Goal: Task Accomplishment & Management: Complete application form

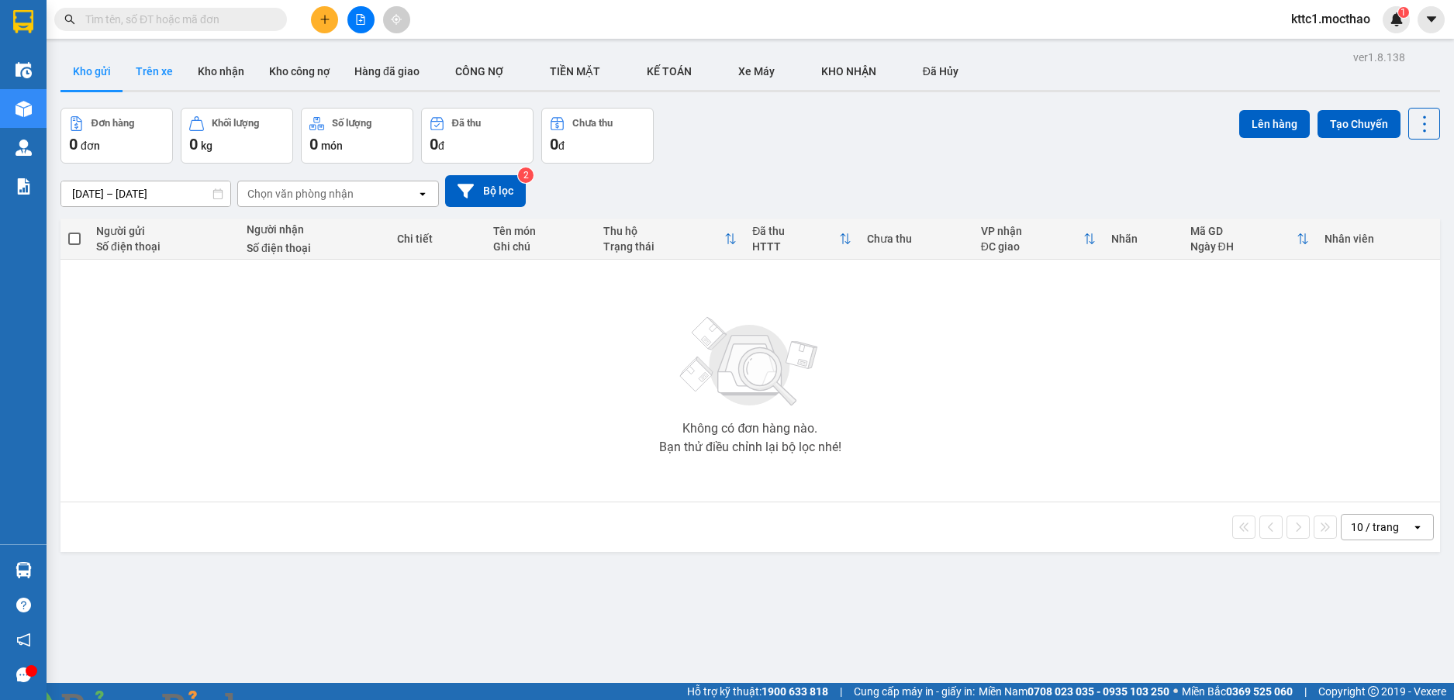
click at [149, 79] on button "Trên xe" at bounding box center [154, 71] width 62 height 37
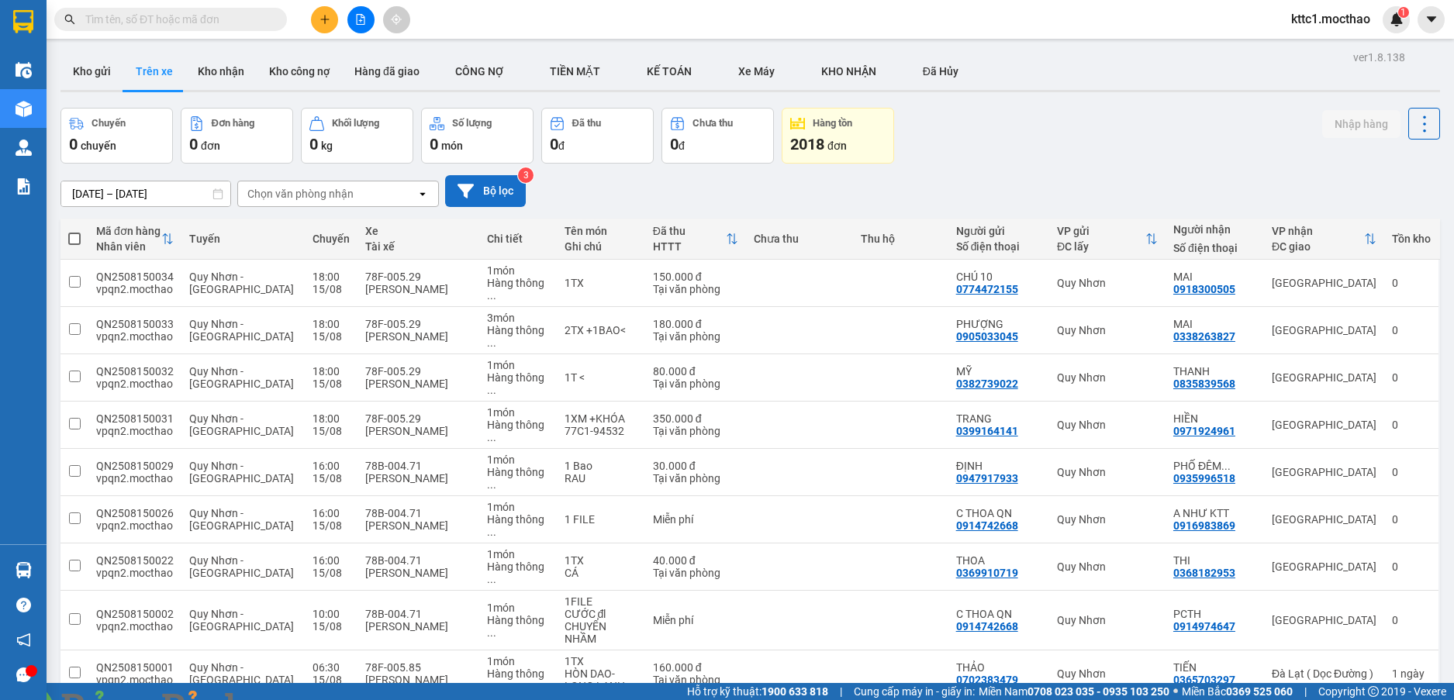
click at [488, 189] on button "Bộ lọc" at bounding box center [485, 191] width 81 height 32
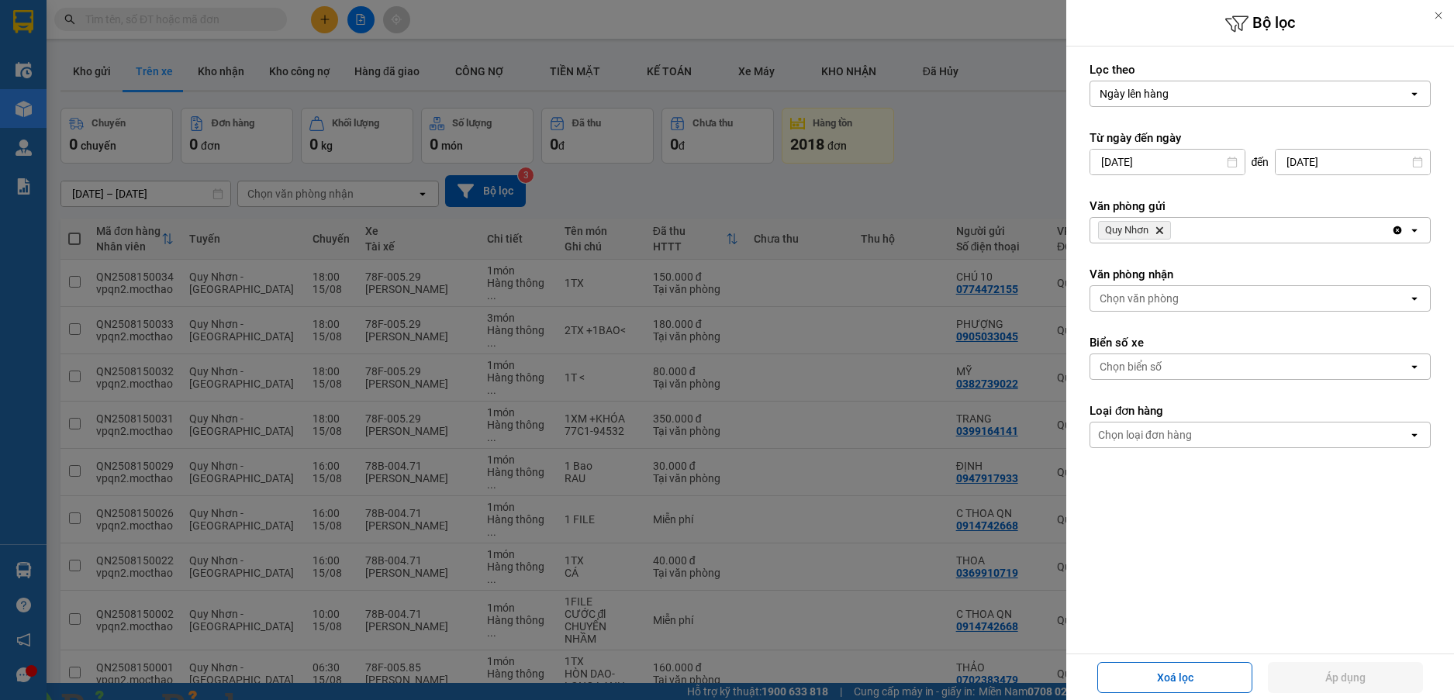
click at [285, 699] on img at bounding box center [280, 709] width 9 height 9
click at [833, 183] on div at bounding box center [727, 350] width 1454 height 700
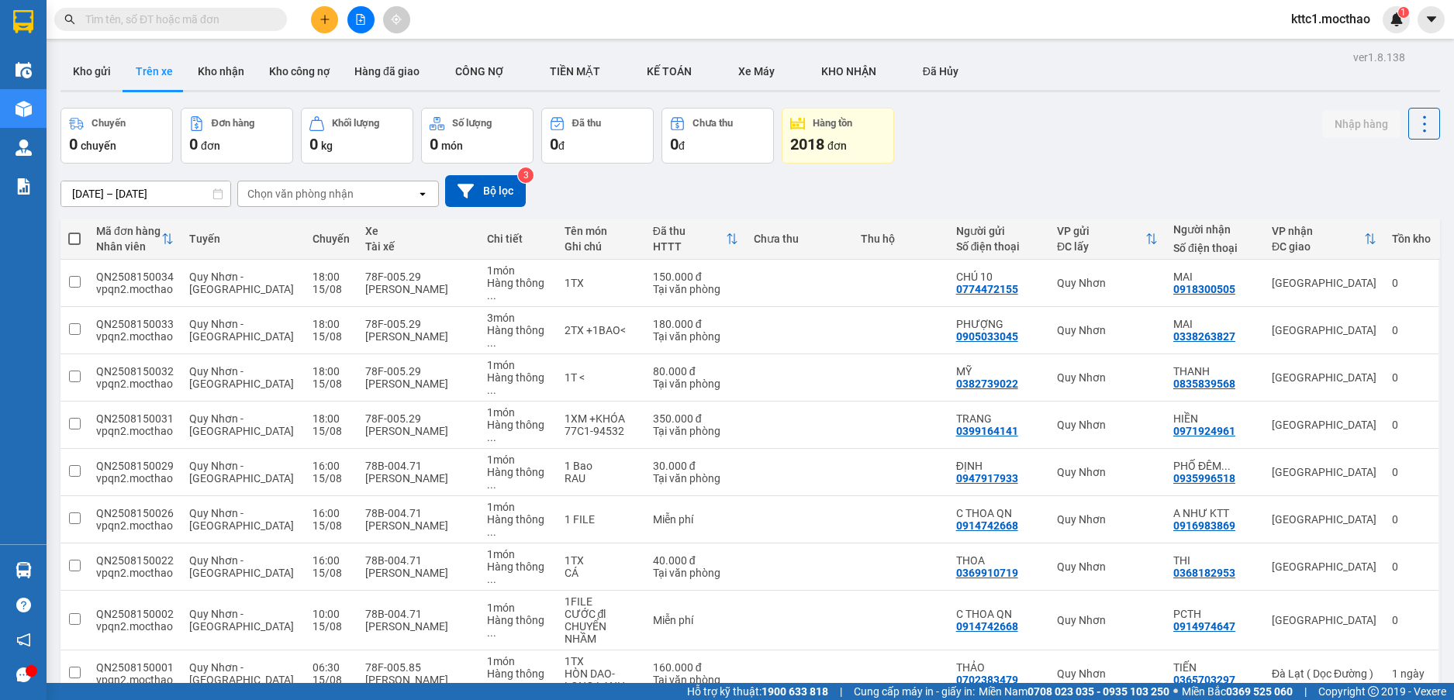
scroll to position [119, 0]
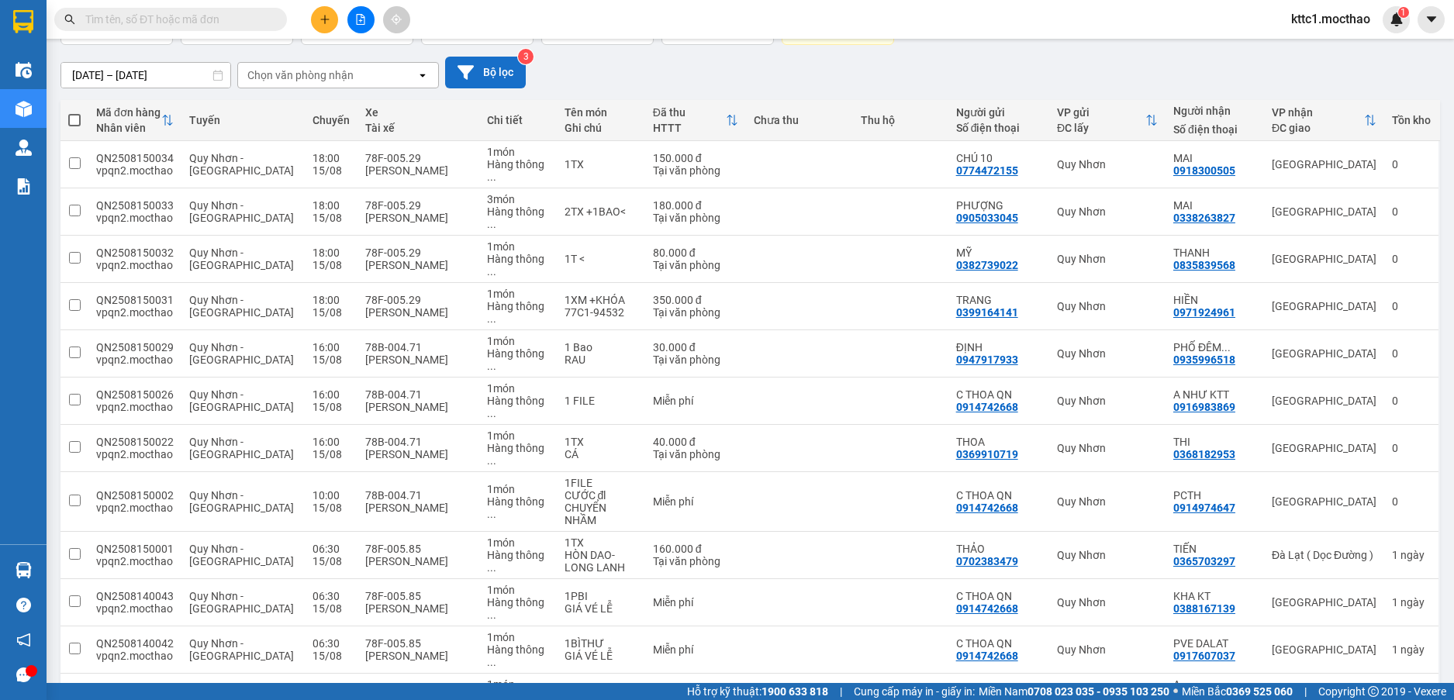
click at [515, 76] on button "Bộ lọc" at bounding box center [485, 73] width 81 height 32
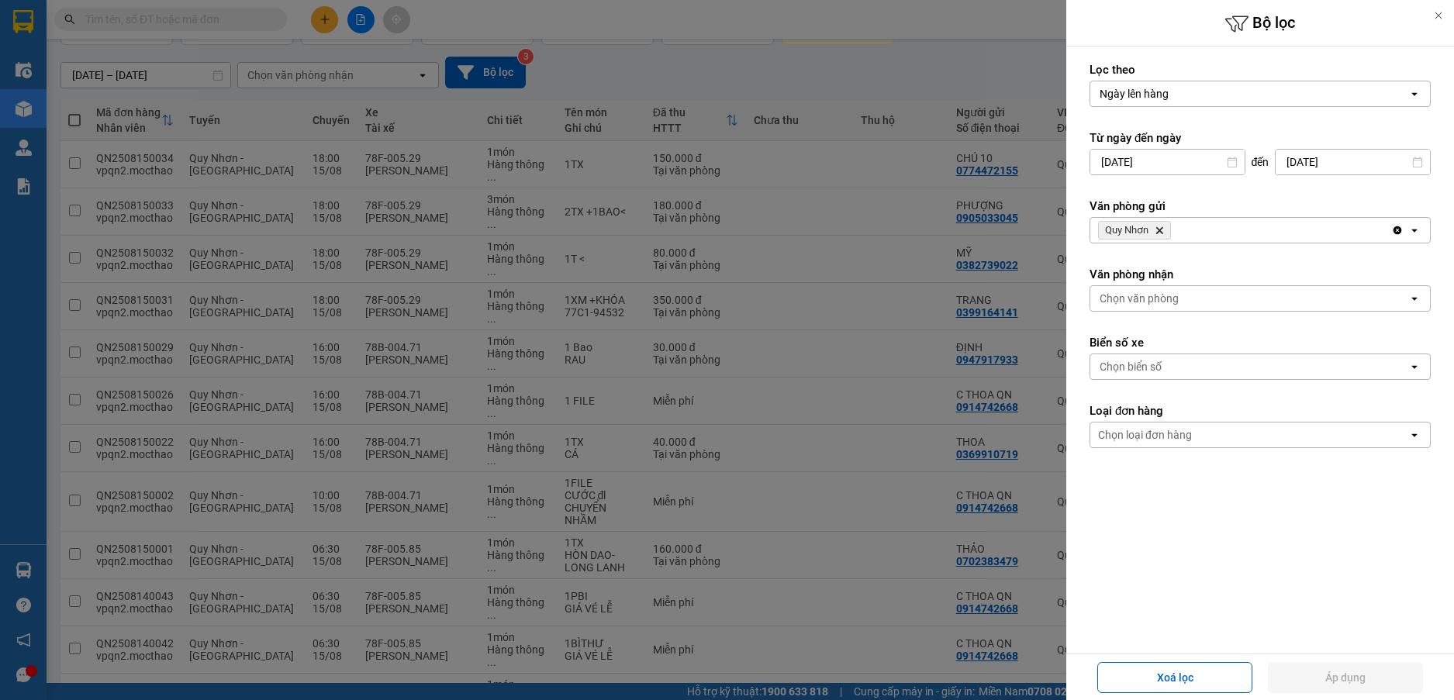
click at [1161, 230] on icon "Quy Nhơn, close by backspace" at bounding box center [1159, 230] width 7 height 7
click at [1161, 230] on div "Chọn văn phòng" at bounding box center [1138, 230] width 79 height 16
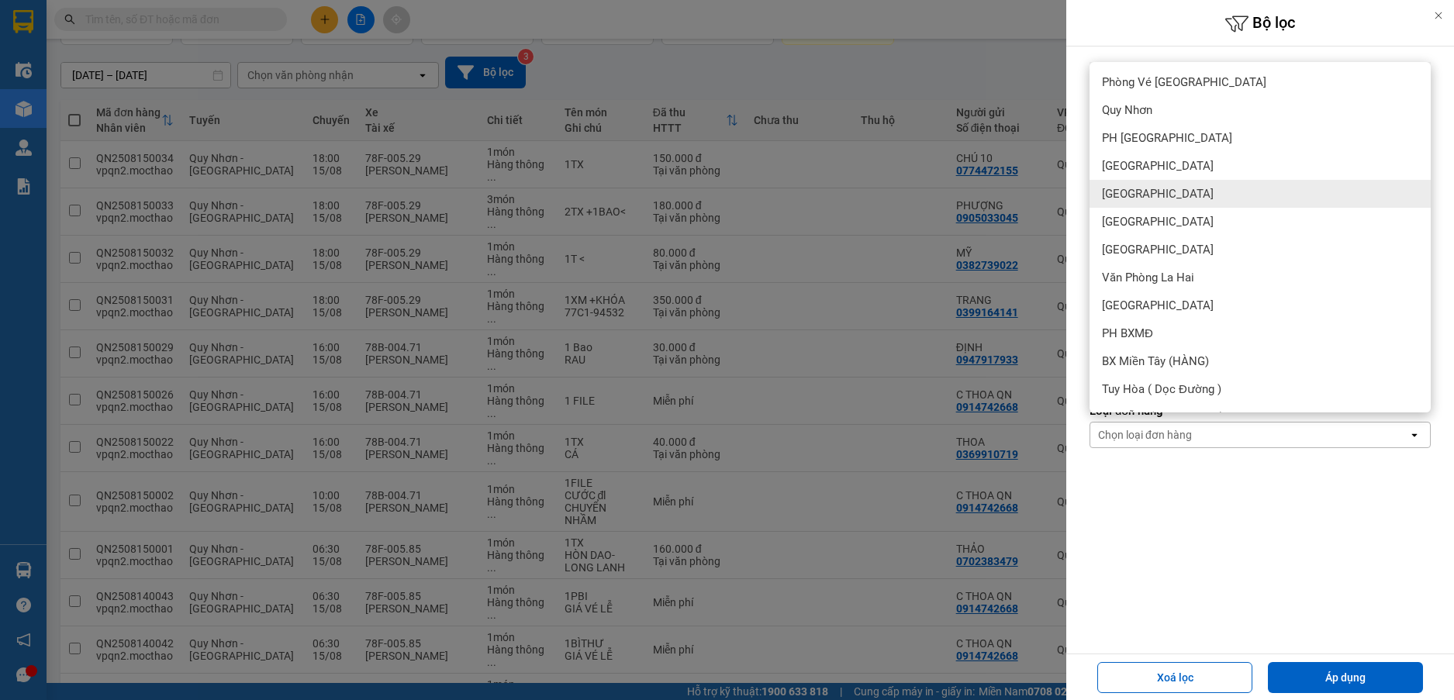
click at [1142, 185] on div "Đà Lạt" at bounding box center [1259, 194] width 341 height 28
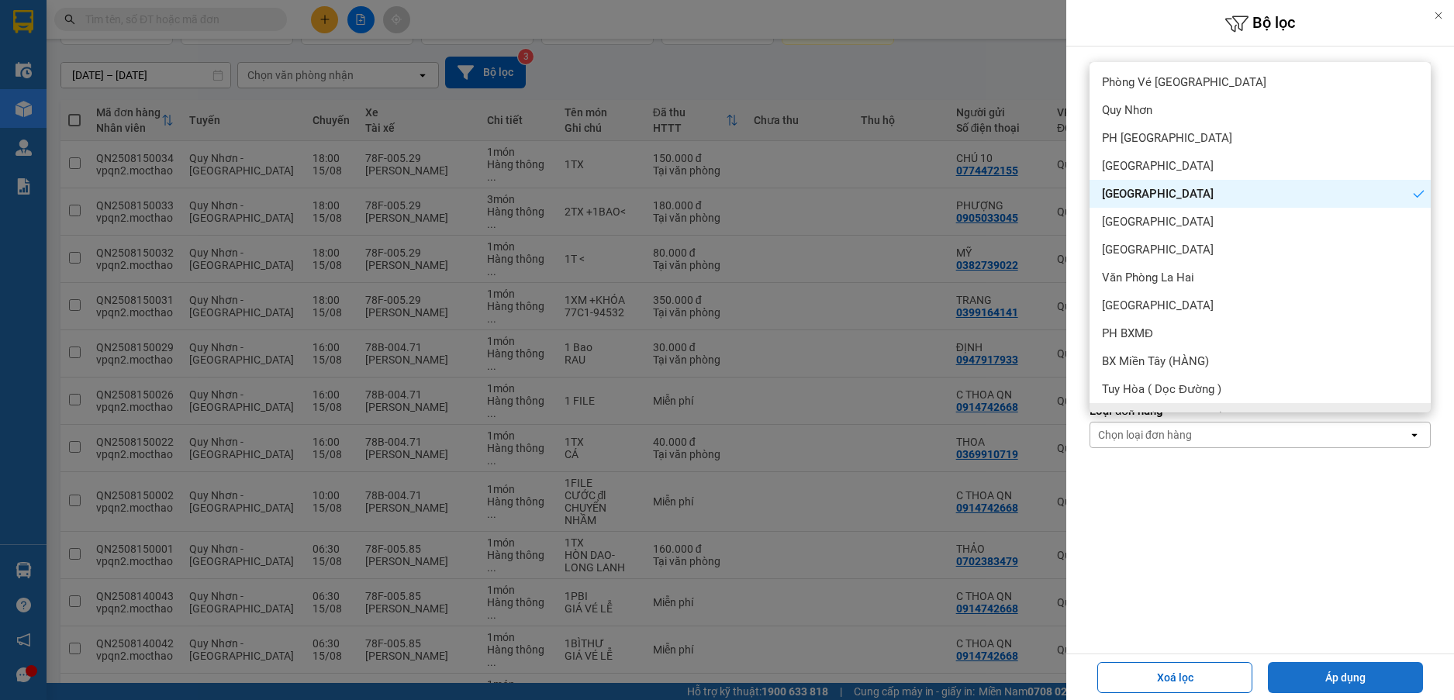
click at [1350, 683] on button "Áp dụng" at bounding box center [1345, 677] width 155 height 31
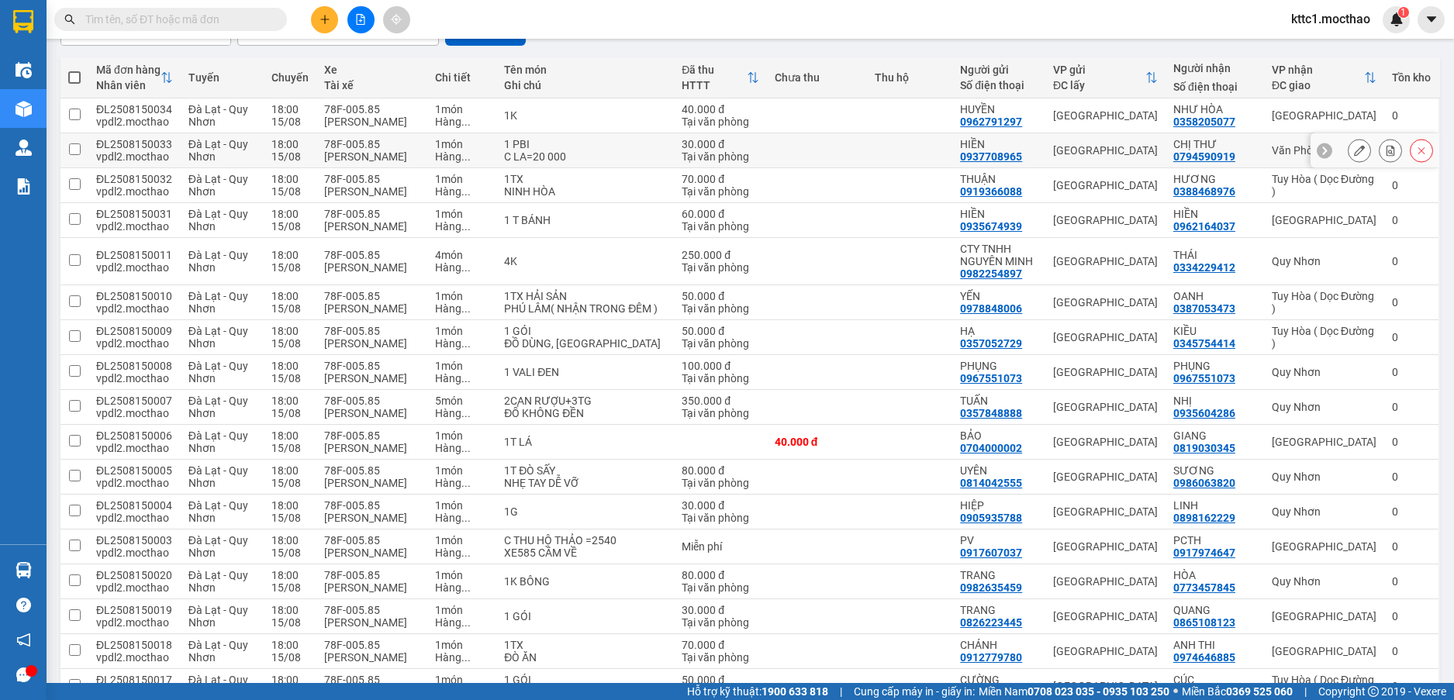
scroll to position [0, 0]
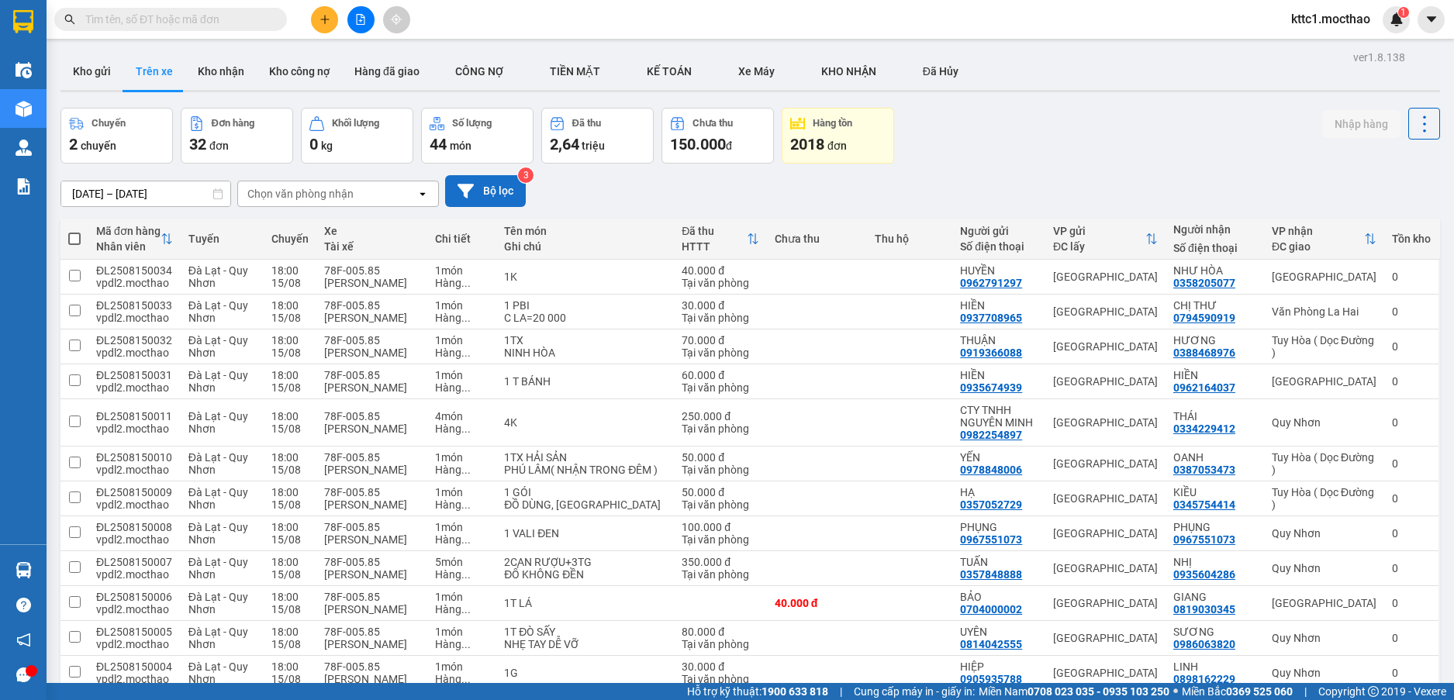
click at [478, 186] on button "Bộ lọc" at bounding box center [485, 191] width 81 height 32
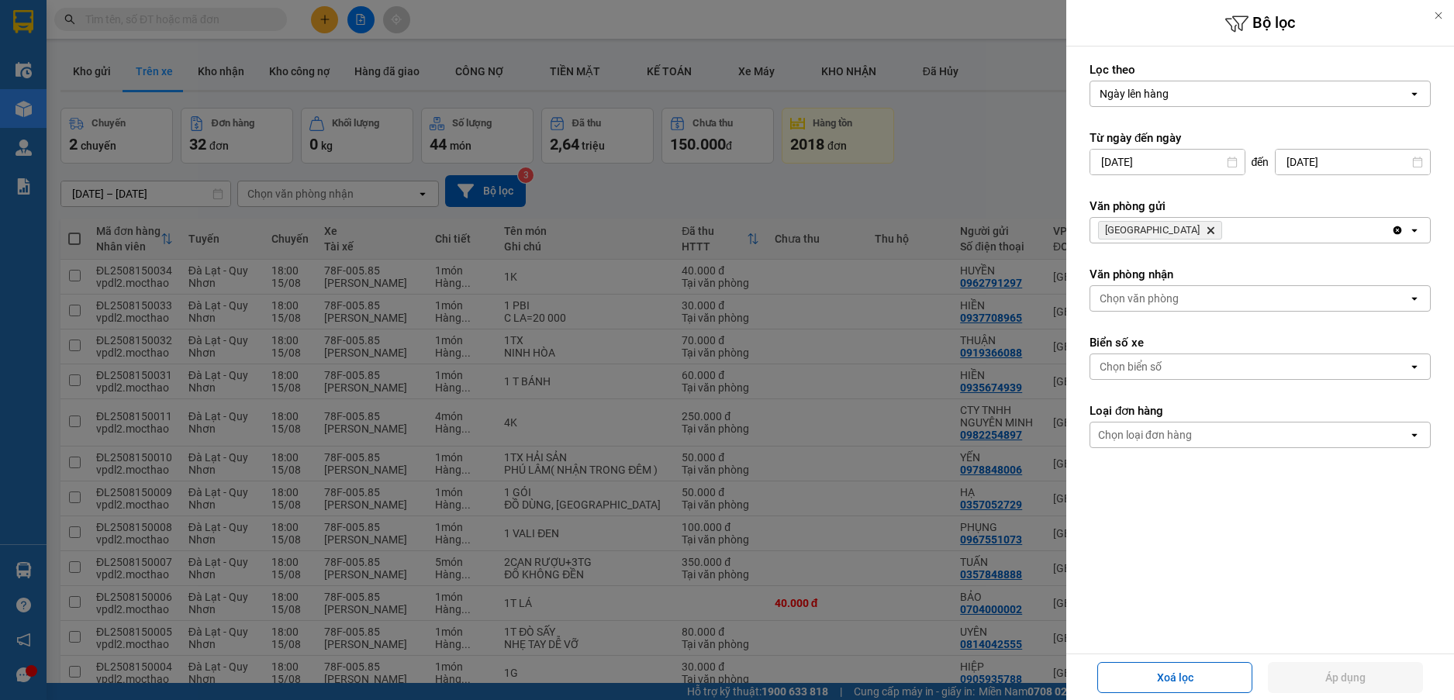
click at [1205, 233] on icon "Delete" at bounding box center [1209, 230] width 9 height 9
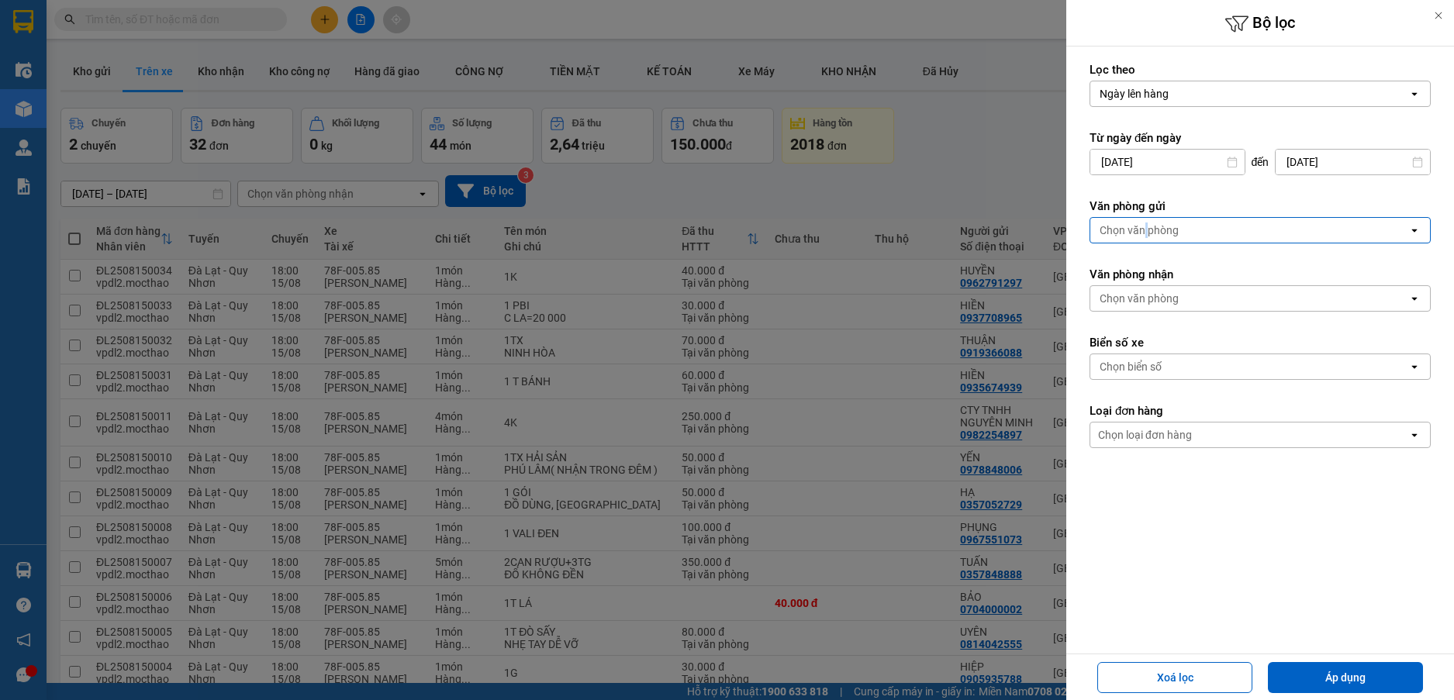
click at [1145, 233] on div "Chọn văn phòng" at bounding box center [1138, 230] width 79 height 16
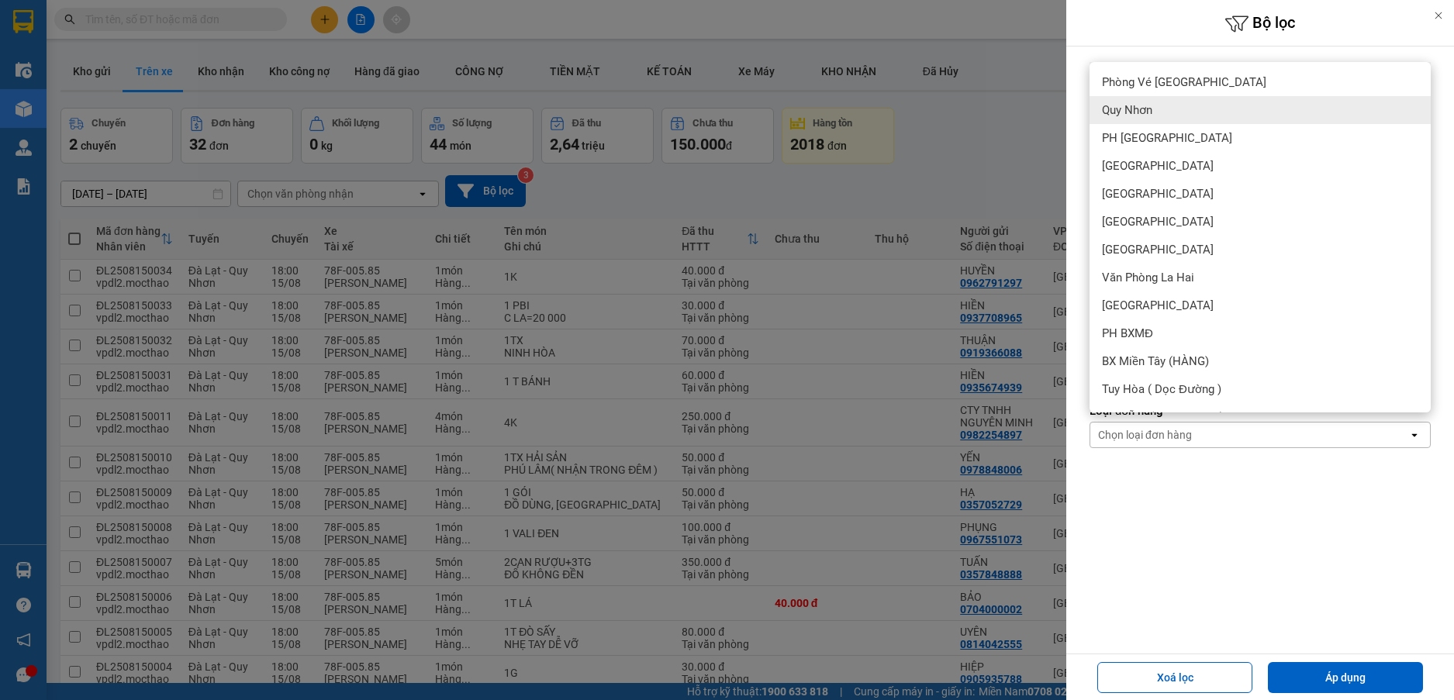
click at [1144, 112] on span "Quy Nhơn" at bounding box center [1127, 110] width 50 height 16
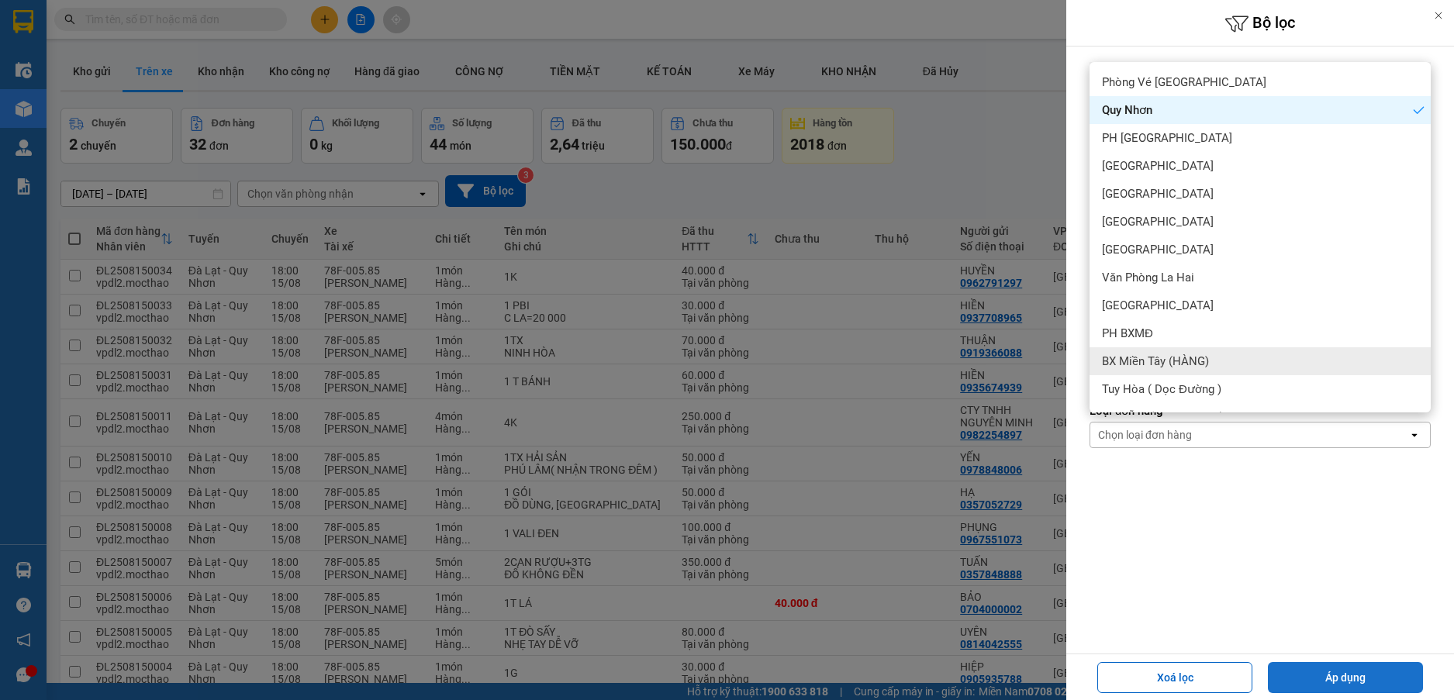
click at [1365, 676] on button "Áp dụng" at bounding box center [1345, 677] width 155 height 31
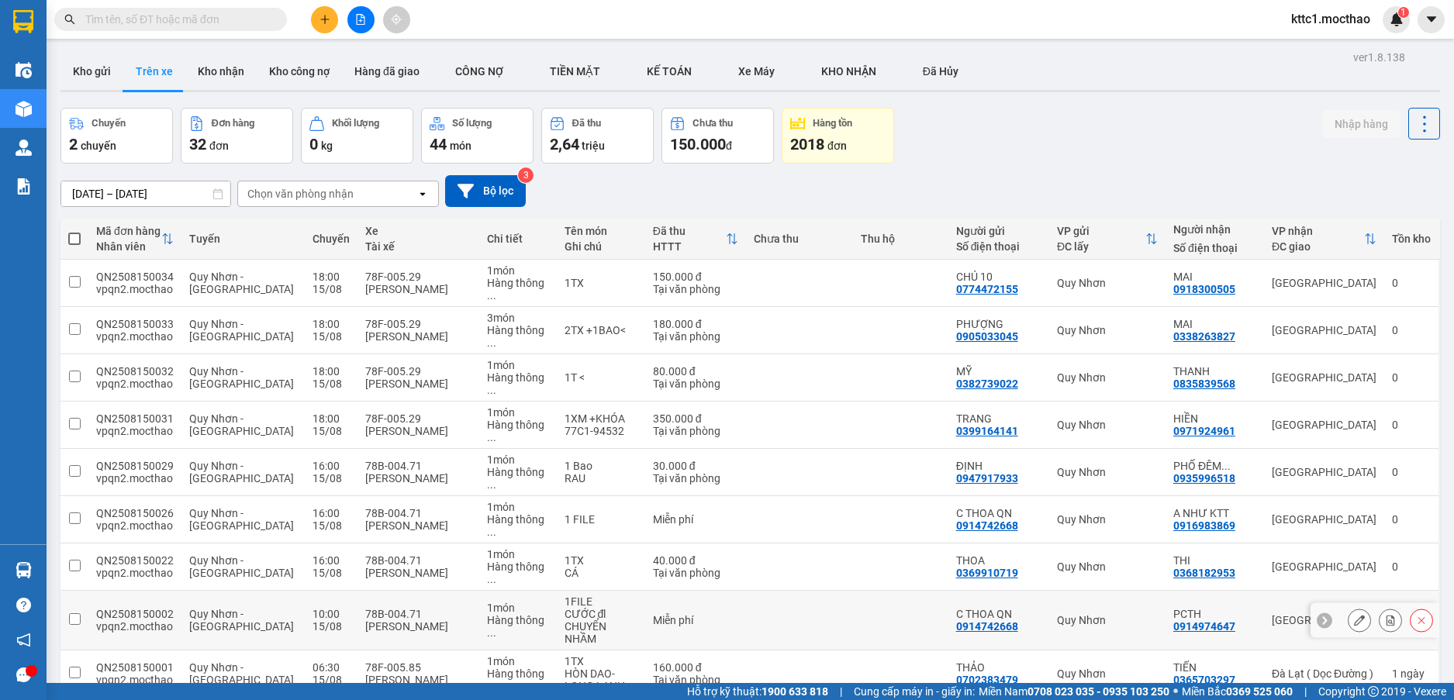
scroll to position [119, 0]
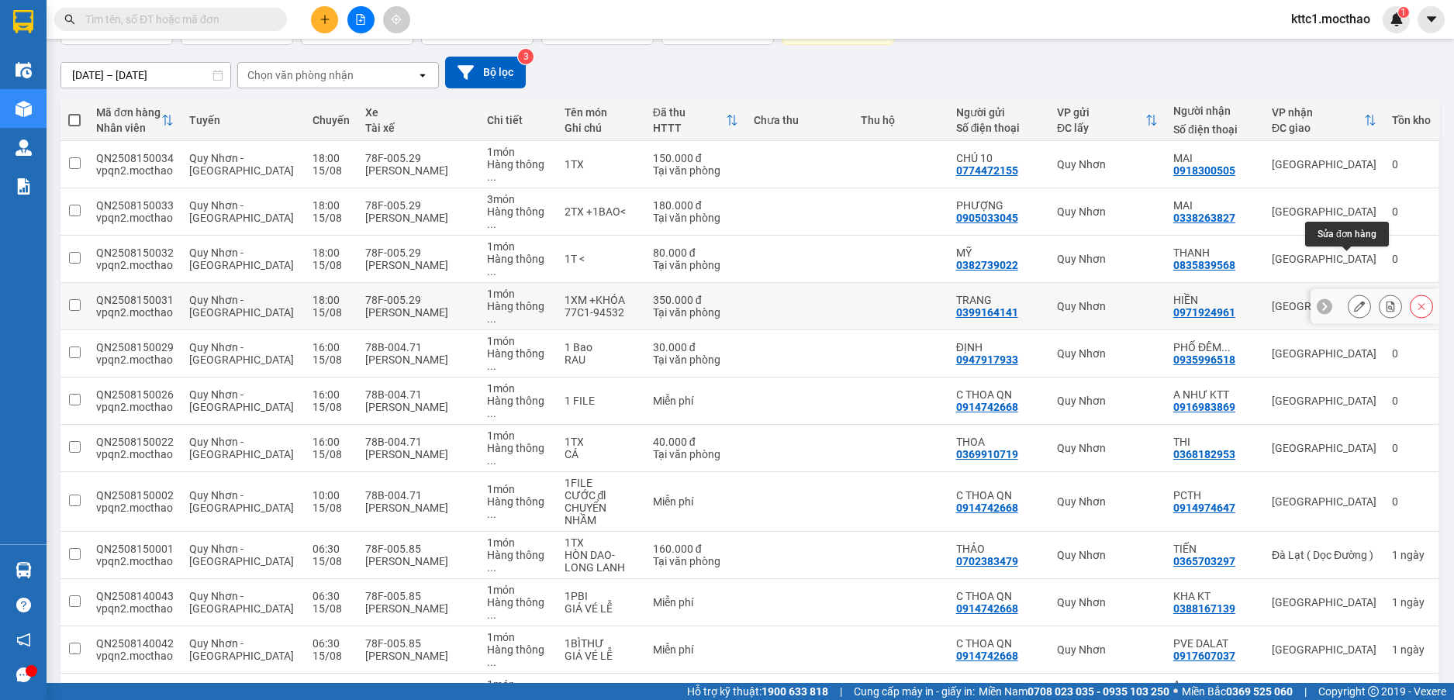
click at [1354, 301] on icon at bounding box center [1359, 306] width 11 height 11
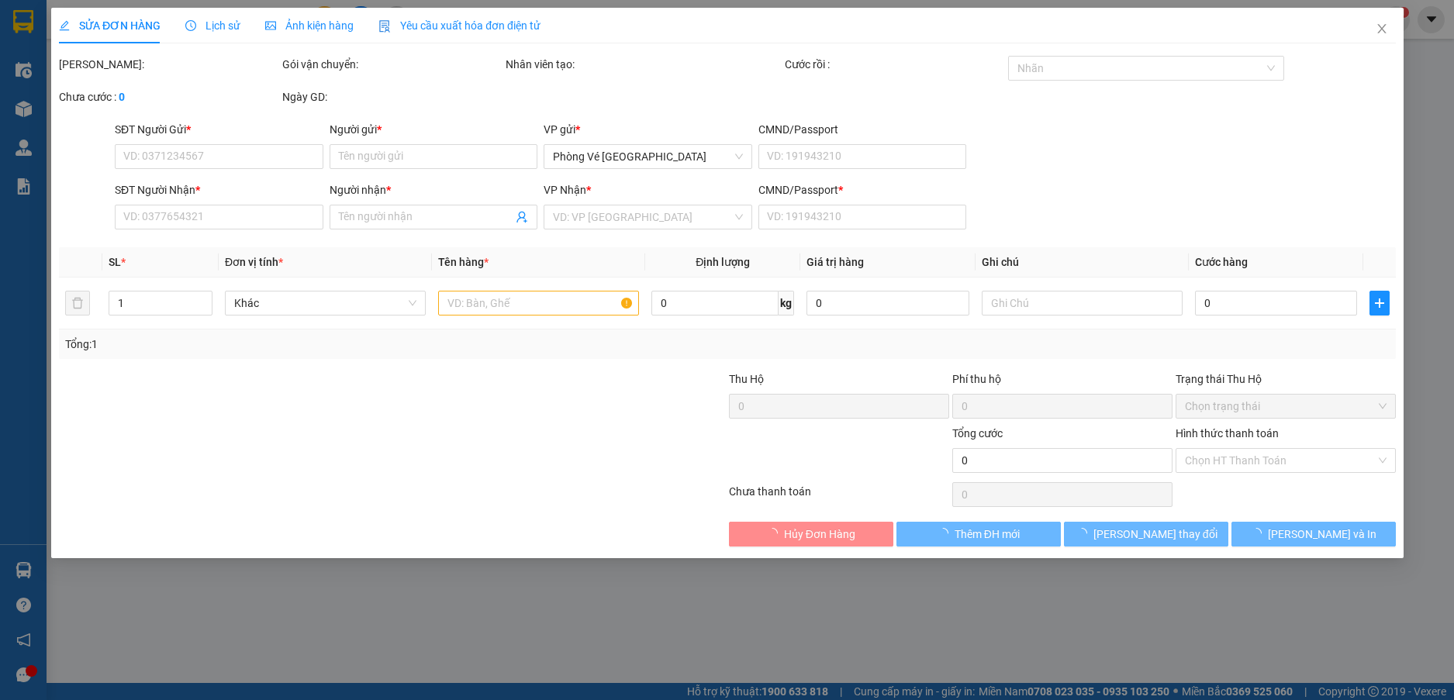
type input "0399164141"
type input "TRANG"
type input "0971924961"
type input "HIỀN"
type input "A"
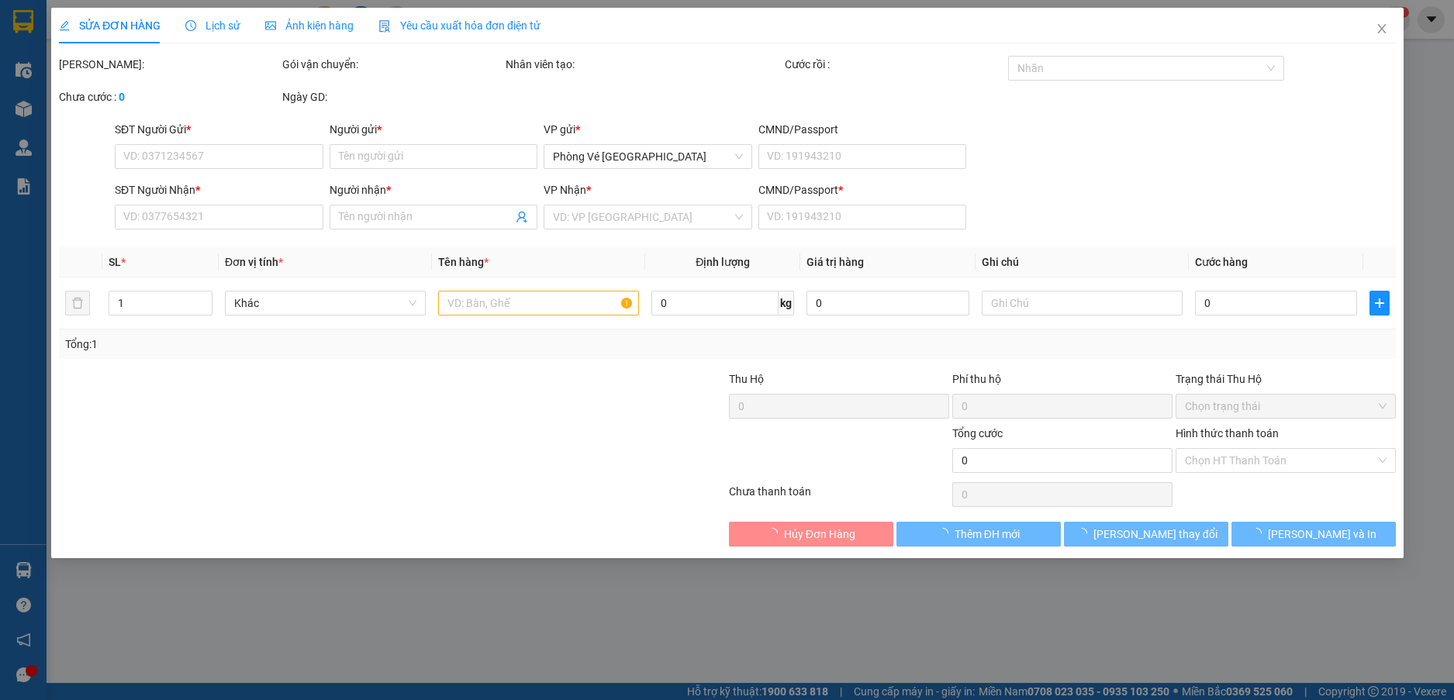
type input "350.000"
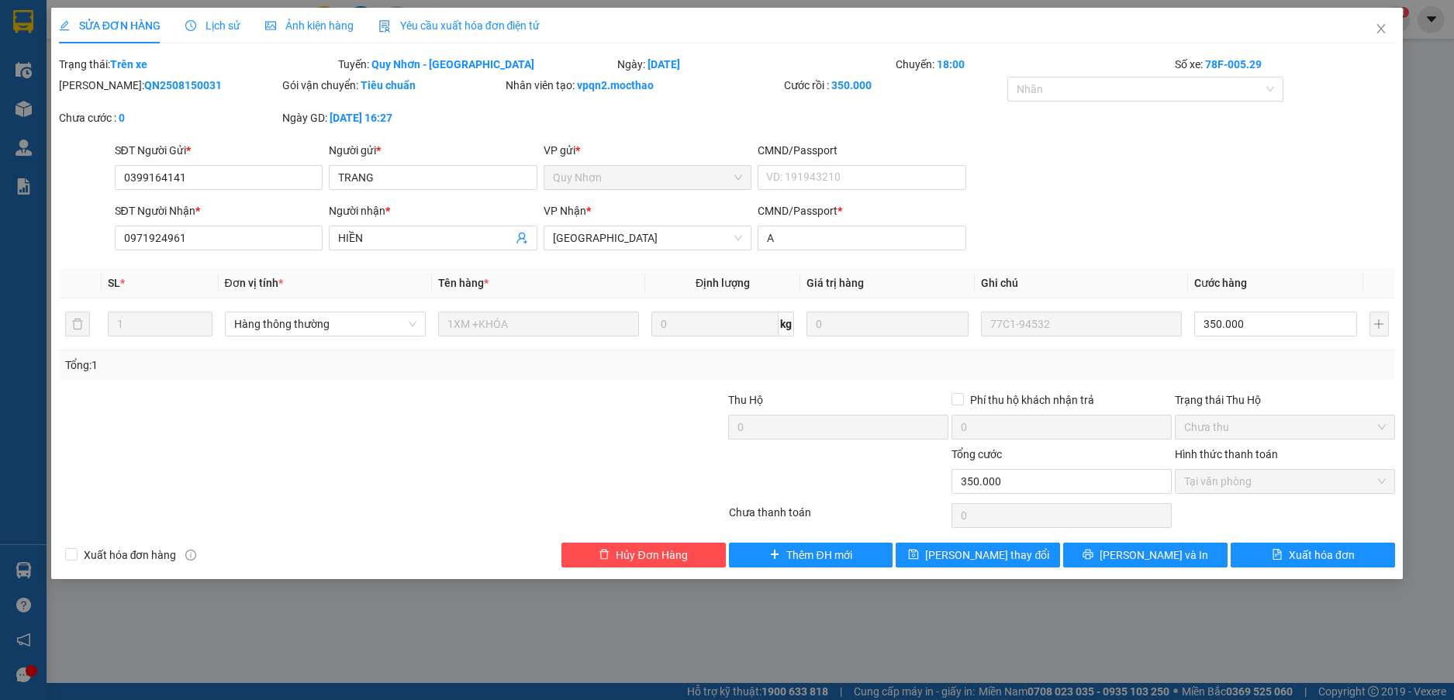
click at [430, 29] on span "Yêu cầu xuất hóa đơn điện tử" at bounding box center [459, 25] width 162 height 12
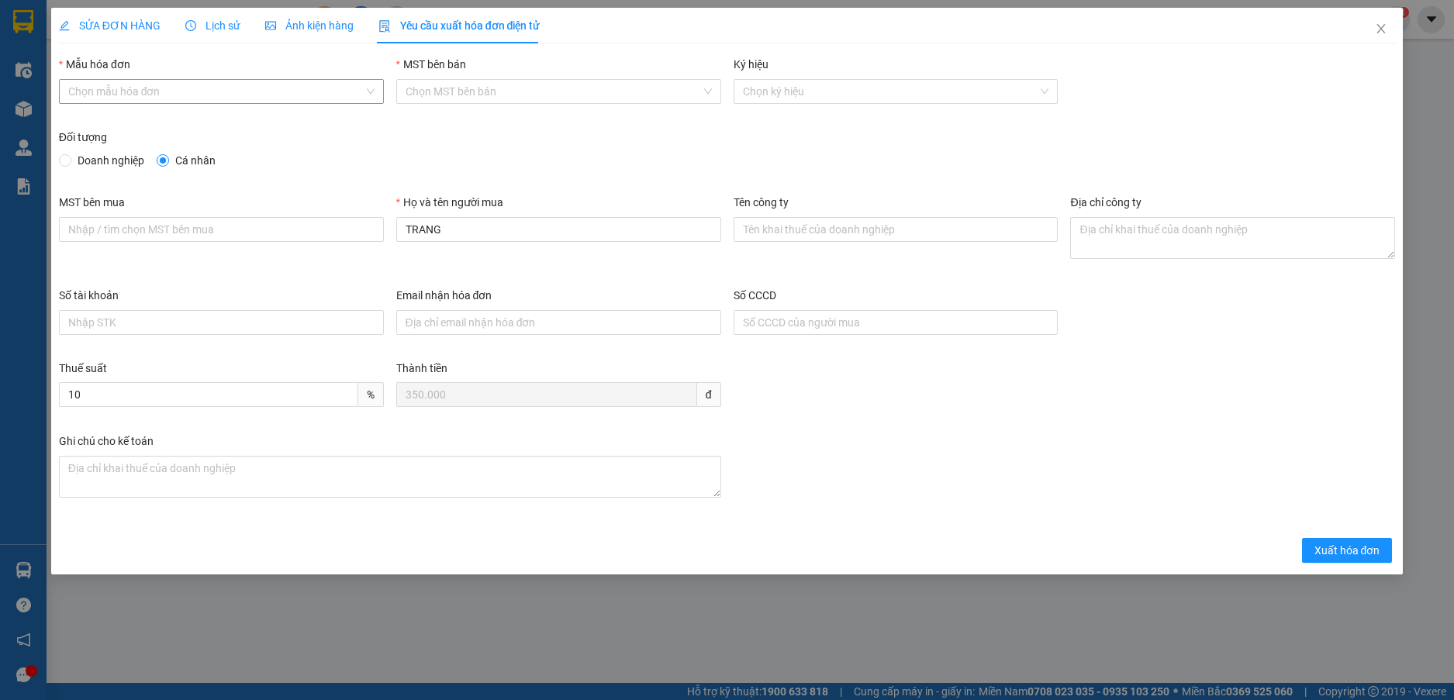
click at [213, 94] on input "Mẫu hóa đơn" at bounding box center [215, 91] width 295 height 23
click at [110, 155] on div "HĐH-CNBĐ" at bounding box center [221, 147] width 306 height 17
type input "8"
click at [1336, 553] on span "Xuất hóa đơn" at bounding box center [1347, 550] width 66 height 17
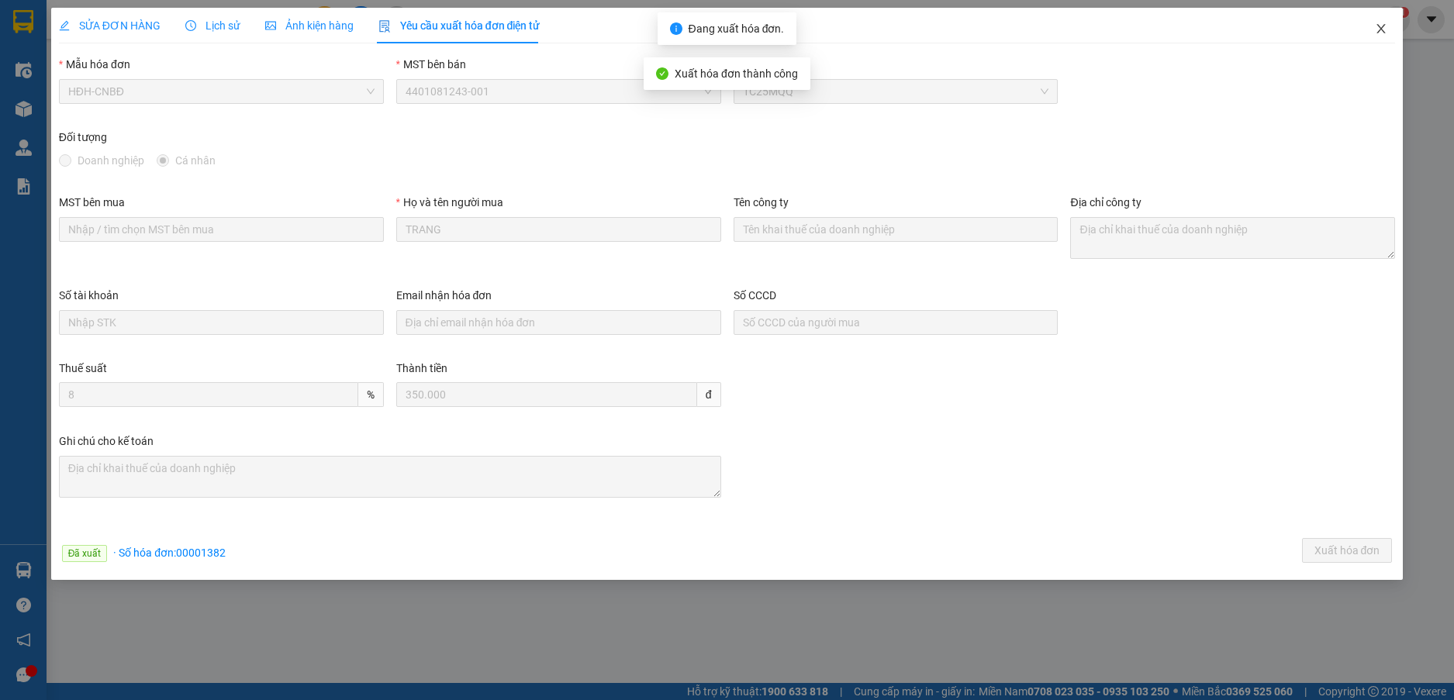
click at [1380, 30] on icon "close" at bounding box center [1381, 28] width 9 height 9
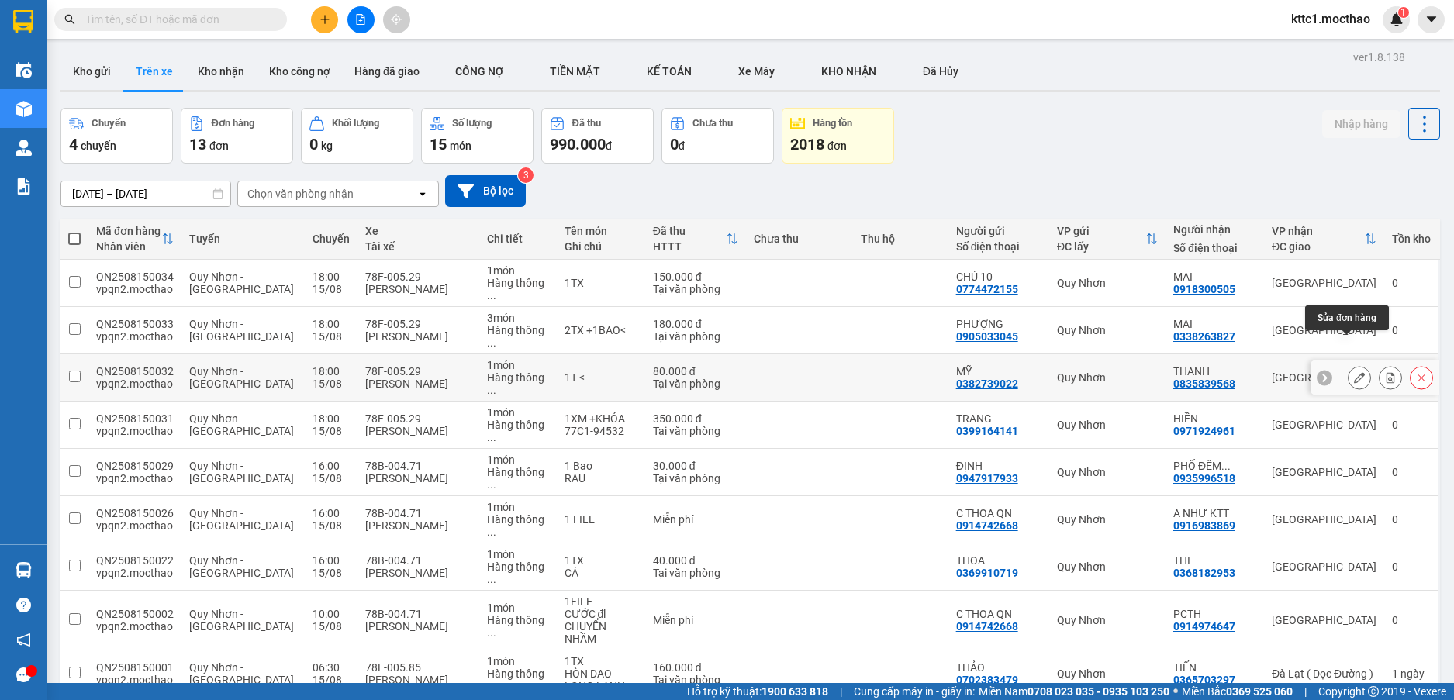
click at [1354, 372] on icon at bounding box center [1359, 377] width 11 height 11
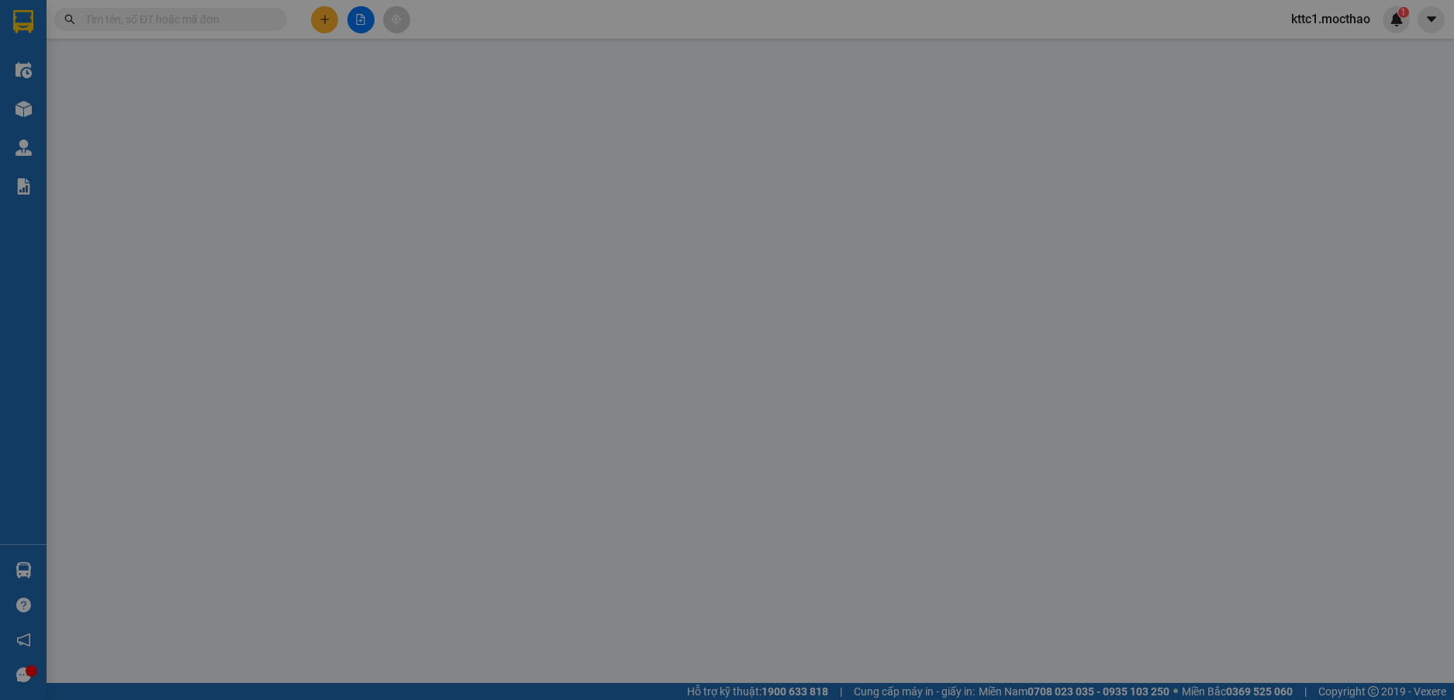
type input "0382739022"
type input "MỸ"
type input "0835839568"
type input "THANH"
type input "a"
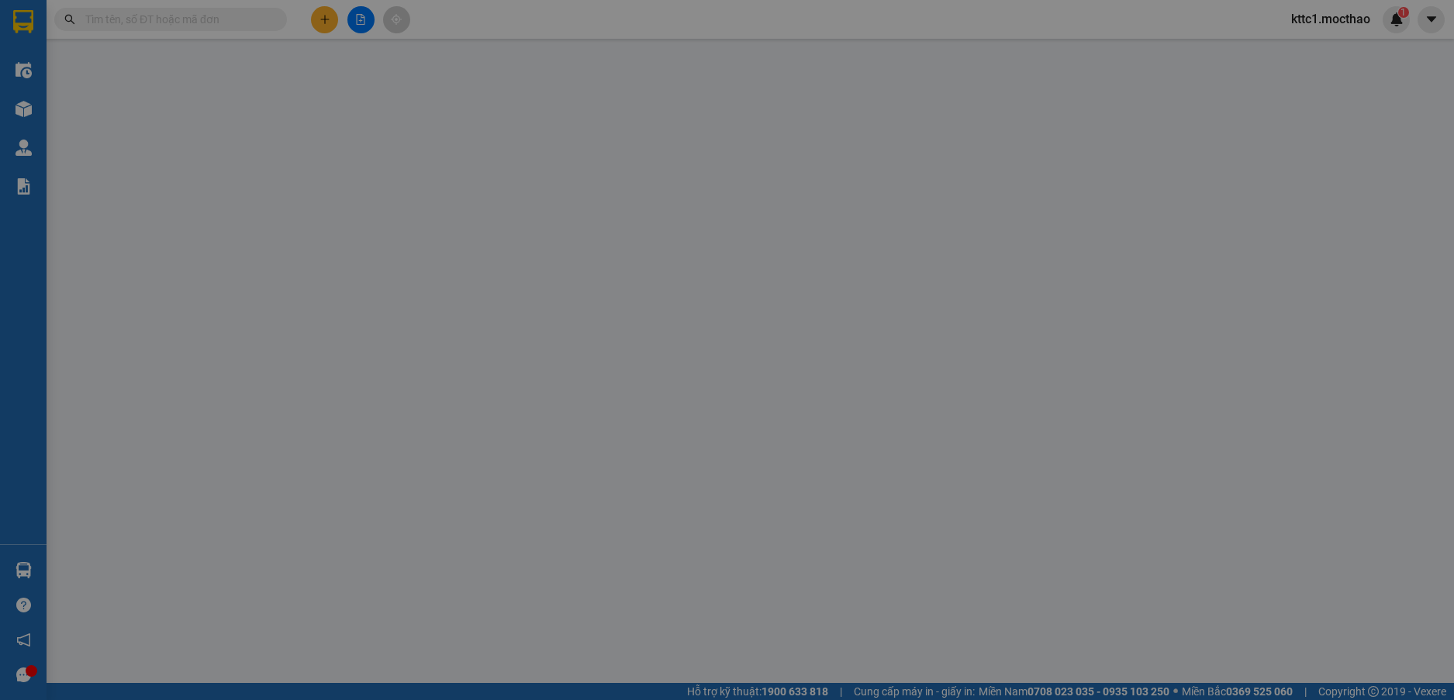
type input "80.000"
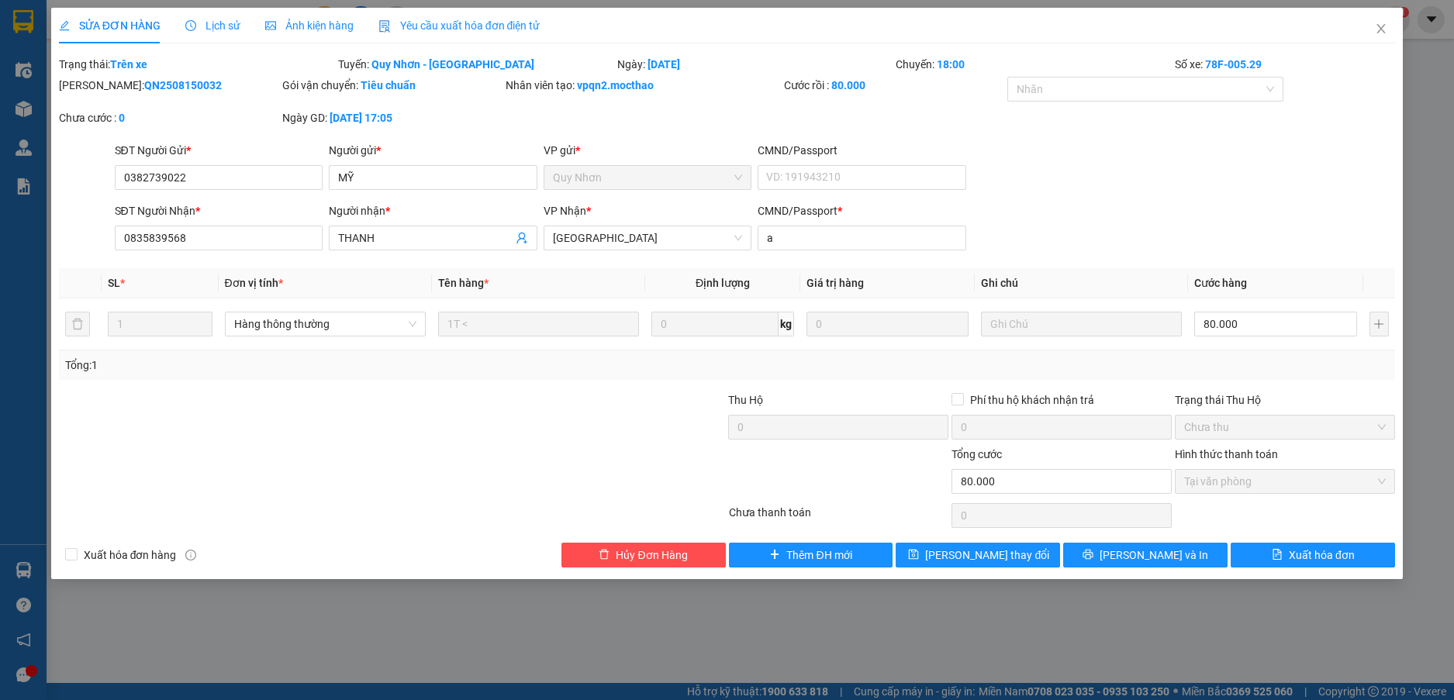
click at [475, 27] on span "Yêu cầu xuất hóa đơn điện tử" at bounding box center [459, 25] width 162 height 12
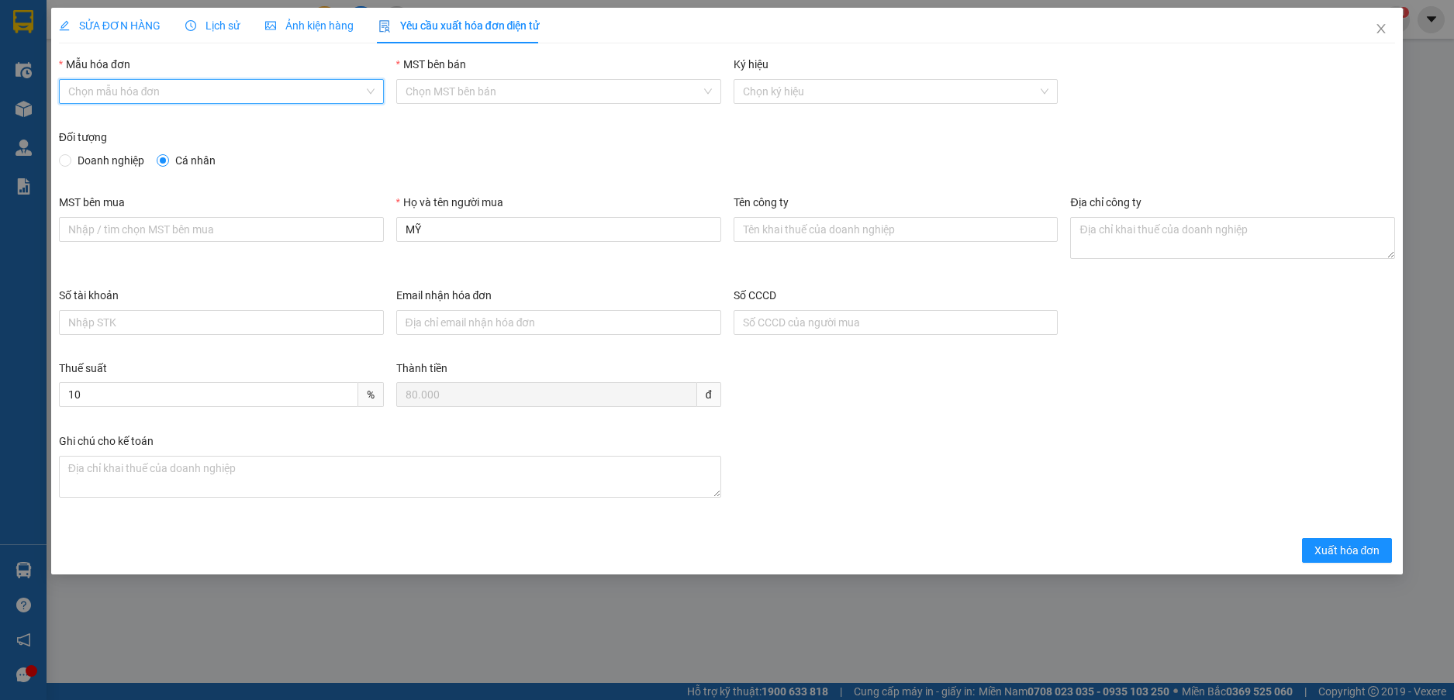
click at [266, 89] on input "Mẫu hóa đơn" at bounding box center [215, 91] width 295 height 23
click at [215, 159] on div "HĐH-CNBĐ" at bounding box center [221, 147] width 325 height 25
type input "8"
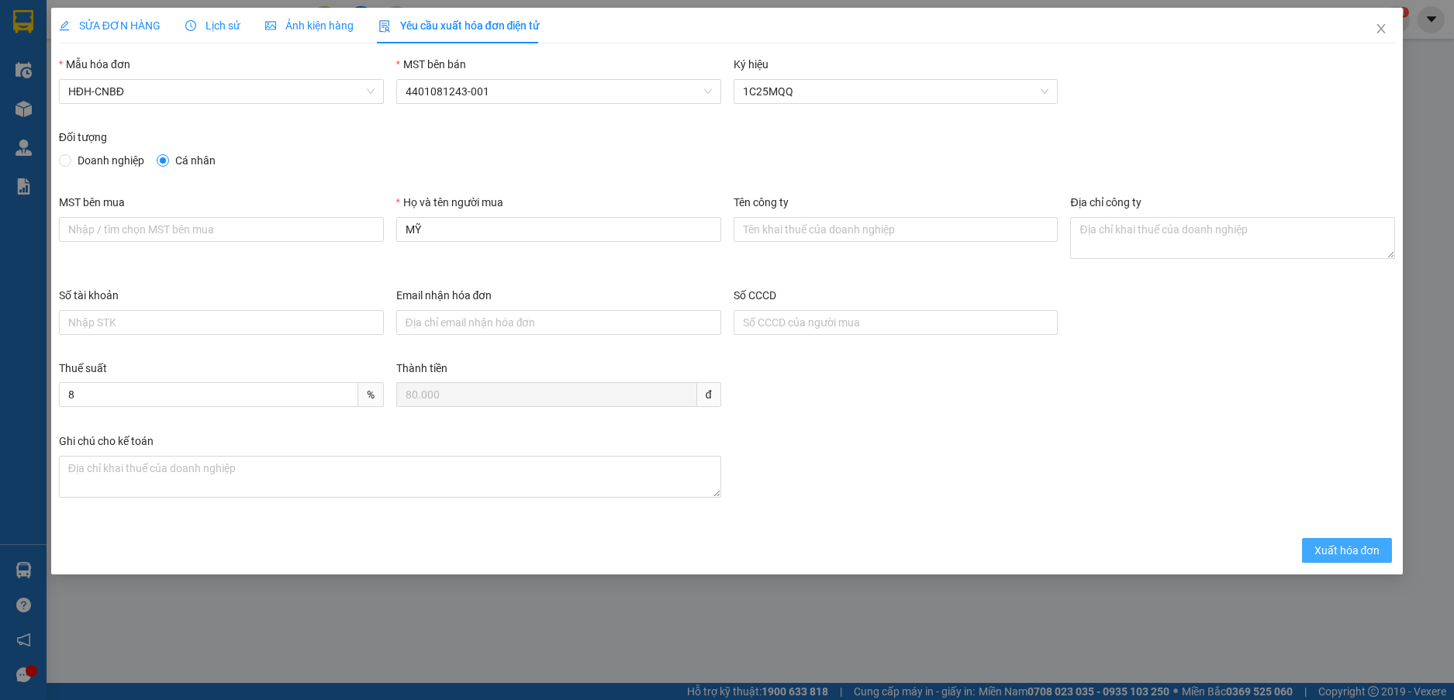
click at [1364, 546] on span "Xuất hóa đơn" at bounding box center [1347, 550] width 66 height 17
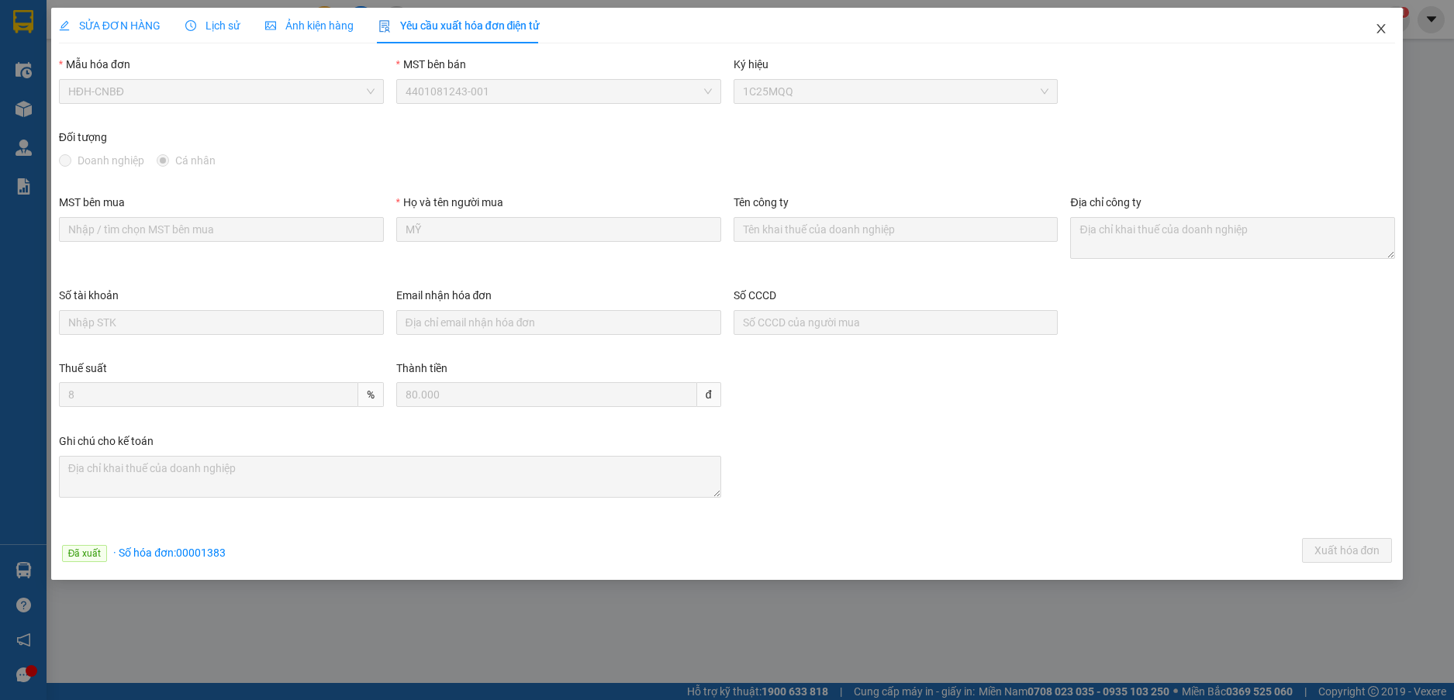
click at [1381, 32] on icon "close" at bounding box center [1380, 28] width 12 height 12
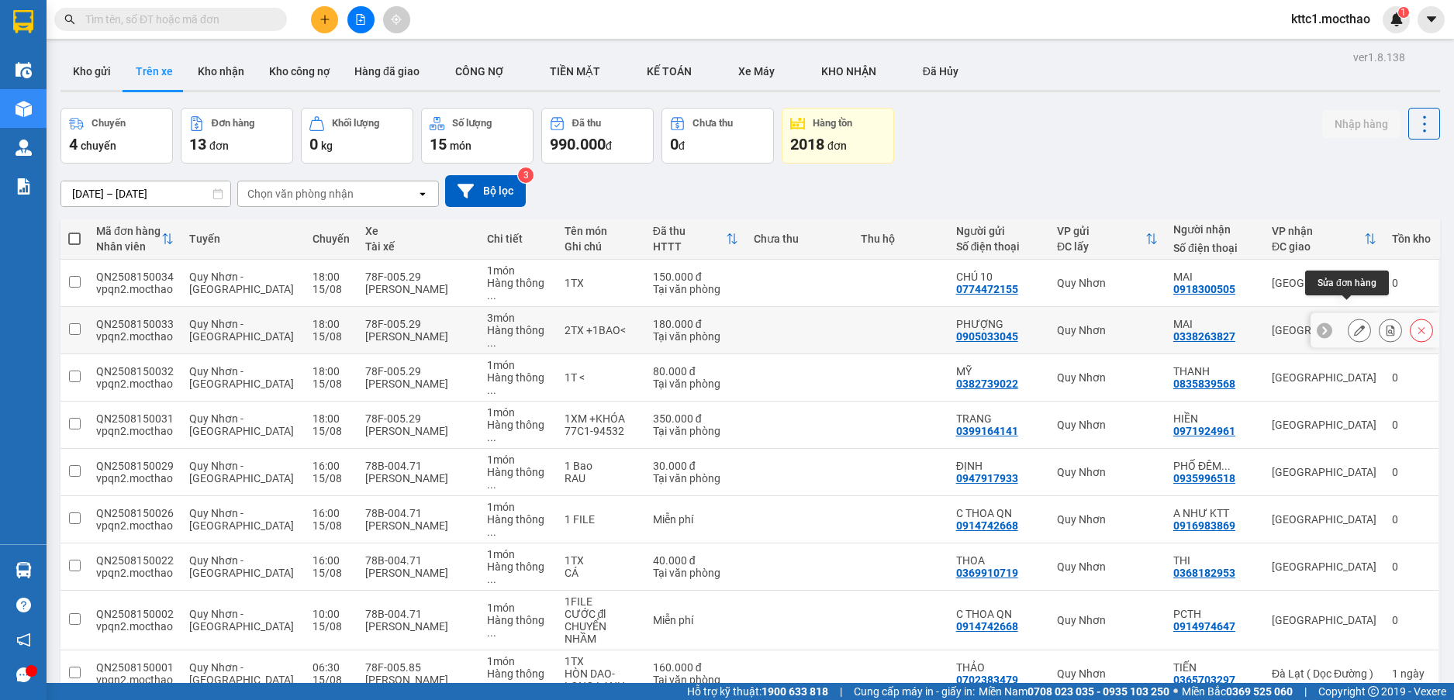
click at [1354, 325] on icon at bounding box center [1359, 330] width 11 height 11
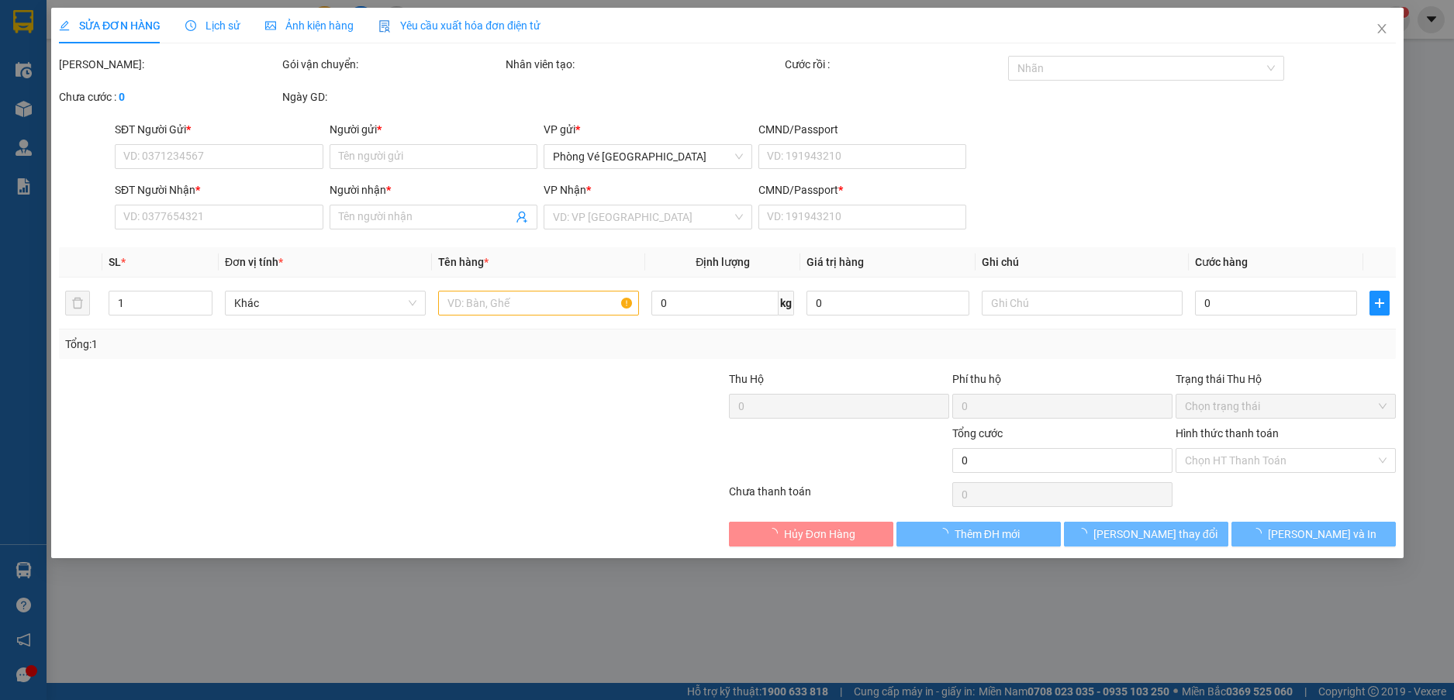
type input "0905033045"
type input "PHƯỢNG"
type input "0338263827"
type input "MAI"
type input "N"
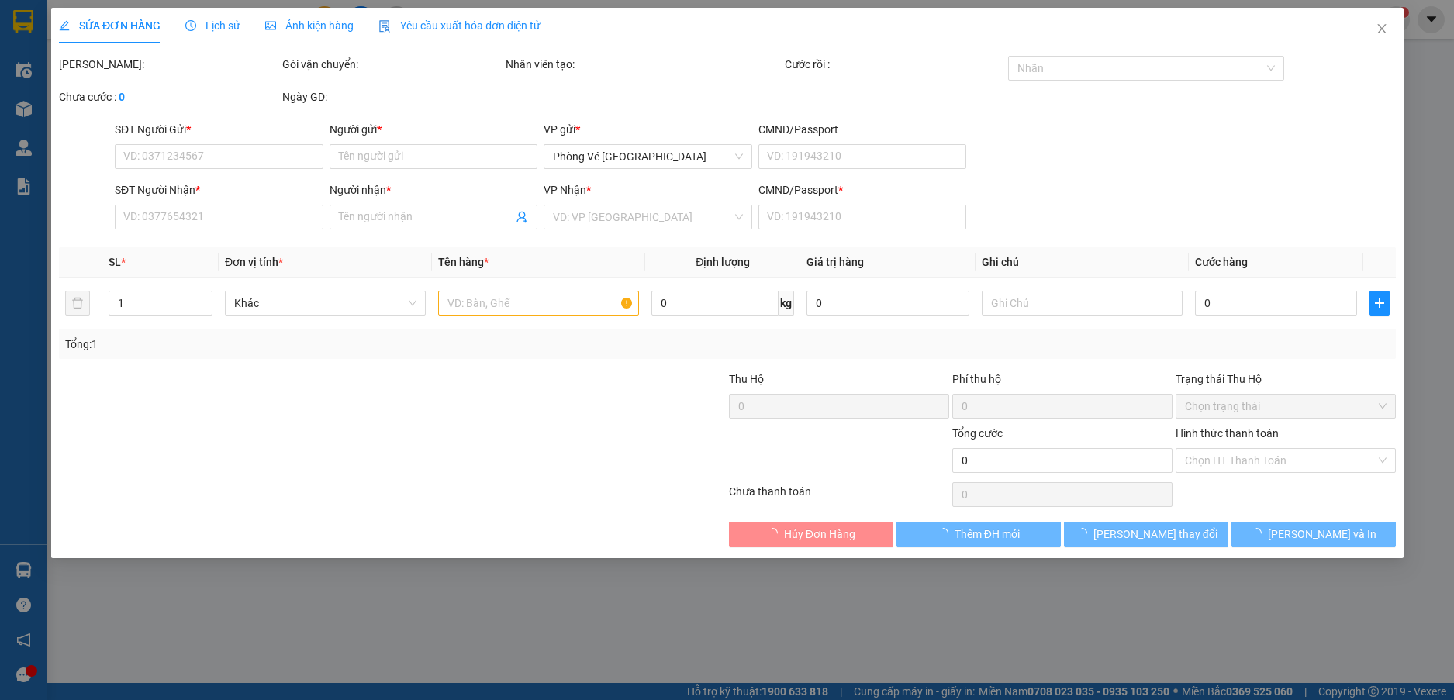
type input "180.000"
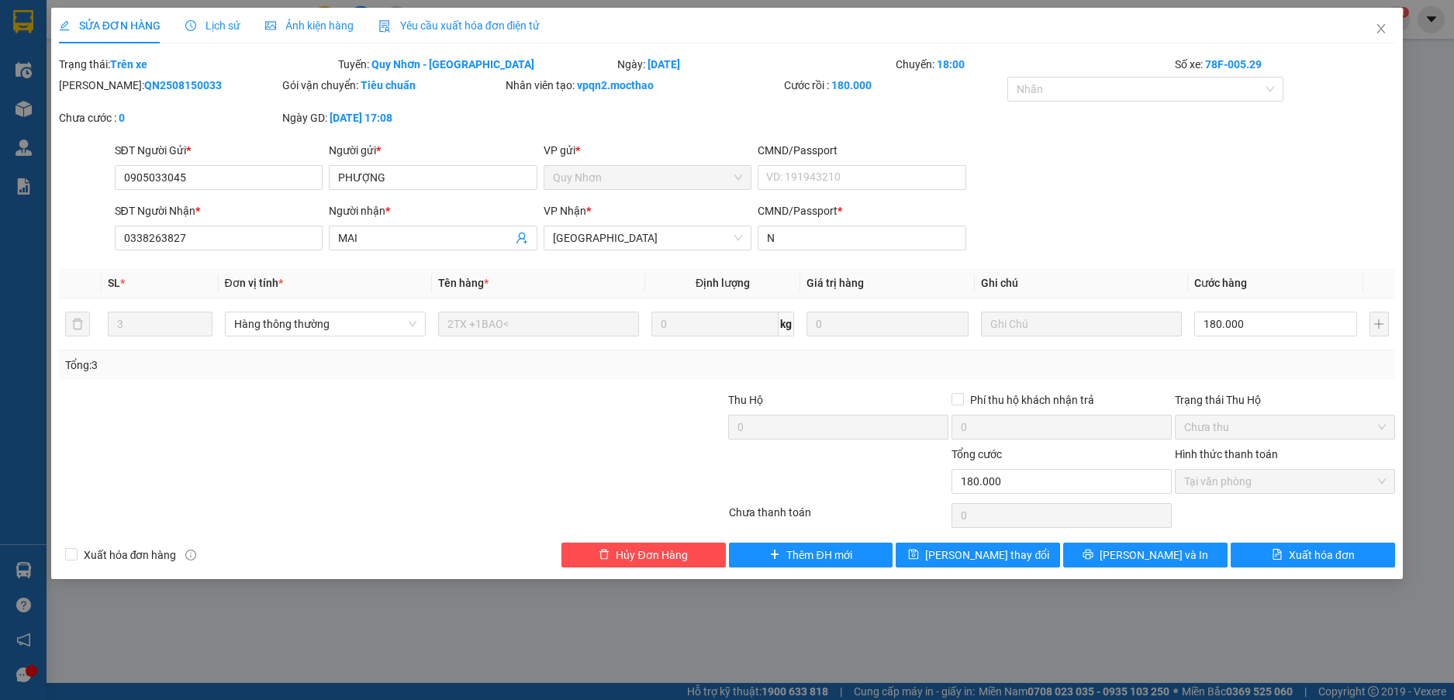
click at [413, 29] on span "Yêu cầu xuất hóa đơn điện tử" at bounding box center [459, 25] width 162 height 12
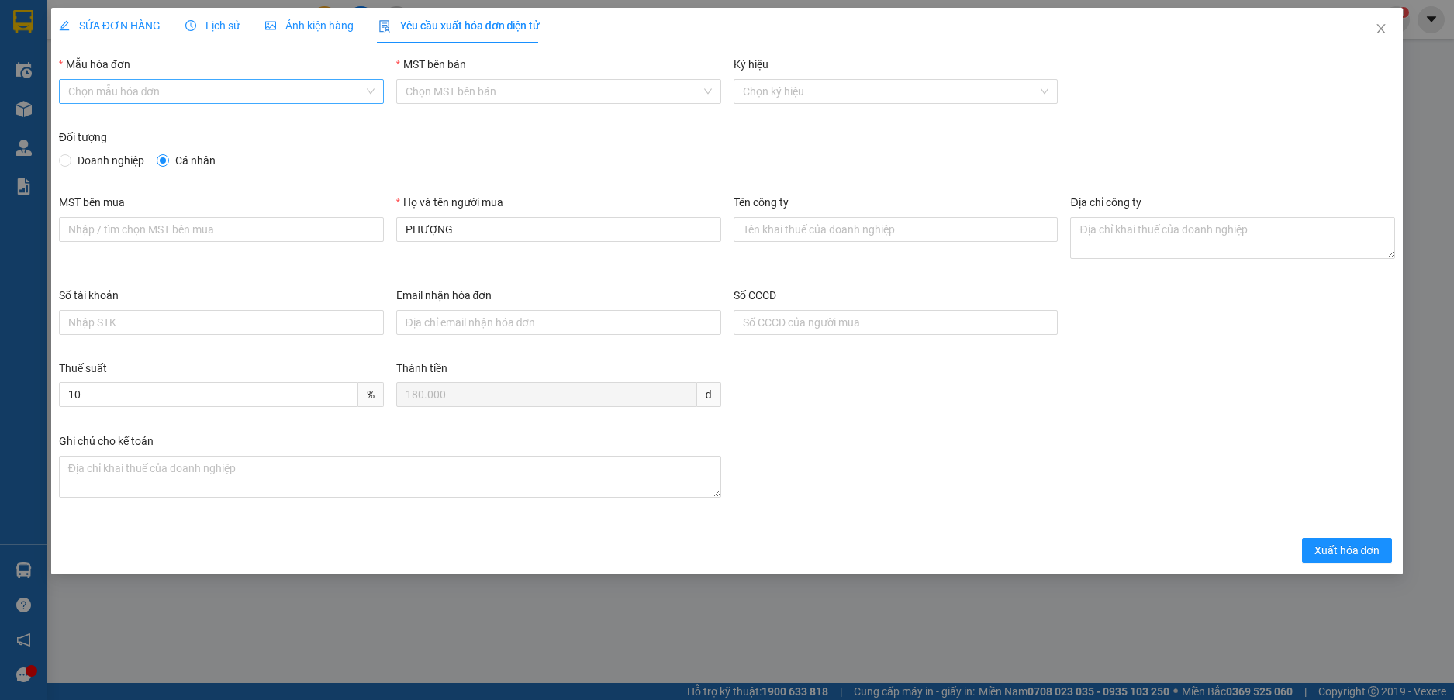
click at [310, 93] on input "Mẫu hóa đơn" at bounding box center [215, 91] width 295 height 23
click at [261, 163] on div "Doanh nghiệp Cá nhân" at bounding box center [727, 160] width 1337 height 17
click at [271, 93] on input "Mẫu hóa đơn" at bounding box center [215, 91] width 295 height 23
click at [272, 157] on div "HĐH-CNBĐ" at bounding box center [221, 147] width 325 height 25
type input "8"
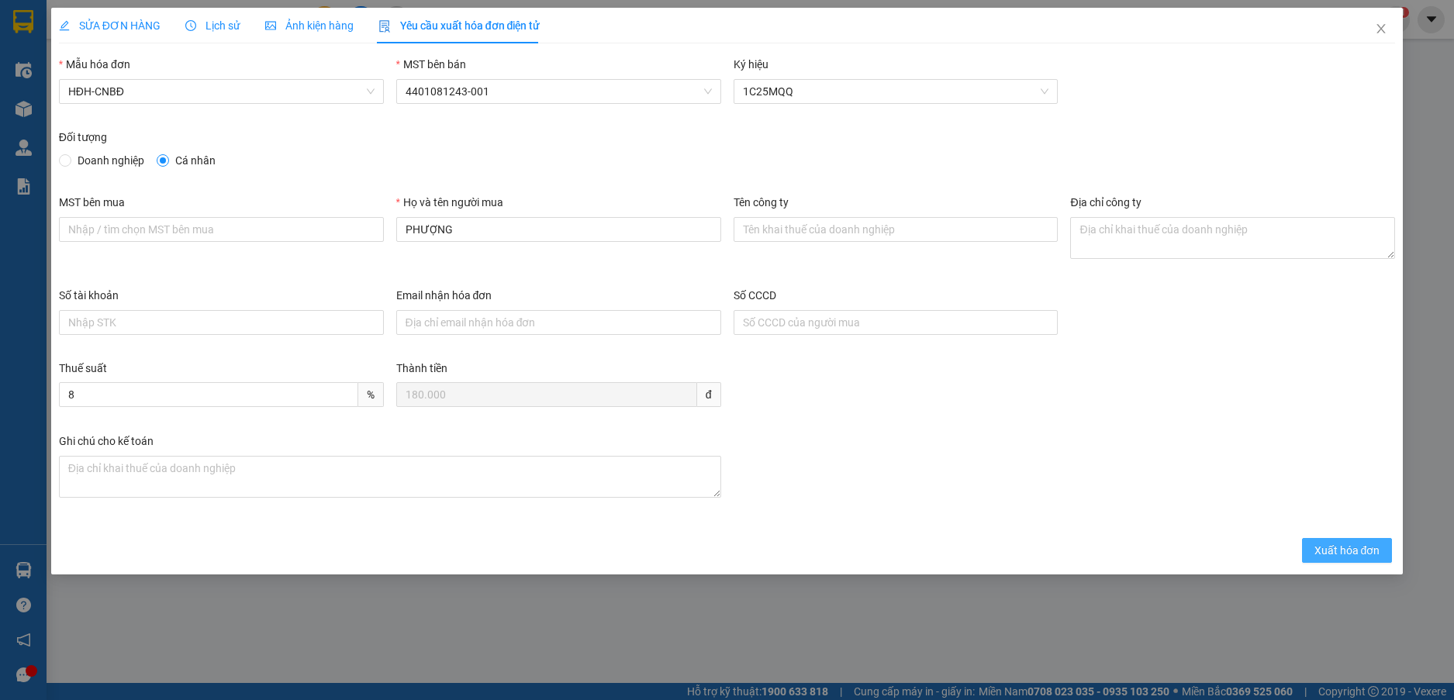
click at [1351, 551] on span "Xuất hóa đơn" at bounding box center [1347, 550] width 66 height 17
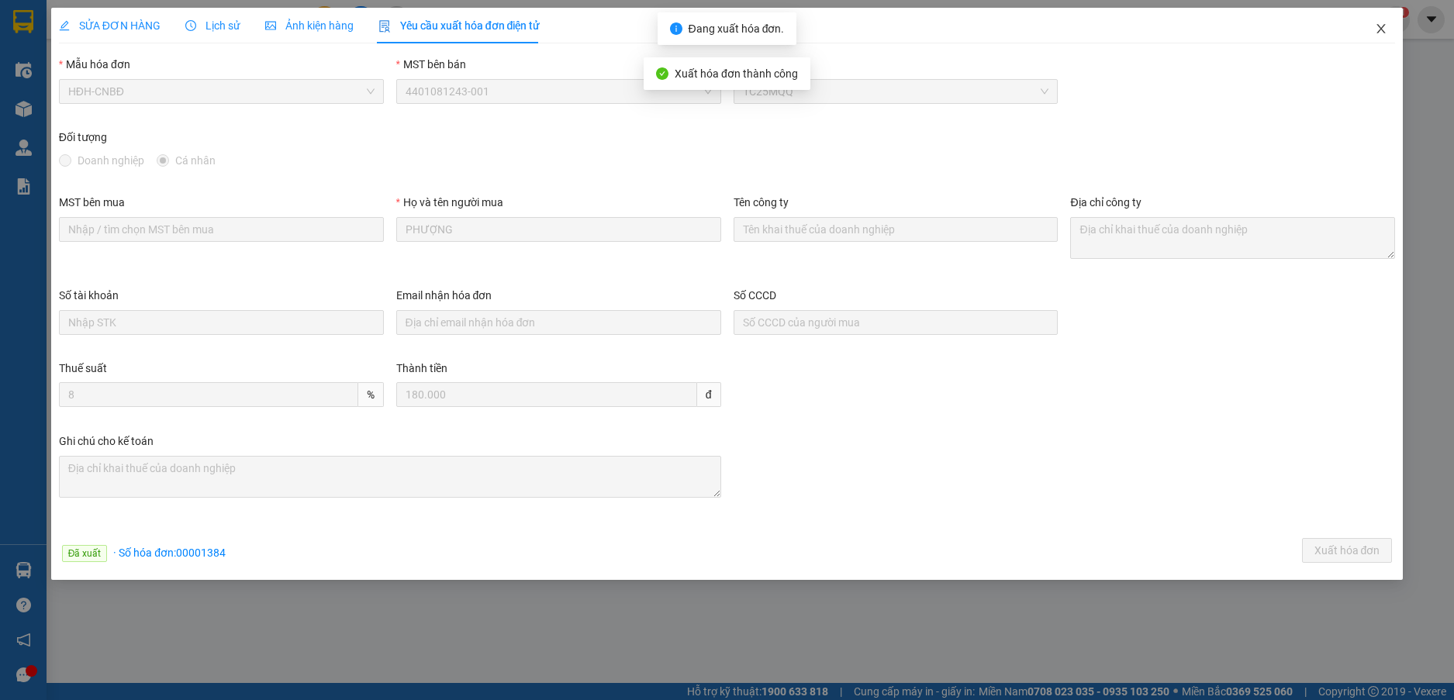
click at [1381, 28] on icon "close" at bounding box center [1380, 28] width 12 height 12
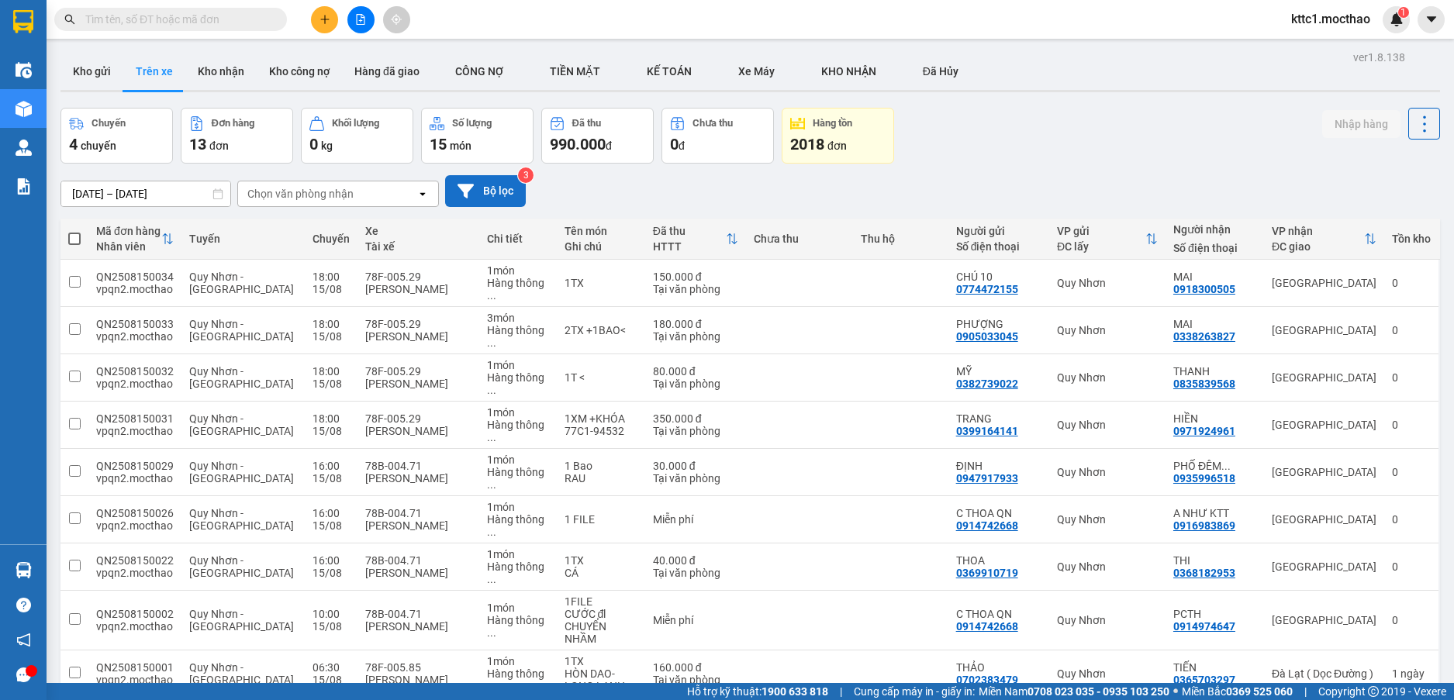
click at [486, 190] on button "Bộ lọc" at bounding box center [485, 191] width 81 height 32
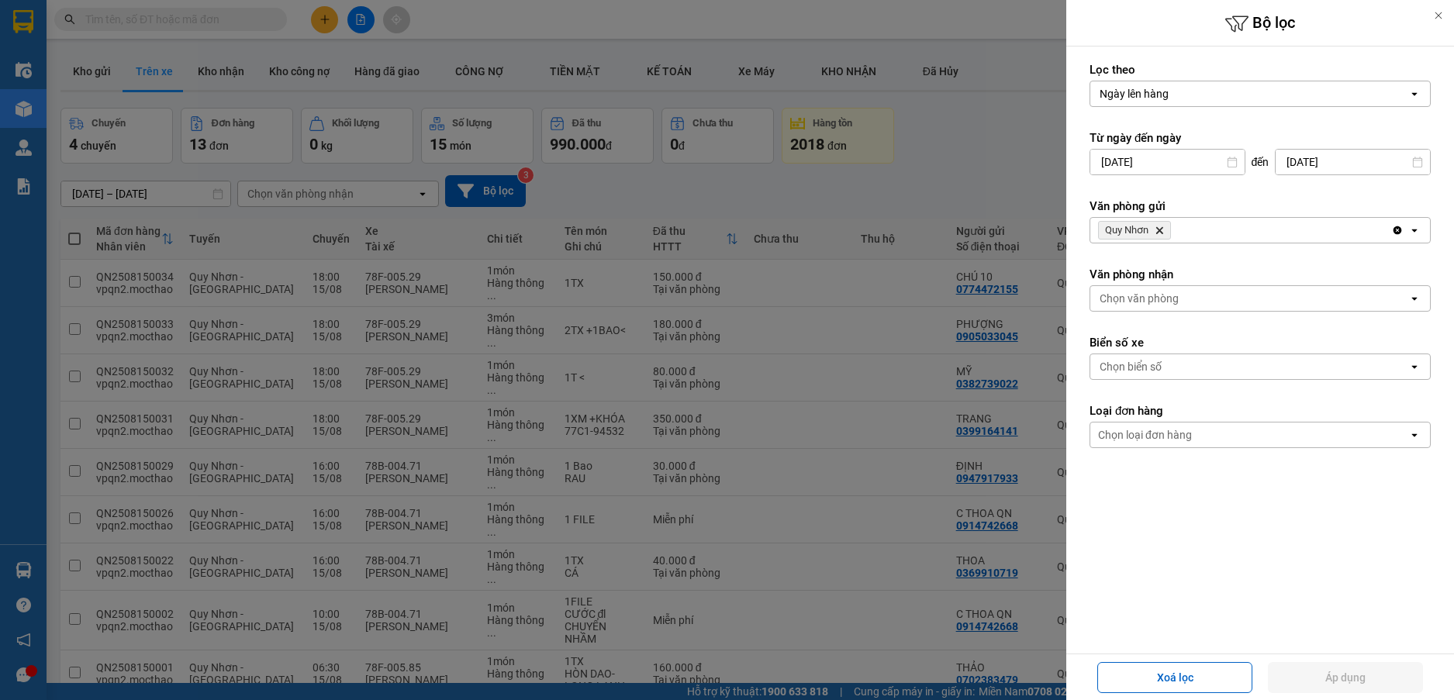
click at [1157, 231] on icon "Delete" at bounding box center [1158, 230] width 9 height 9
click at [1157, 231] on div "Chọn văn phòng" at bounding box center [1138, 230] width 79 height 16
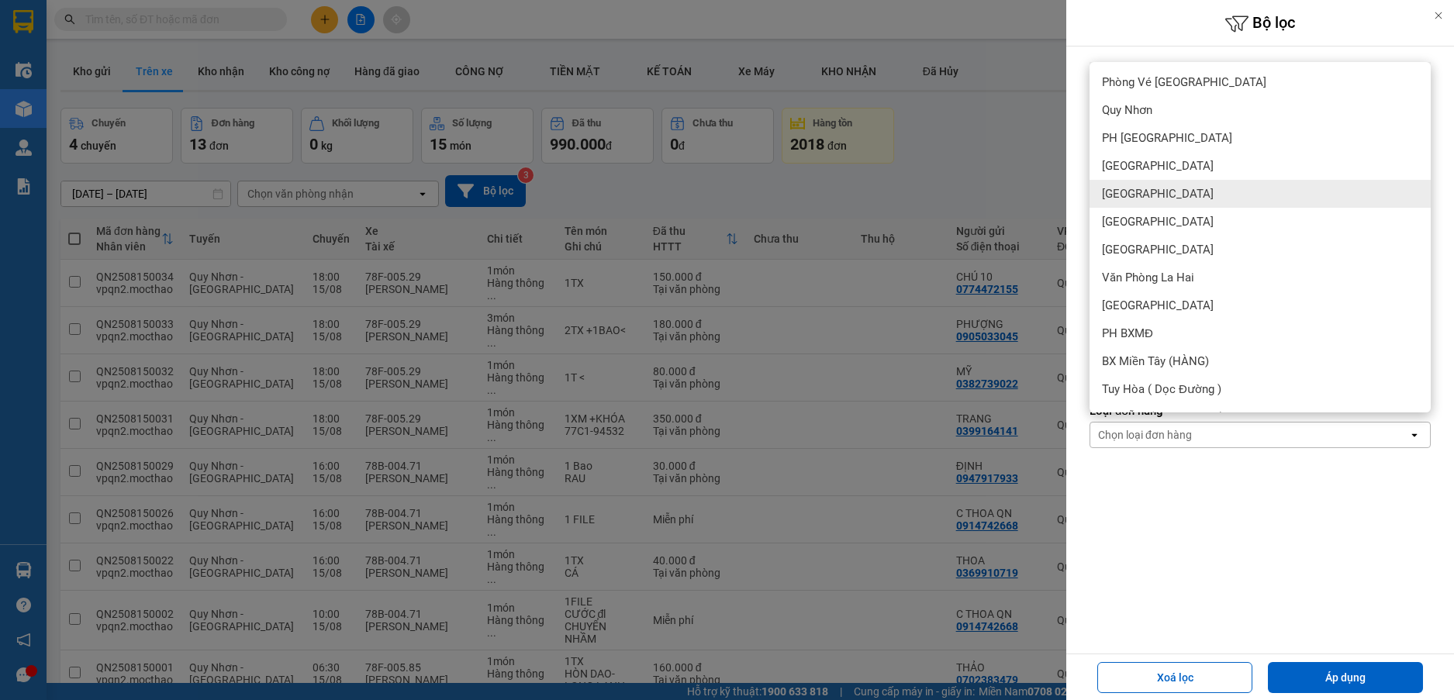
click at [1150, 197] on div "Đà Lạt" at bounding box center [1259, 194] width 341 height 28
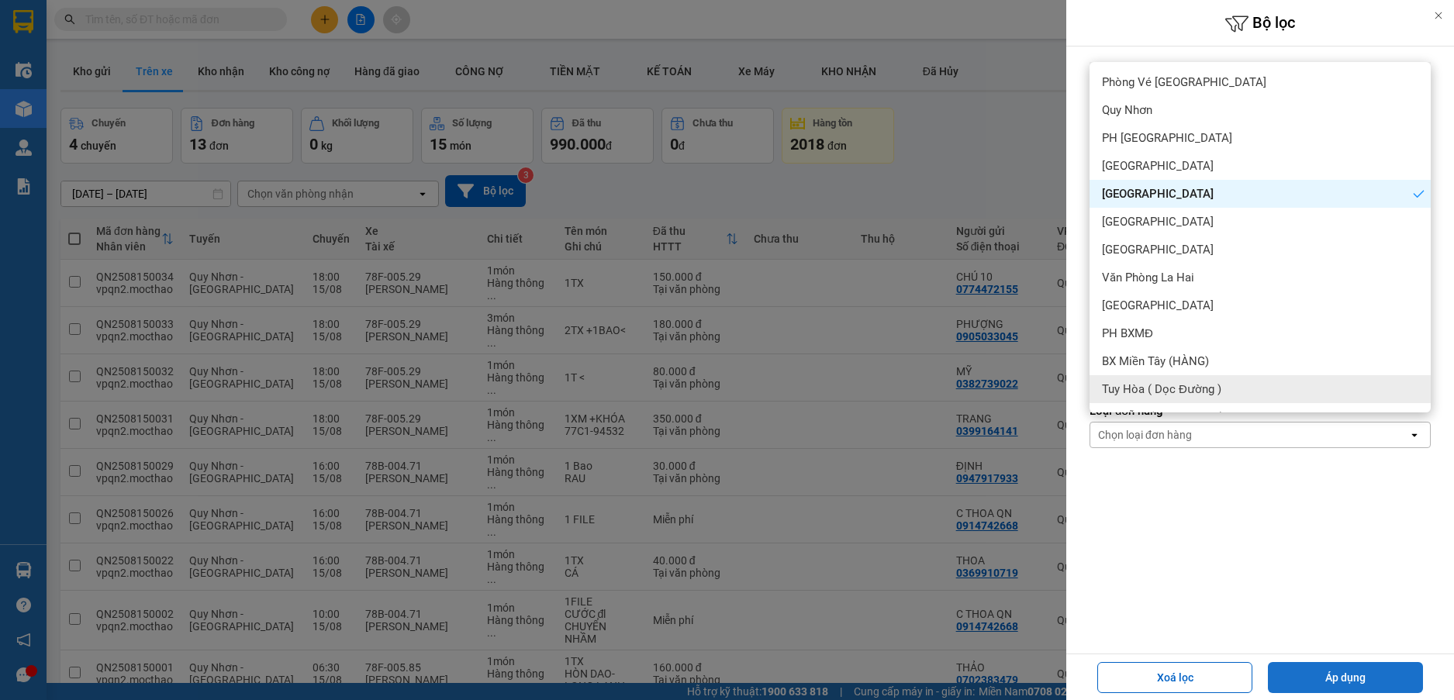
click at [1376, 673] on button "Áp dụng" at bounding box center [1345, 677] width 155 height 31
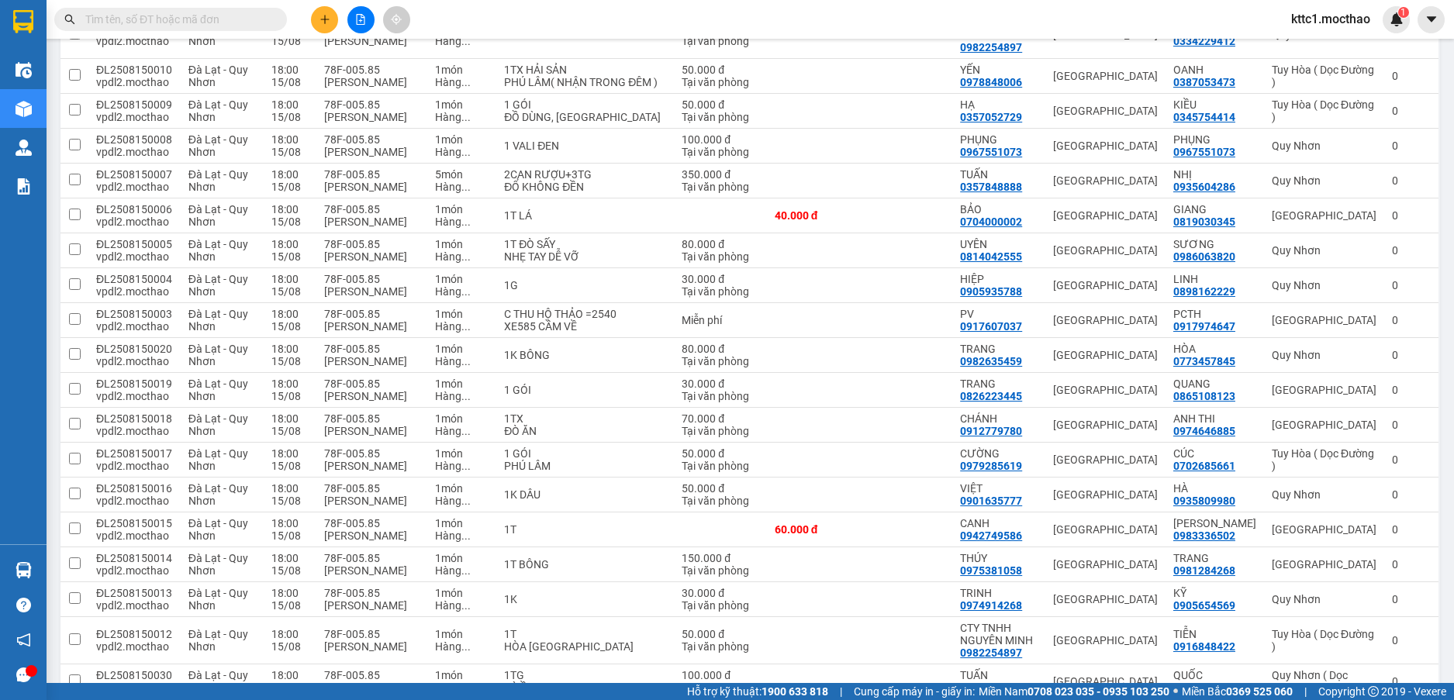
scroll to position [775, 0]
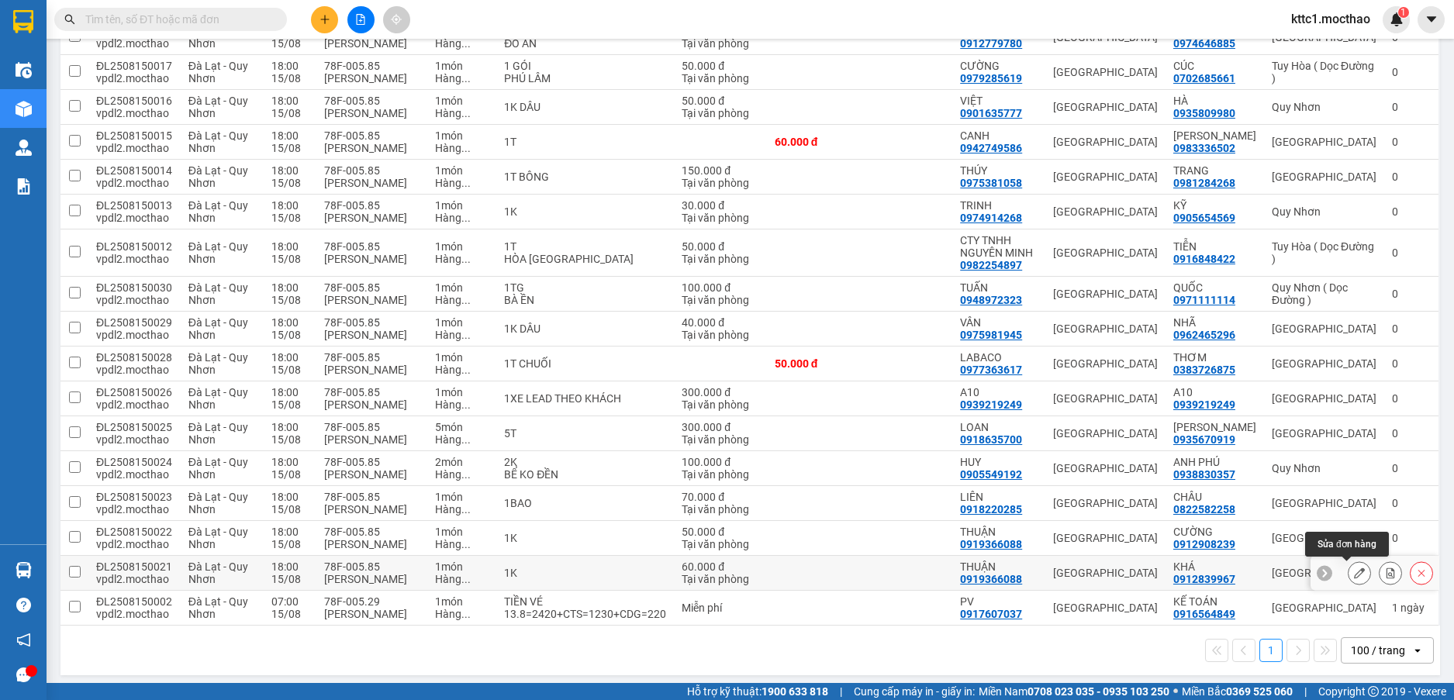
click at [1354, 573] on icon at bounding box center [1359, 572] width 11 height 11
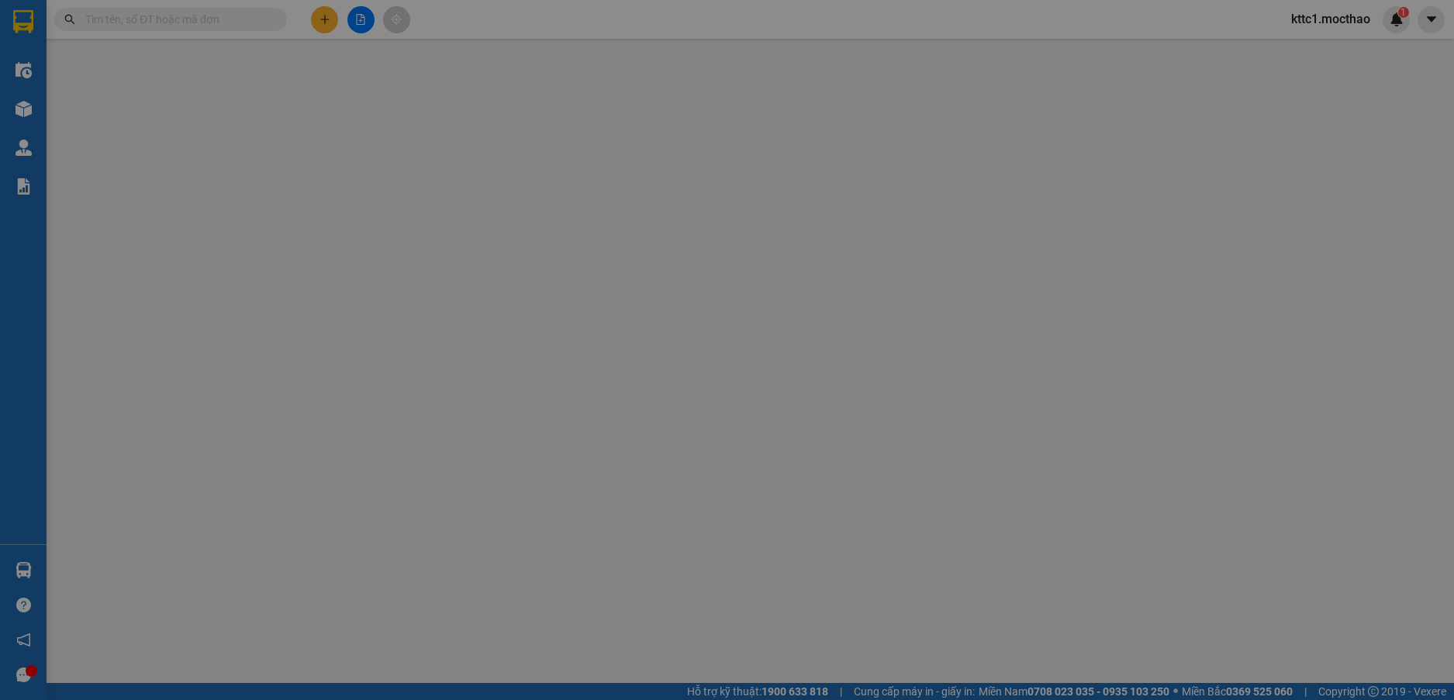
type input "0919366088"
type input "THUẬN"
type input "0912839967"
type input "KHÁ"
type input "A"
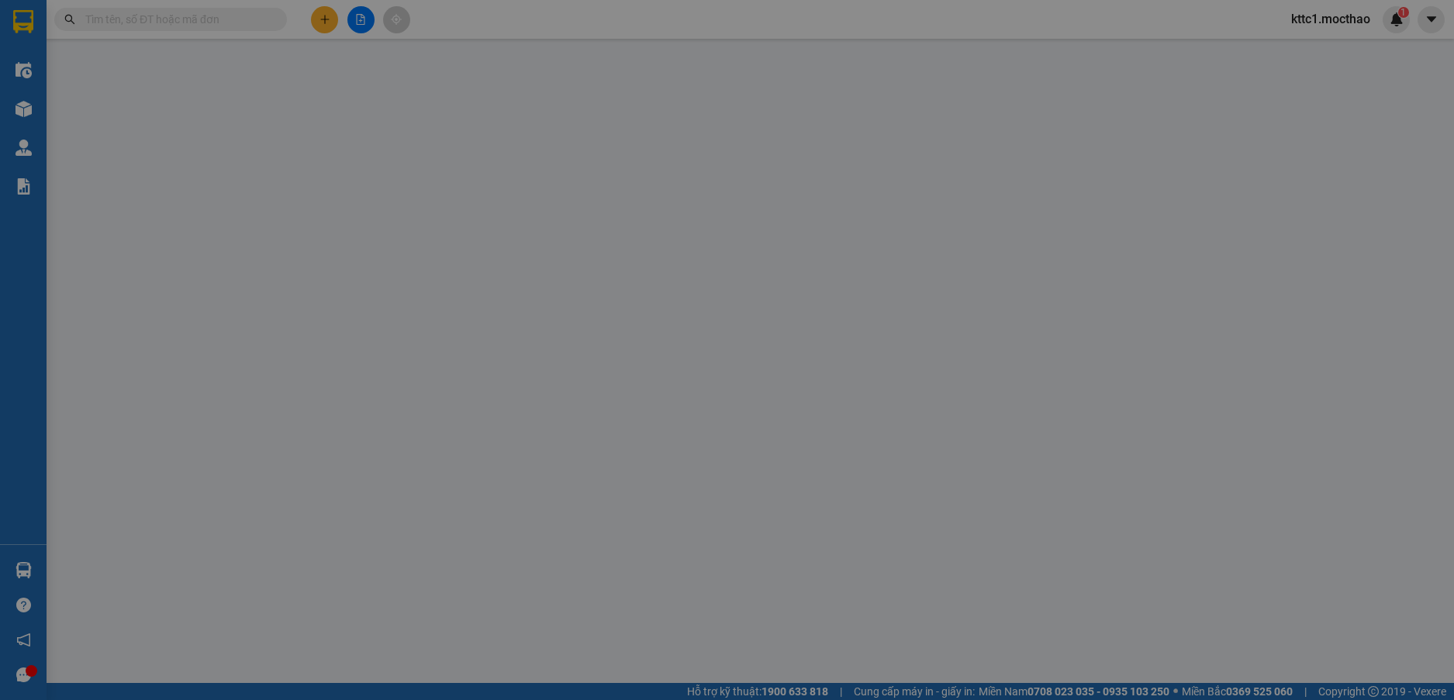
type input "60.000"
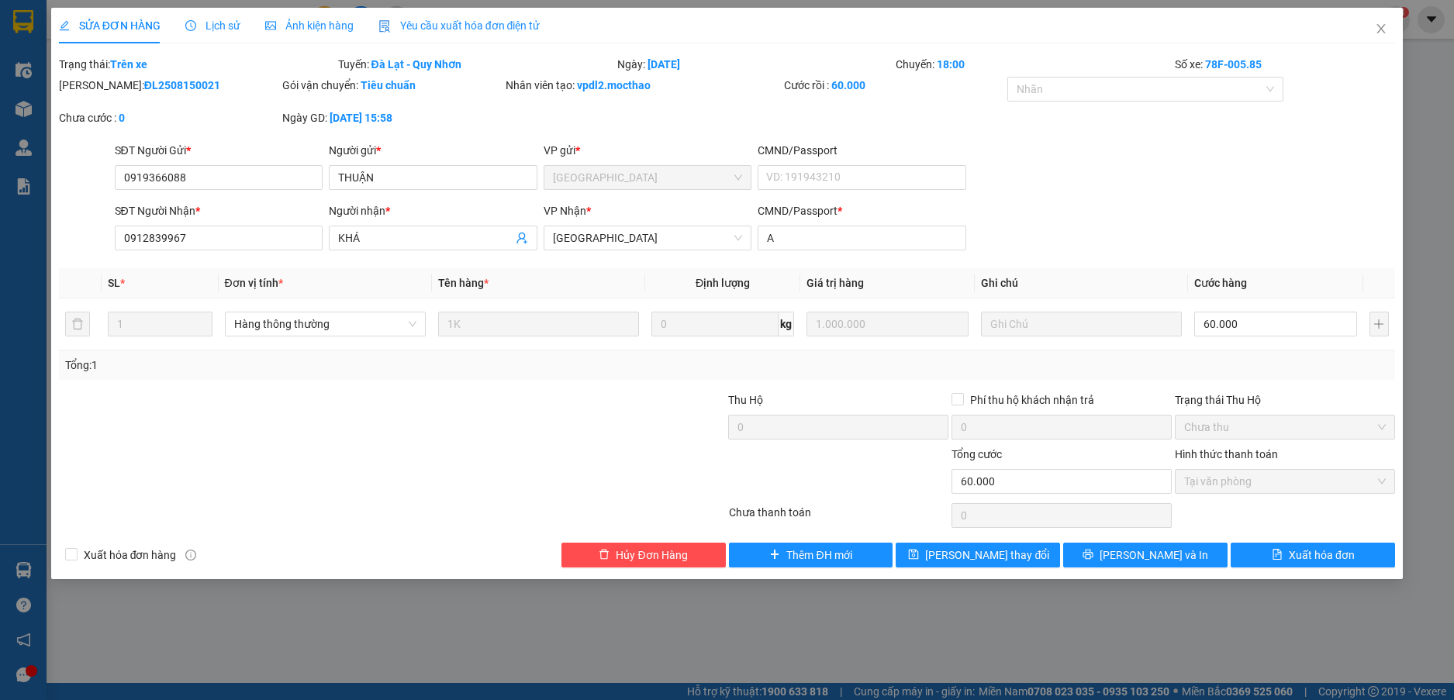
click at [449, 29] on span "Yêu cầu xuất hóa đơn điện tử" at bounding box center [459, 25] width 162 height 12
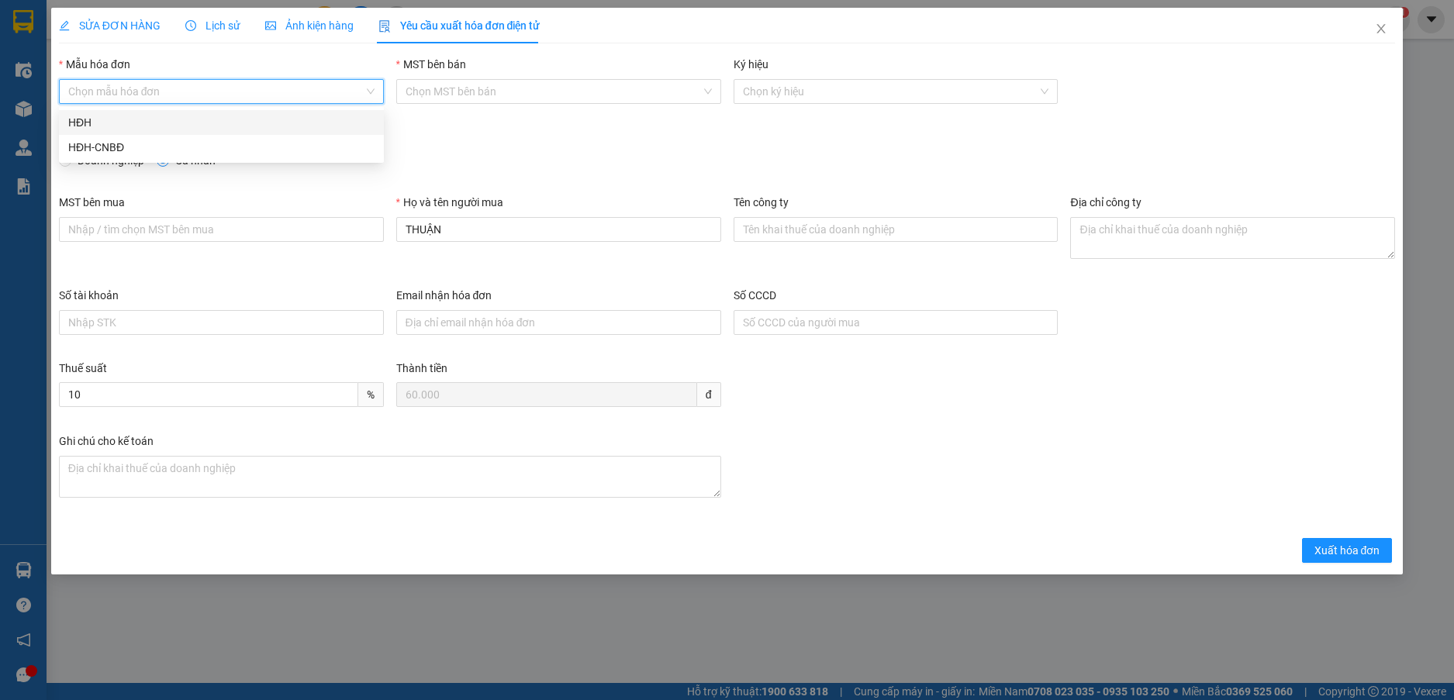
click at [198, 81] on input "Mẫu hóa đơn" at bounding box center [215, 91] width 295 height 23
click at [147, 153] on div "HĐH-CNBĐ" at bounding box center [221, 147] width 306 height 17
type input "8"
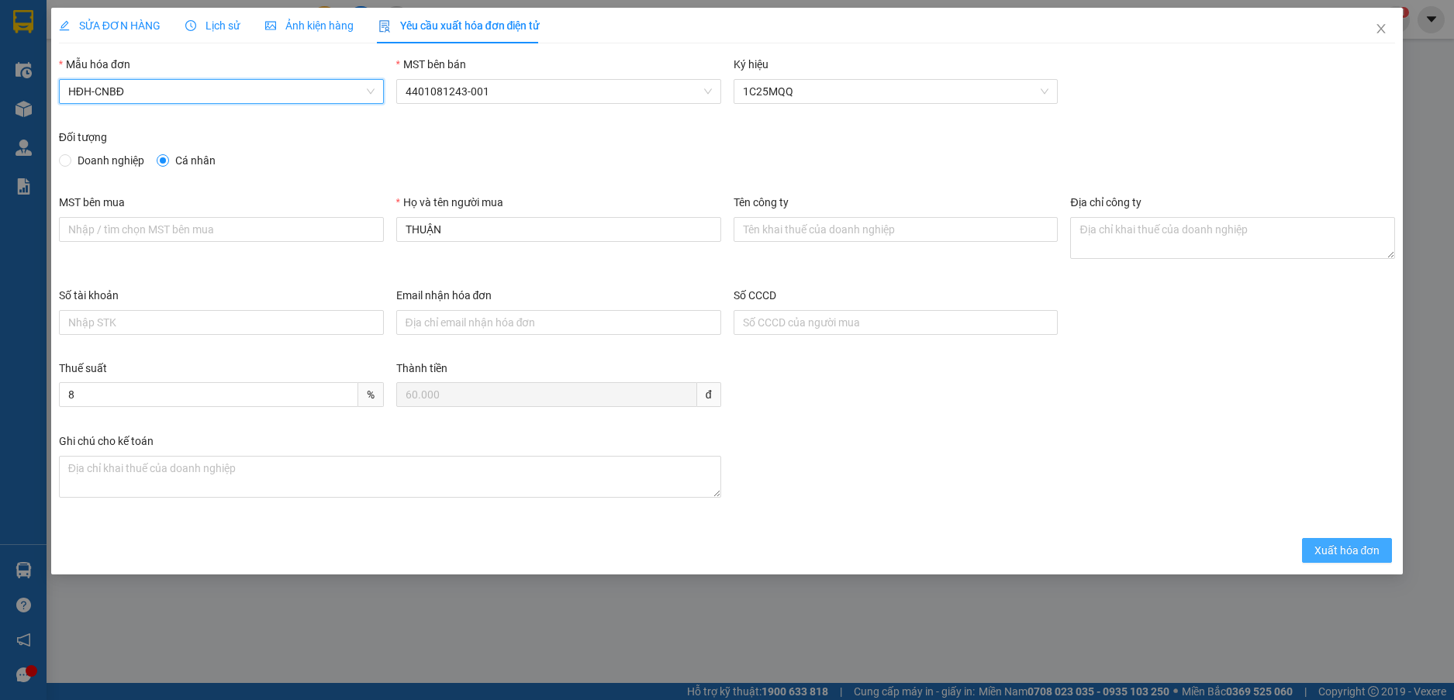
click at [1354, 547] on span "Xuất hóa đơn" at bounding box center [1347, 550] width 66 height 17
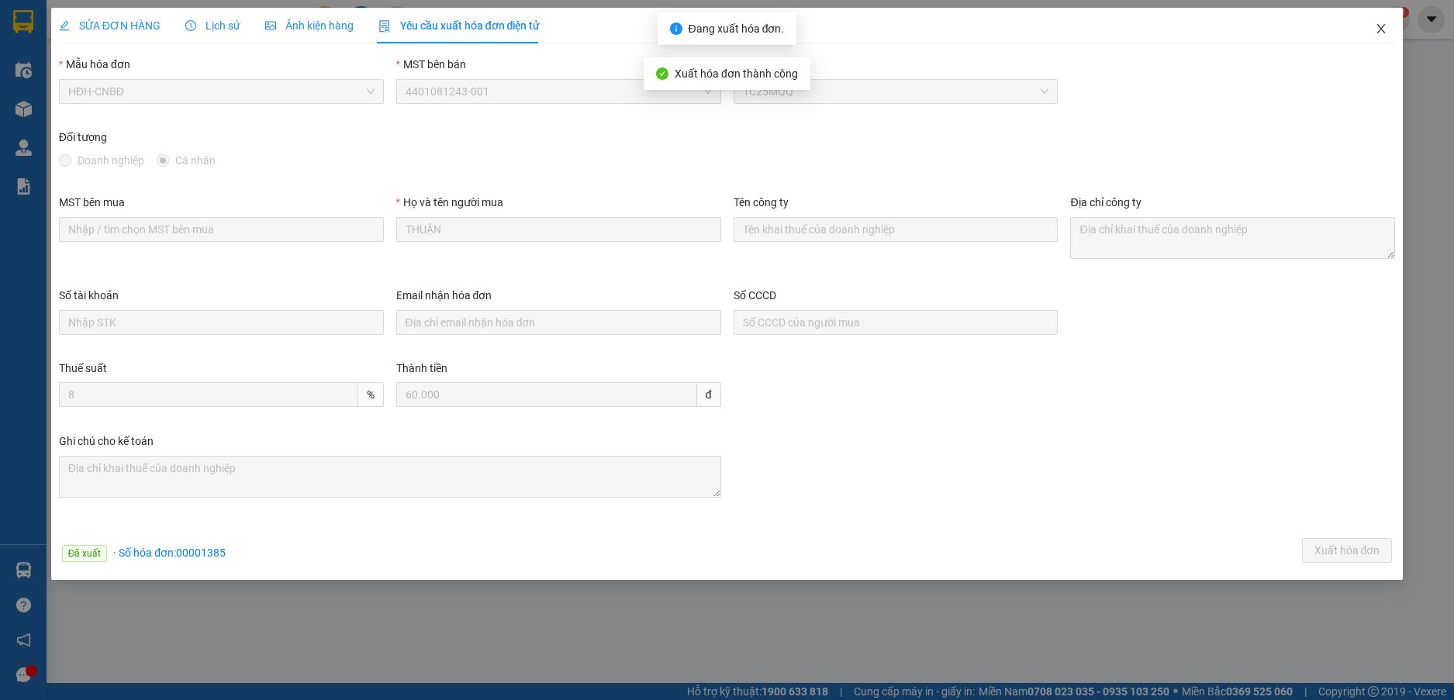
click at [1381, 26] on icon "close" at bounding box center [1380, 28] width 12 height 12
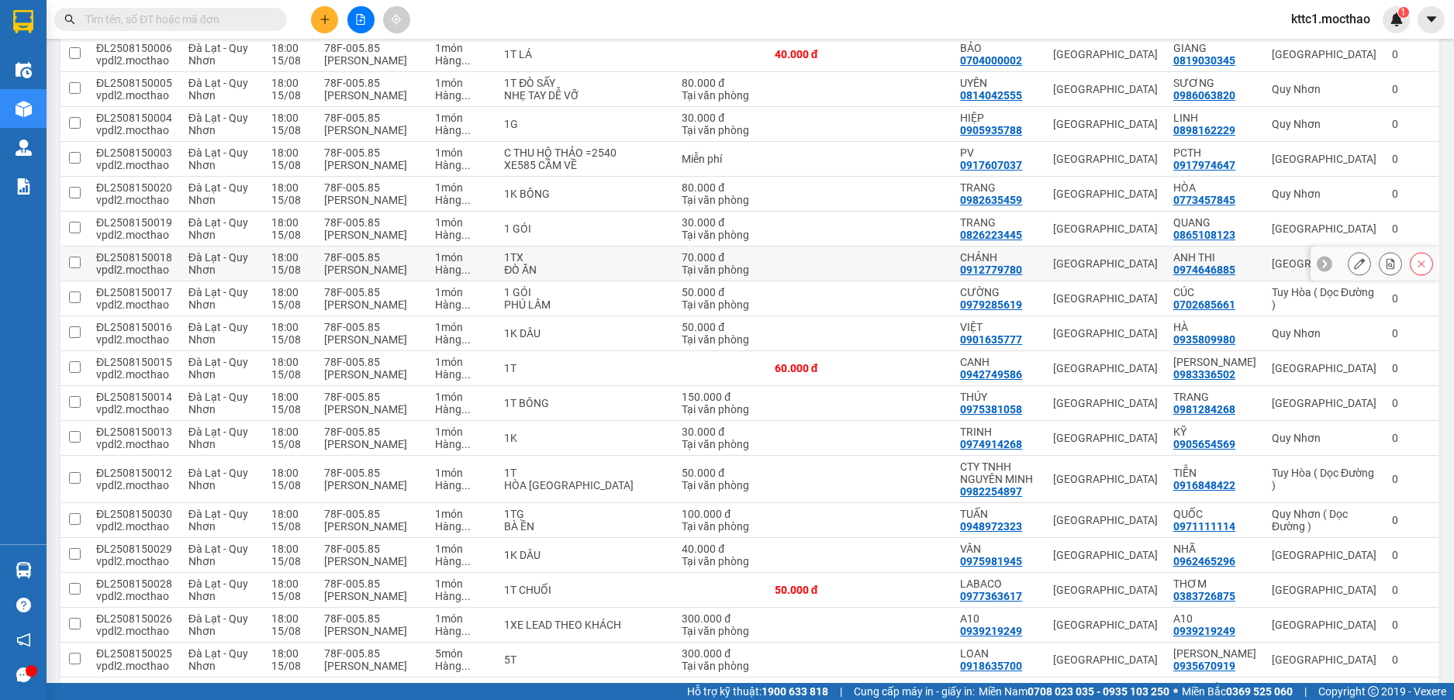
scroll to position [781, 0]
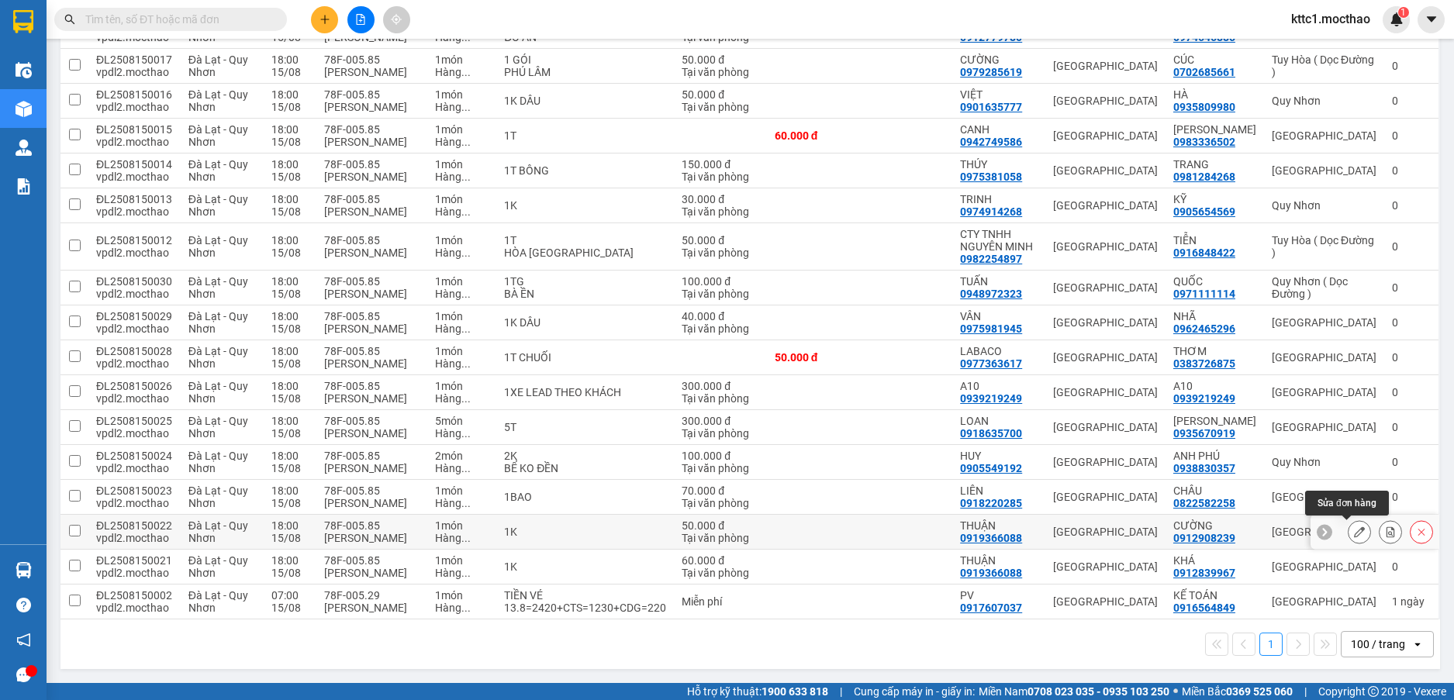
click at [1354, 536] on icon at bounding box center [1359, 531] width 11 height 11
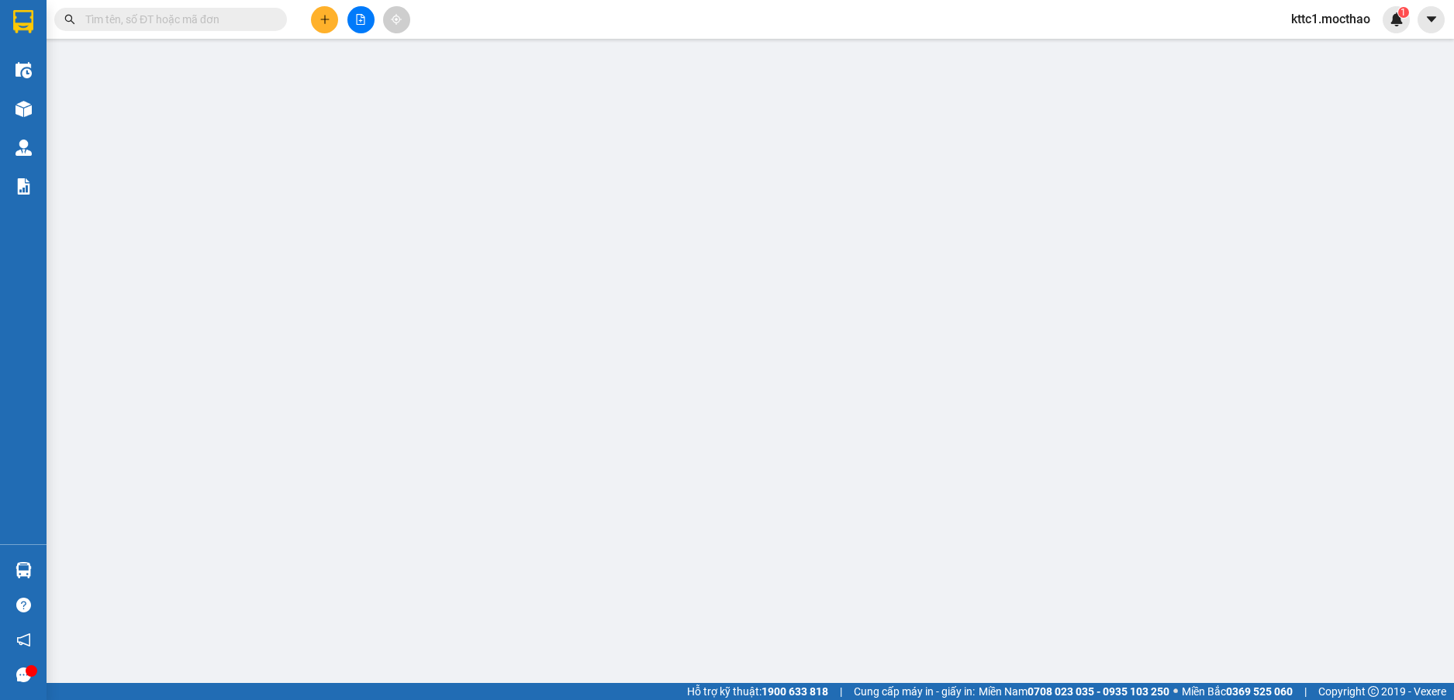
type input "0919366088"
type input "THUẬN"
type input "0912908239"
type input "CƯỜNG"
type input "0"
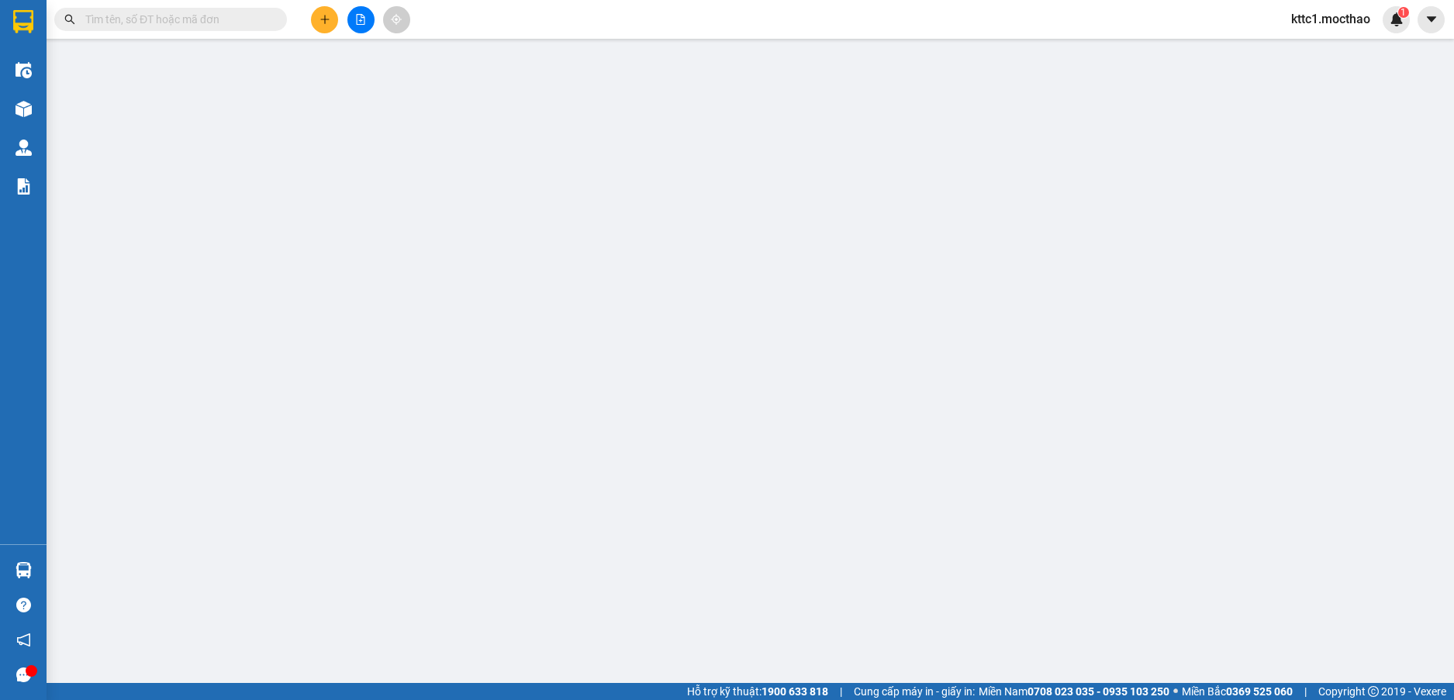
type input "50.000"
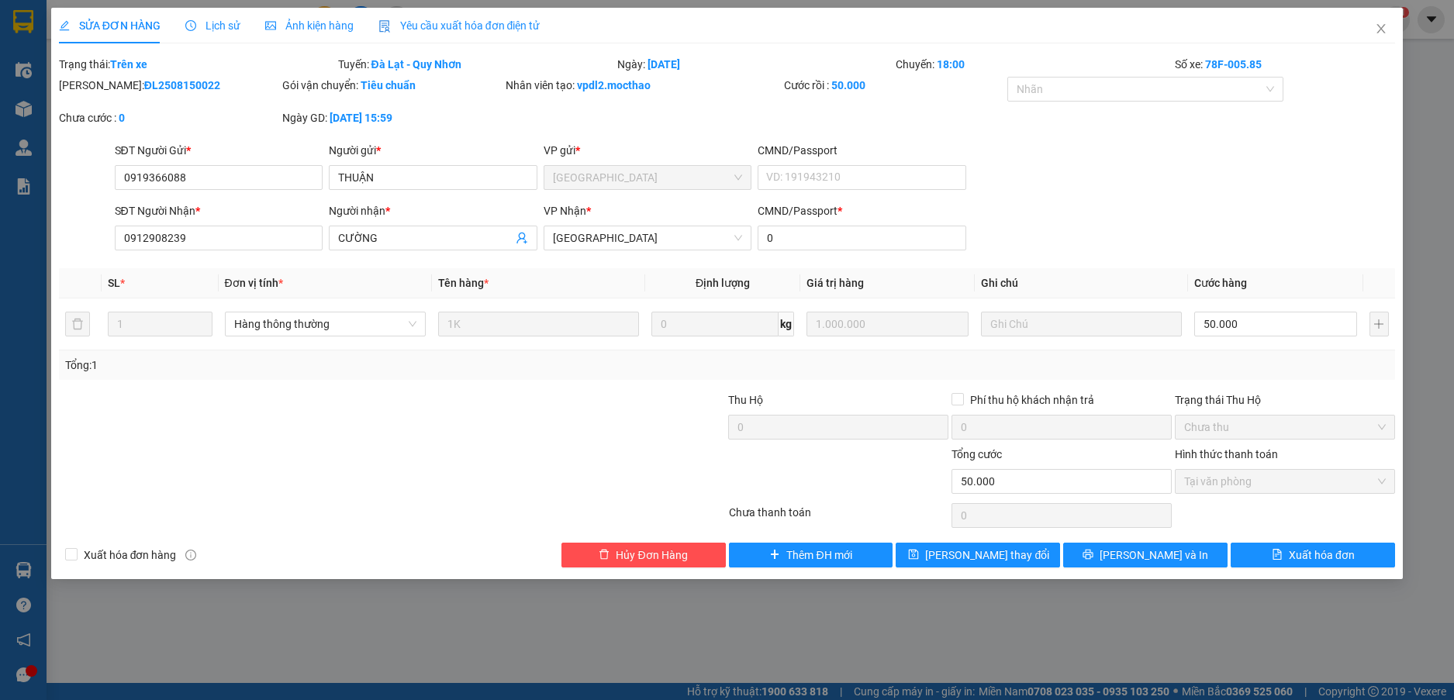
click at [447, 24] on span "Yêu cầu xuất hóa đơn điện tử" at bounding box center [459, 25] width 162 height 12
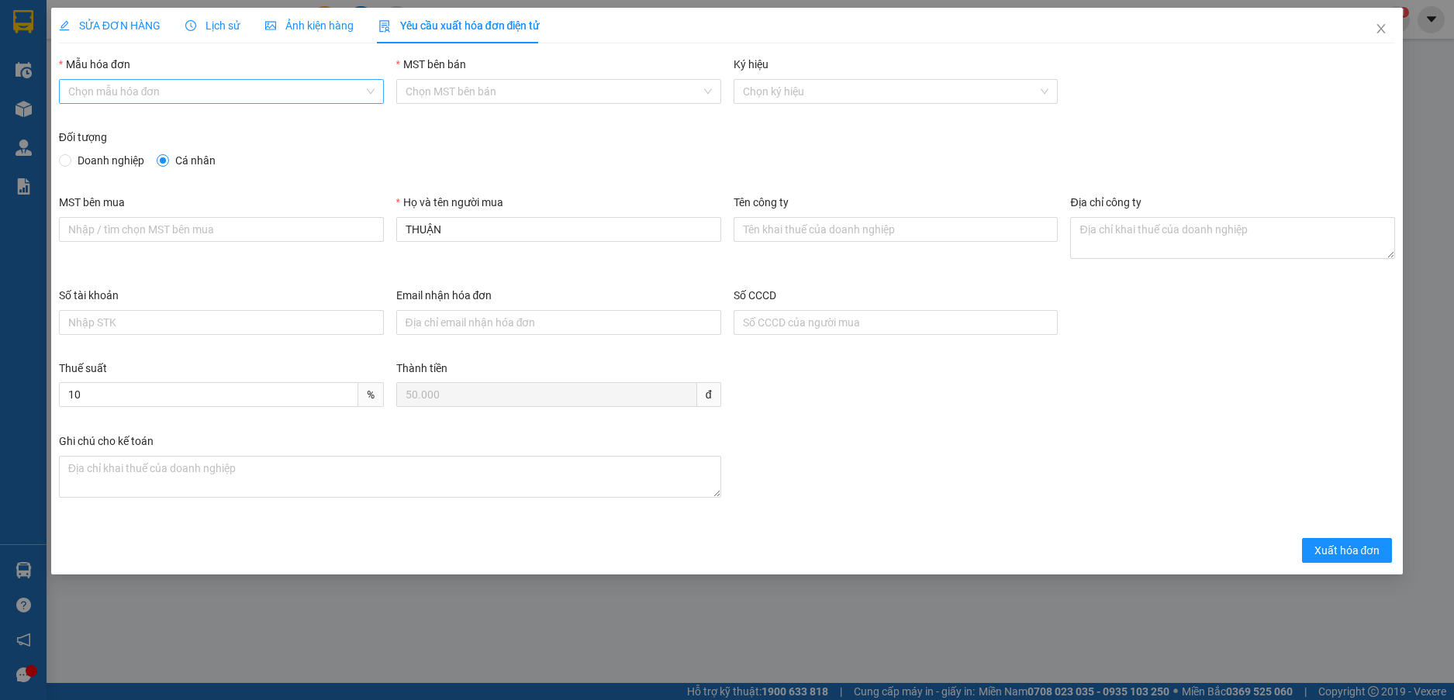
click at [249, 95] on input "Mẫu hóa đơn" at bounding box center [215, 91] width 295 height 23
click at [242, 151] on div "HĐH-CNBĐ" at bounding box center [221, 147] width 306 height 17
type input "8"
click at [1365, 549] on span "Xuất hóa đơn" at bounding box center [1347, 550] width 66 height 17
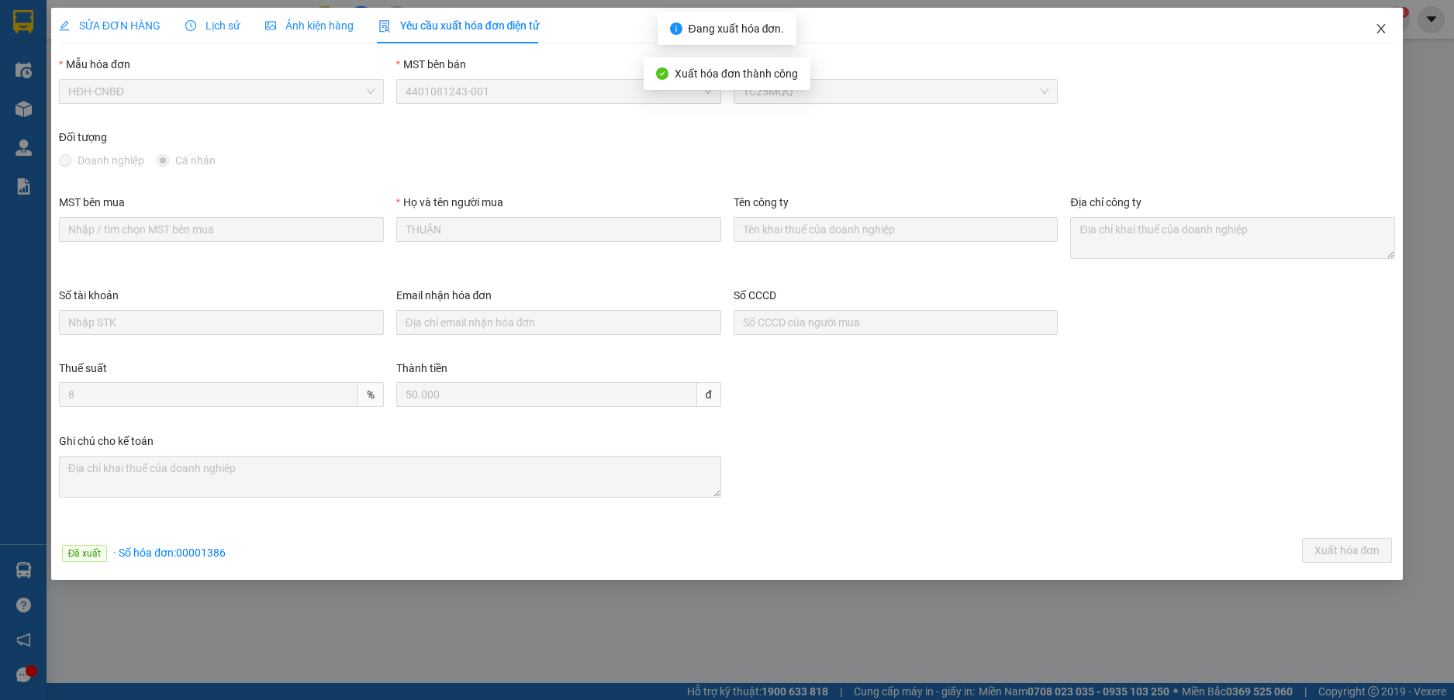
click at [1381, 29] on icon "close" at bounding box center [1381, 28] width 9 height 9
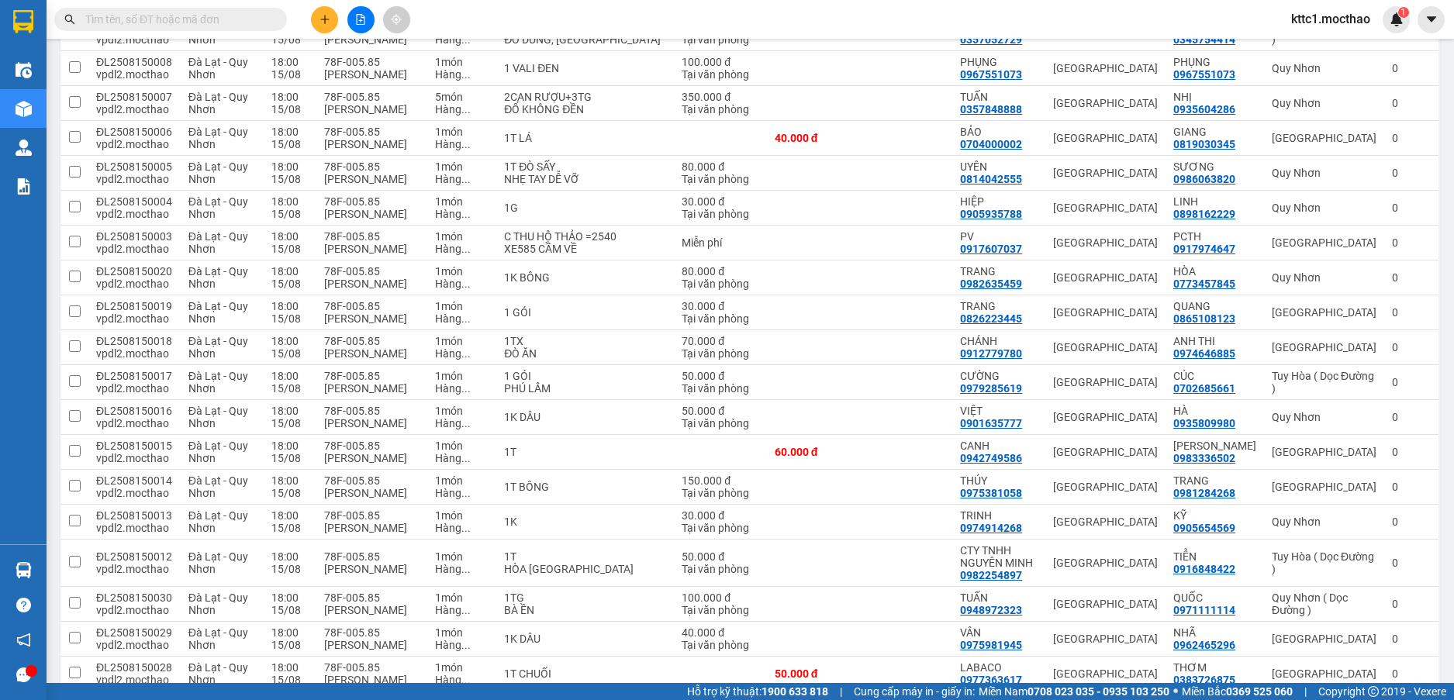
scroll to position [781, 0]
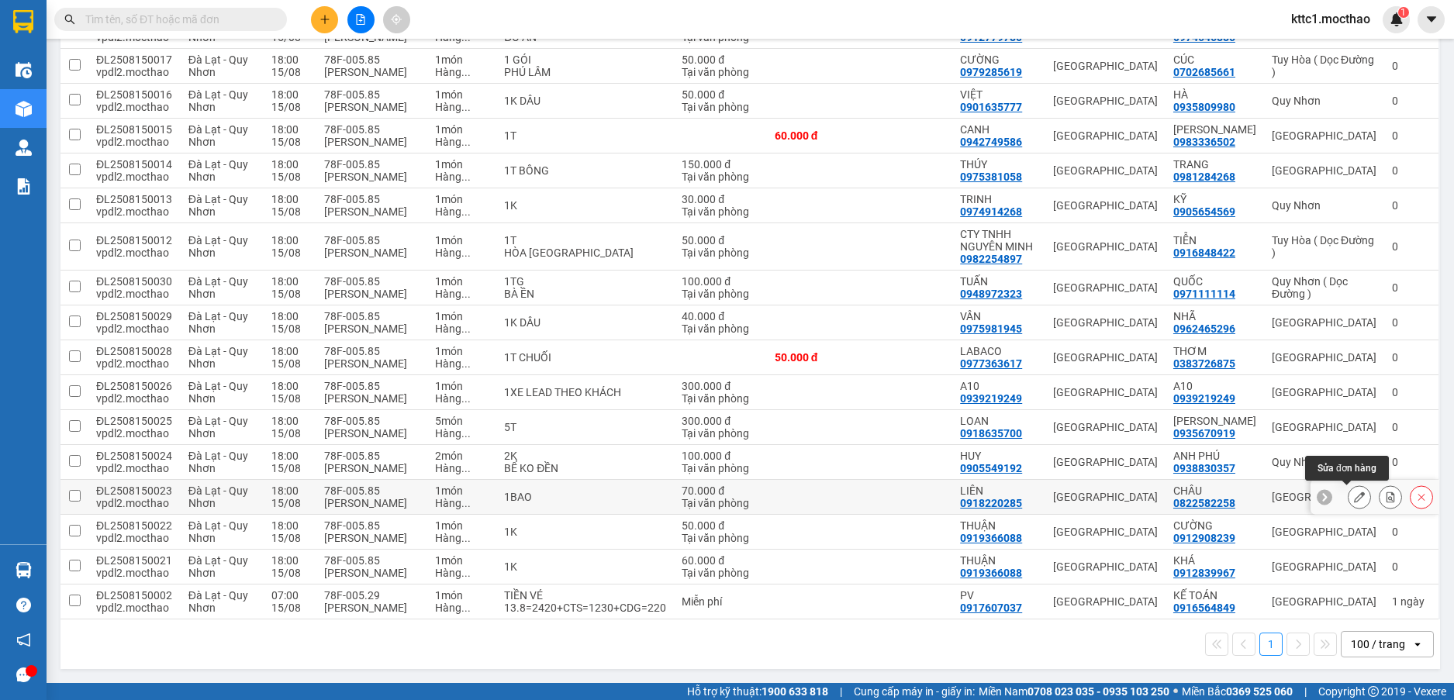
click at [1354, 498] on icon at bounding box center [1359, 497] width 11 height 11
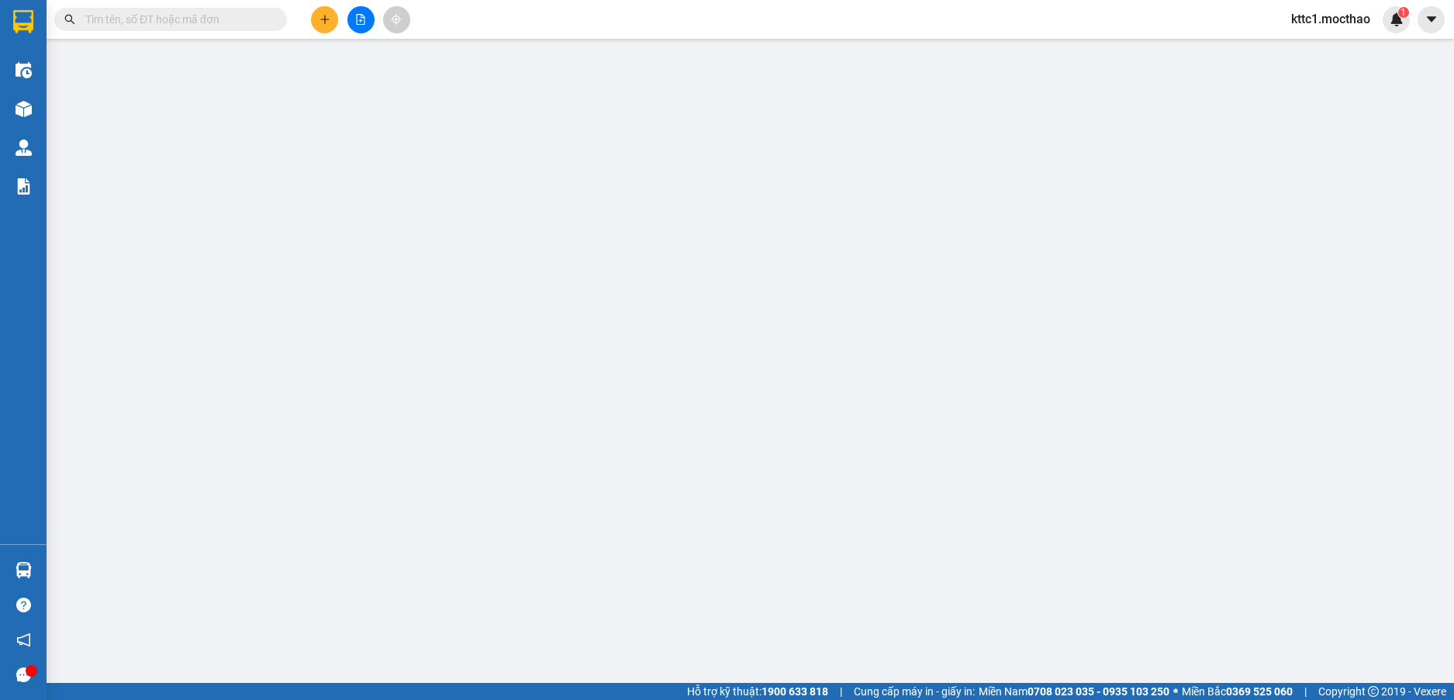
type input "0918220285"
type input "LIÊN"
type input "0822582258"
type input "CHÂU"
type input "A"
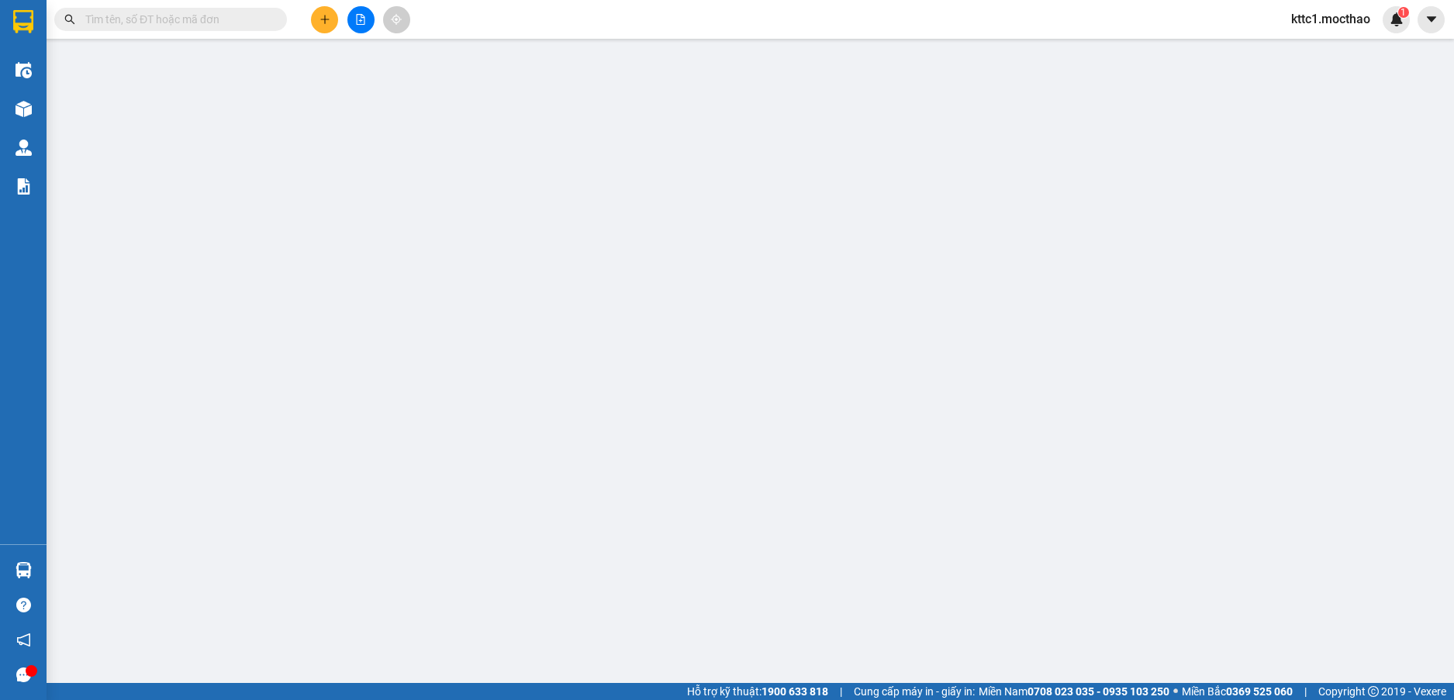
type input "70.000"
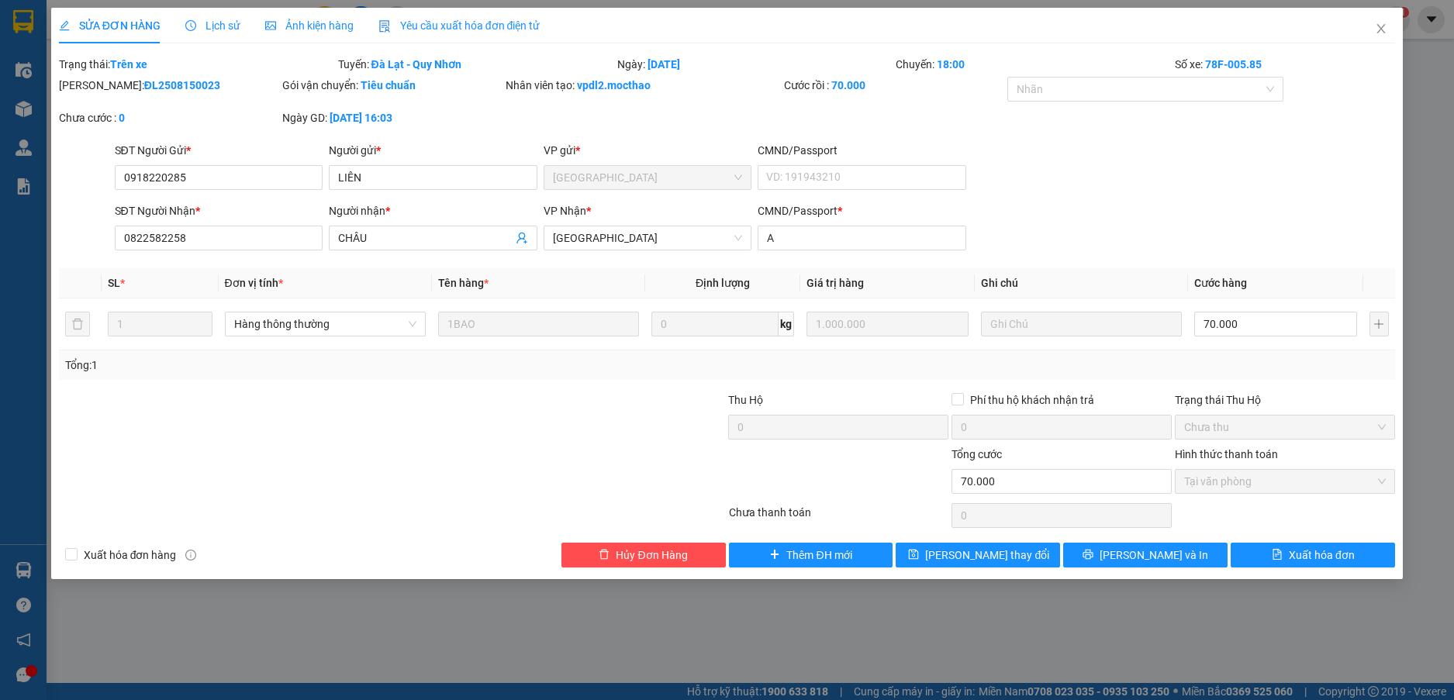
click at [465, 26] on span "Yêu cầu xuất hóa đơn điện tử" at bounding box center [459, 25] width 162 height 12
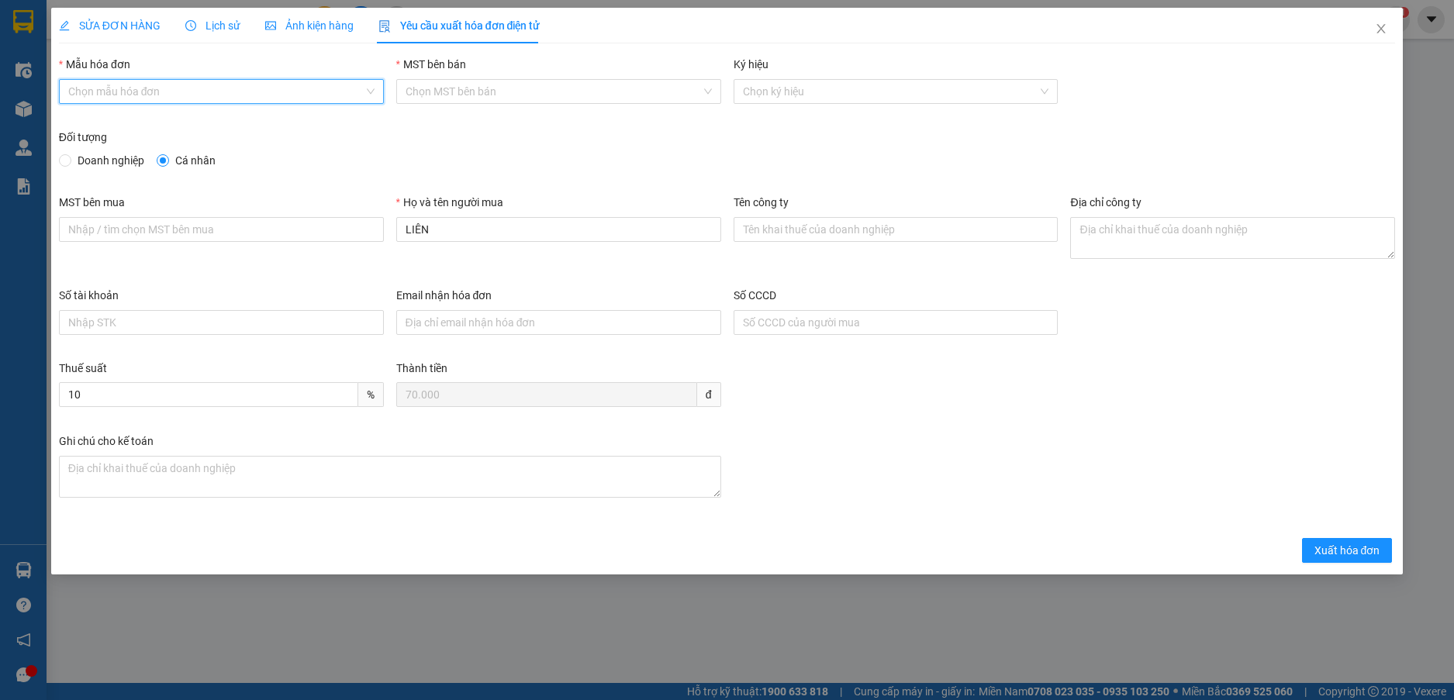
click at [319, 94] on input "Mẫu hóa đơn" at bounding box center [215, 91] width 295 height 23
click at [288, 149] on div "HĐH-CNBĐ" at bounding box center [221, 147] width 306 height 17
type input "8"
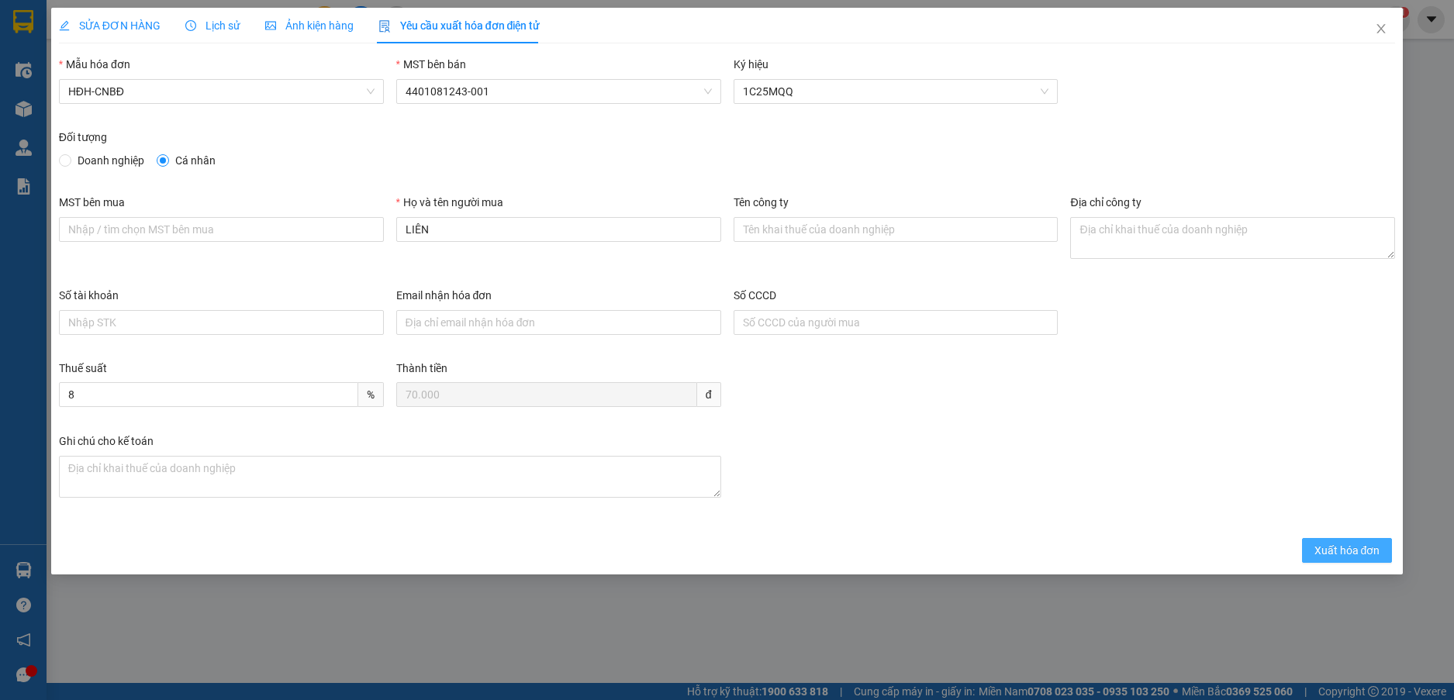
click at [1334, 556] on span "Xuất hóa đơn" at bounding box center [1347, 550] width 66 height 17
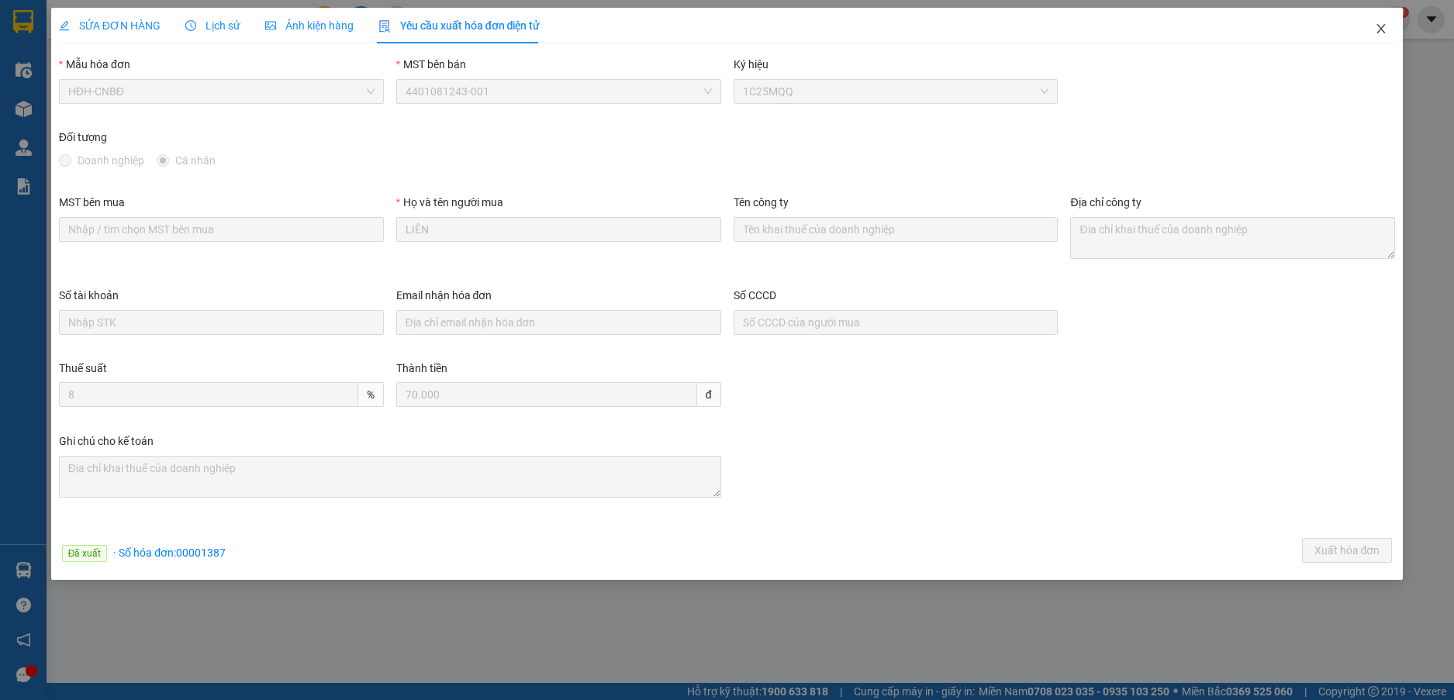
click at [1380, 31] on icon "close" at bounding box center [1381, 28] width 9 height 9
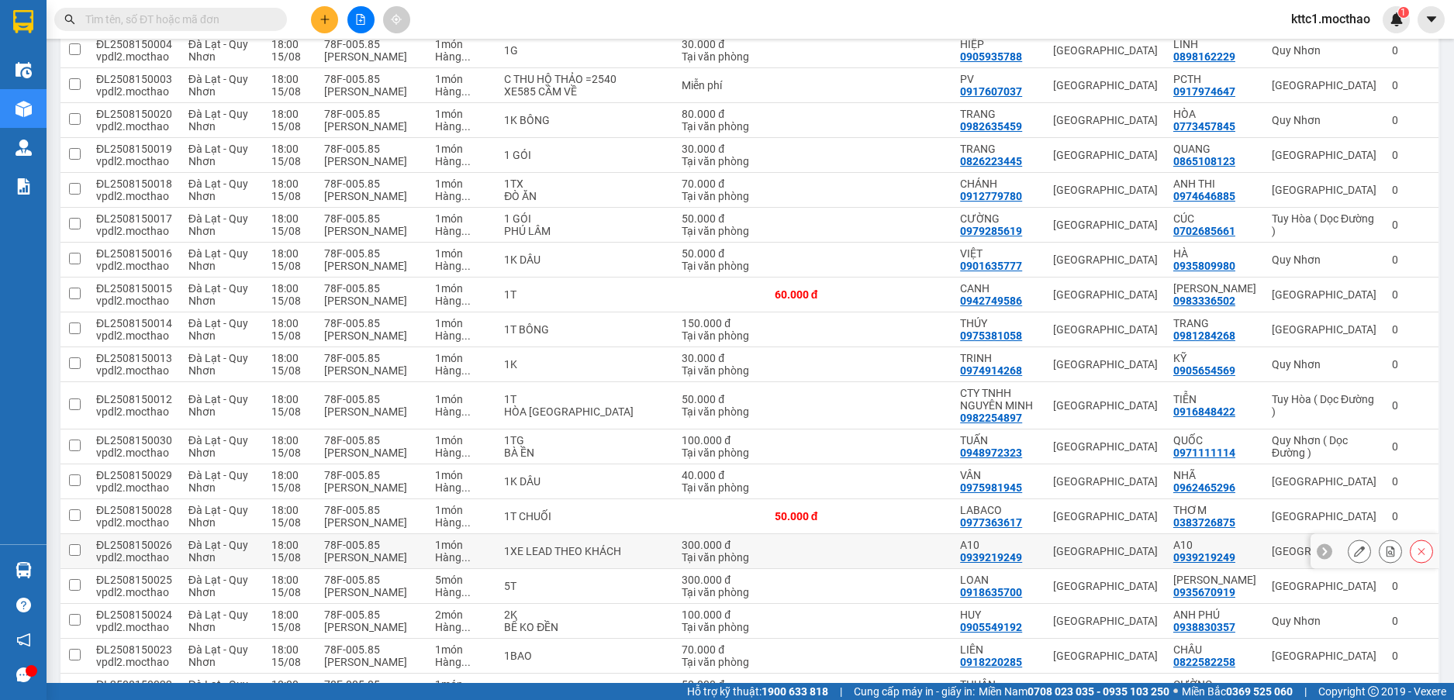
scroll to position [781, 0]
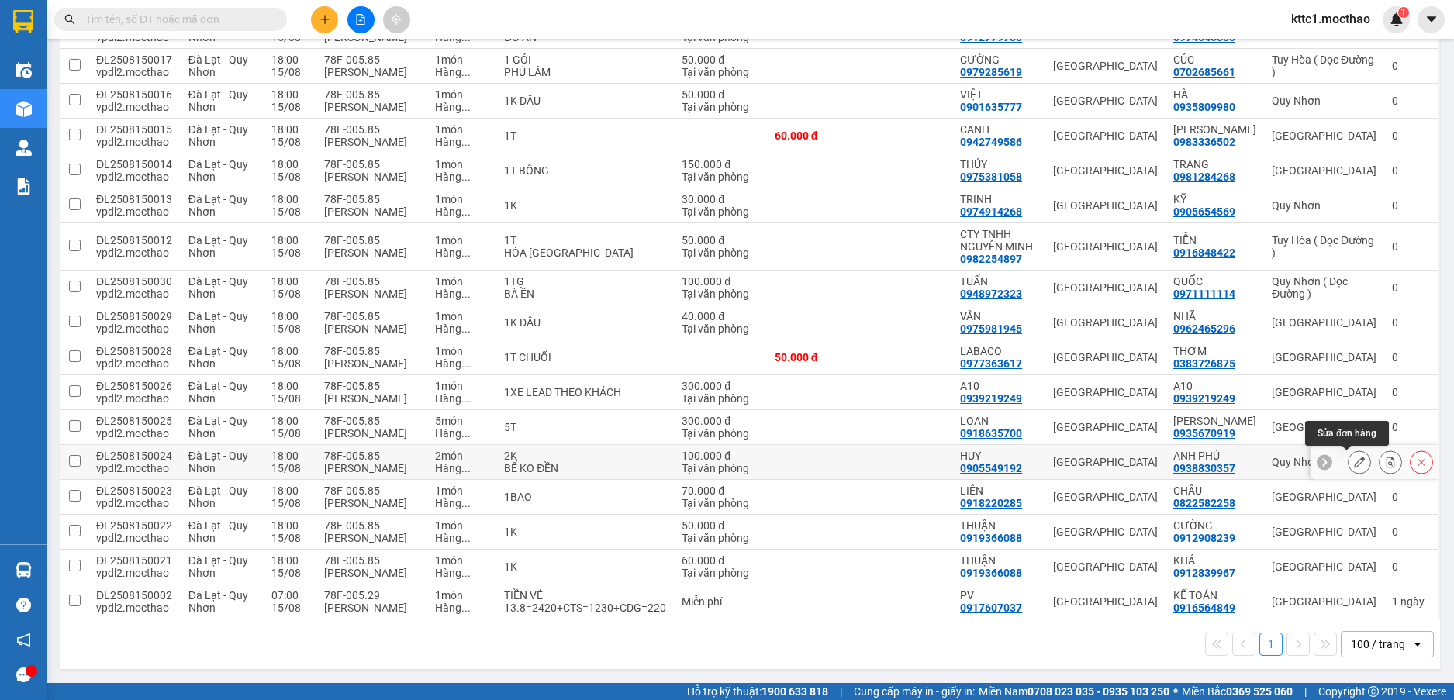
click at [1354, 463] on icon at bounding box center [1359, 462] width 11 height 11
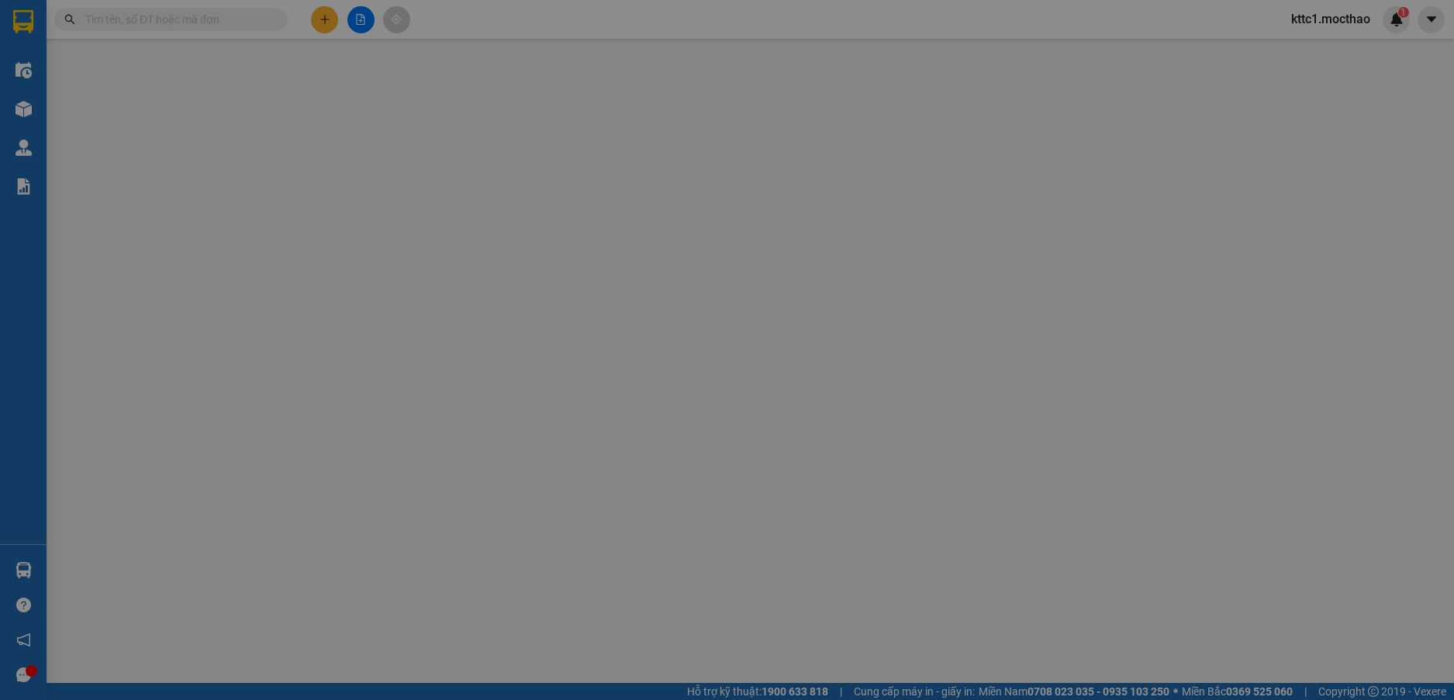
type input "0905549192"
type input "HUY"
type input "0938830357"
type input "ANH PHÚ"
type input "0"
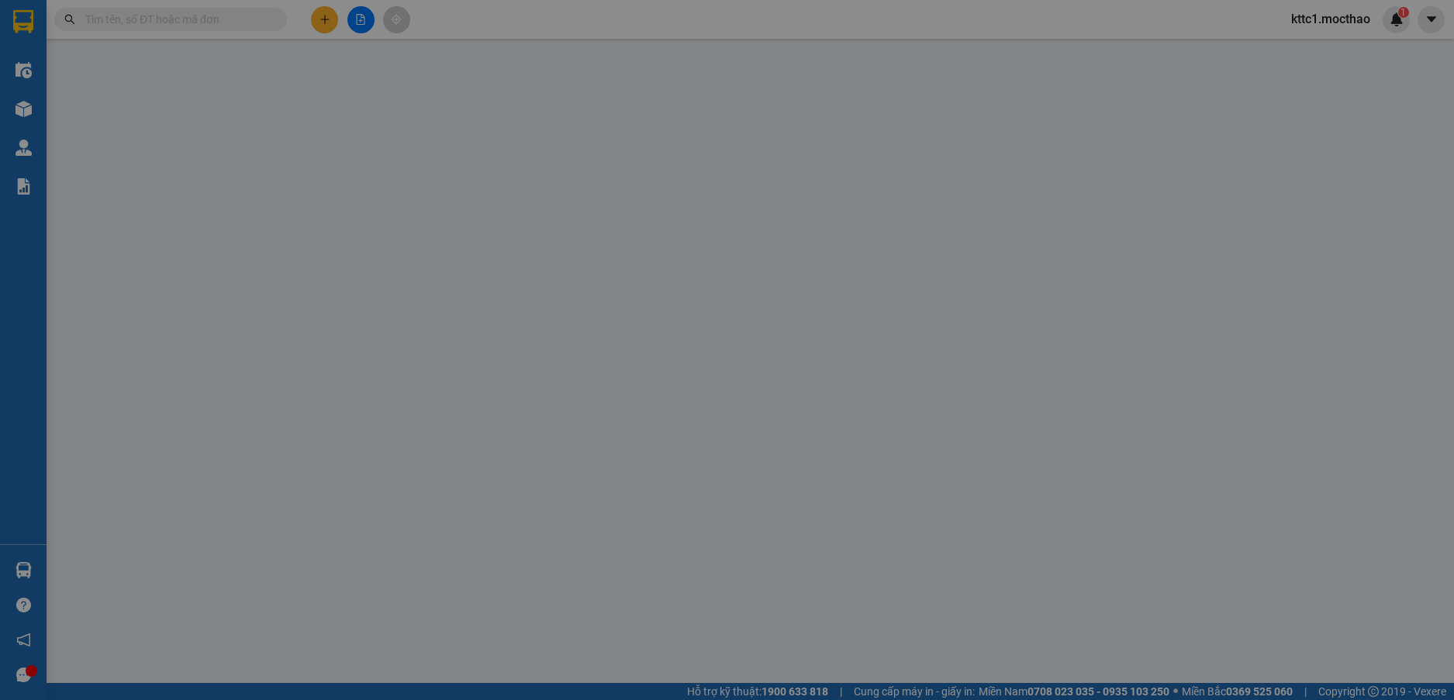
type input "100.000"
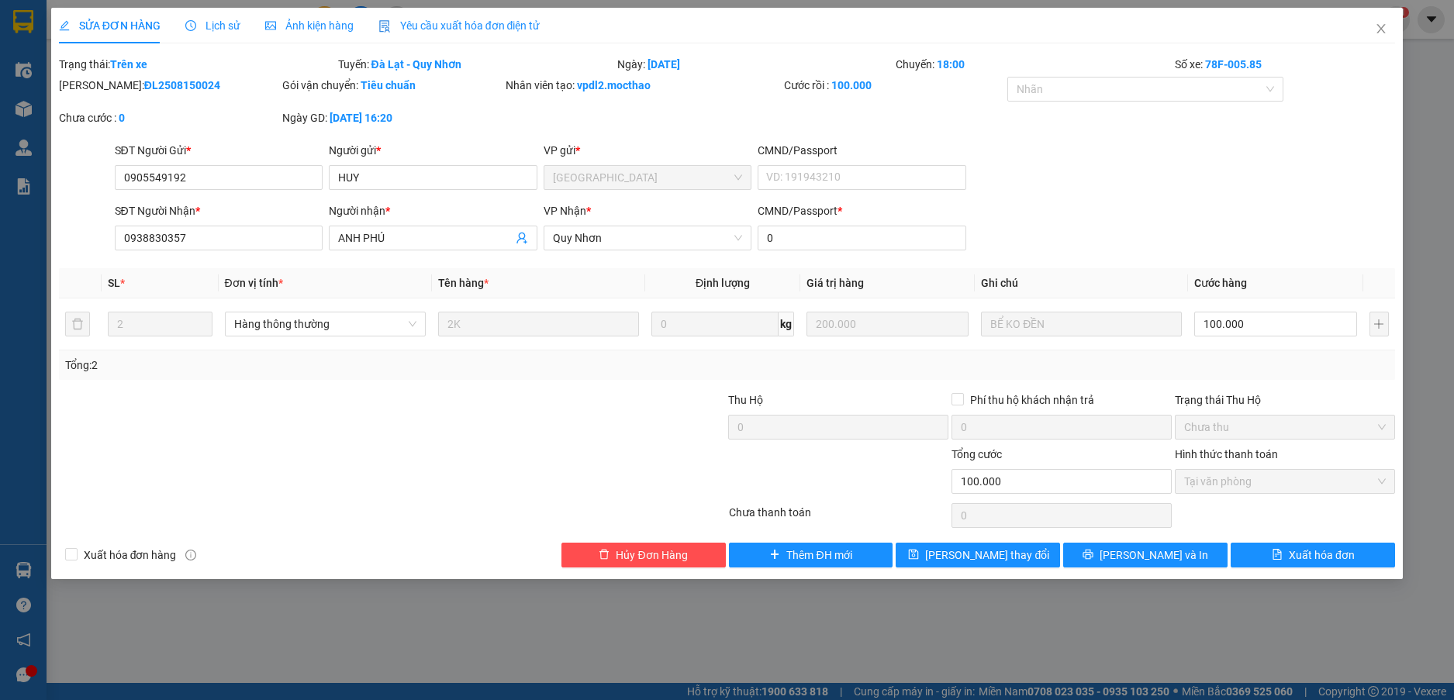
click at [495, 26] on span "Yêu cầu xuất hóa đơn điện tử" at bounding box center [459, 25] width 162 height 12
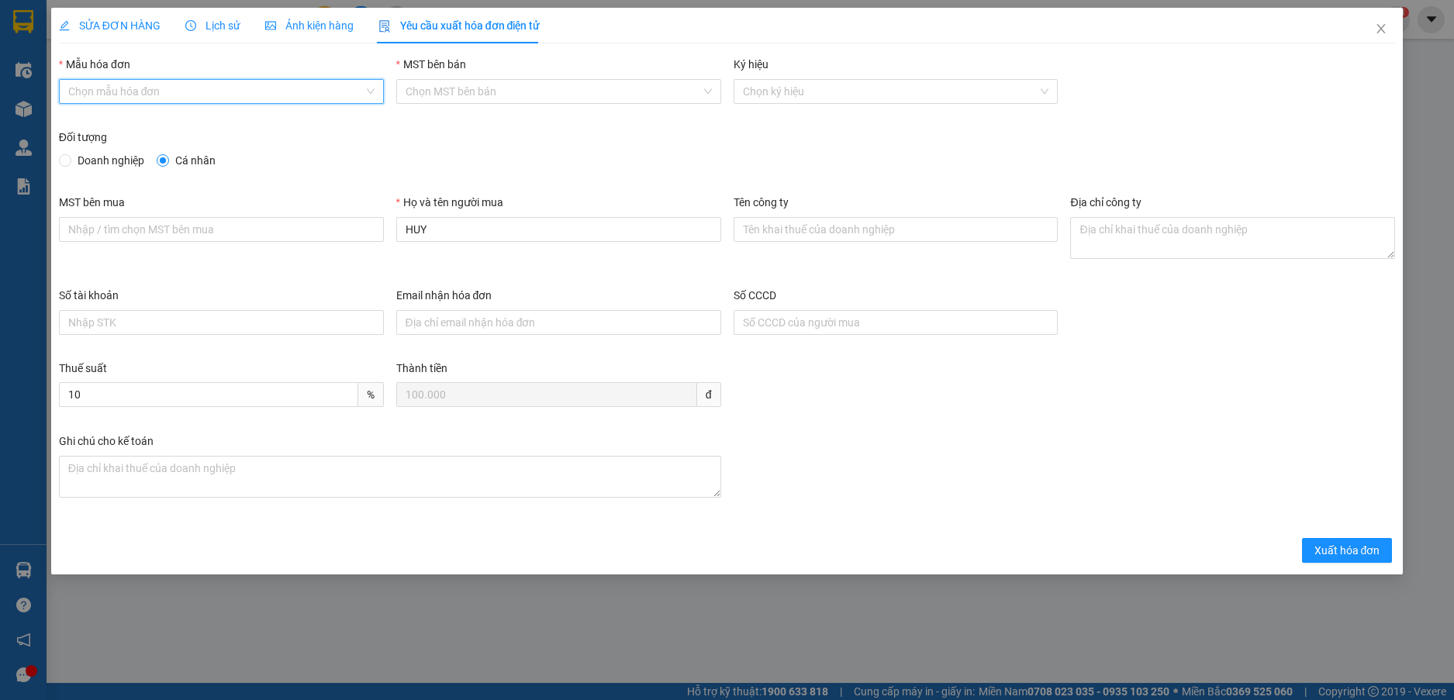
click at [227, 95] on input "Mẫu hóa đơn" at bounding box center [215, 91] width 295 height 23
click at [193, 151] on div "HĐH-CNBĐ" at bounding box center [221, 147] width 306 height 17
type input "8"
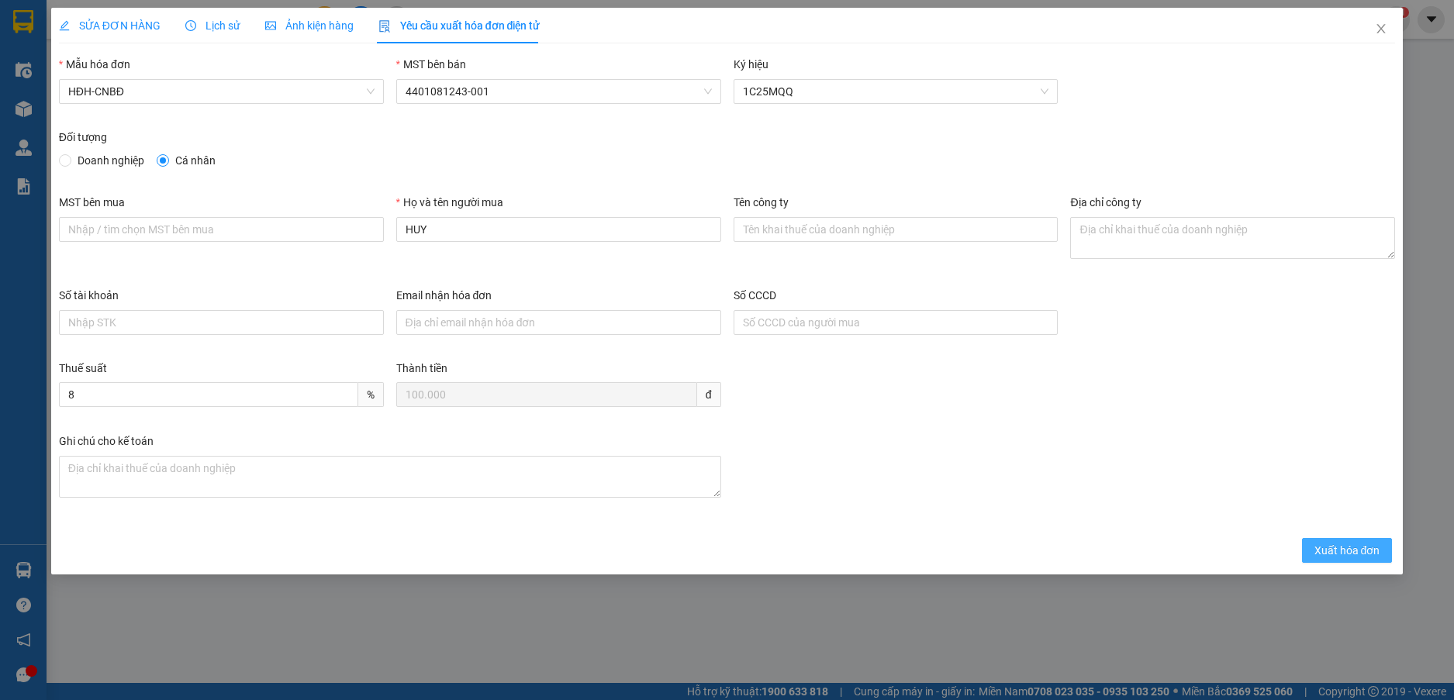
click at [1351, 553] on span "Xuất hóa đơn" at bounding box center [1347, 550] width 66 height 17
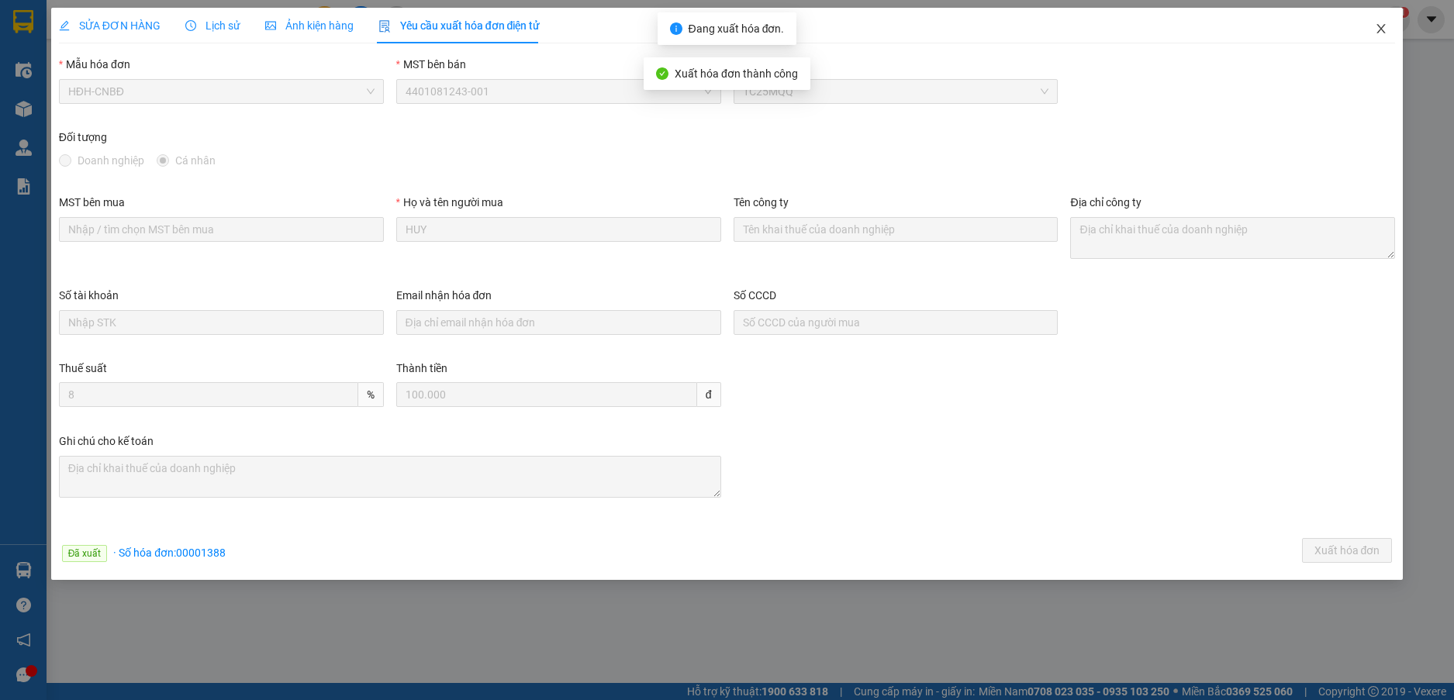
click at [1378, 28] on icon "close" at bounding box center [1380, 28] width 12 height 12
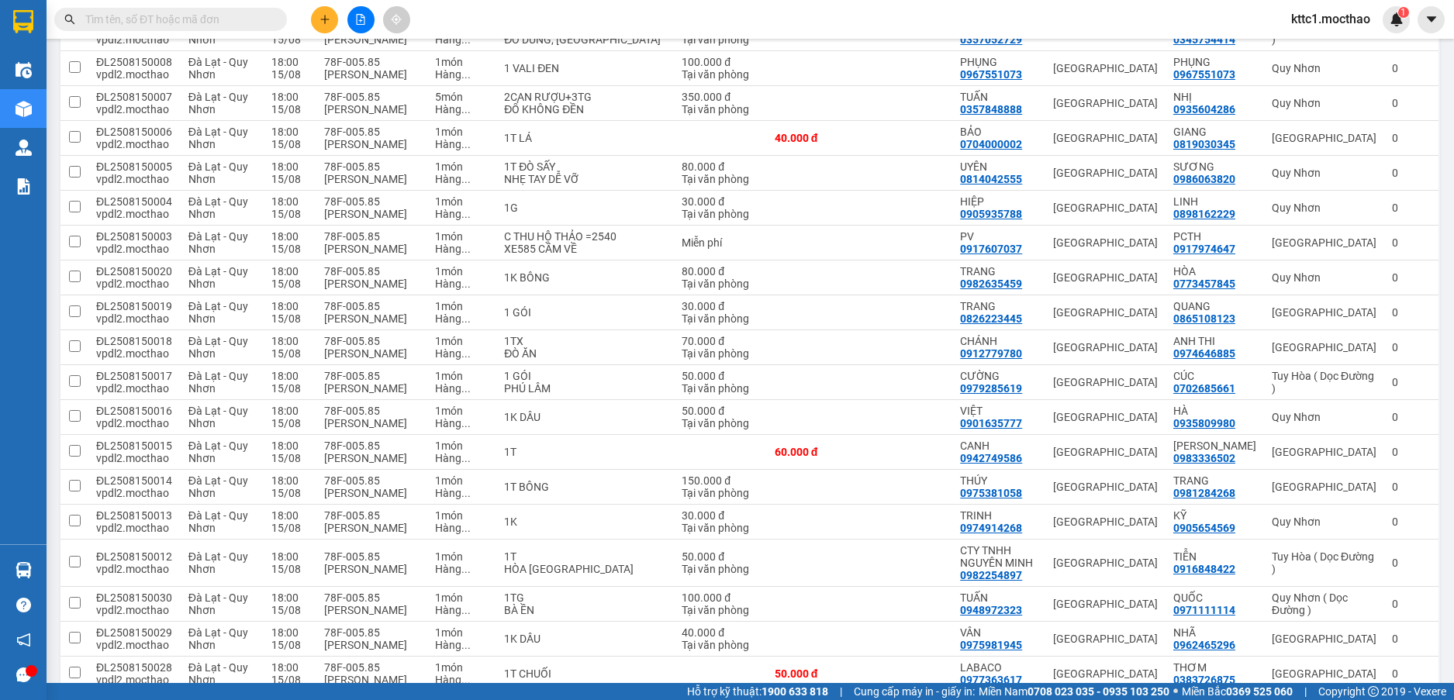
scroll to position [781, 0]
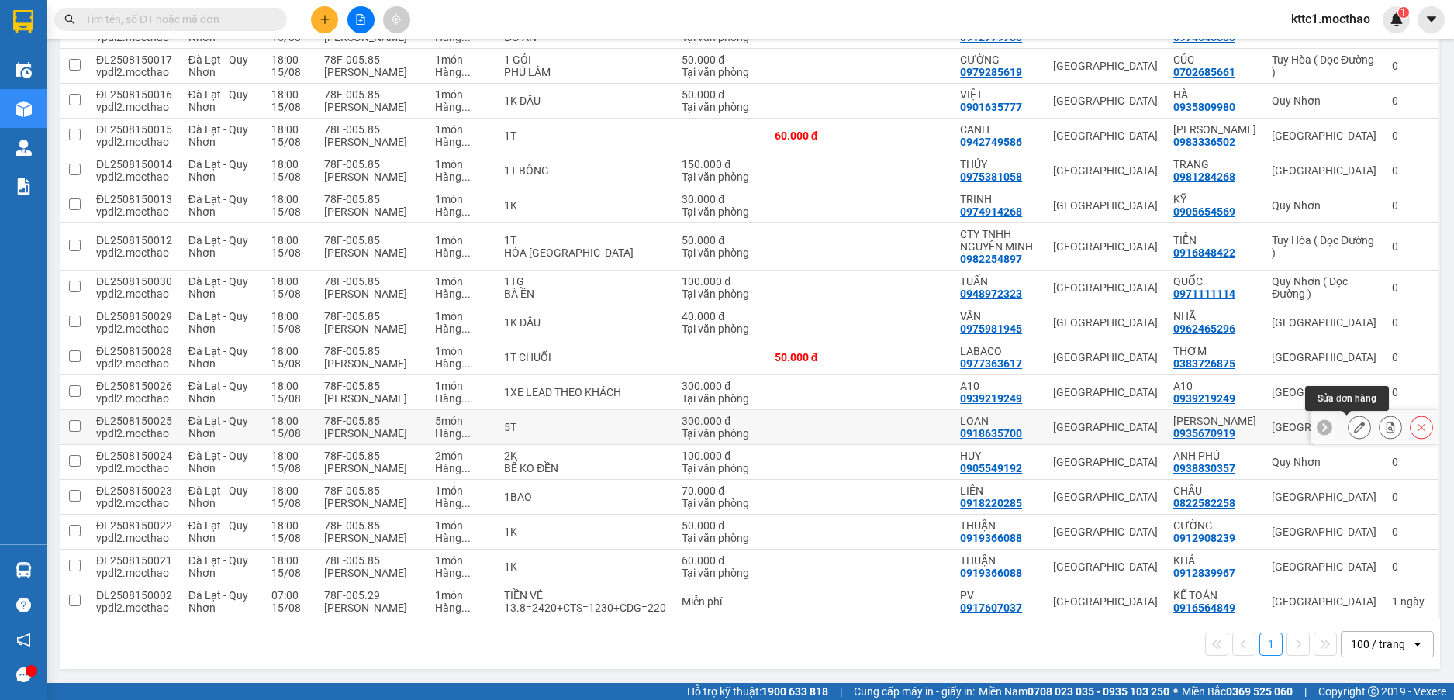
click at [1354, 423] on icon at bounding box center [1359, 427] width 11 height 11
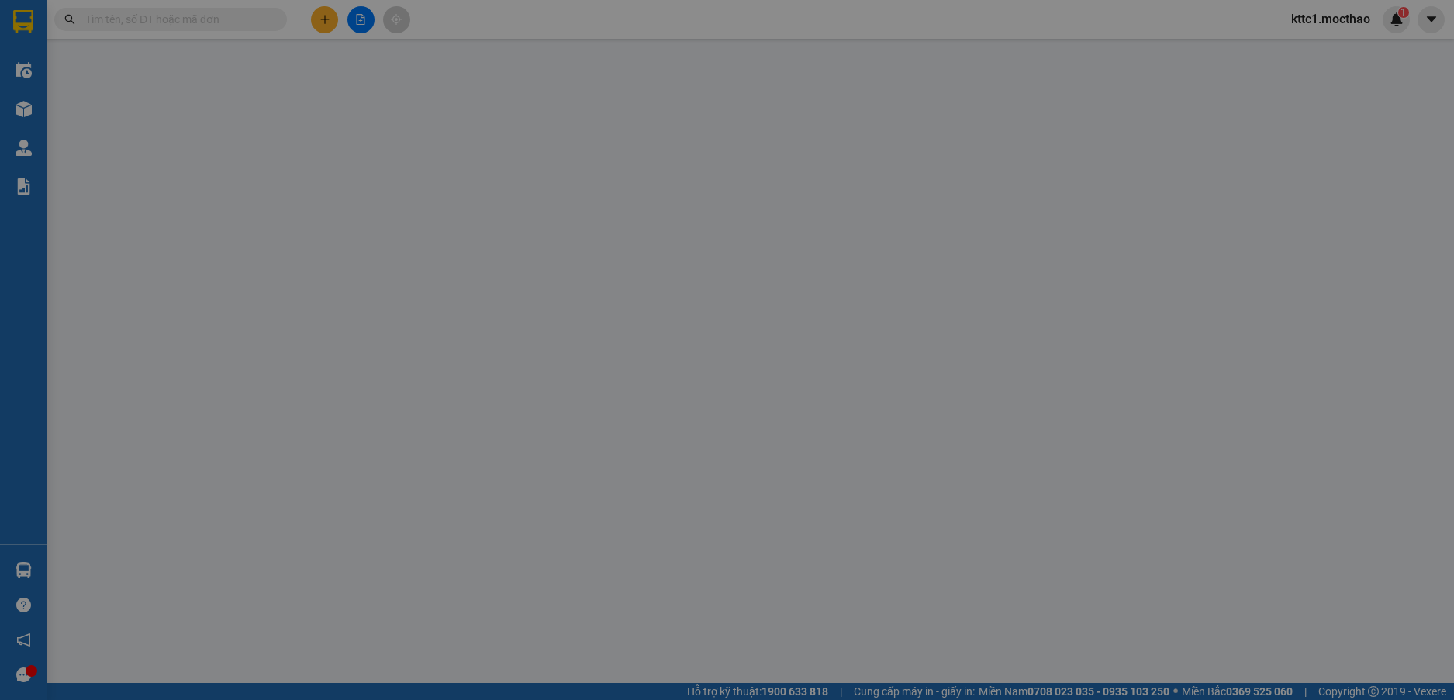
type input "0918635700"
type input "LOAN"
type input "0935670919"
type input "HUNG THẢO"
type input "0"
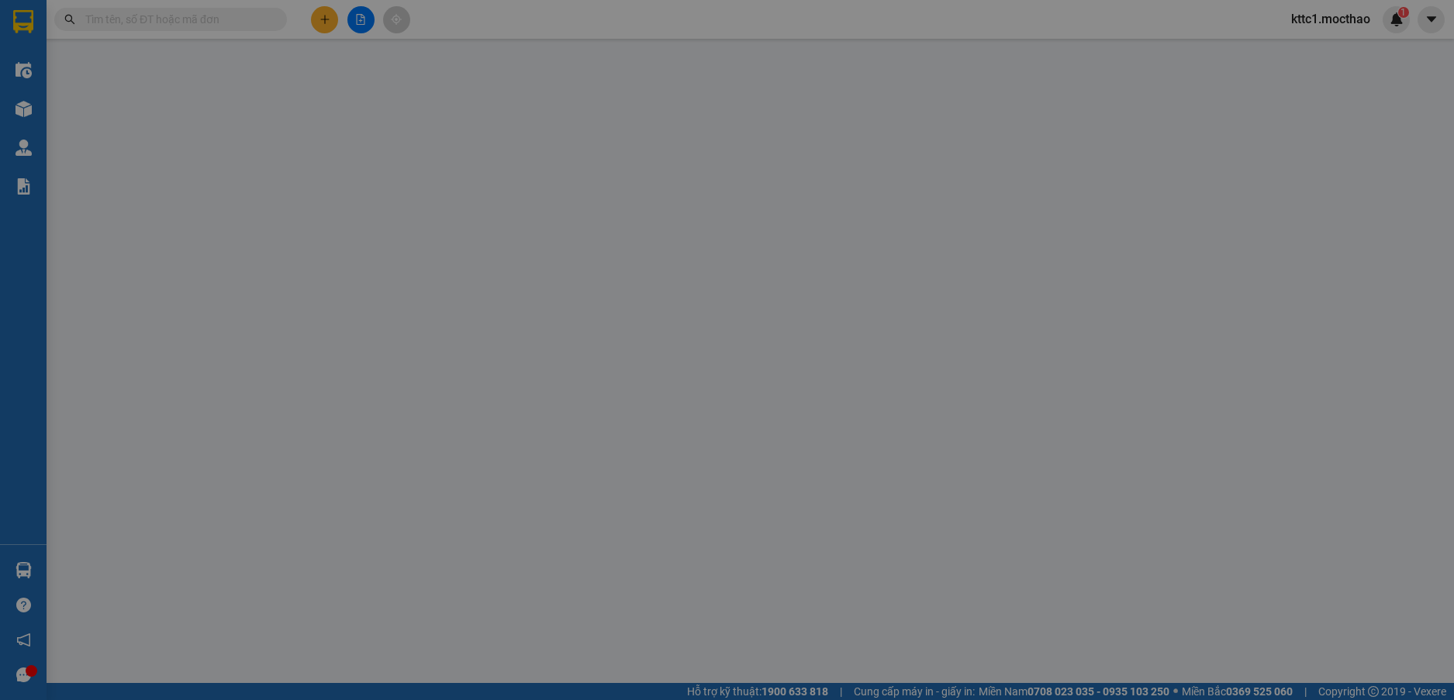
type input "300.000"
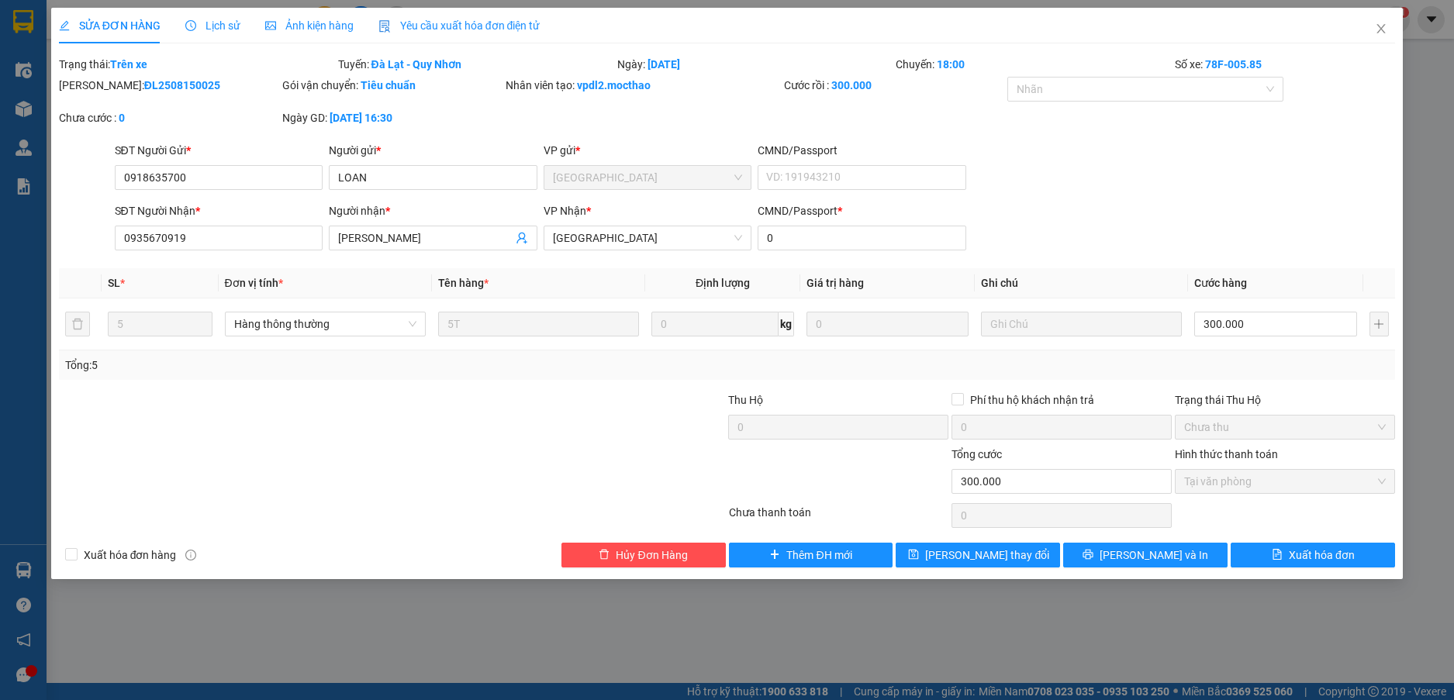
click at [498, 30] on span "Yêu cầu xuất hóa đơn điện tử" at bounding box center [459, 25] width 162 height 12
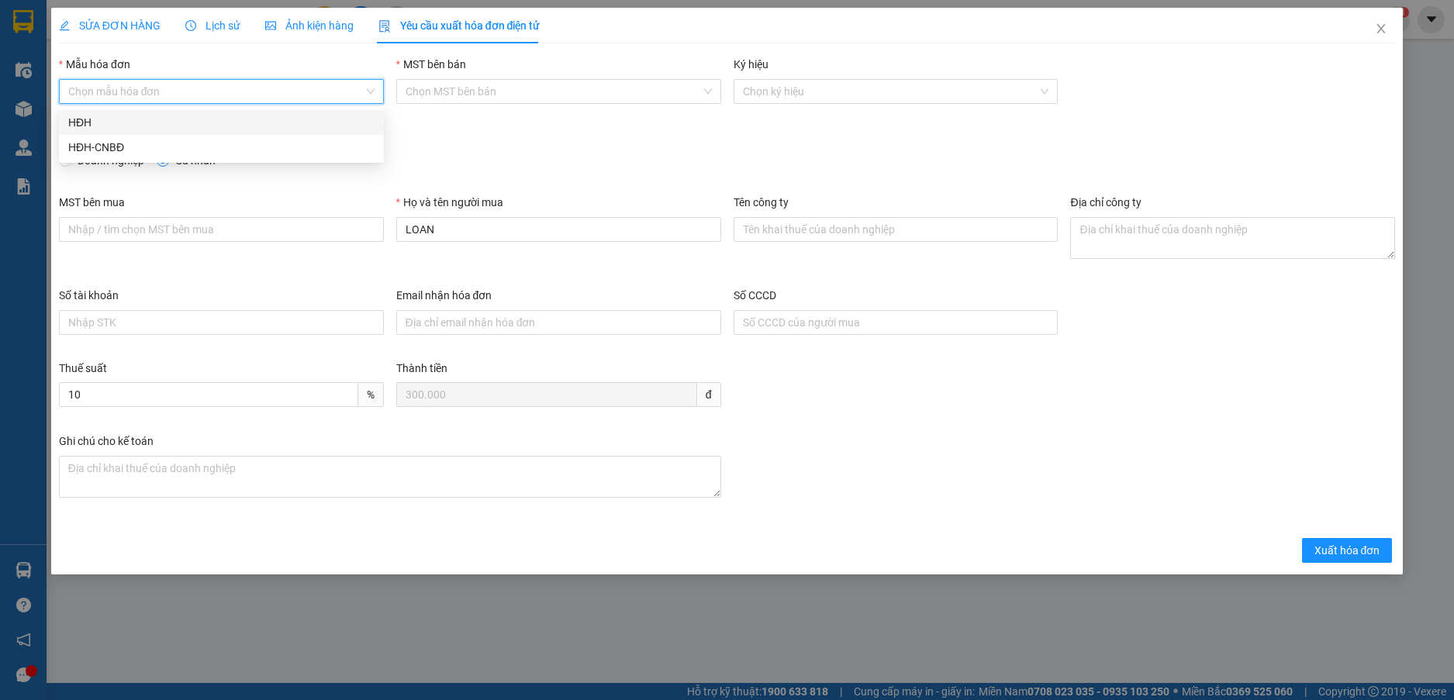
click at [333, 94] on input "Mẫu hóa đơn" at bounding box center [215, 91] width 295 height 23
click at [239, 153] on div "HĐH-CNBĐ" at bounding box center [221, 147] width 306 height 17
type input "8"
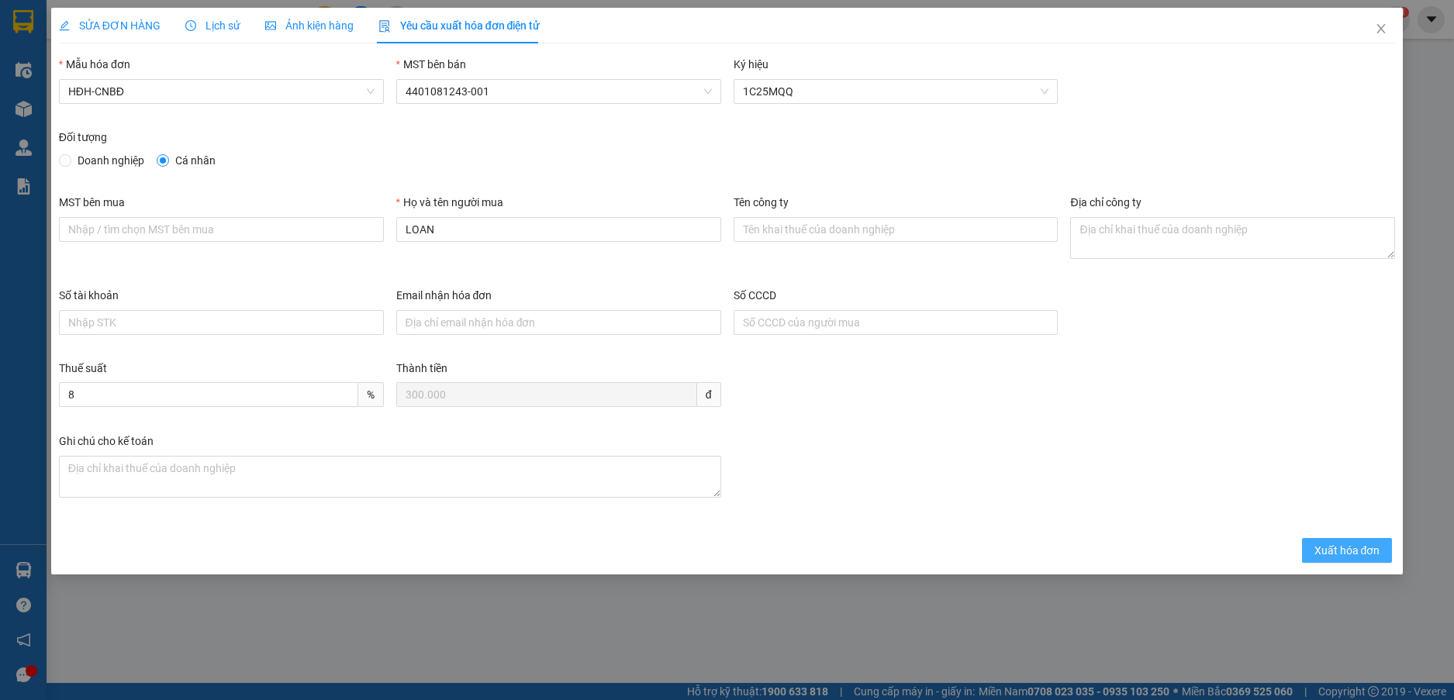
click at [1350, 557] on span "Xuất hóa đơn" at bounding box center [1347, 550] width 66 height 17
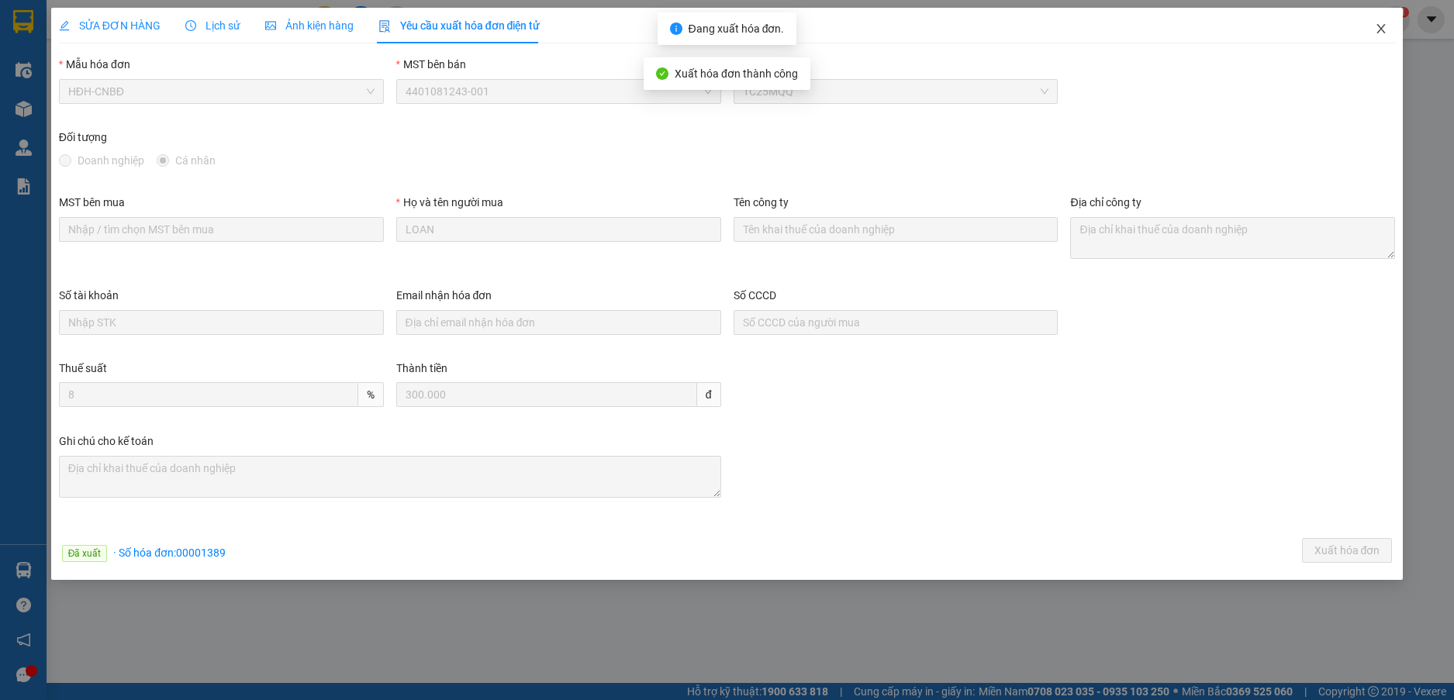
click at [1382, 28] on icon "close" at bounding box center [1381, 28] width 9 height 9
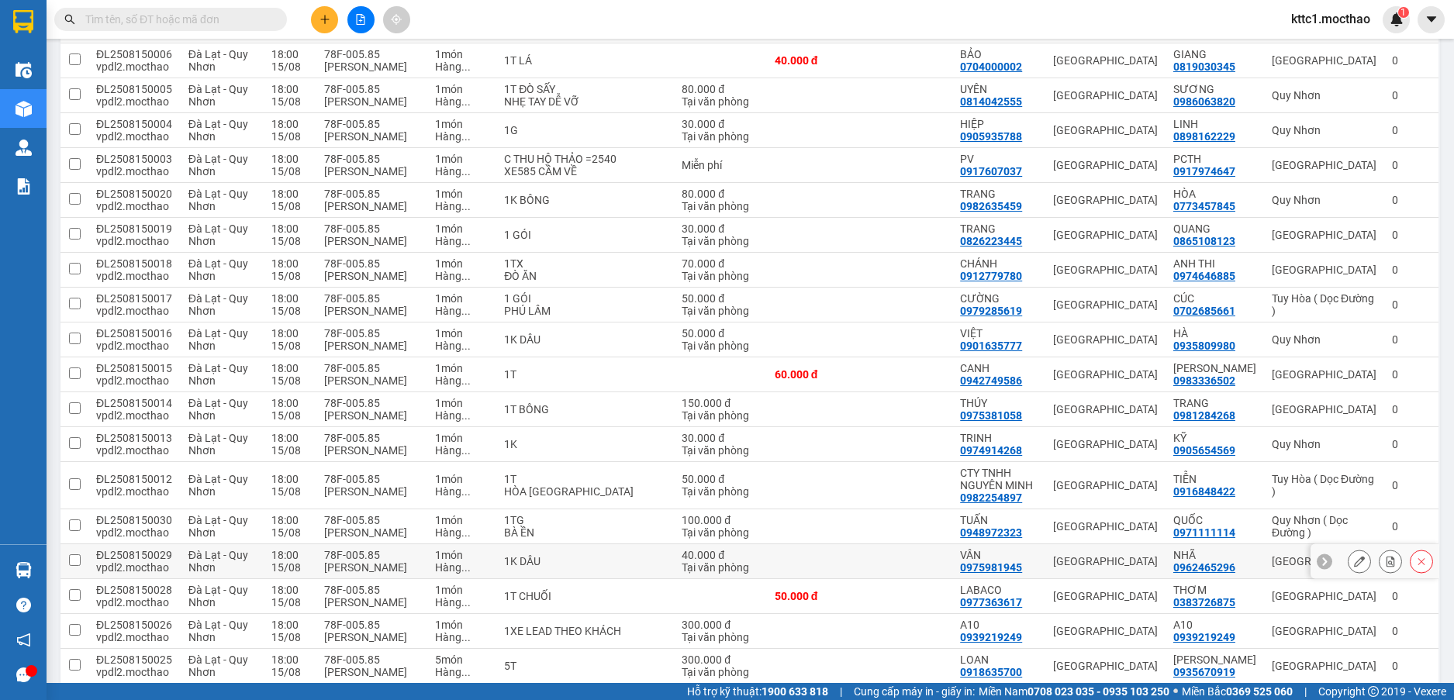
scroll to position [781, 0]
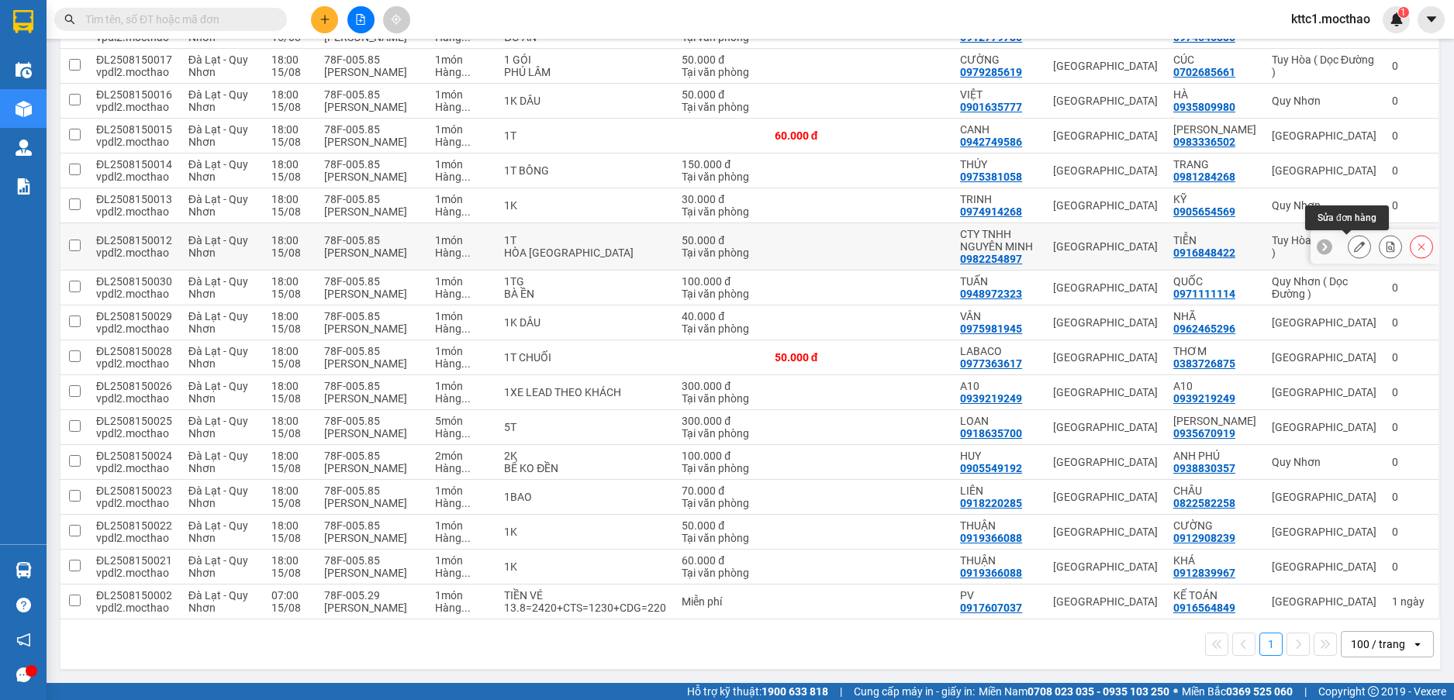
click at [1354, 245] on icon at bounding box center [1359, 246] width 11 height 11
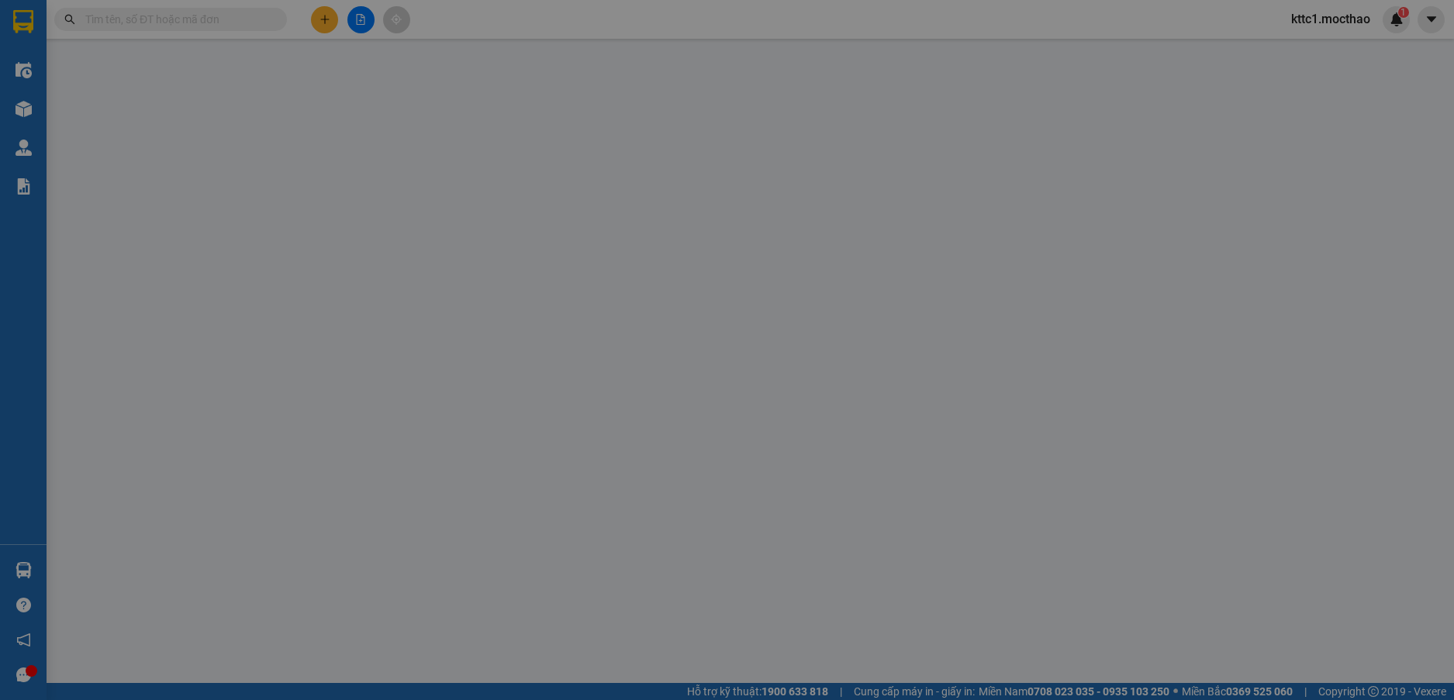
type input "0982254897"
type input "CTY TNHH NGUYÊN MINH"
type input "0916848422"
type input "TIỄN"
type input "0"
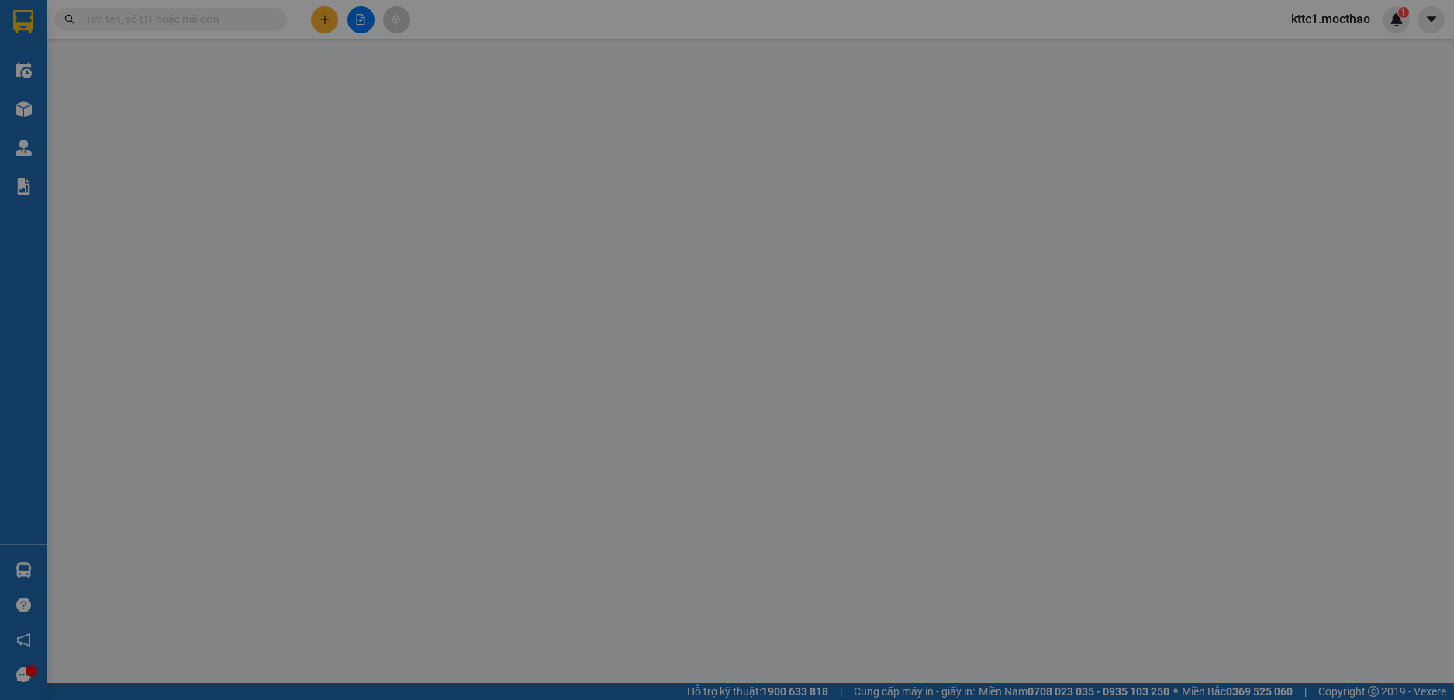
type input "50.000"
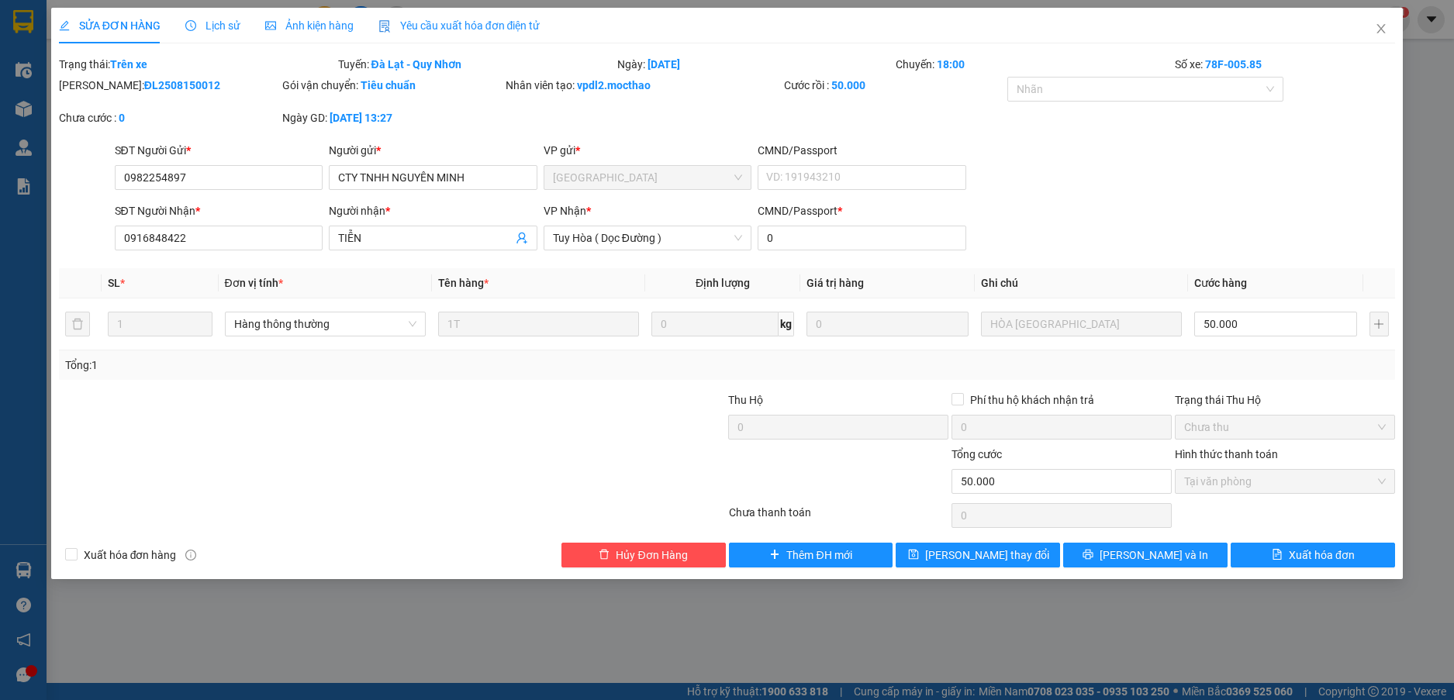
click at [478, 29] on span "Yêu cầu xuất hóa đơn điện tử" at bounding box center [459, 25] width 162 height 12
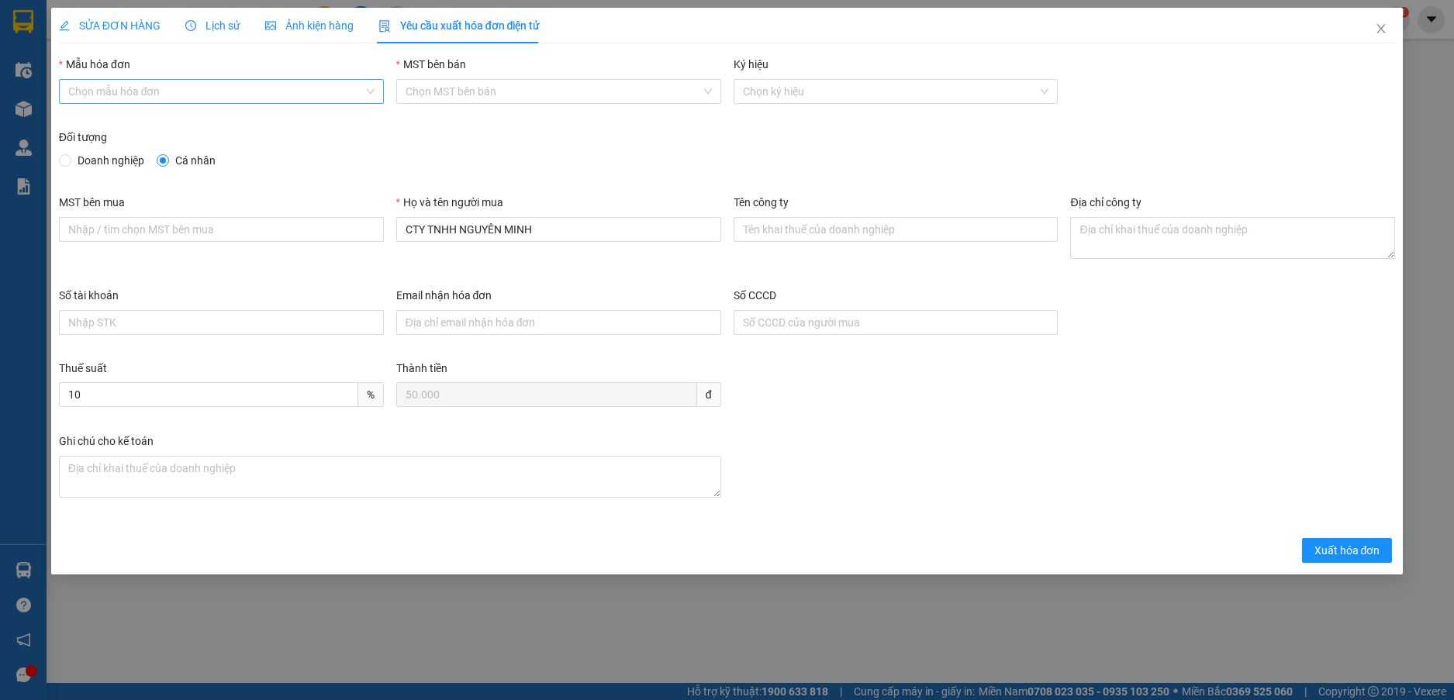
click at [131, 95] on input "Mẫu hóa đơn" at bounding box center [215, 91] width 295 height 23
click at [132, 150] on div "HĐH-CNBĐ" at bounding box center [221, 147] width 306 height 17
type input "8"
click at [121, 154] on span "Doanh nghiệp" at bounding box center [110, 160] width 79 height 17
click at [70, 154] on input "Doanh nghiệp" at bounding box center [64, 159] width 11 height 11
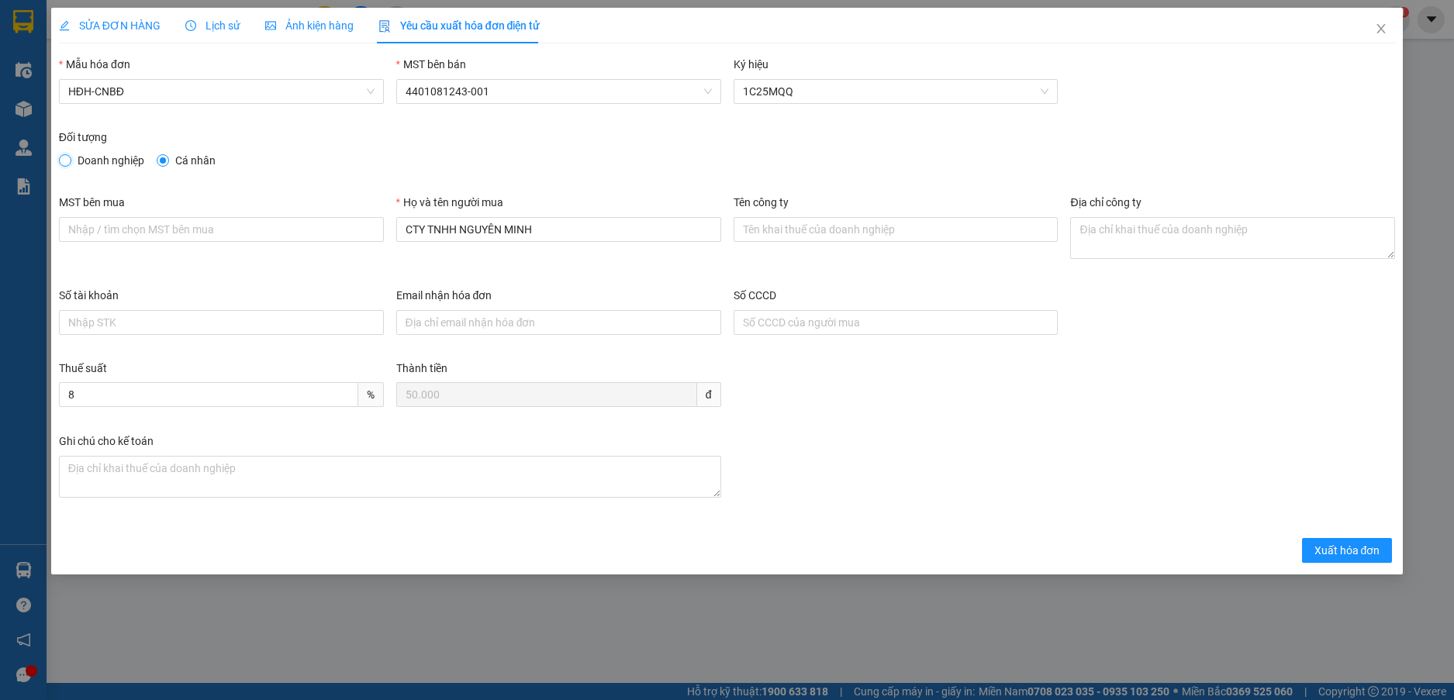
radio input "true"
radio input "false"
click at [737, 233] on input "Tên công ty" at bounding box center [895, 229] width 325 height 25
paste input "CÔNG TY TNHH NÔNG SẢN THỰC PHẨM NGUYÊN MINH"
type input "CÔNG TY TNHH NÔNG SẢN THỰC PHẨM NGUYÊN MINH"
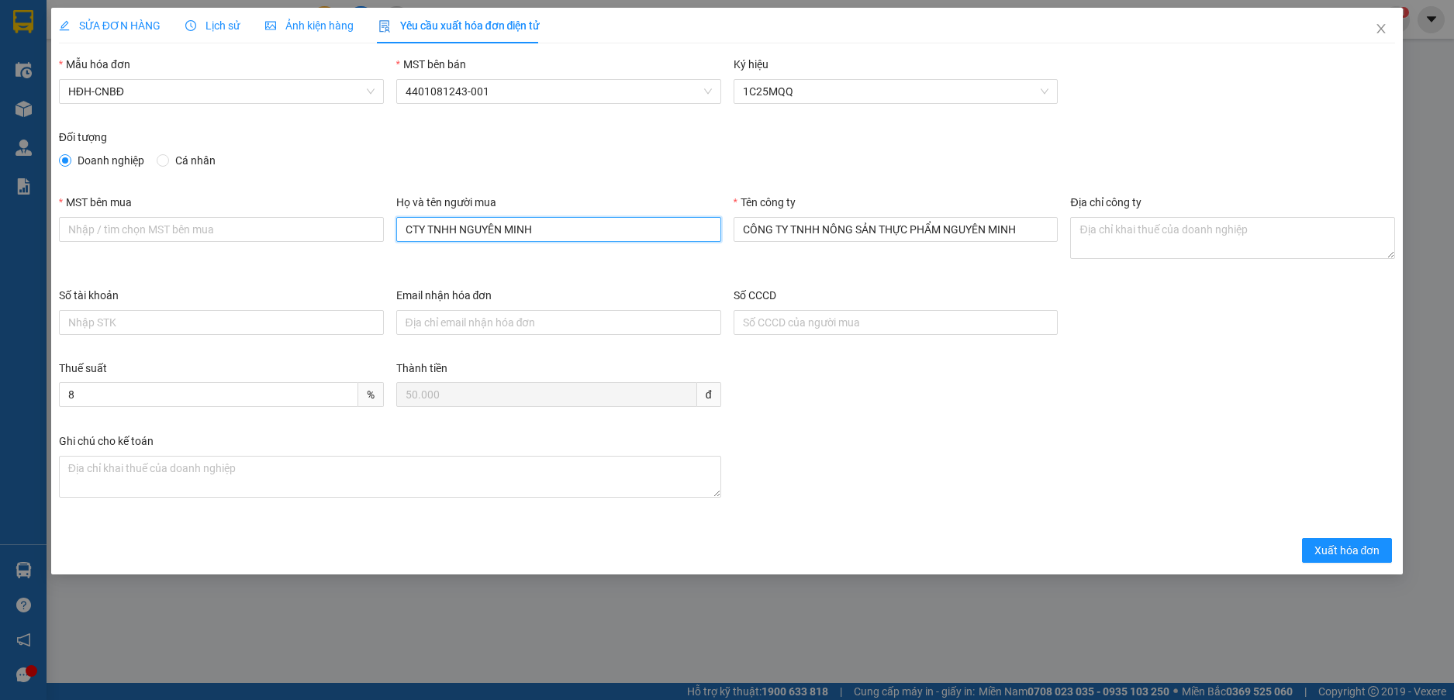
drag, startPoint x: 649, startPoint y: 224, endPoint x: 300, endPoint y: 284, distance: 353.9
click at [300, 284] on div "MST bên mua Họ và tên người mua CTY TNHH NGUYÊN MINH Tên công ty CÔNG TY TNHH N…" at bounding box center [727, 240] width 1349 height 93
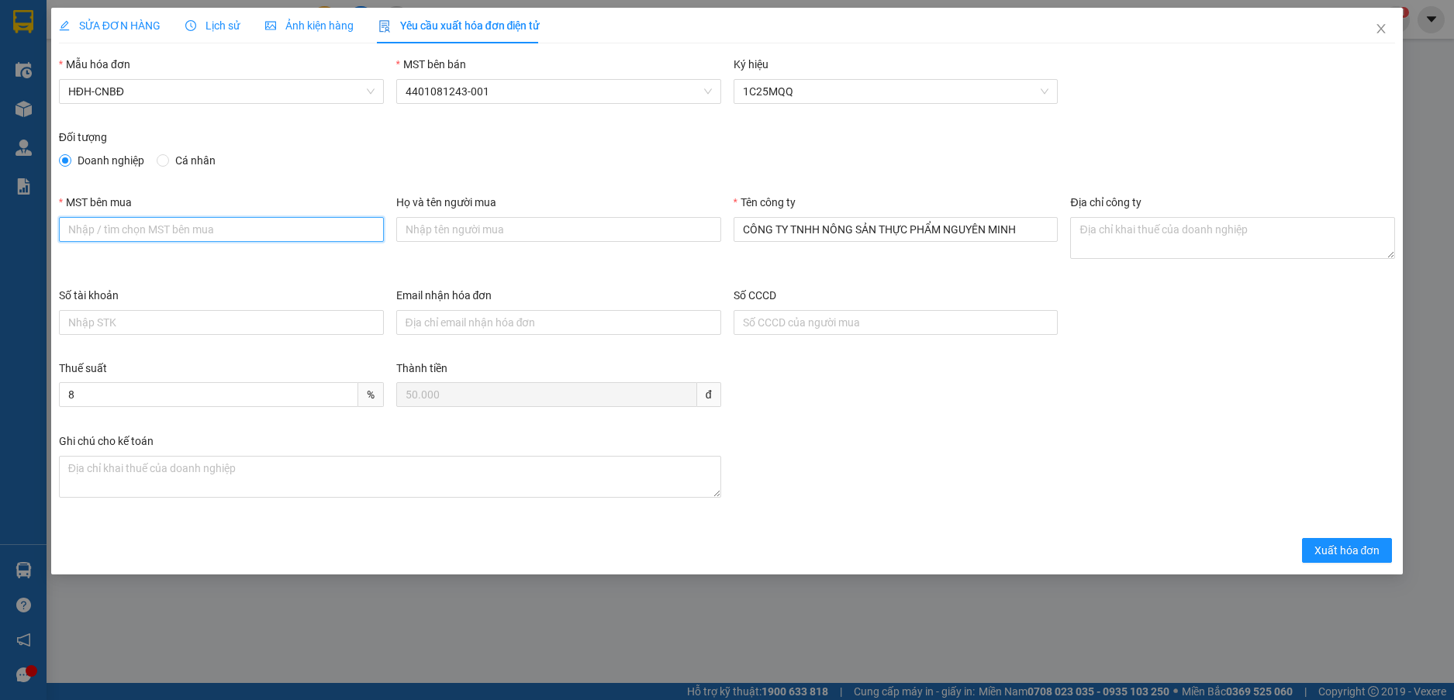
click at [309, 227] on input "MST bên mua" at bounding box center [221, 229] width 325 height 25
paste input "5801272678"
type input "5801272678"
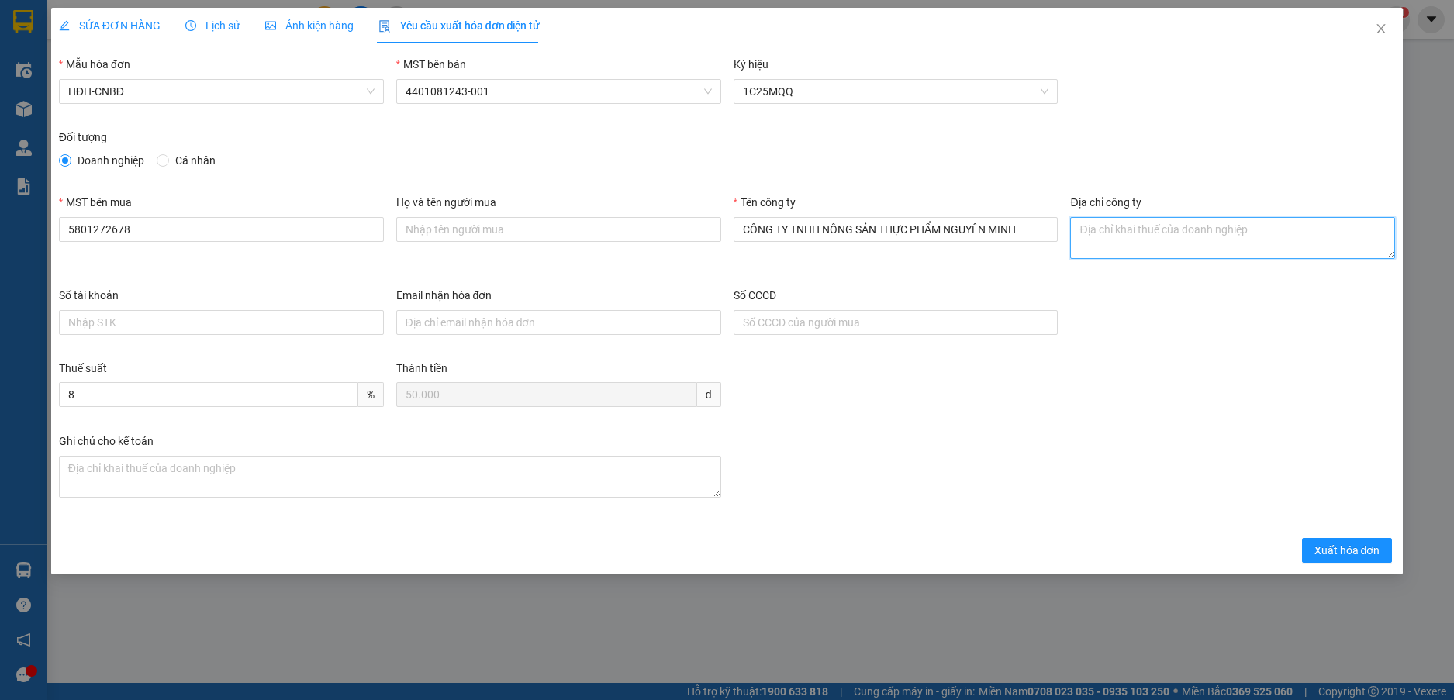
click at [1150, 219] on textarea "Địa chỉ công ty" at bounding box center [1232, 238] width 325 height 42
paste textarea "Số 232/5 Phan Đình Phùng, Phường Xuân Hương - Đà Lạt, Tỉnh Lâm Đồng, Việt Nam"
type textarea "Số 232/5 Phan Đình Phùng, Phường Xuân Hương - Đà Lạt, Tỉnh Lâm Đồng, Việt Nam"
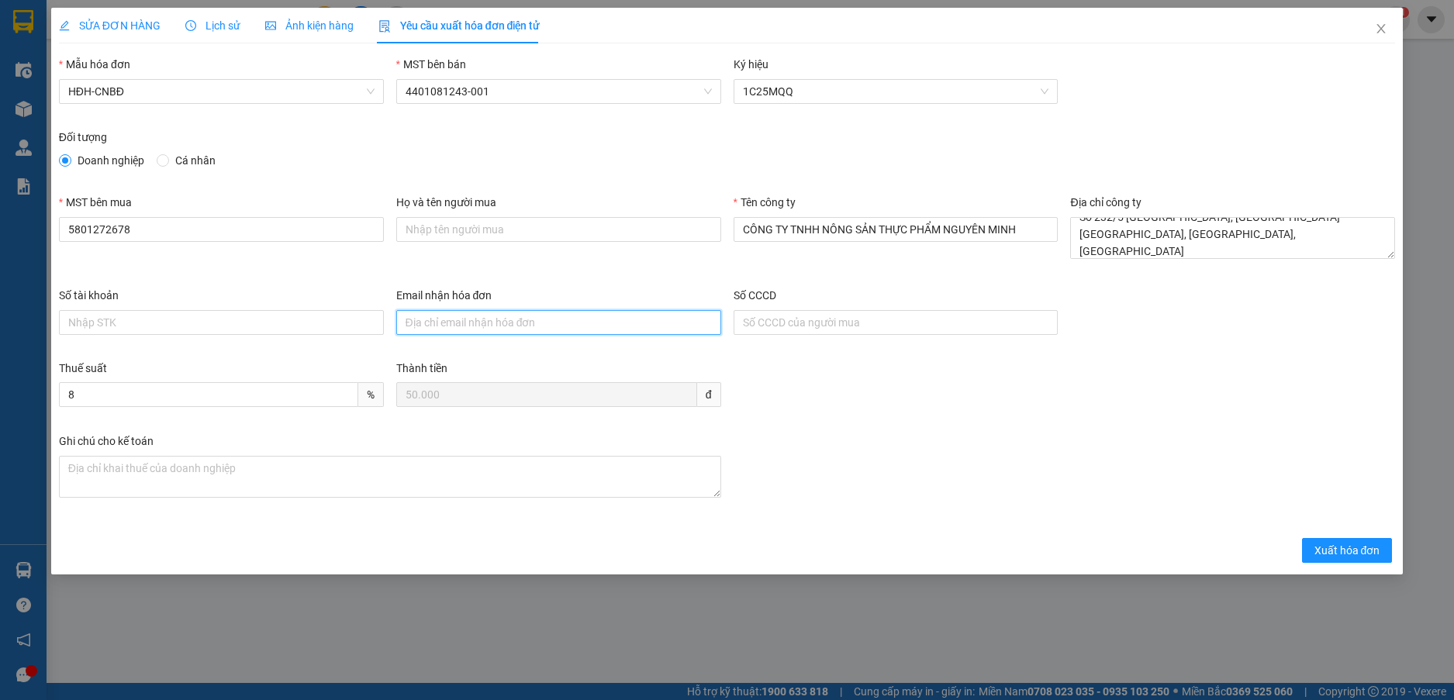
click at [528, 326] on input "Email nhận hóa đơn" at bounding box center [558, 322] width 325 height 25
paste input "hoadoncongtynguyenminh@gmail.com"
type input "hoadoncongtynguyenminh@gmail.com"
click at [1344, 554] on span "Xuất hóa đơn" at bounding box center [1347, 550] width 66 height 17
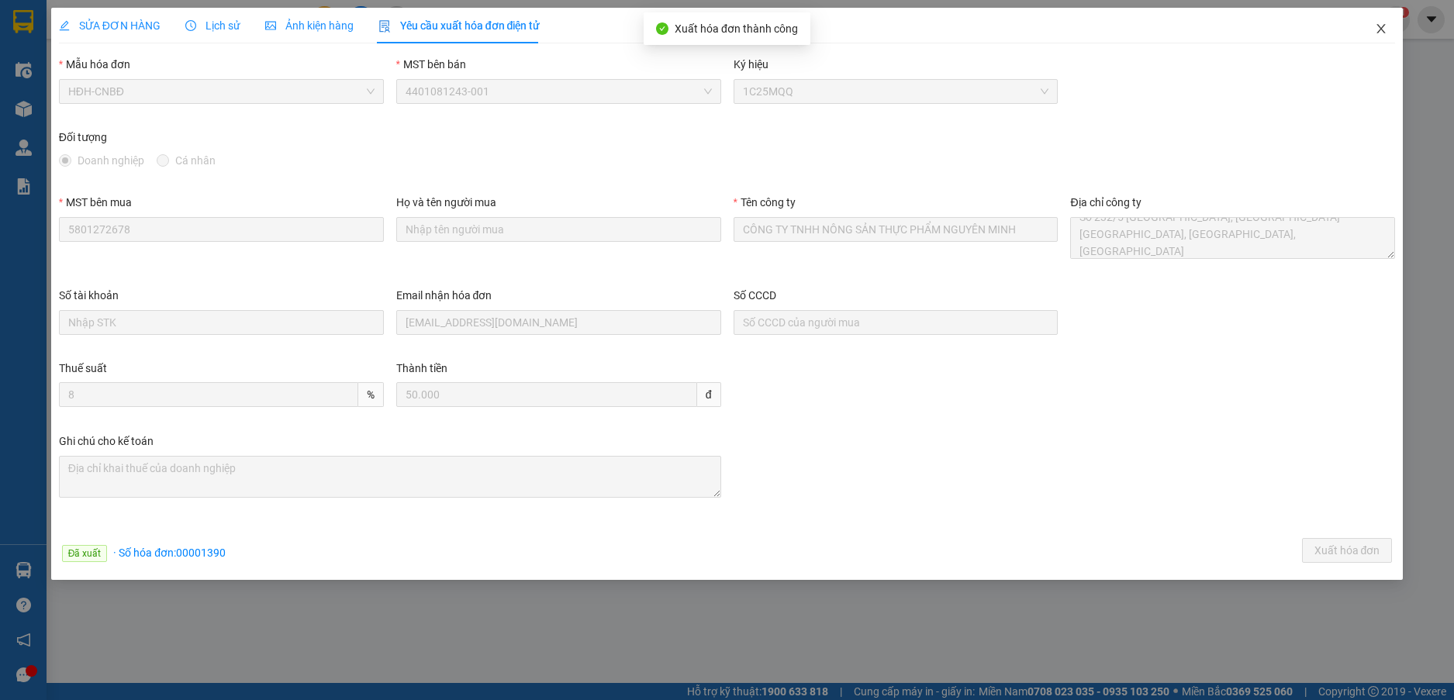
click at [1378, 29] on icon "close" at bounding box center [1380, 28] width 12 height 12
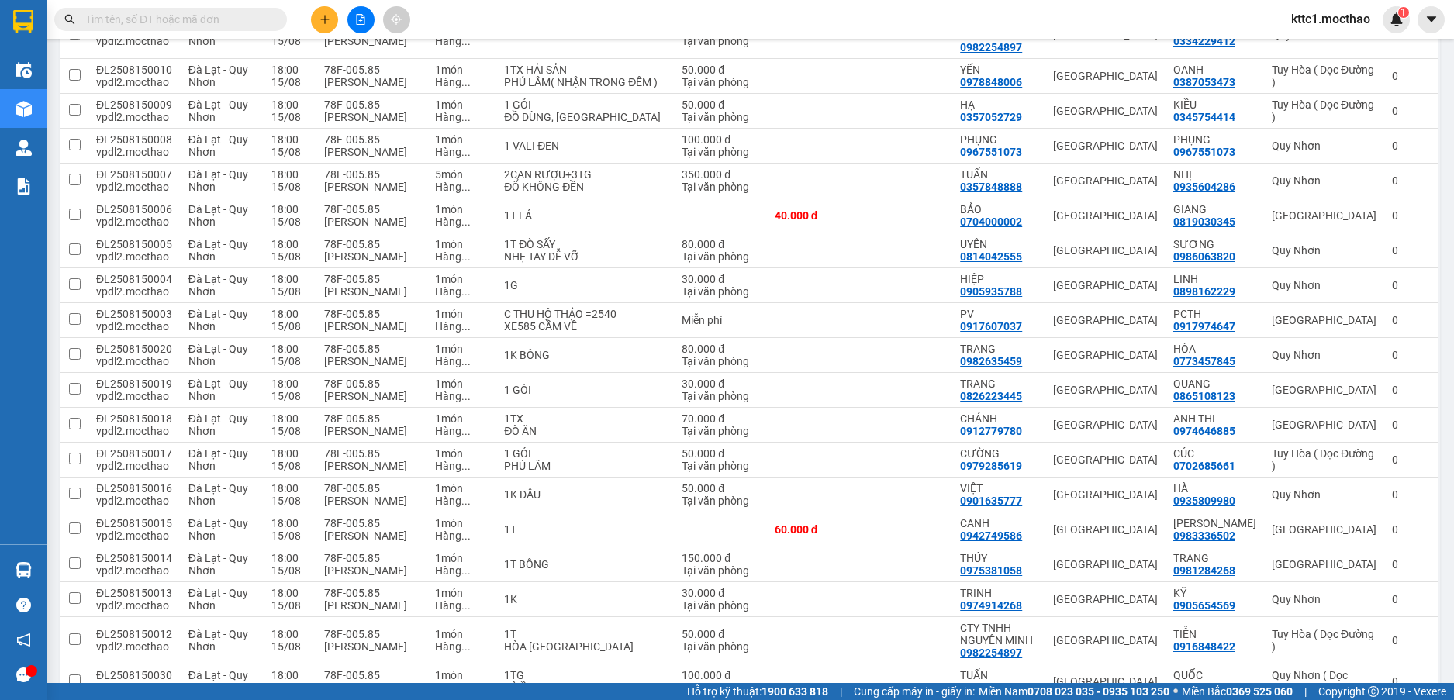
scroll to position [775, 0]
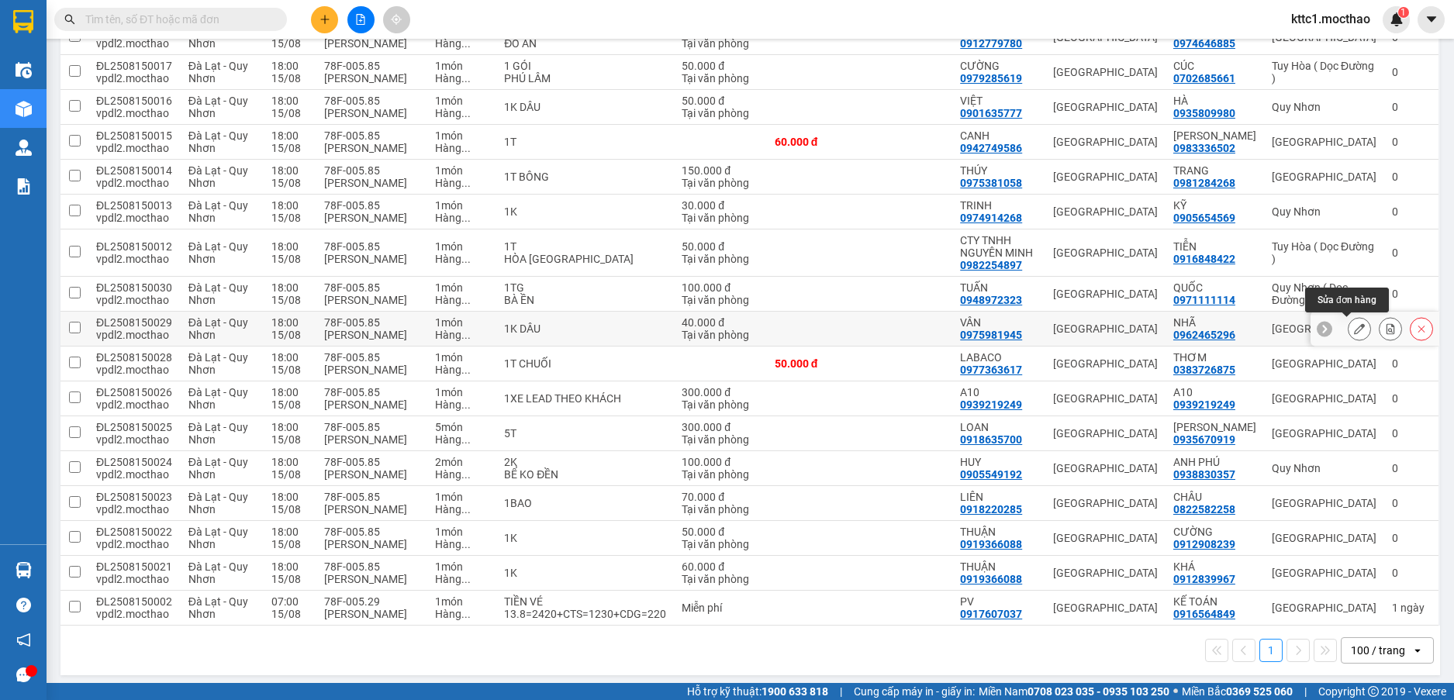
click at [1348, 336] on button at bounding box center [1359, 329] width 22 height 27
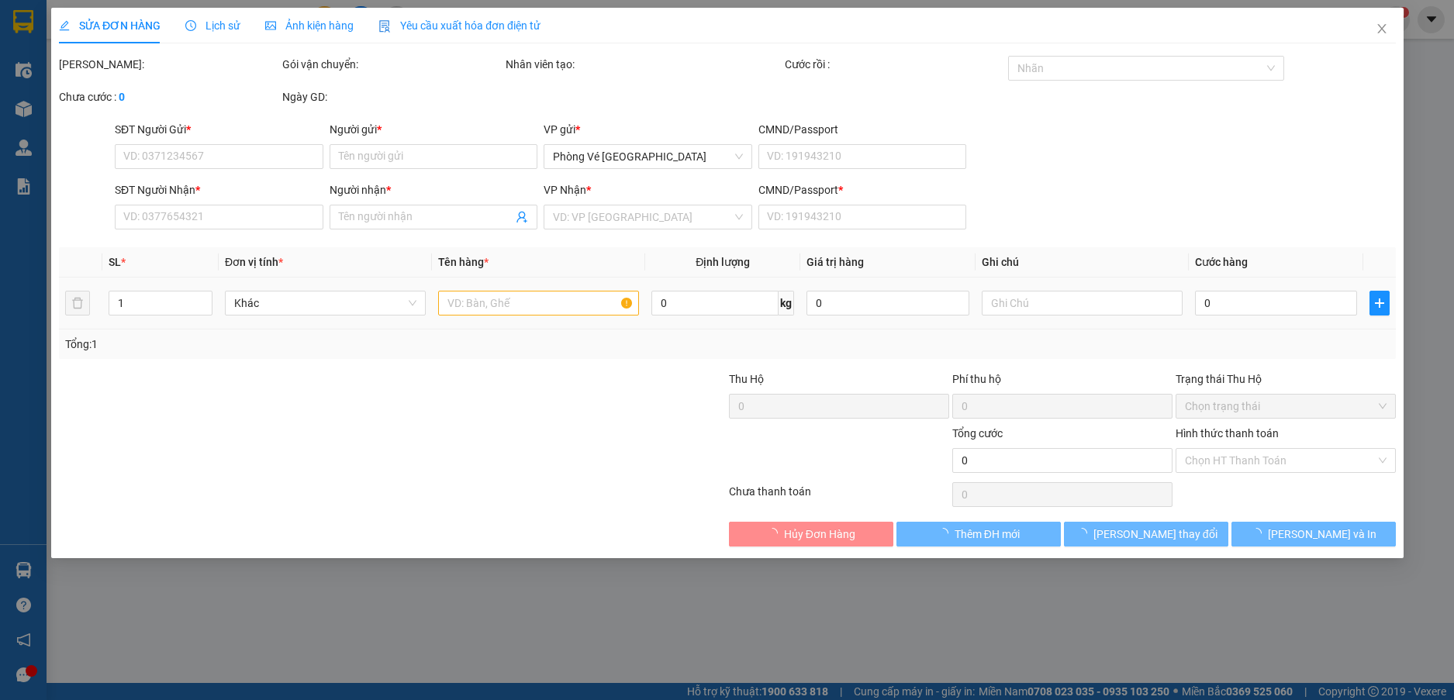
type input "0975981945"
type input "VÂN"
type input "0962465296"
type input "NHÃ"
type input "A"
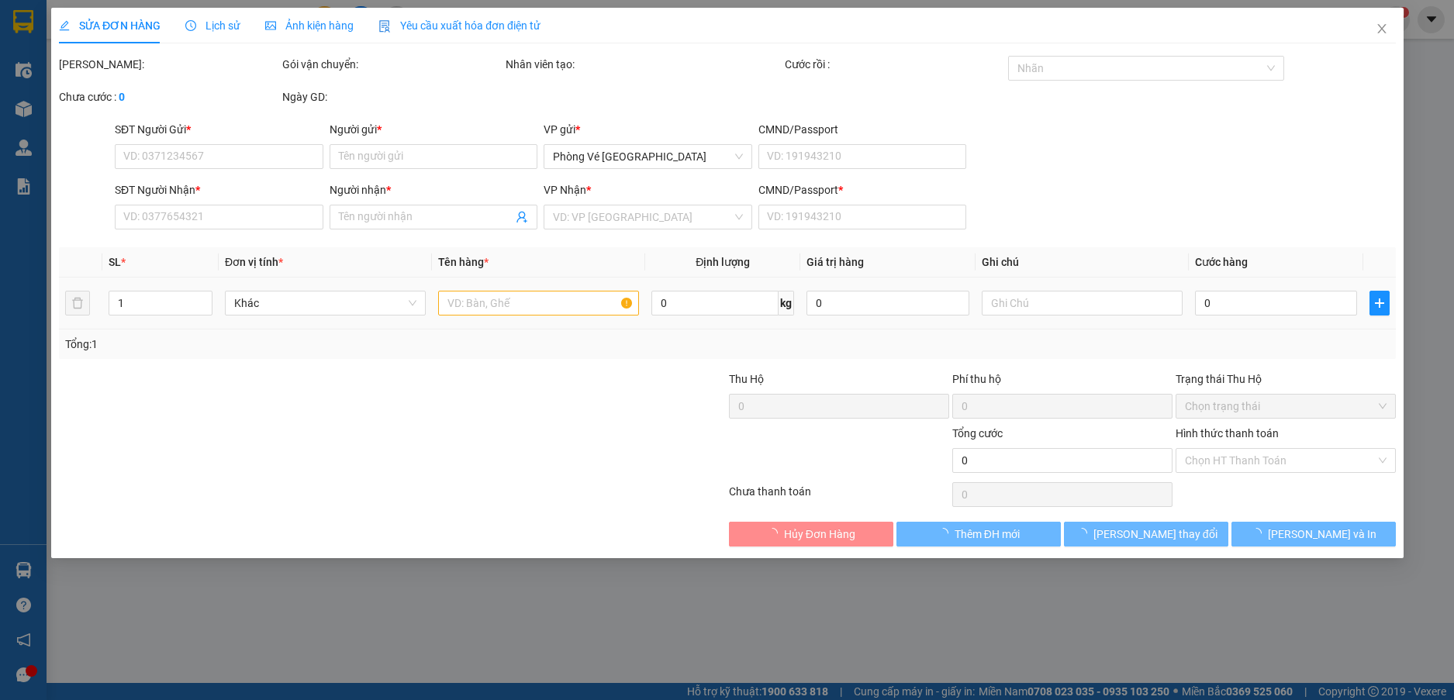
type input "40.000"
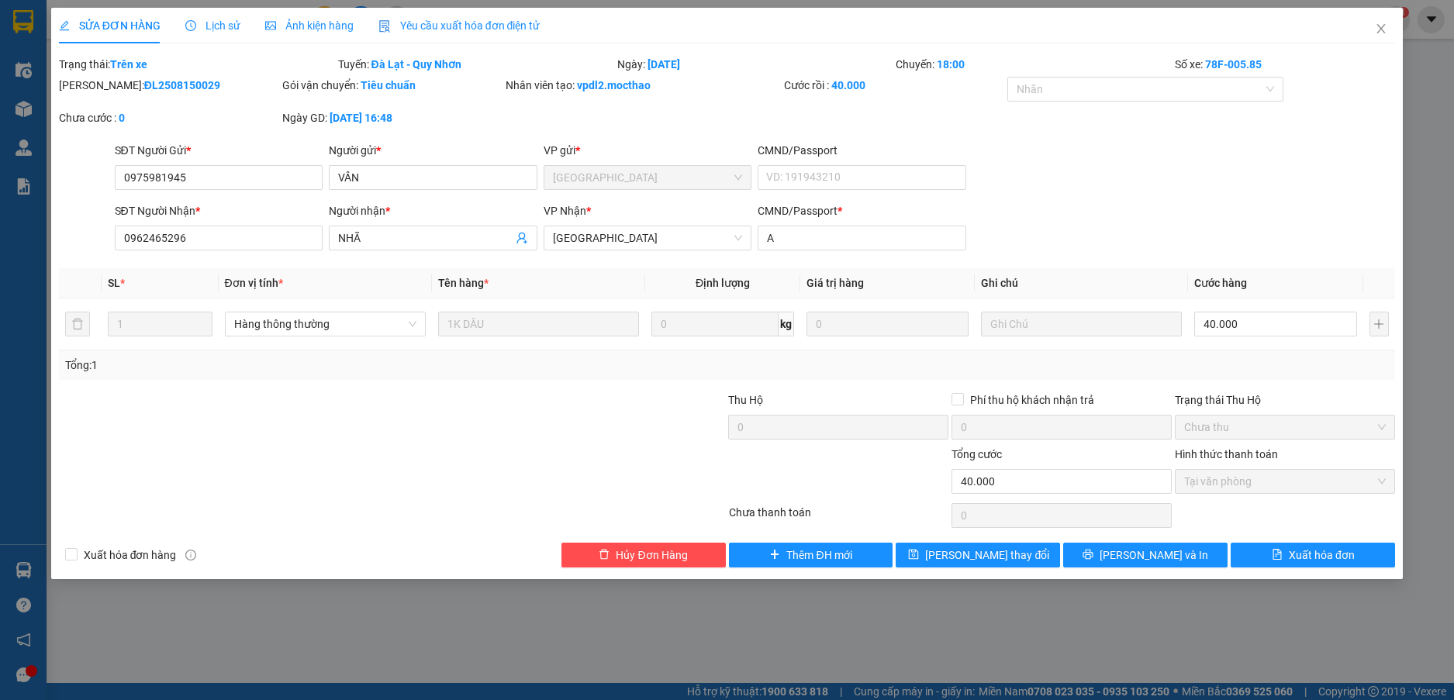
click at [433, 26] on span "Yêu cầu xuất hóa đơn điện tử" at bounding box center [459, 25] width 162 height 12
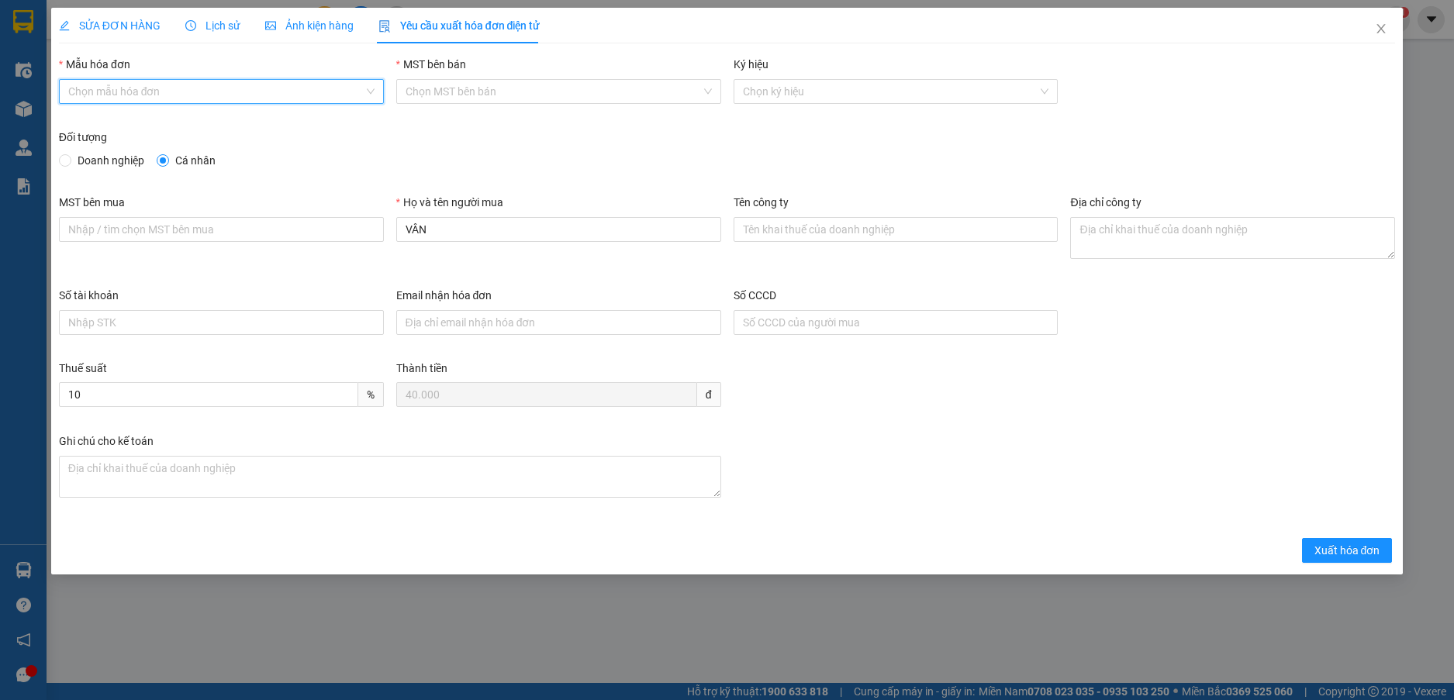
click at [321, 98] on input "Mẫu hóa đơn" at bounding box center [215, 91] width 295 height 23
click at [313, 146] on div "HĐH-CNBĐ" at bounding box center [221, 147] width 306 height 17
type input "8"
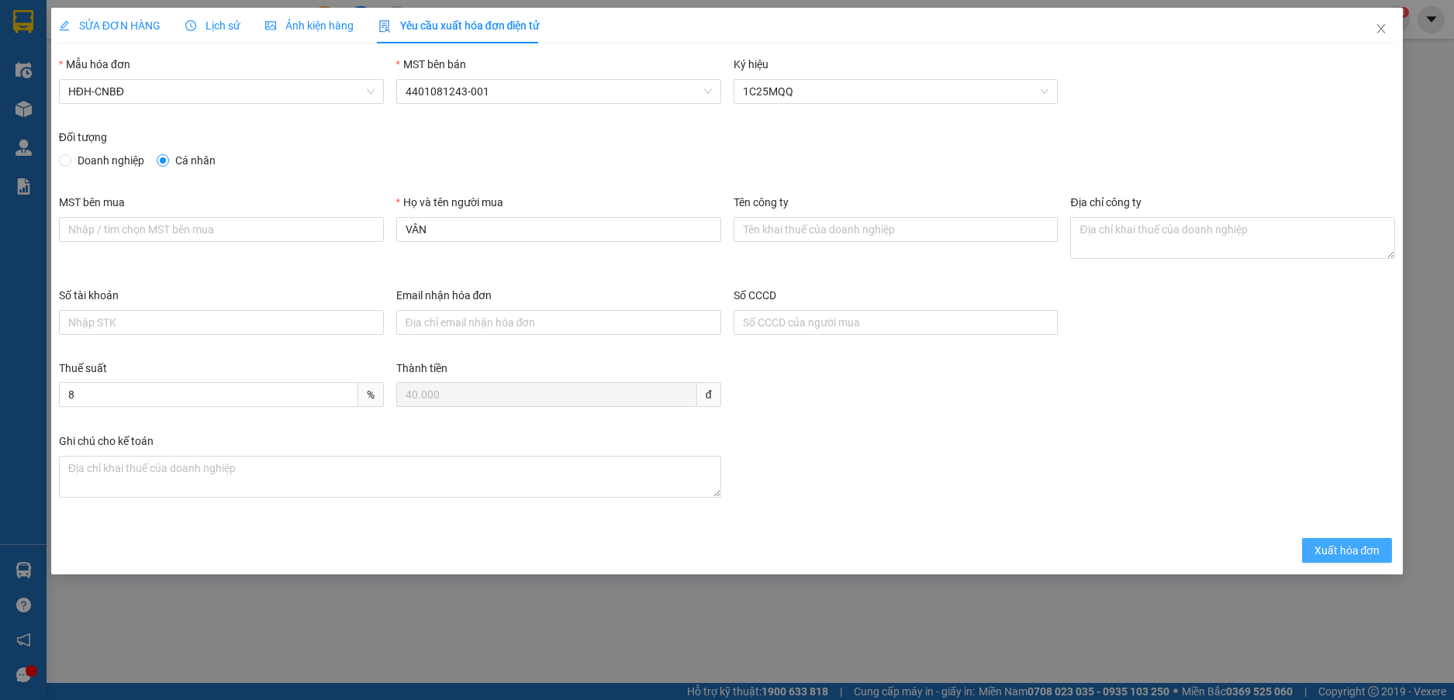
click at [1340, 550] on span "Xuất hóa đơn" at bounding box center [1347, 550] width 66 height 17
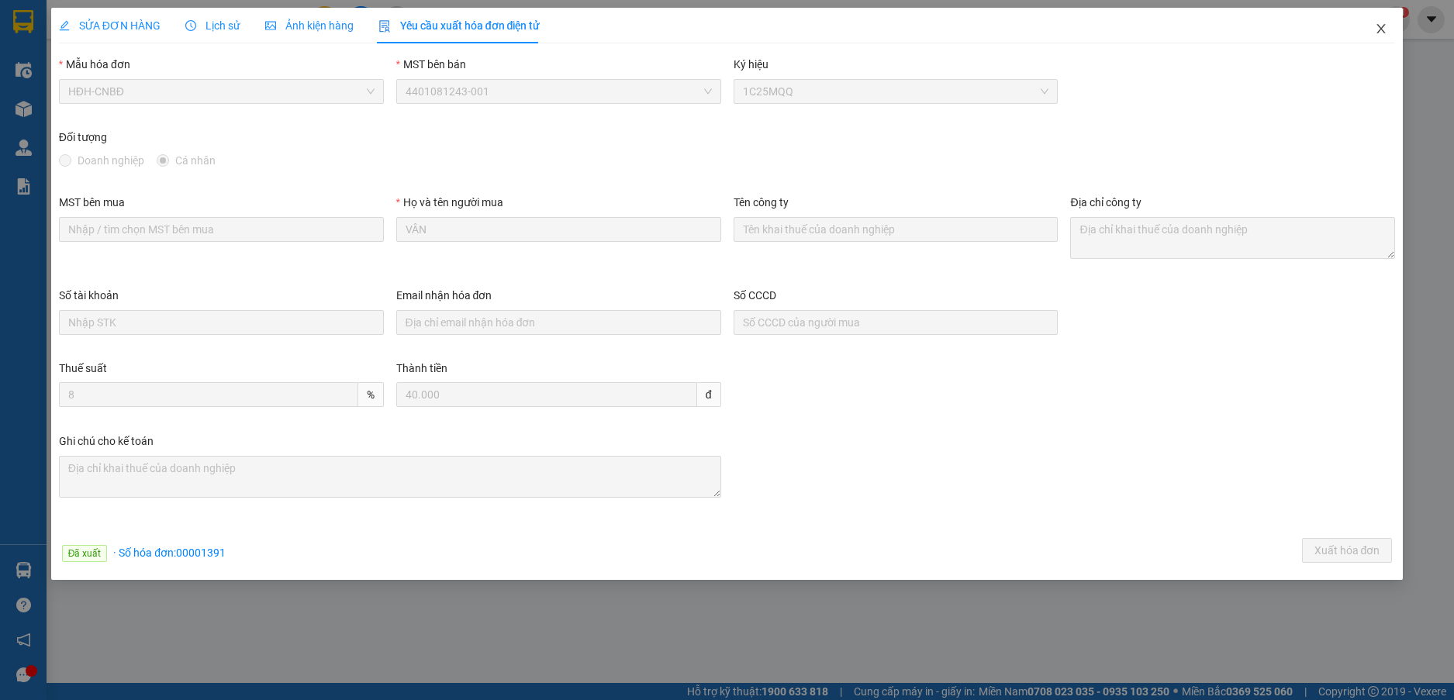
click at [1384, 27] on icon "close" at bounding box center [1380, 28] width 12 height 12
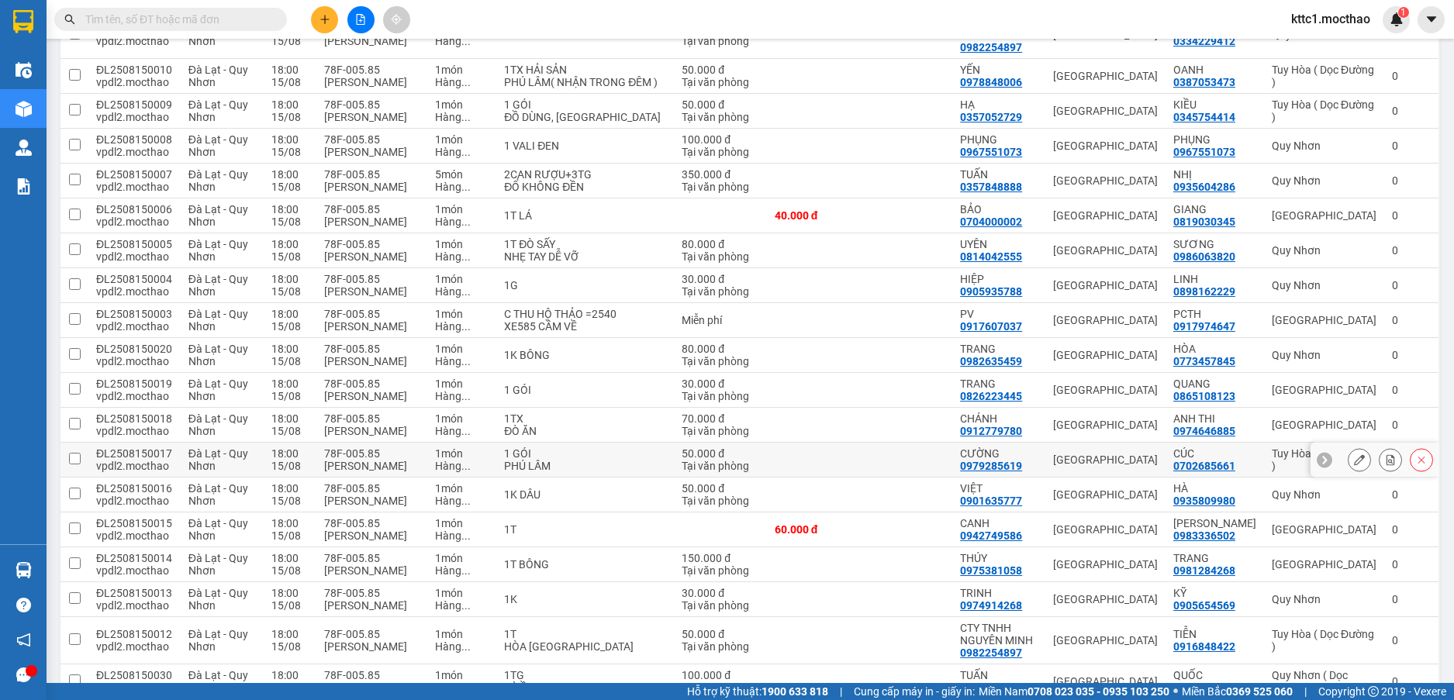
scroll to position [698, 0]
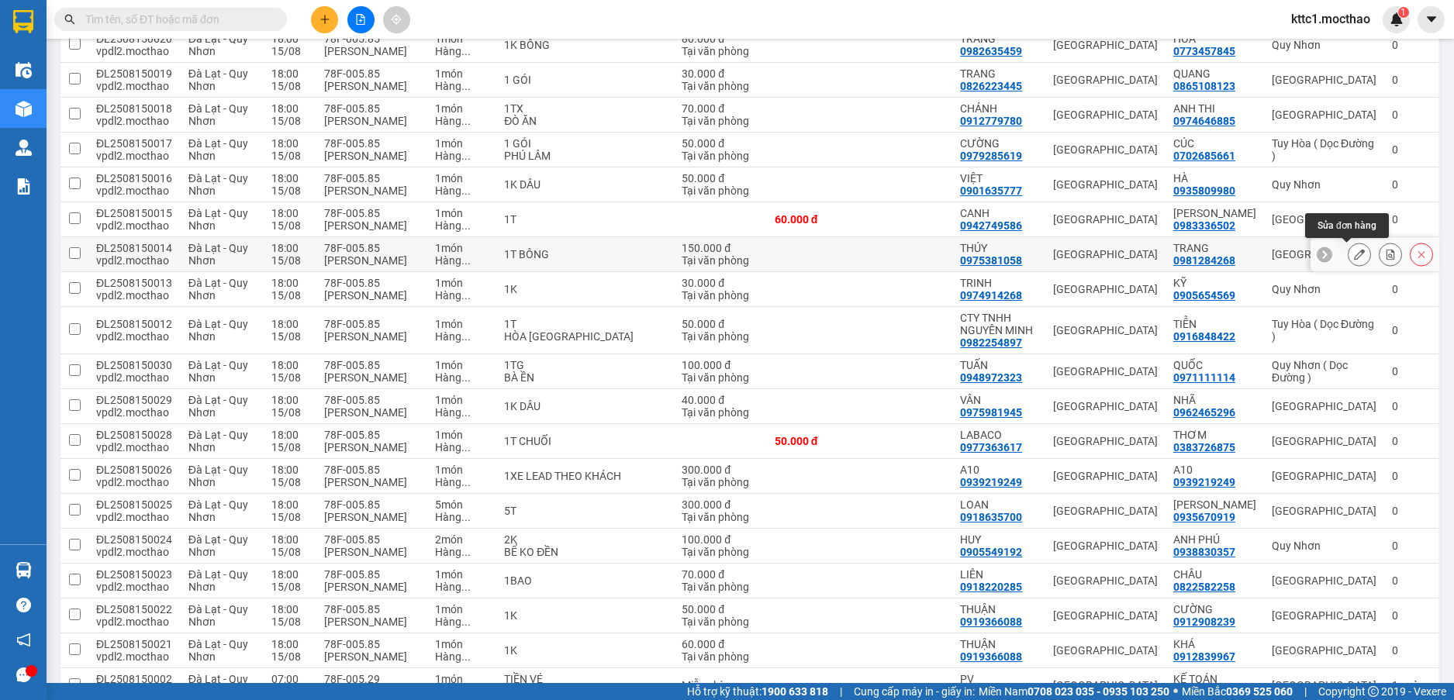
click at [1354, 253] on icon at bounding box center [1359, 254] width 11 height 11
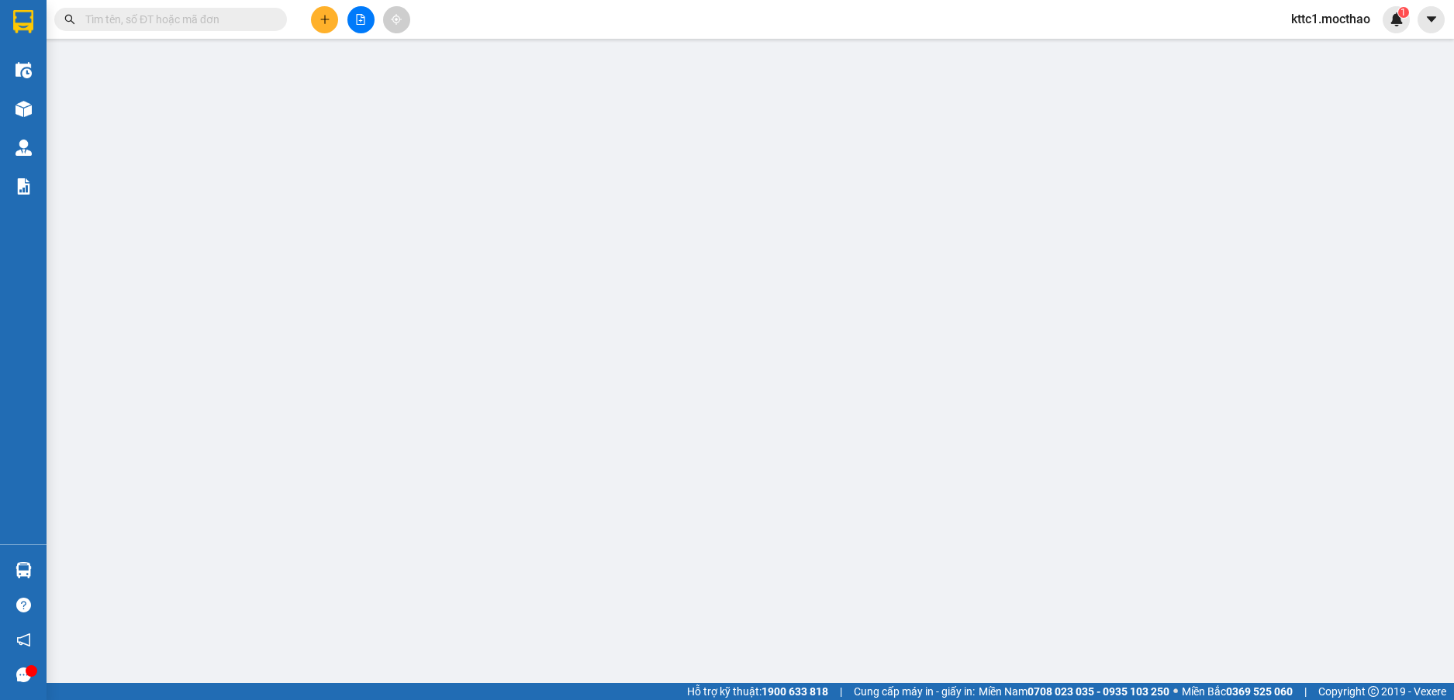
type input "0975381058"
type input "THÚY"
type input "0981284268"
type input "TRANG"
type input "0"
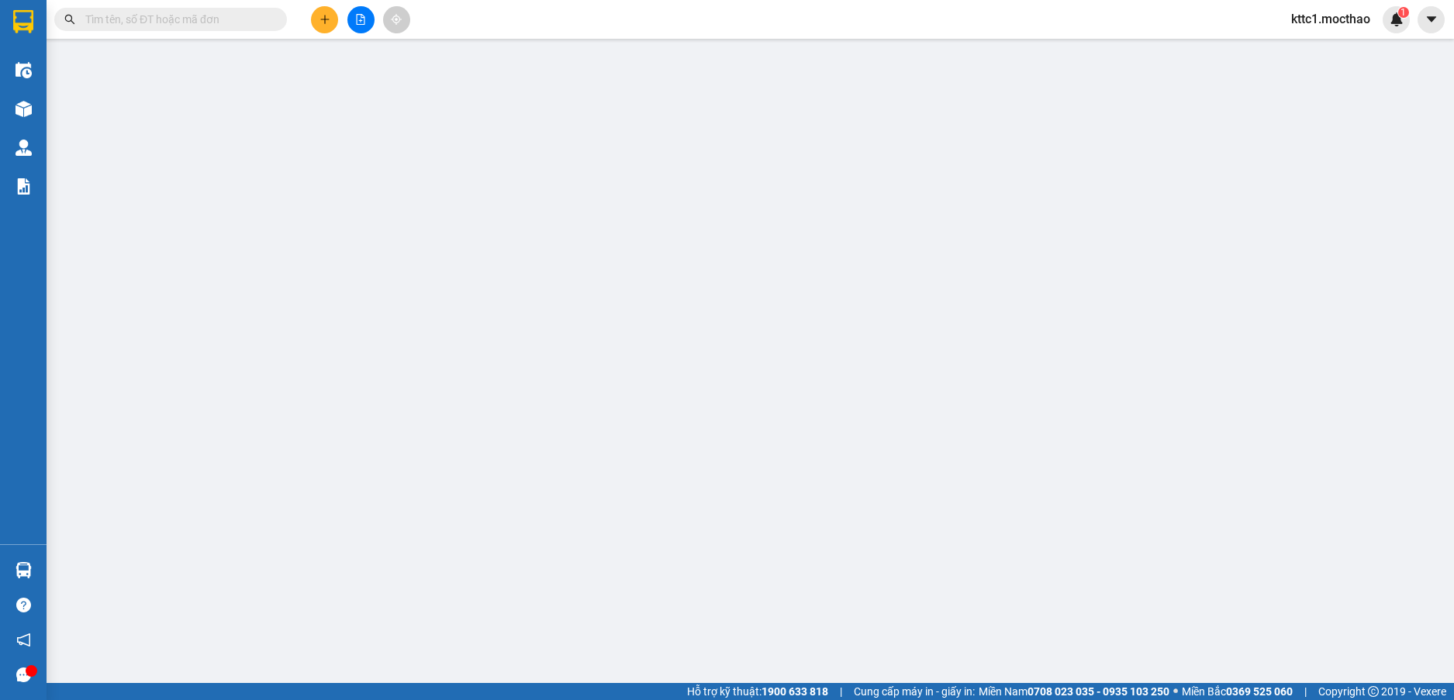
type input "150.000"
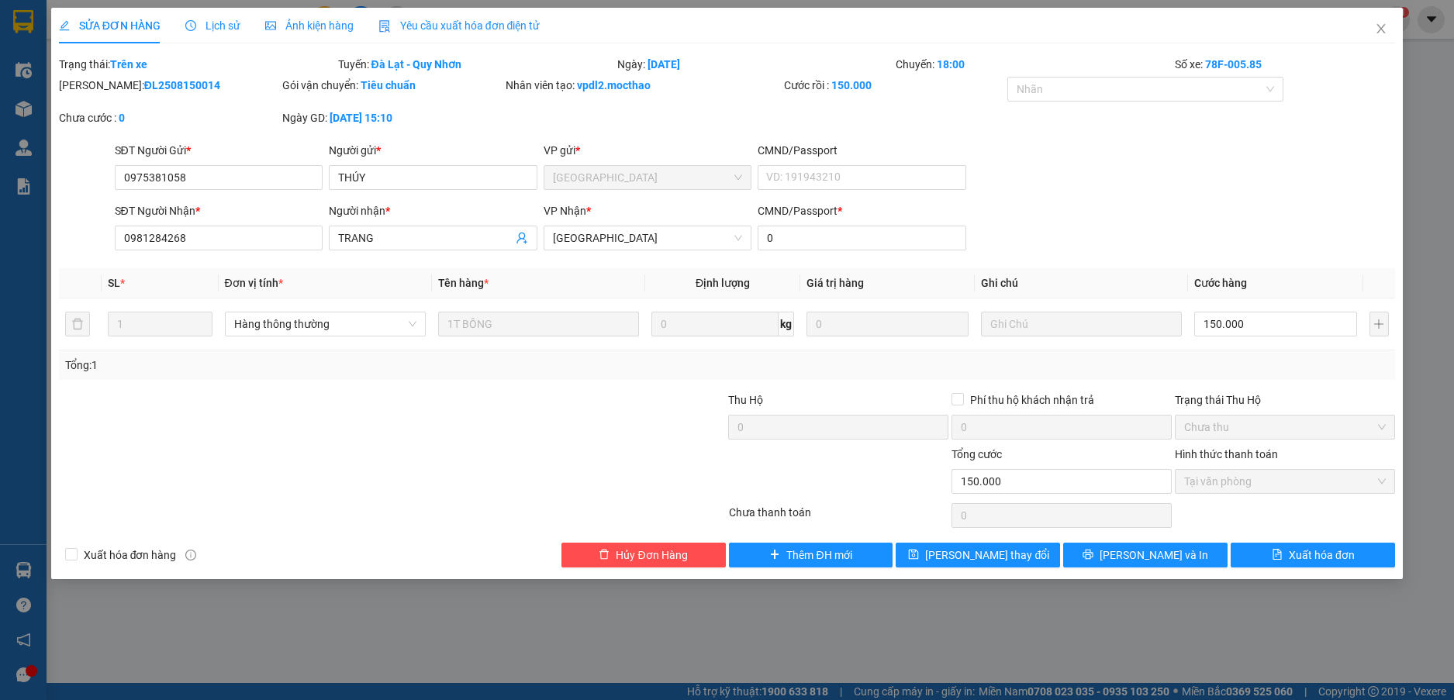
click at [469, 32] on span "Yêu cầu xuất hóa đơn điện tử" at bounding box center [459, 25] width 162 height 12
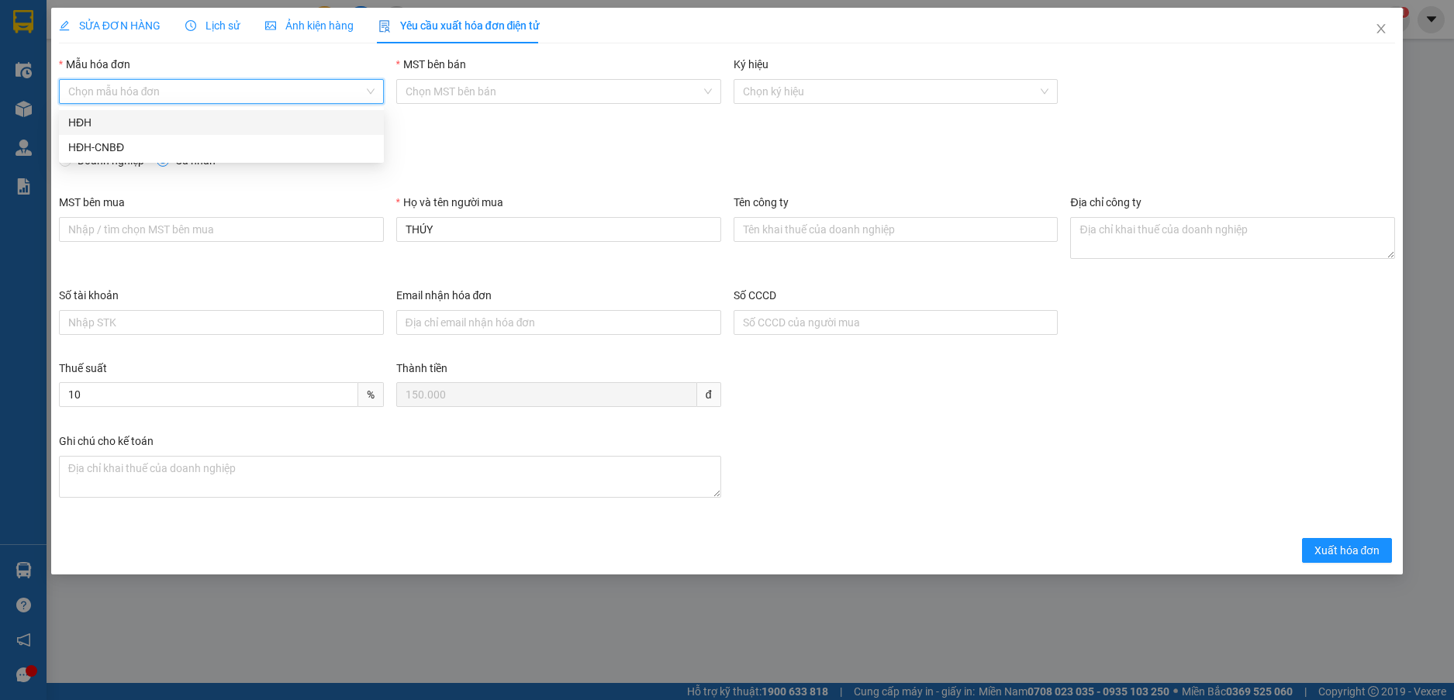
click at [346, 91] on input "Mẫu hóa đơn" at bounding box center [215, 91] width 295 height 23
click at [321, 150] on div "HĐH-CNBĐ" at bounding box center [221, 147] width 306 height 17
type input "8"
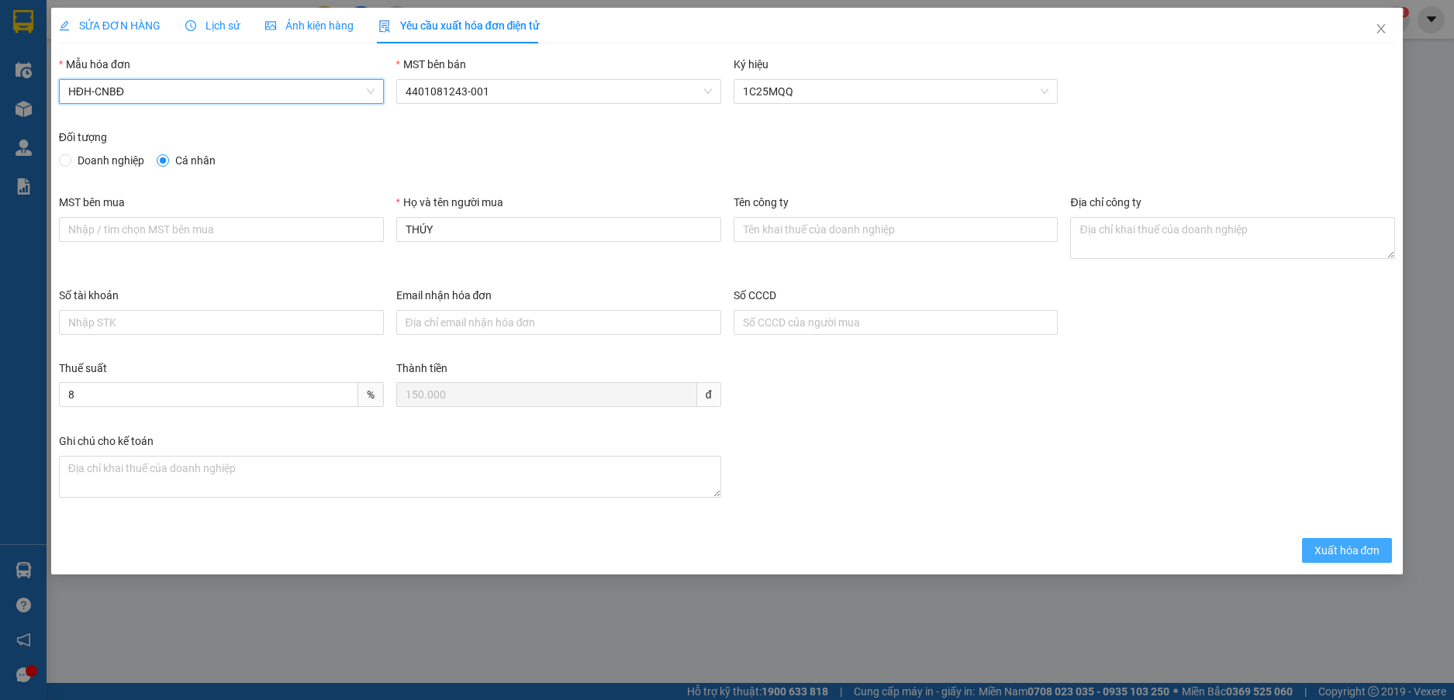
click at [1350, 555] on span "Xuất hóa đơn" at bounding box center [1347, 550] width 66 height 17
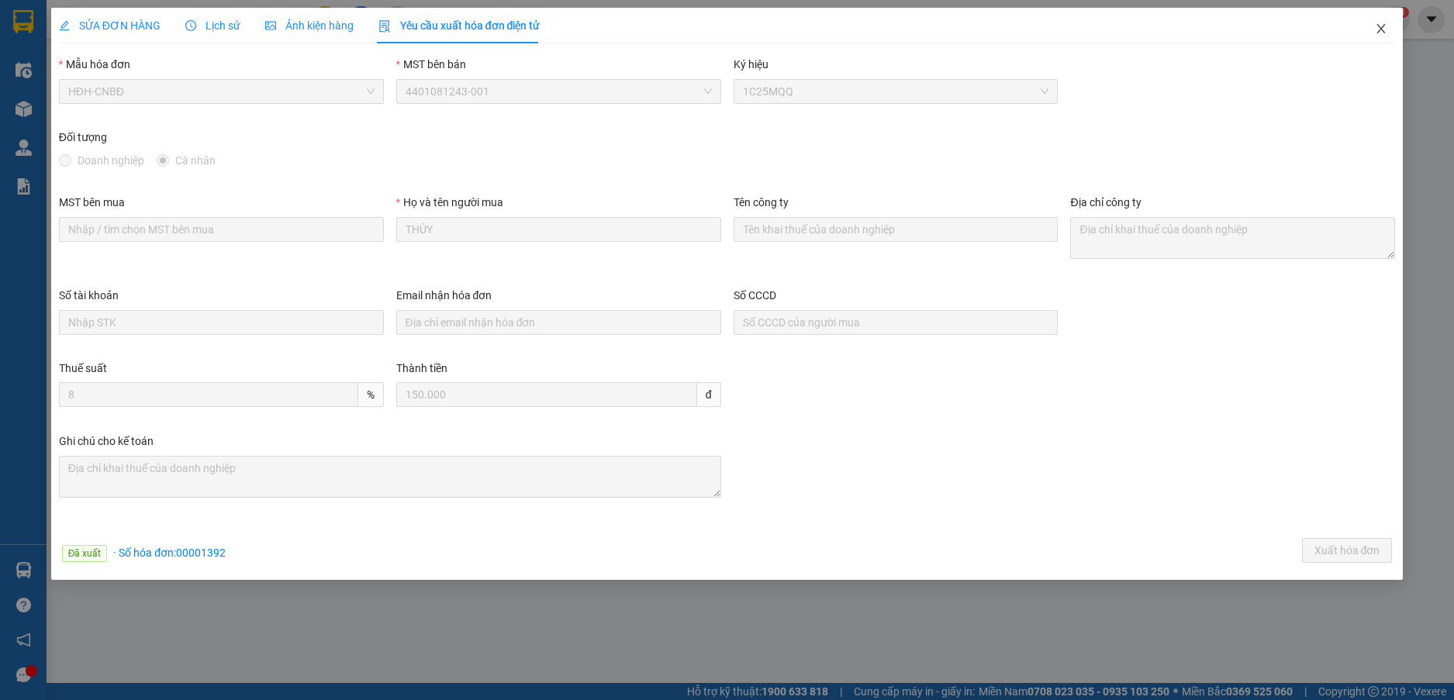
click at [1388, 30] on span "Close" at bounding box center [1380, 29] width 43 height 43
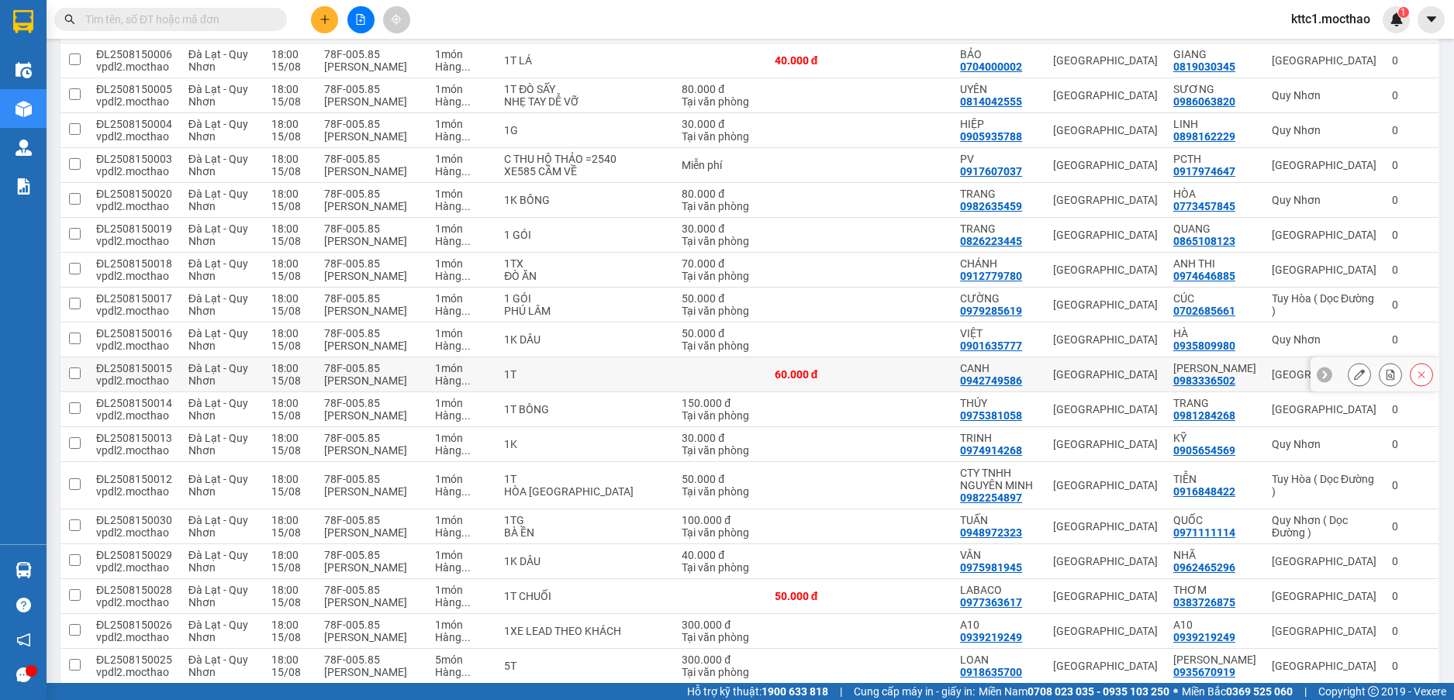
scroll to position [781, 0]
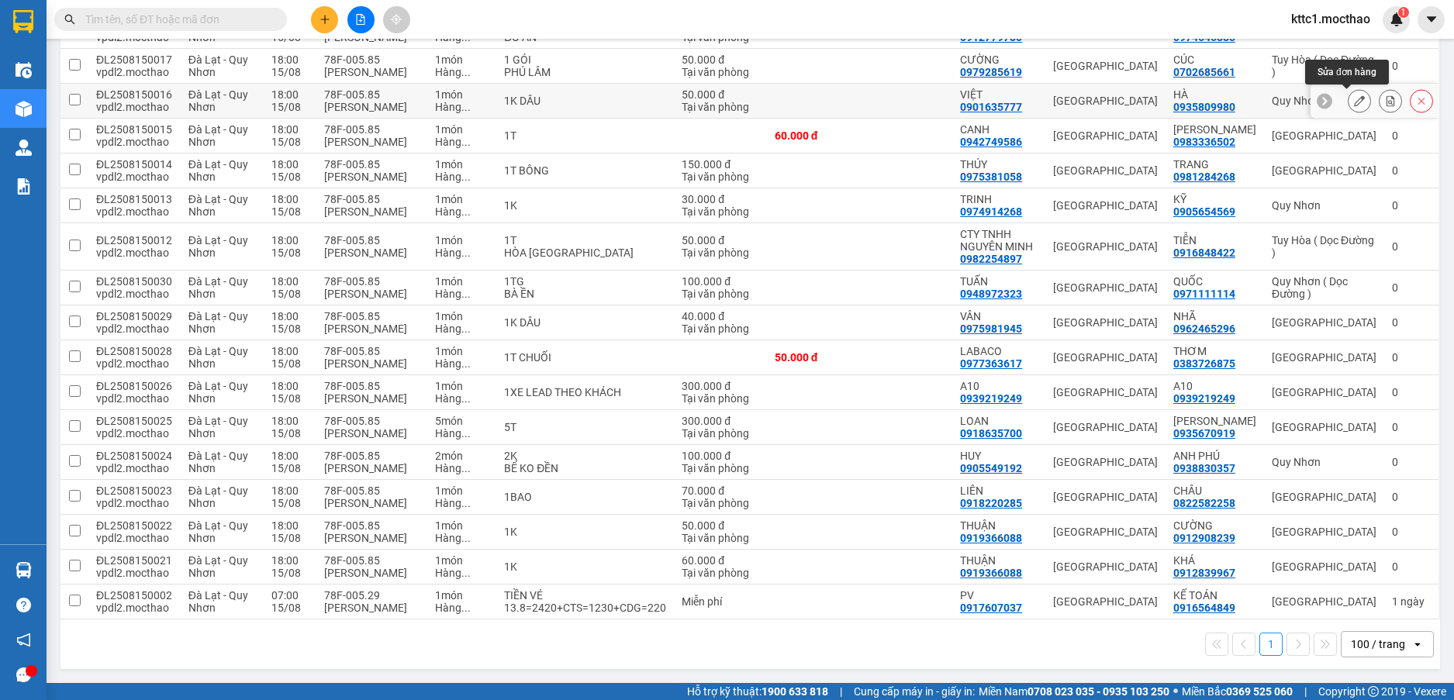
click at [1353, 96] on button at bounding box center [1359, 101] width 22 height 27
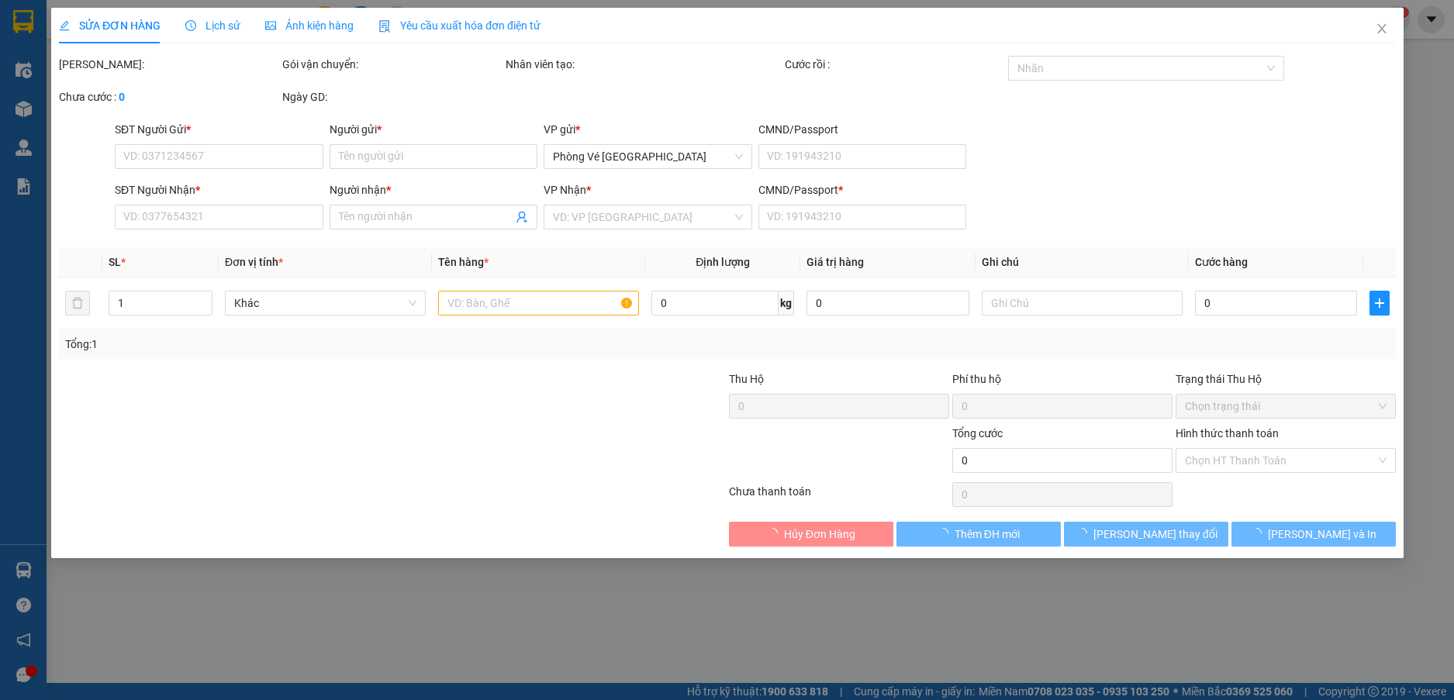
type input "0901635777"
type input "VIỆT"
type input "0935809980"
type input "HÀ"
type input "0"
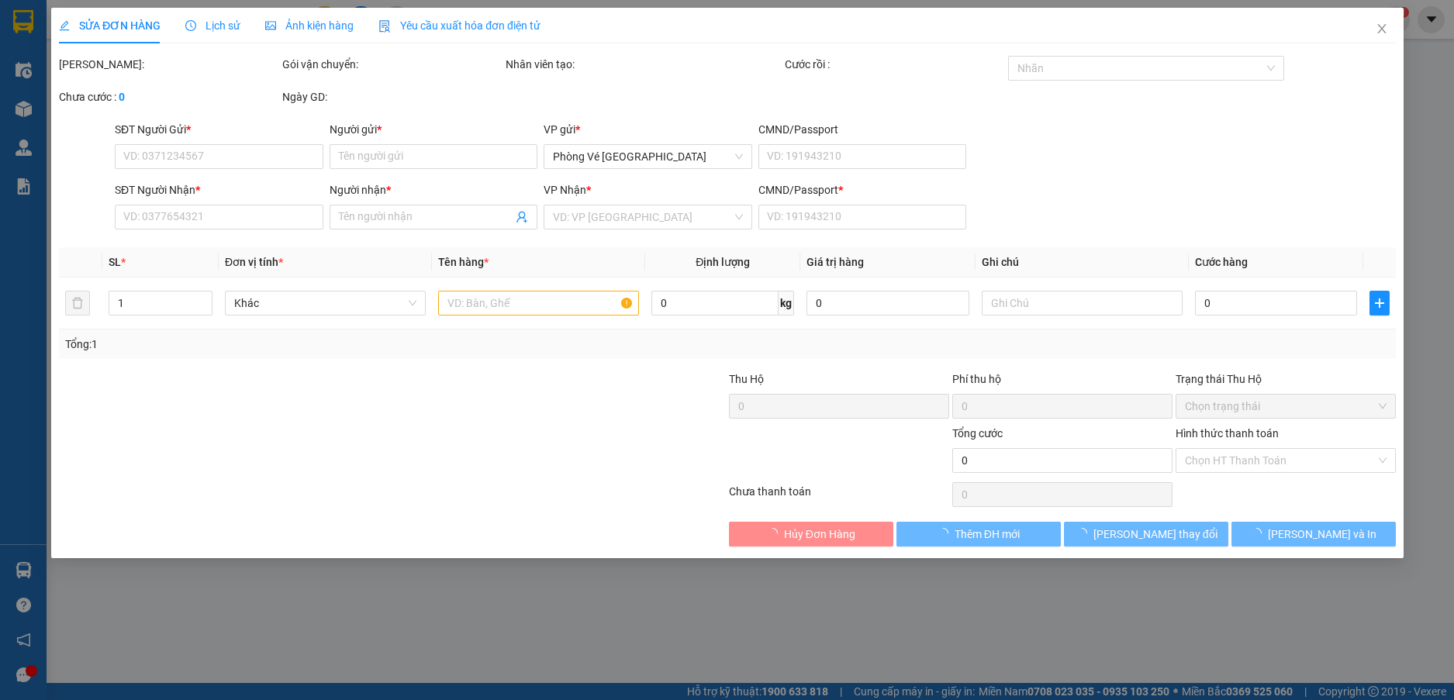
type input "50.000"
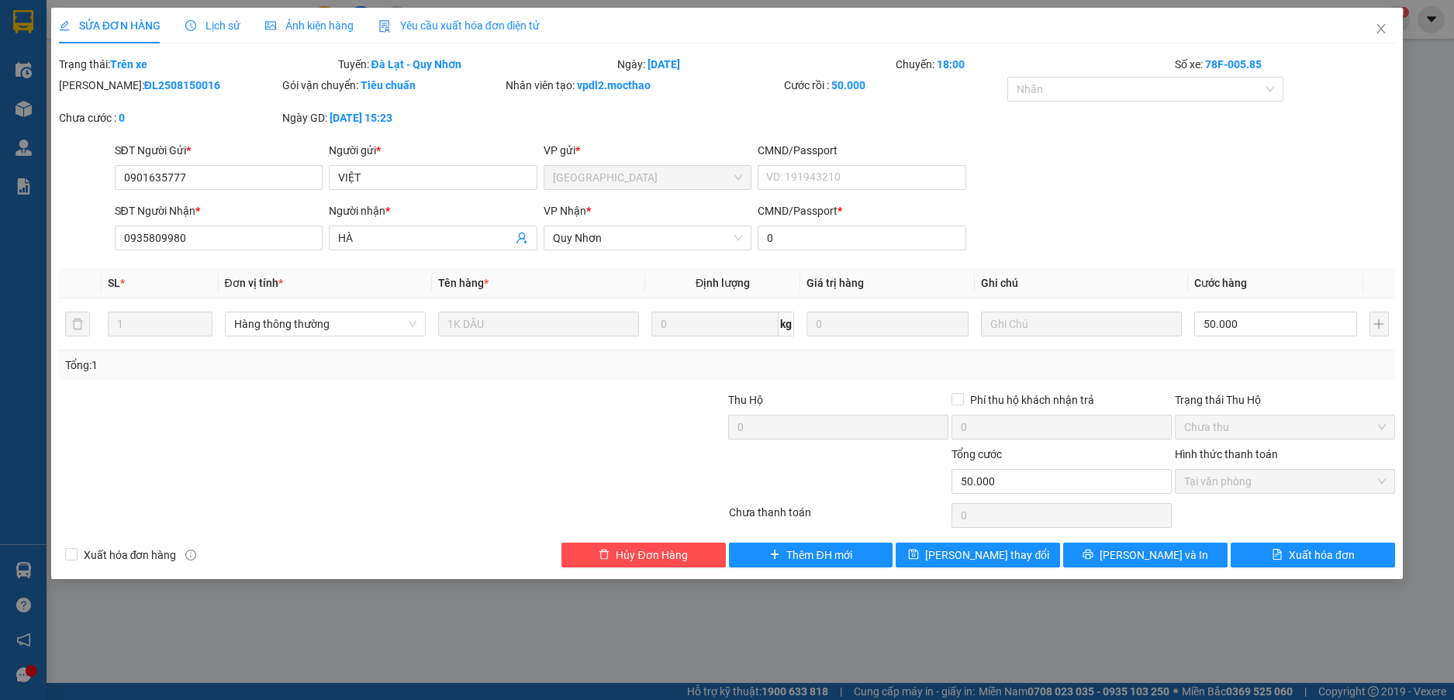
click at [449, 19] on span "Yêu cầu xuất hóa đơn điện tử" at bounding box center [459, 25] width 162 height 12
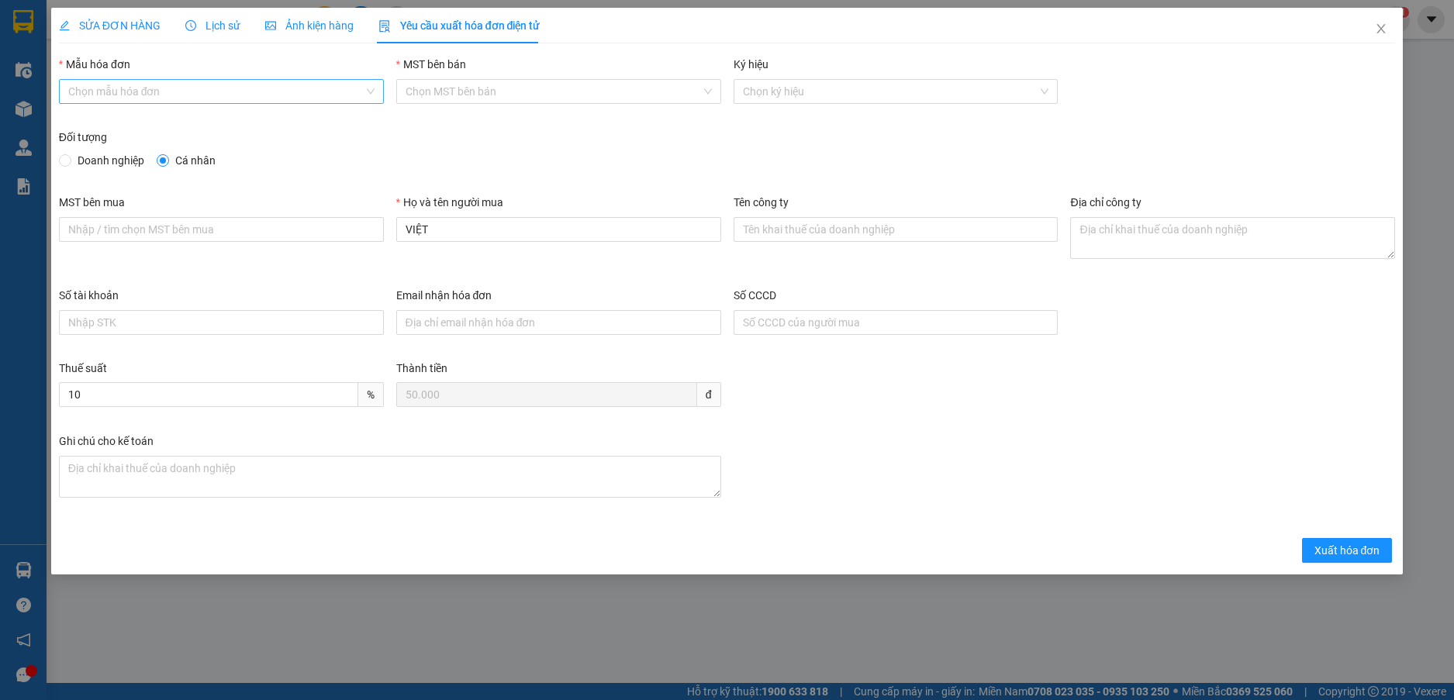
click at [279, 85] on input "Mẫu hóa đơn" at bounding box center [215, 91] width 295 height 23
click at [241, 145] on div "HĐH-CNBĐ" at bounding box center [221, 147] width 306 height 17
type input "8"
click at [1361, 548] on span "Xuất hóa đơn" at bounding box center [1347, 550] width 66 height 17
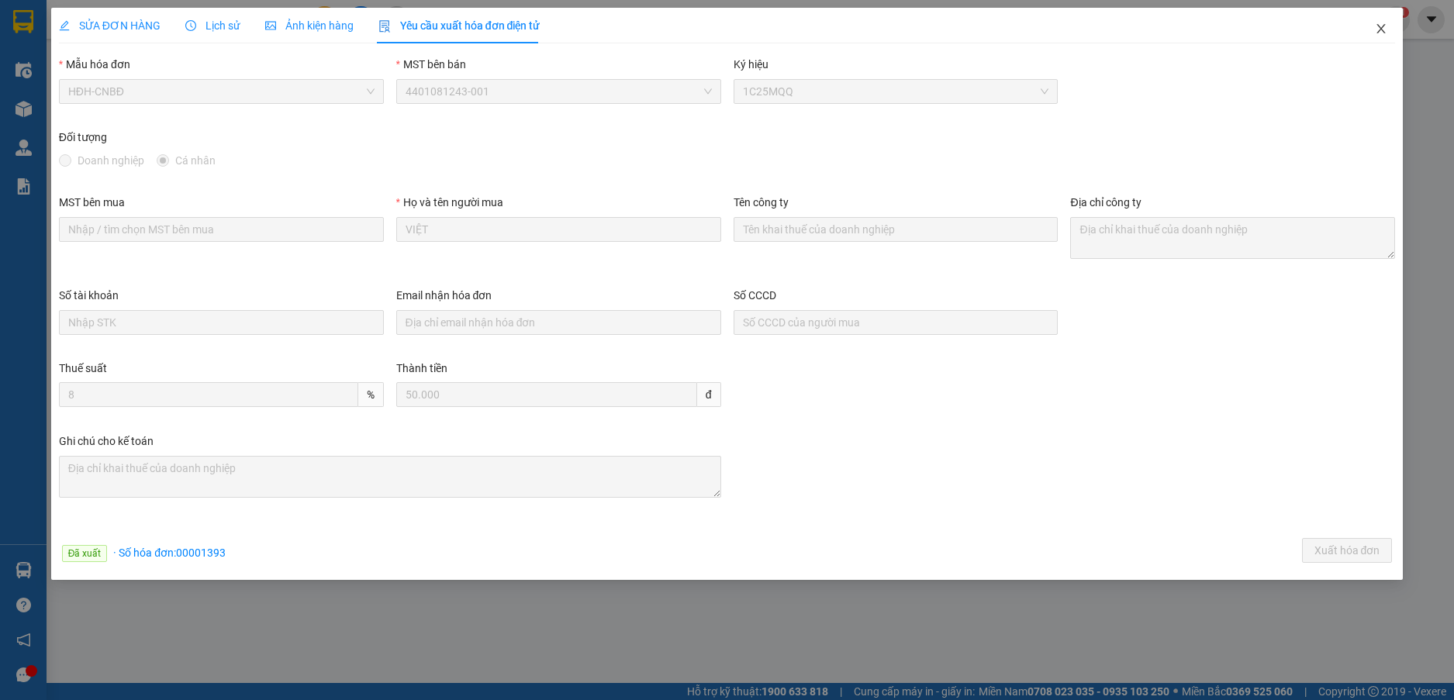
click at [1383, 30] on icon "close" at bounding box center [1380, 28] width 12 height 12
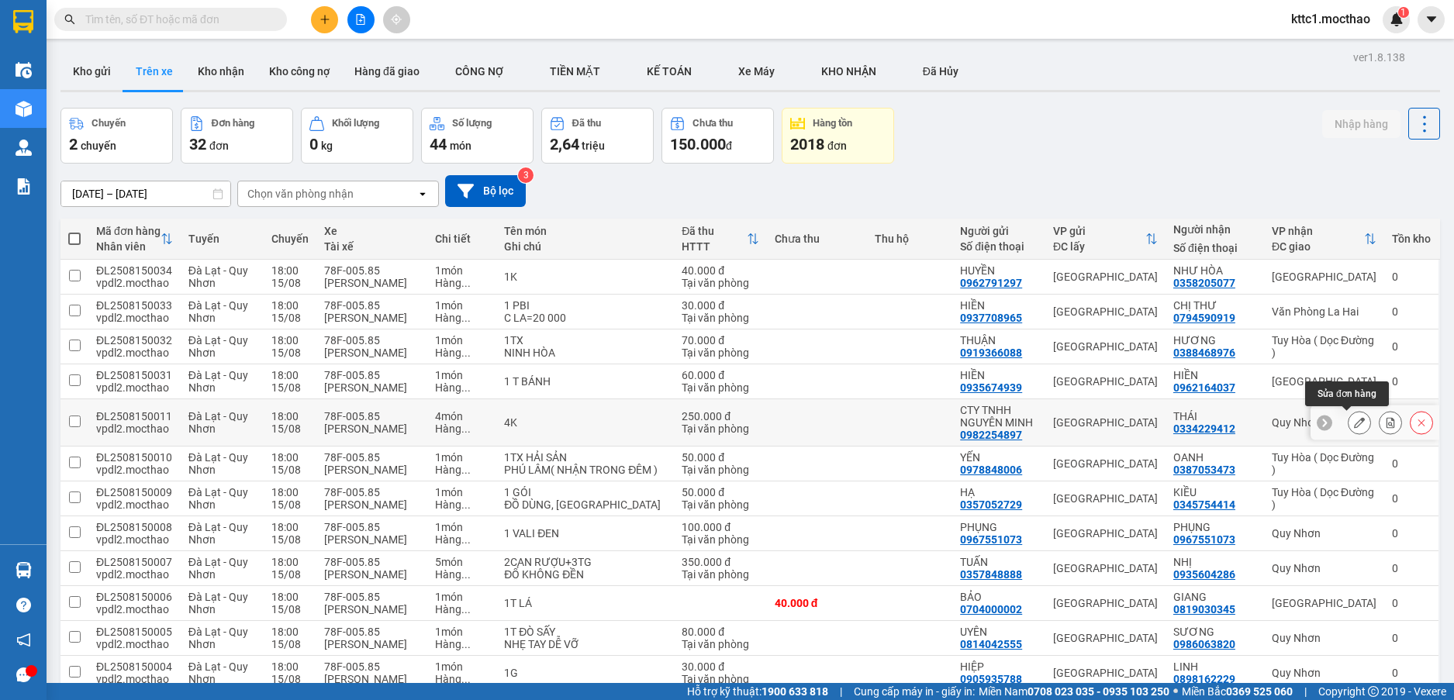
click at [1354, 426] on icon at bounding box center [1359, 422] width 11 height 11
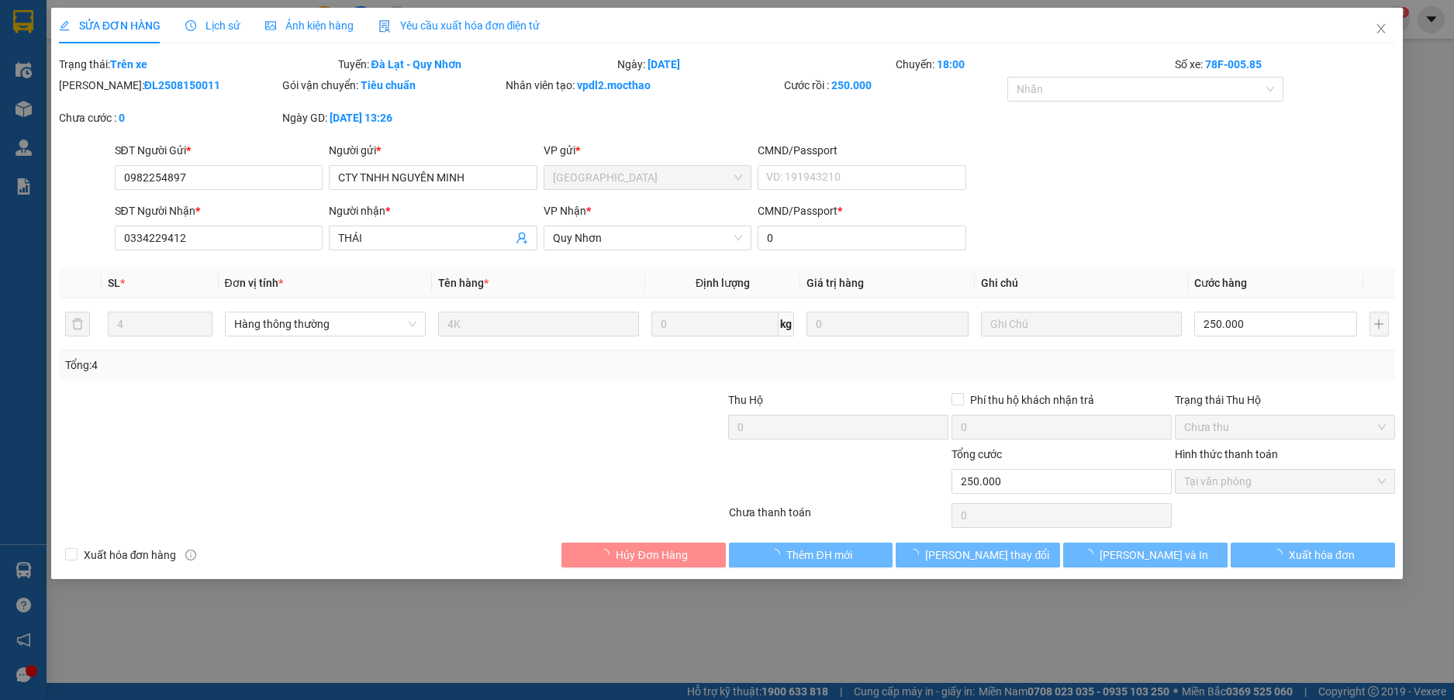
type input "0982254897"
type input "CTY TNHH NGUYÊN MINH"
type input "0334229412"
type input "THÁI"
type input "0"
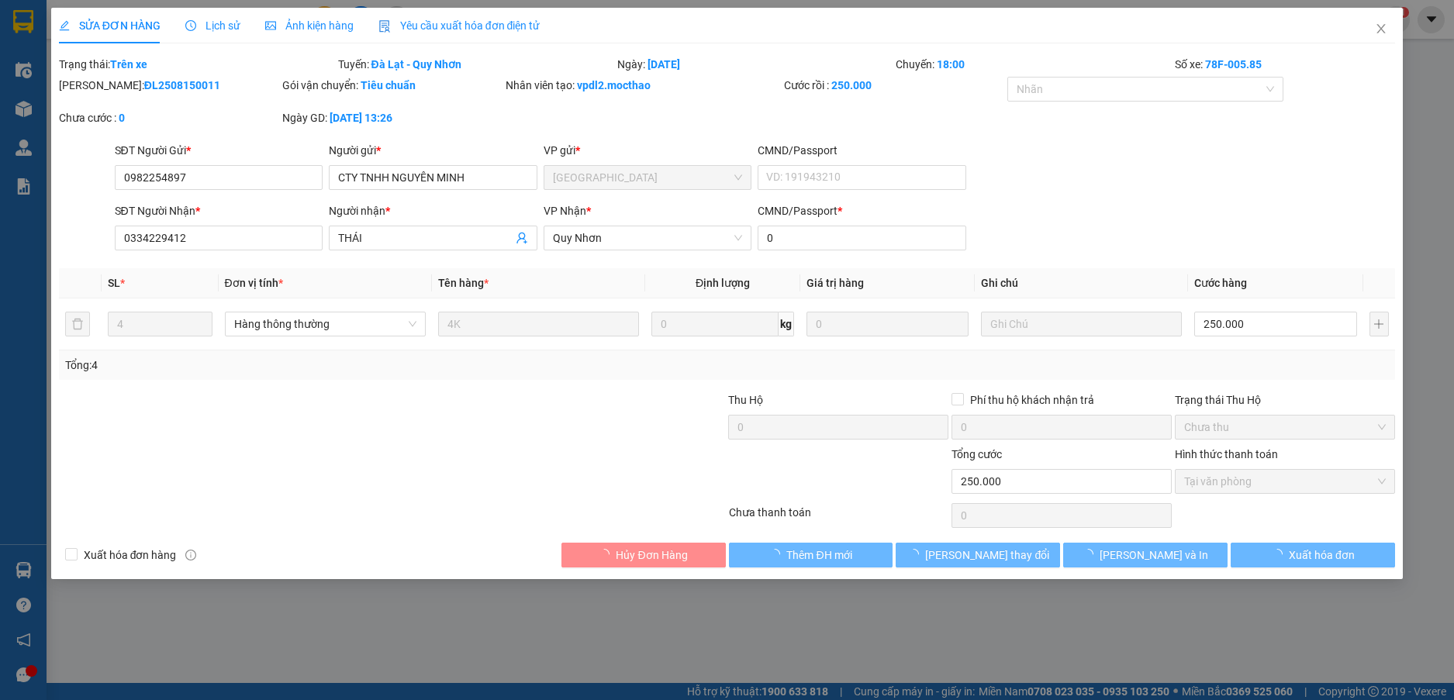
type input "250.000"
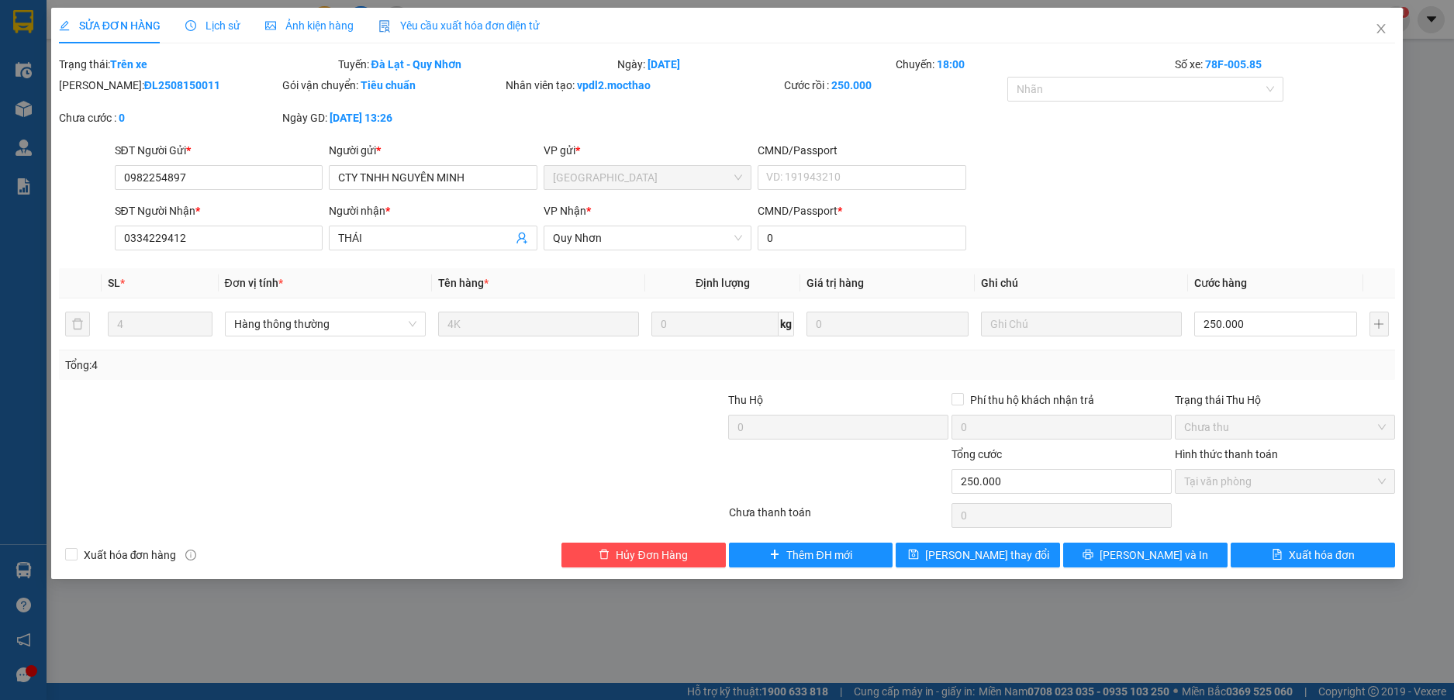
click at [412, 24] on span "Yêu cầu xuất hóa đơn điện tử" at bounding box center [459, 25] width 162 height 12
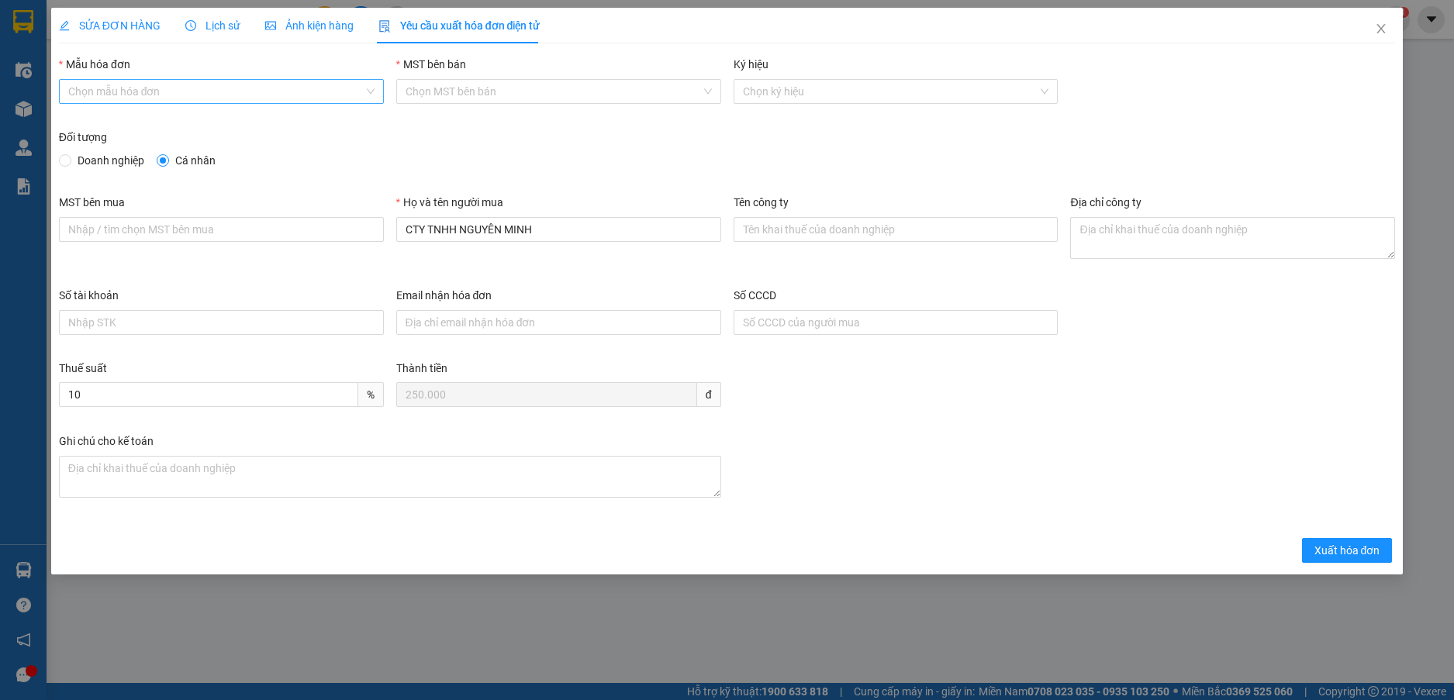
click at [153, 92] on input "Mẫu hóa đơn" at bounding box center [215, 91] width 295 height 23
click at [153, 157] on div "HĐH-CNBĐ" at bounding box center [221, 147] width 325 height 25
type input "8"
click at [119, 155] on span "Doanh nghiệp" at bounding box center [110, 160] width 79 height 17
click at [70, 155] on input "Doanh nghiệp" at bounding box center [64, 159] width 11 height 11
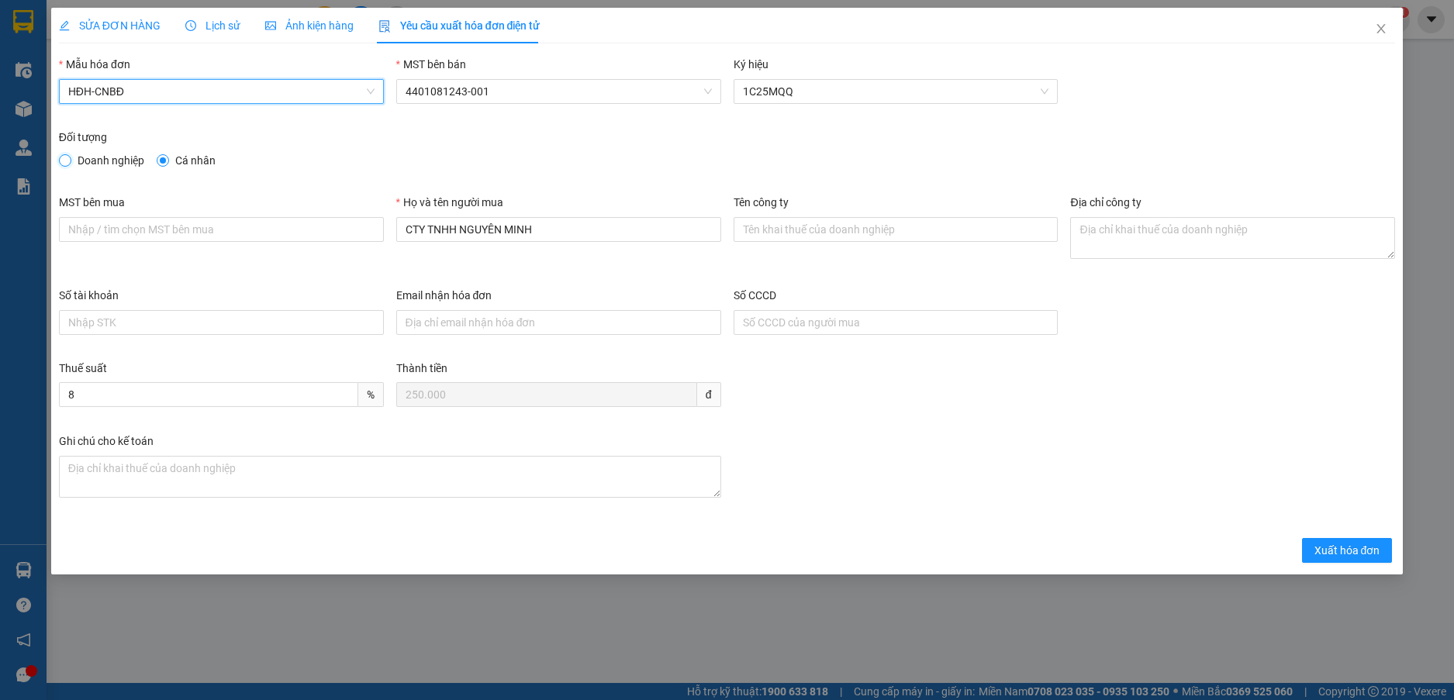
radio input "true"
radio input "false"
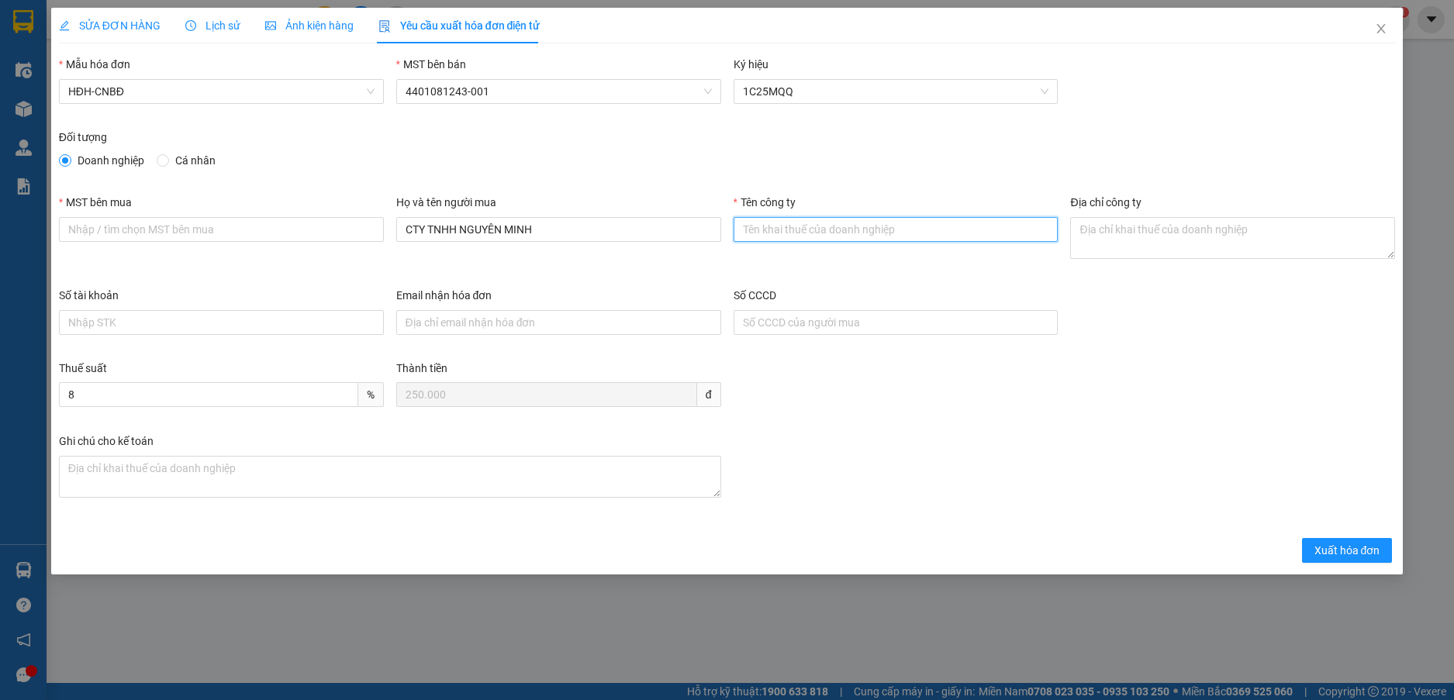
click at [859, 234] on input "Tên công ty" at bounding box center [895, 229] width 325 height 25
paste input "CÔNG TY TNHH NÔNG SẢN THỰC PHẨM NGUYÊN MINH"
type input "CÔNG TY TNHH NÔNG SẢN THỰC PHẨM NGUYÊN MINH"
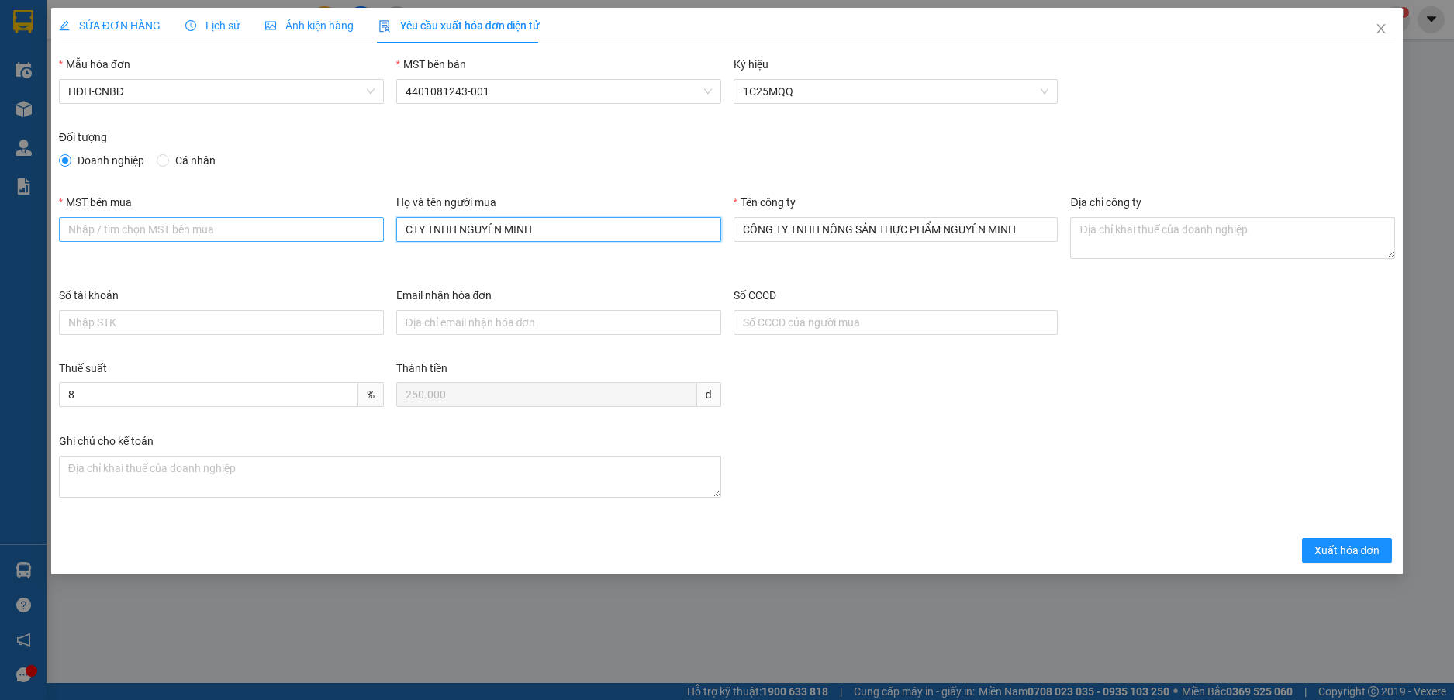
drag, startPoint x: 597, startPoint y: 234, endPoint x: 323, endPoint y: 239, distance: 273.7
click at [323, 239] on div "MST bên mua Họ và tên người mua CTY TNHH NGUYÊN MINH Tên công ty CÔNG TY TNHH N…" at bounding box center [727, 240] width 1349 height 93
click at [216, 211] on div "MST bên mua" at bounding box center [221, 205] width 325 height 23
click at [215, 235] on input "MST bên mua" at bounding box center [221, 229] width 325 height 25
paste input "5801272678"
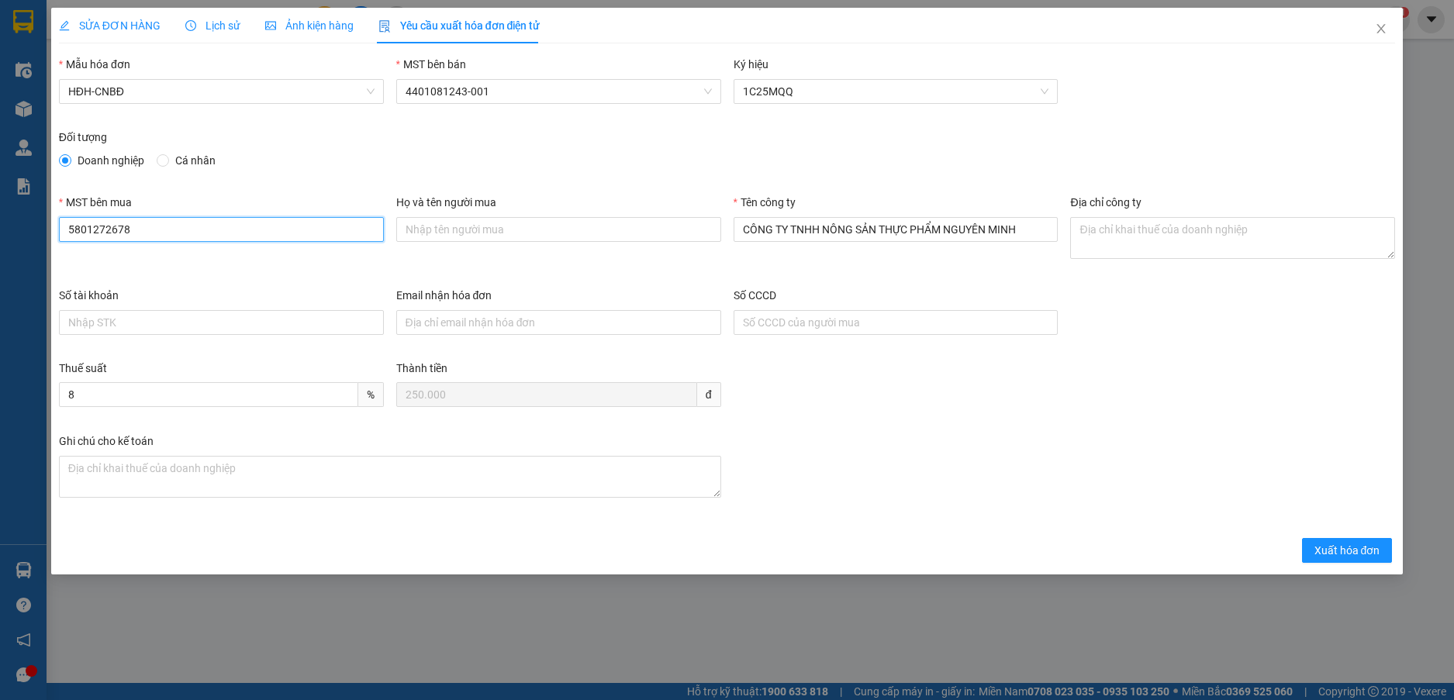
type input "5801272678"
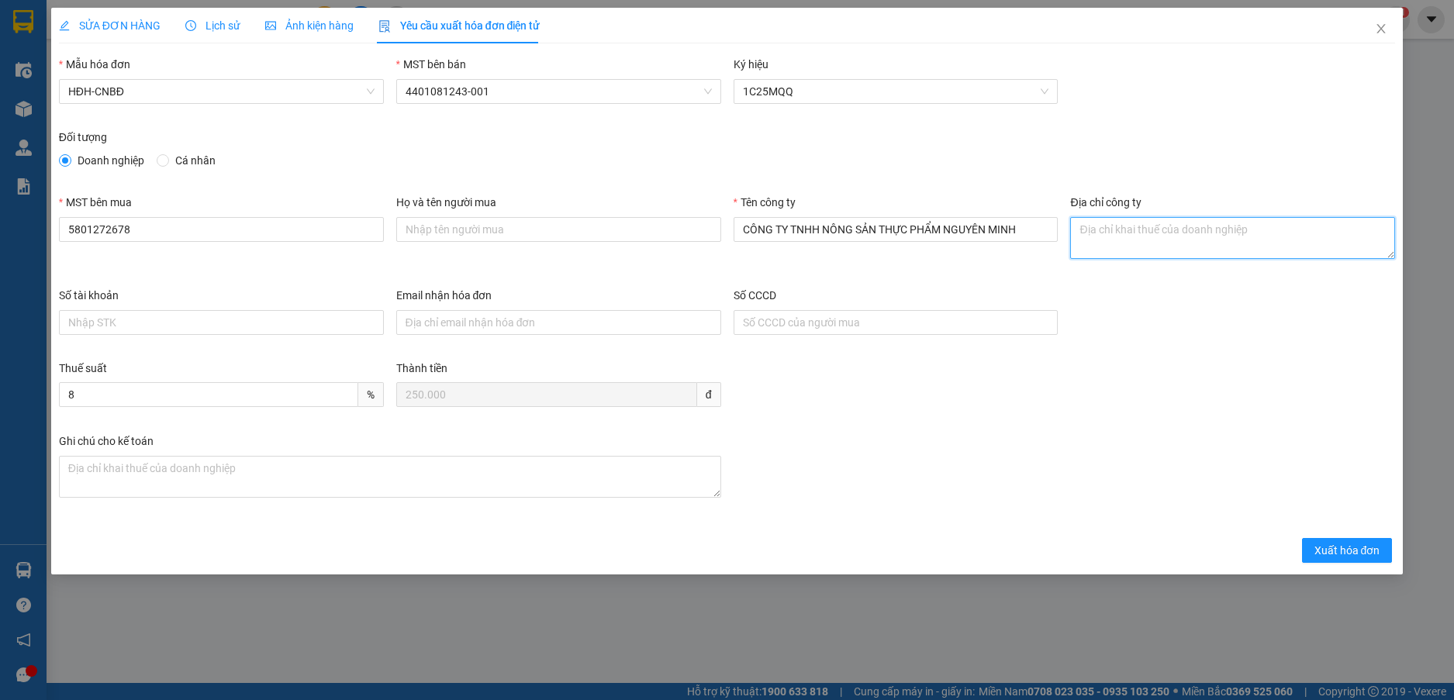
click at [1148, 239] on textarea "Địa chỉ công ty" at bounding box center [1232, 238] width 325 height 42
paste textarea "Số 232/5 Phan Đình Phùng, Phường Xuân Hương - Đà Lạt, Tỉnh Lâm Đồng, Việt Nam"
type textarea "Số 232/5 Phan Đình Phùng, Phường Xuân Hương - Đà Lạt, Tỉnh Lâm Đồng, Việt Nam"
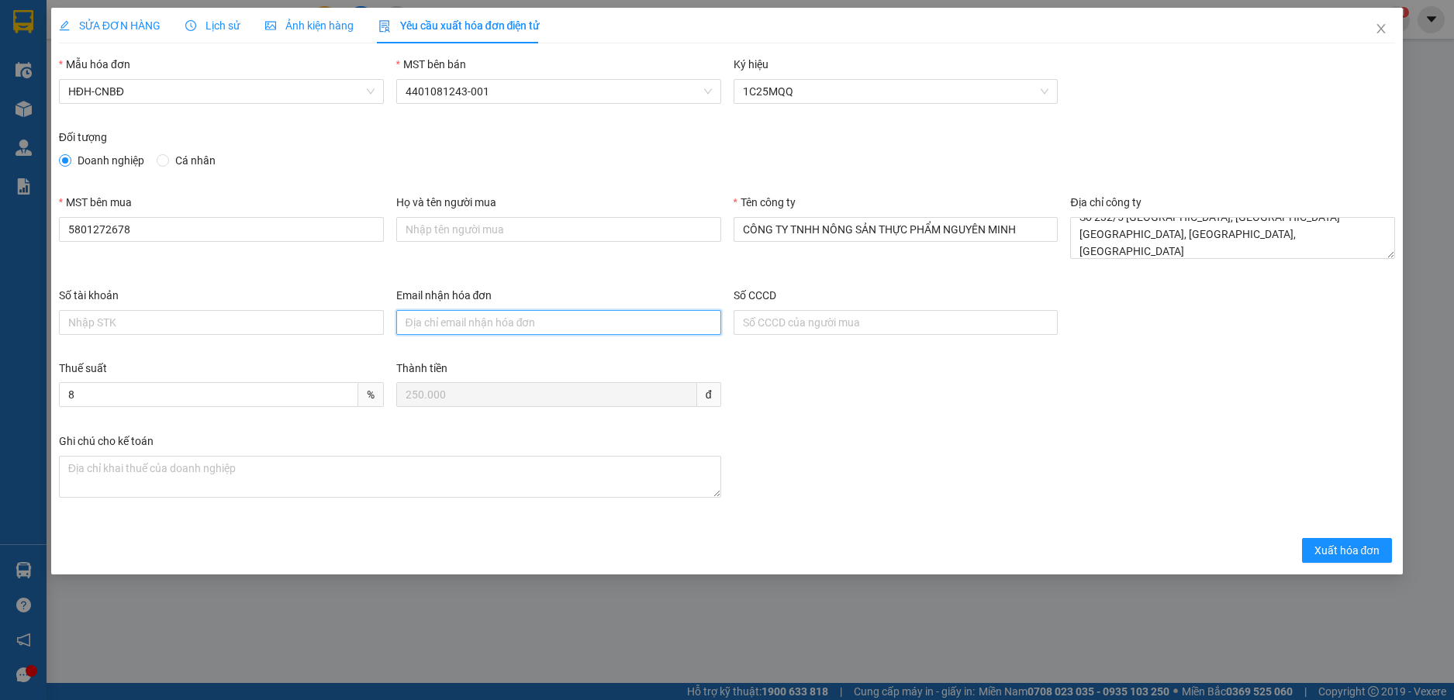
click at [576, 321] on input "Email nhận hóa đơn" at bounding box center [558, 322] width 325 height 25
paste input "hoadoncongtynguyenminh@gmail.com"
type input "hoadoncongtynguyenminh@gmail.com"
click at [1350, 556] on span "Xuất hóa đơn" at bounding box center [1347, 550] width 66 height 17
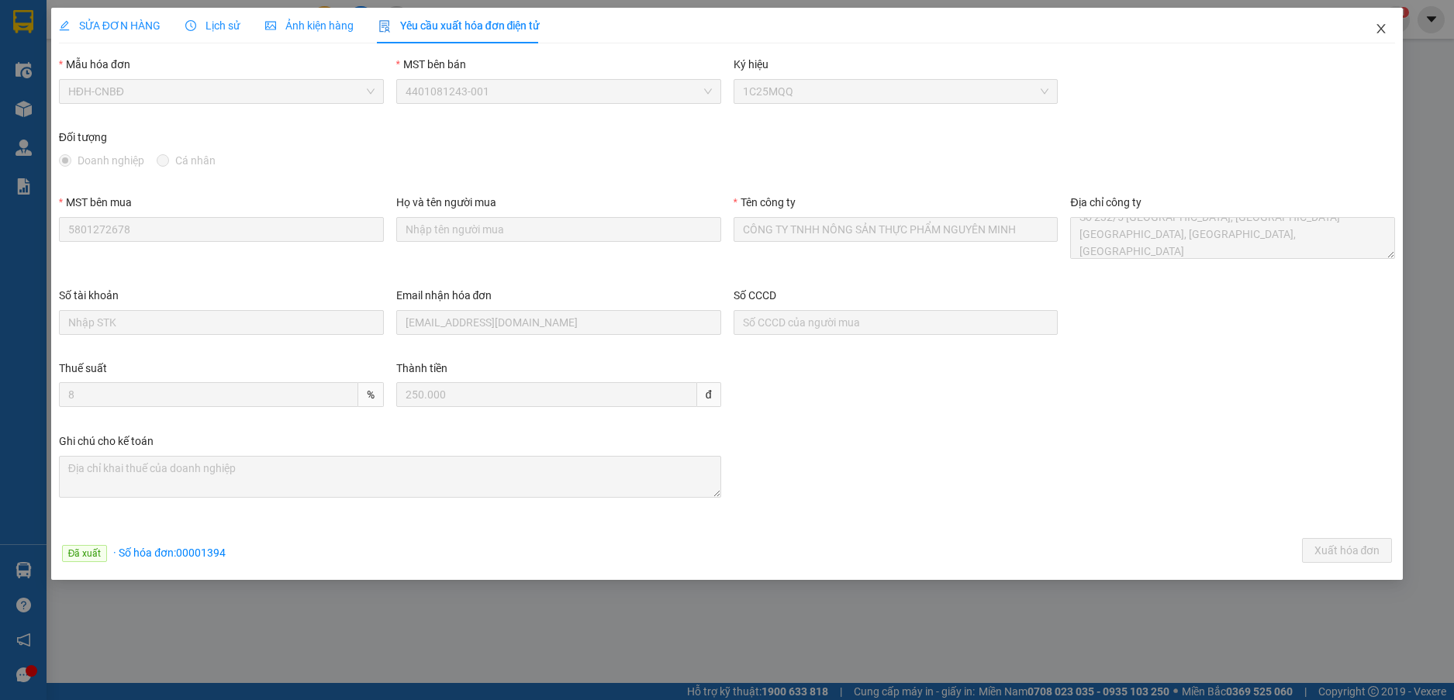
click at [1380, 26] on icon "close" at bounding box center [1380, 28] width 12 height 12
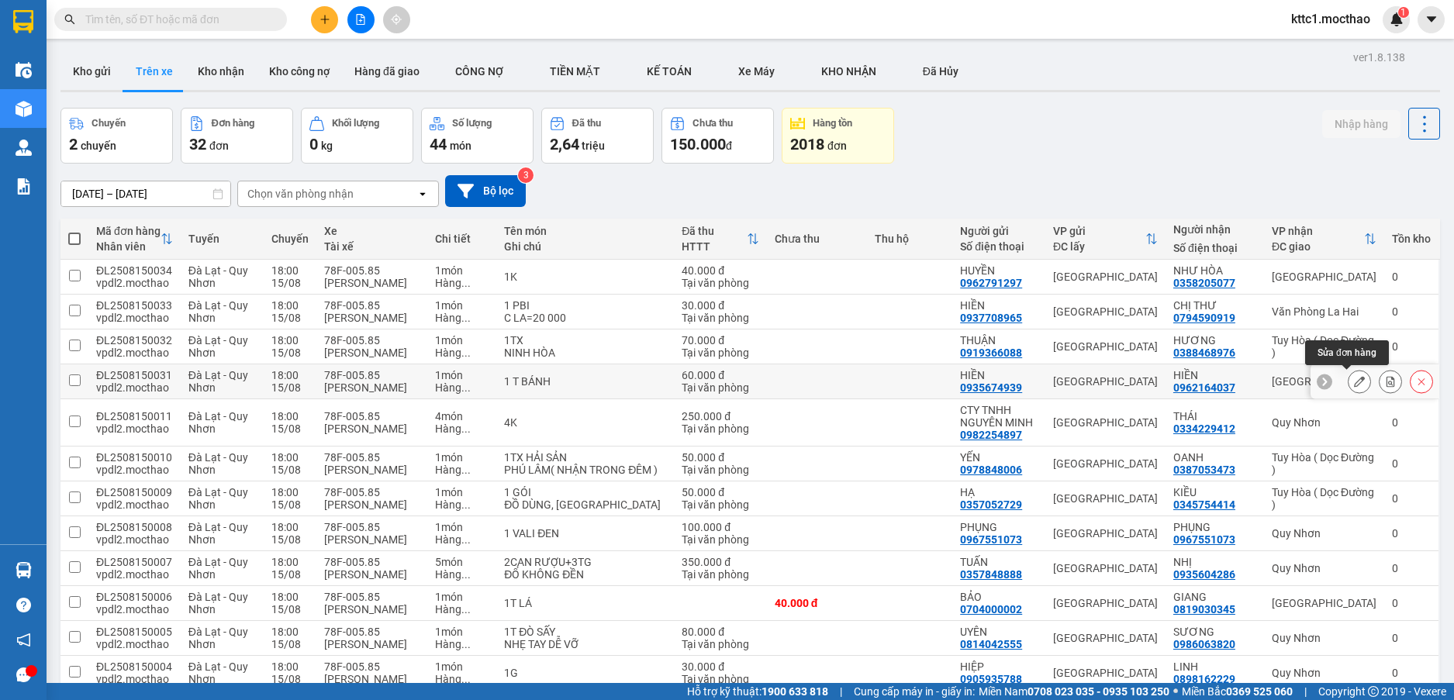
click at [1354, 380] on icon at bounding box center [1359, 381] width 11 height 11
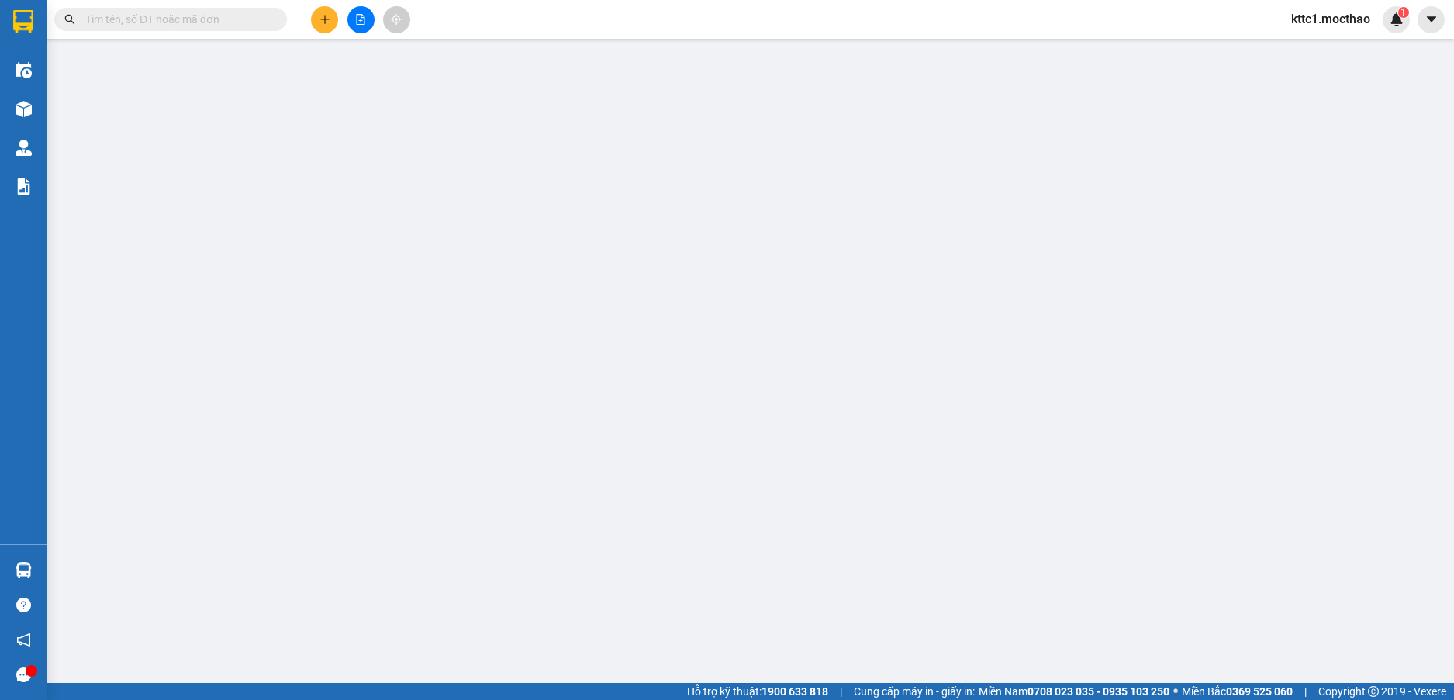
type input "0935674939"
type input "HIỀN"
type input "0962164037"
type input "HIỀN"
type input "0"
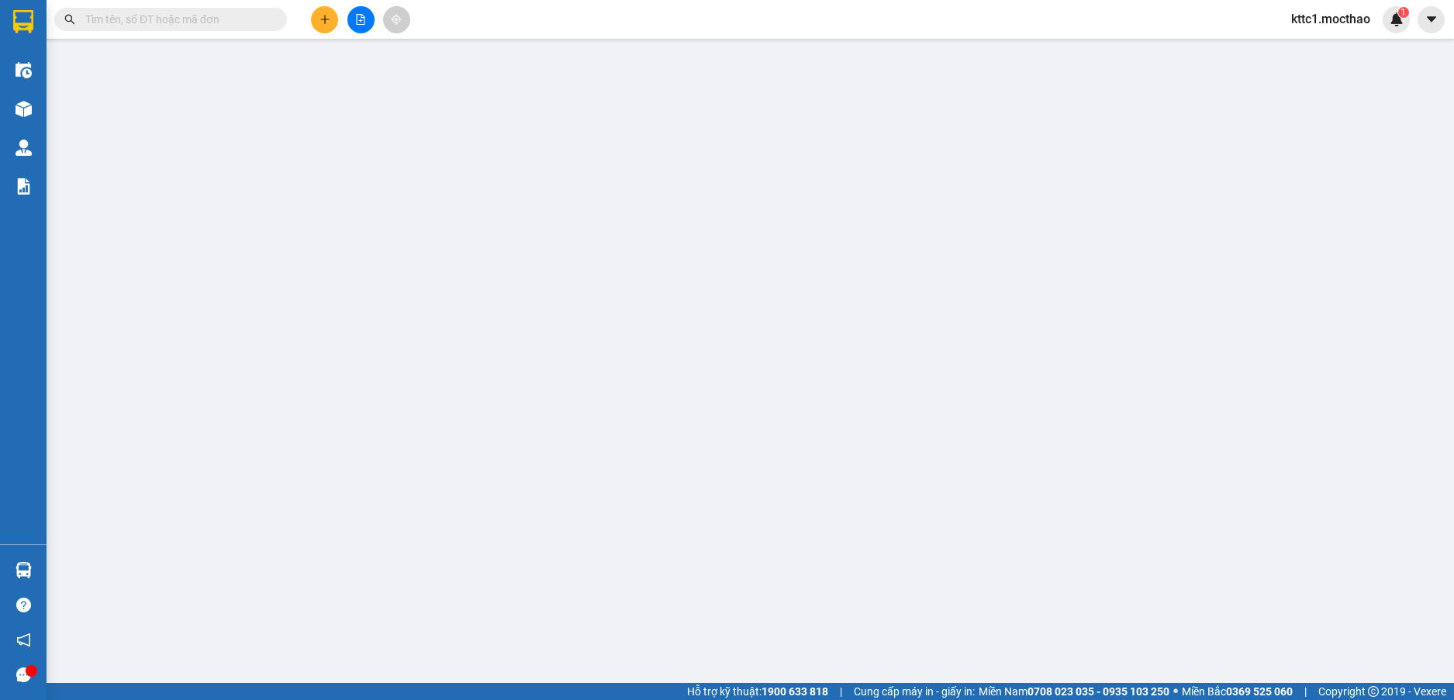
type input "60.000"
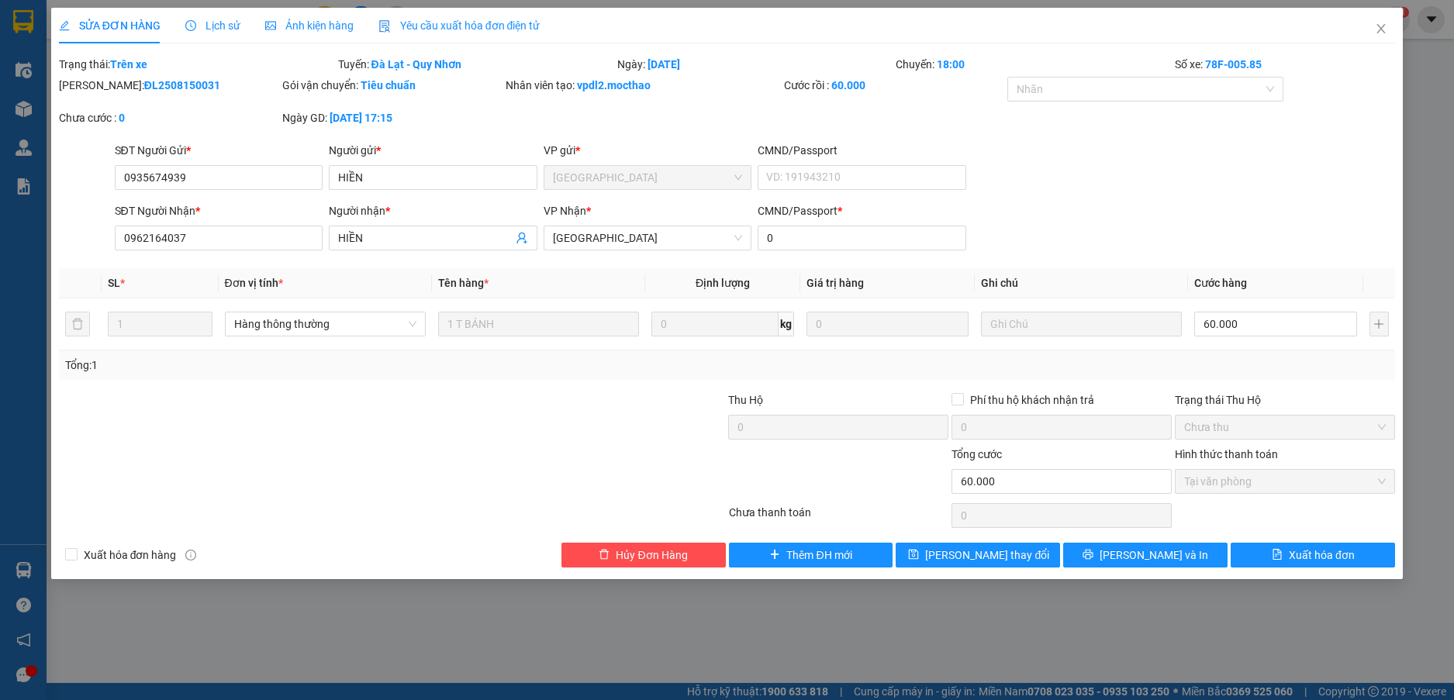
click at [495, 27] on span "Yêu cầu xuất hóa đơn điện tử" at bounding box center [459, 25] width 162 height 12
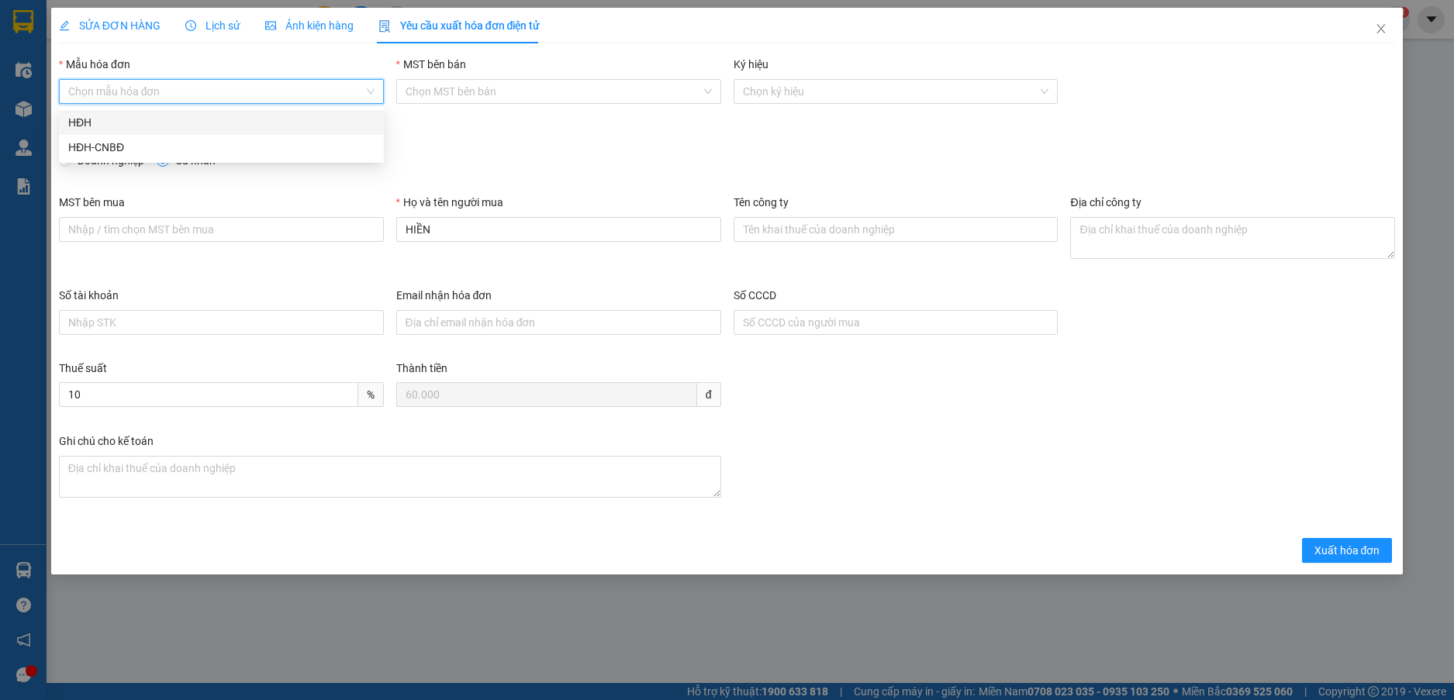
click at [259, 91] on input "Mẫu hóa đơn" at bounding box center [215, 91] width 295 height 23
click at [236, 141] on div "HĐH-CNBĐ" at bounding box center [221, 147] width 306 height 17
type input "8"
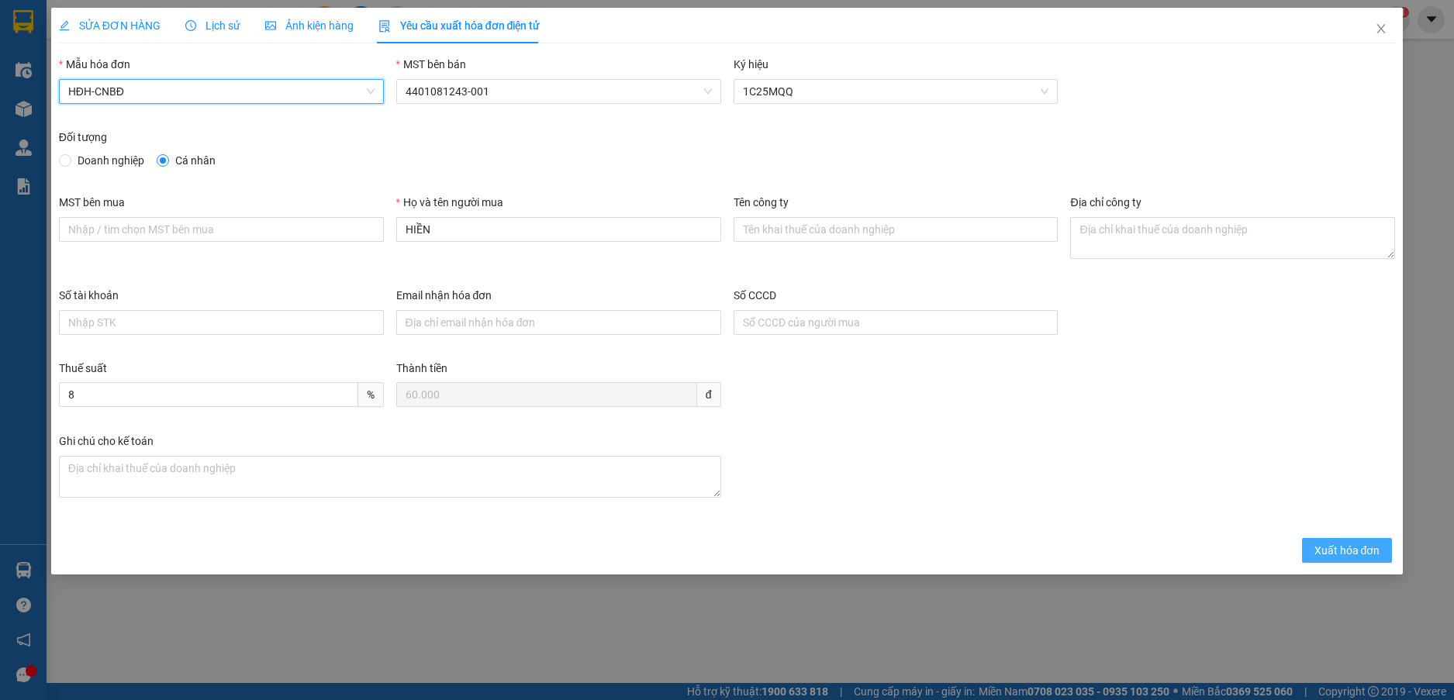
click at [1356, 559] on button "Xuất hóa đơn" at bounding box center [1347, 550] width 91 height 25
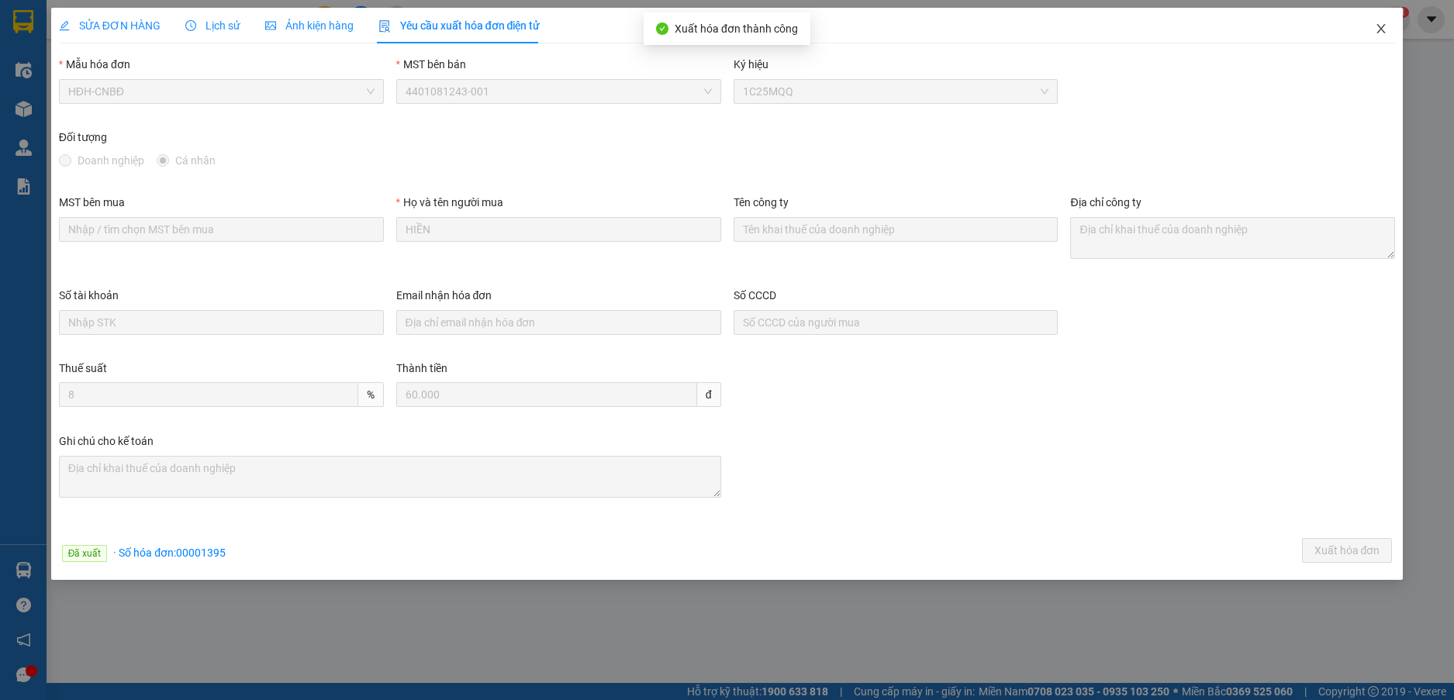
click at [1382, 26] on icon "close" at bounding box center [1380, 28] width 12 height 12
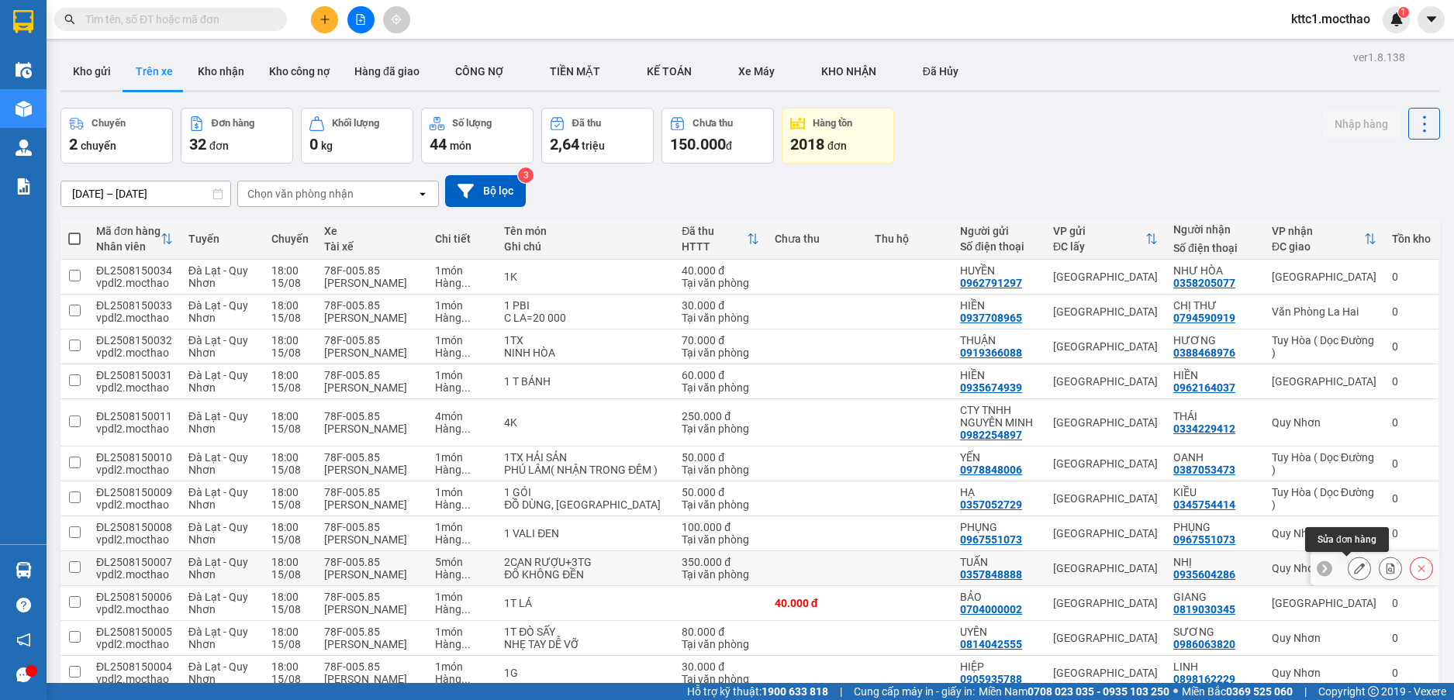
click at [1353, 569] on button at bounding box center [1359, 568] width 22 height 27
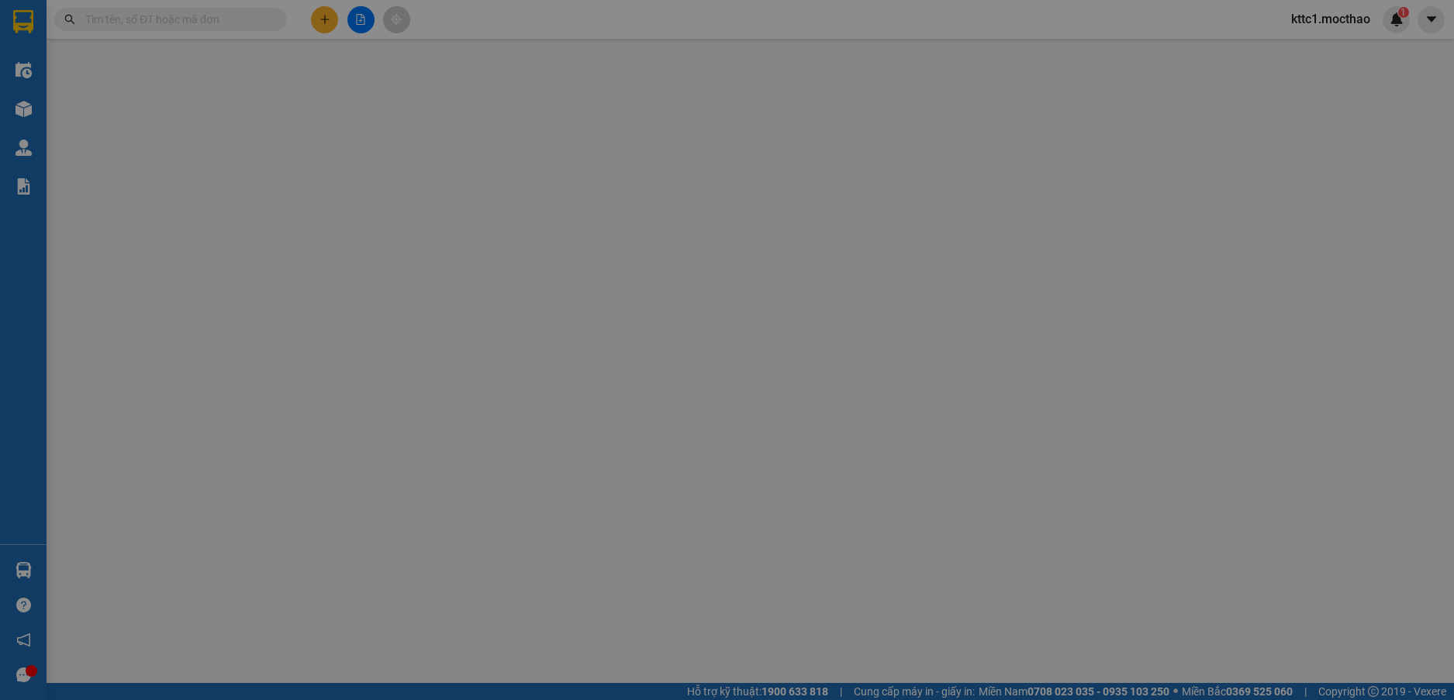
type input "0357848888"
type input "TUẤN"
type input "0935604286"
type input "NHỊ"
type input "A"
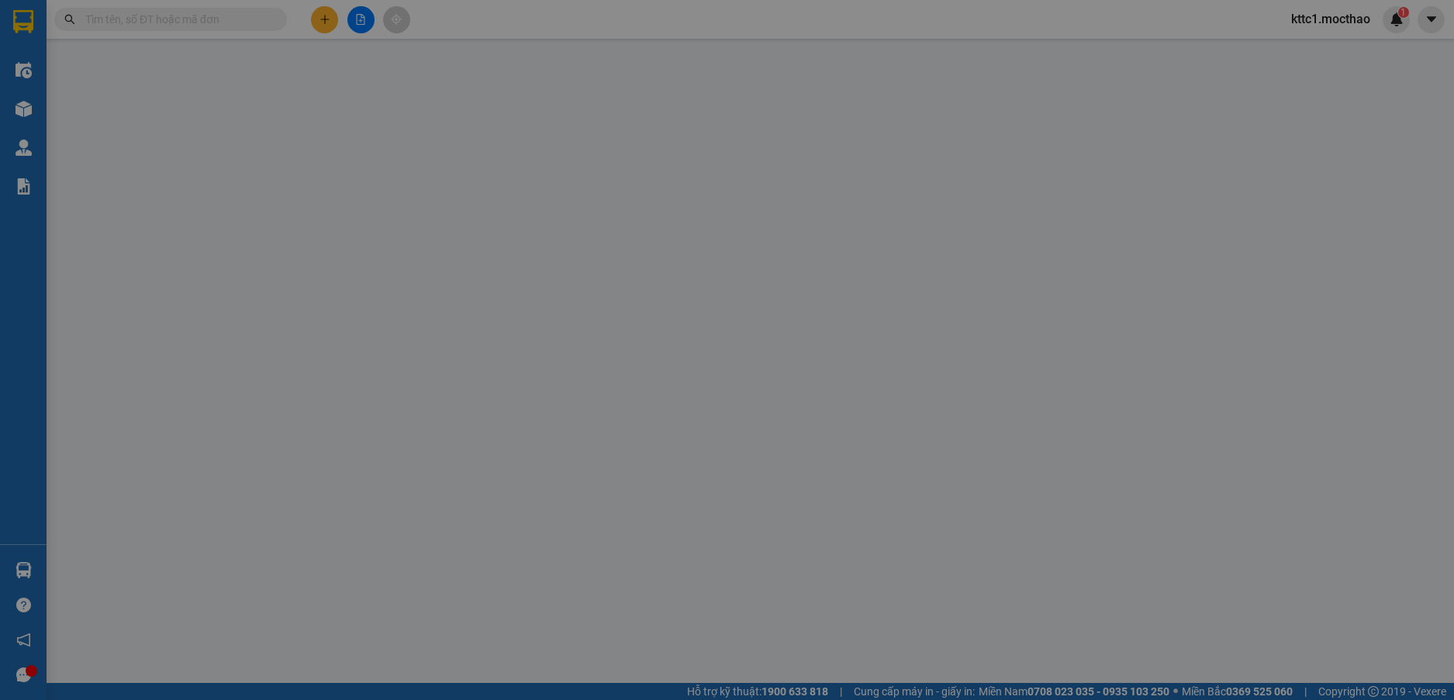
type input "350.000"
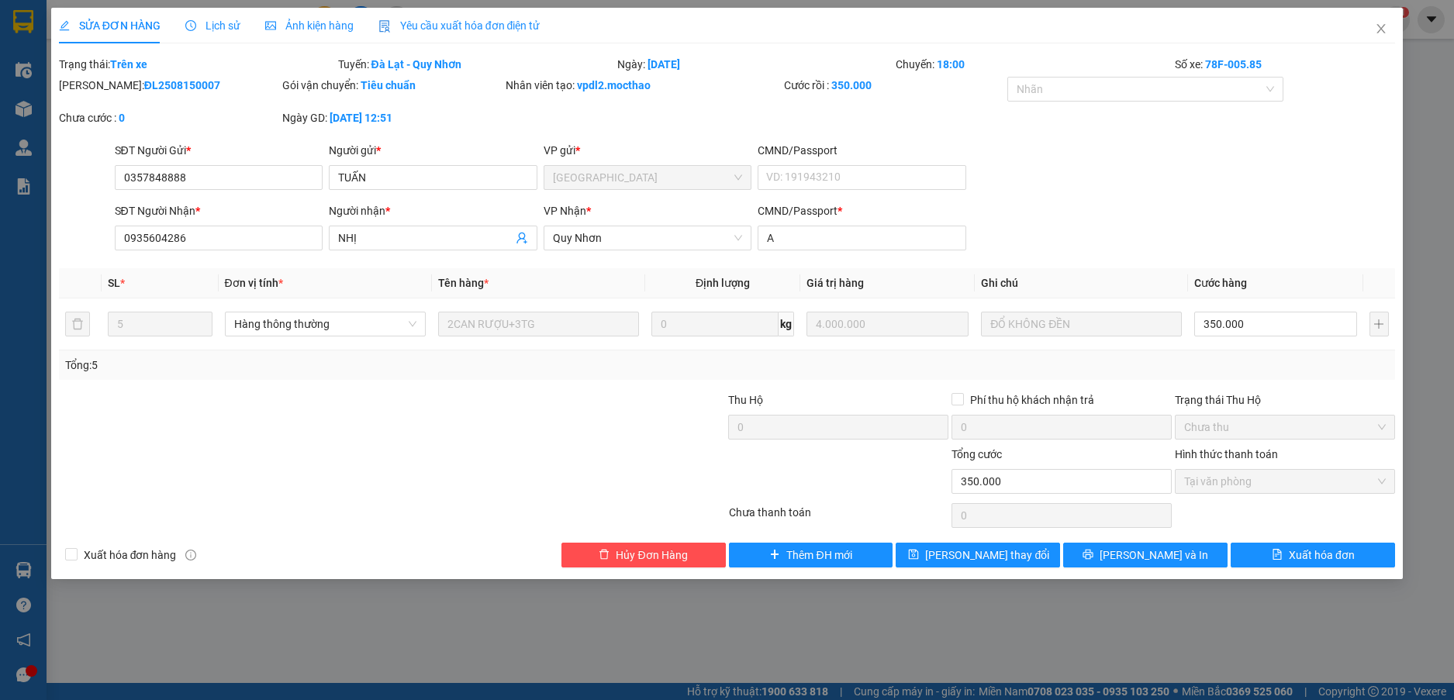
click at [510, 26] on span "Yêu cầu xuất hóa đơn điện tử" at bounding box center [459, 25] width 162 height 12
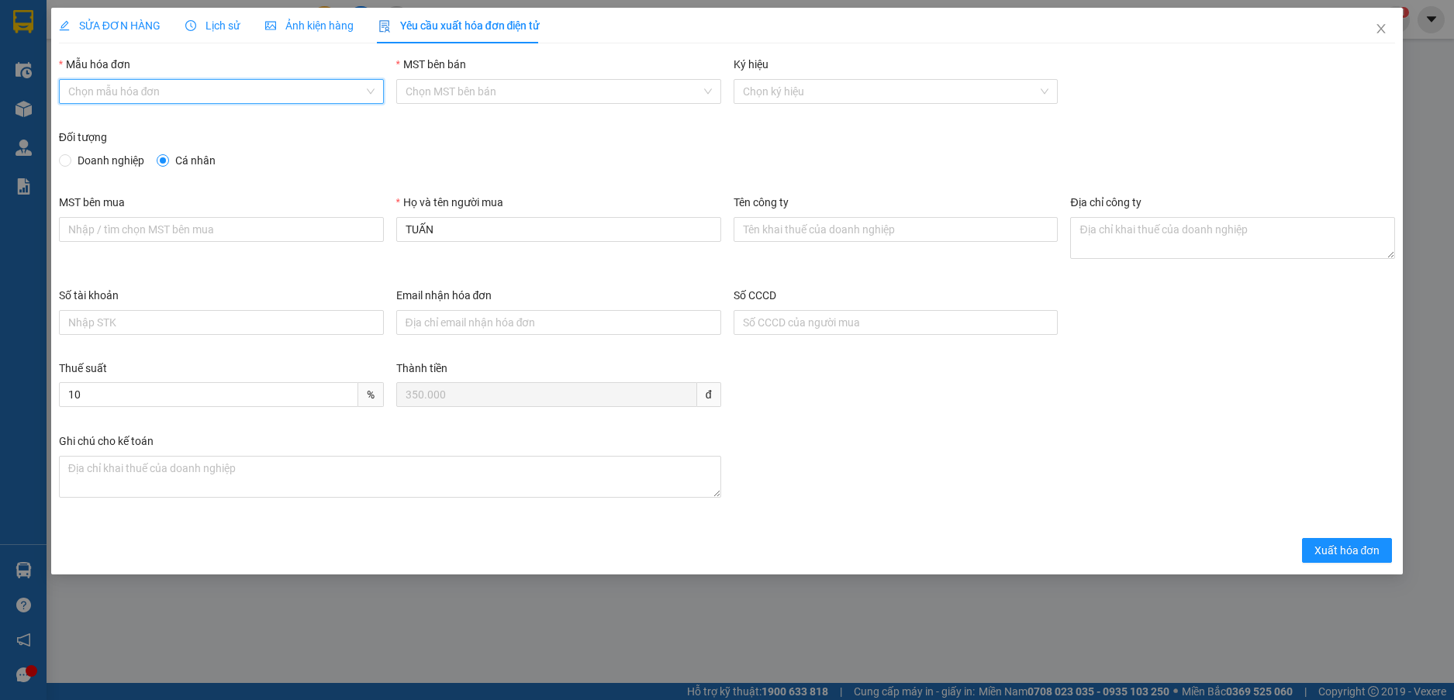
click at [253, 93] on input "Mẫu hóa đơn" at bounding box center [215, 91] width 295 height 23
click at [206, 153] on div "HĐH-CNBĐ" at bounding box center [221, 147] width 306 height 17
type input "8"
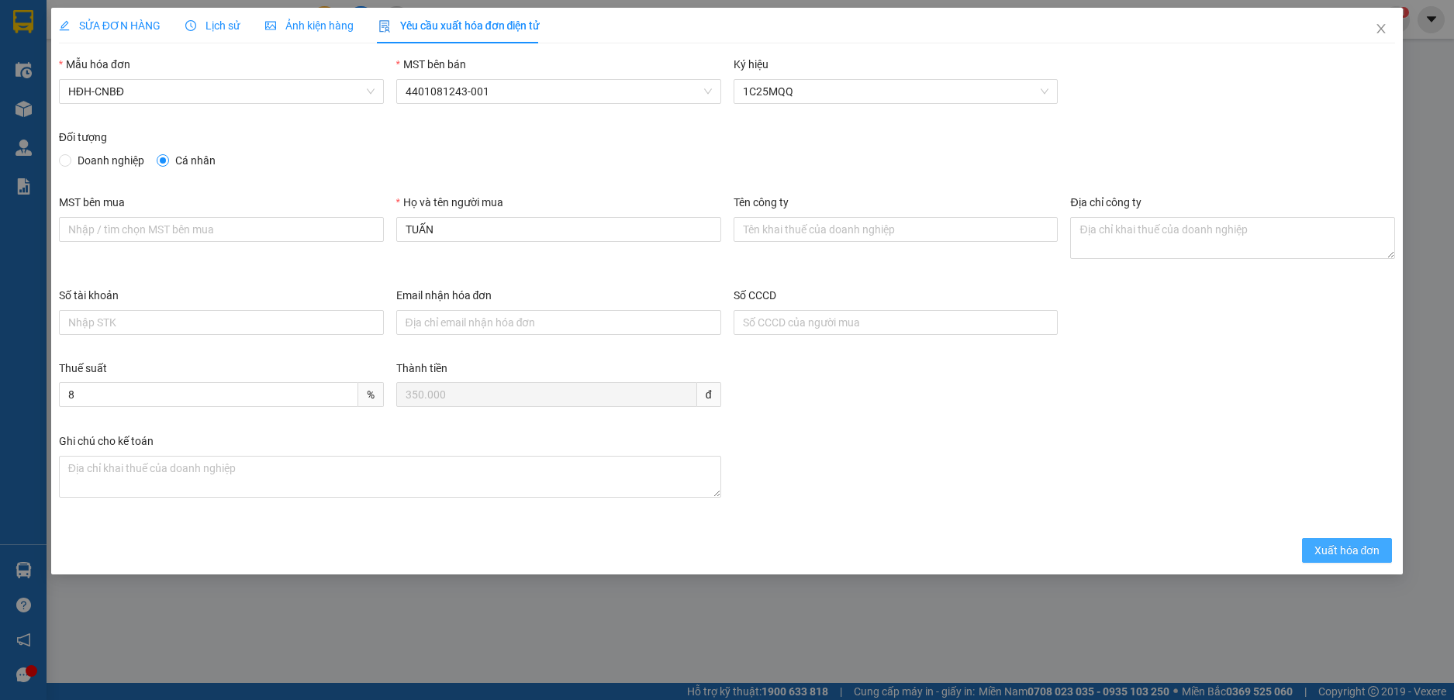
click at [1359, 550] on span "Xuất hóa đơn" at bounding box center [1347, 550] width 66 height 17
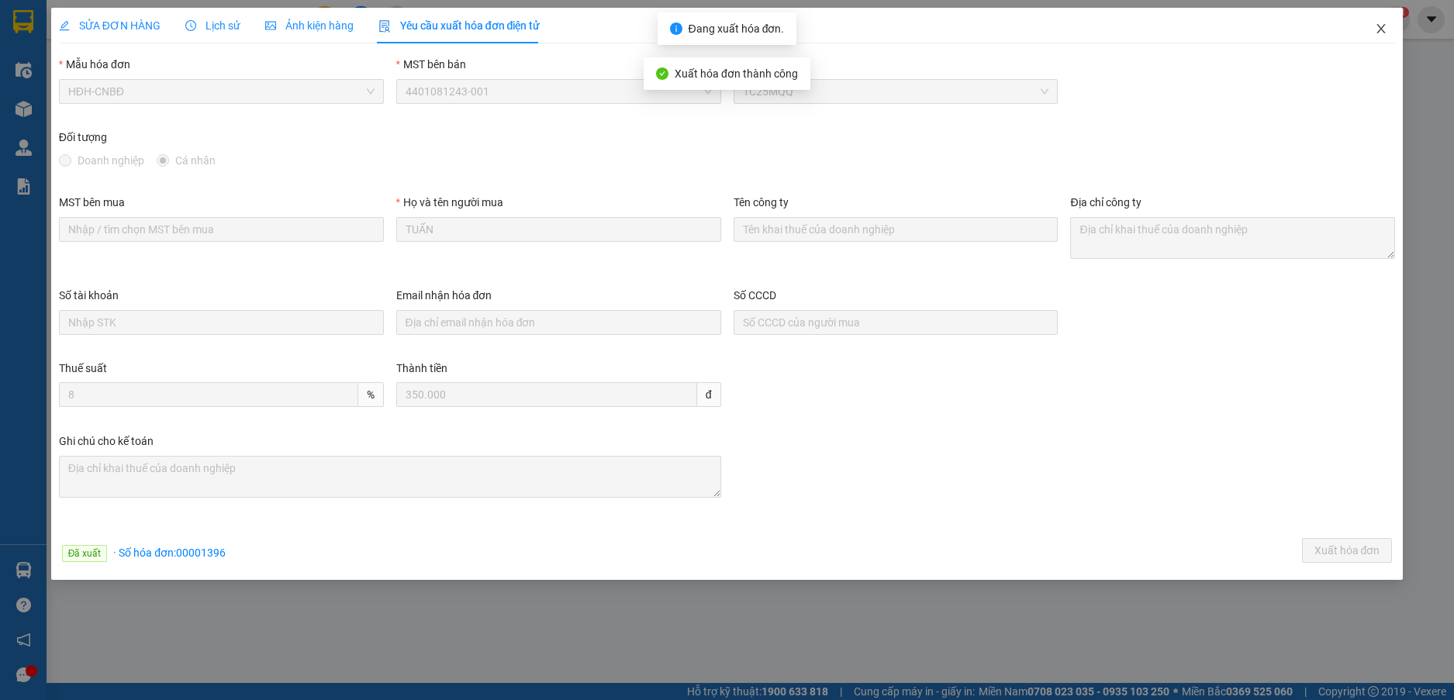
click at [1376, 28] on icon "close" at bounding box center [1380, 28] width 12 height 12
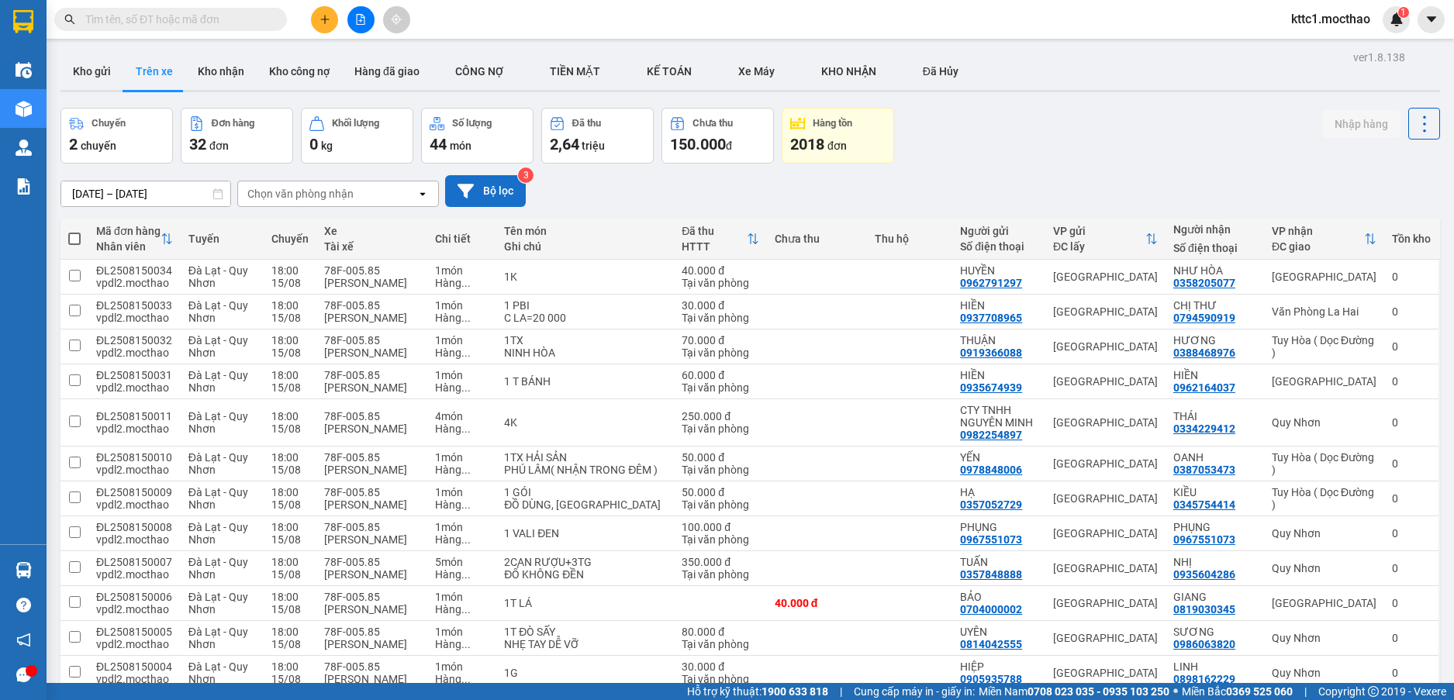
click at [460, 195] on icon at bounding box center [465, 191] width 16 height 16
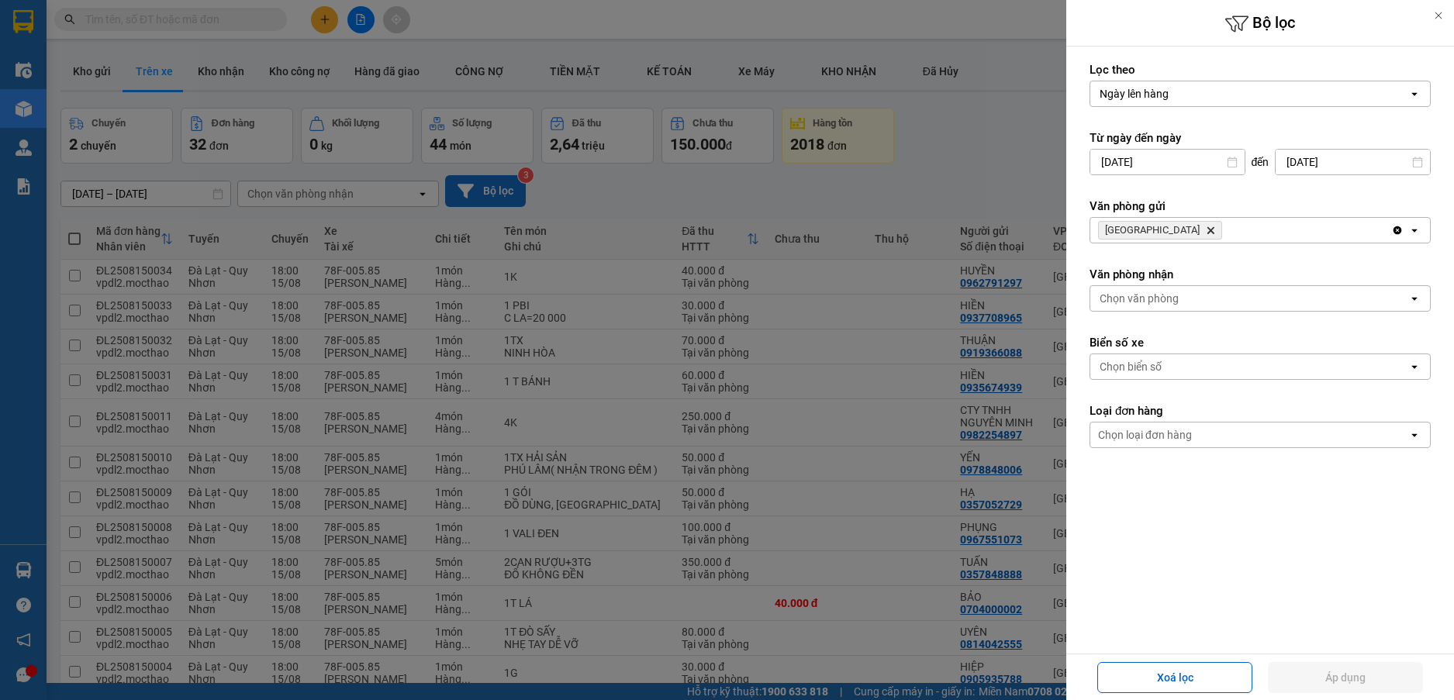
click at [1205, 229] on icon "Delete" at bounding box center [1209, 230] width 9 height 9
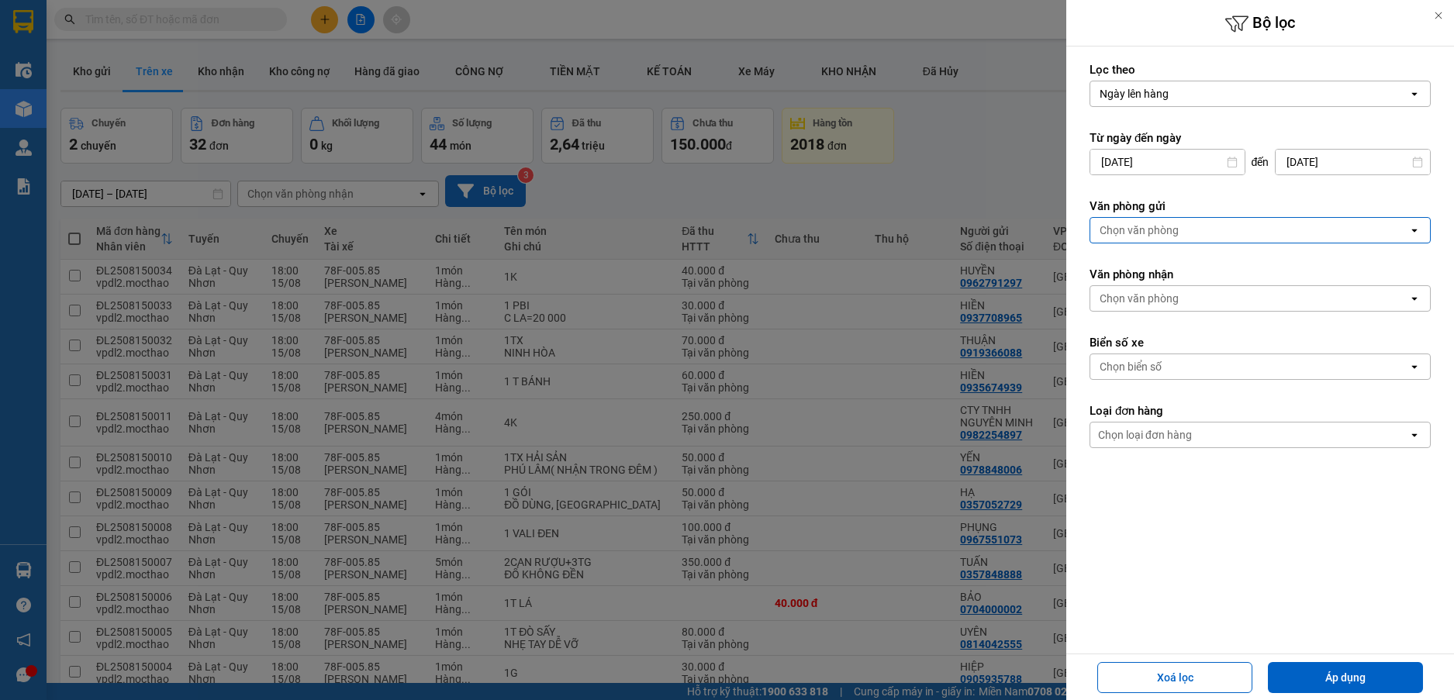
click at [1148, 229] on div "Chọn văn phòng" at bounding box center [1138, 230] width 79 height 16
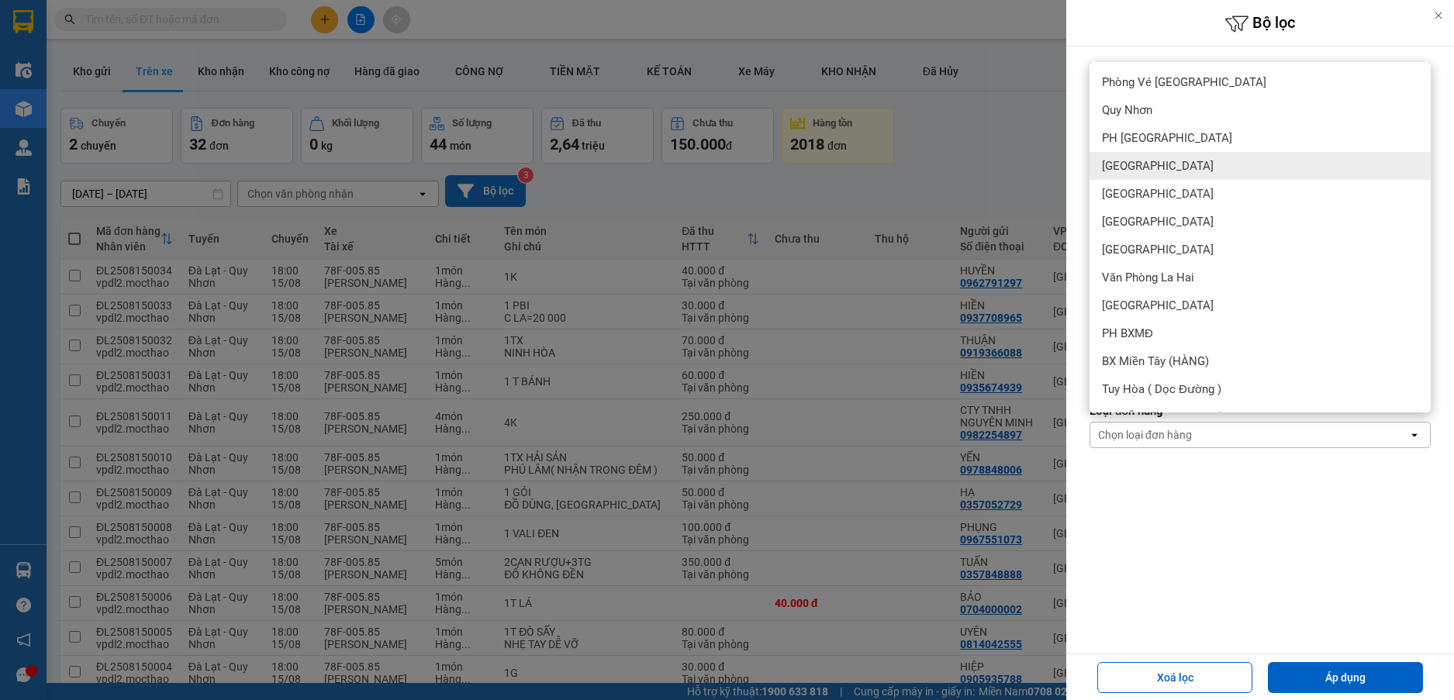
click at [1125, 166] on span "Đà Nẵng" at bounding box center [1158, 166] width 112 height 16
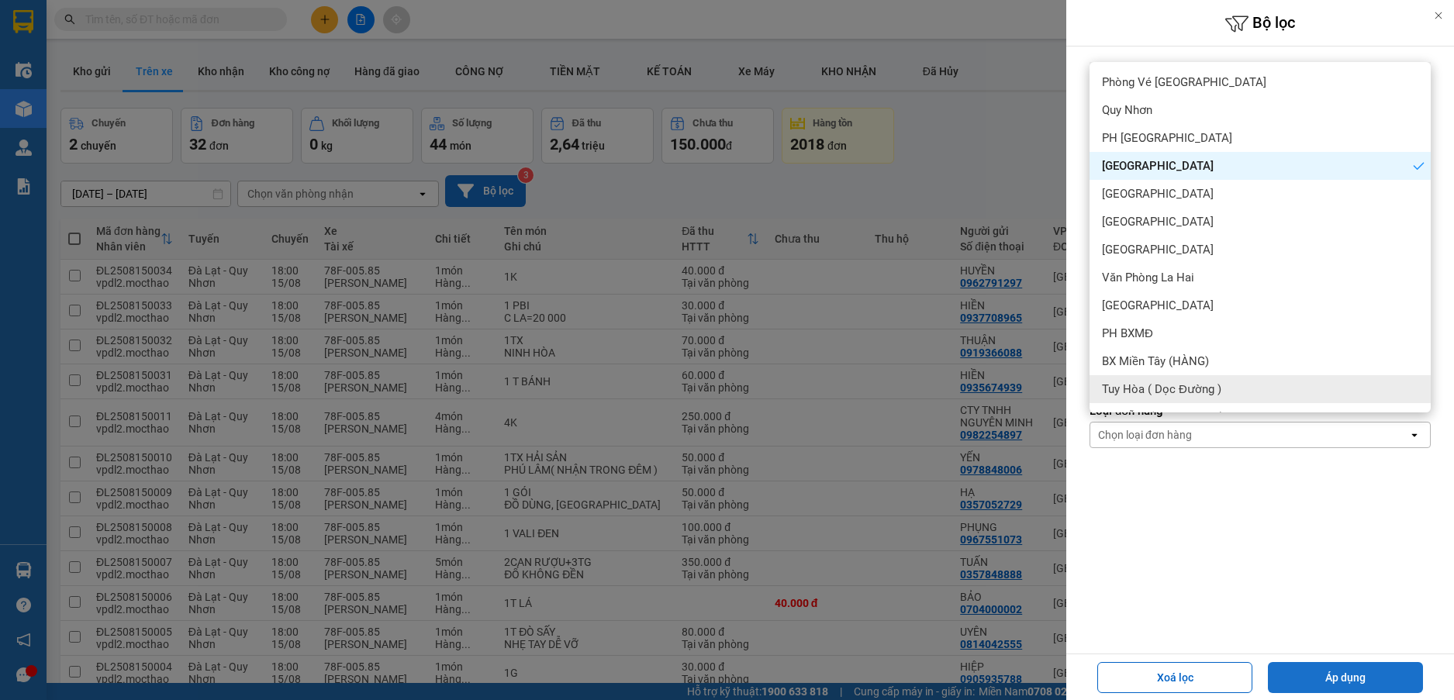
click at [1343, 680] on button "Áp dụng" at bounding box center [1345, 677] width 155 height 31
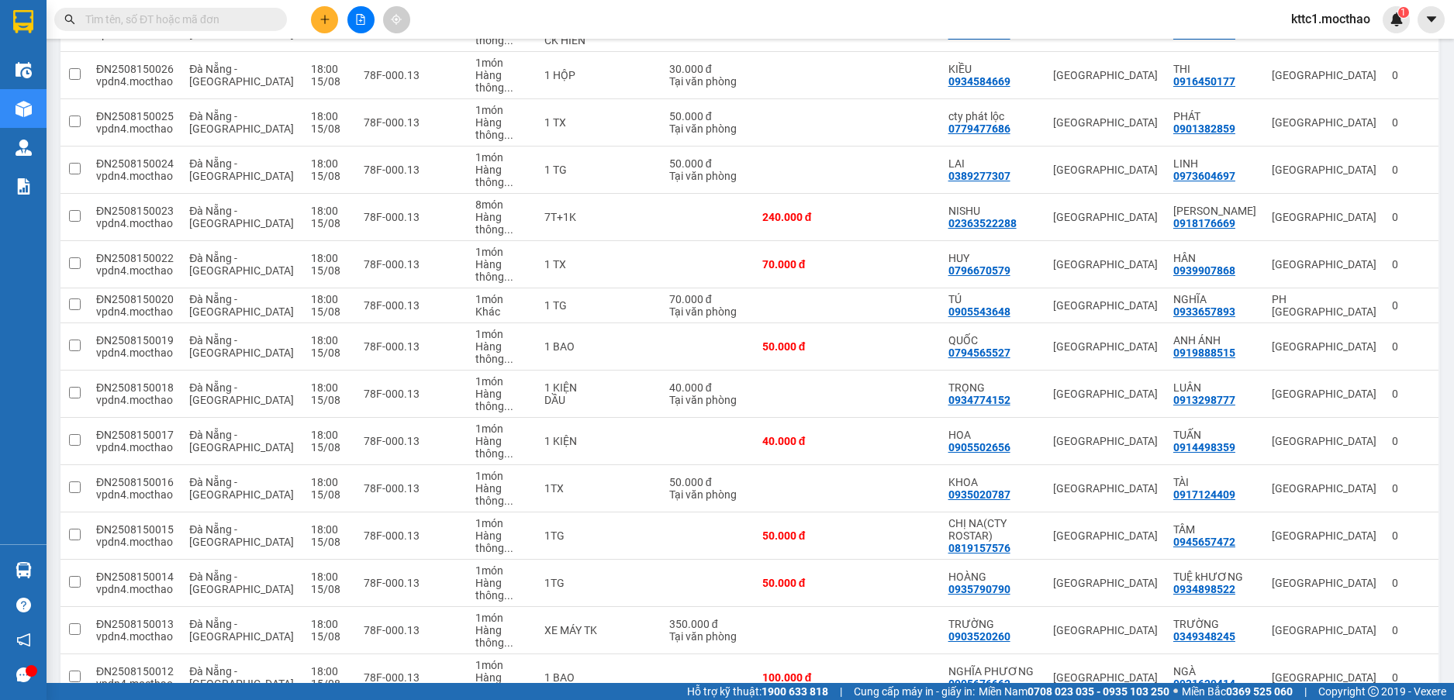
scroll to position [981, 0]
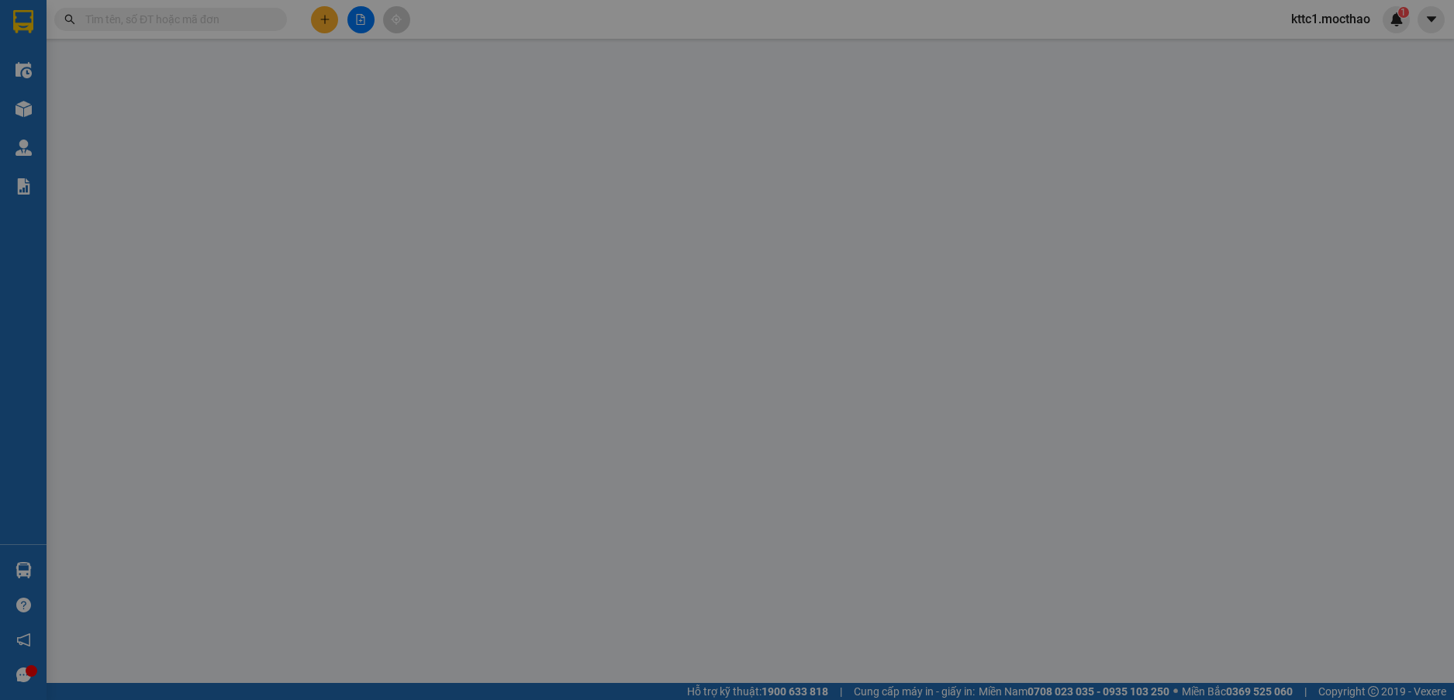
type input "0905229976"
type input "NGỌ"
type input "0901382859"
type input "PHÁT"
type input "0"
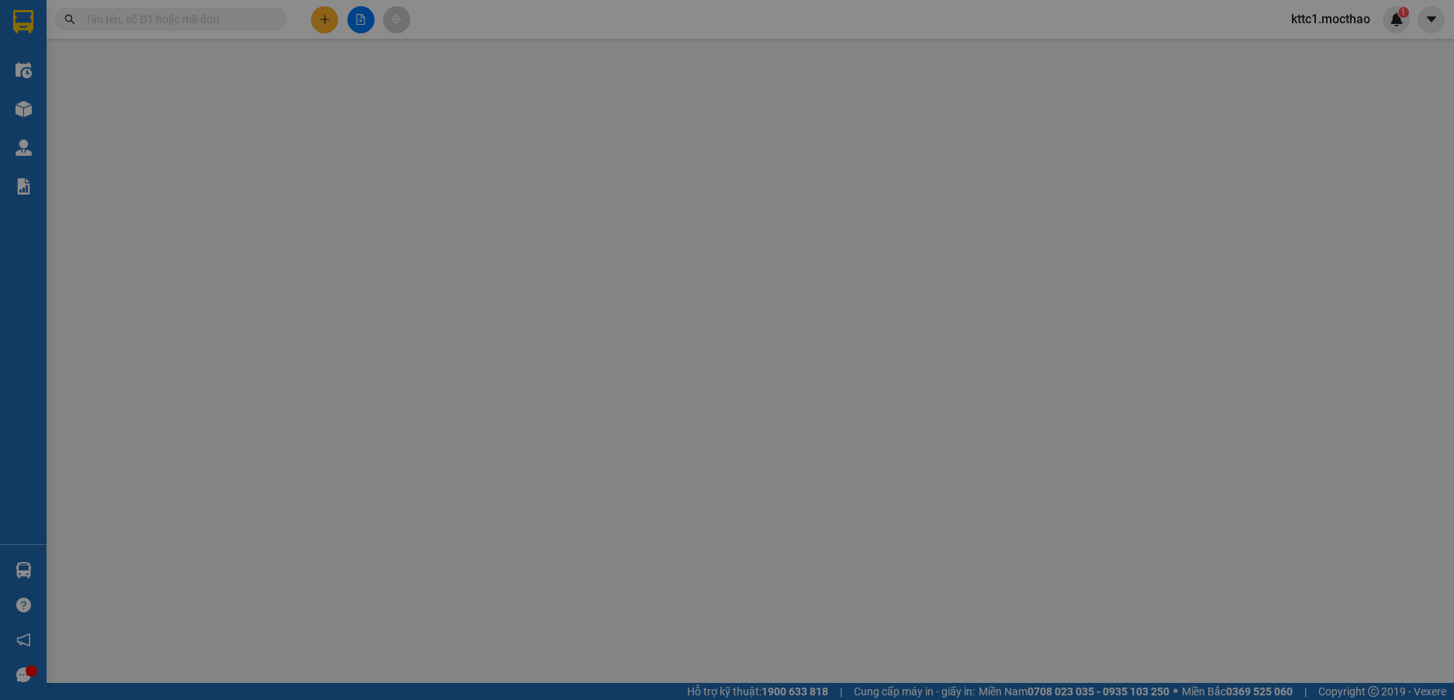
type input "30.000"
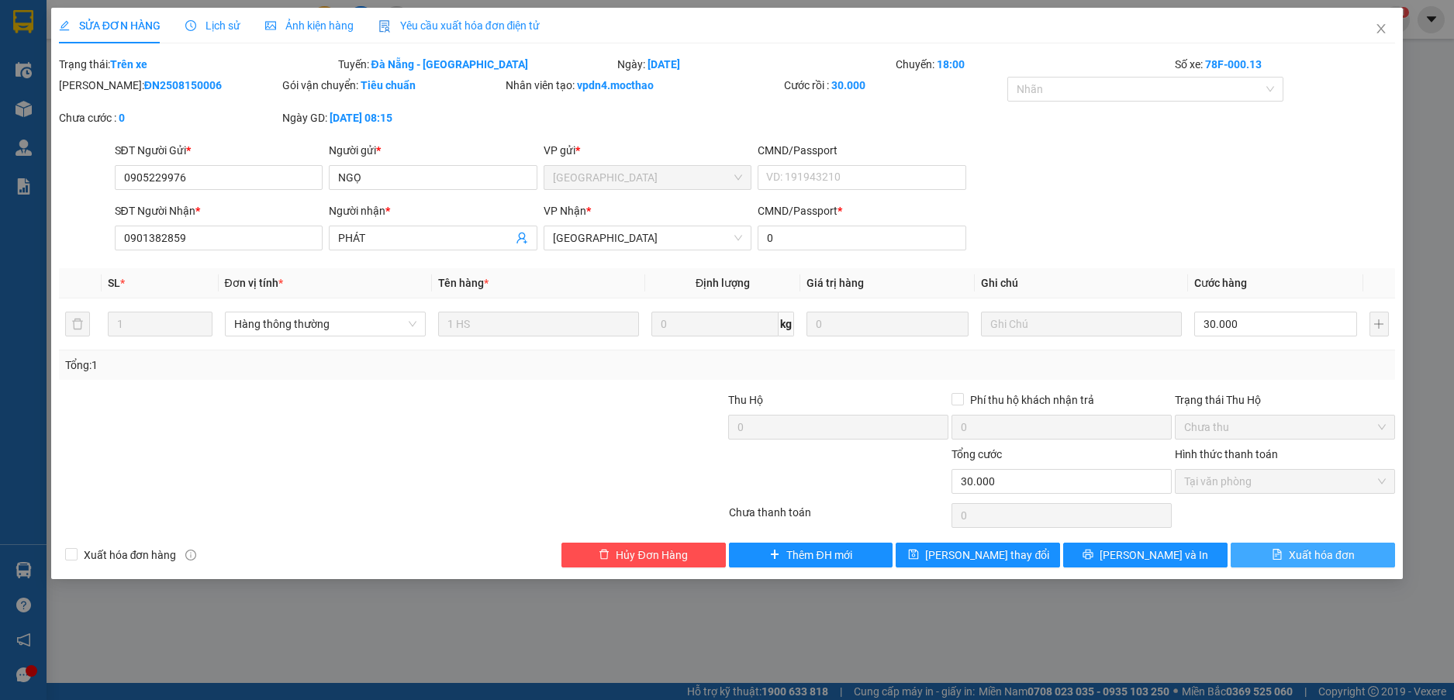
click at [1319, 554] on span "Xuất hóa đơn" at bounding box center [1321, 555] width 66 height 17
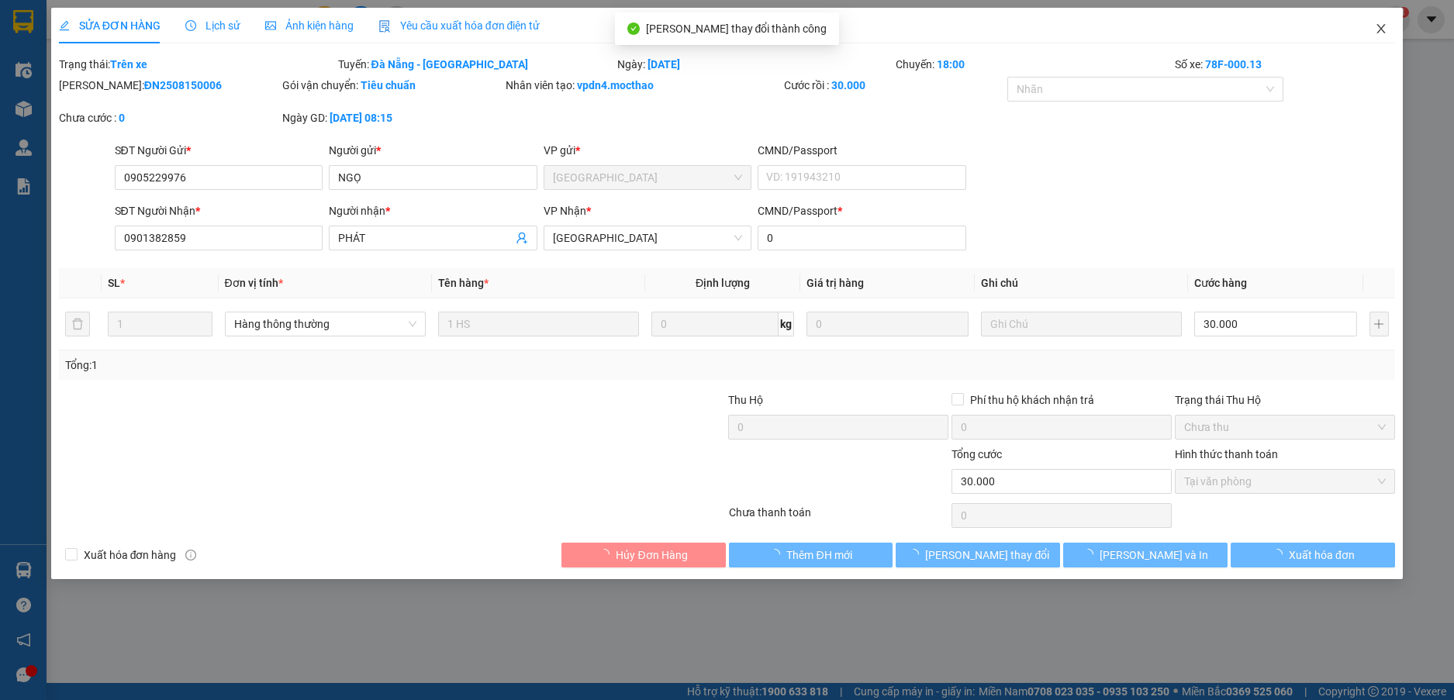
checkbox input "true"
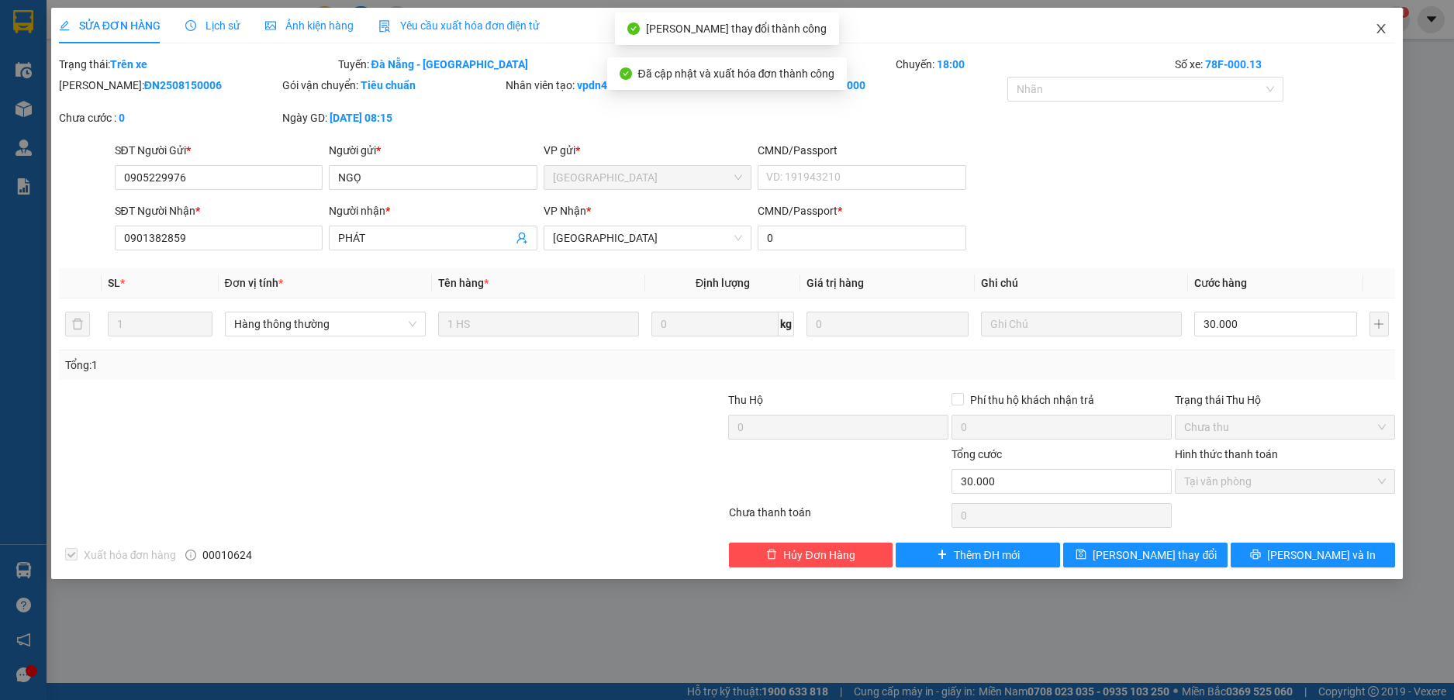
click at [1377, 23] on icon "close" at bounding box center [1380, 28] width 12 height 12
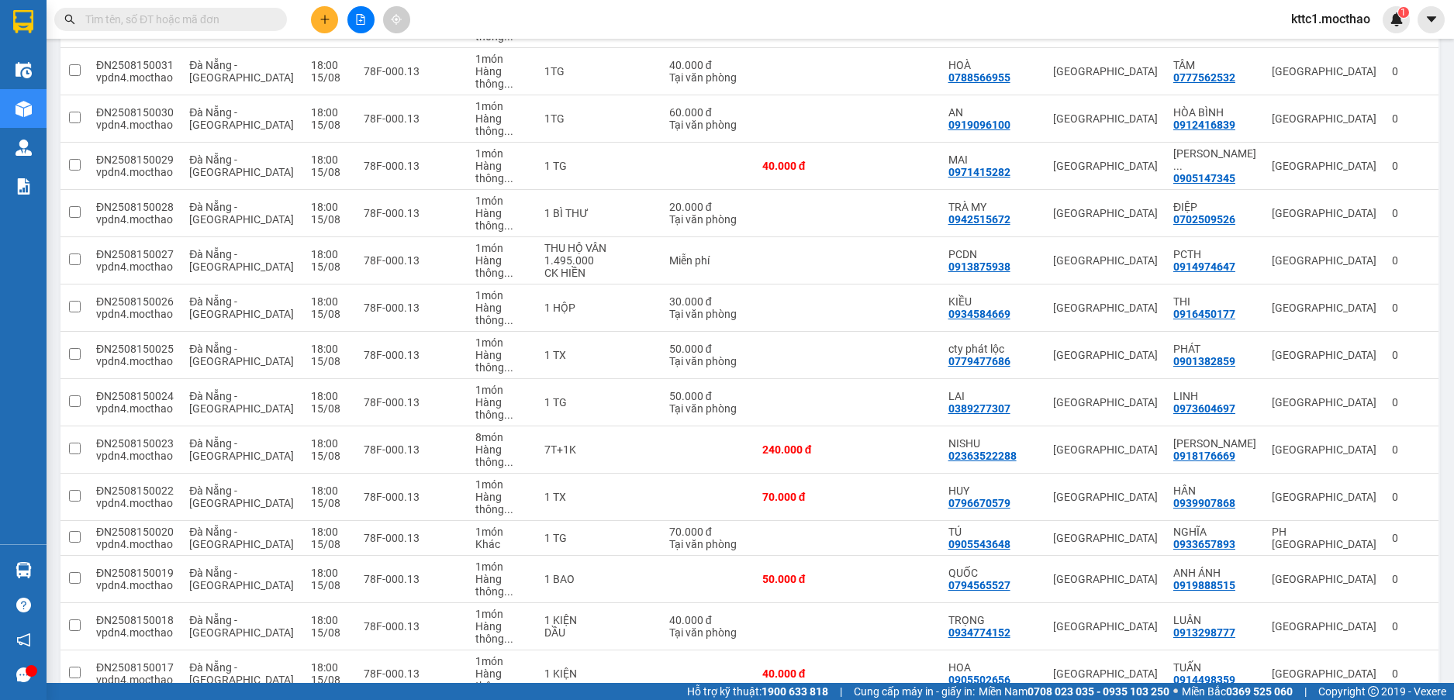
scroll to position [981, 0]
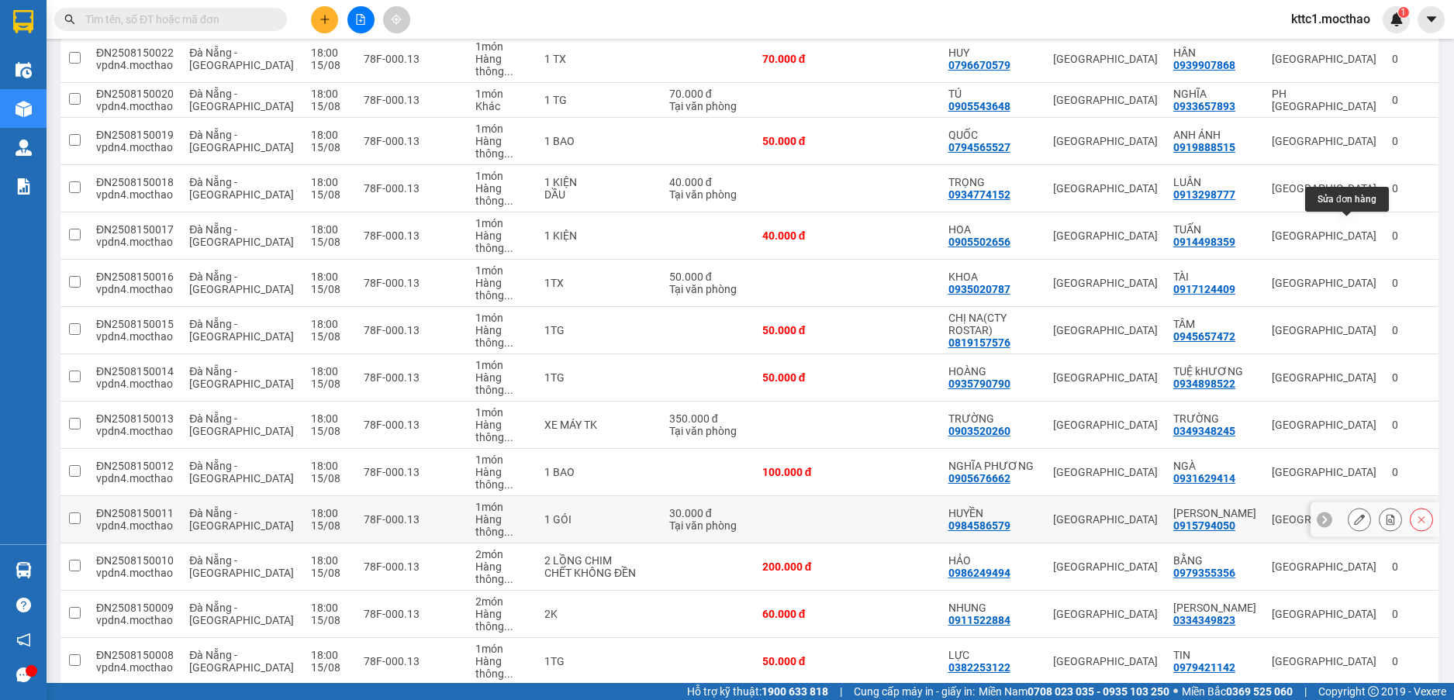
click at [1354, 514] on icon at bounding box center [1359, 519] width 11 height 11
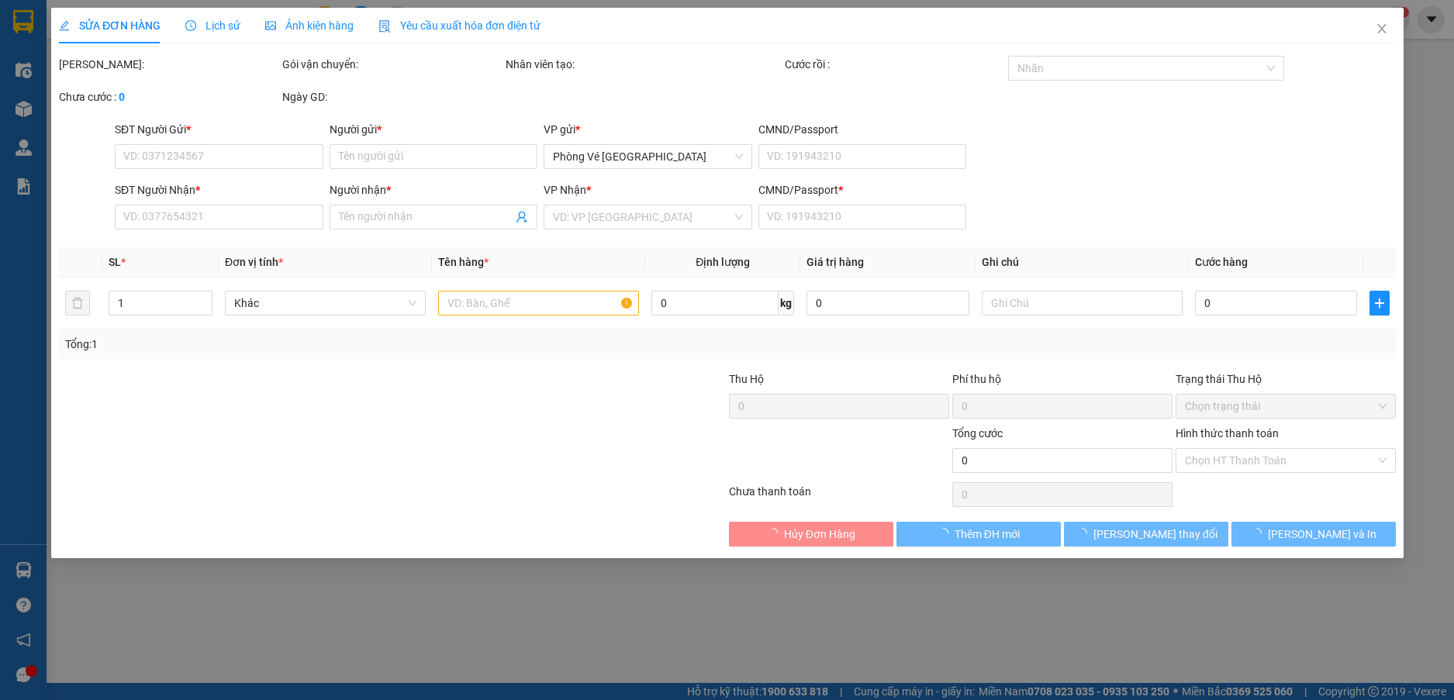
type input "0984586579"
type input "HUYỀN"
type input "0915794050"
type input "KIM ĐỒNG"
type input "0"
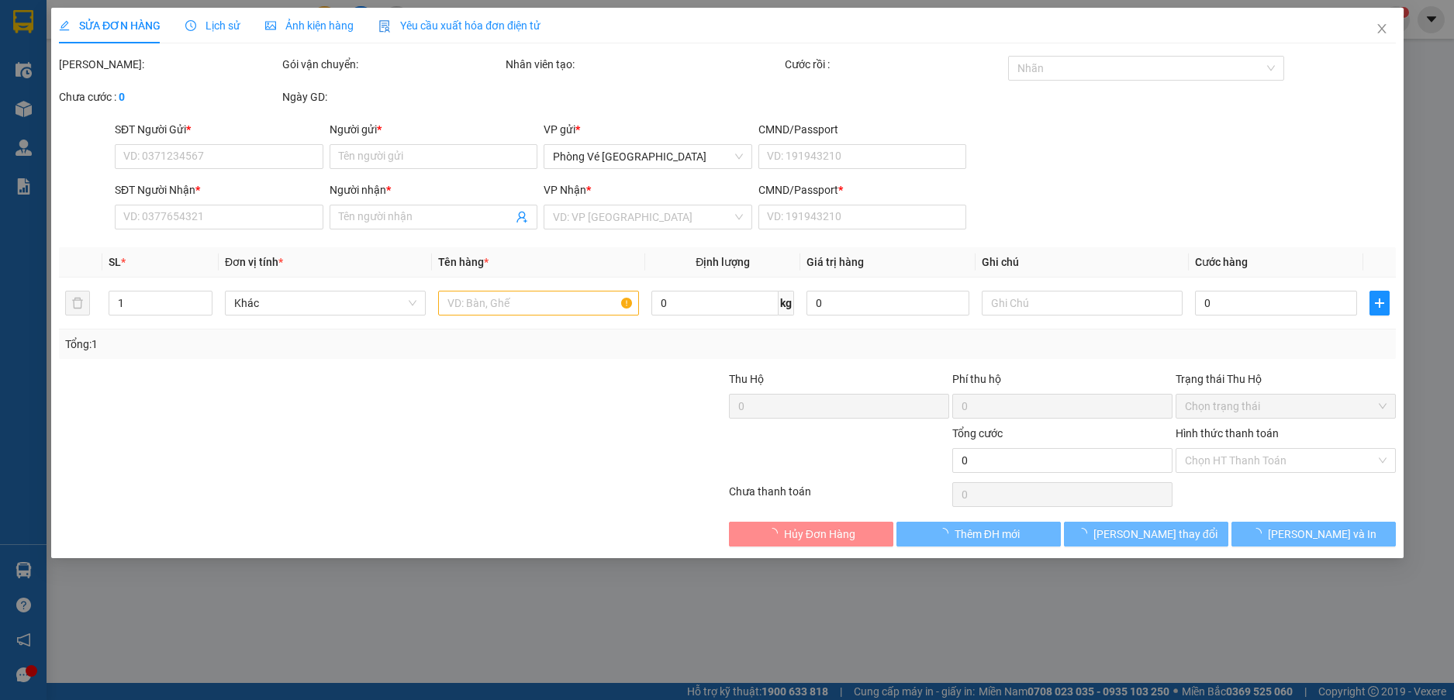
type input "30.000"
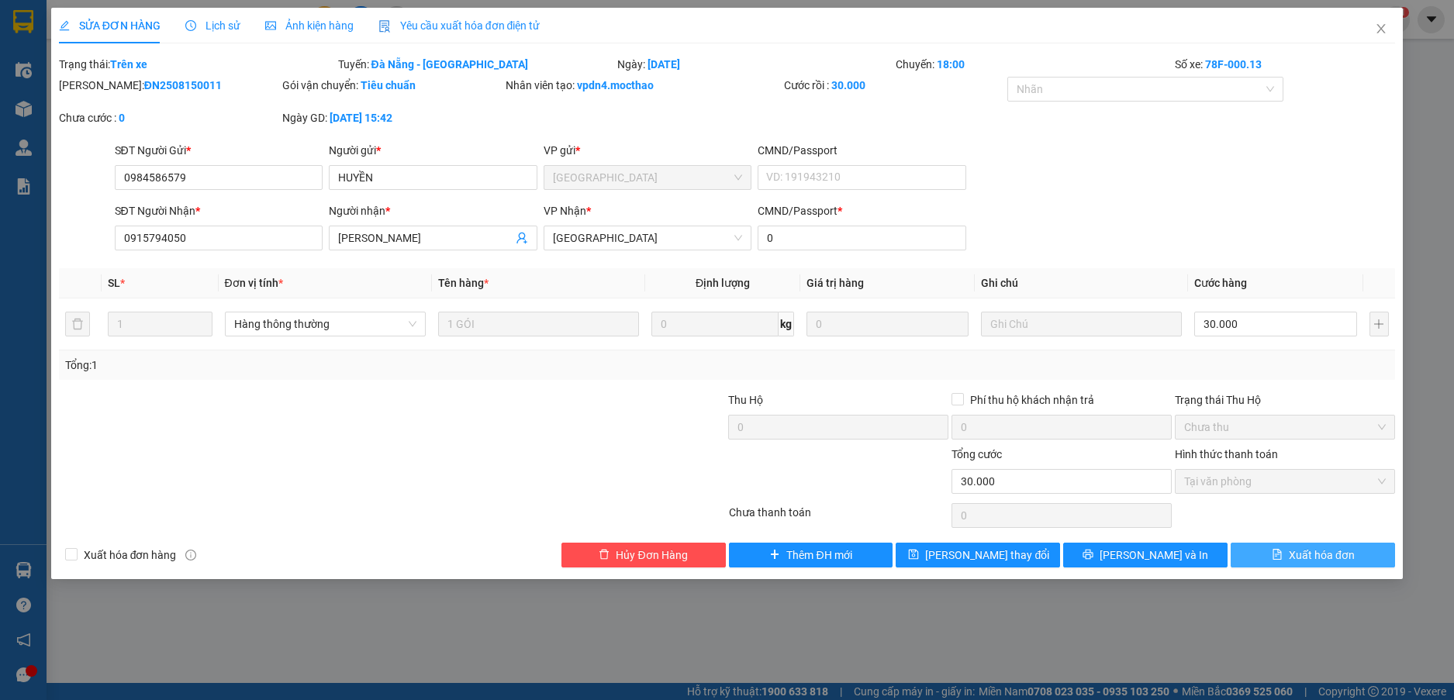
click at [1324, 559] on span "Xuất hóa đơn" at bounding box center [1321, 555] width 66 height 17
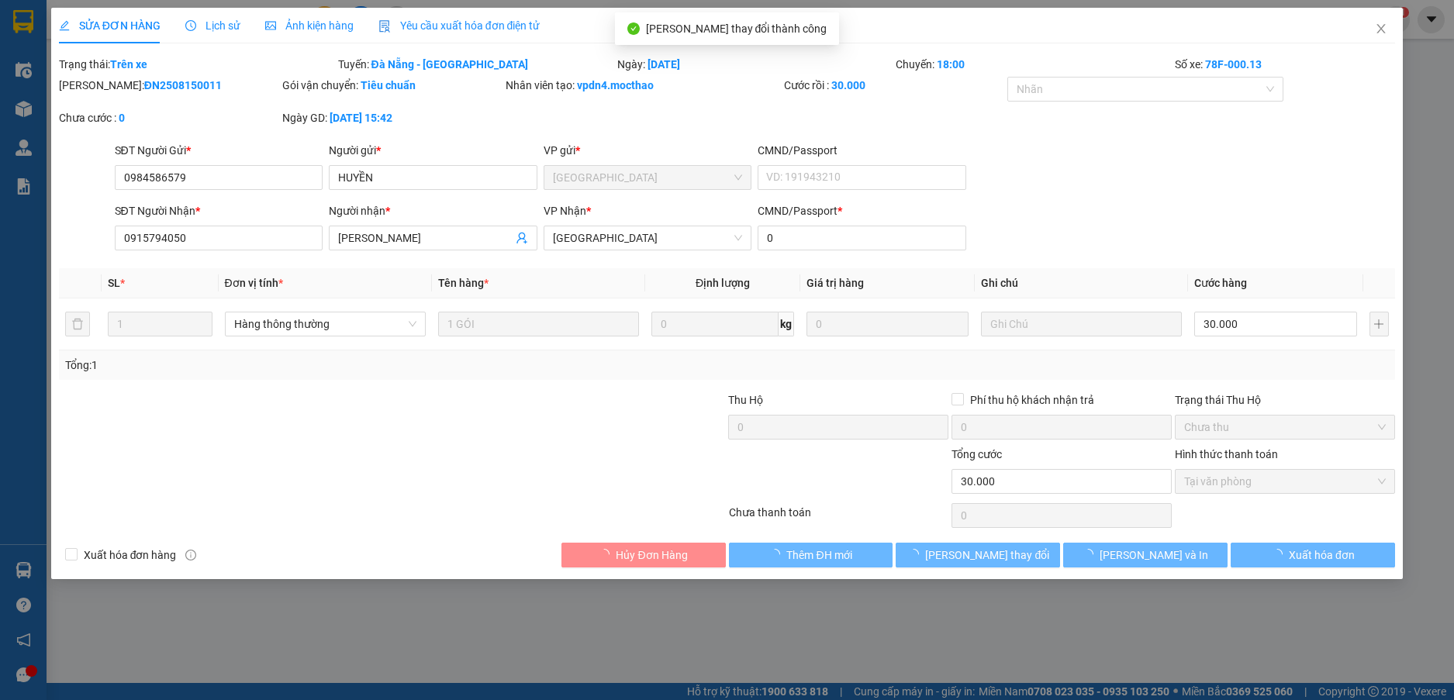
checkbox input "true"
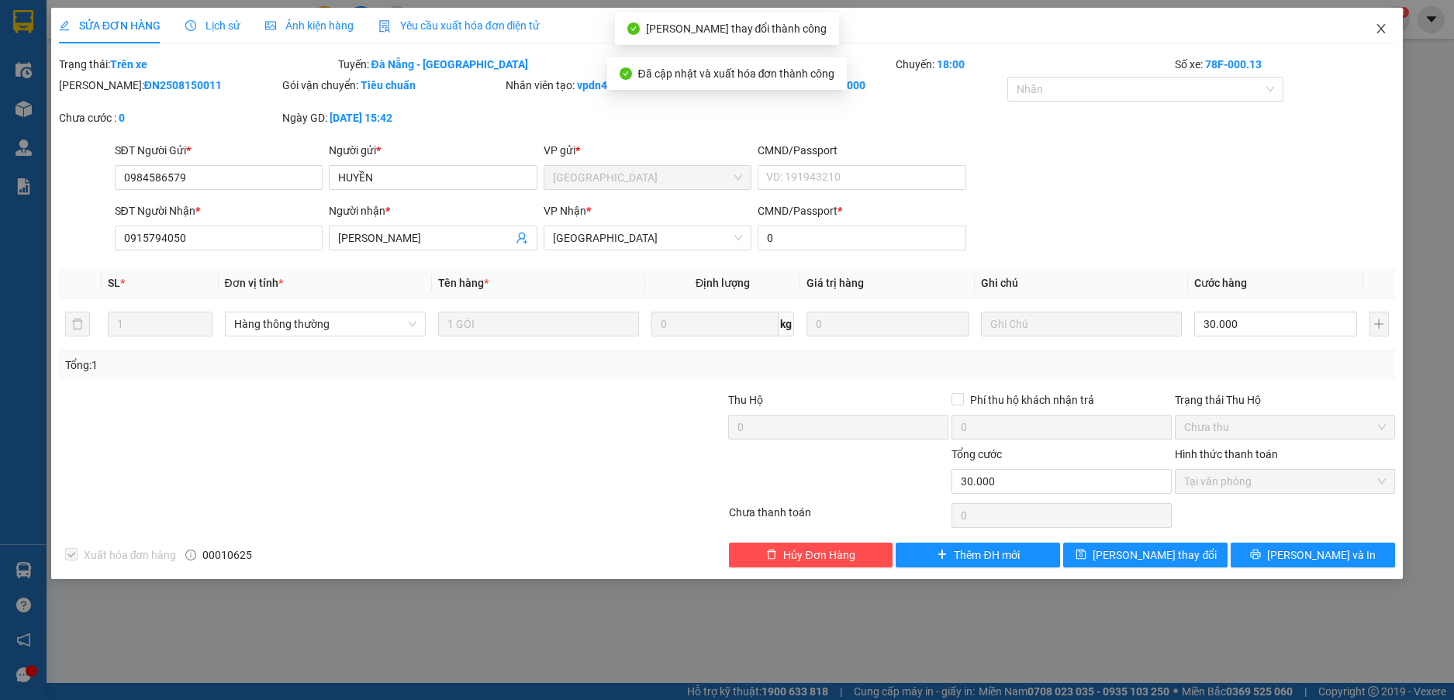
click at [1379, 29] on icon "close" at bounding box center [1380, 28] width 12 height 12
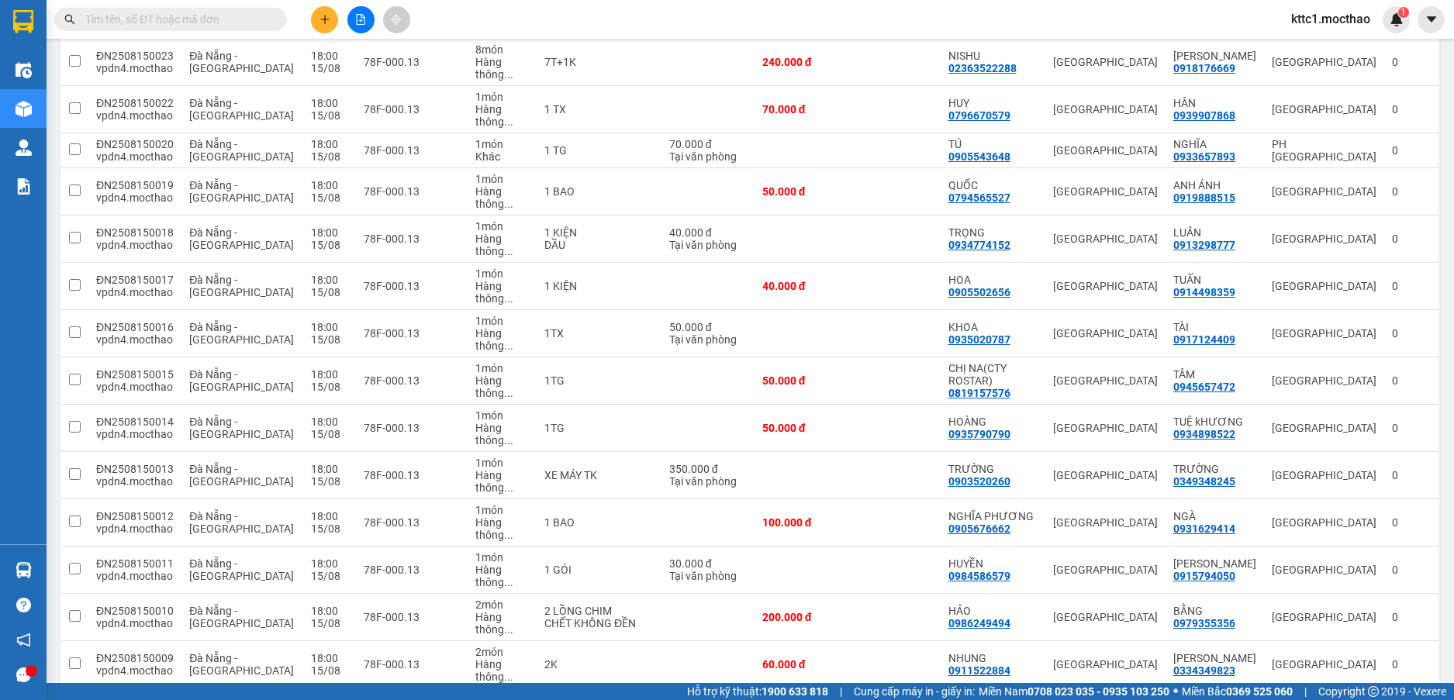
scroll to position [981, 0]
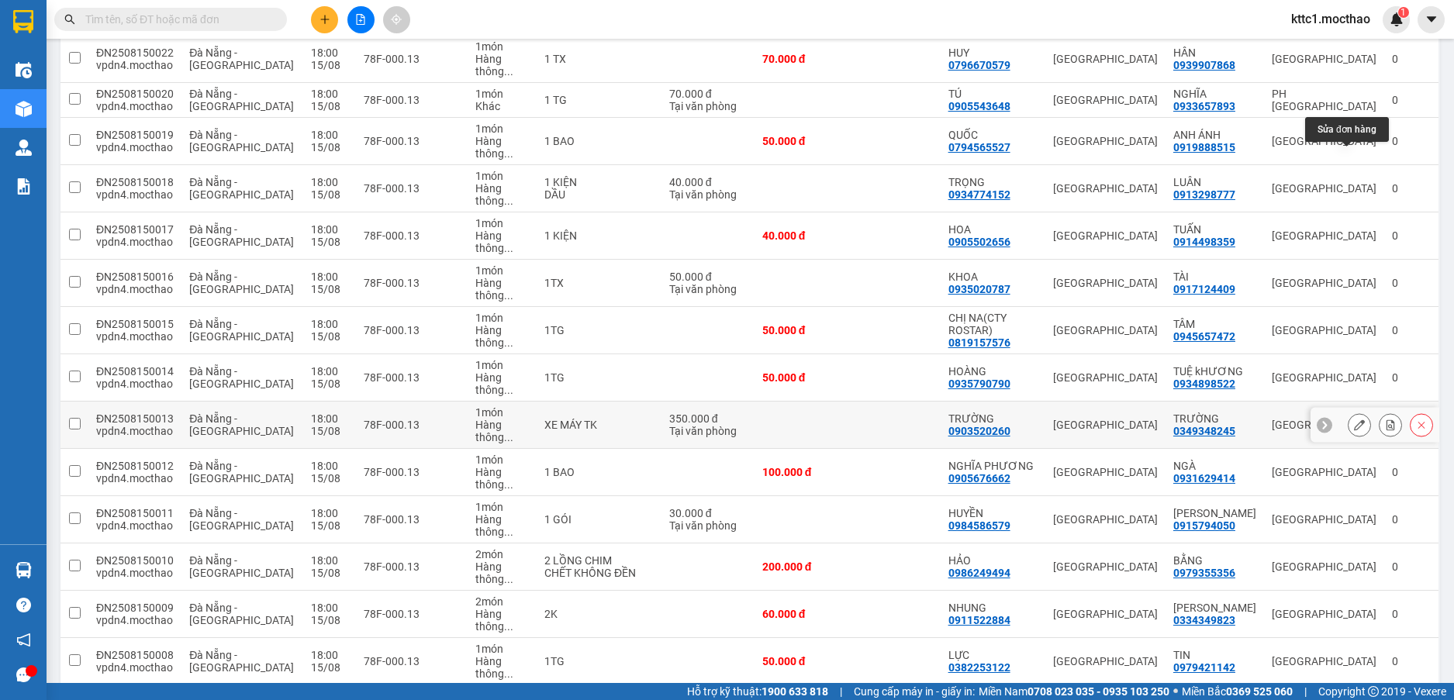
click at [1352, 412] on button at bounding box center [1359, 425] width 22 height 27
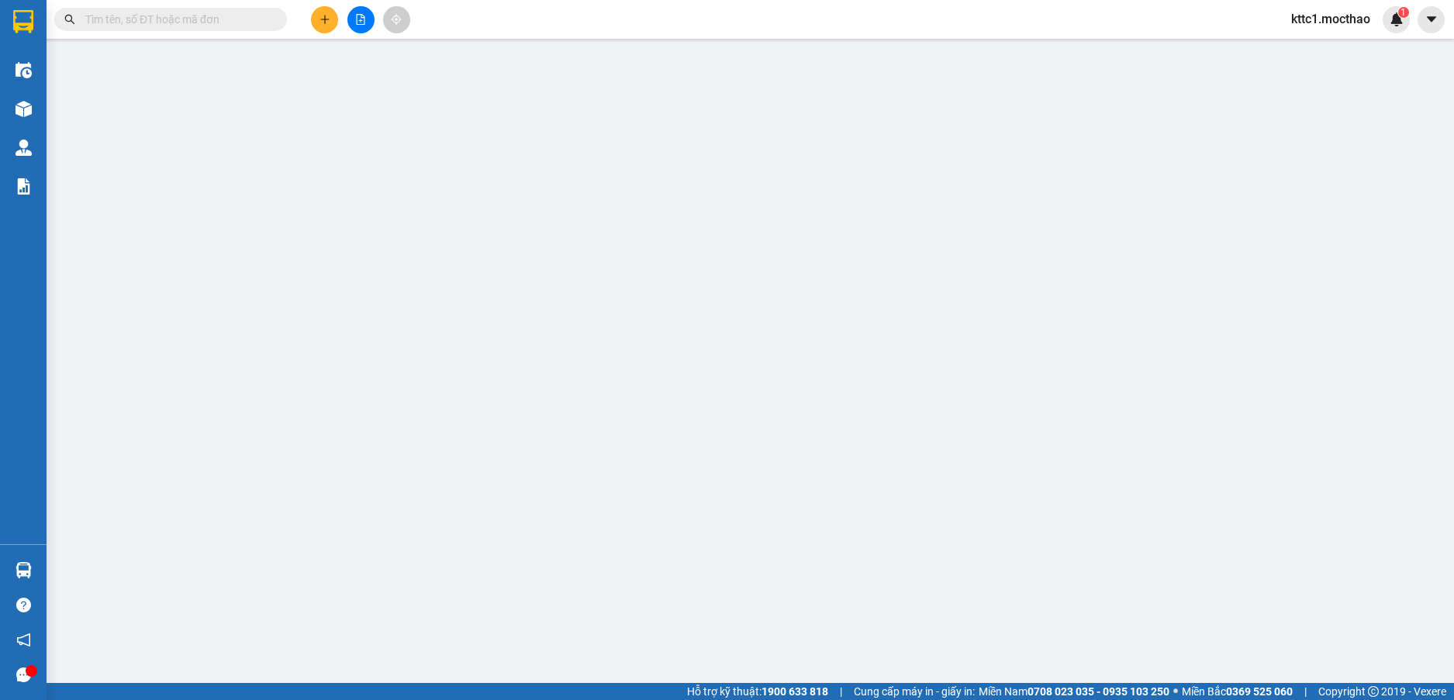
type input "0903520260"
type input "TRƯỜNG"
type input "0349348245"
type input "TRƯỜNG"
type input "0"
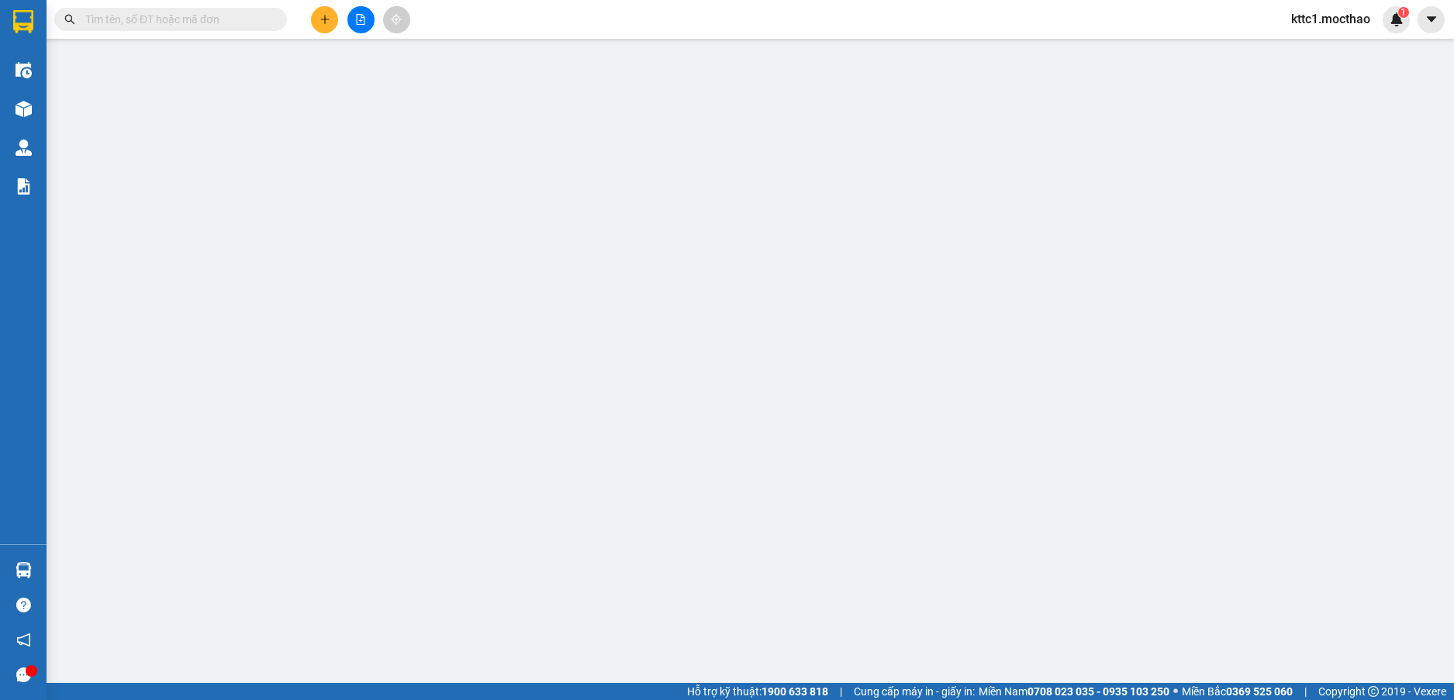
type input "350.000"
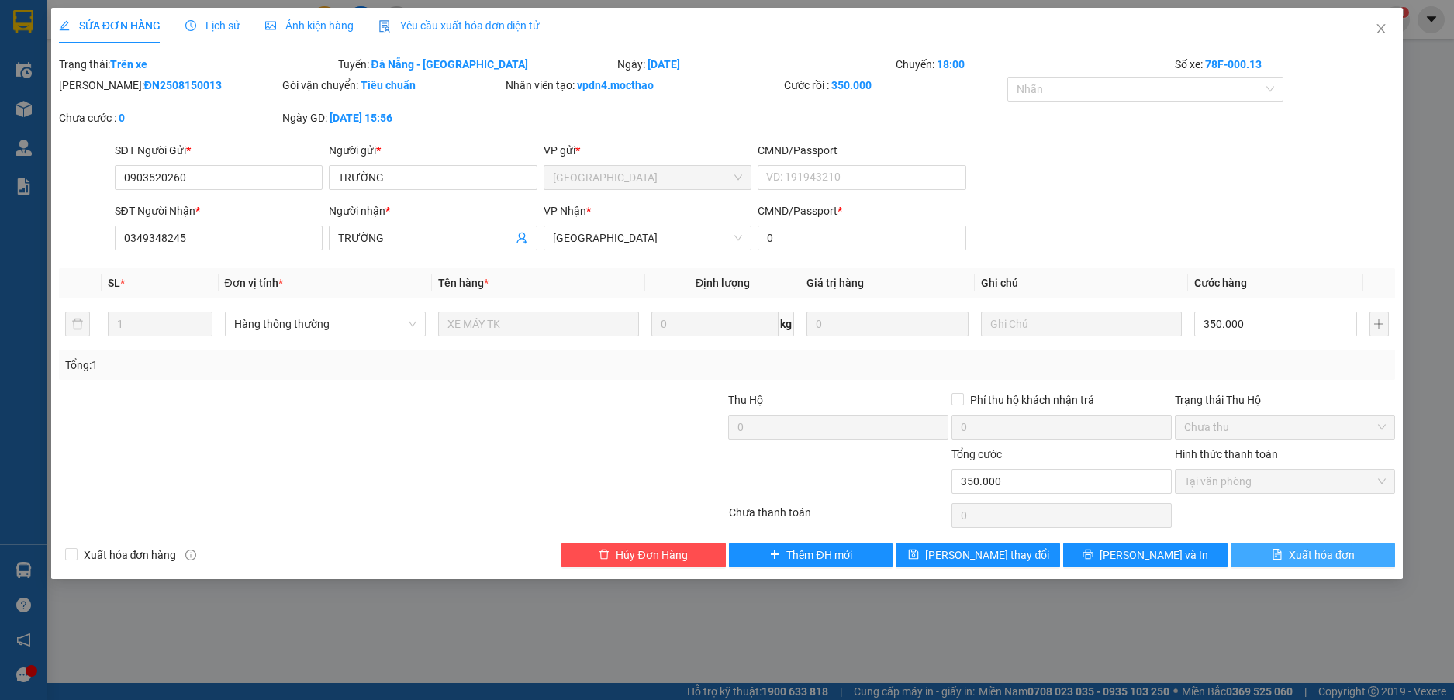
click at [1311, 558] on span "Xuất hóa đơn" at bounding box center [1321, 555] width 66 height 17
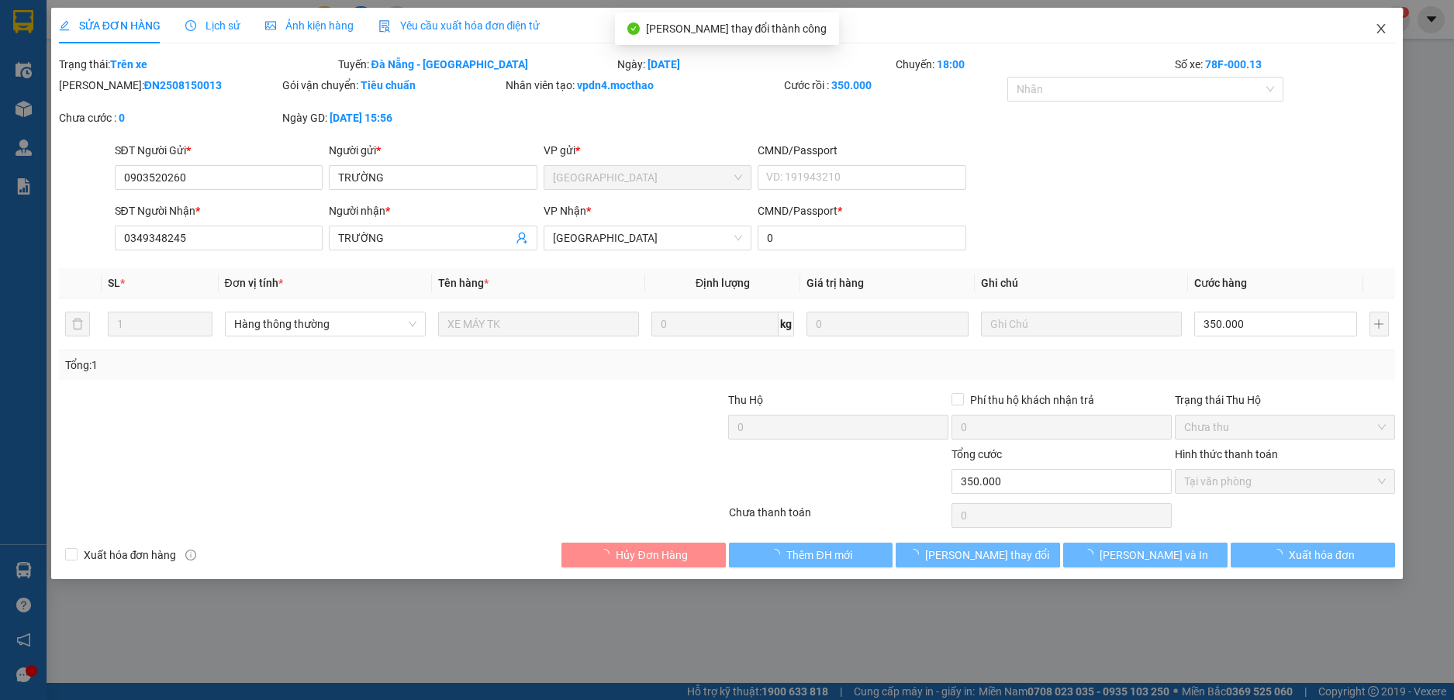
checkbox input "true"
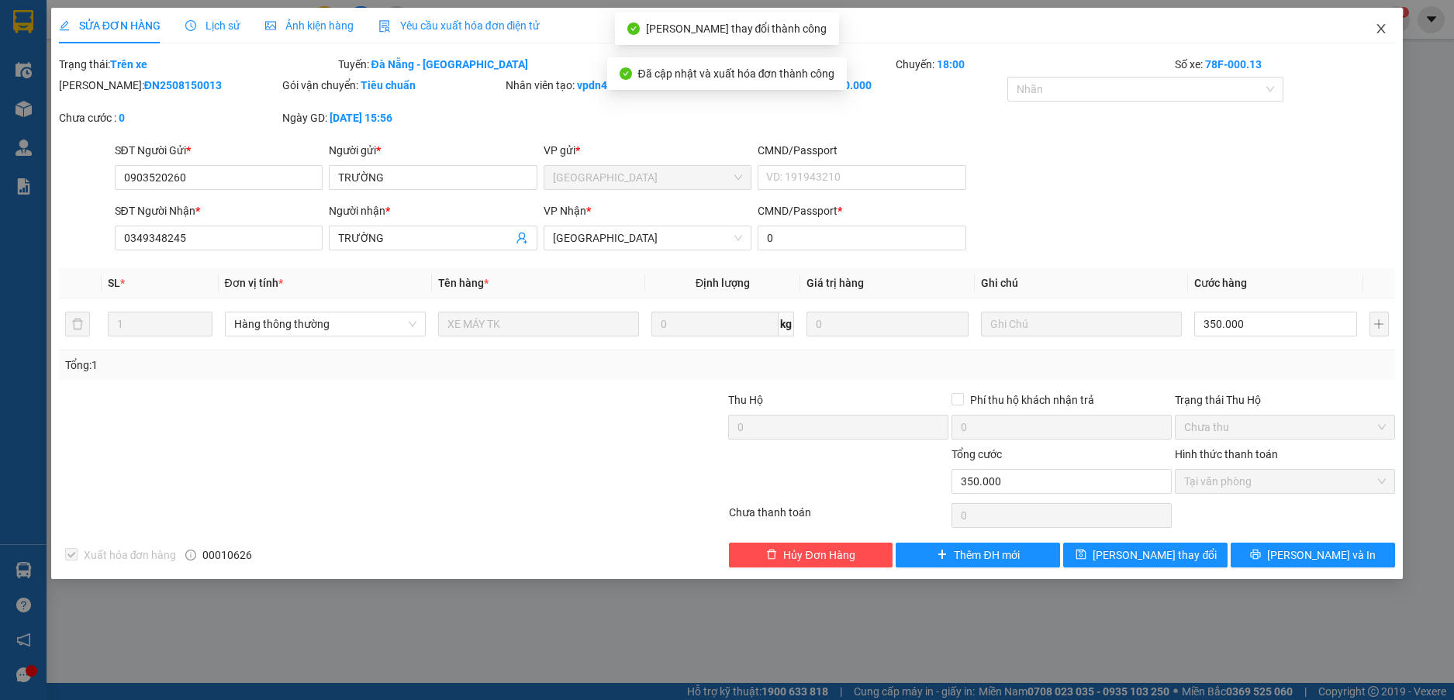
click at [1381, 26] on icon "close" at bounding box center [1380, 28] width 12 height 12
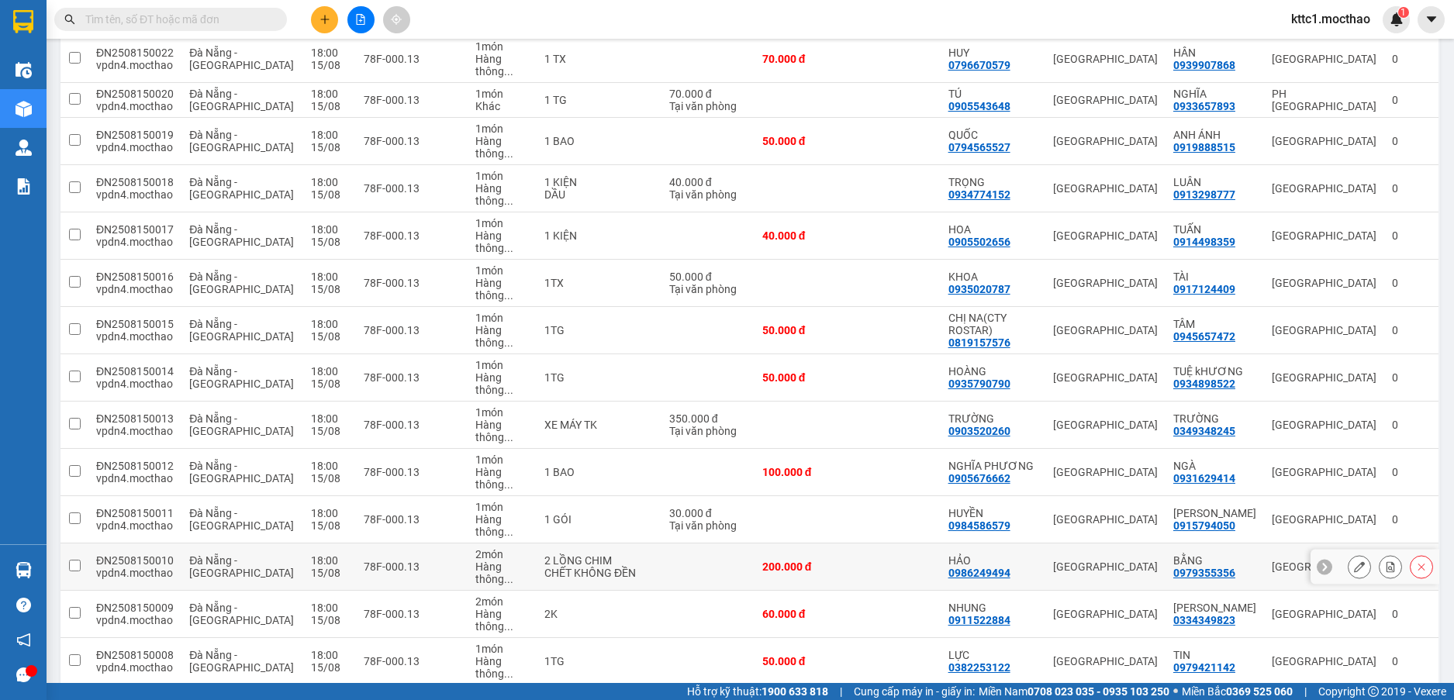
scroll to position [826, 0]
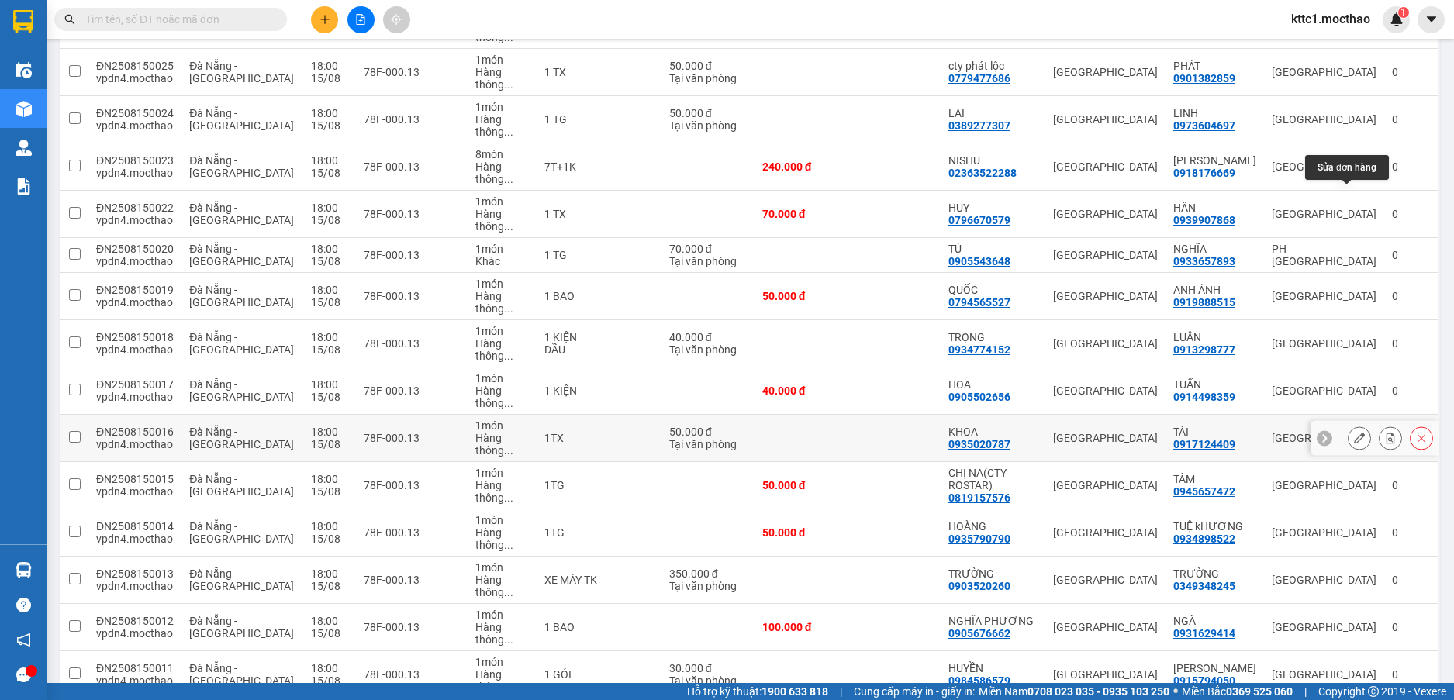
click at [1354, 433] on icon at bounding box center [1359, 438] width 11 height 11
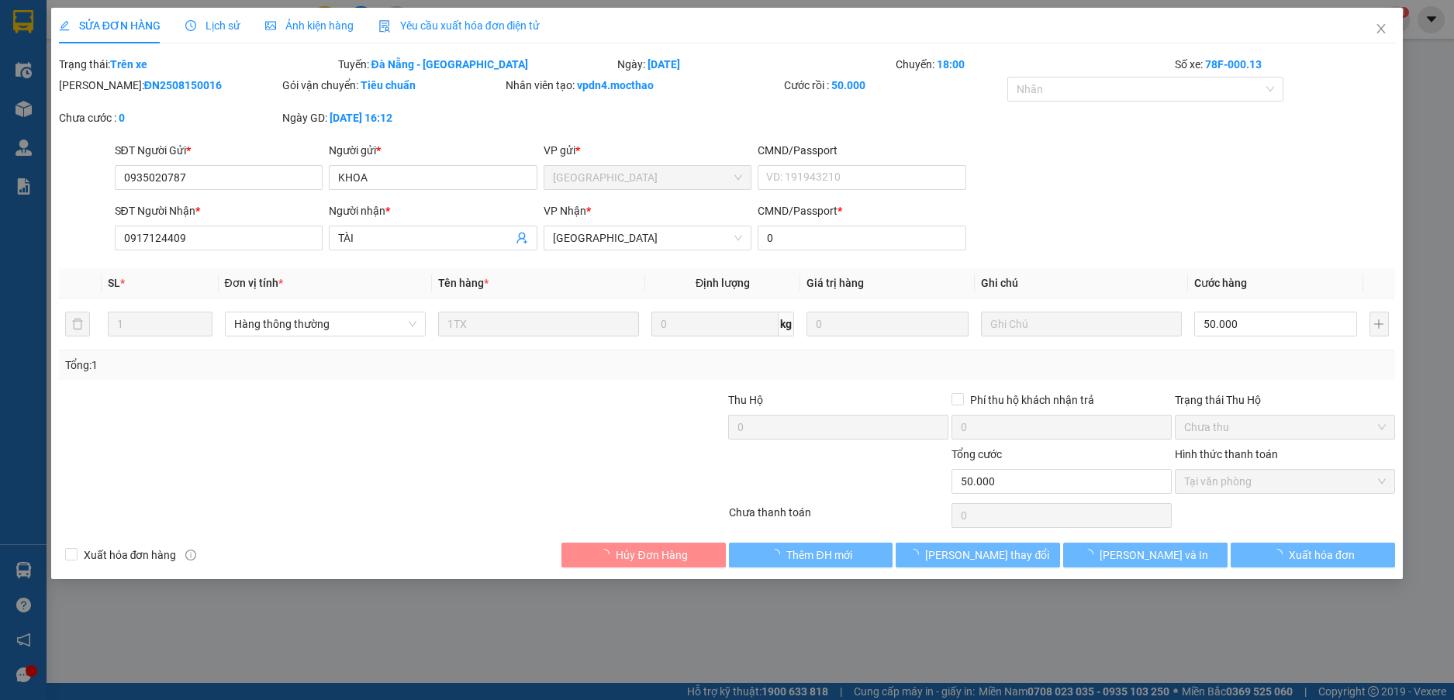
type input "0935020787"
type input "KHOA"
type input "0917124409"
type input "TÀI"
type input "0"
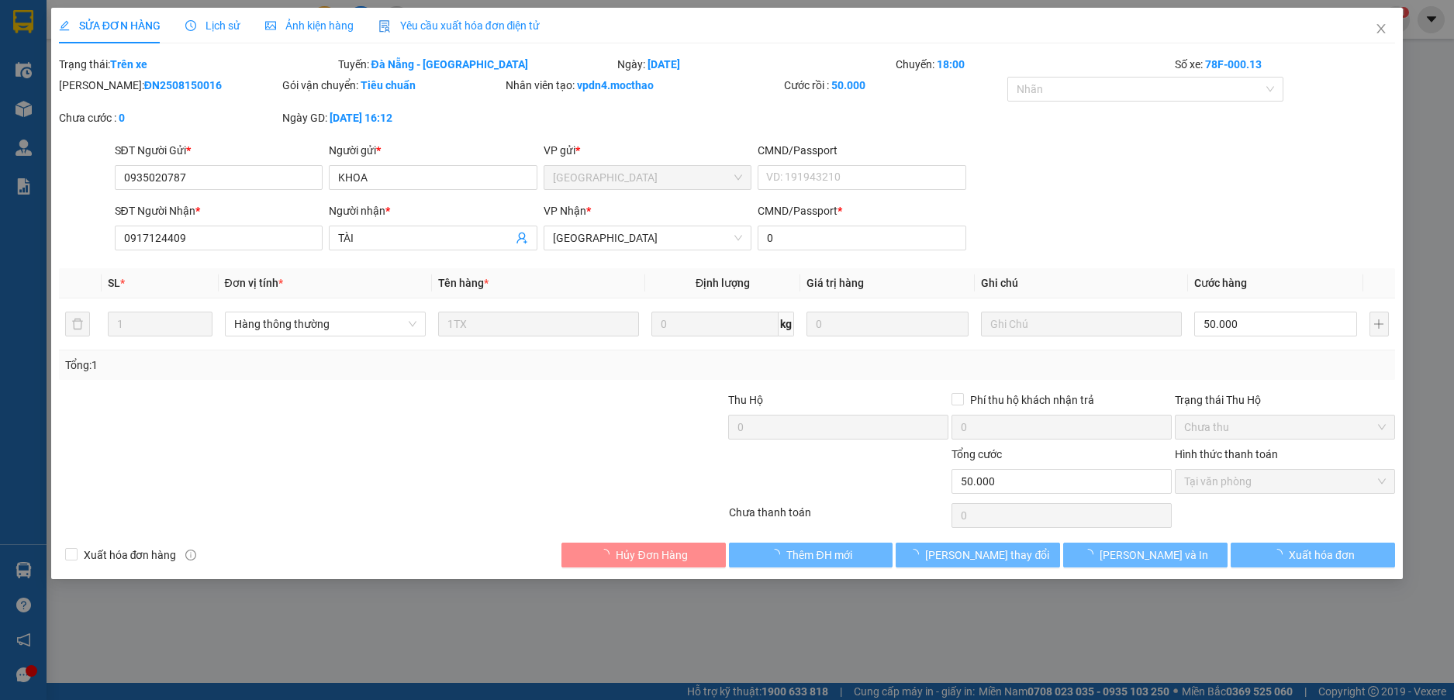
type input "50.000"
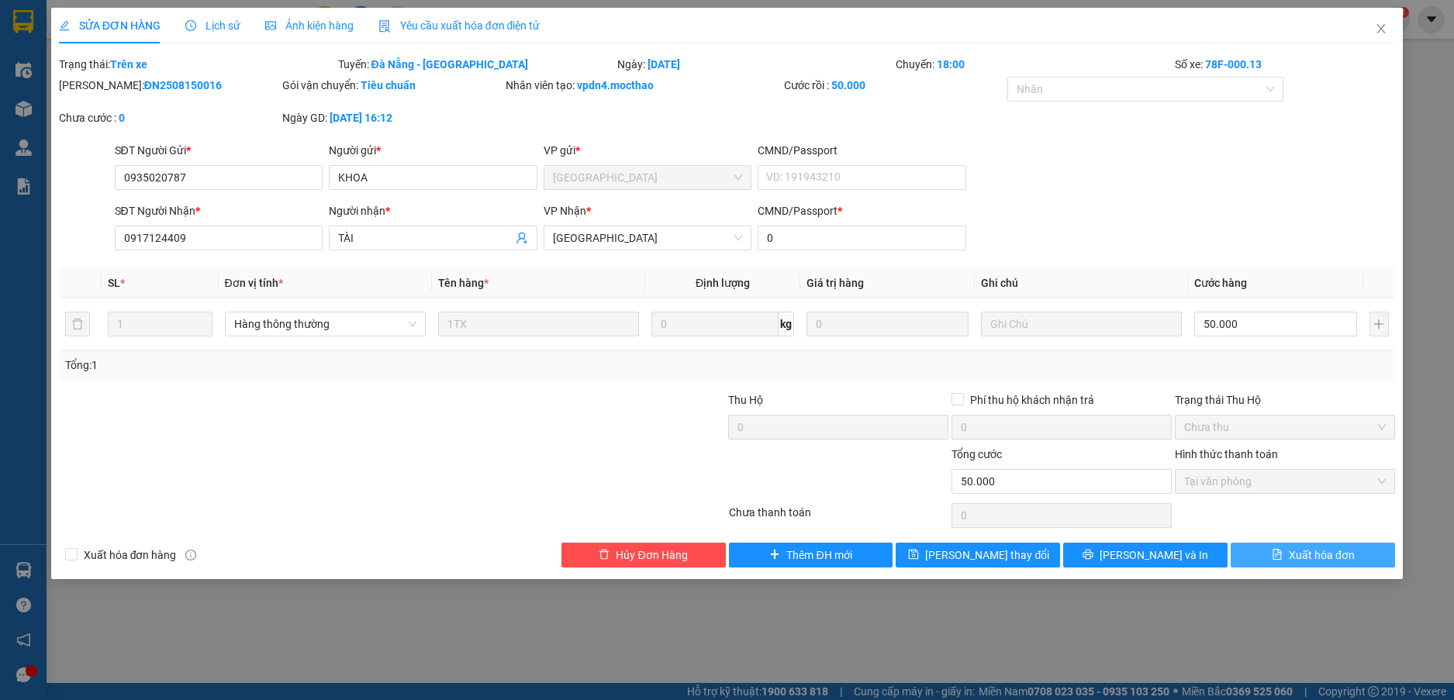
click at [1318, 550] on span "Xuất hóa đơn" at bounding box center [1321, 555] width 66 height 17
checkbox input "true"
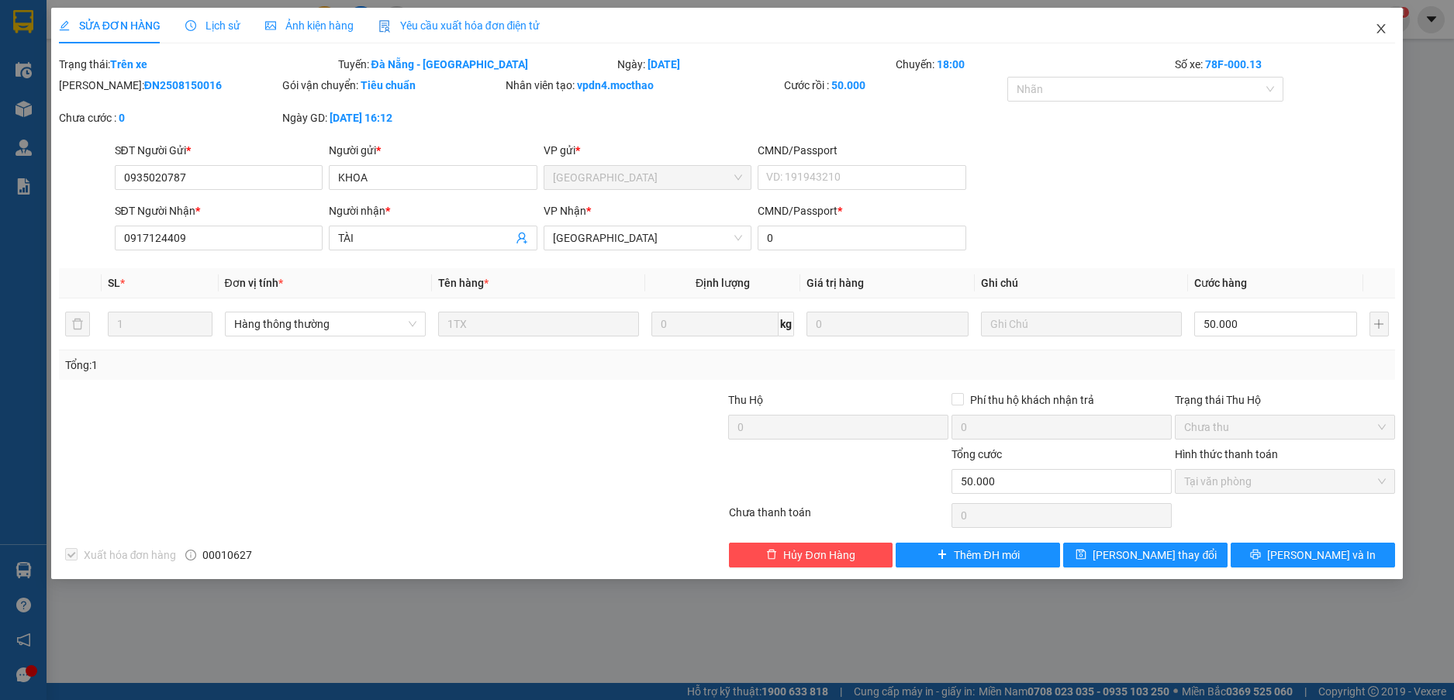
click at [1378, 27] on icon "close" at bounding box center [1381, 28] width 9 height 9
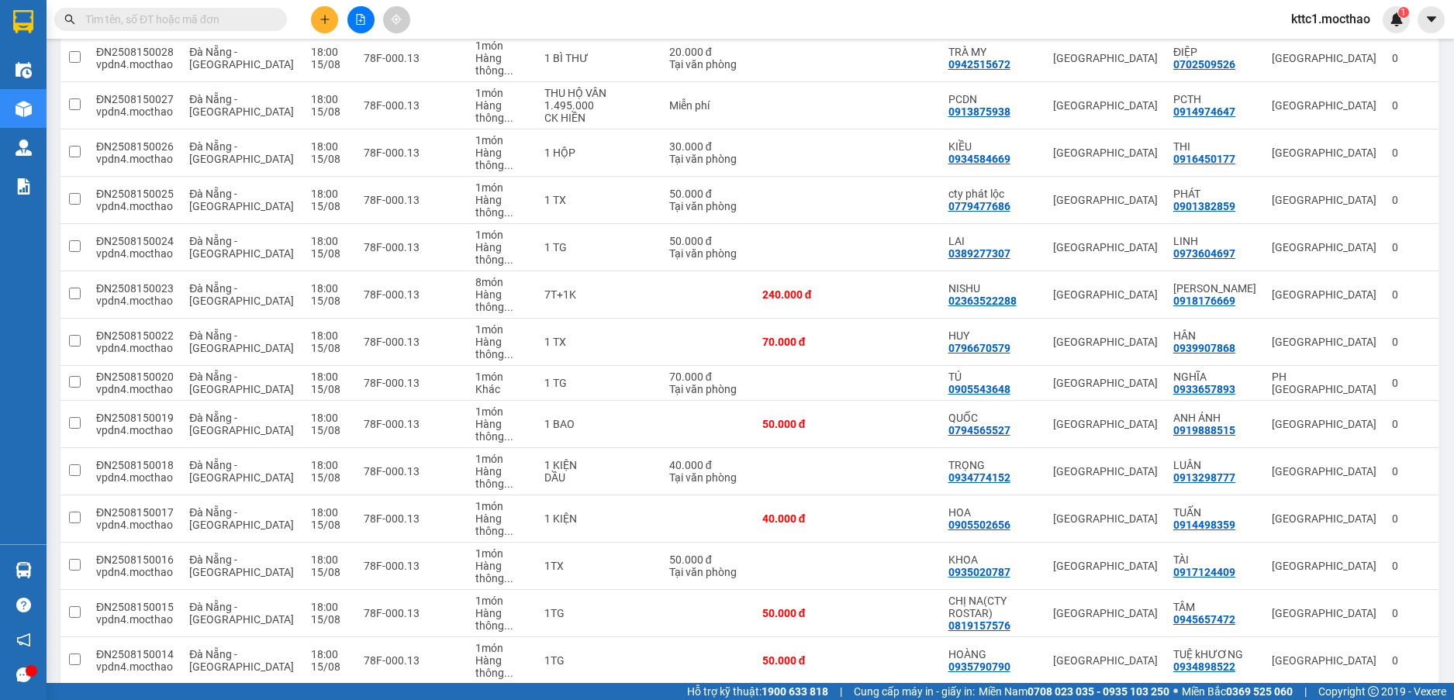
scroll to position [853, 0]
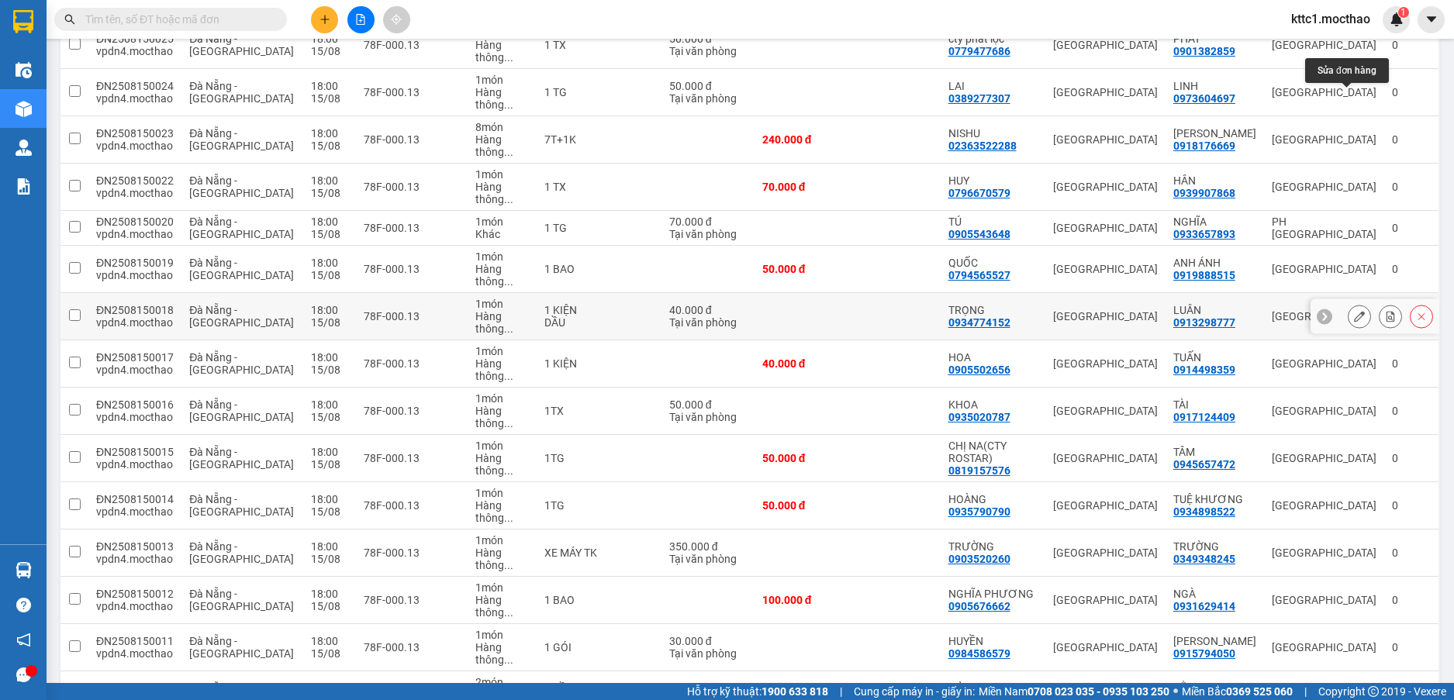
click at [1354, 311] on icon at bounding box center [1359, 316] width 11 height 11
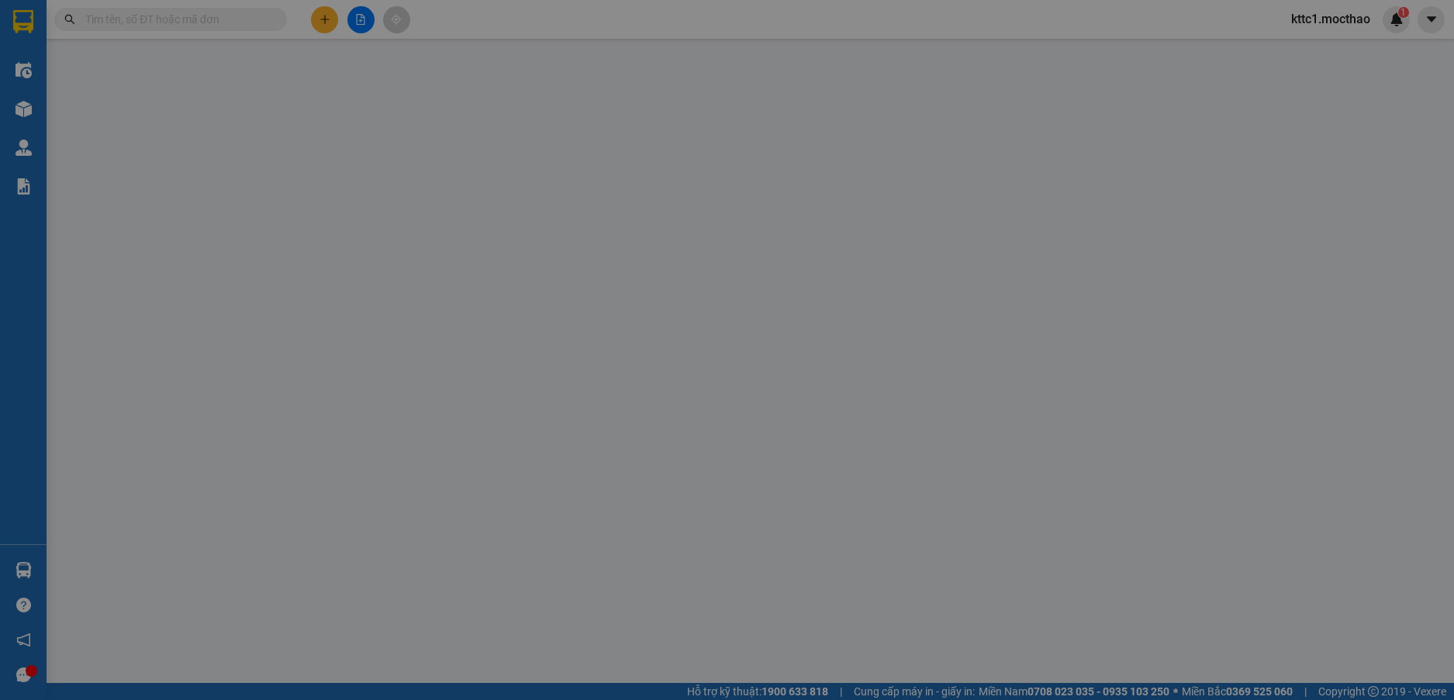
type input "0934774152"
type input "TRỌNG"
type input "0913298777"
type input "LUÂN"
type input "0"
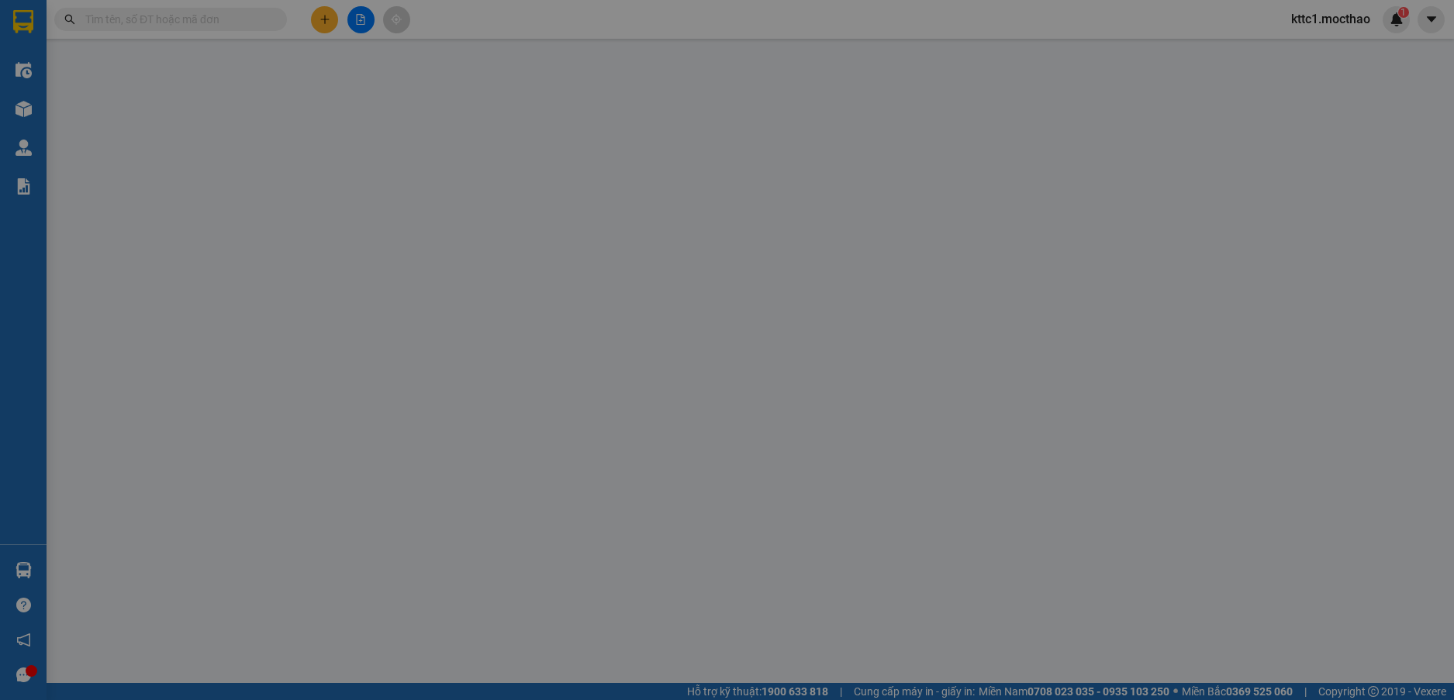
type input "40.000"
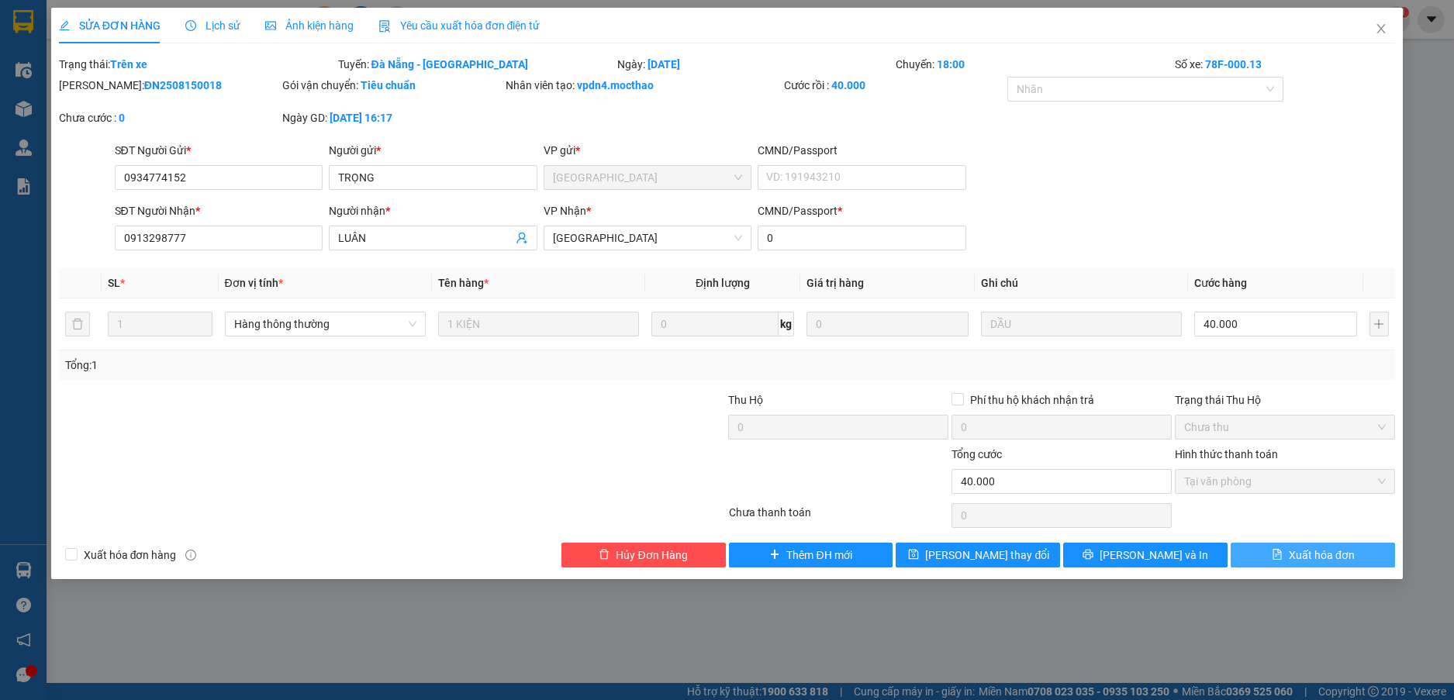
click at [1293, 555] on span "Xuất hóa đơn" at bounding box center [1321, 555] width 66 height 17
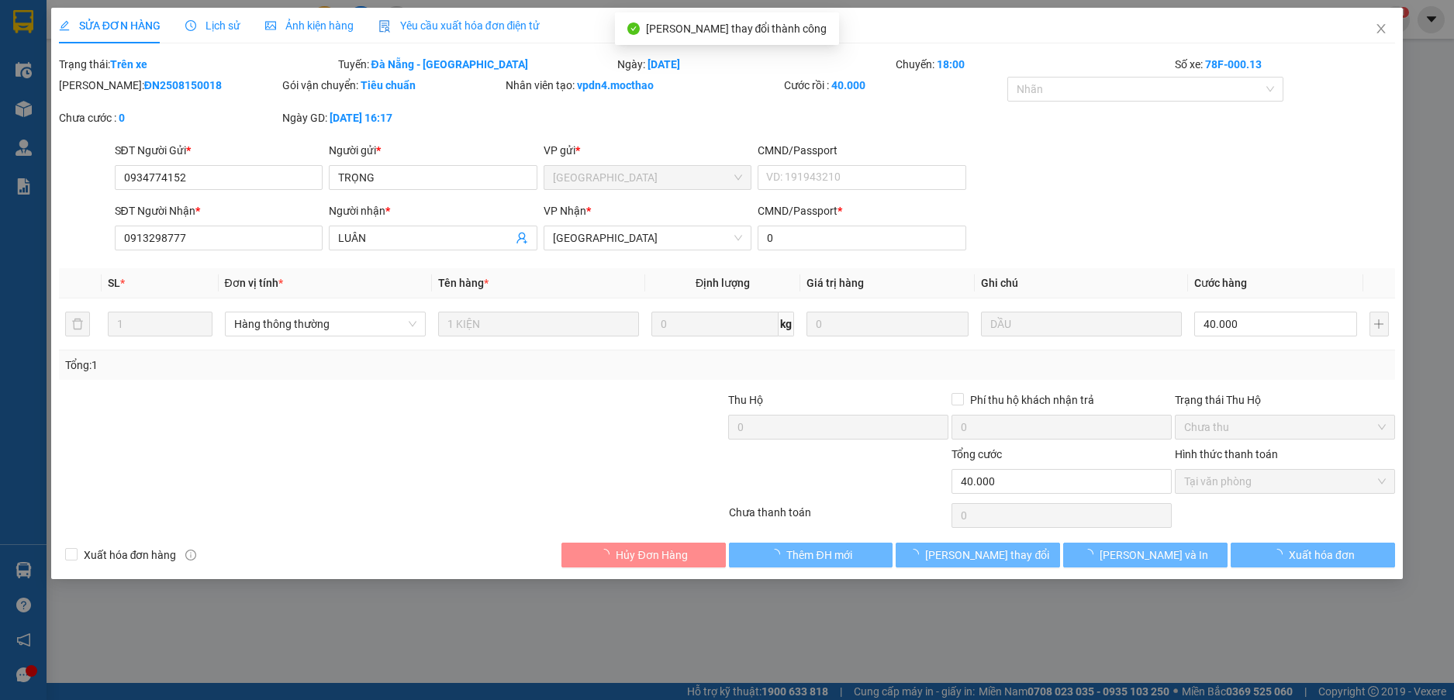
checkbox input "true"
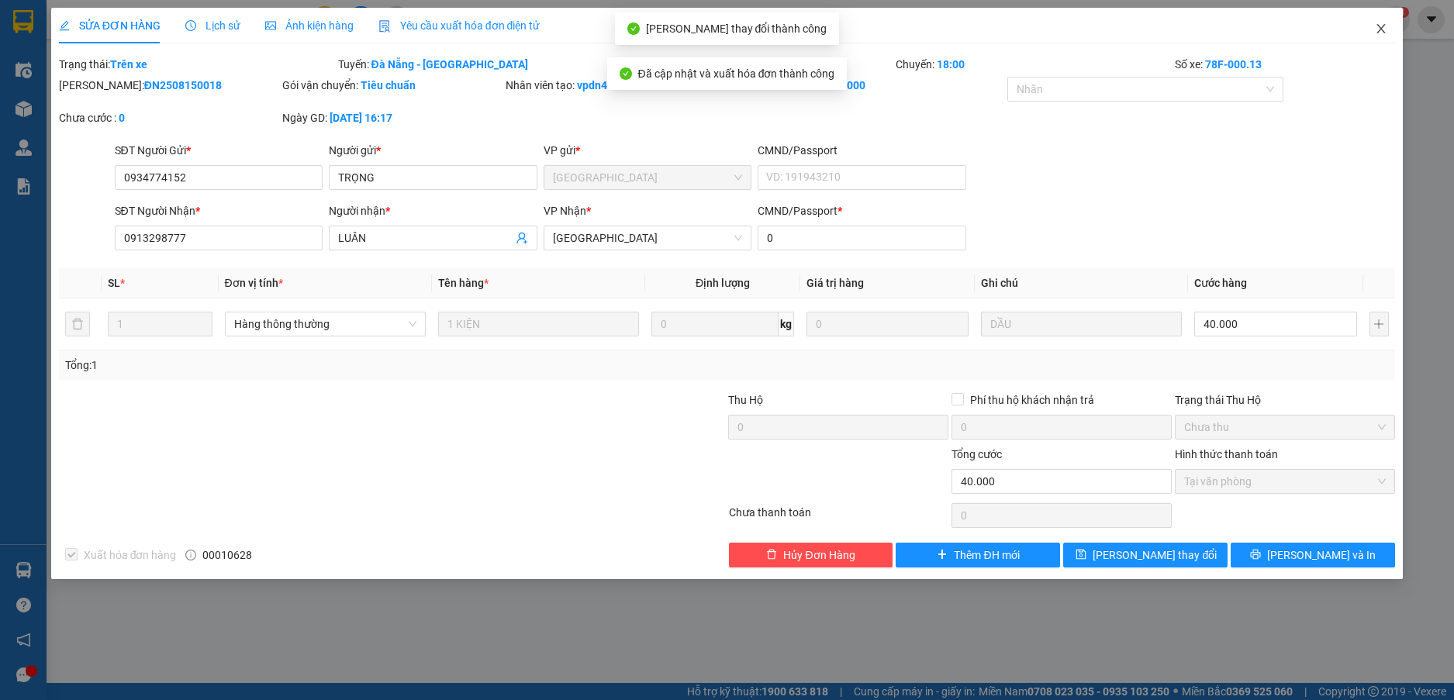
click at [1382, 32] on icon "close" at bounding box center [1381, 28] width 9 height 9
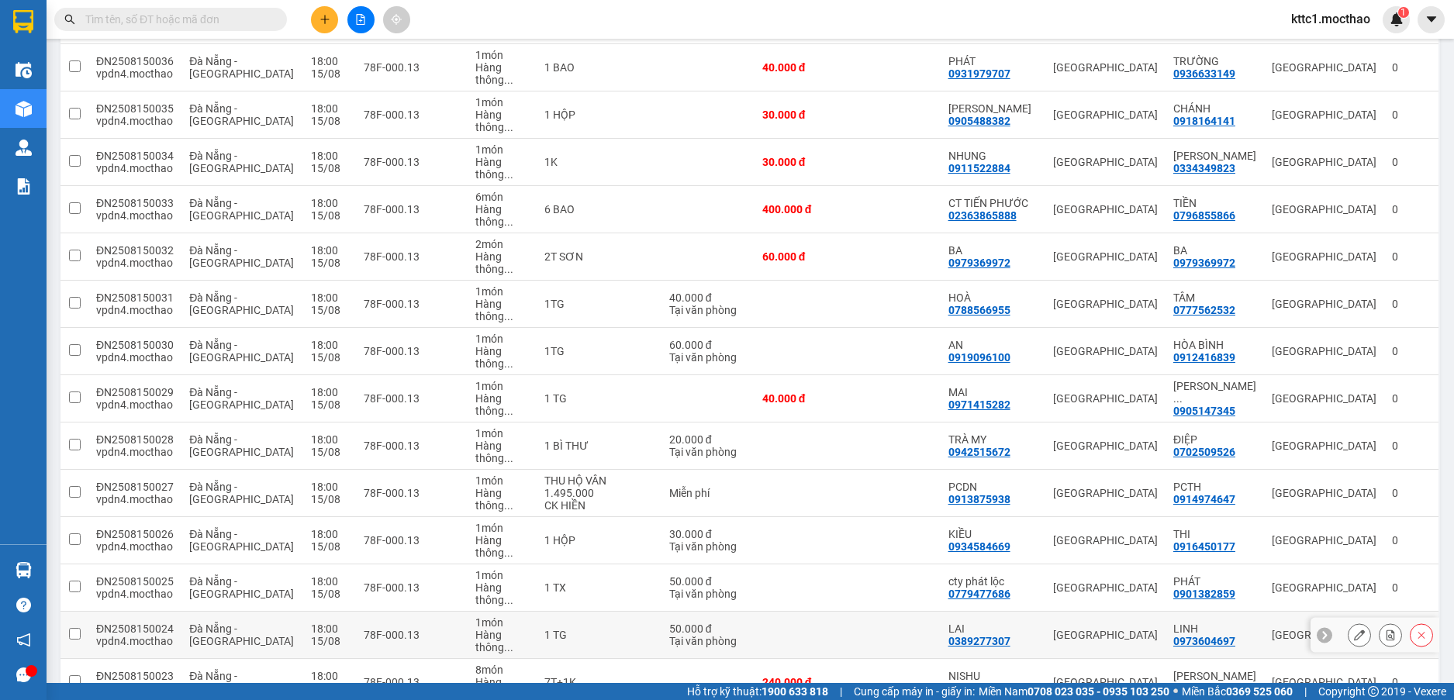
scroll to position [388, 0]
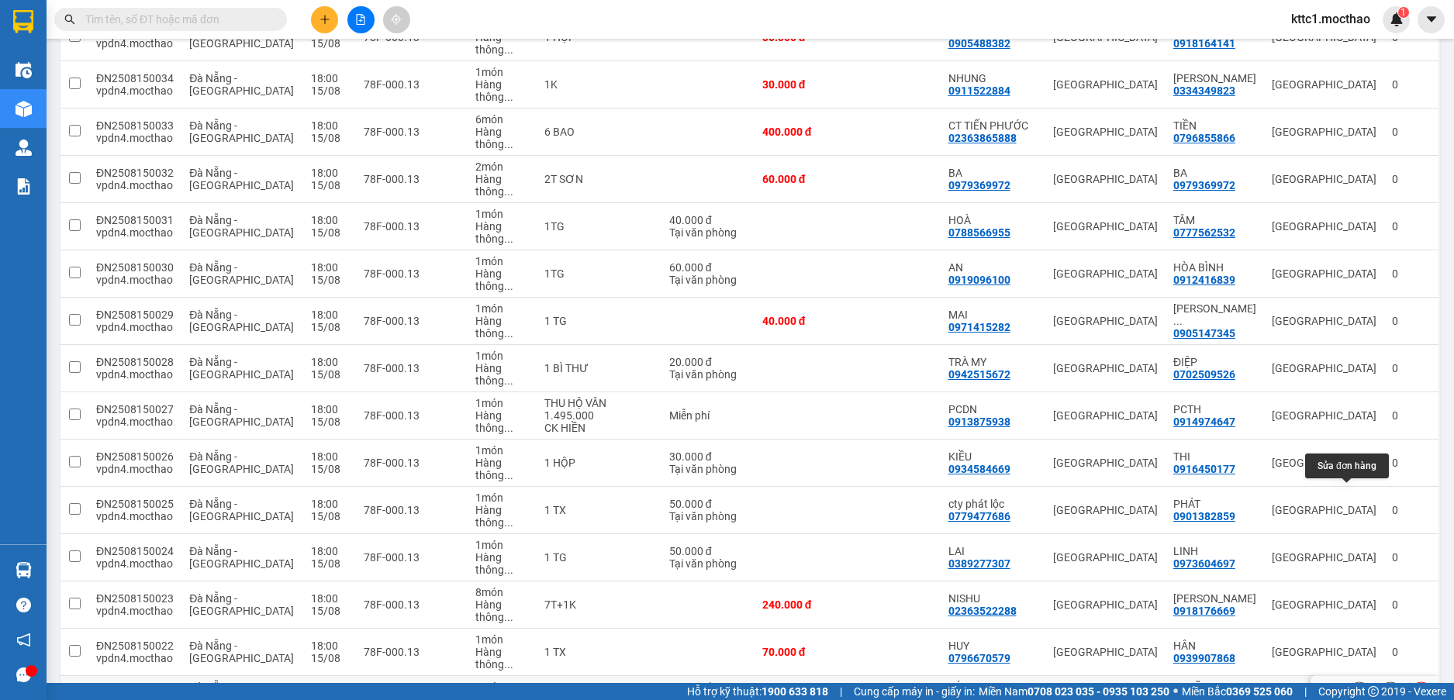
click at [1354, 688] on icon at bounding box center [1359, 693] width 11 height 11
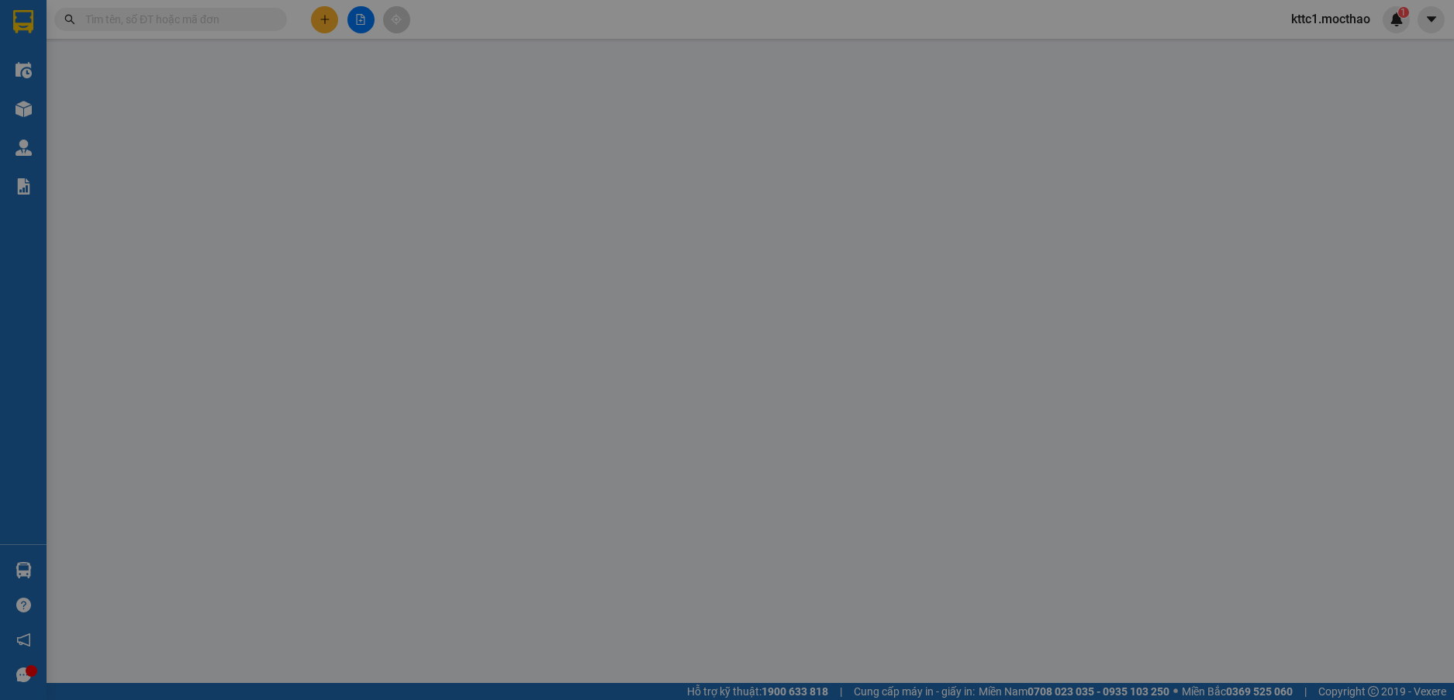
type input "0905543648"
type input "TÚ"
type input "0933657893"
type input "NGHĨA"
type input "0"
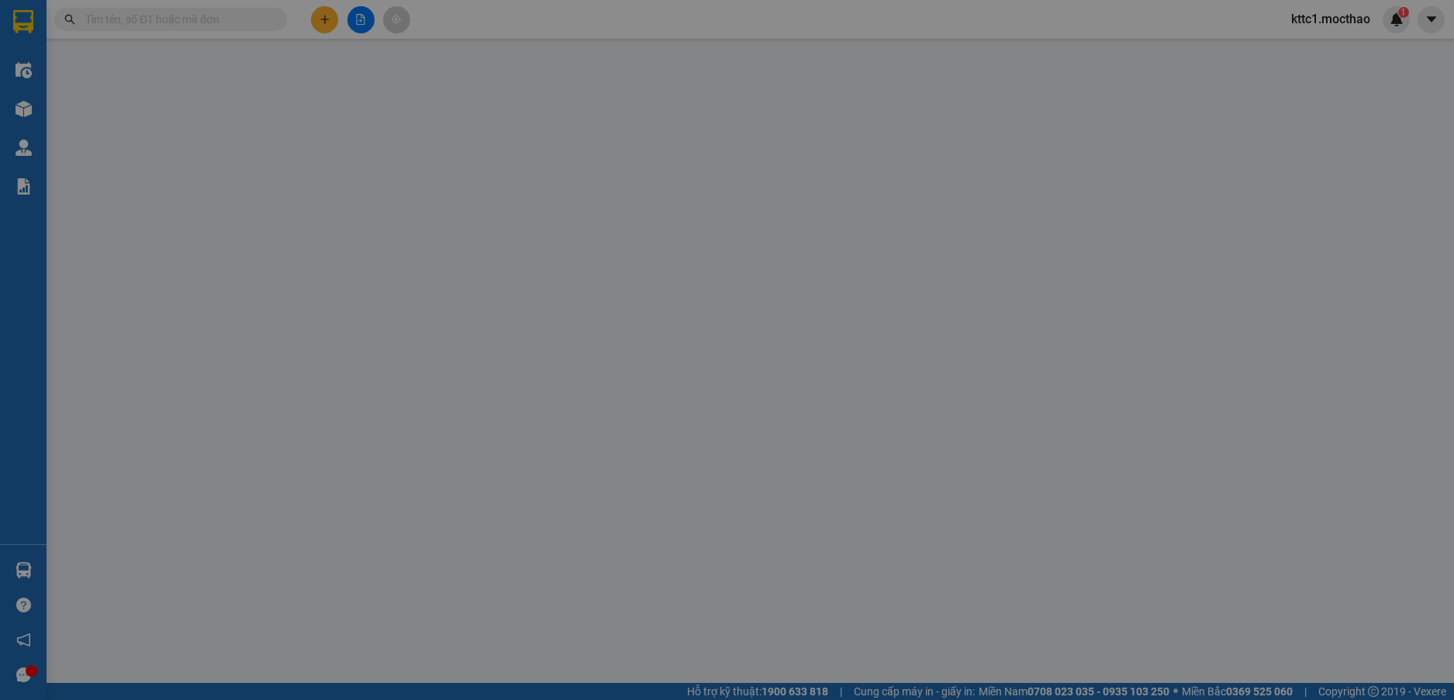
type input "70.000"
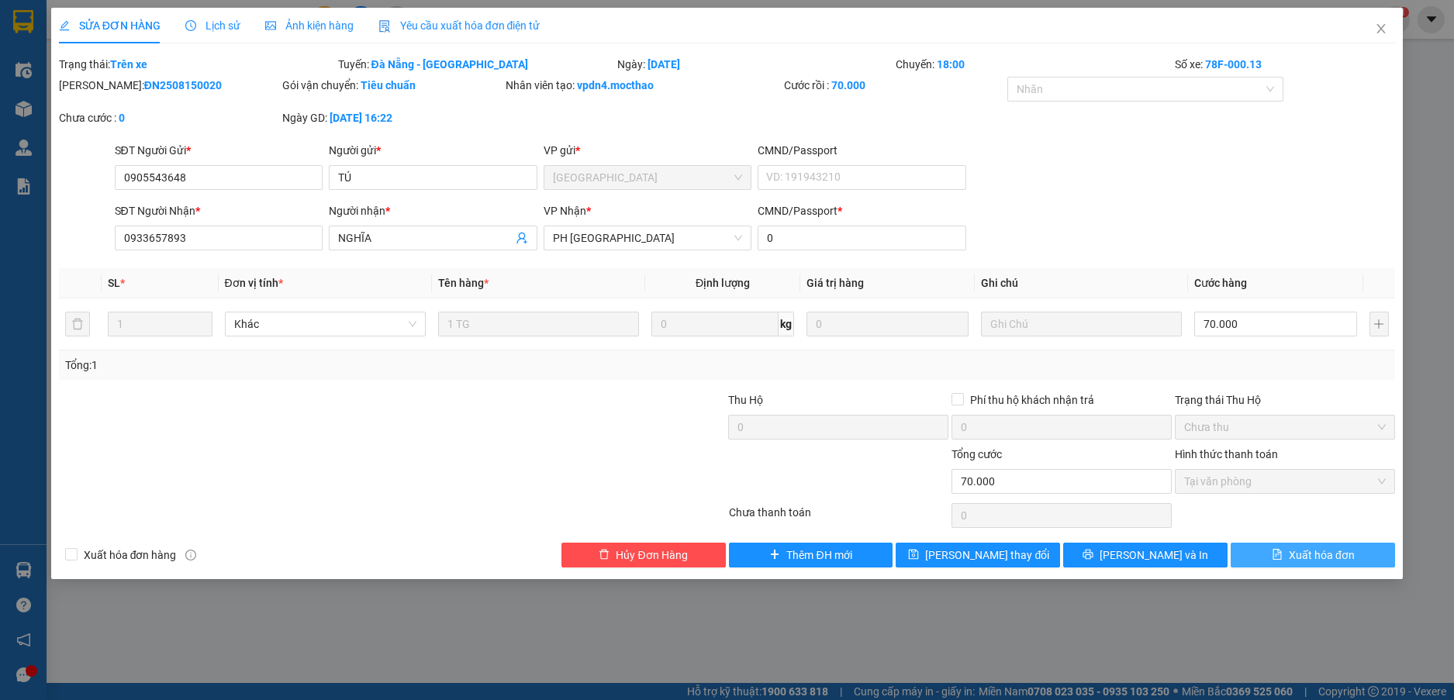
click at [1316, 564] on button "Xuất hóa đơn" at bounding box center [1312, 555] width 164 height 25
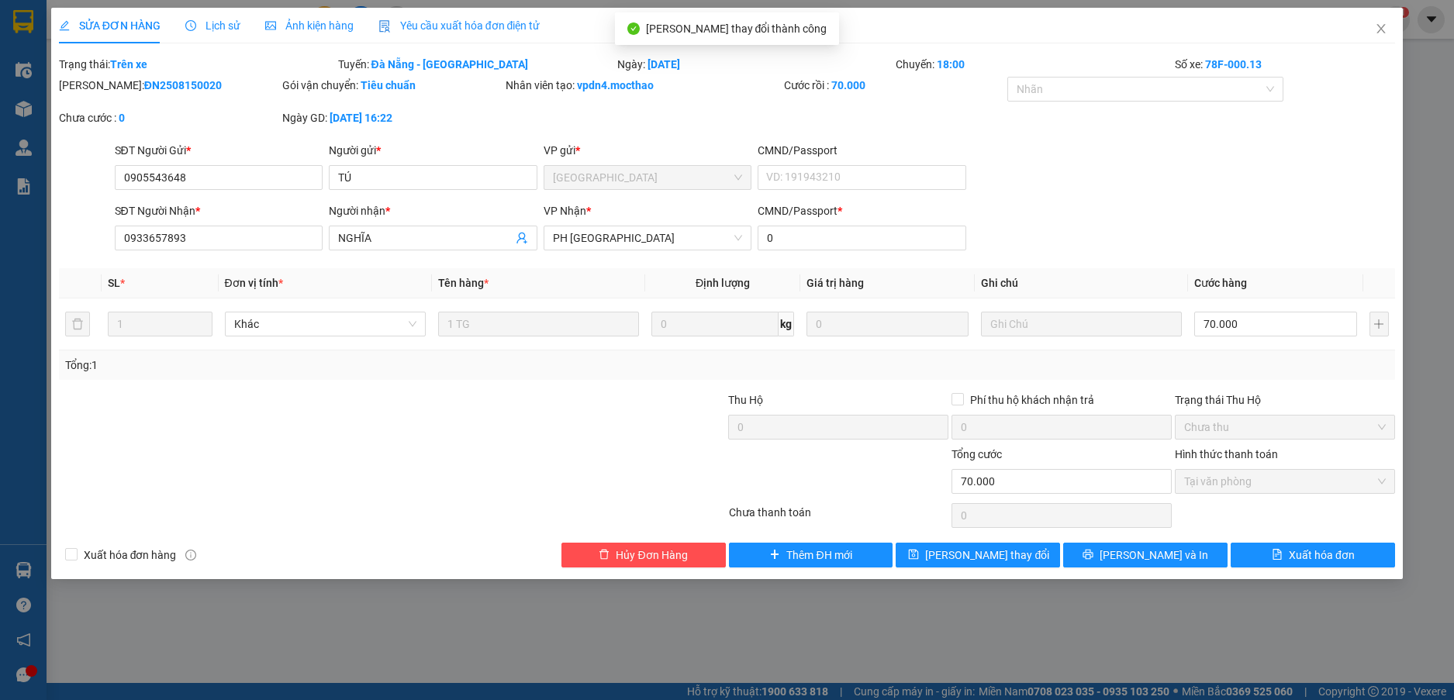
checkbox input "true"
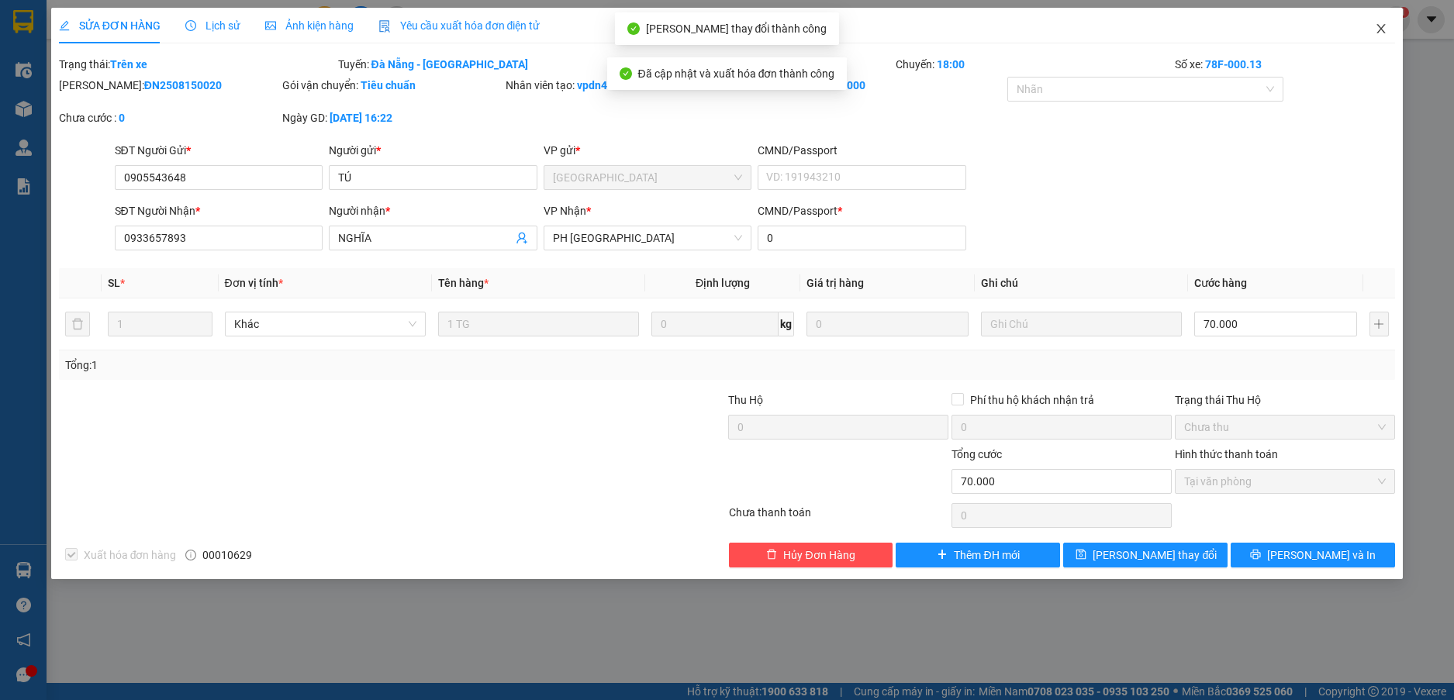
click at [1376, 30] on icon "close" at bounding box center [1380, 28] width 12 height 12
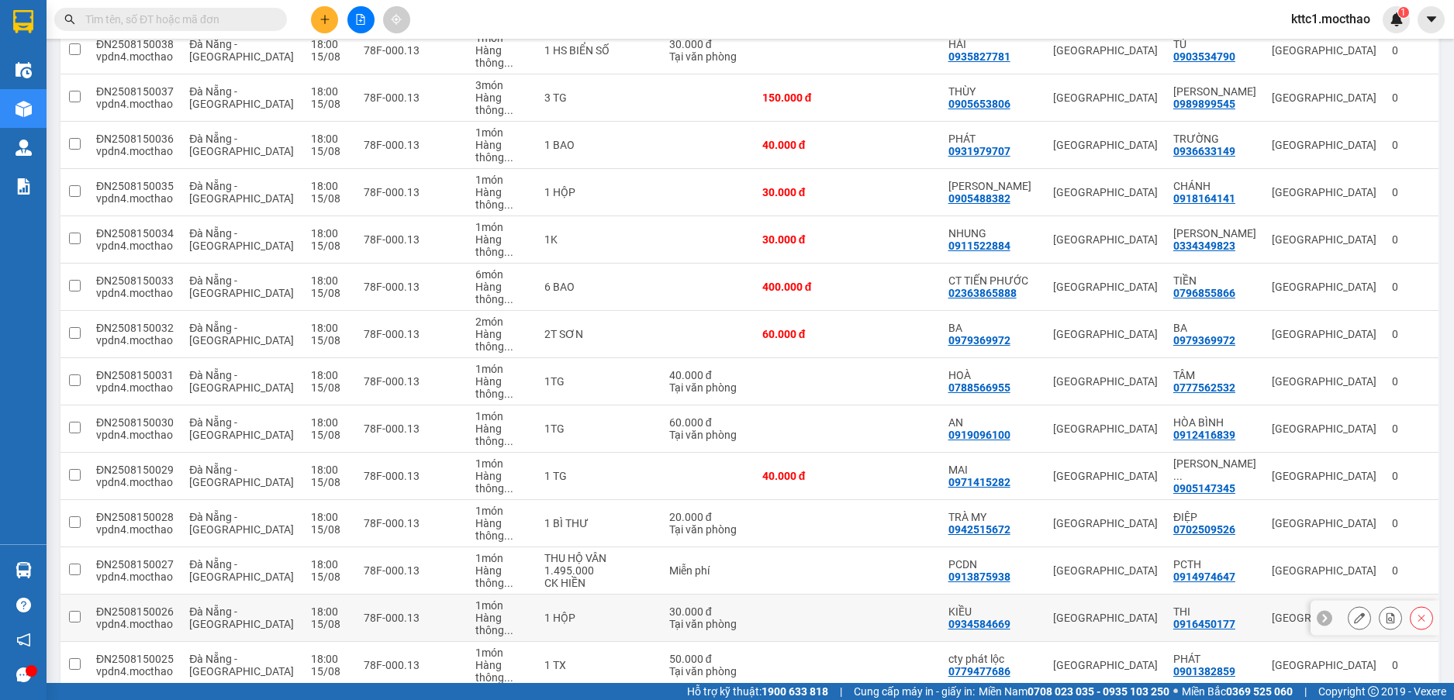
scroll to position [310, 0]
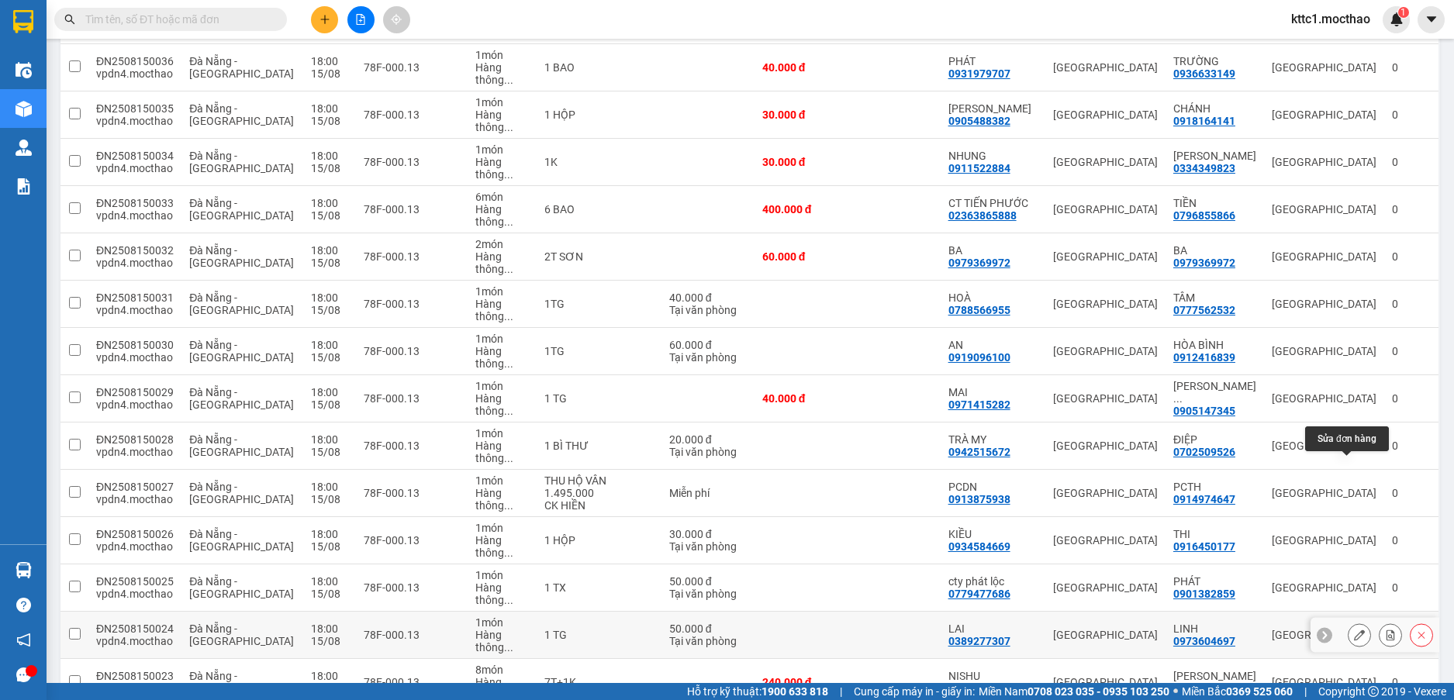
click at [1354, 629] on icon at bounding box center [1359, 634] width 11 height 11
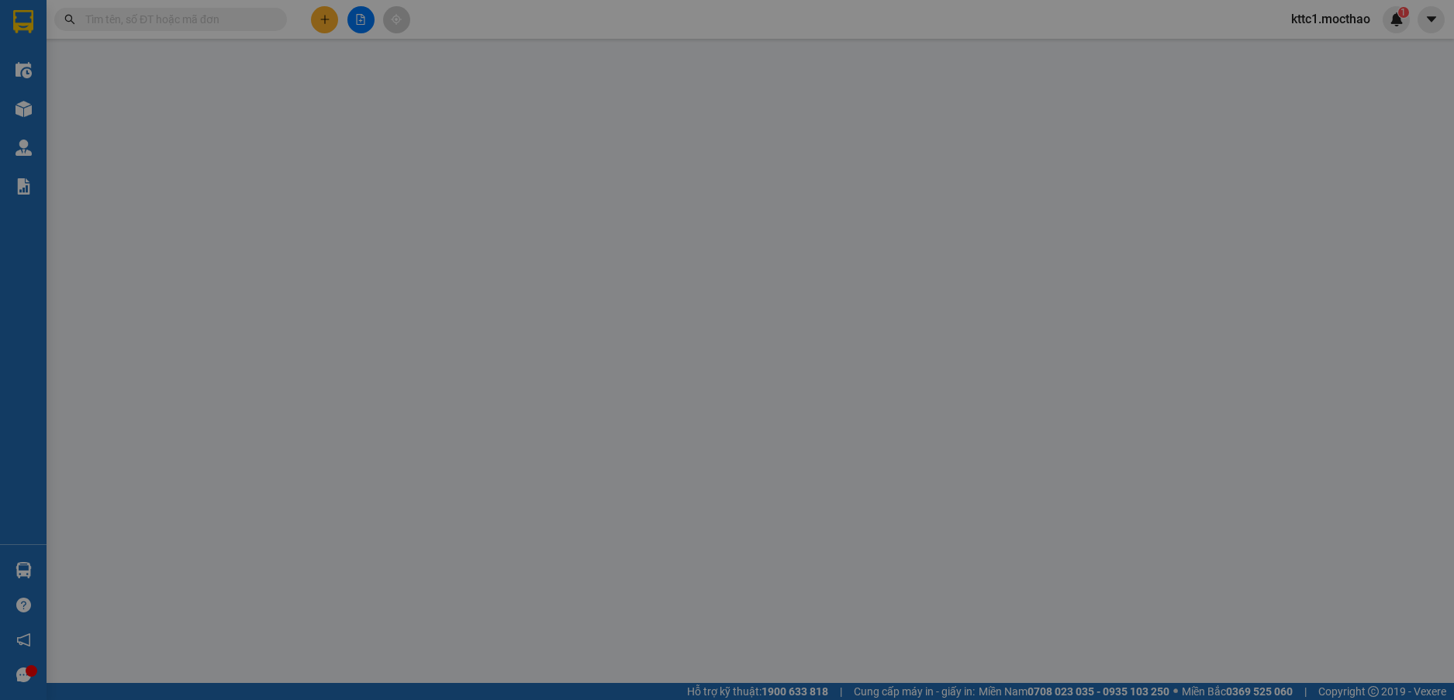
type input "0389277307"
type input "LAI"
type input "0973604697"
type input "LINH"
type input "0"
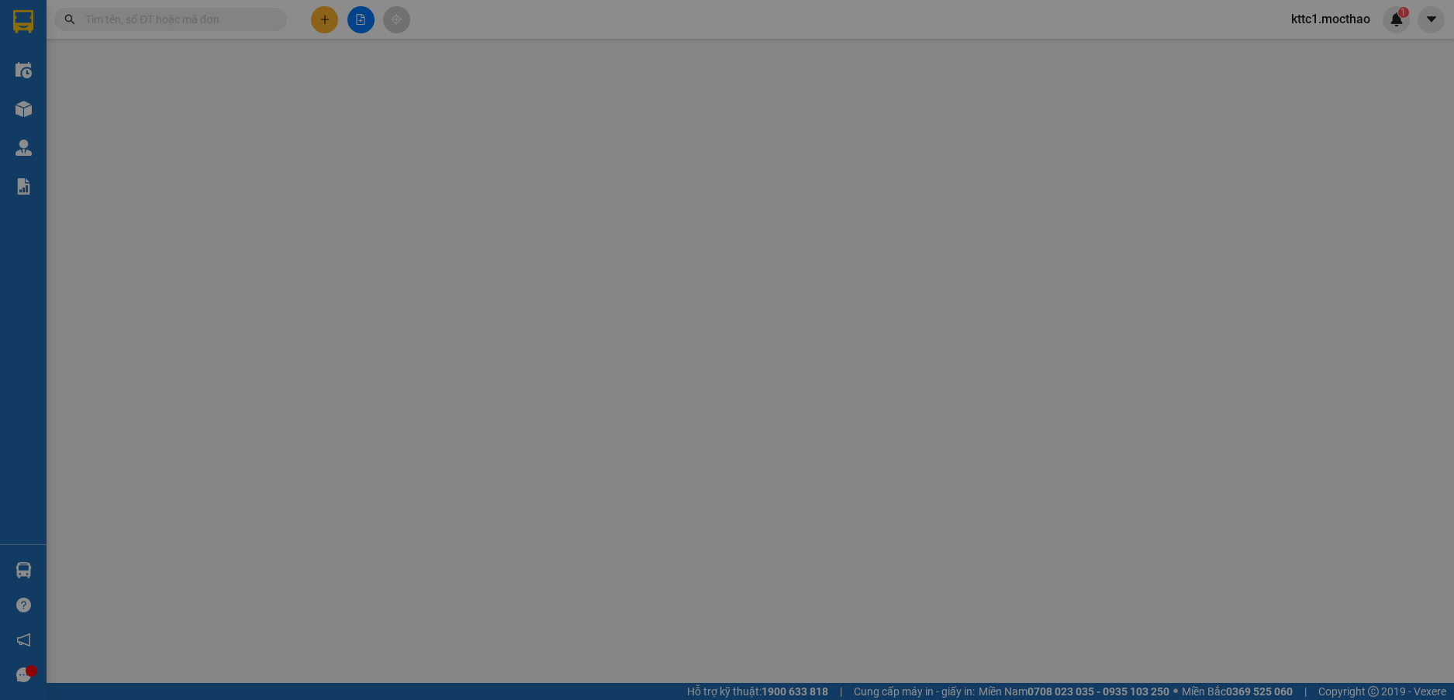
type input "50.000"
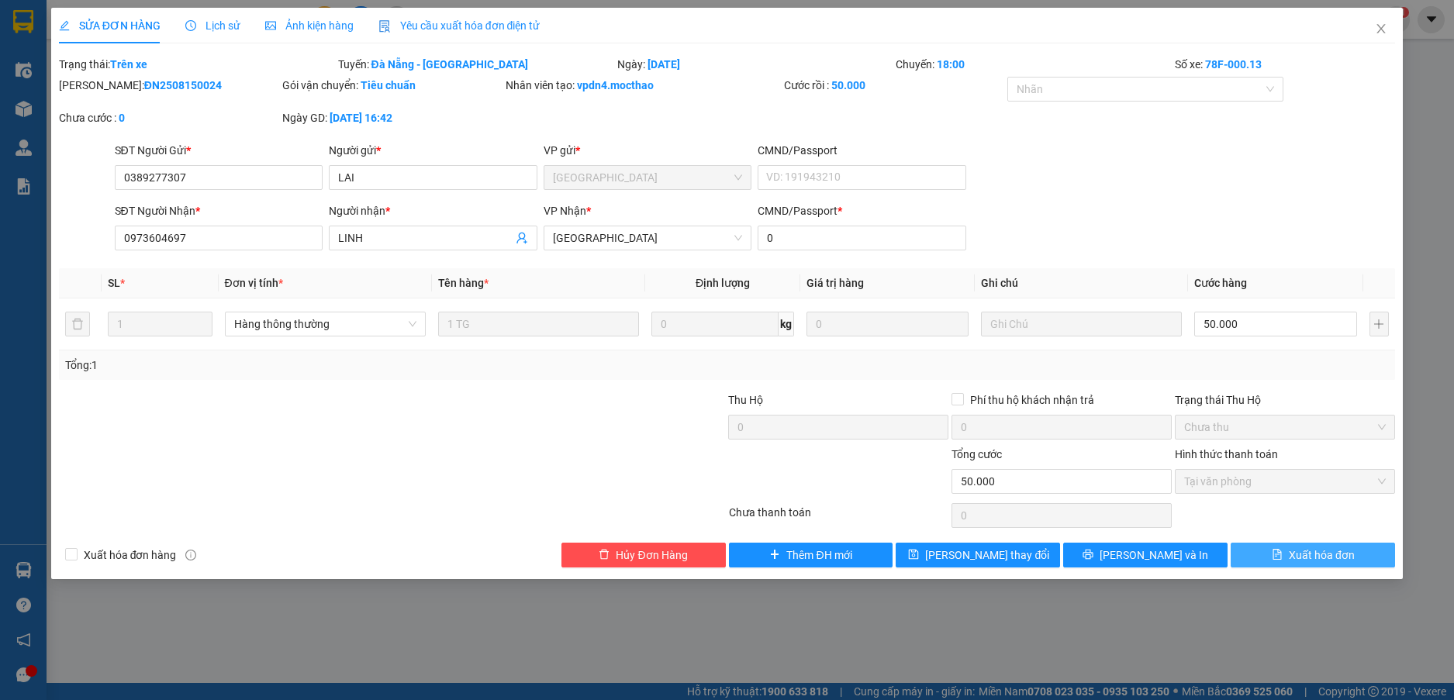
click at [1307, 557] on span "Xuất hóa đơn" at bounding box center [1321, 555] width 66 height 17
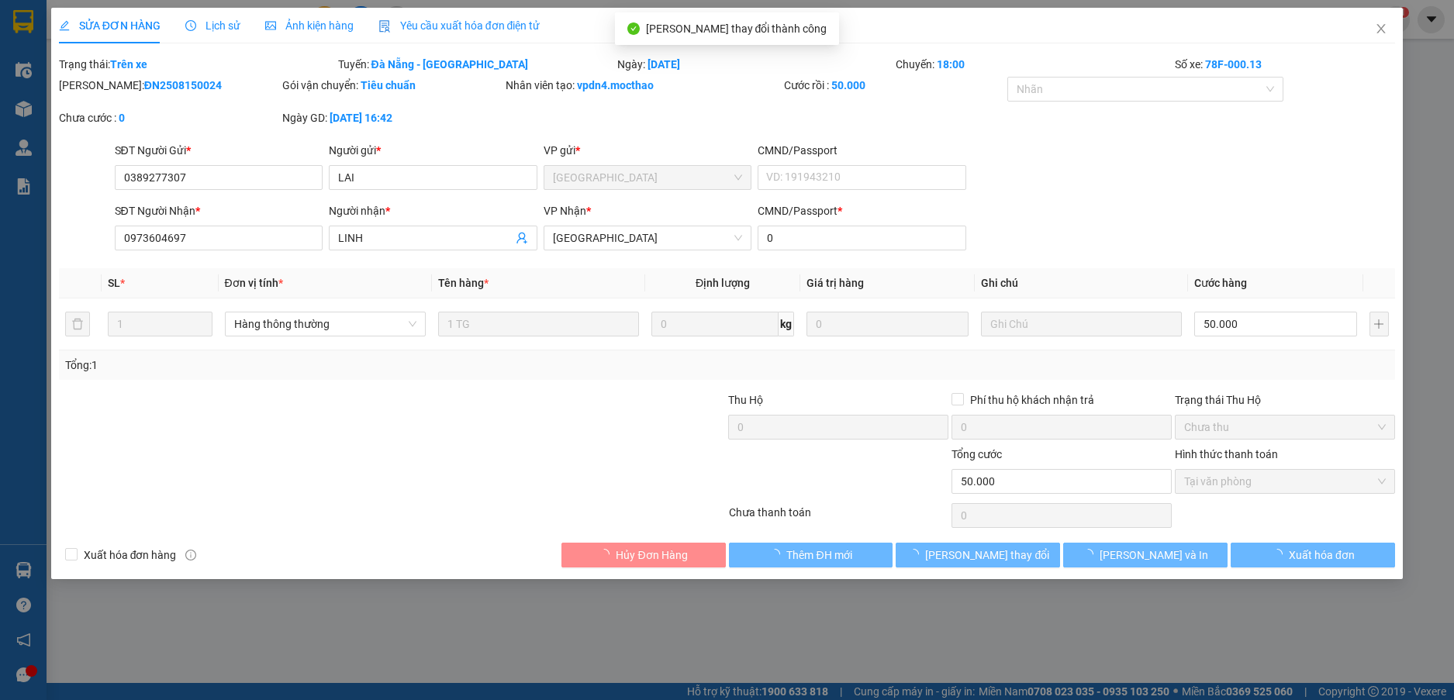
checkbox input "true"
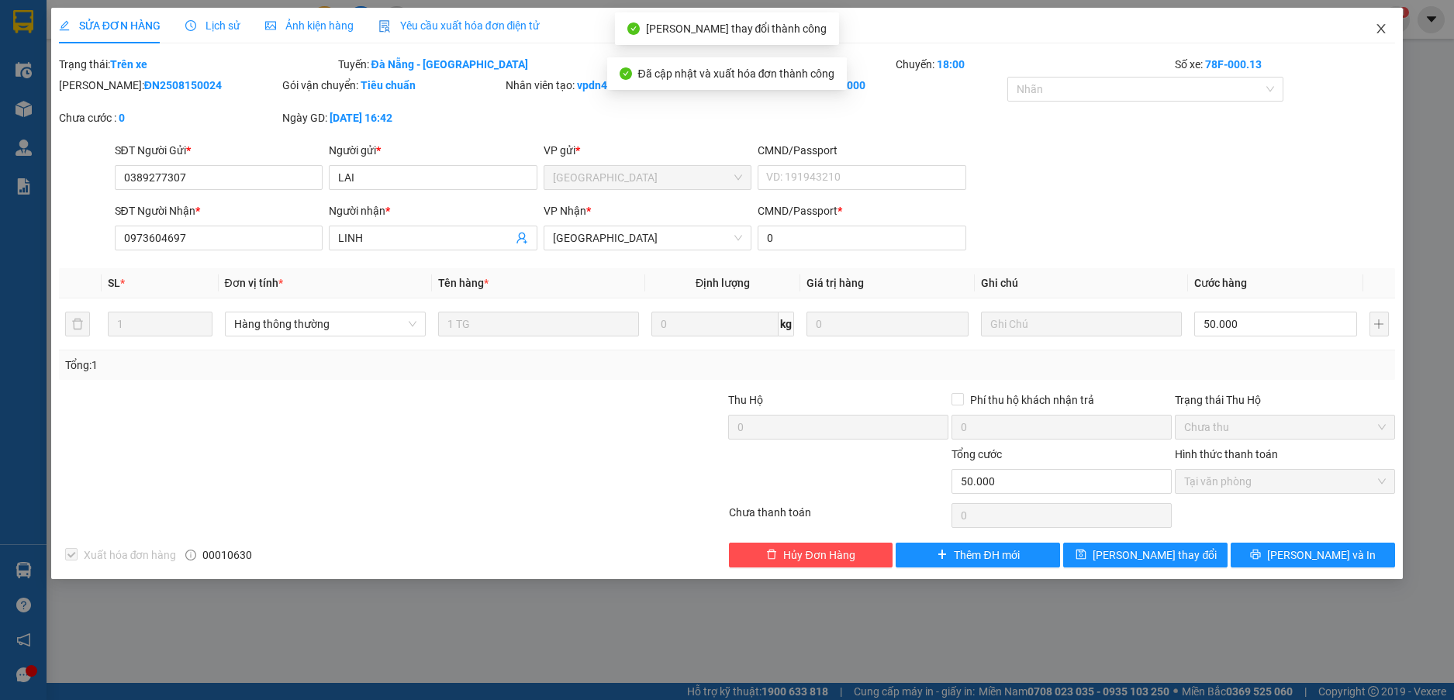
click at [1385, 31] on icon "close" at bounding box center [1380, 28] width 12 height 12
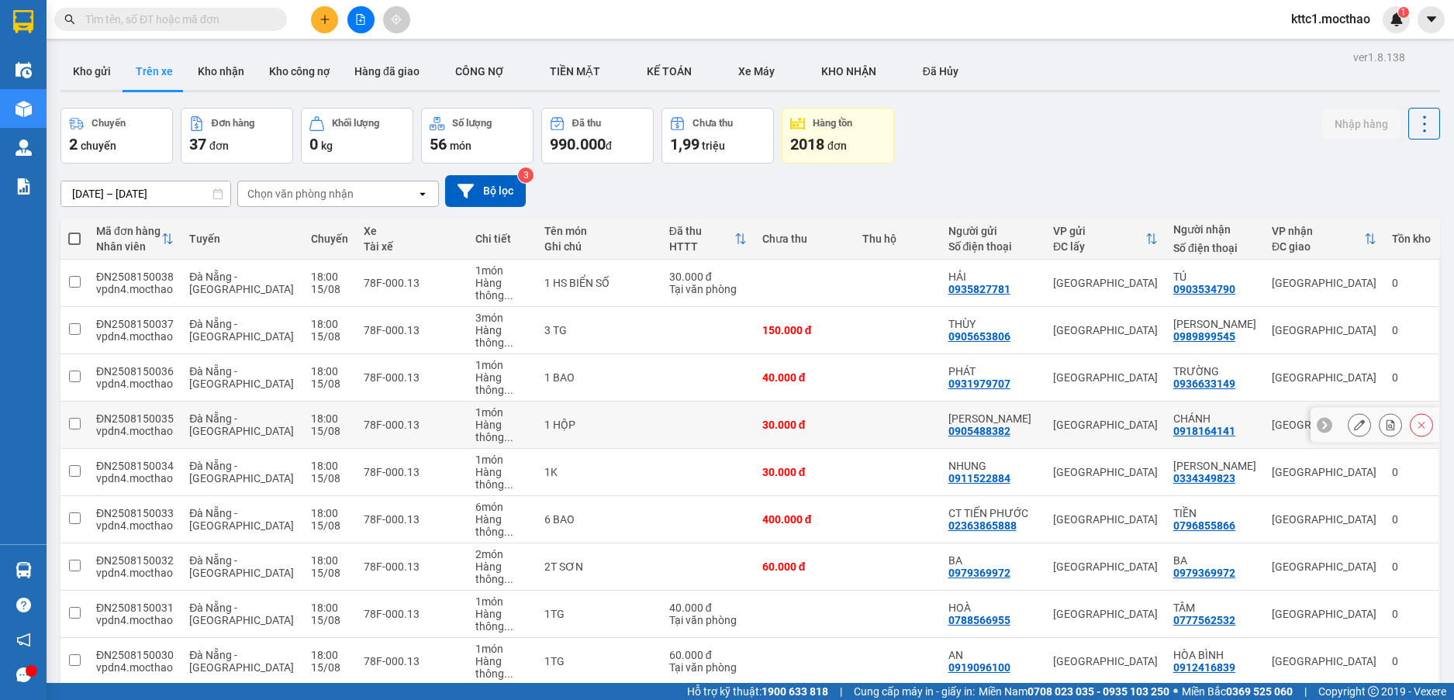
scroll to position [233, 0]
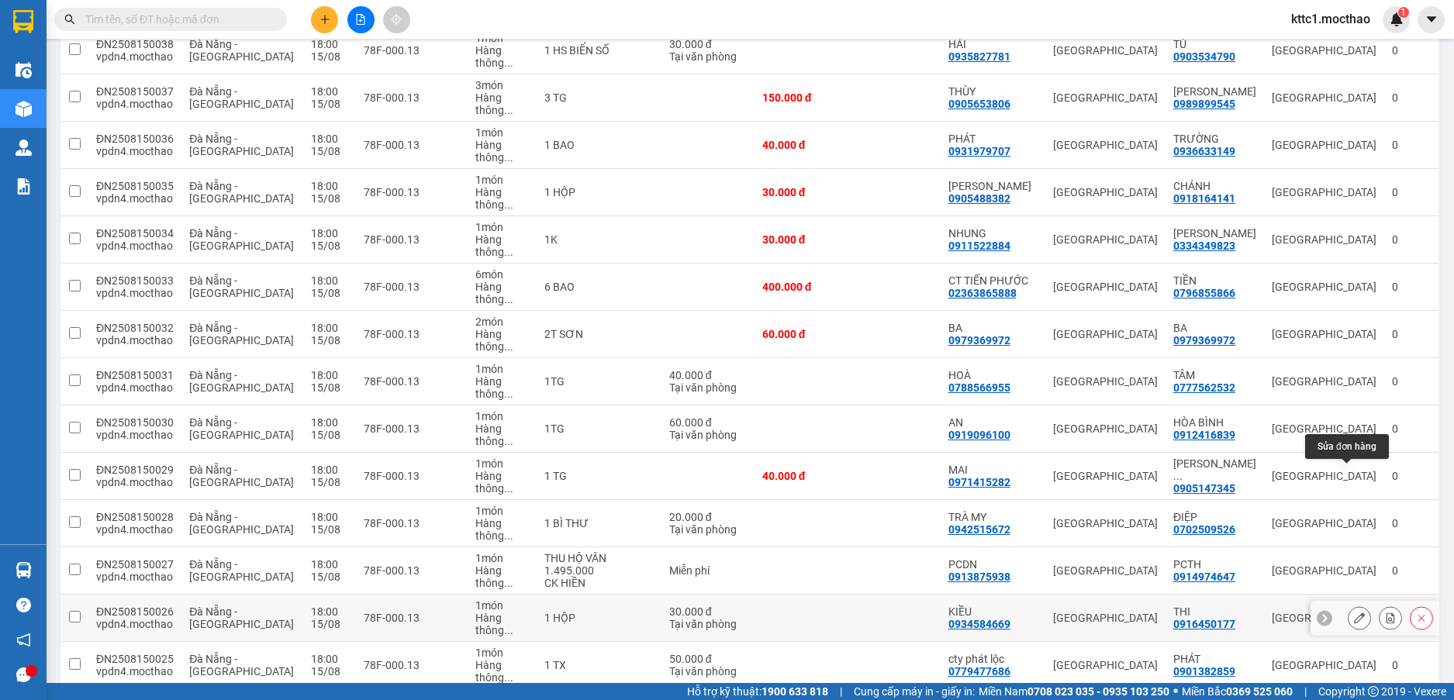
click at [1354, 612] on icon at bounding box center [1359, 617] width 11 height 11
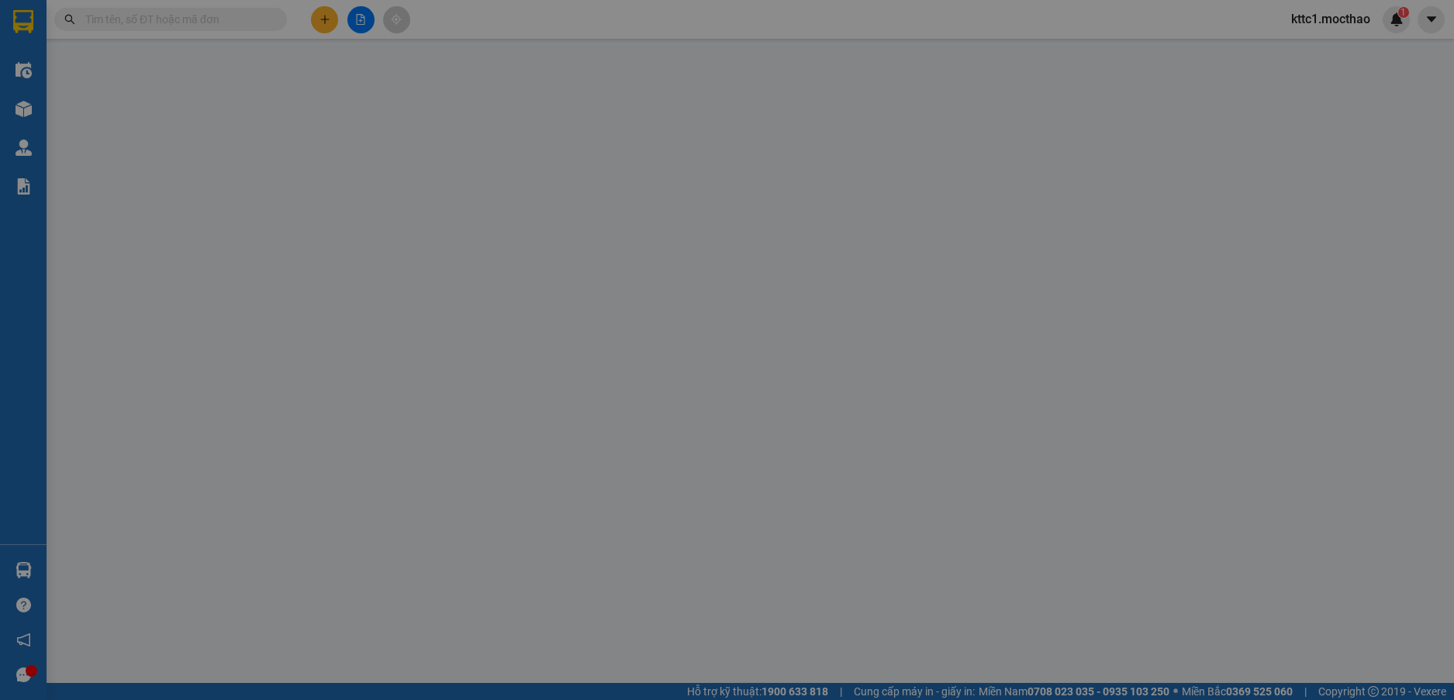
type input "0934584669"
type input "KIỀU"
type input "0916450177"
type input "THI"
type input "0"
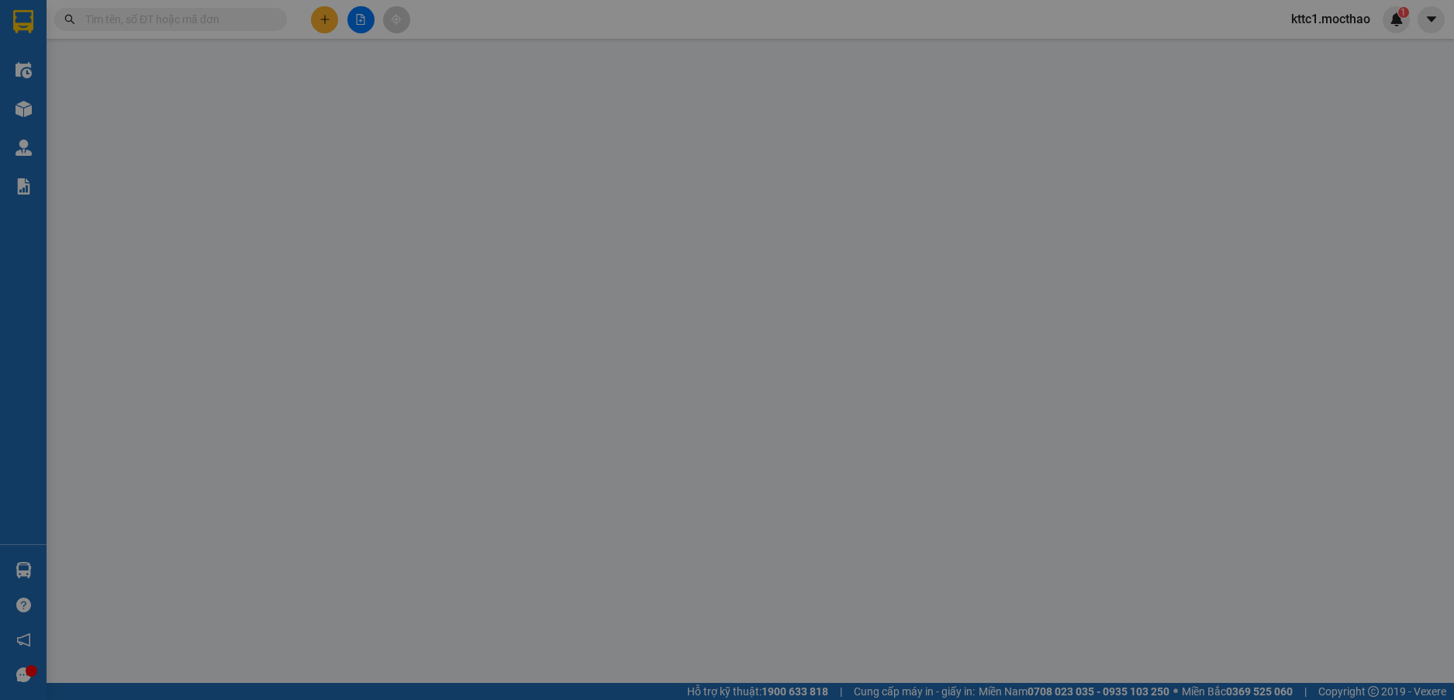
type input "30.000"
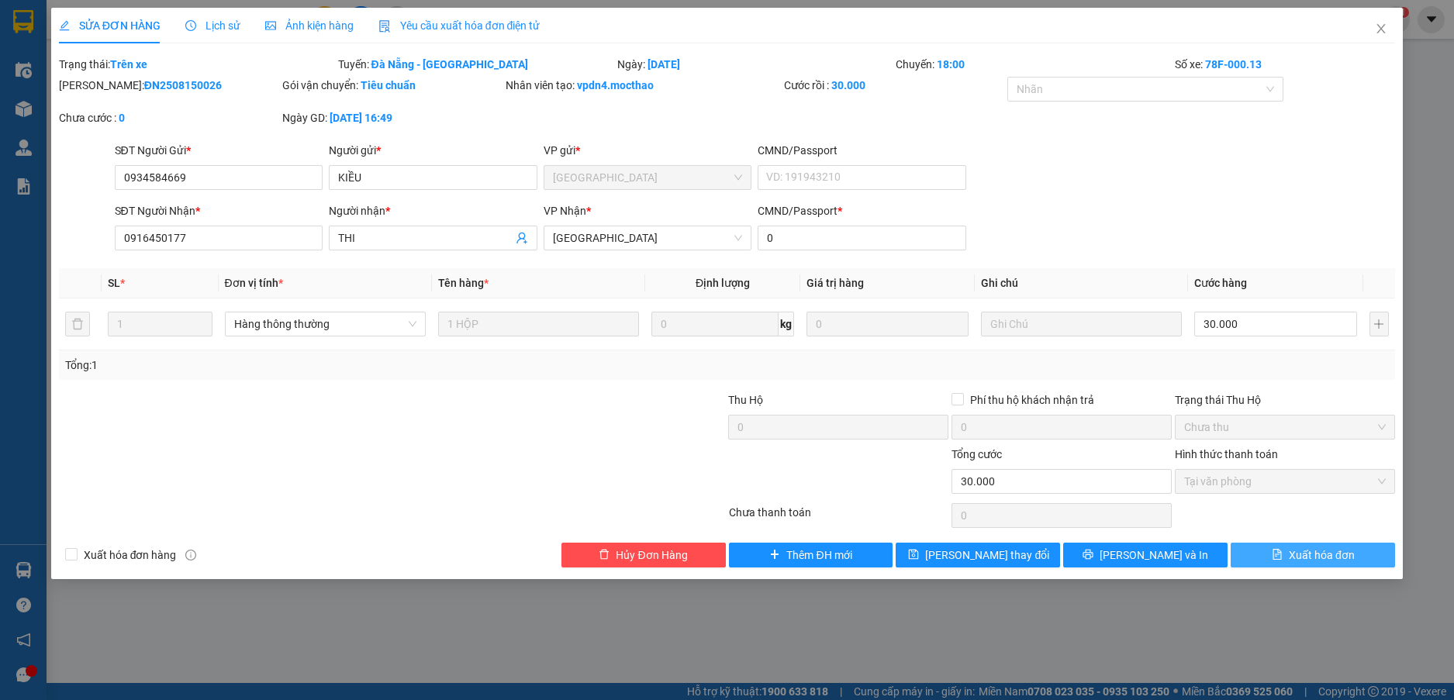
click at [1315, 560] on span "Xuất hóa đơn" at bounding box center [1321, 555] width 66 height 17
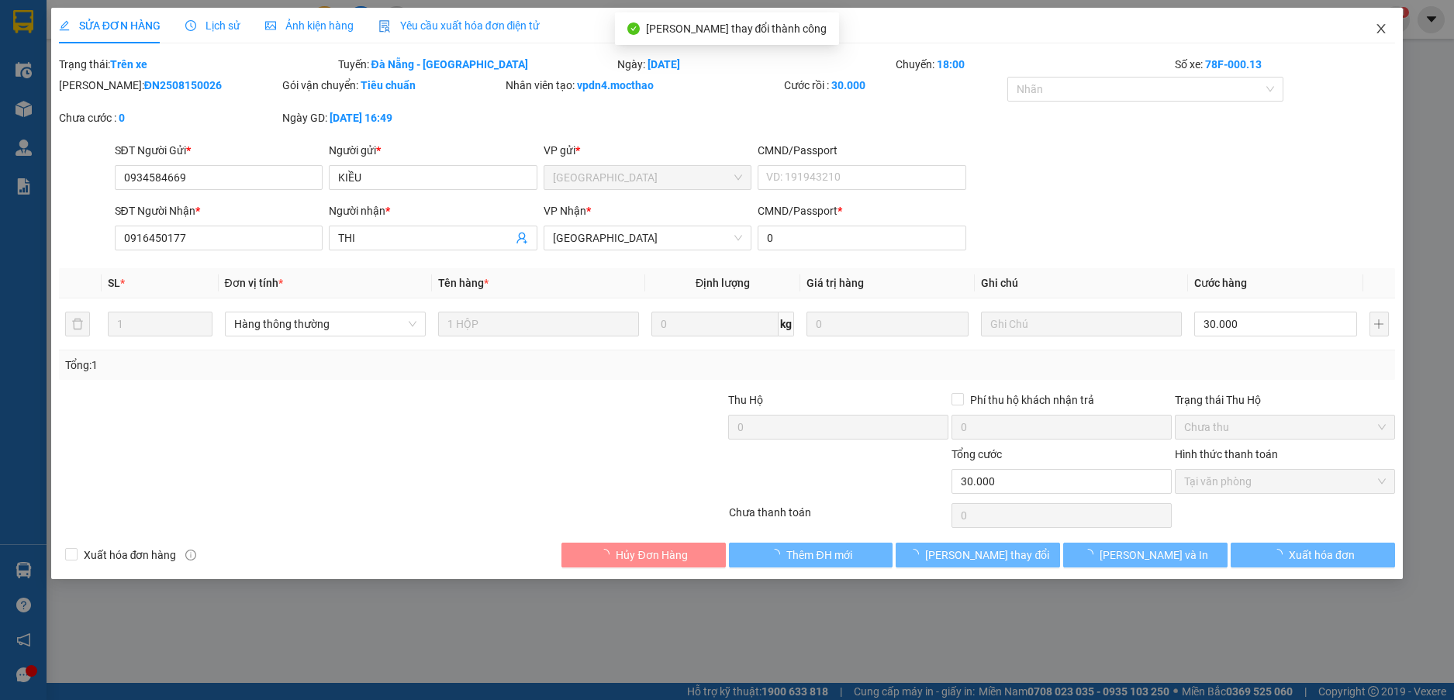
checkbox input "true"
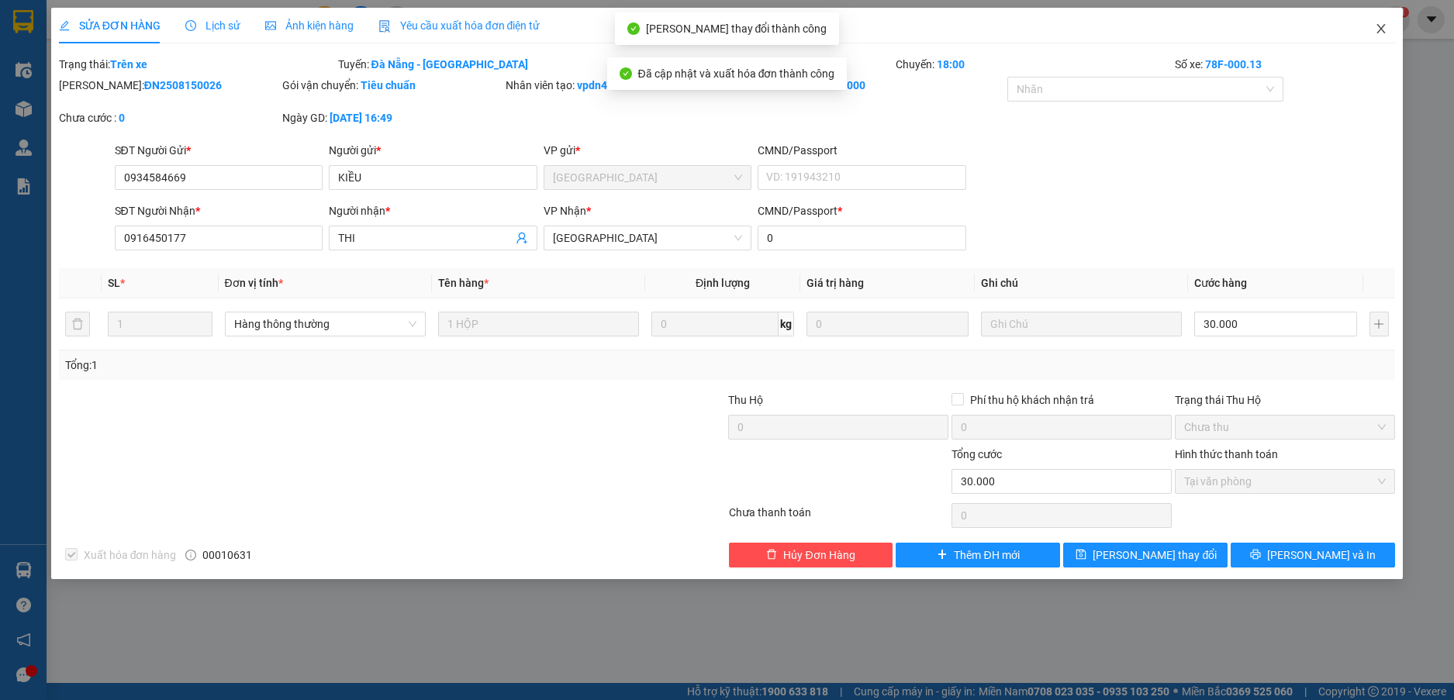
click at [1377, 29] on icon "close" at bounding box center [1380, 28] width 12 height 12
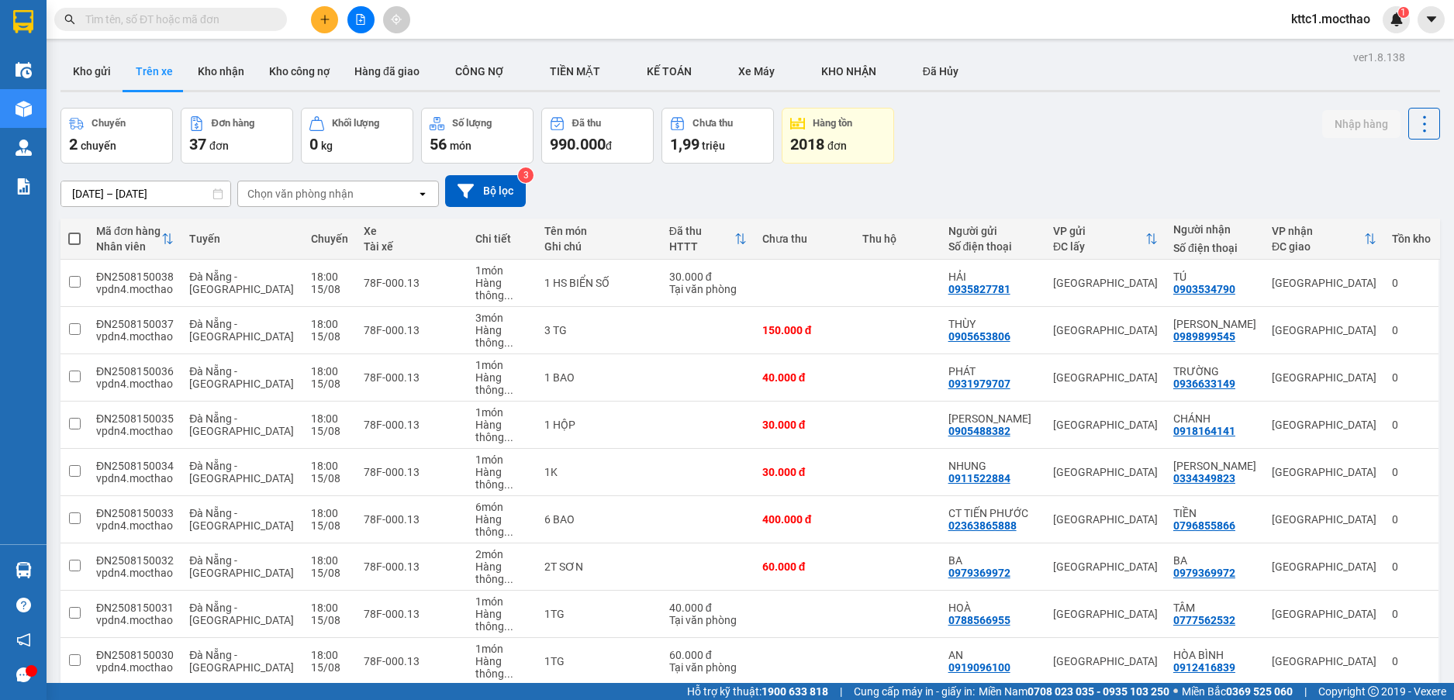
scroll to position [78, 0]
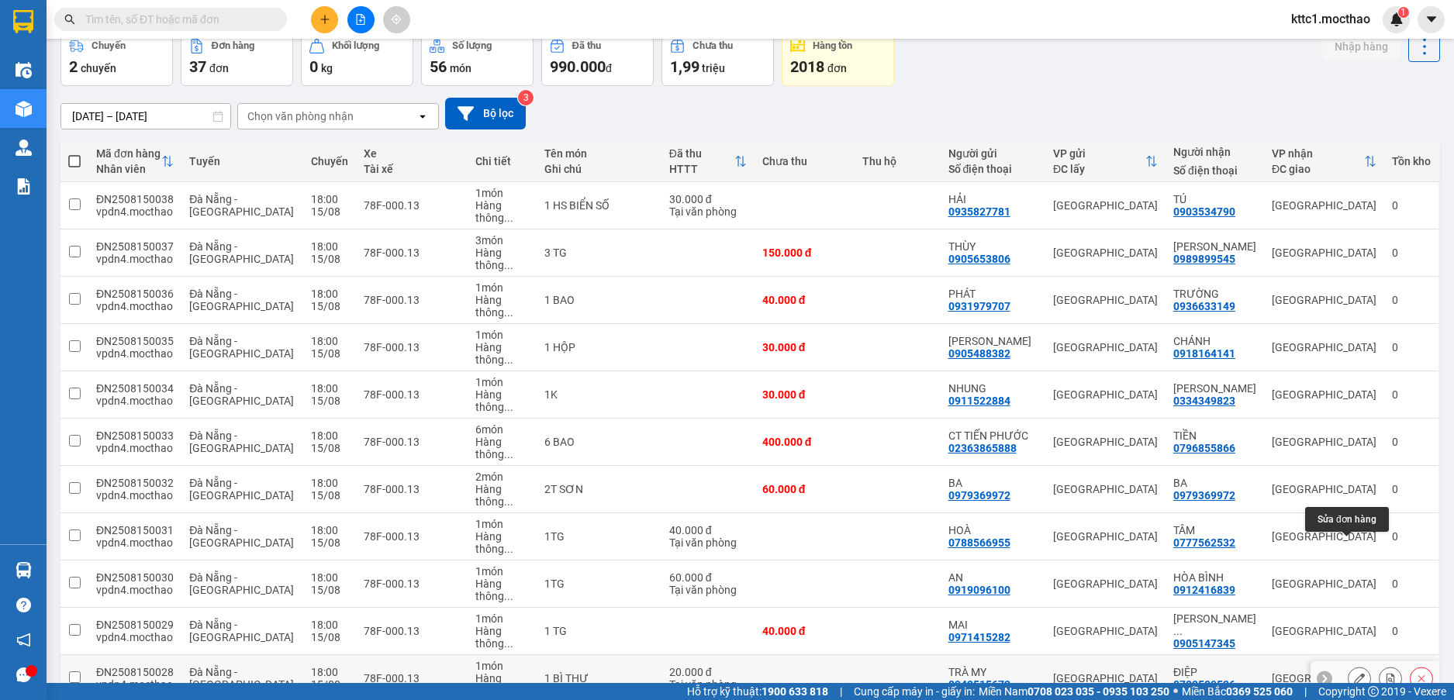
click at [1354, 673] on icon at bounding box center [1359, 678] width 11 height 11
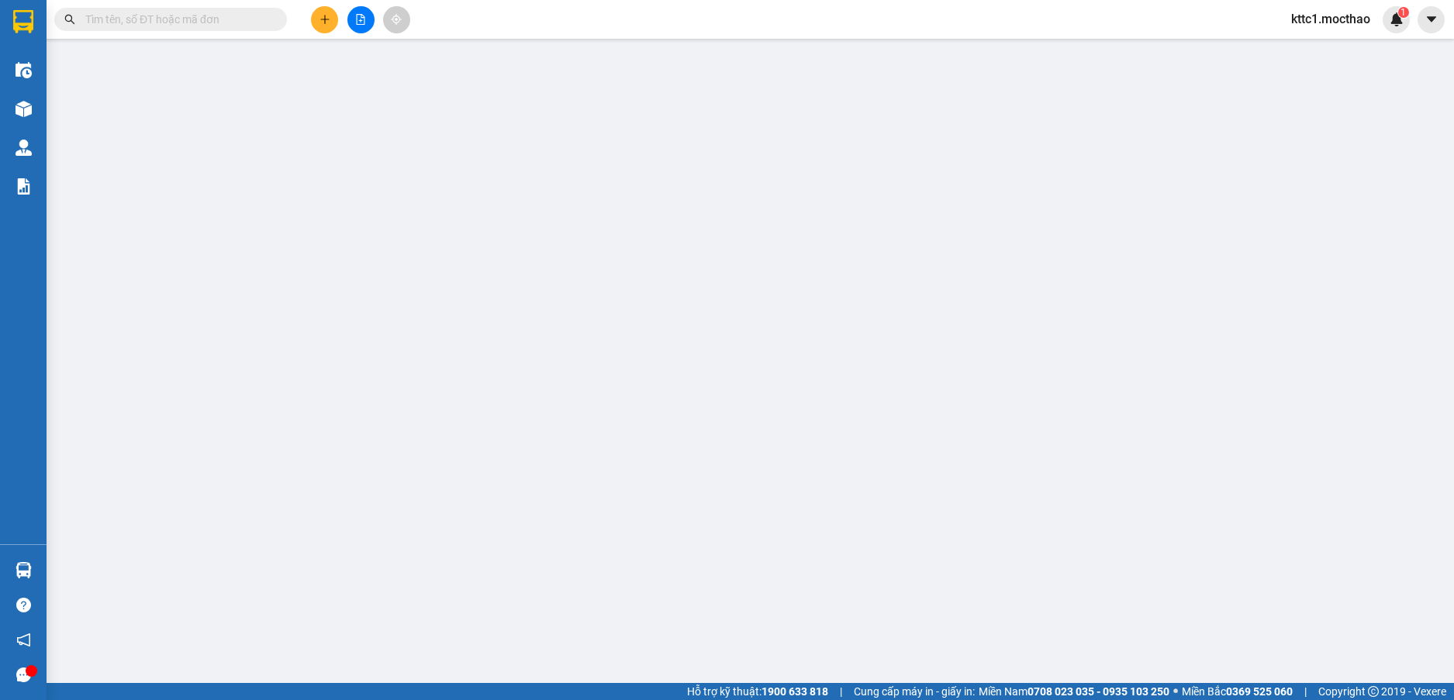
type input "0942515672"
type input "TRÀ MY"
type input "0702509526"
type input "ĐIỆP"
type input "0"
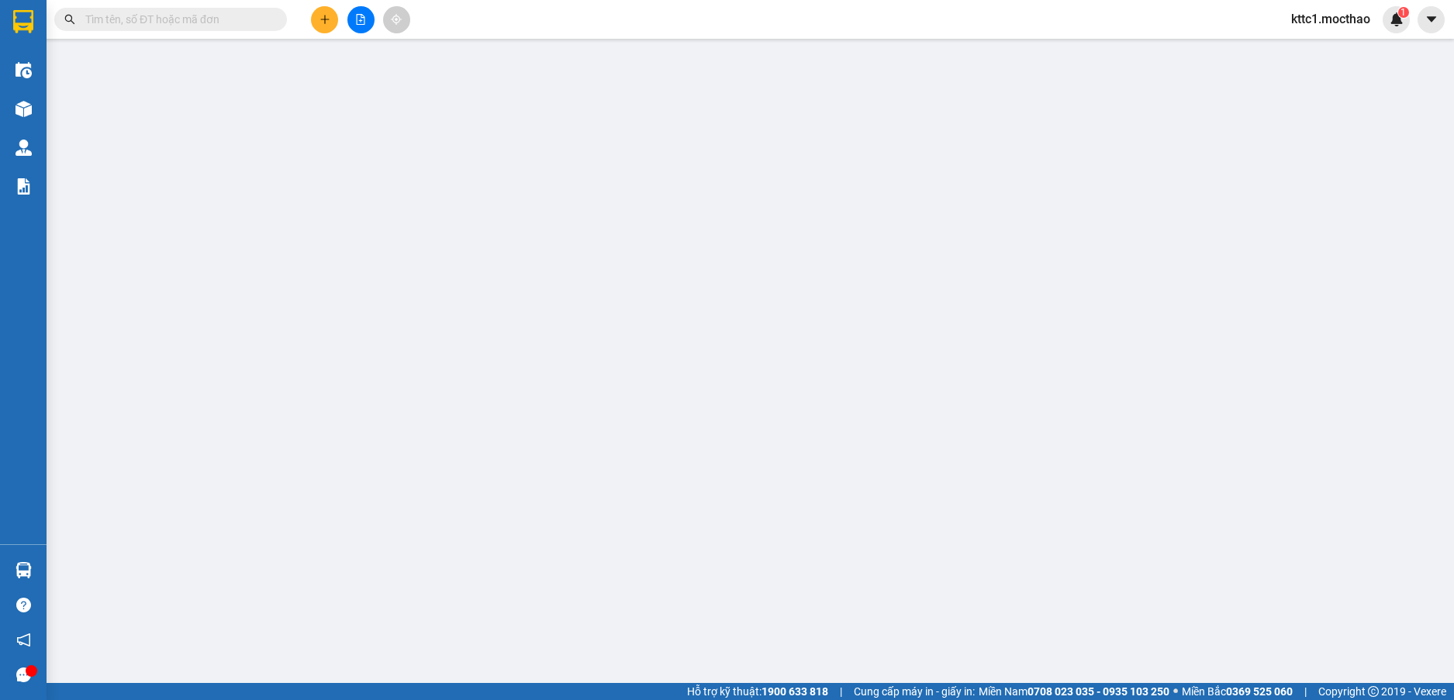
type input "20.000"
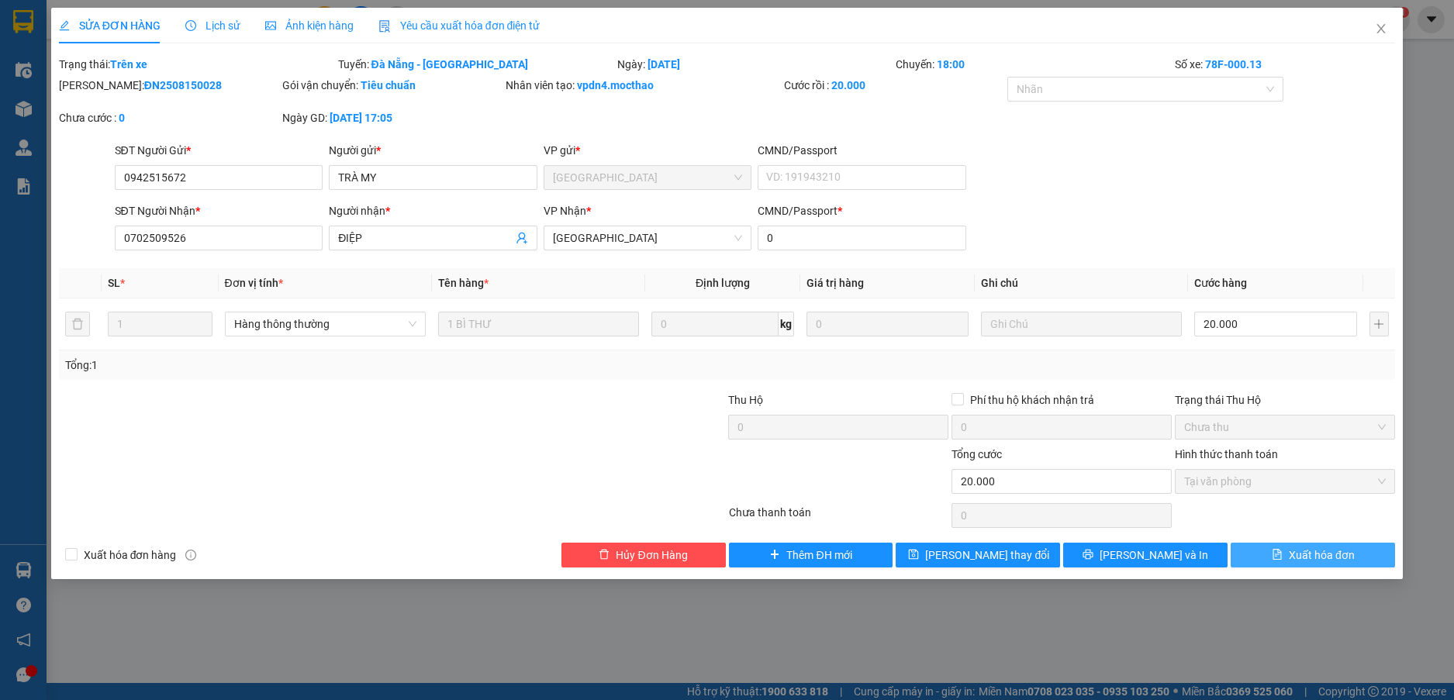
click at [1341, 553] on span "Xuất hóa đơn" at bounding box center [1321, 555] width 66 height 17
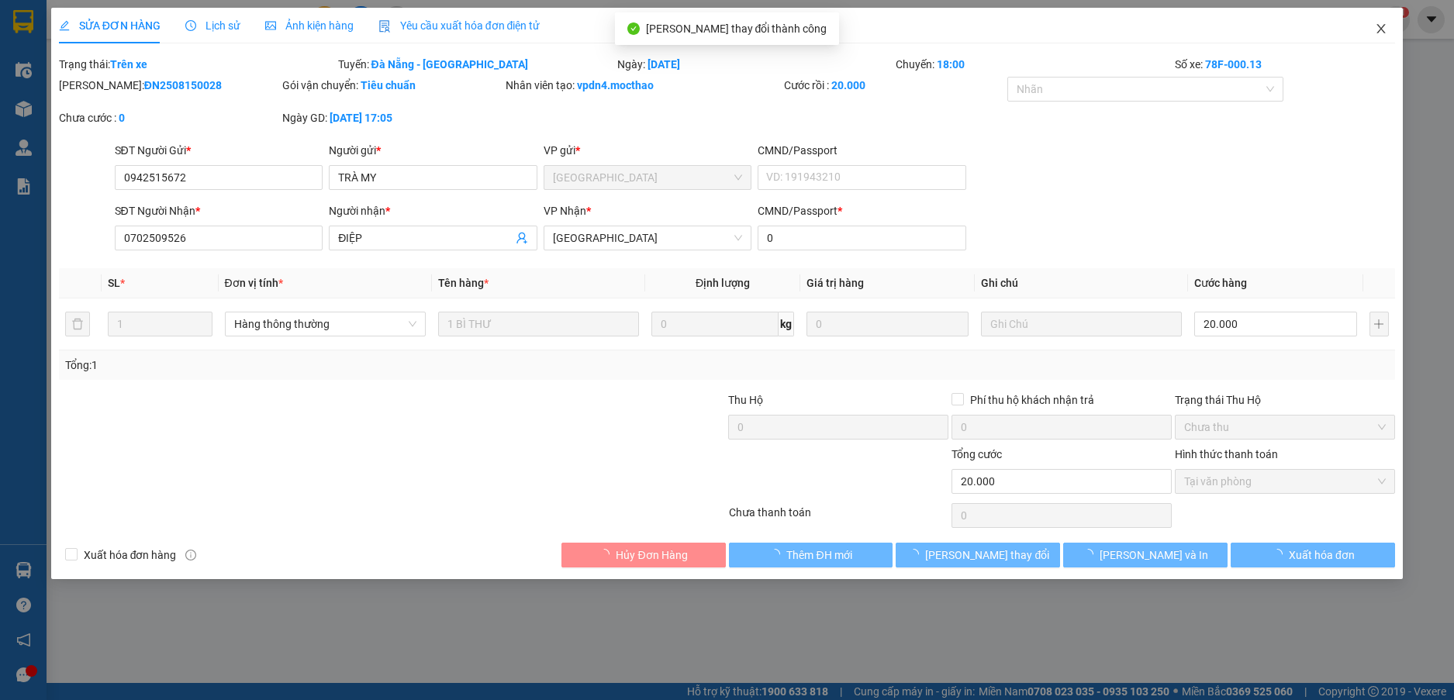
checkbox input "true"
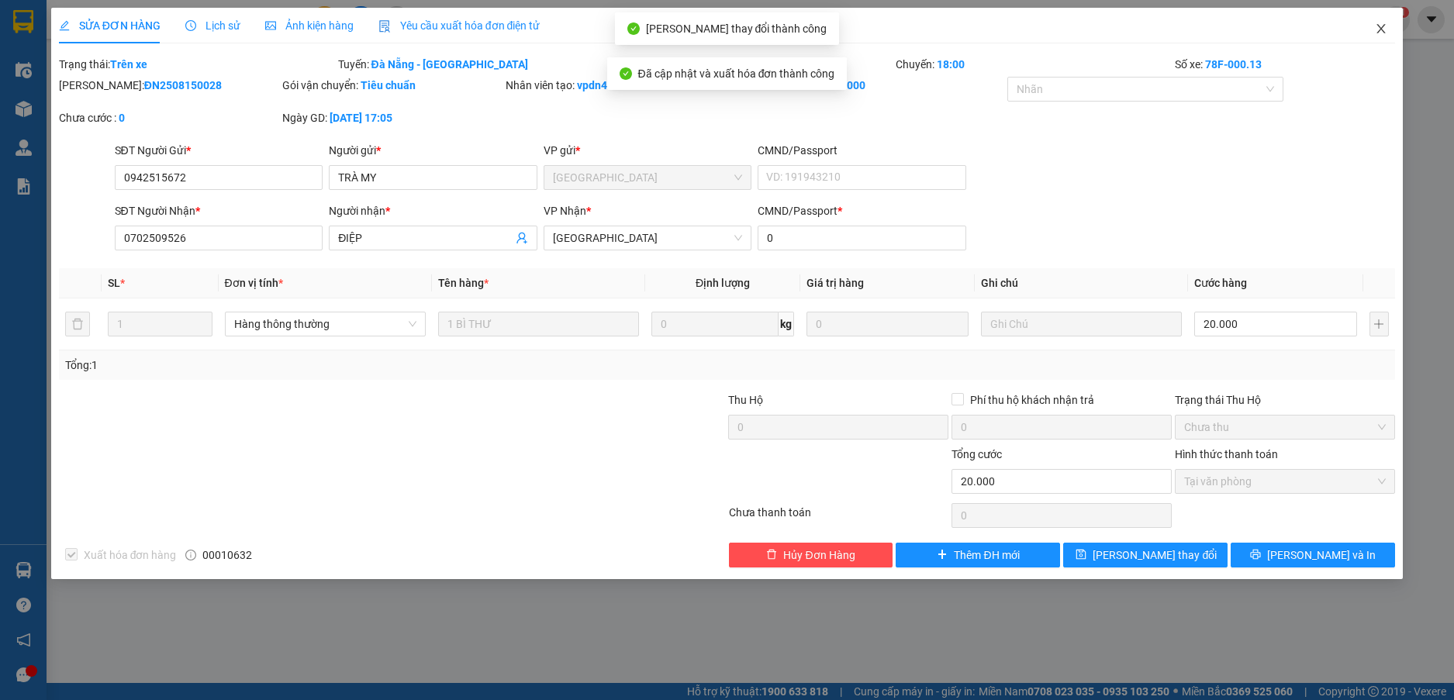
click at [1379, 26] on icon "close" at bounding box center [1380, 28] width 12 height 12
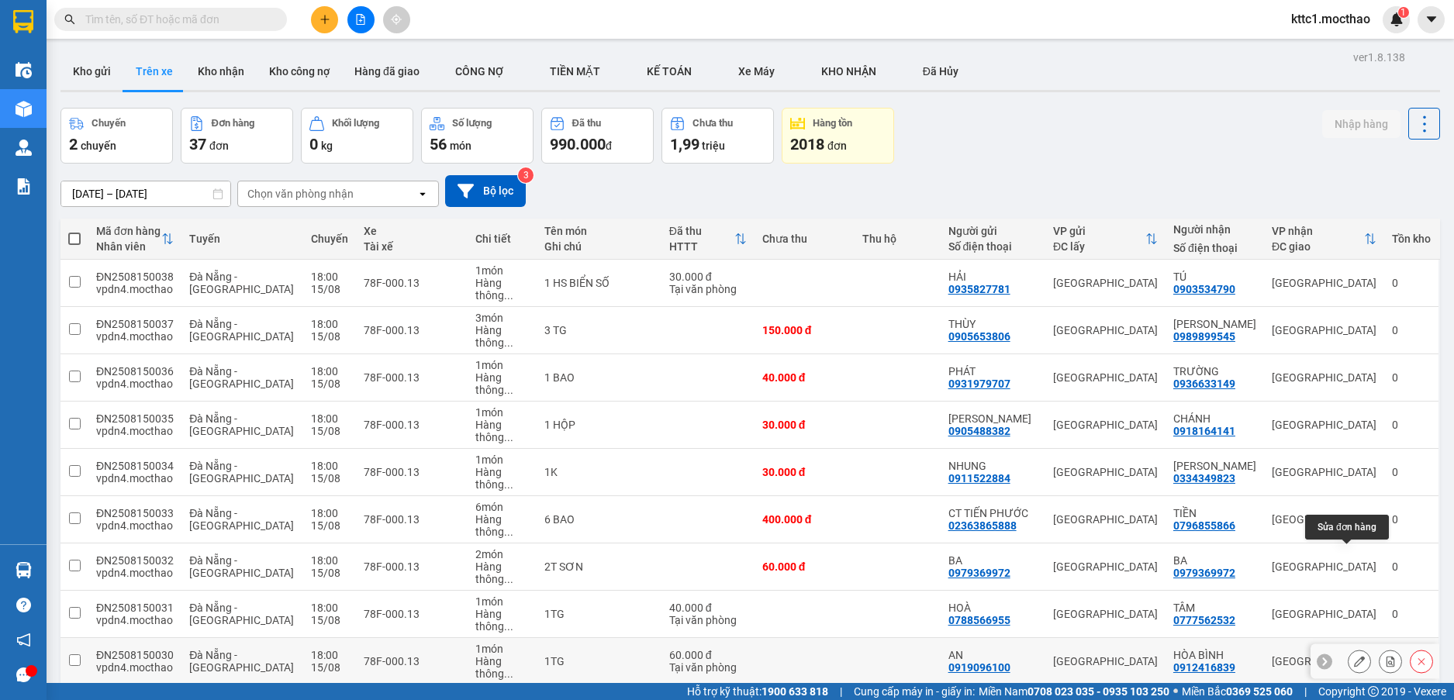
click at [1354, 656] on icon at bounding box center [1359, 661] width 11 height 11
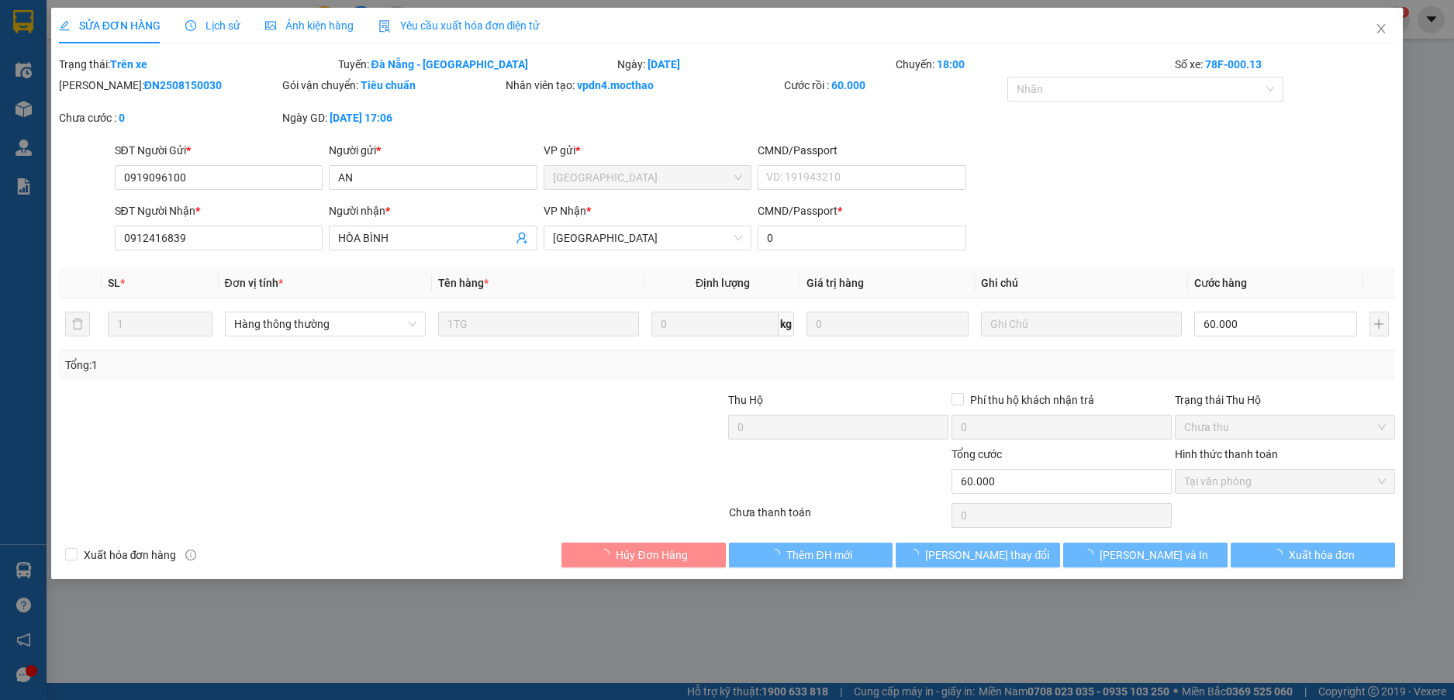
type input "0919096100"
type input "AN"
type input "0912416839"
type input "HÒA BÌNH"
type input "0"
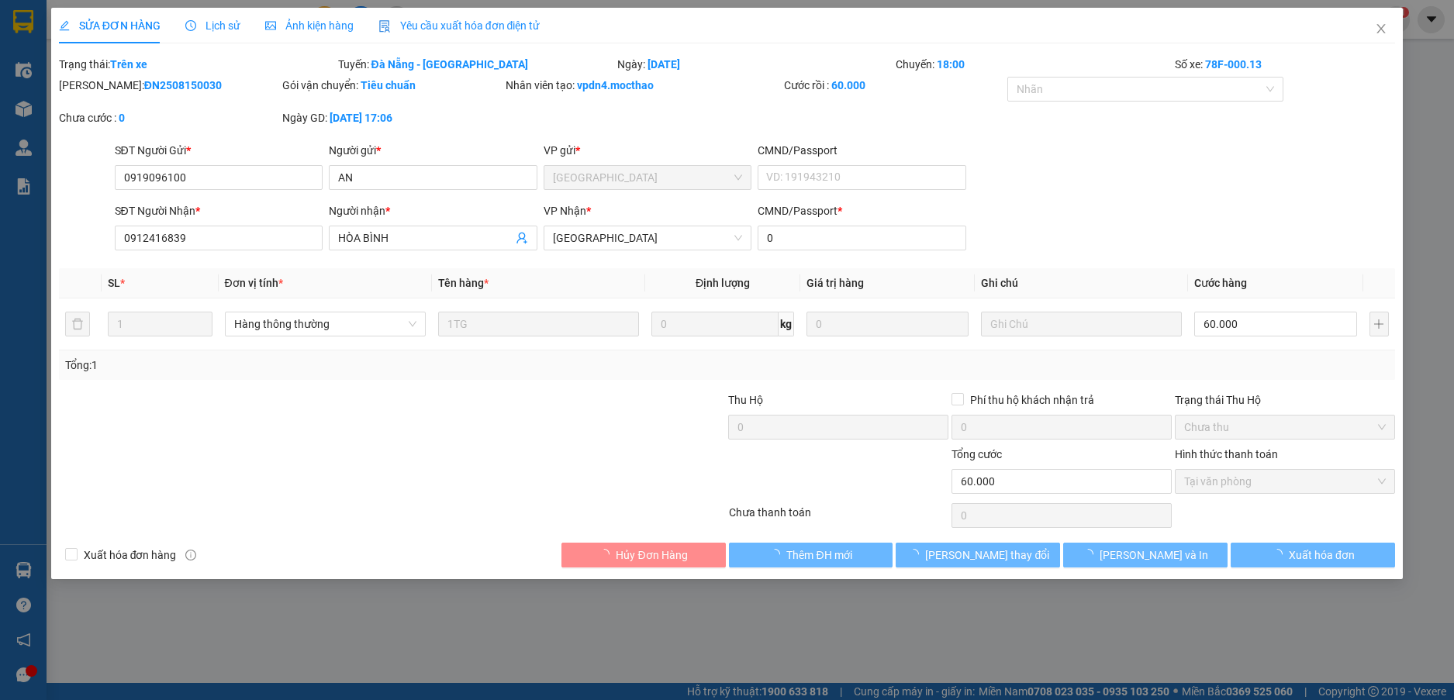
type input "60.000"
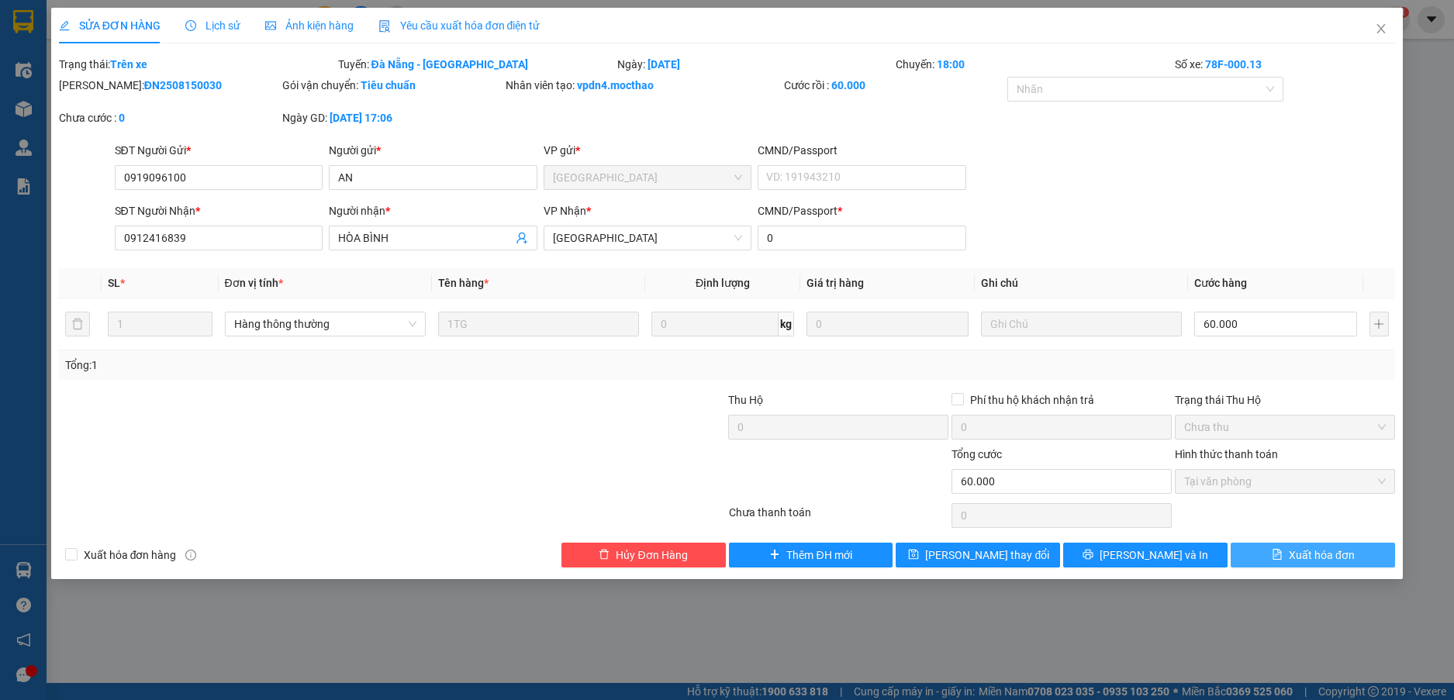
click at [1339, 550] on span "Xuất hóa đơn" at bounding box center [1321, 555] width 66 height 17
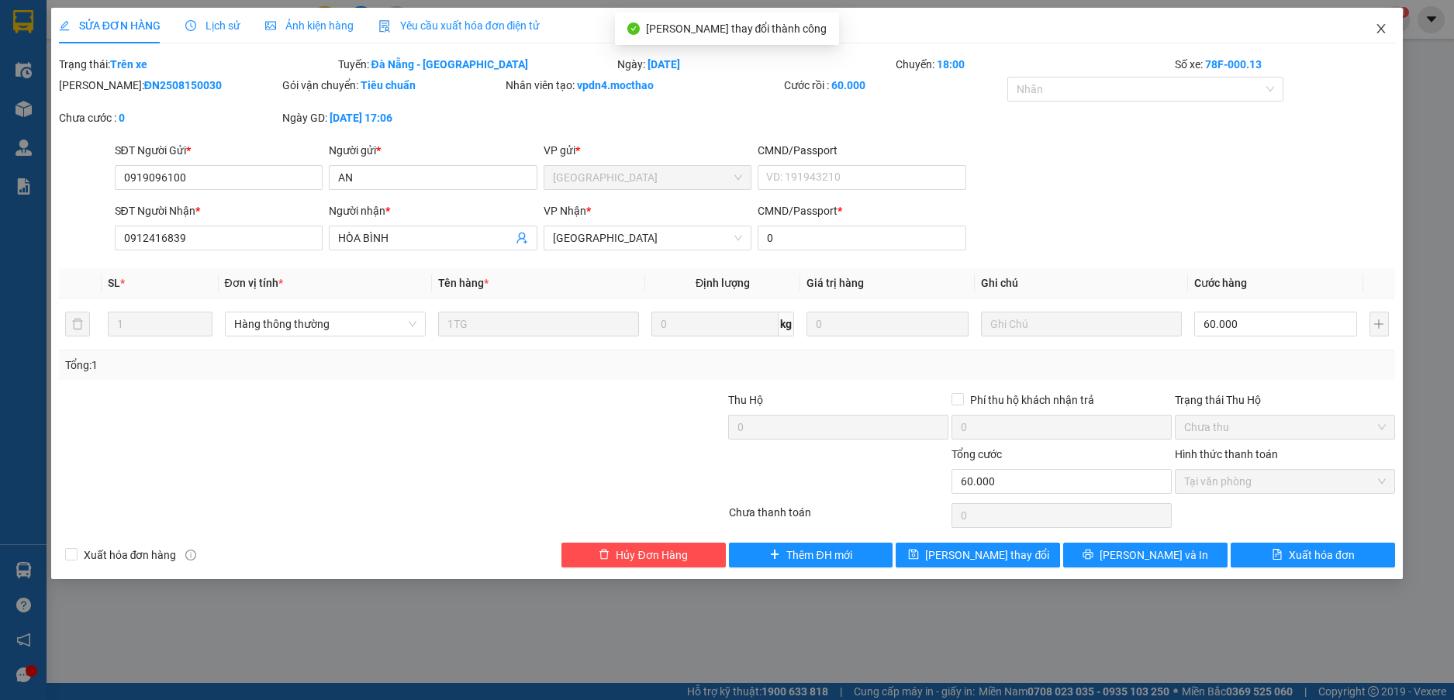
checkbox input "true"
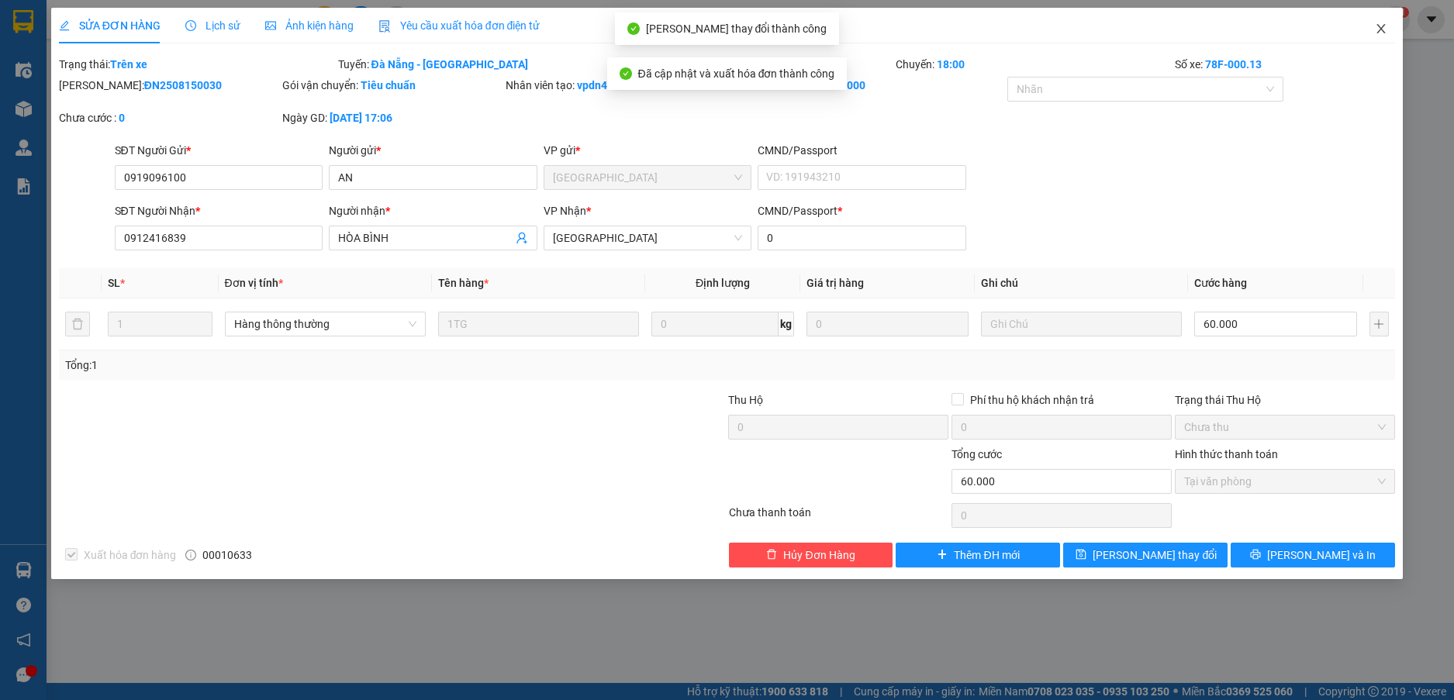
click at [1382, 29] on icon "close" at bounding box center [1380, 28] width 12 height 12
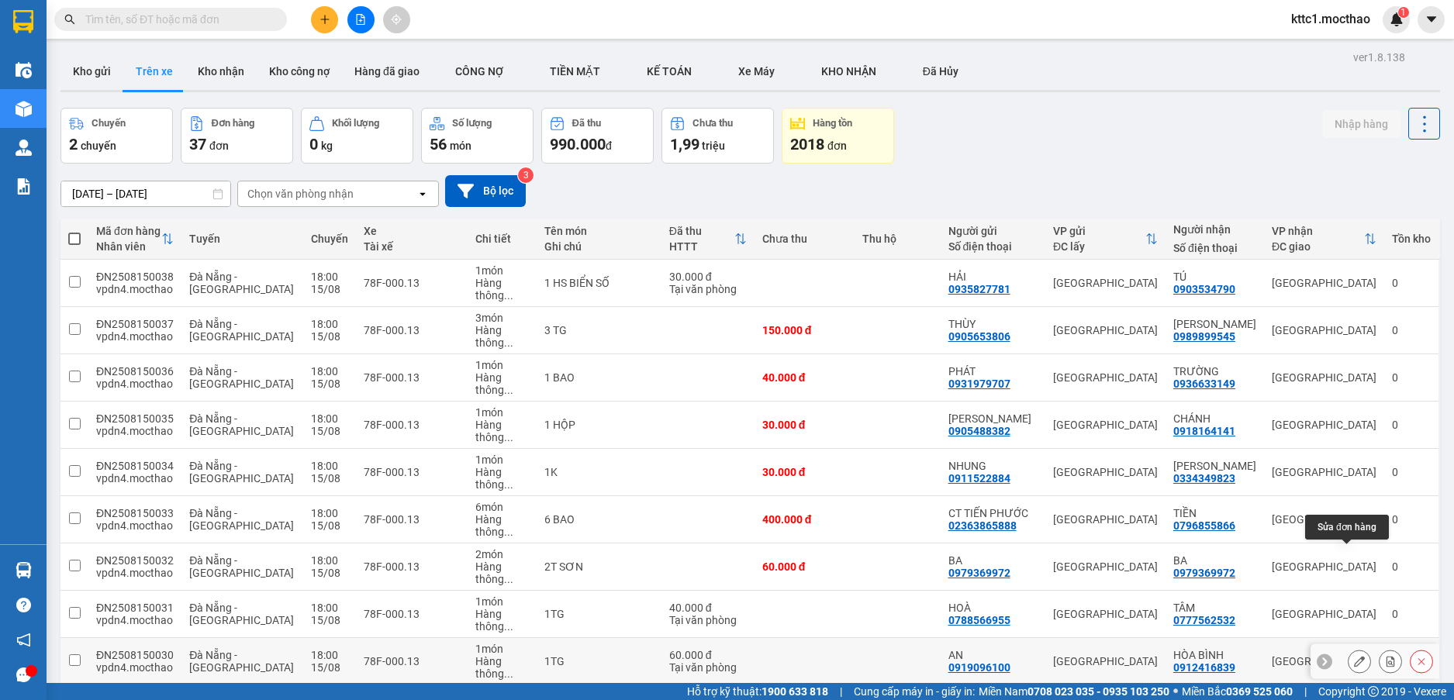
click at [1354, 656] on icon at bounding box center [1359, 661] width 11 height 11
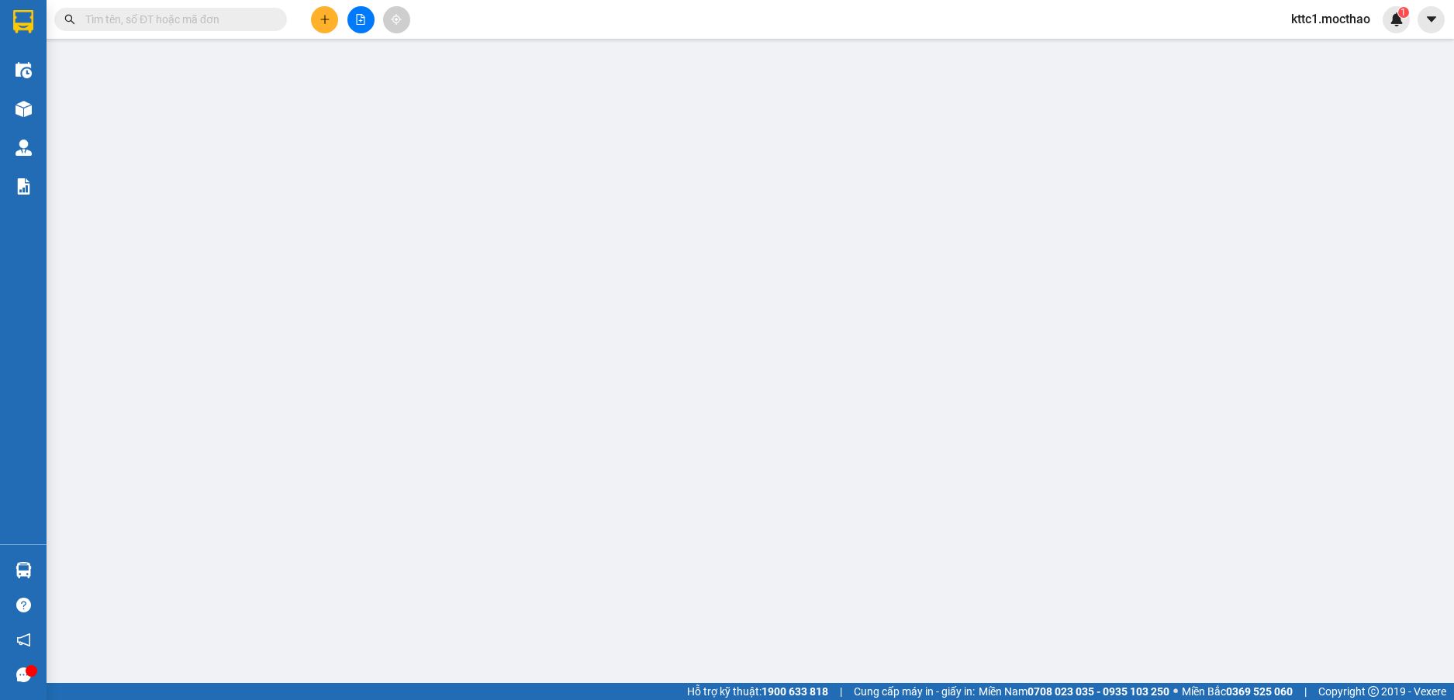
type input "0919096100"
type input "AN"
type input "0912416839"
type input "HÒA BÌNH"
type input "0"
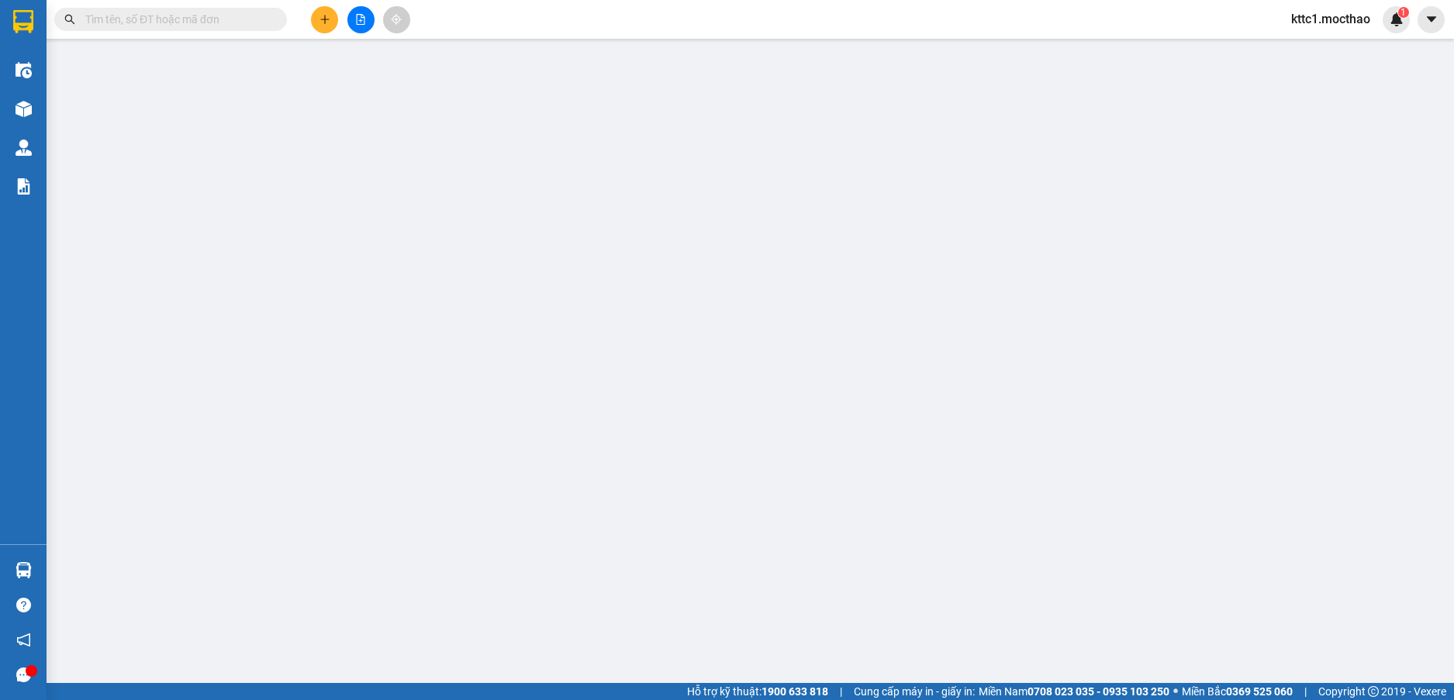
type input "60.000"
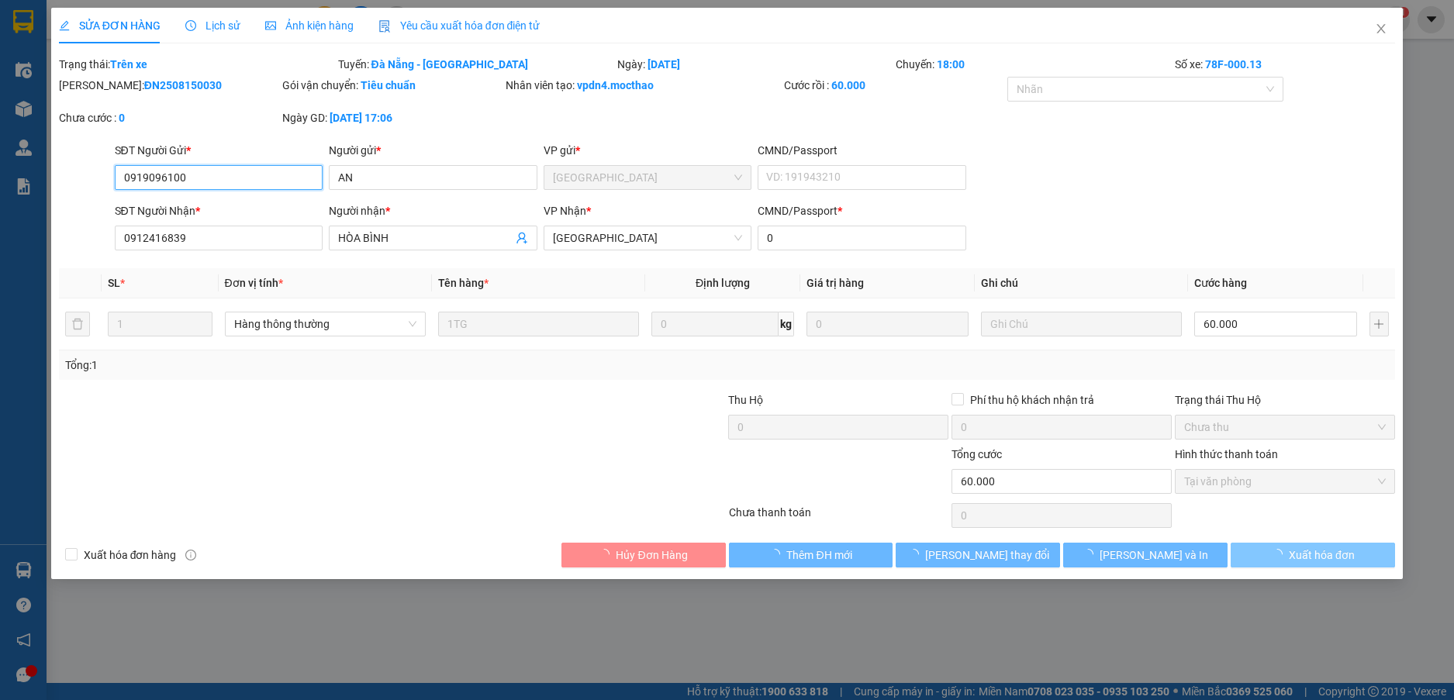
checkbox input "true"
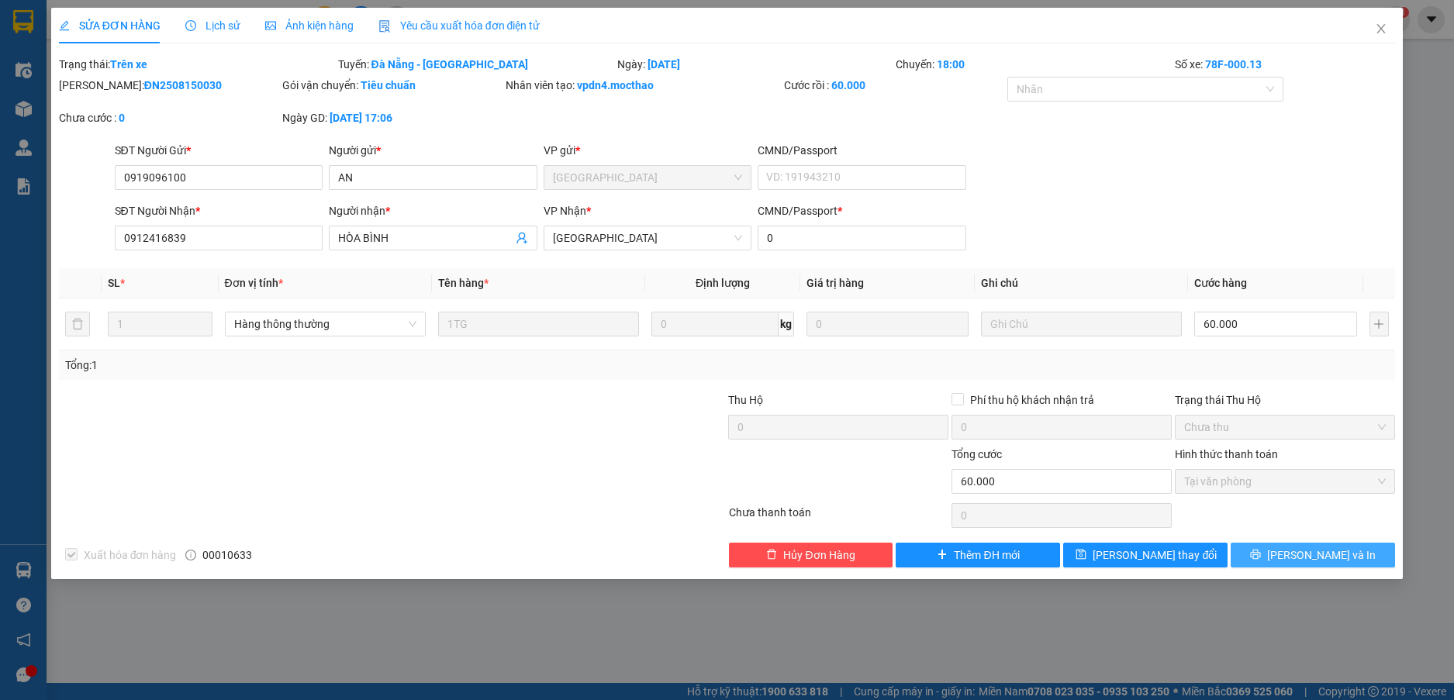
click at [1343, 555] on button "[PERSON_NAME] và In" at bounding box center [1312, 555] width 164 height 25
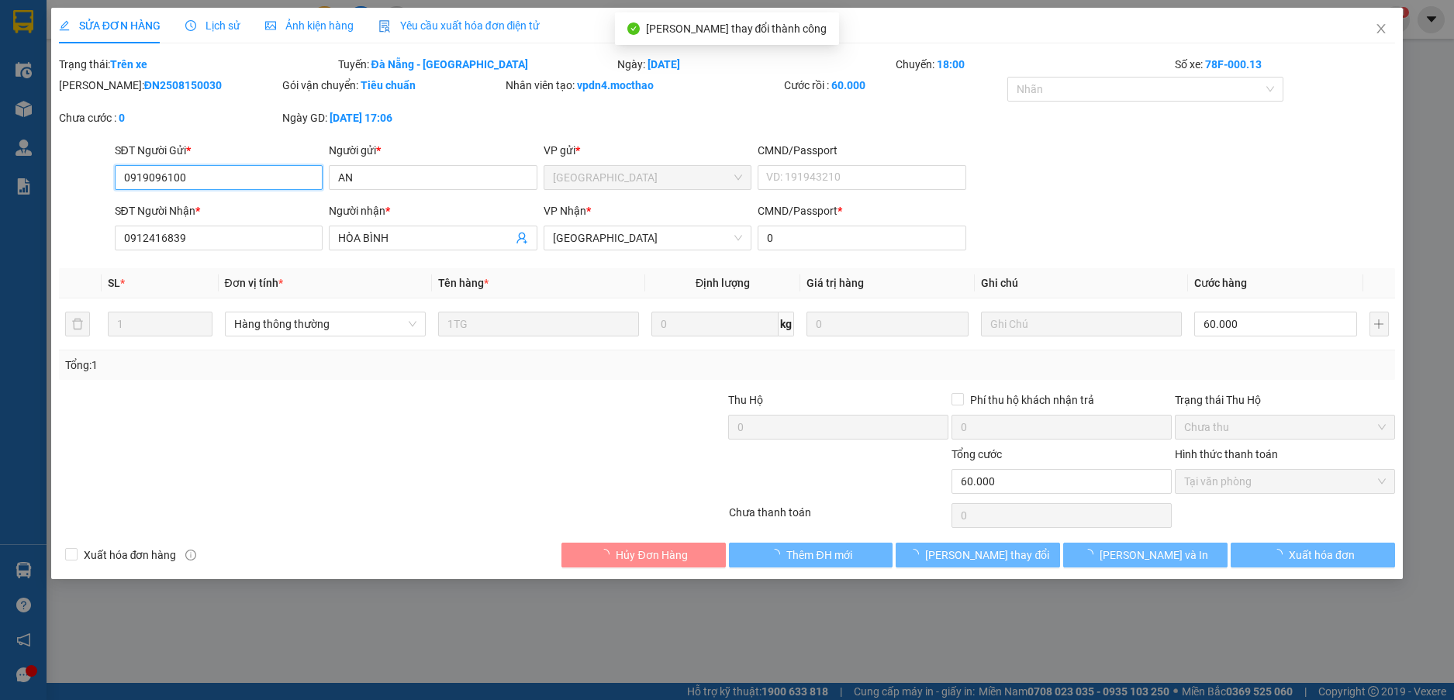
checkbox input "true"
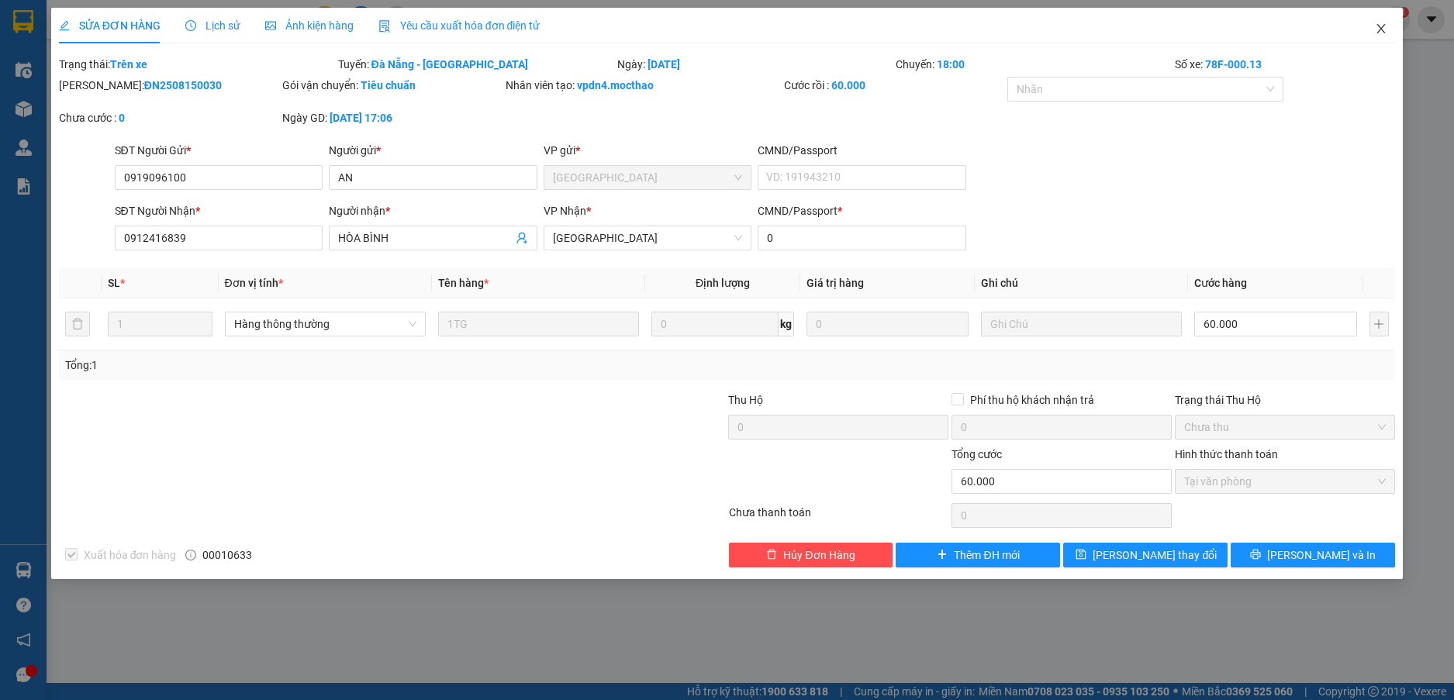
click at [1382, 26] on icon "close" at bounding box center [1380, 28] width 12 height 12
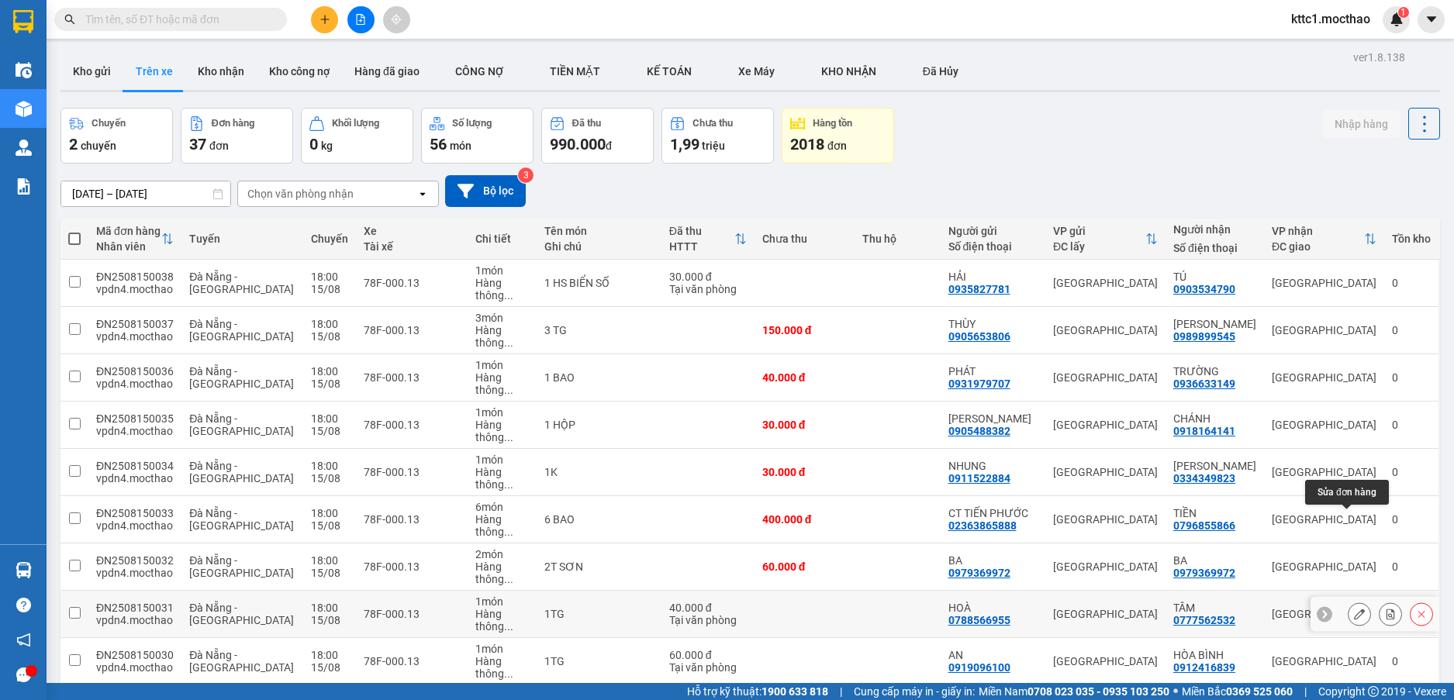
click at [1354, 609] on icon at bounding box center [1359, 614] width 11 height 11
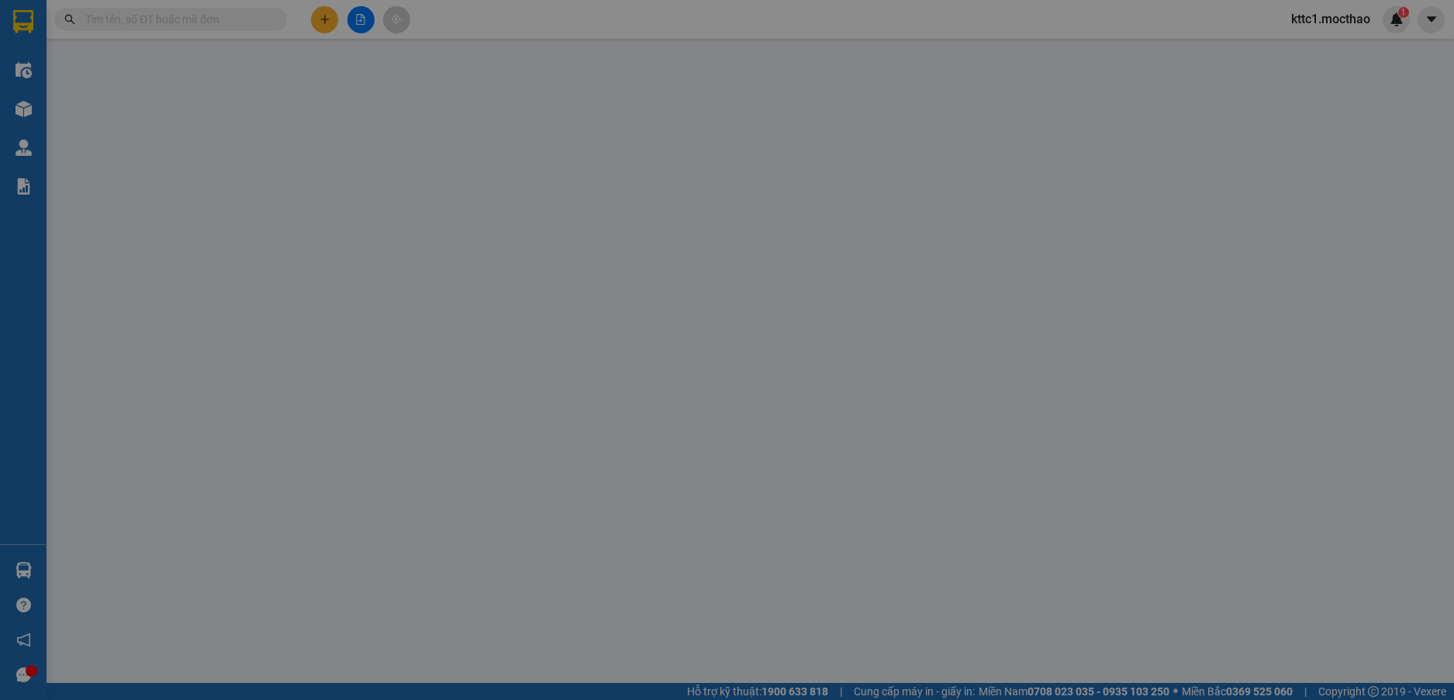
type input "0788566955"
type input "HOÀ"
type input "0777562532"
type input "TÂM"
type input "0"
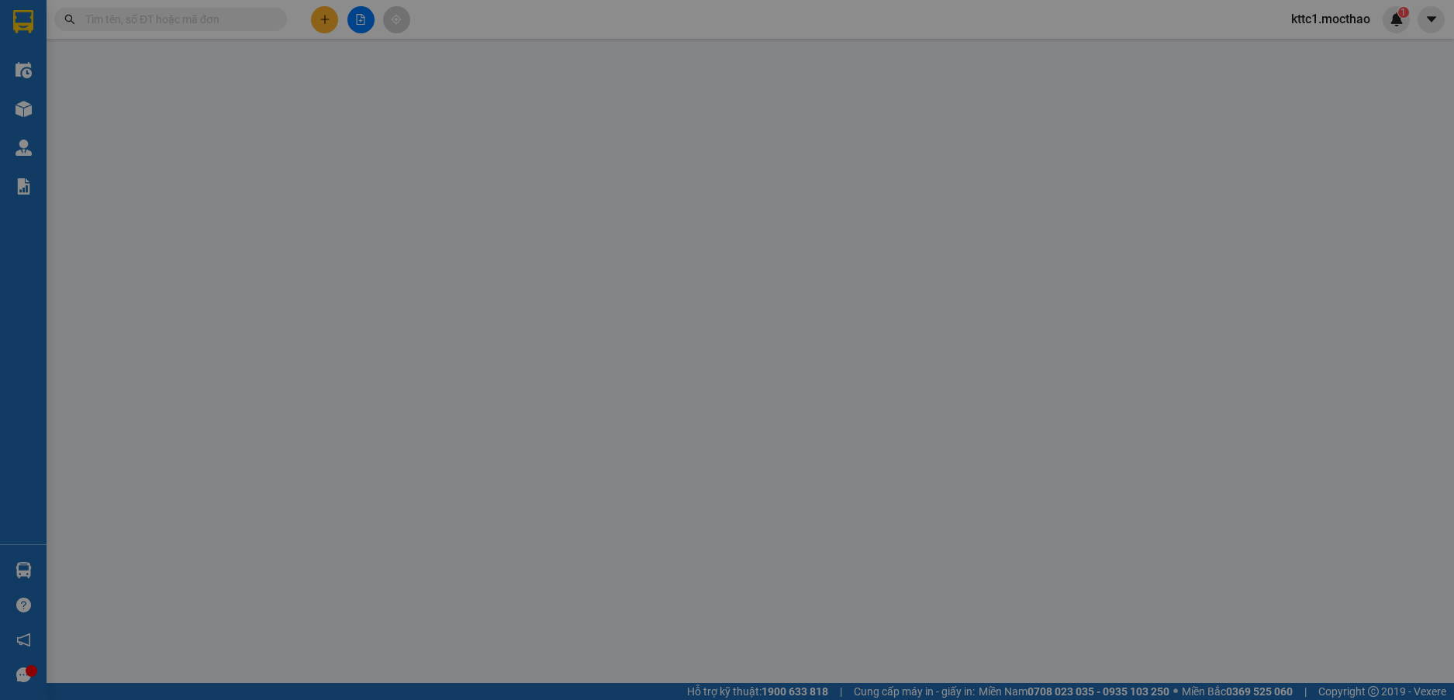
type input "40.000"
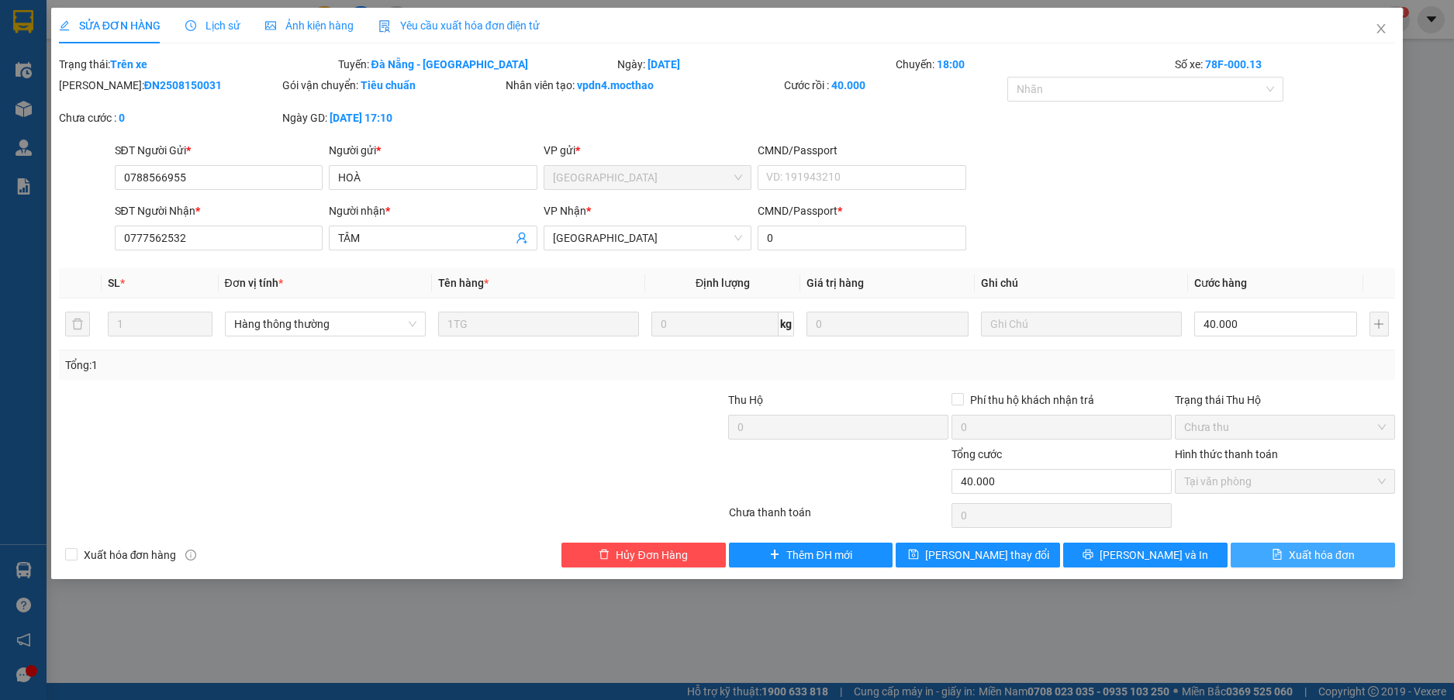
click at [1328, 557] on span "Xuất hóa đơn" at bounding box center [1321, 555] width 66 height 17
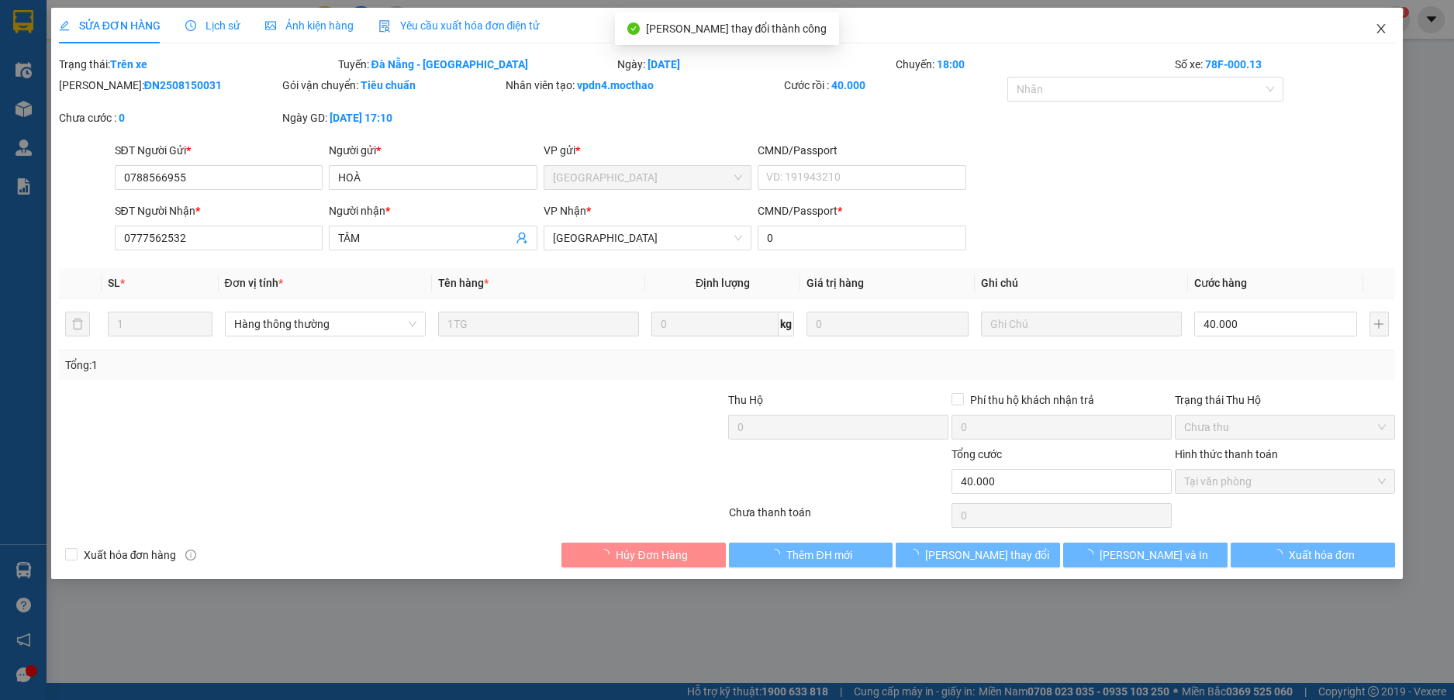
checkbox input "true"
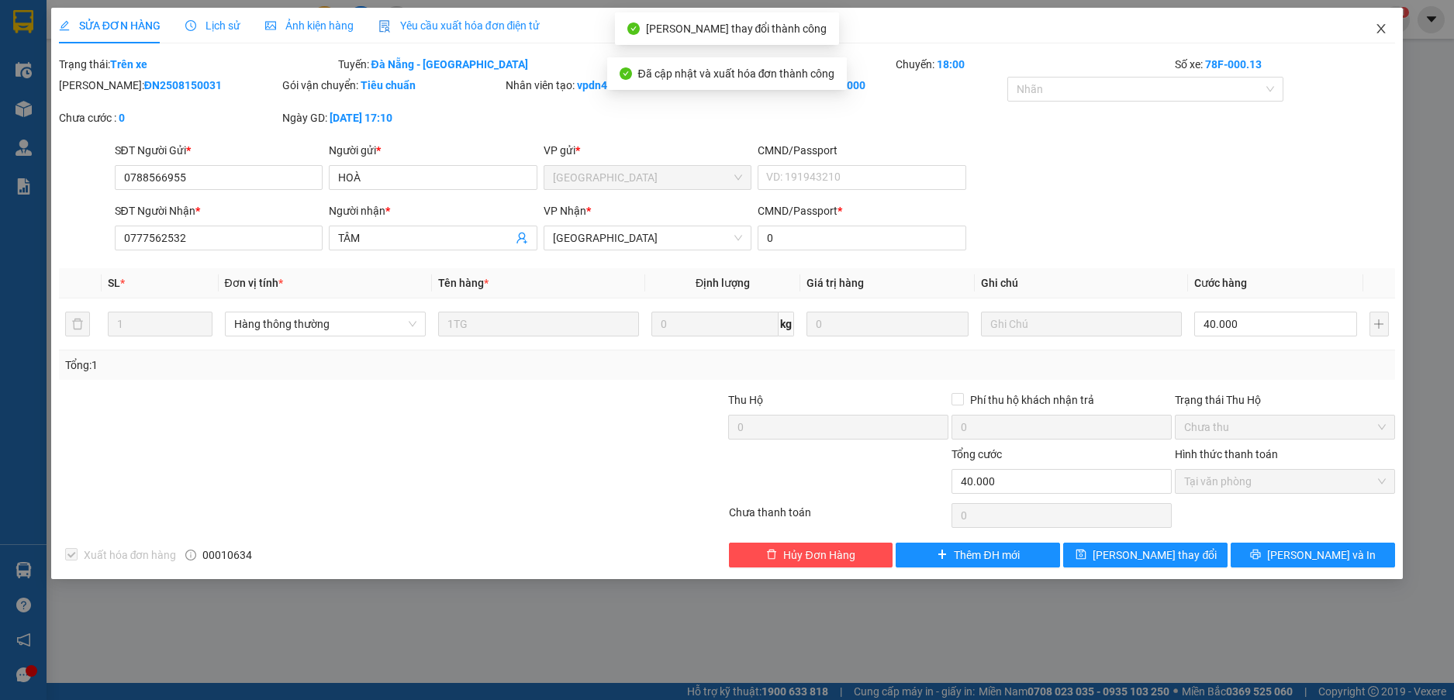
click at [1387, 26] on icon "close" at bounding box center [1380, 28] width 12 height 12
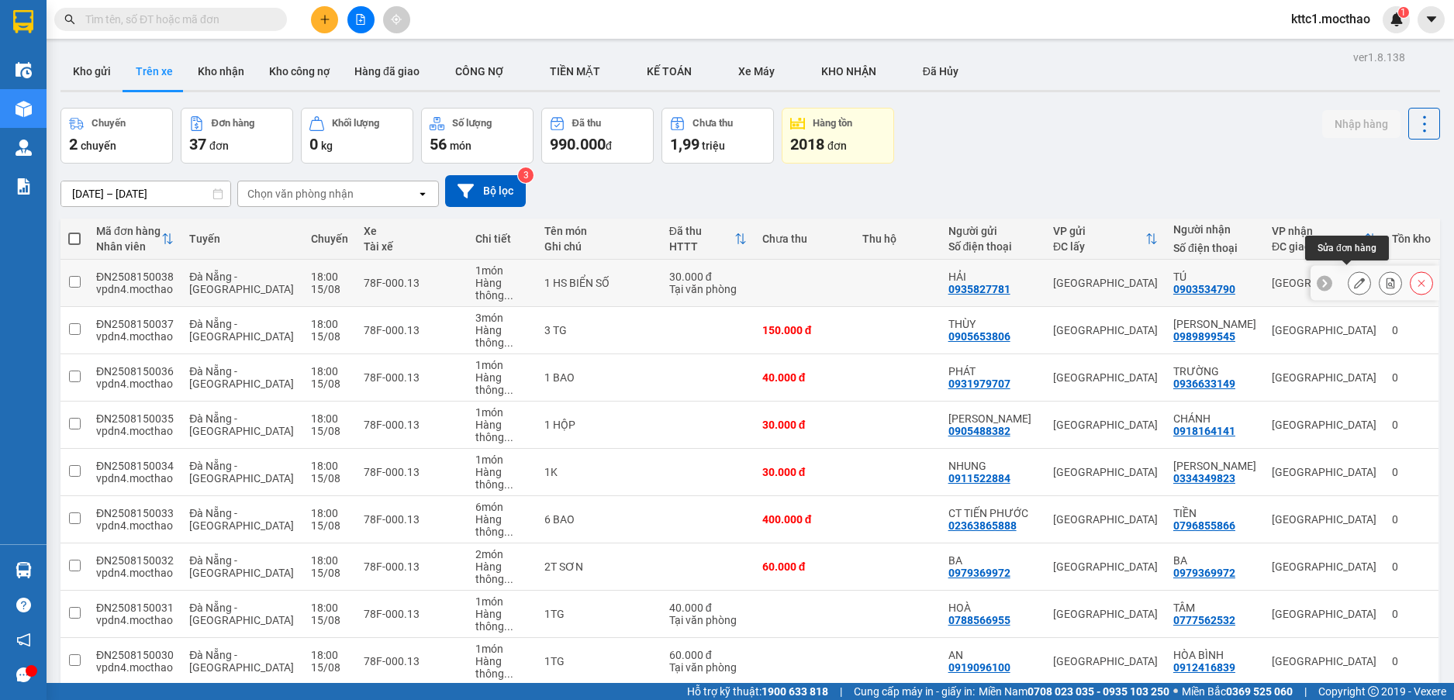
click at [1353, 270] on button at bounding box center [1359, 283] width 22 height 27
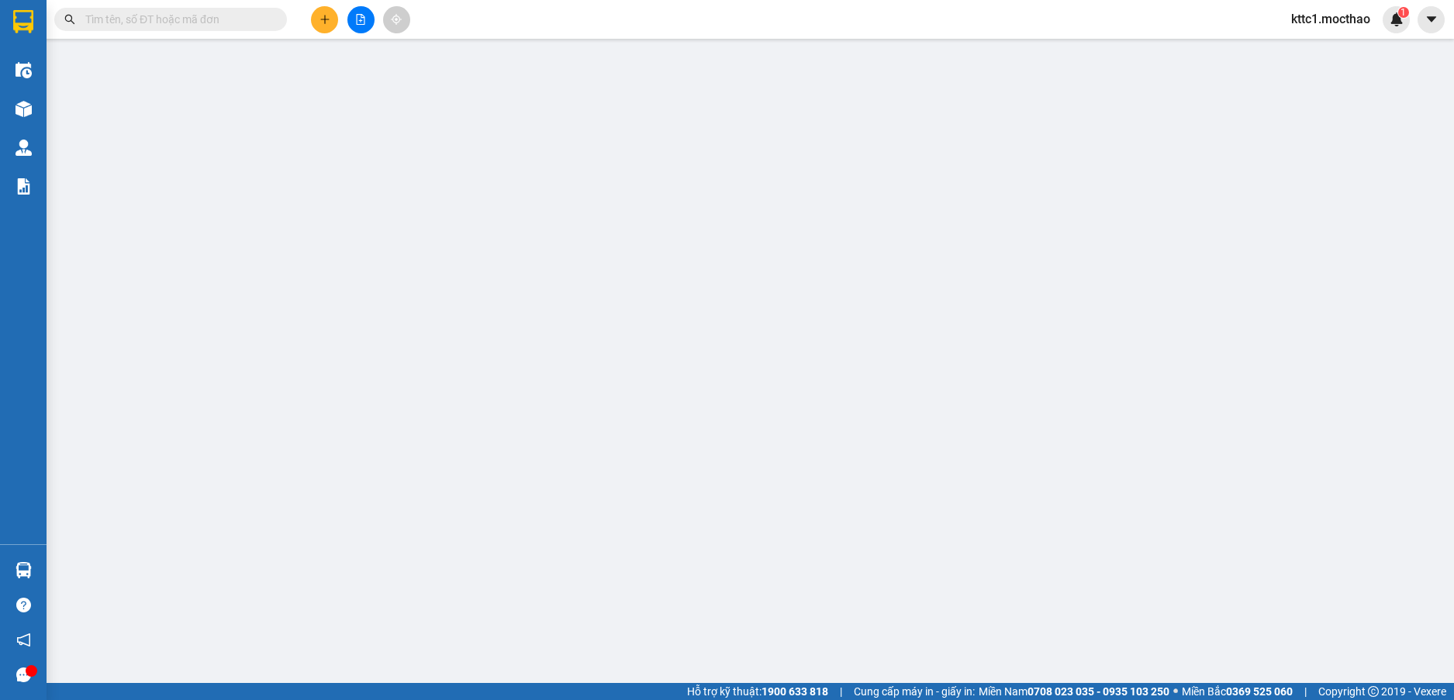
type input "0935827781"
type input "HẢI"
type input "0903534790"
type input "TÚ"
type input "0"
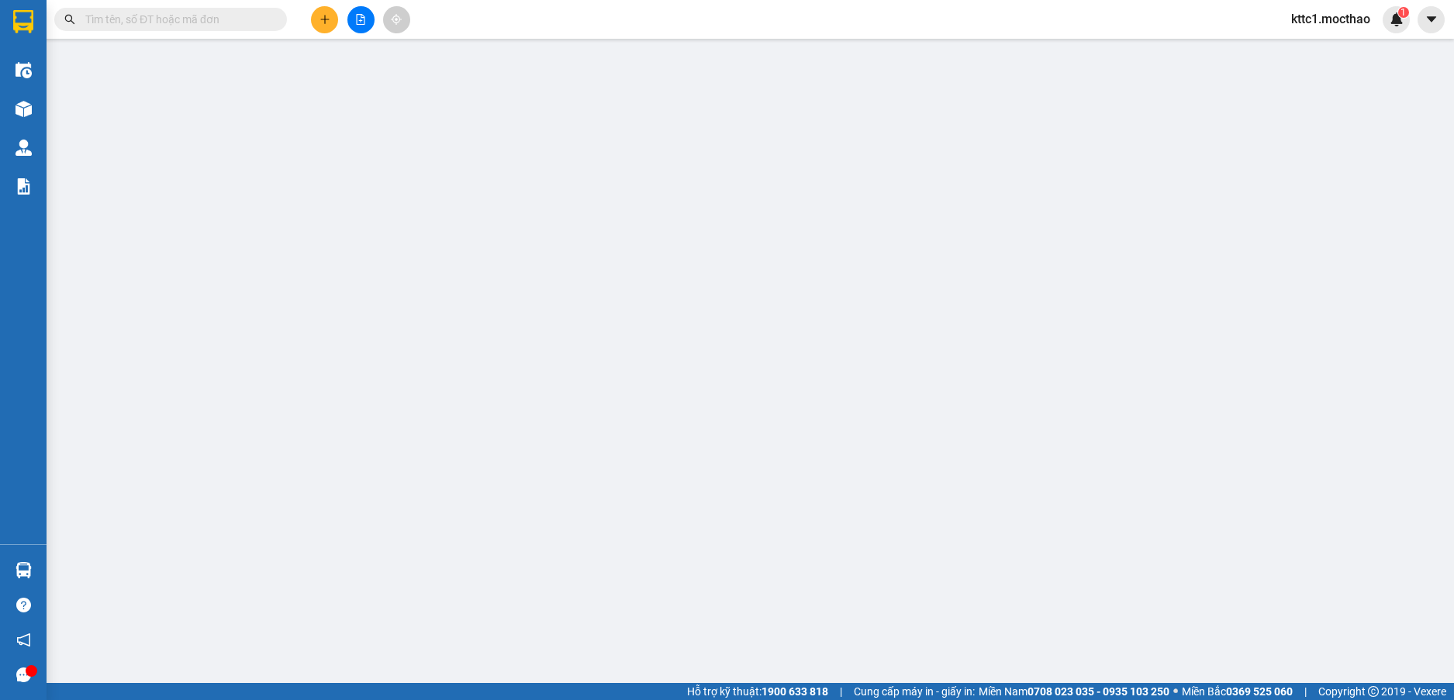
type input "30.000"
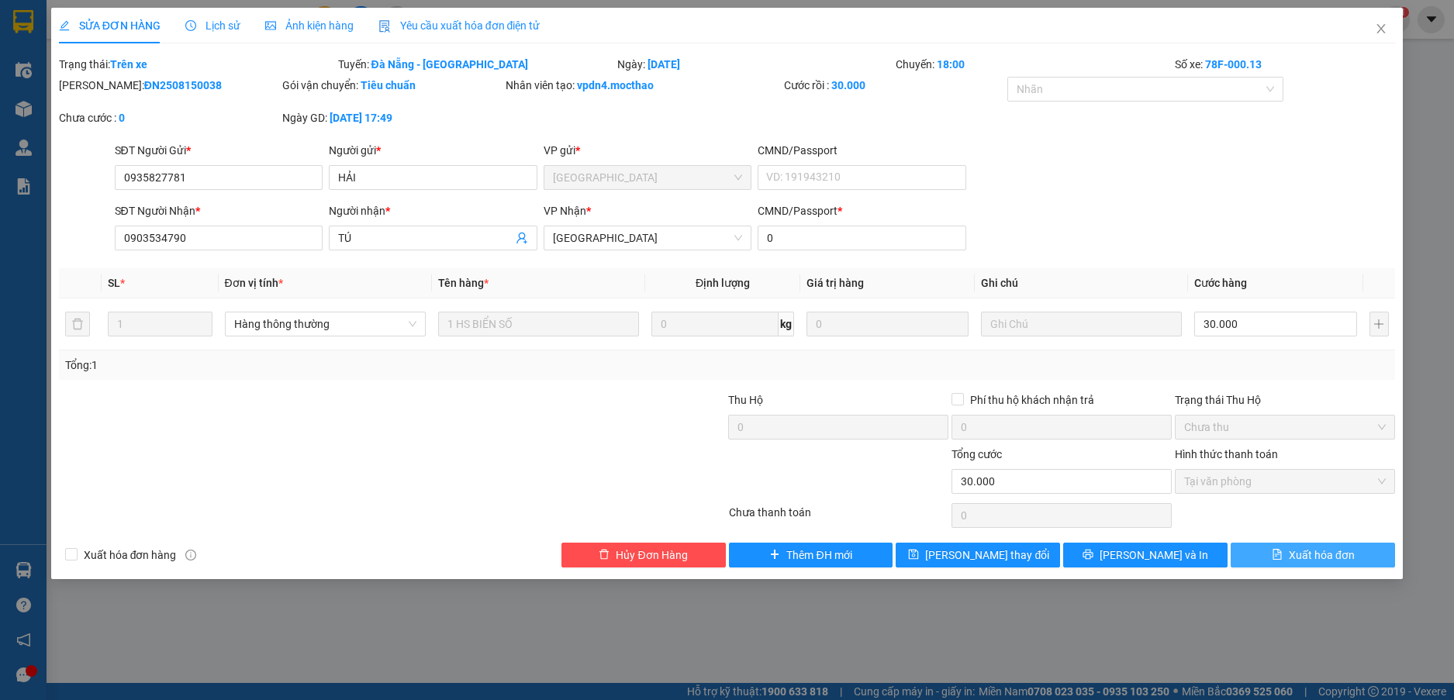
drag, startPoint x: 1341, startPoint y: 559, endPoint x: 1340, endPoint y: 540, distance: 19.4
click at [1340, 558] on span "Xuất hóa đơn" at bounding box center [1321, 555] width 66 height 17
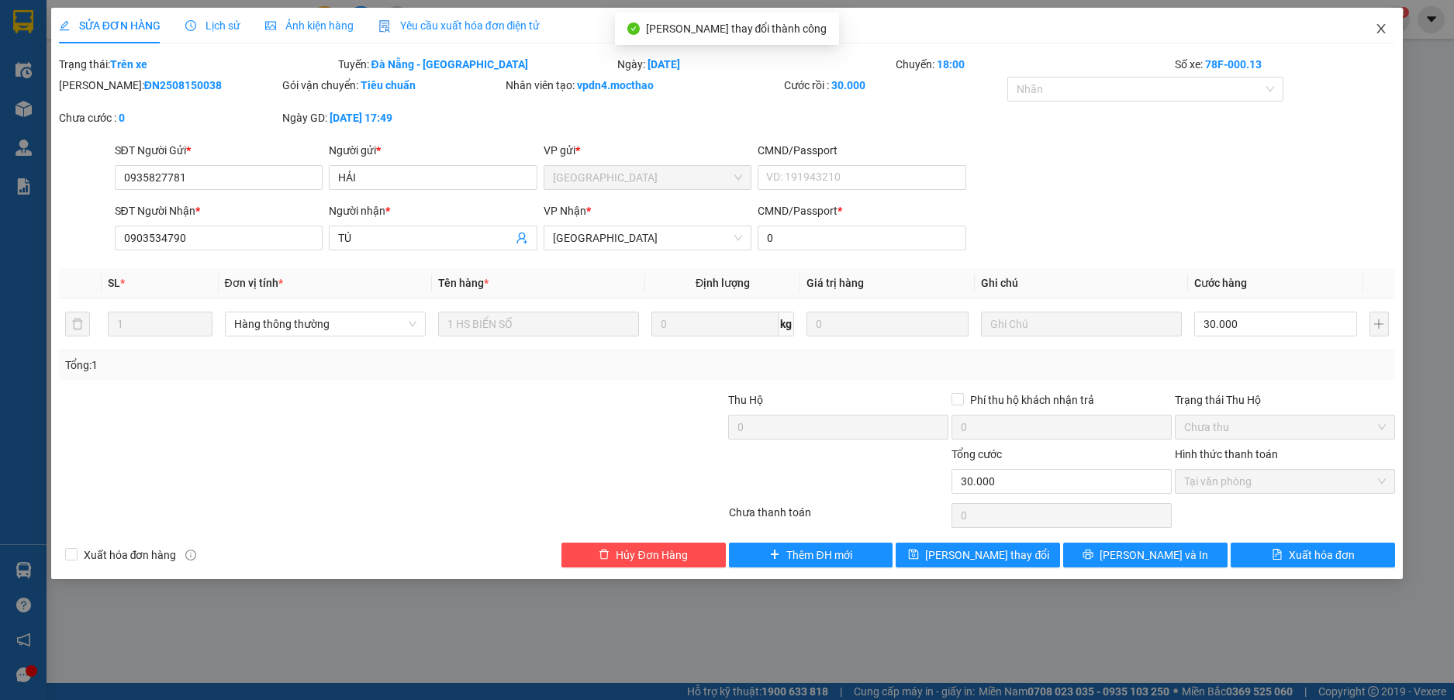
checkbox input "true"
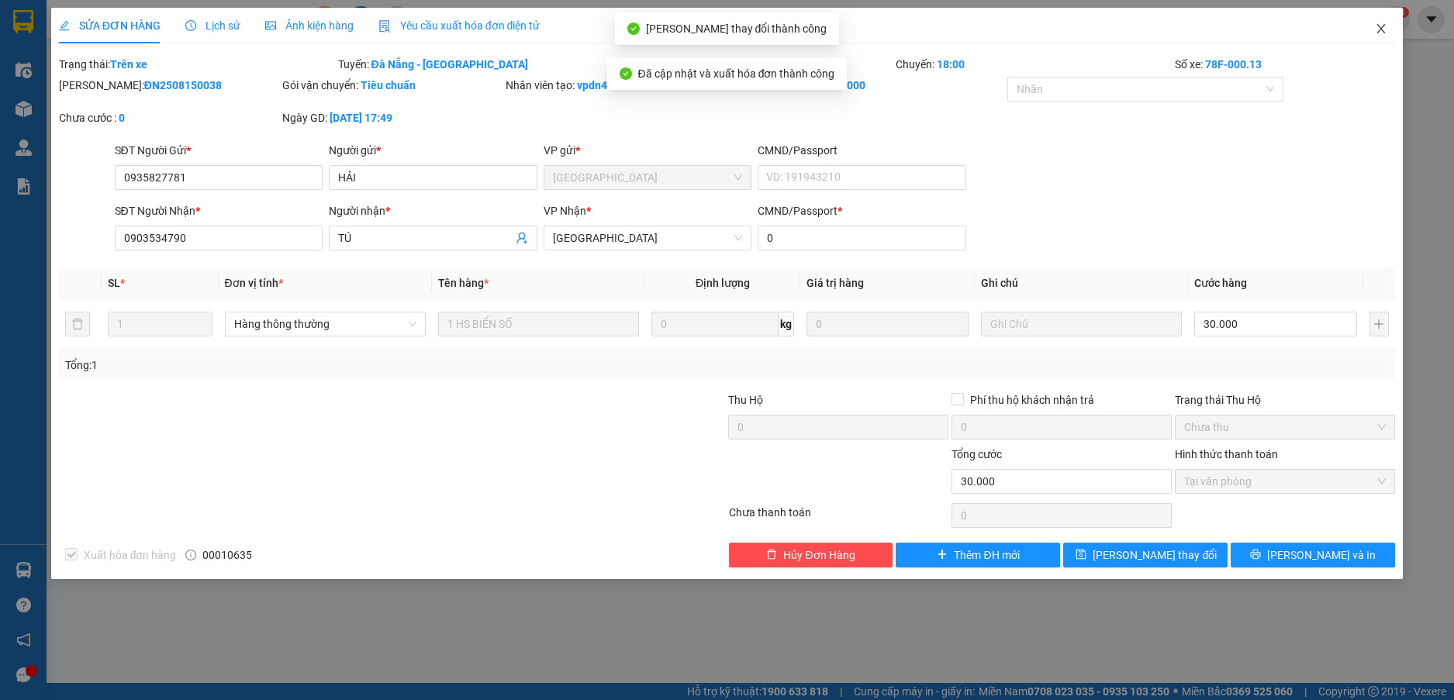
click at [1383, 28] on icon "close" at bounding box center [1380, 28] width 12 height 12
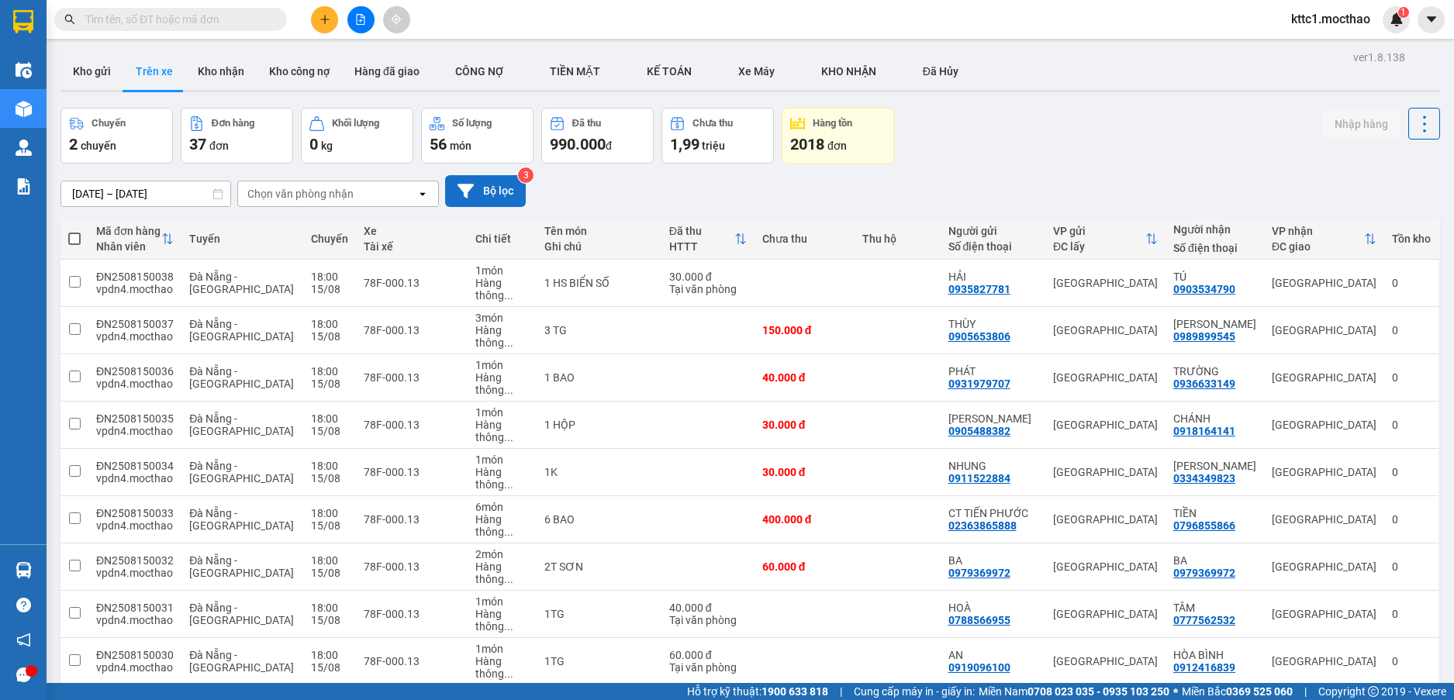
click at [505, 195] on button "Bộ lọc" at bounding box center [485, 191] width 81 height 32
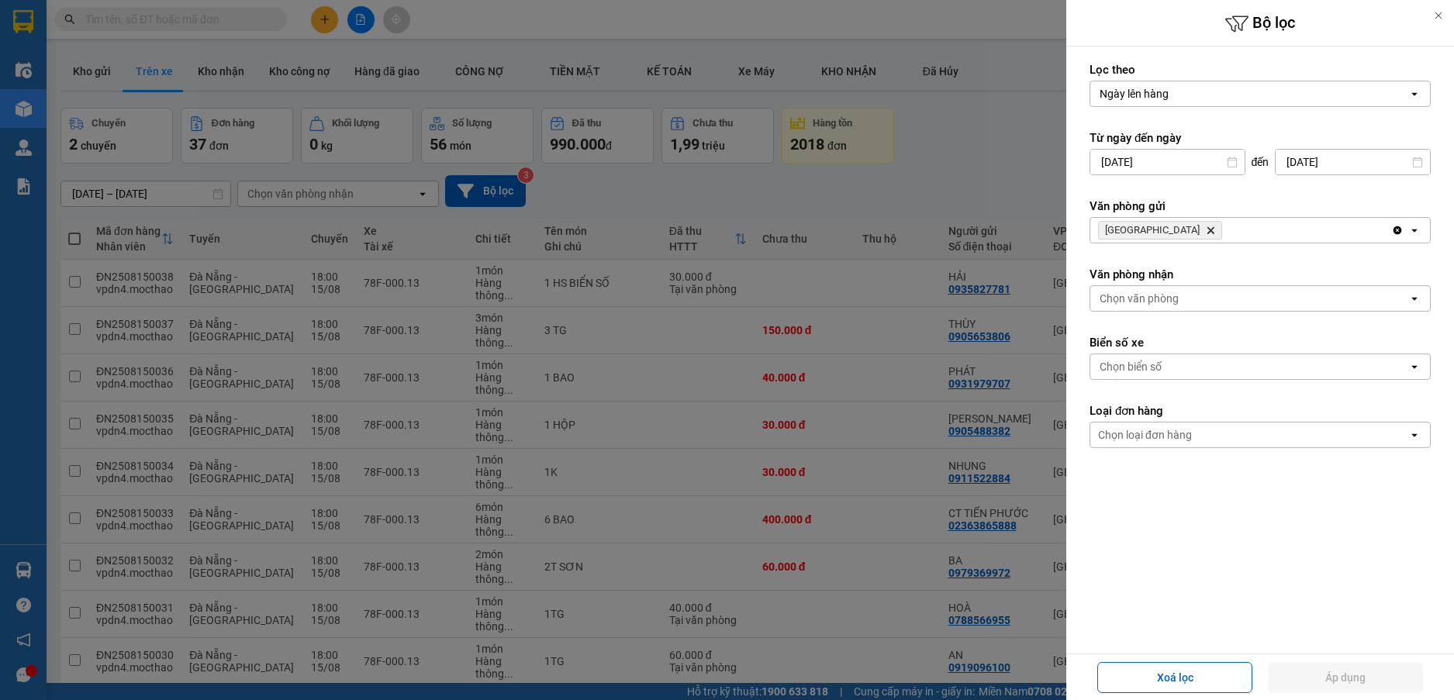
click at [1207, 228] on icon "Đà Nẵng, close by backspace" at bounding box center [1210, 230] width 7 height 7
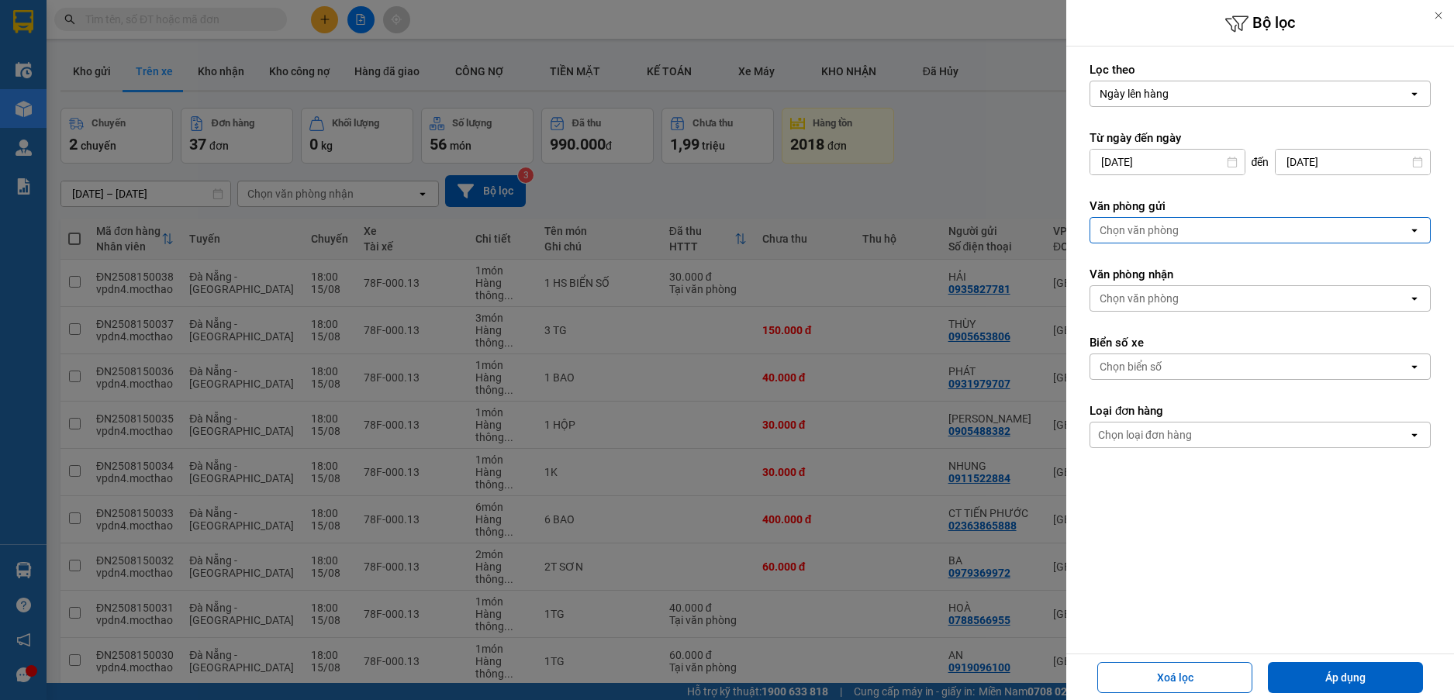
click at [1157, 228] on div "Chọn văn phòng" at bounding box center [1138, 230] width 79 height 16
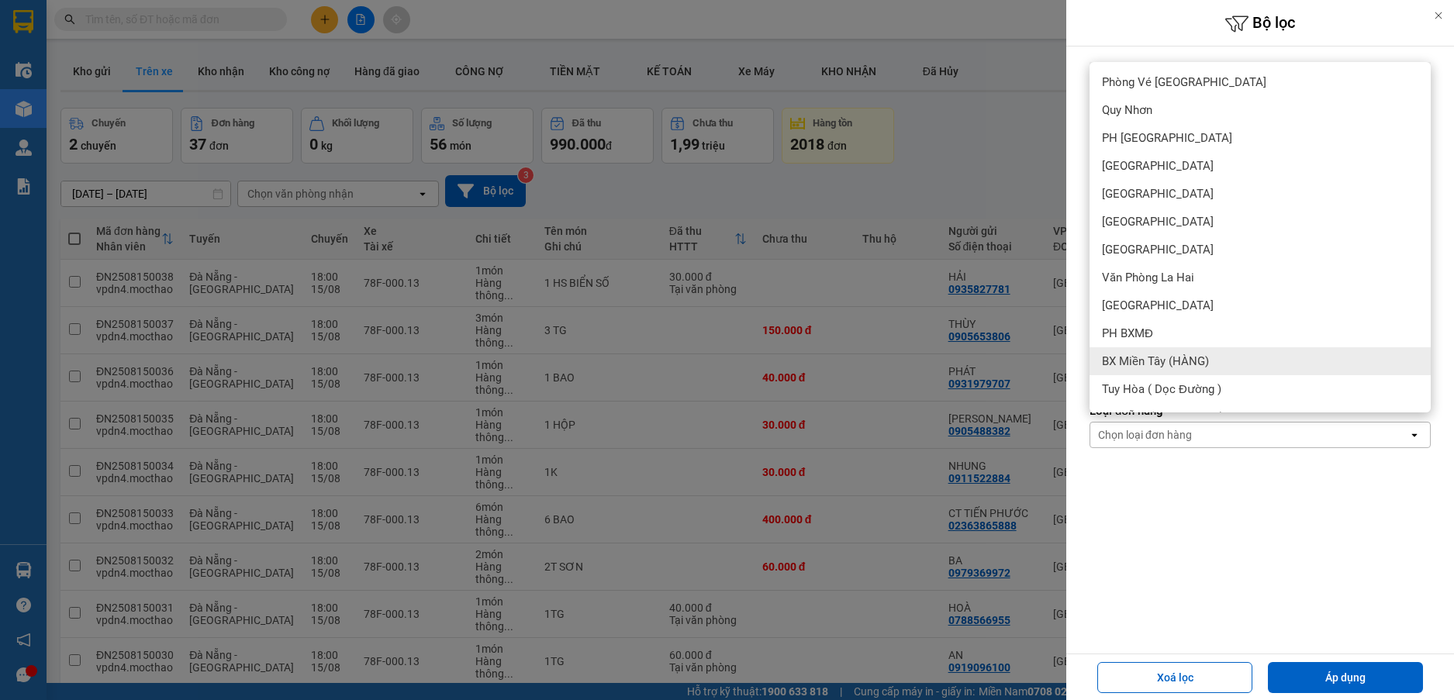
click at [1171, 354] on span "BX Miền Tây (HÀNG)" at bounding box center [1155, 362] width 107 height 16
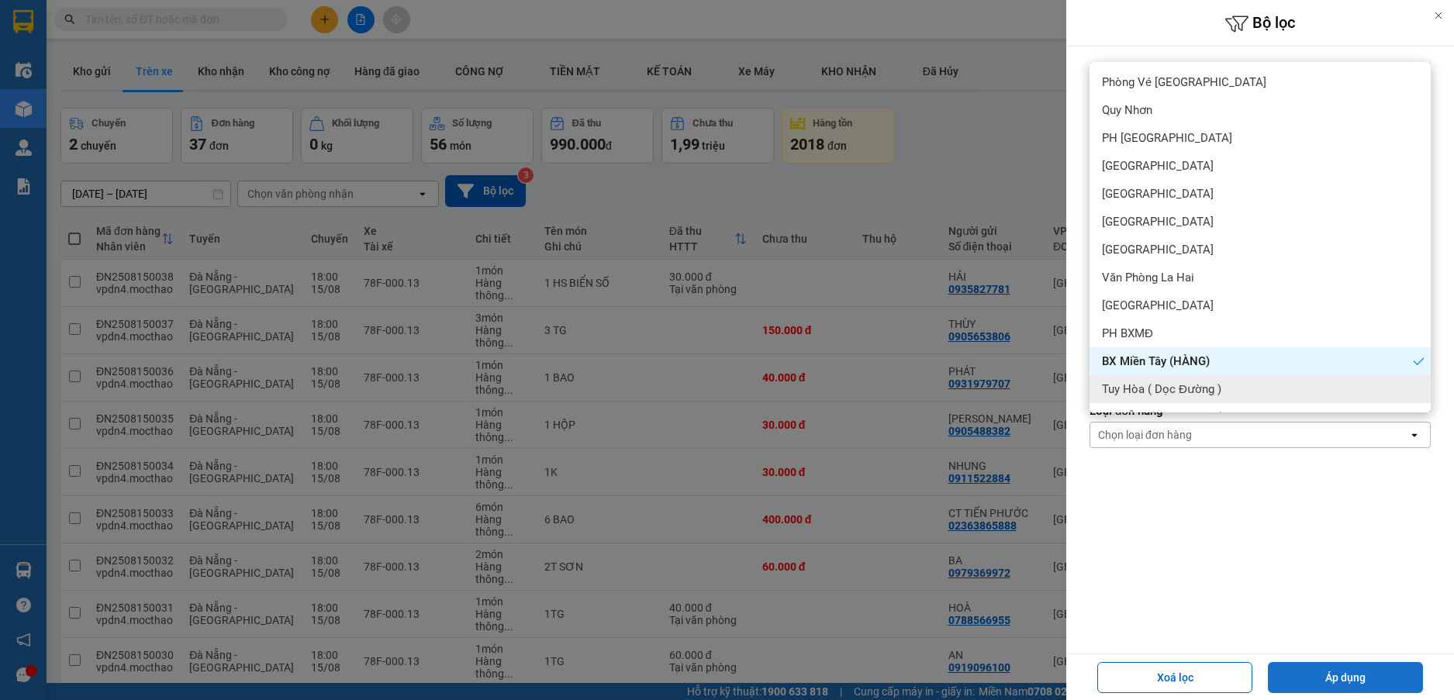
click at [1326, 677] on button "Áp dụng" at bounding box center [1345, 677] width 155 height 31
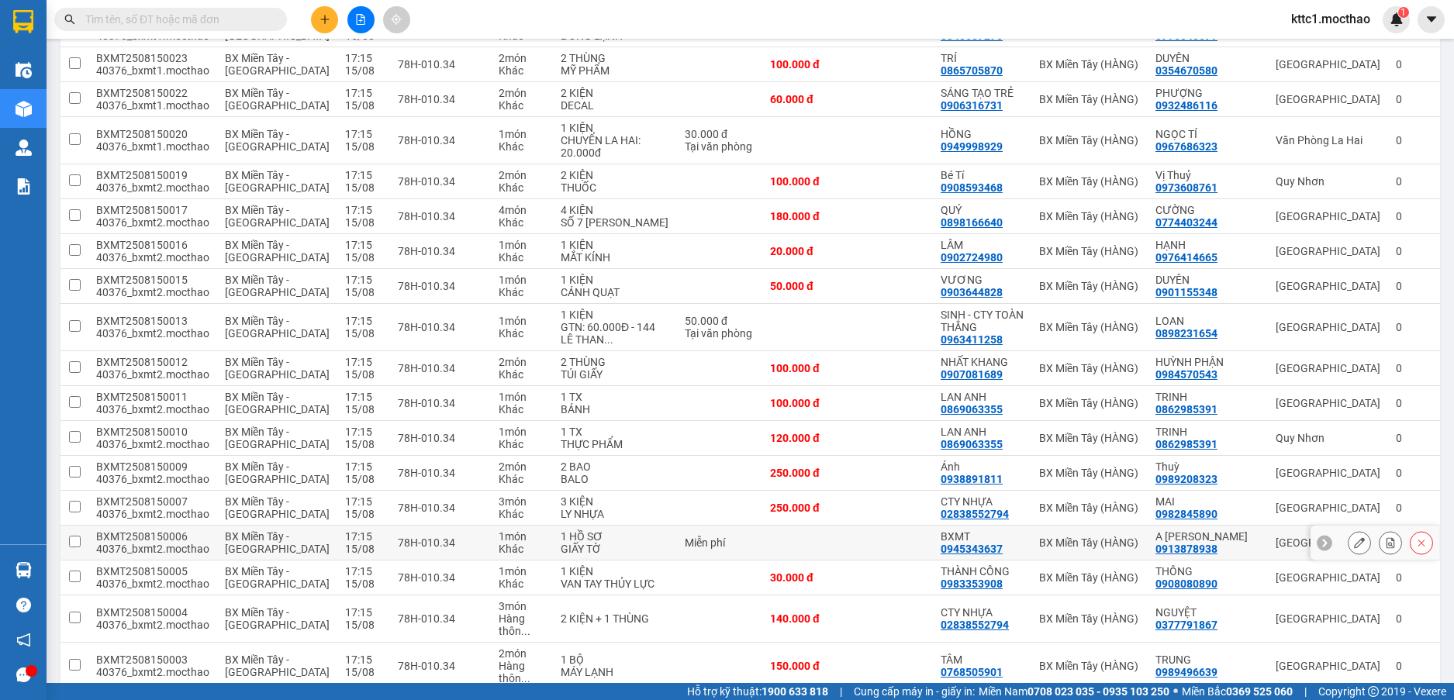
scroll to position [1278, 0]
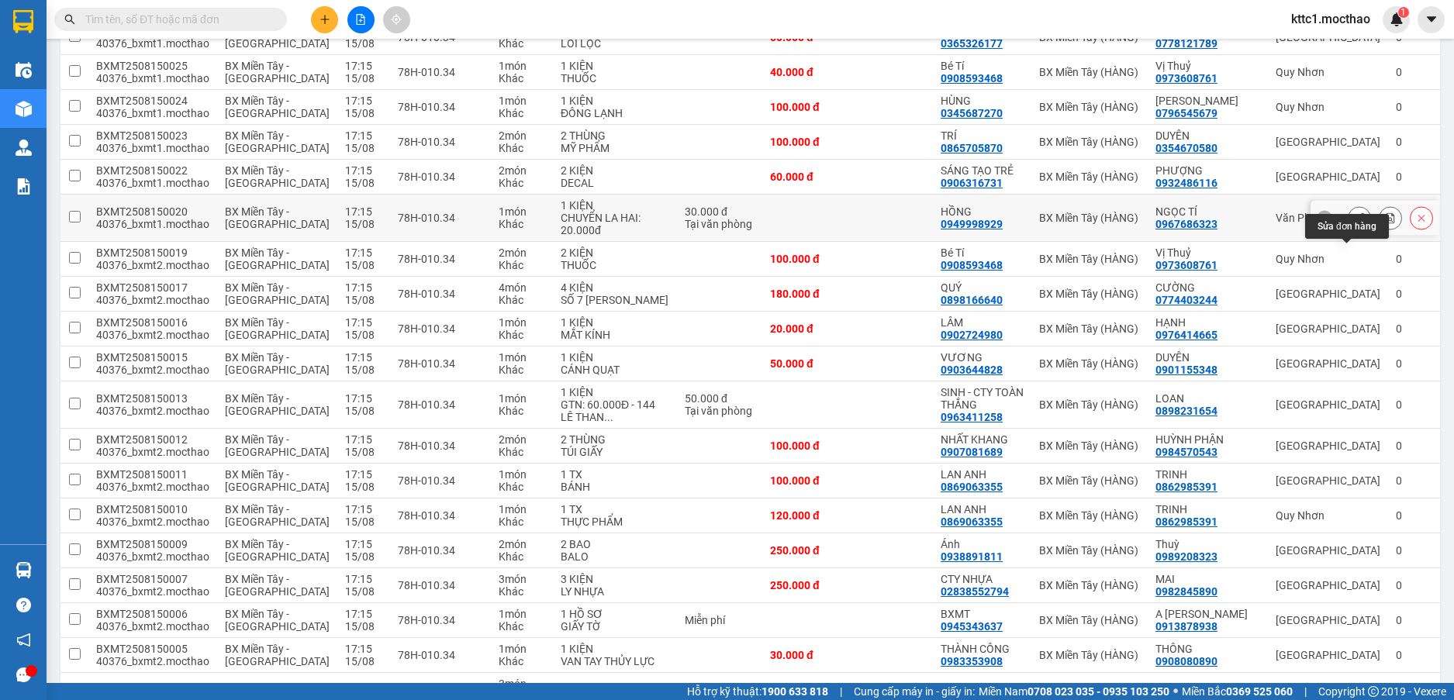
click at [1354, 223] on icon at bounding box center [1359, 217] width 11 height 11
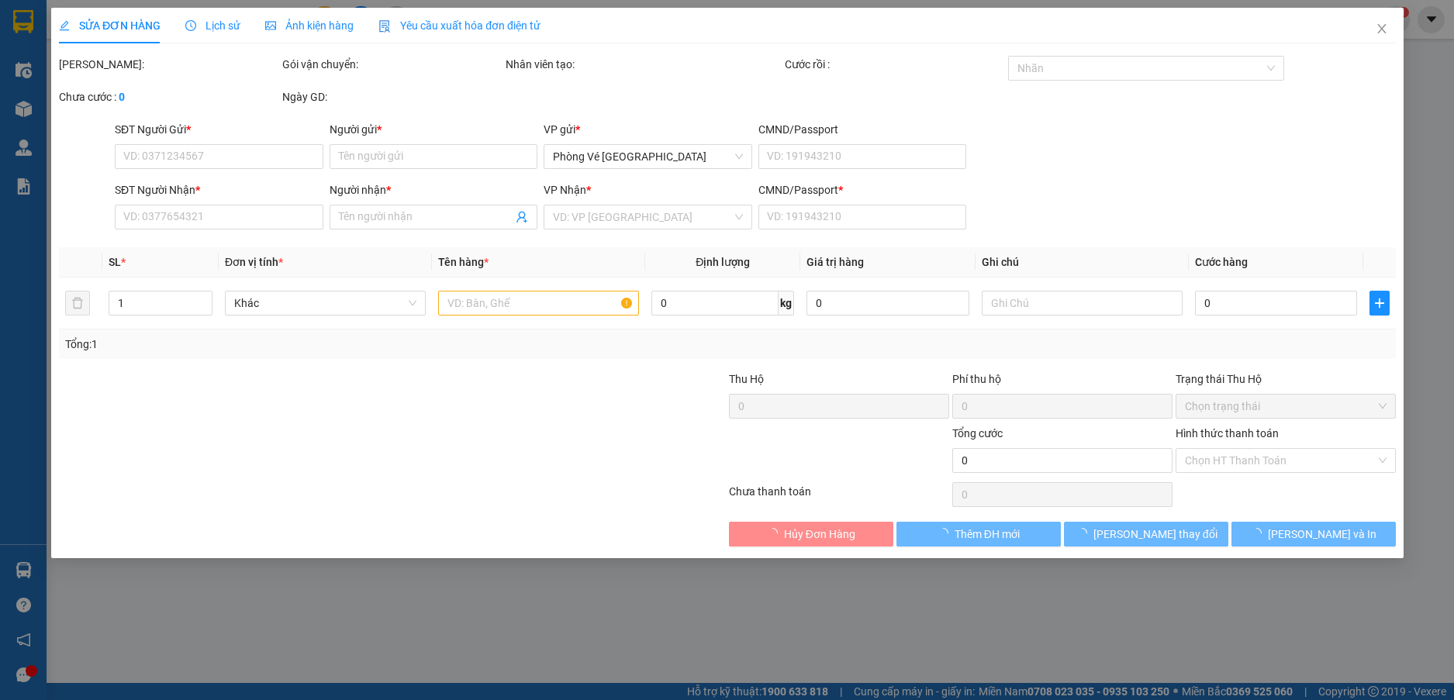
type input "0949998929"
type input "HỒNG"
type input "0967686323"
type input "NGỌC TÍ"
type input "0"
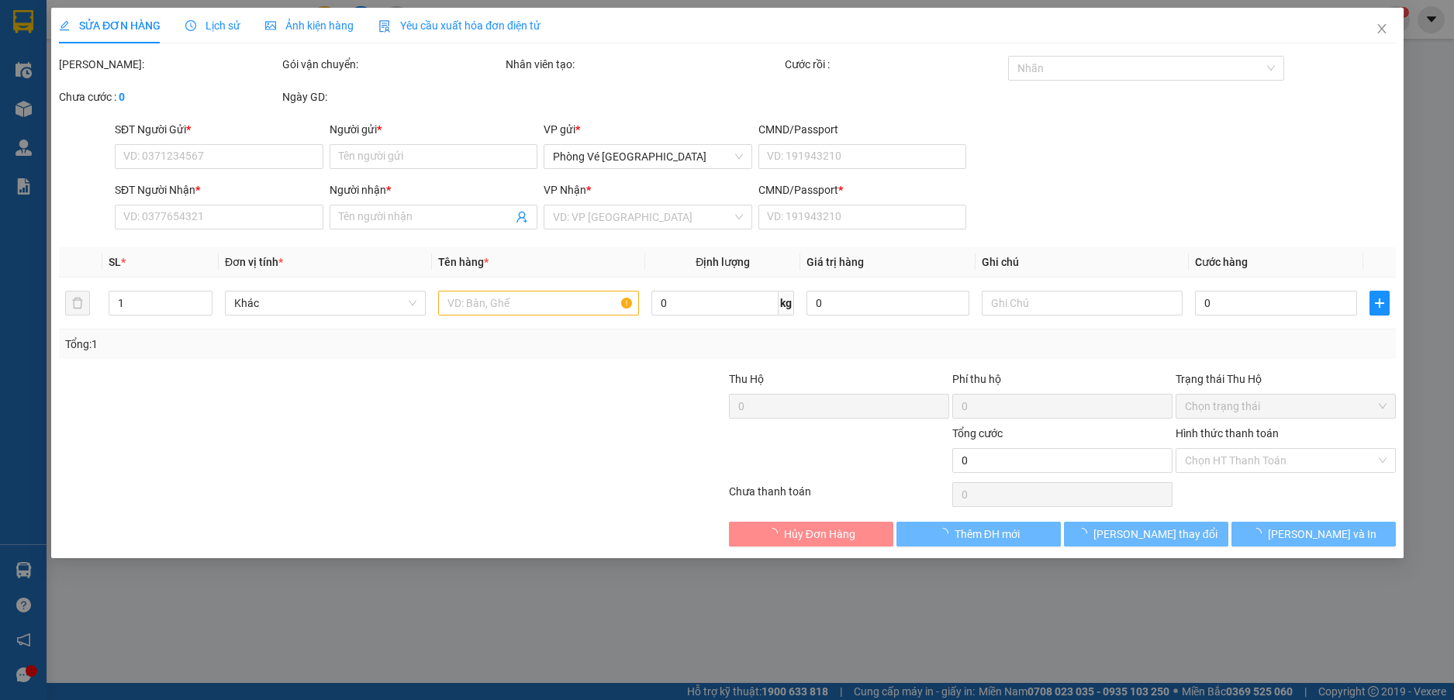
type input "30.000"
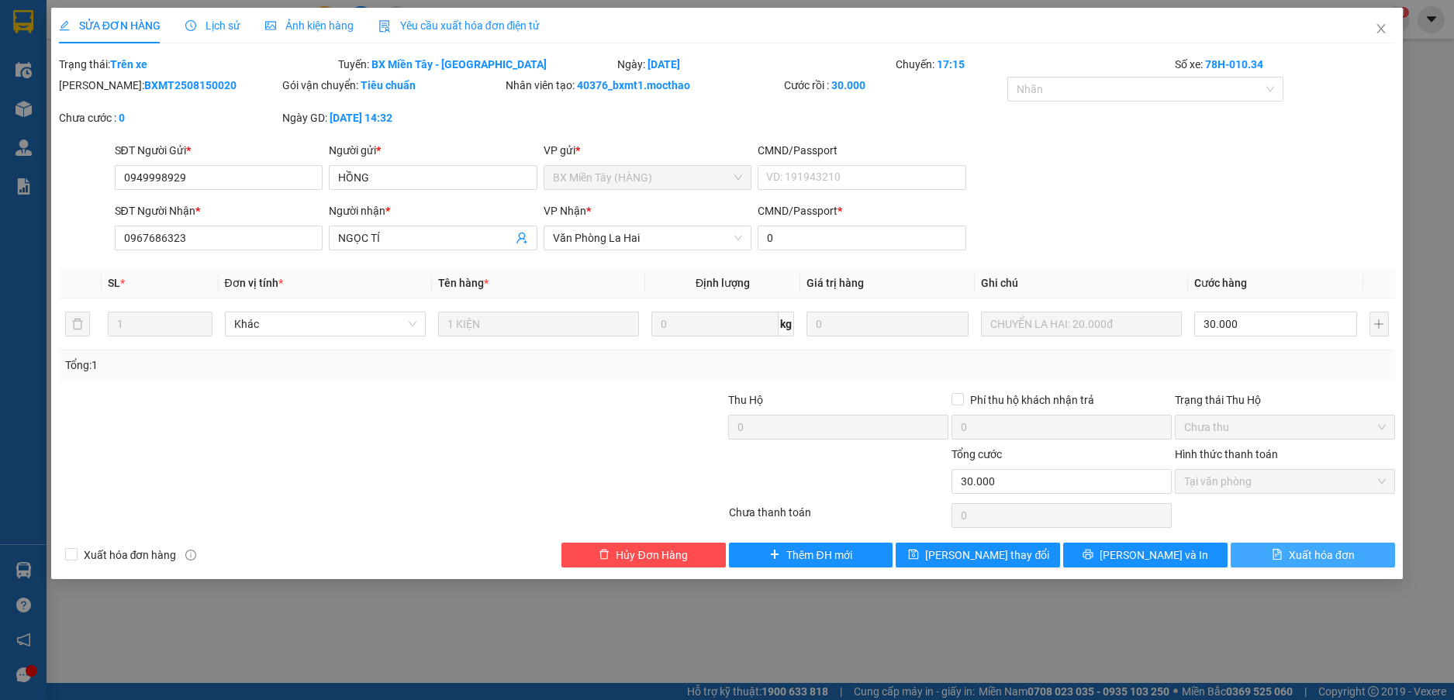
click at [1304, 564] on button "Xuất hóa đơn" at bounding box center [1312, 555] width 164 height 25
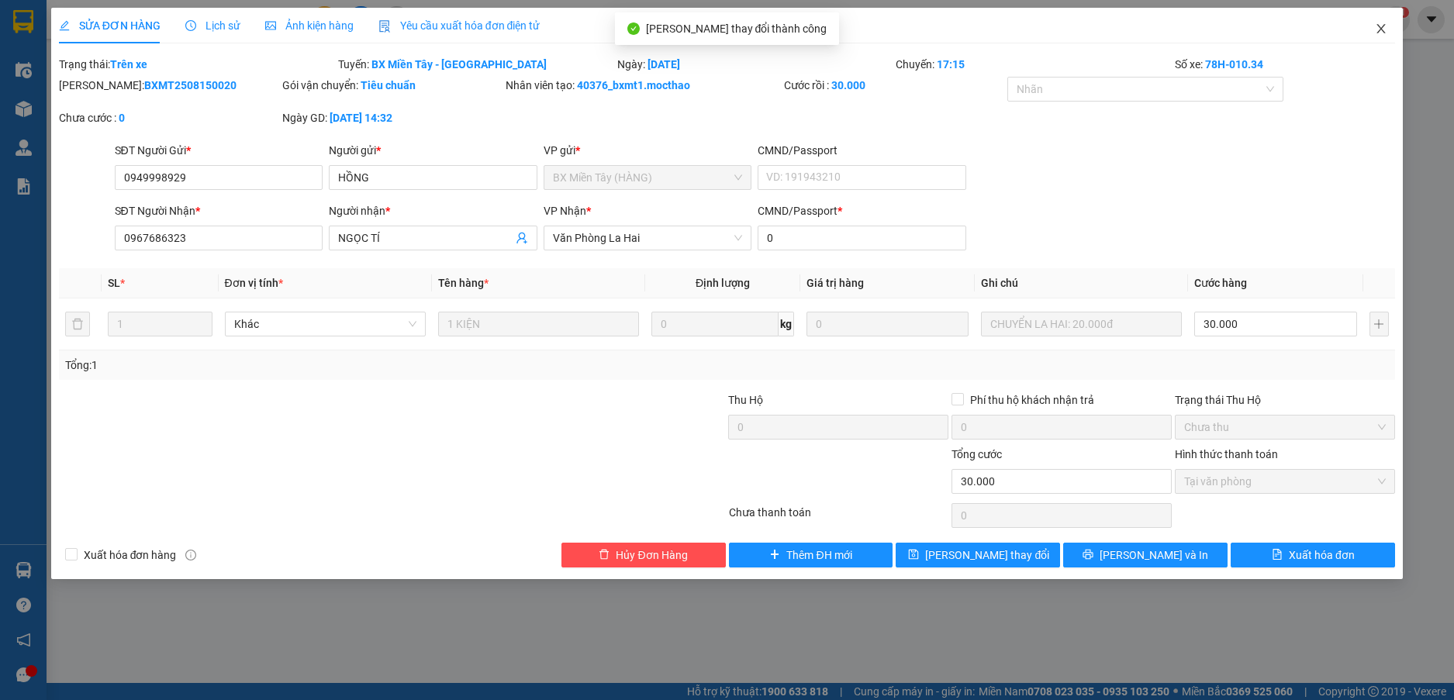
checkbox input "true"
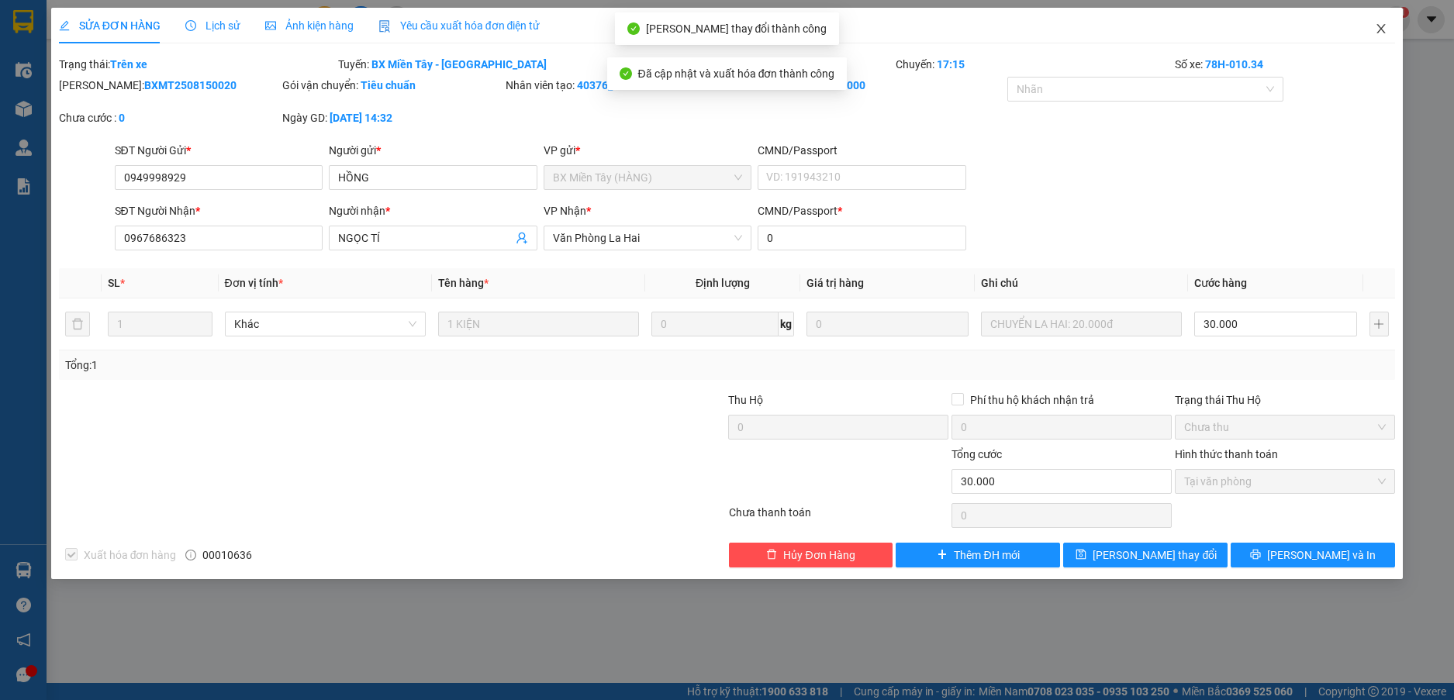
click at [1379, 29] on icon "close" at bounding box center [1380, 28] width 12 height 12
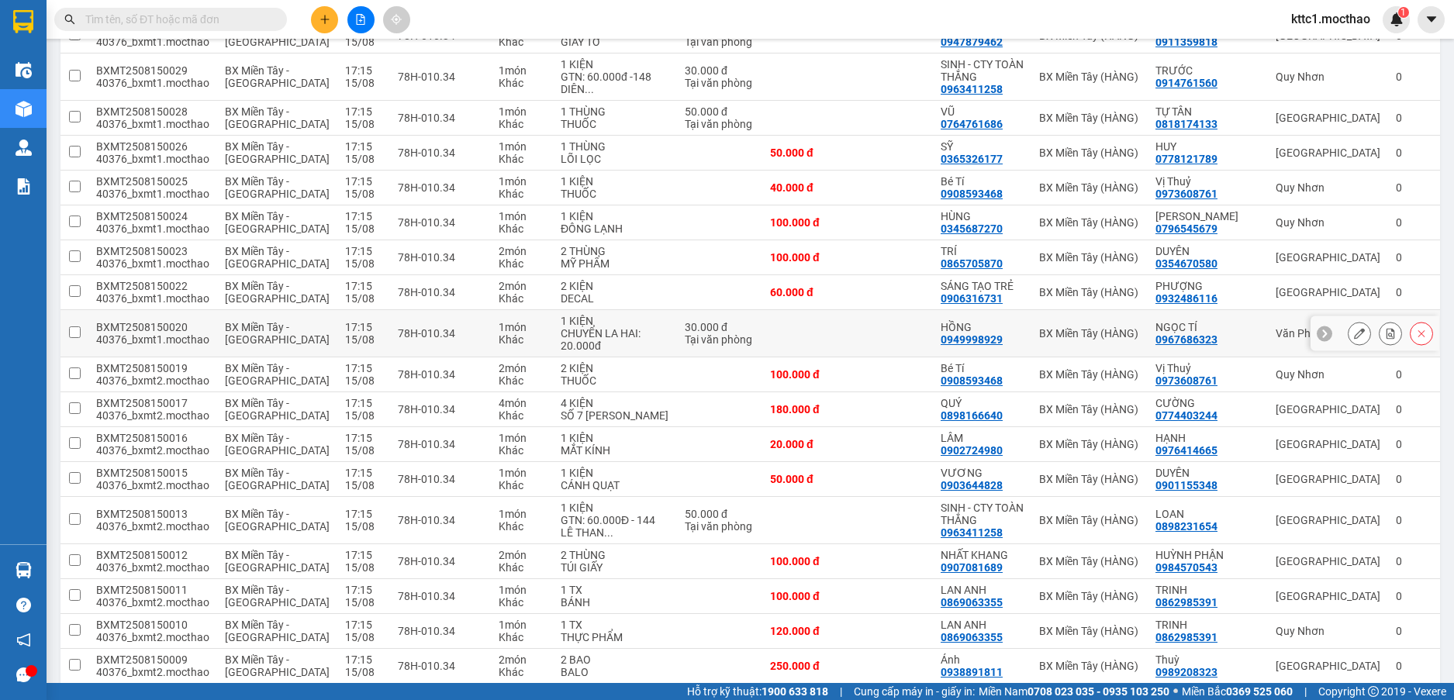
scroll to position [1240, 0]
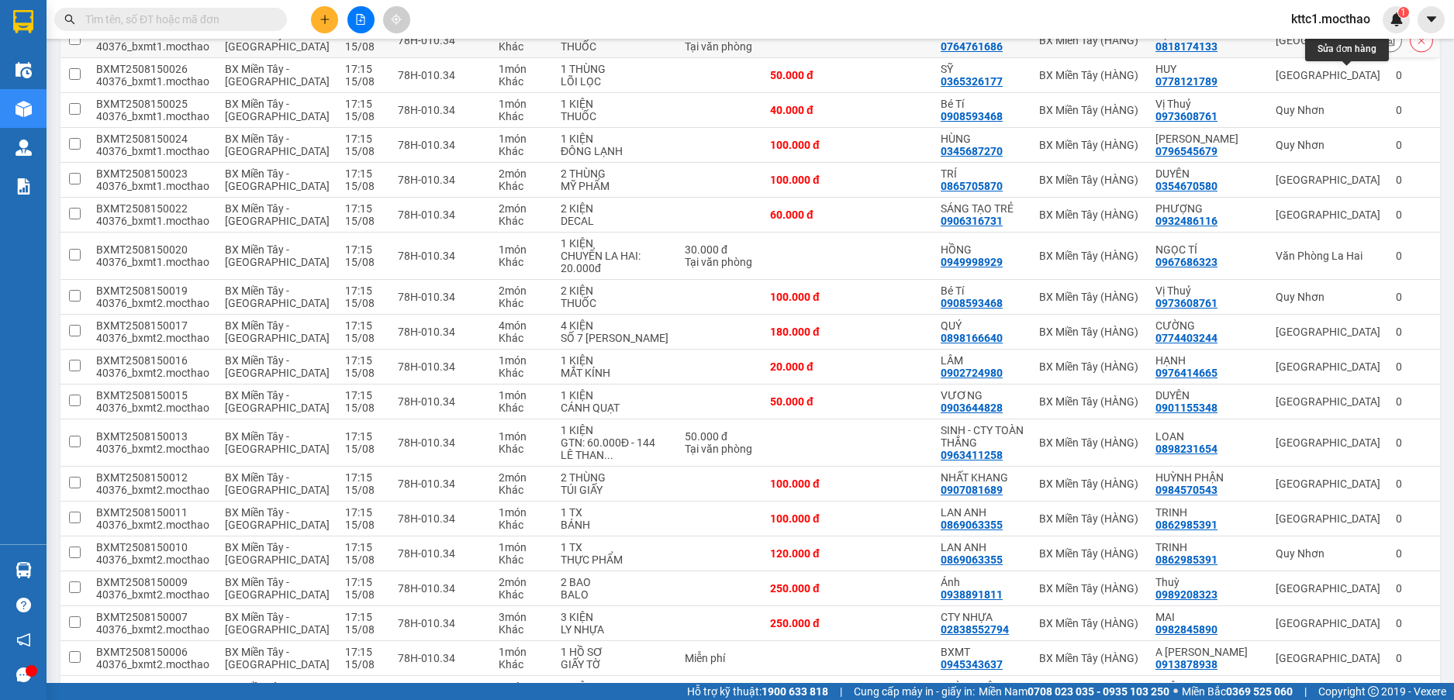
click at [1348, 54] on button at bounding box center [1359, 40] width 22 height 27
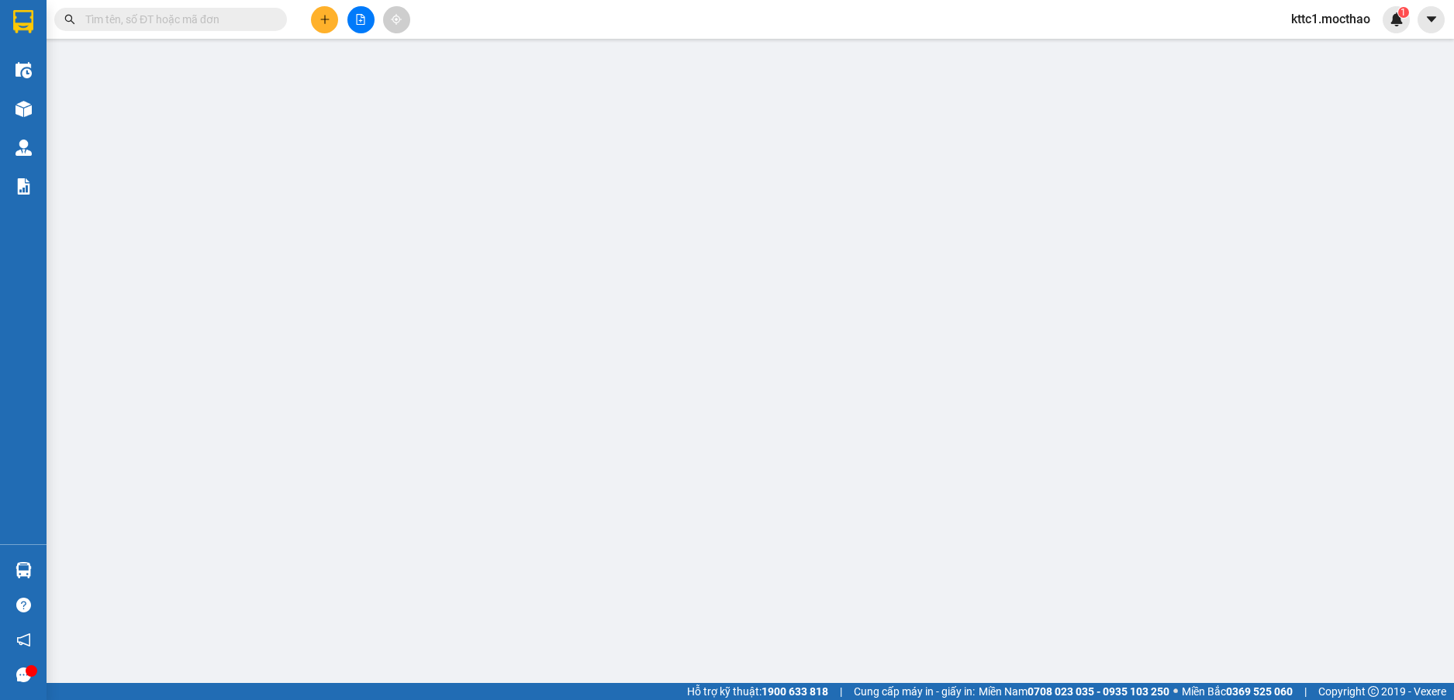
type input "0764761686"
type input "VŨ"
type input "0818174133"
type input "TỰ TÂN"
type input "0"
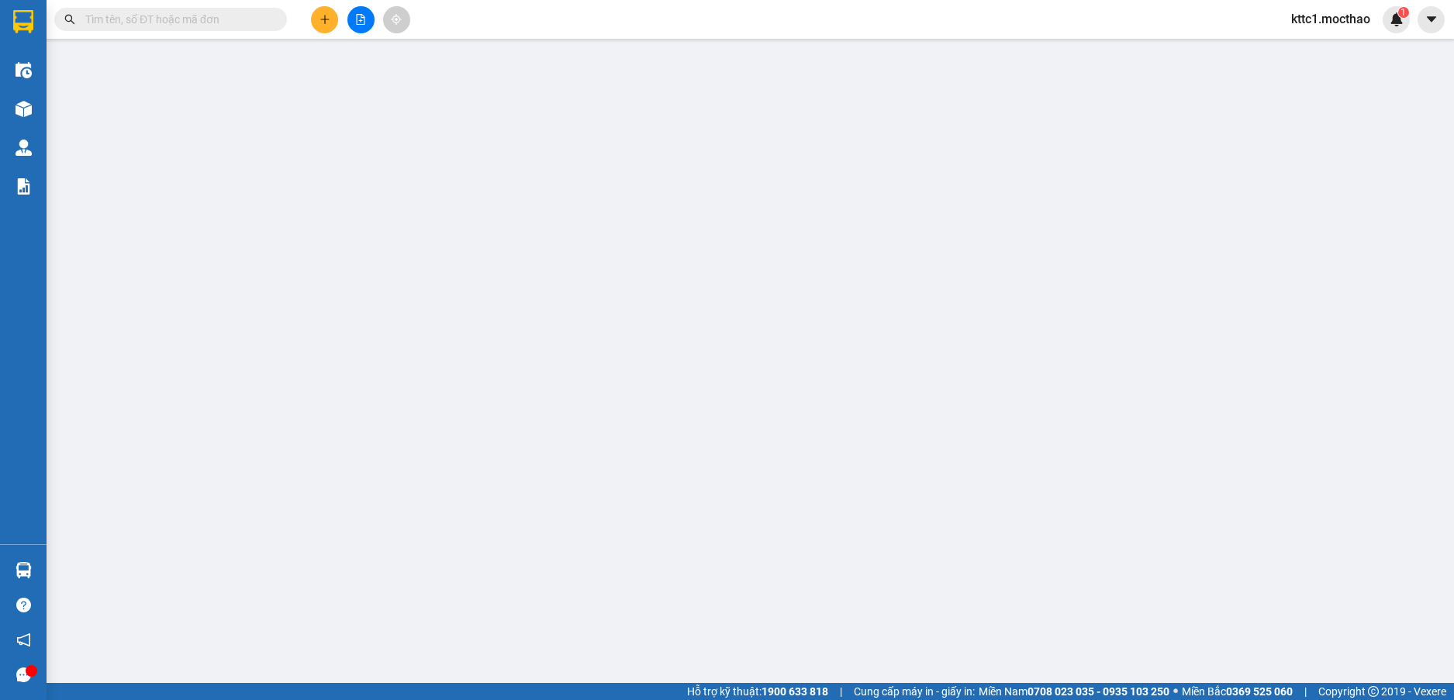
type input "50.000"
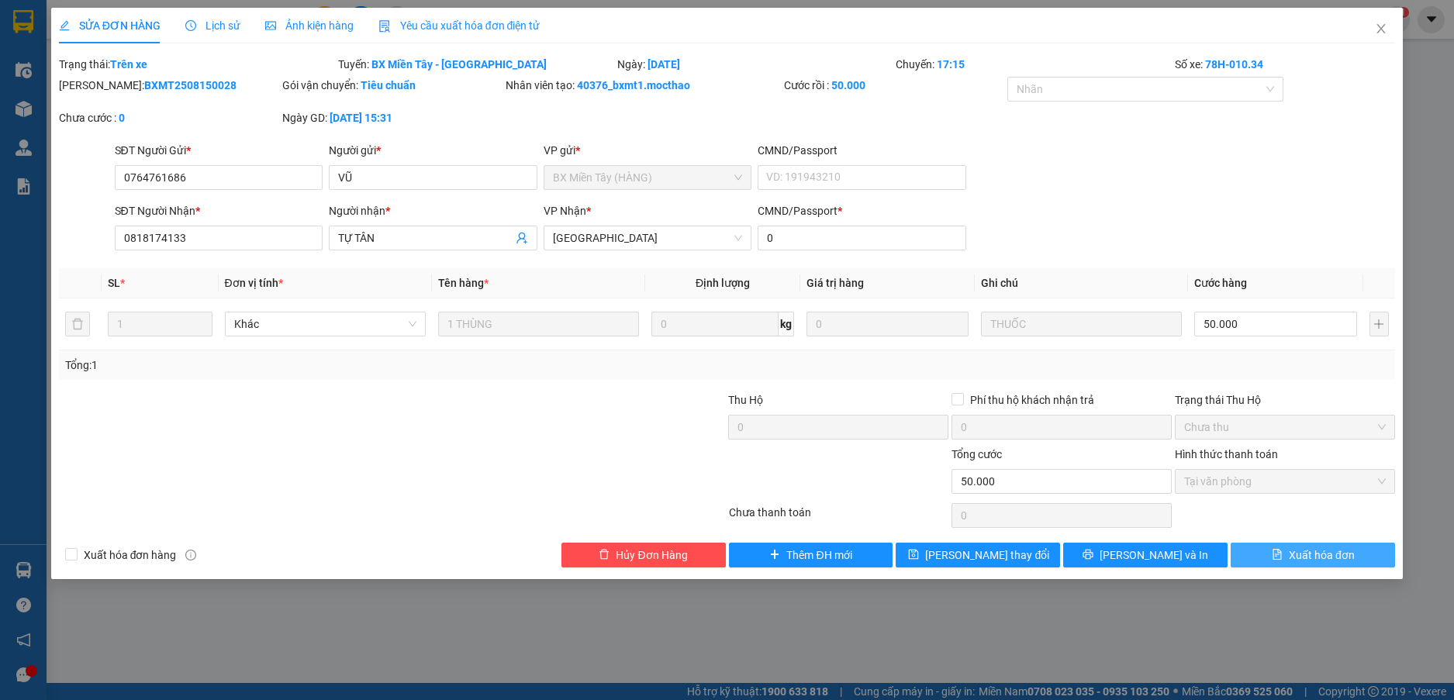
click at [1317, 550] on span "Xuất hóa đơn" at bounding box center [1321, 555] width 66 height 17
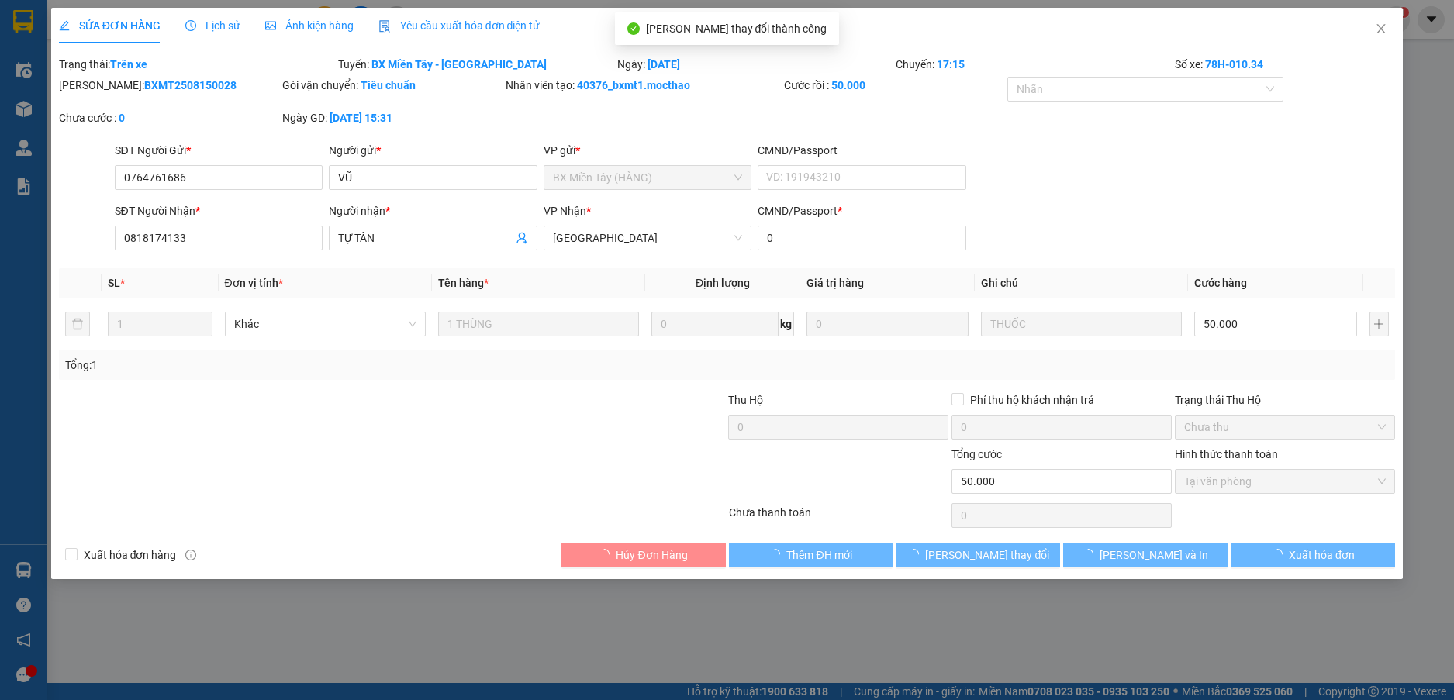
checkbox input "true"
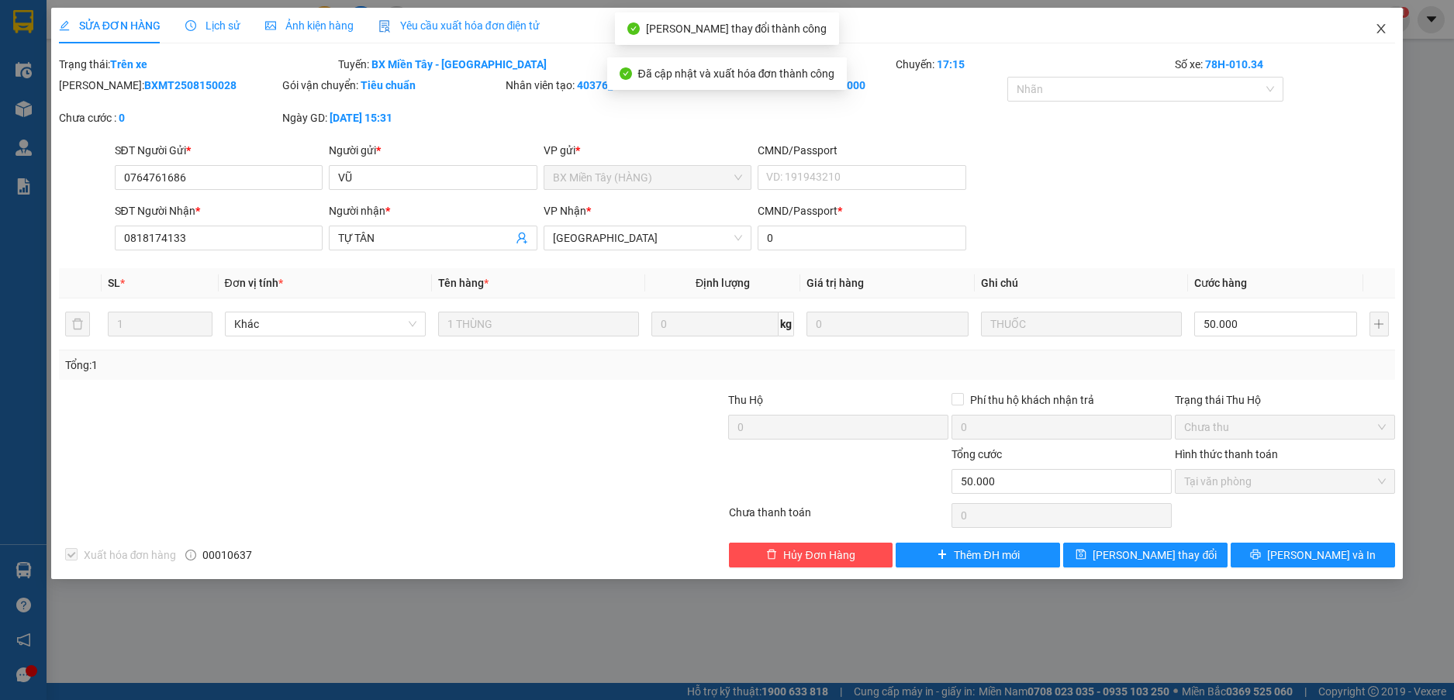
click at [1381, 24] on icon "close" at bounding box center [1380, 28] width 12 height 12
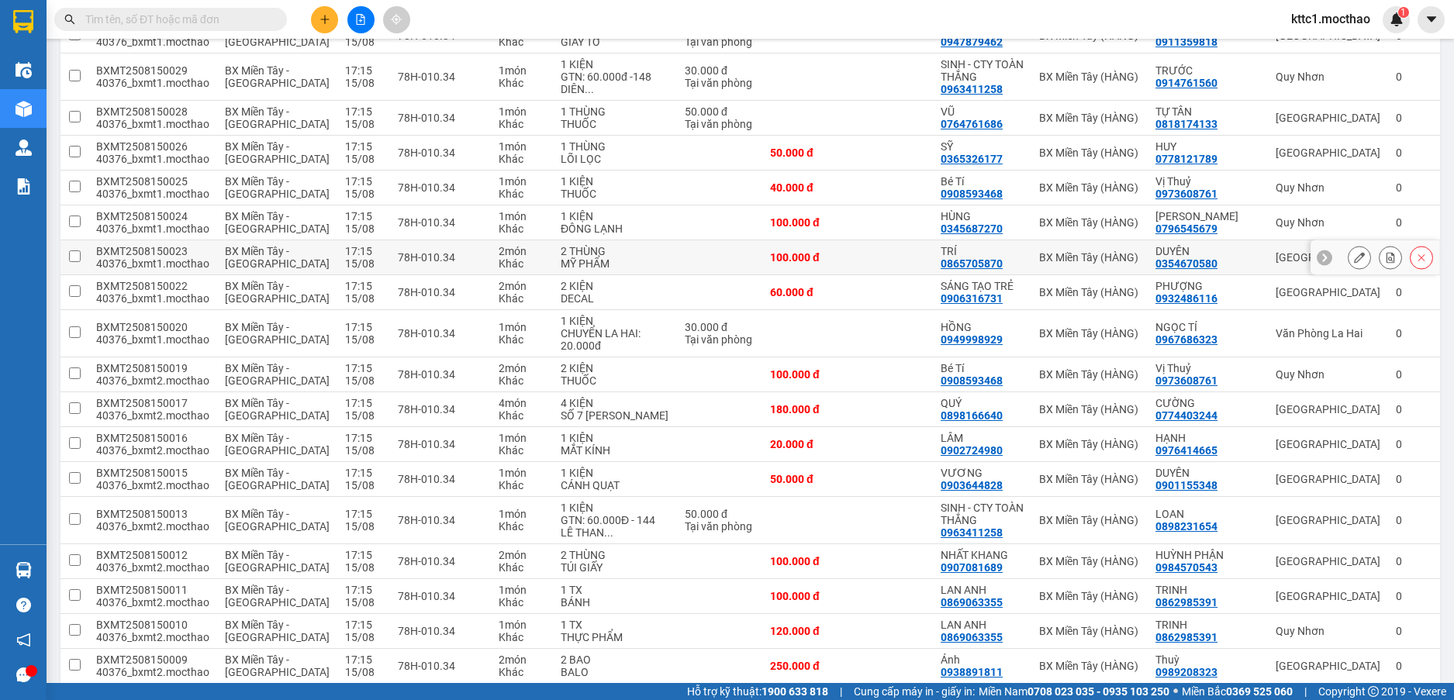
scroll to position [1008, 0]
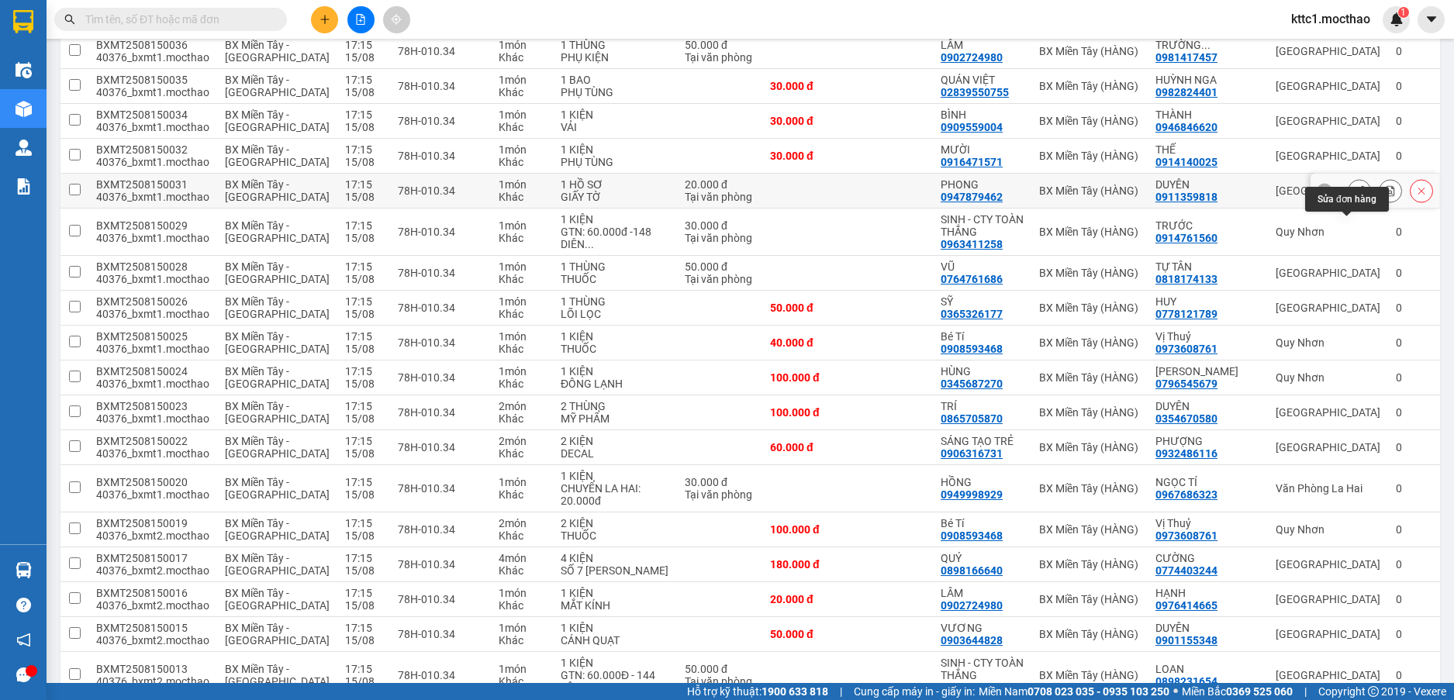
click at [1354, 196] on icon at bounding box center [1359, 190] width 11 height 11
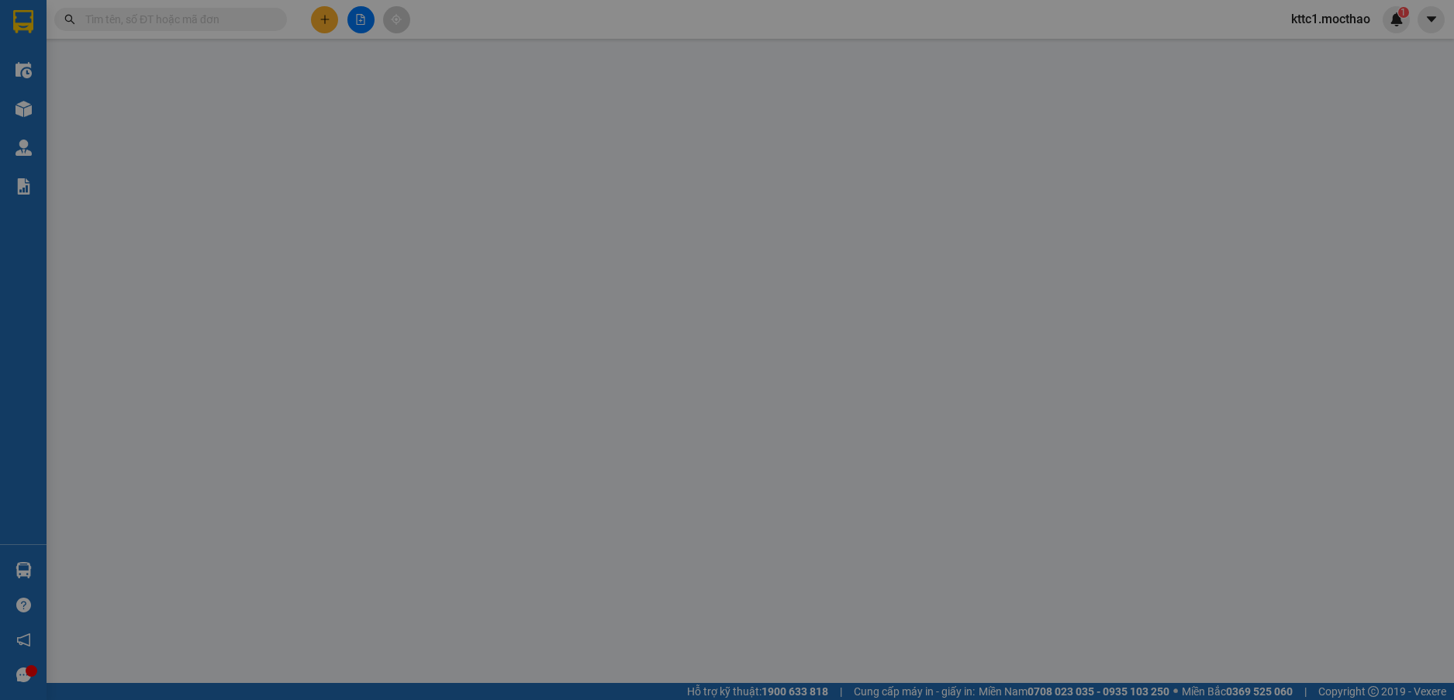
type input "0947879462"
type input "PHONG"
type input "0911359818"
type input "DUYÊN"
type input "123456789"
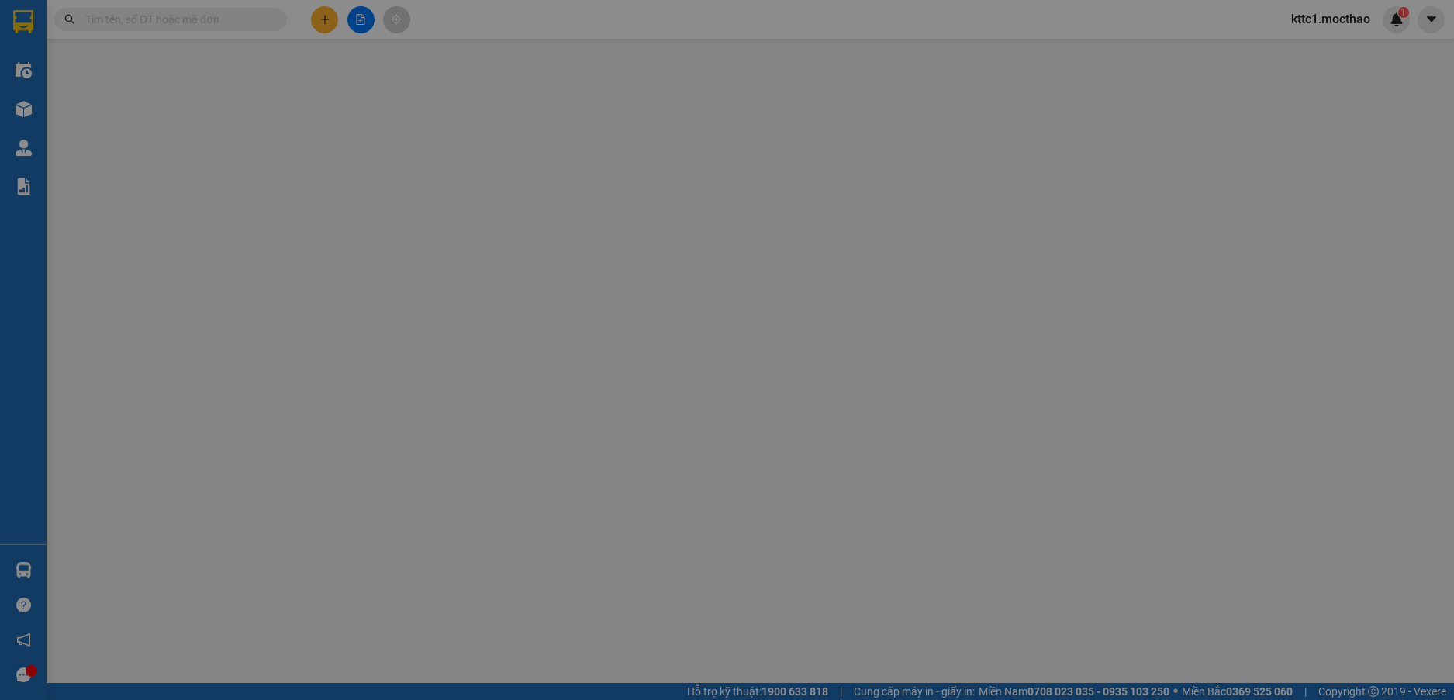
type input "20.000"
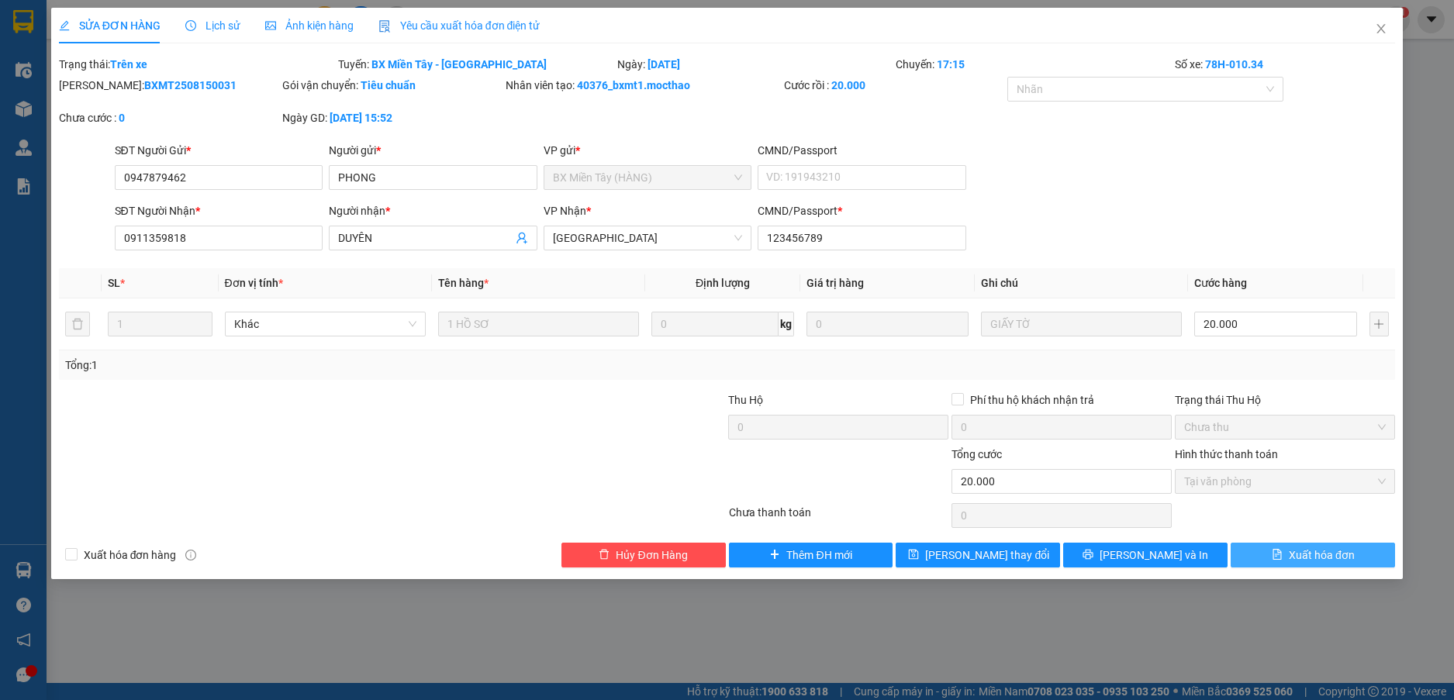
click at [1326, 555] on span "Xuất hóa đơn" at bounding box center [1321, 555] width 66 height 17
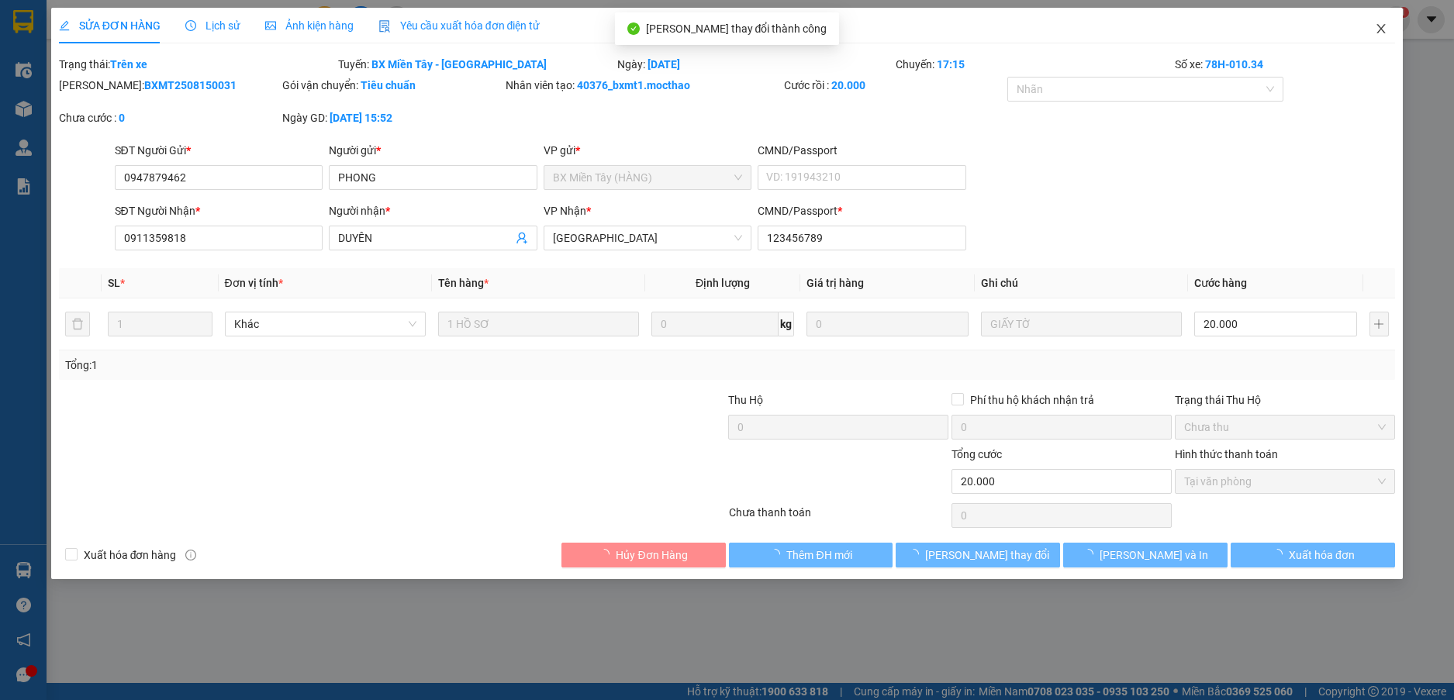
checkbox input "true"
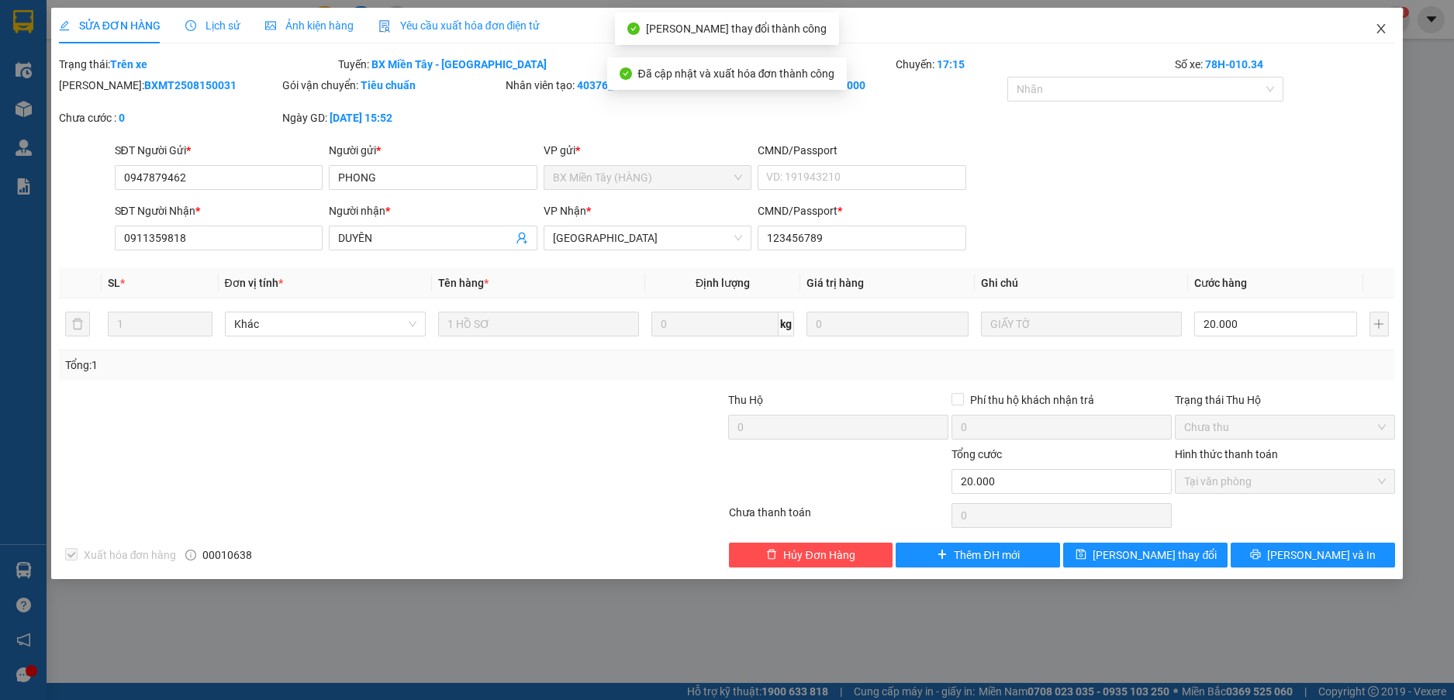
click at [1380, 22] on span "Close" at bounding box center [1380, 29] width 43 height 43
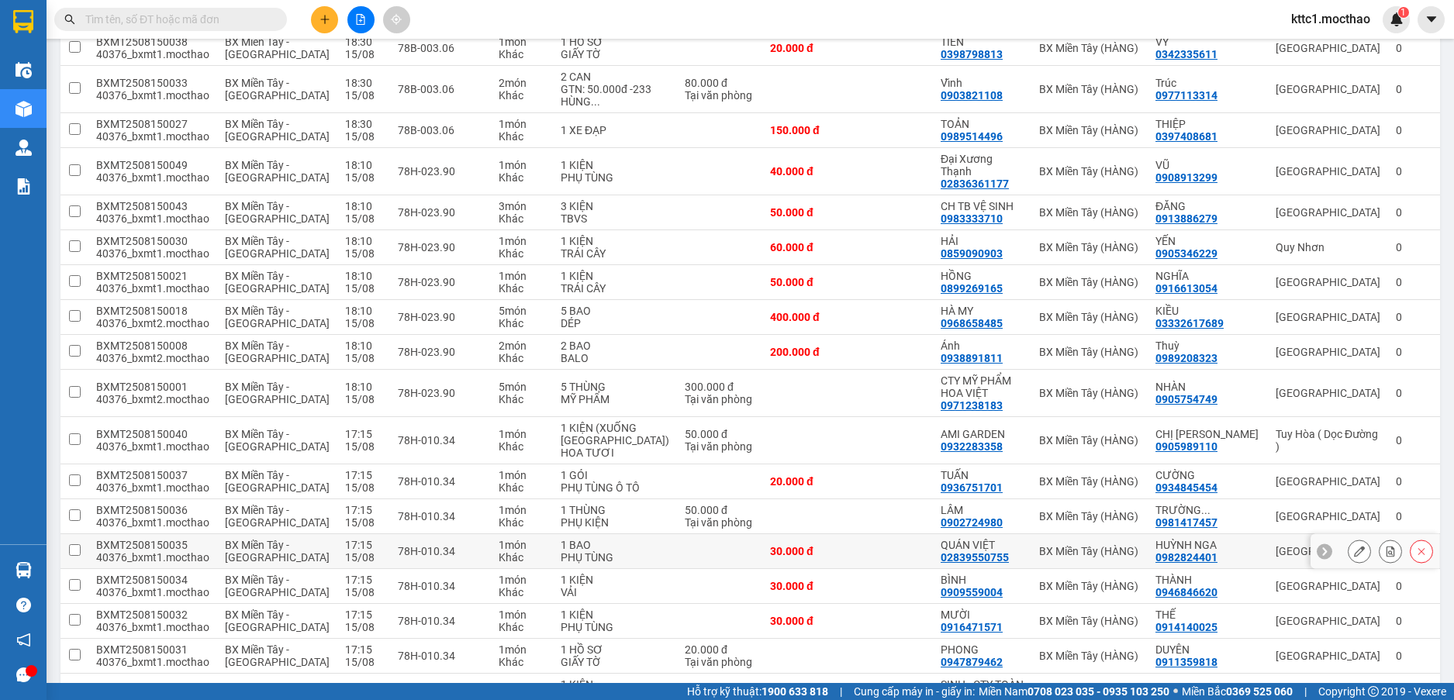
scroll to position [853, 0]
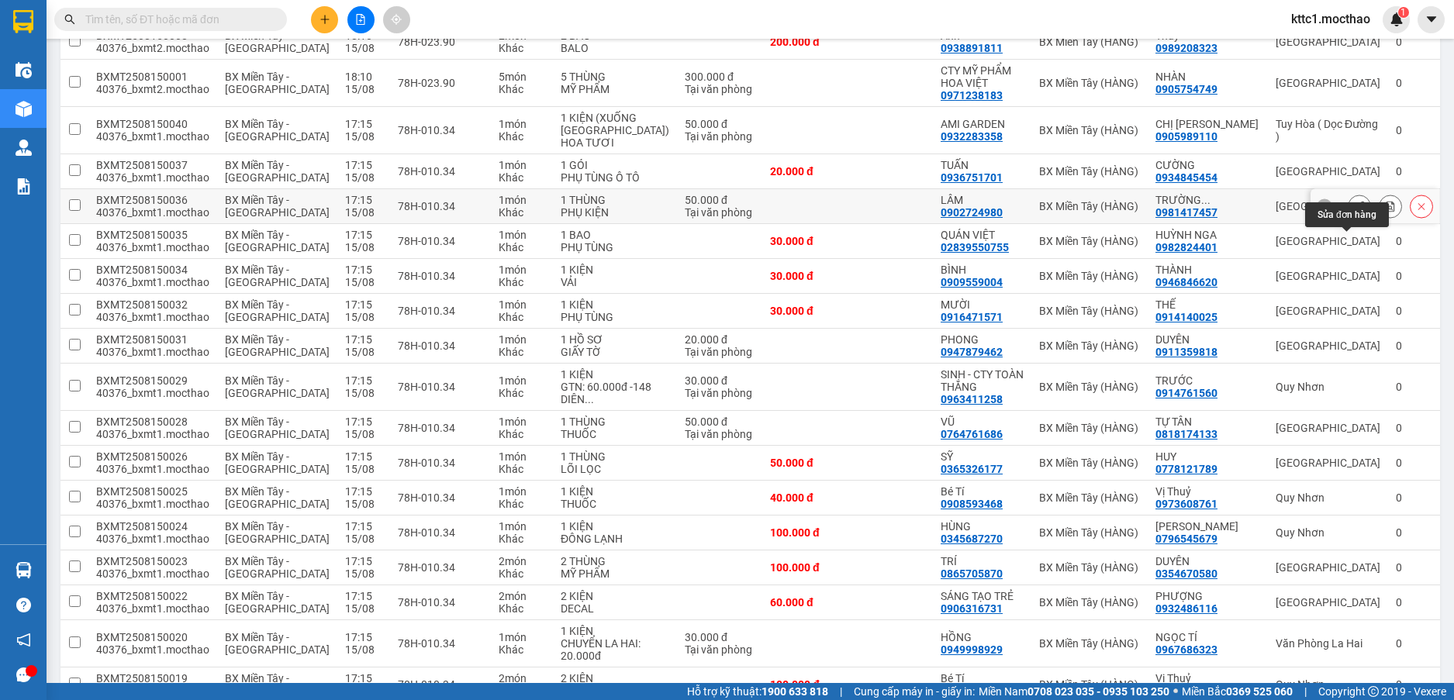
click at [1354, 212] on icon at bounding box center [1359, 206] width 11 height 11
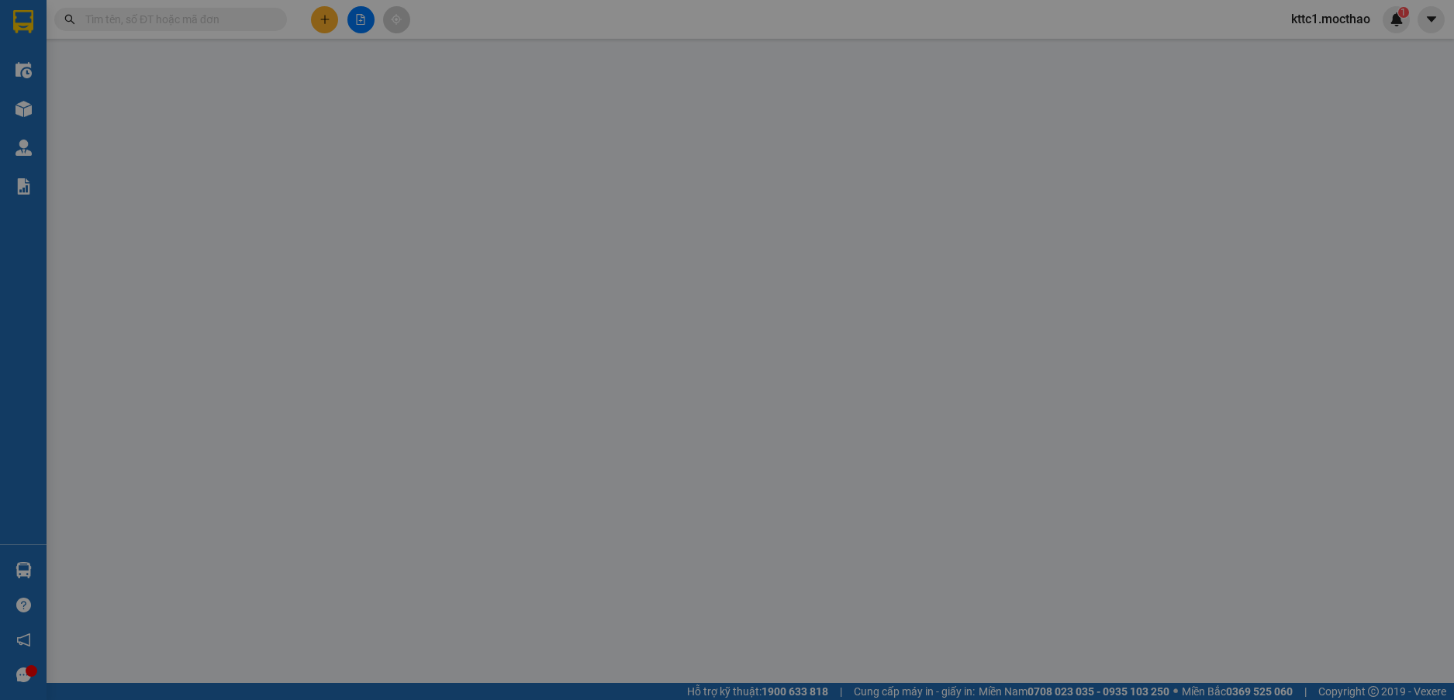
type input "0902724980"
type input "LÂM"
type input "0981417457"
type input "TRƯỜNG THÀNH"
type input "0"
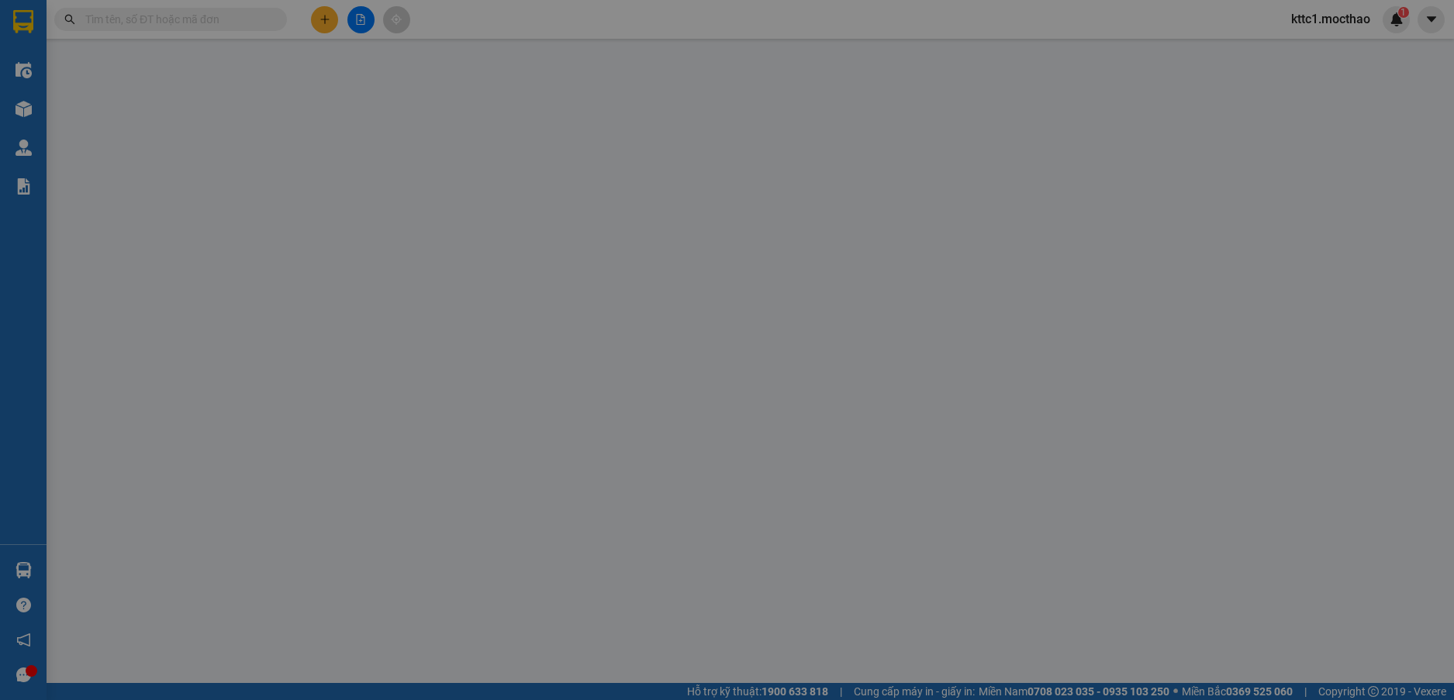
type input "50.000"
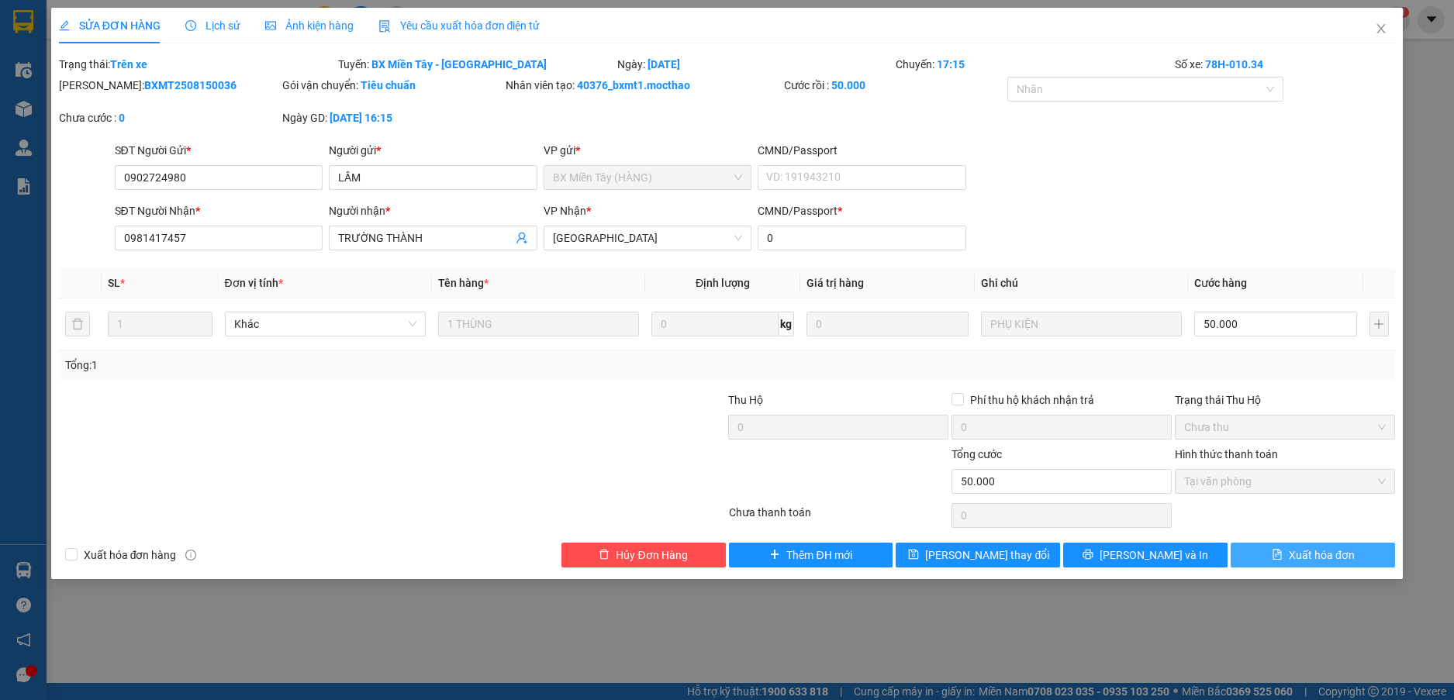
click at [1329, 557] on span "Xuất hóa đơn" at bounding box center [1321, 555] width 66 height 17
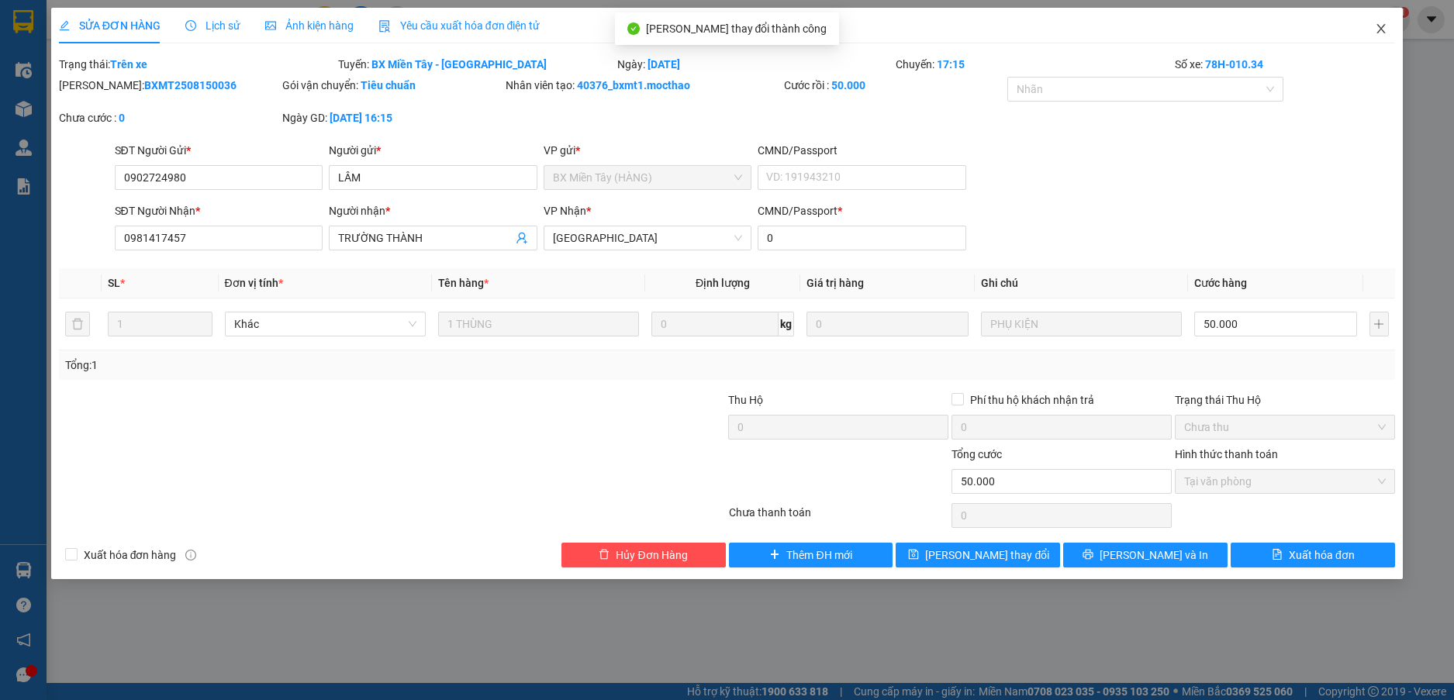
checkbox input "true"
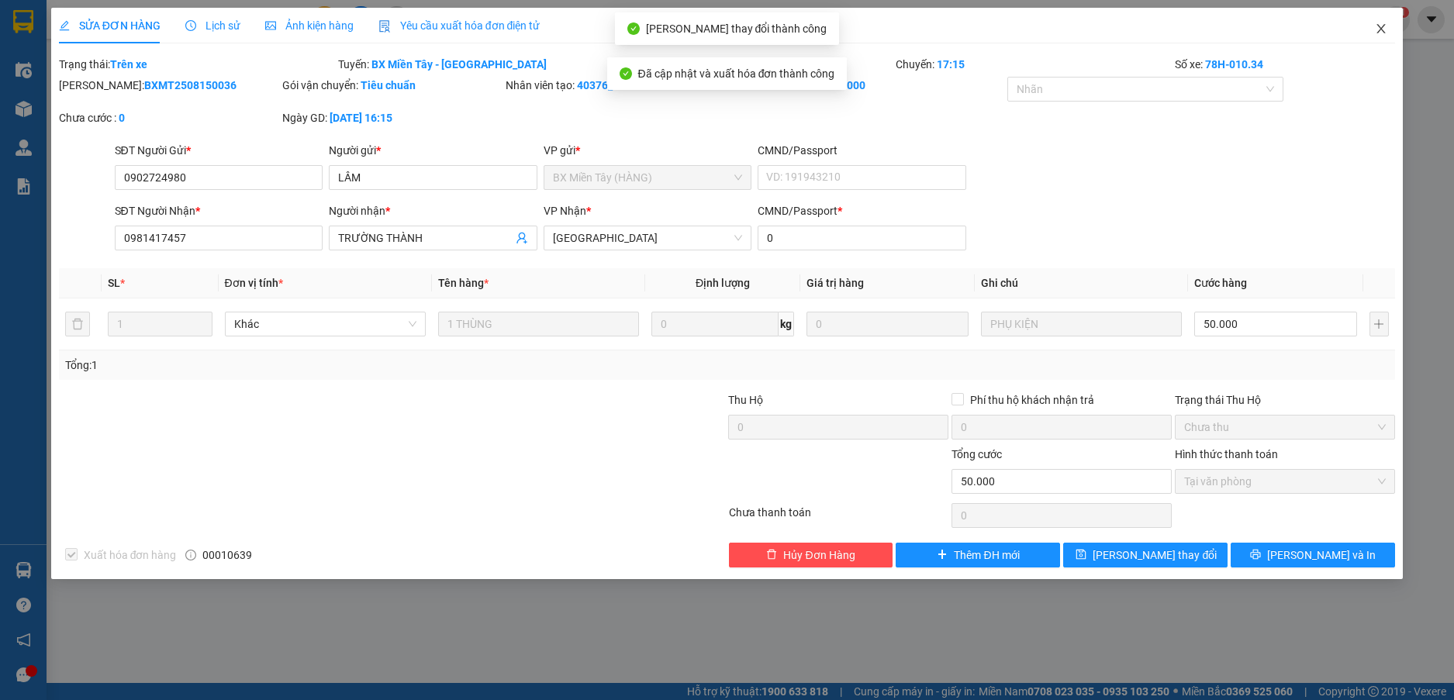
click at [1385, 34] on icon "close" at bounding box center [1380, 28] width 12 height 12
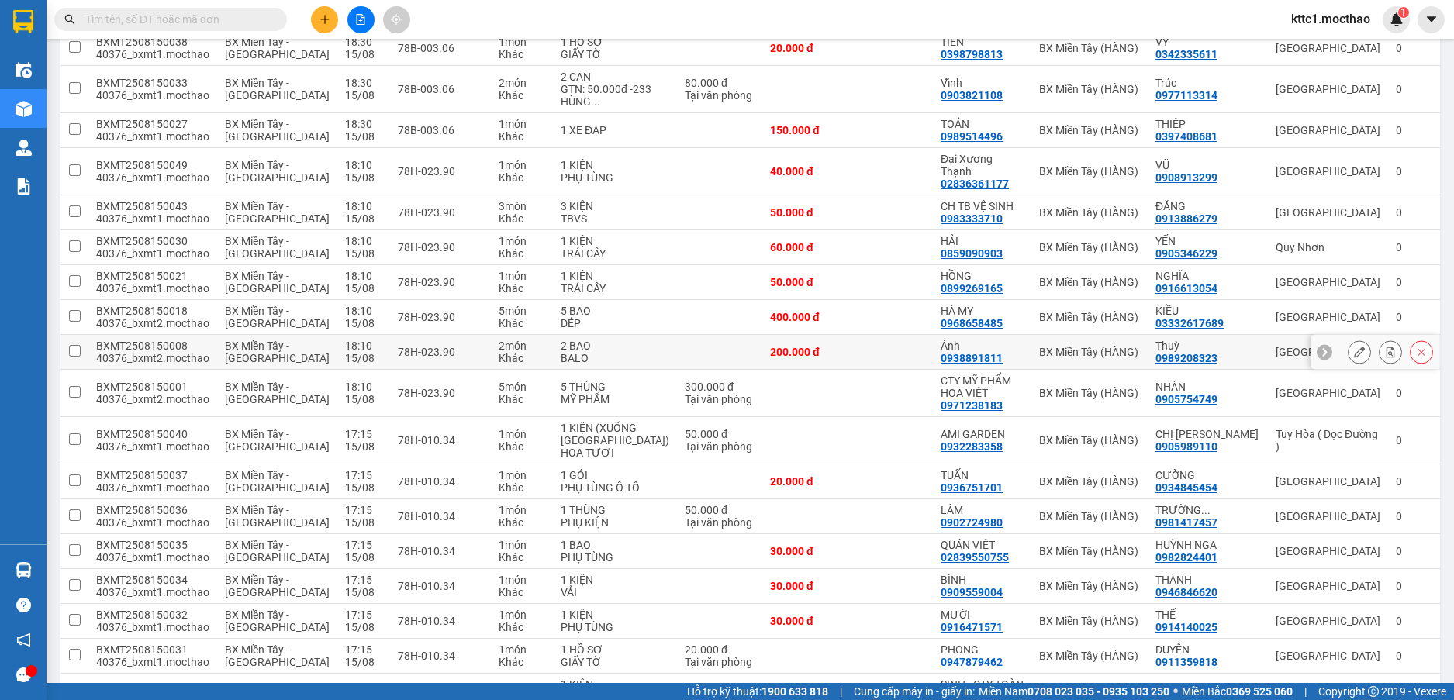
scroll to position [775, 0]
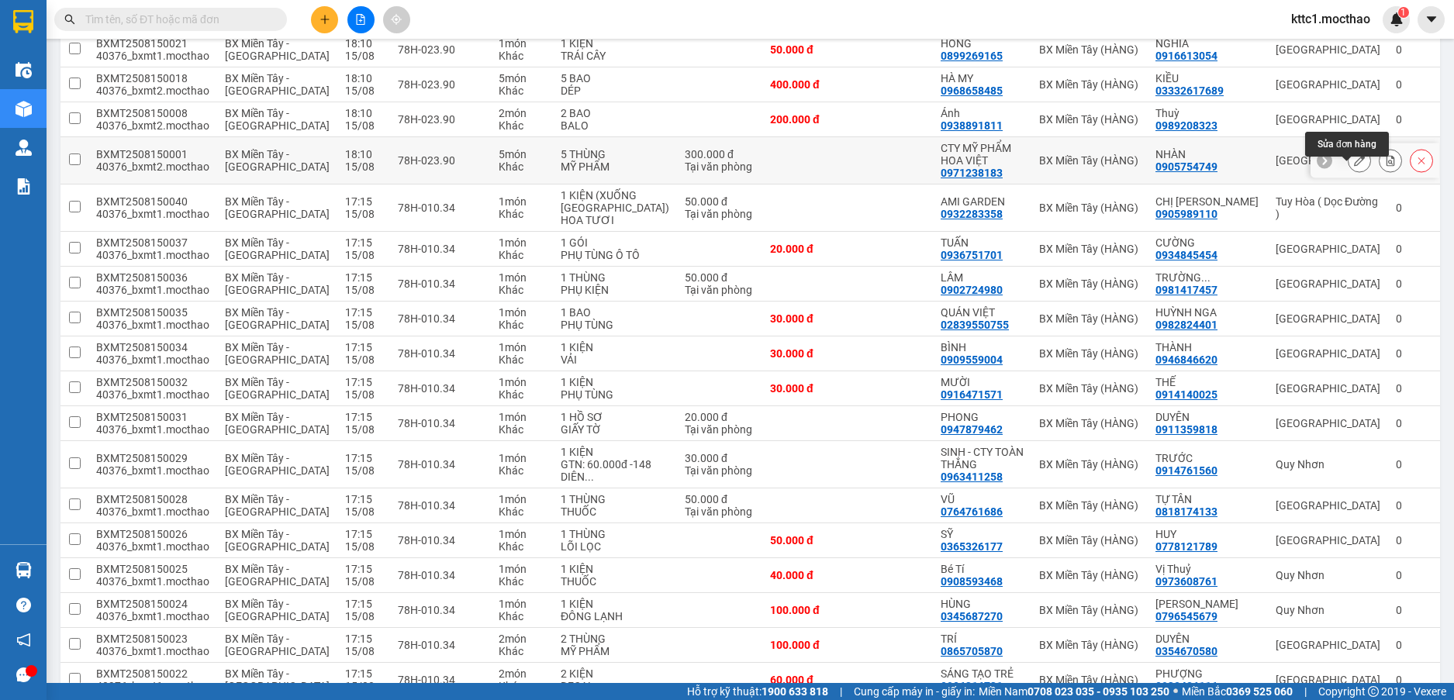
click at [1354, 166] on icon at bounding box center [1359, 160] width 11 height 11
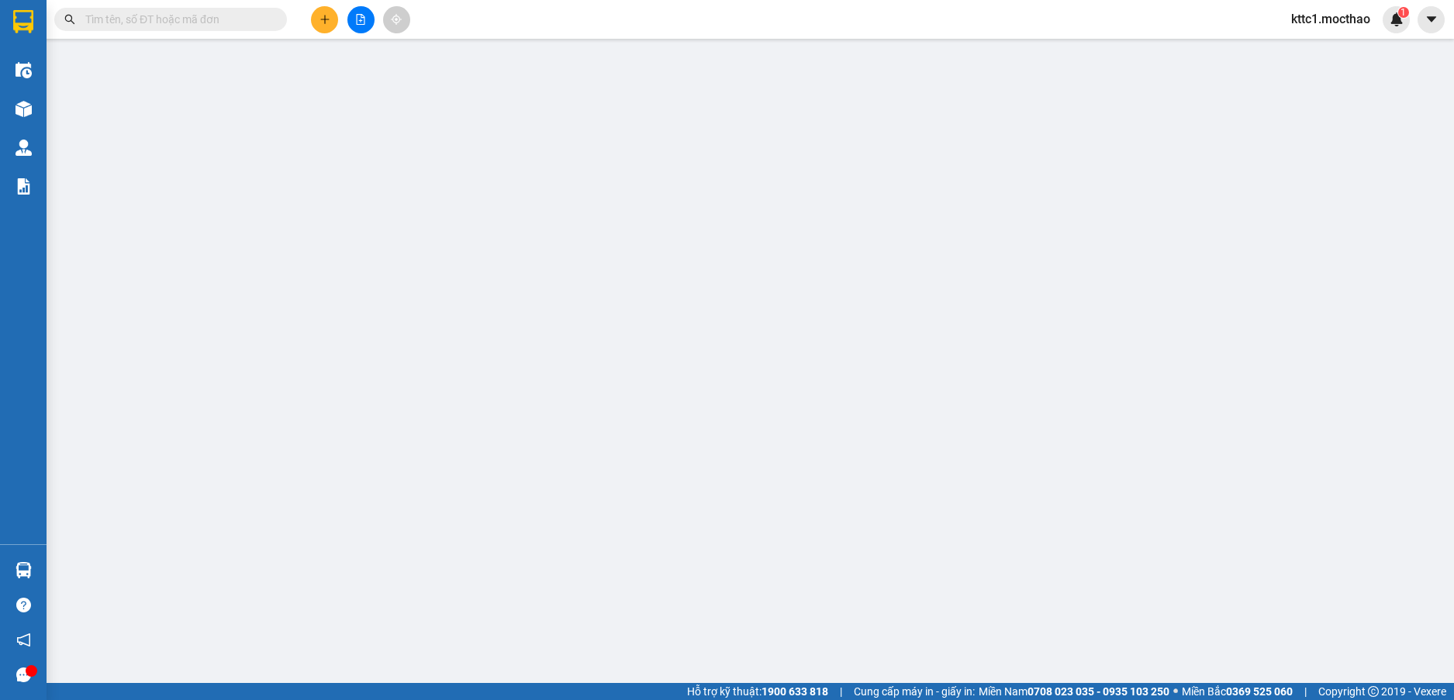
type input "0971238183"
type input "CTY MỸ PHẨM HOA VIỆT"
type input "0905754749"
type input "NHÀN"
type input "0"
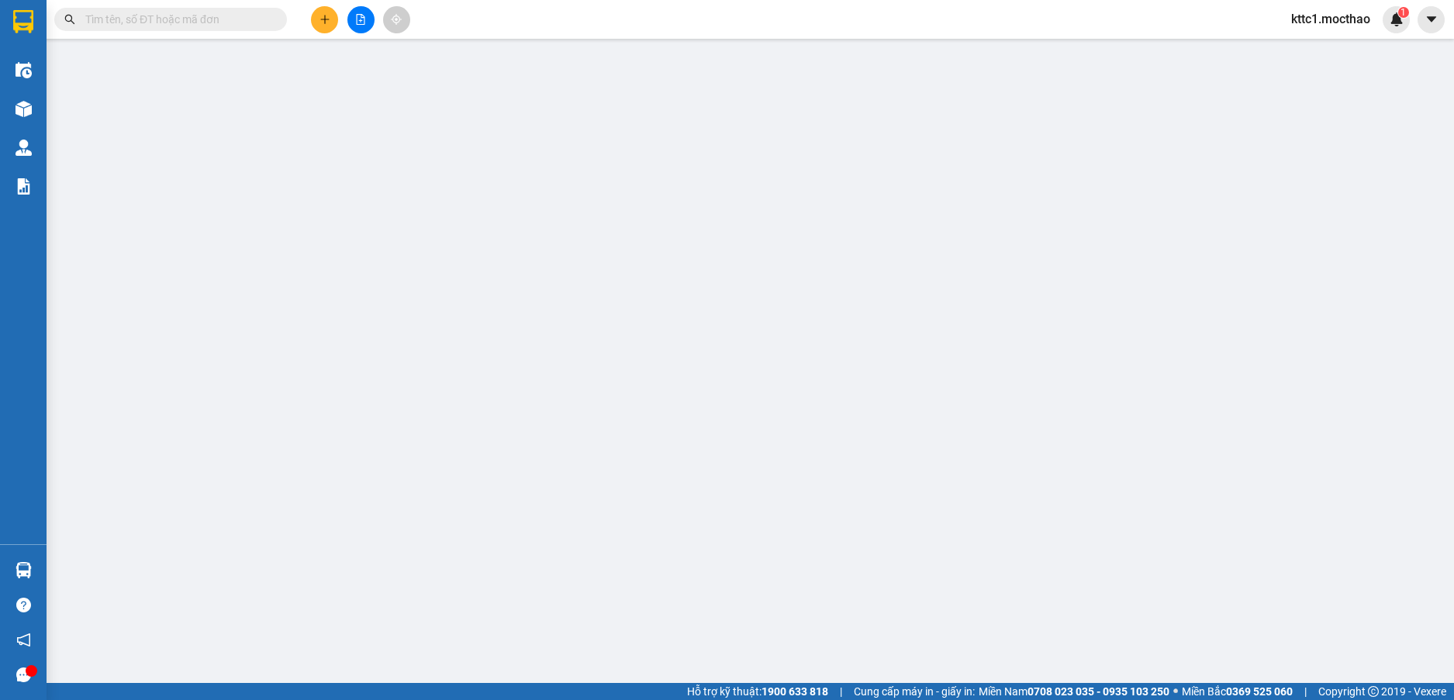
type input "300.000"
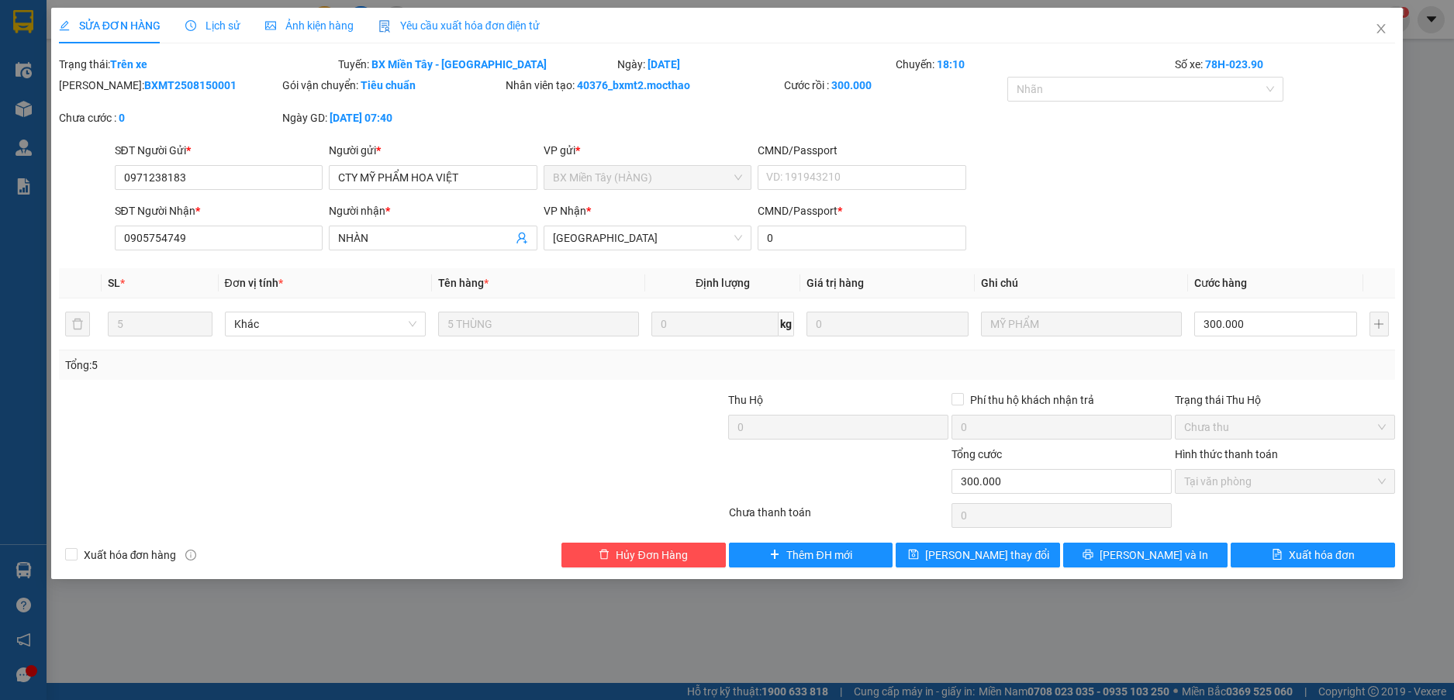
click at [450, 24] on span "Yêu cầu xuất hóa đơn điện tử" at bounding box center [459, 25] width 162 height 12
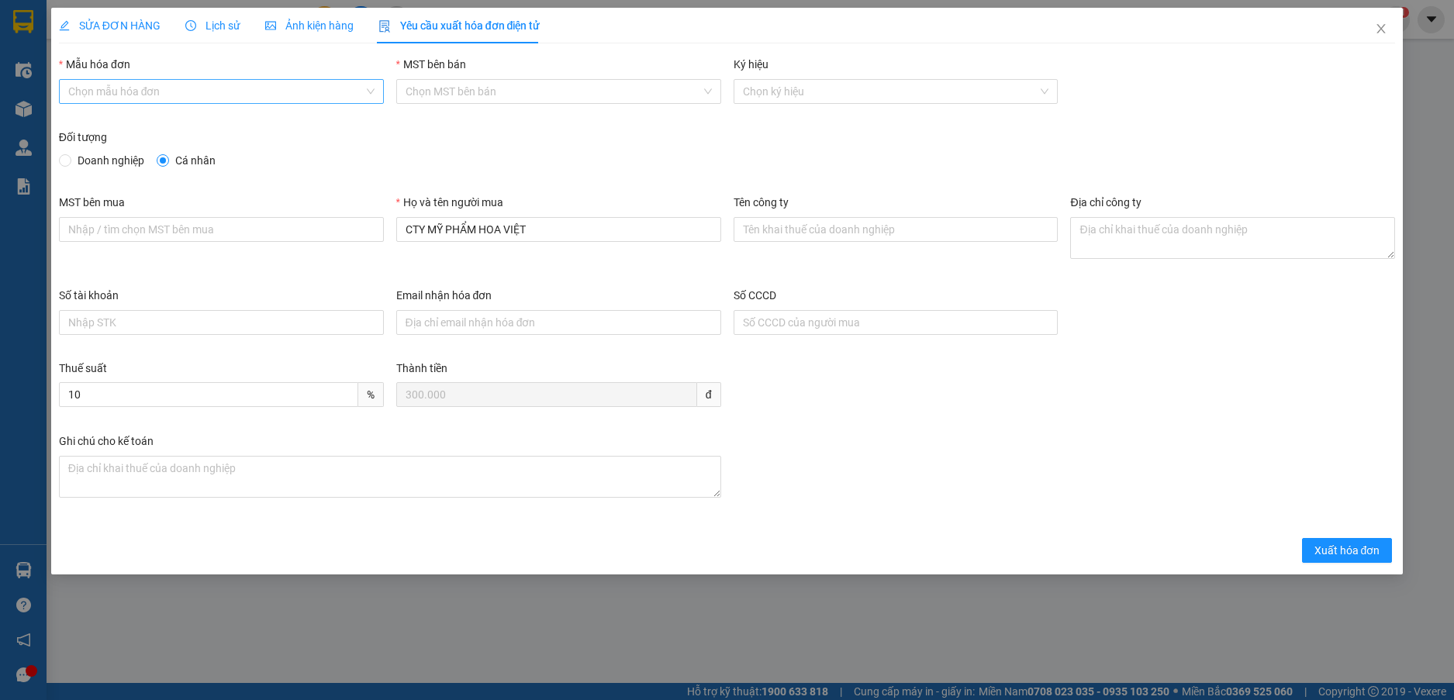
click at [253, 99] on input "Mẫu hóa đơn" at bounding box center [215, 91] width 295 height 23
click at [222, 121] on div "HĐH" at bounding box center [221, 122] width 306 height 17
type input "8"
drag, startPoint x: 560, startPoint y: 240, endPoint x: 300, endPoint y: 214, distance: 261.0
click at [300, 214] on div "MST bên mua Họ và tên người mua CTY MỸ PHẨM HOA VIỆT Tên công ty Địa chỉ công ty" at bounding box center [727, 240] width 1349 height 93
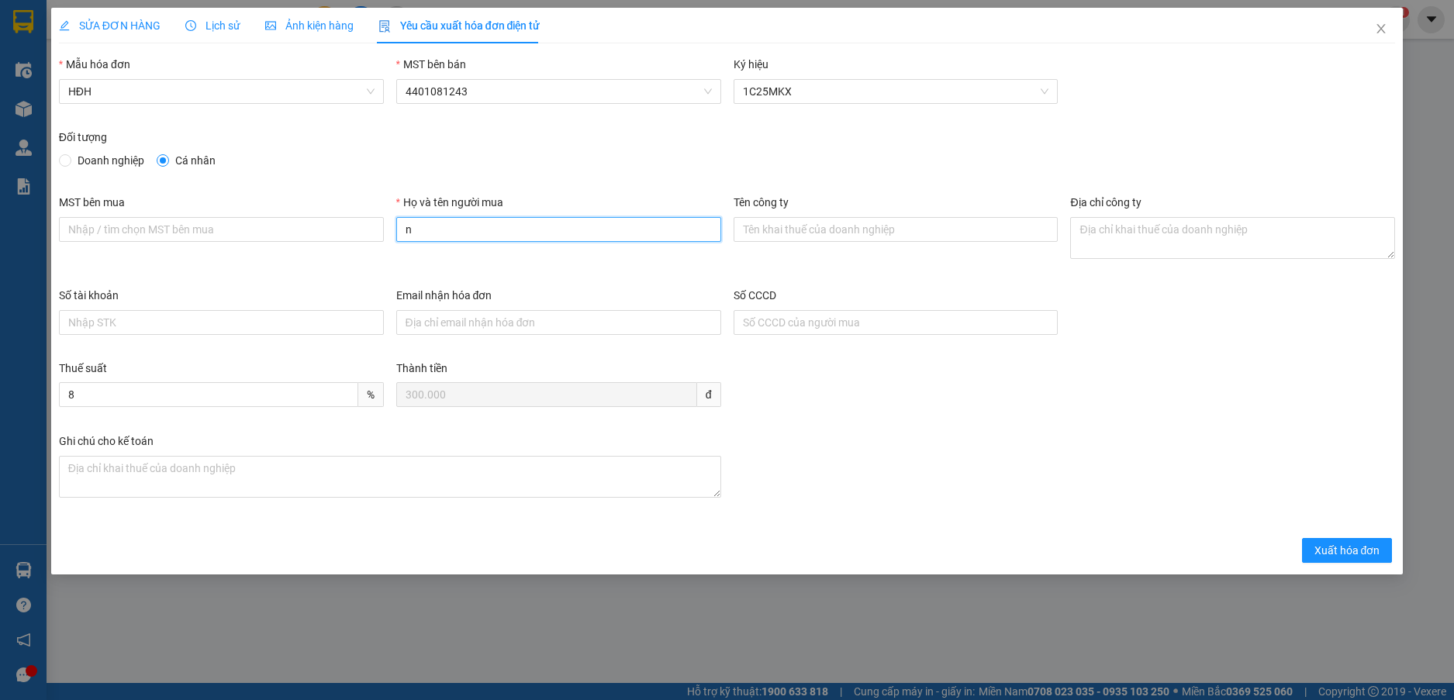
type input "Người mua không cung cấp thông tin"
click at [1328, 557] on span "Xuất hóa đơn" at bounding box center [1347, 550] width 66 height 17
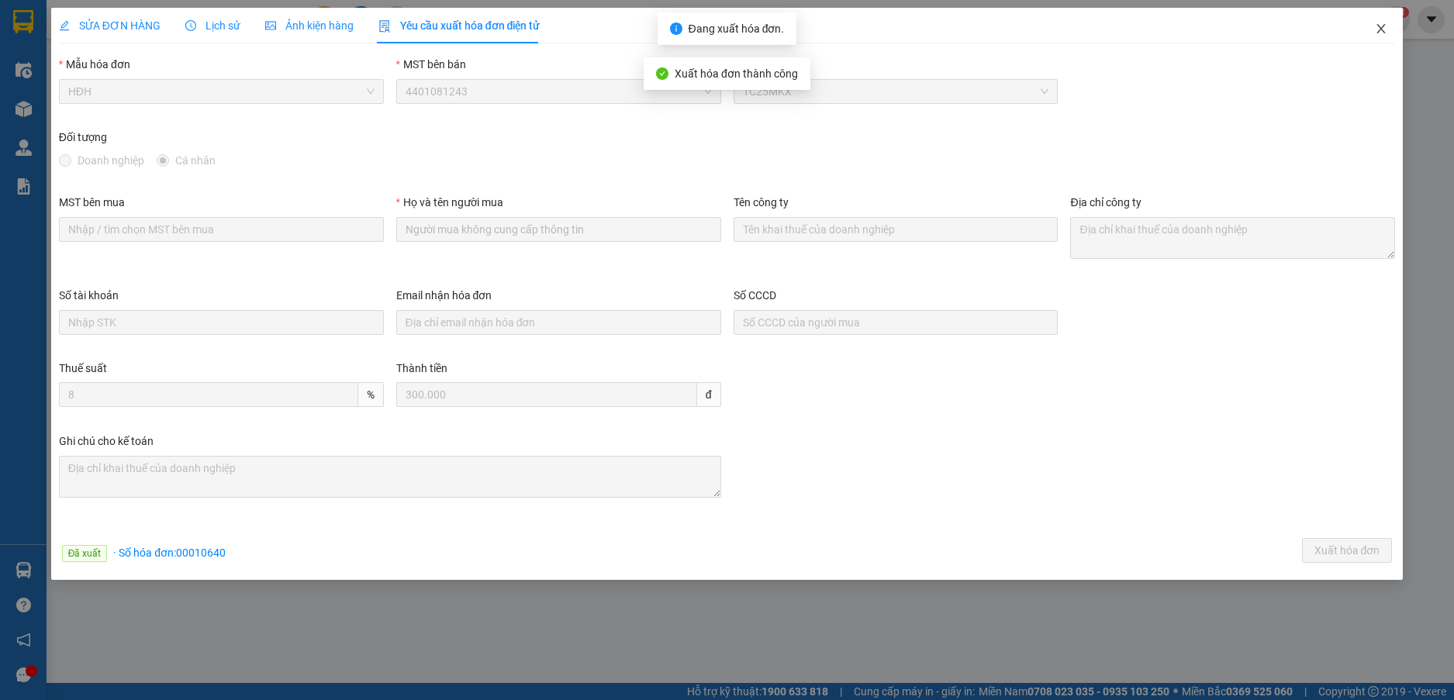
click at [1385, 29] on icon "close" at bounding box center [1380, 28] width 12 height 12
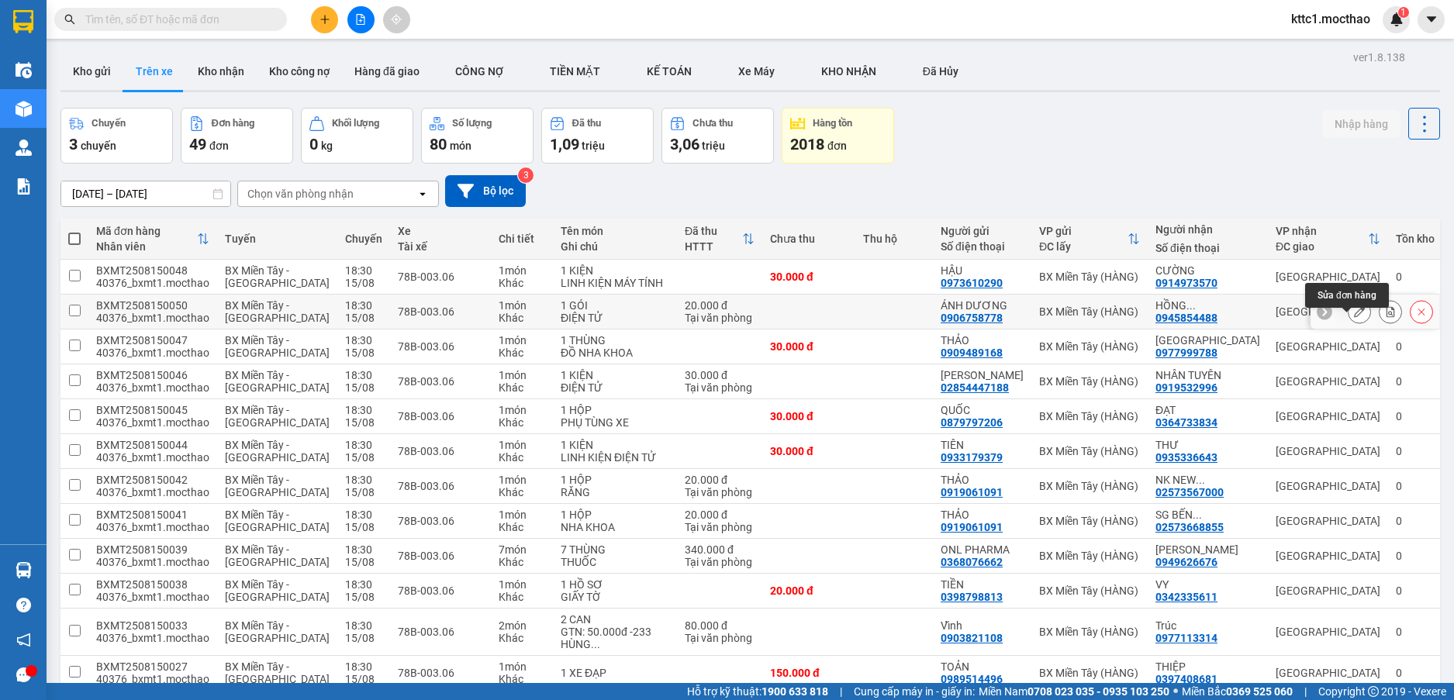
click at [1354, 317] on icon at bounding box center [1359, 311] width 11 height 11
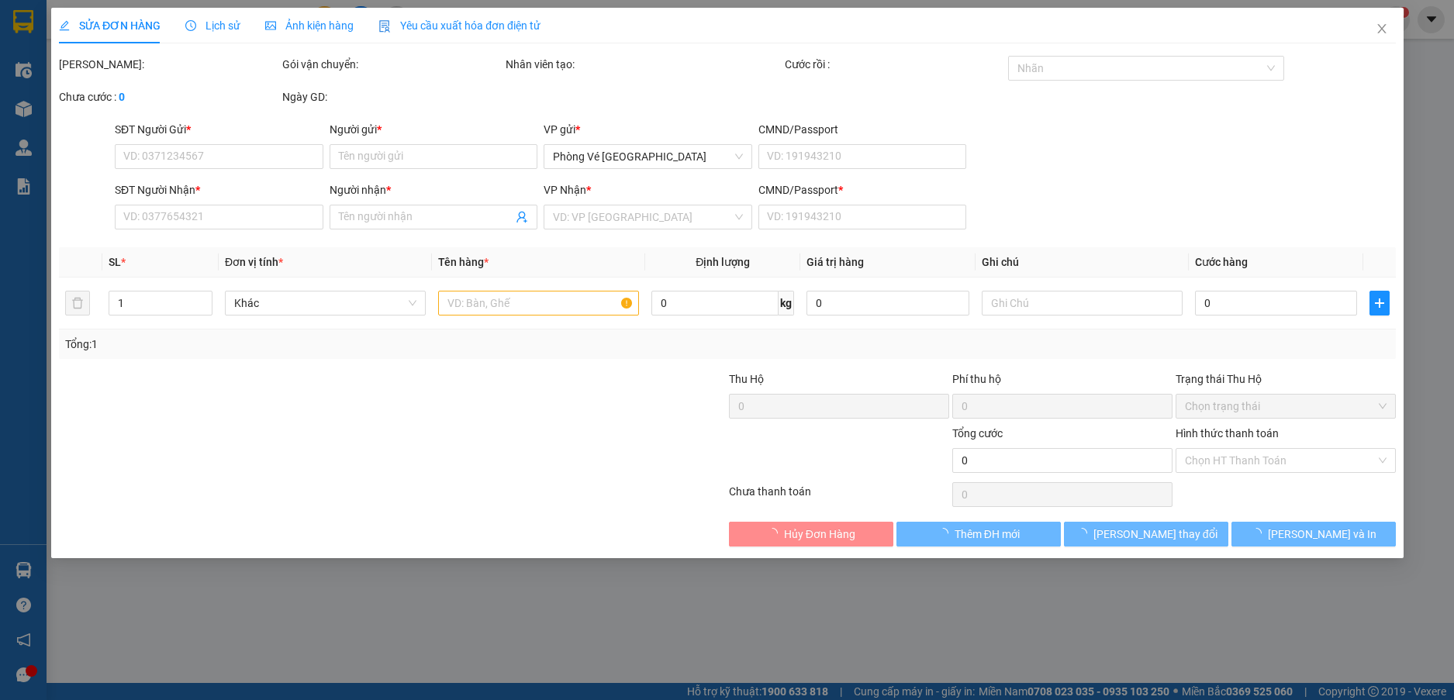
type input "0906758778"
type input "ÁNH DƯƠNG"
type input "0945854488"
type input "HỒNG NHUNG"
type input "0"
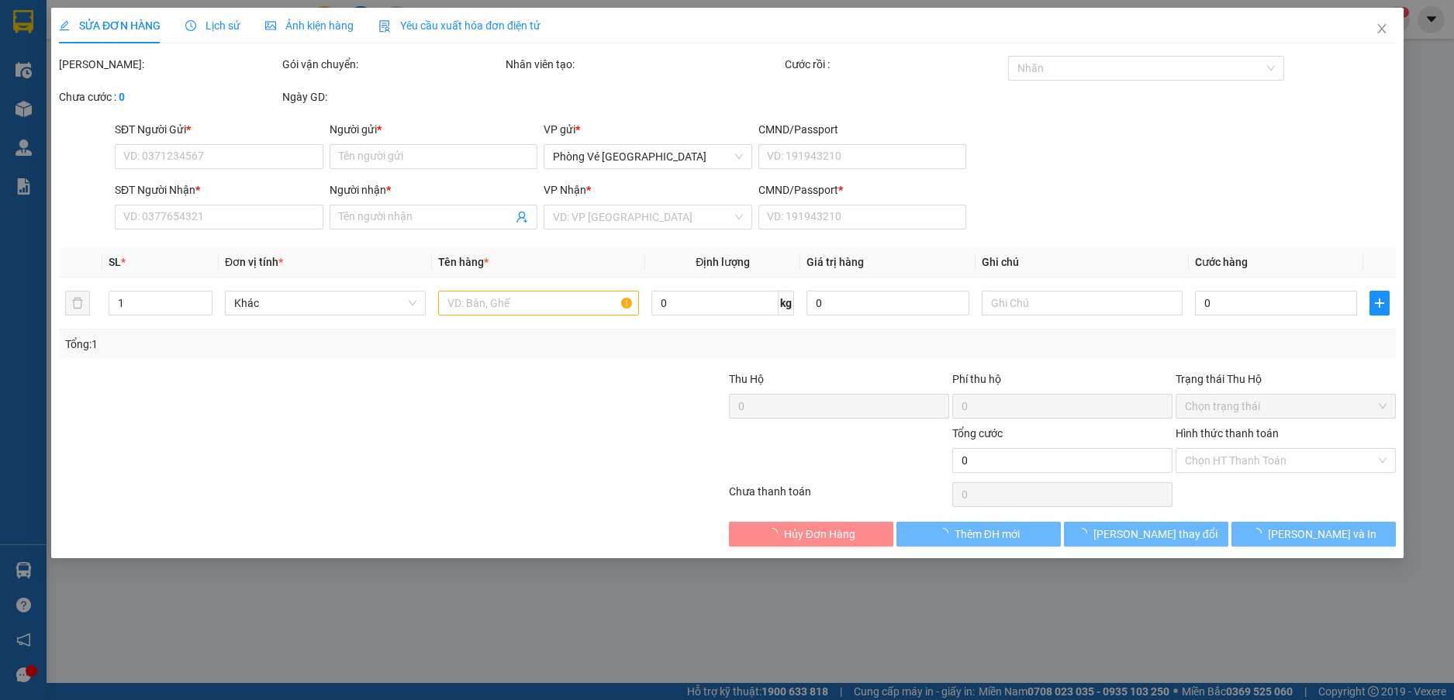
type input "20.000"
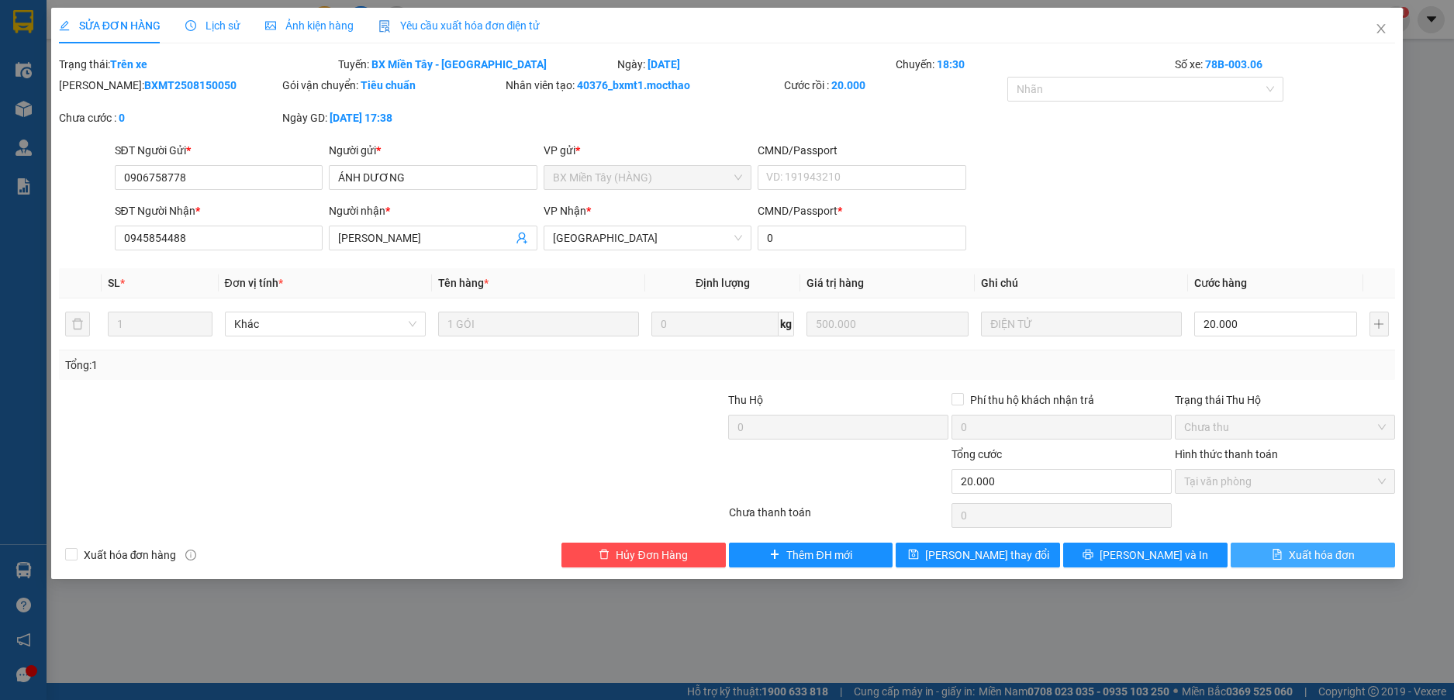
click at [1313, 557] on span "Xuất hóa đơn" at bounding box center [1321, 555] width 66 height 17
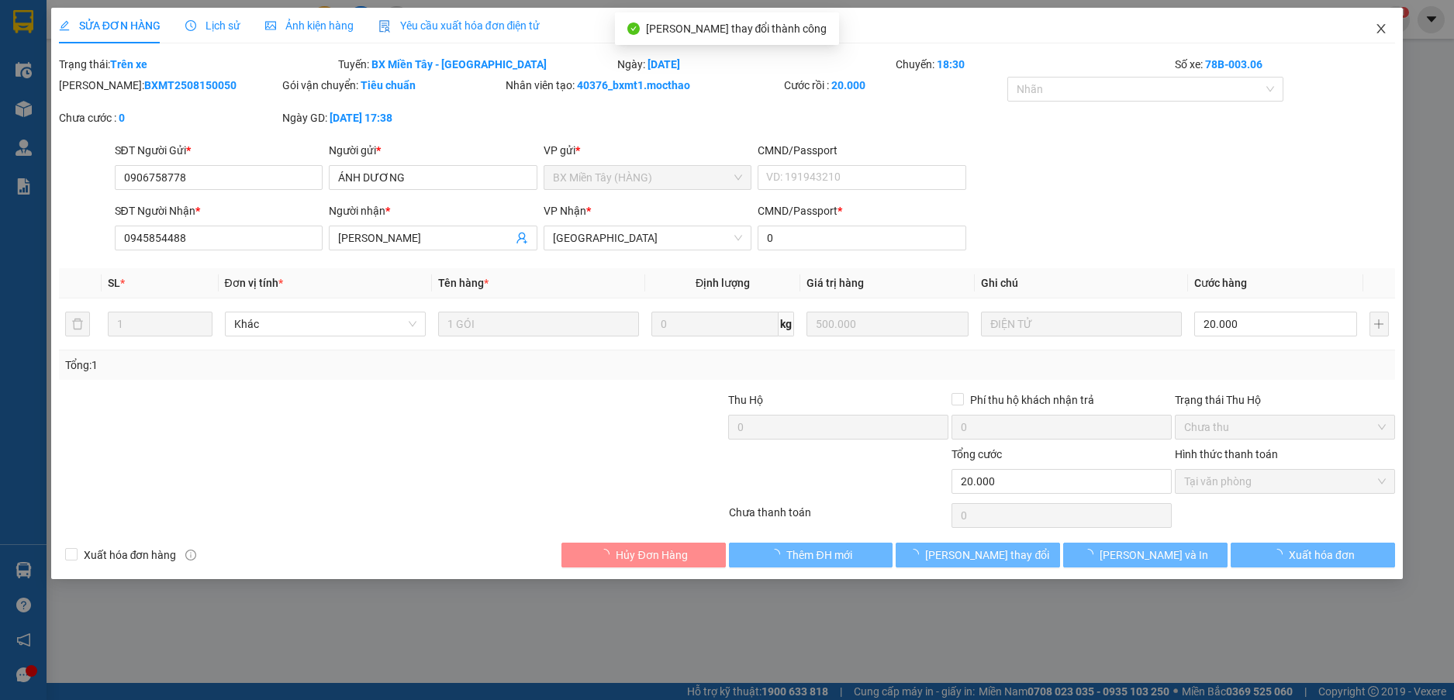
checkbox input "true"
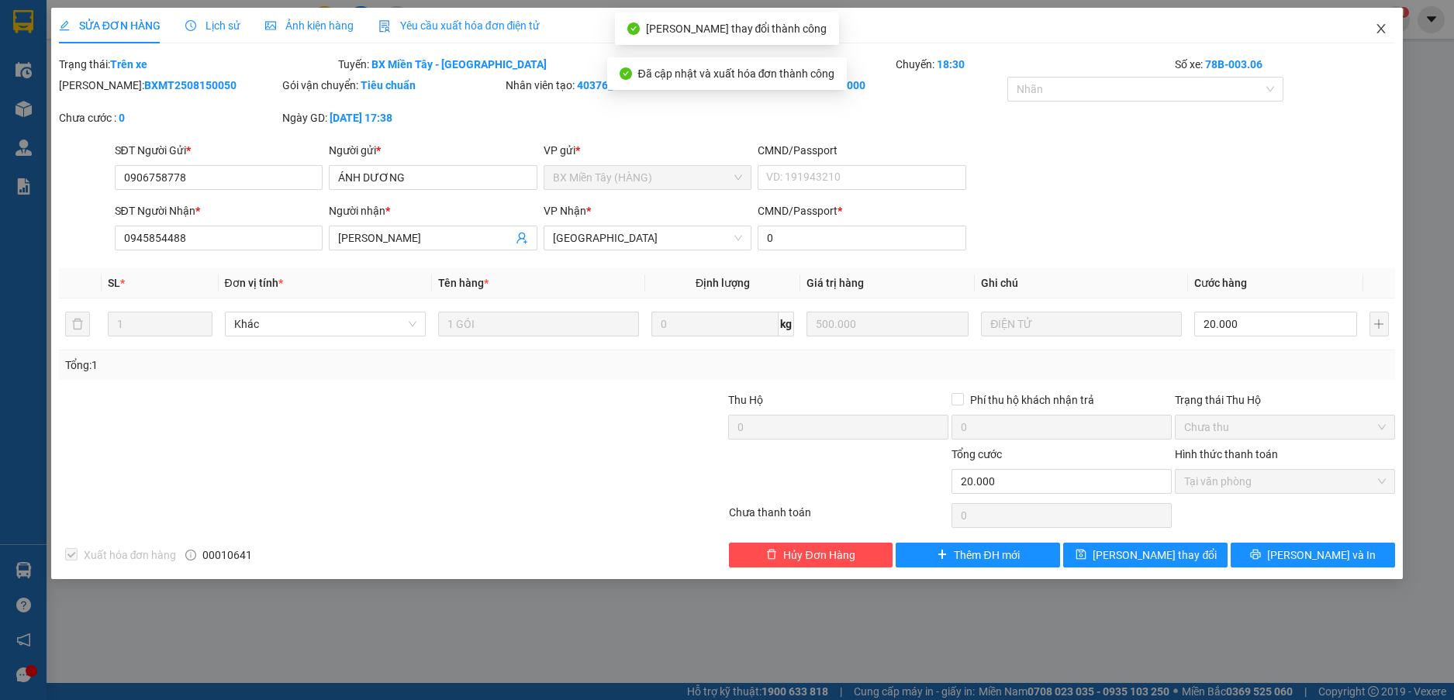
click at [1380, 29] on icon "close" at bounding box center [1380, 28] width 12 height 12
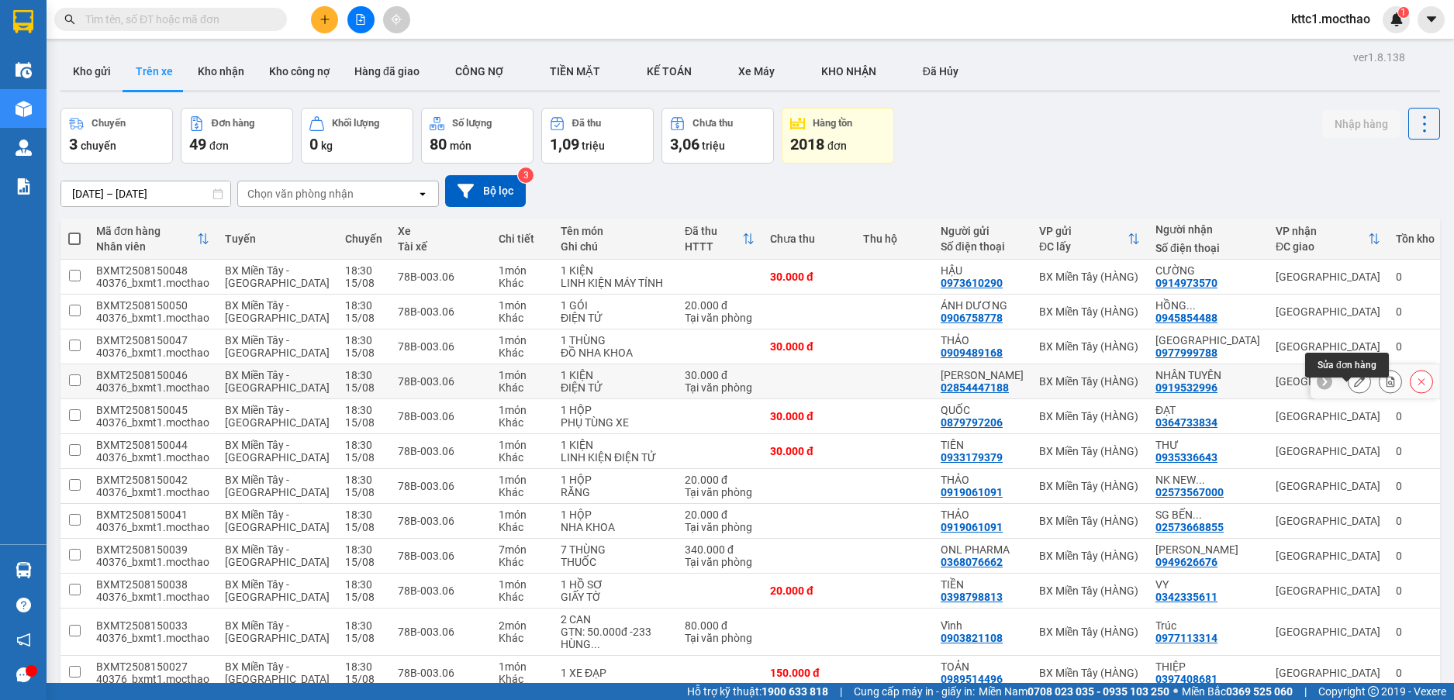
click at [1354, 387] on icon at bounding box center [1359, 381] width 11 height 11
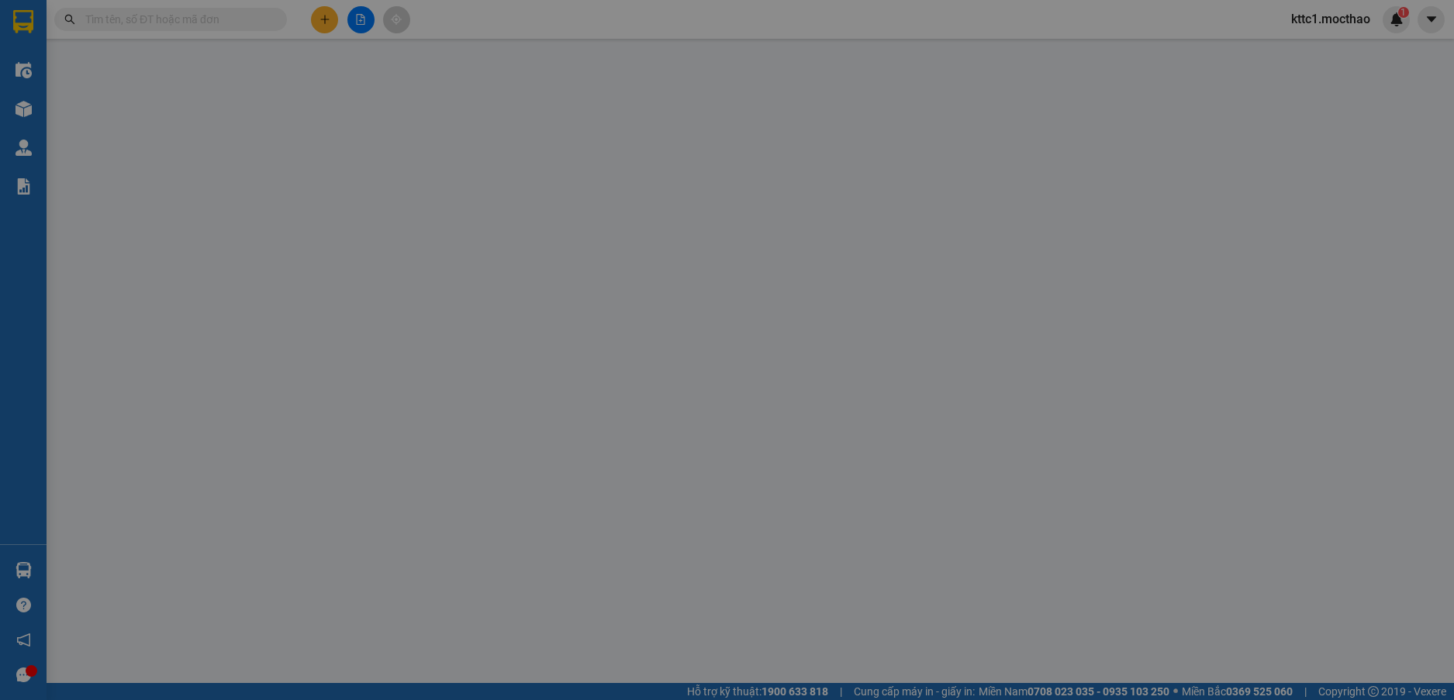
type input "02854447188"
type input "ÁNH MINH"
type input "0919532996"
type input "NHÂN TUYÊN"
type input "0"
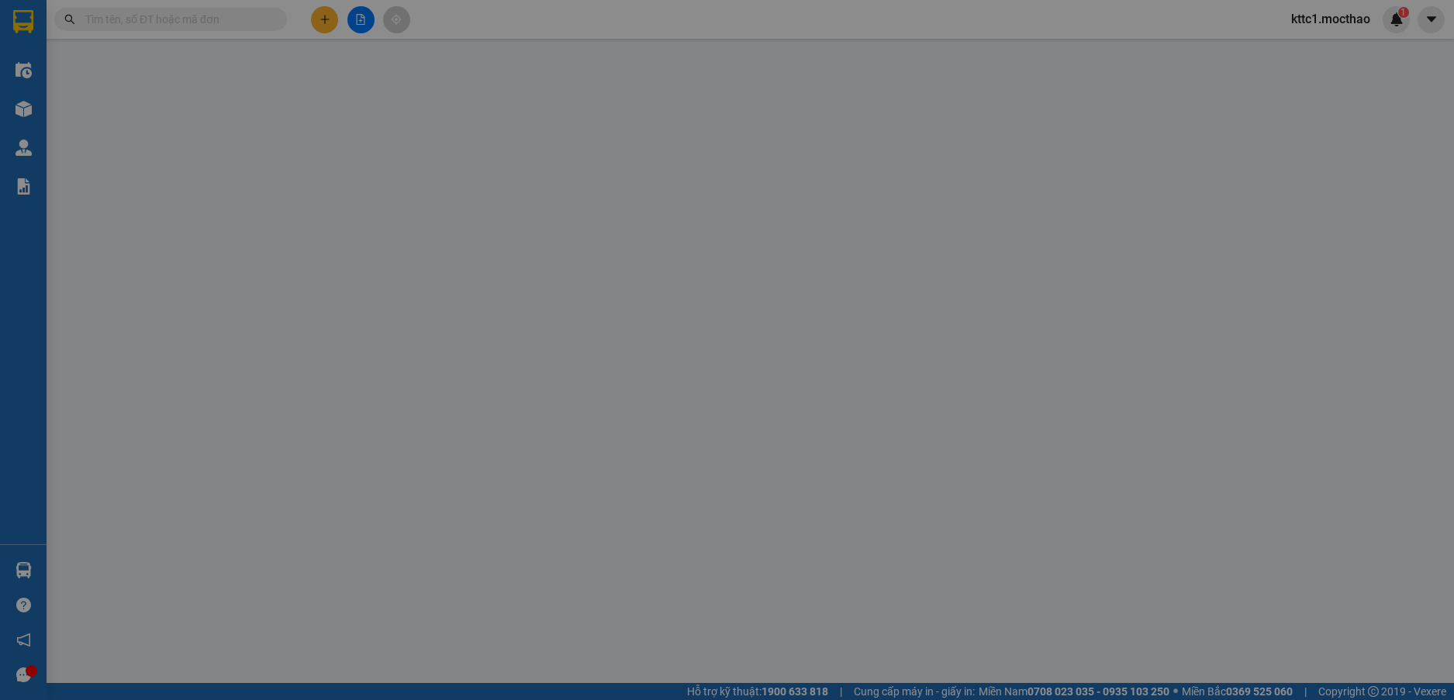
type input "30.000"
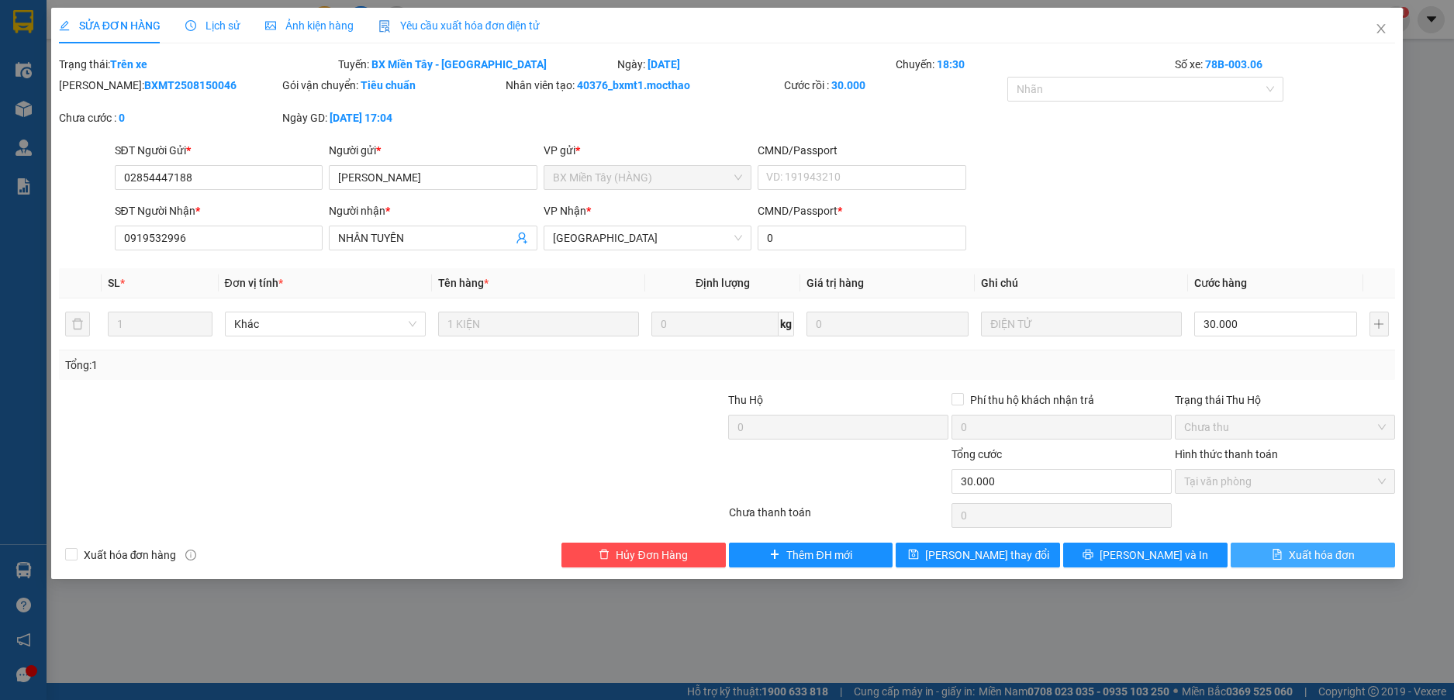
click at [1311, 550] on span "Xuất hóa đơn" at bounding box center [1321, 555] width 66 height 17
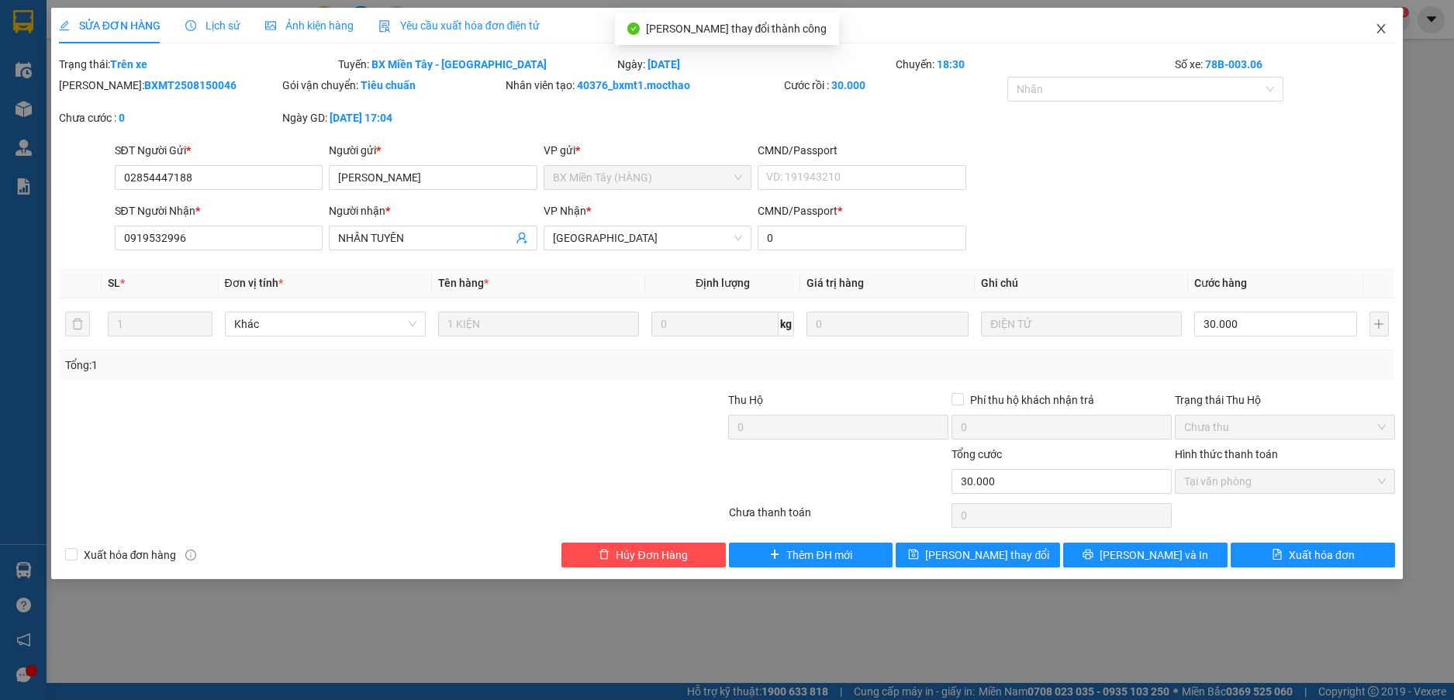
checkbox input "true"
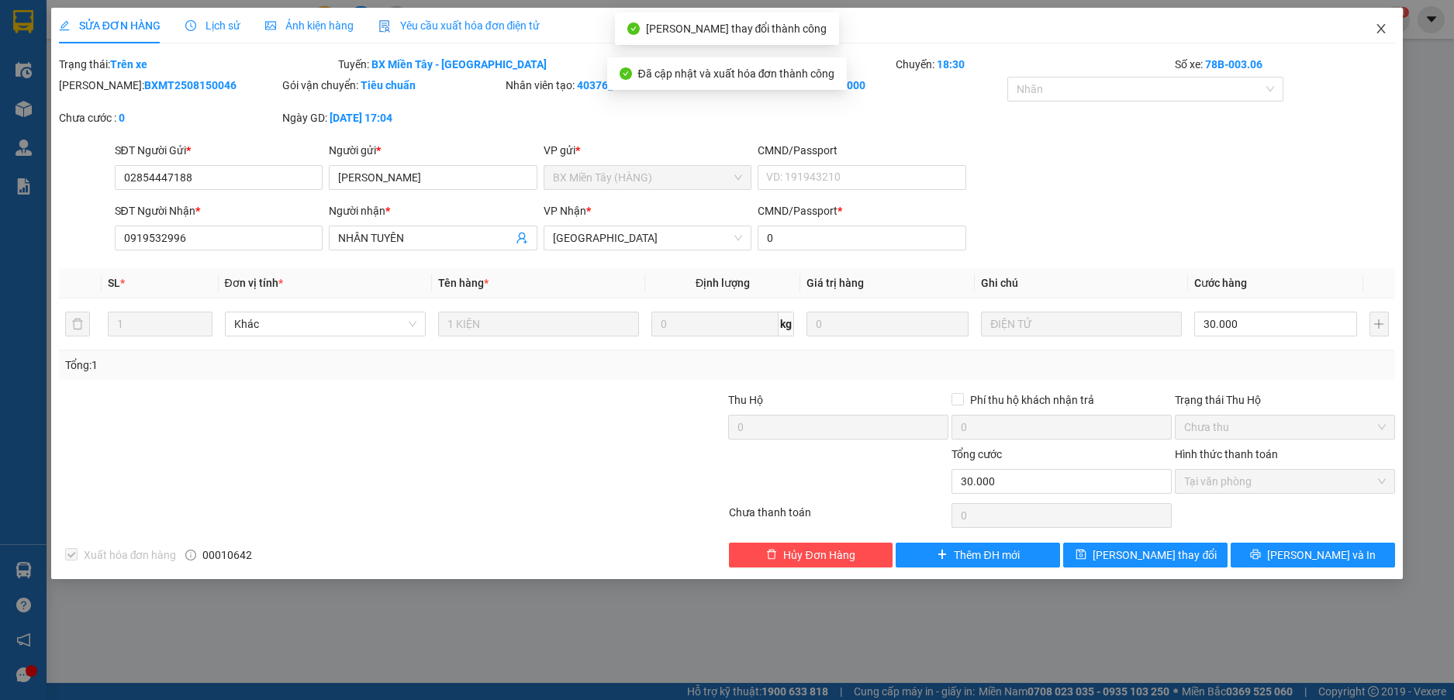
click at [1378, 26] on icon "close" at bounding box center [1380, 28] width 12 height 12
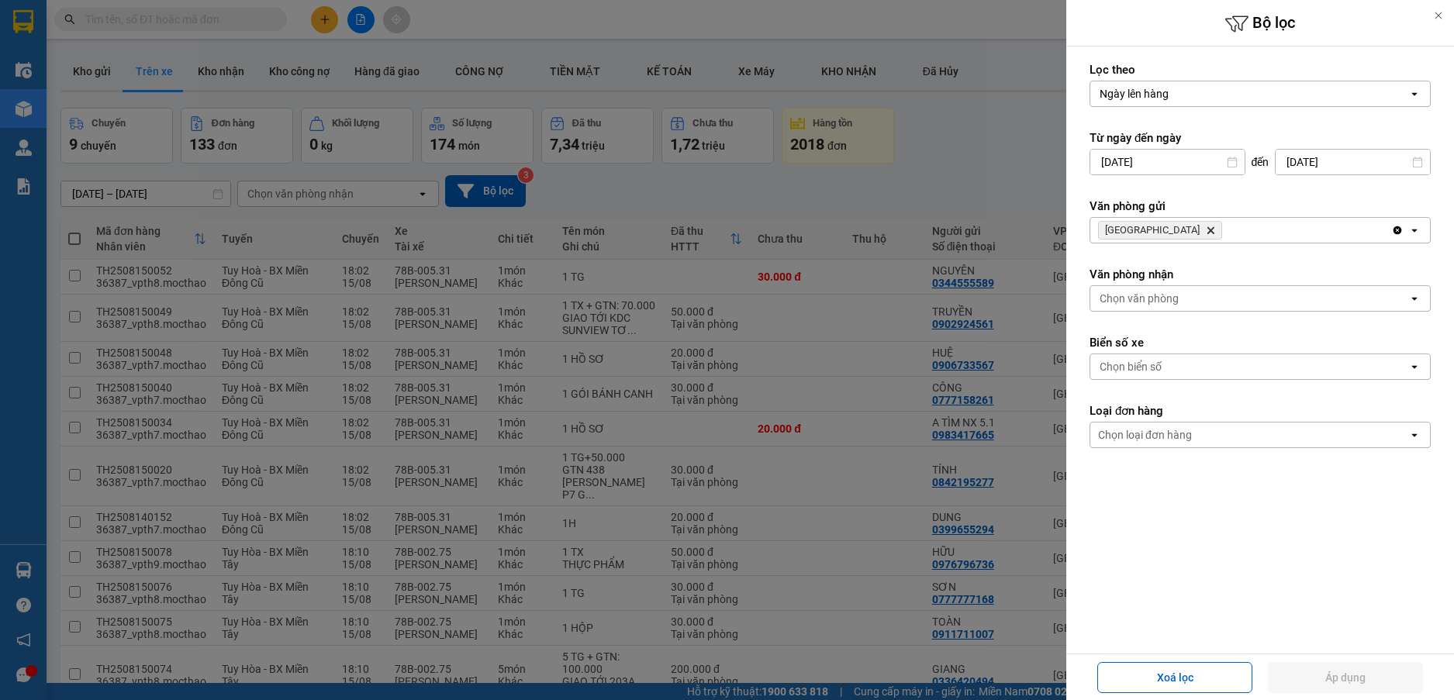
click at [1164, 363] on div "Chọn biển số" at bounding box center [1249, 366] width 318 height 25
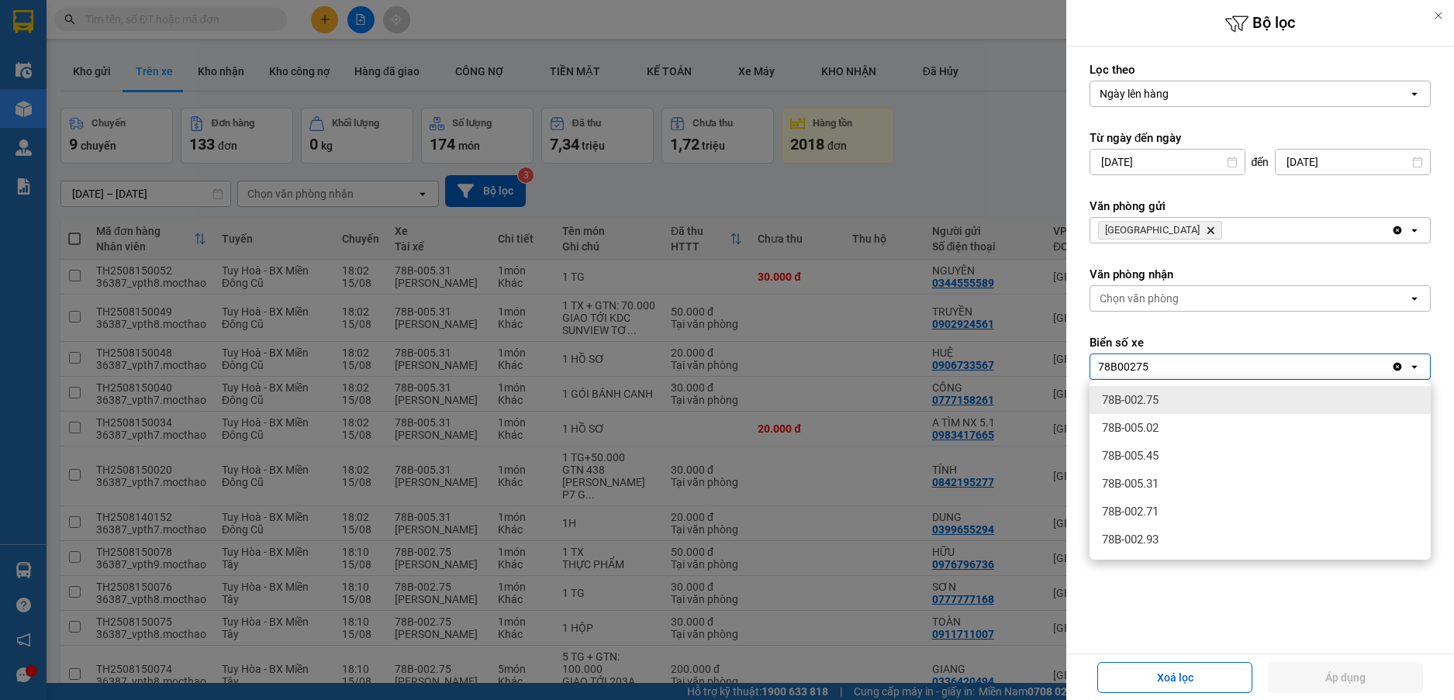
type input "78B00275"
click at [1151, 398] on span "78B-002.75" at bounding box center [1130, 400] width 57 height 16
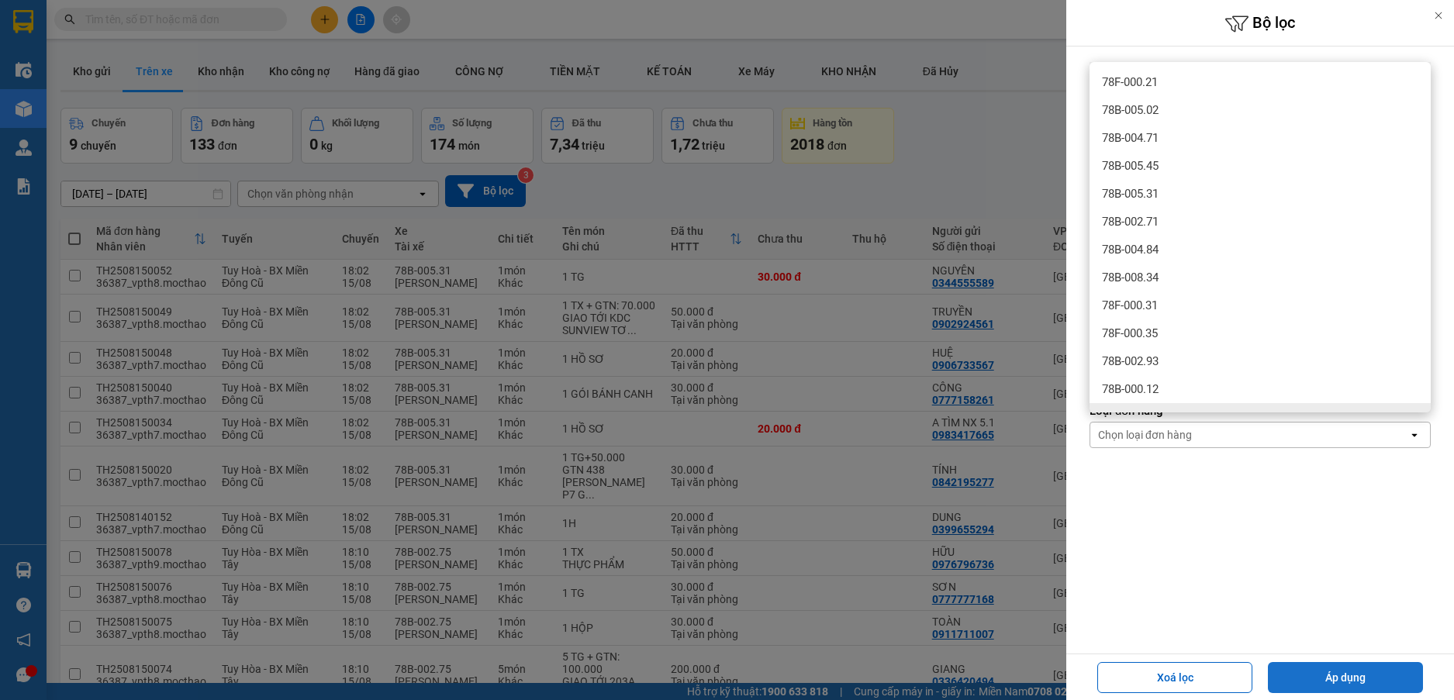
click at [1329, 680] on button "Áp dụng" at bounding box center [1345, 677] width 155 height 31
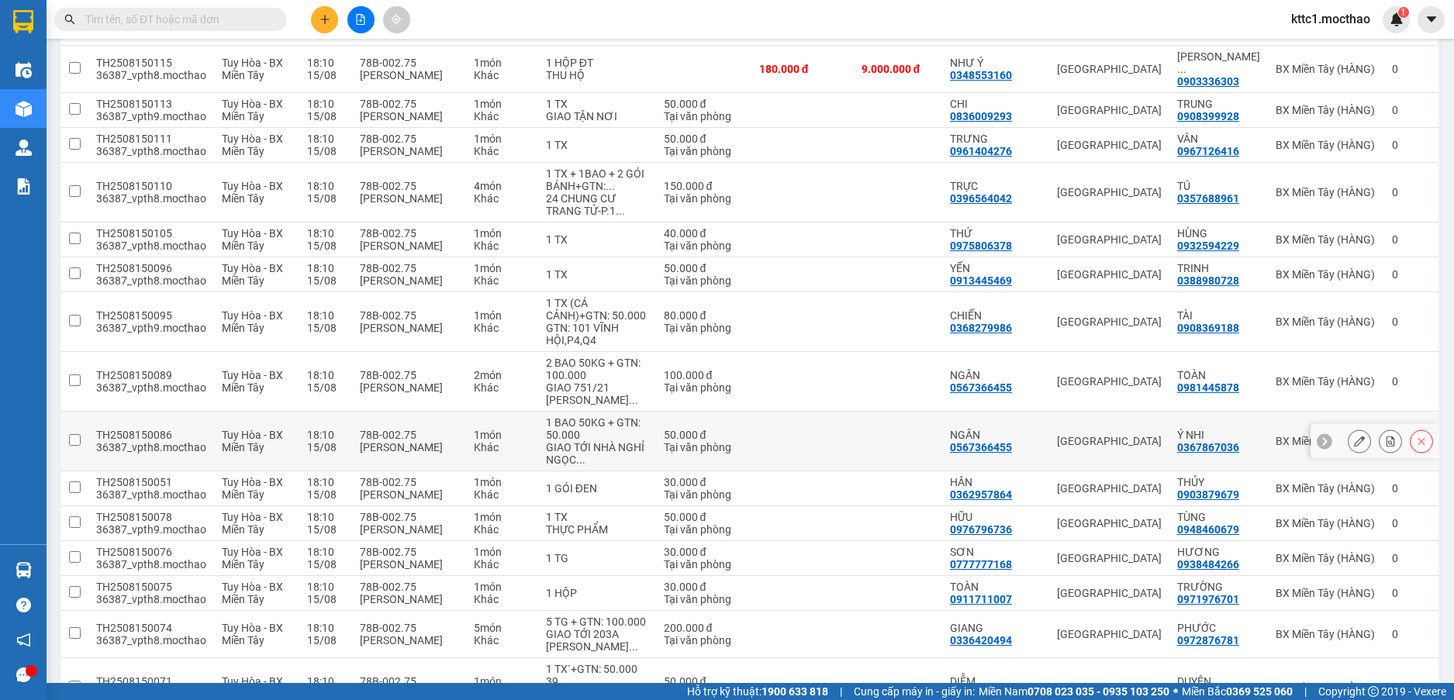
scroll to position [900, 0]
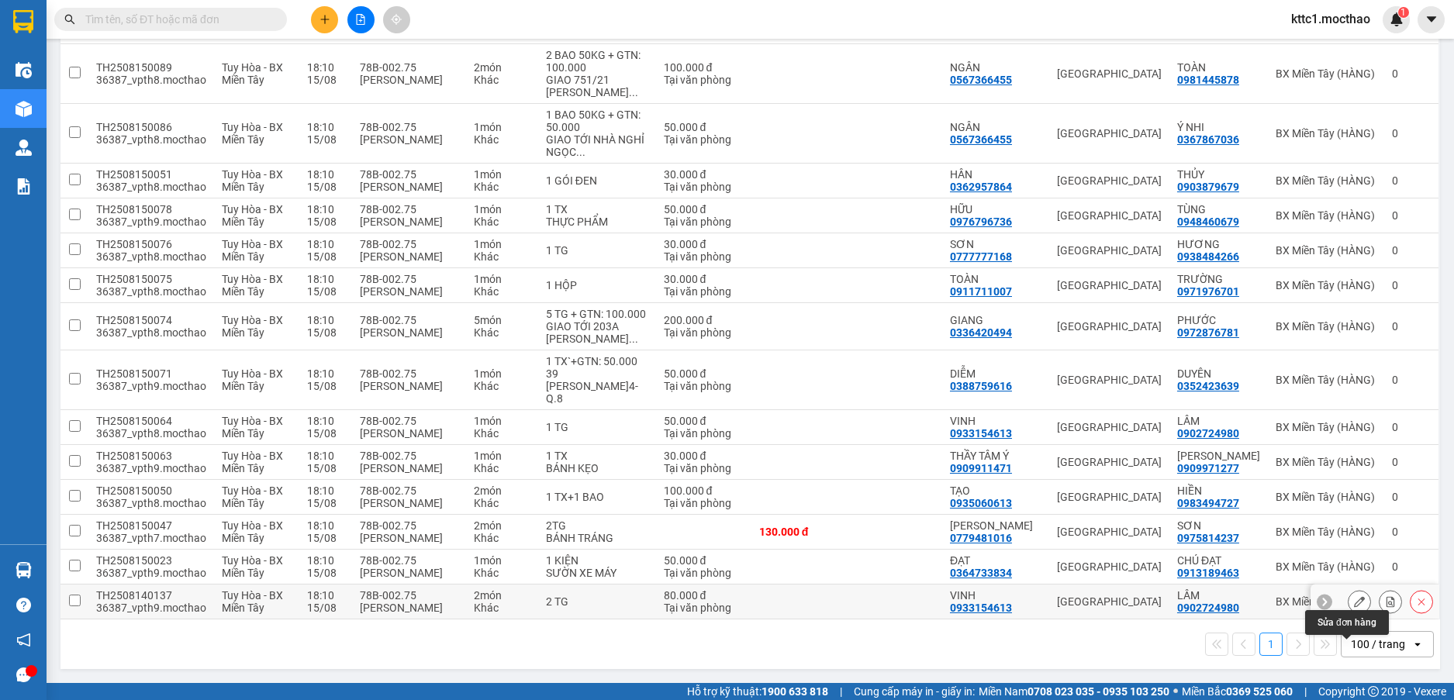
click at [1354, 602] on icon at bounding box center [1359, 601] width 11 height 11
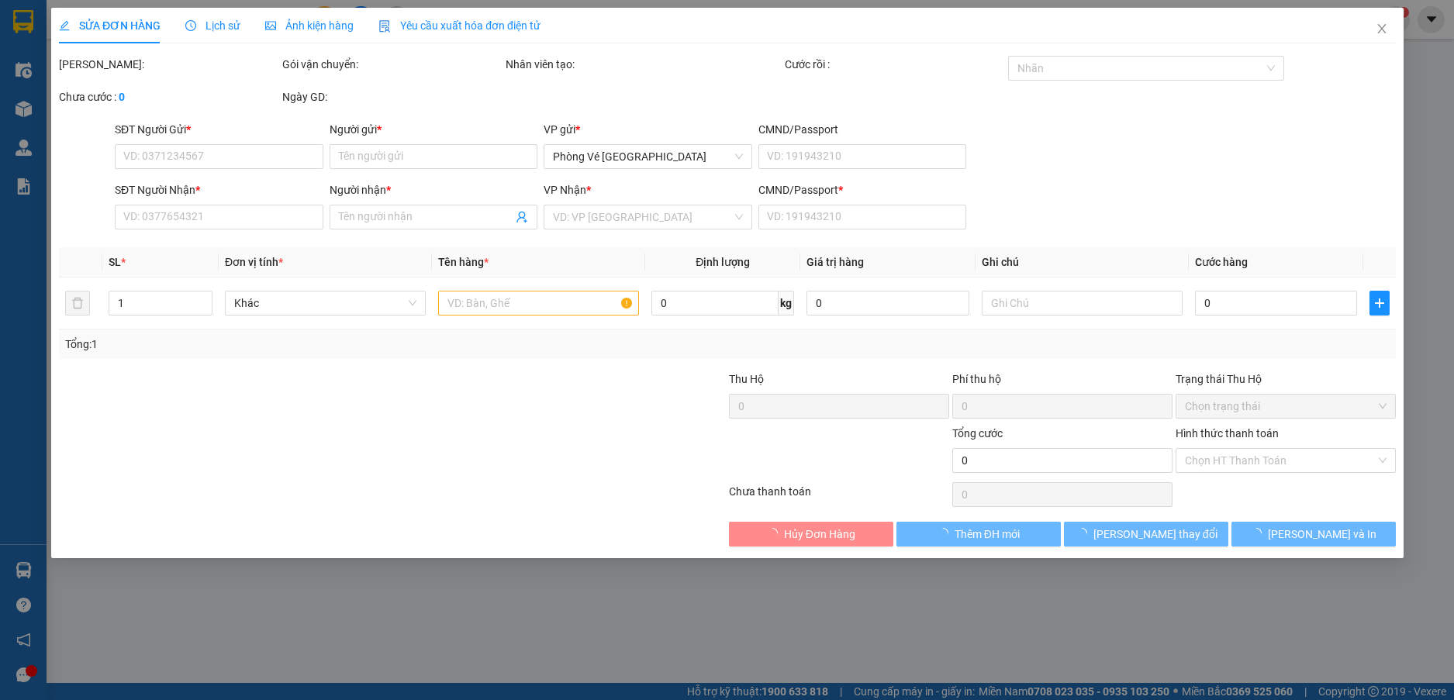
type input "0933154613"
type input "VINH"
type input "0902724980"
type input "LÂM"
type input "1"
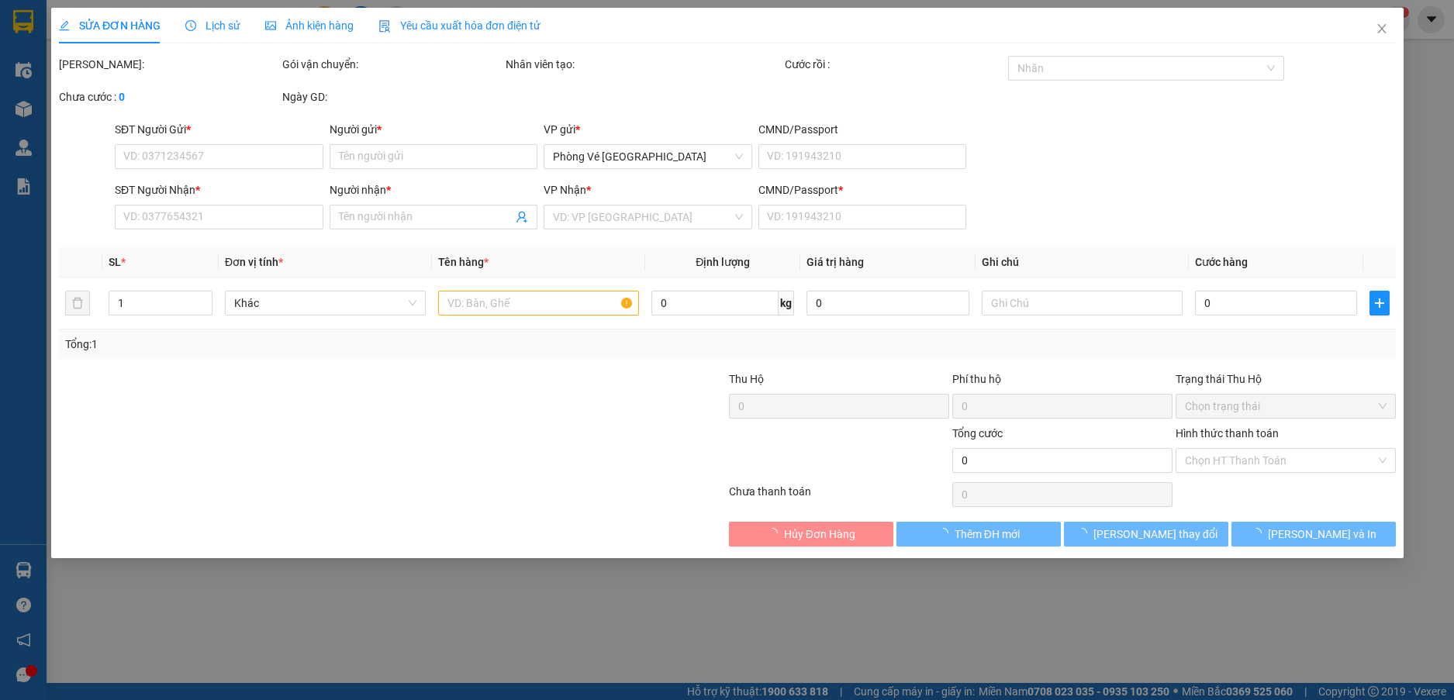
type input "80.000"
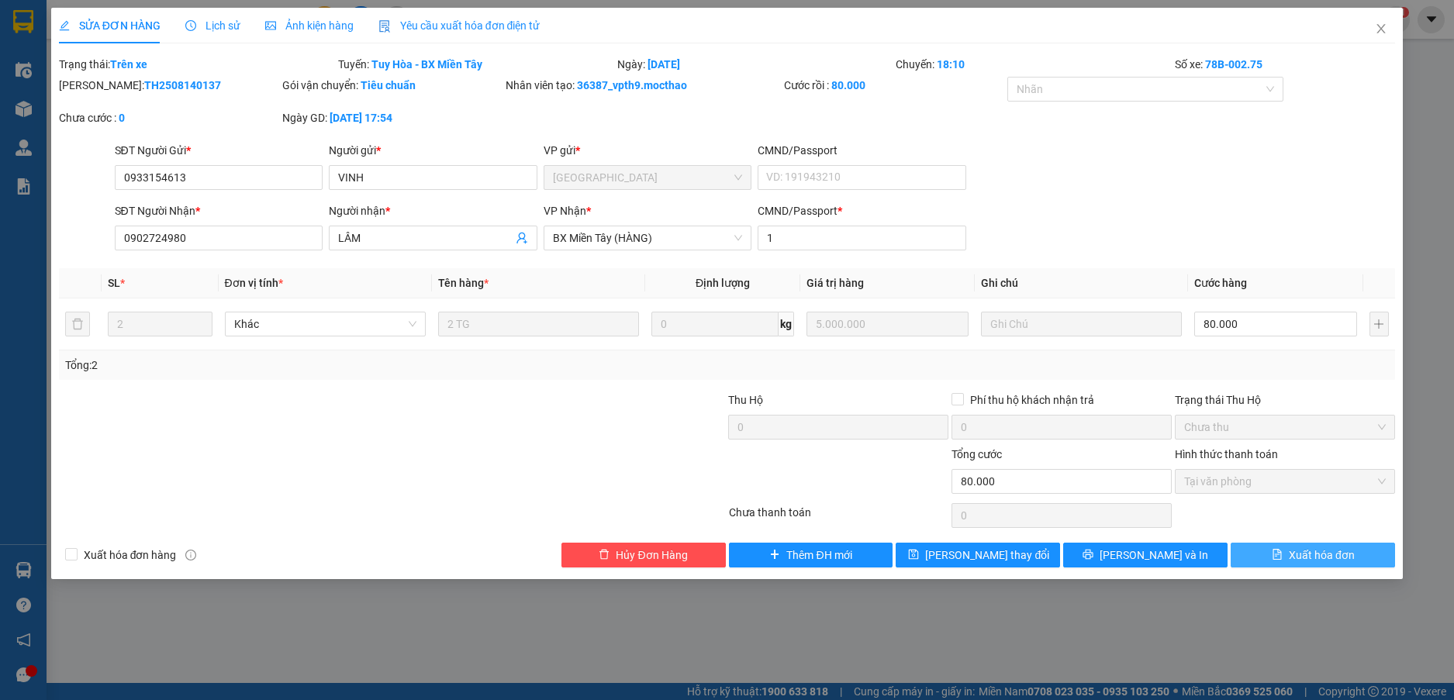
click at [1328, 556] on span "Xuất hóa đơn" at bounding box center [1321, 555] width 66 height 17
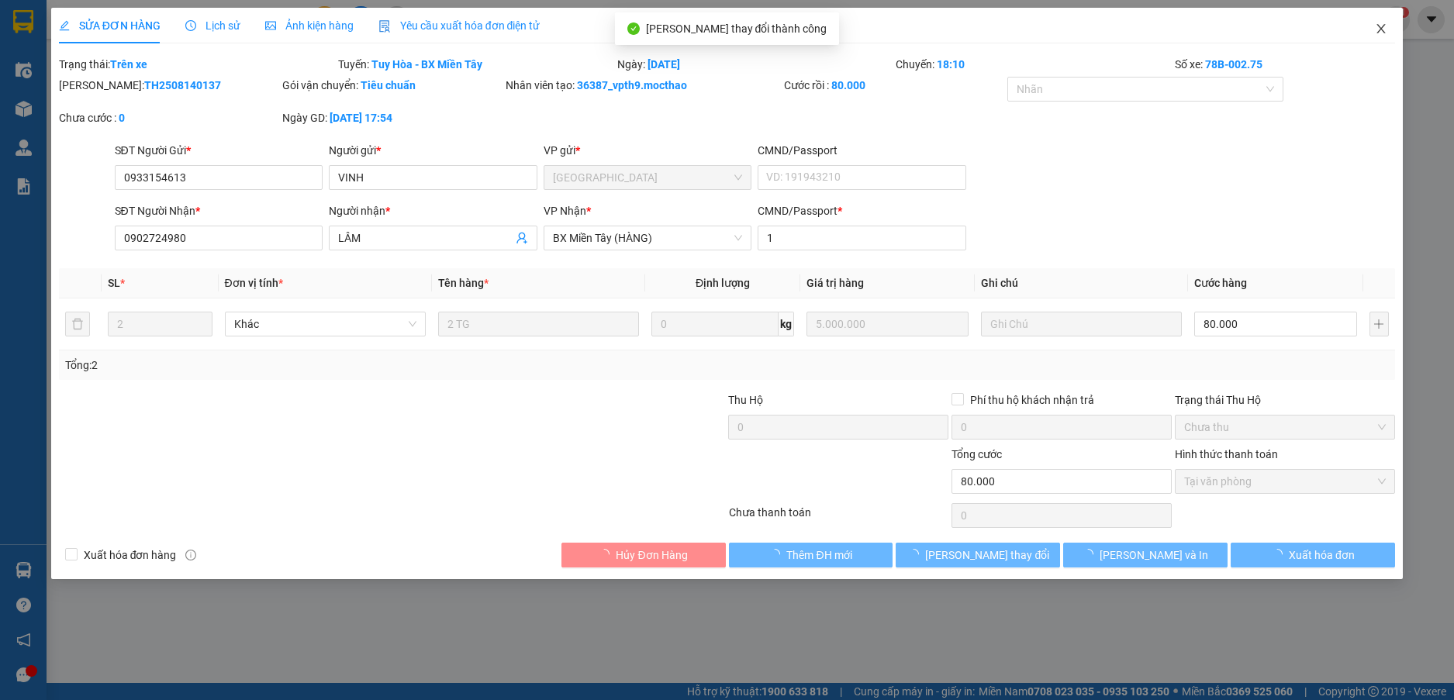
checkbox input "true"
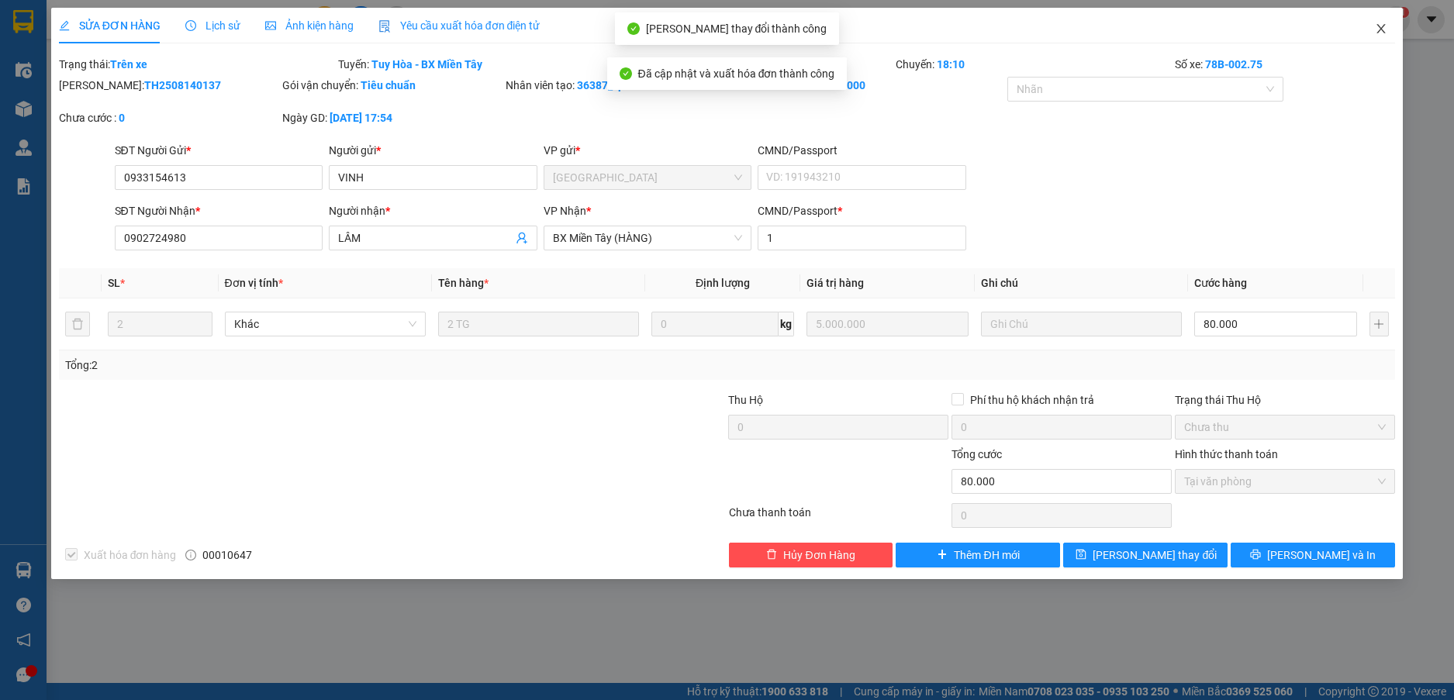
click at [1379, 28] on icon "close" at bounding box center [1381, 28] width 9 height 9
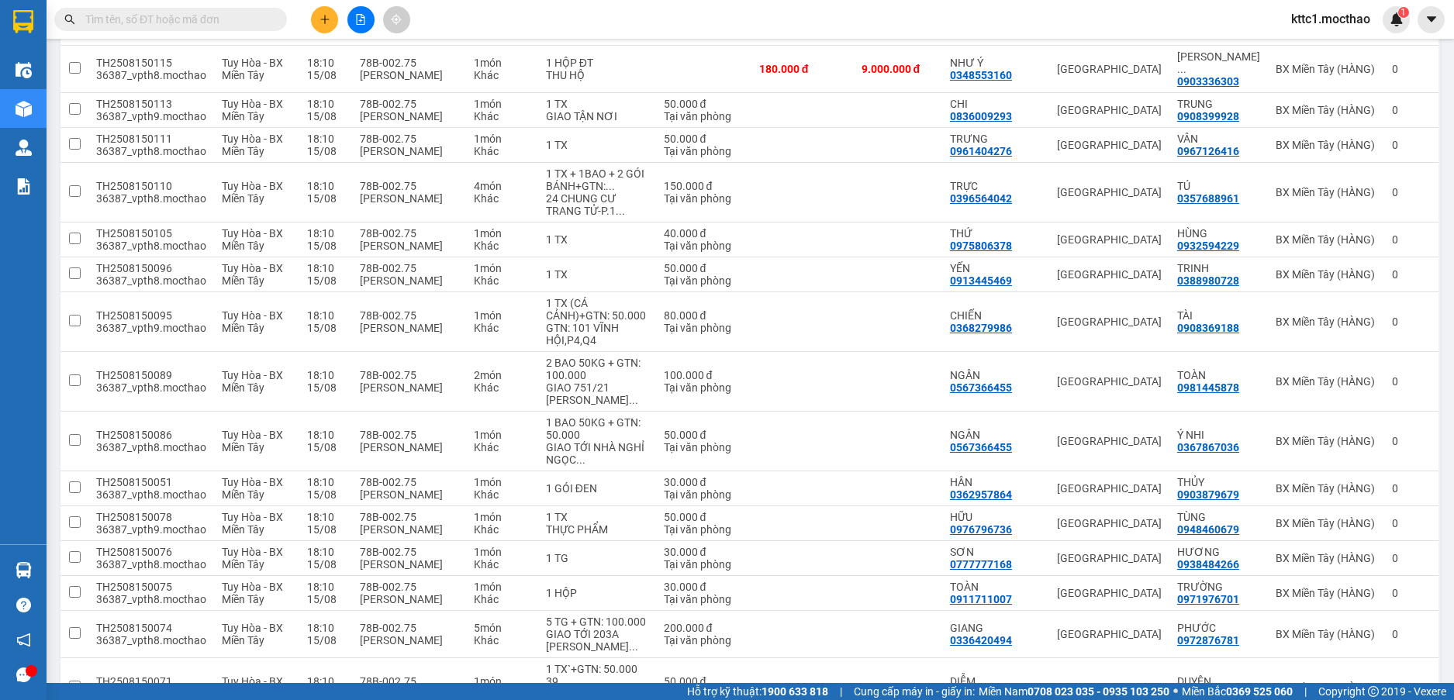
scroll to position [900, 0]
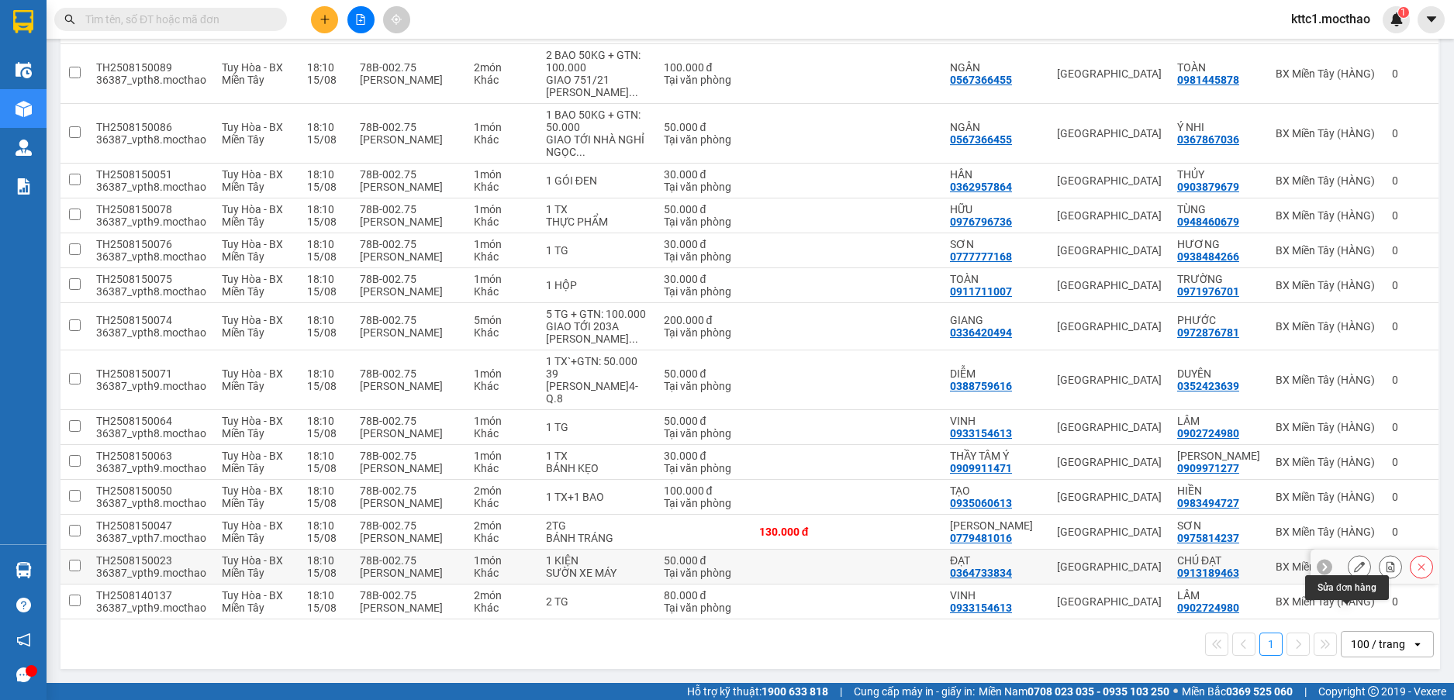
click at [1354, 567] on icon at bounding box center [1359, 566] width 11 height 11
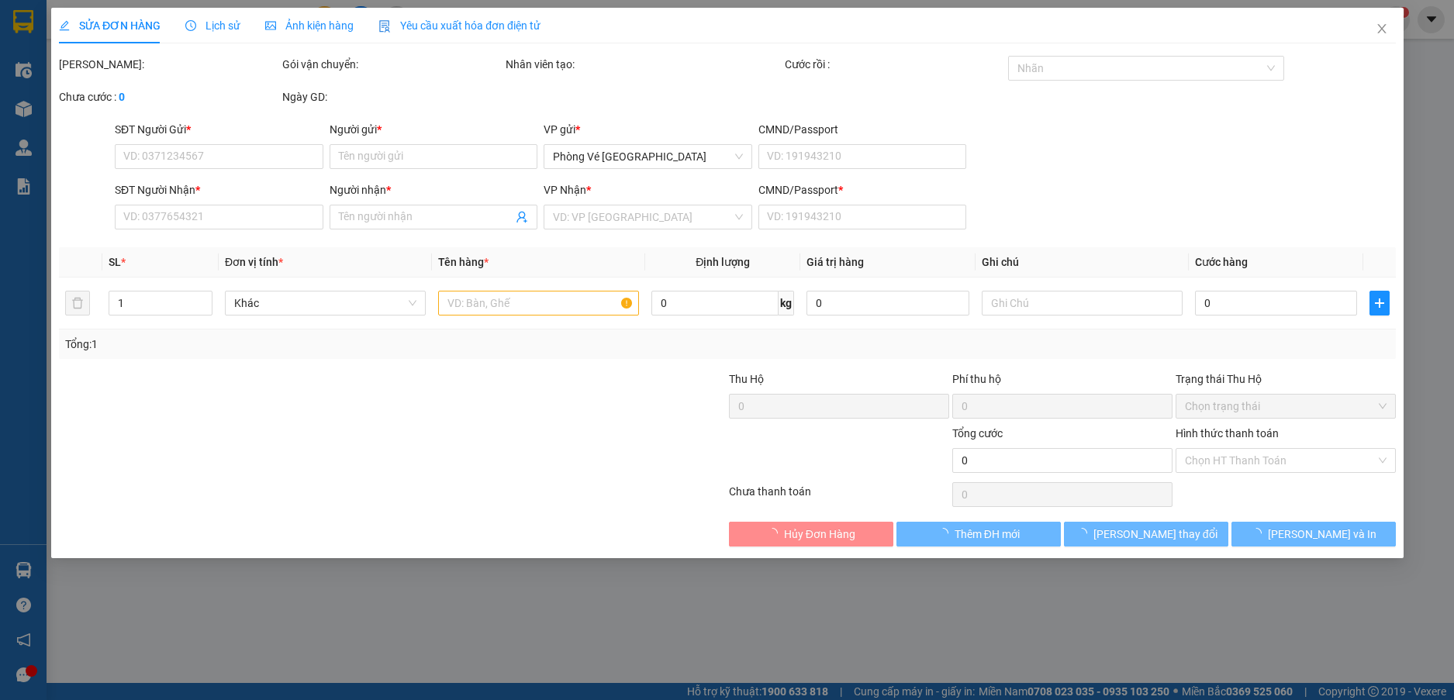
type input "0364733834"
type input "ĐẠT"
type input "0913189463"
type input "CHÚ ĐẠT"
type input "1"
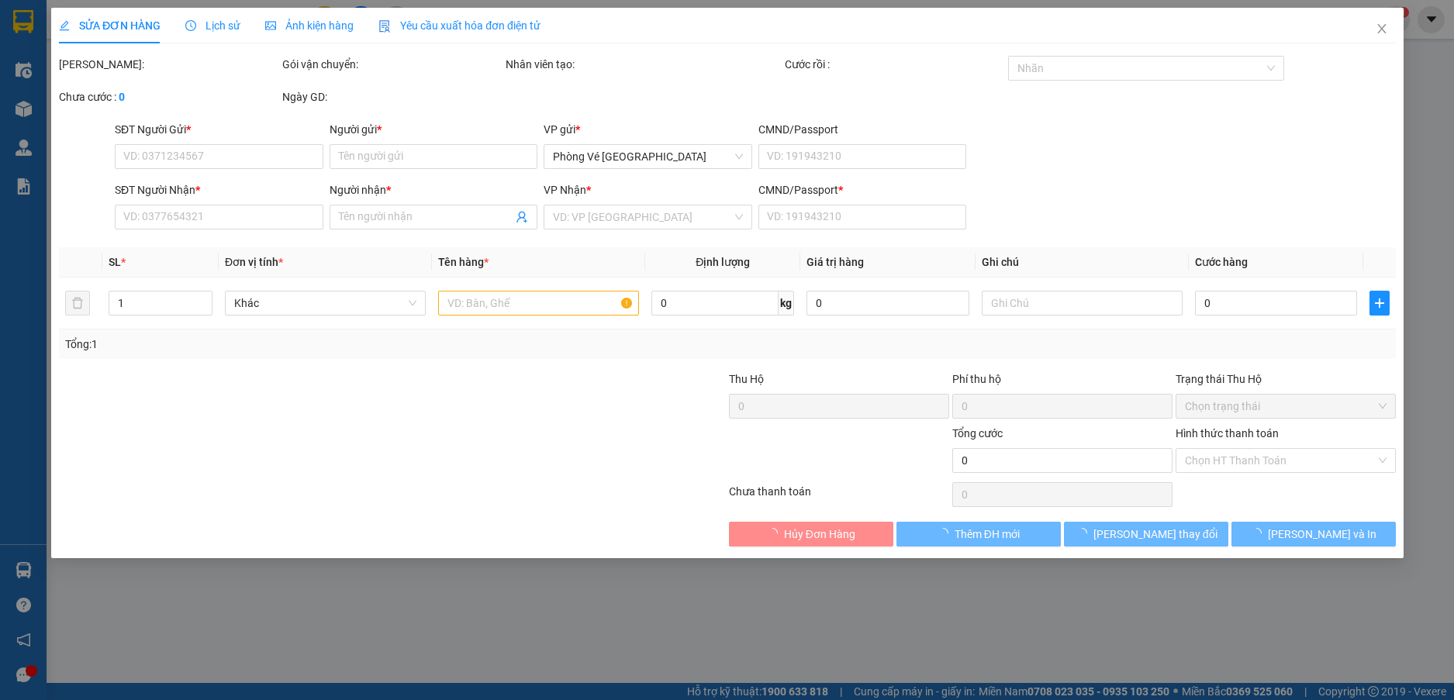
type input "50.000"
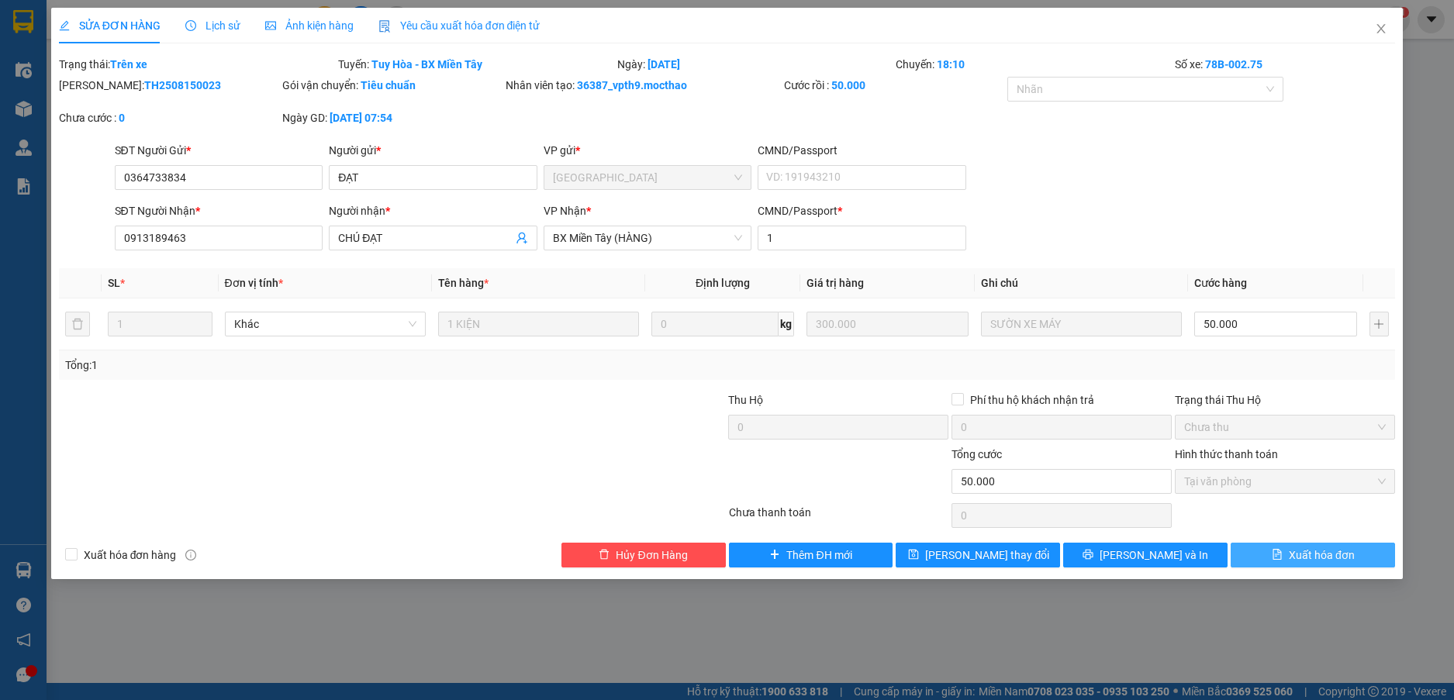
click at [1342, 564] on button "Xuất hóa đơn" at bounding box center [1312, 555] width 164 height 25
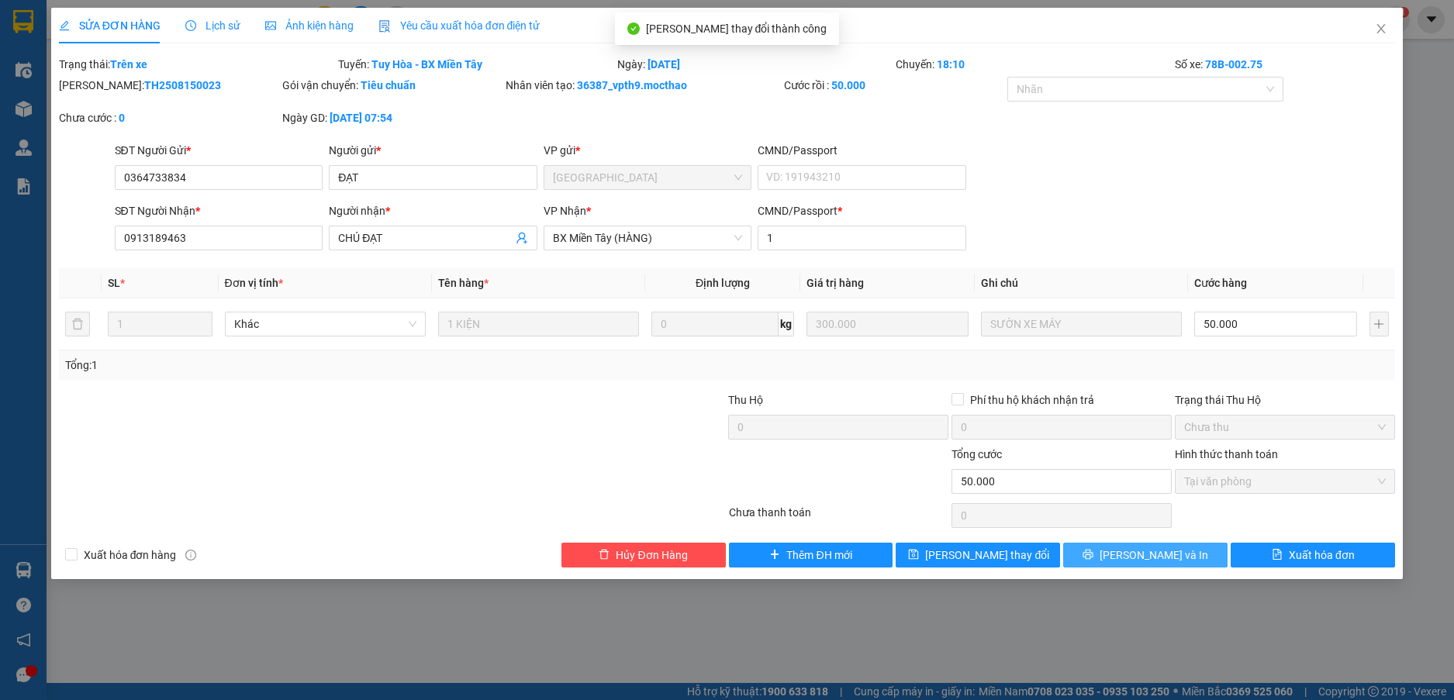
checkbox input "true"
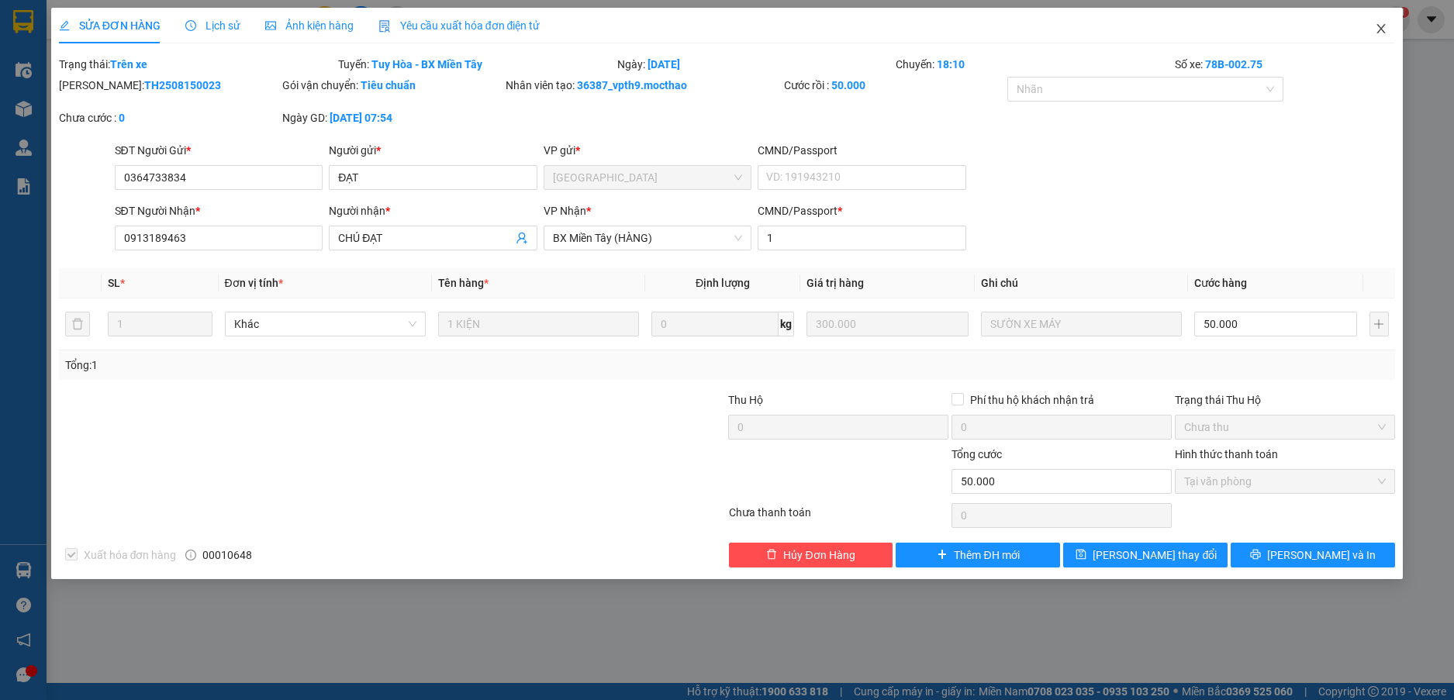
click at [1383, 28] on icon "close" at bounding box center [1380, 28] width 12 height 12
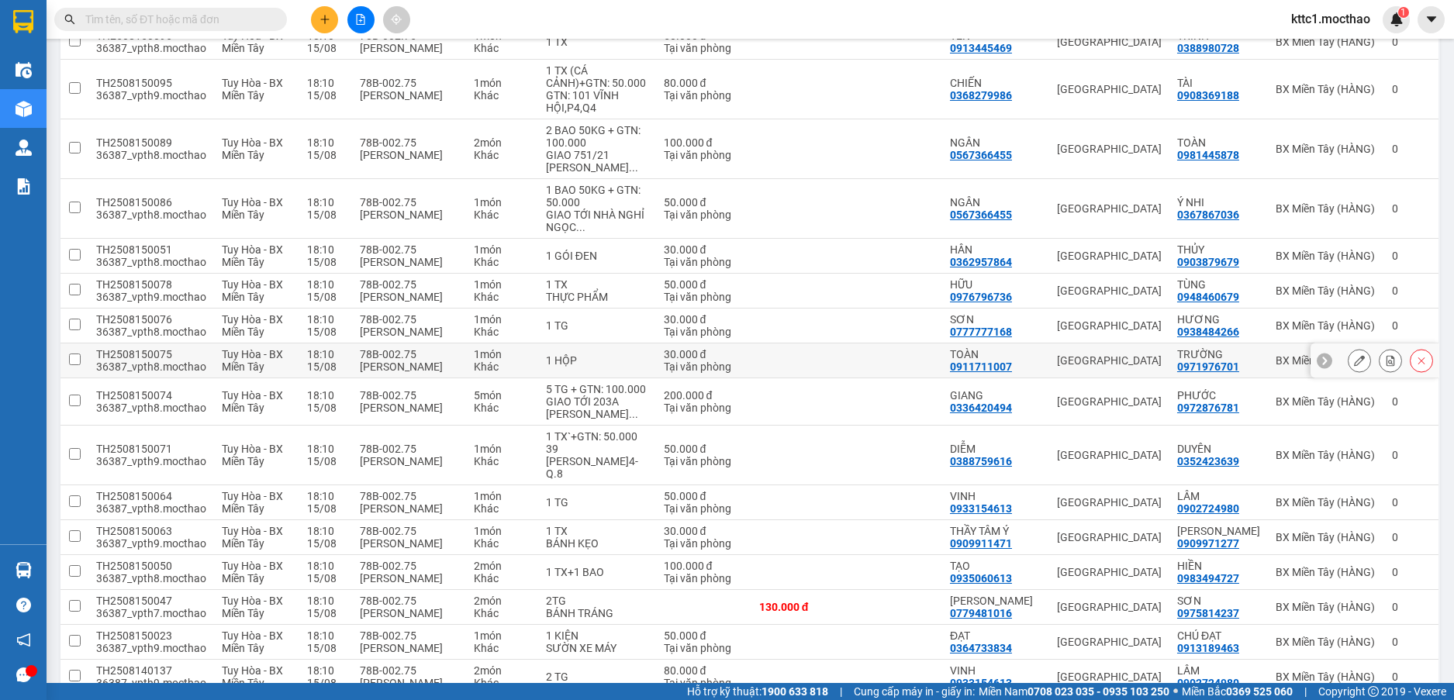
scroll to position [900, 0]
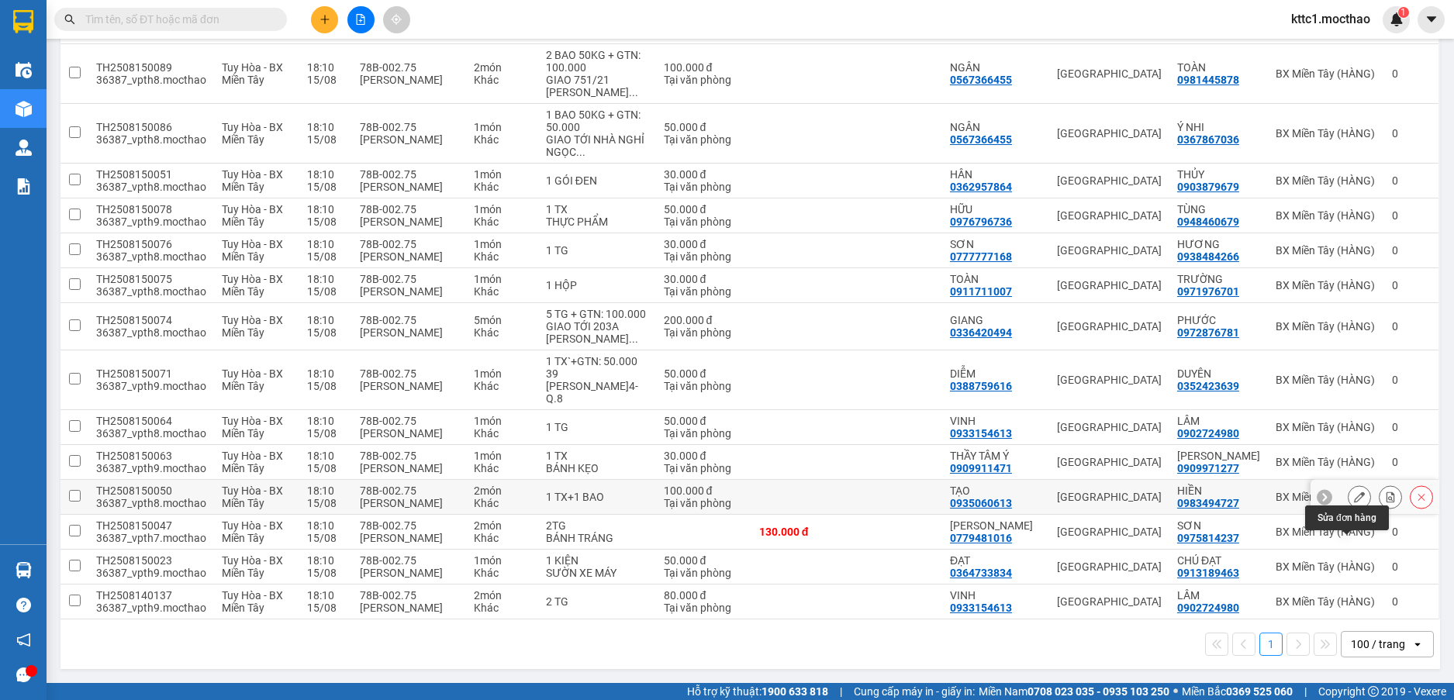
click at [1354, 498] on icon at bounding box center [1359, 497] width 11 height 11
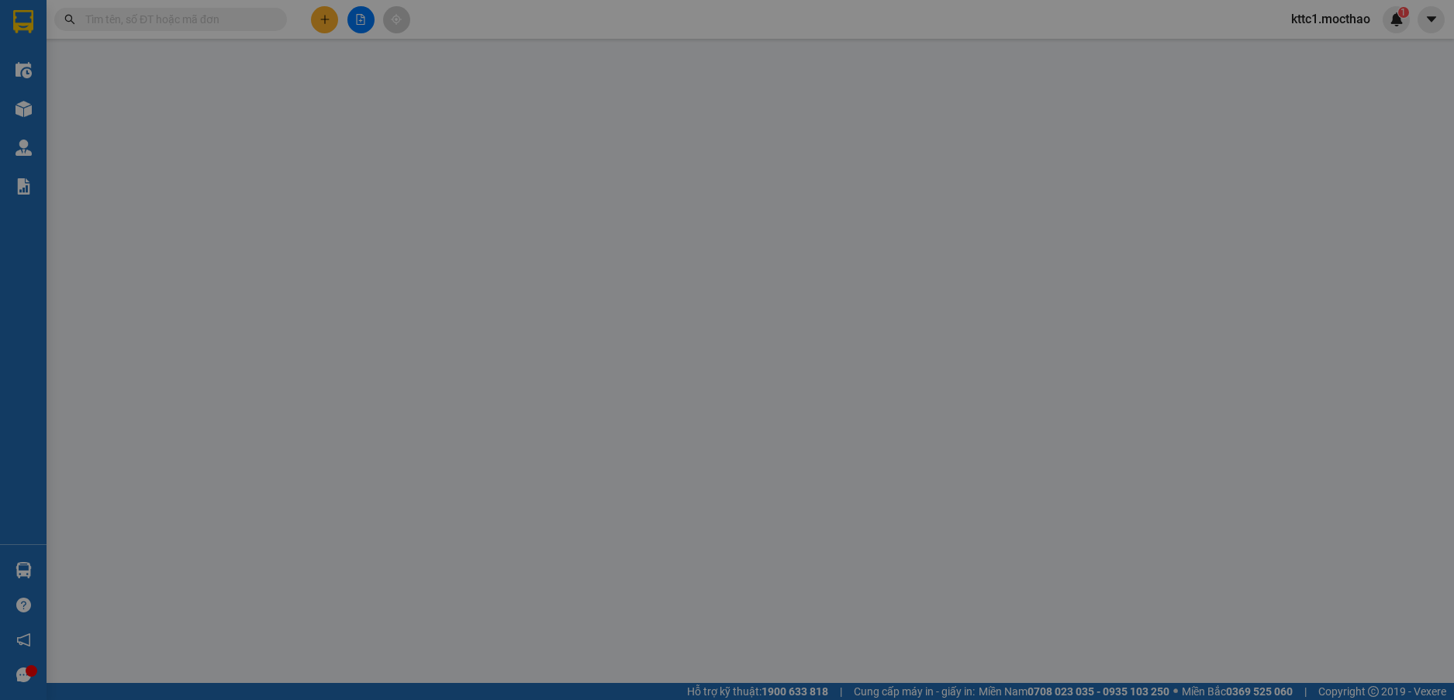
type input "0935060613"
type input "TẠO"
type input "0983494727"
type input "HIỀN"
type input "1"
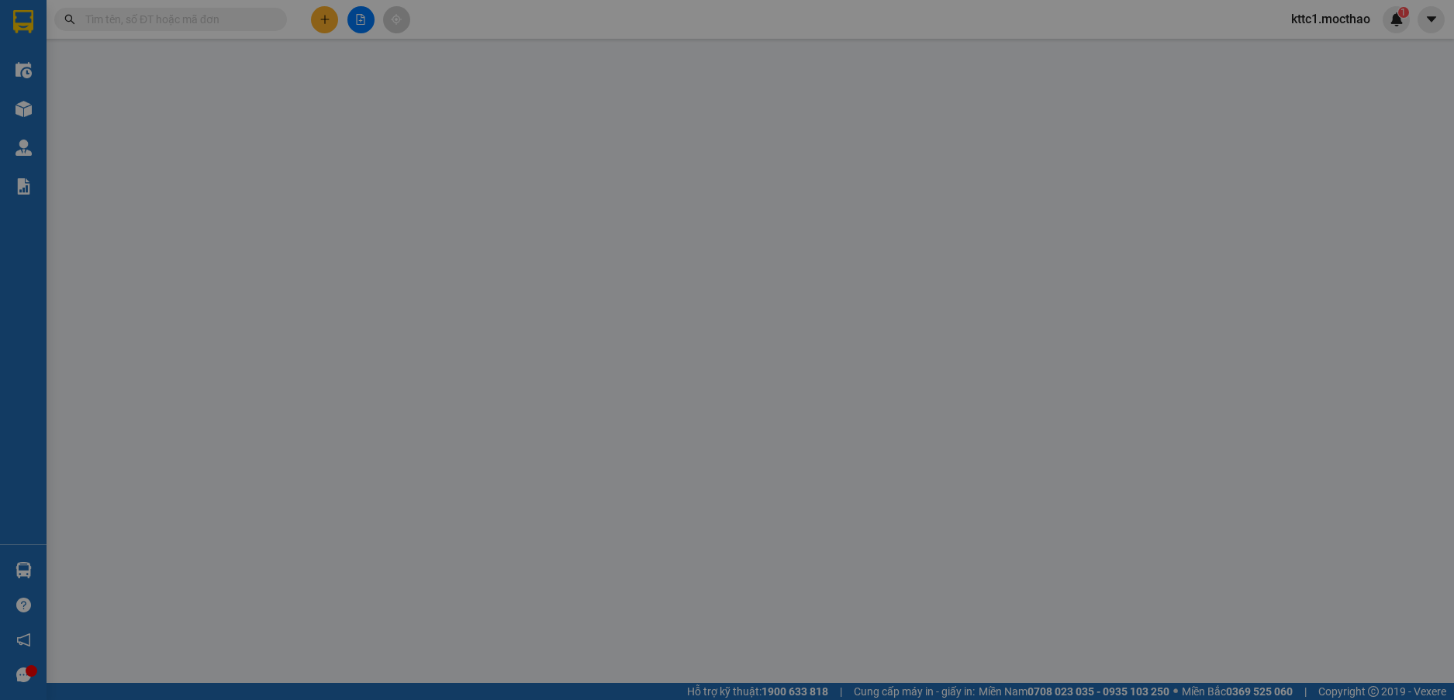
type input "100.000"
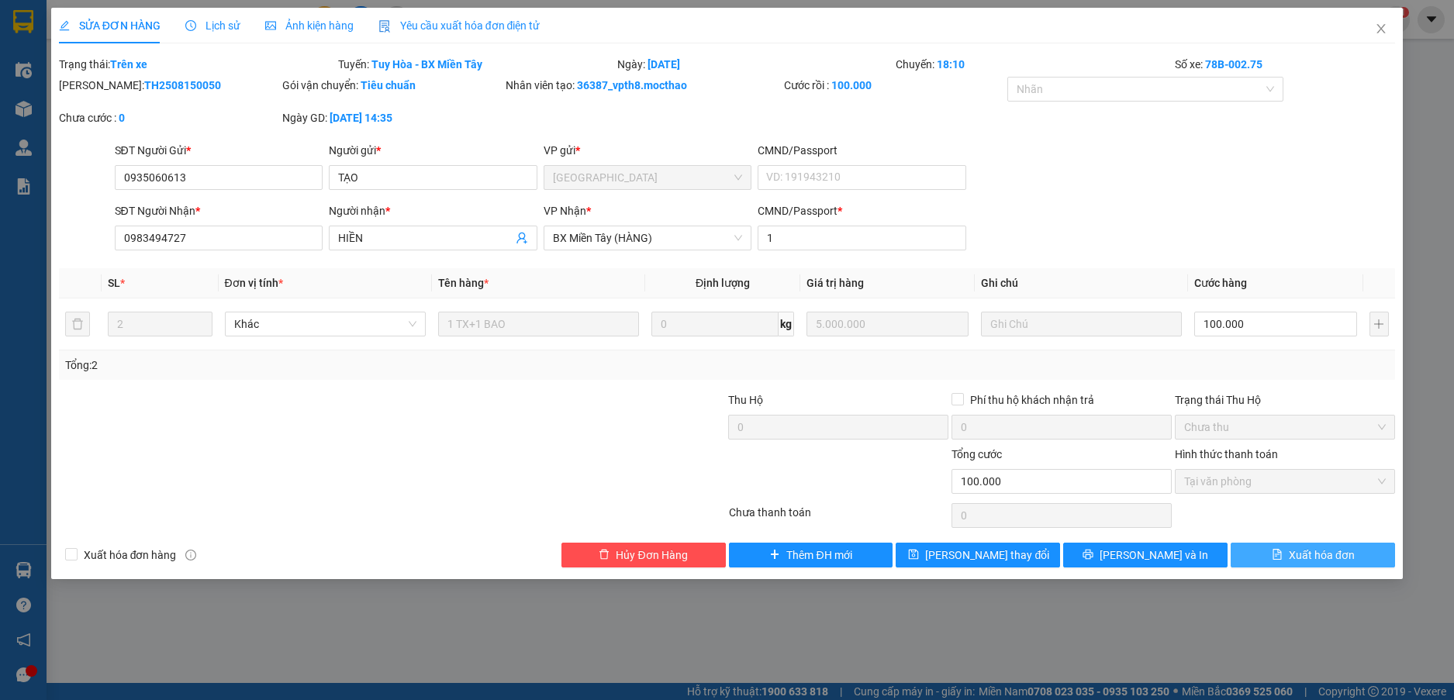
click at [1314, 551] on span "Xuất hóa đơn" at bounding box center [1321, 555] width 66 height 17
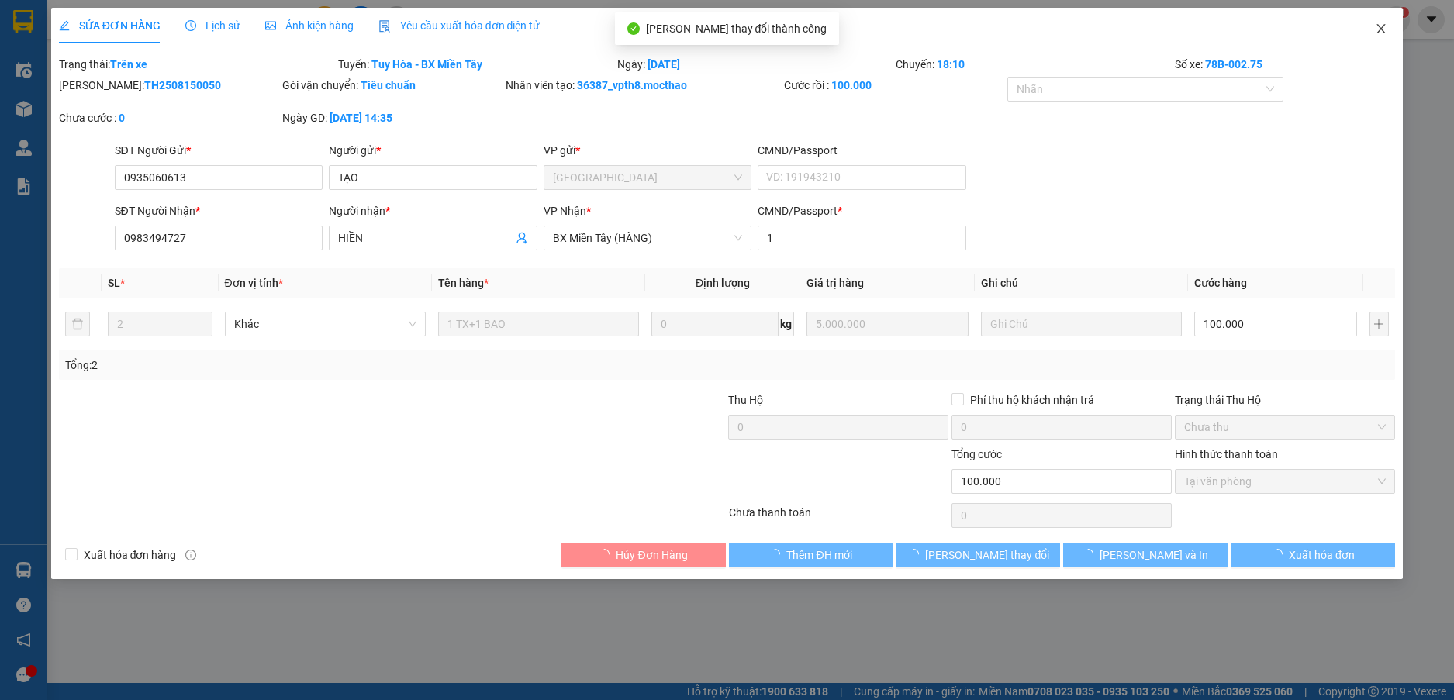
checkbox input "true"
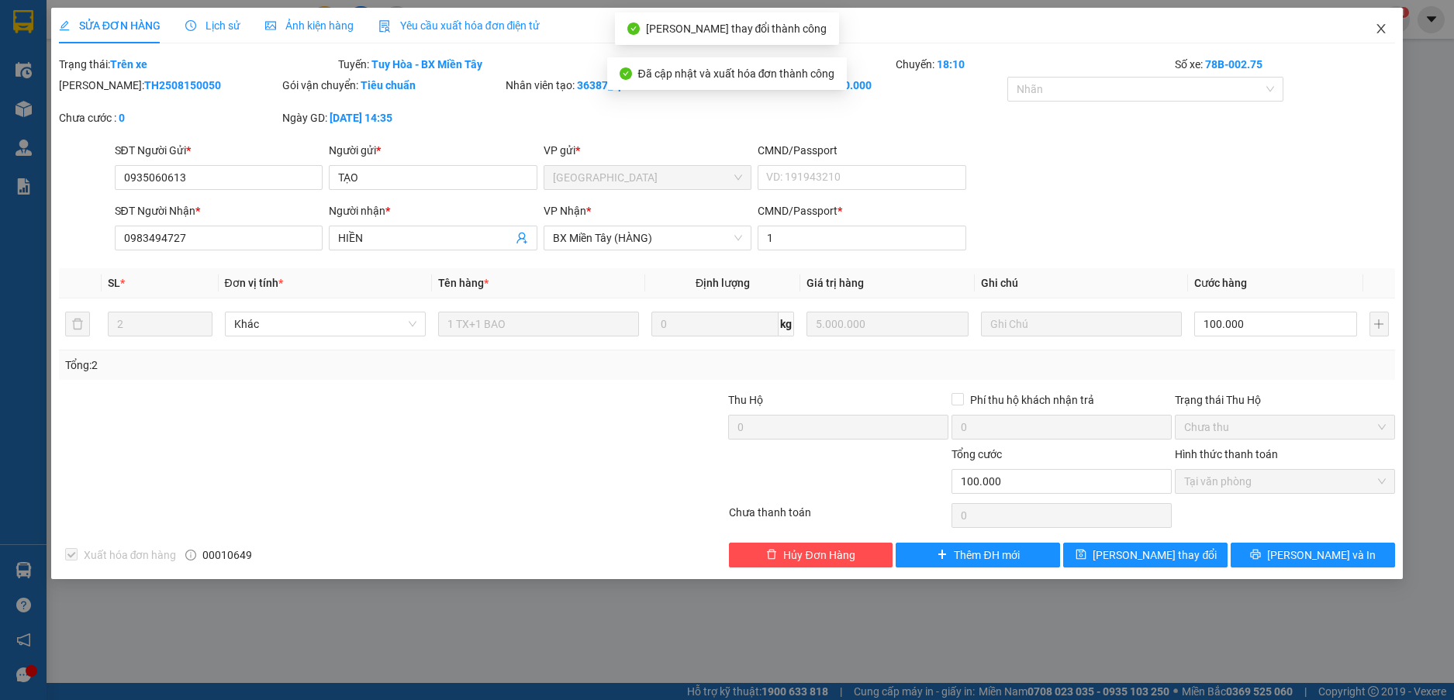
click at [1385, 24] on icon "close" at bounding box center [1380, 28] width 12 height 12
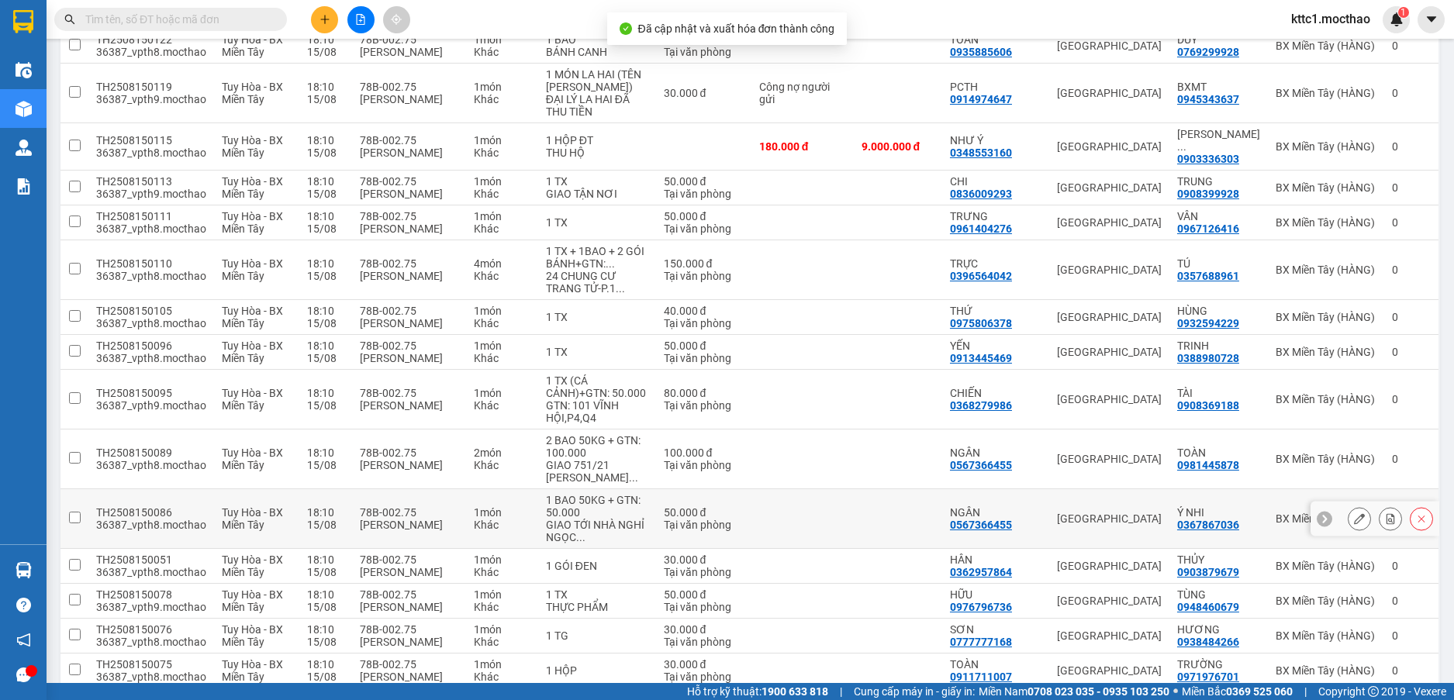
scroll to position [900, 0]
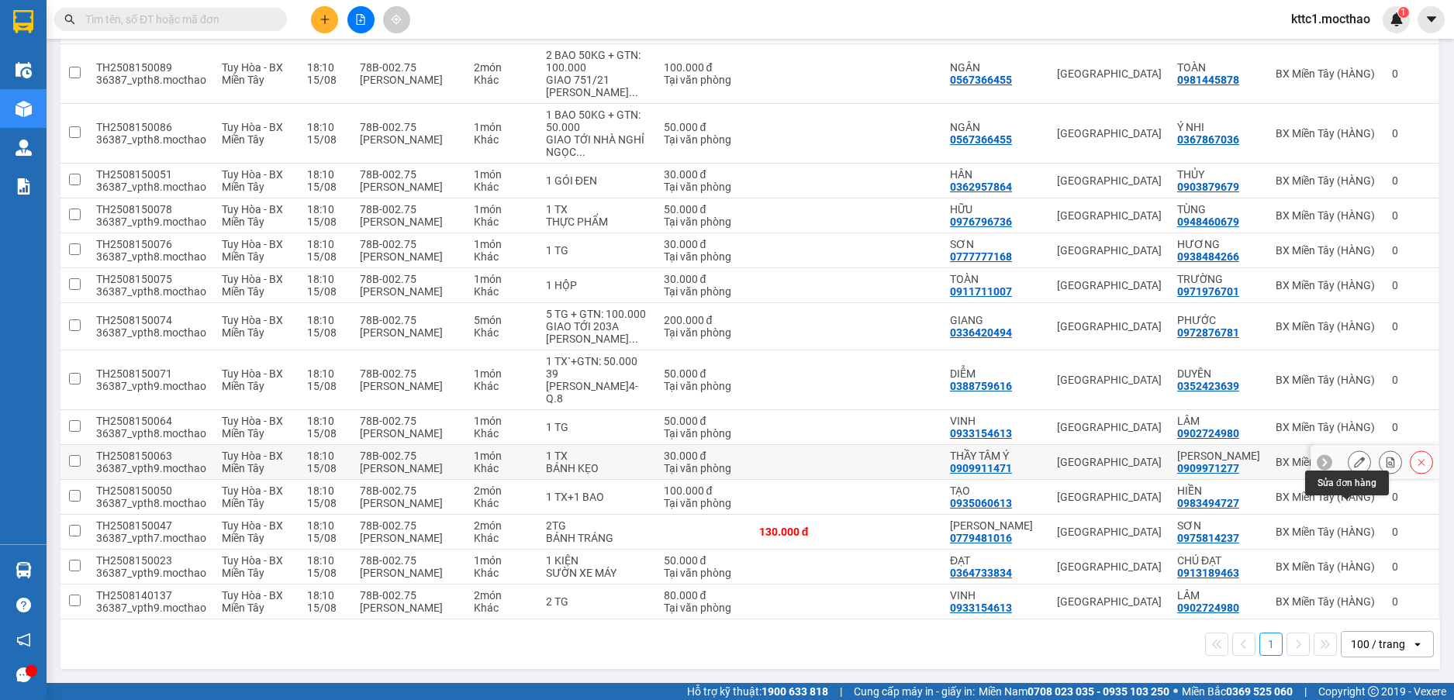
click at [1348, 469] on button at bounding box center [1359, 462] width 22 height 27
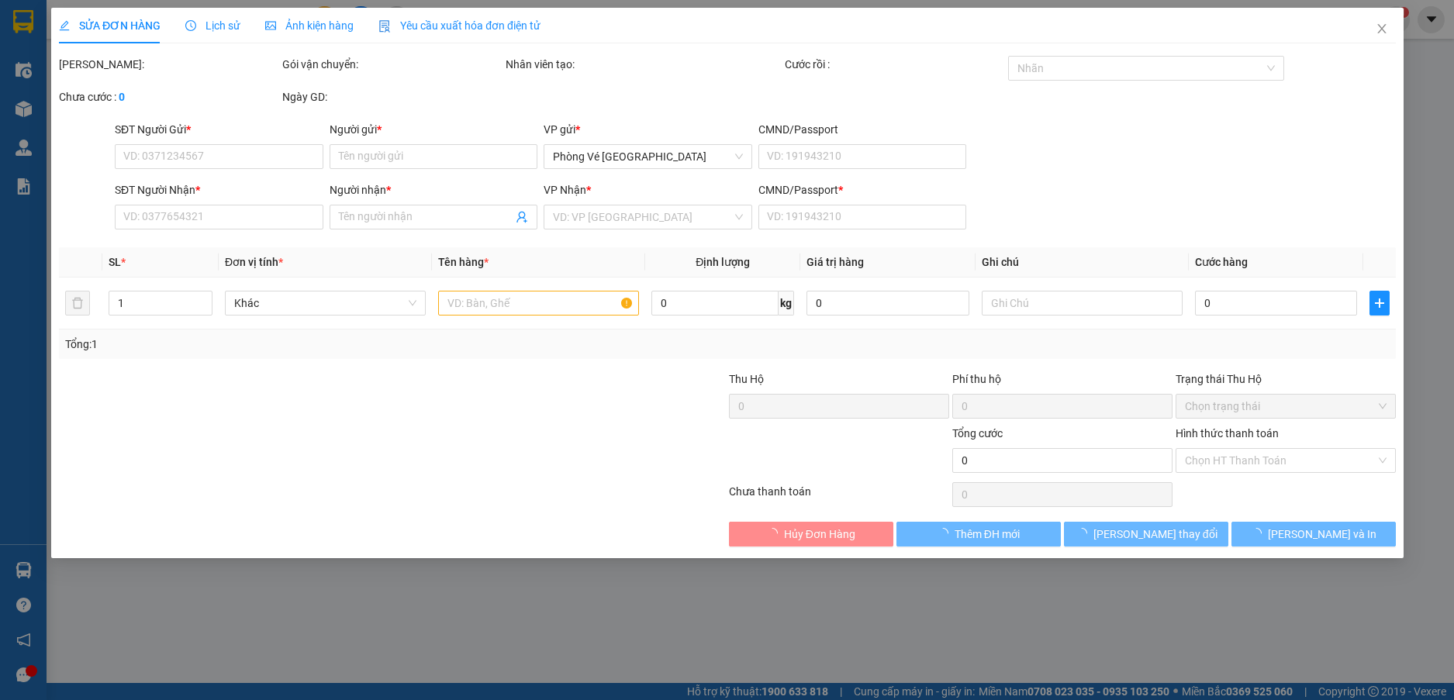
type input "0909911471"
type input "THẦY TÂM Ý"
type input "0909971277"
type input "DUY KHANG"
type input "1"
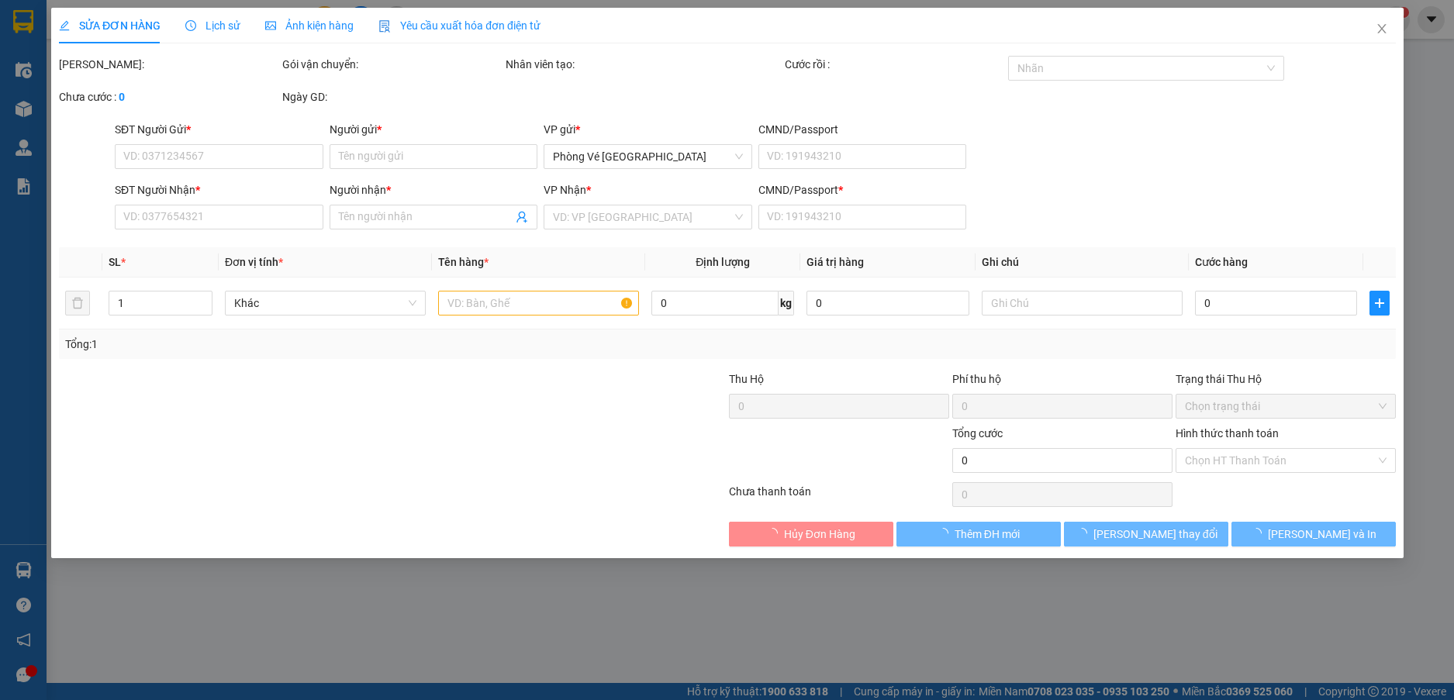
type input "30.000"
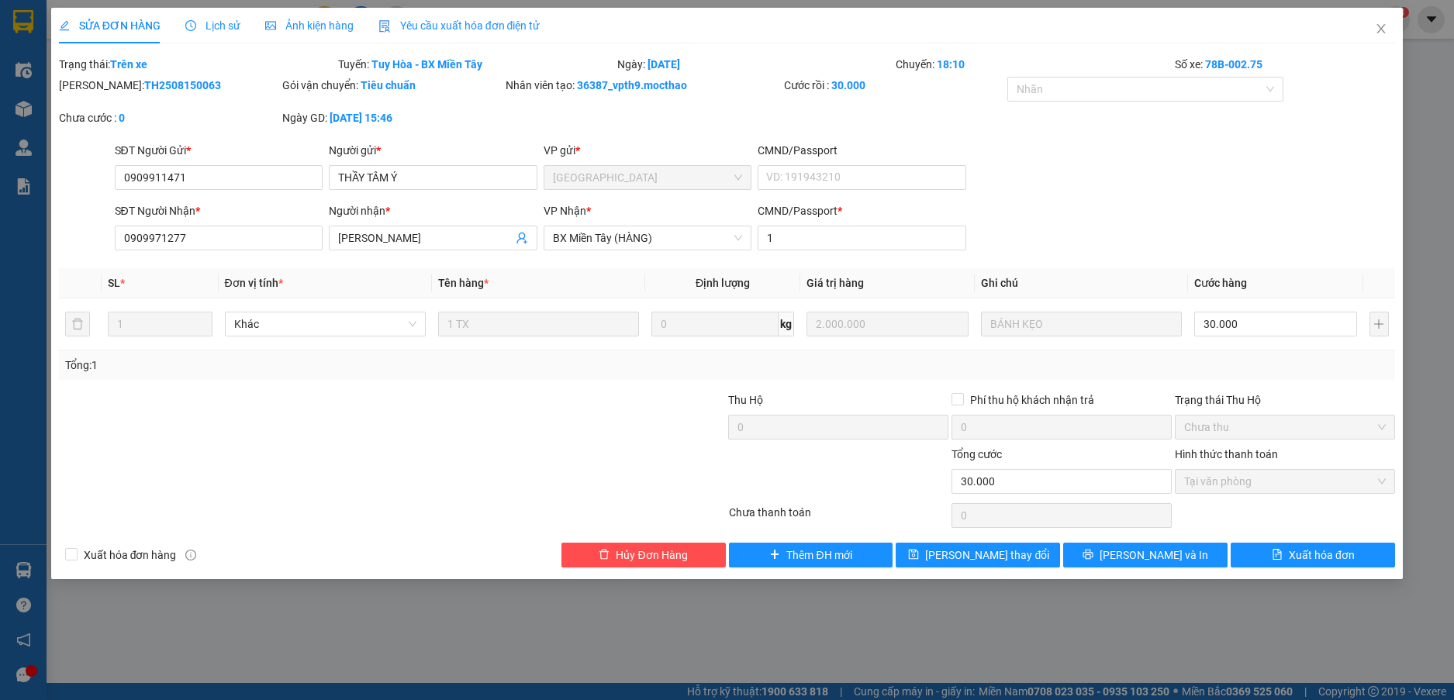
click at [443, 16] on div "Yêu cầu xuất hóa đơn điện tử" at bounding box center [459, 26] width 162 height 36
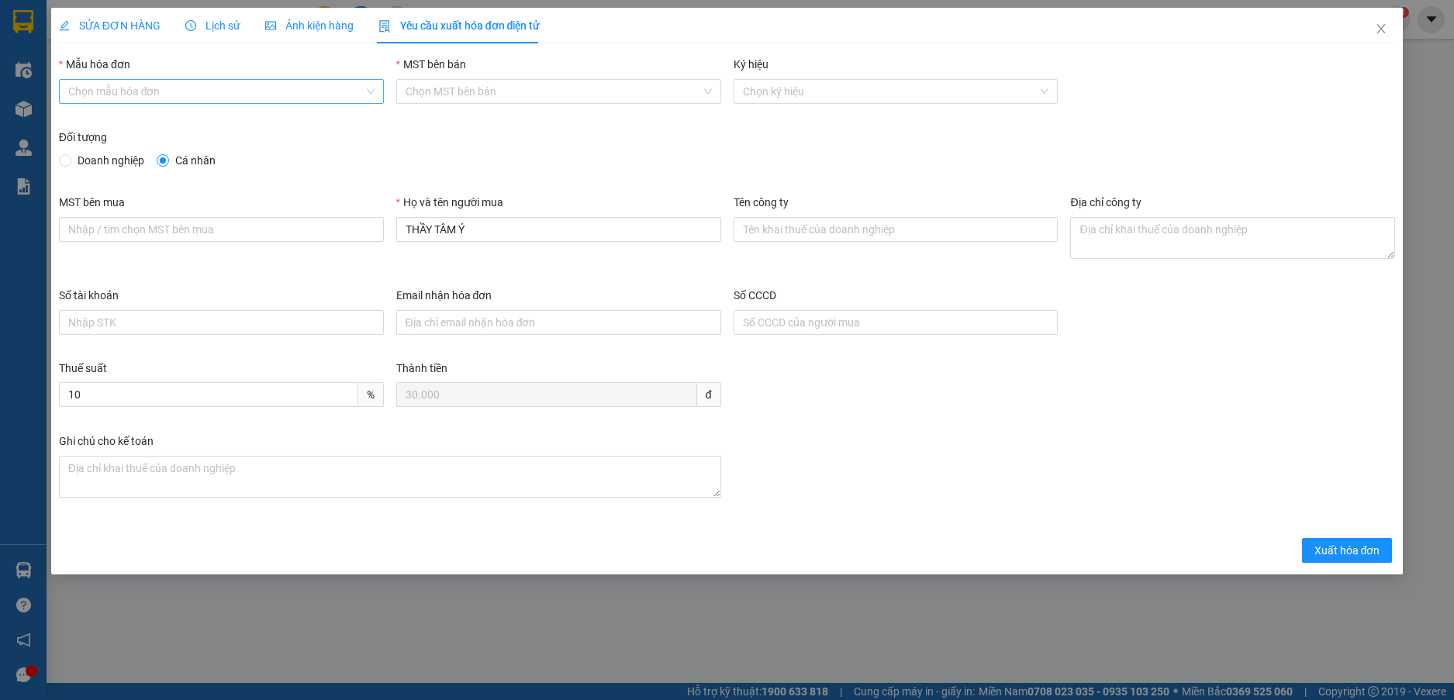
click at [229, 88] on input "Mẫu hóa đơn" at bounding box center [215, 91] width 295 height 23
click at [156, 126] on div "HĐH" at bounding box center [221, 122] width 306 height 17
type input "8"
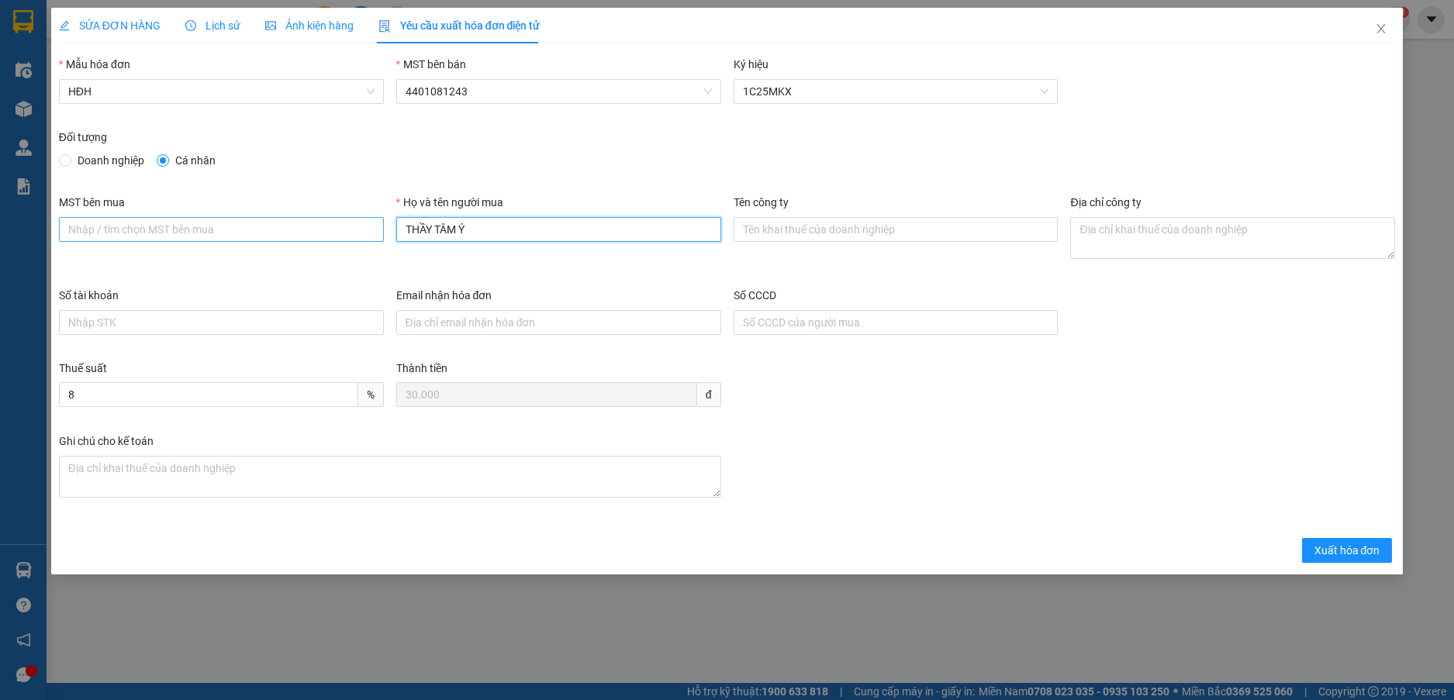
drag, startPoint x: 504, startPoint y: 224, endPoint x: 237, endPoint y: 218, distance: 266.8
click at [237, 218] on div "MST bên mua Họ và tên người mua THẦY TÂM Ý Tên công ty Địa chỉ công ty" at bounding box center [727, 240] width 1349 height 93
type input "Người mua không cung cấp thông tin"
click at [1336, 549] on span "Xuất hóa đơn" at bounding box center [1347, 550] width 66 height 17
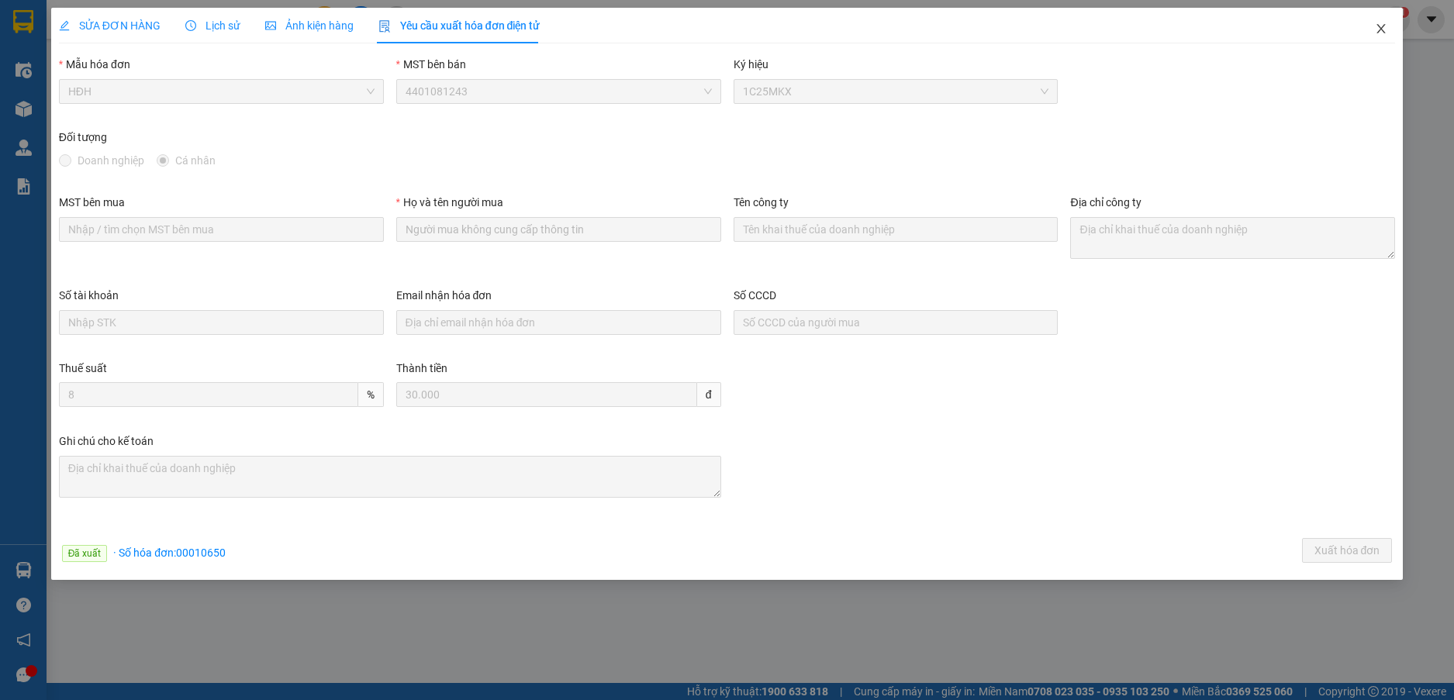
click at [1382, 29] on icon "close" at bounding box center [1380, 28] width 12 height 12
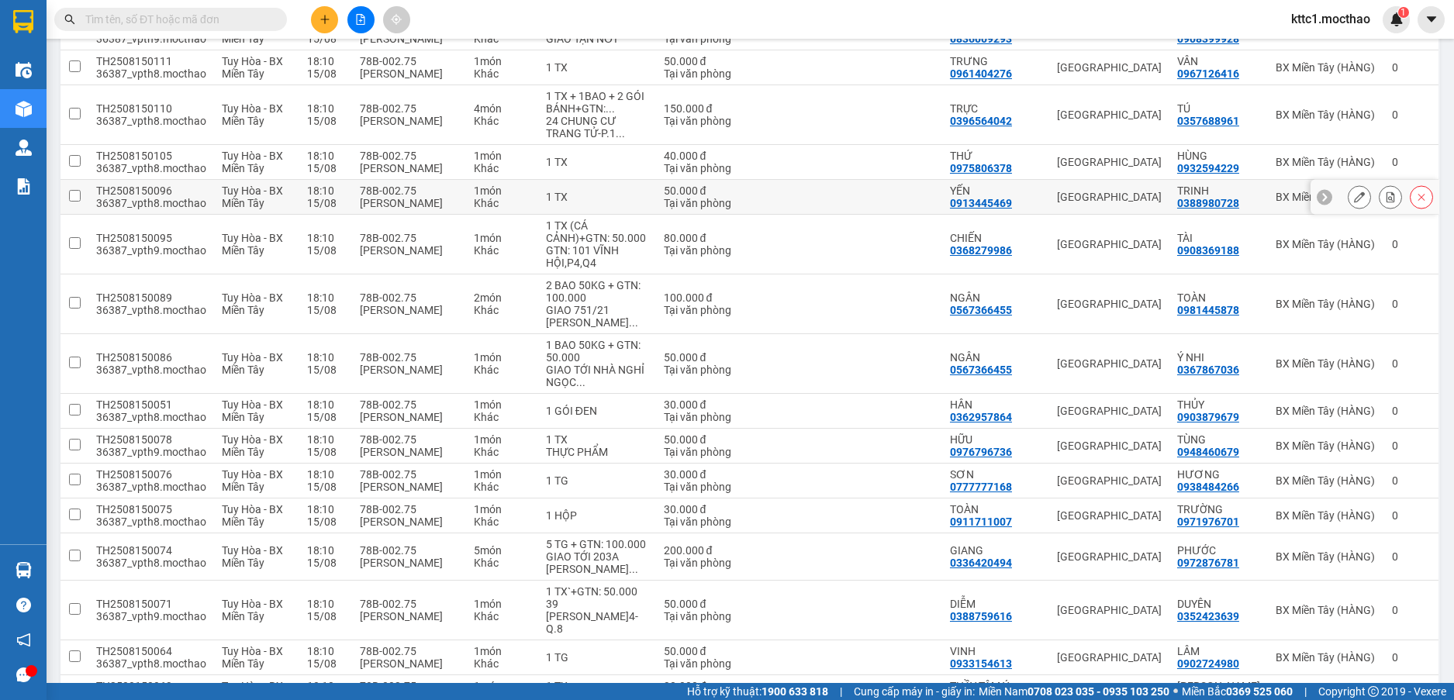
scroll to position [900, 0]
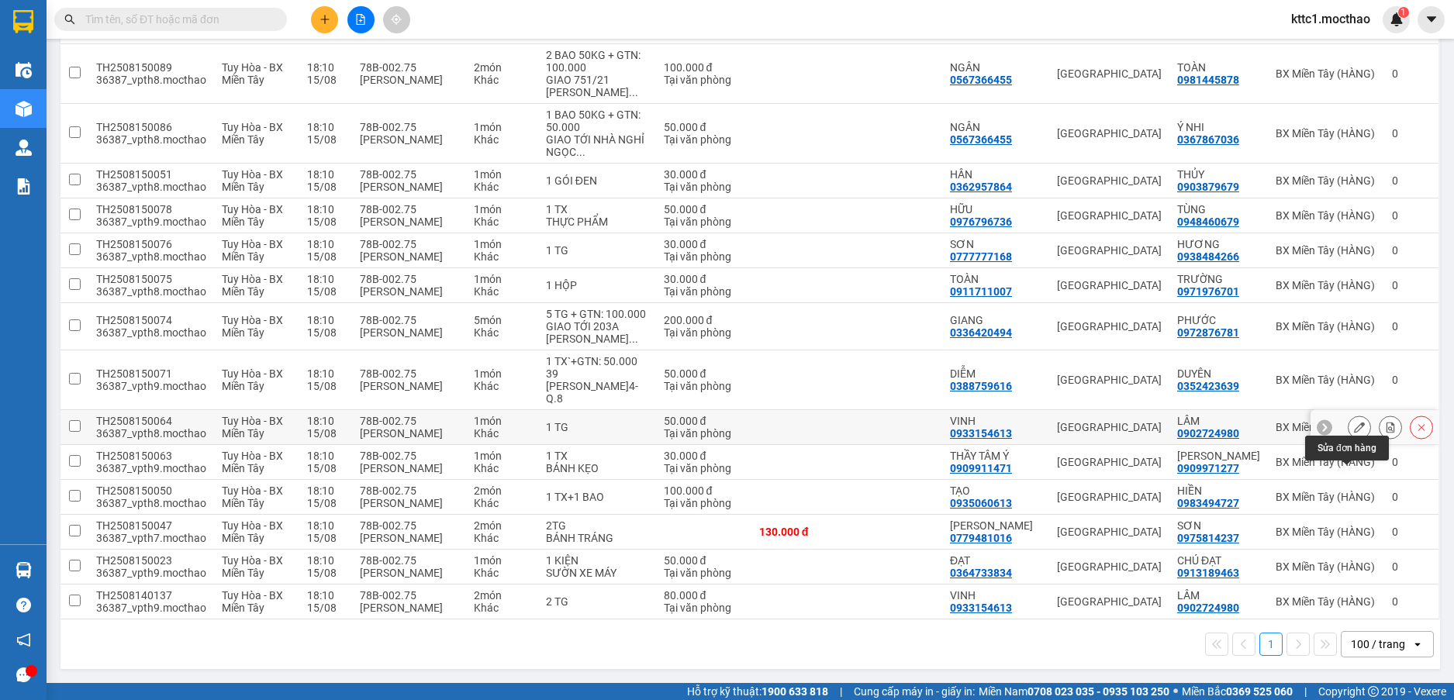
click at [1354, 429] on icon at bounding box center [1359, 427] width 11 height 11
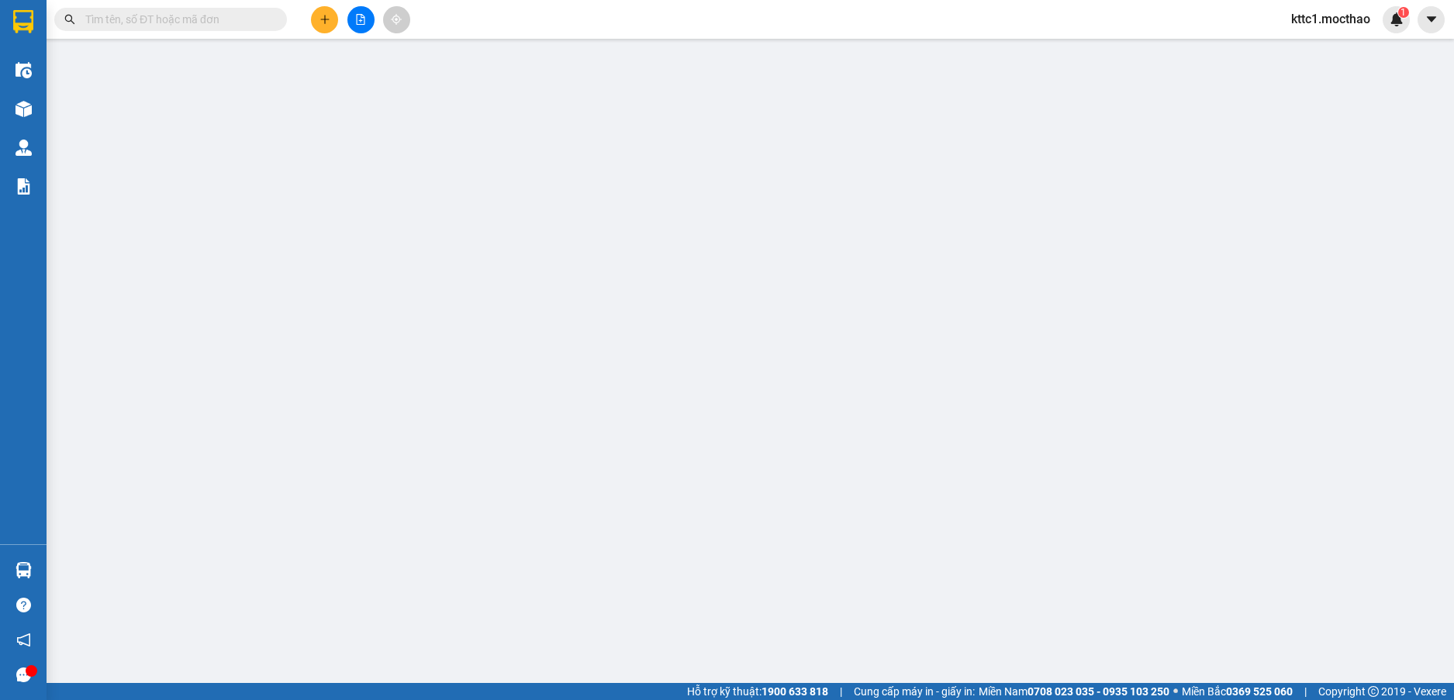
type input "0933154613"
type input "VINH"
type input "0902724980"
type input "LÂM"
type input "1"
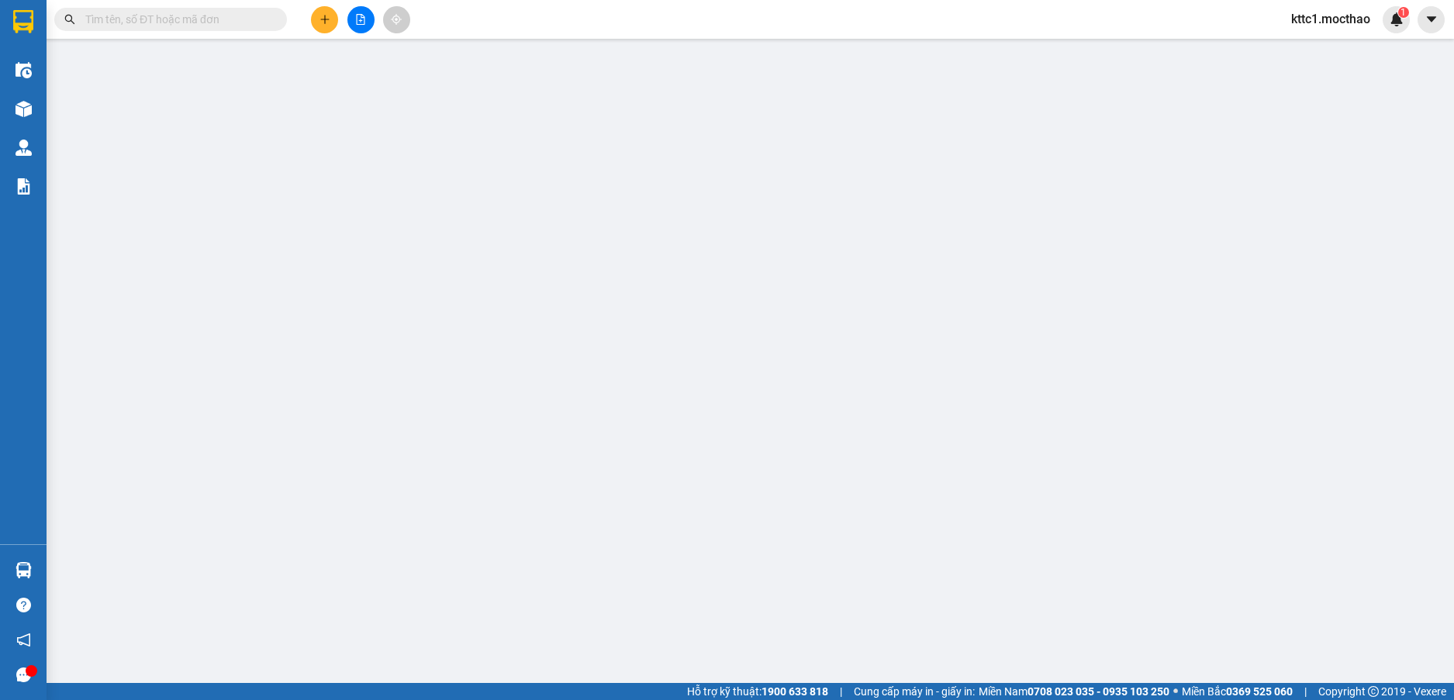
type input "50.000"
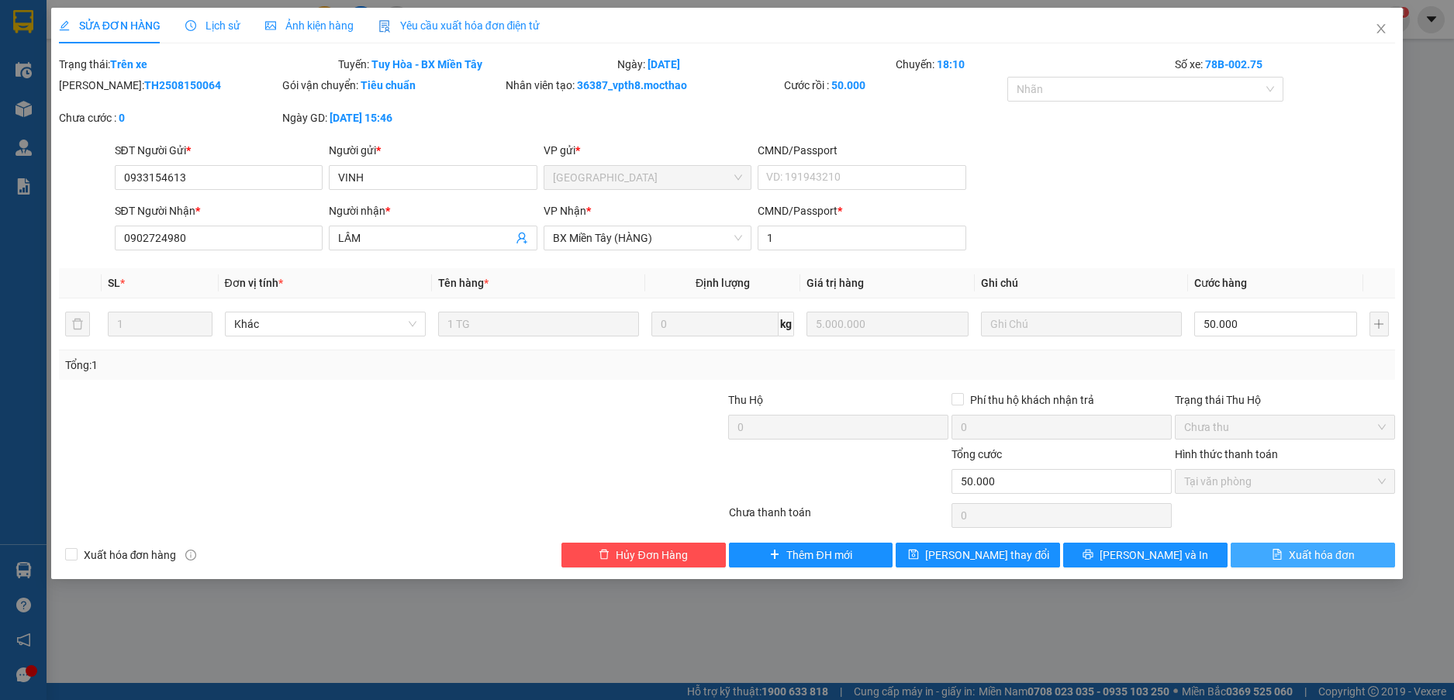
click at [1341, 560] on span "Xuất hóa đơn" at bounding box center [1321, 555] width 66 height 17
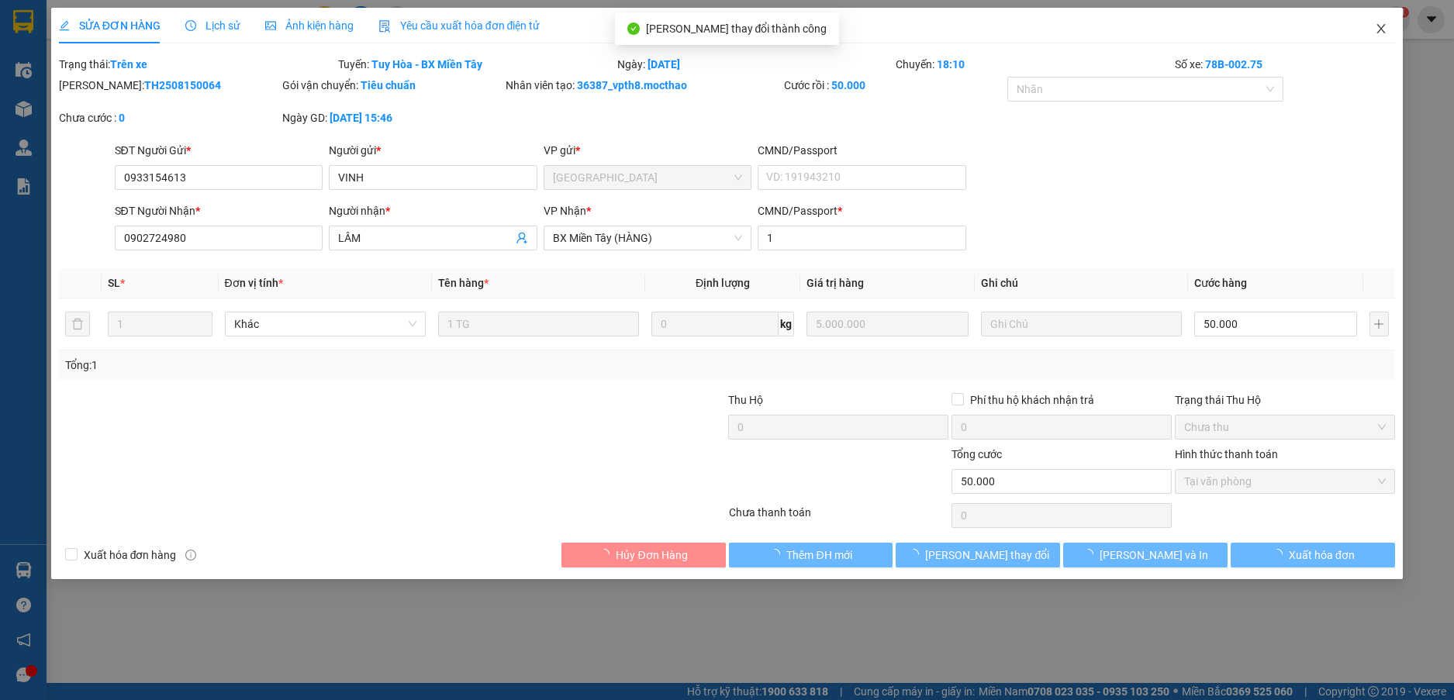
checkbox input "true"
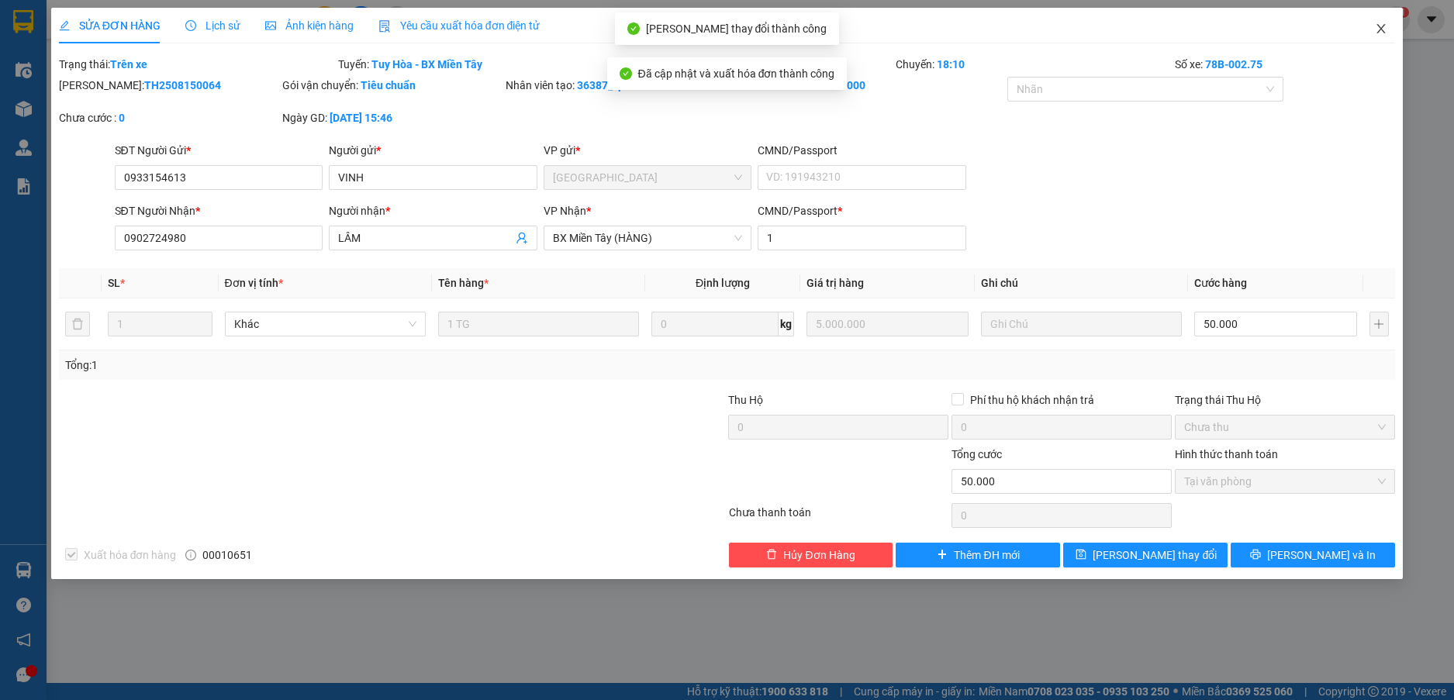
click at [1376, 39] on span "Close" at bounding box center [1380, 29] width 43 height 43
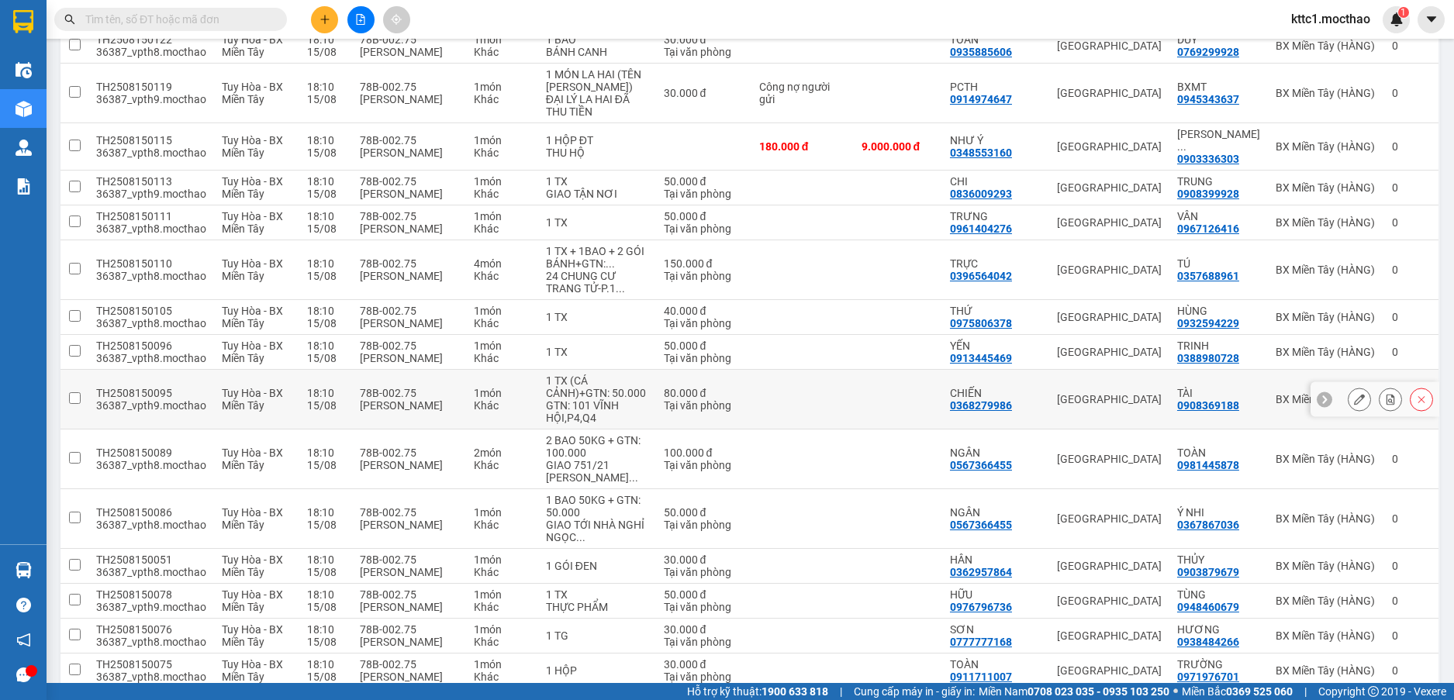
scroll to position [900, 0]
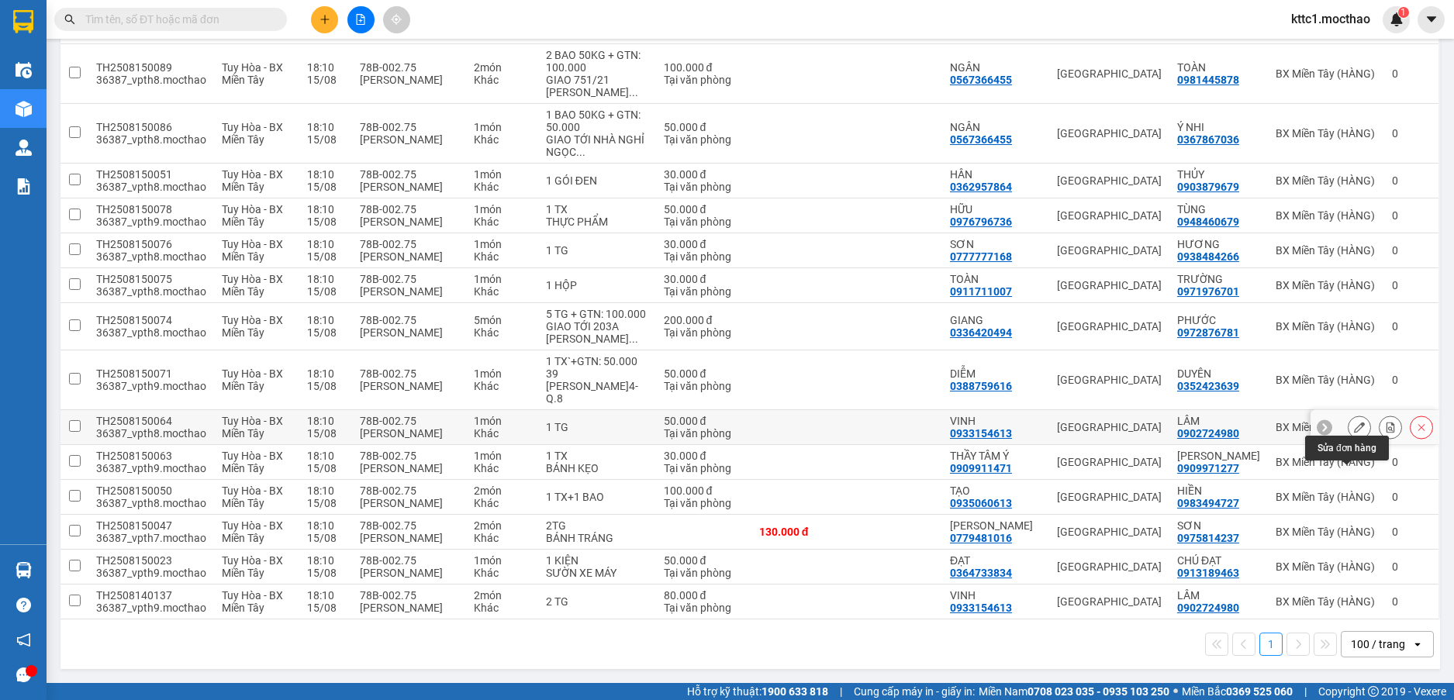
click at [1354, 427] on icon at bounding box center [1359, 427] width 11 height 11
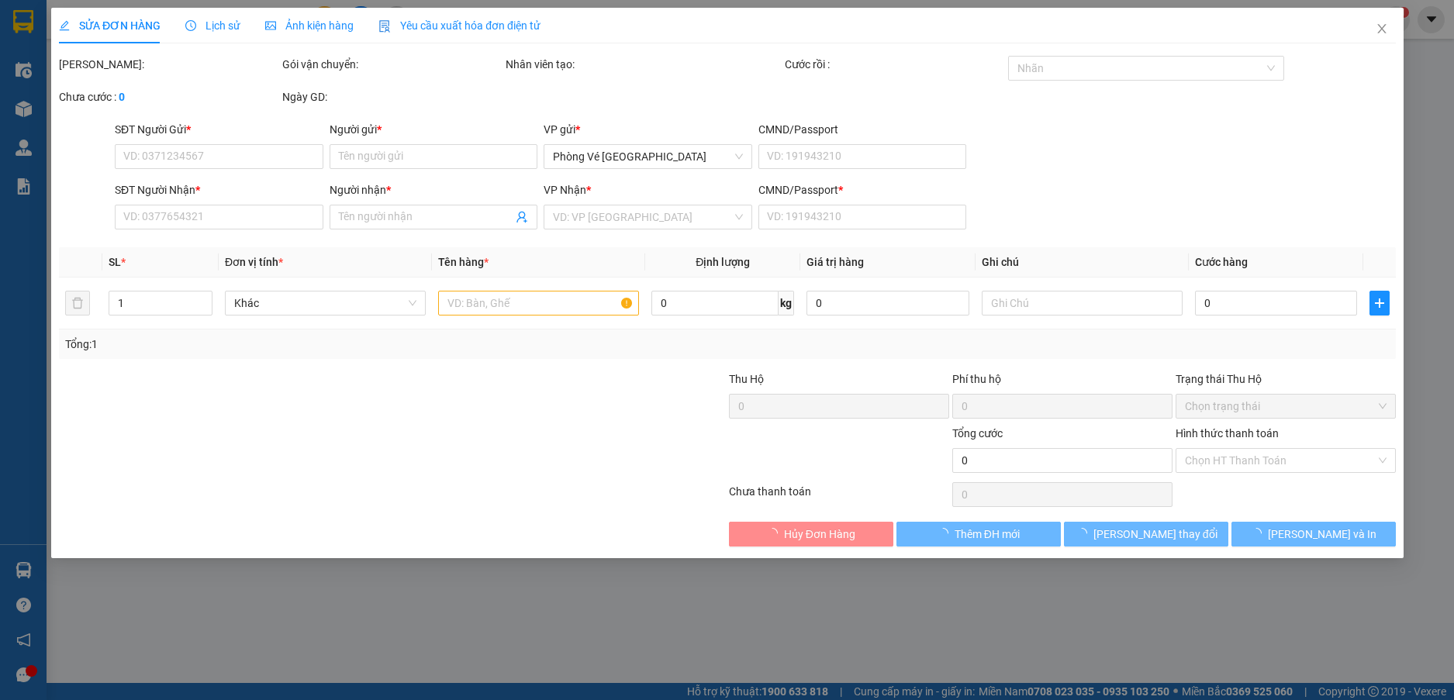
type input "0933154613"
type input "VINH"
type input "0902724980"
type input "LÂM"
type input "1"
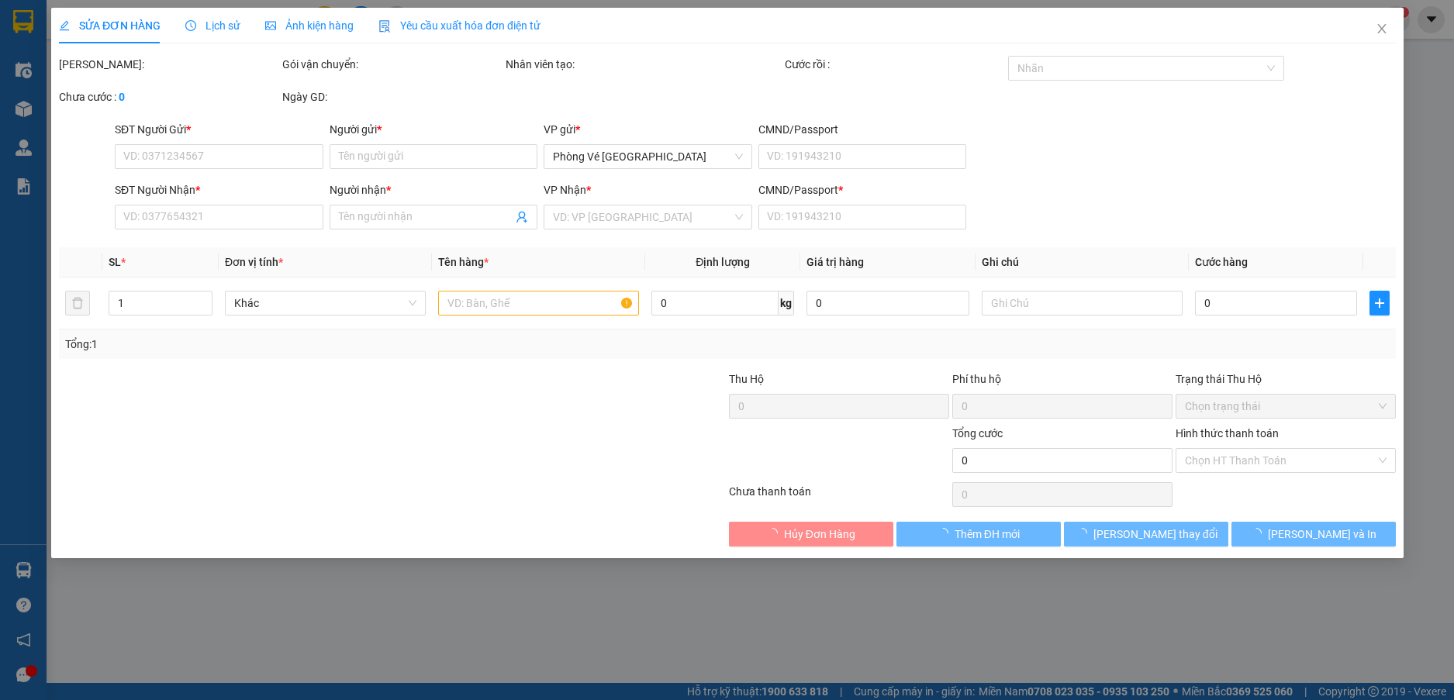
type input "50.000"
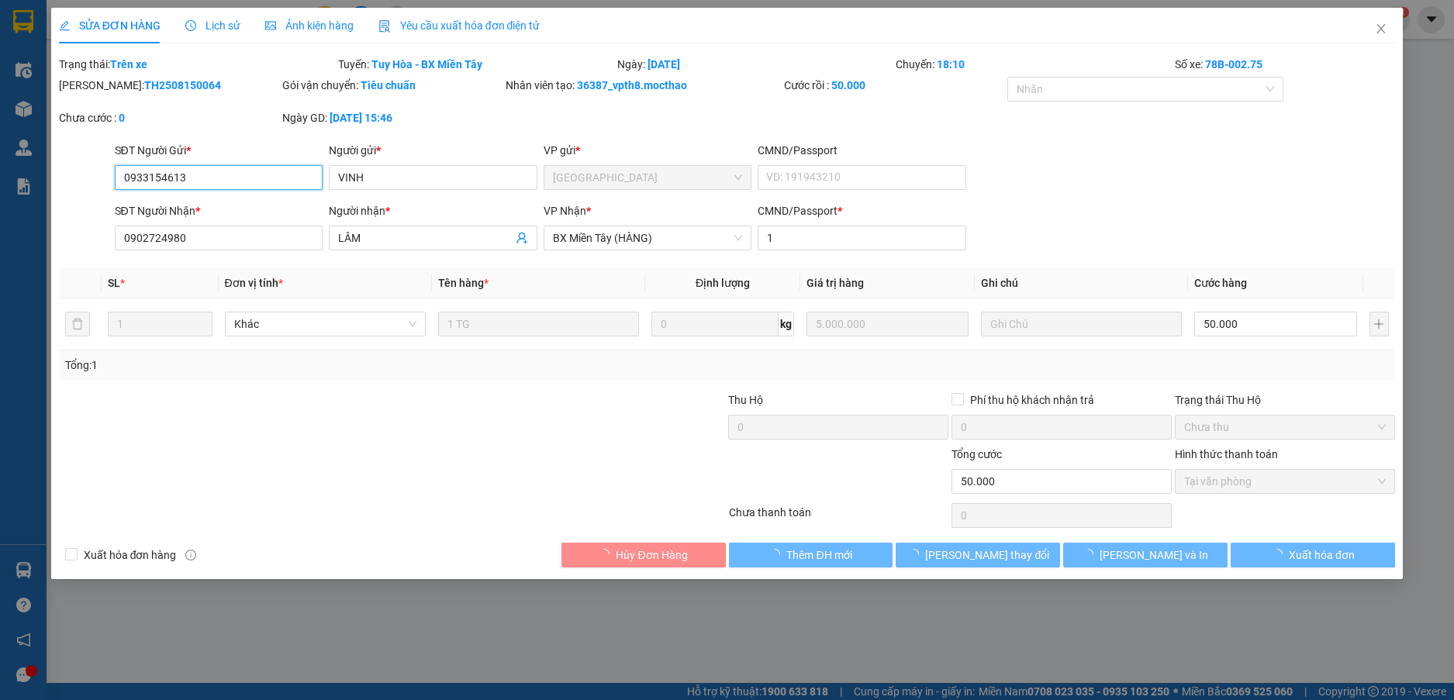
checkbox input "true"
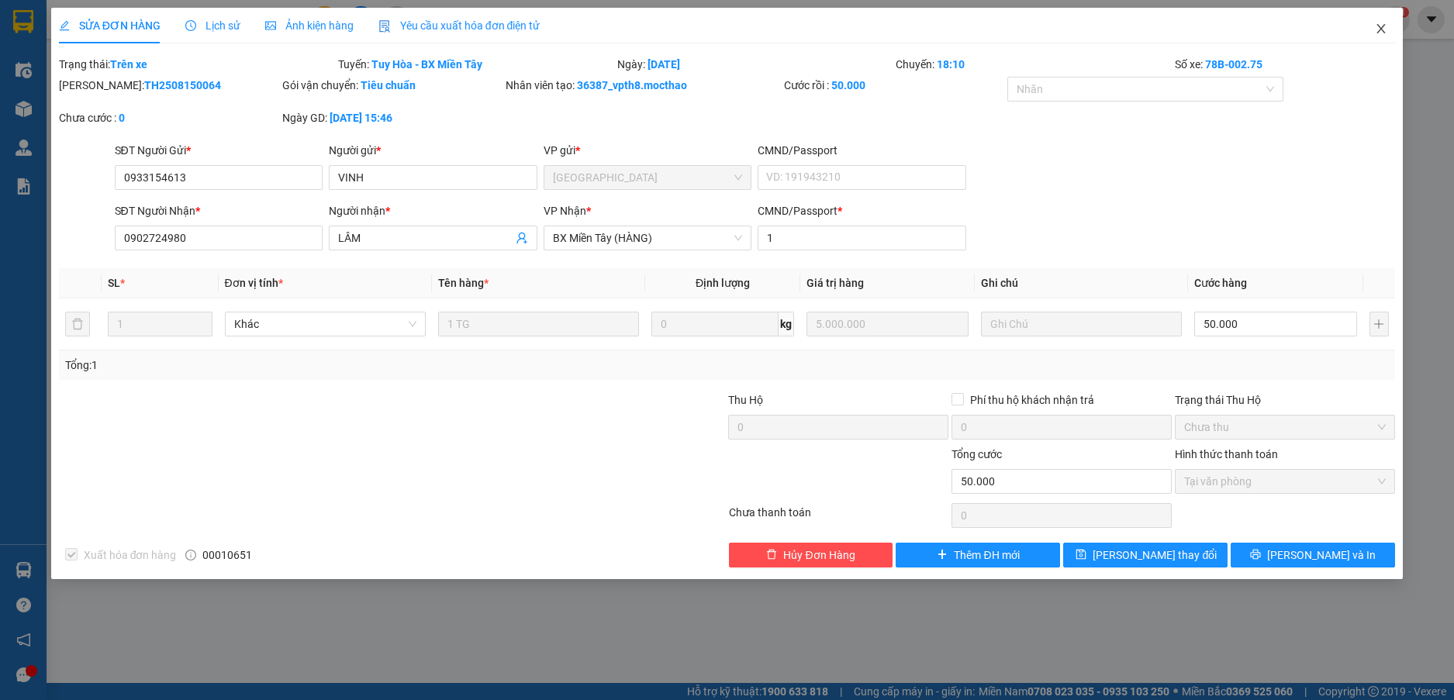
click at [1382, 29] on icon "close" at bounding box center [1380, 28] width 12 height 12
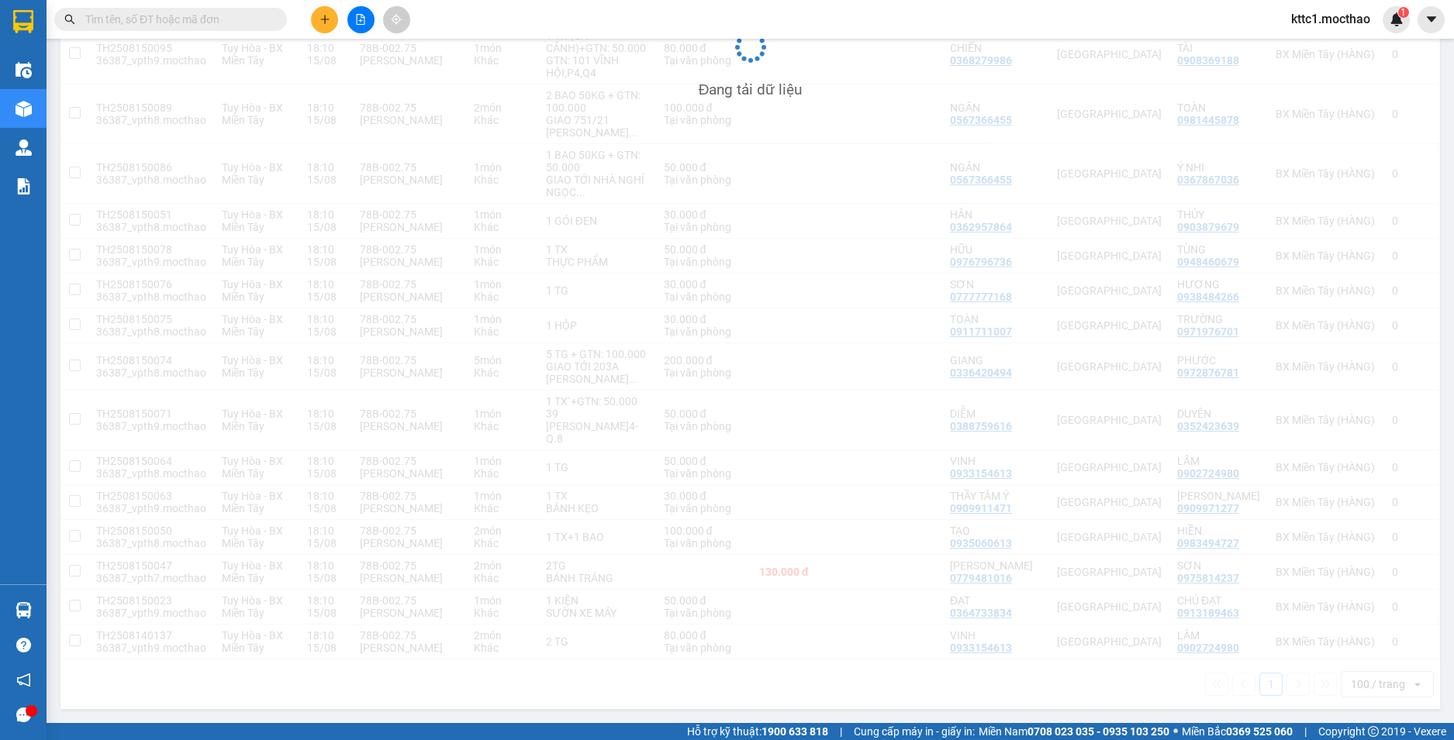
scroll to position [860, 0]
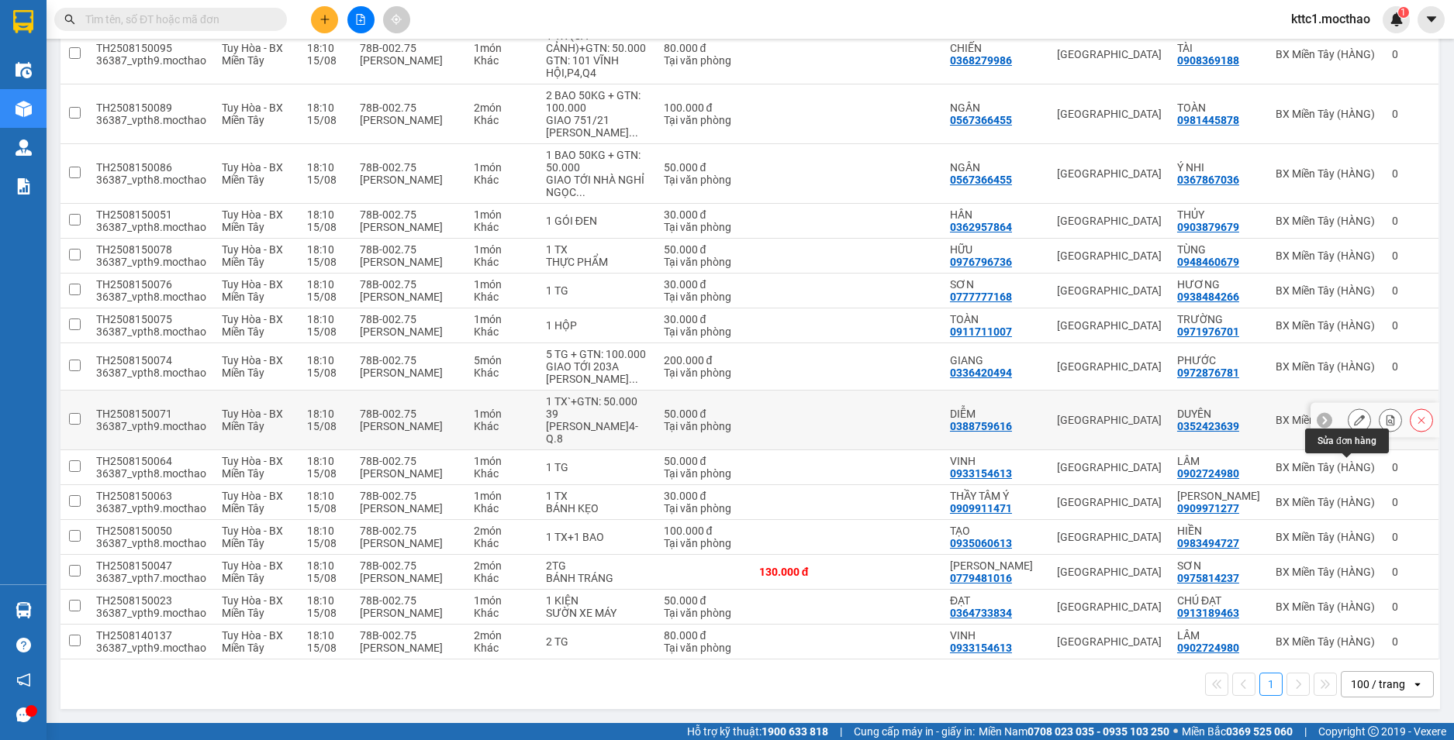
click at [1354, 421] on icon at bounding box center [1359, 420] width 11 height 11
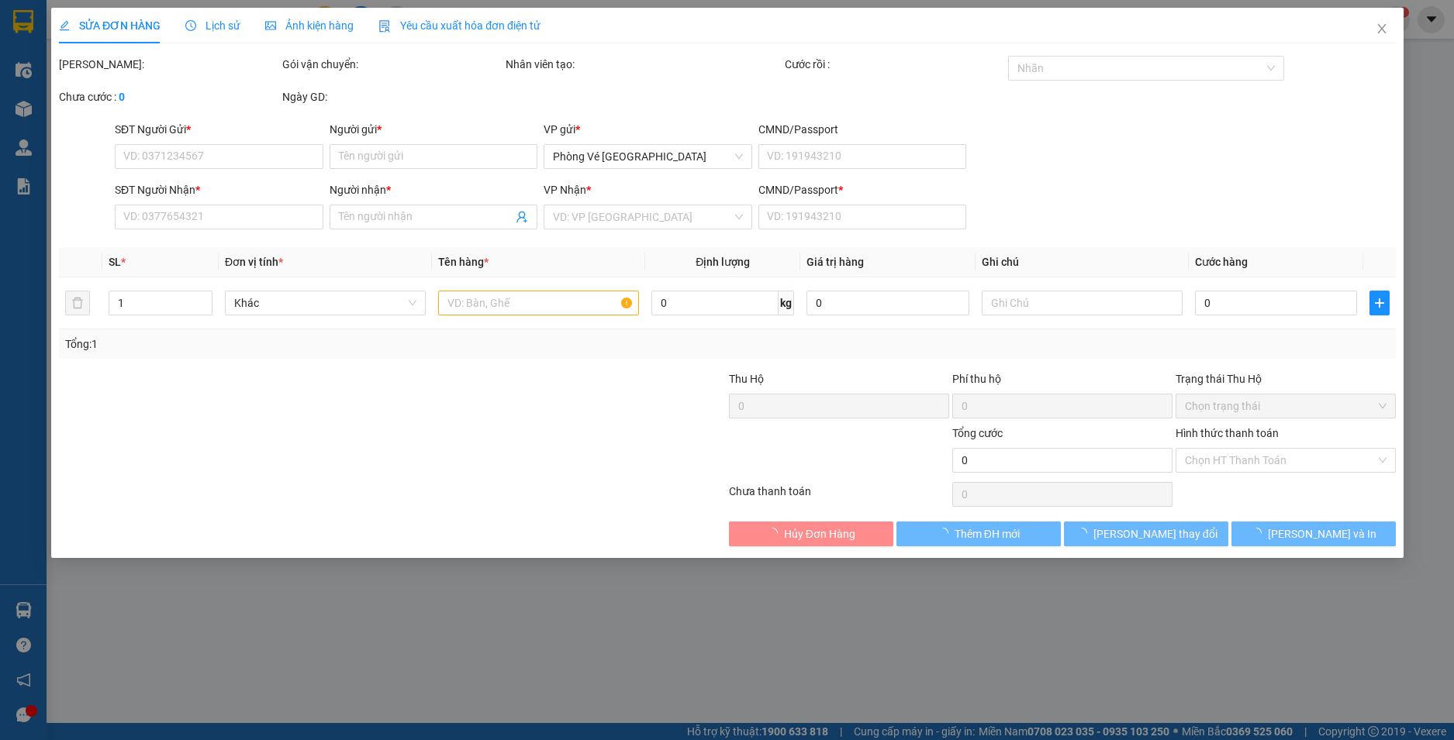
type input "0388759616"
type input "DIỄM"
type input "0352423639"
type input "DUYÊN"
type input "0"
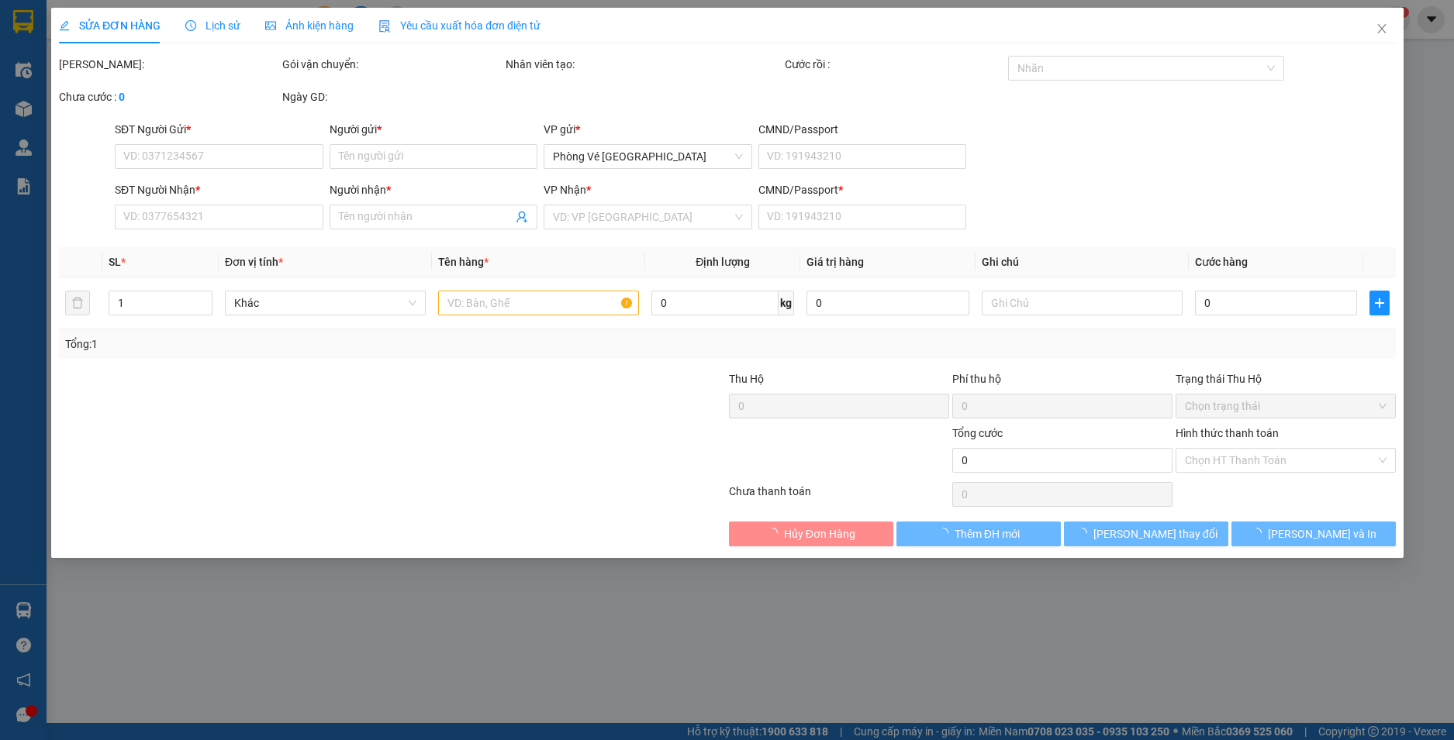
type input "50.000"
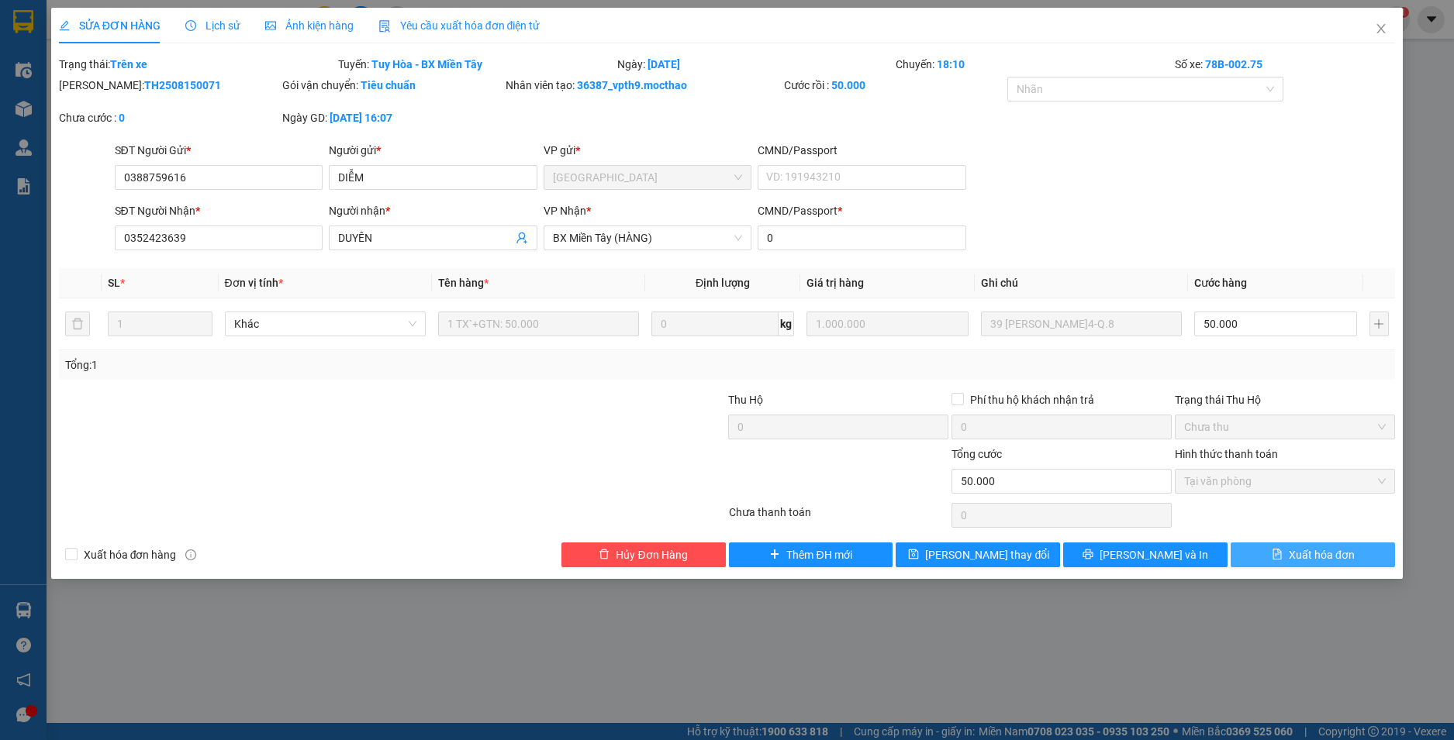
click at [1305, 550] on span "Xuất hóa đơn" at bounding box center [1321, 555] width 66 height 17
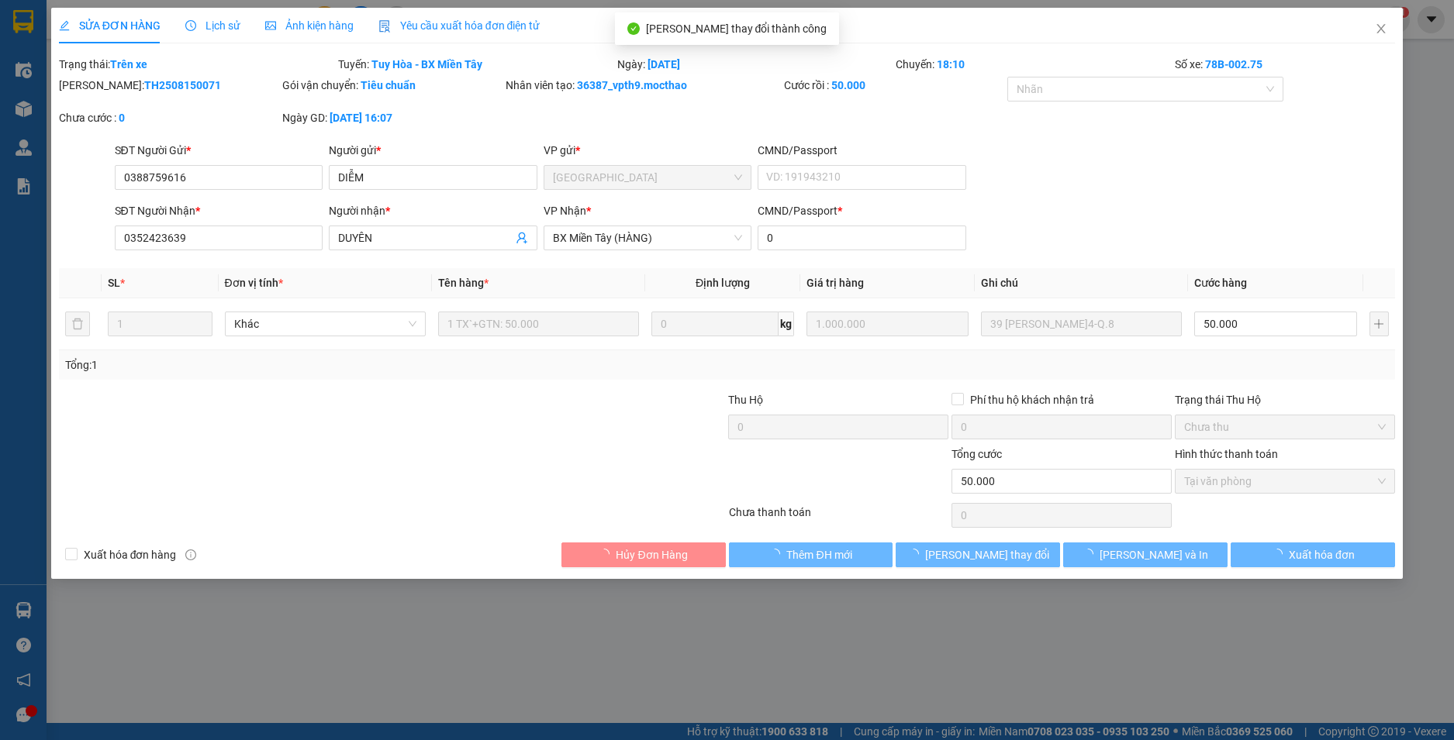
checkbox input "true"
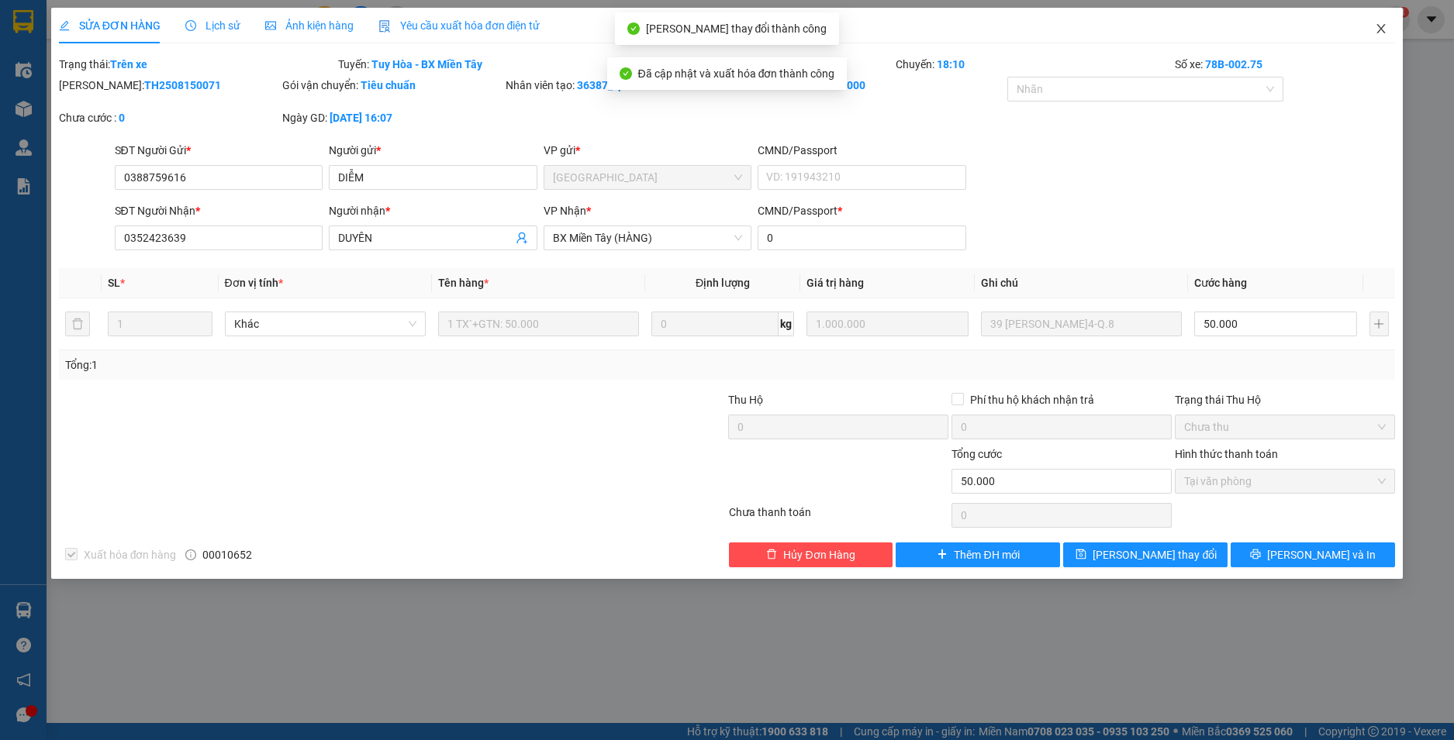
click at [1380, 21] on span "Close" at bounding box center [1380, 29] width 43 height 43
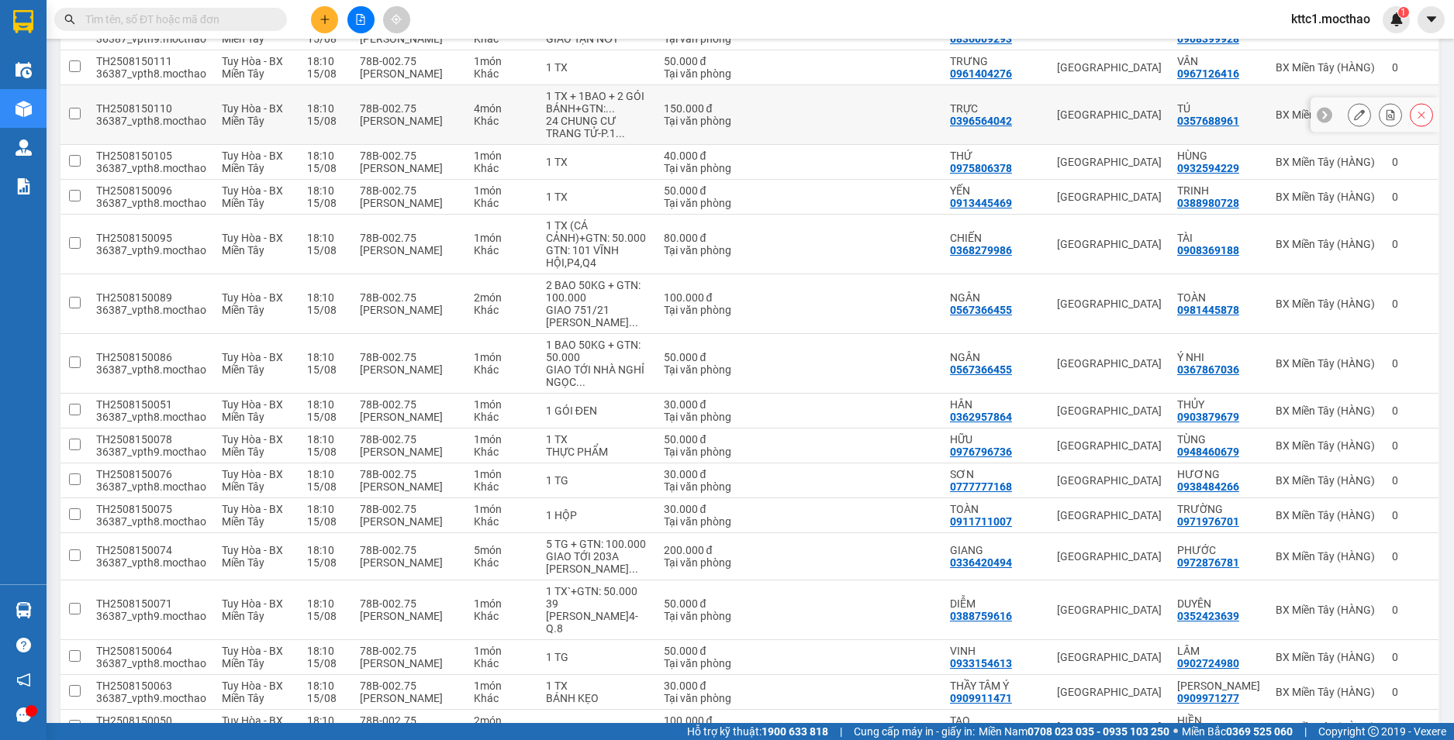
scroll to position [860, 0]
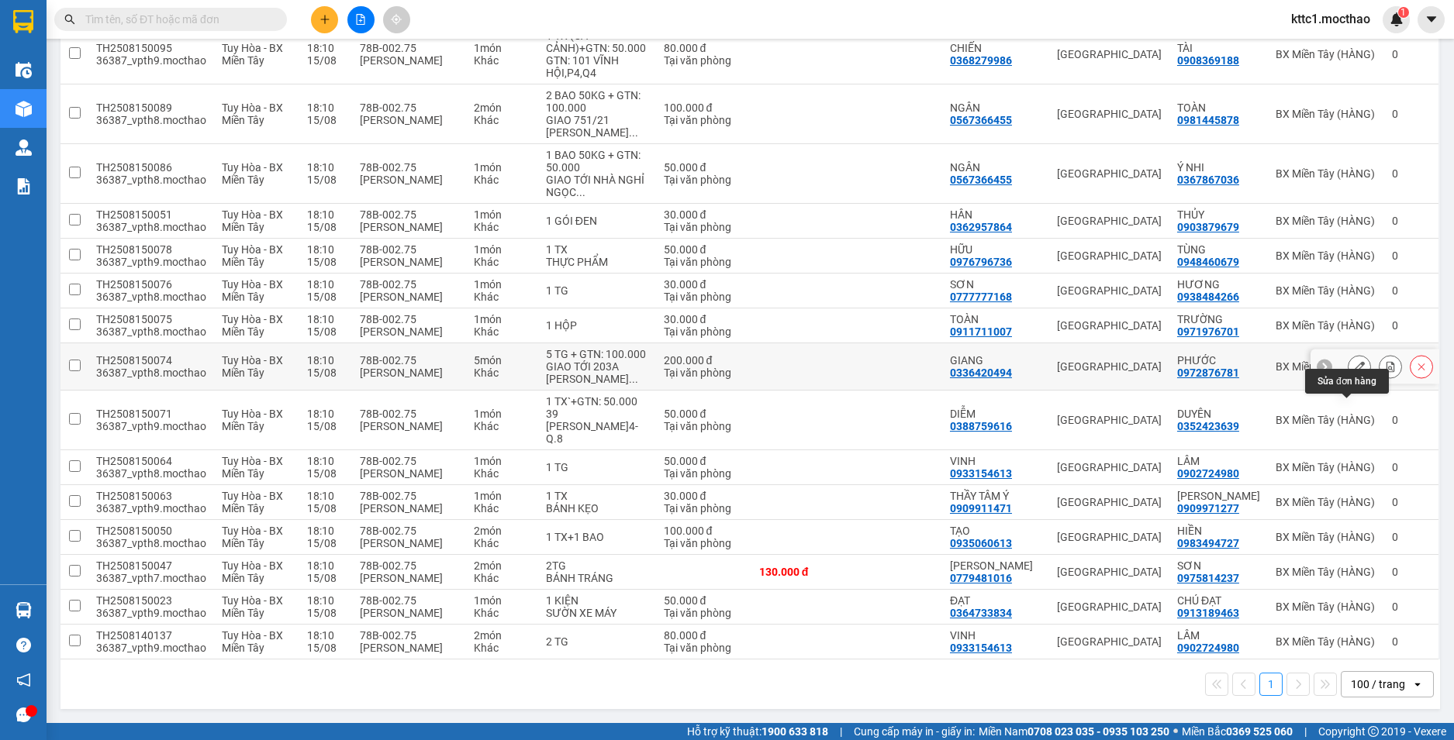
click at [1354, 361] on icon at bounding box center [1359, 366] width 11 height 11
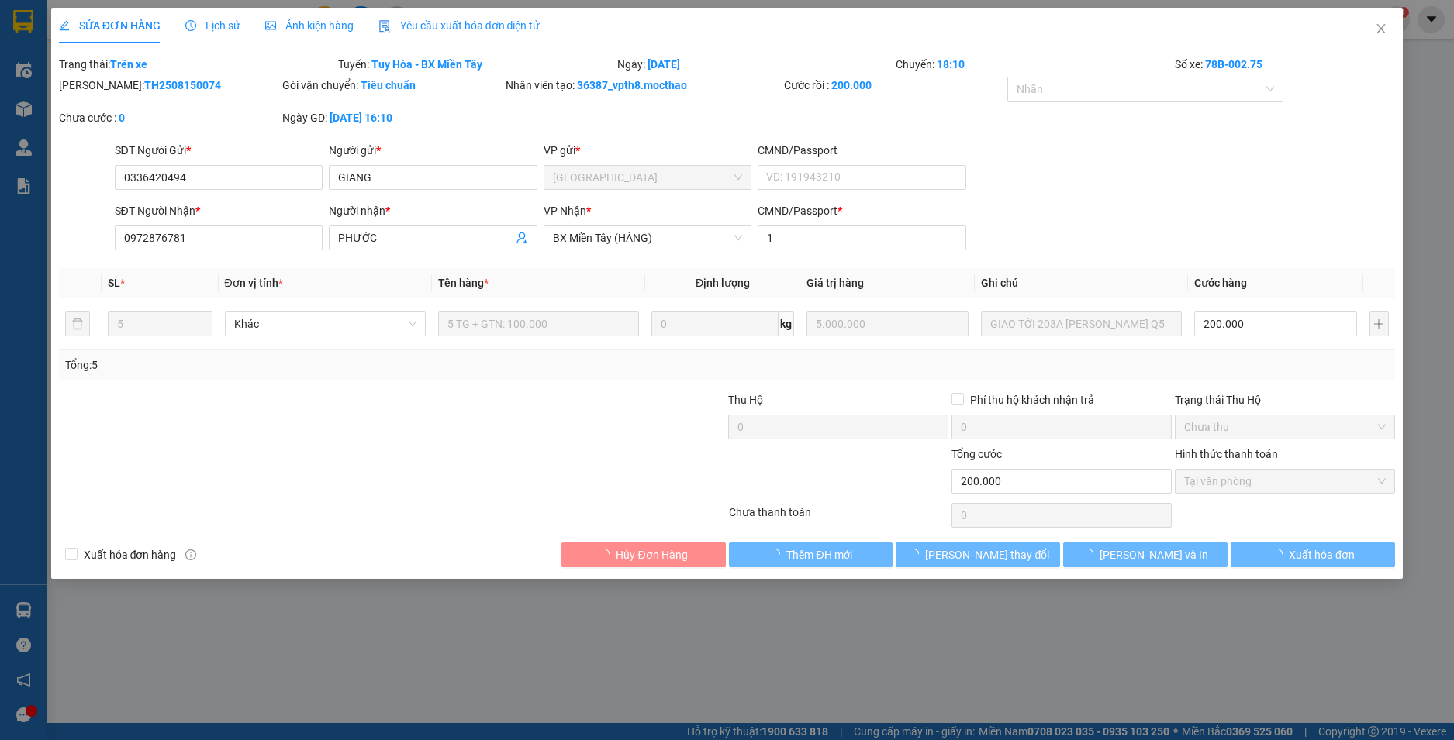
type input "0336420494"
type input "GIANG"
type input "0972876781"
type input "PHƯỚC"
type input "1"
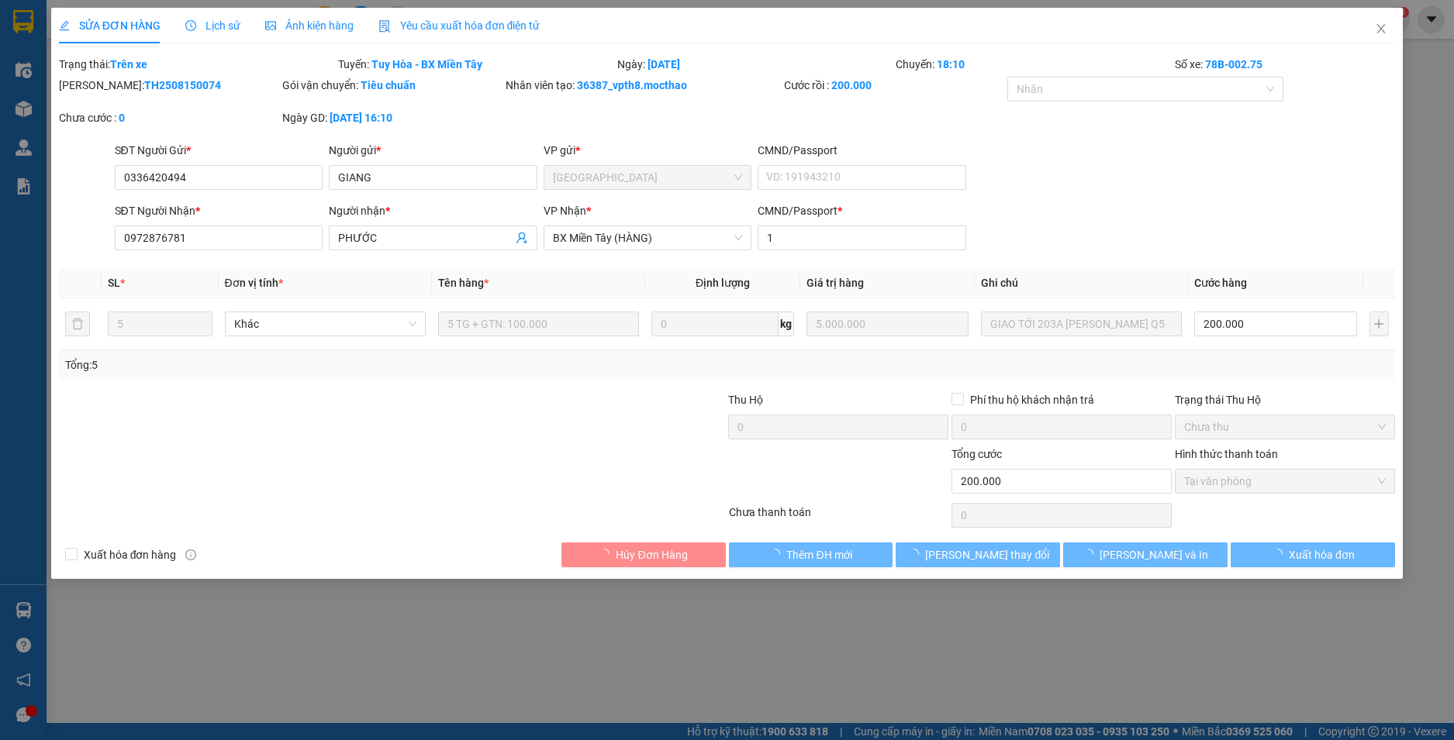
type input "200.000"
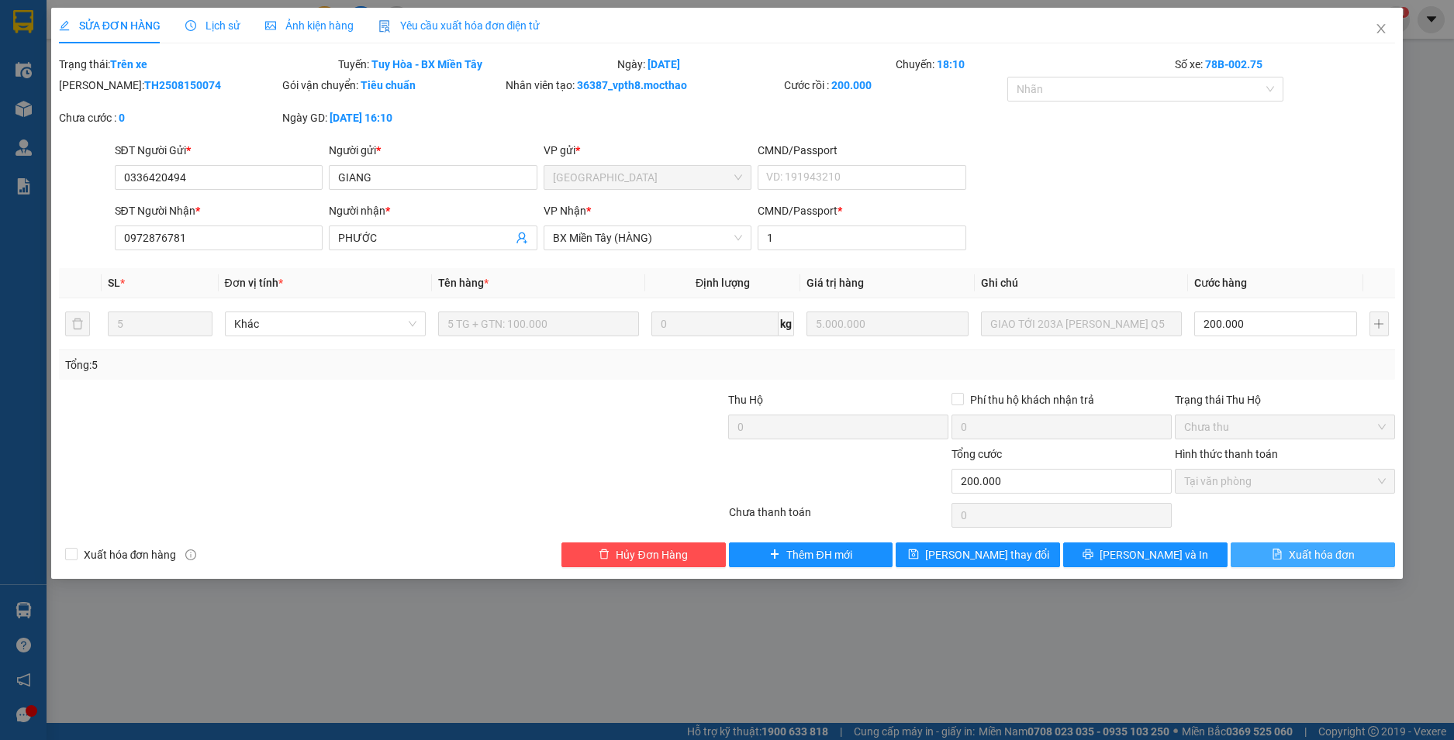
click at [1316, 560] on span "Xuất hóa đơn" at bounding box center [1321, 555] width 66 height 17
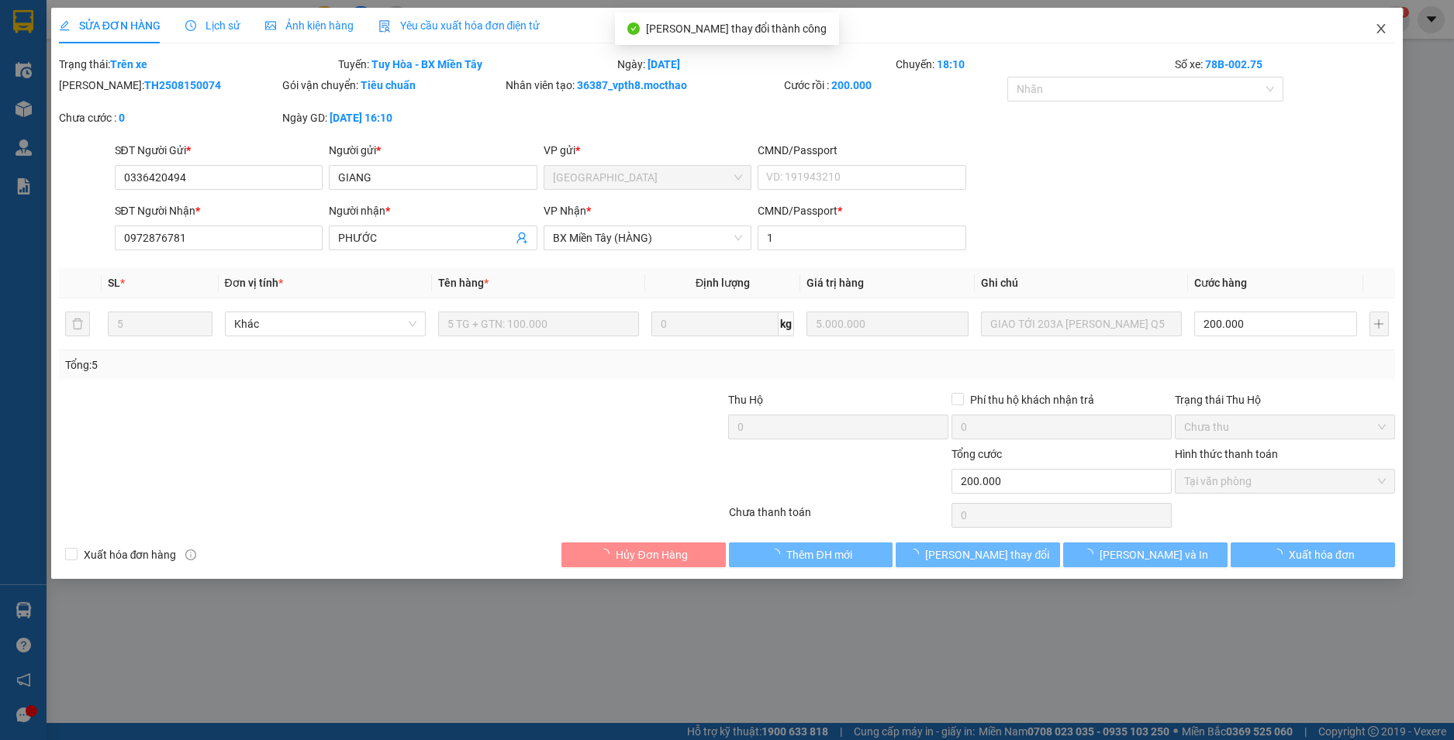
checkbox input "true"
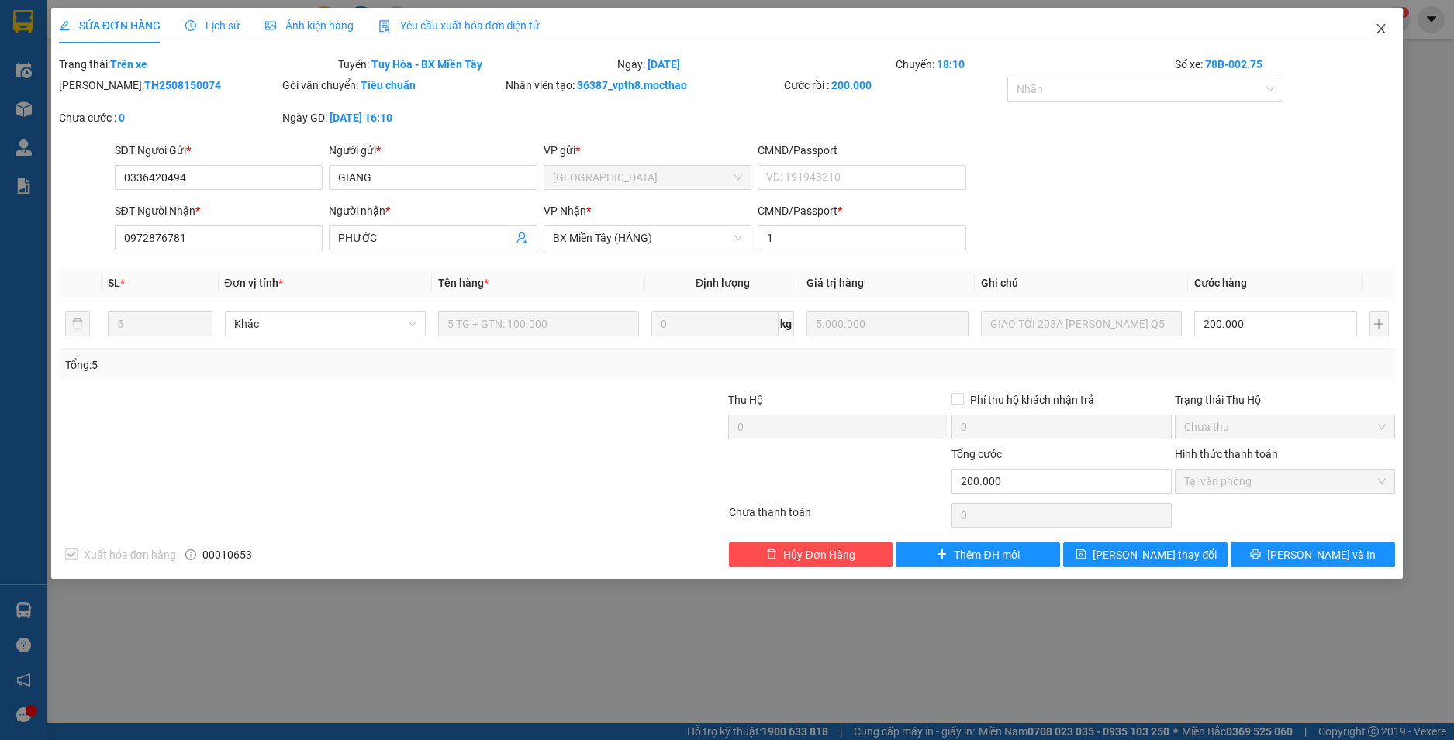
click at [1381, 28] on icon "close" at bounding box center [1380, 28] width 12 height 12
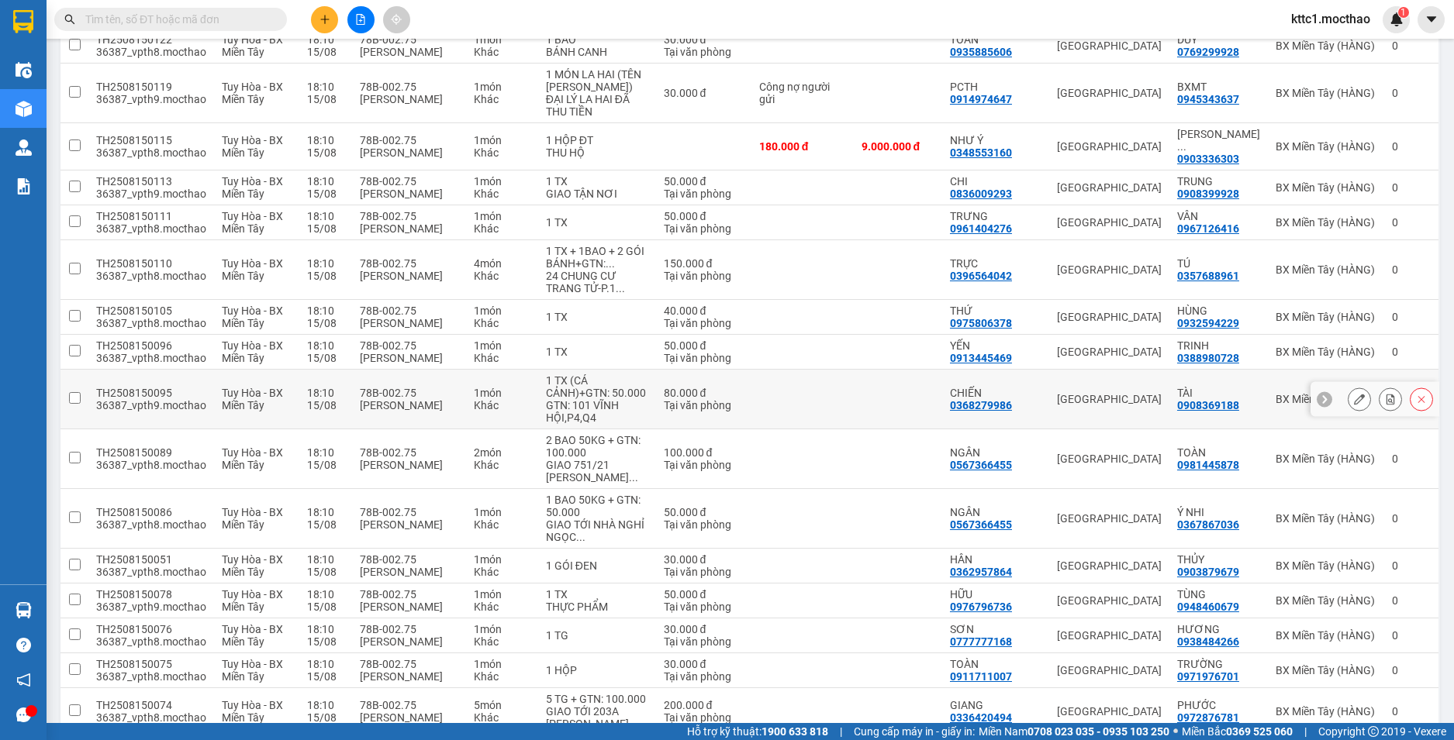
scroll to position [853, 0]
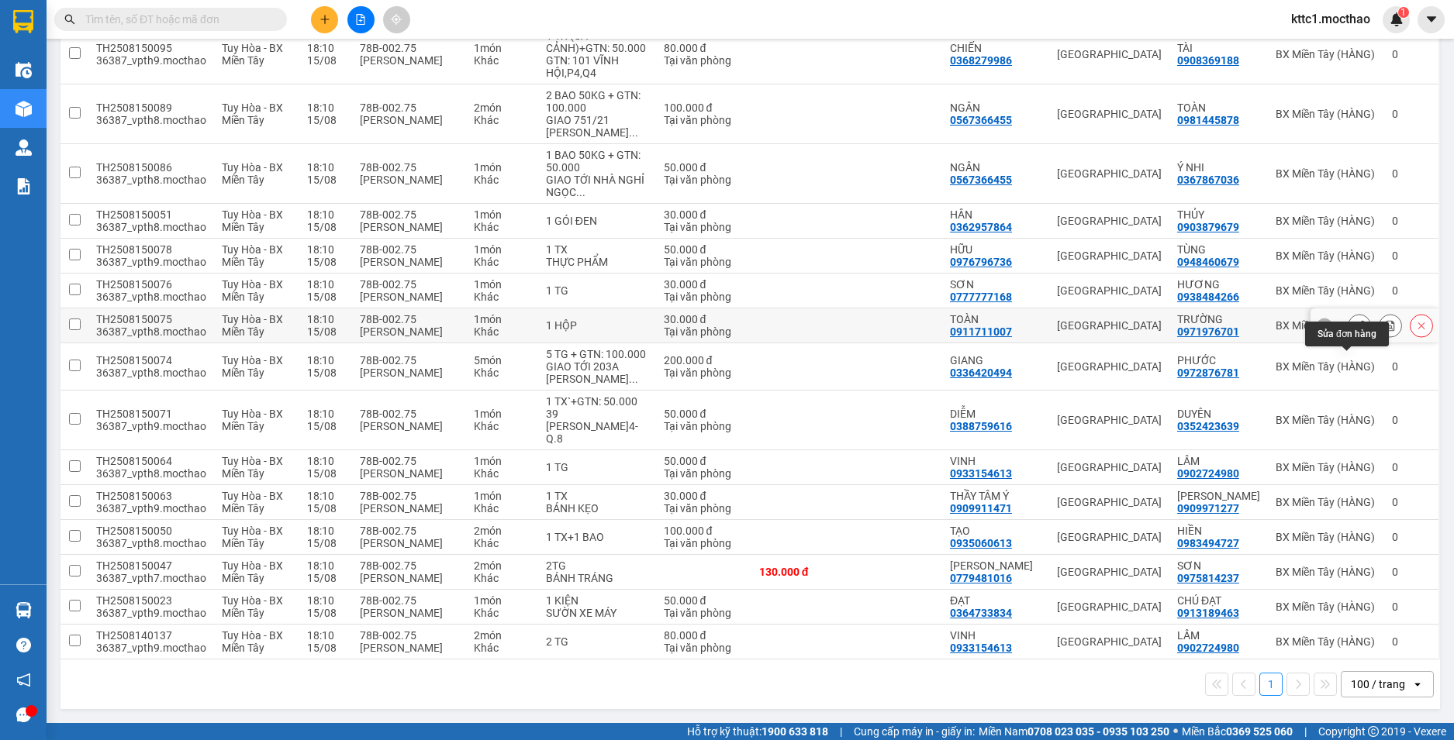
click at [1354, 322] on icon at bounding box center [1359, 325] width 11 height 11
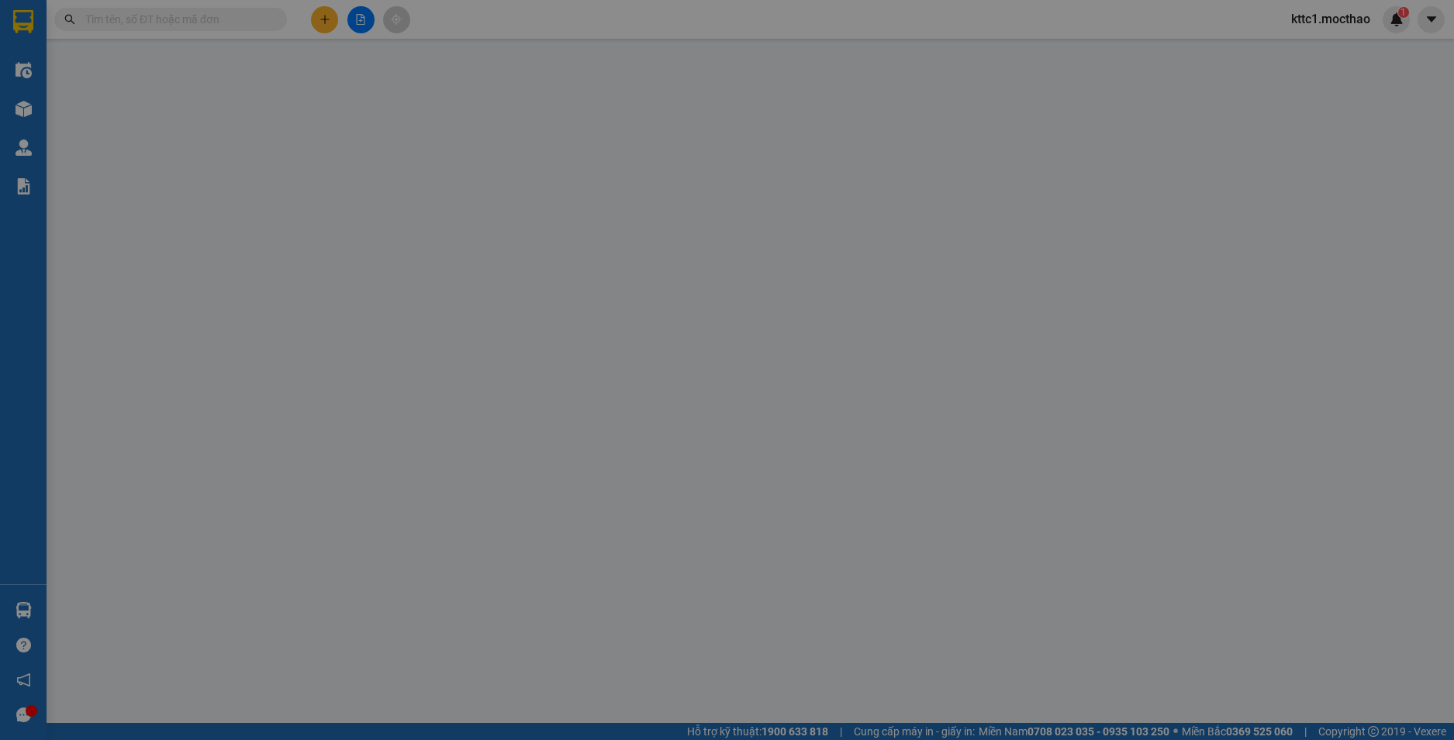
type input "0911711007"
type input "TOÀN"
type input "0971976701"
type input "TRƯỜNG"
type input "1"
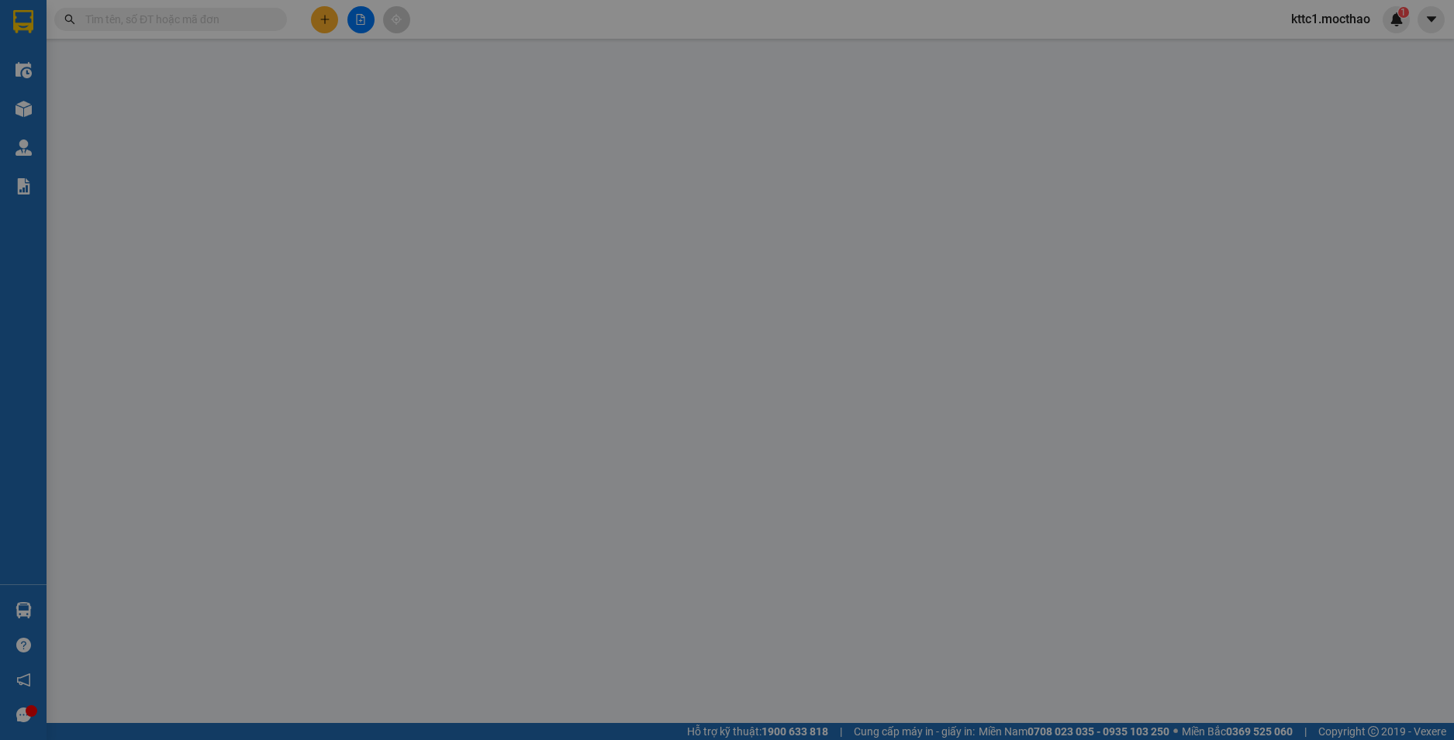
type input "30.000"
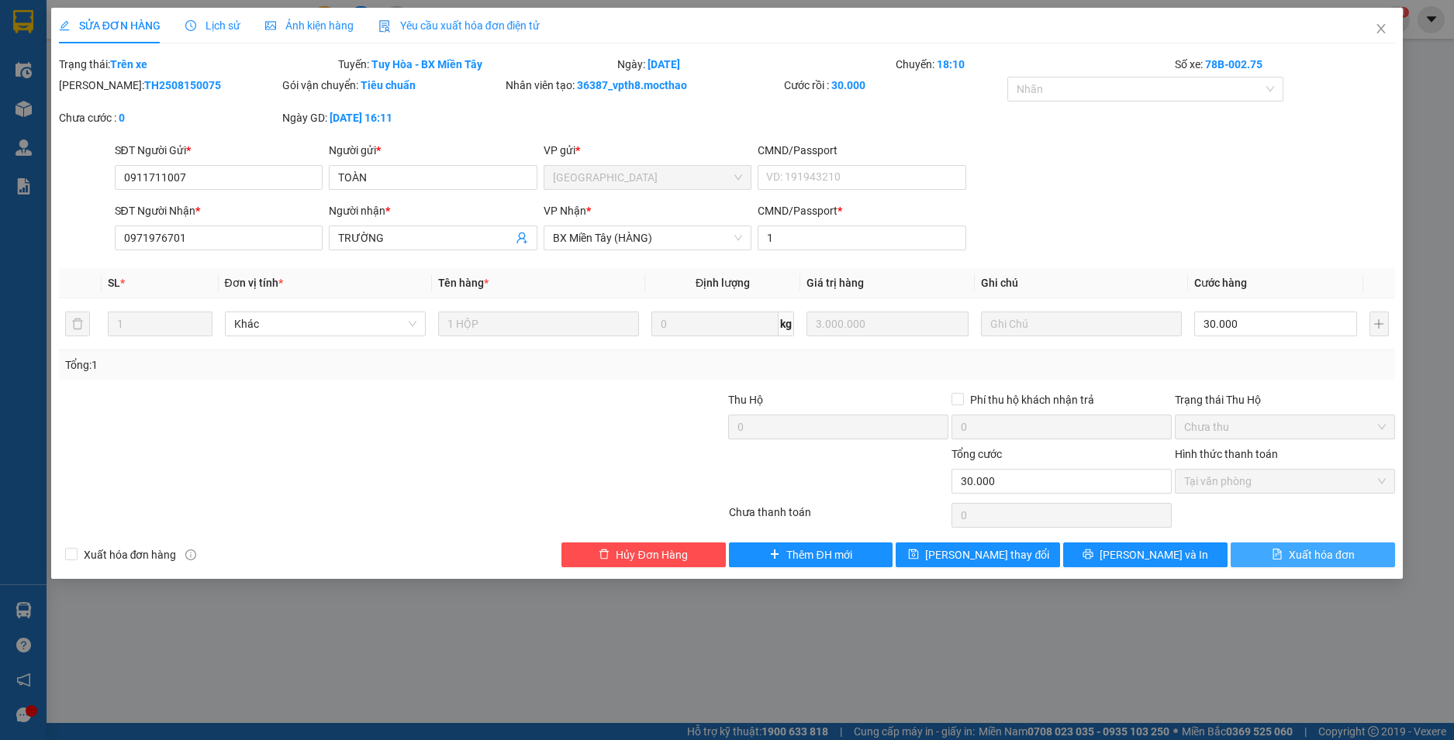
click at [1288, 550] on button "Xuất hóa đơn" at bounding box center [1312, 555] width 164 height 25
checkbox input "true"
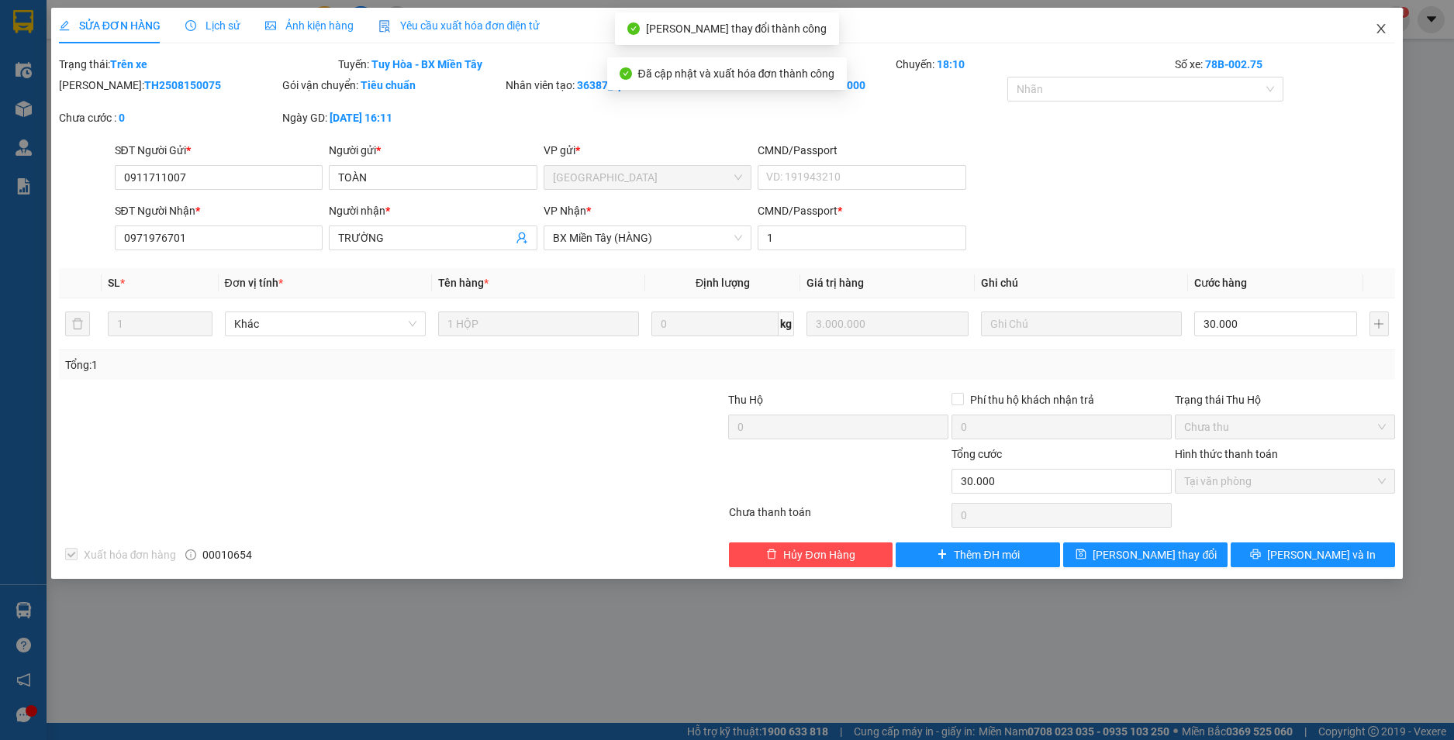
click at [1381, 31] on icon "close" at bounding box center [1380, 28] width 12 height 12
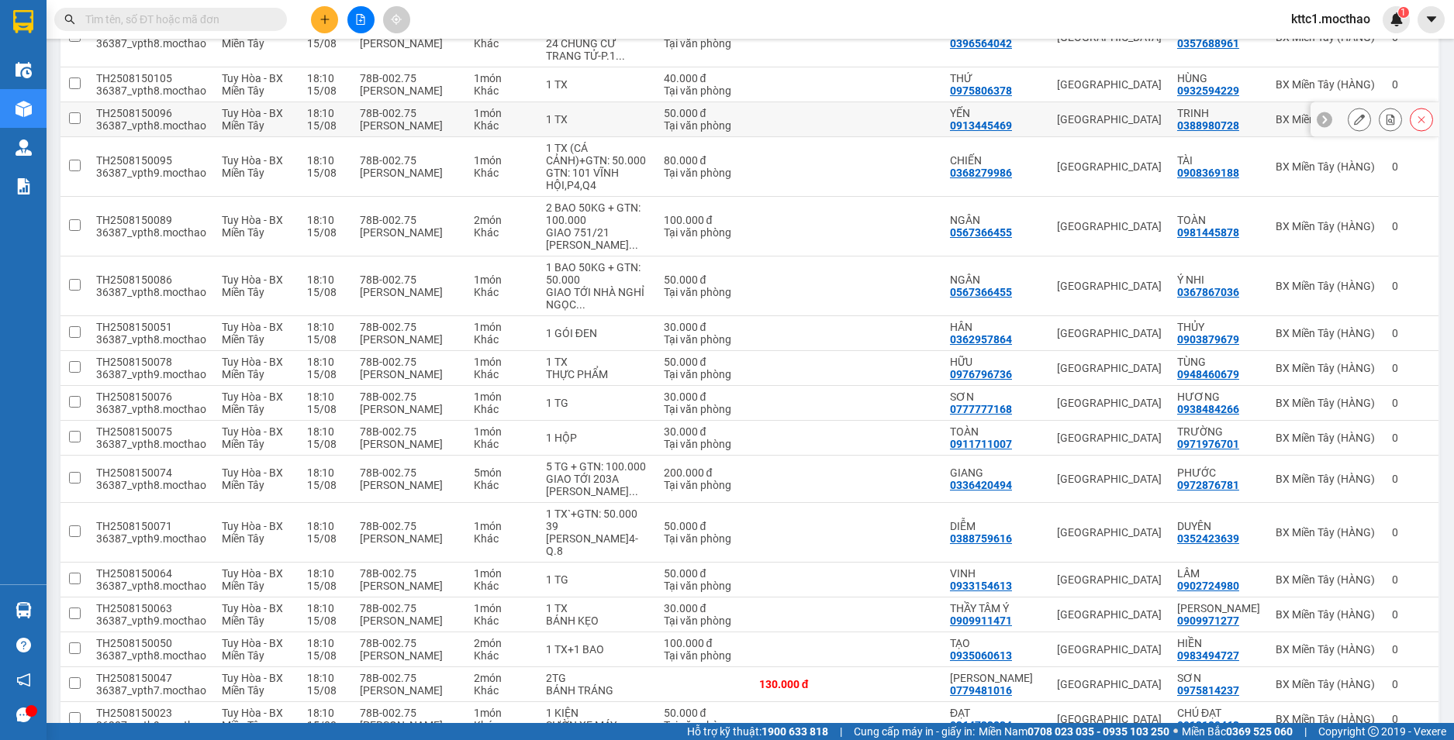
scroll to position [775, 0]
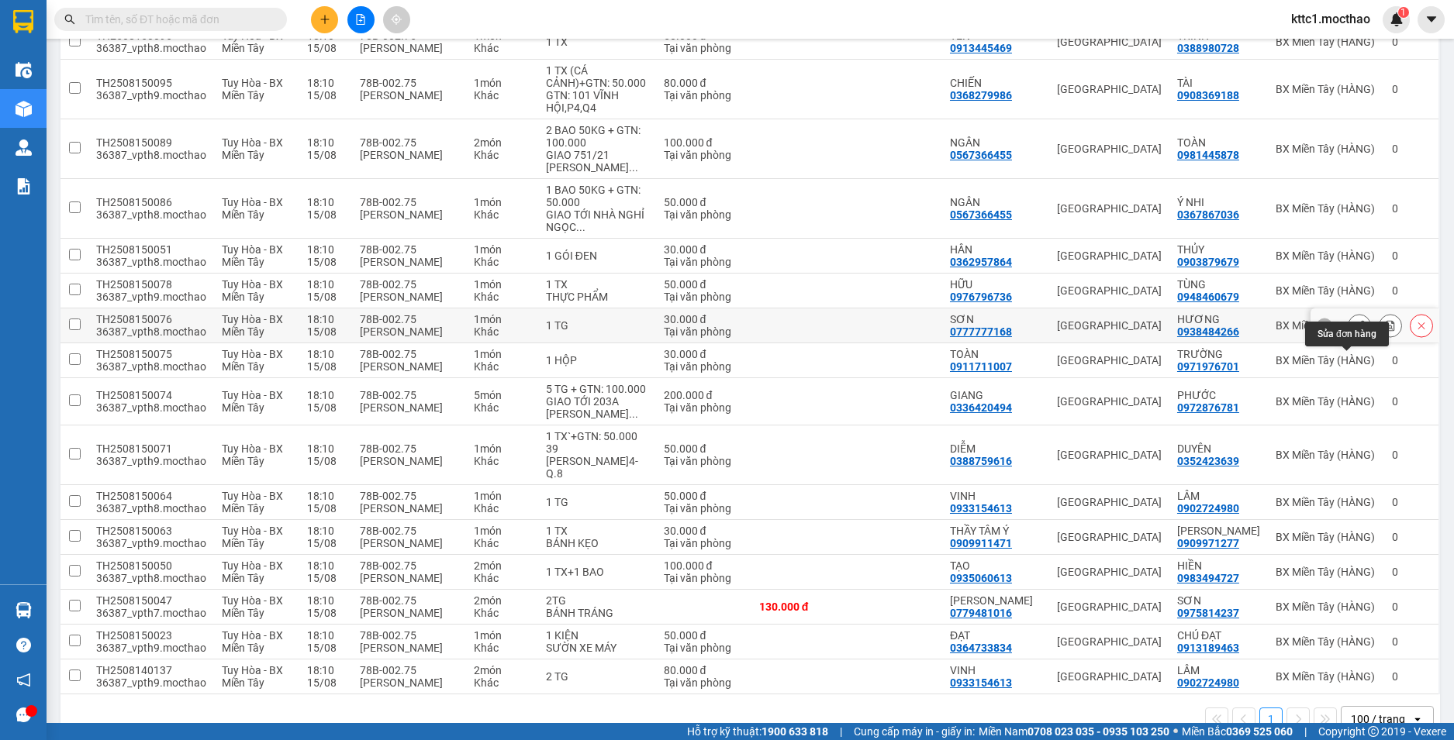
click at [1354, 331] on icon at bounding box center [1359, 325] width 11 height 11
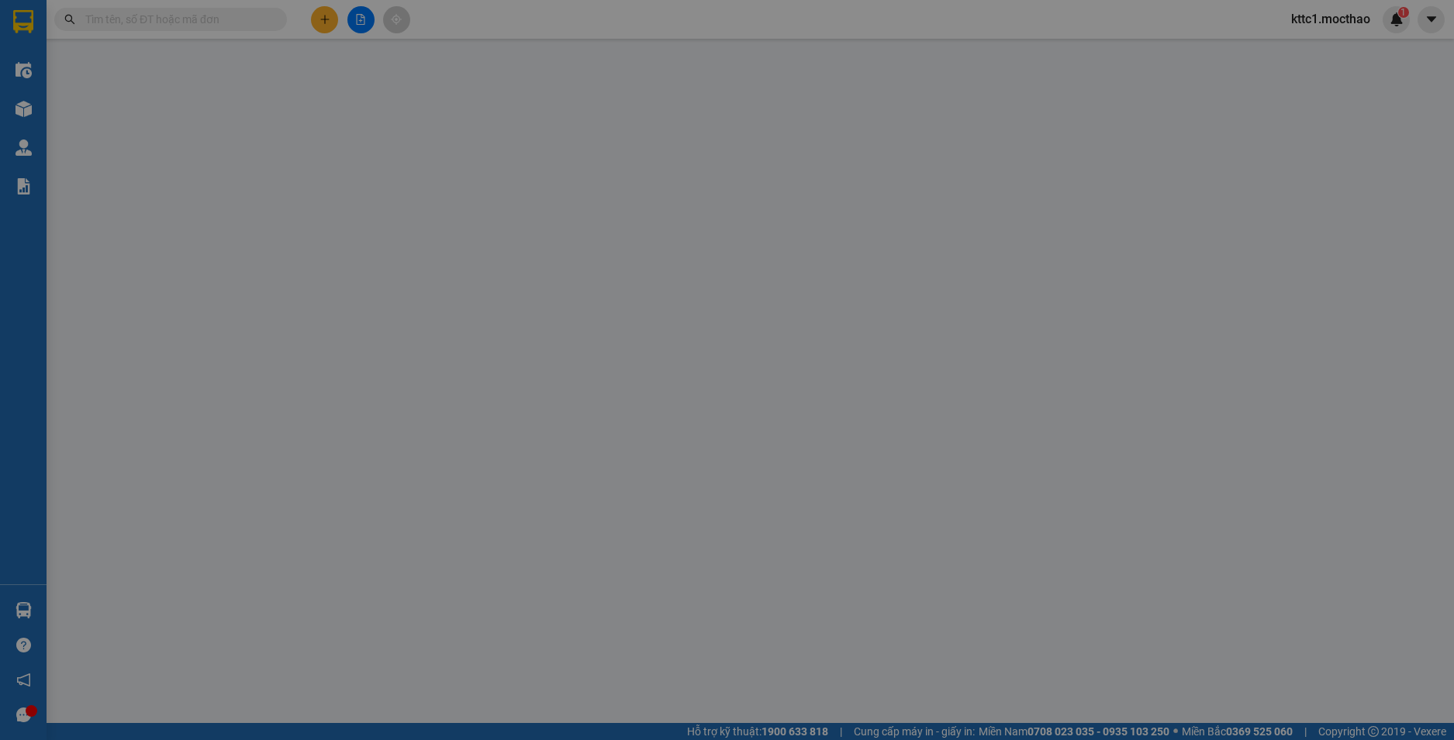
type input "0777777168"
type input "SƠN"
type input "0938484266"
type input "HƯƠNG"
type input "1"
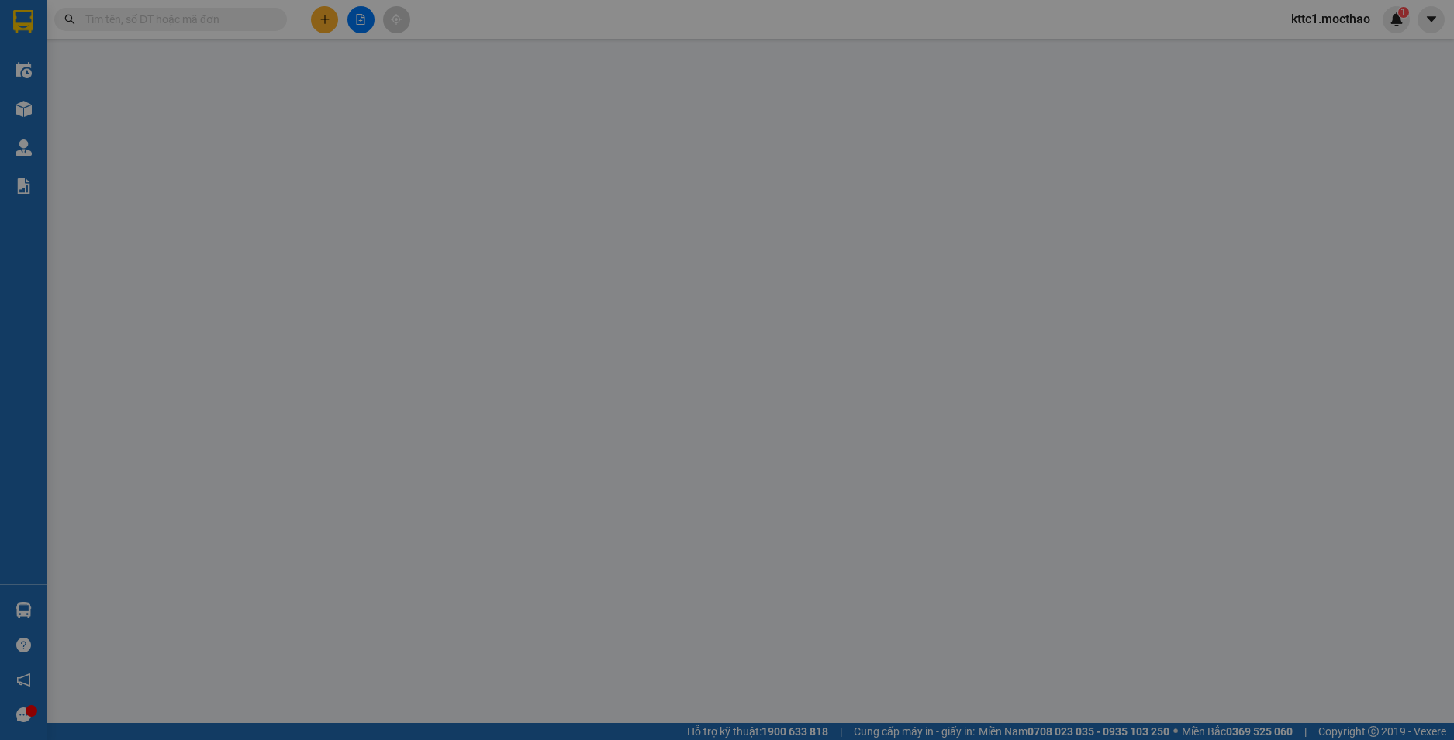
type input "30.000"
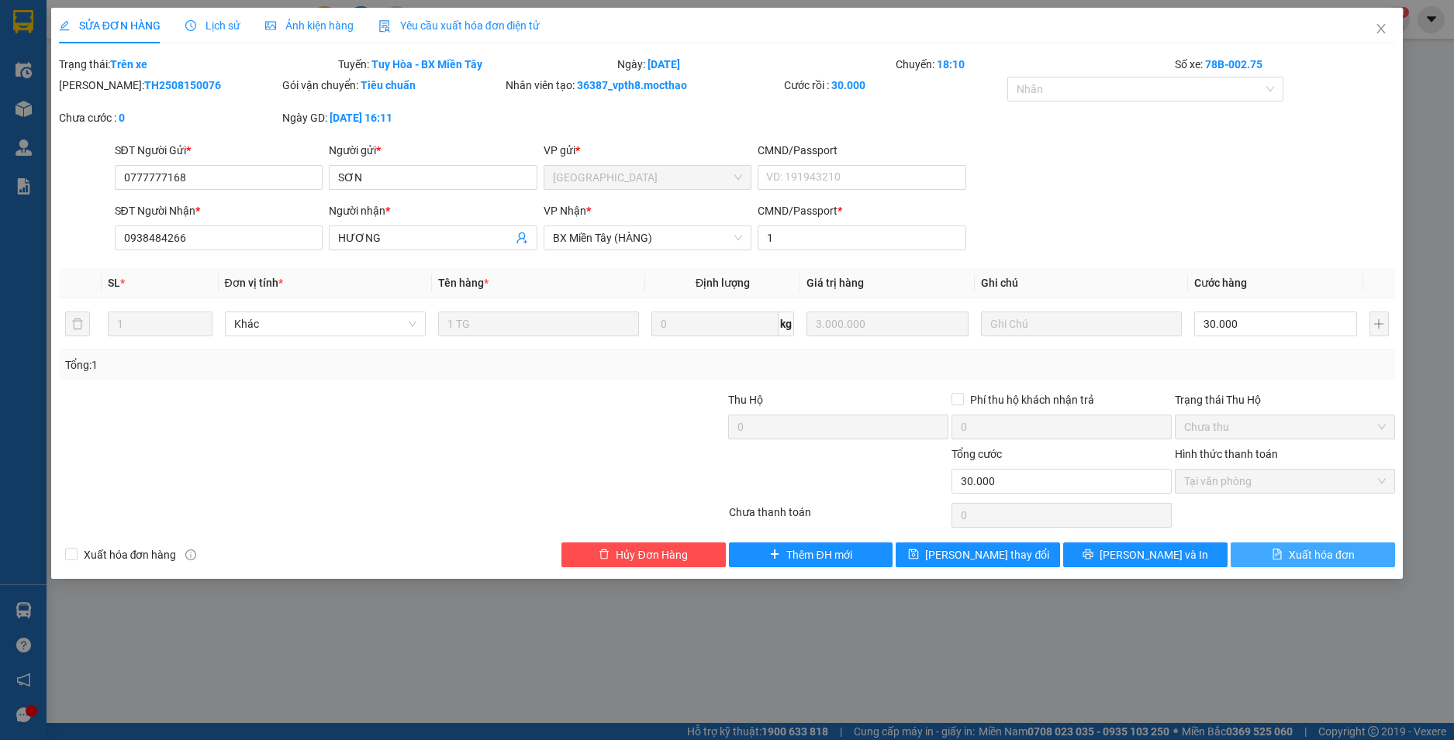
click at [1290, 547] on span "Xuất hóa đơn" at bounding box center [1321, 555] width 66 height 17
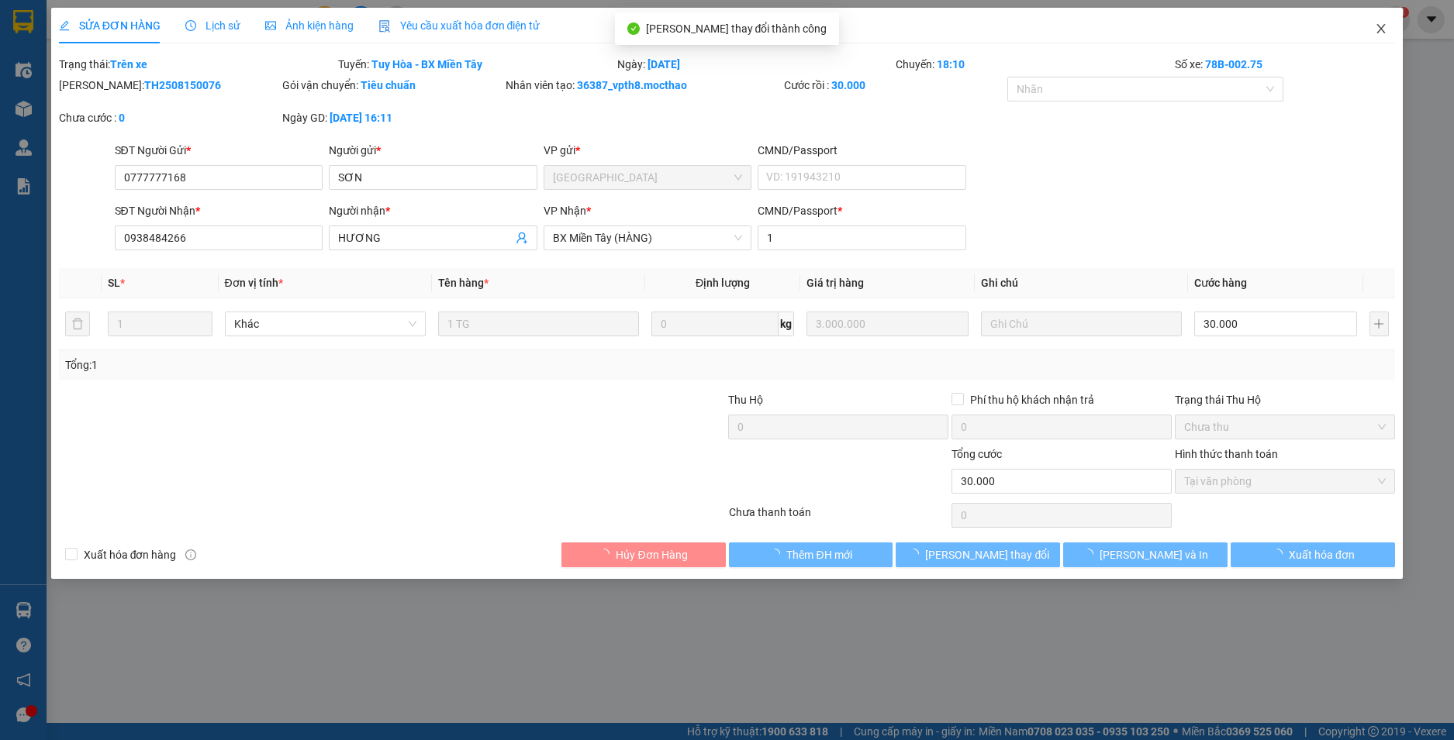
checkbox input "true"
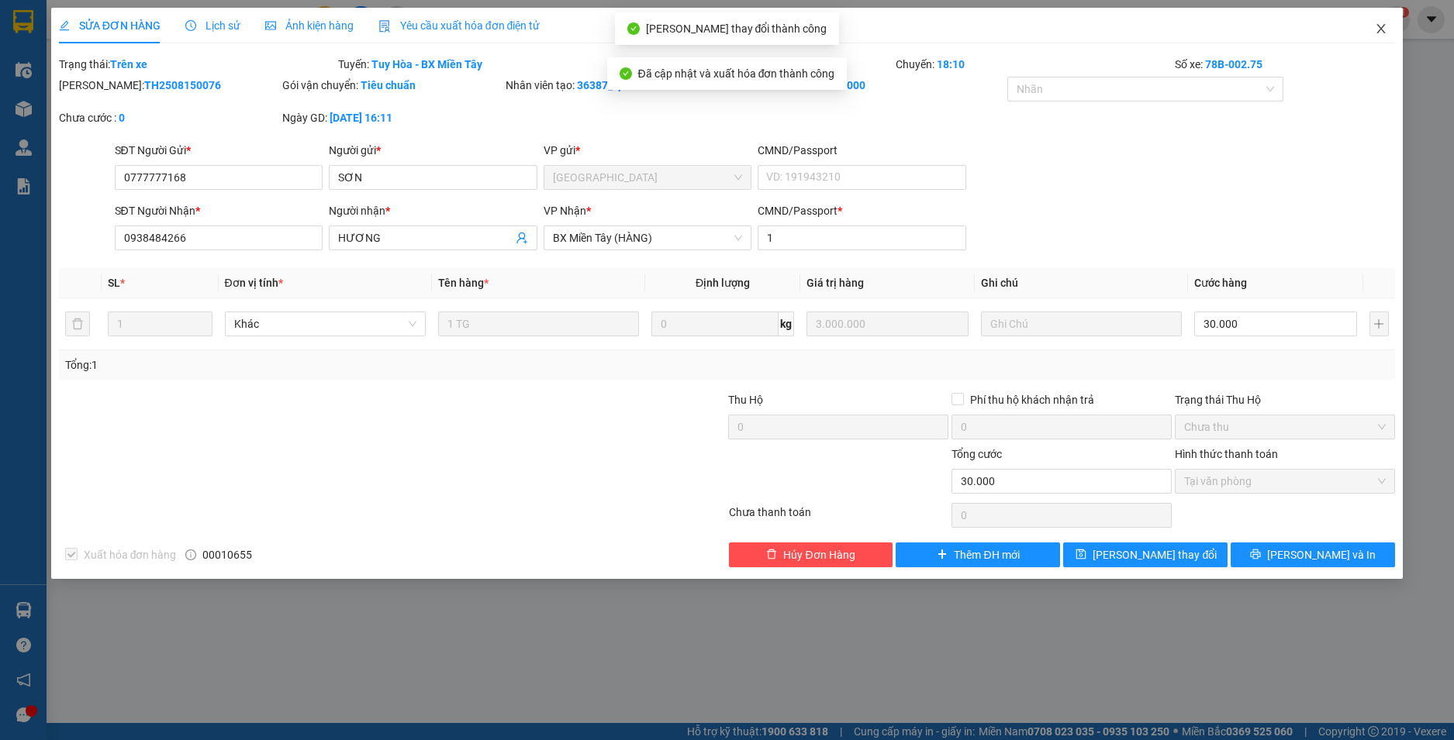
click at [1381, 29] on icon "close" at bounding box center [1381, 28] width 9 height 9
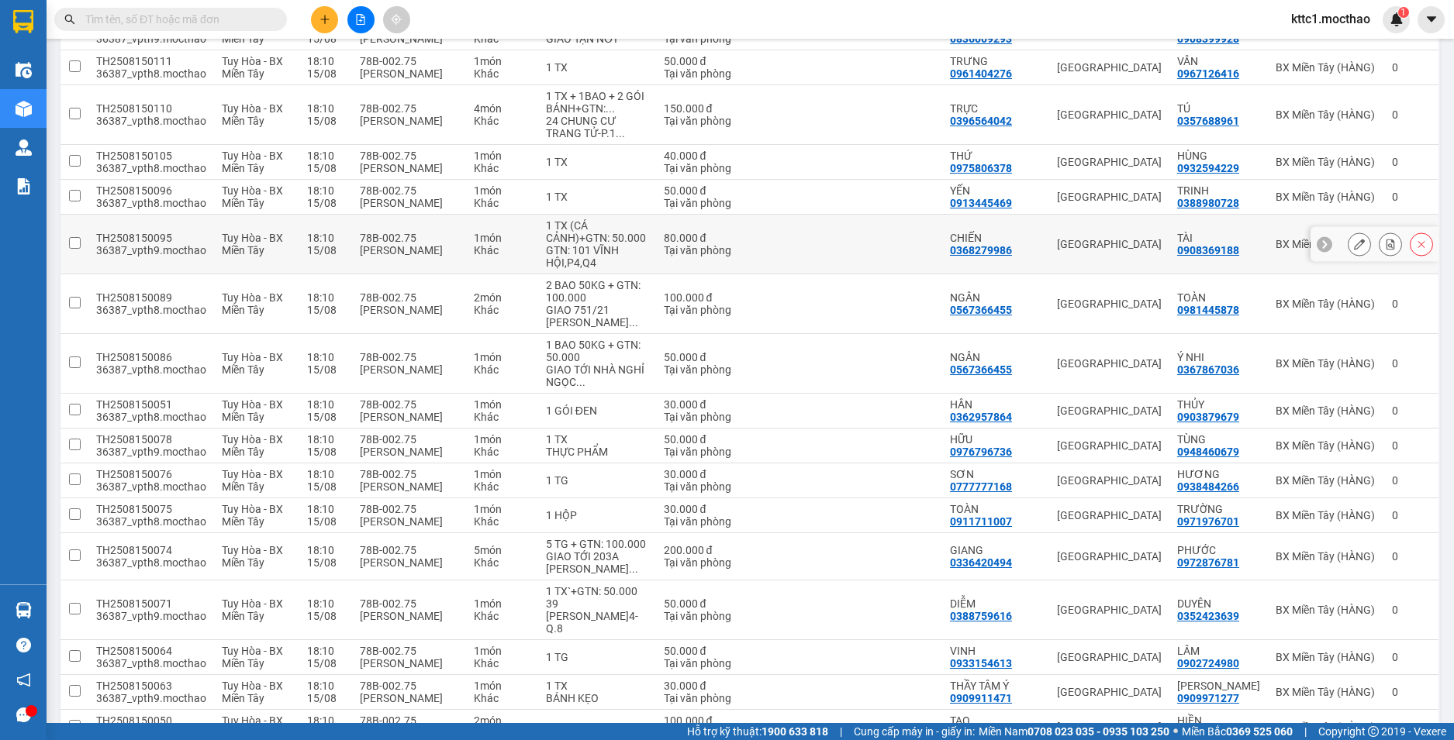
scroll to position [775, 0]
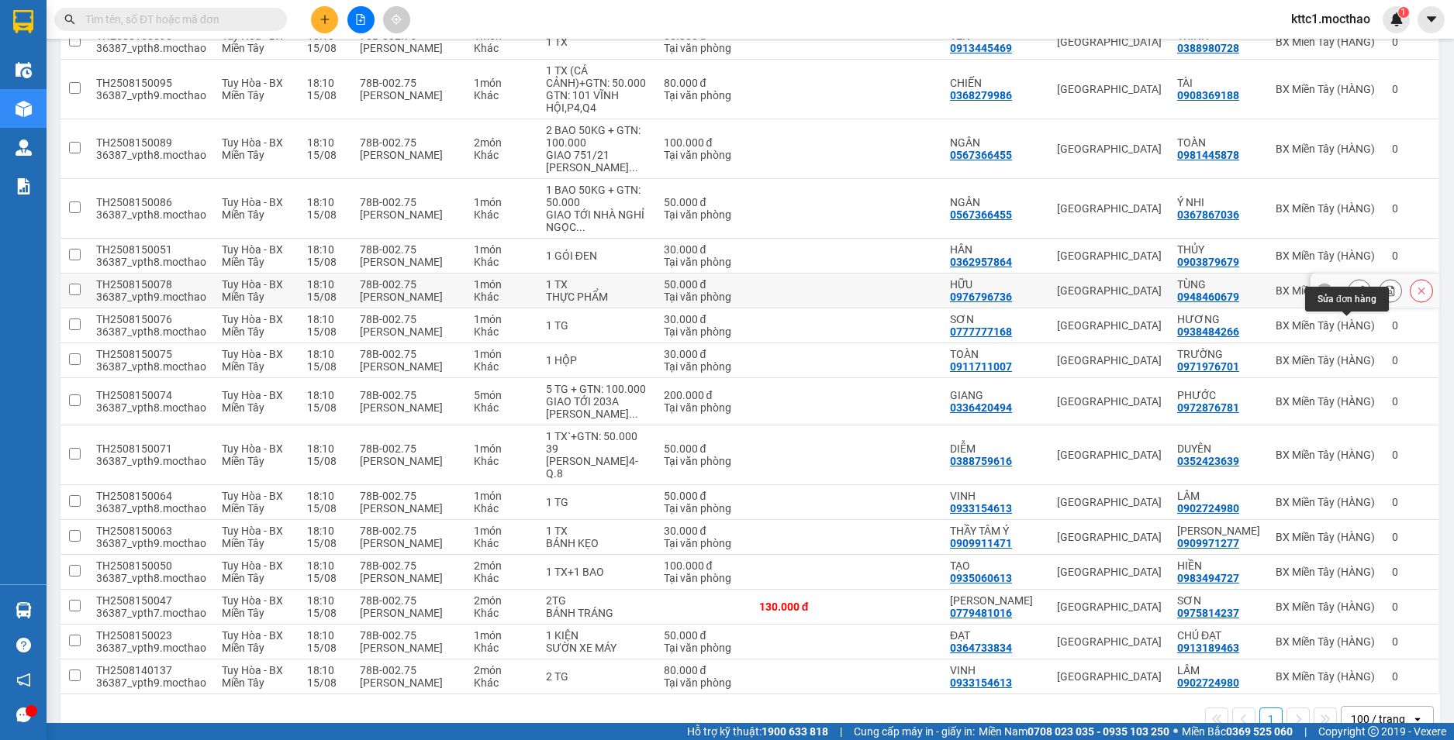
click at [1354, 296] on icon at bounding box center [1359, 290] width 11 height 11
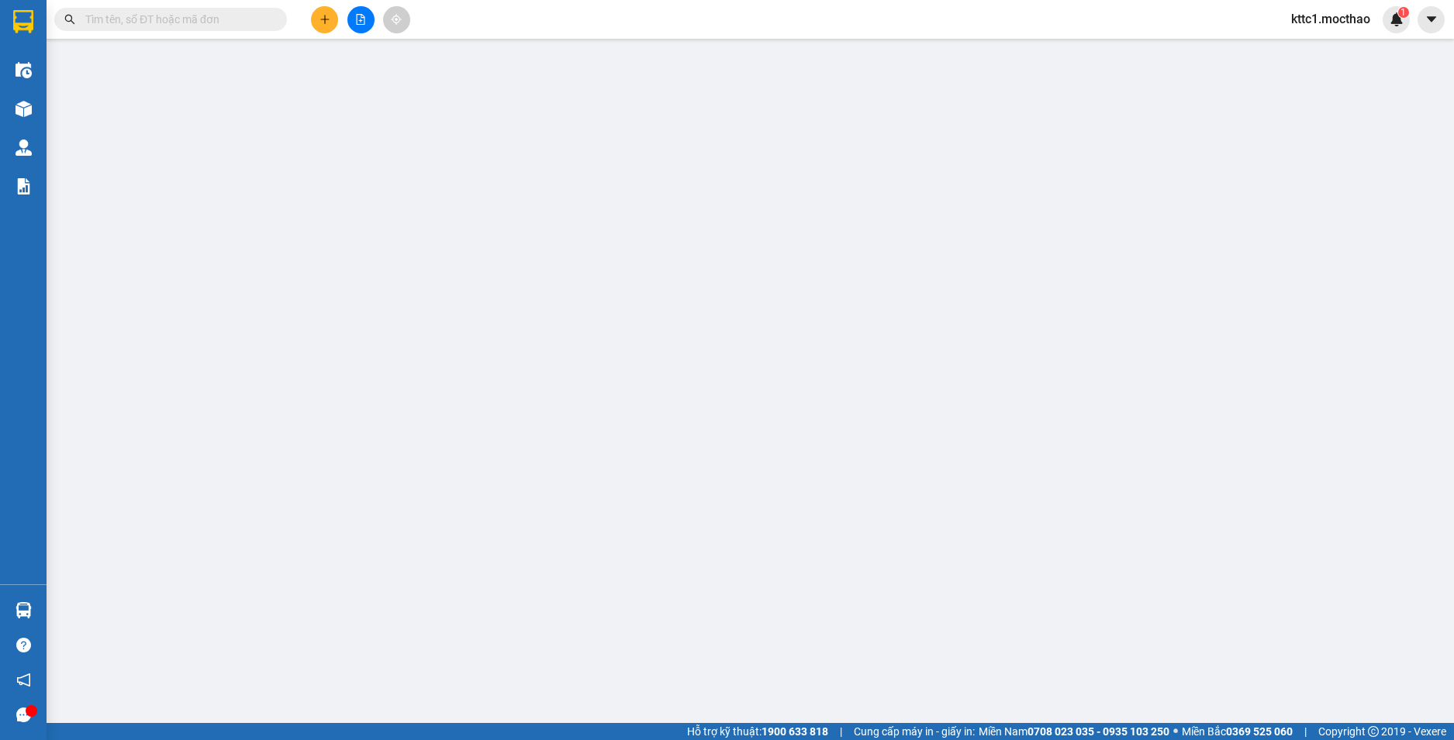
type input "0976796736"
type input "HỮU"
type input "0948460679"
type input "TÙNG"
type input "1"
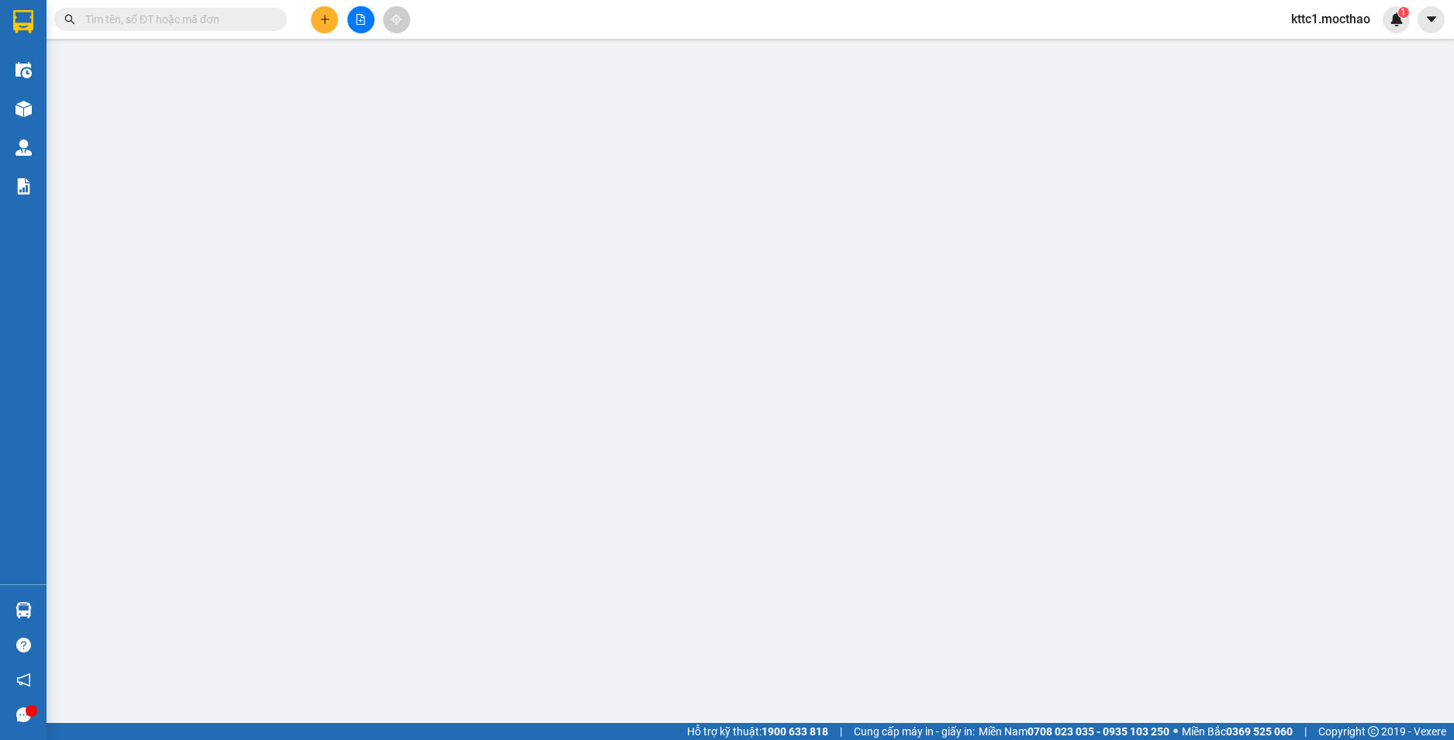
type input "50.000"
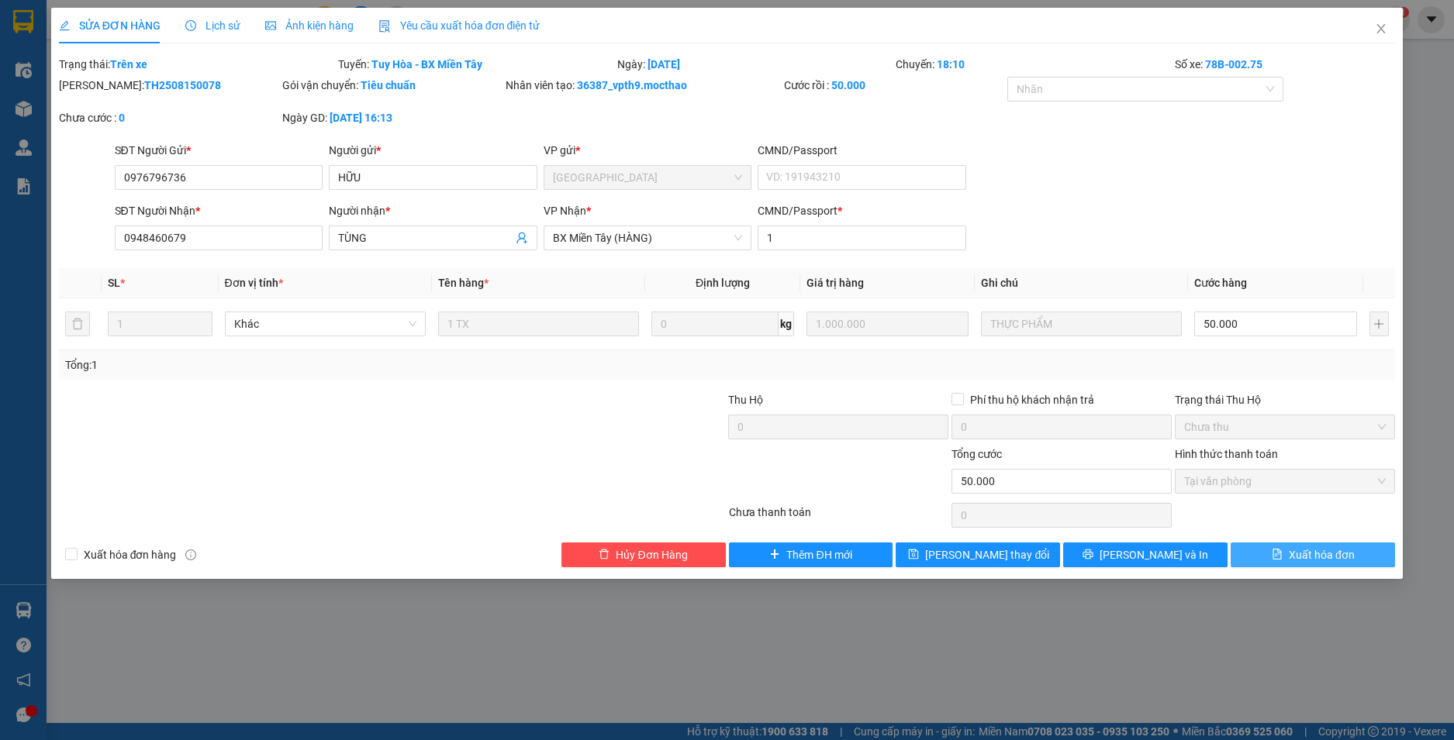
click at [1323, 551] on span "Xuất hóa đơn" at bounding box center [1321, 555] width 66 height 17
checkbox input "true"
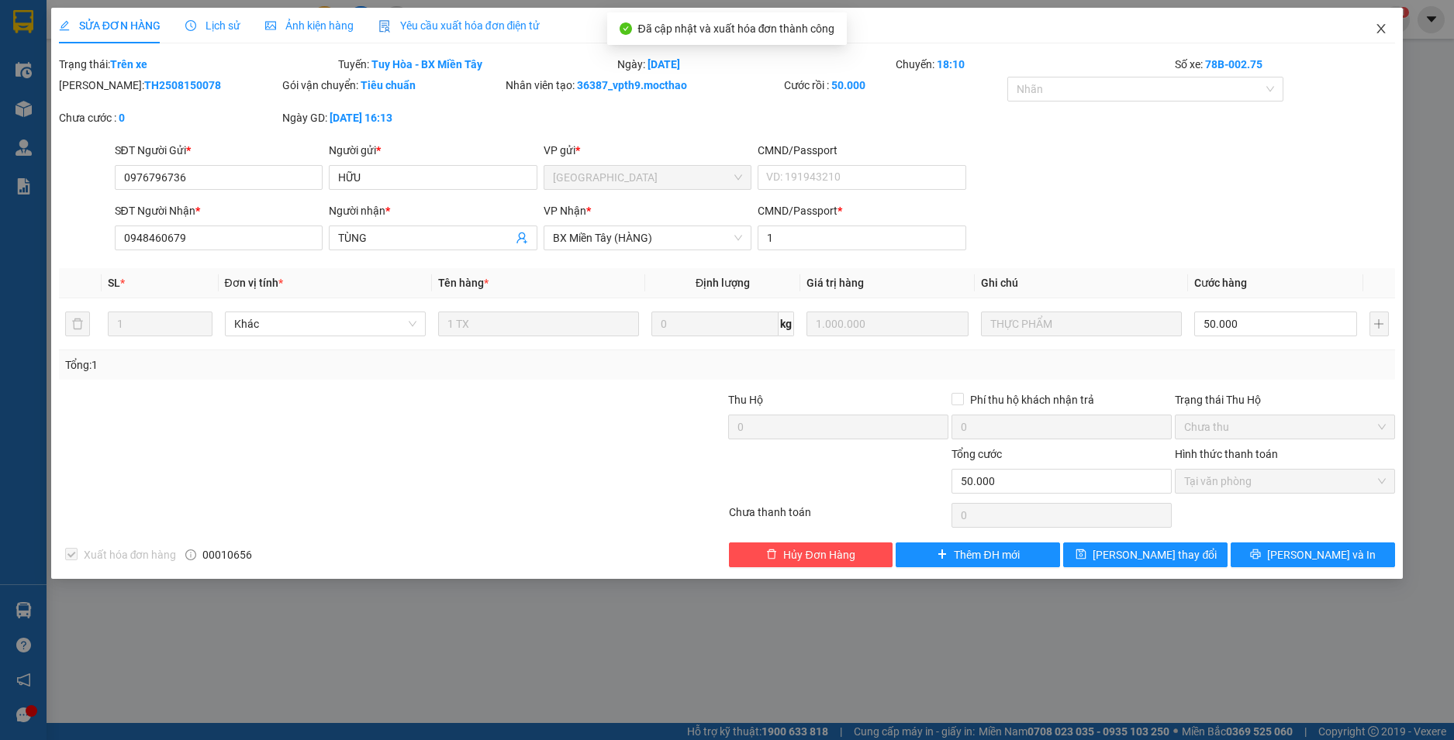
click at [1380, 26] on icon "close" at bounding box center [1380, 28] width 12 height 12
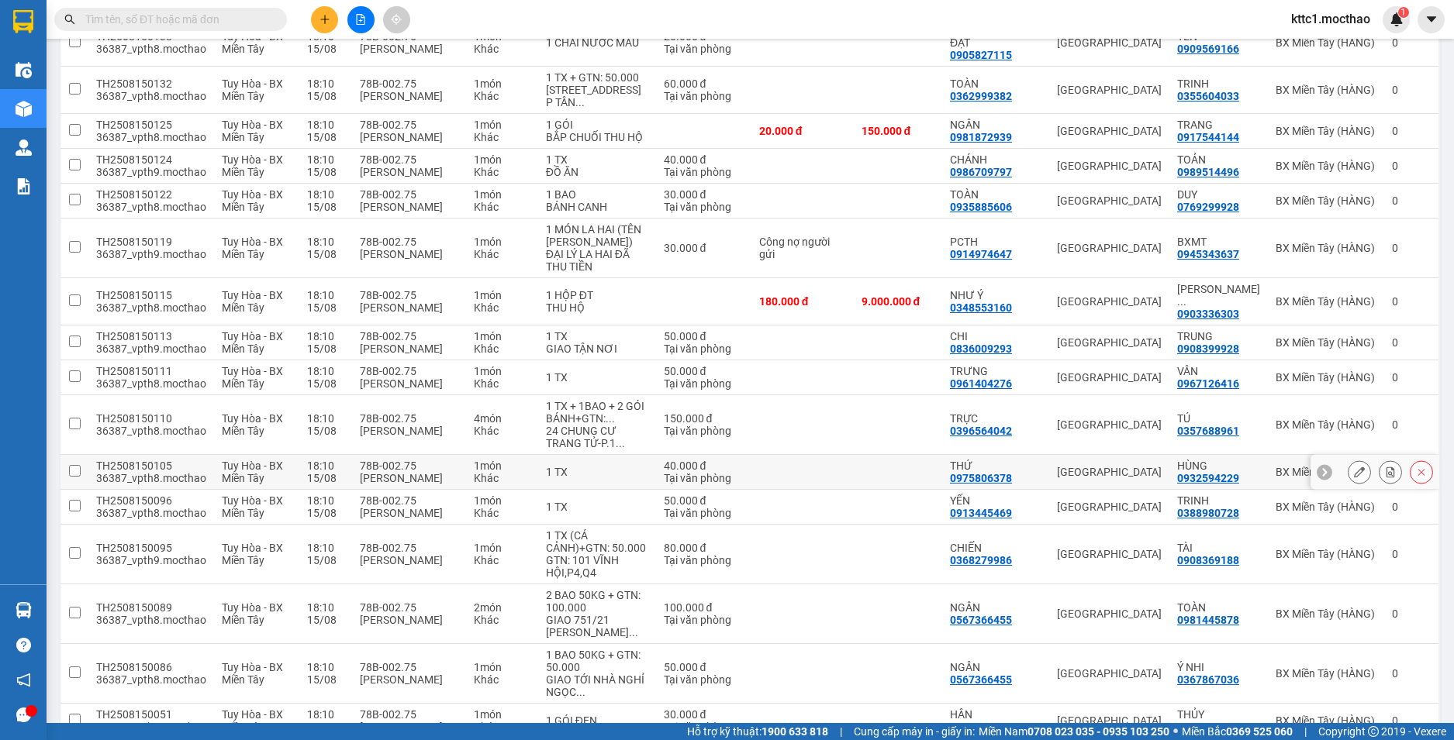
scroll to position [543, 0]
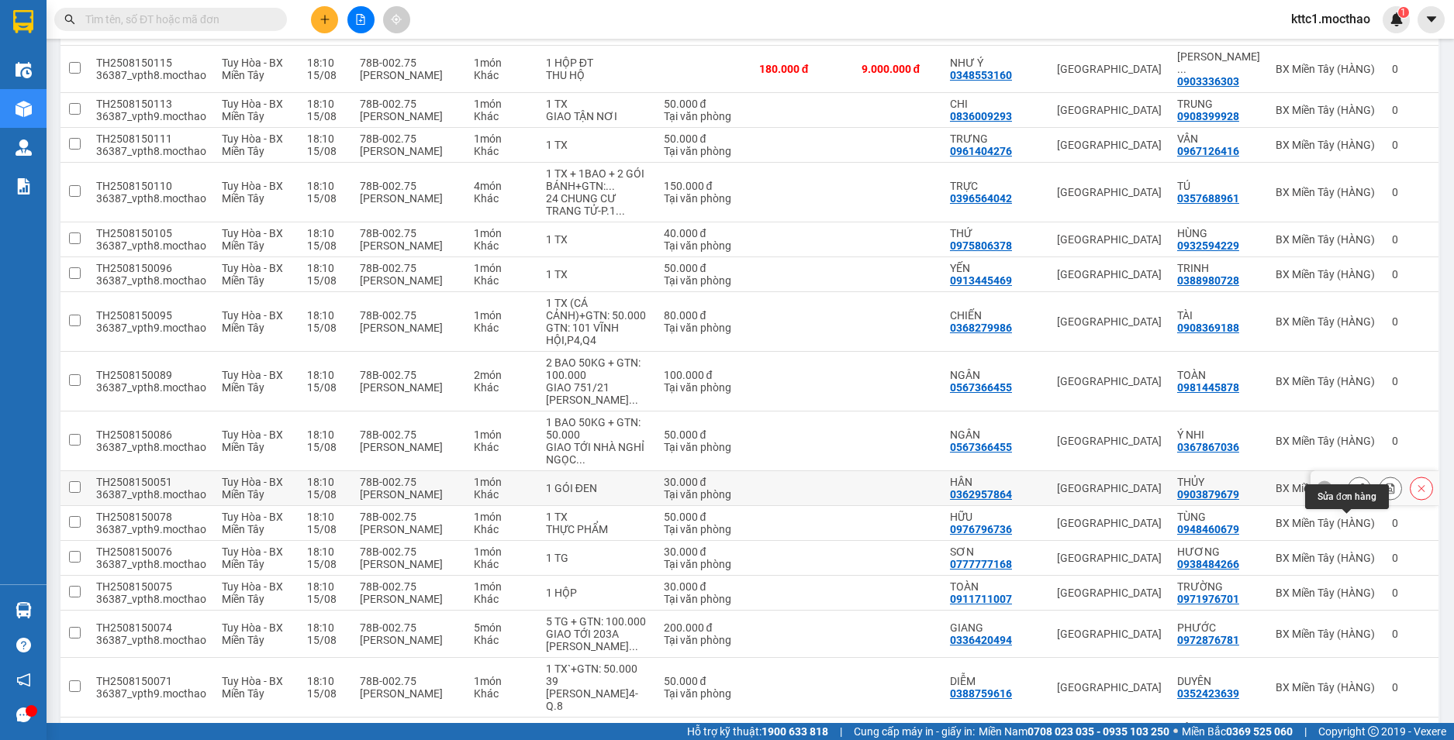
click at [1354, 494] on icon at bounding box center [1359, 488] width 11 height 11
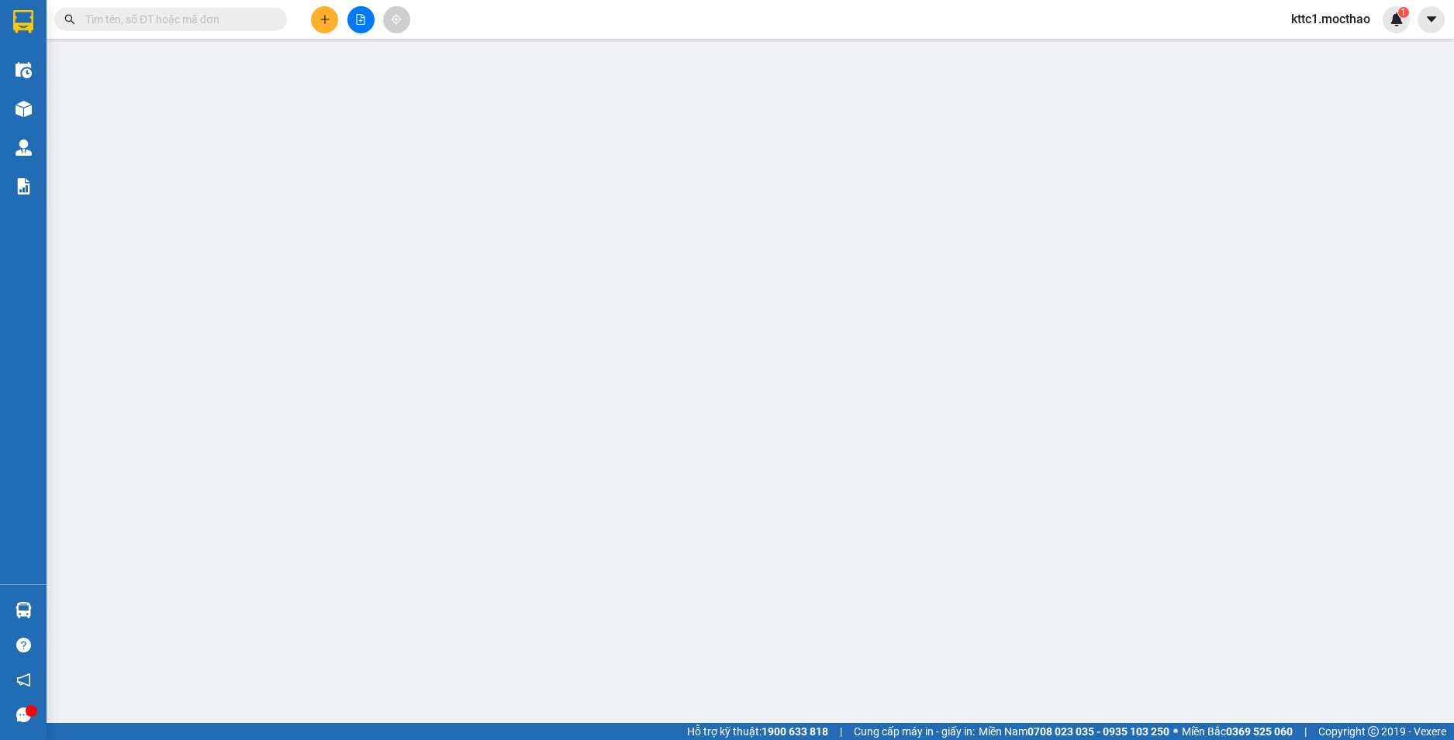
type input "0362957864"
type input "HÂN"
type input "0903879679"
type input "THỦY"
type input "1"
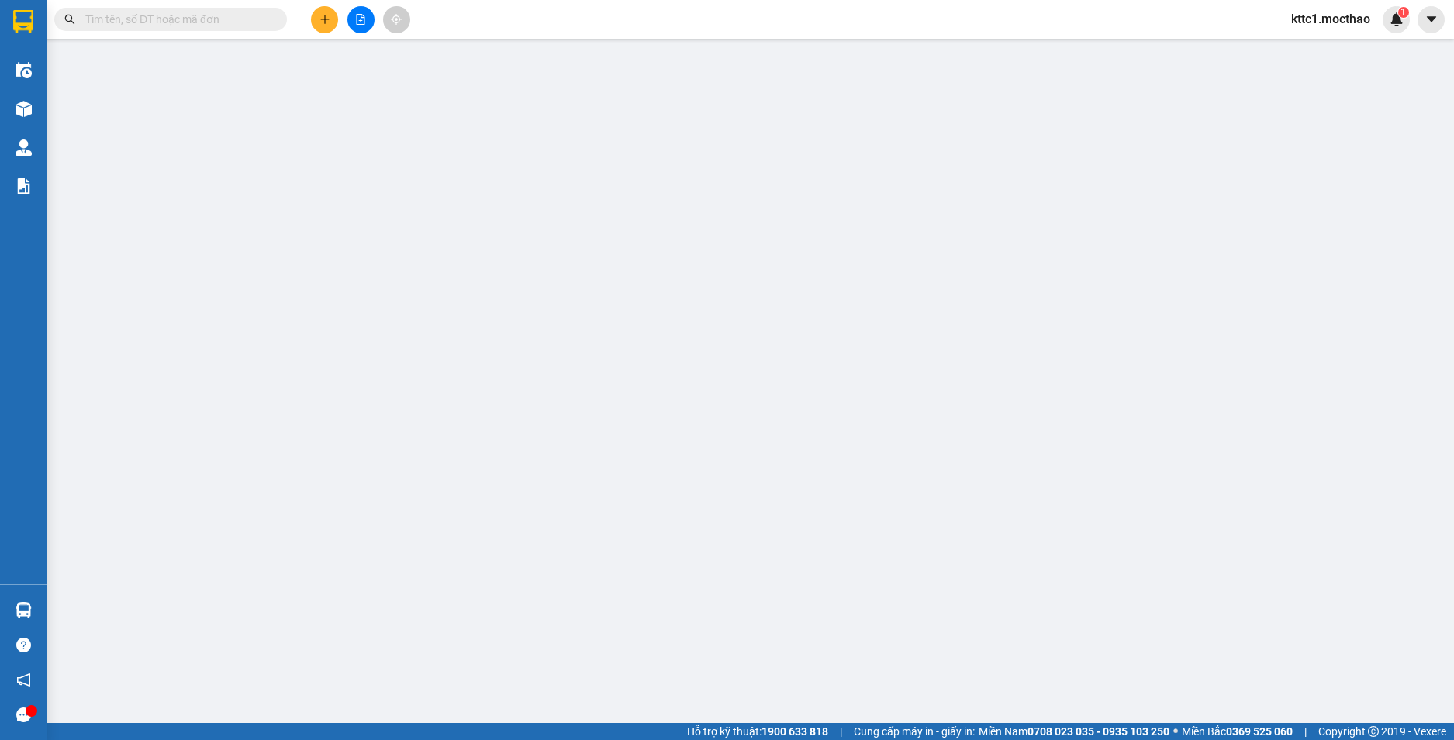
type input "30.000"
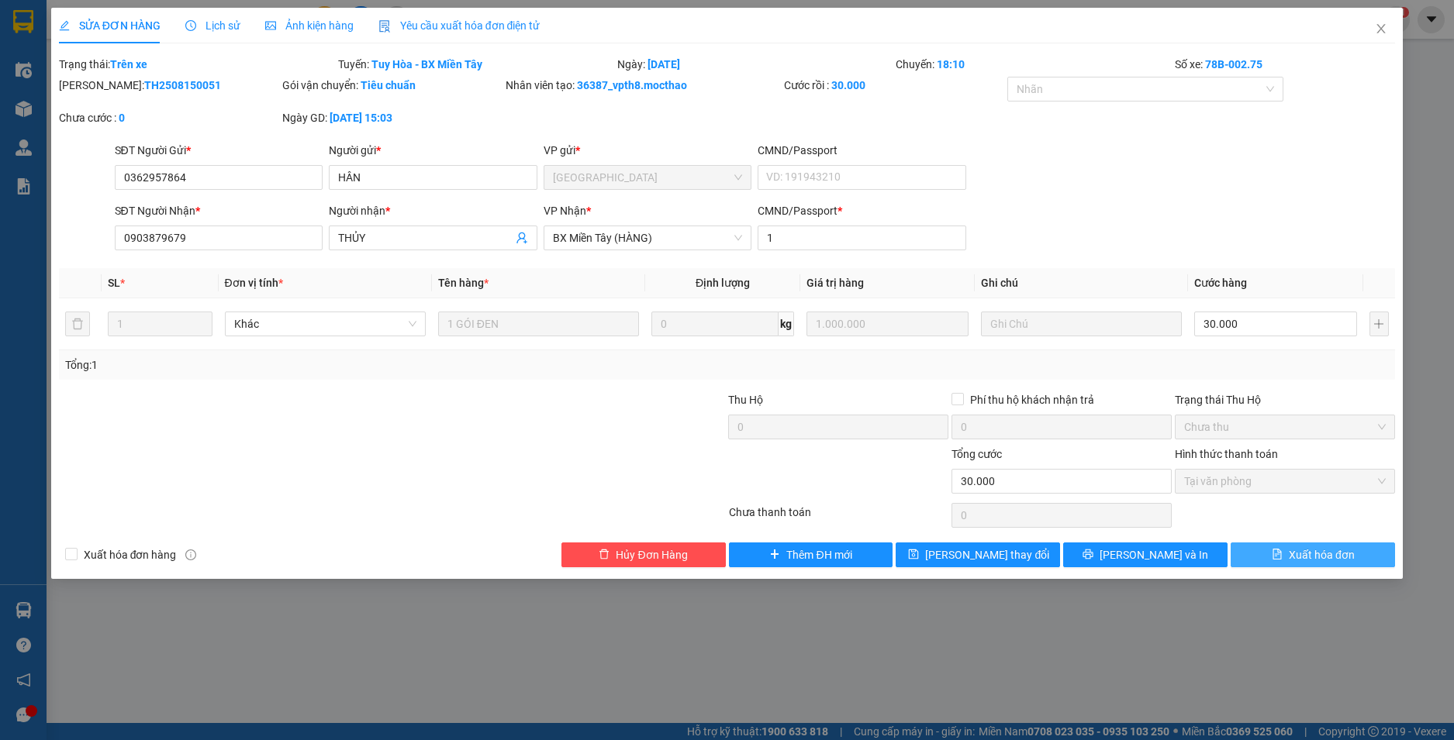
click at [1317, 545] on button "Xuất hóa đơn" at bounding box center [1312, 555] width 164 height 25
checkbox input "true"
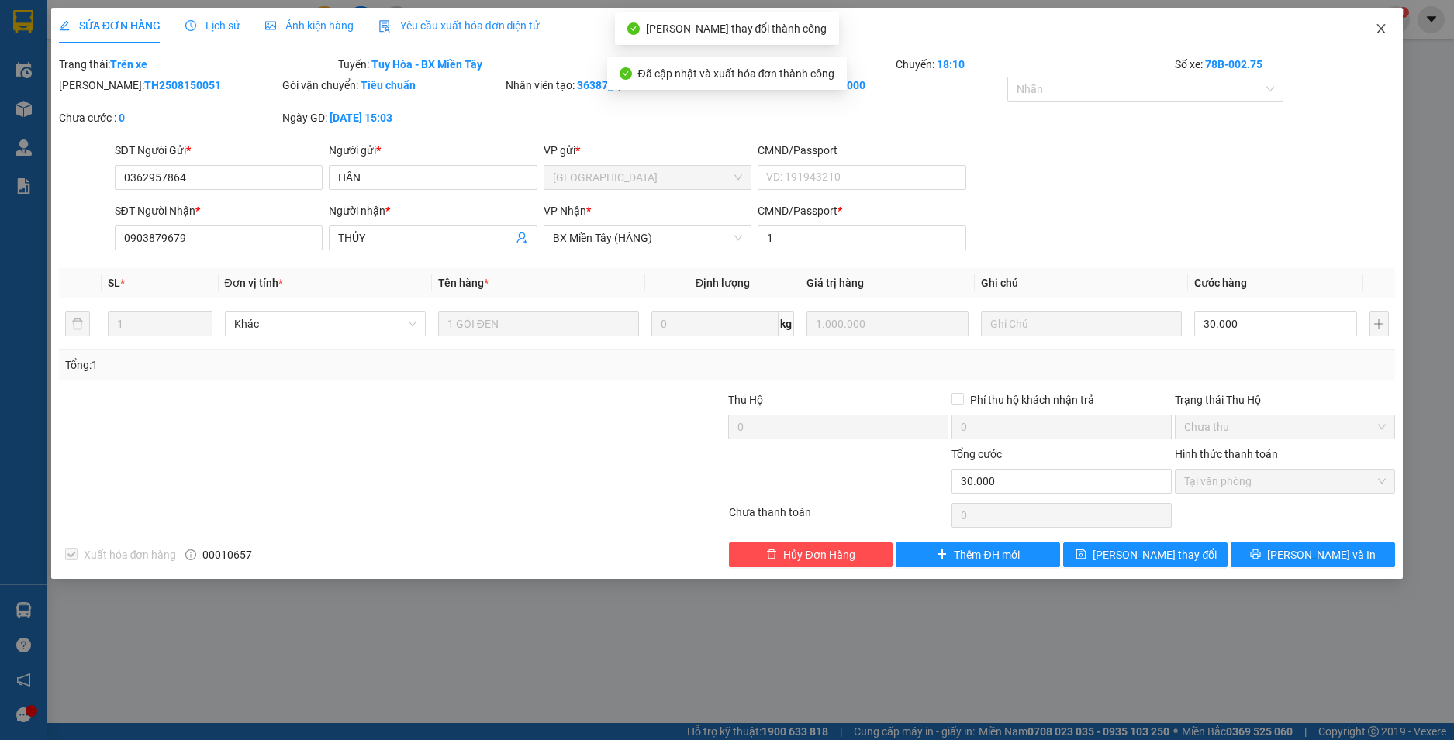
click at [1380, 30] on icon "close" at bounding box center [1381, 28] width 9 height 9
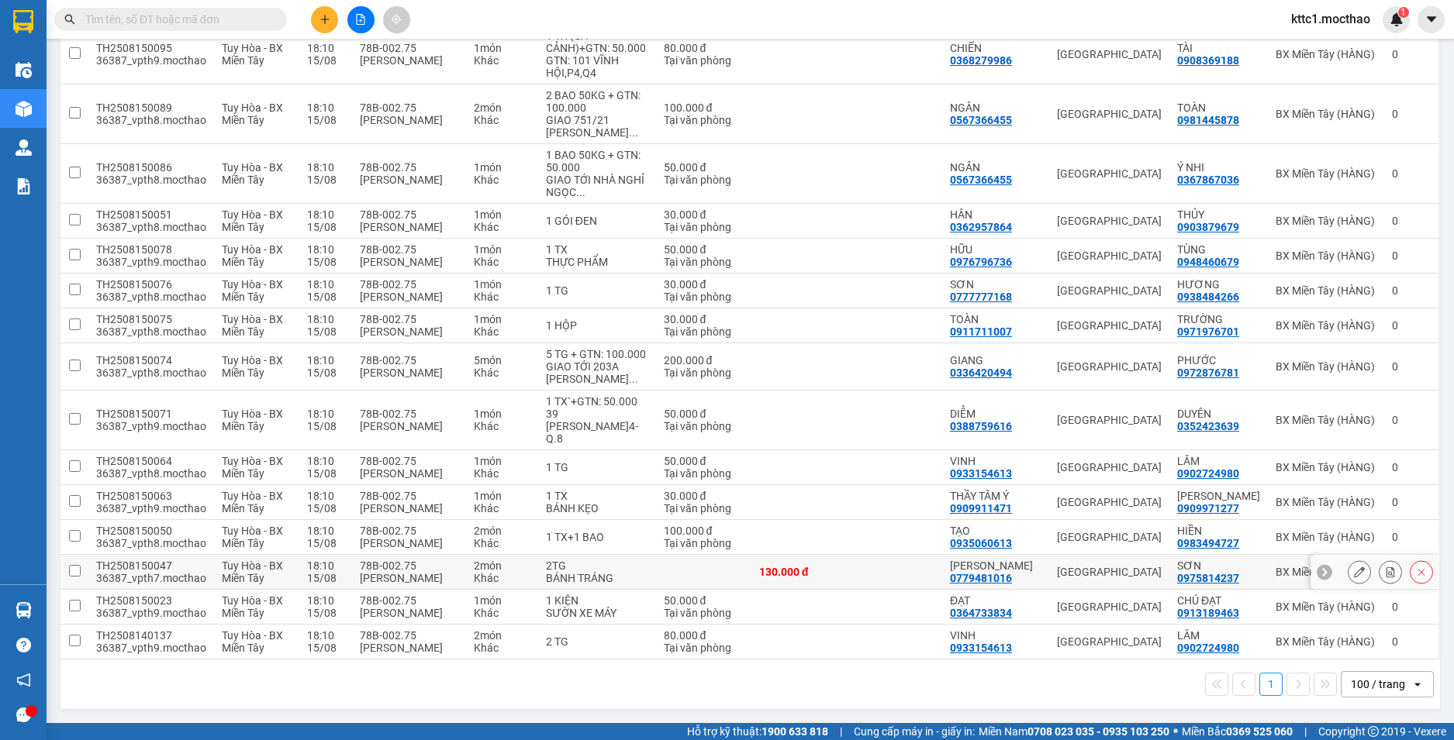
scroll to position [860, 0]
click at [1354, 109] on icon at bounding box center [1359, 114] width 11 height 11
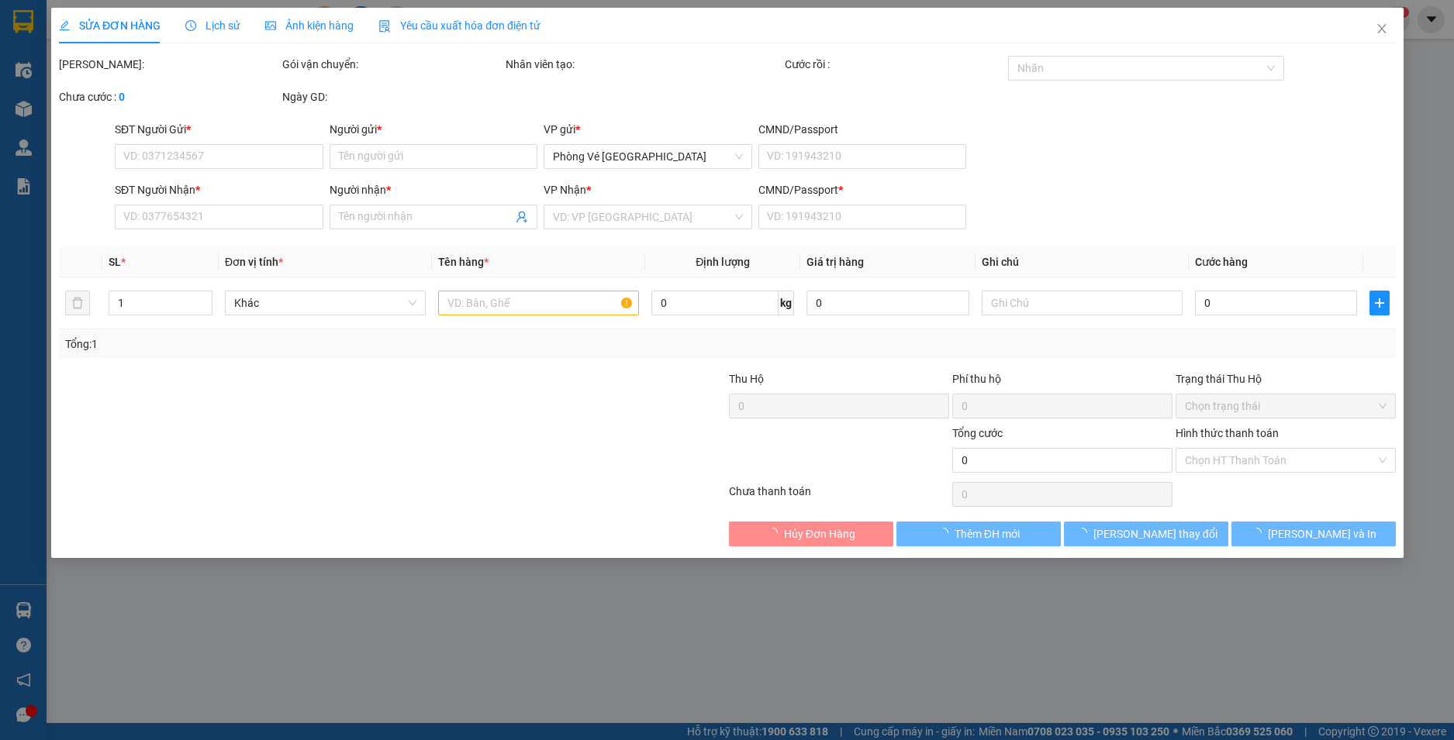
type input "0567366455"
type input "NGÂN"
type input "0981445878"
type input "TOÀN"
type input "1"
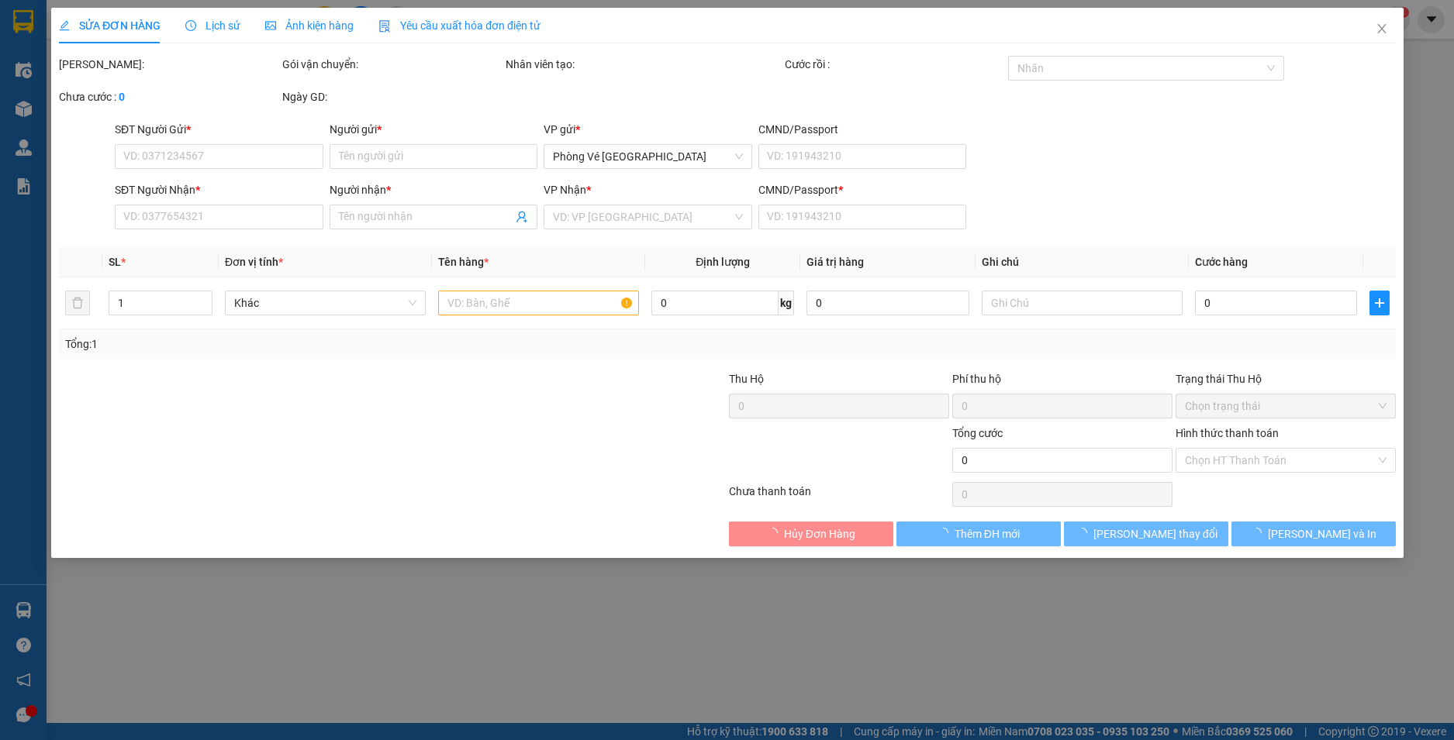
type input "100.000"
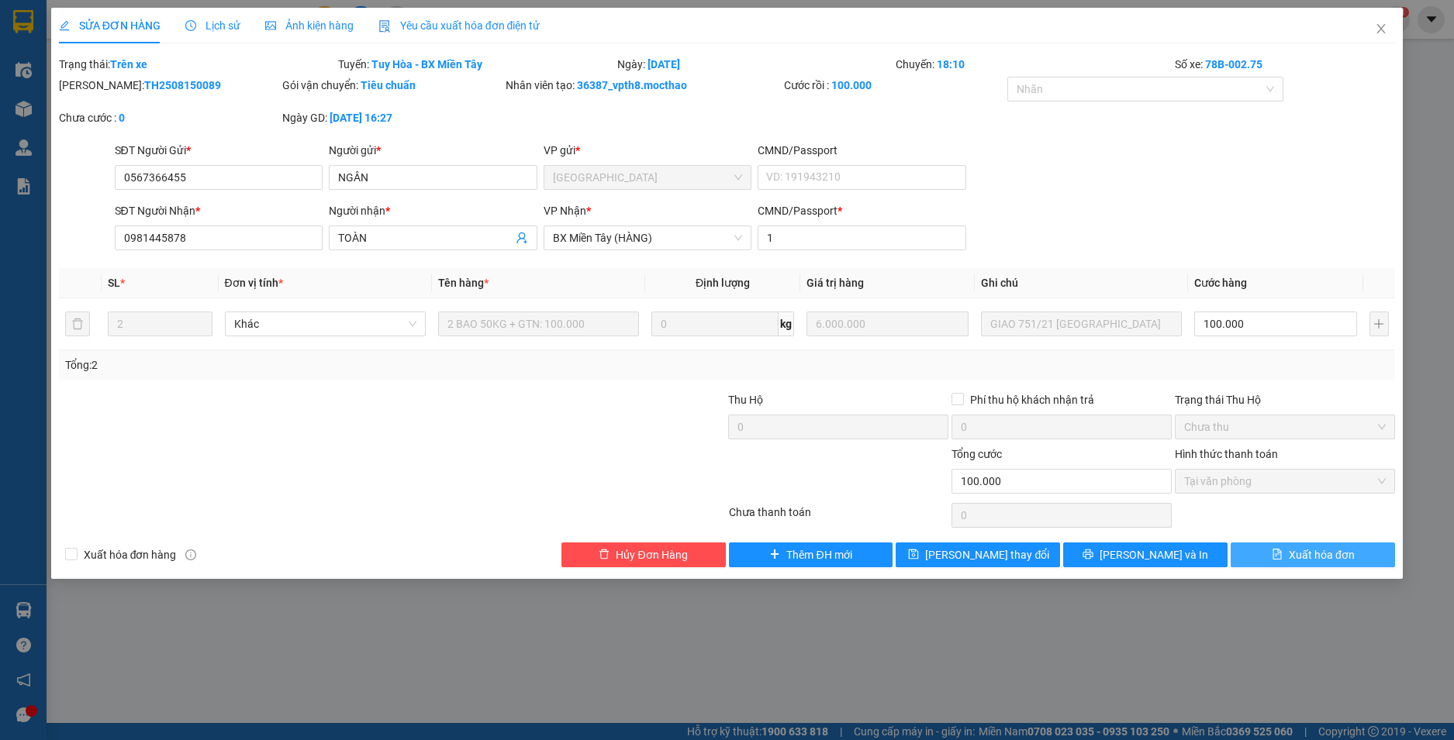
click at [1320, 557] on span "Xuất hóa đơn" at bounding box center [1321, 555] width 66 height 17
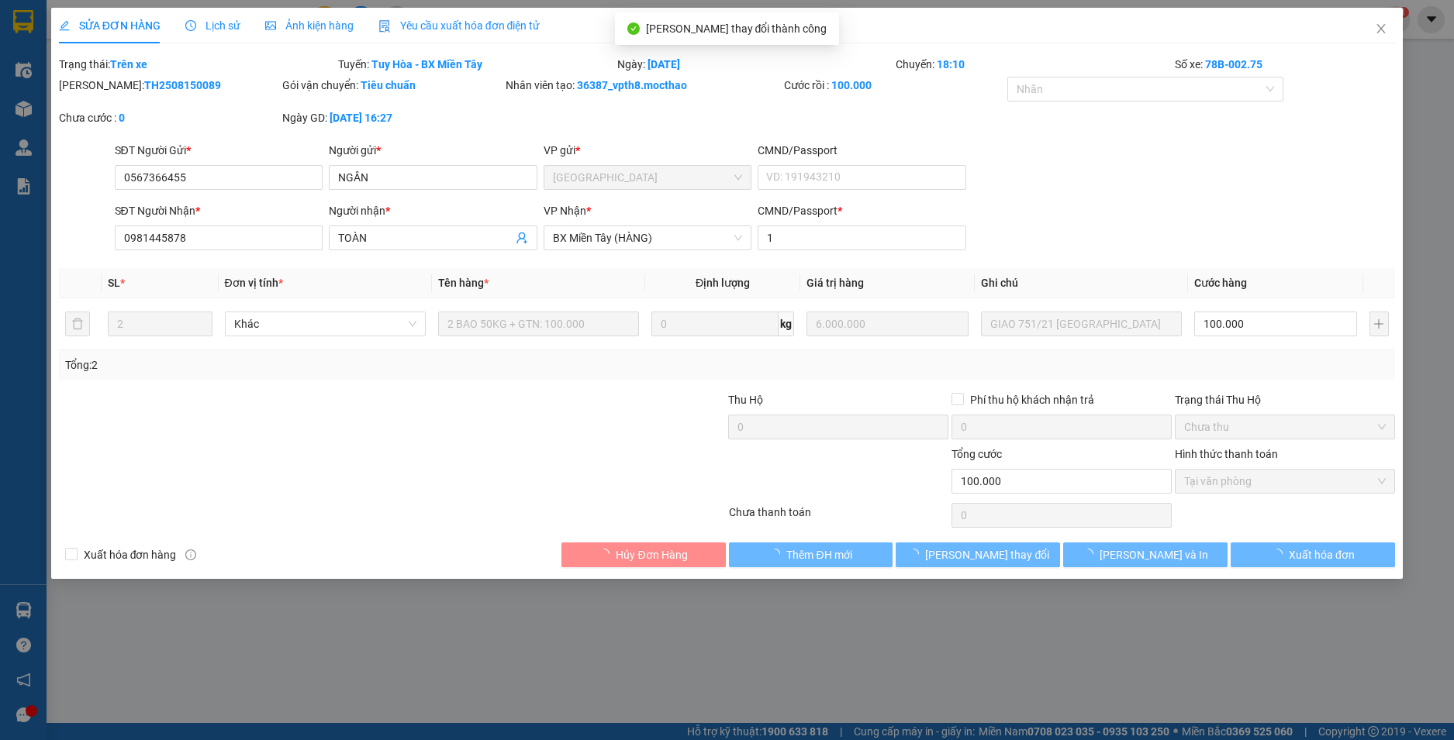
checkbox input "true"
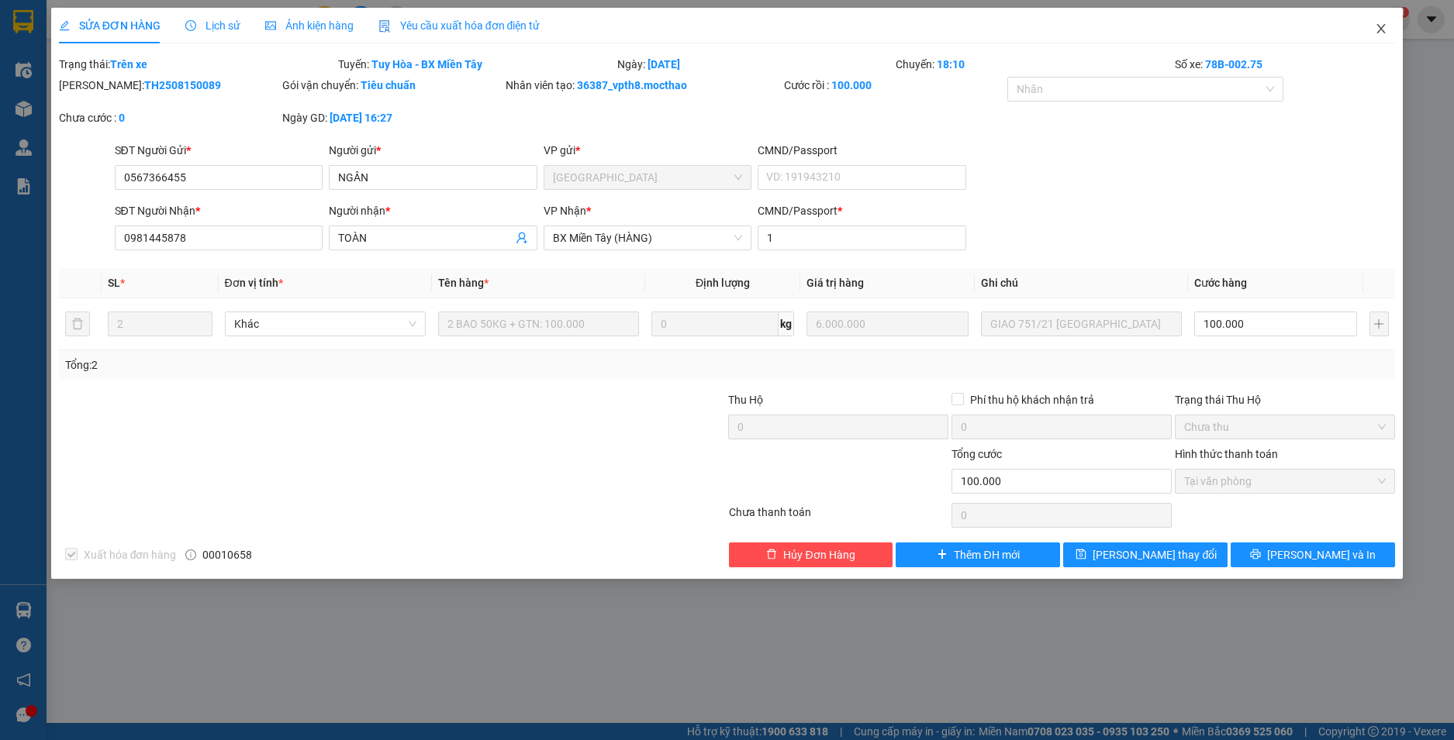
click at [1378, 25] on icon "close" at bounding box center [1380, 28] width 12 height 12
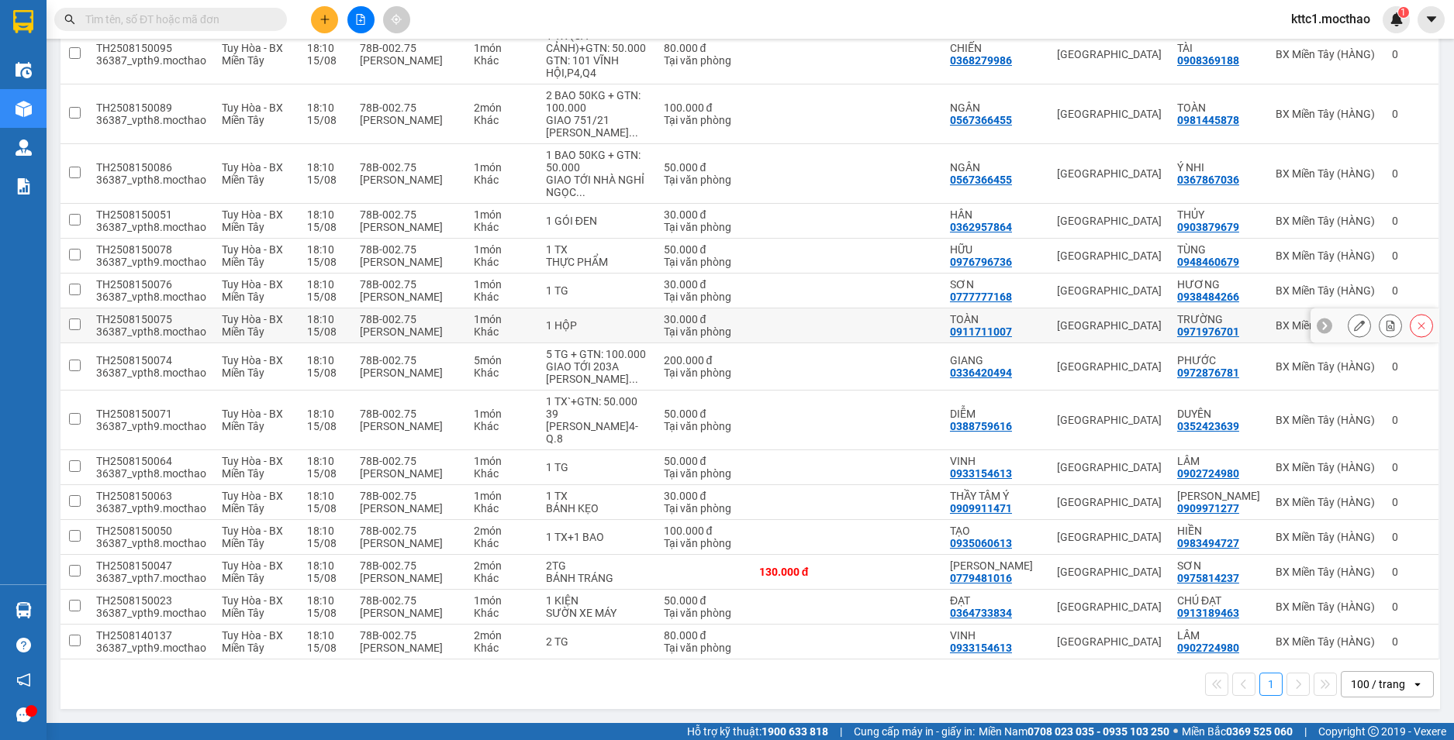
scroll to position [775, 0]
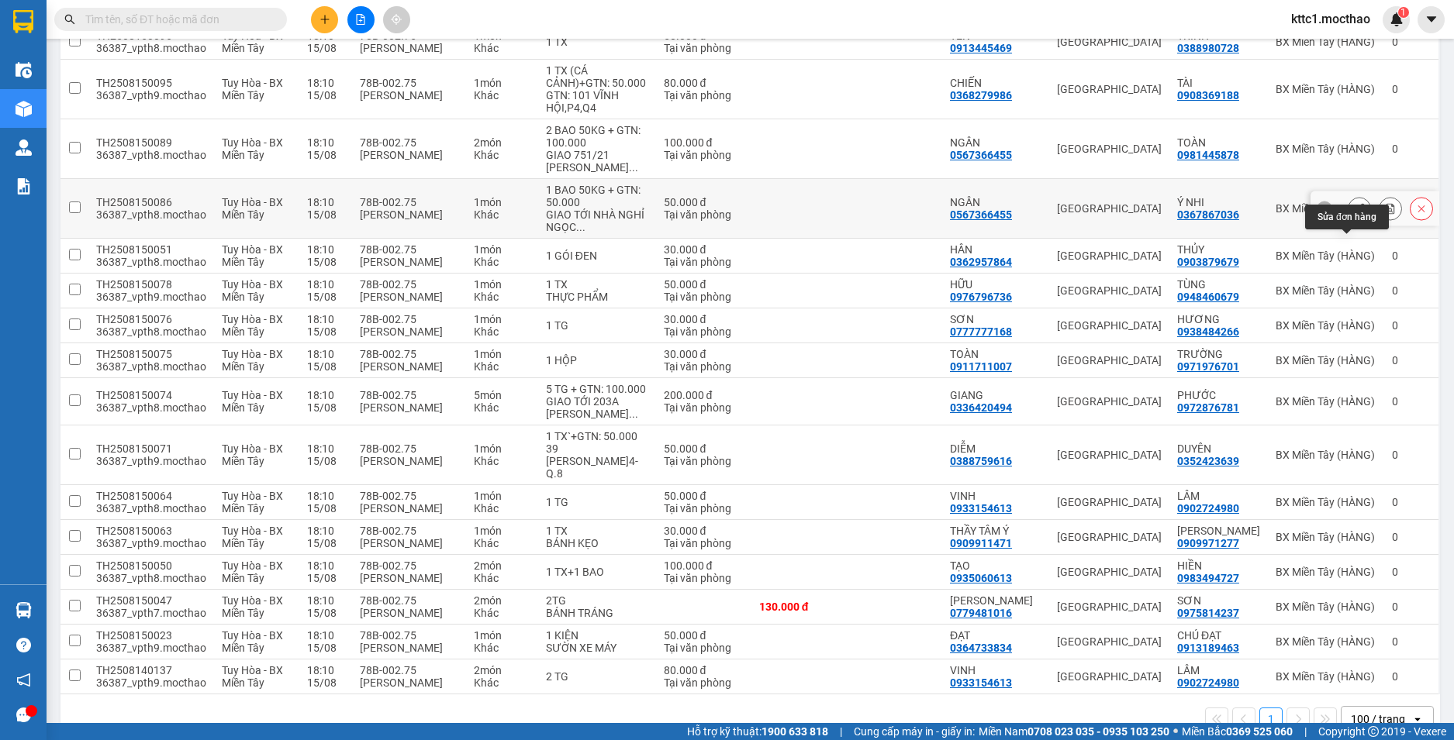
click at [1354, 214] on icon at bounding box center [1359, 208] width 11 height 11
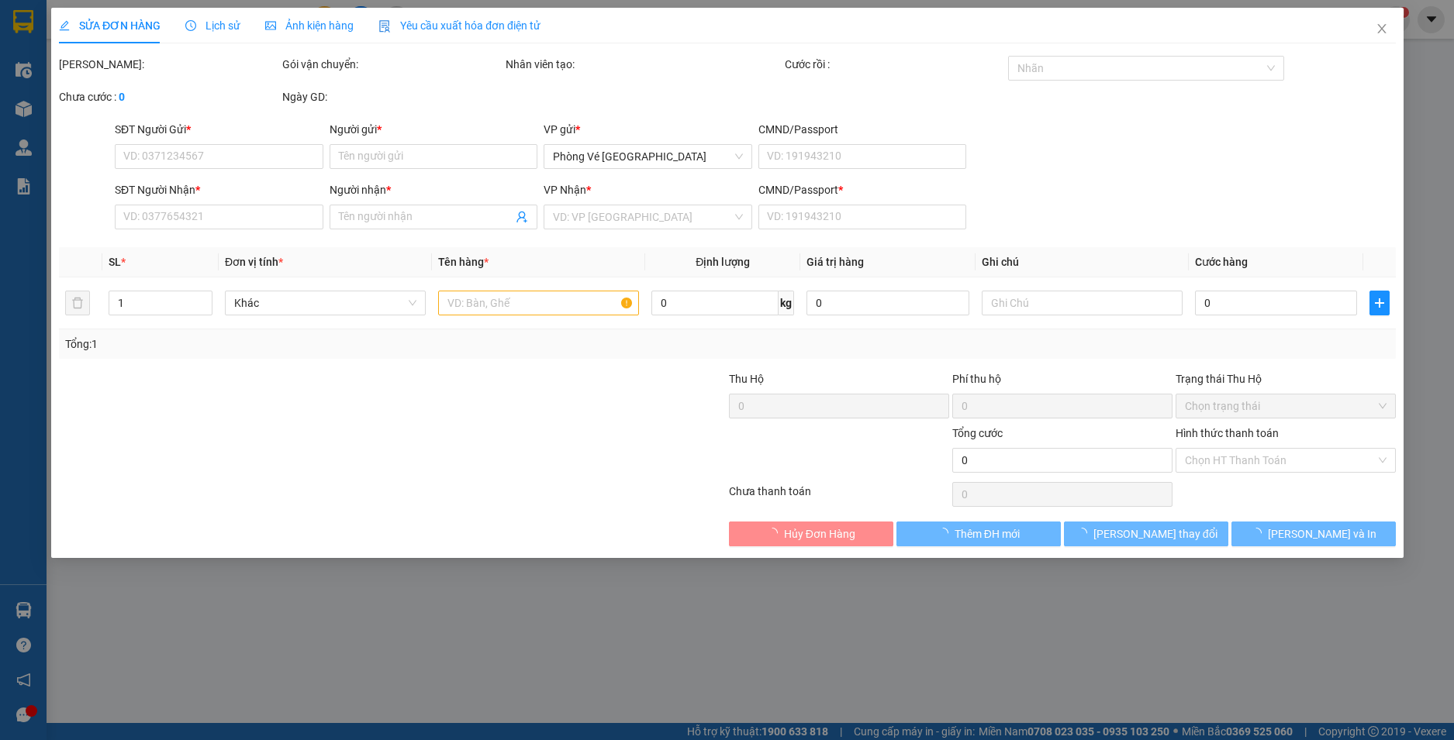
type input "0567366455"
type input "NGÂN"
type input "0367867036"
type input "Ý NHI"
type input "1"
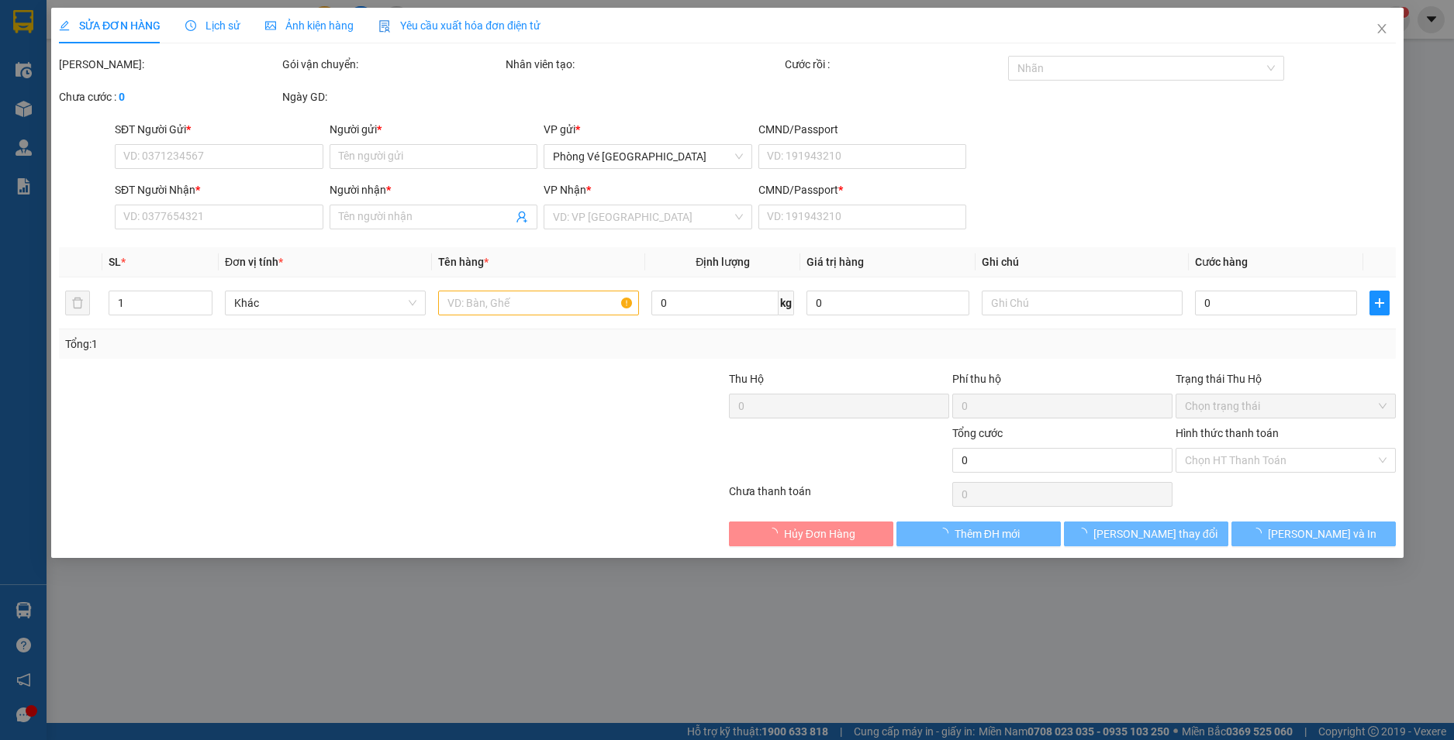
type input "50.000"
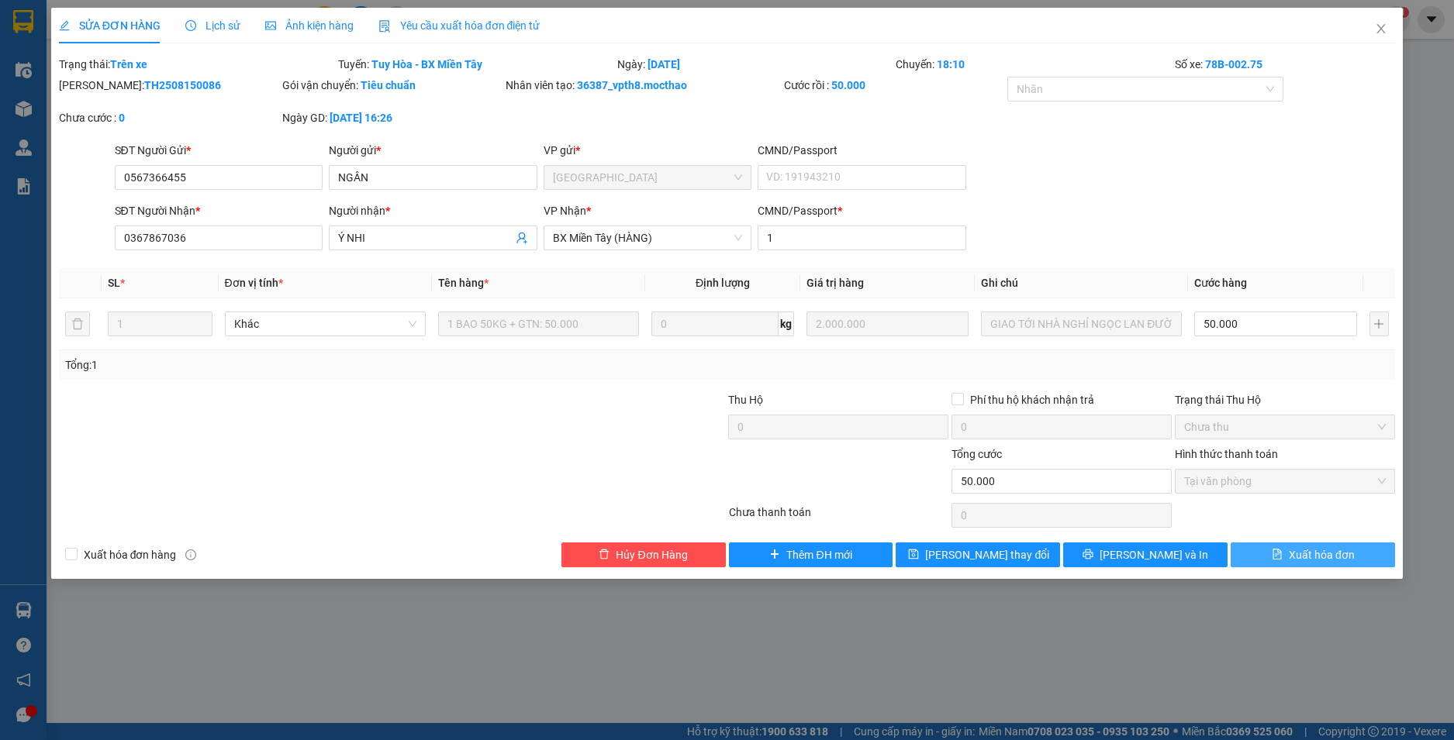
click at [1295, 551] on span "Xuất hóa đơn" at bounding box center [1321, 555] width 66 height 17
checkbox input "true"
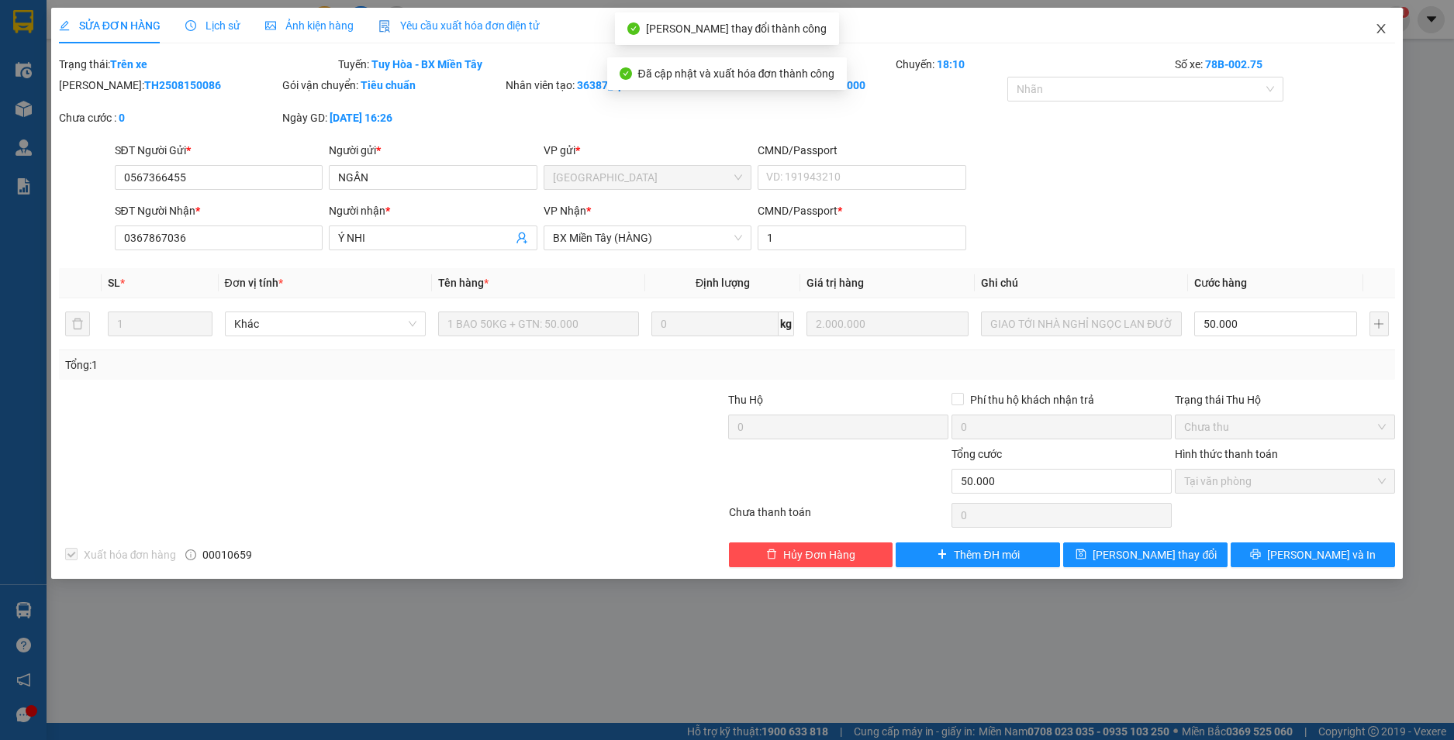
click at [1381, 22] on span "Close" at bounding box center [1380, 29] width 43 height 43
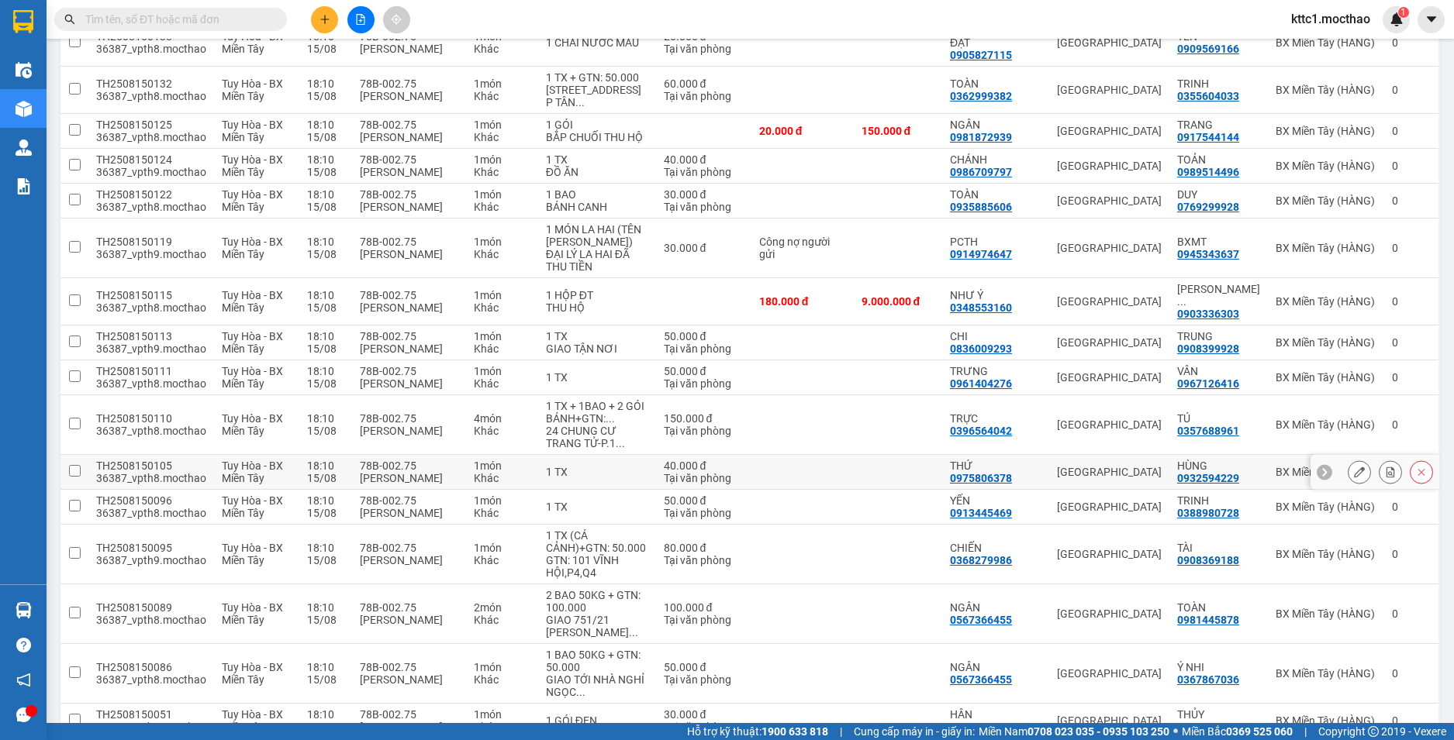
scroll to position [465, 0]
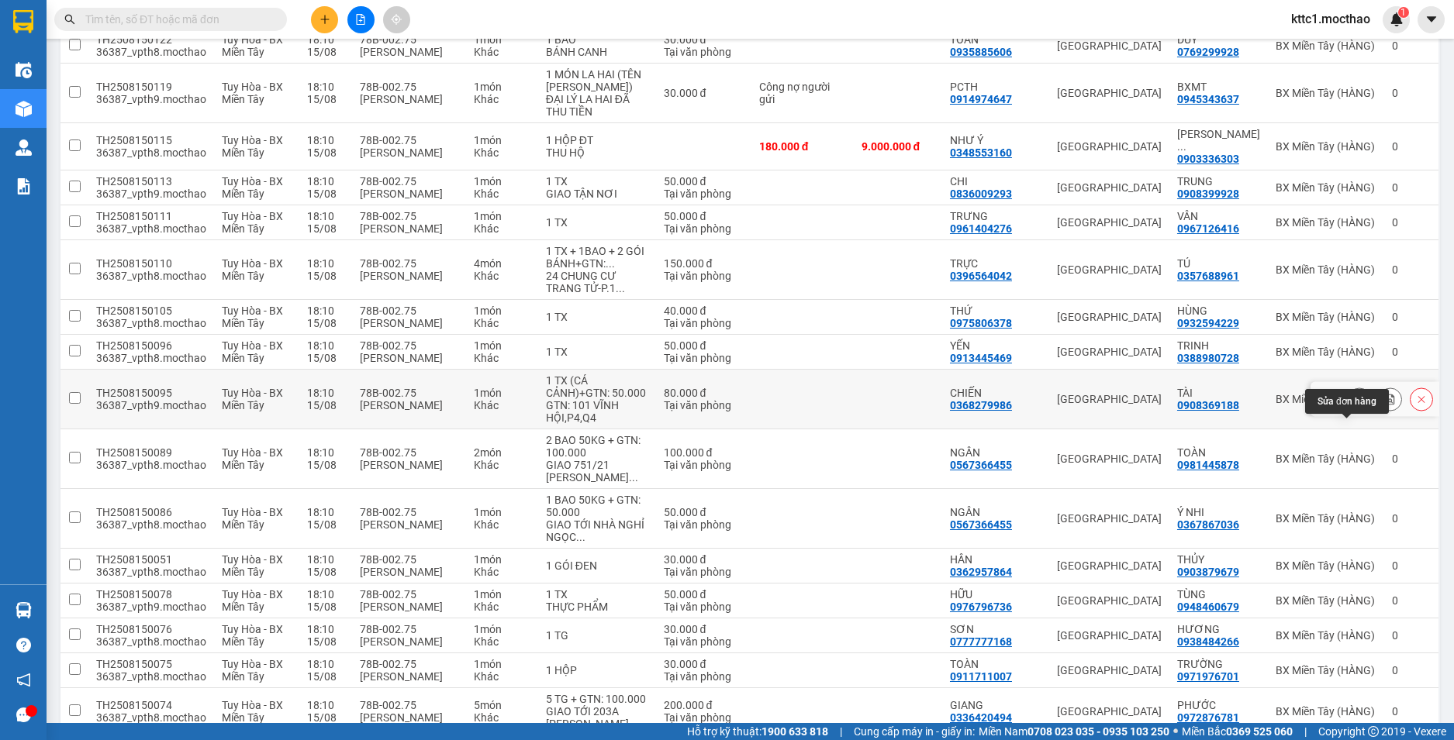
click at [1354, 405] on icon at bounding box center [1359, 399] width 11 height 11
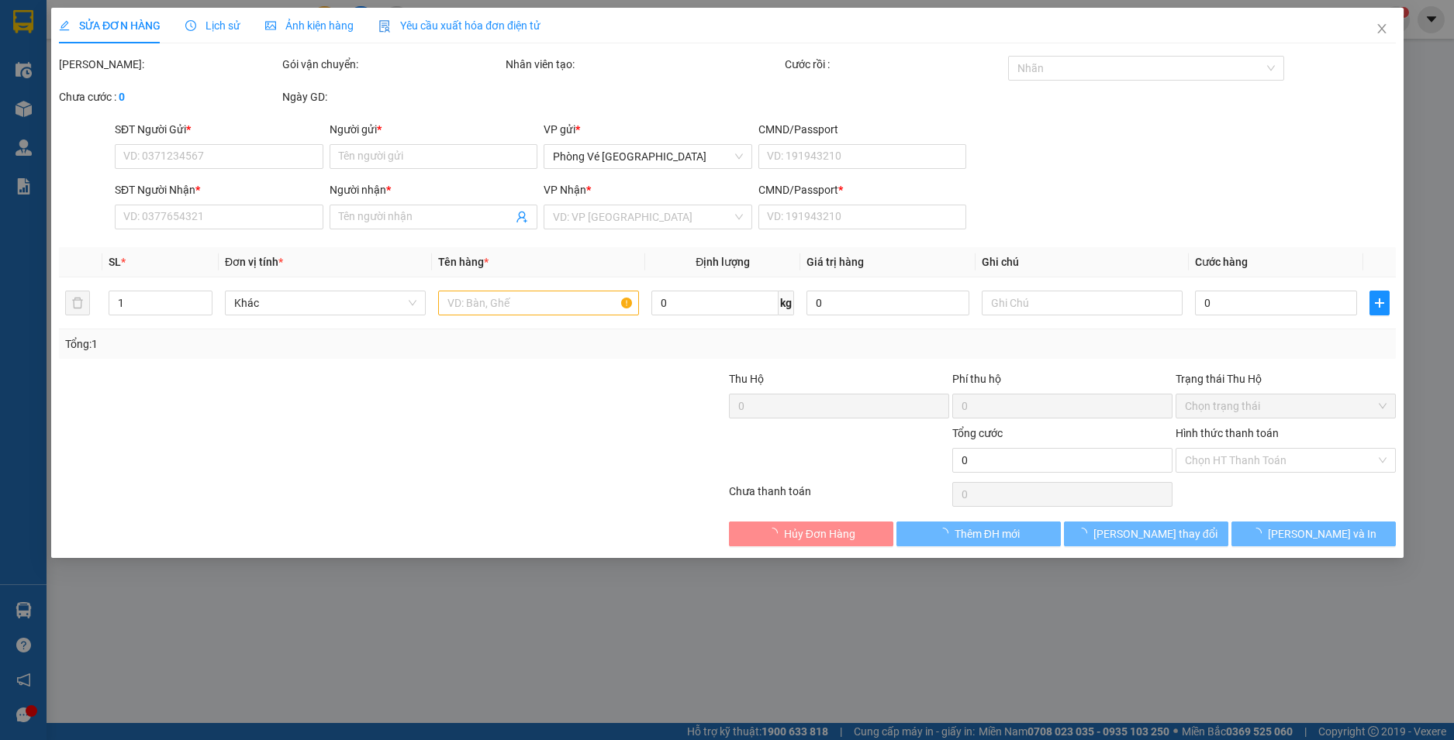
type input "0368279986"
type input "CHIẾN"
type input "0908369188"
type input "TÀI"
type input "1"
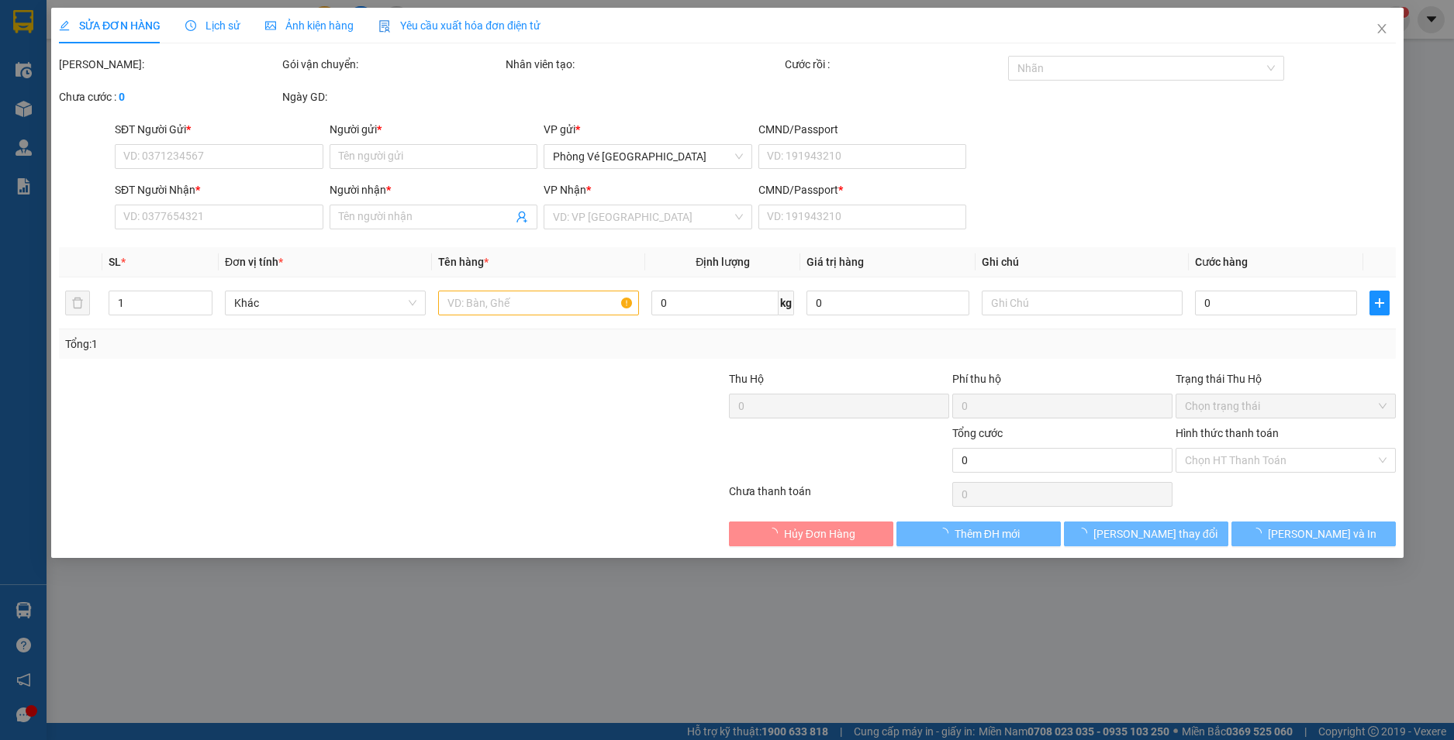
type input "80.000"
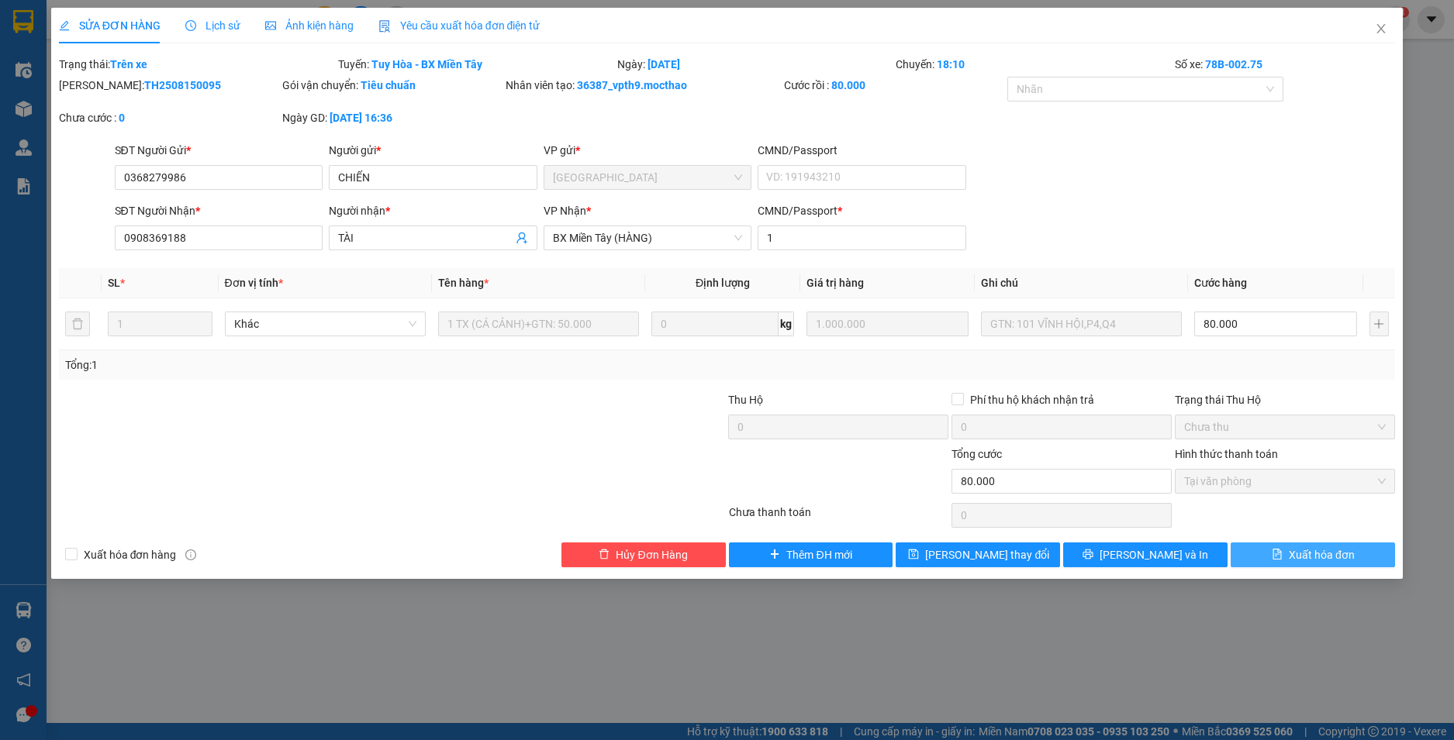
click at [1317, 547] on span "Xuất hóa đơn" at bounding box center [1321, 555] width 66 height 17
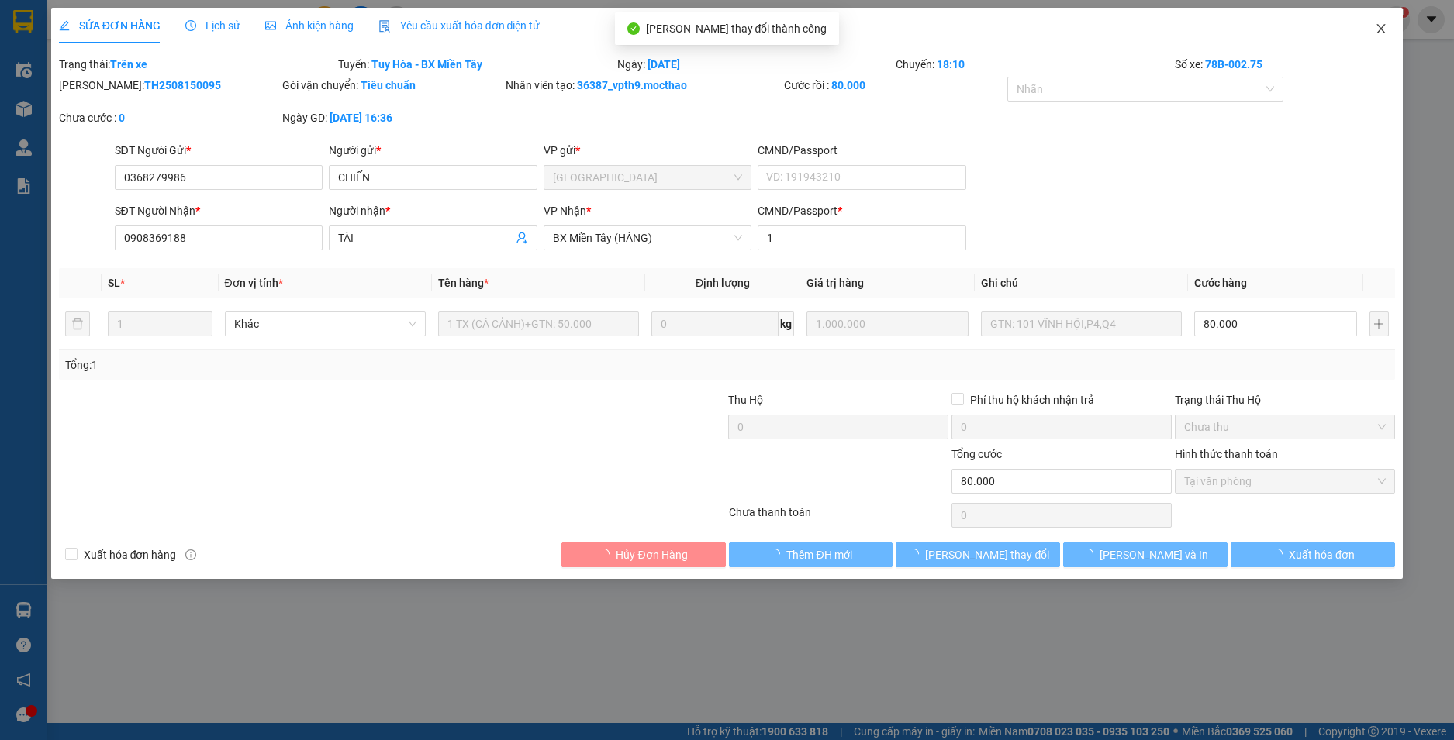
checkbox input "true"
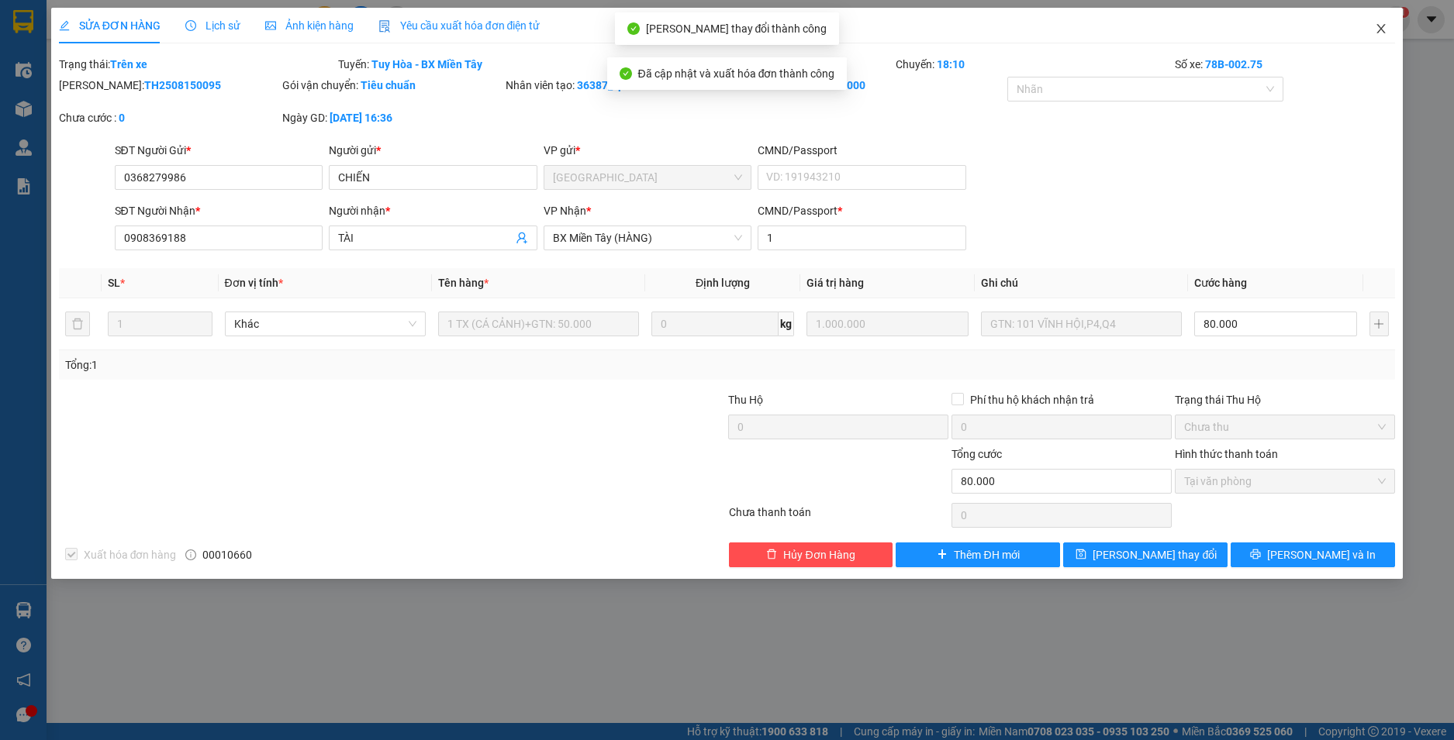
click at [1385, 29] on icon "close" at bounding box center [1380, 28] width 12 height 12
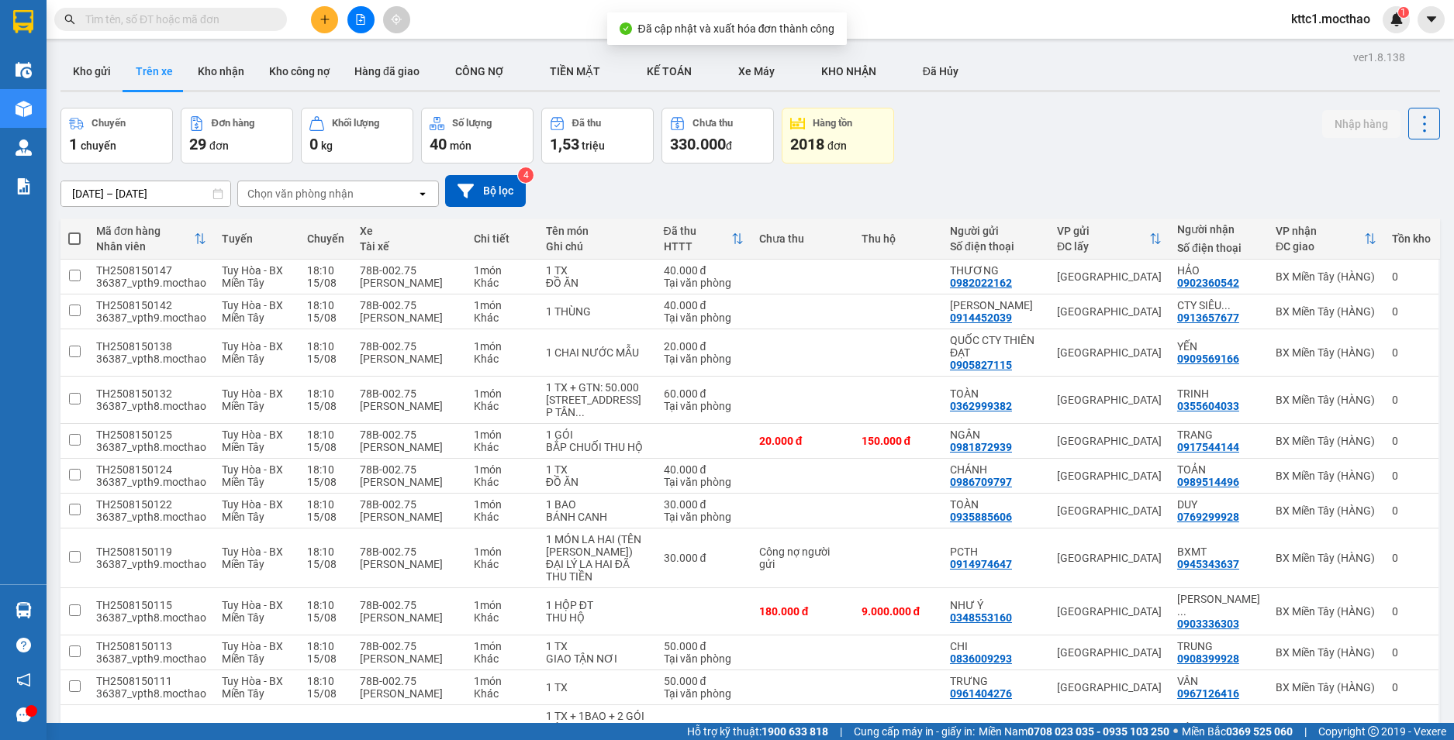
scroll to position [310, 0]
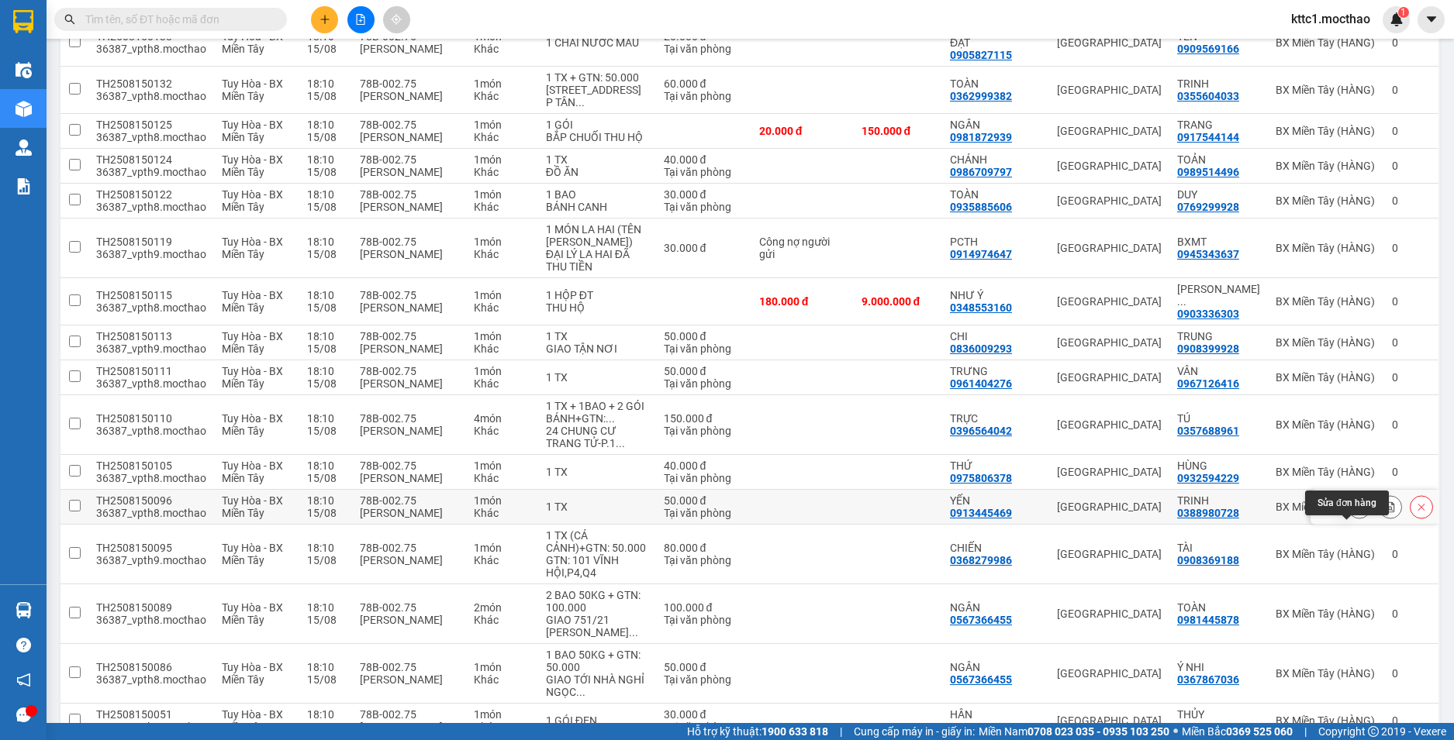
click at [1354, 512] on icon at bounding box center [1359, 507] width 11 height 11
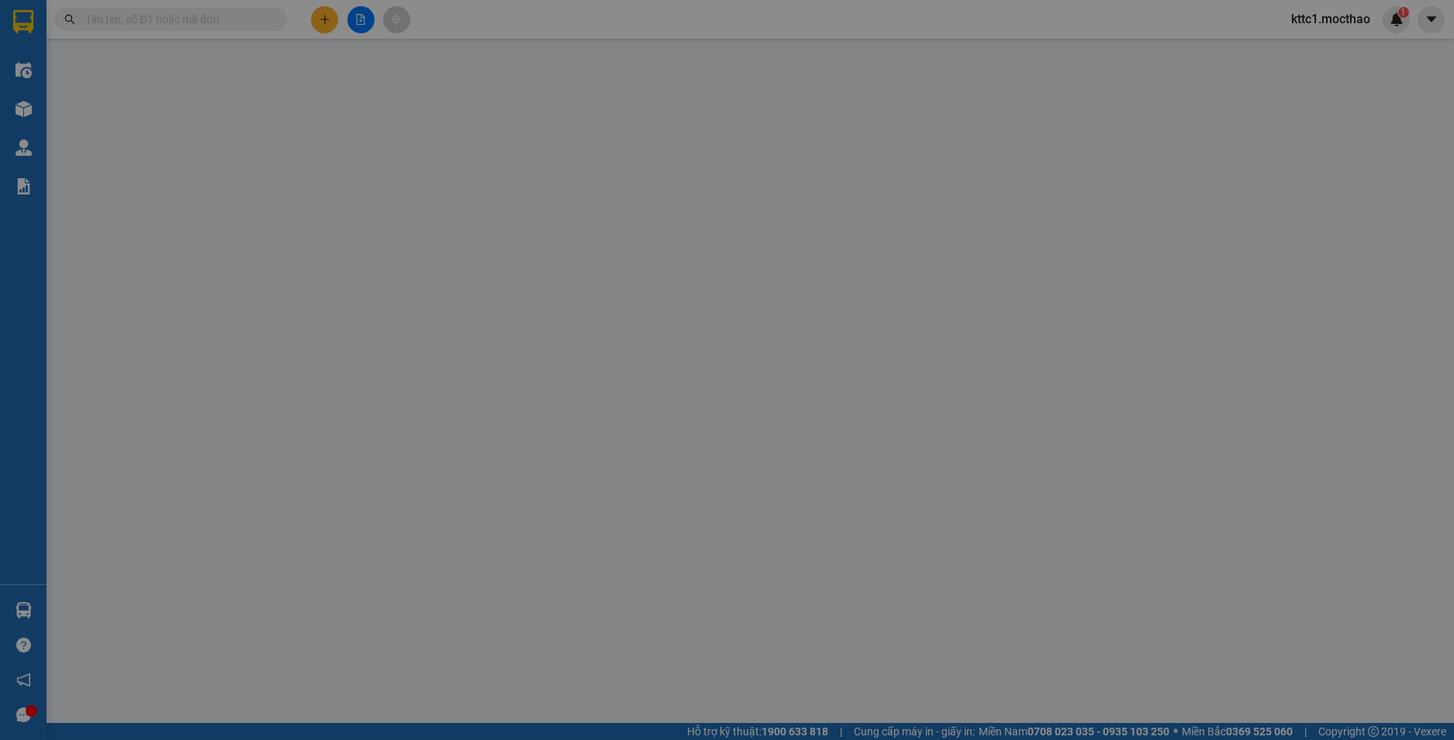
type input "0913445469"
type input "YẾN"
type input "0388980728"
type input "TRINH"
type input "1"
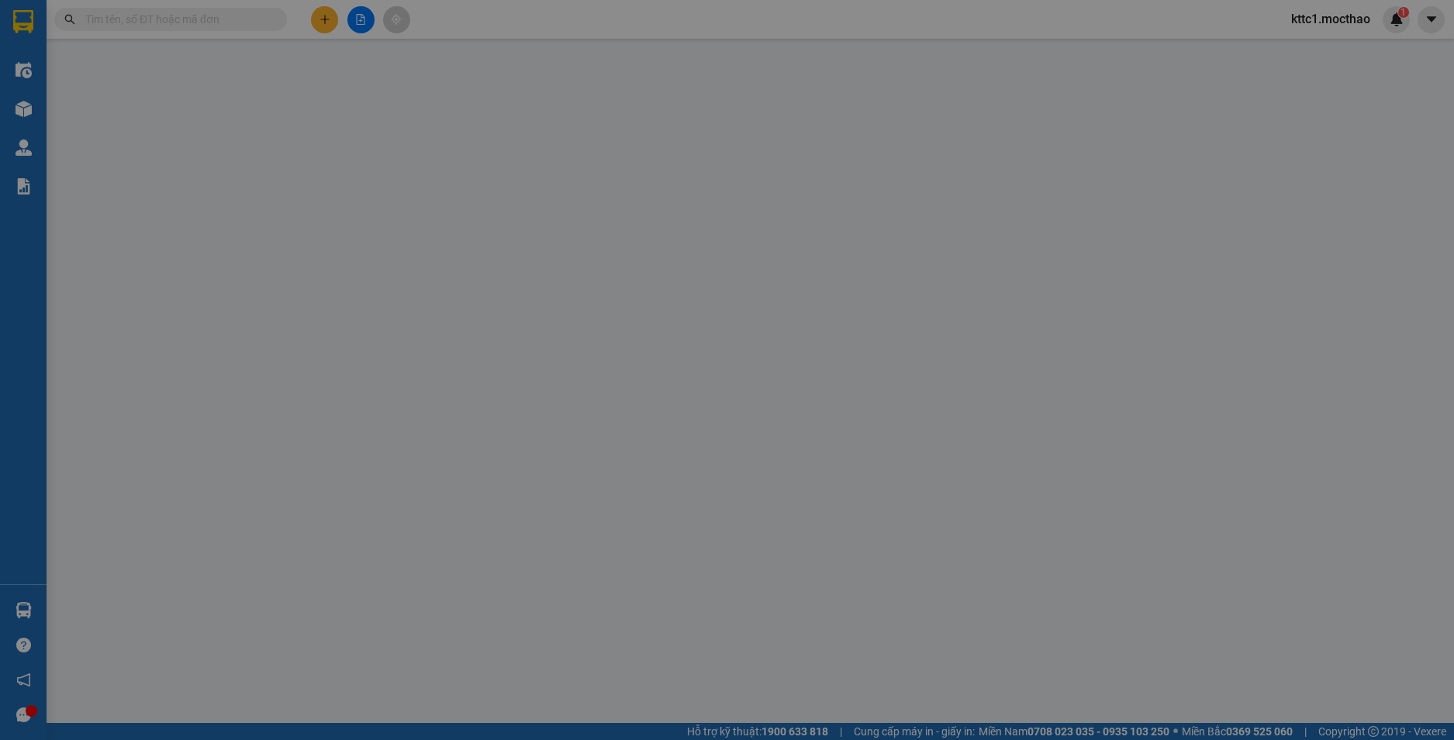
type input "50.000"
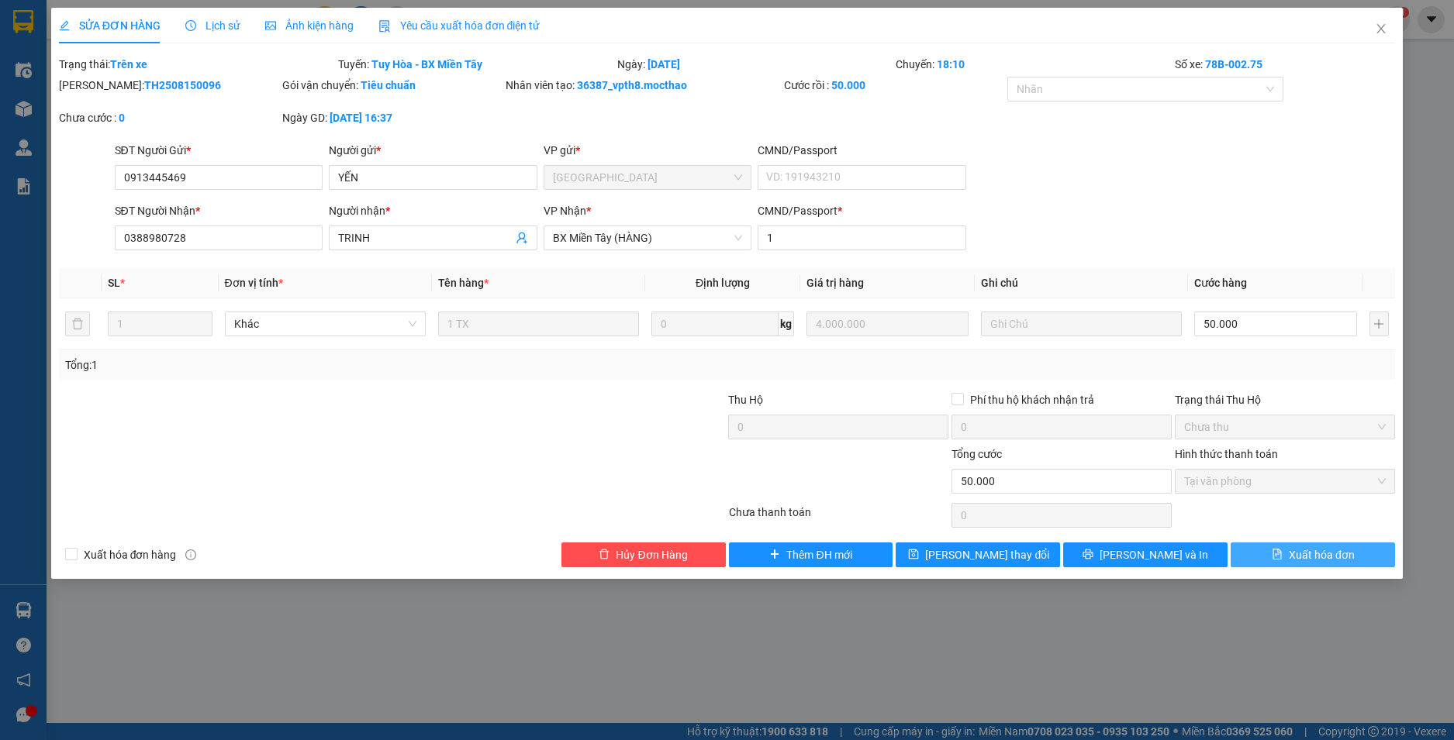
click at [1335, 552] on span "Xuất hóa đơn" at bounding box center [1321, 555] width 66 height 17
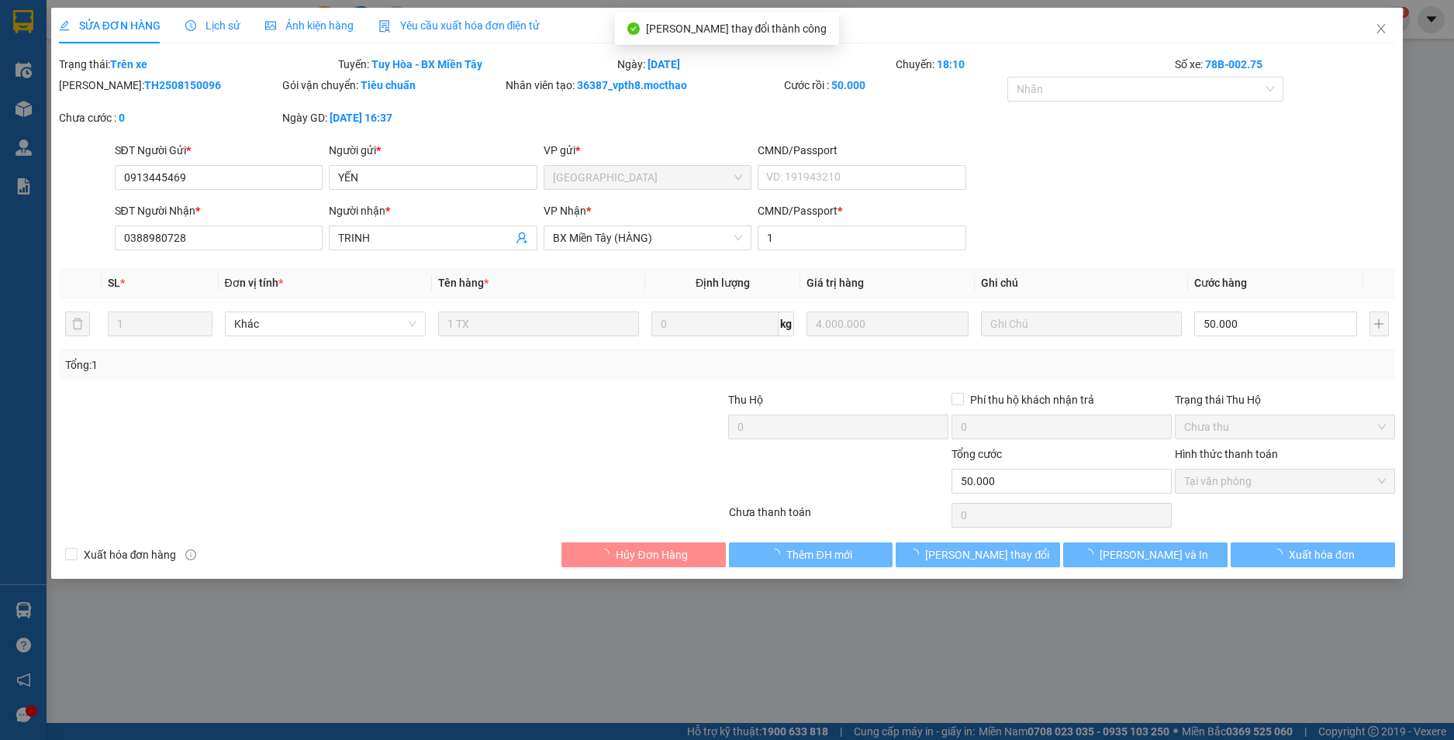
checkbox input "true"
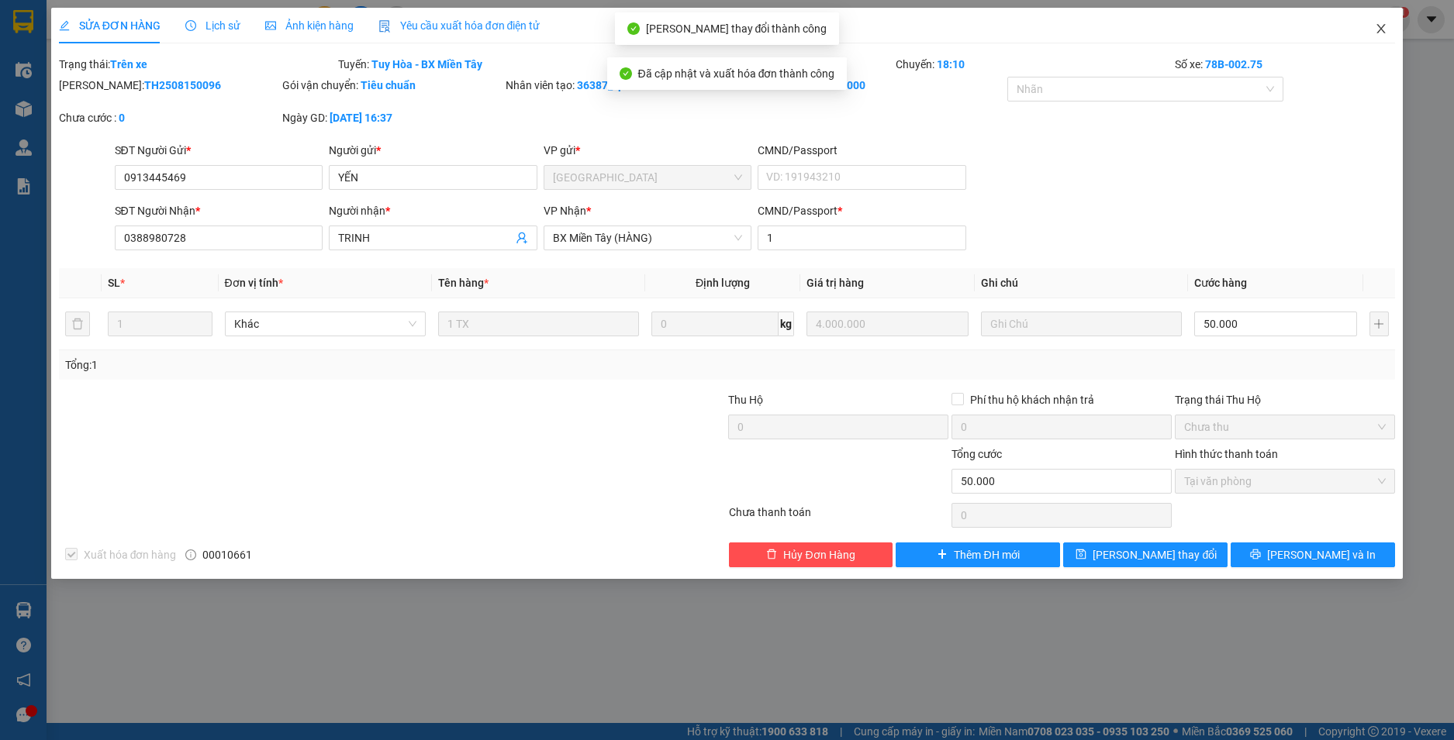
click at [1380, 29] on icon "close" at bounding box center [1381, 28] width 9 height 9
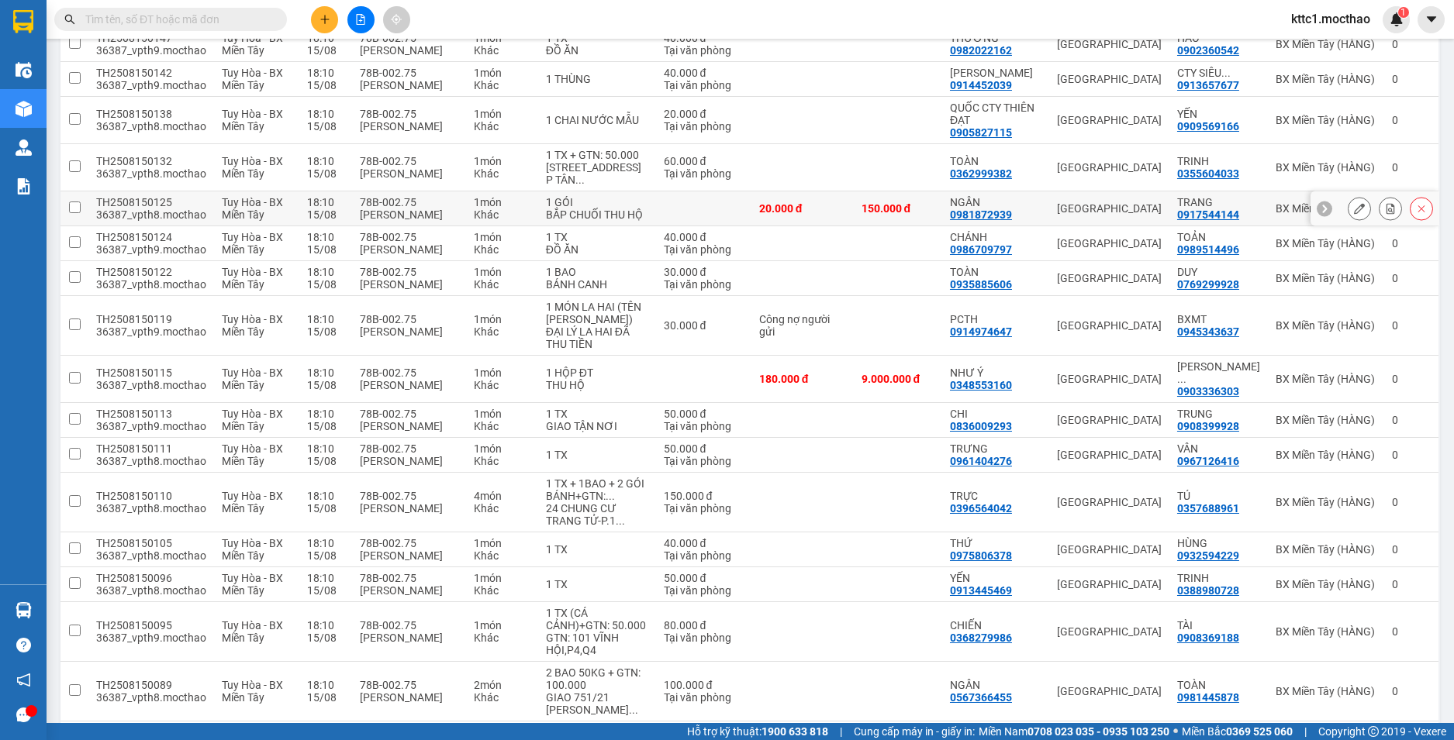
scroll to position [310, 0]
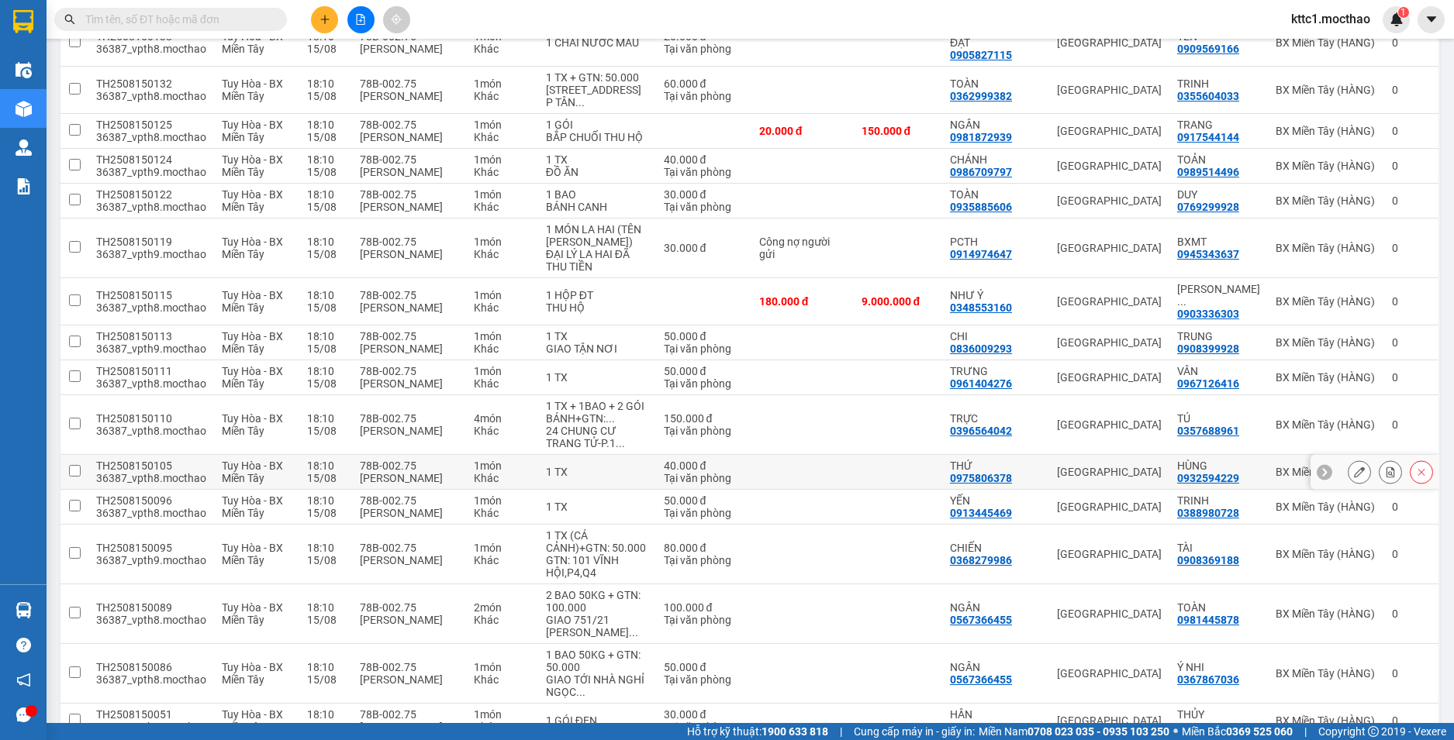
click at [1354, 478] on icon at bounding box center [1359, 472] width 11 height 11
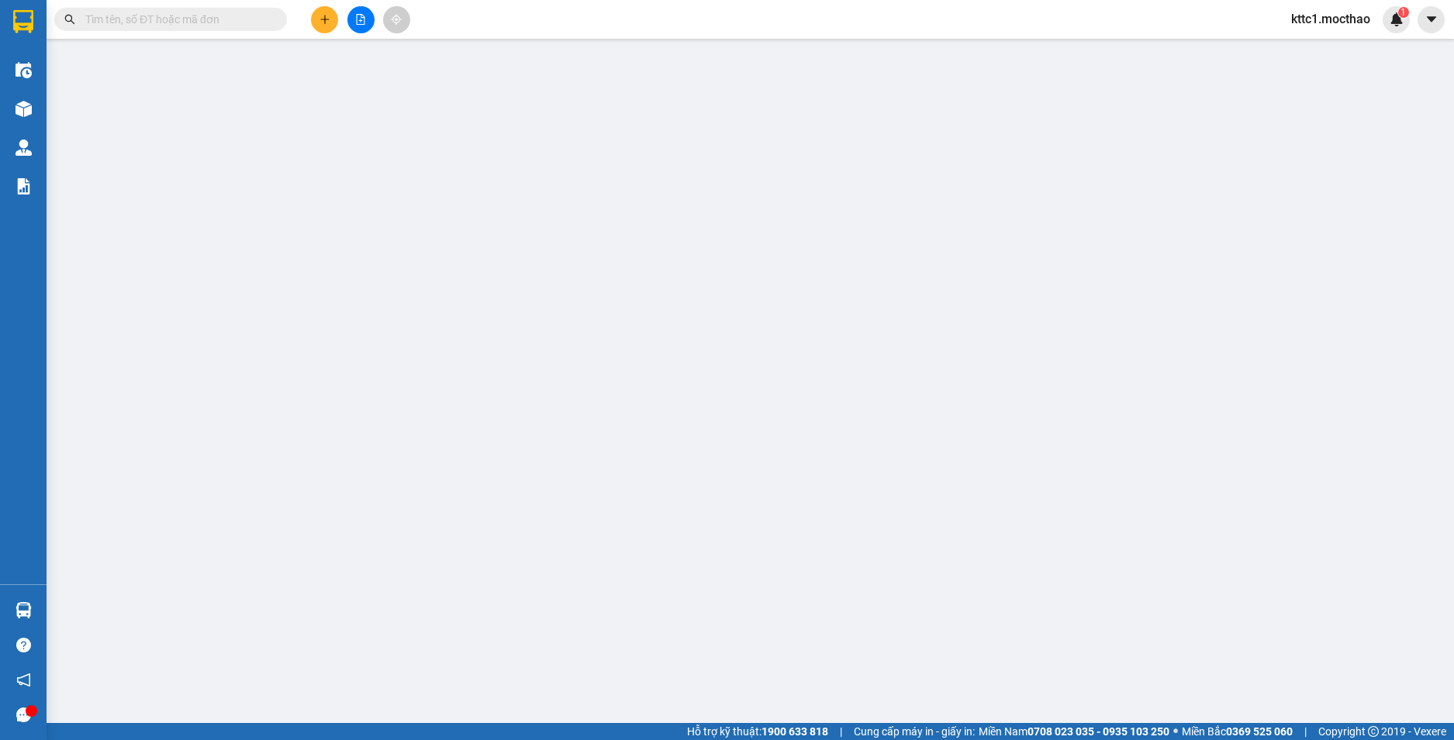
type input "0975806378"
type input "THỨ"
type input "0932594229"
type input "HÙNG"
type input "1"
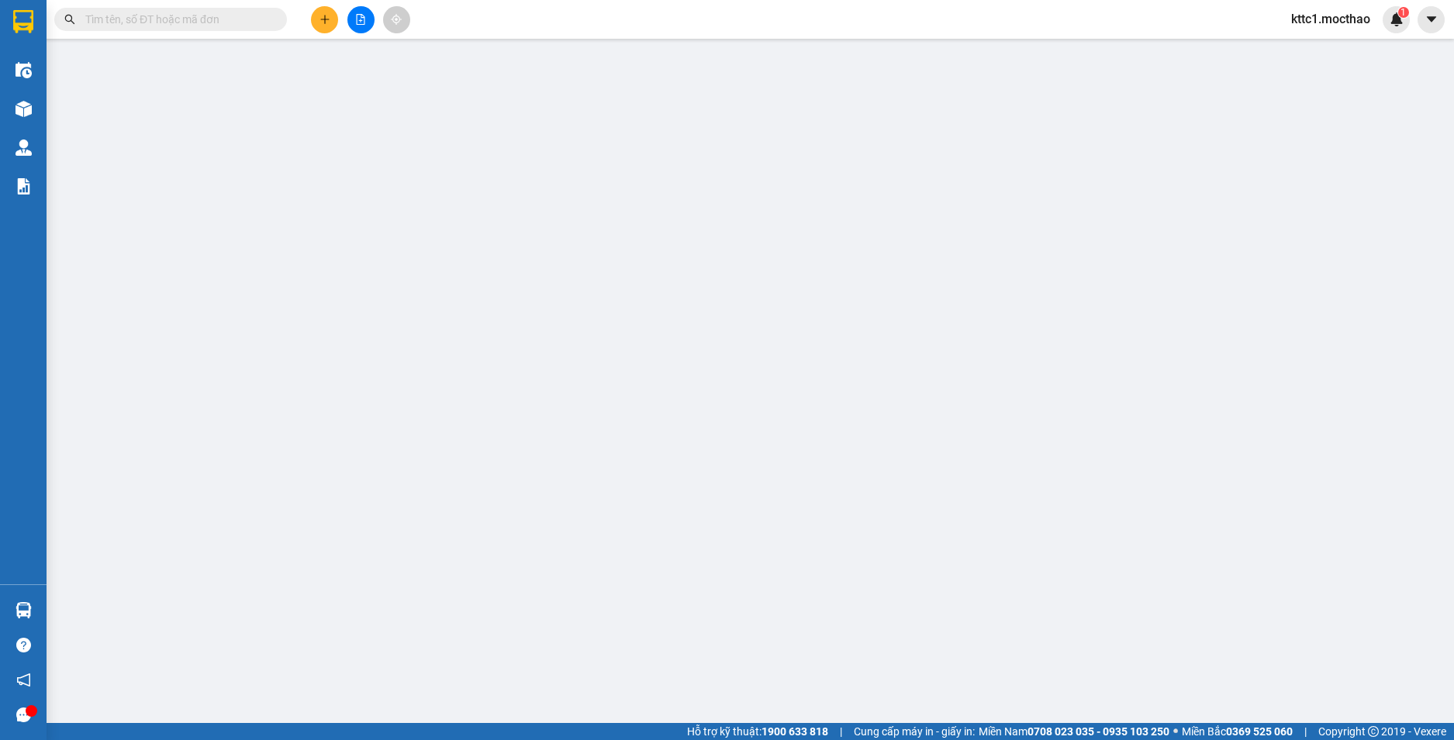
type input "40.000"
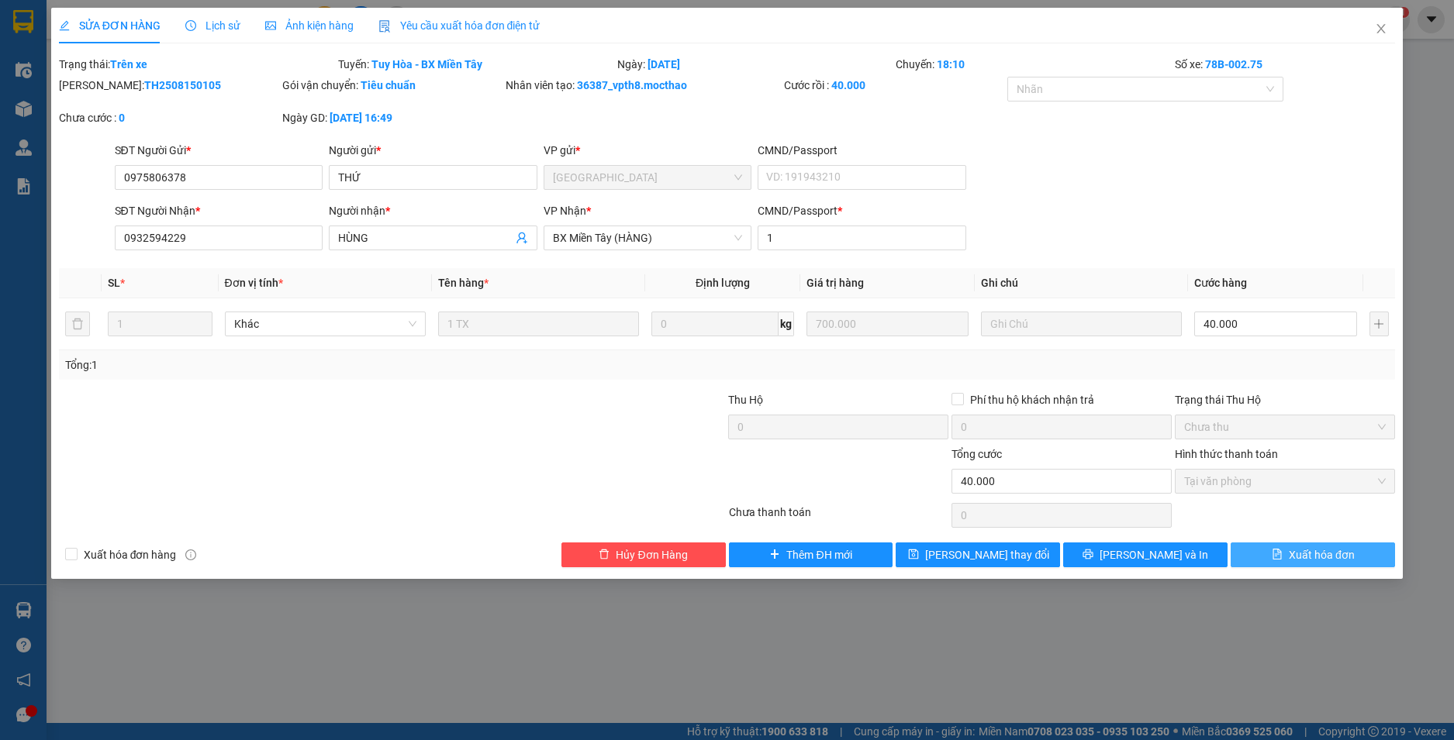
click at [1338, 556] on span "Xuất hóa đơn" at bounding box center [1321, 555] width 66 height 17
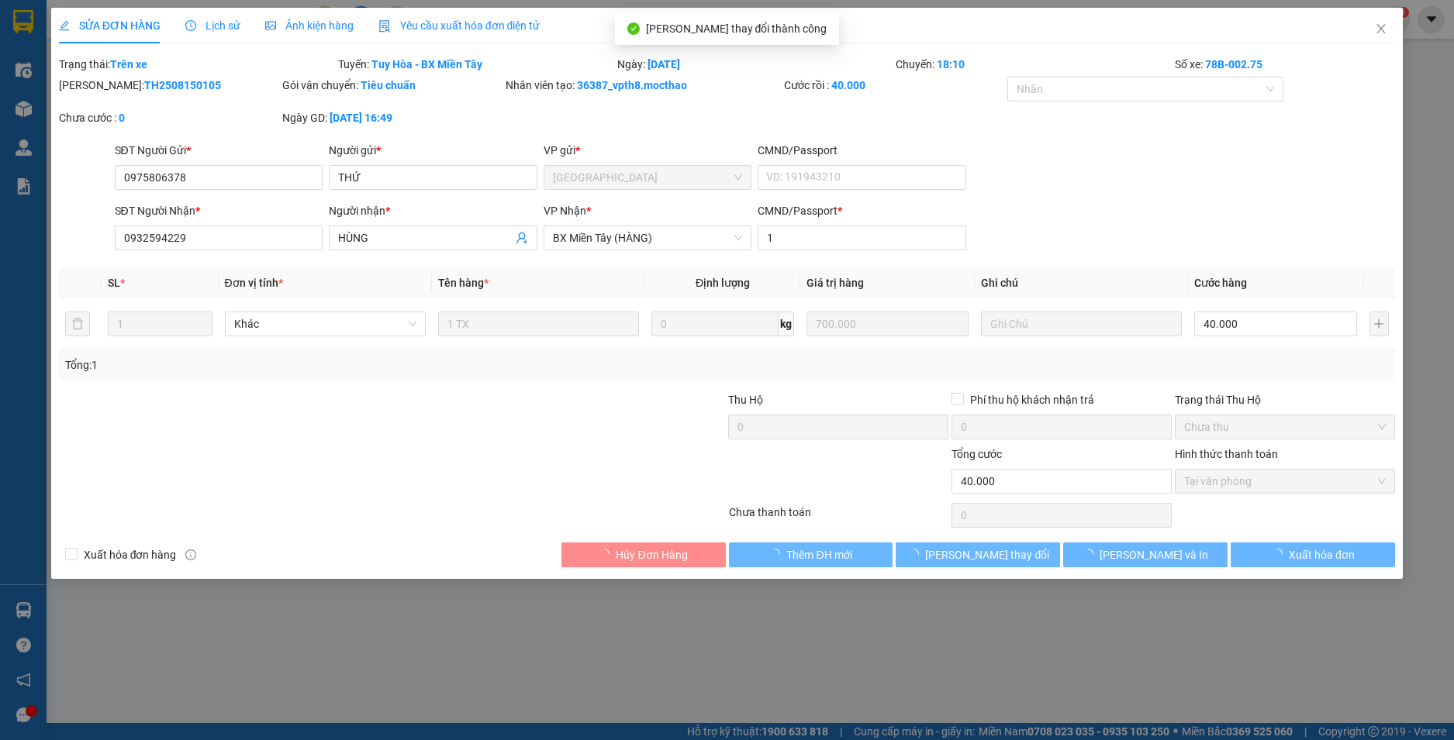
checkbox input "true"
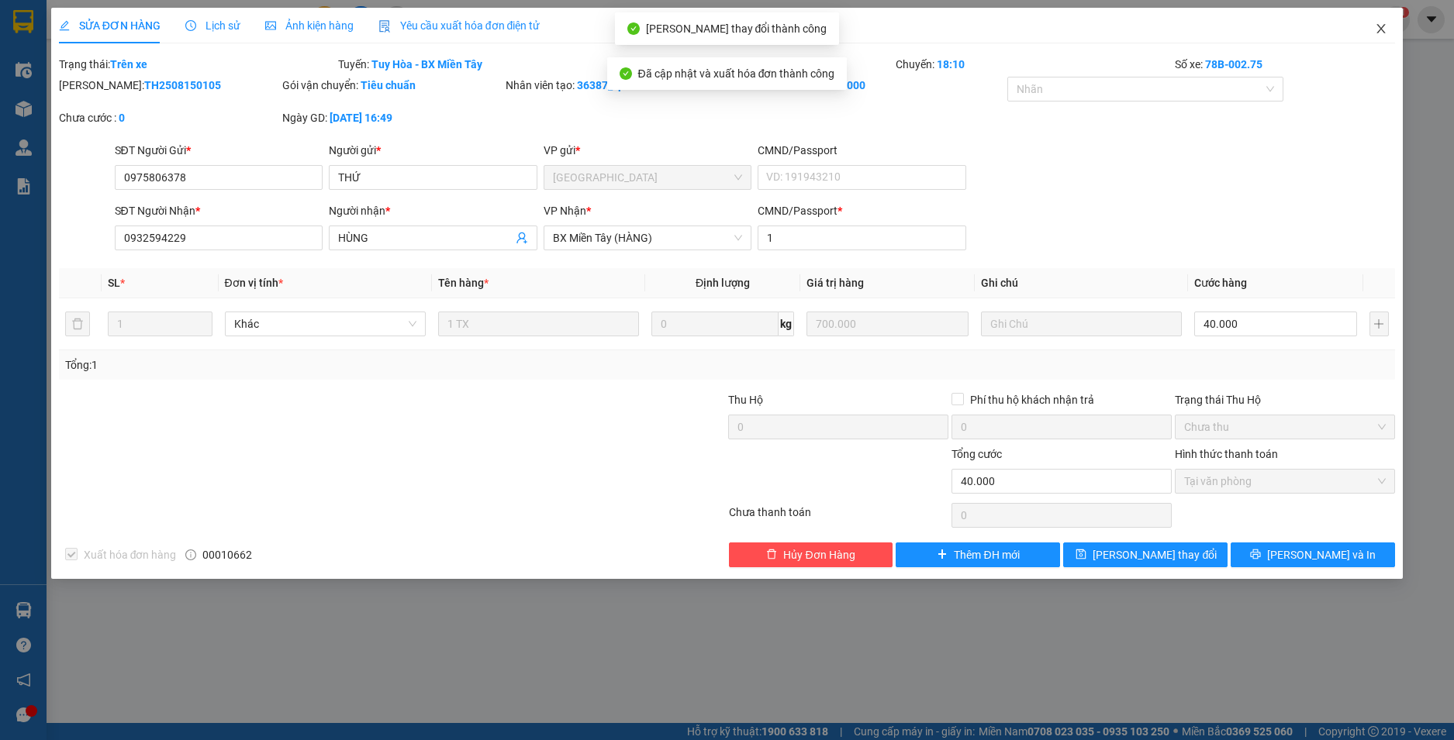
click at [1381, 29] on icon "close" at bounding box center [1381, 28] width 9 height 9
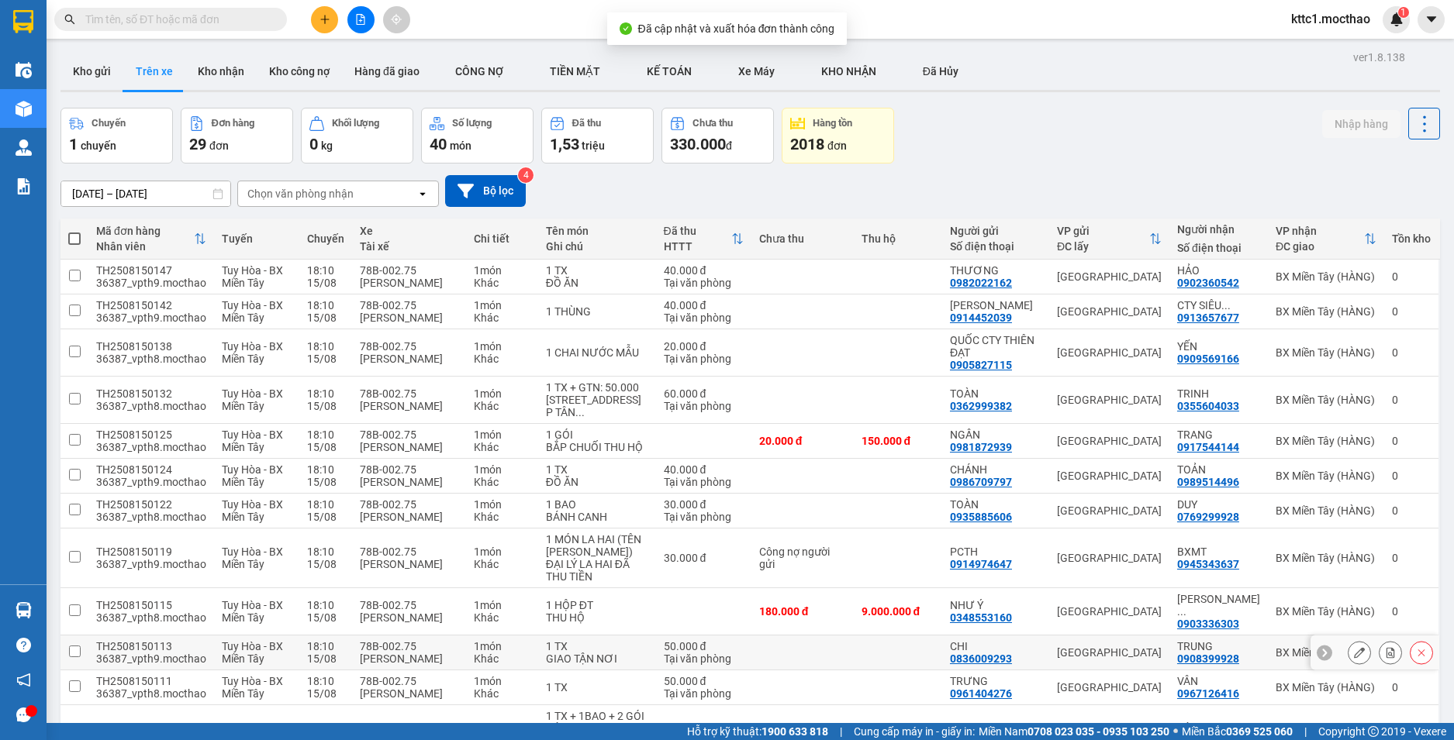
scroll to position [233, 0]
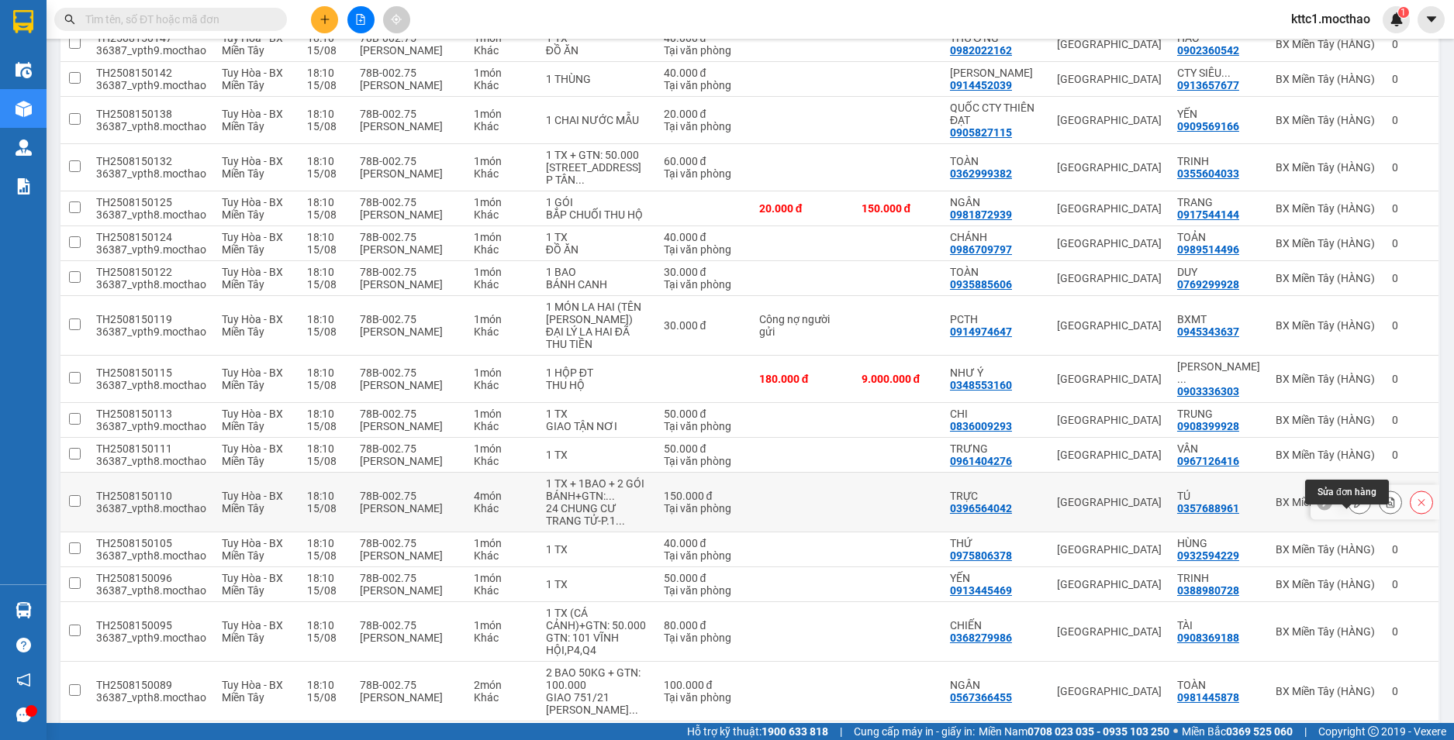
click at [1354, 508] on icon at bounding box center [1359, 502] width 11 height 11
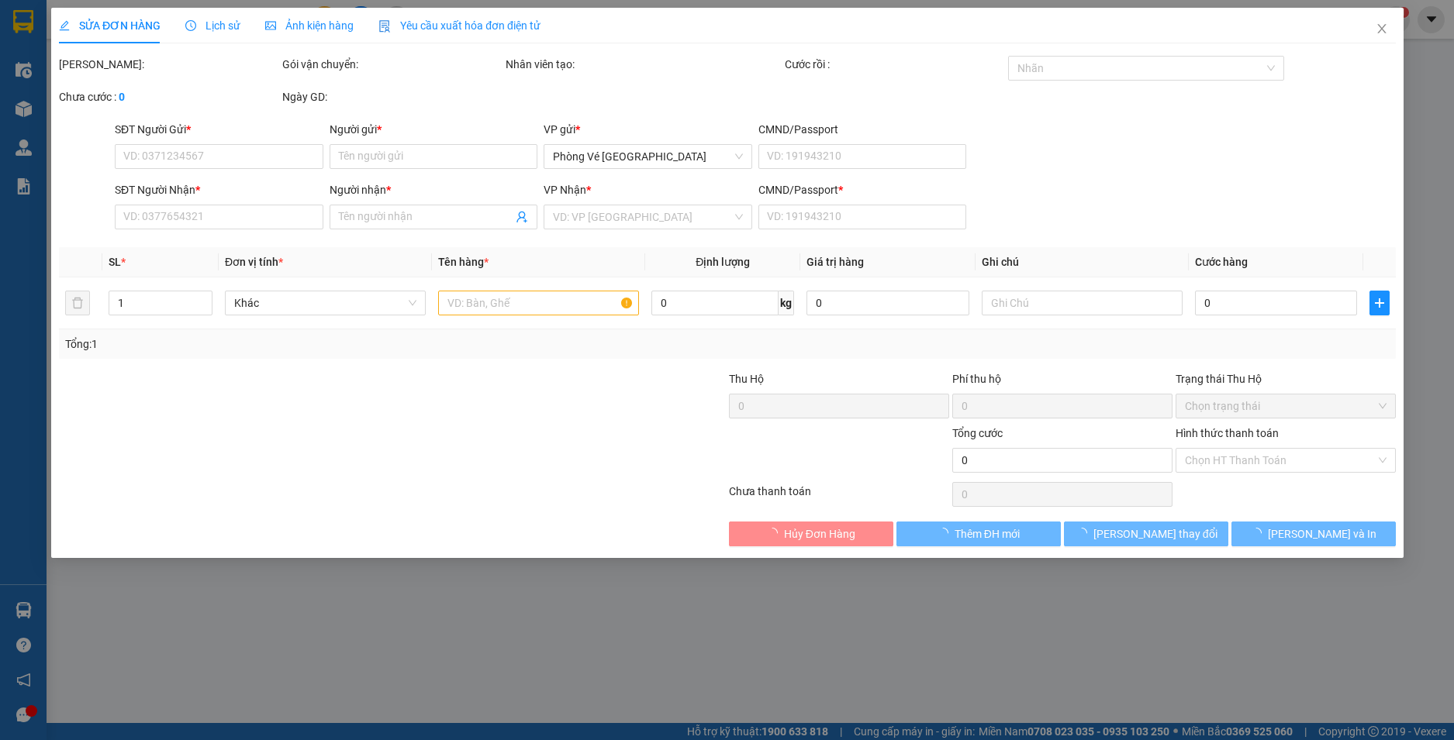
type input "0396564042"
type input "TRỰC"
type input "0357688961"
type input "TÚ"
type input "1"
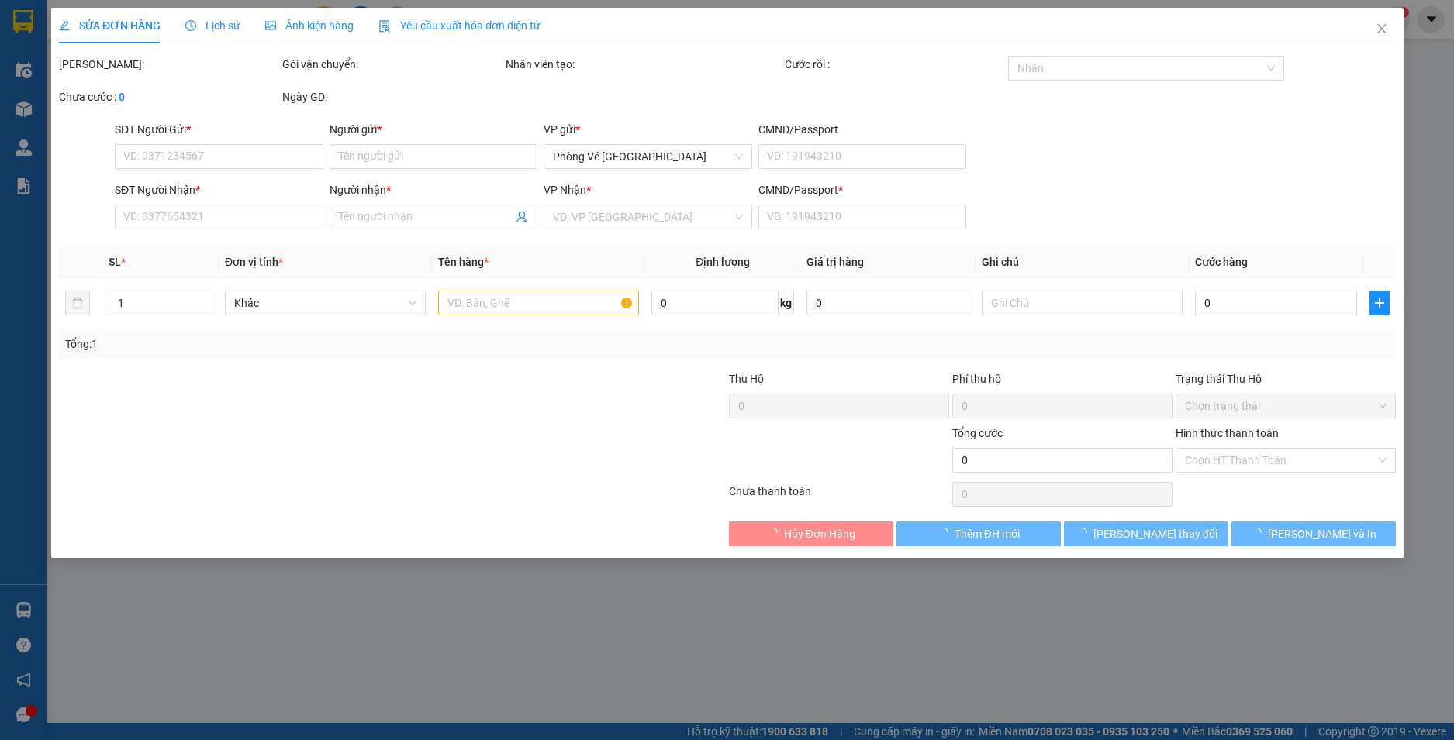
type input "150.000"
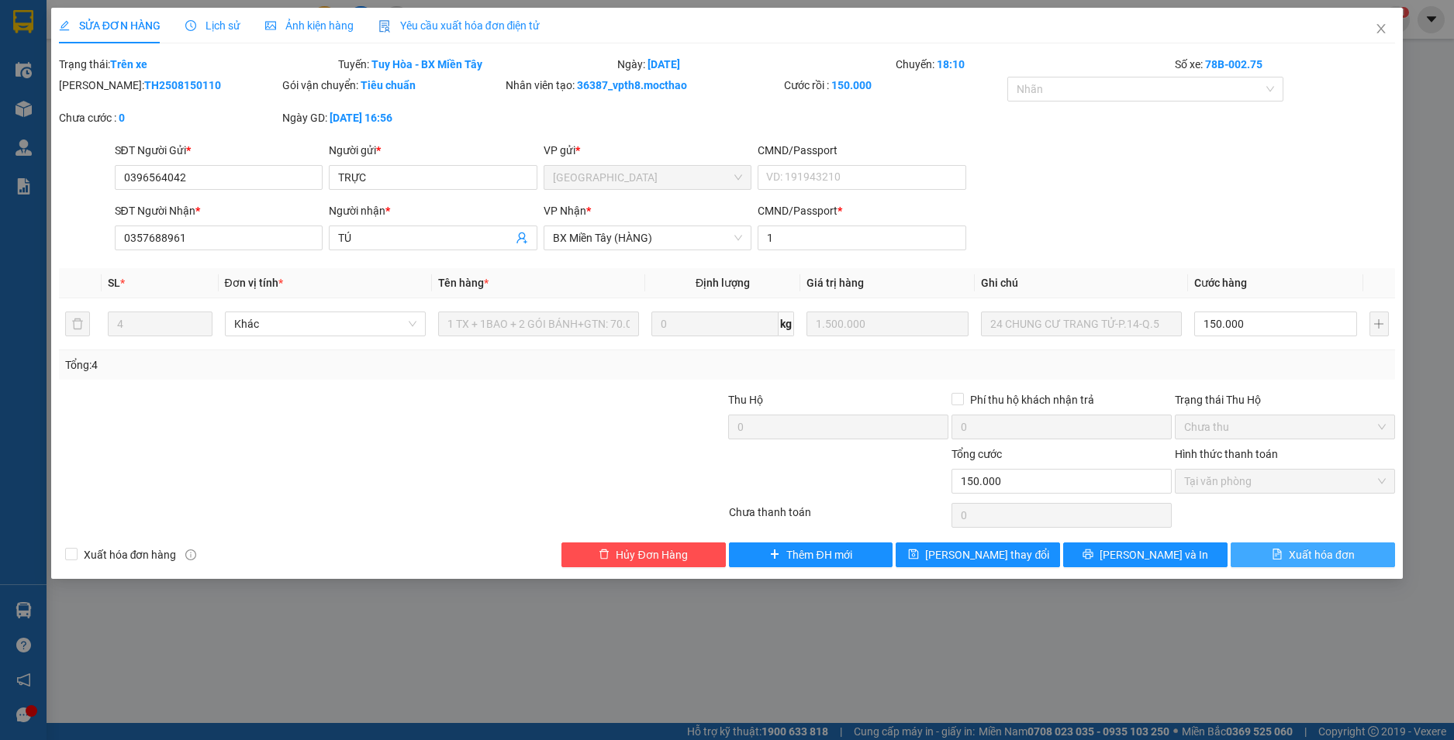
click at [1342, 549] on span "Xuất hóa đơn" at bounding box center [1321, 555] width 66 height 17
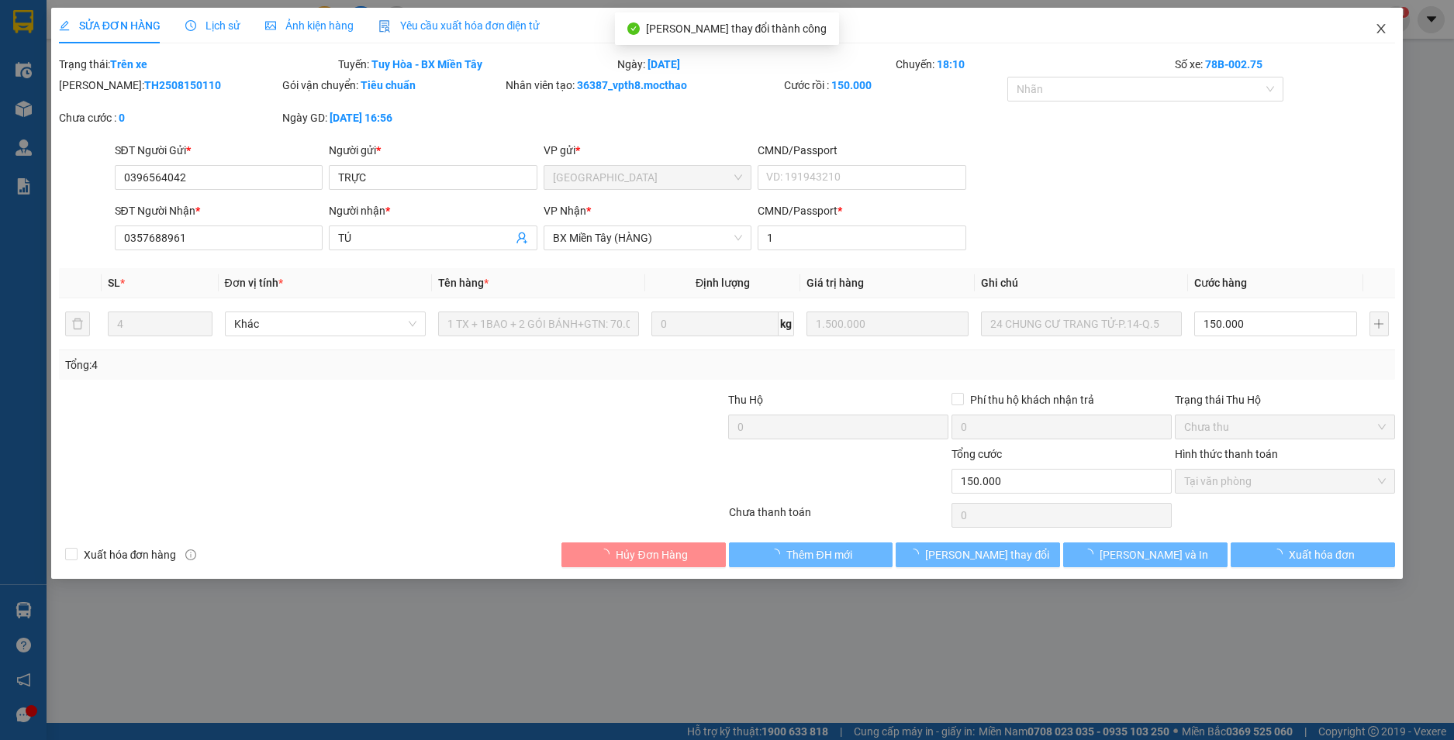
checkbox input "true"
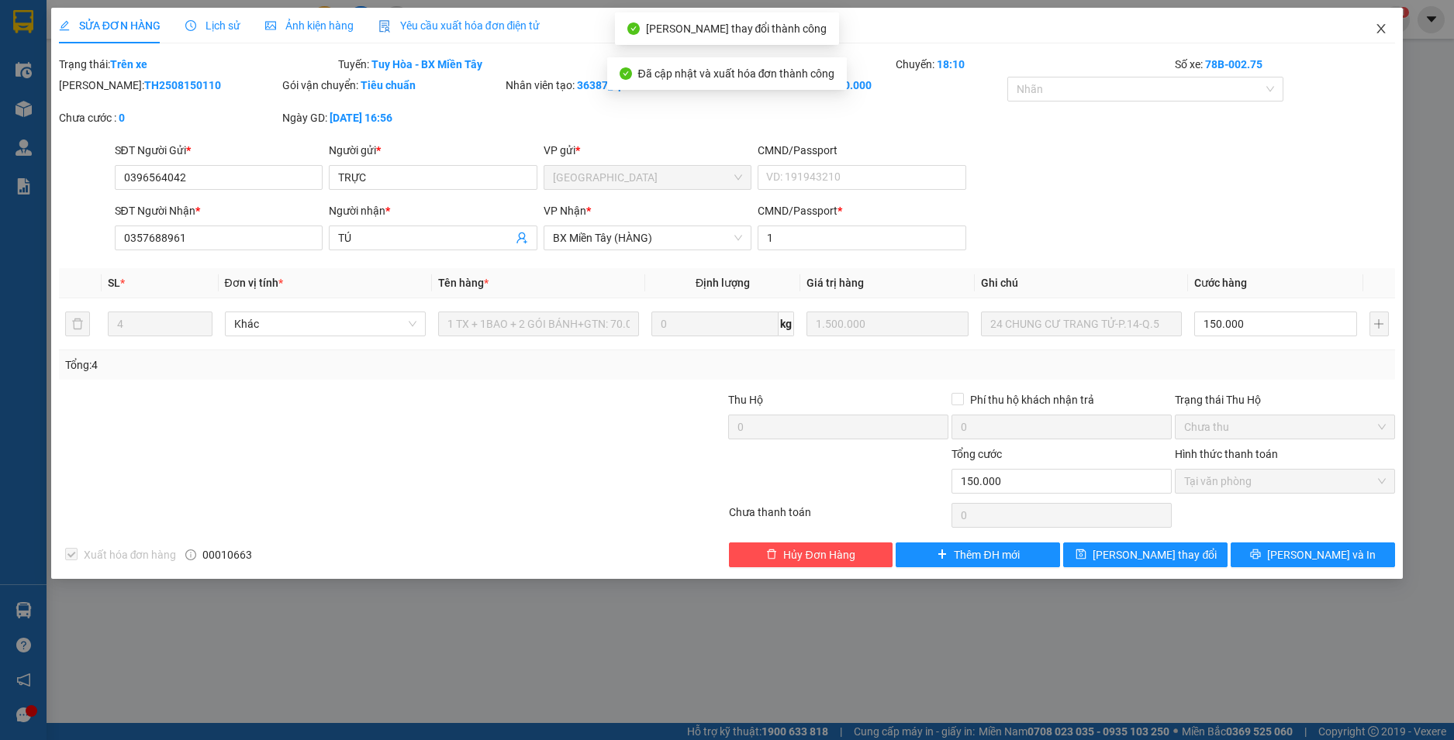
click at [1378, 29] on icon "close" at bounding box center [1380, 28] width 12 height 12
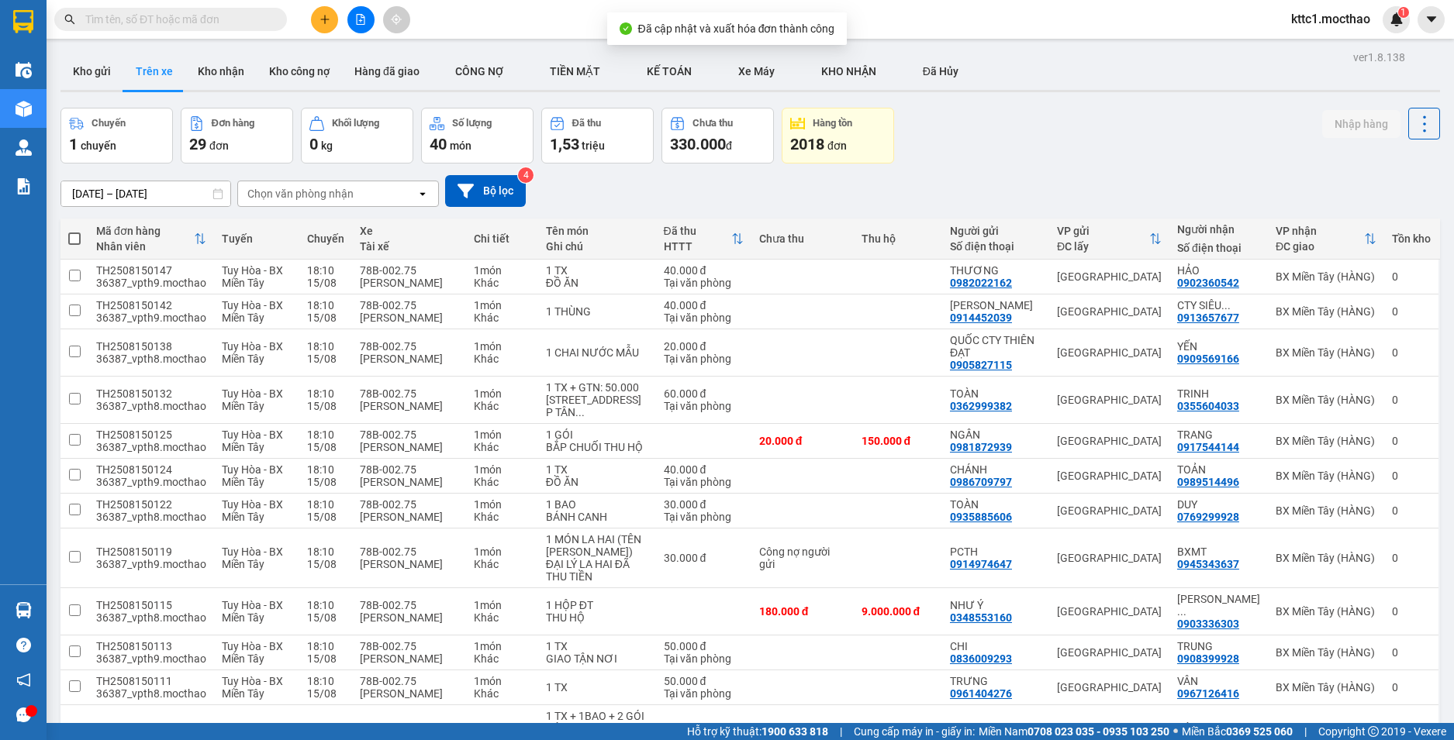
scroll to position [233, 0]
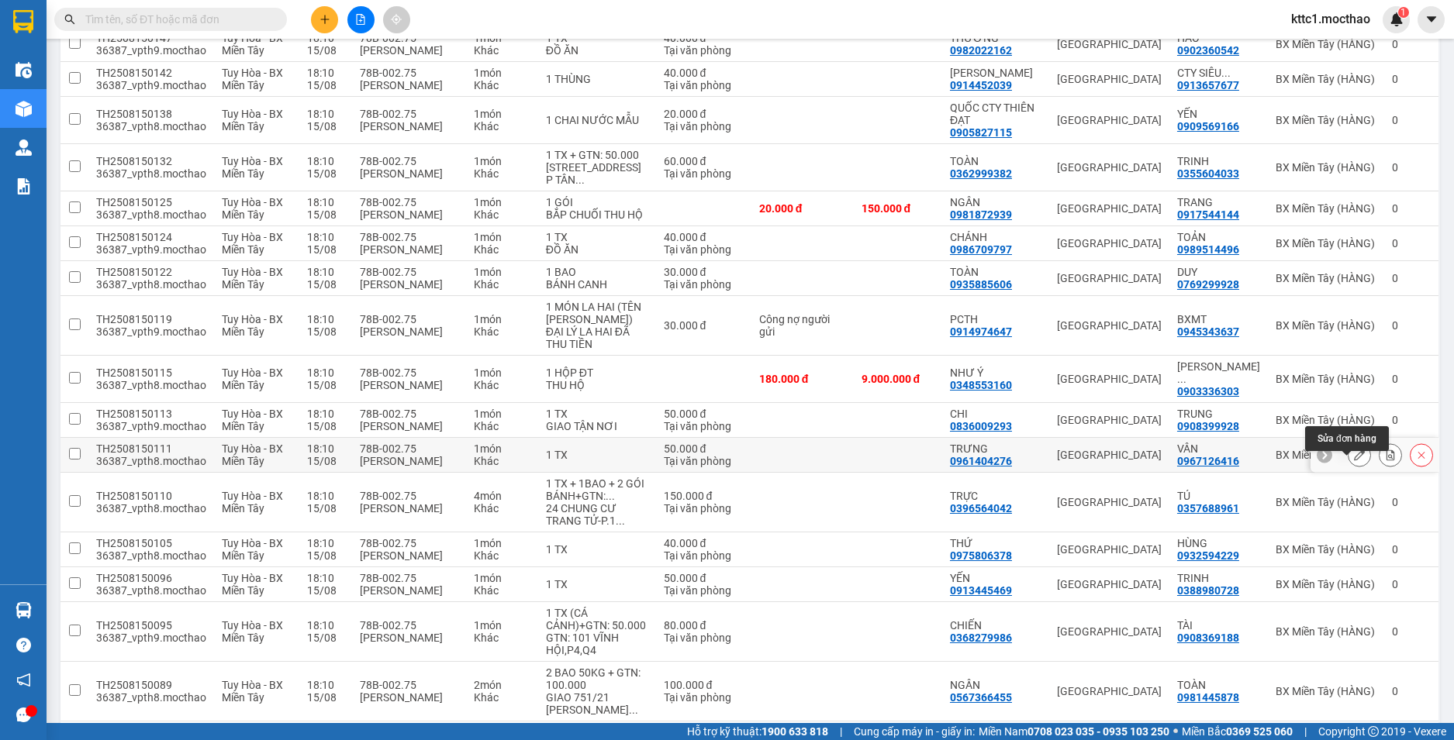
click at [1354, 460] on icon at bounding box center [1359, 455] width 11 height 11
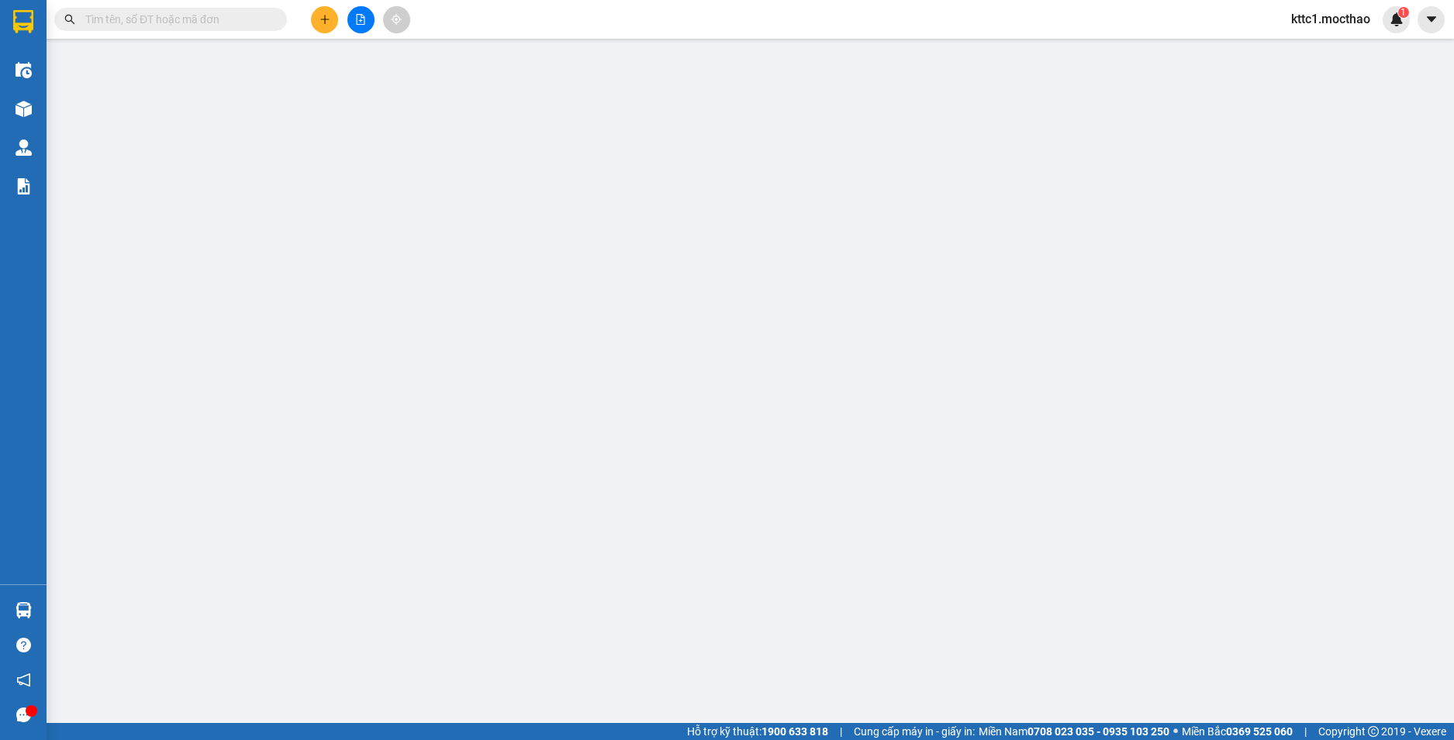
type input "0961404276"
type input "TRƯNG"
type input "0967126416"
type input "VÂN"
type input "0"
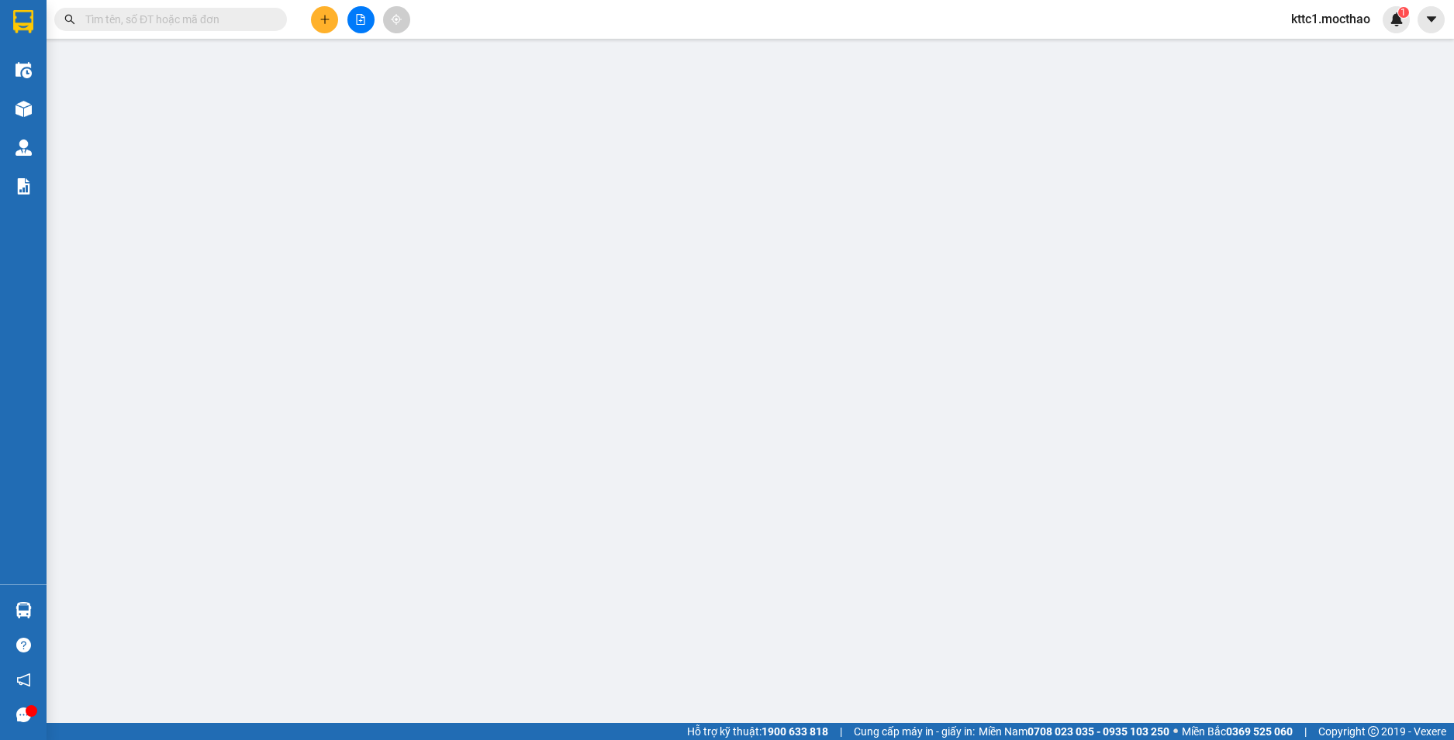
type input "50.000"
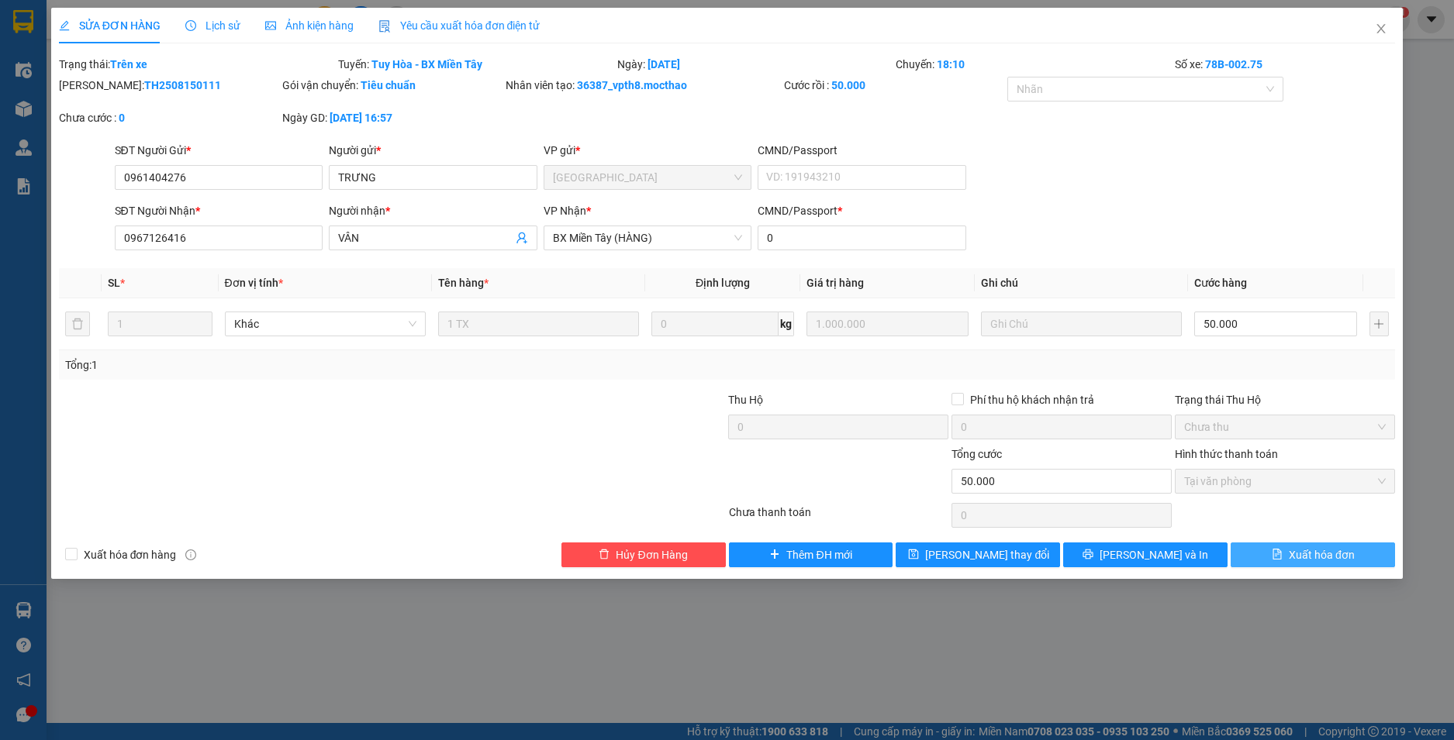
click at [1323, 552] on span "Xuất hóa đơn" at bounding box center [1321, 555] width 66 height 17
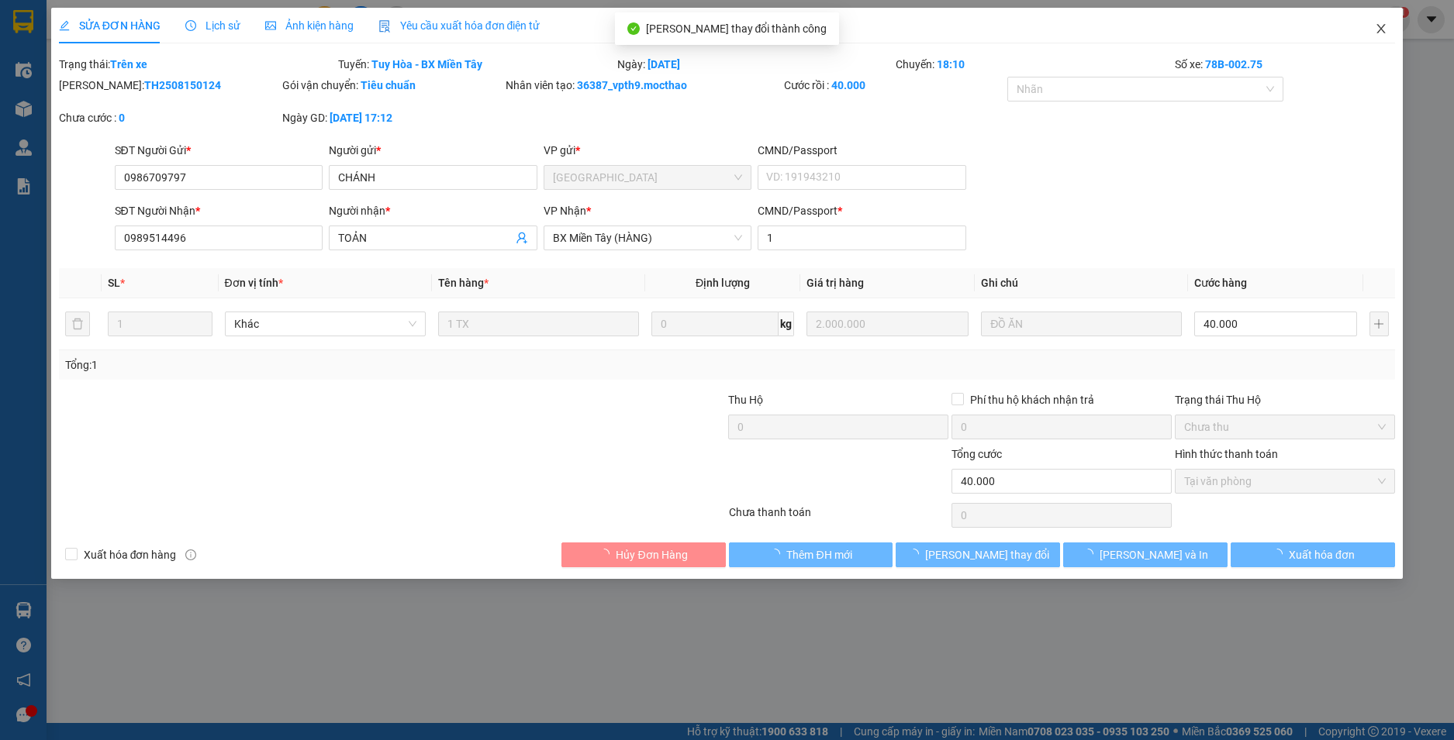
checkbox input "true"
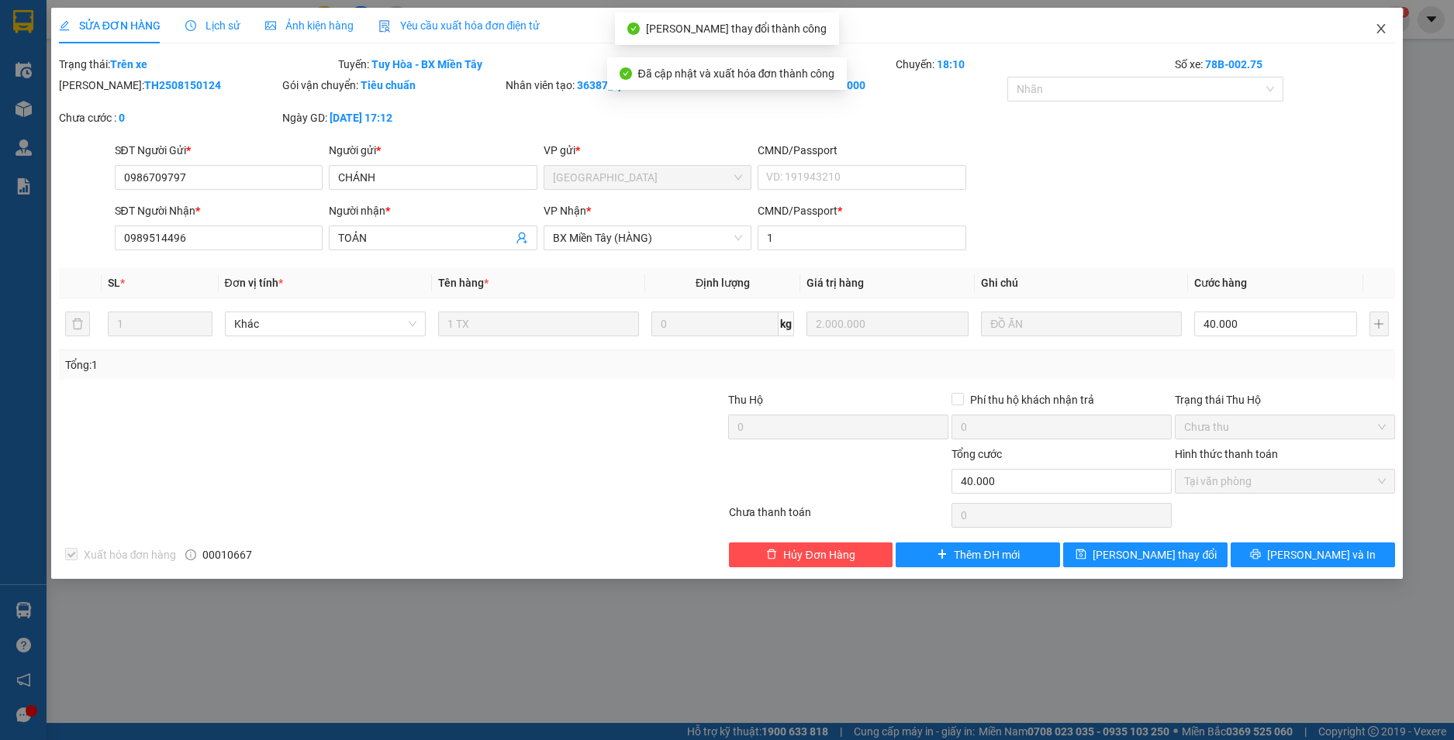
click at [1379, 22] on span "Close" at bounding box center [1380, 29] width 43 height 43
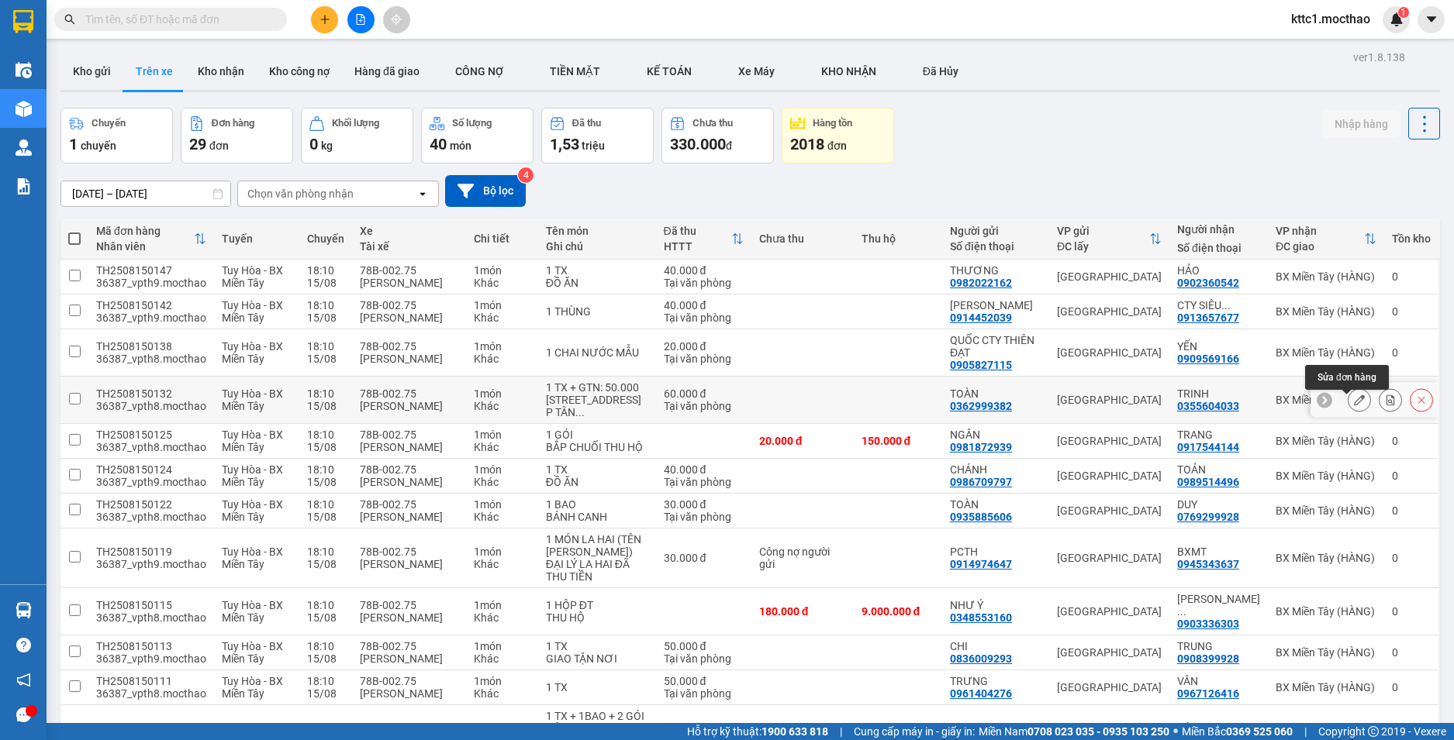
click at [1354, 405] on icon at bounding box center [1359, 400] width 11 height 11
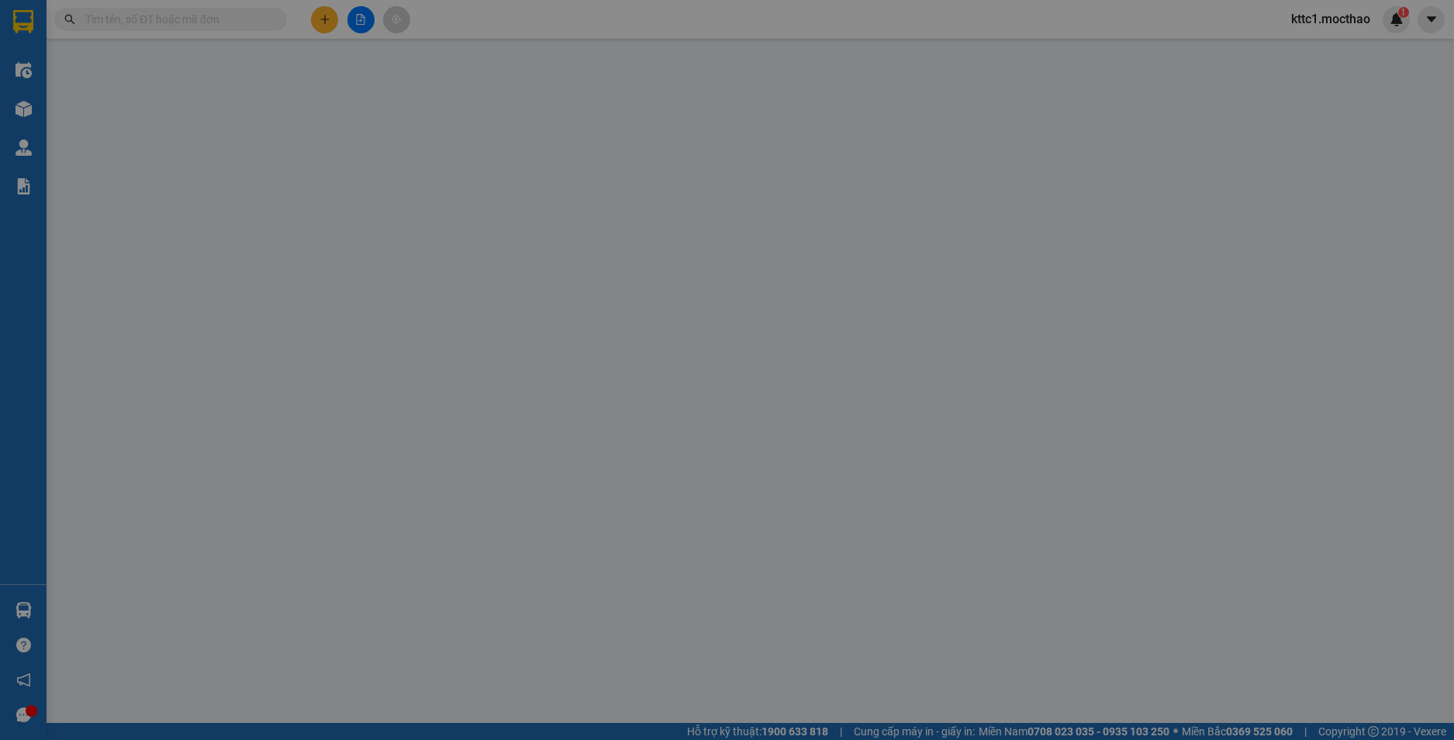
type input "0362999382"
type input "TOÀN"
type input "0355604033"
type input "TRINH"
type input "1"
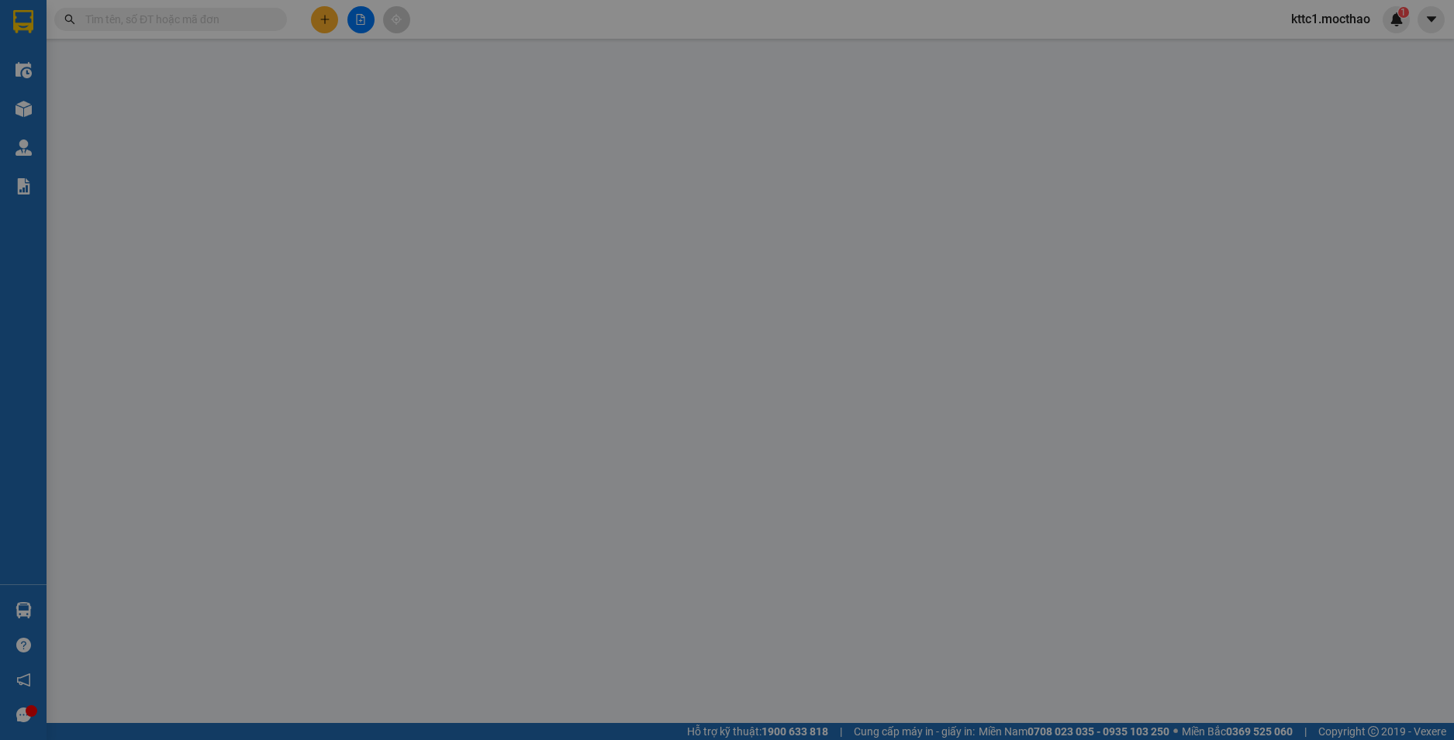
type input "60.000"
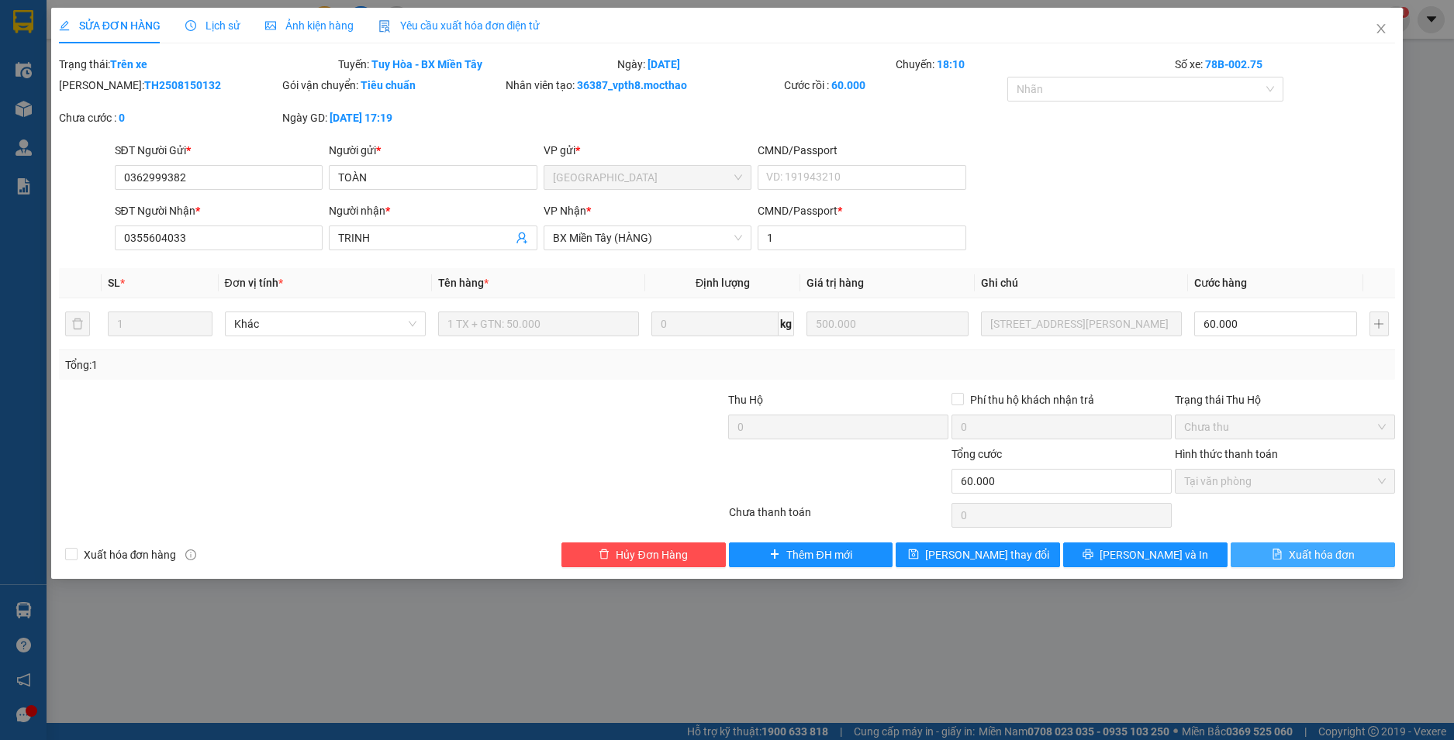
click at [1334, 557] on span "Xuất hóa đơn" at bounding box center [1321, 555] width 66 height 17
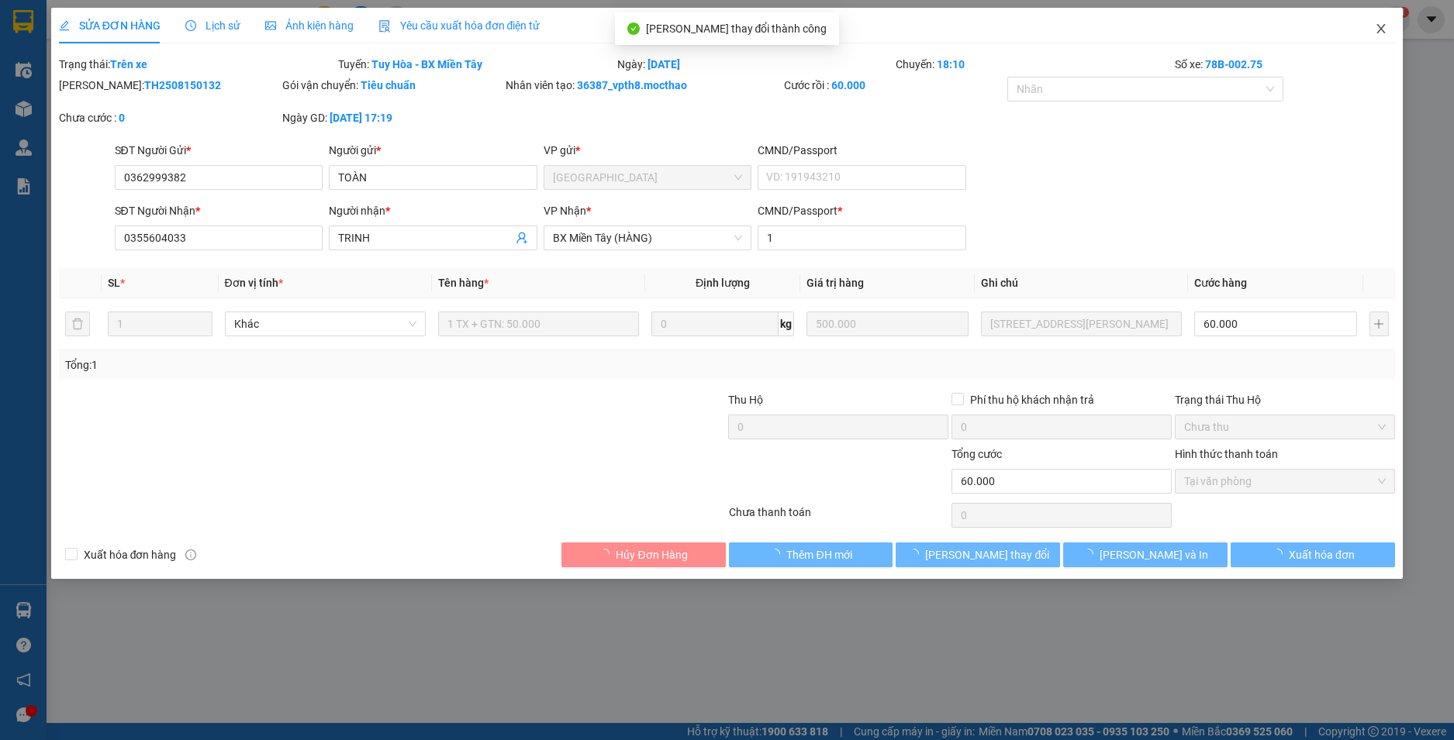
checkbox input "true"
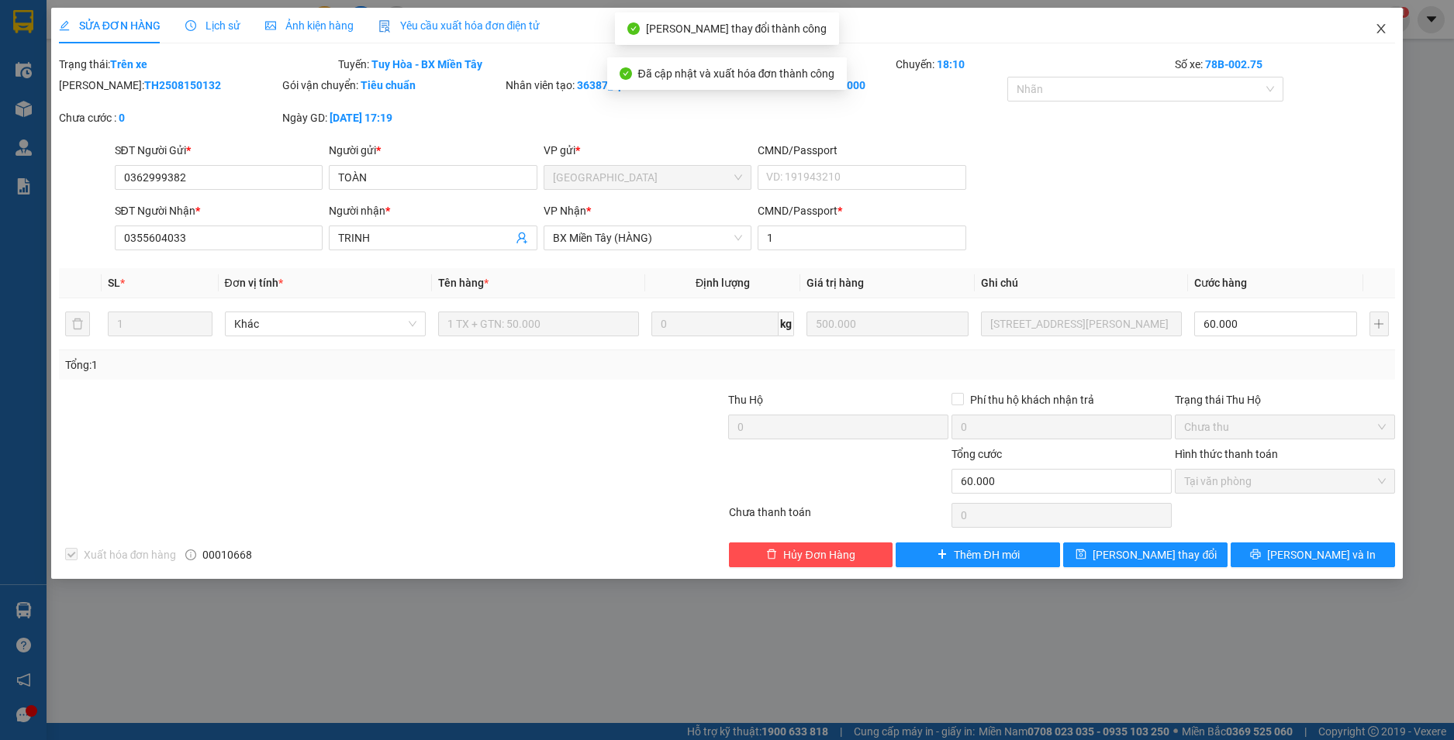
click at [1381, 27] on icon "close" at bounding box center [1380, 28] width 12 height 12
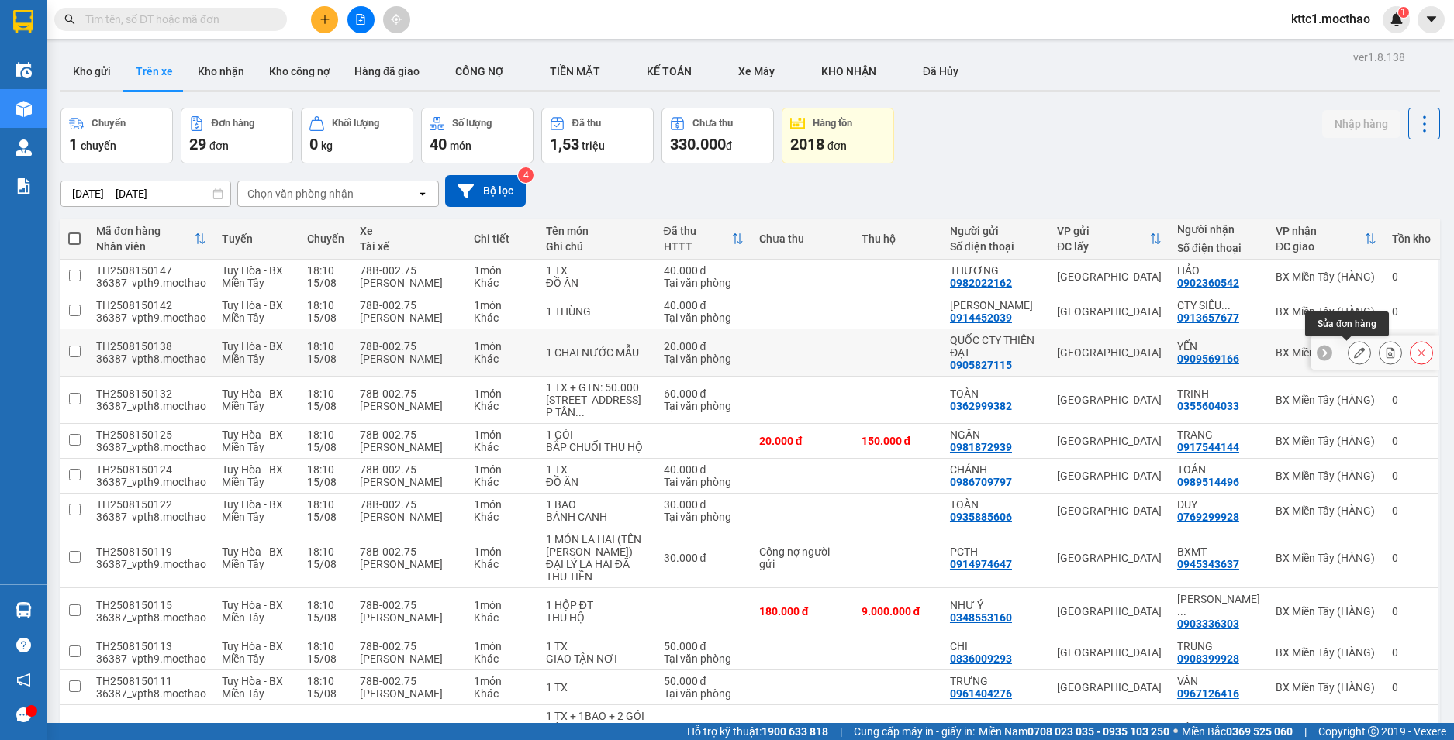
click at [1354, 353] on icon at bounding box center [1359, 352] width 11 height 11
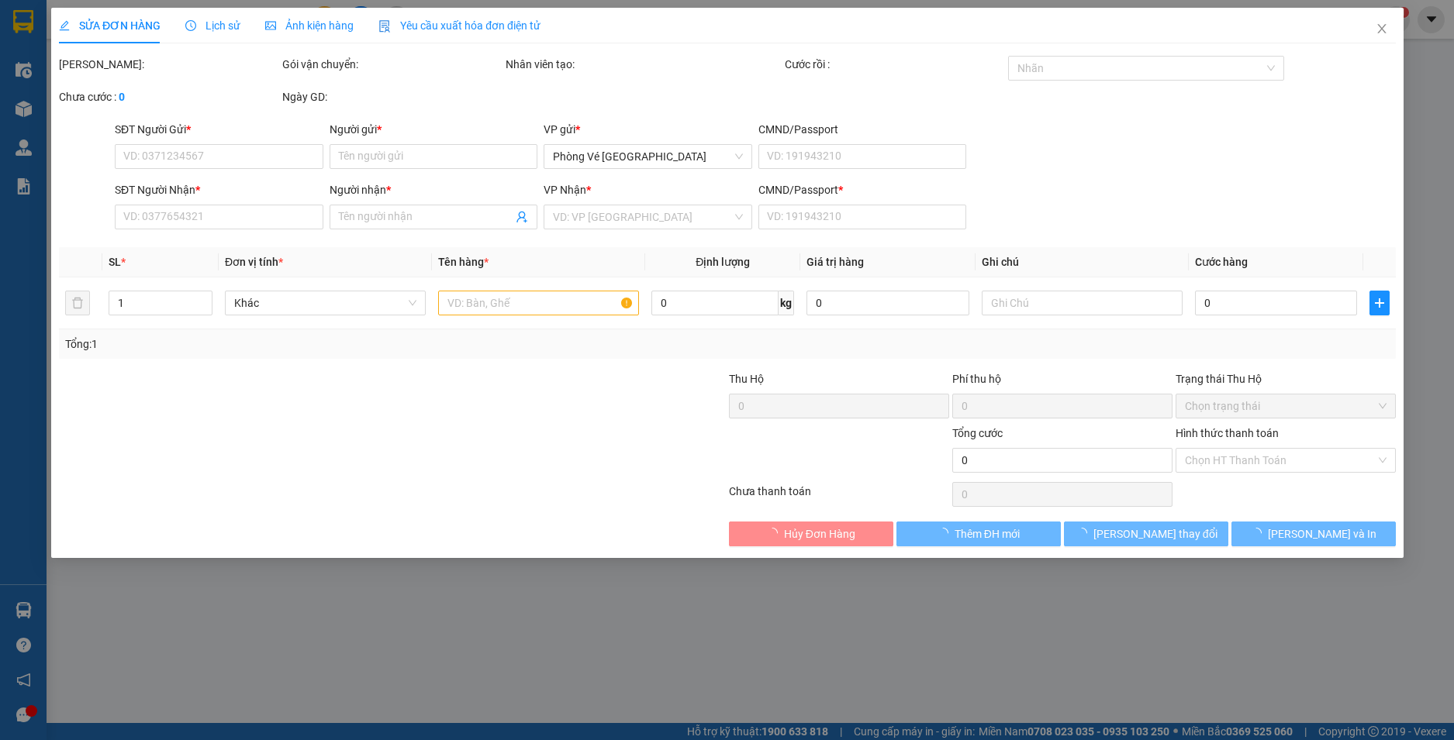
type input "0905827115"
type input "QUỐC CTY THIÊN ĐẠT"
type input "0909569166"
type input "YẾN"
type input "1"
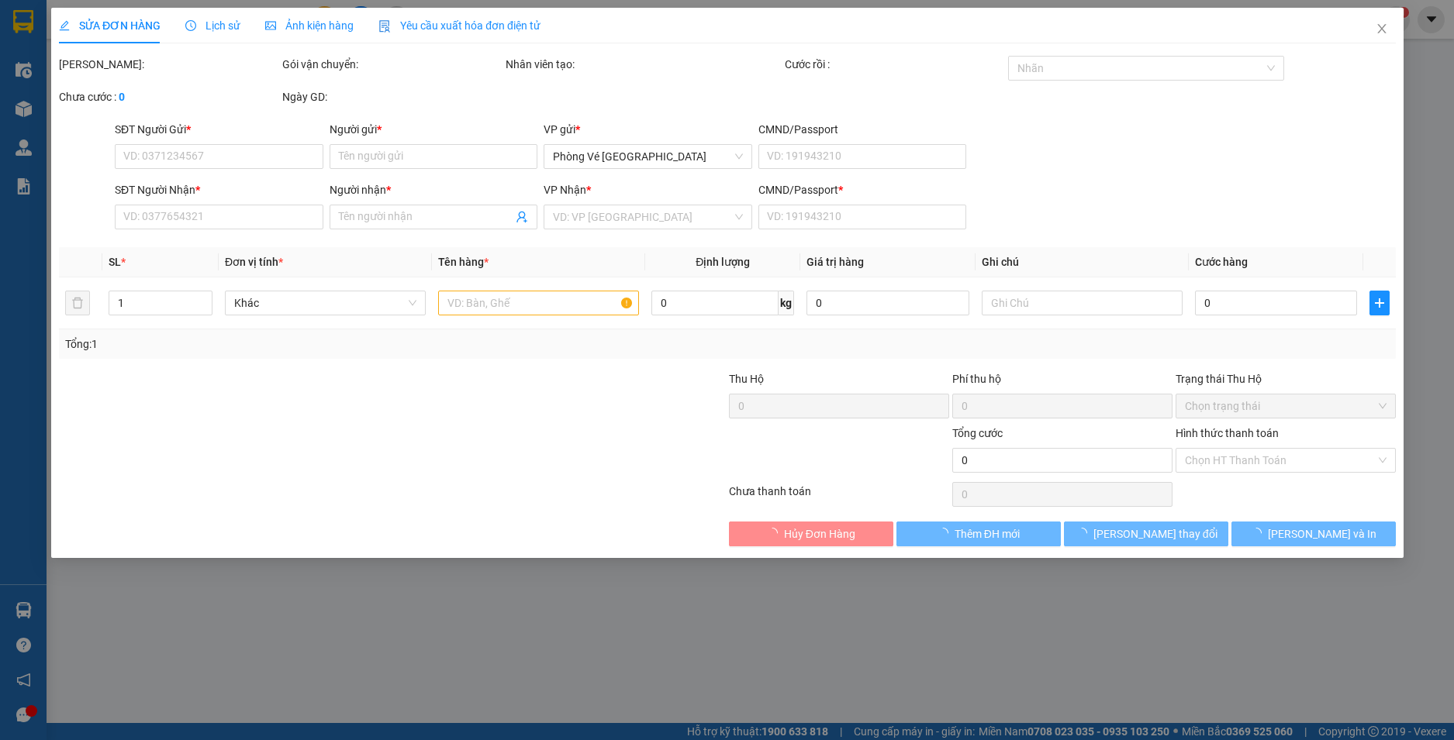
type input "20.000"
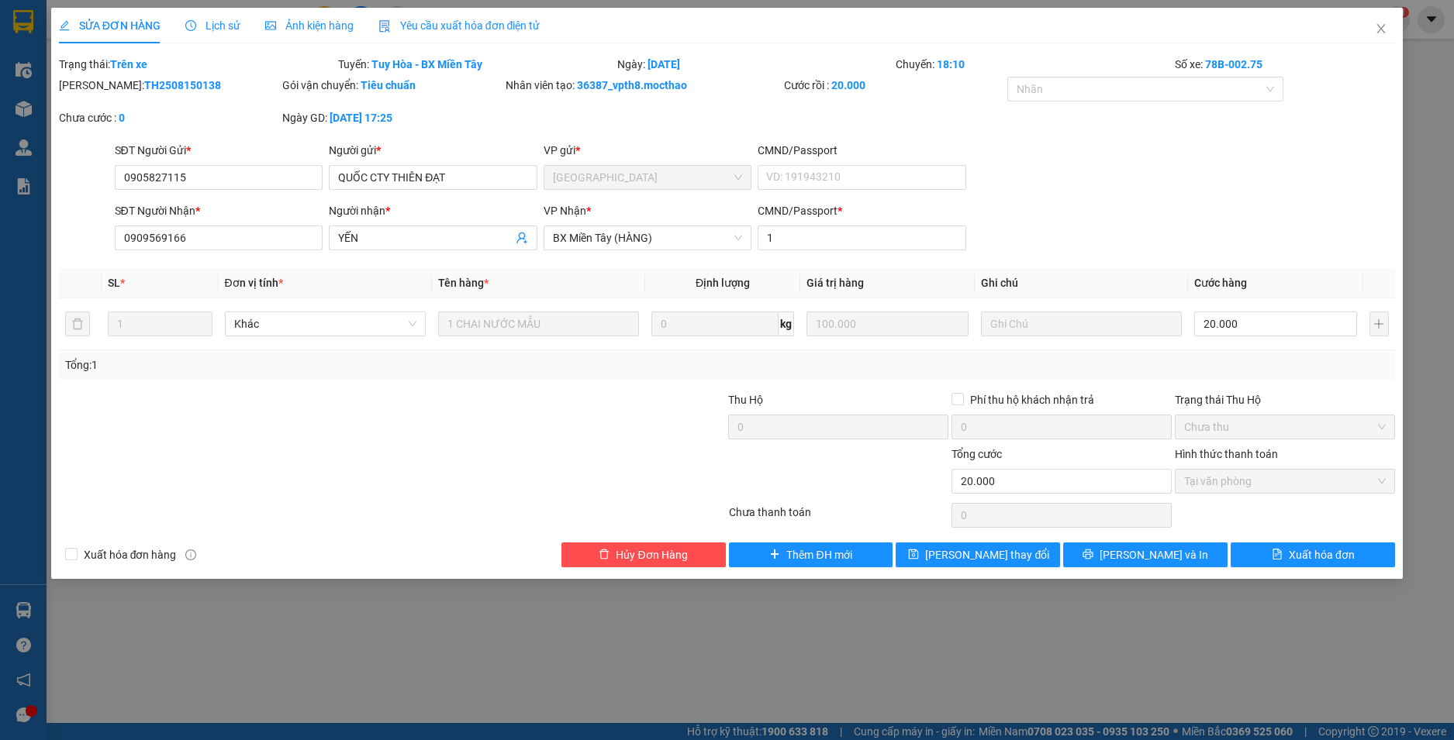
click at [446, 24] on span "Yêu cầu xuất hóa đơn điện tử" at bounding box center [459, 25] width 162 height 12
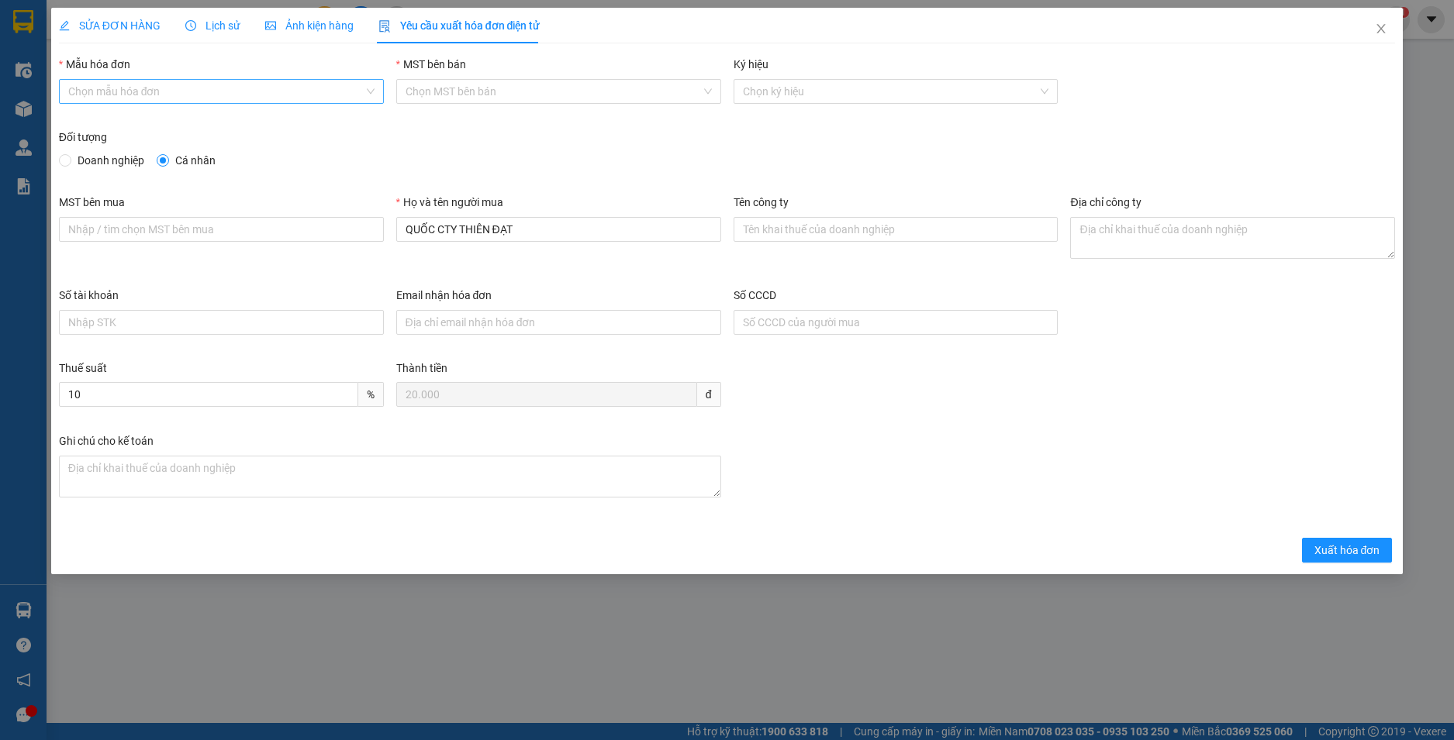
click at [205, 92] on input "Mẫu hóa đơn" at bounding box center [215, 91] width 295 height 23
click at [140, 121] on div "HĐH" at bounding box center [221, 122] width 306 height 17
type input "8"
drag, startPoint x: 433, startPoint y: 226, endPoint x: 671, endPoint y: 237, distance: 238.2
click at [657, 241] on input "QUỐC CTY THIÊN ĐẠT" at bounding box center [558, 229] width 325 height 25
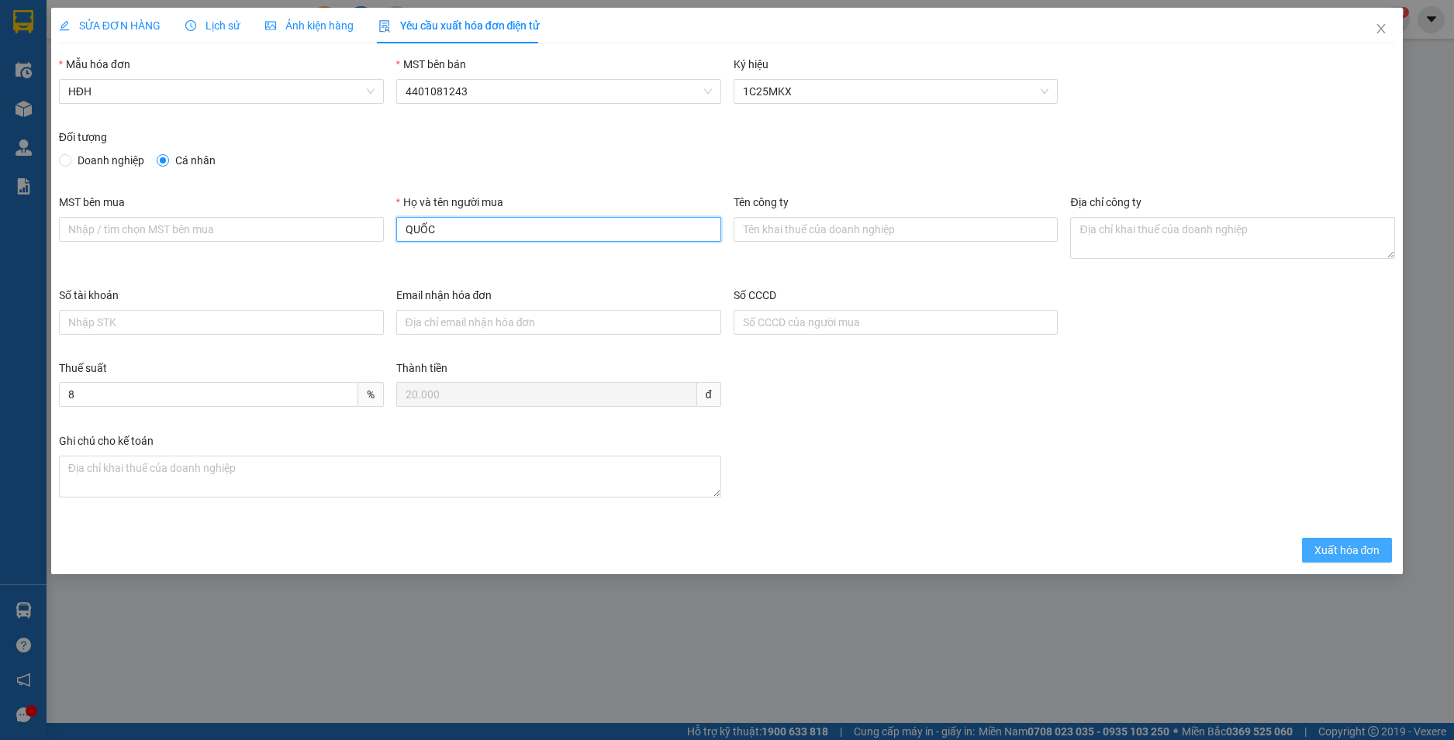
type input "QUỐC"
click at [1347, 561] on button "Xuất hóa đơn" at bounding box center [1347, 550] width 91 height 25
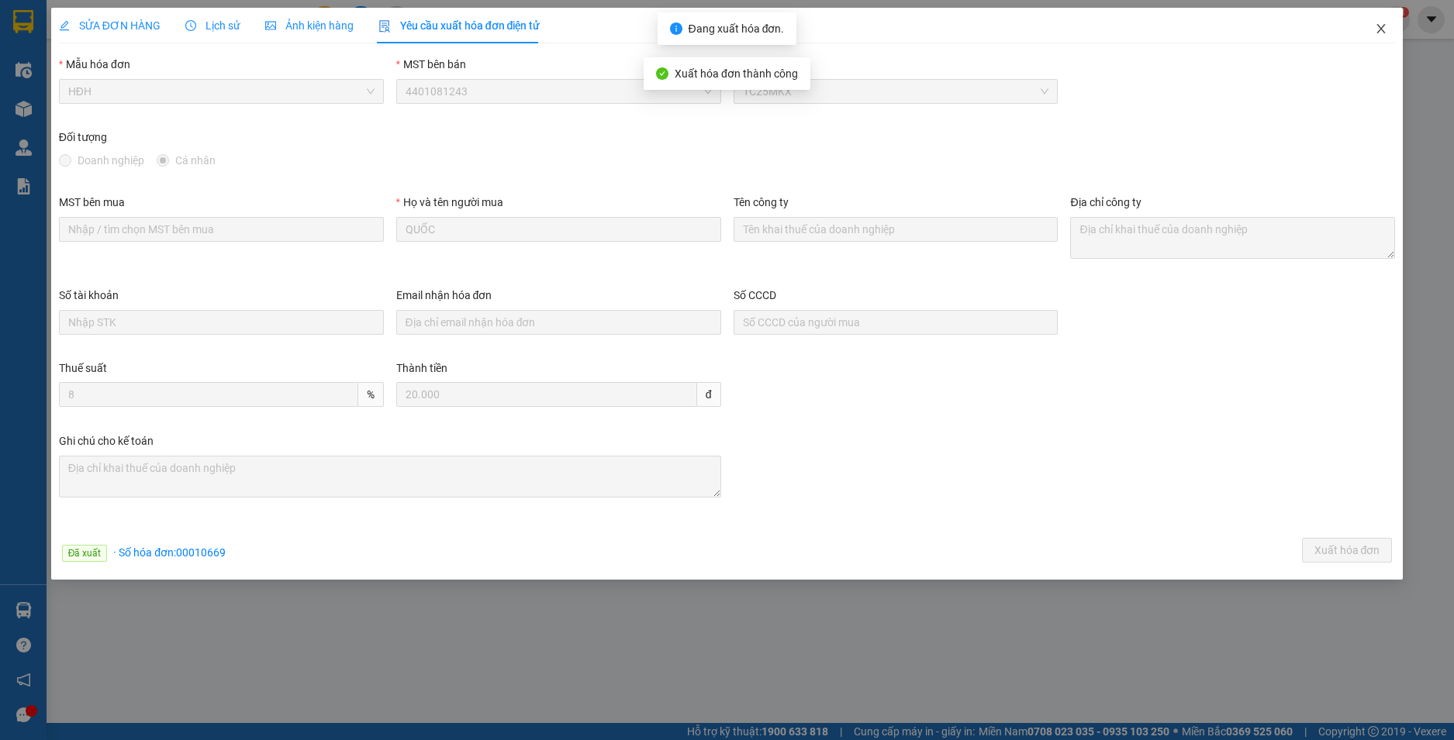
click at [1378, 27] on icon "close" at bounding box center [1381, 28] width 9 height 9
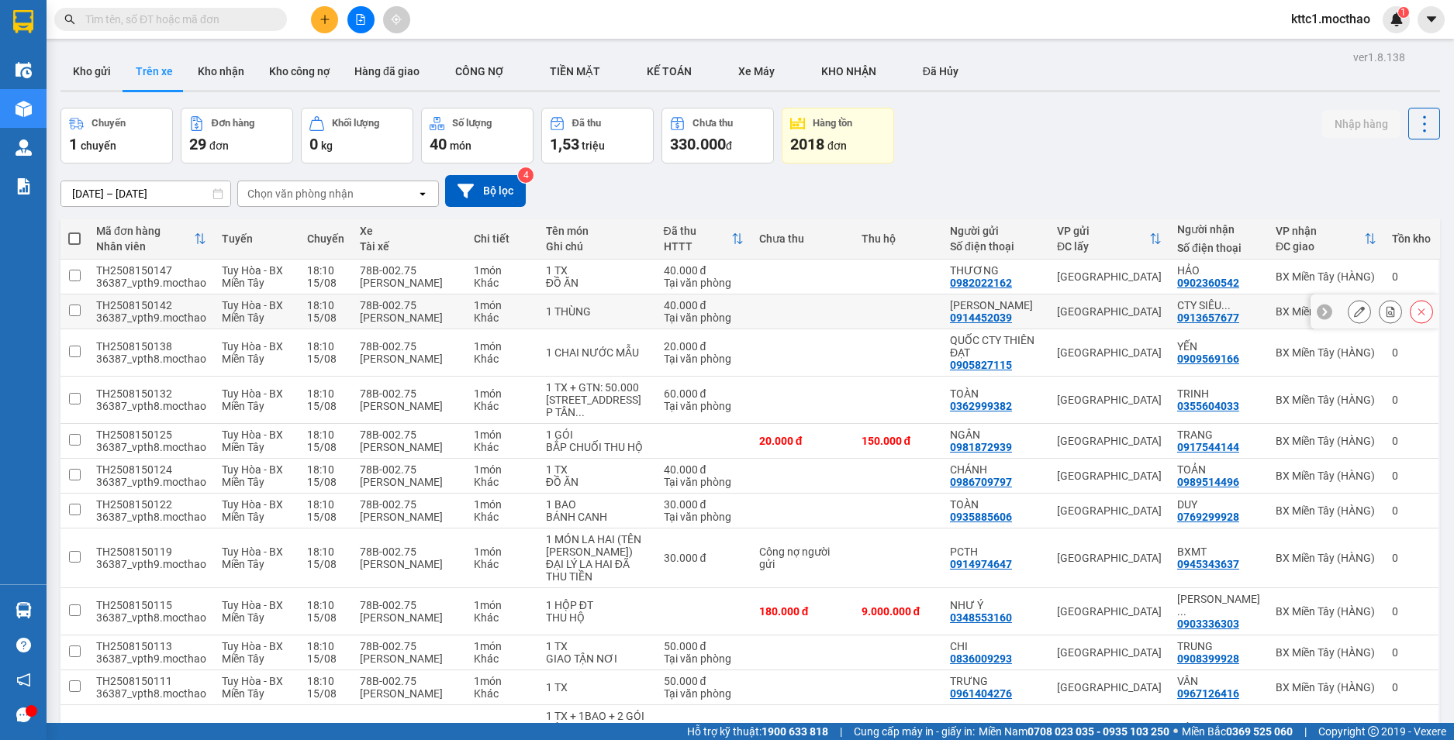
click at [1354, 314] on icon at bounding box center [1359, 311] width 11 height 11
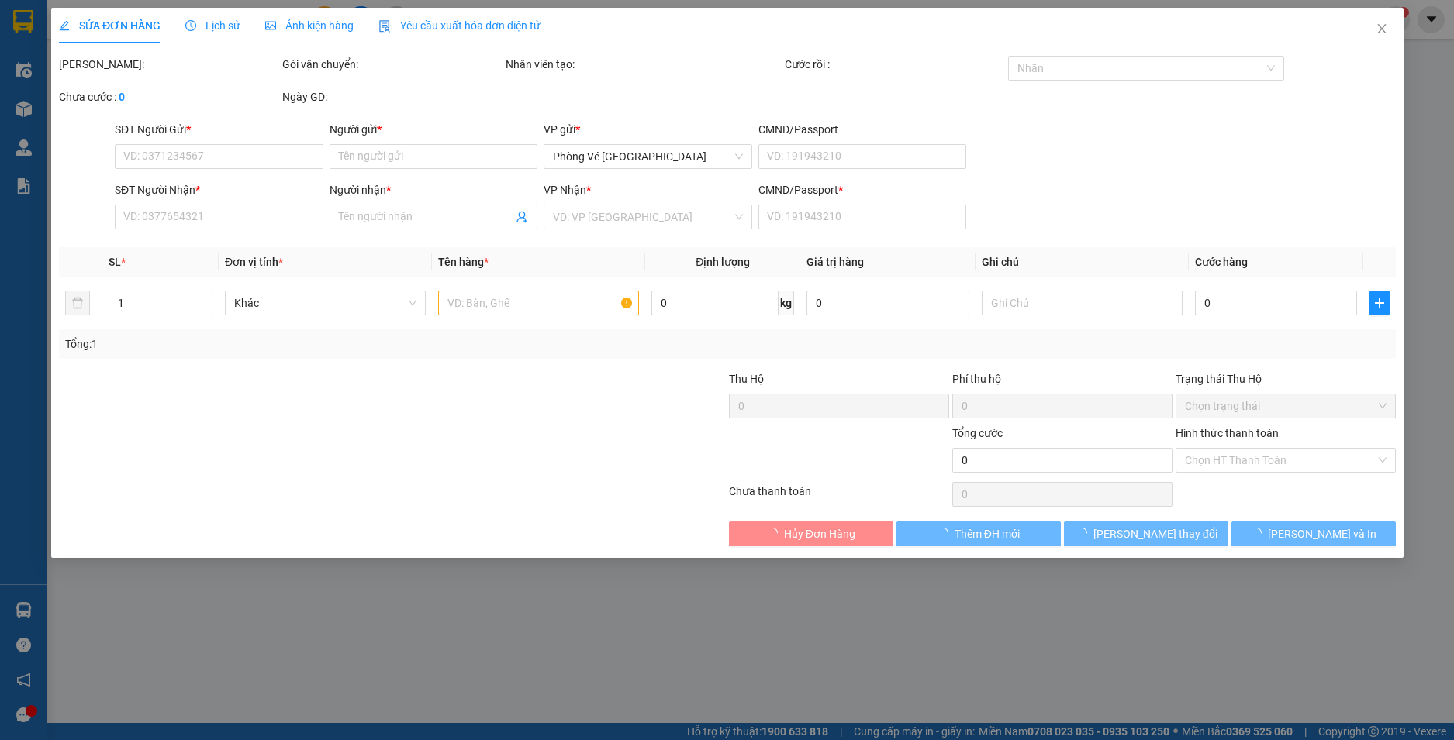
type input "0914452039"
type input "NGỌC ANH"
type input "0913657677"
type input "CTY SIÊU NAM"
type input "1"
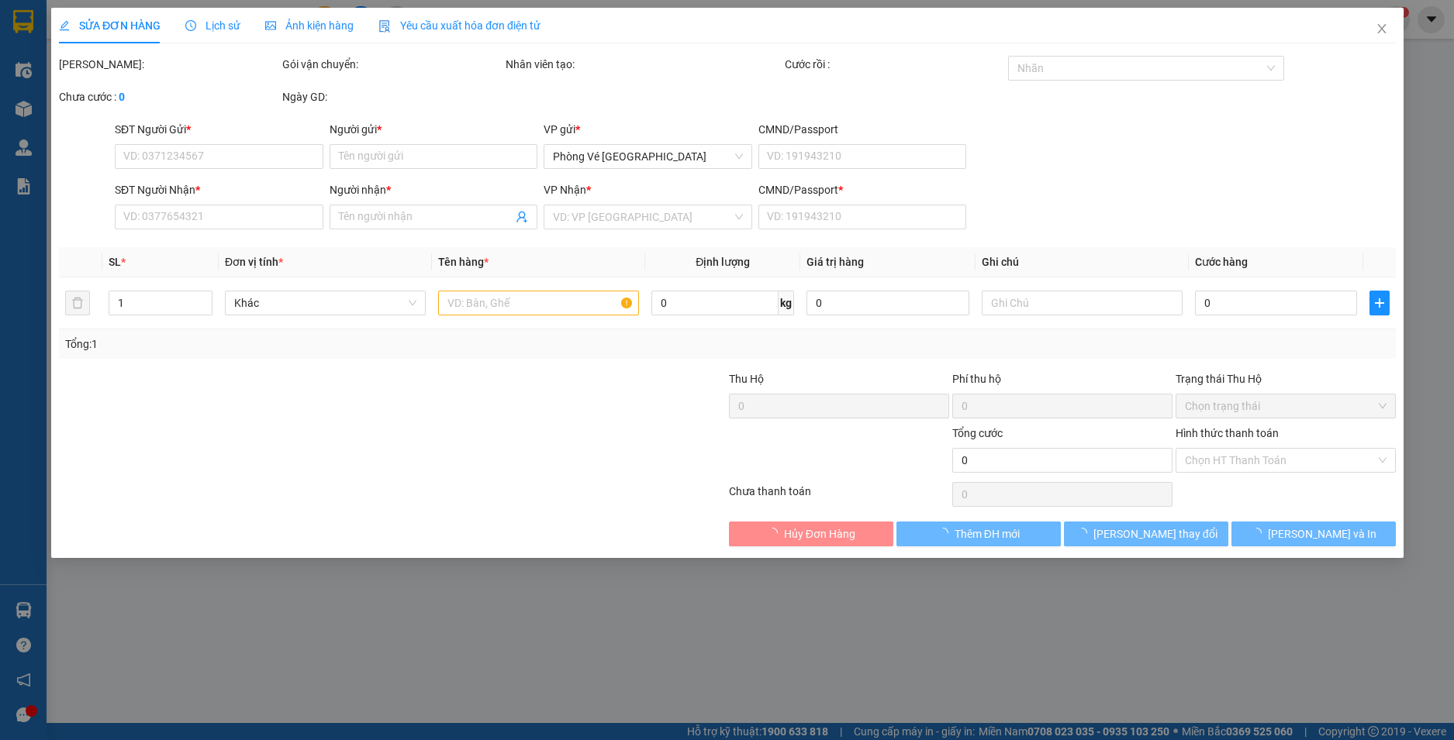
type input "40.000"
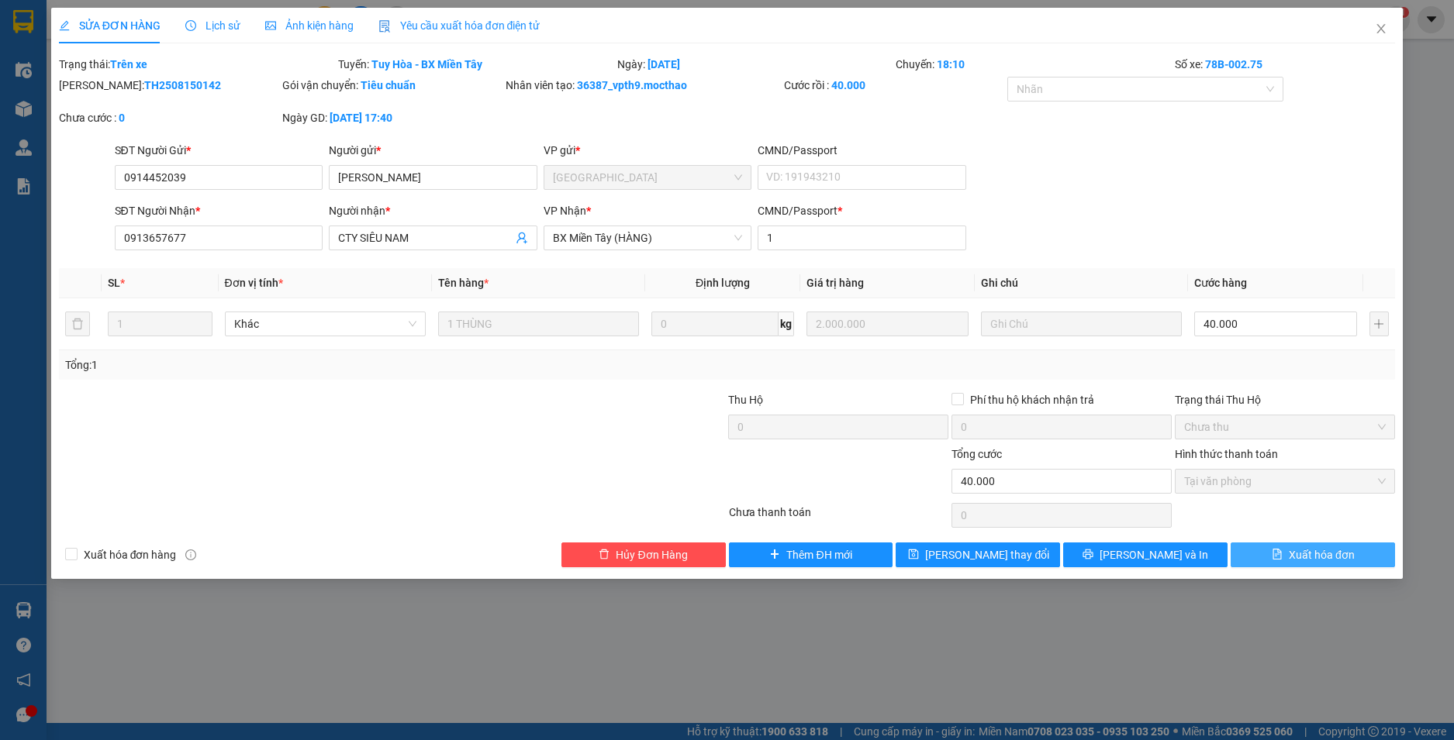
click at [1339, 554] on span "Xuất hóa đơn" at bounding box center [1321, 555] width 66 height 17
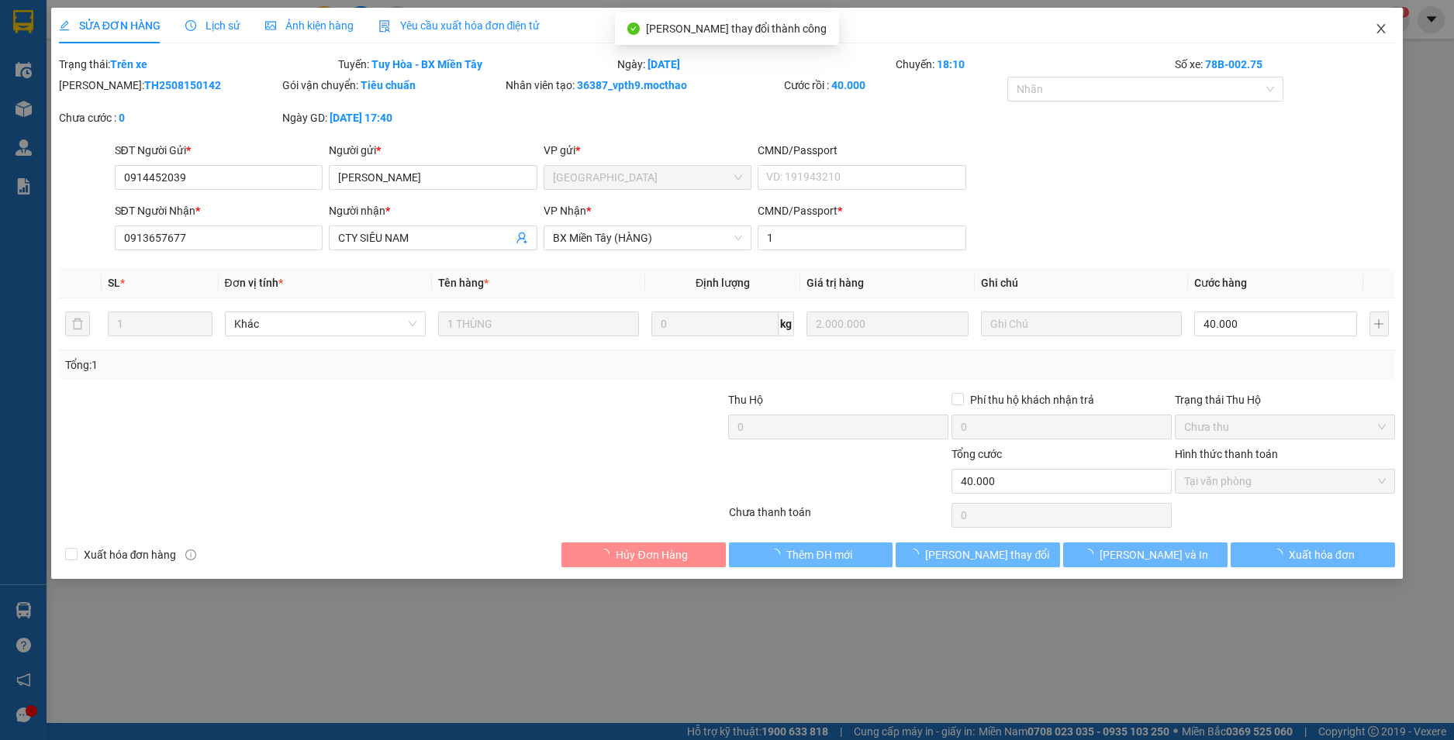
checkbox input "true"
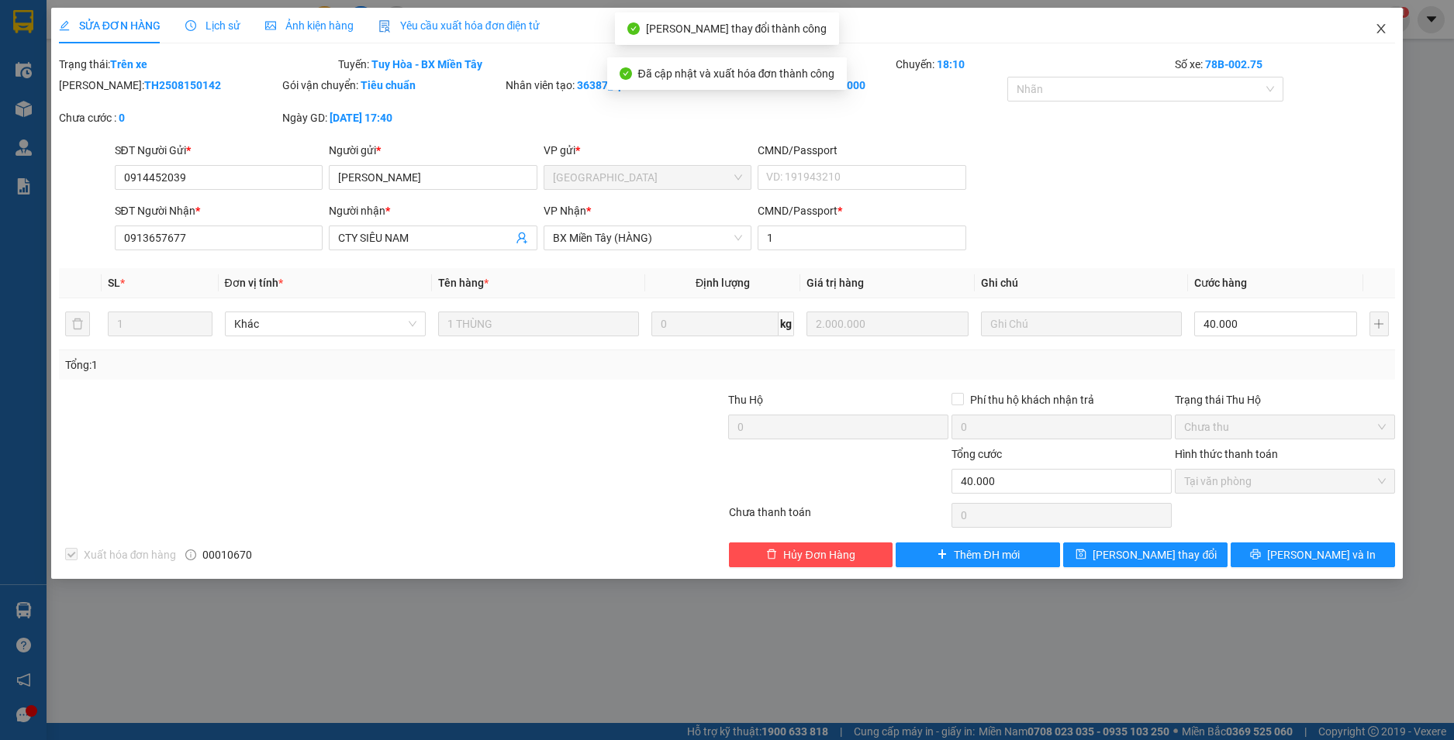
click at [1382, 29] on icon "close" at bounding box center [1380, 28] width 12 height 12
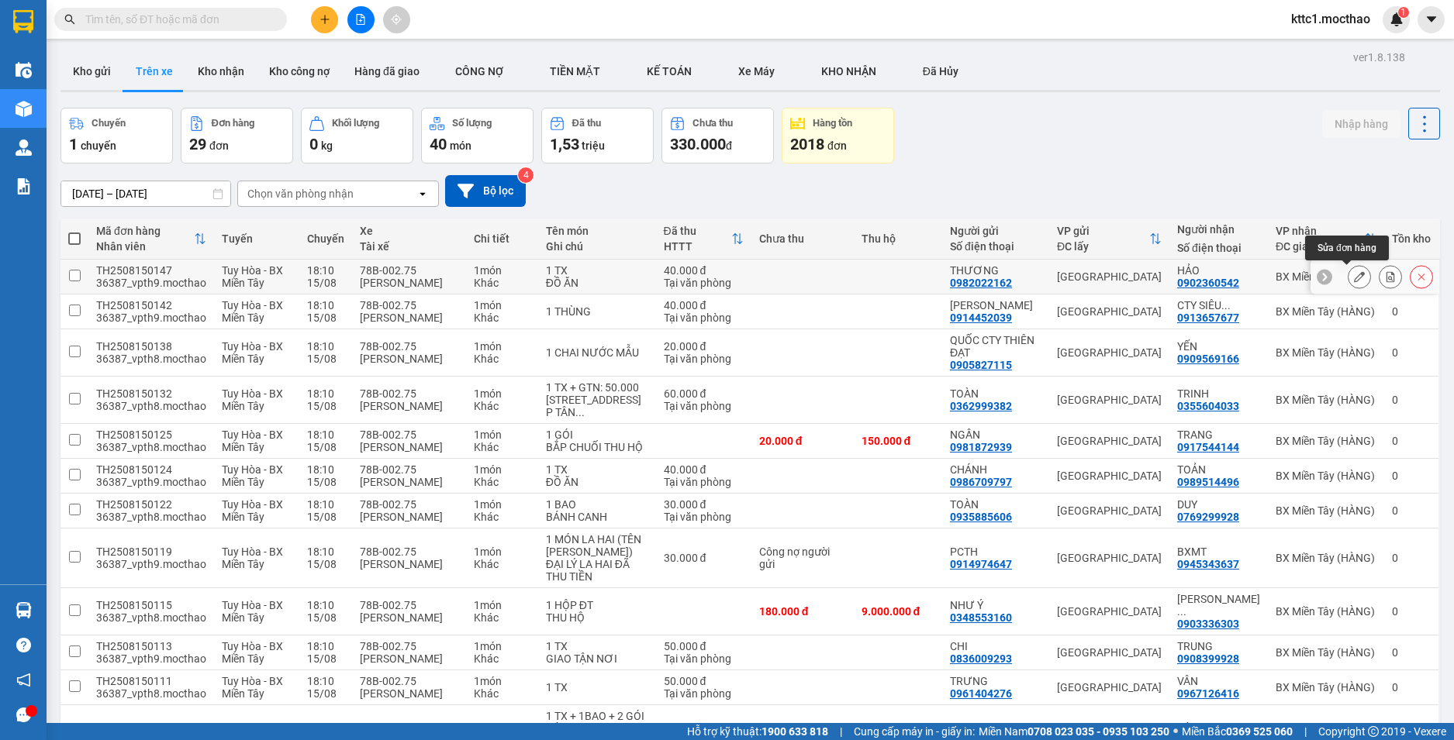
click at [1354, 282] on icon at bounding box center [1359, 276] width 11 height 11
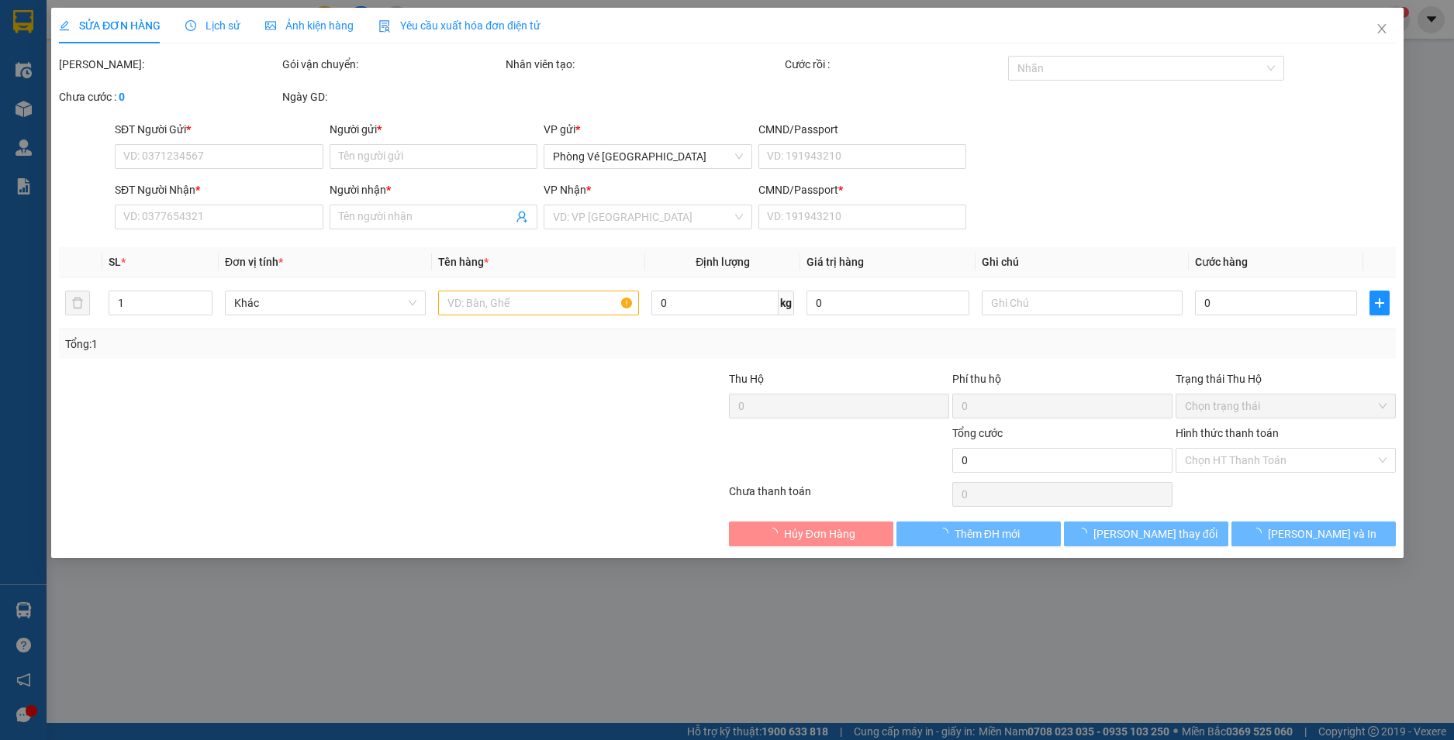
type input "0982022162"
type input "THƯƠNG"
type input "0902360542"
type input "HẢO"
type input "0"
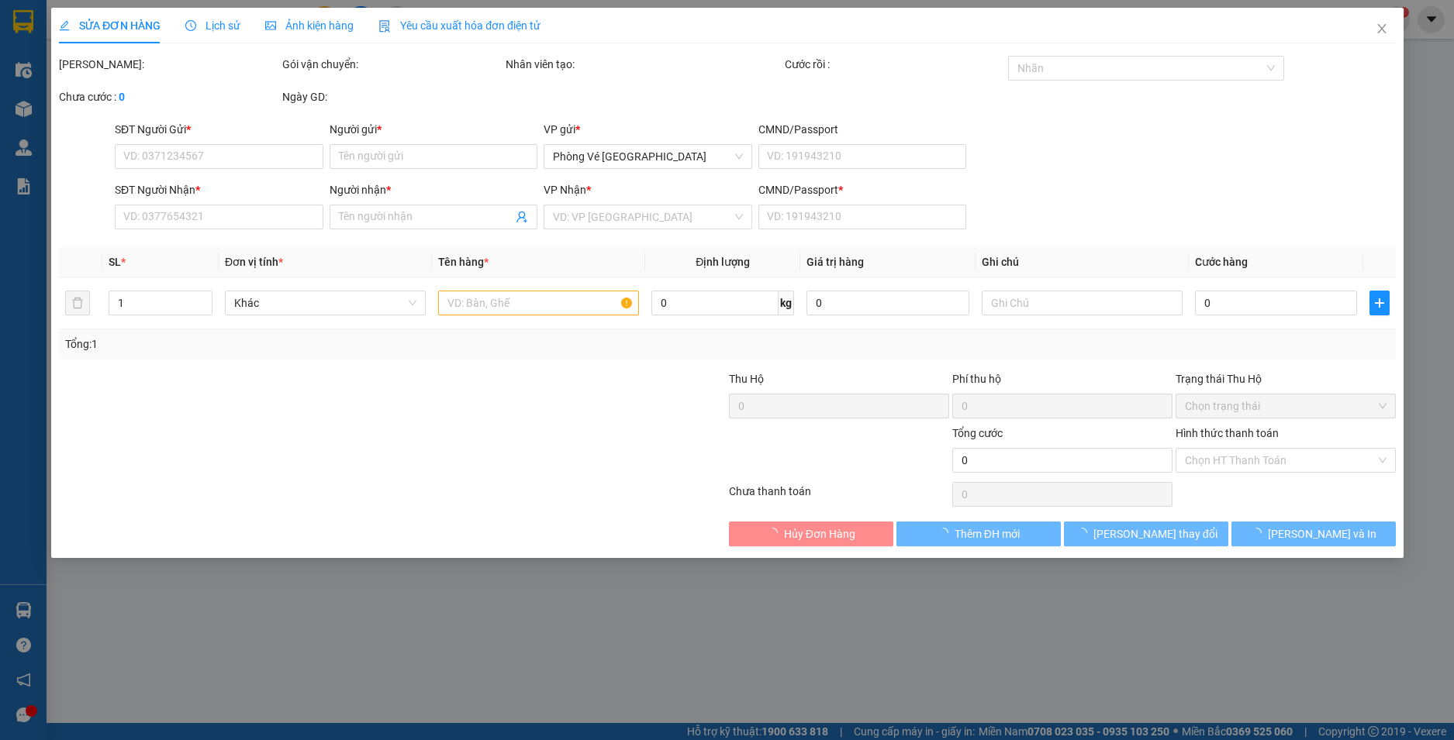
type input "40.000"
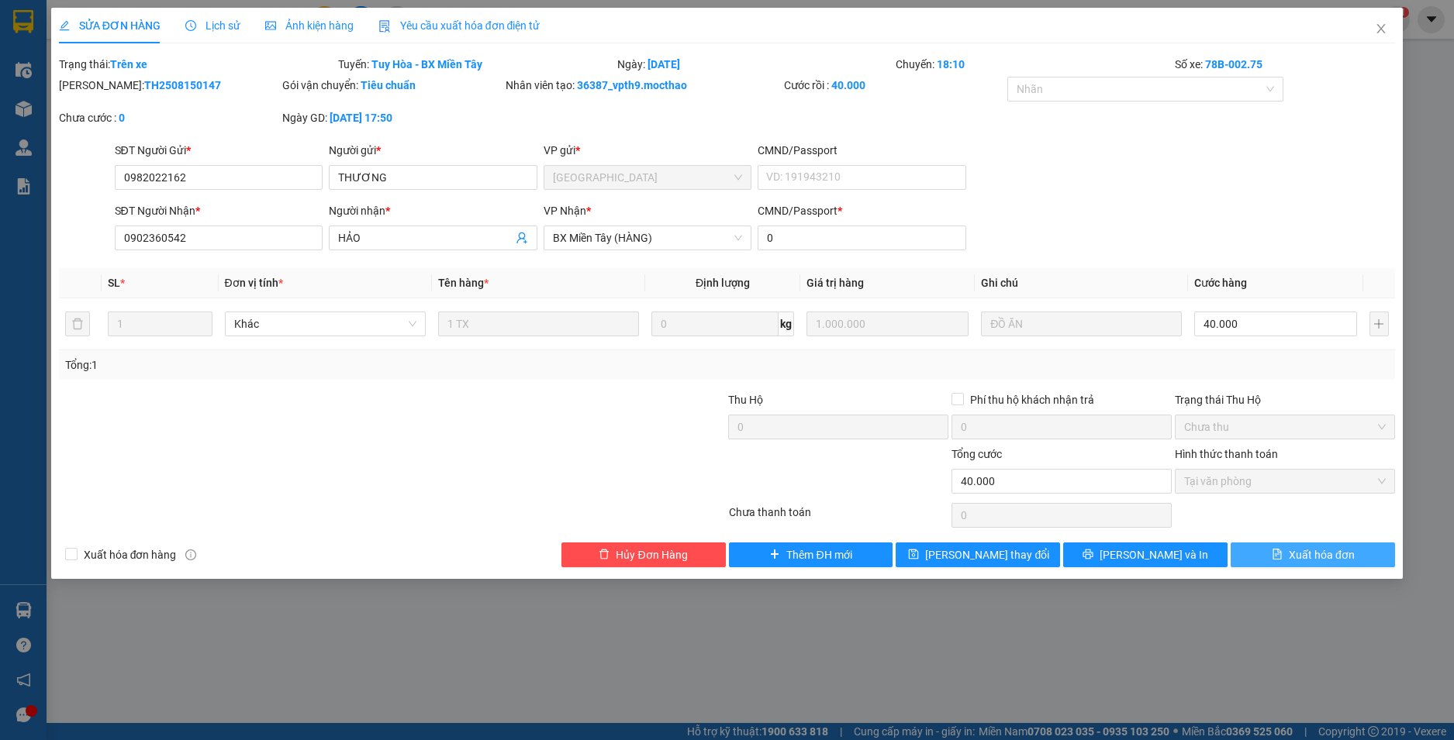
click at [1326, 556] on span "Xuất hóa đơn" at bounding box center [1321, 555] width 66 height 17
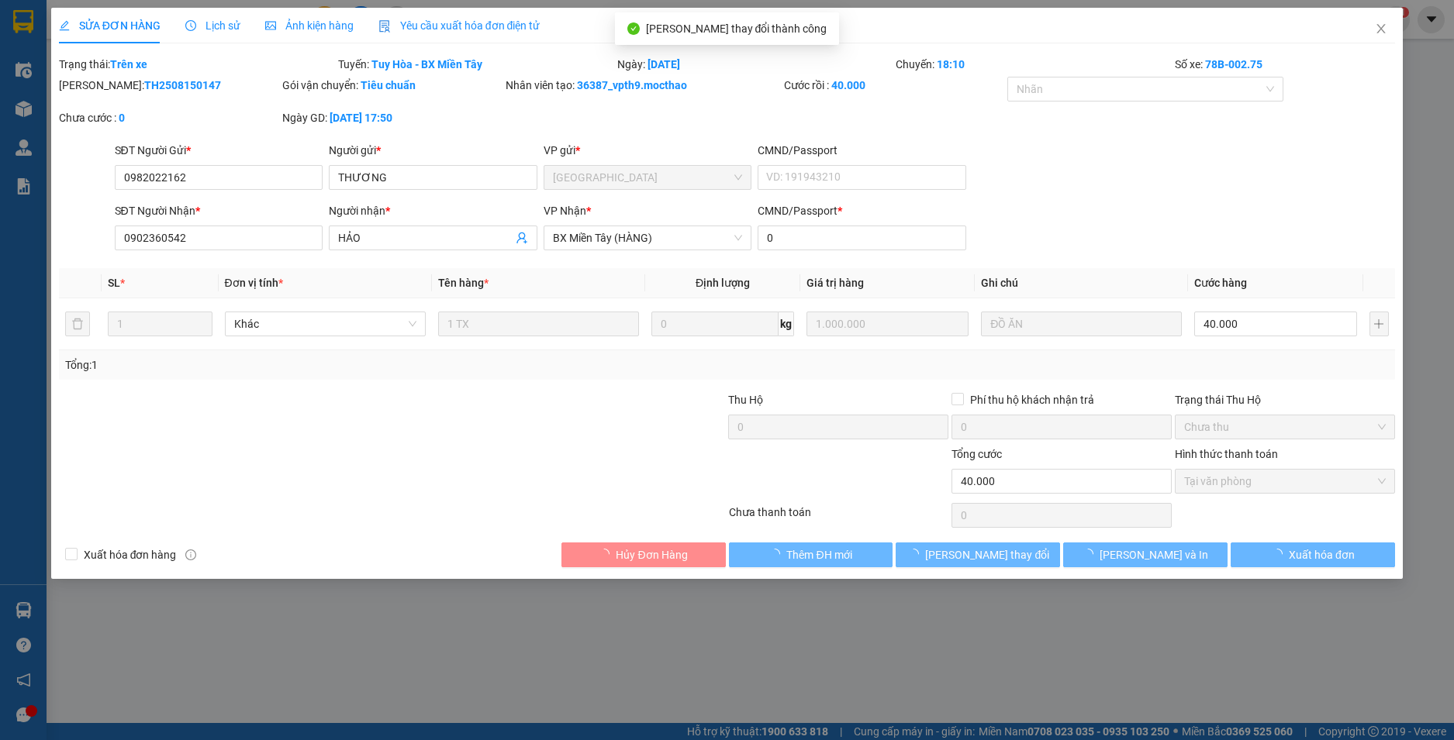
checkbox input "true"
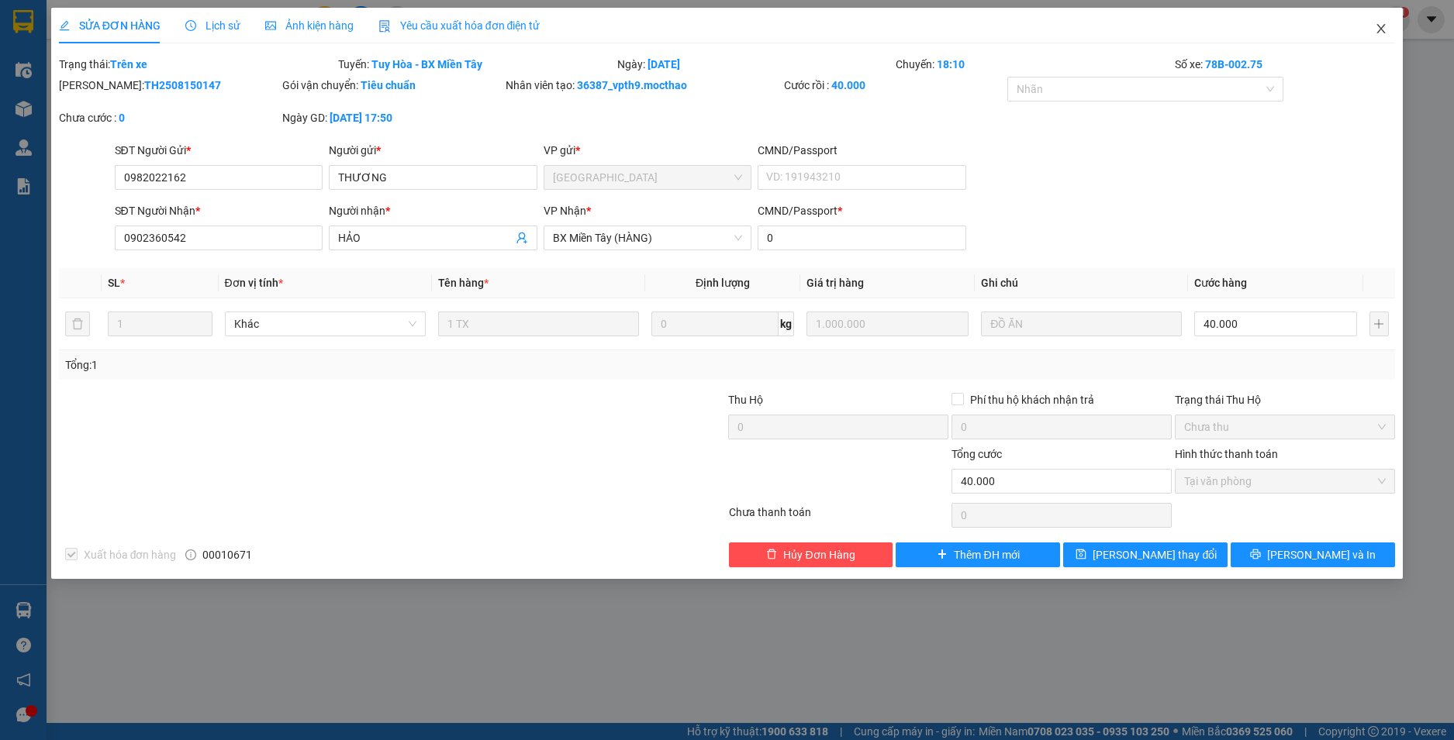
click at [1380, 30] on icon "close" at bounding box center [1381, 28] width 9 height 9
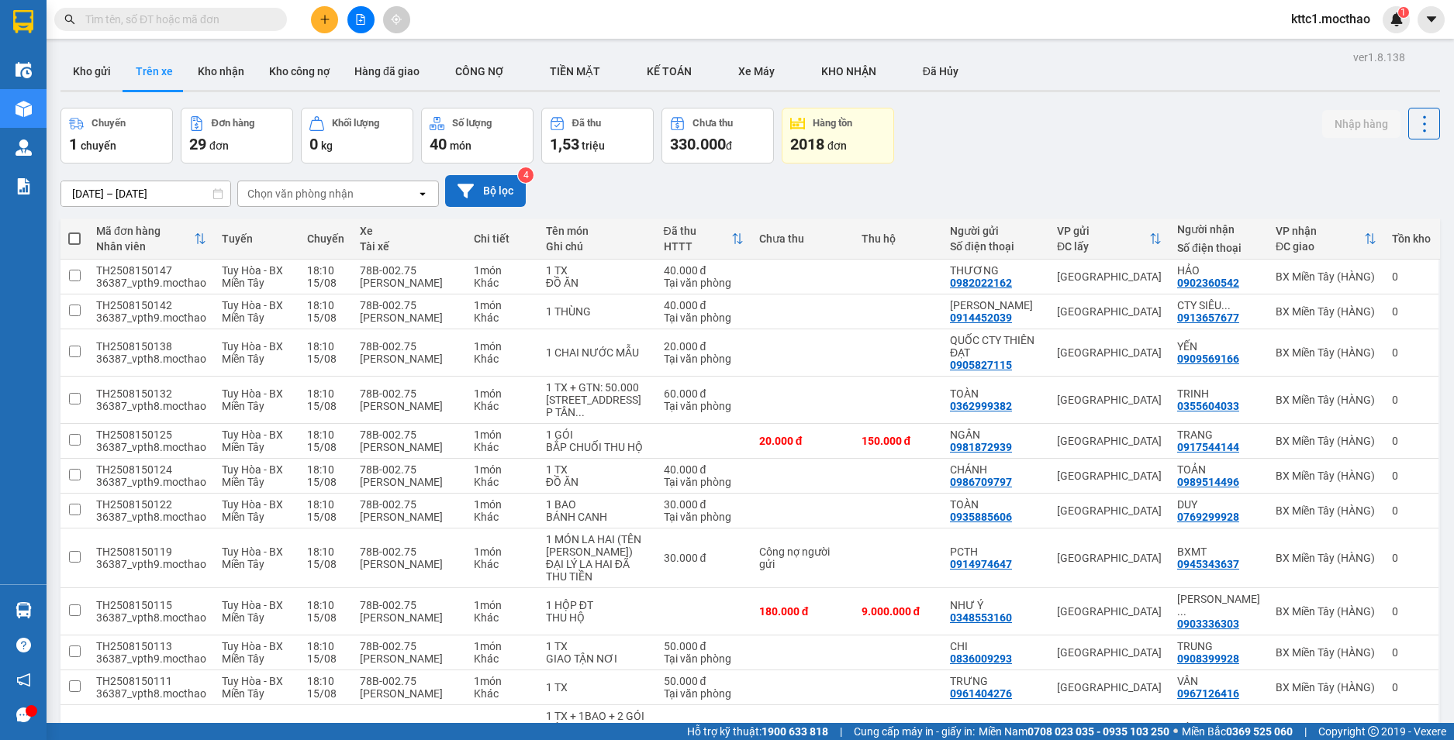
click at [488, 194] on button "Bộ lọc" at bounding box center [485, 191] width 81 height 32
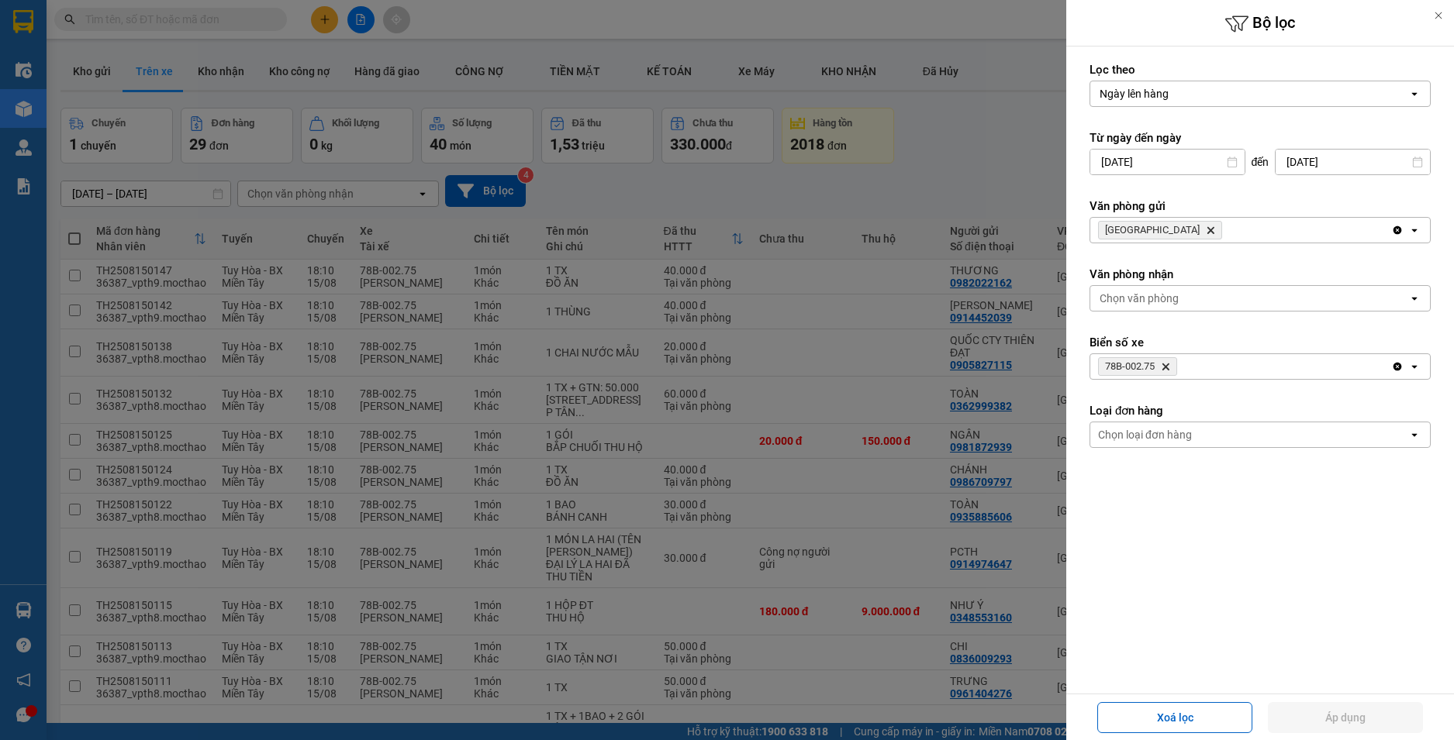
click at [1166, 366] on icon "78B-002.75, close by backspace" at bounding box center [1165, 367] width 7 height 7
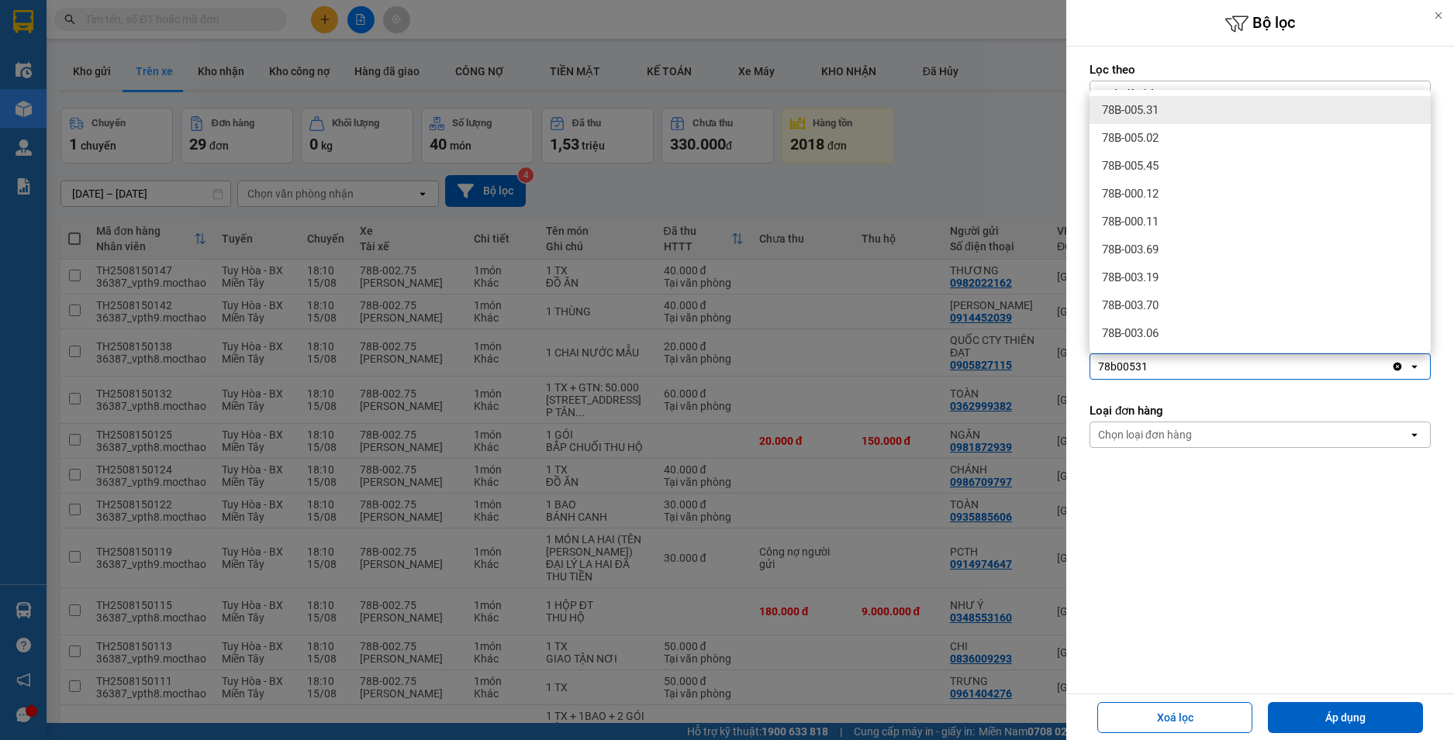
type input "78b00531"
click at [1172, 115] on div "78B-005.31" at bounding box center [1259, 110] width 341 height 28
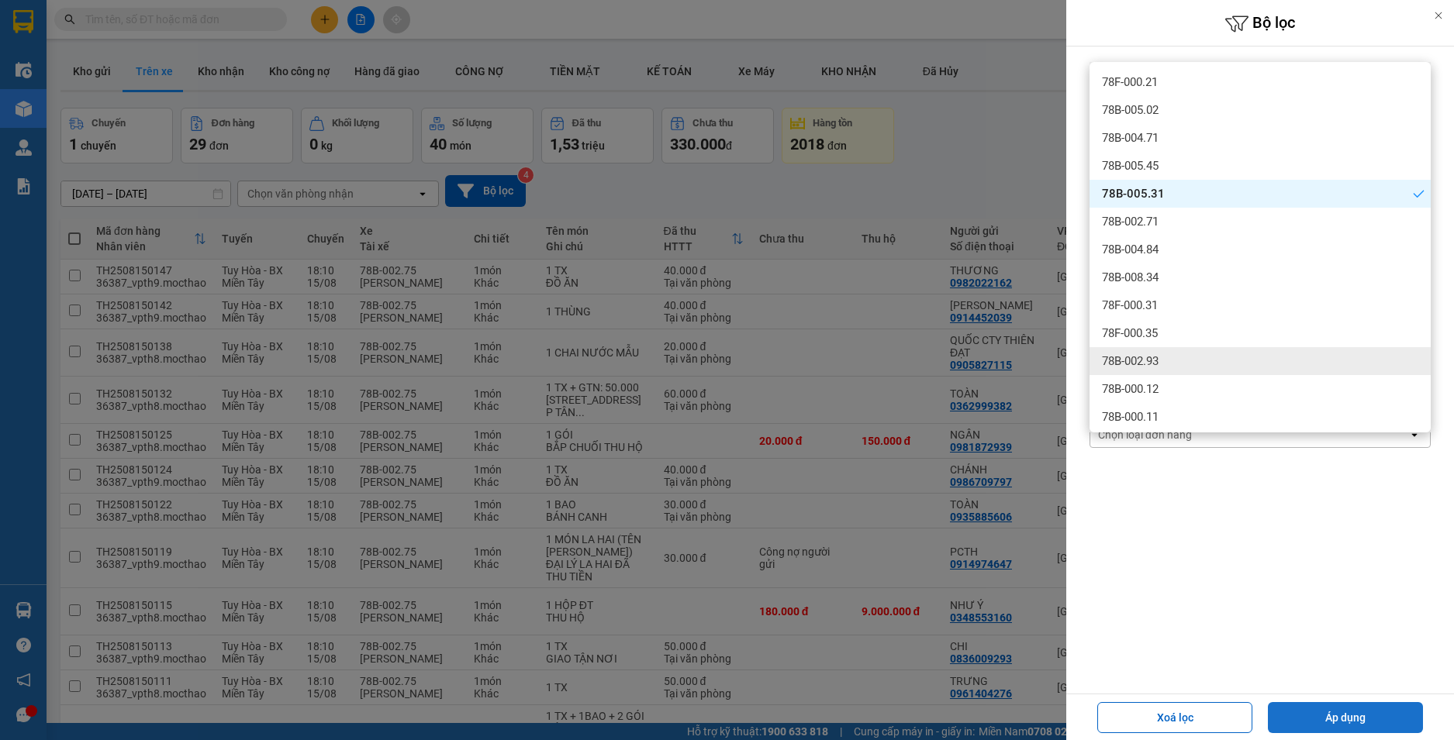
click at [1331, 726] on button "Áp dụng" at bounding box center [1345, 717] width 155 height 31
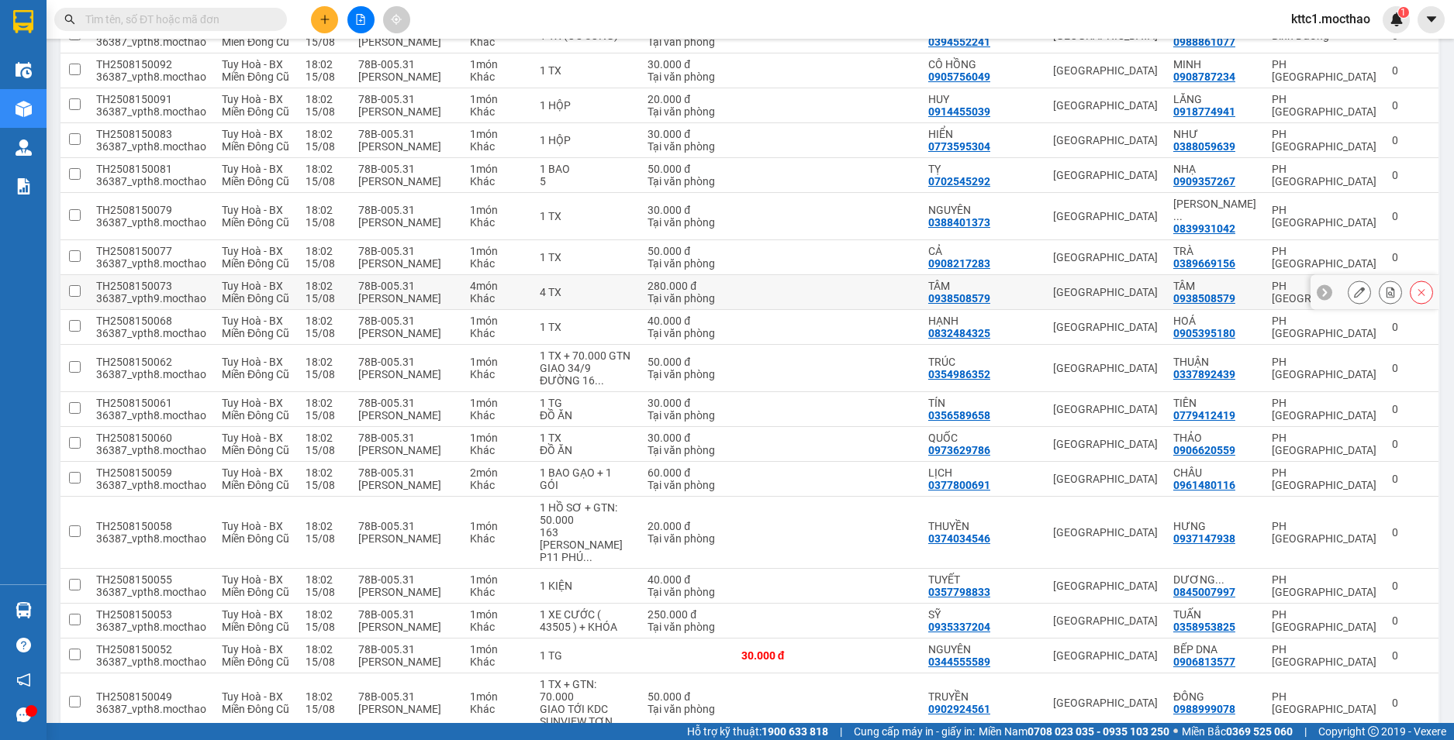
scroll to position [1309, 0]
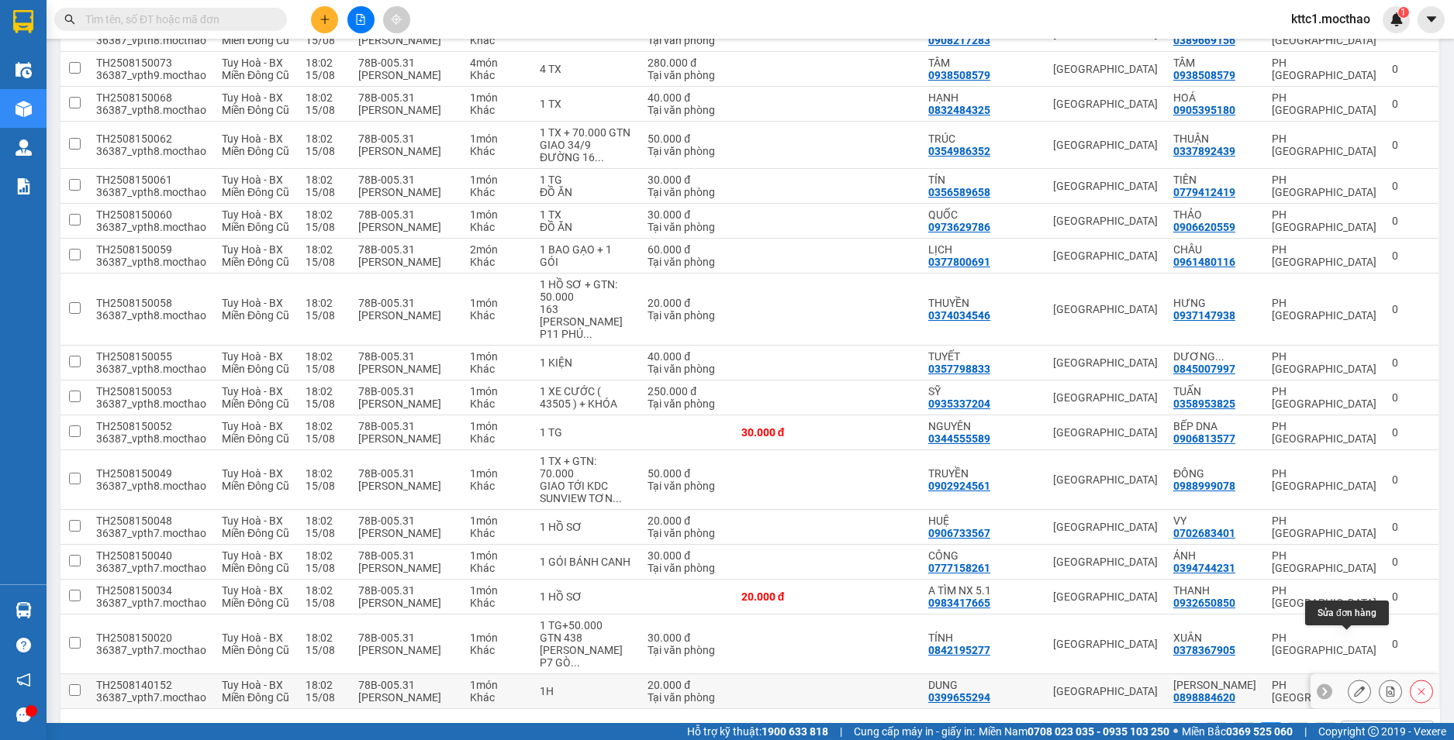
click at [1354, 686] on icon at bounding box center [1359, 691] width 11 height 11
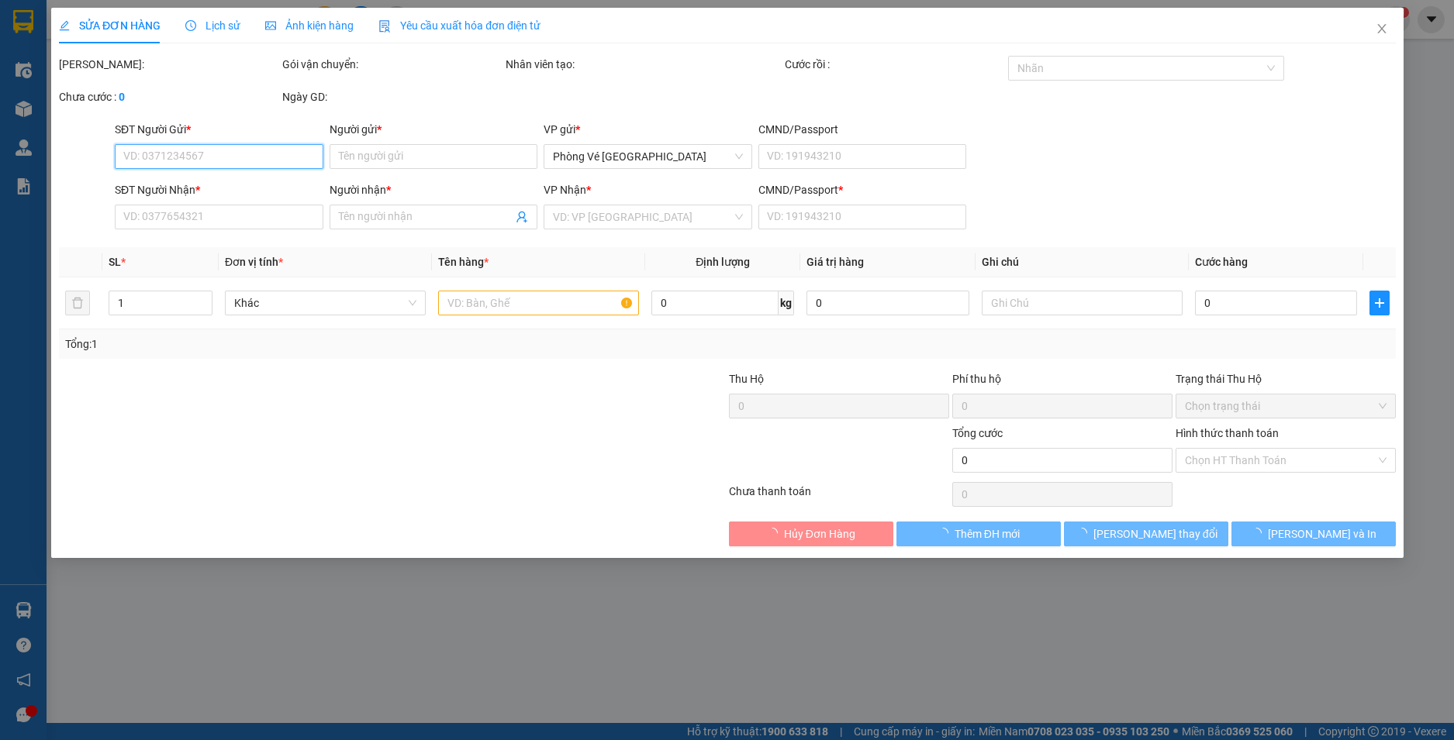
type input "0399655294"
type input "DUNG"
type input "0898884620"
type input "[PERSON_NAME]"
type input "1"
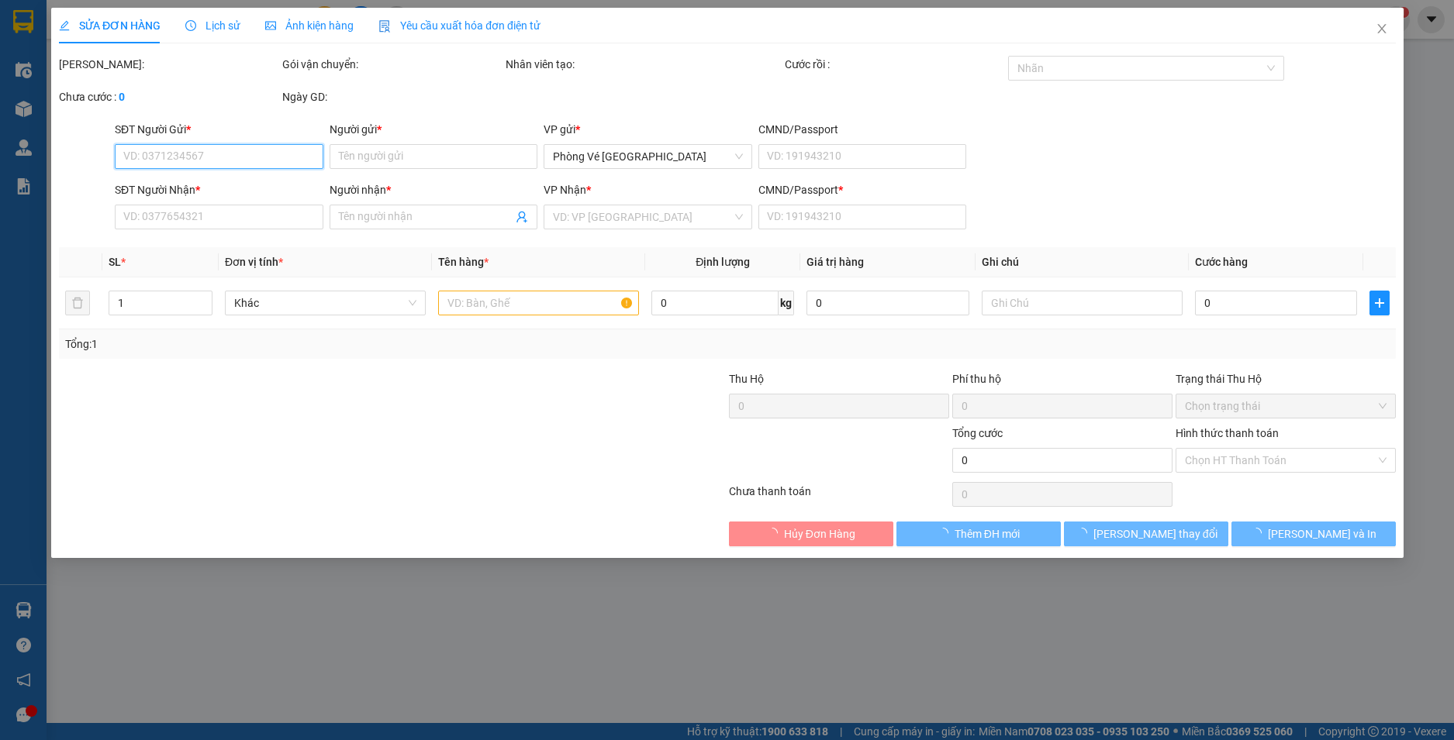
type input "20.000"
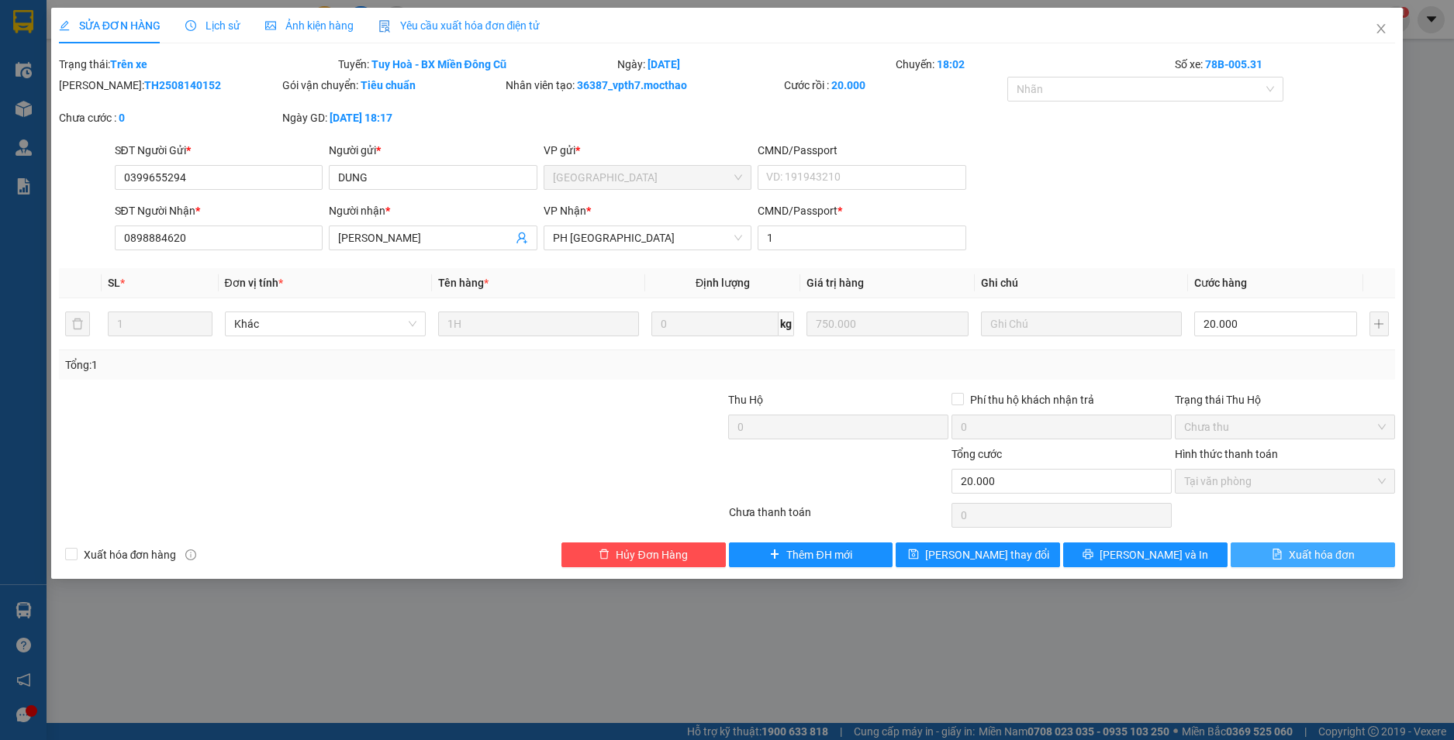
click at [1318, 560] on span "Xuất hóa đơn" at bounding box center [1321, 555] width 66 height 17
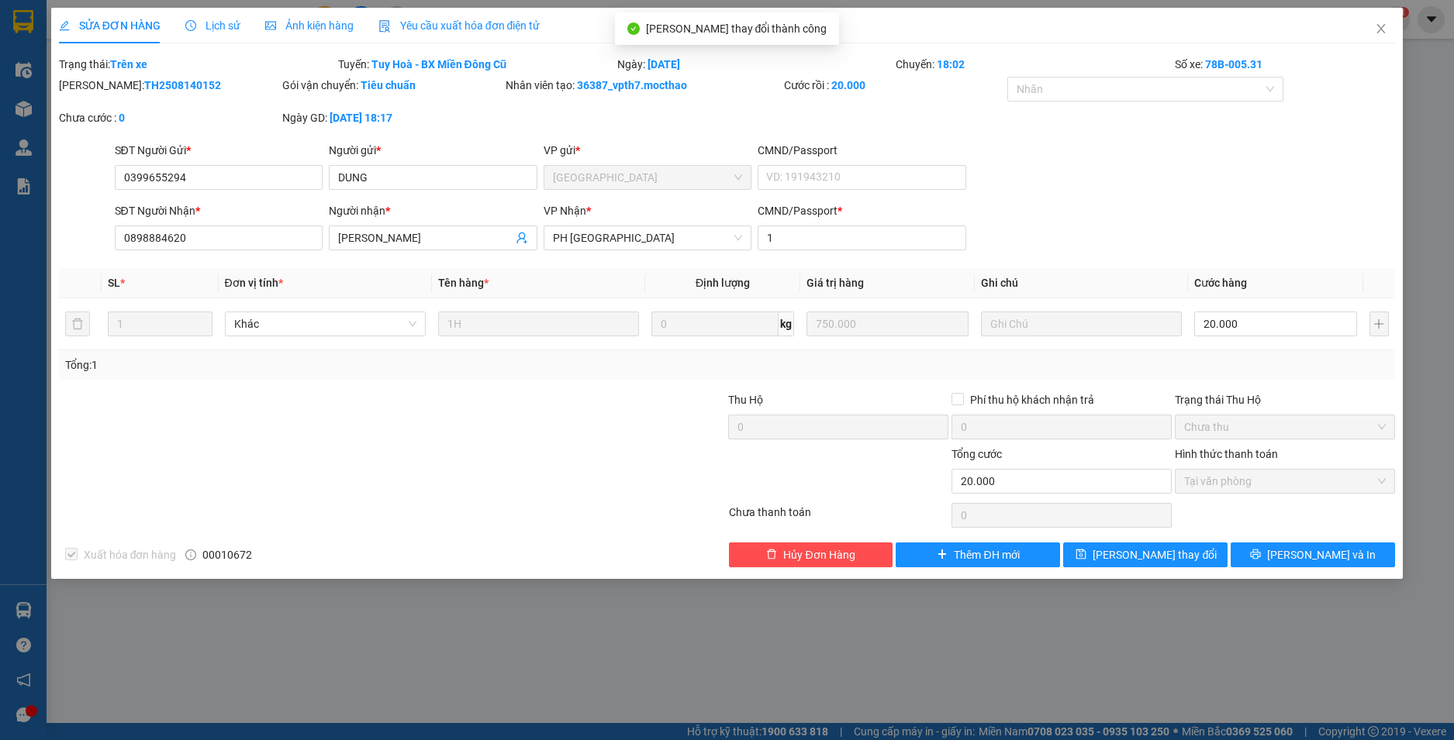
checkbox input "true"
click at [1383, 29] on icon "close" at bounding box center [1380, 28] width 12 height 12
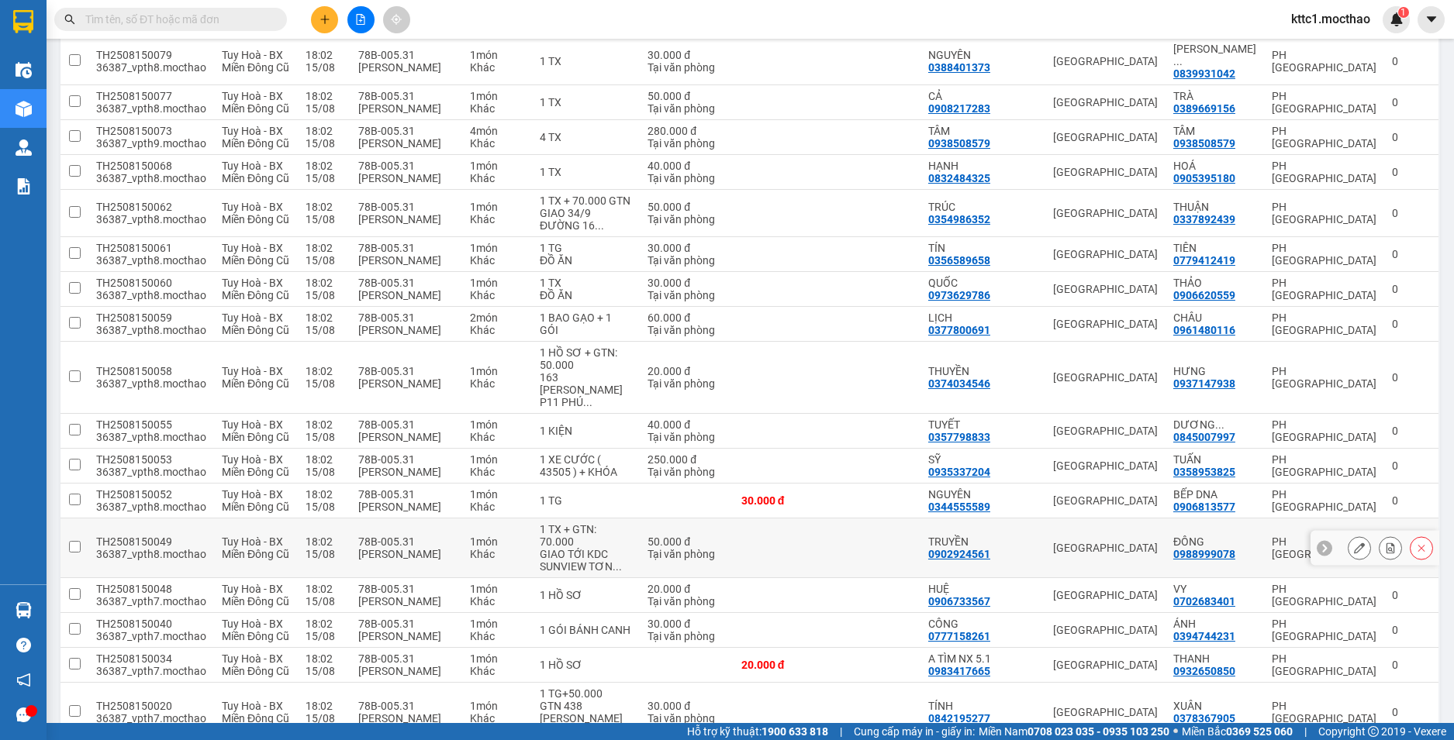
scroll to position [1309, 0]
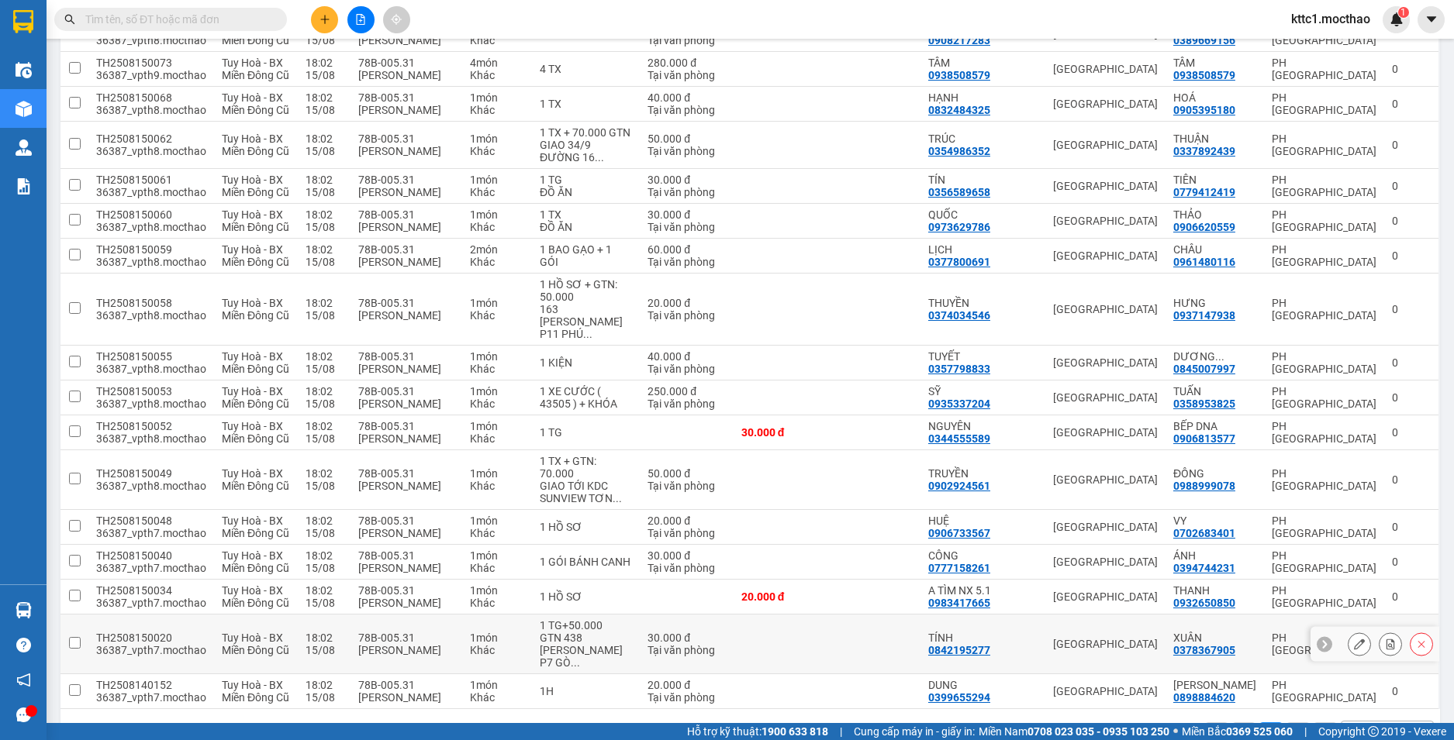
click at [1354, 639] on icon at bounding box center [1359, 644] width 11 height 11
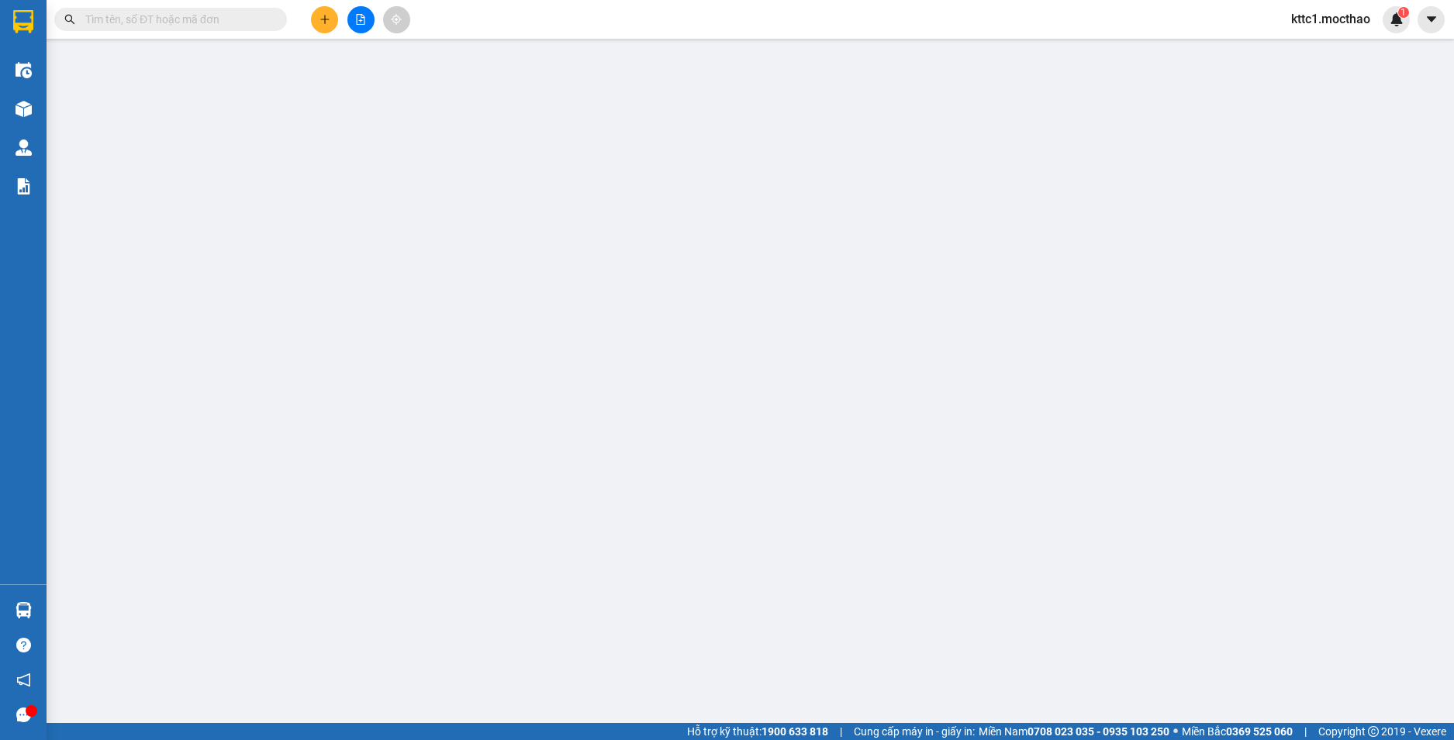
type input "0842195277"
type input "TÍNH"
type input "0378367905"
type input "XUÂN"
type input "1"
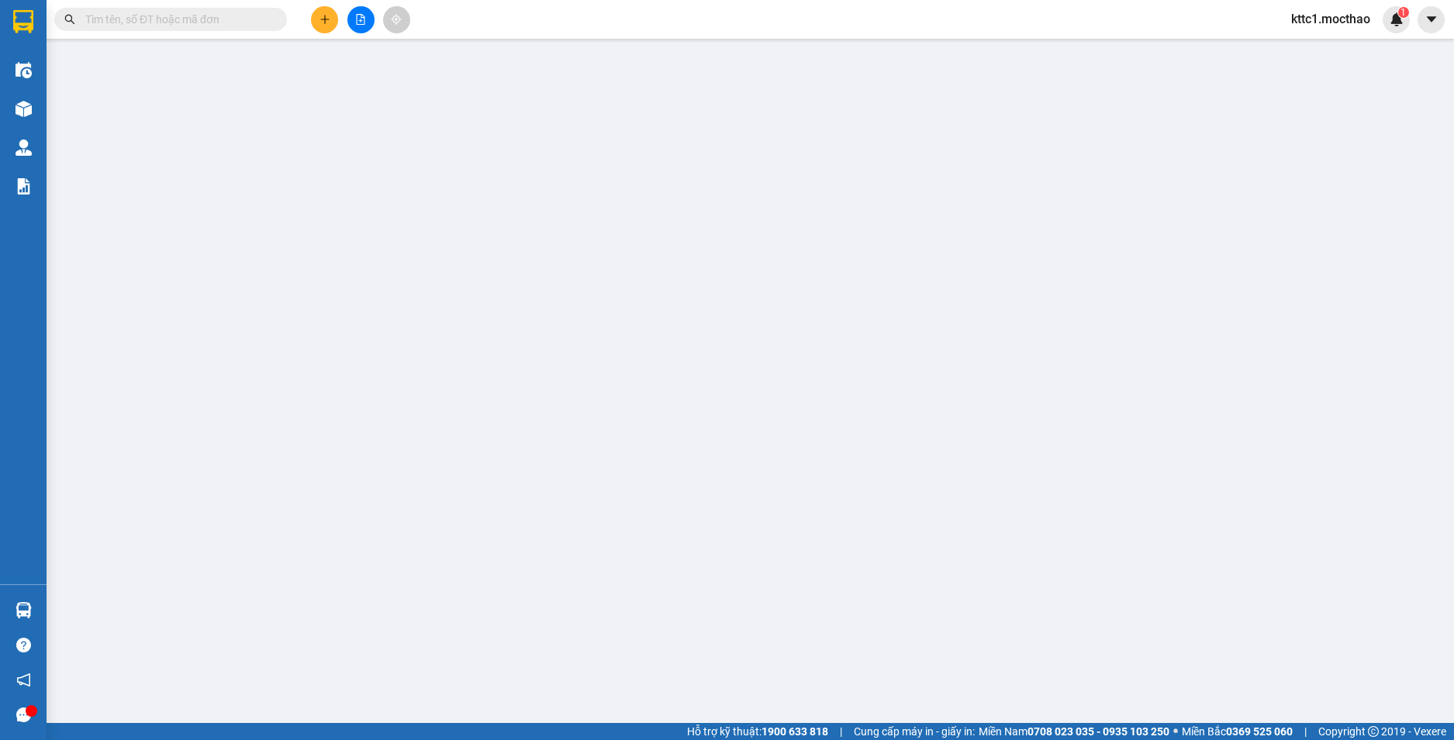
type input "30.000"
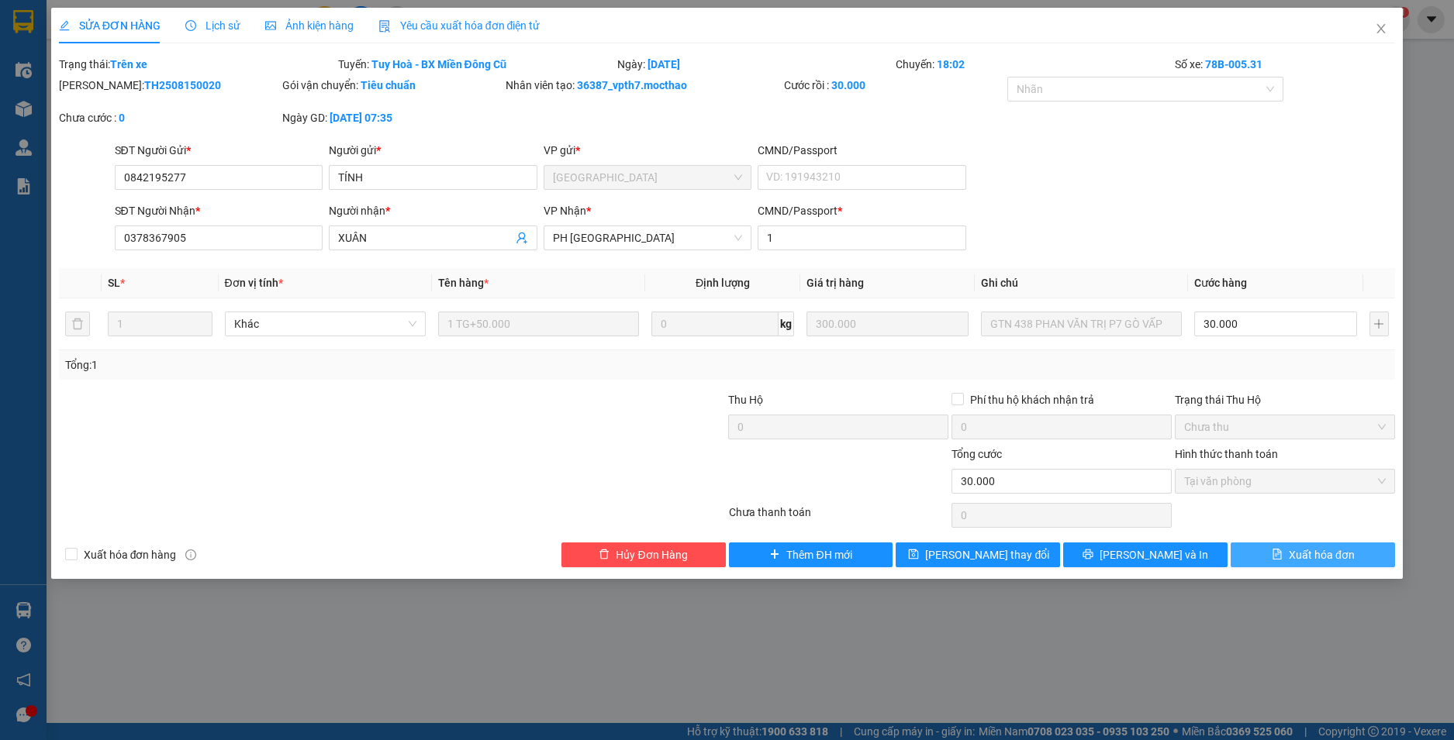
click at [1340, 555] on span "Xuất hóa đơn" at bounding box center [1321, 555] width 66 height 17
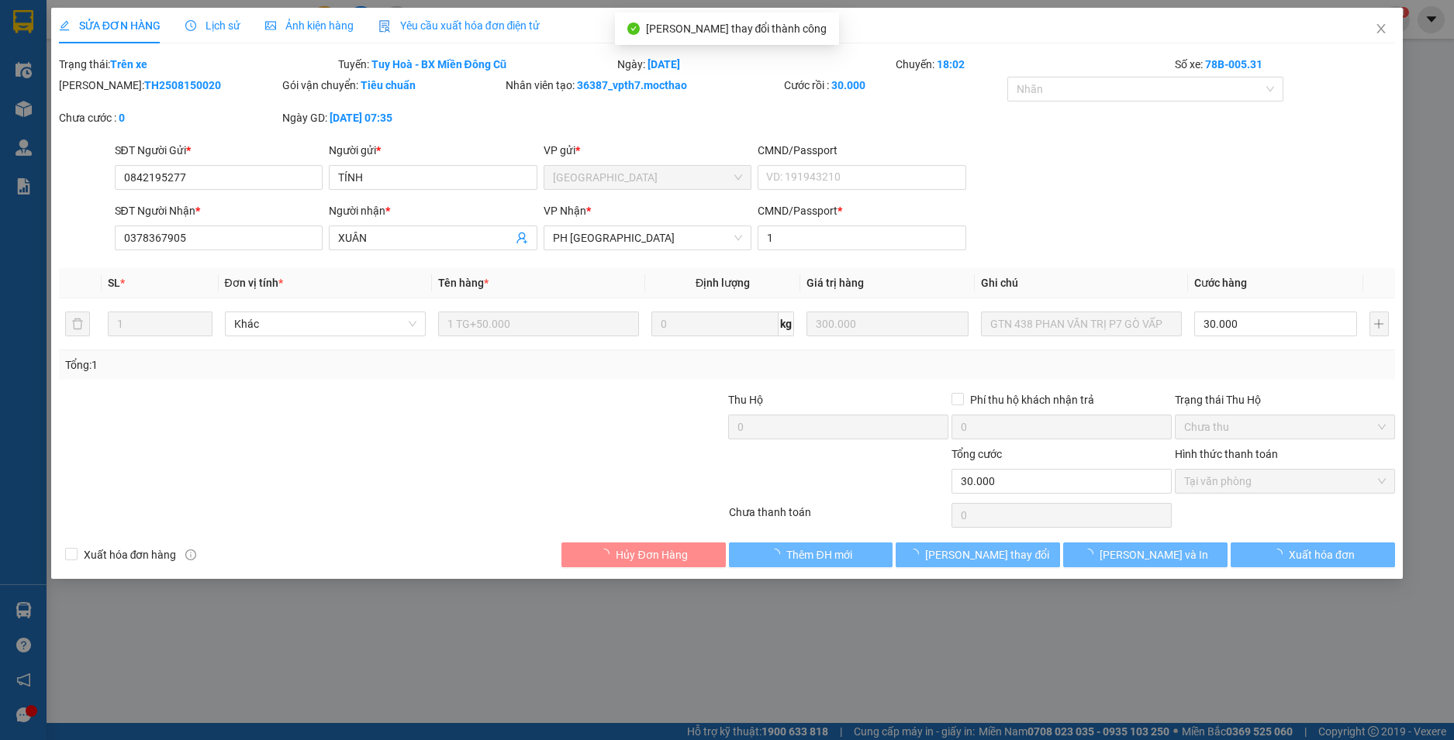
checkbox input "true"
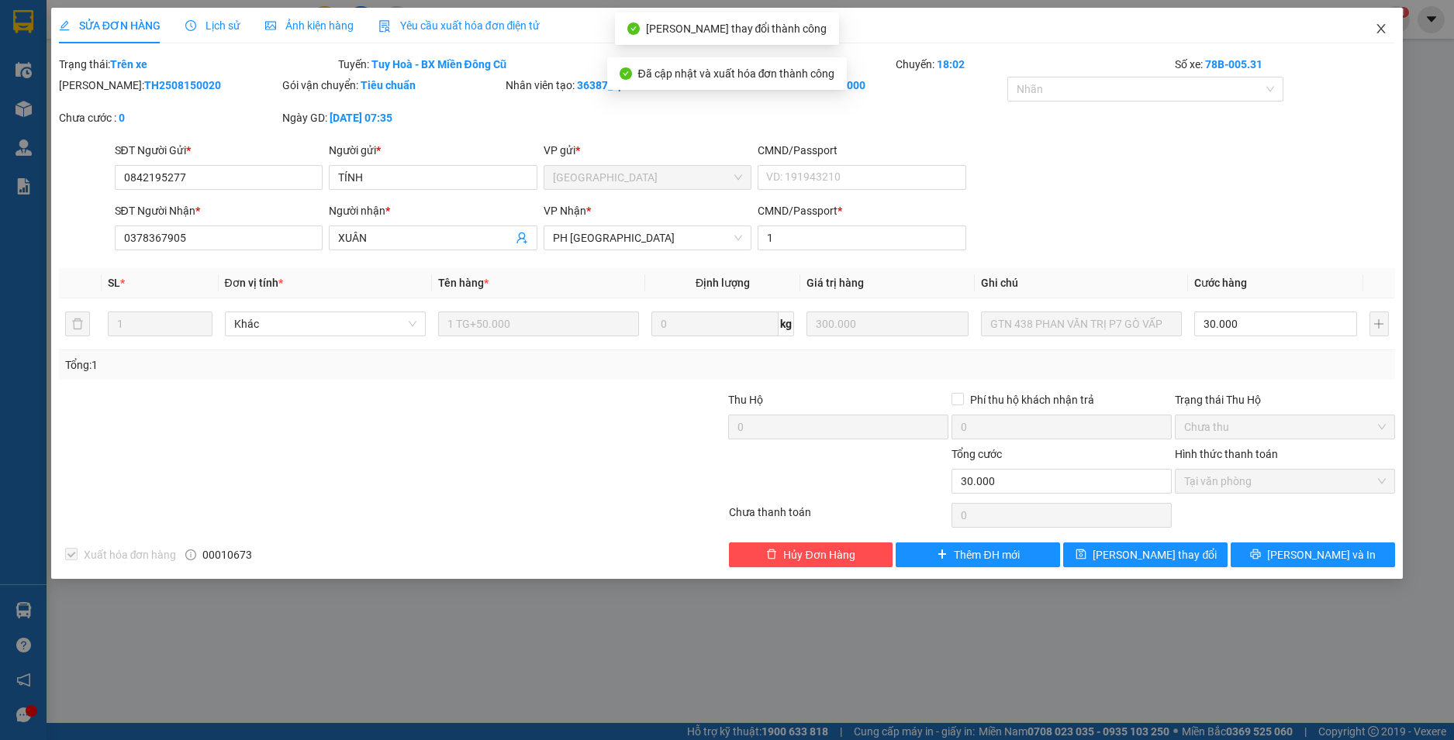
click at [1380, 26] on icon "close" at bounding box center [1380, 28] width 12 height 12
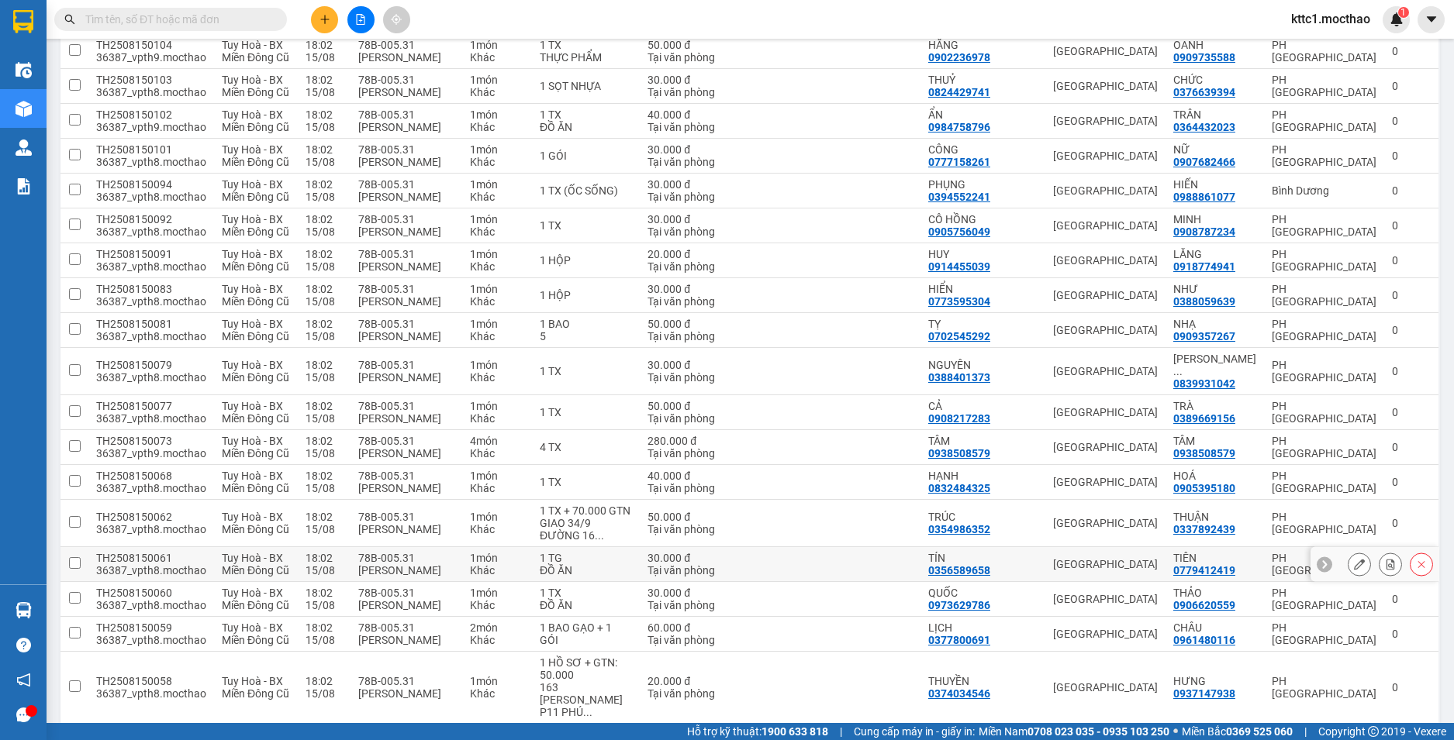
scroll to position [1309, 0]
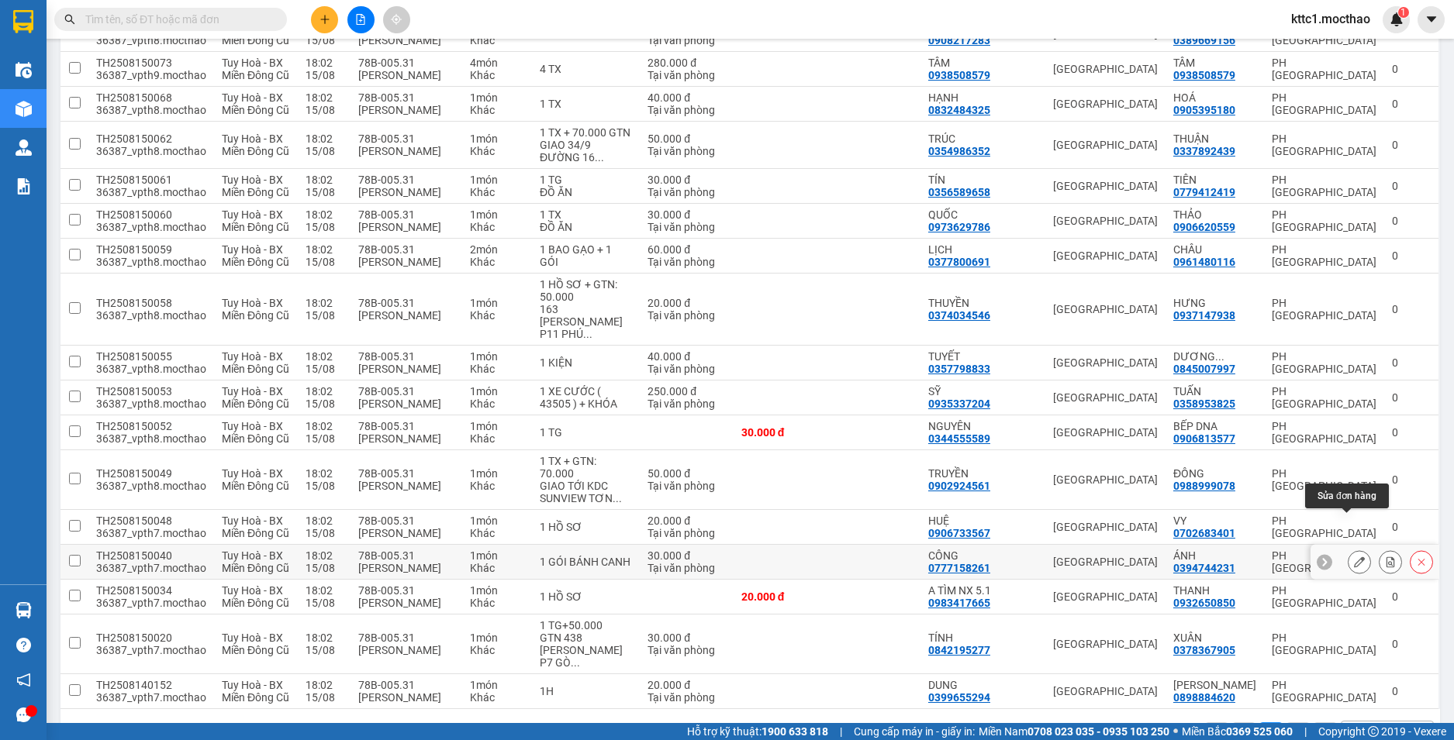
click at [1348, 549] on button at bounding box center [1359, 562] width 22 height 27
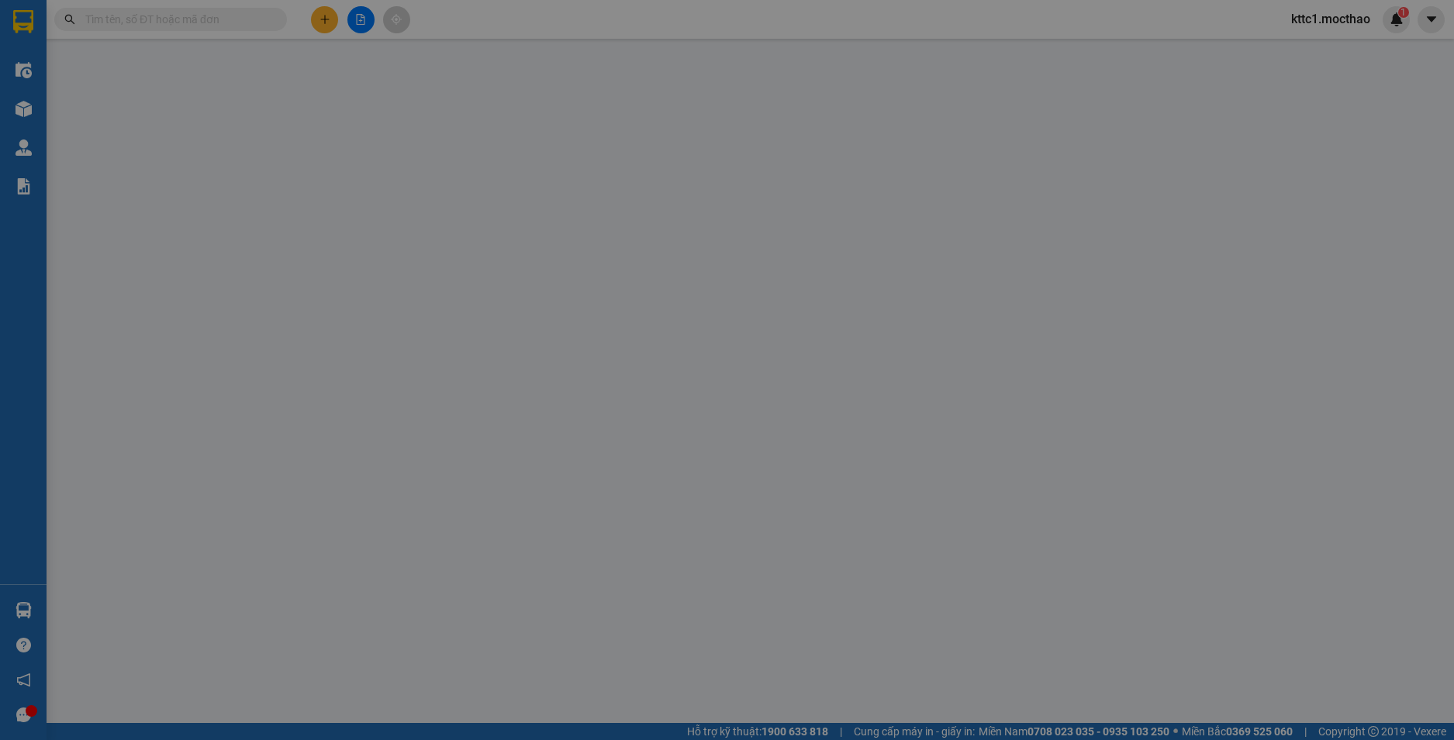
type input "0777158261"
type input "CÔNG"
type input "0394744231"
type input "ÁNH"
type input "1"
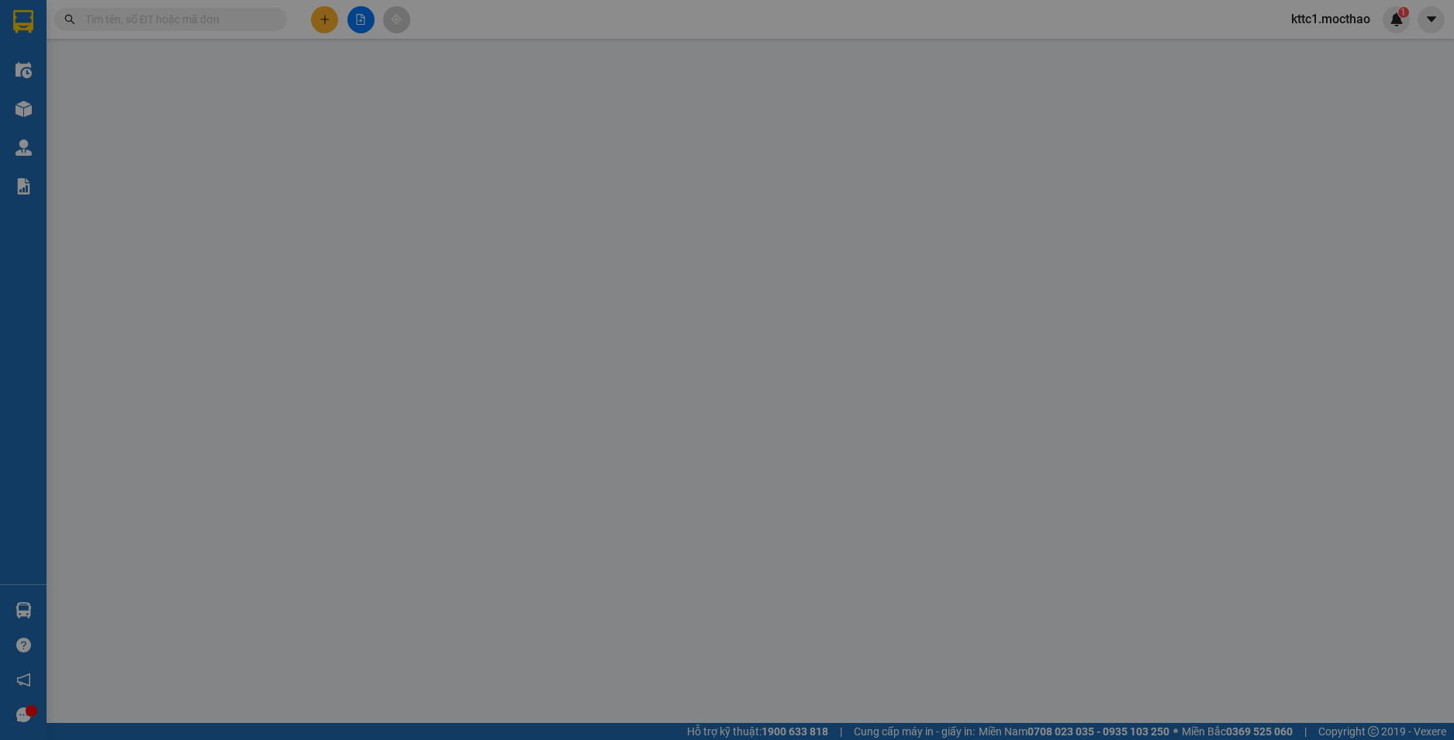
type input "30.000"
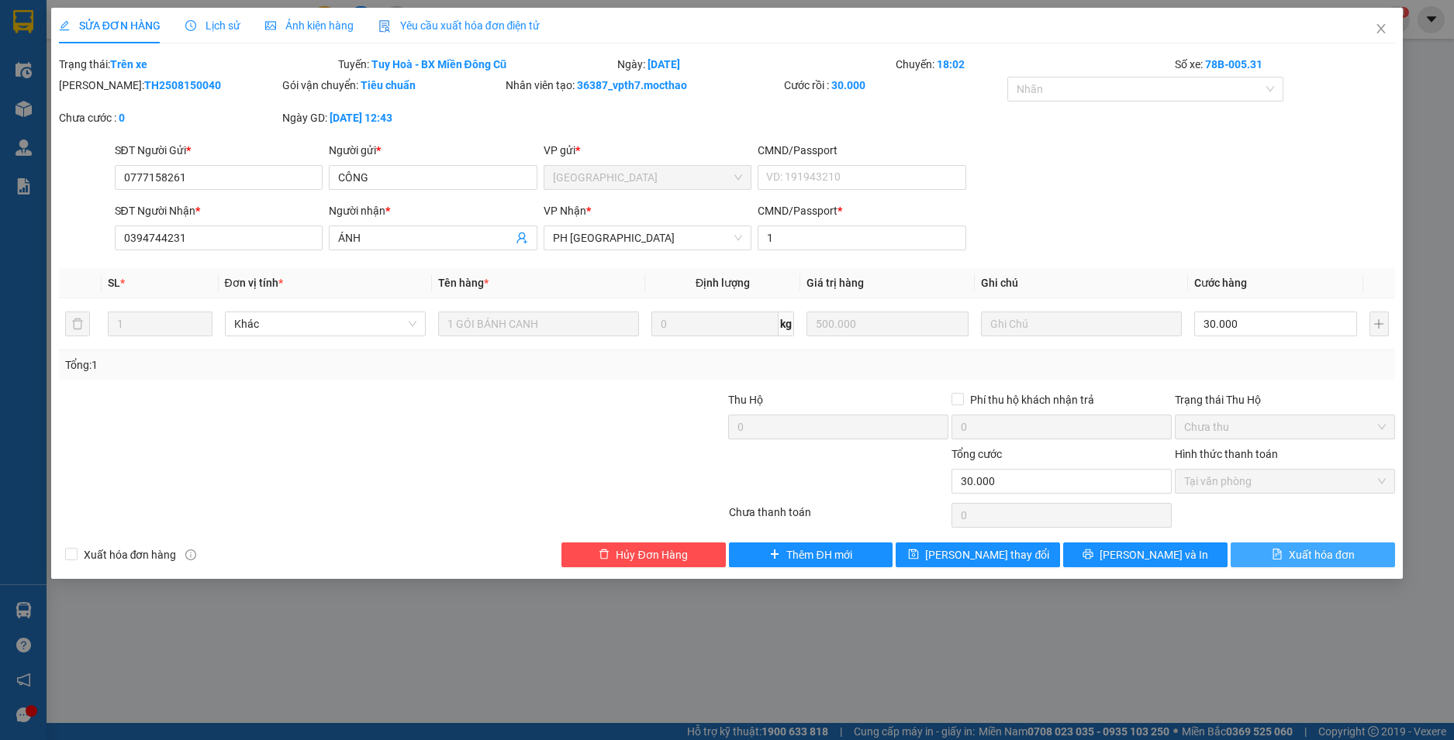
click at [1318, 560] on span "Xuất hóa đơn" at bounding box center [1321, 555] width 66 height 17
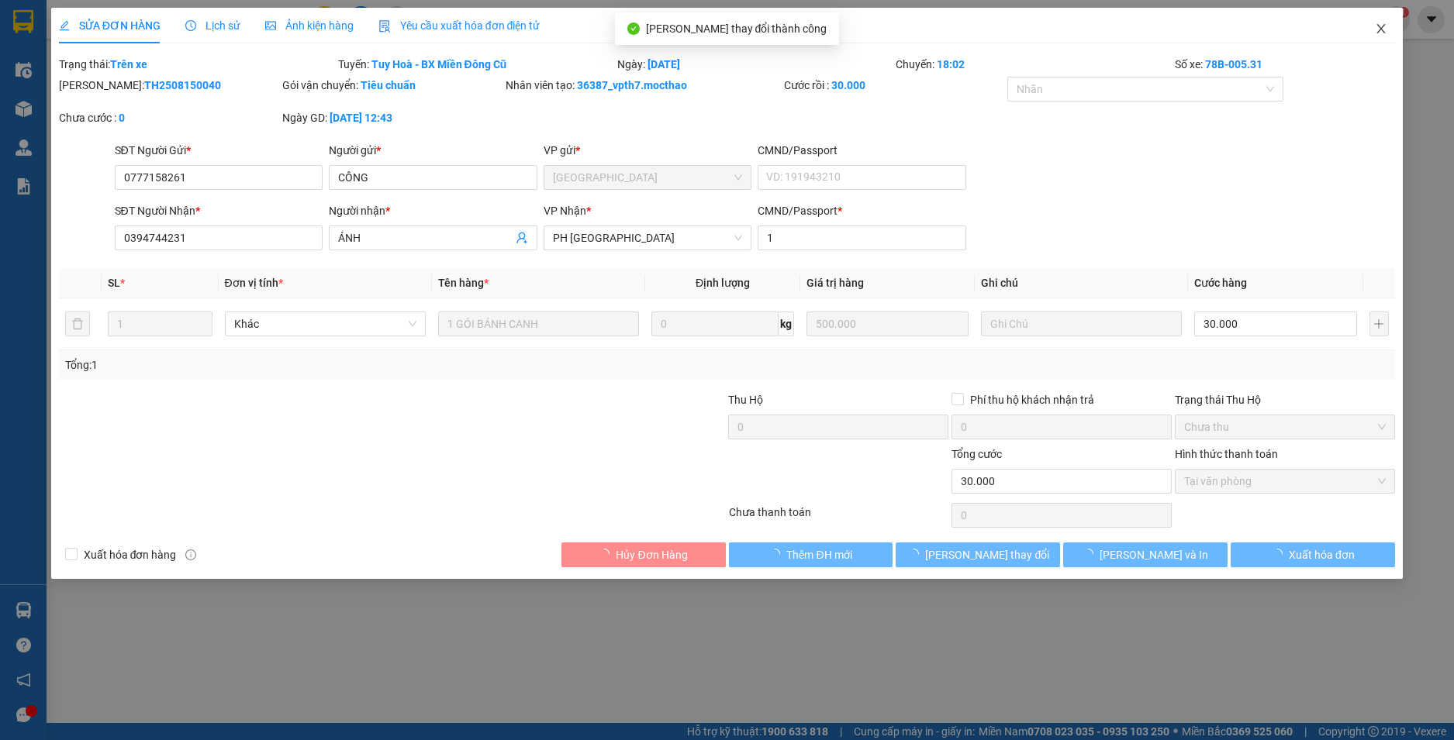
checkbox input "true"
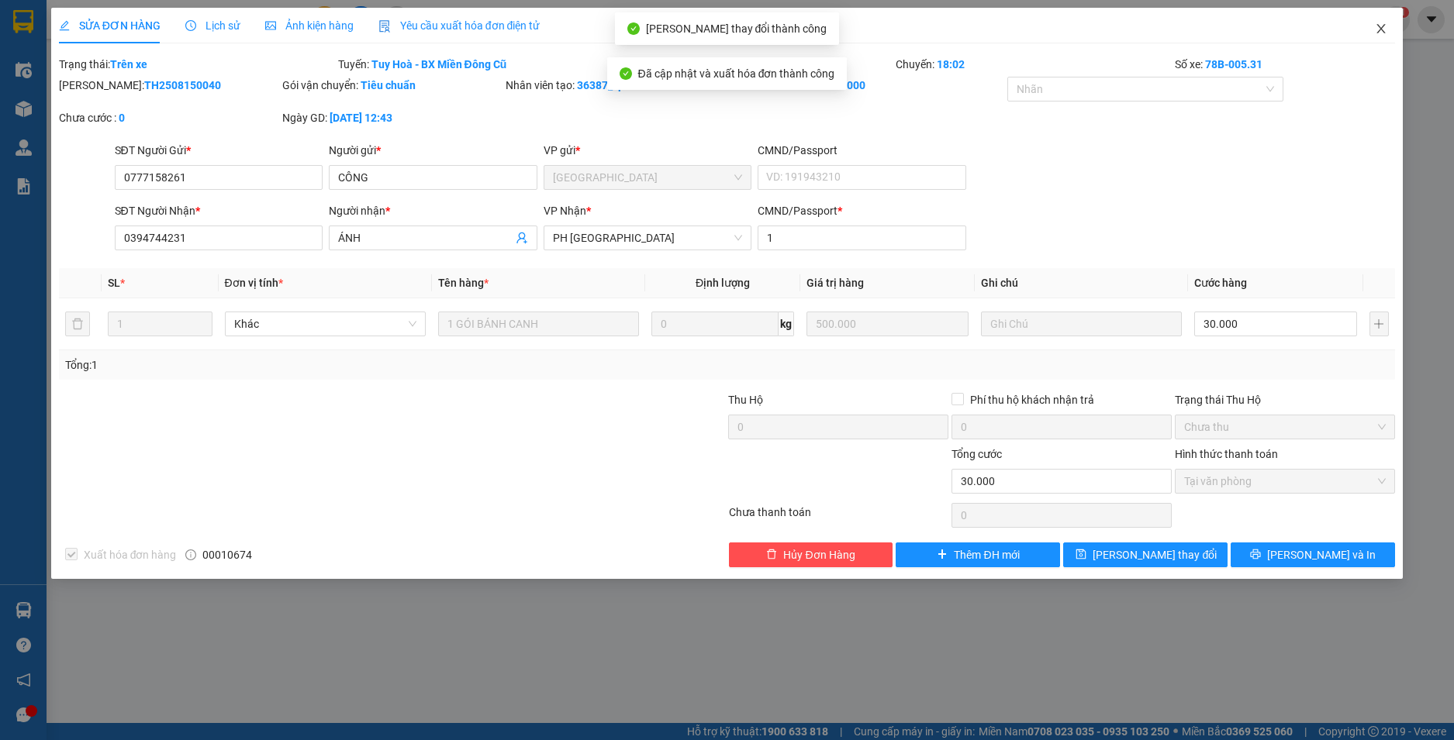
click at [1386, 29] on icon "close" at bounding box center [1380, 28] width 12 height 12
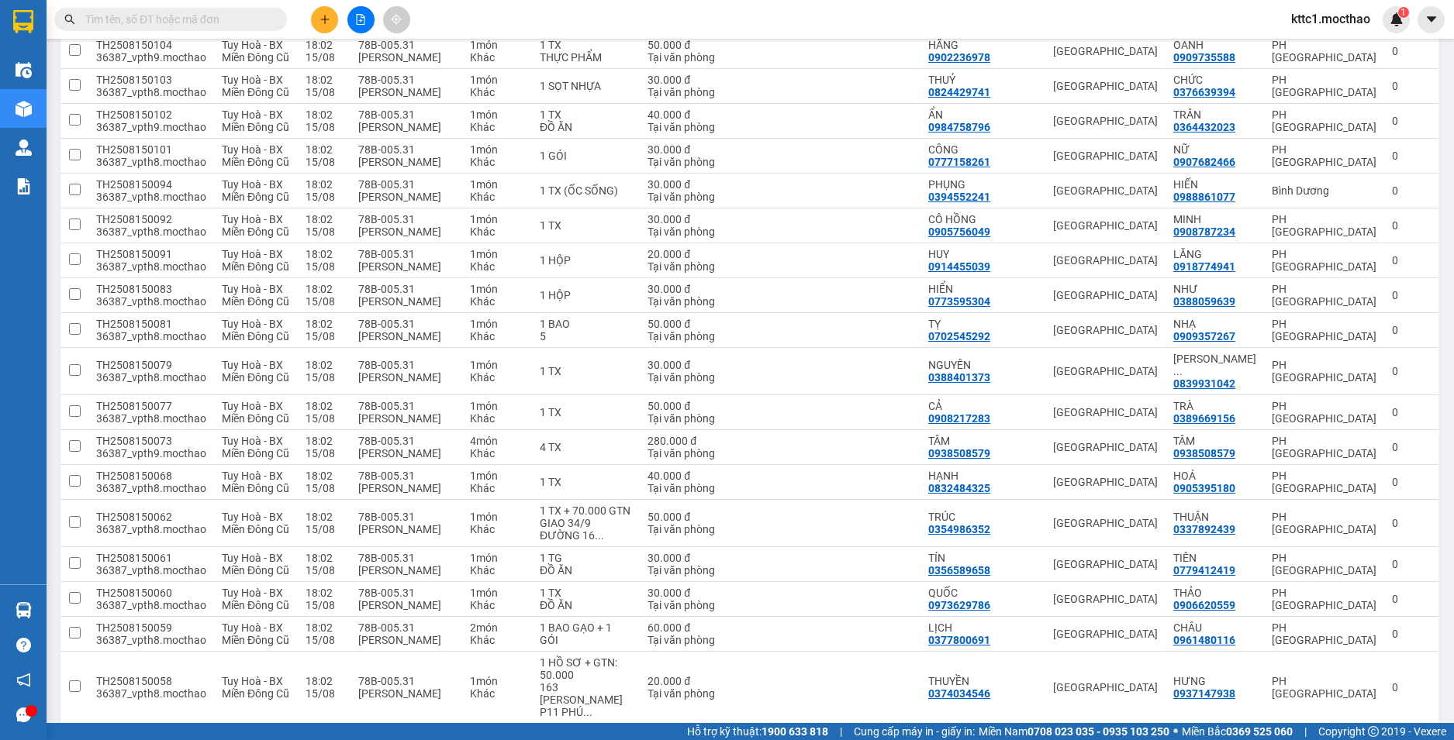
scroll to position [1309, 0]
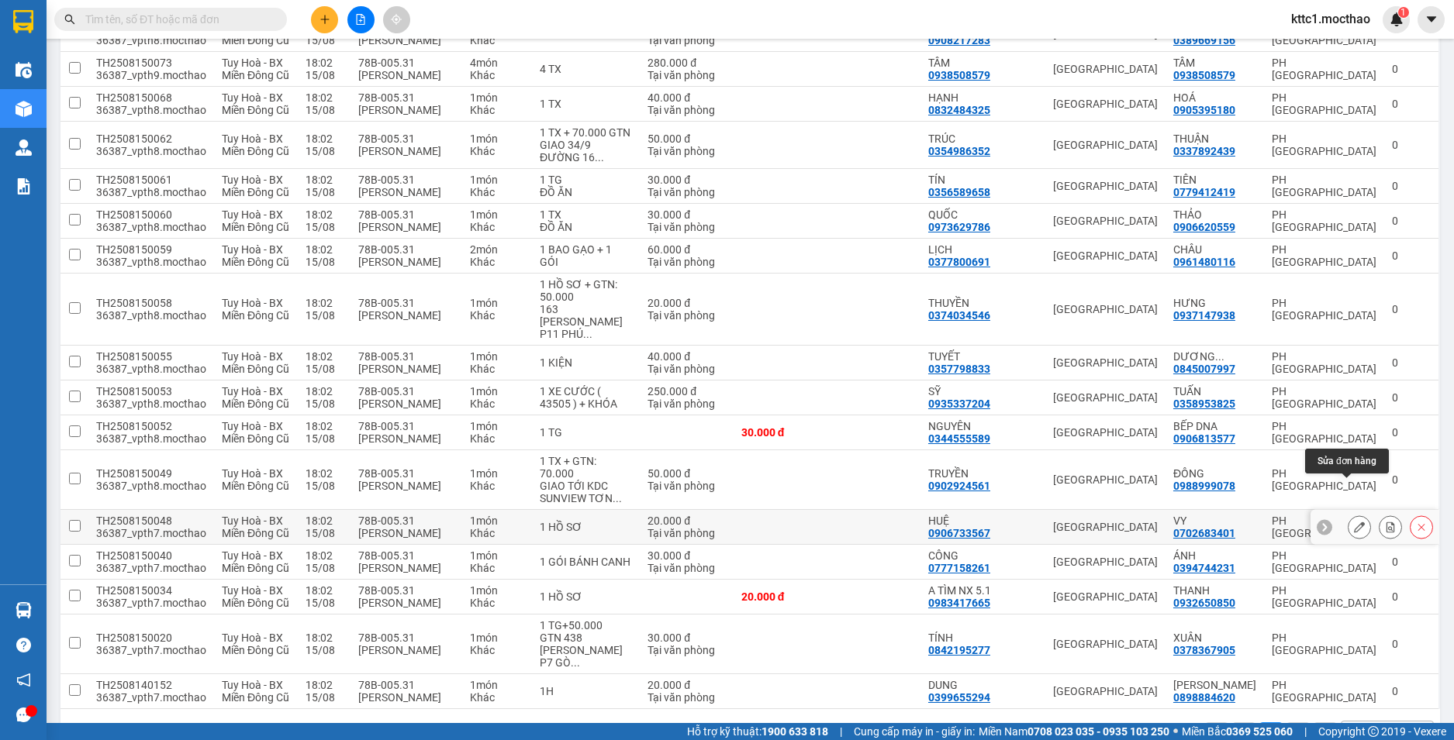
click at [1352, 514] on button at bounding box center [1359, 527] width 22 height 27
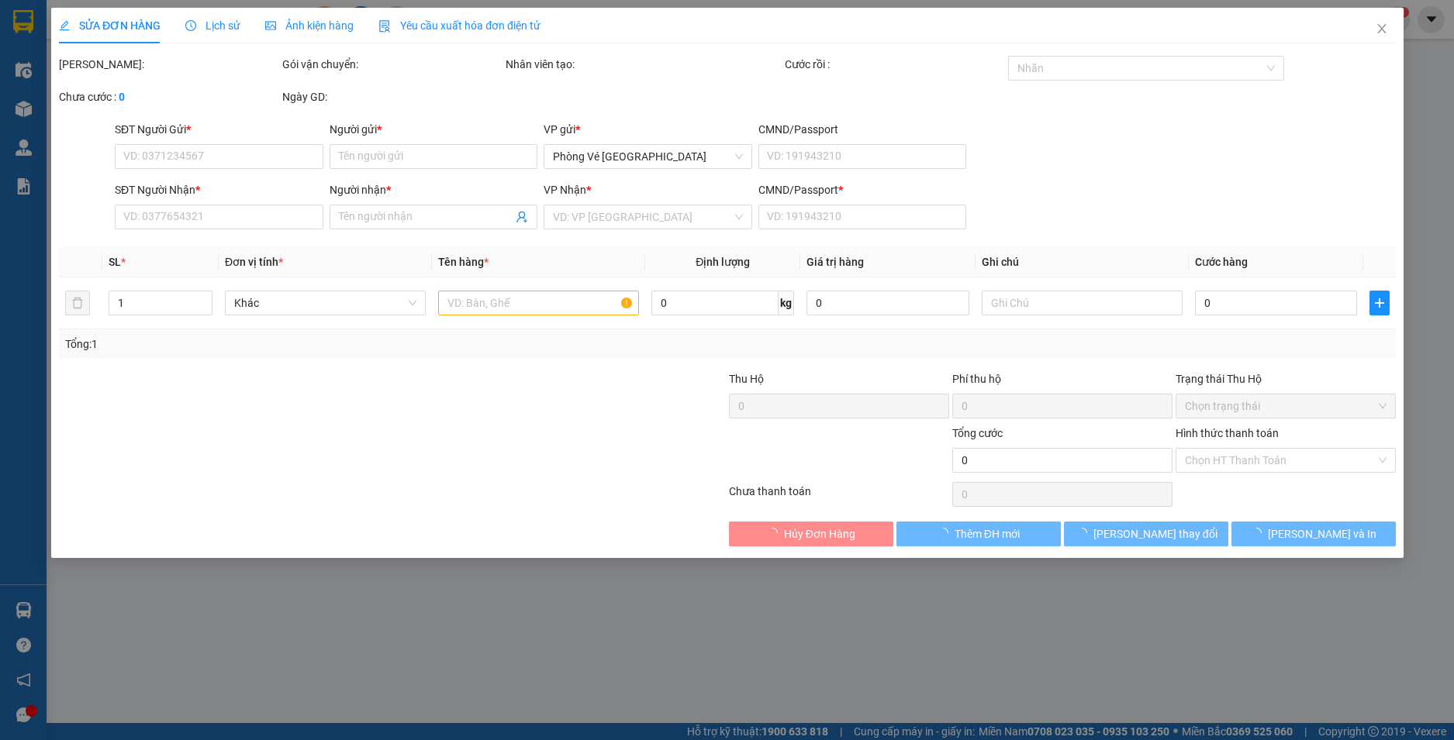
type input "0906733567"
type input "HUỆ"
type input "0702683401"
type input "VY"
type input "1"
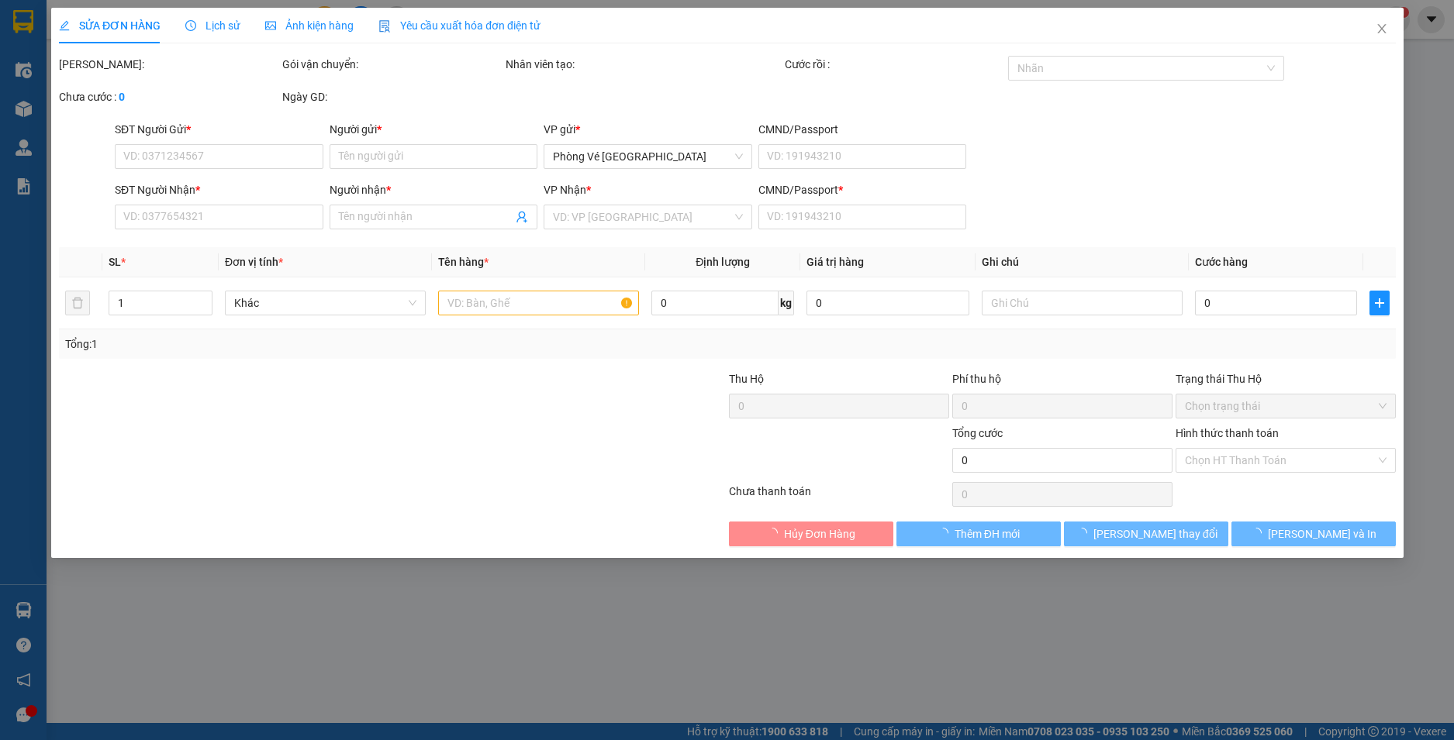
type input "20.000"
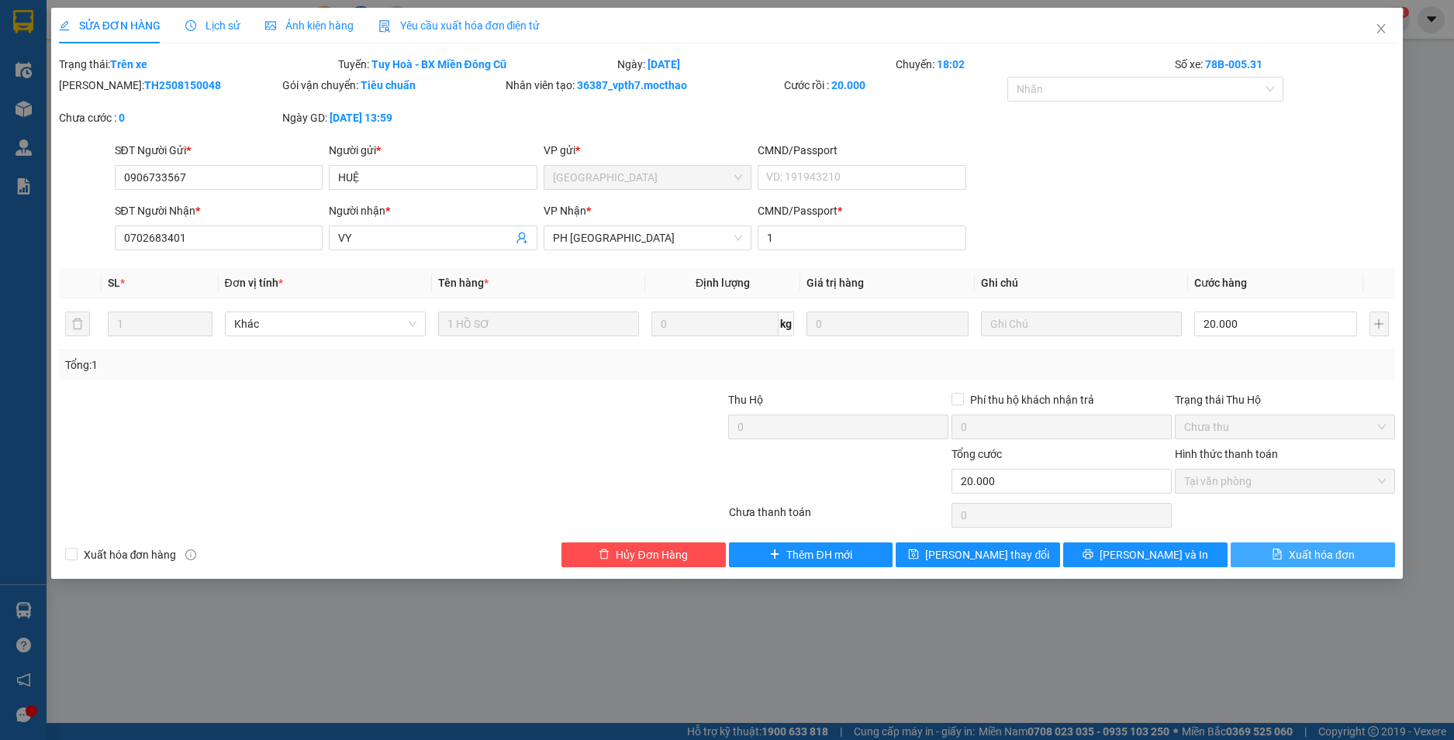
click at [1333, 550] on span "Xuất hóa đơn" at bounding box center [1321, 555] width 66 height 17
checkbox input "true"
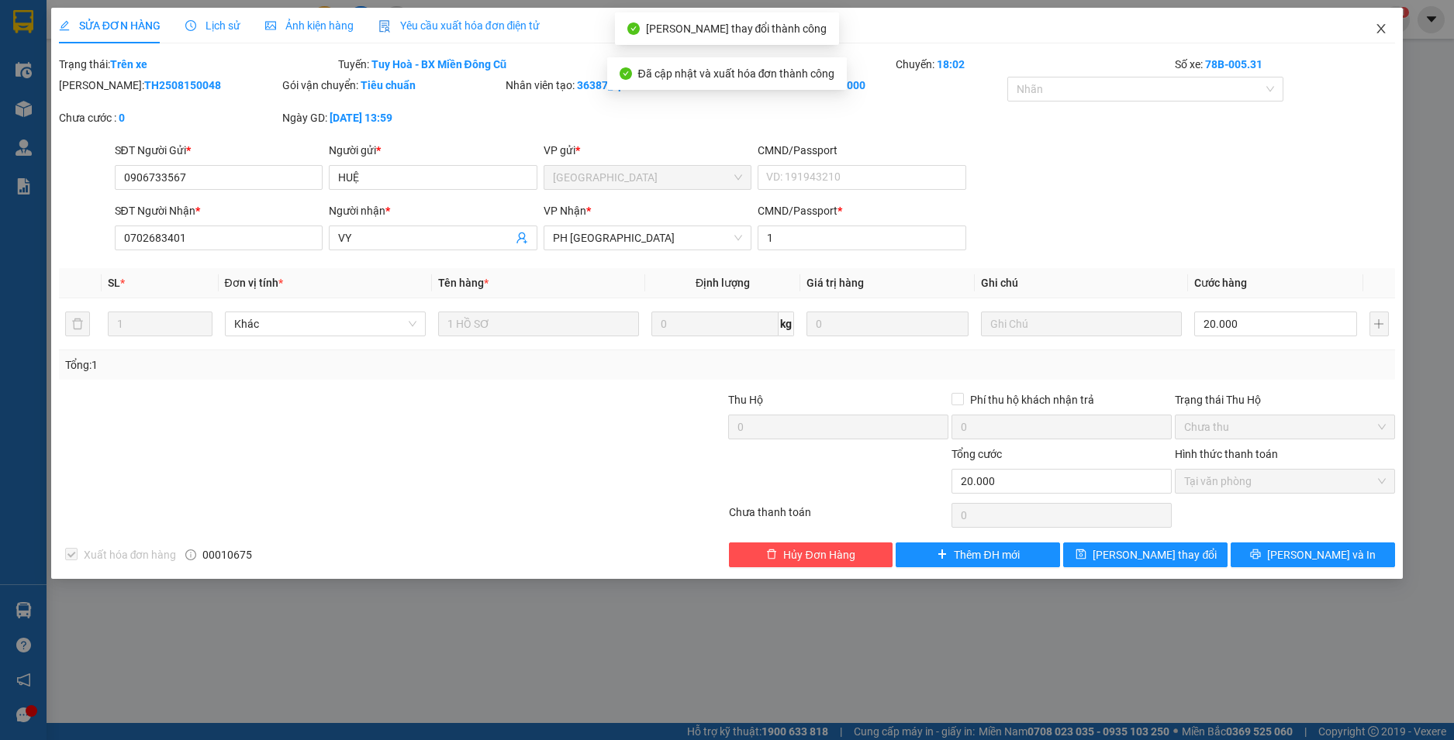
click at [1377, 28] on icon "close" at bounding box center [1380, 28] width 12 height 12
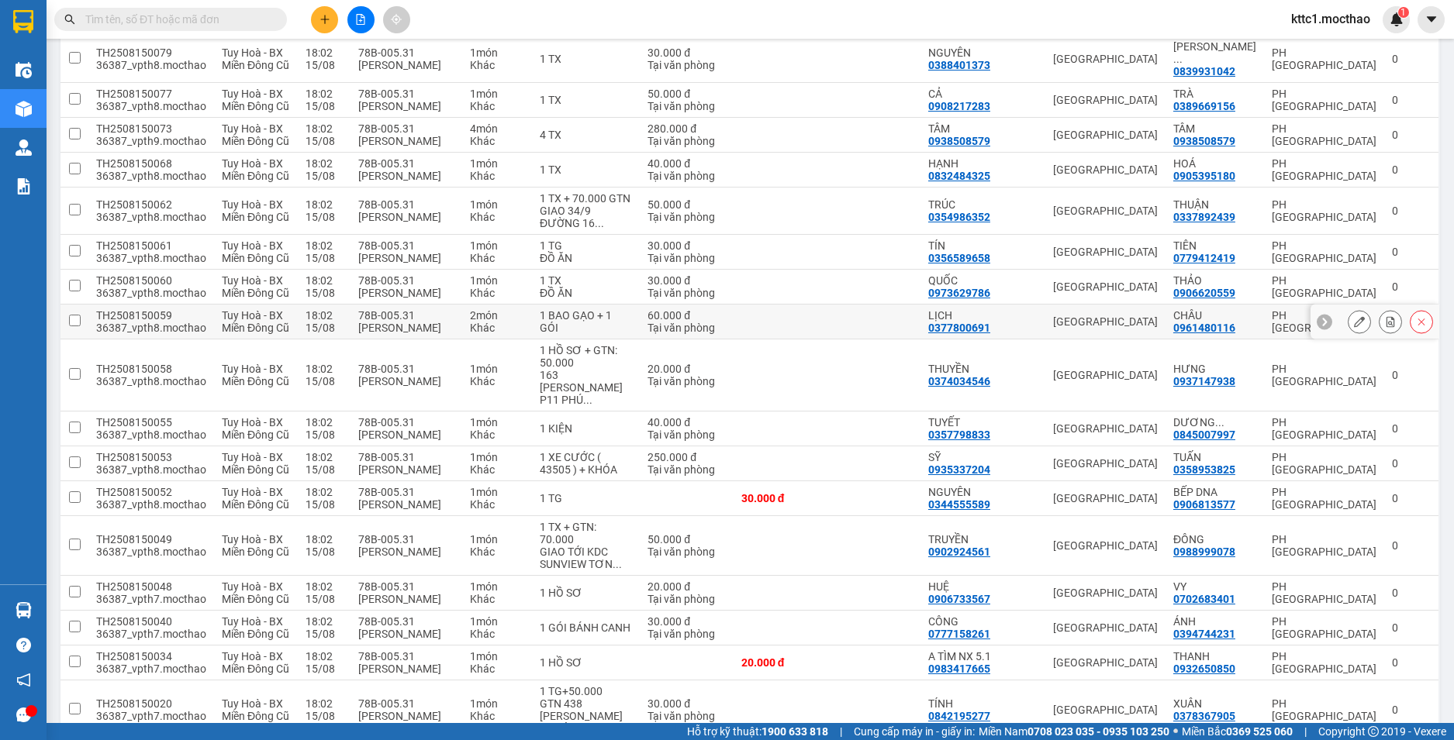
scroll to position [1309, 0]
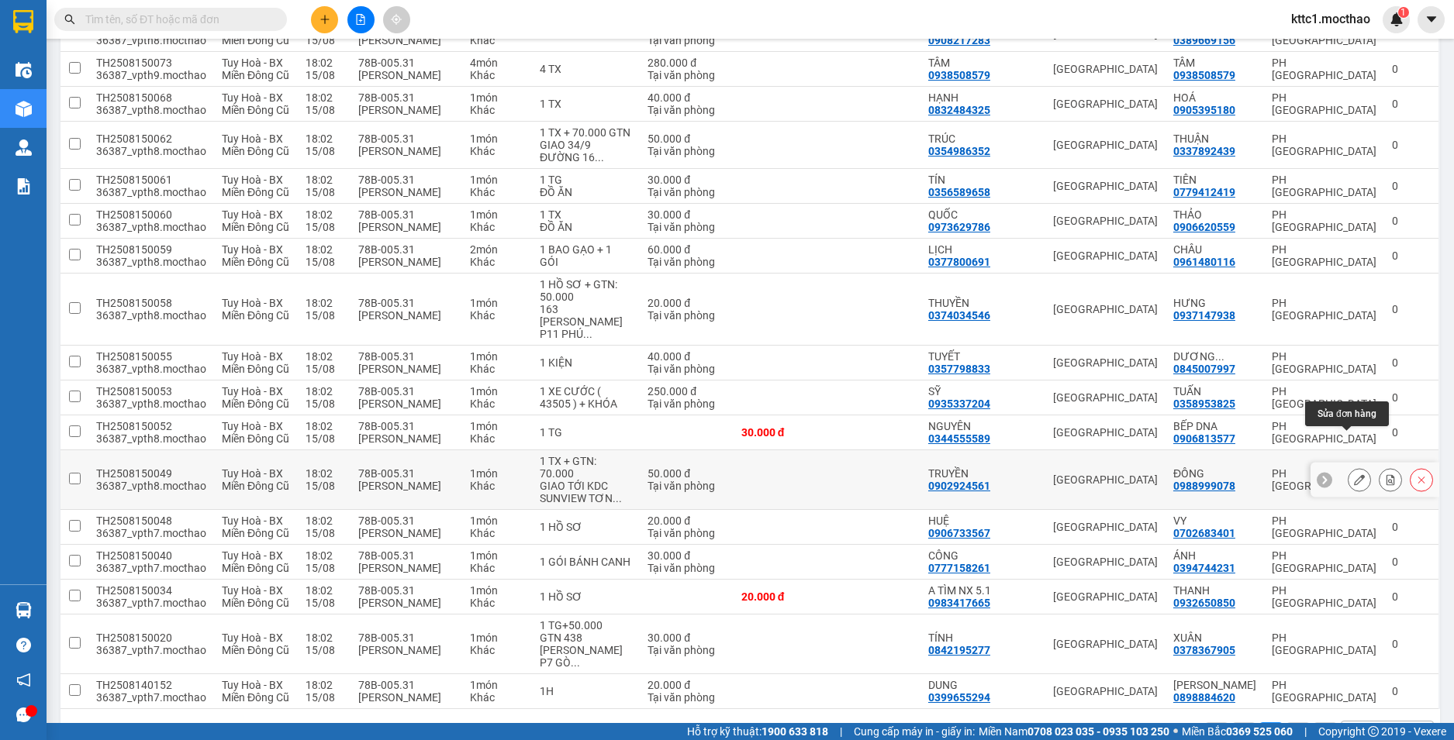
click at [1353, 467] on button at bounding box center [1359, 480] width 22 height 27
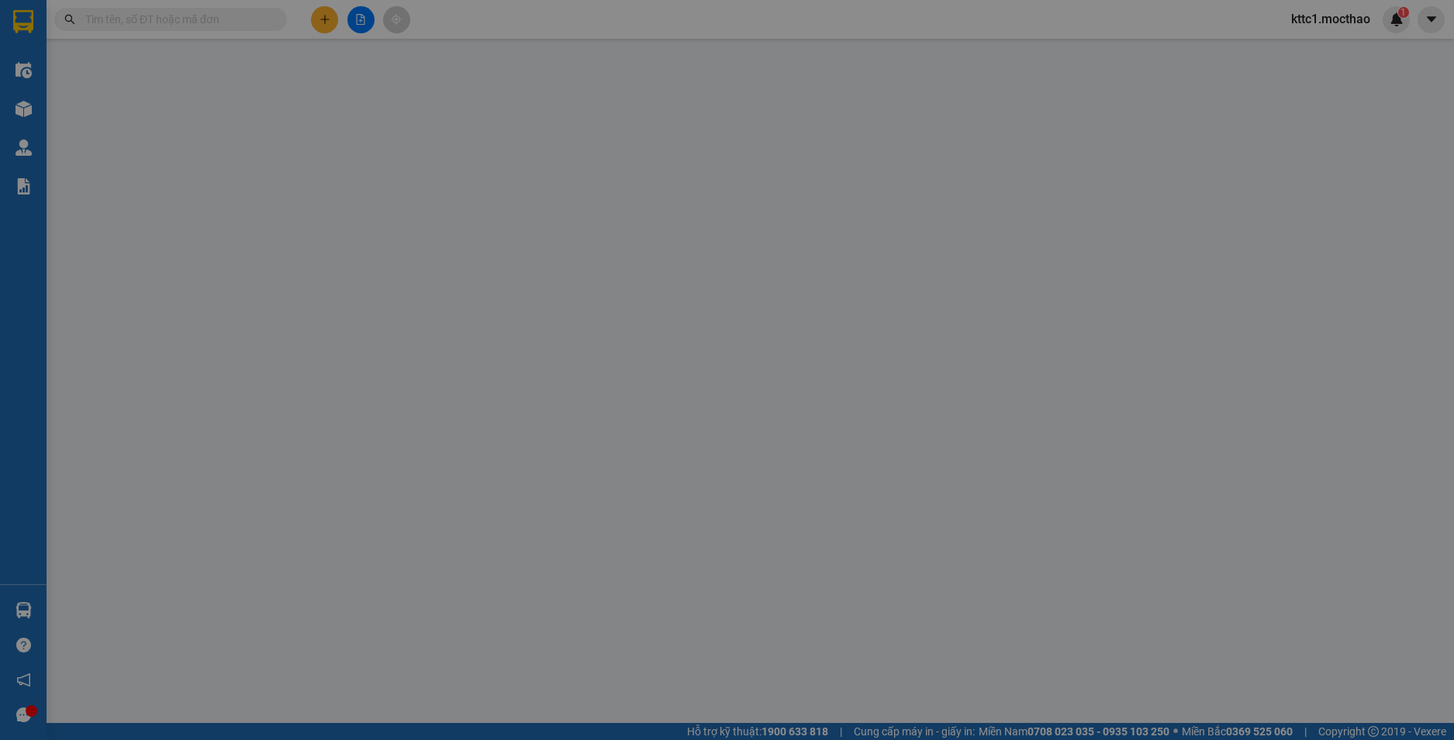
type input "0902924561"
type input "TRUYỀN"
type input "0988999078"
type input "ĐÔNG"
type input "1"
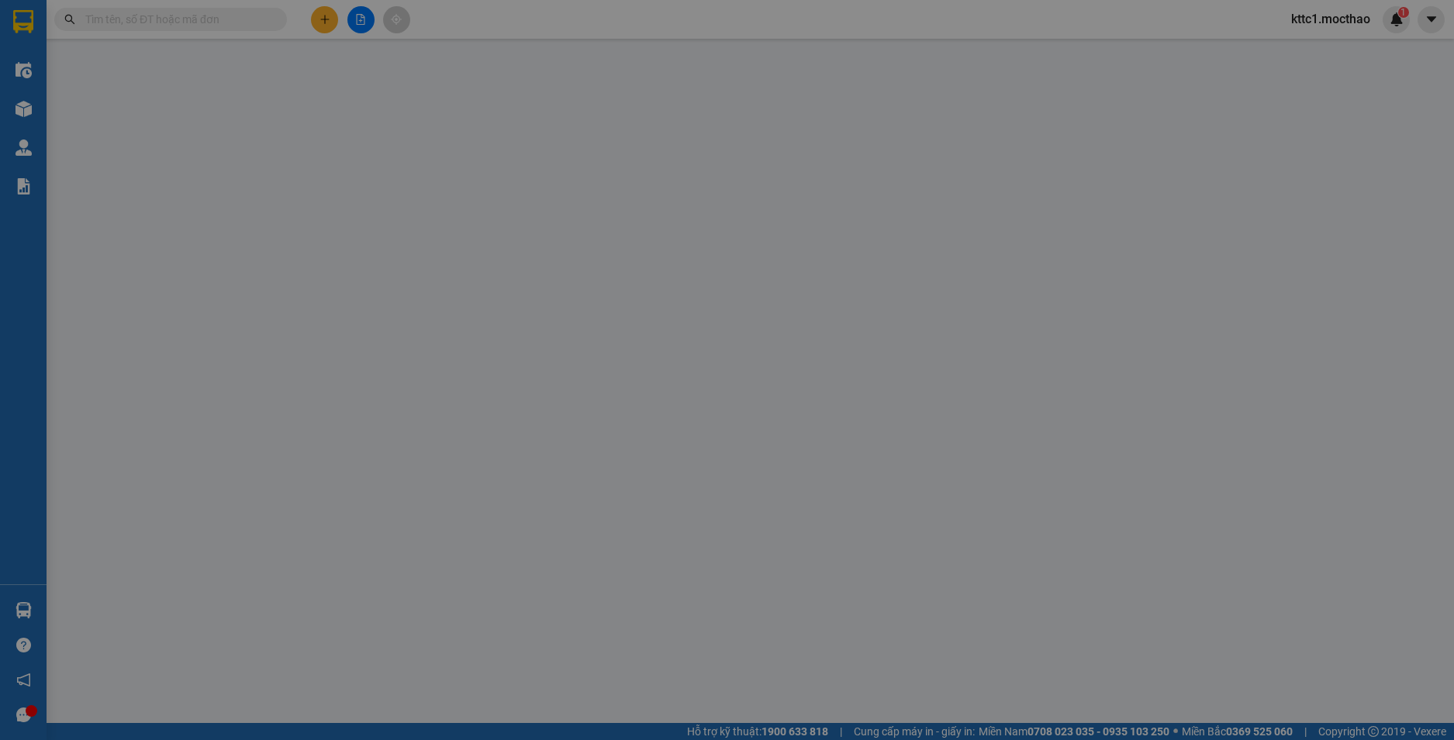
type input "50.000"
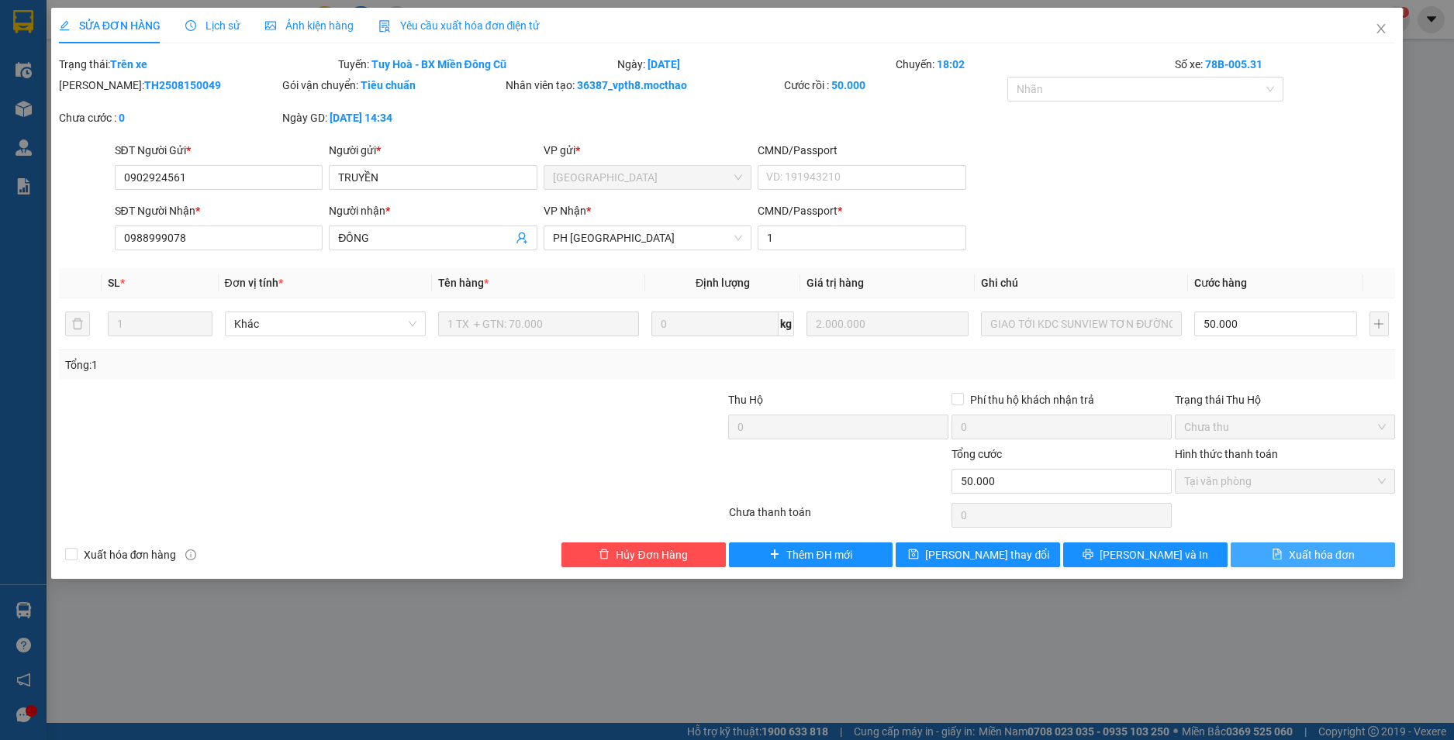
click at [1348, 555] on span "Xuất hóa đơn" at bounding box center [1321, 555] width 66 height 17
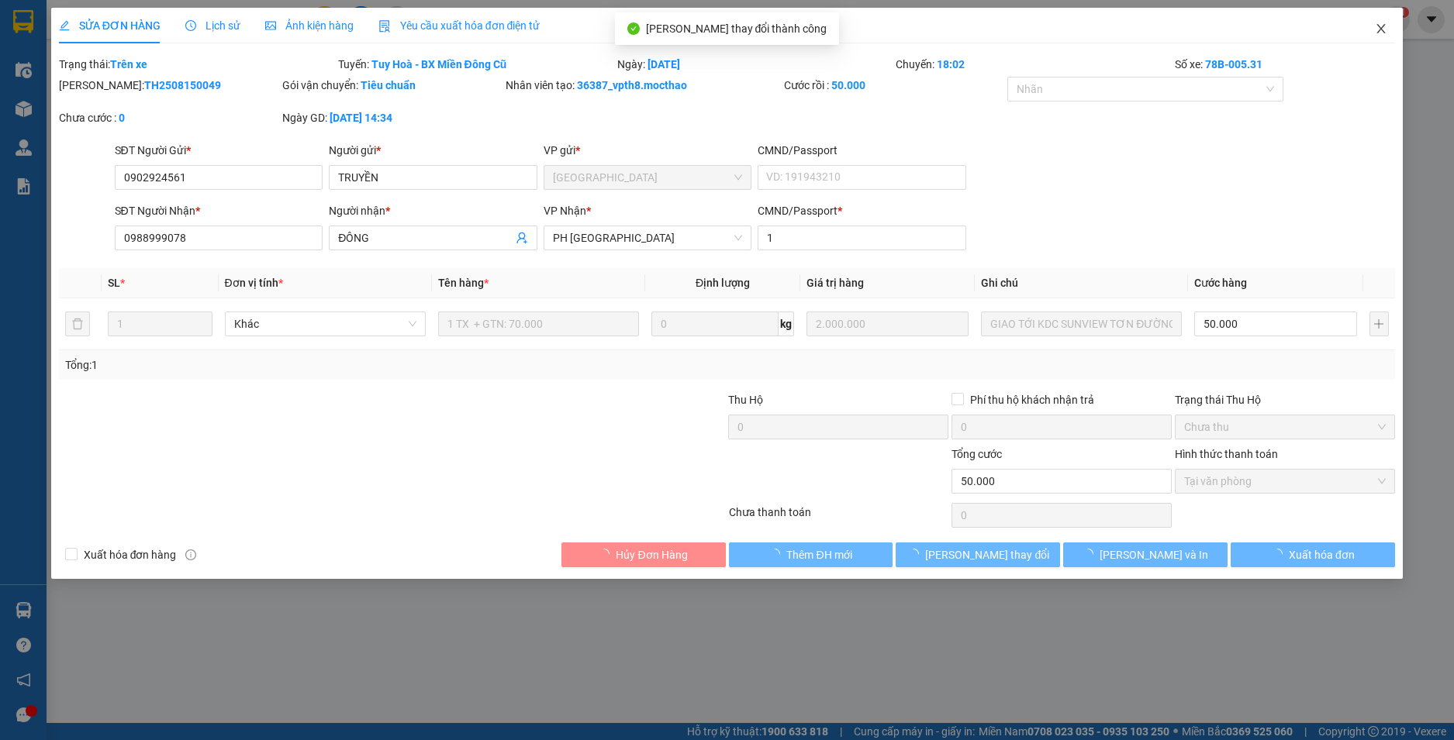
checkbox input "true"
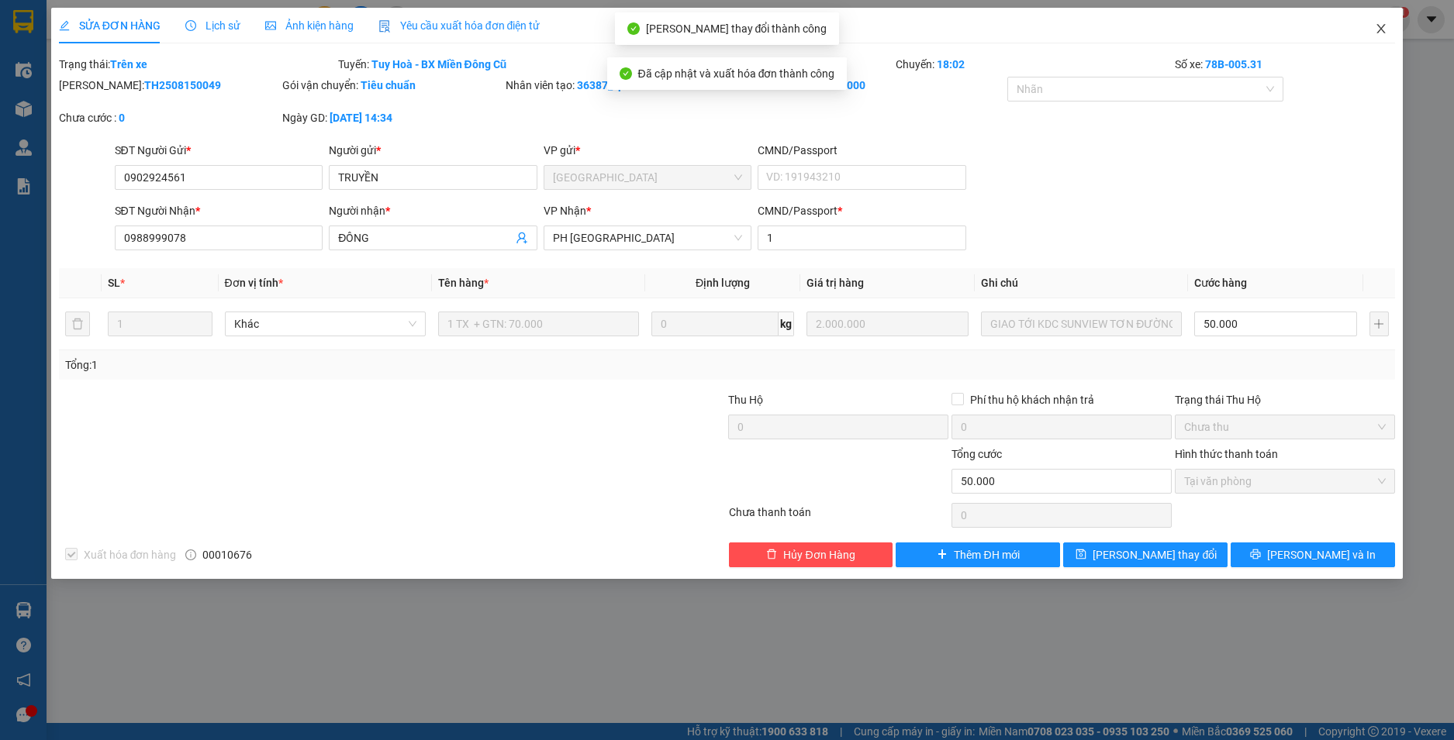
click at [1385, 31] on icon "close" at bounding box center [1380, 28] width 12 height 12
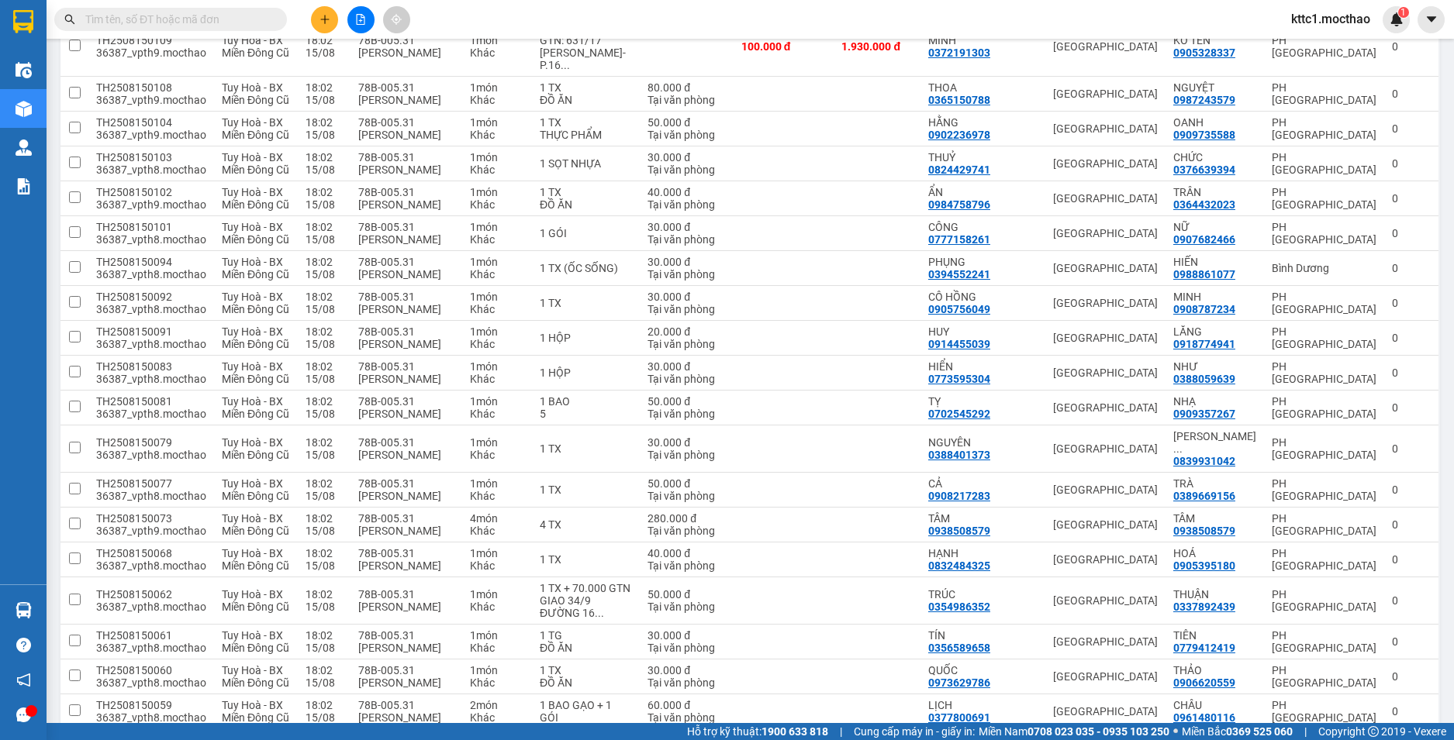
scroll to position [1163, 0]
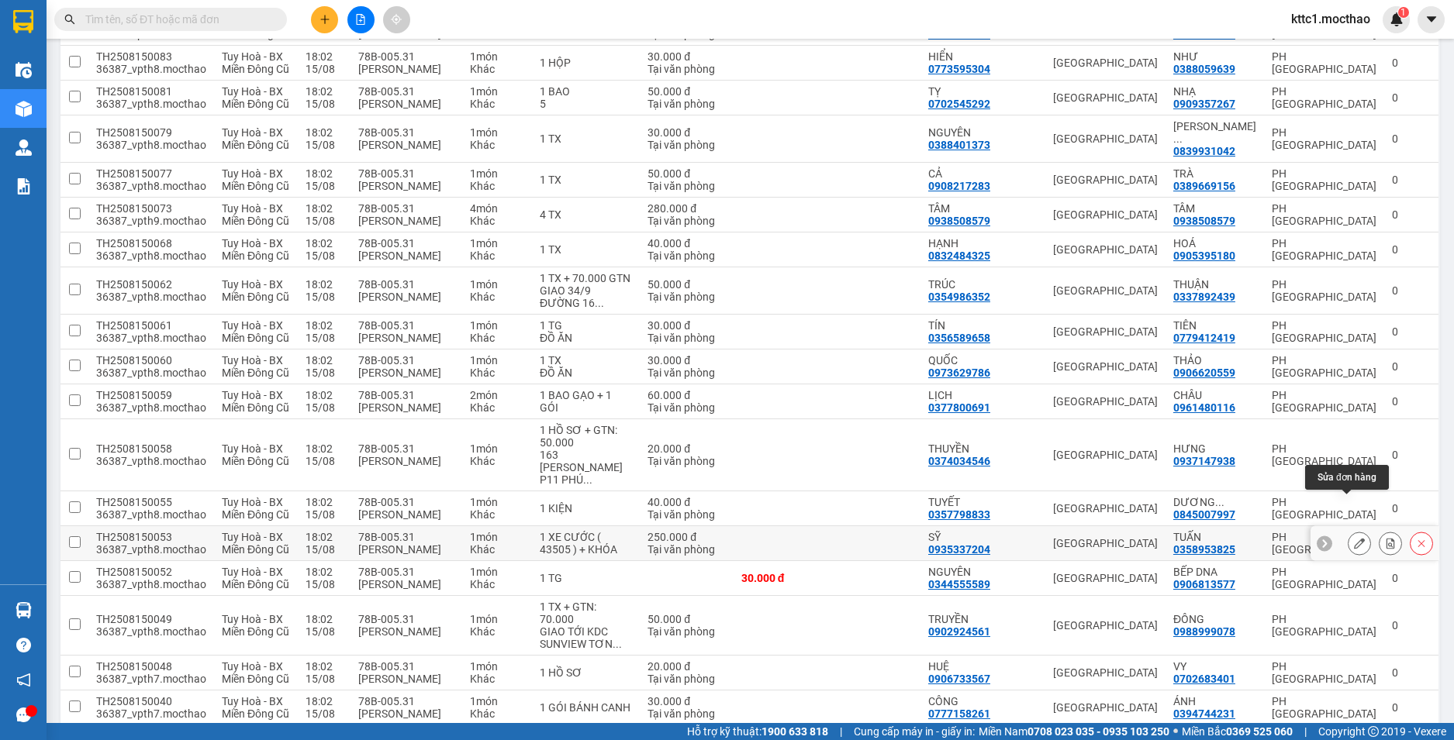
click at [1354, 538] on icon at bounding box center [1359, 543] width 11 height 11
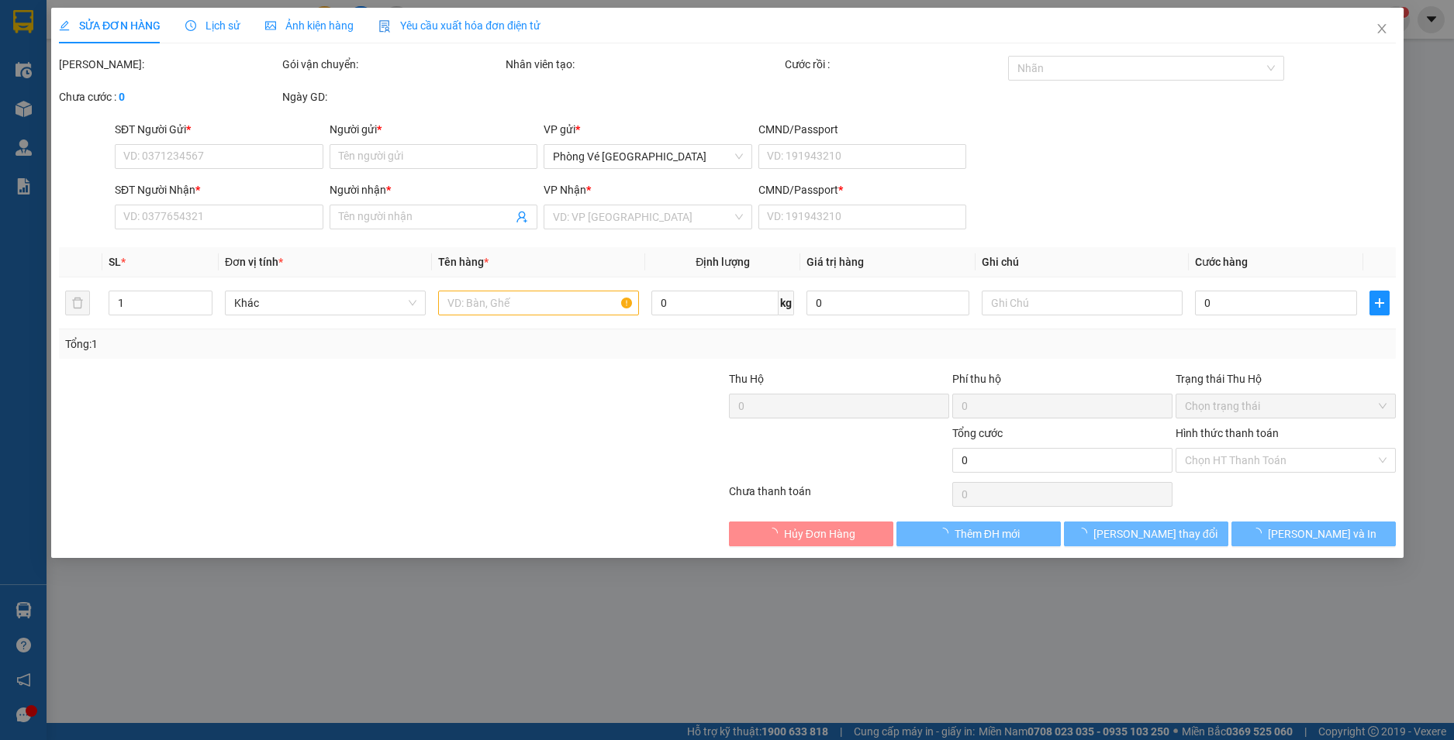
type input "0935337204"
type input "SỸ"
type input "0358953825"
type input "TUẤN"
type input "1"
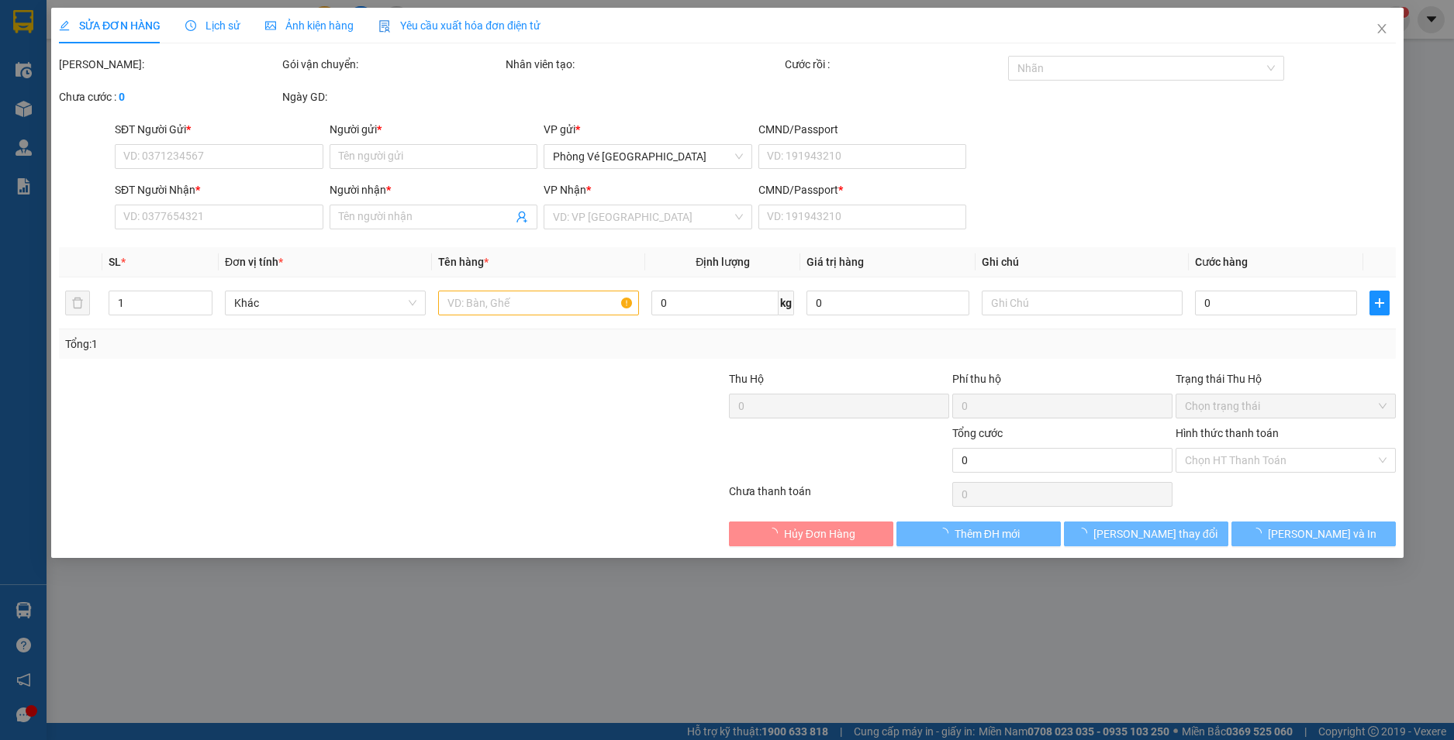
type input "250.000"
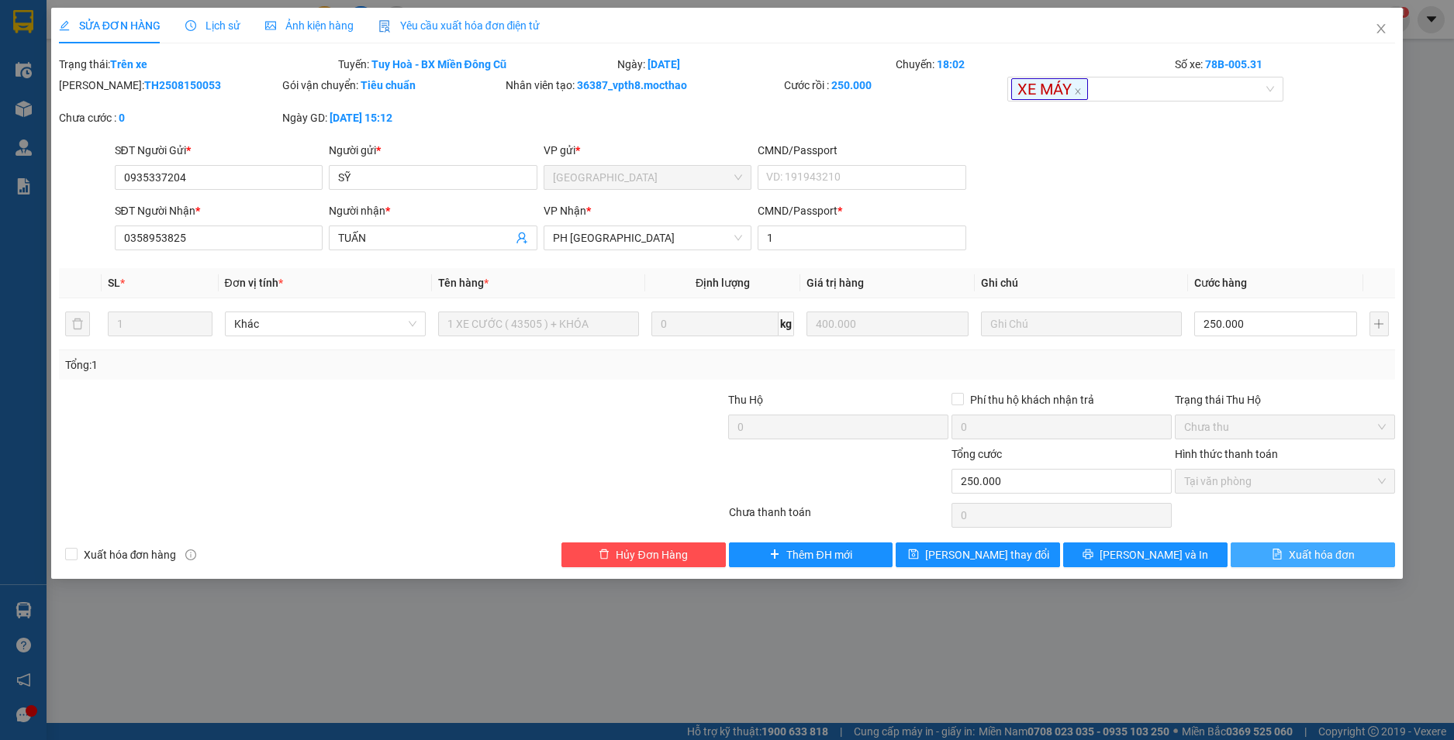
click at [1334, 554] on span "Xuất hóa đơn" at bounding box center [1321, 555] width 66 height 17
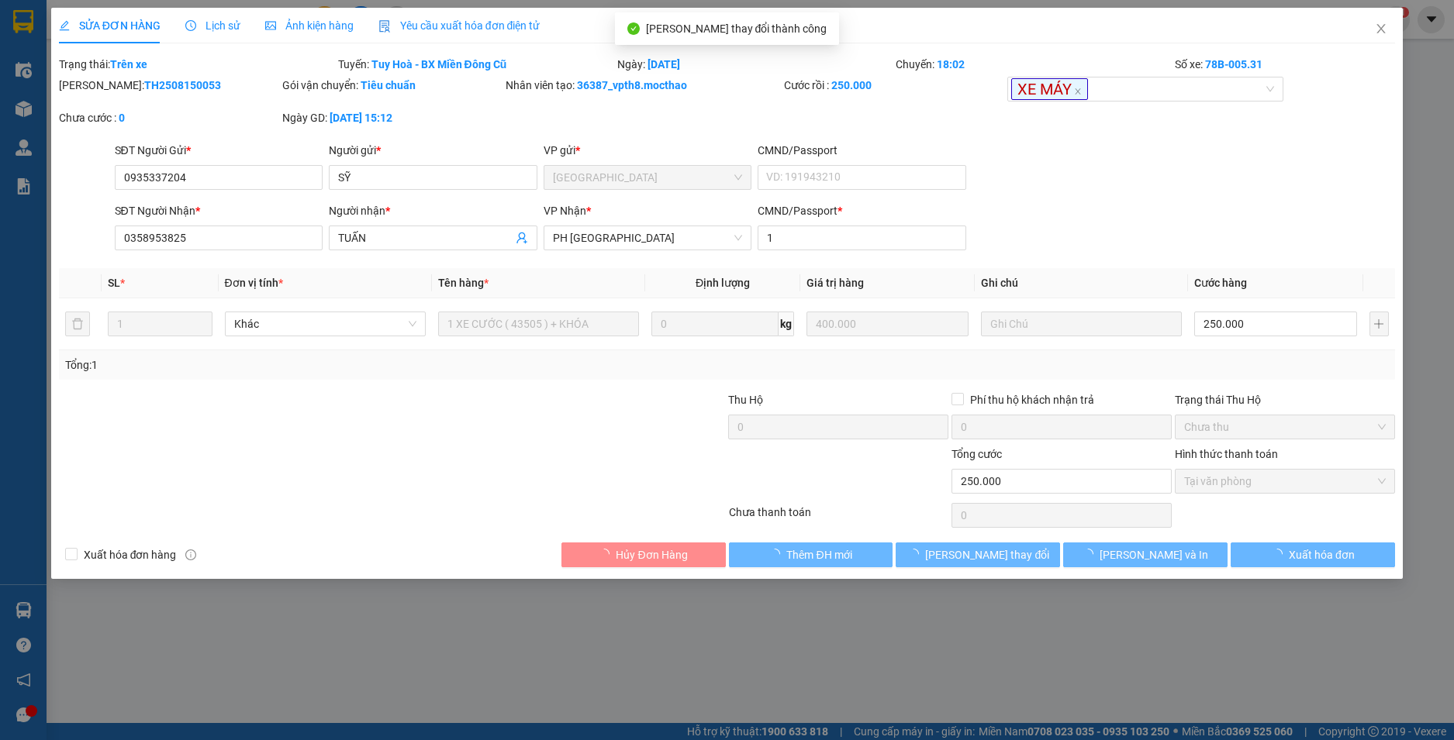
checkbox input "true"
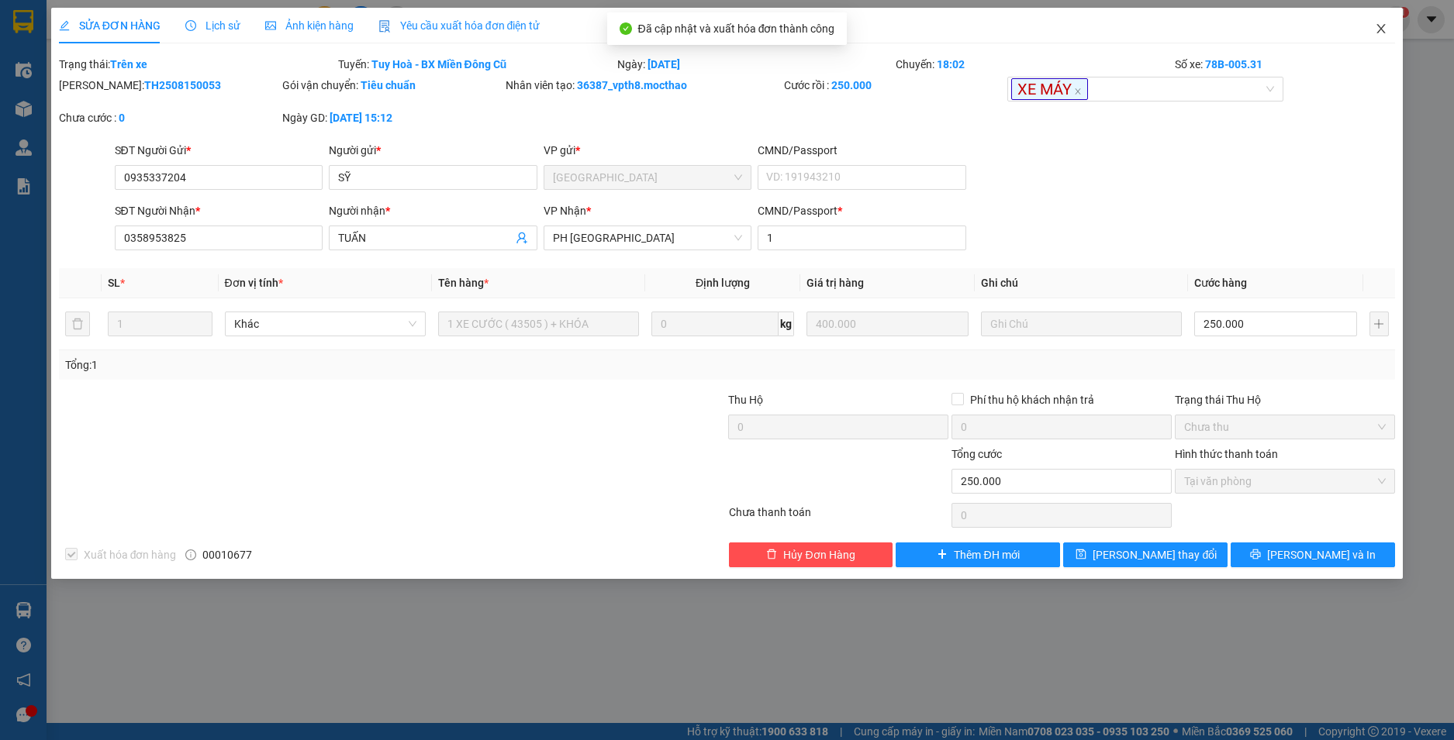
click at [1383, 27] on icon "close" at bounding box center [1381, 28] width 9 height 9
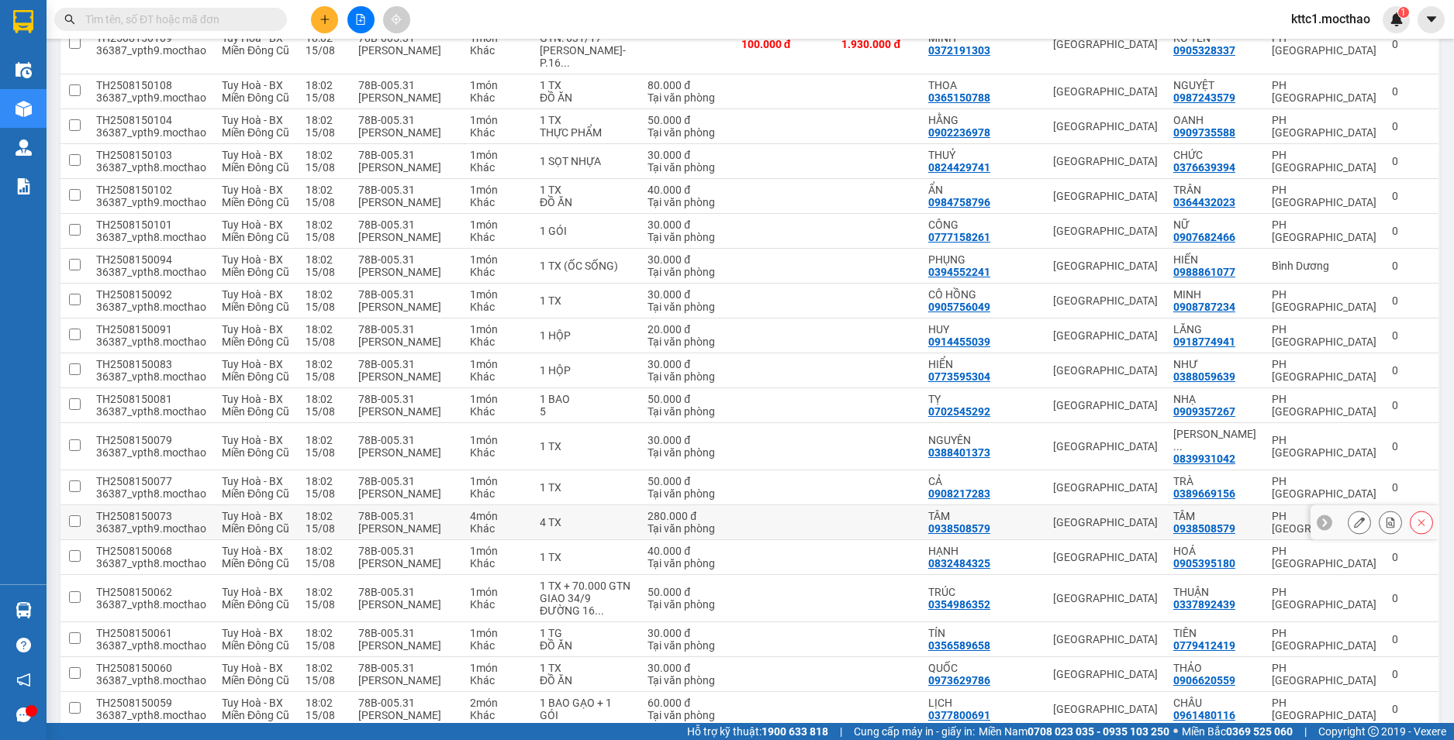
scroll to position [1165, 0]
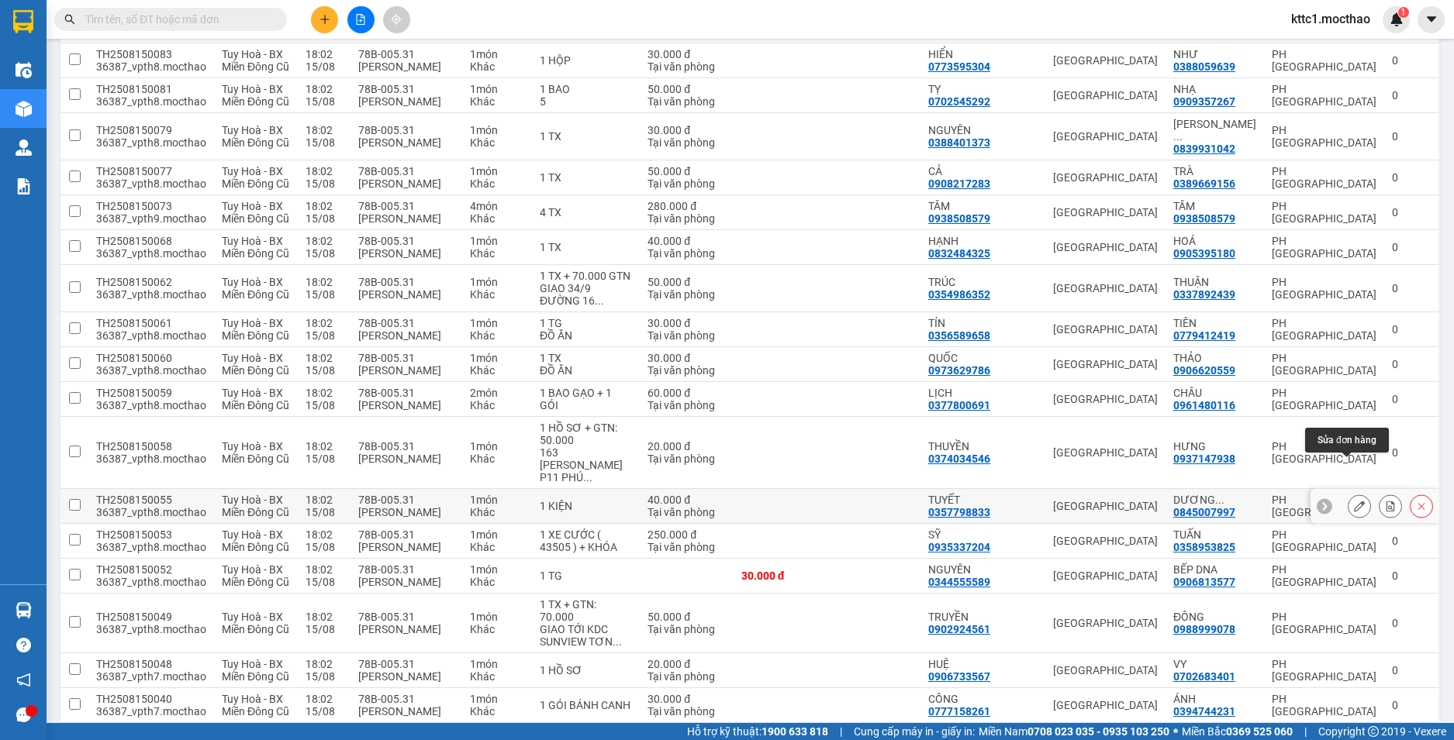
click at [1354, 501] on icon at bounding box center [1359, 506] width 11 height 11
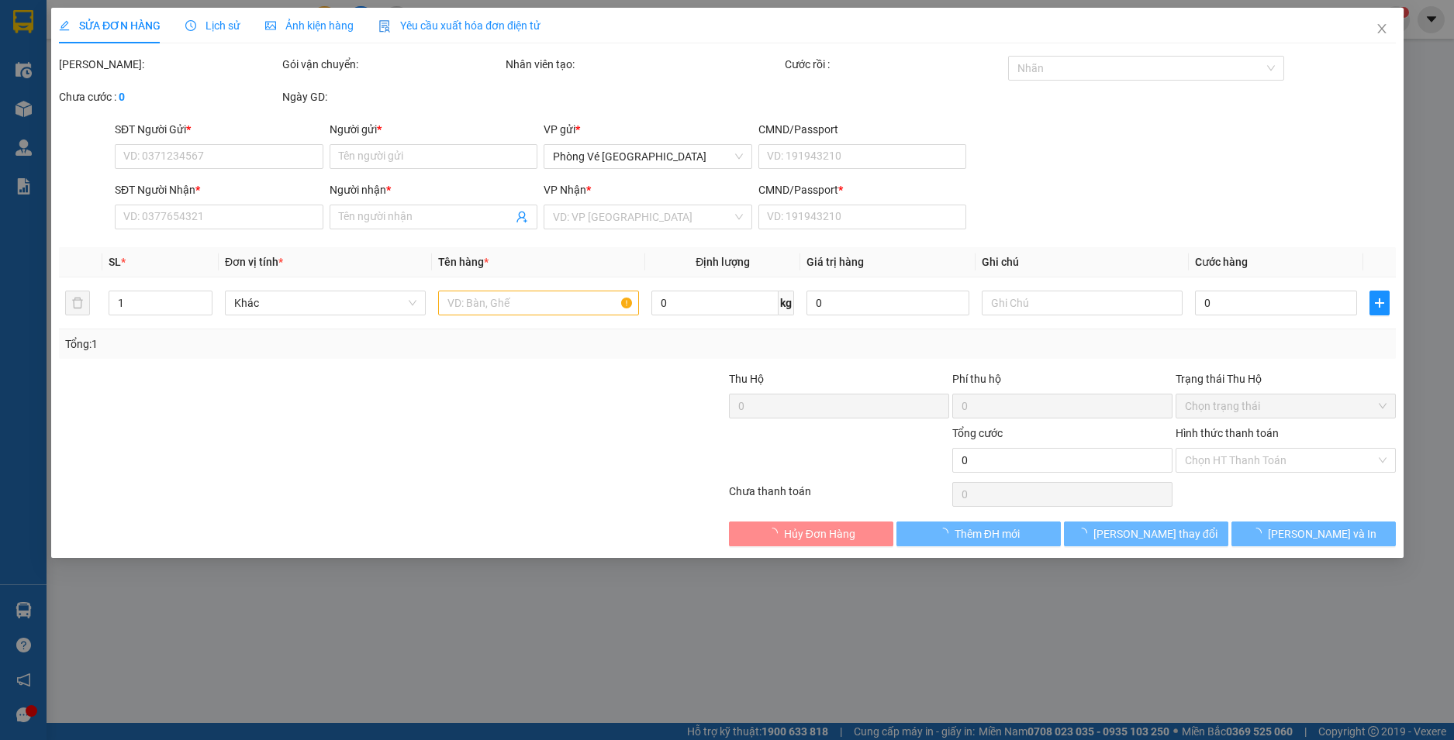
type input "0357798833"
type input "TUYẾT"
type input "0845007997"
type input "DƯƠNG MINH NHỰT"
type input "1"
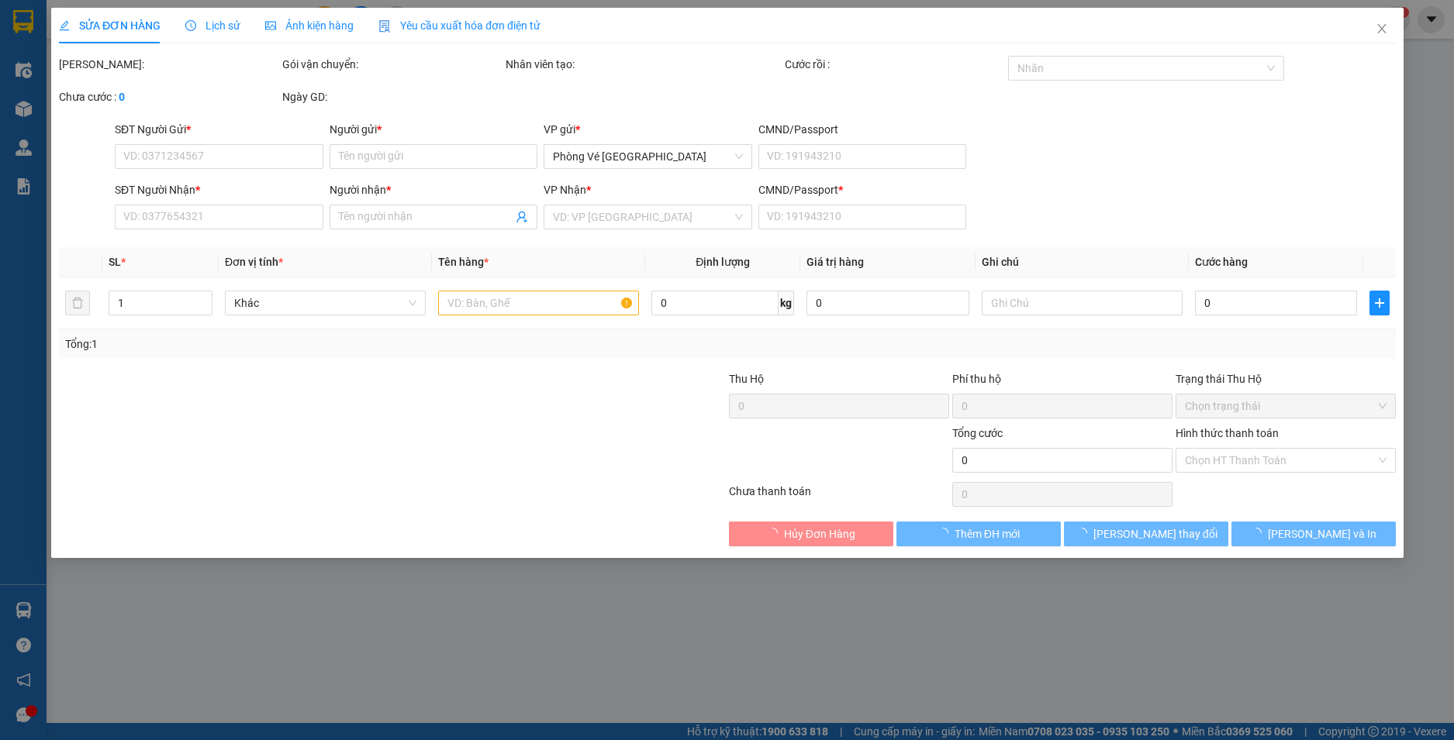
type input "40.000"
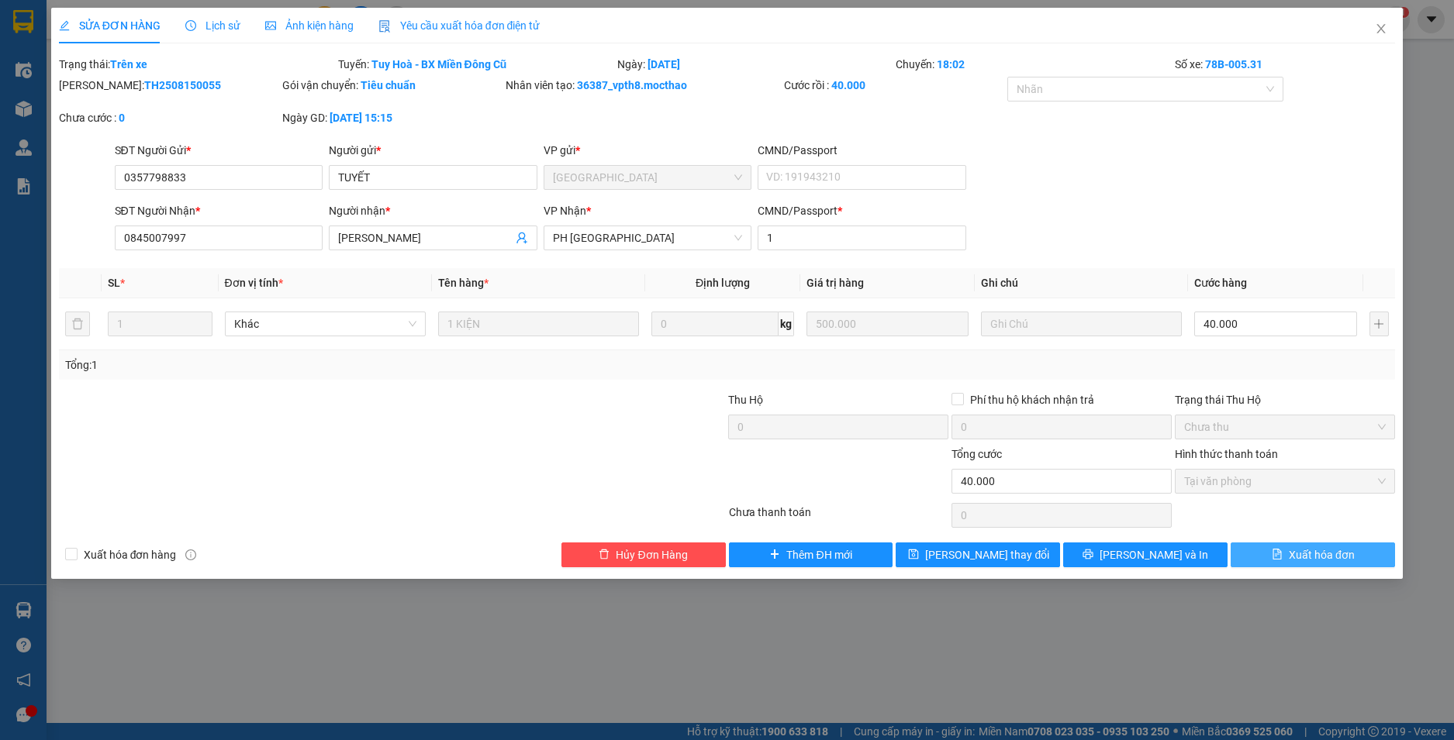
click at [1321, 557] on span "Xuất hóa đơn" at bounding box center [1321, 555] width 66 height 17
checkbox input "true"
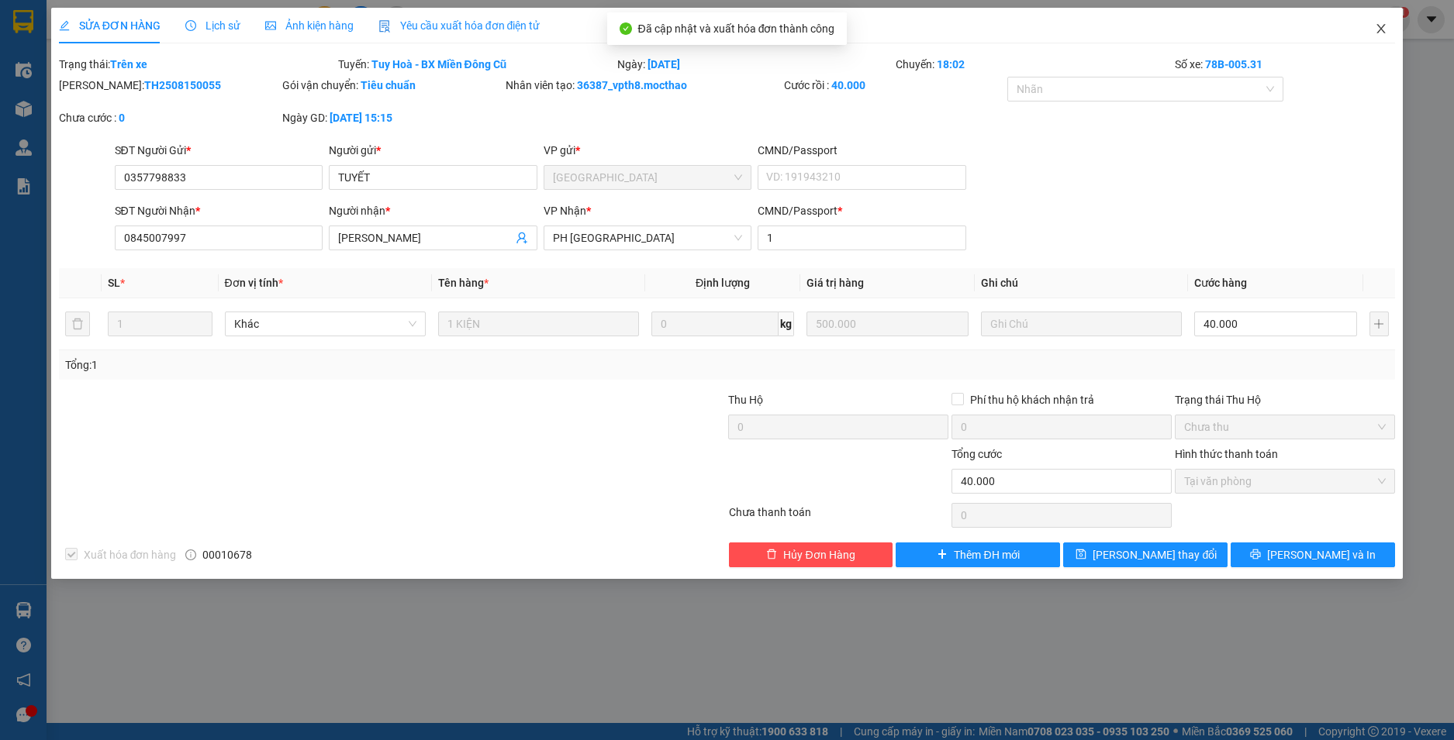
click at [1380, 30] on icon "close" at bounding box center [1381, 28] width 9 height 9
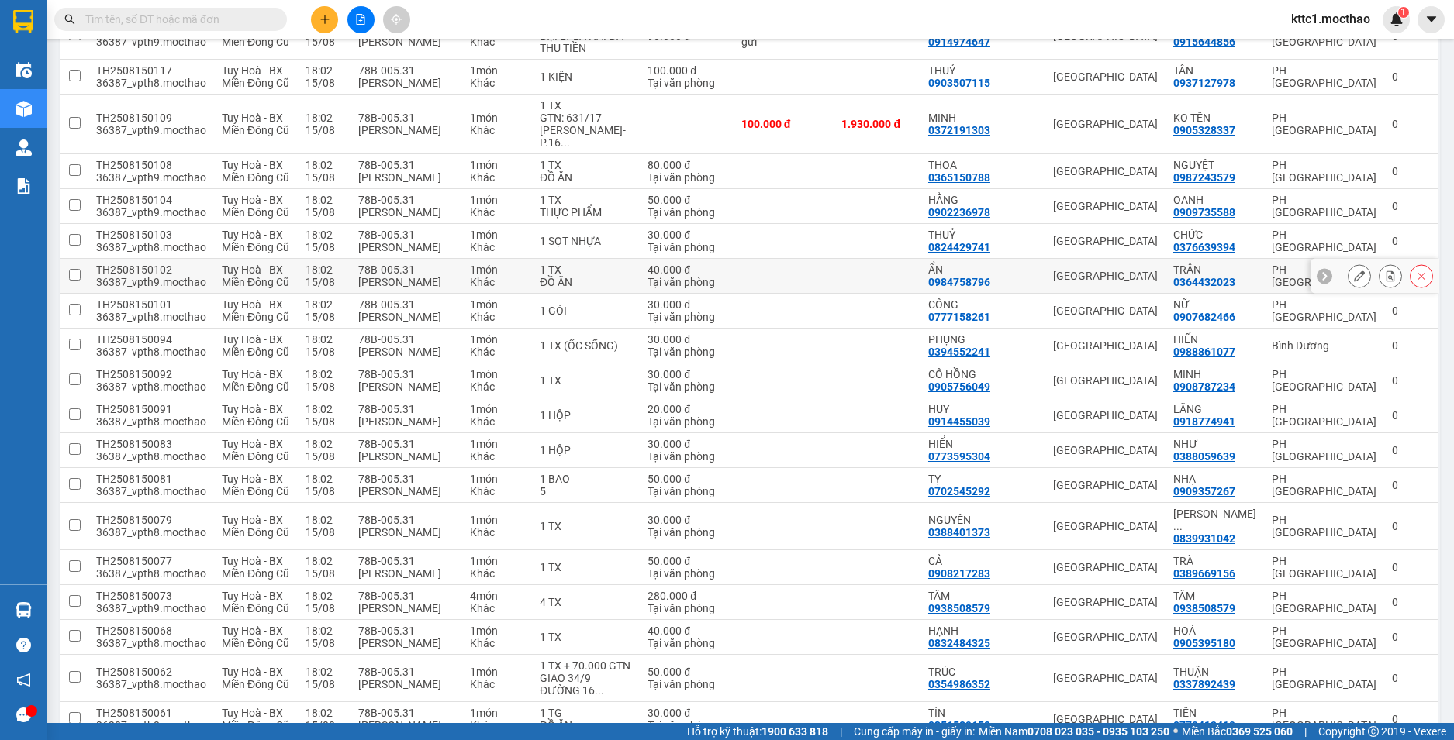
scroll to position [1008, 0]
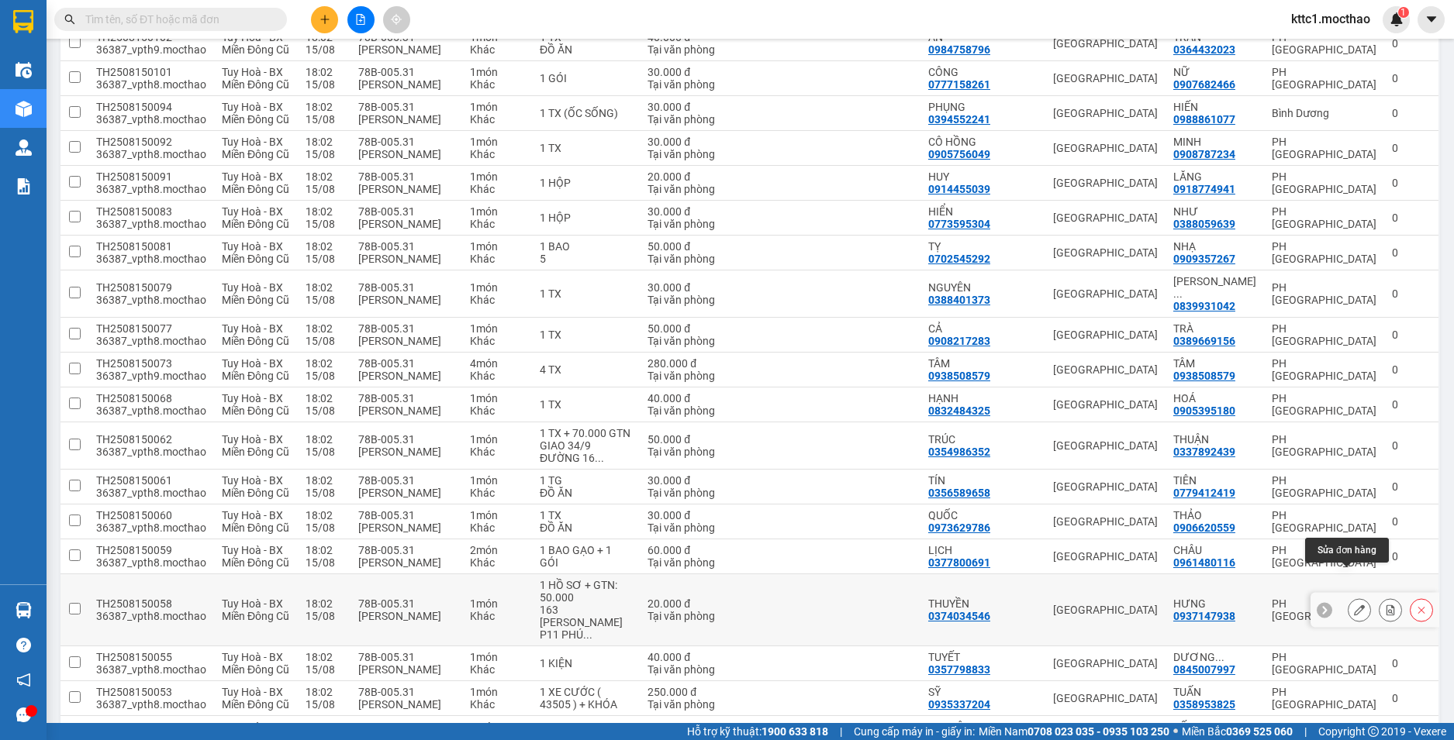
click at [1348, 597] on button at bounding box center [1359, 610] width 22 height 27
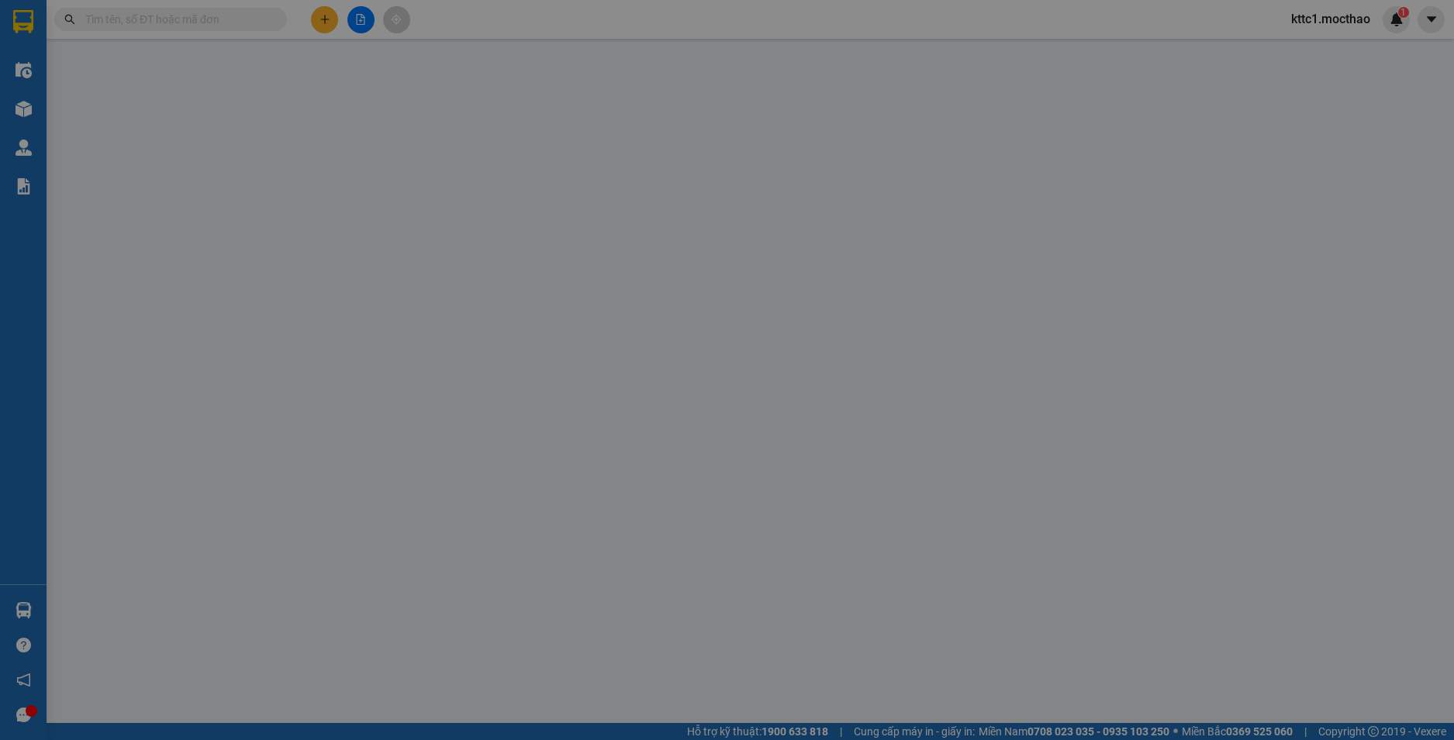
type input "0374034546"
type input "THUYỀN"
type input "0937147938"
type input "HƯNG"
type input "1"
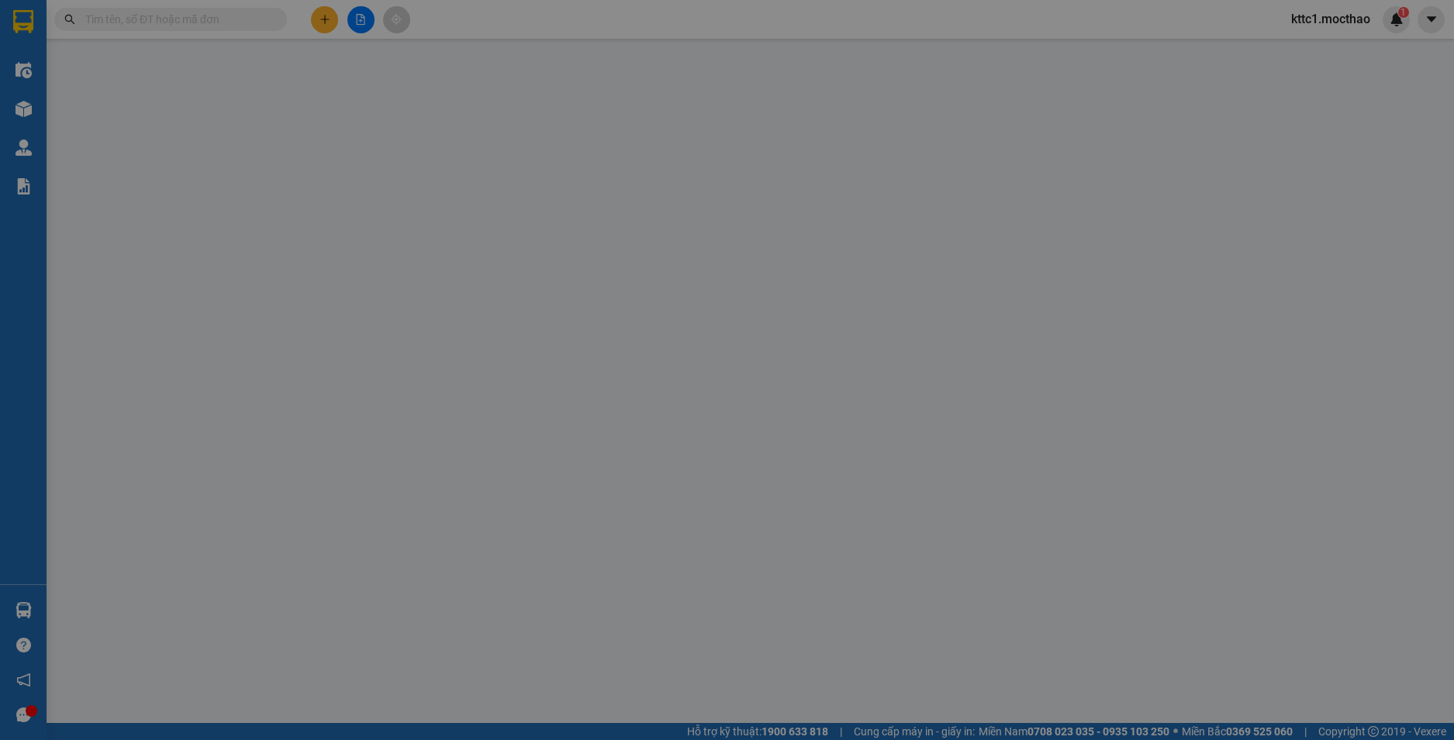
type input "20.000"
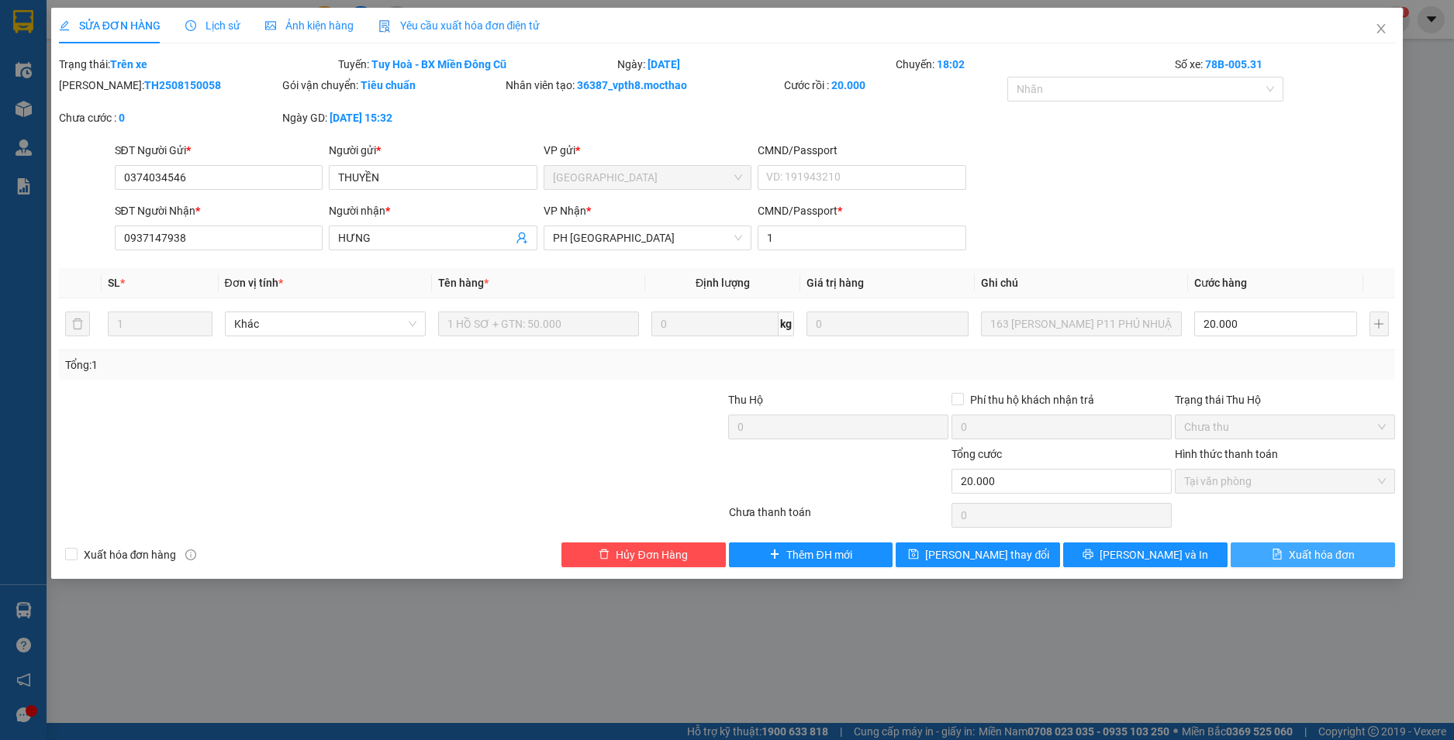
click at [1326, 556] on span "Xuất hóa đơn" at bounding box center [1321, 555] width 66 height 17
checkbox input "true"
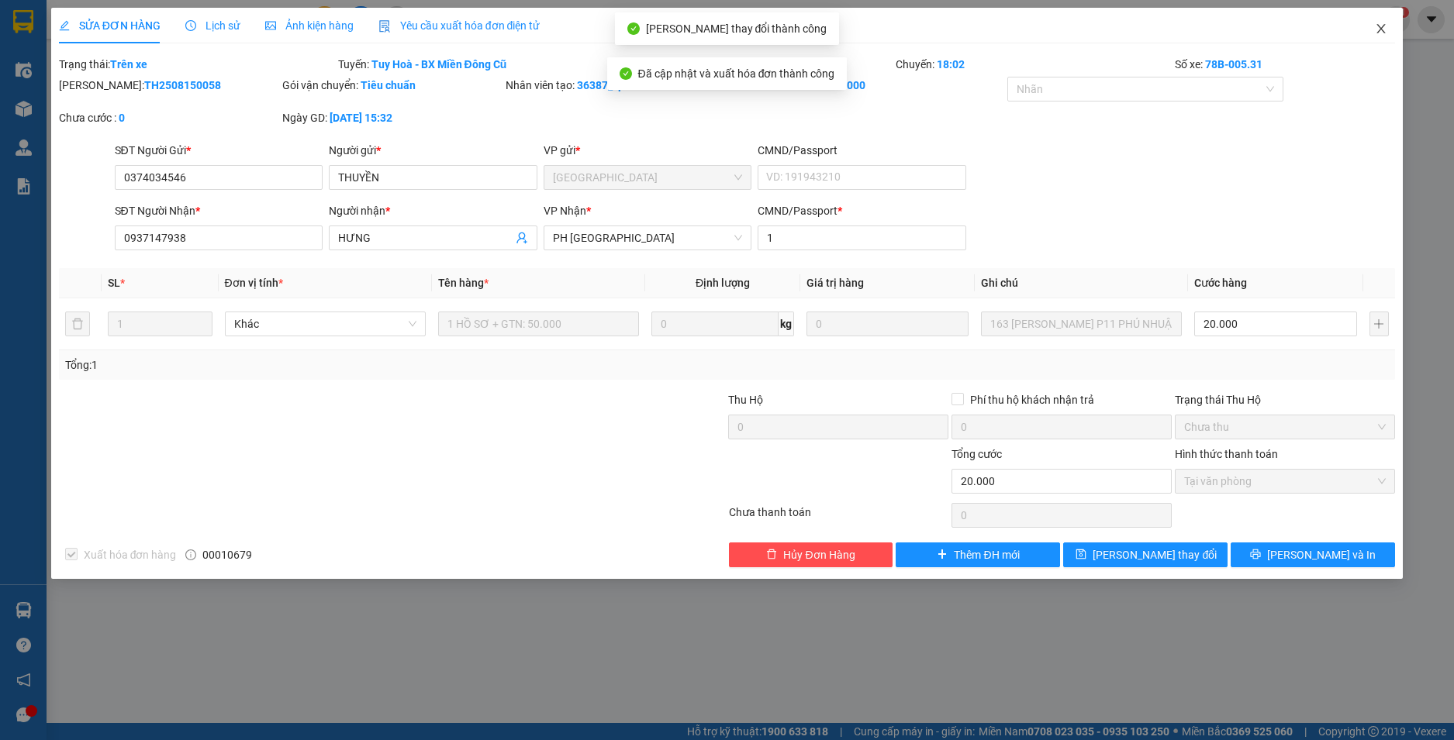
click at [1380, 35] on icon "close" at bounding box center [1380, 28] width 12 height 12
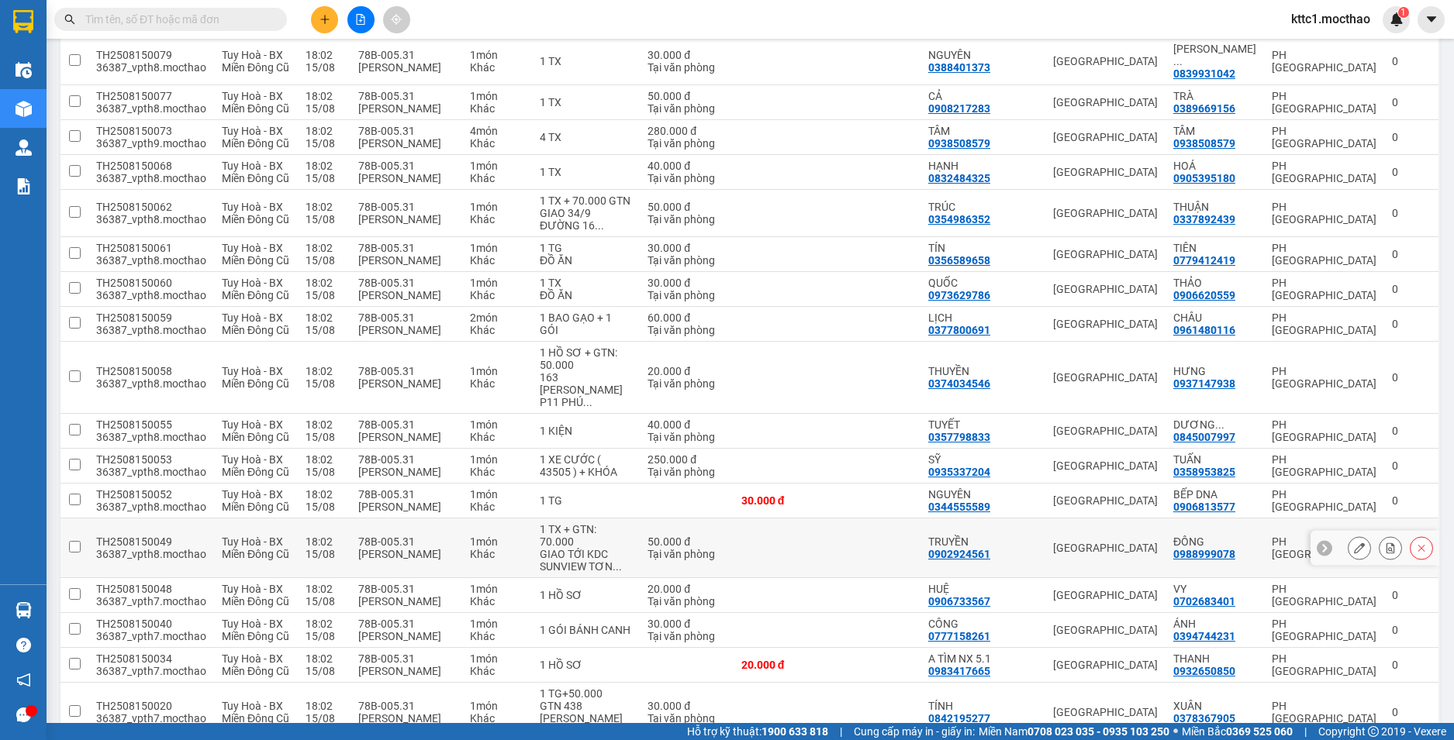
scroll to position [1309, 0]
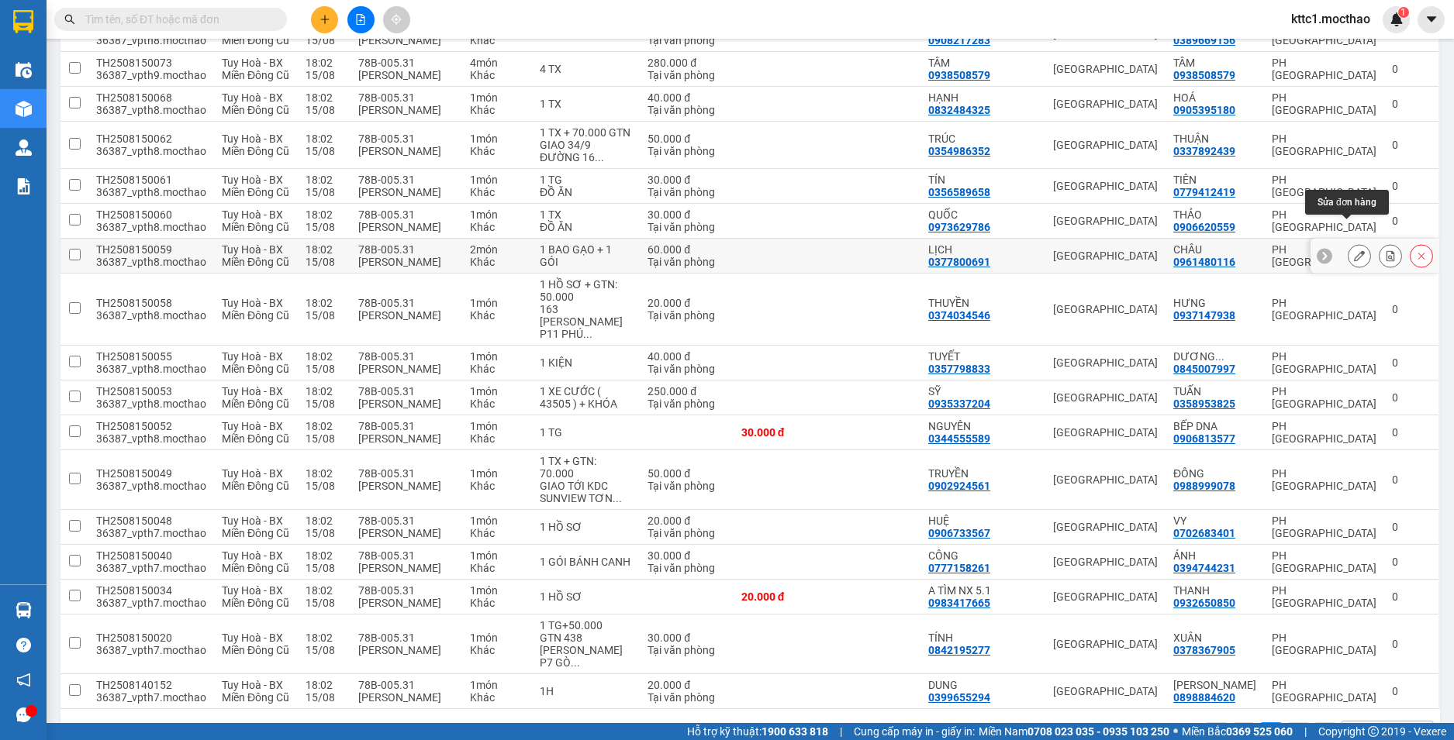
click at [1354, 250] on icon at bounding box center [1359, 255] width 11 height 11
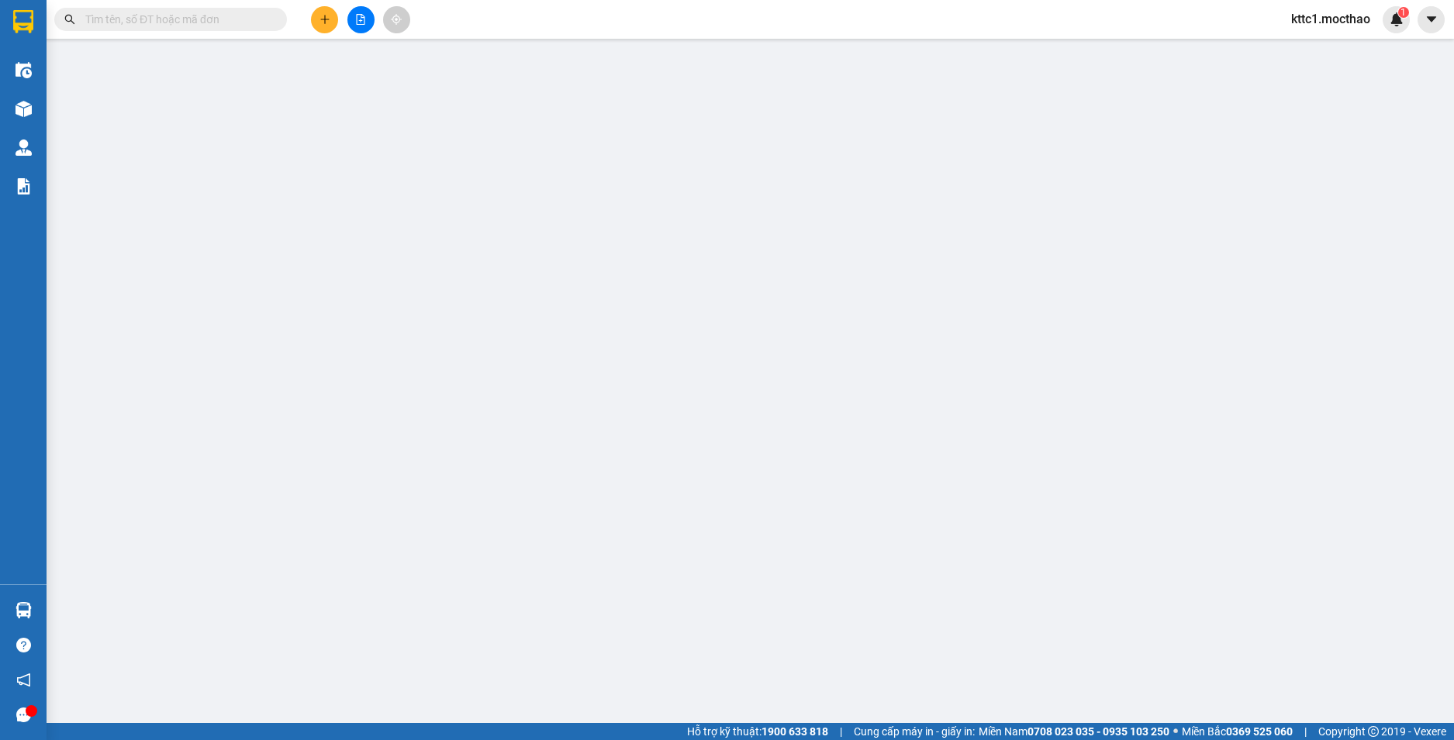
type input "0377800691"
type input "LỊCH"
type input "0961480116"
type input "CHÂU"
type input "0"
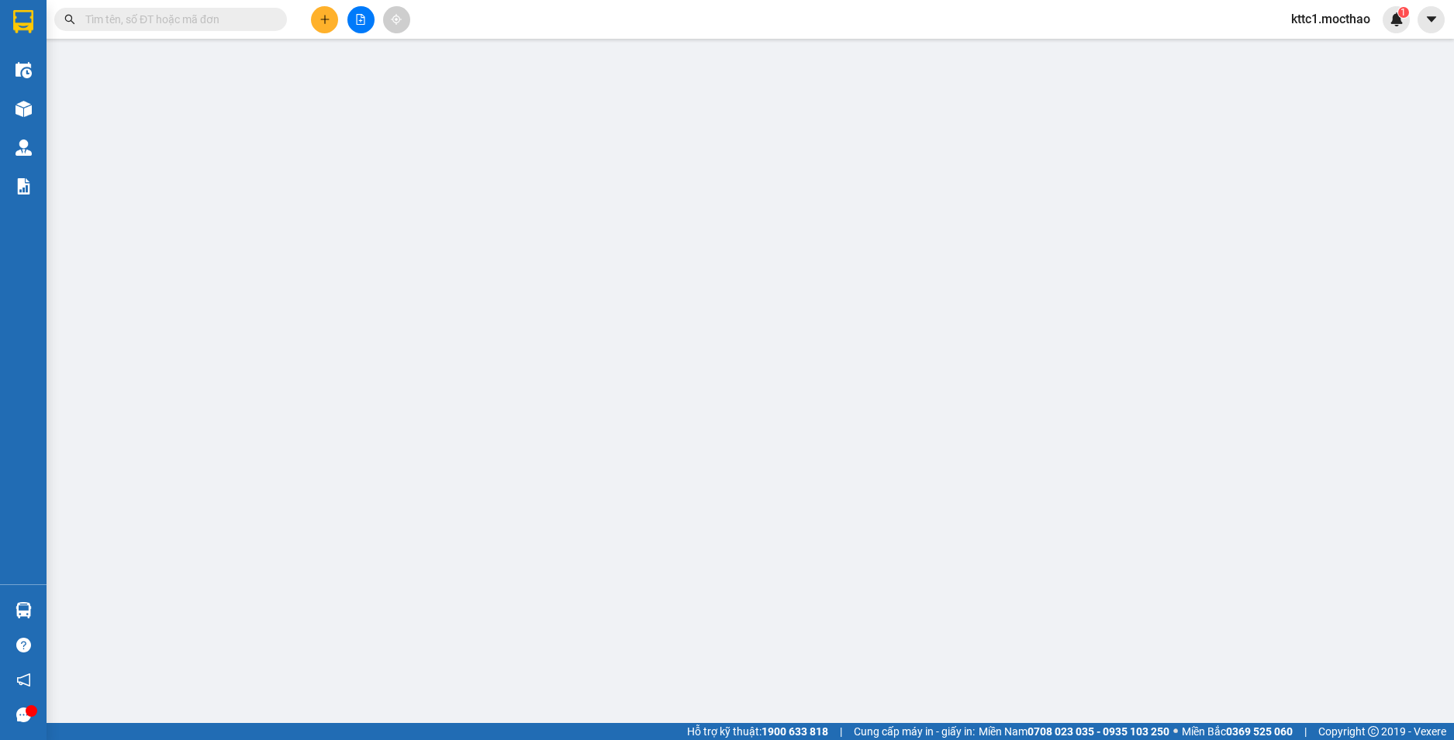
type input "60.000"
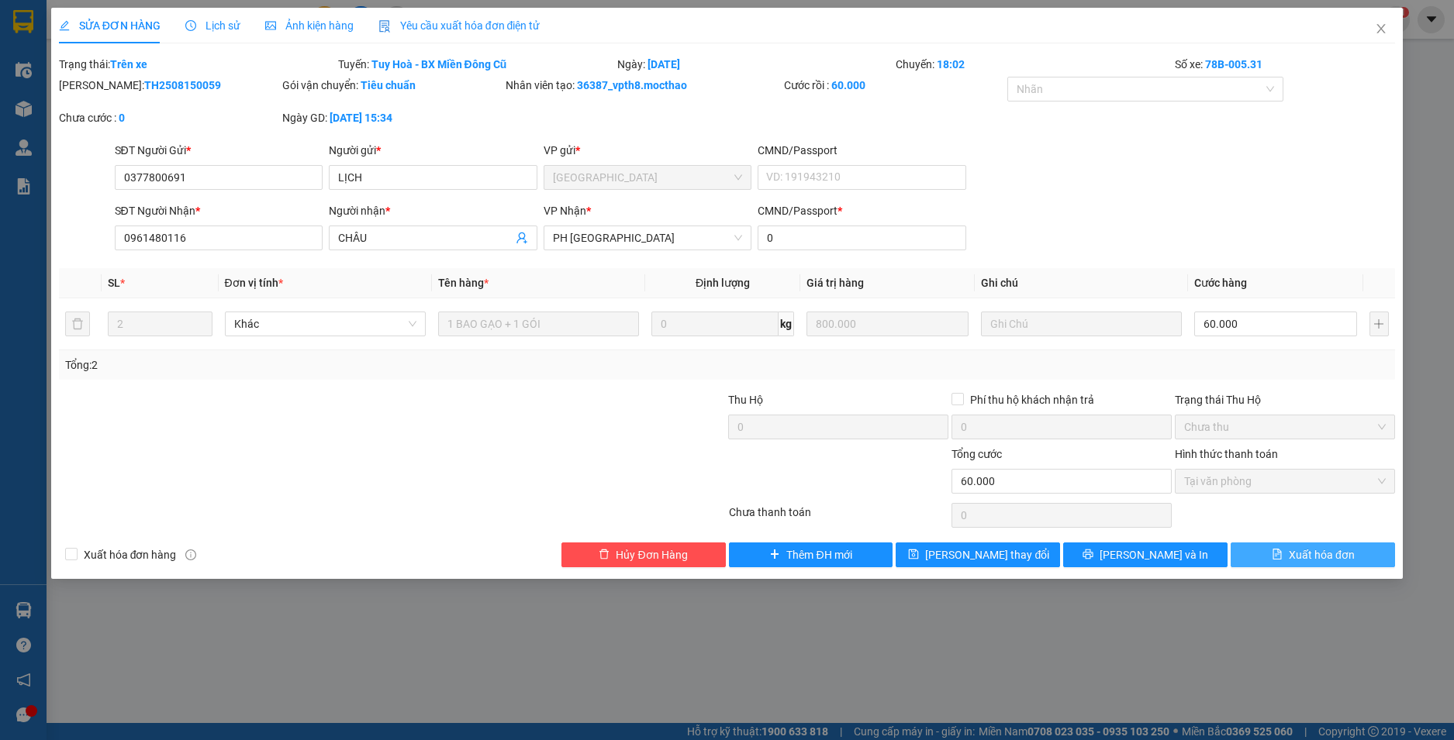
click at [1313, 547] on span "Xuất hóa đơn" at bounding box center [1321, 555] width 66 height 17
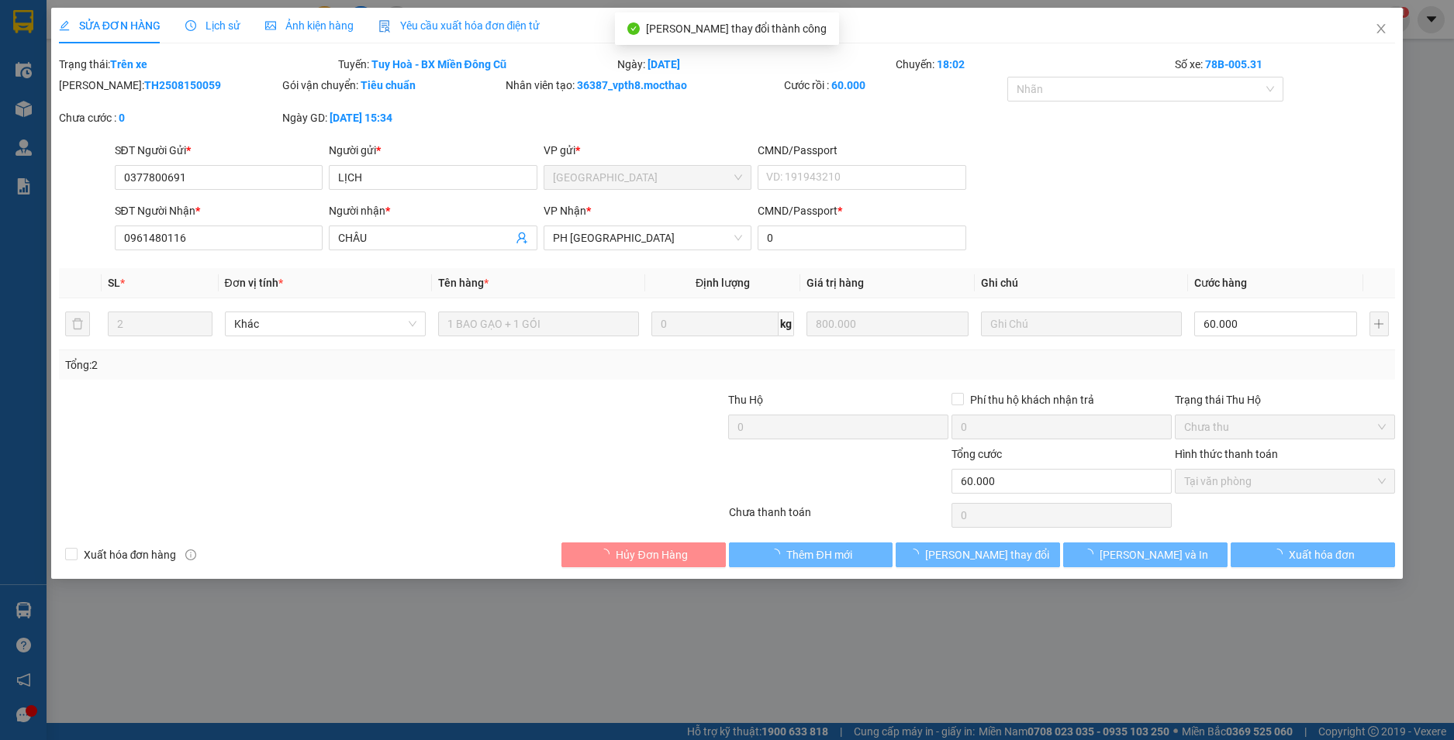
checkbox input "true"
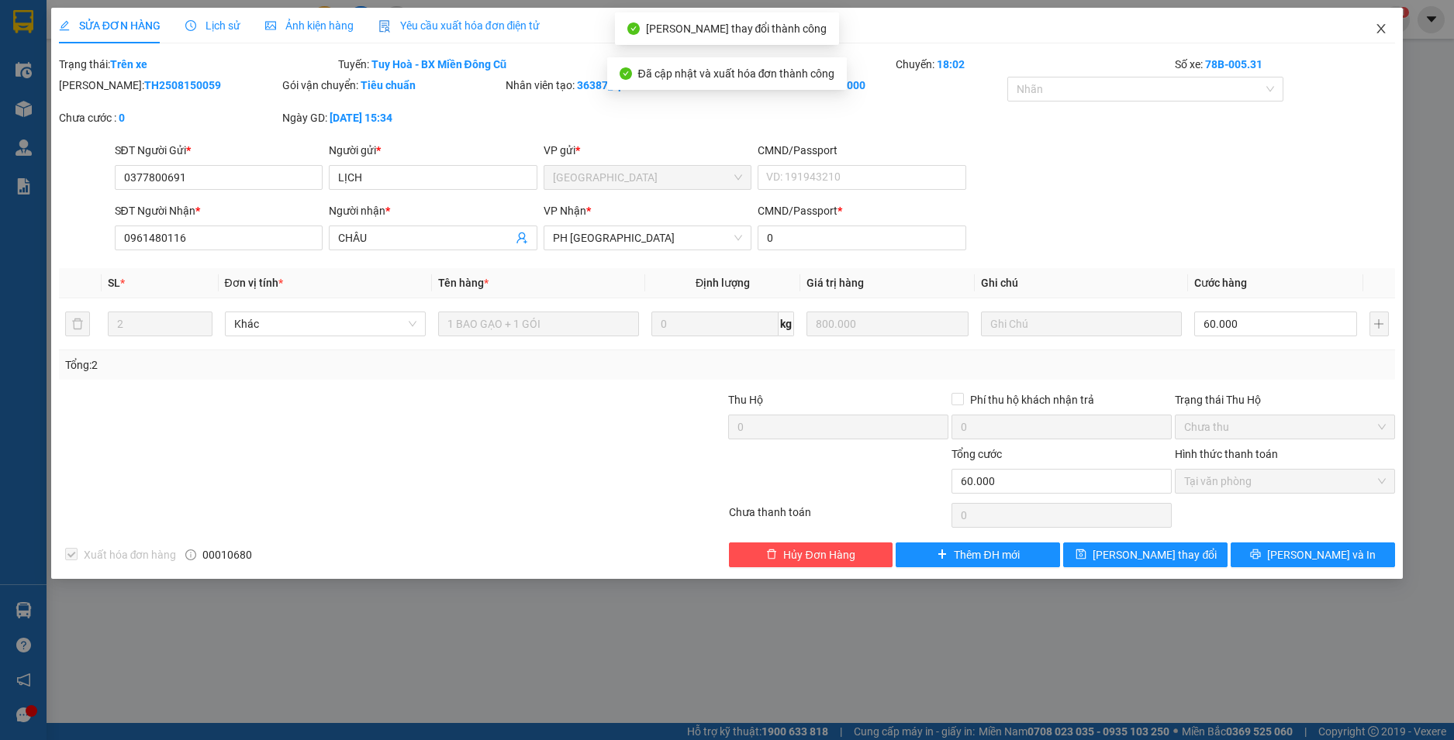
click at [1378, 30] on icon "close" at bounding box center [1380, 28] width 12 height 12
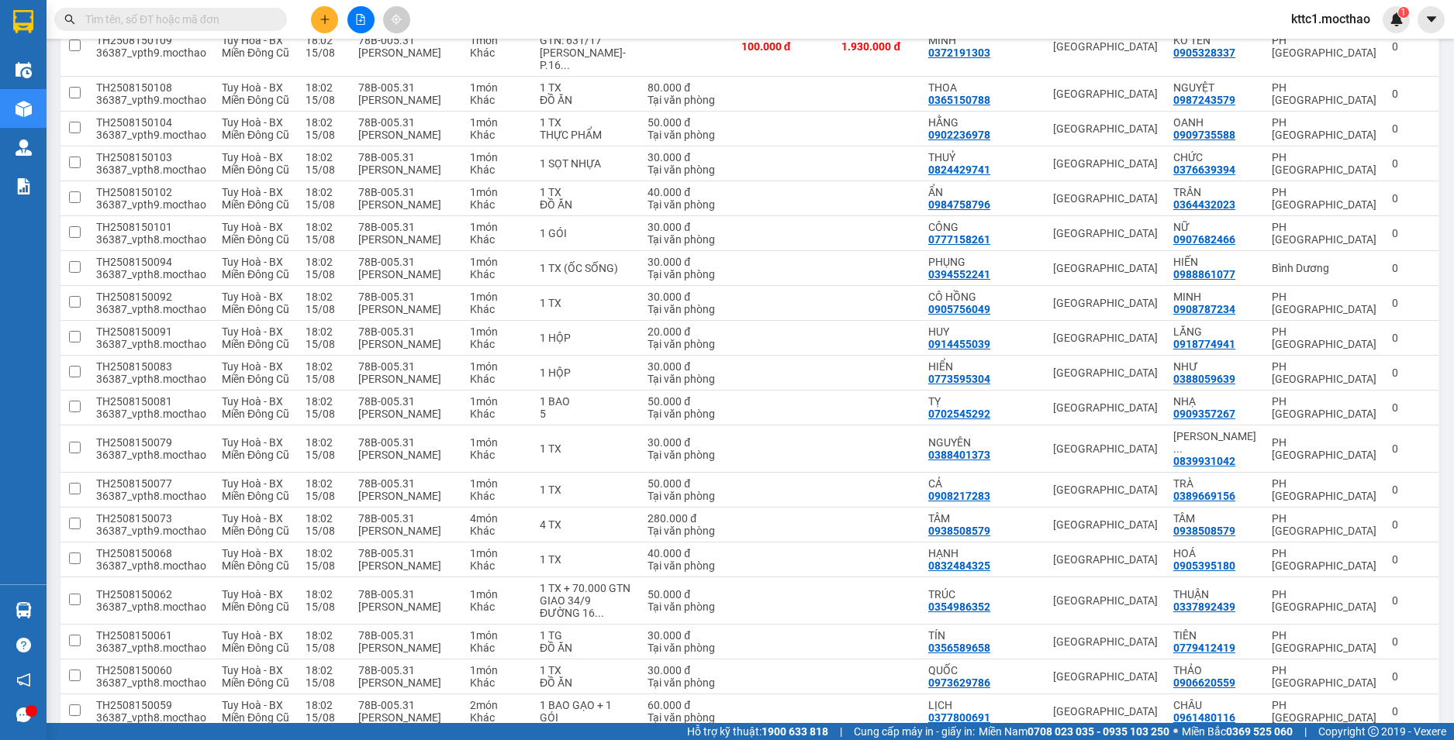
scroll to position [1309, 0]
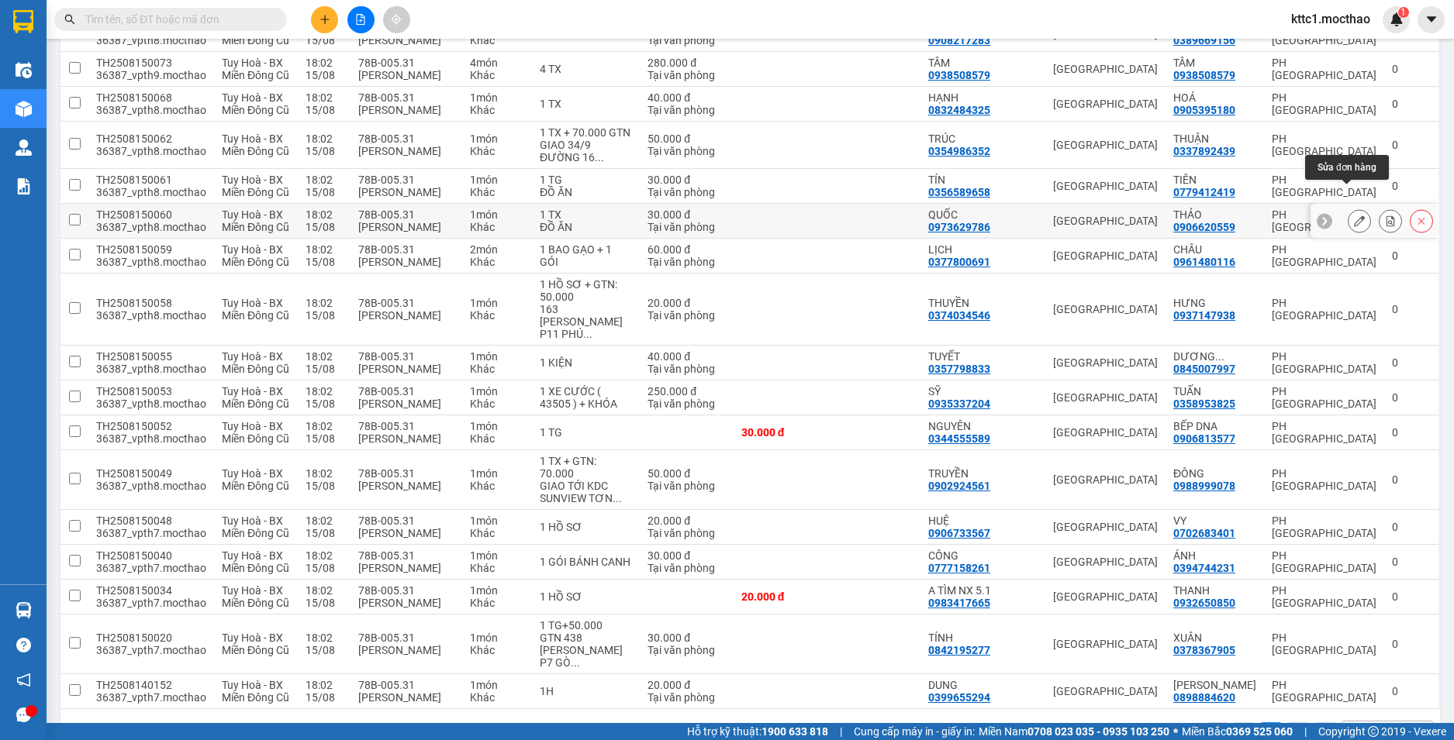
click at [1354, 216] on icon at bounding box center [1359, 221] width 11 height 11
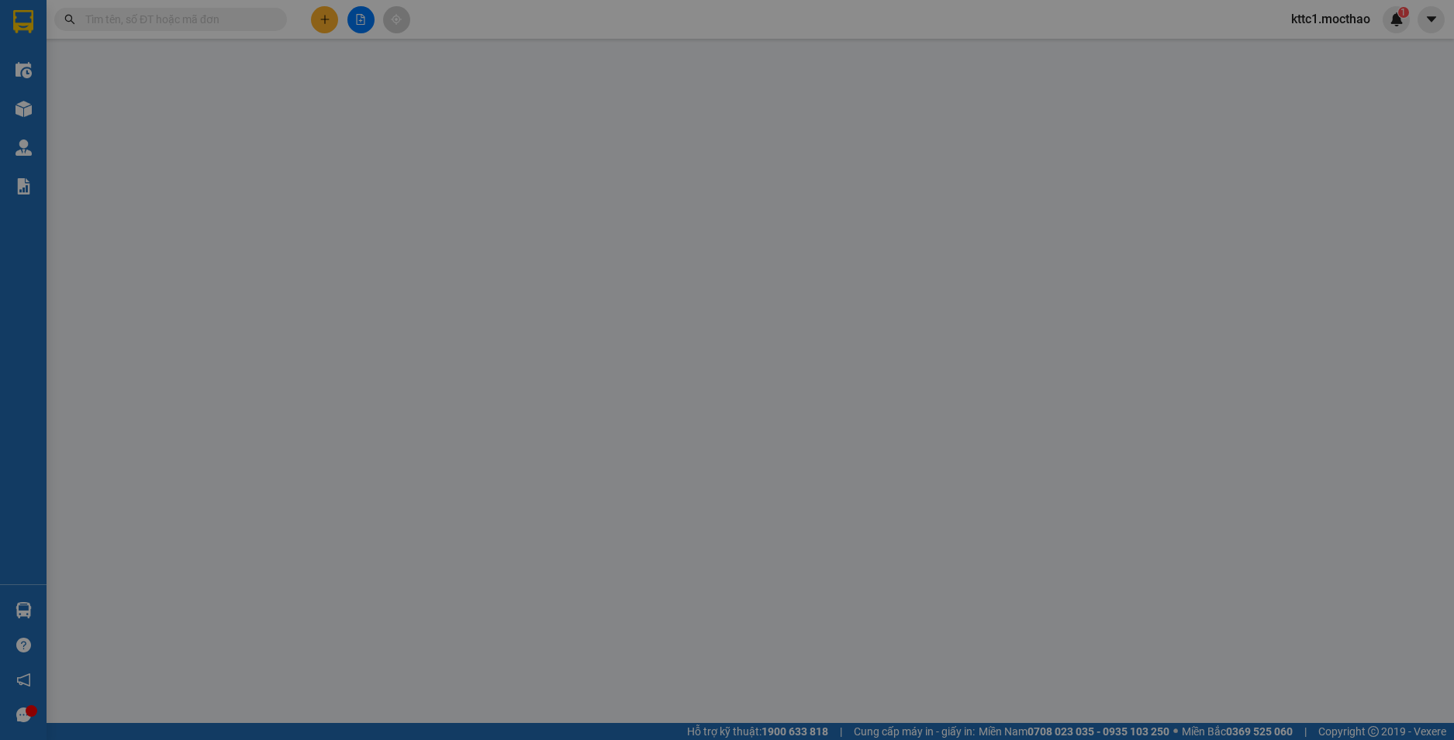
type input "0973629786"
type input "QUỐC"
type input "0906620559"
type input "THẢO"
type input "1"
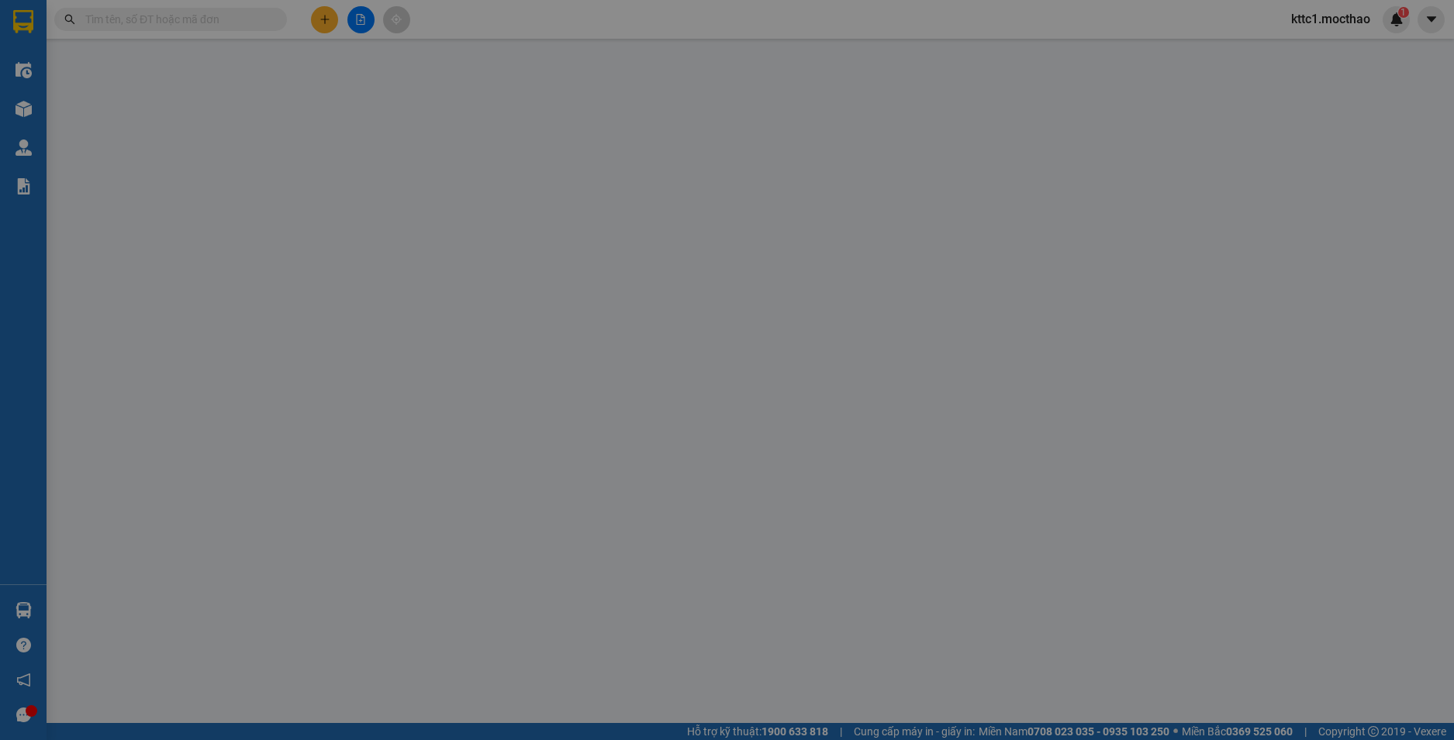
type input "30.000"
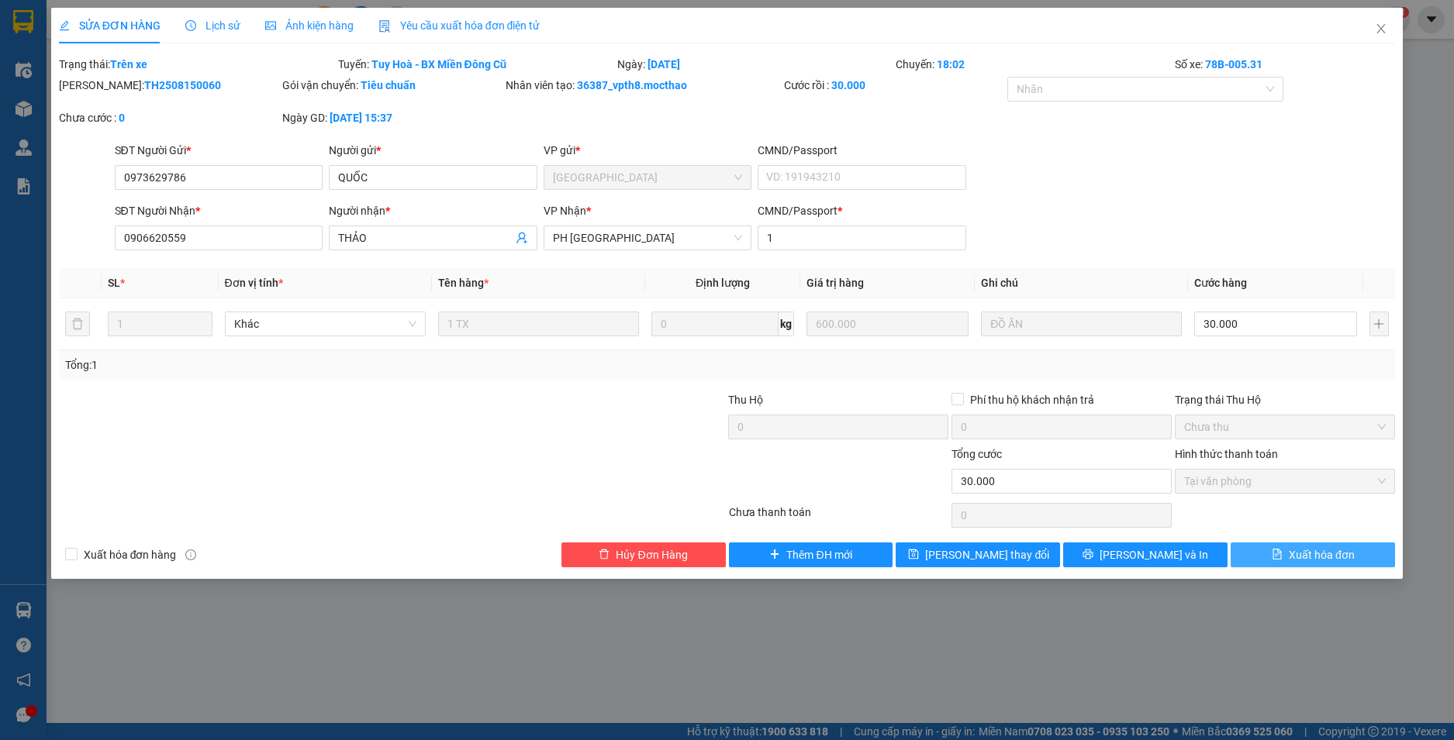
click at [1330, 550] on span "Xuất hóa đơn" at bounding box center [1321, 555] width 66 height 17
checkbox input "true"
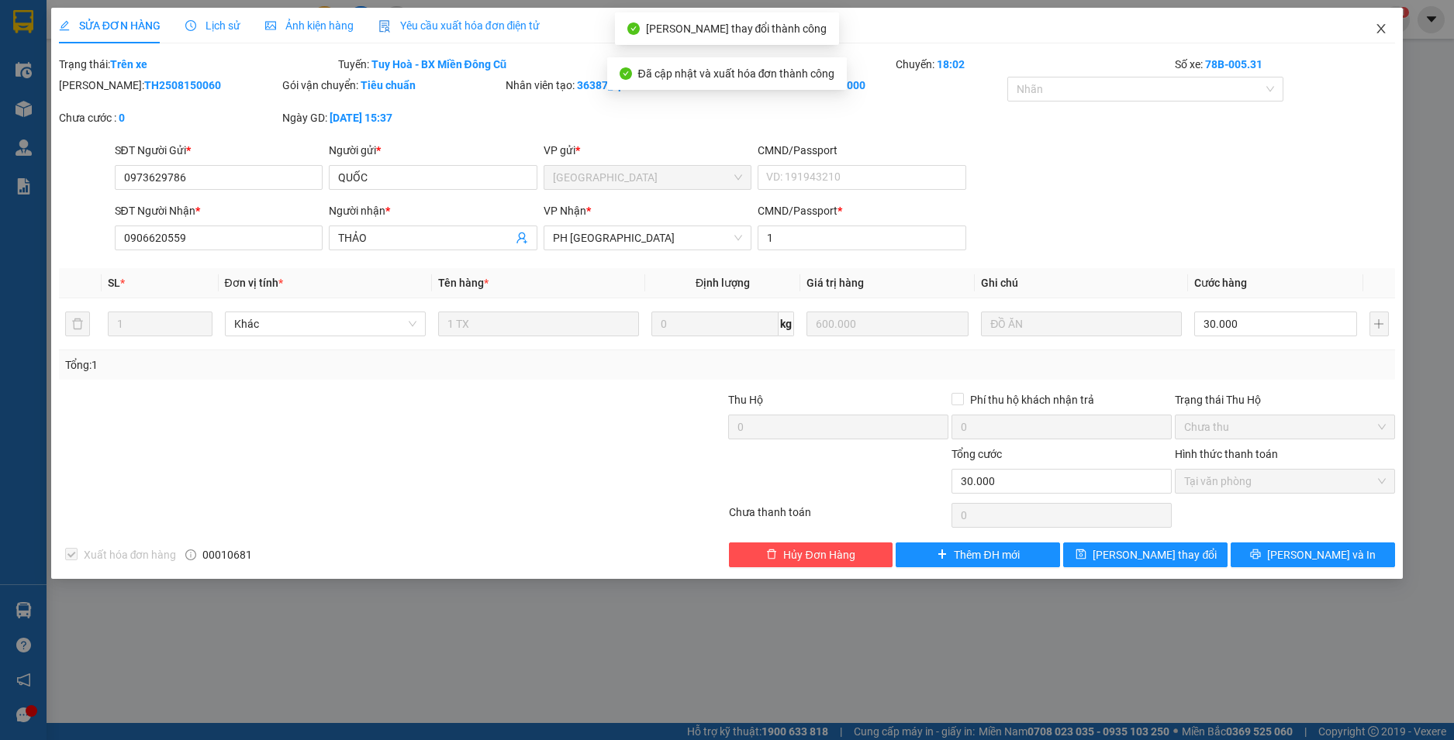
click at [1385, 31] on icon "close" at bounding box center [1380, 28] width 12 height 12
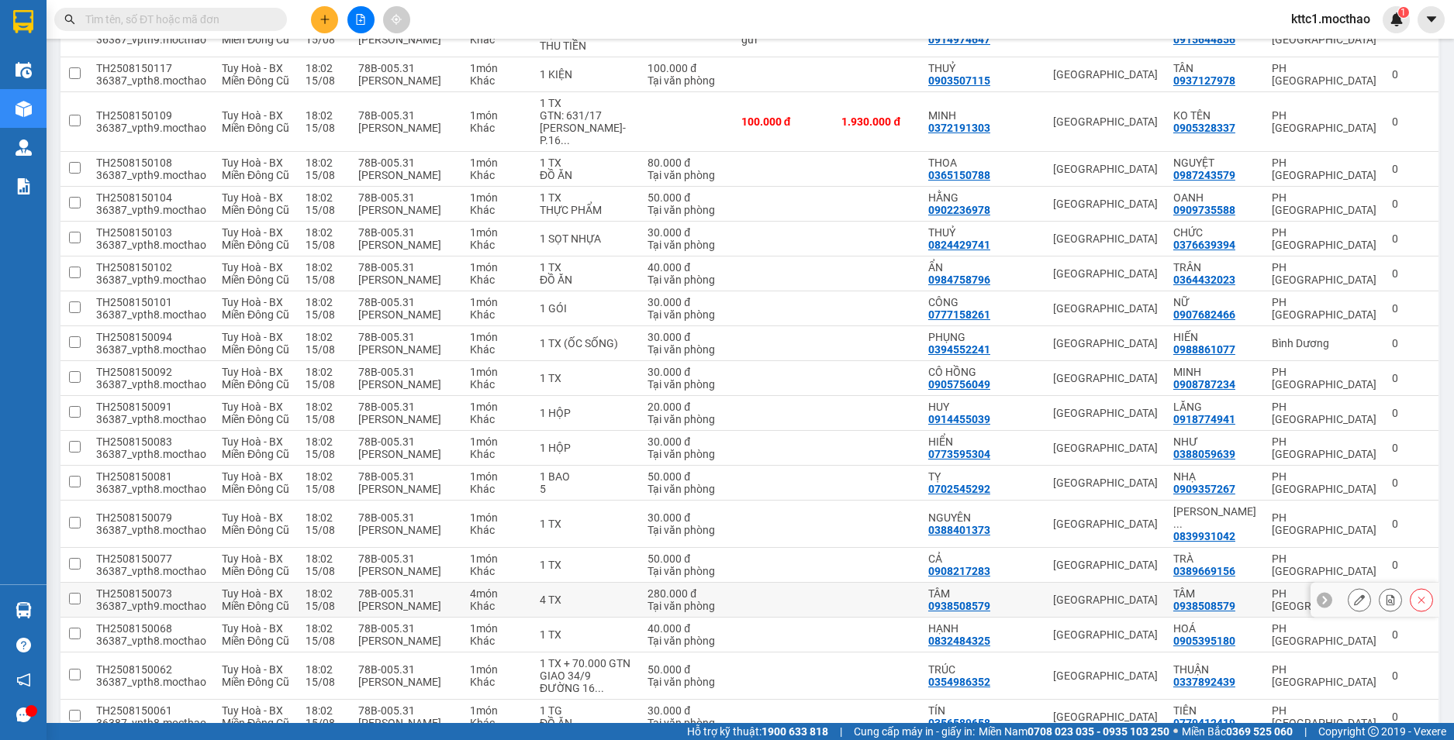
scroll to position [1088, 0]
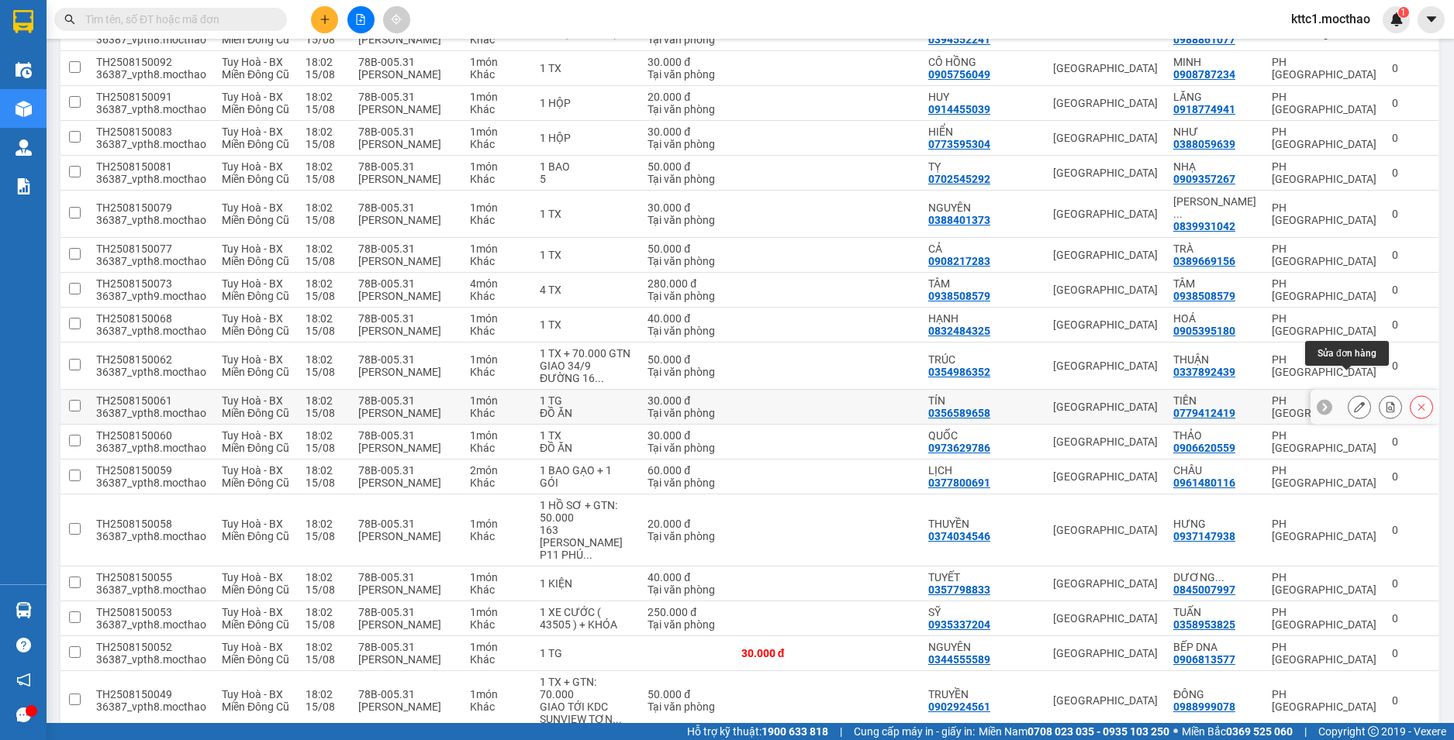
click at [1348, 394] on button at bounding box center [1359, 407] width 22 height 27
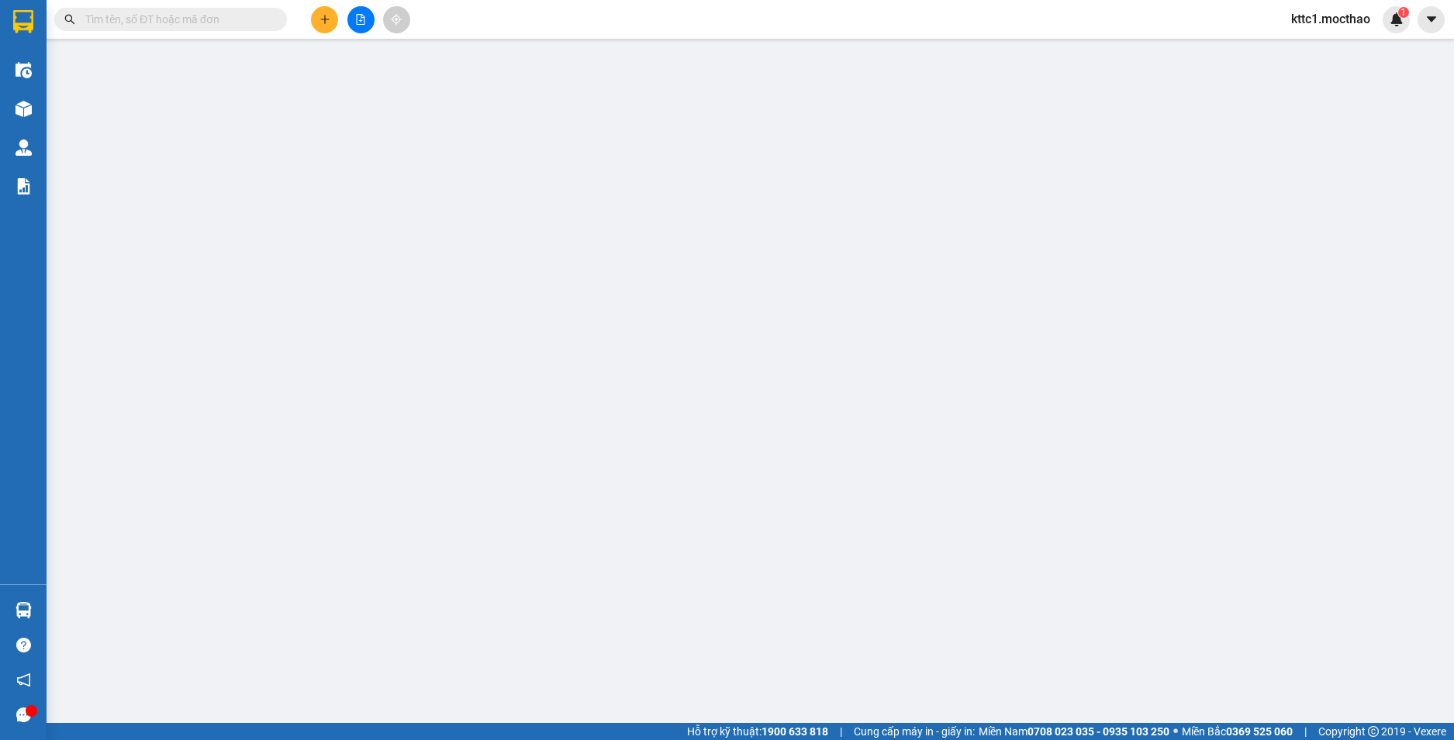
type input "0356589658"
type input "TÍN"
type input "0779412419"
type input "TIÊN"
type input "1"
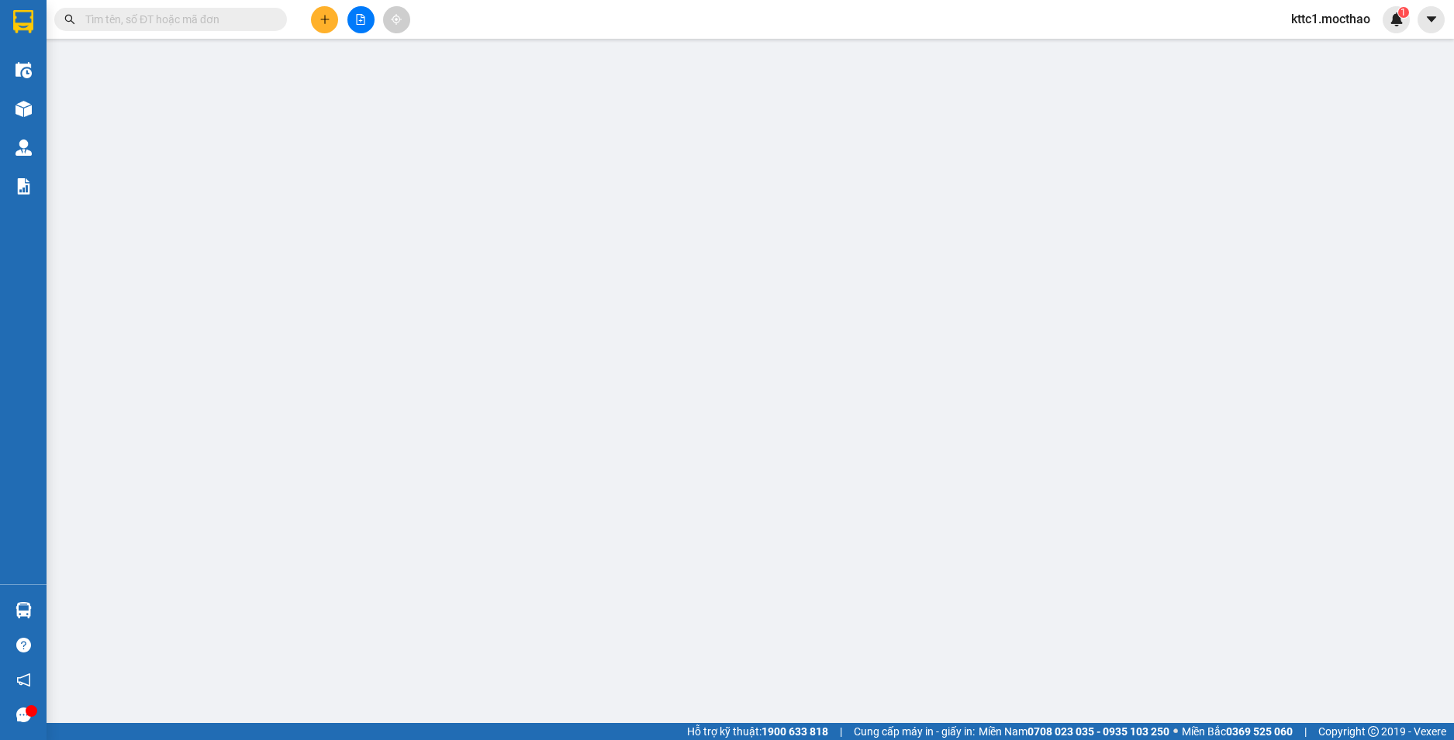
type input "30.000"
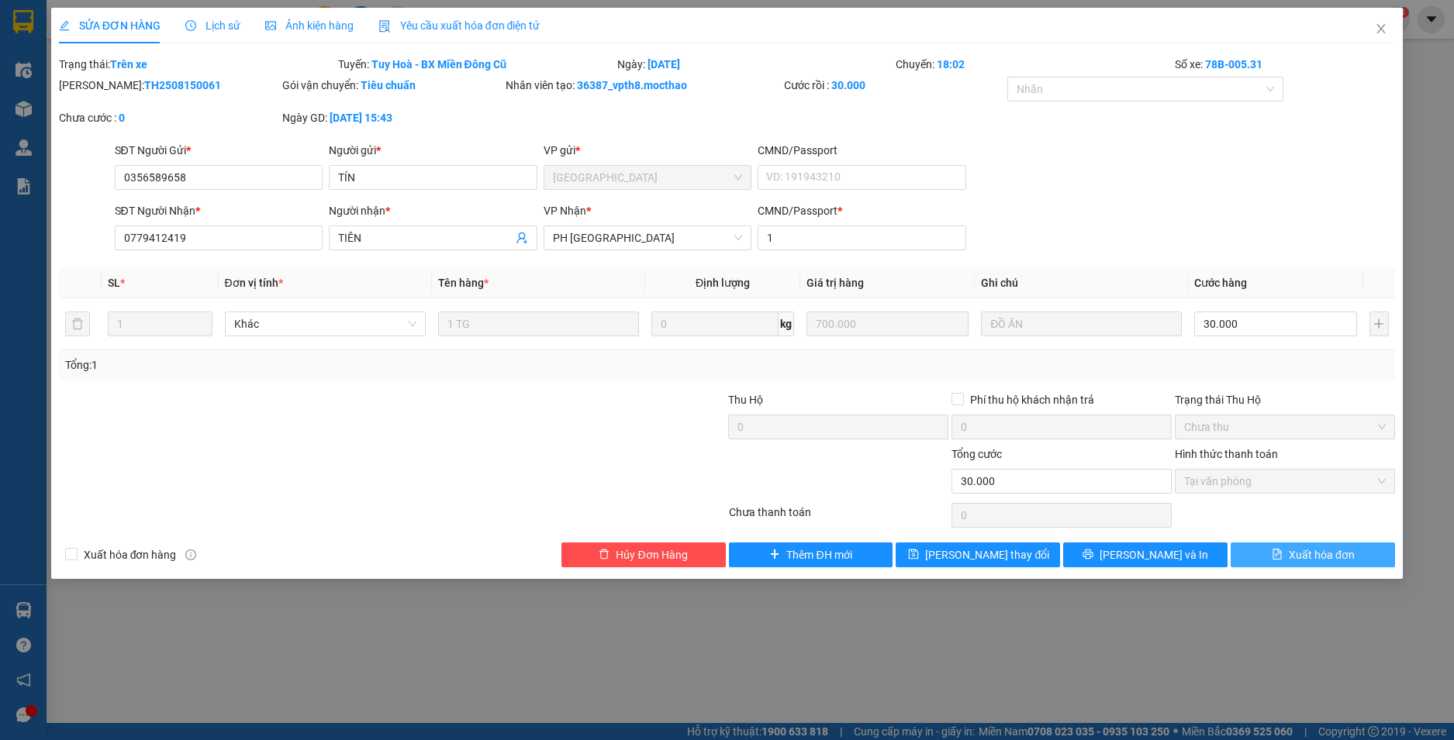
click at [1303, 560] on span "Xuất hóa đơn" at bounding box center [1321, 555] width 66 height 17
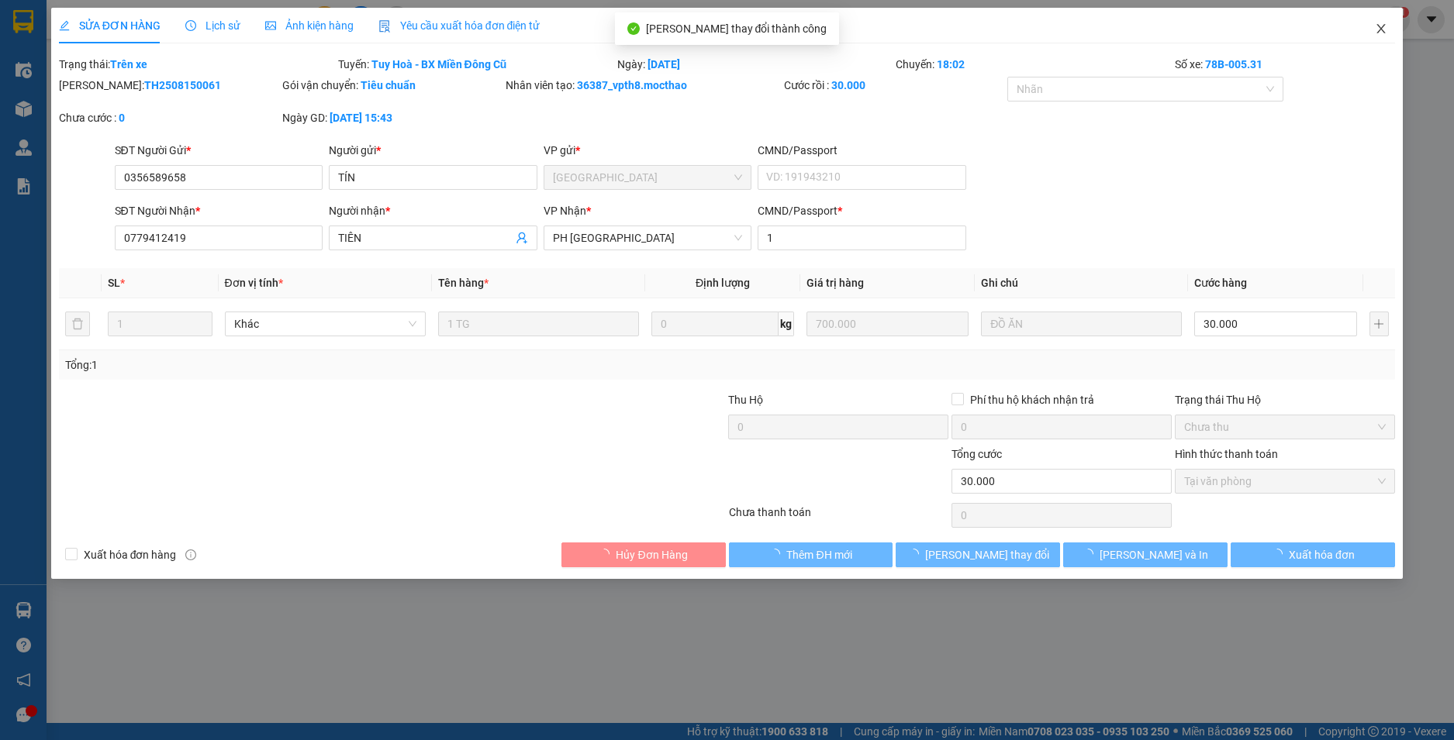
checkbox input "true"
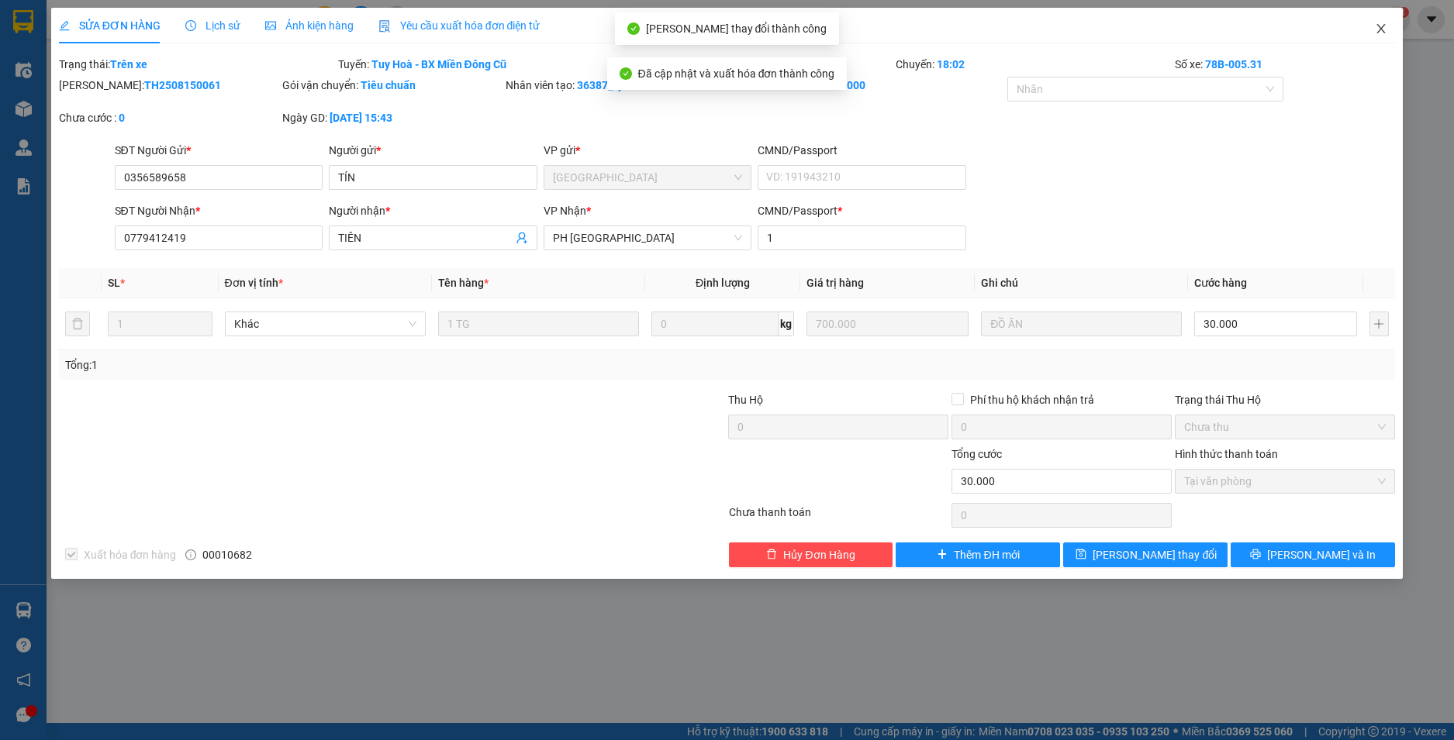
click at [1383, 29] on icon "close" at bounding box center [1380, 28] width 12 height 12
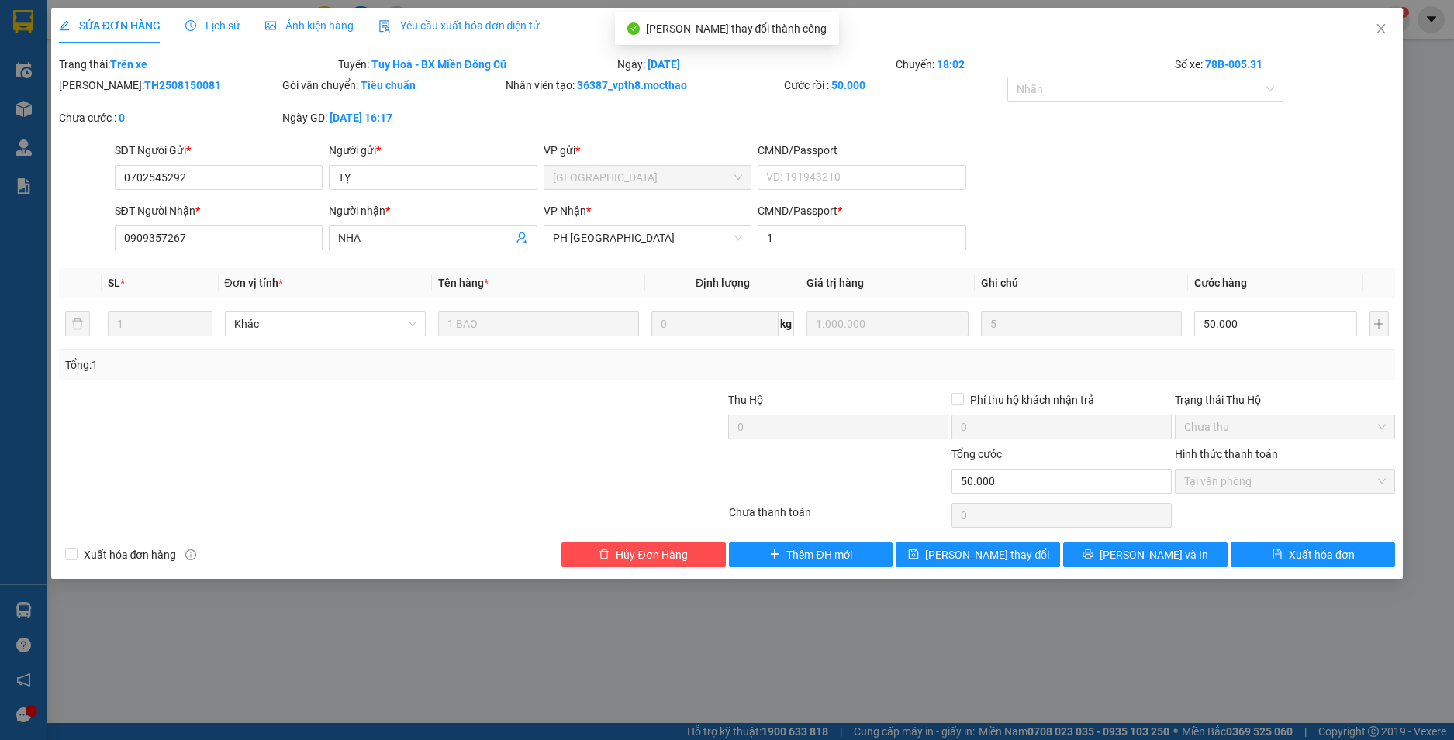
checkbox input "true"
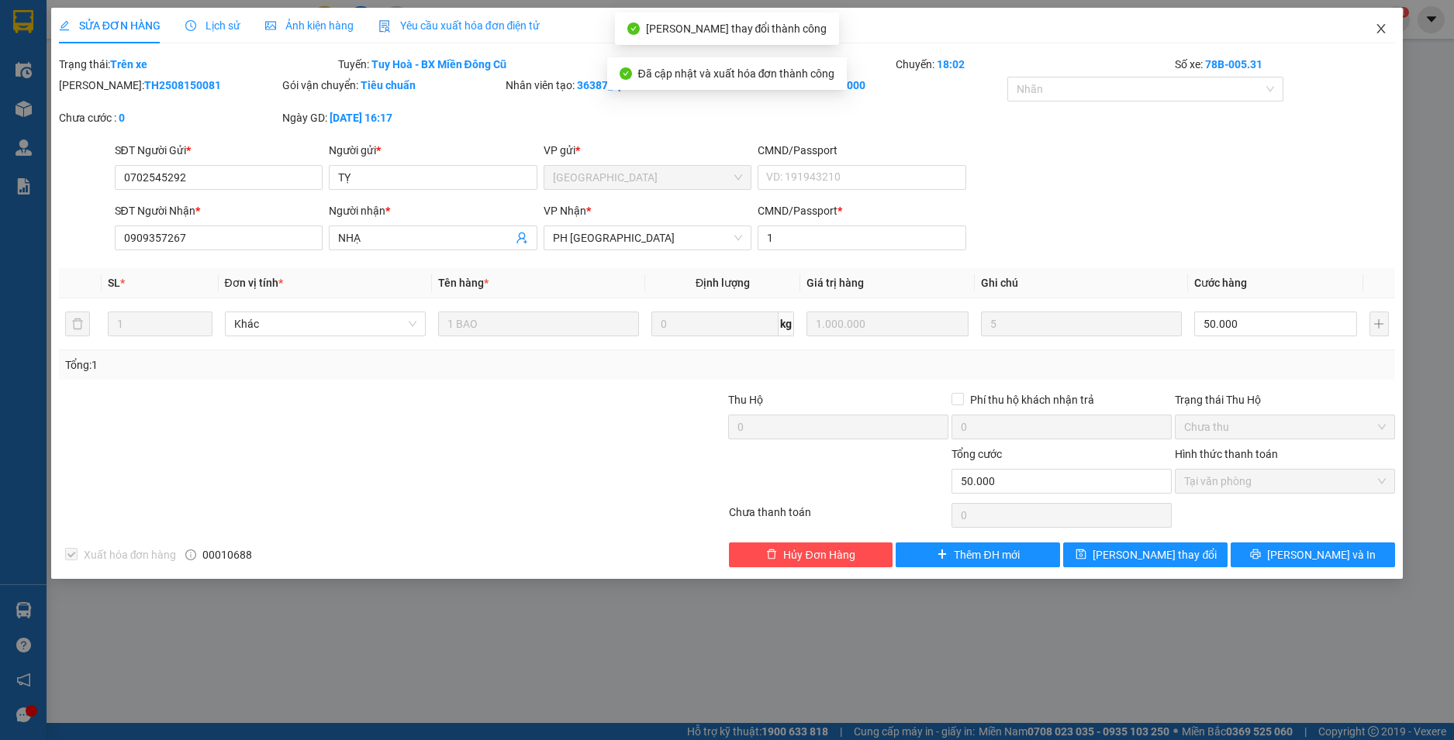
click at [1384, 30] on icon "close" at bounding box center [1380, 28] width 12 height 12
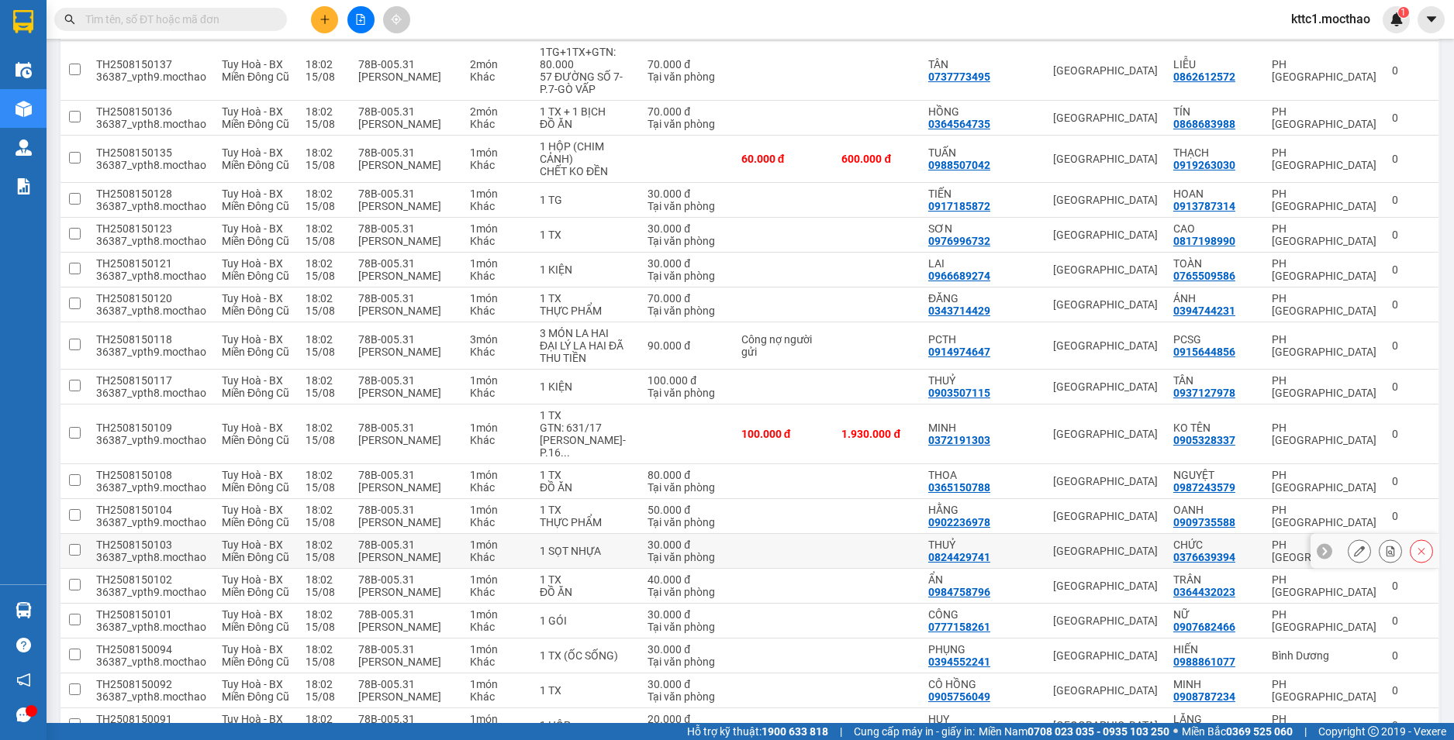
scroll to position [620, 0]
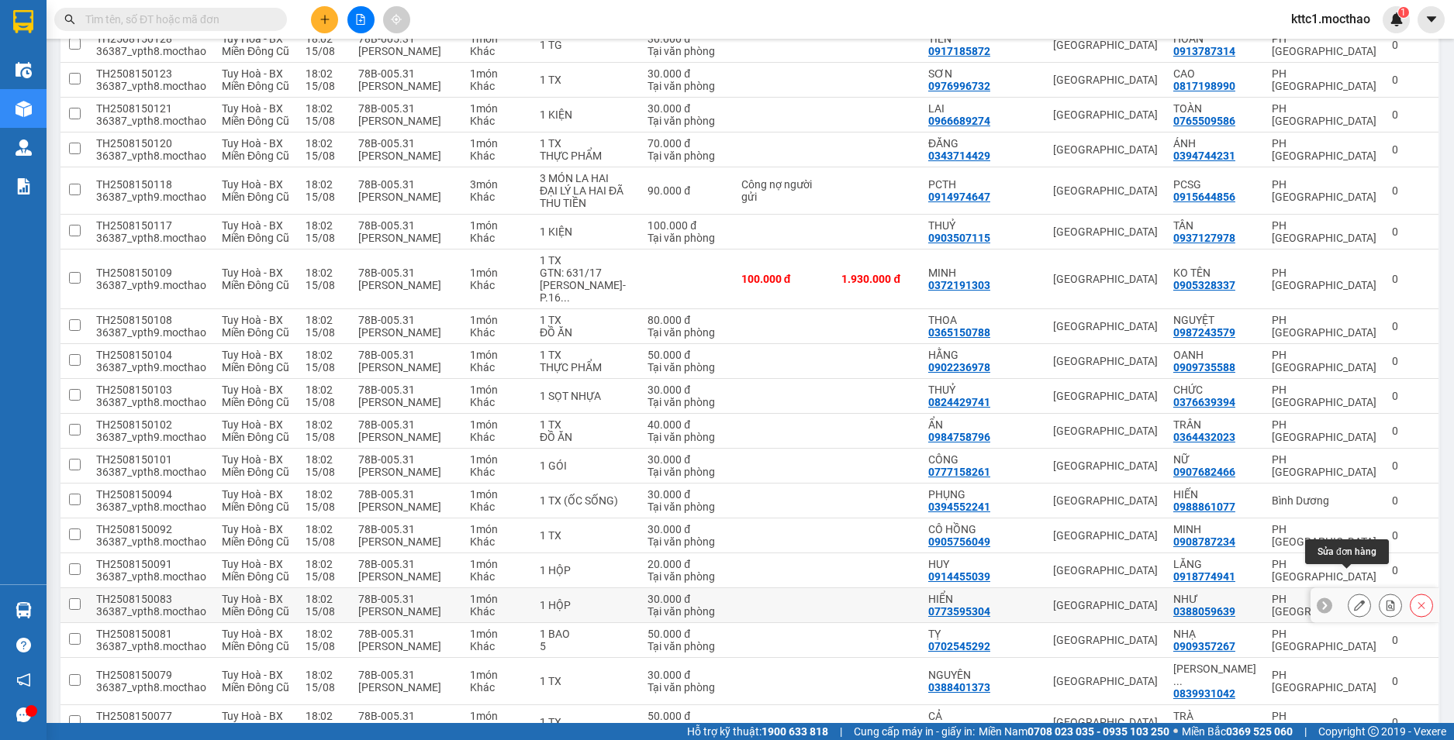
click at [1348, 592] on button at bounding box center [1359, 605] width 22 height 27
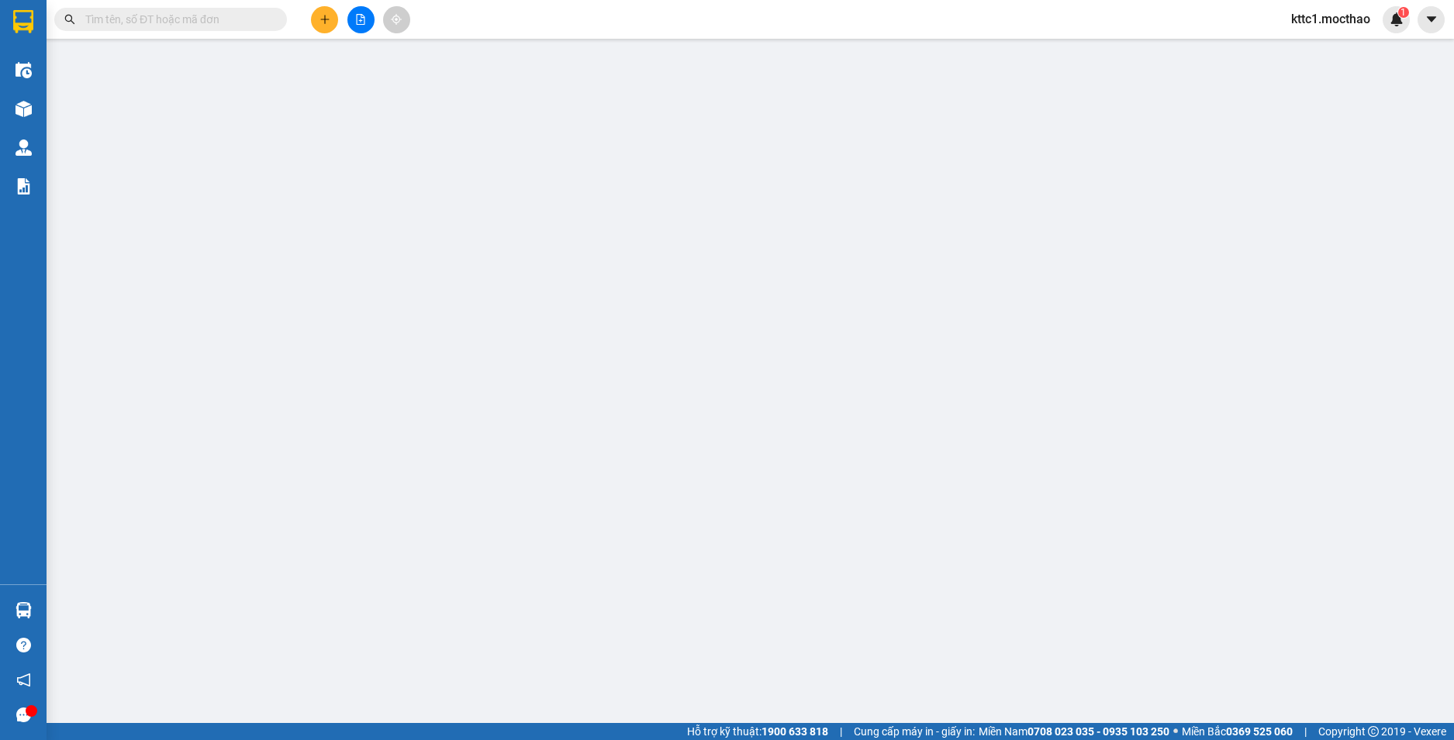
type input "0773595304"
type input "HIỂN"
type input "0388059639"
type input "NHƯ"
type input "1"
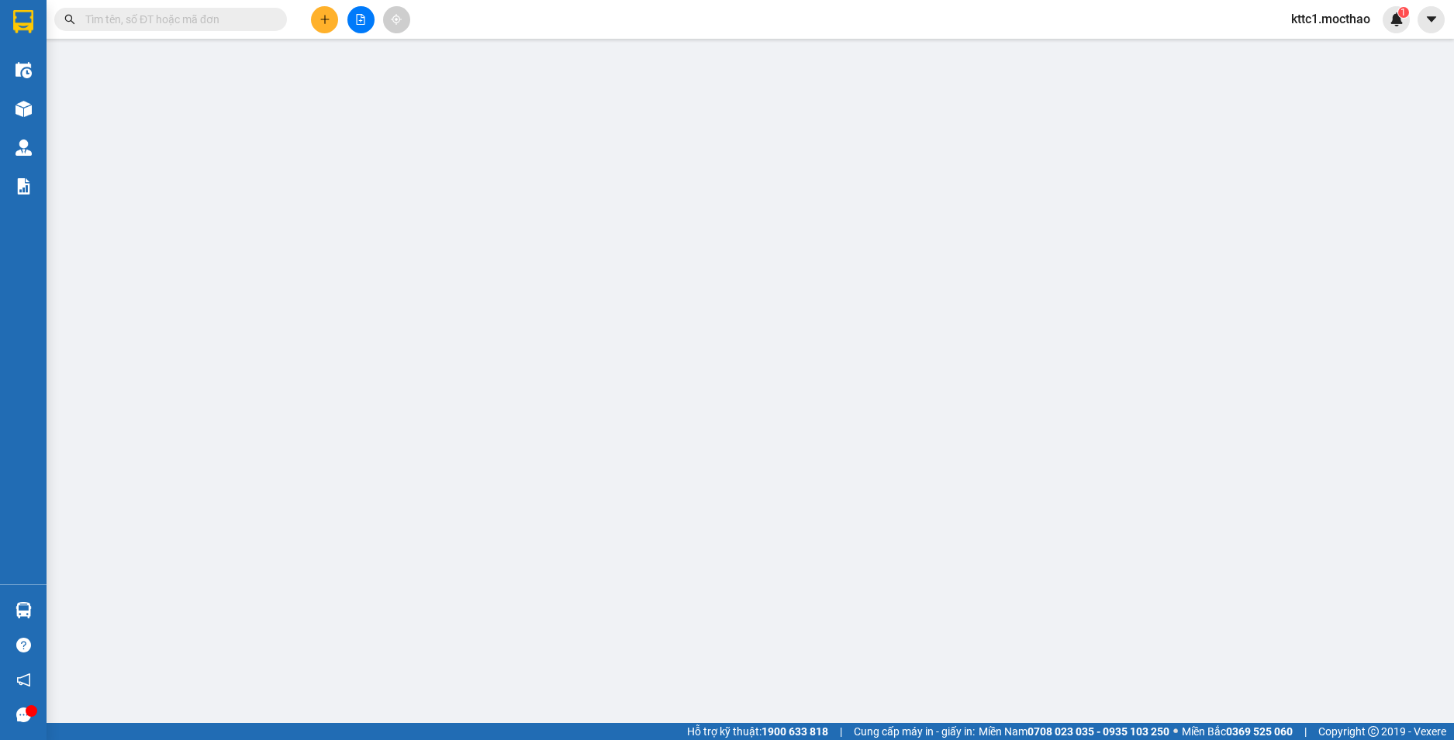
type input "30.000"
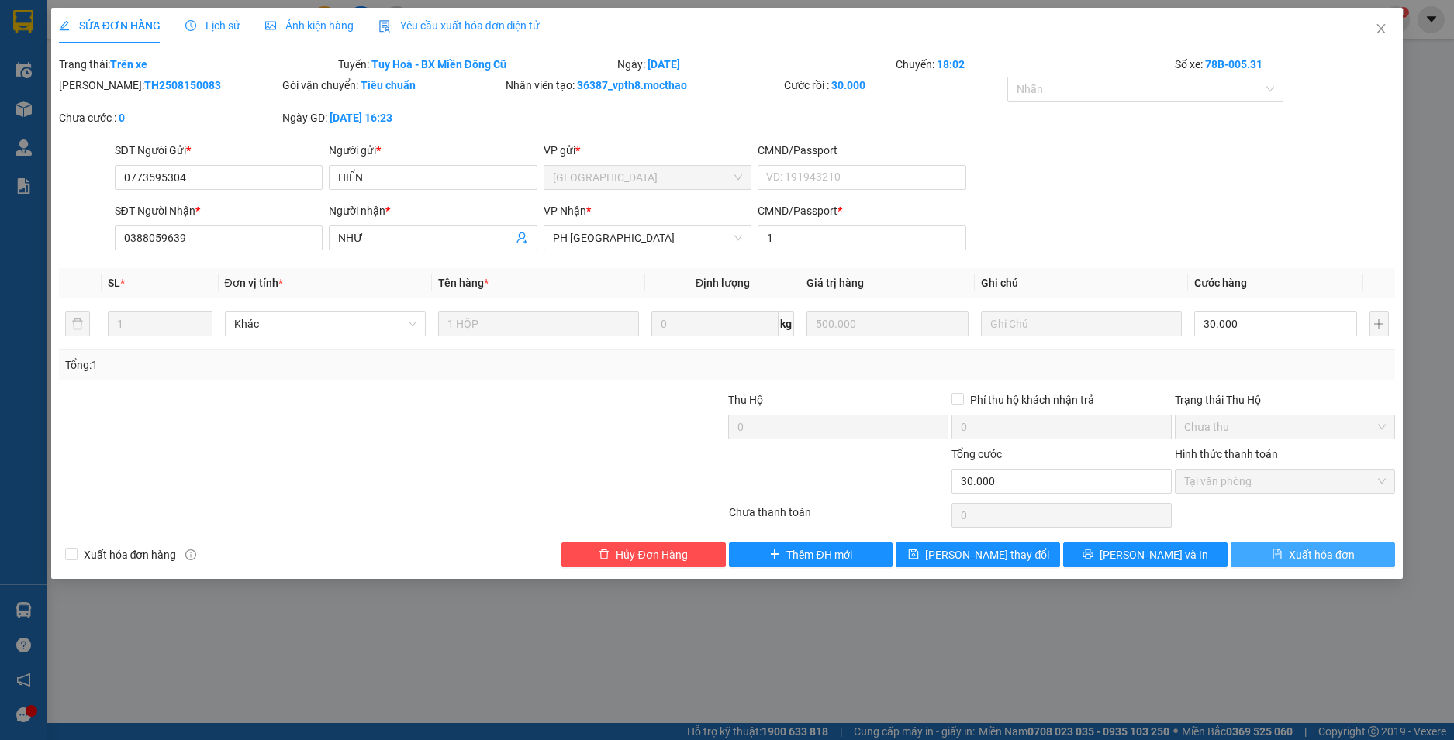
click at [1340, 565] on button "Xuất hóa đơn" at bounding box center [1312, 555] width 164 height 25
checkbox input "true"
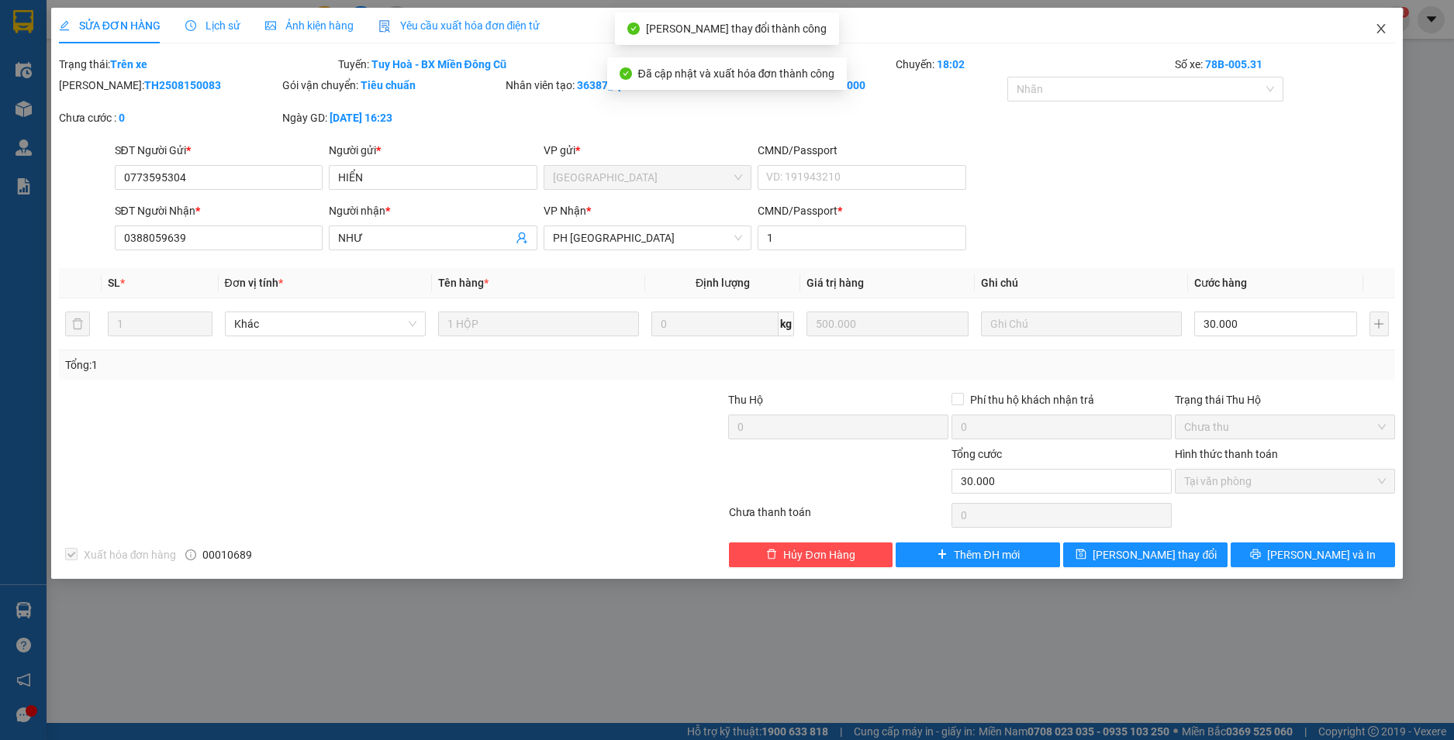
click at [1385, 26] on icon "close" at bounding box center [1380, 28] width 12 height 12
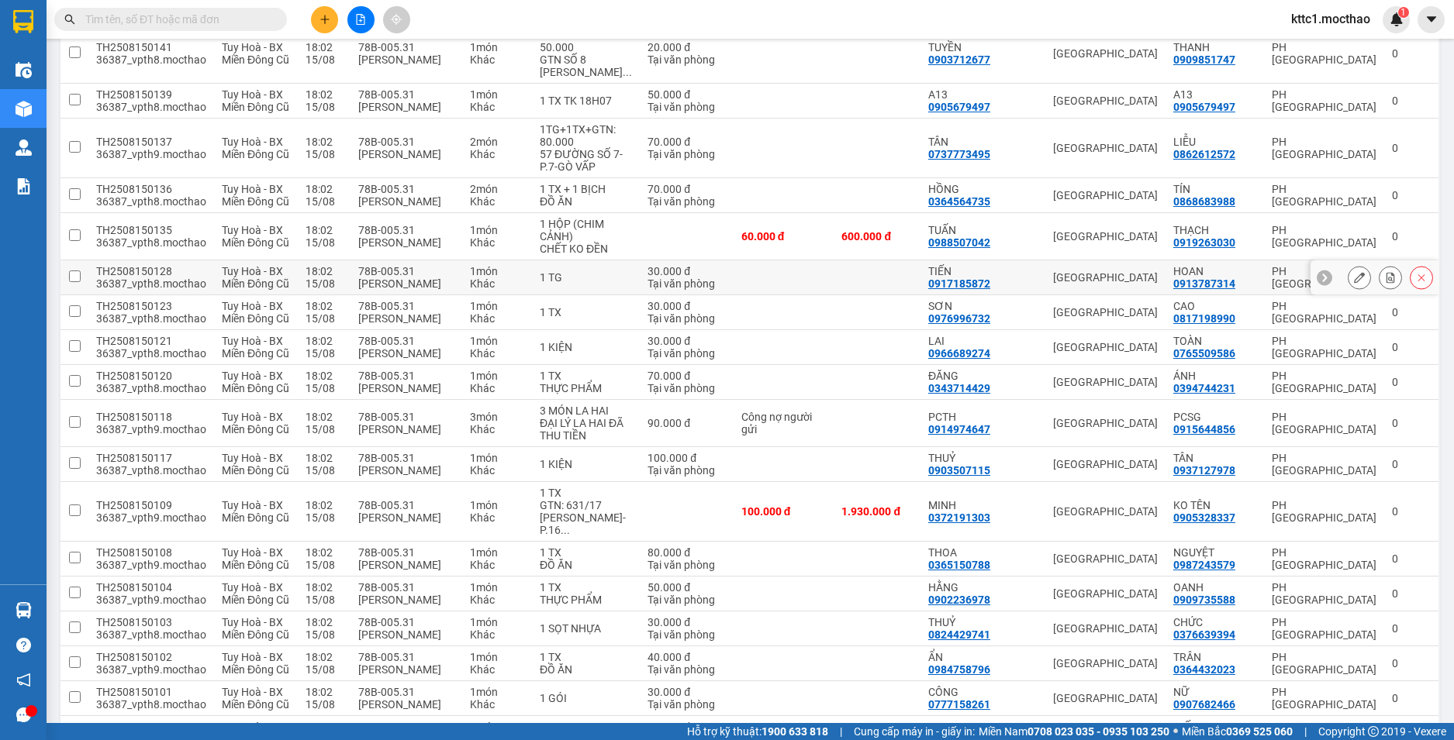
scroll to position [543, 0]
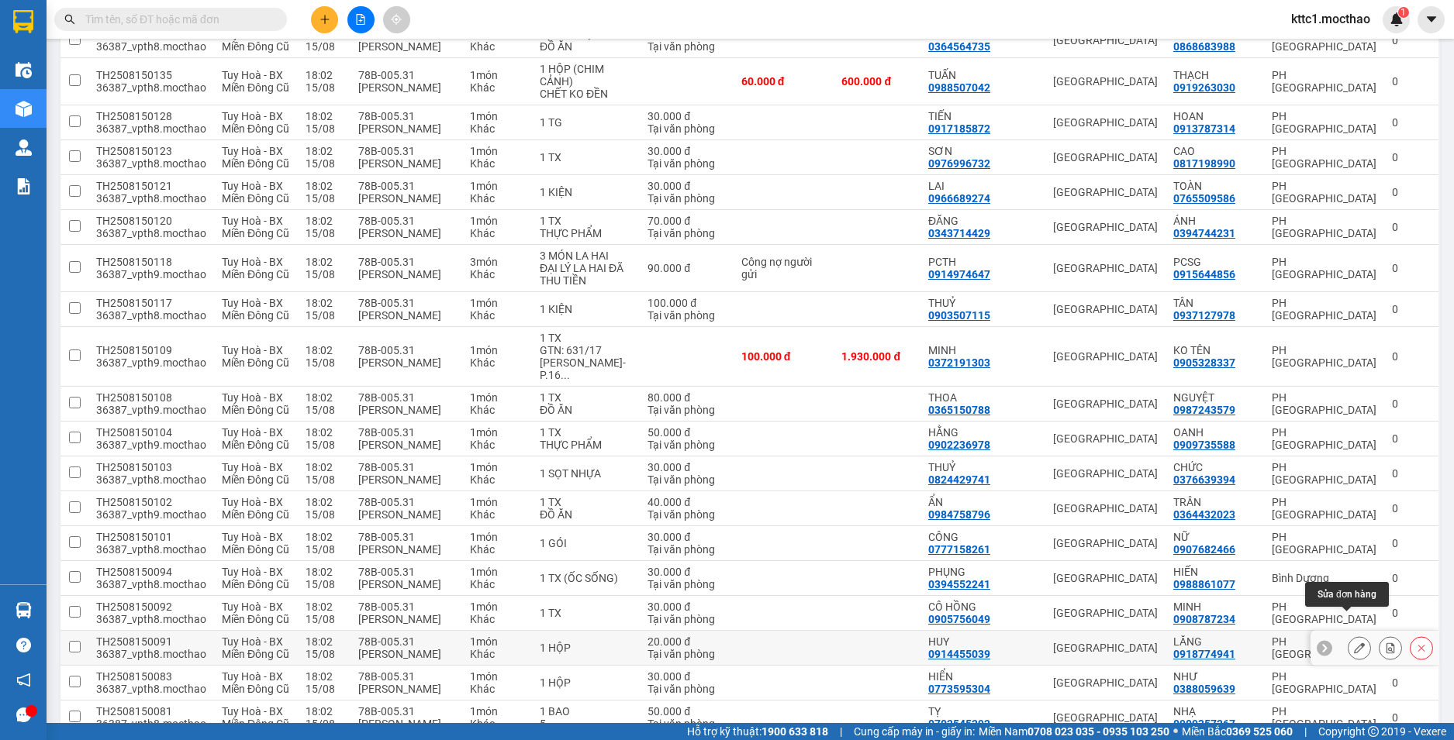
click at [1354, 643] on icon at bounding box center [1359, 648] width 11 height 11
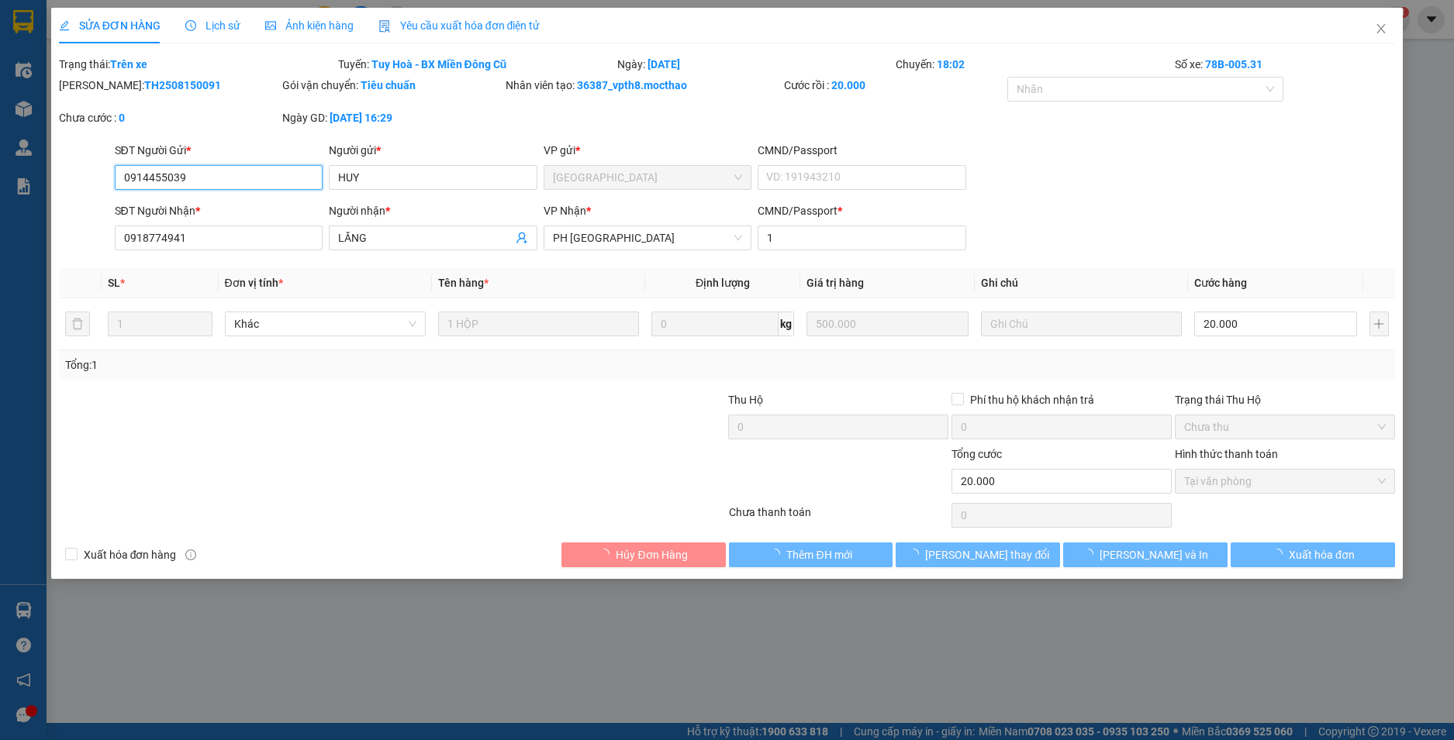
type input "0914455039"
type input "HUY"
type input "0918774941"
type input "LĂNG"
type input "1"
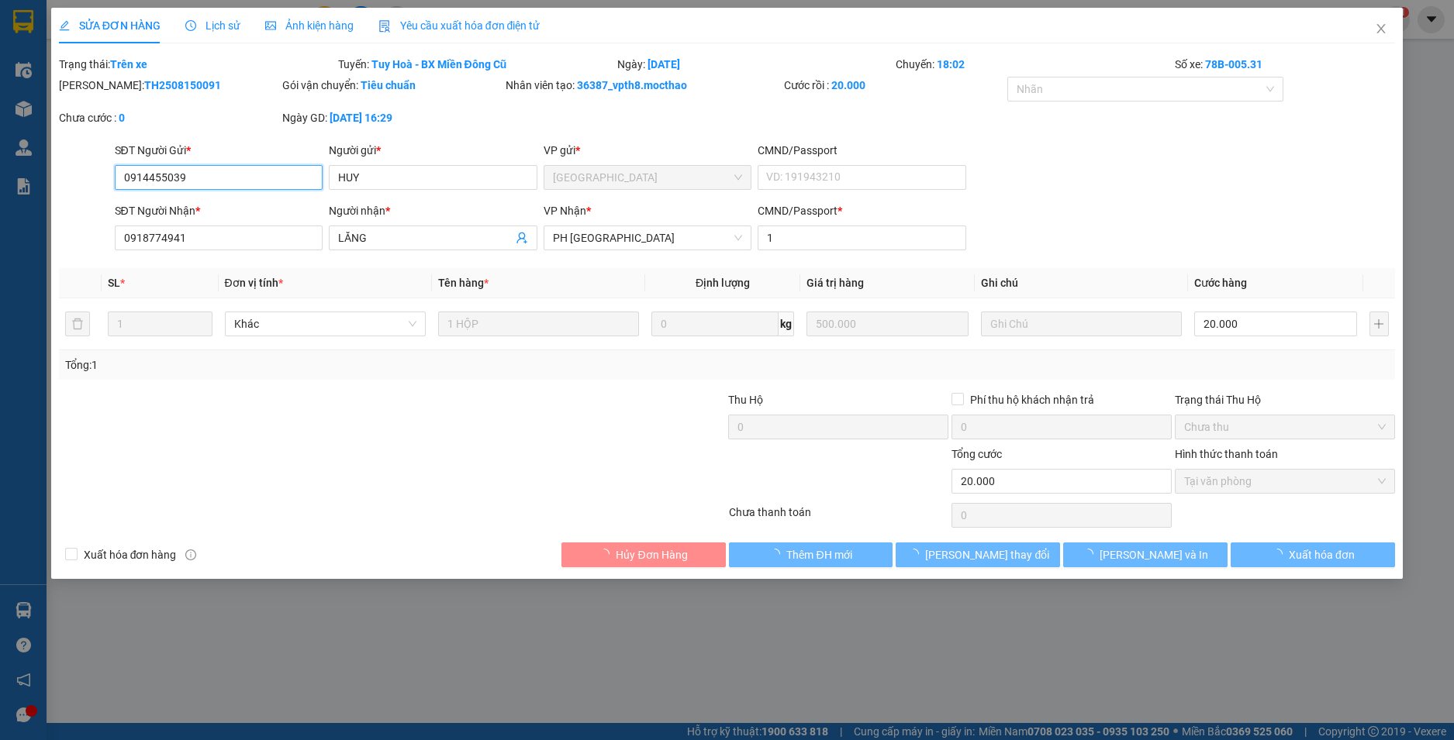
type input "20.000"
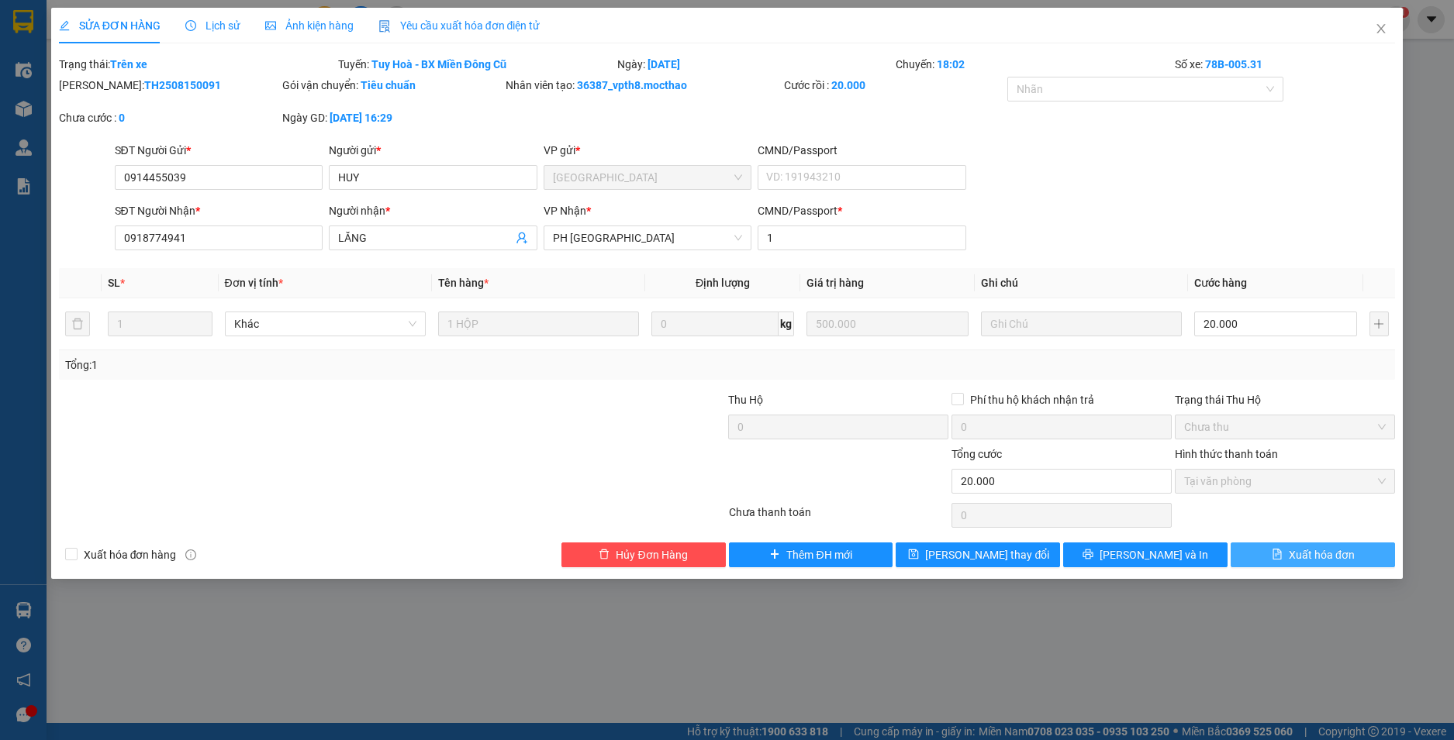
click at [1327, 562] on span "Xuất hóa đơn" at bounding box center [1321, 555] width 66 height 17
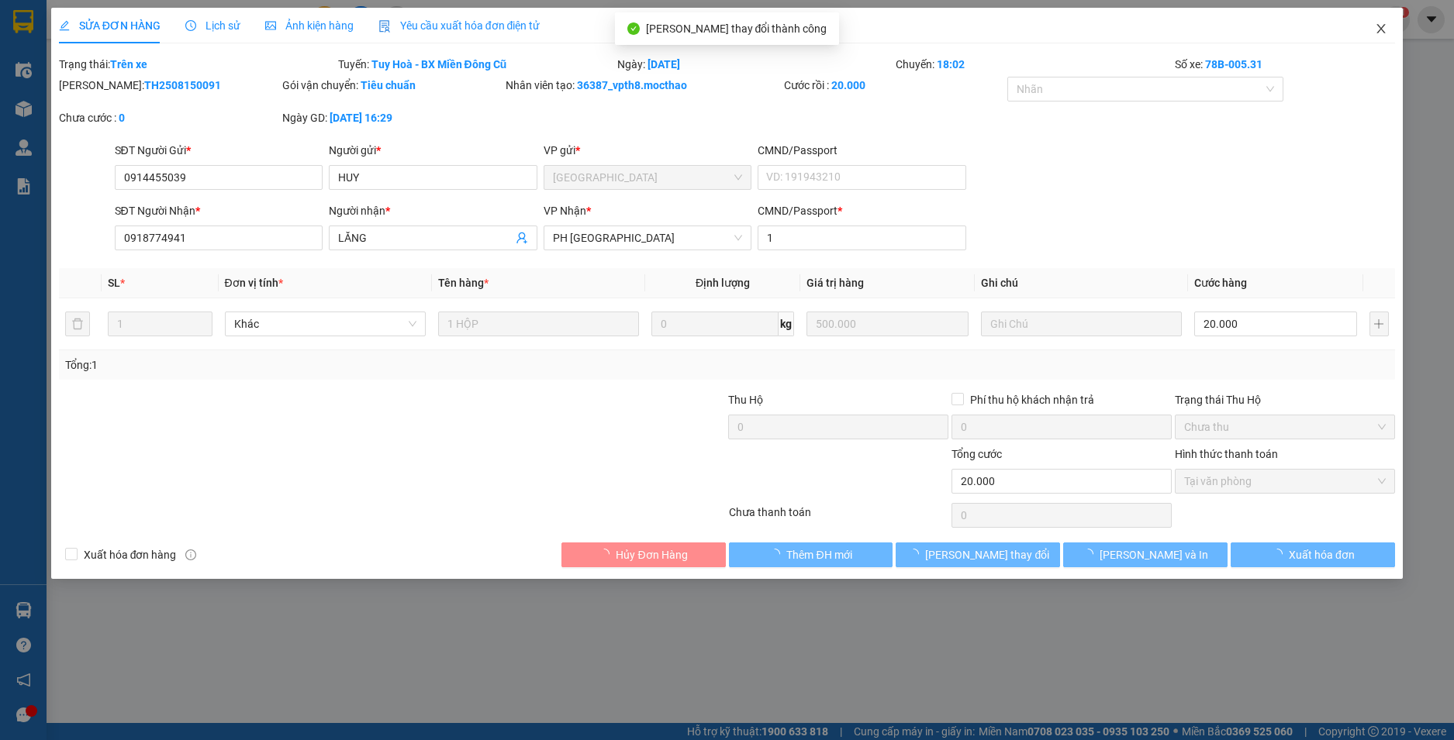
checkbox input "true"
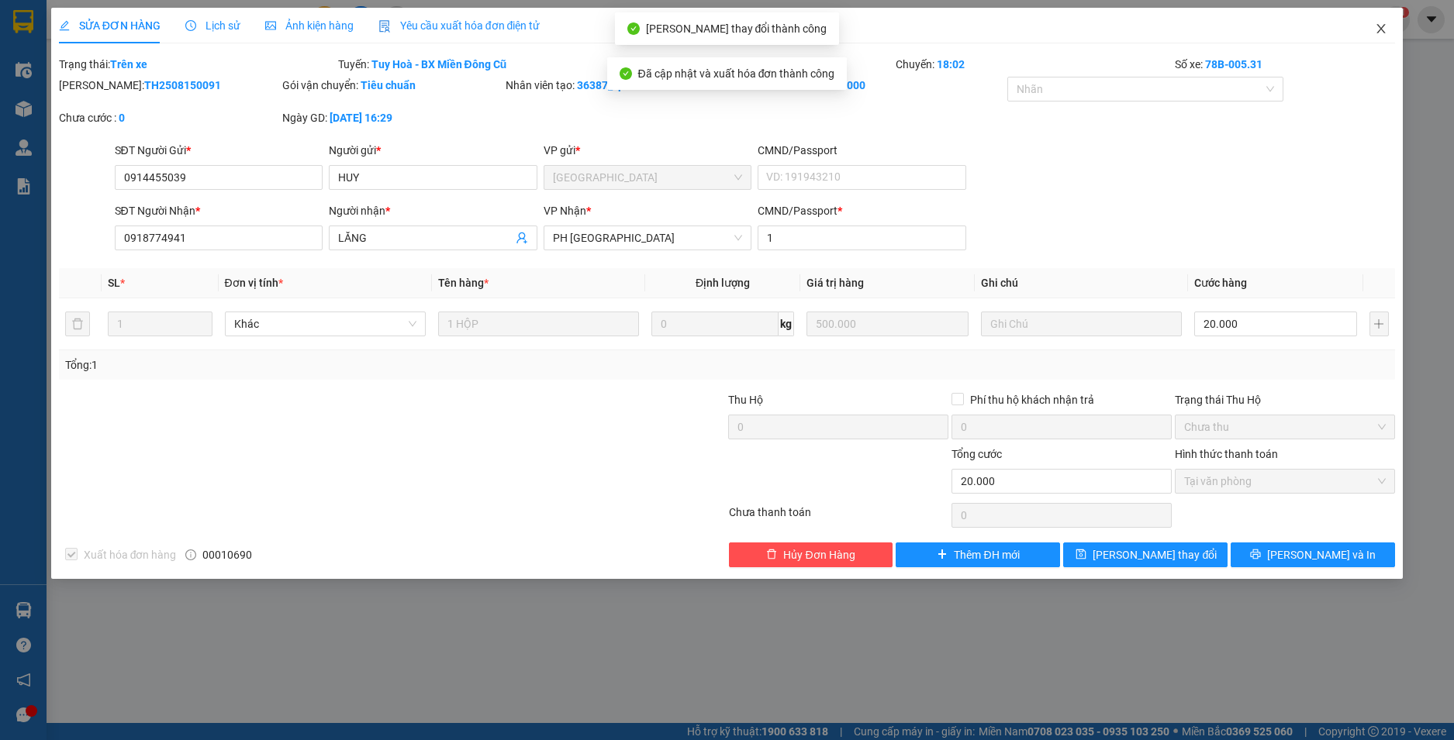
click at [1379, 29] on icon "close" at bounding box center [1380, 28] width 12 height 12
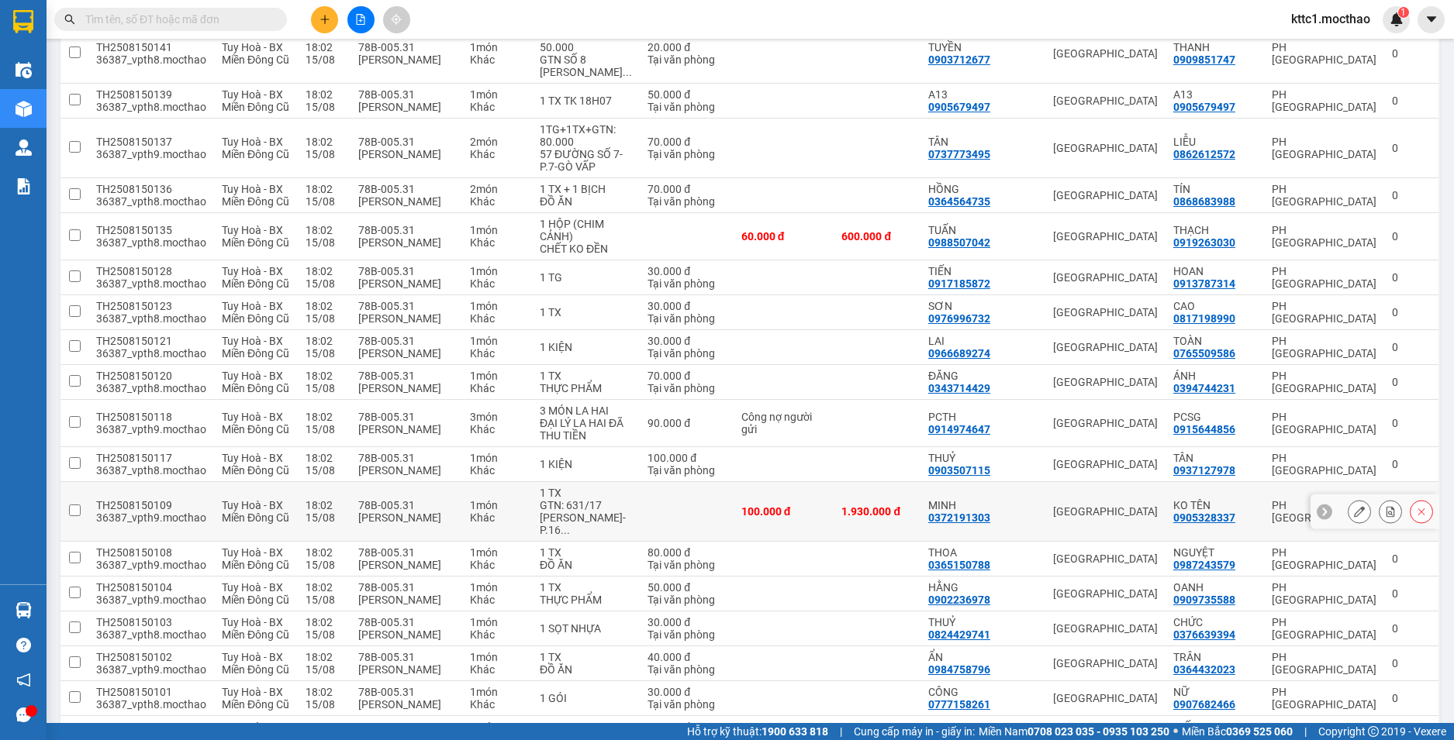
scroll to position [465, 0]
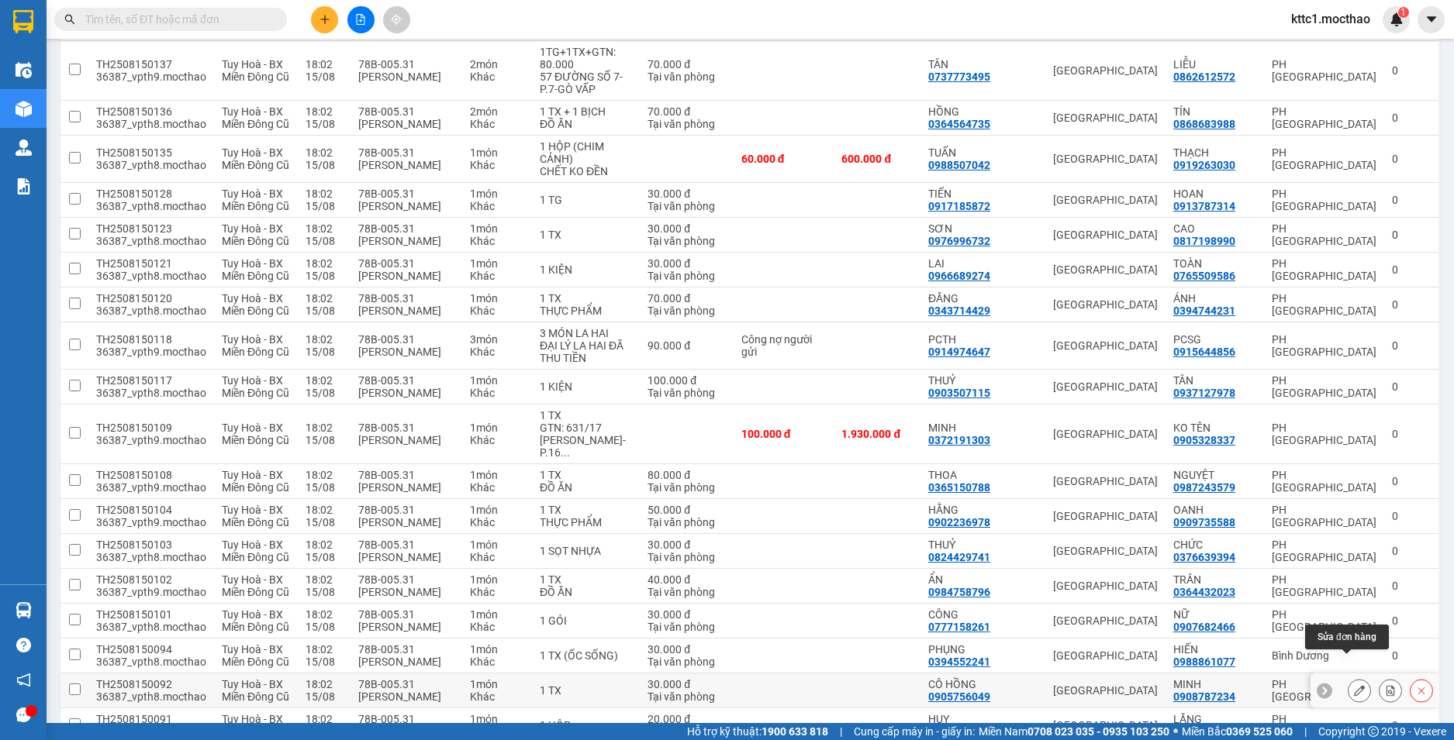
click at [1354, 685] on icon at bounding box center [1359, 690] width 11 height 11
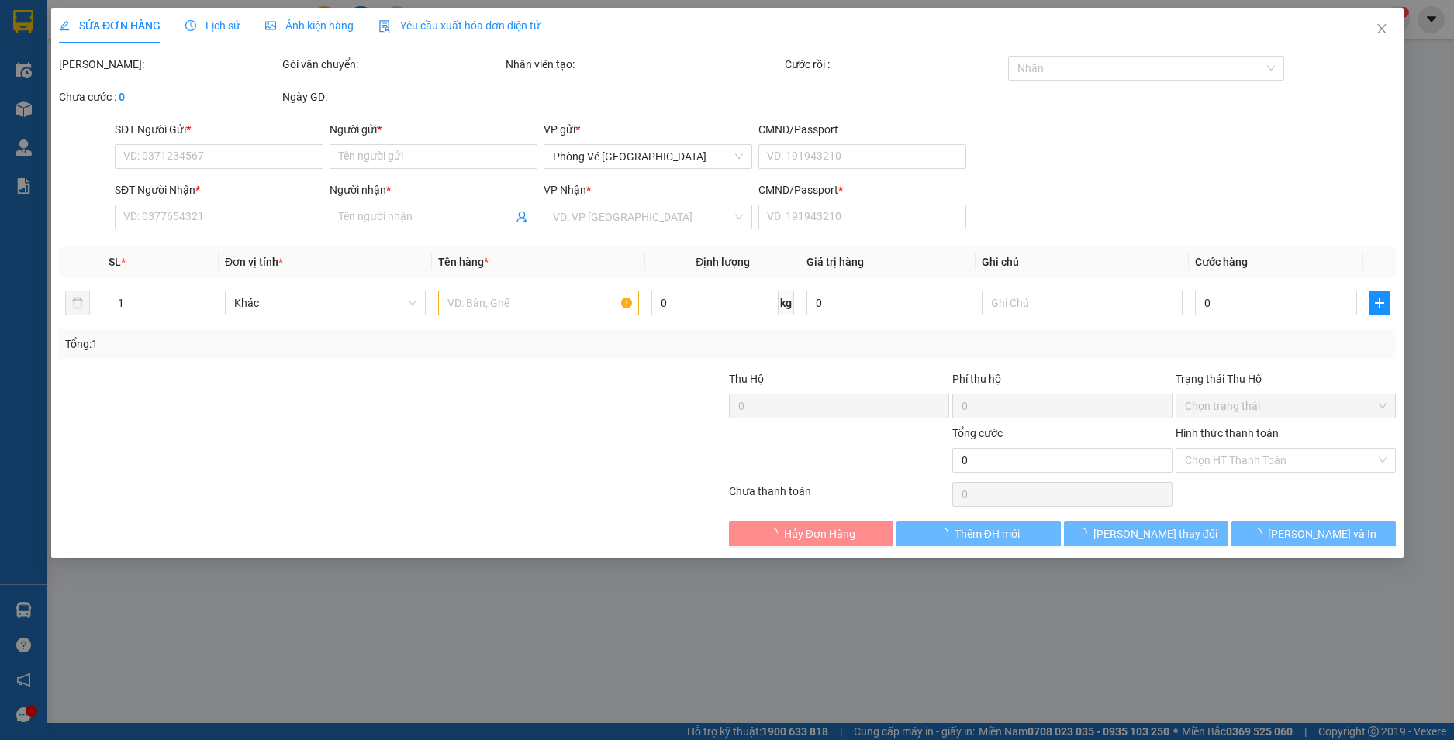
type input "0905756049"
type input "CÔ HỒNG"
type input "0908787234"
type input "MINH"
type input "1"
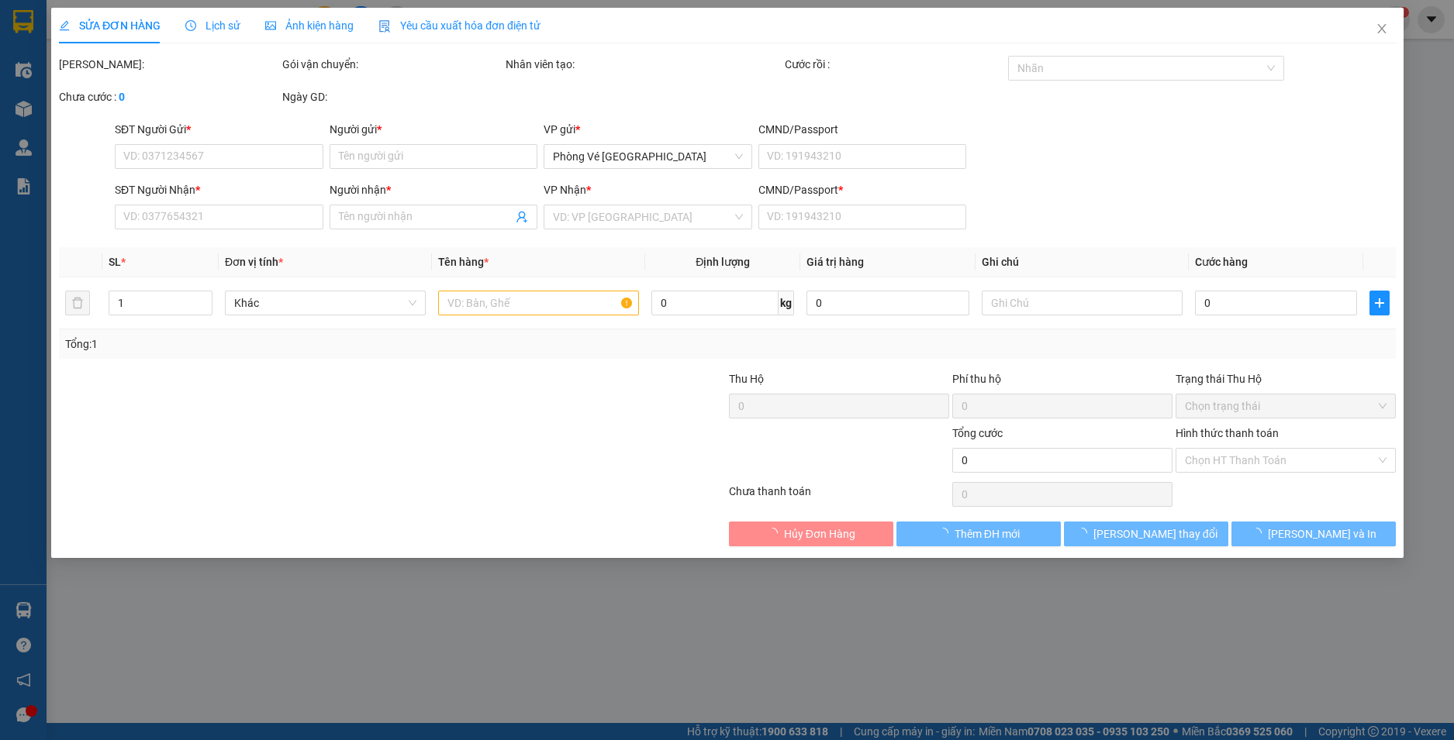
type input "30.000"
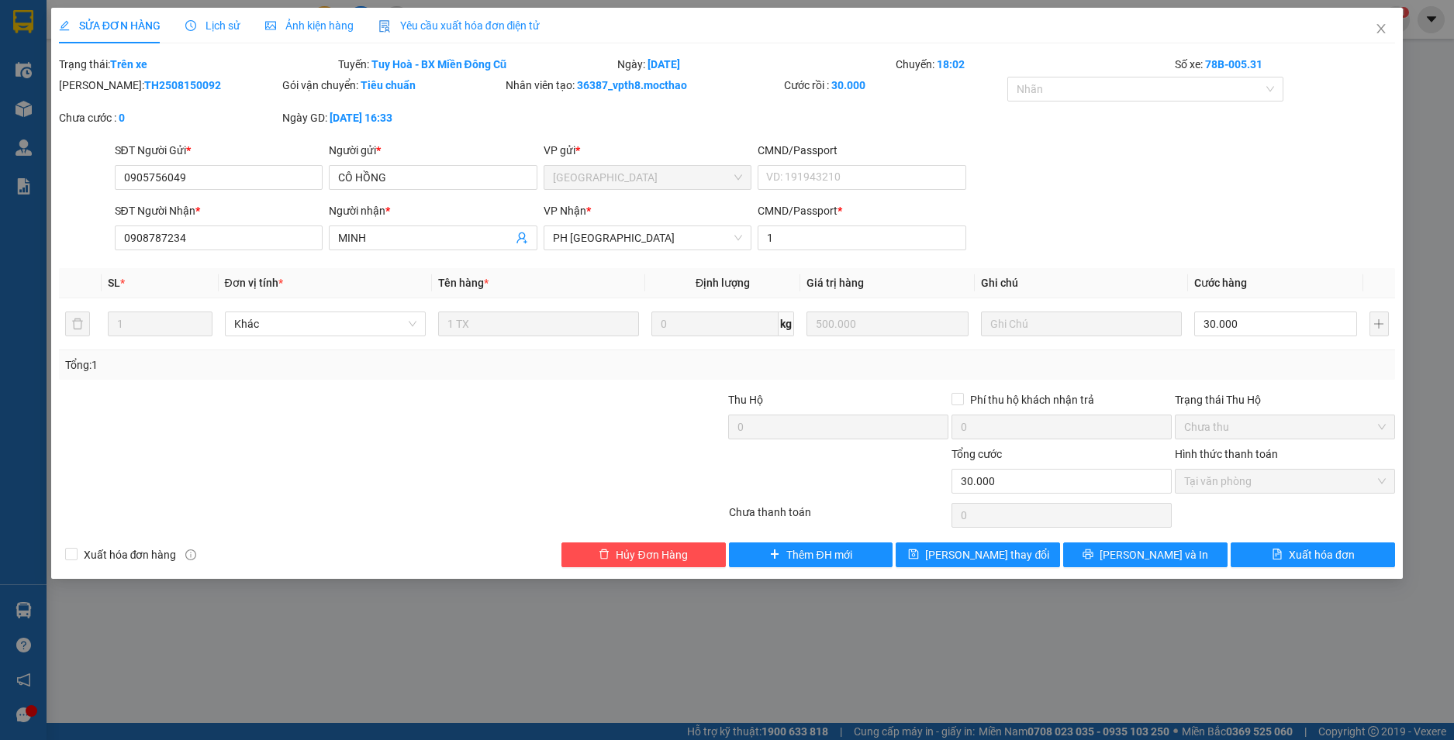
click at [447, 24] on span "Yêu cầu xuất hóa đơn điện tử" at bounding box center [459, 25] width 162 height 12
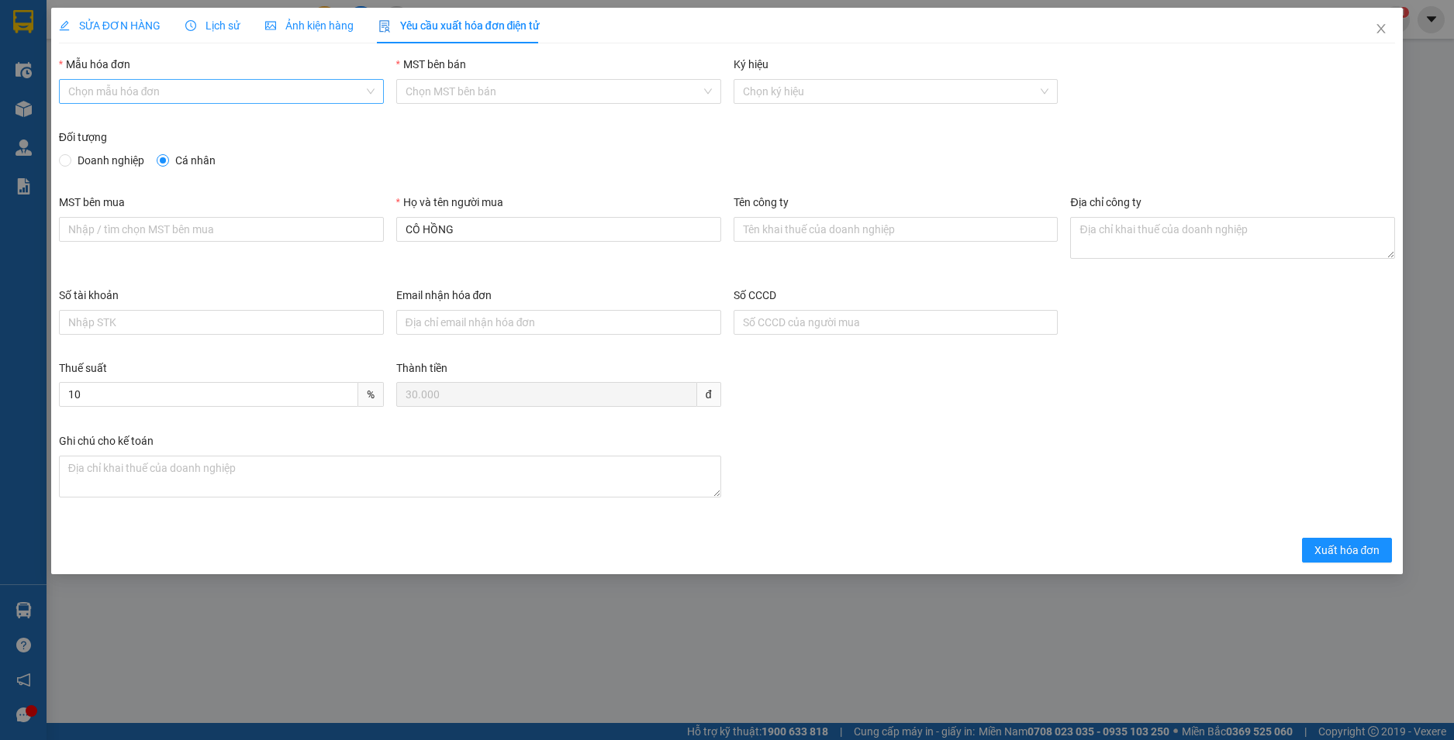
click at [231, 90] on input "Mẫu hóa đơn" at bounding box center [215, 91] width 295 height 23
click at [192, 128] on div "HĐH" at bounding box center [221, 122] width 306 height 17
type input "8"
drag, startPoint x: 425, startPoint y: 228, endPoint x: 365, endPoint y: 227, distance: 59.7
click at [365, 227] on div "MST bên mua Họ và tên người mua CÔ HỒNG Tên công ty Địa chỉ công ty" at bounding box center [727, 240] width 1349 height 93
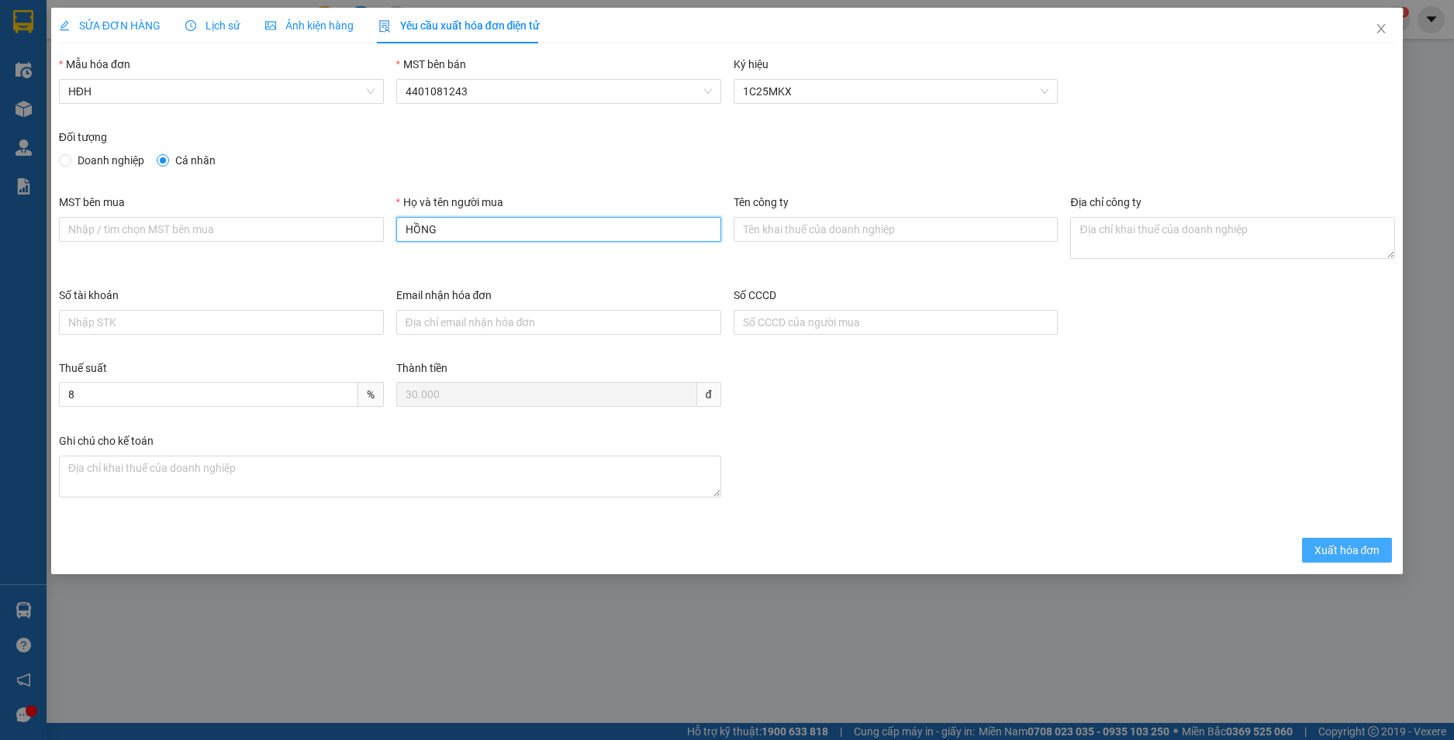
type input "HỒNG"
click at [1361, 549] on span "Xuất hóa đơn" at bounding box center [1347, 550] width 66 height 17
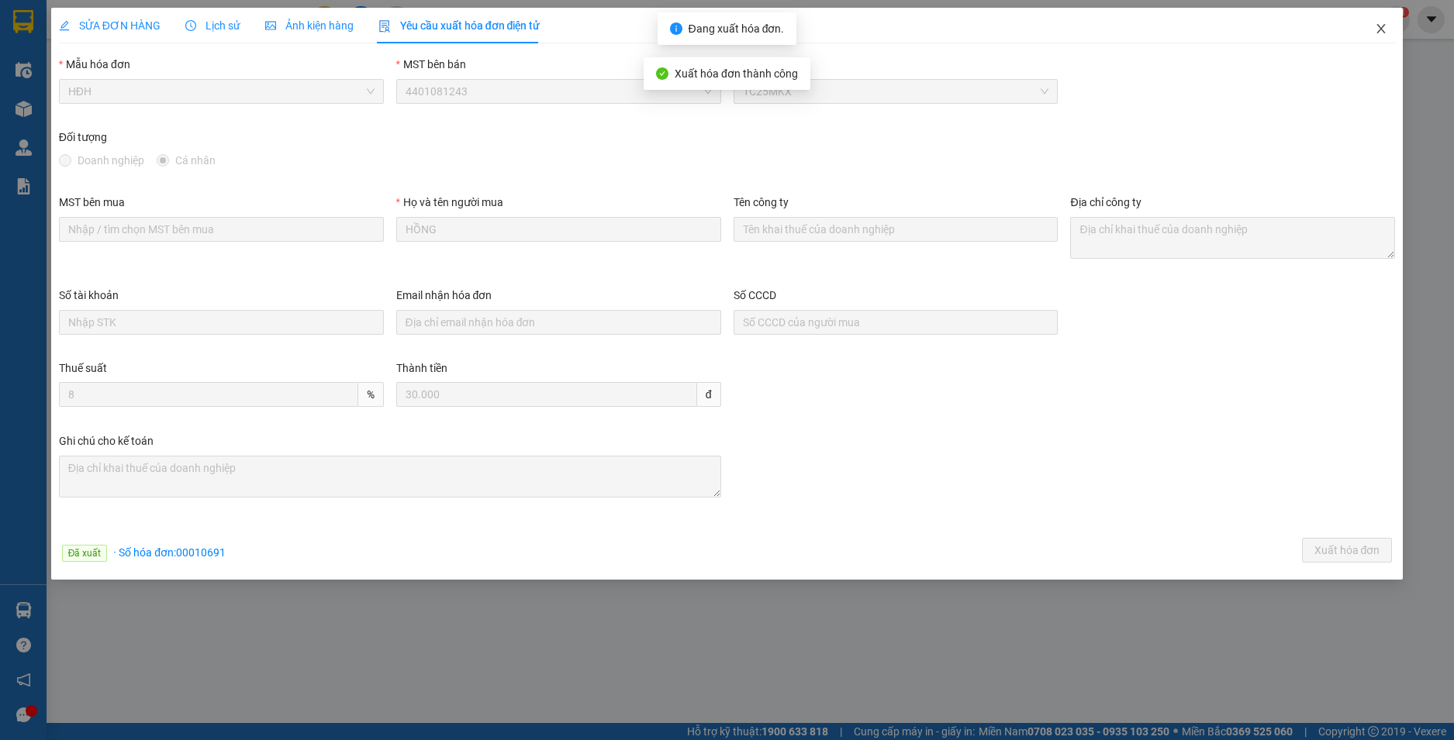
click at [1382, 23] on icon "close" at bounding box center [1380, 28] width 12 height 12
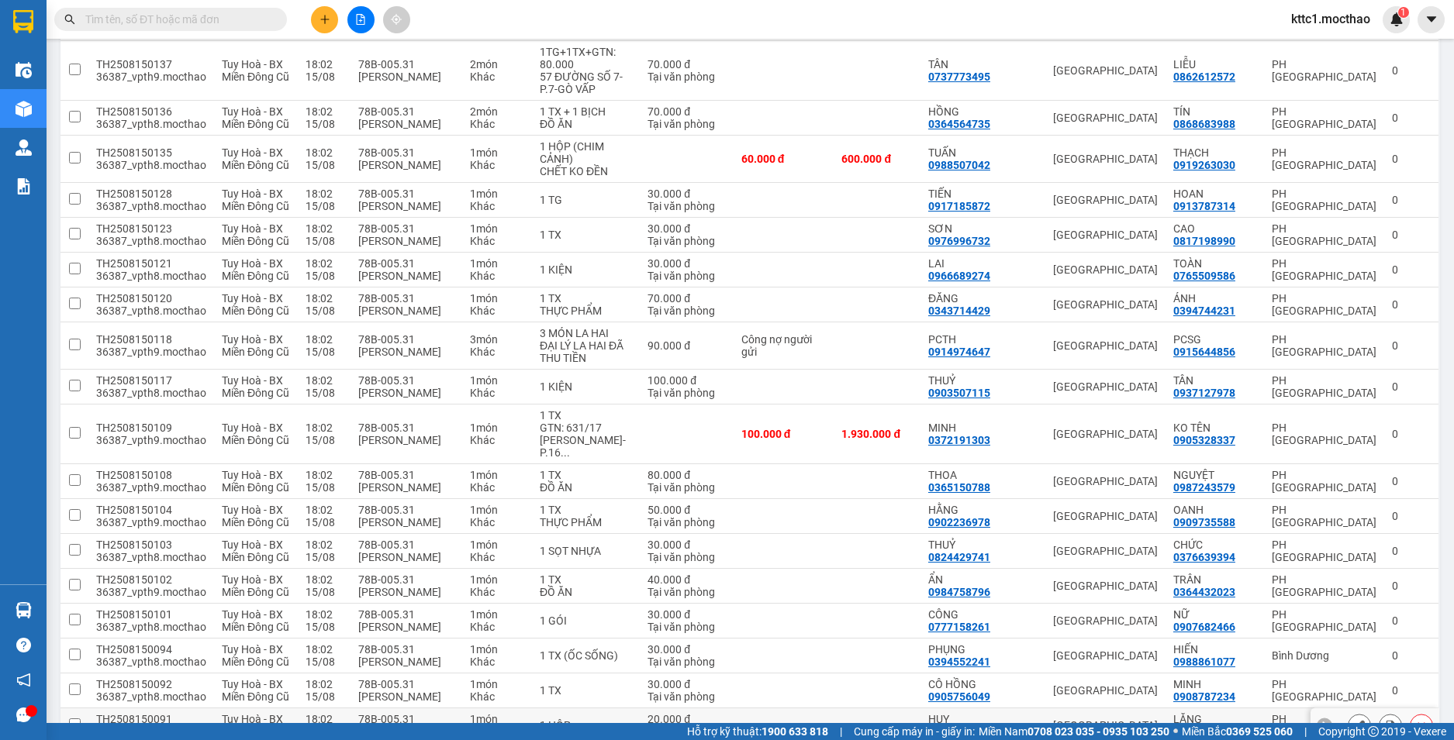
scroll to position [620, 0]
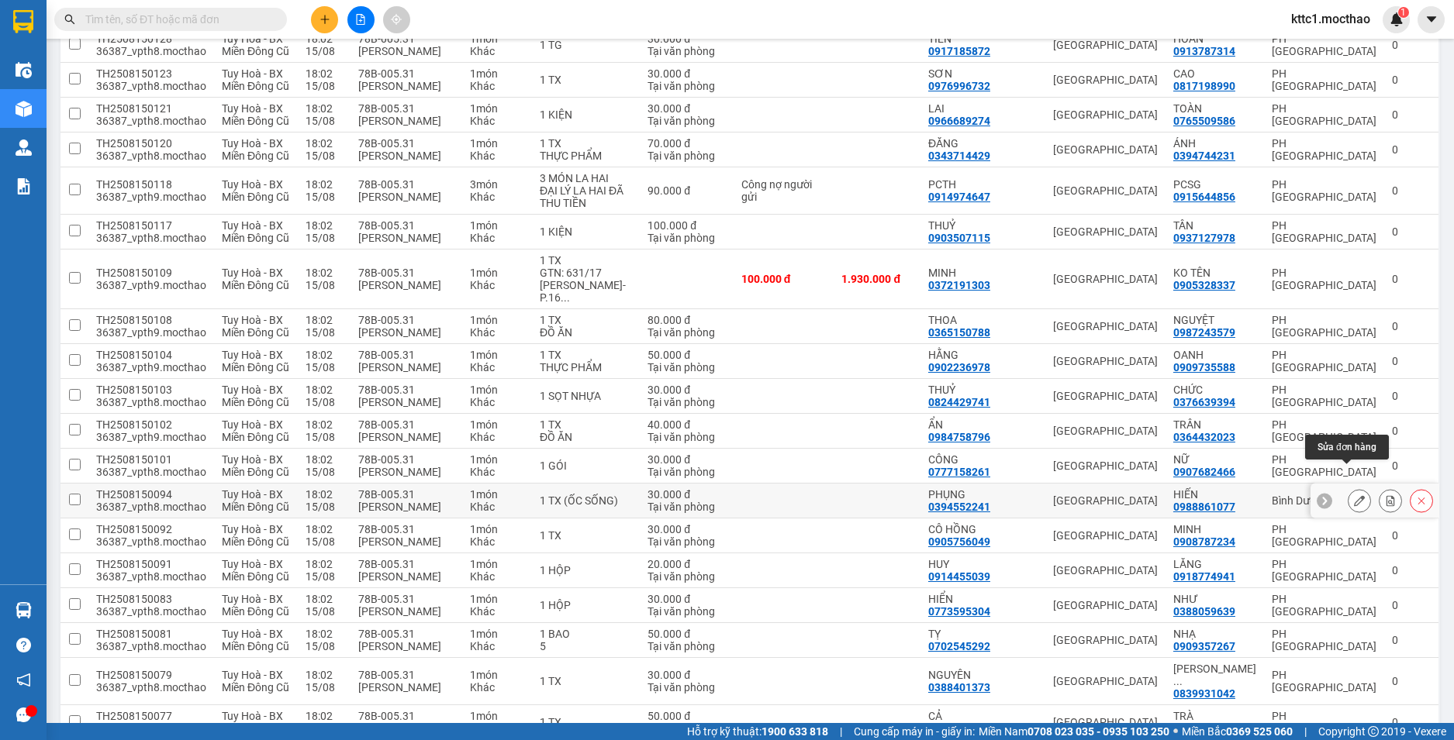
click at [1354, 495] on icon at bounding box center [1359, 500] width 11 height 11
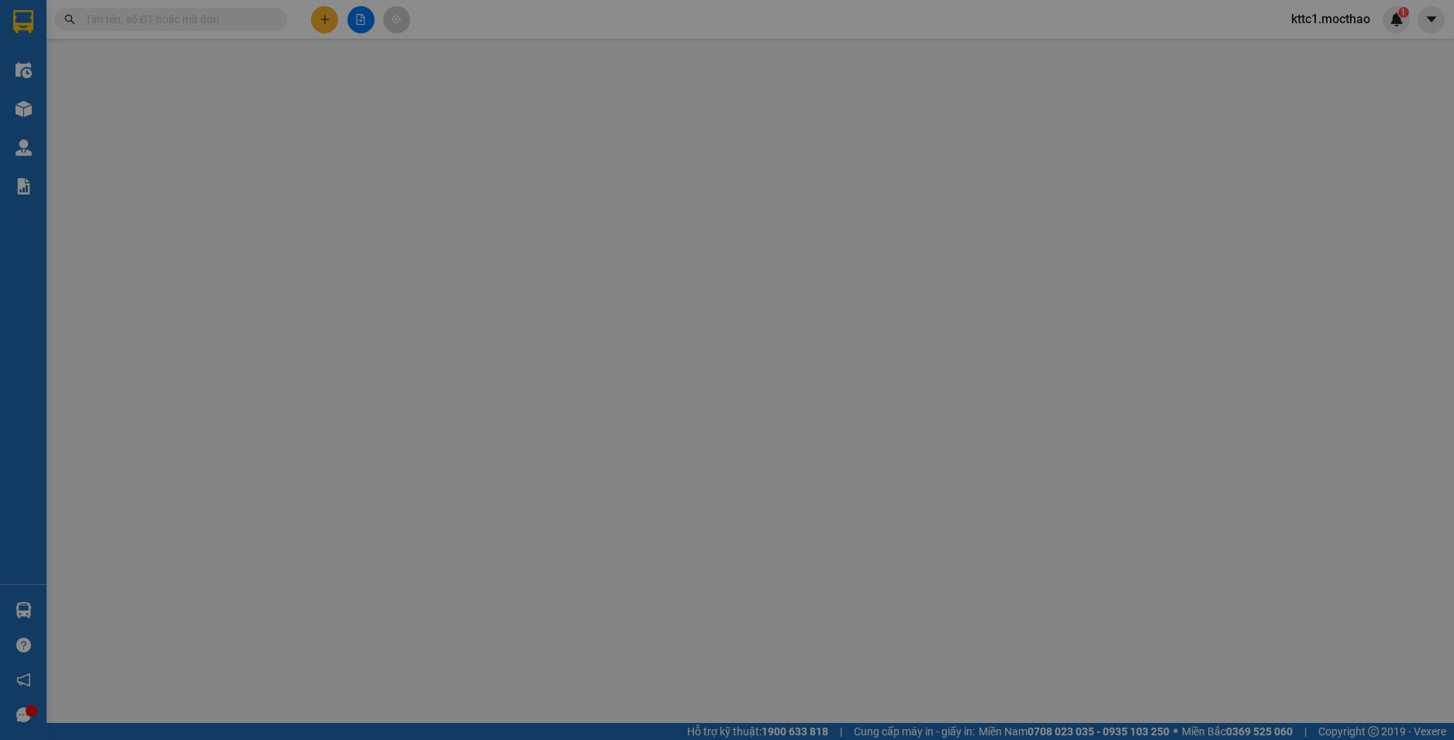
type input "0394552241"
type input "PHỤNG"
type input "0988861077"
type input "HIẾN"
type input "1"
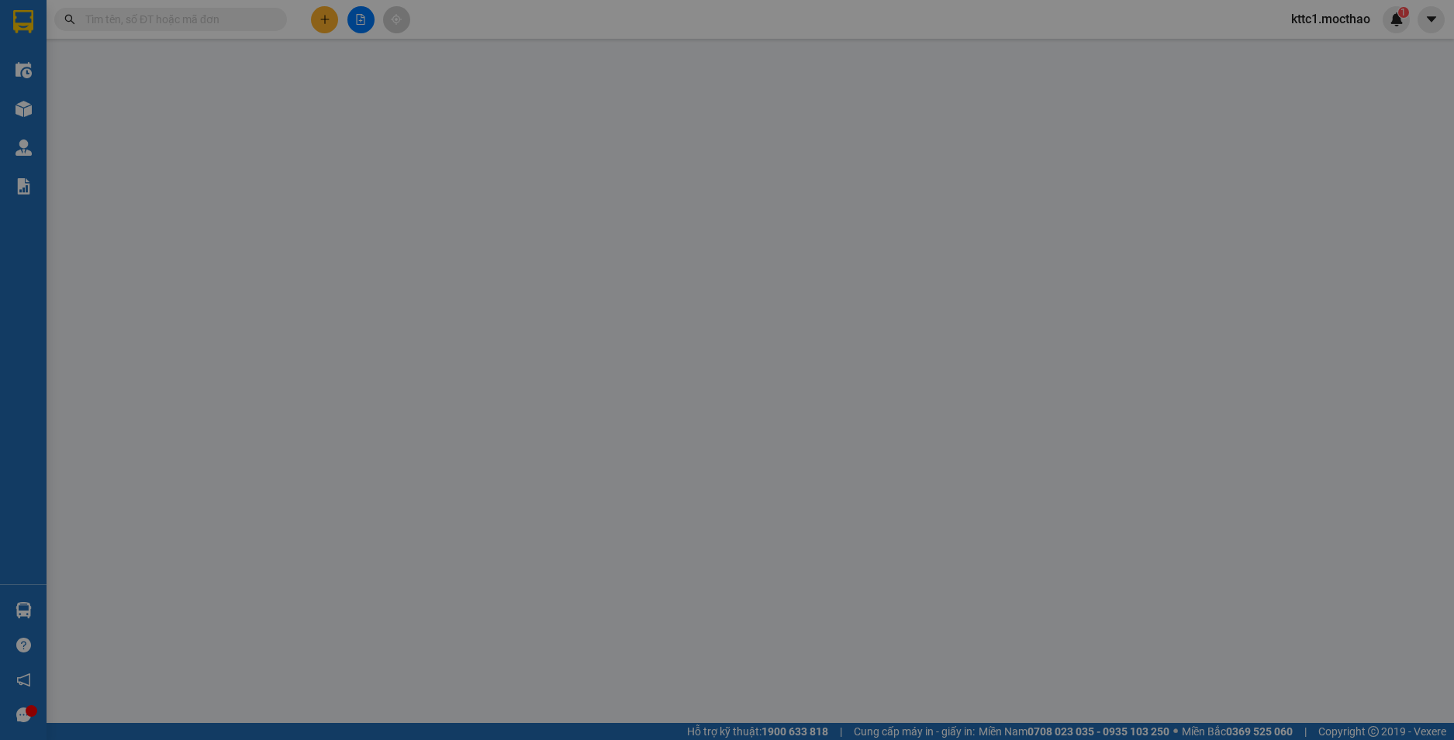
type input "30.000"
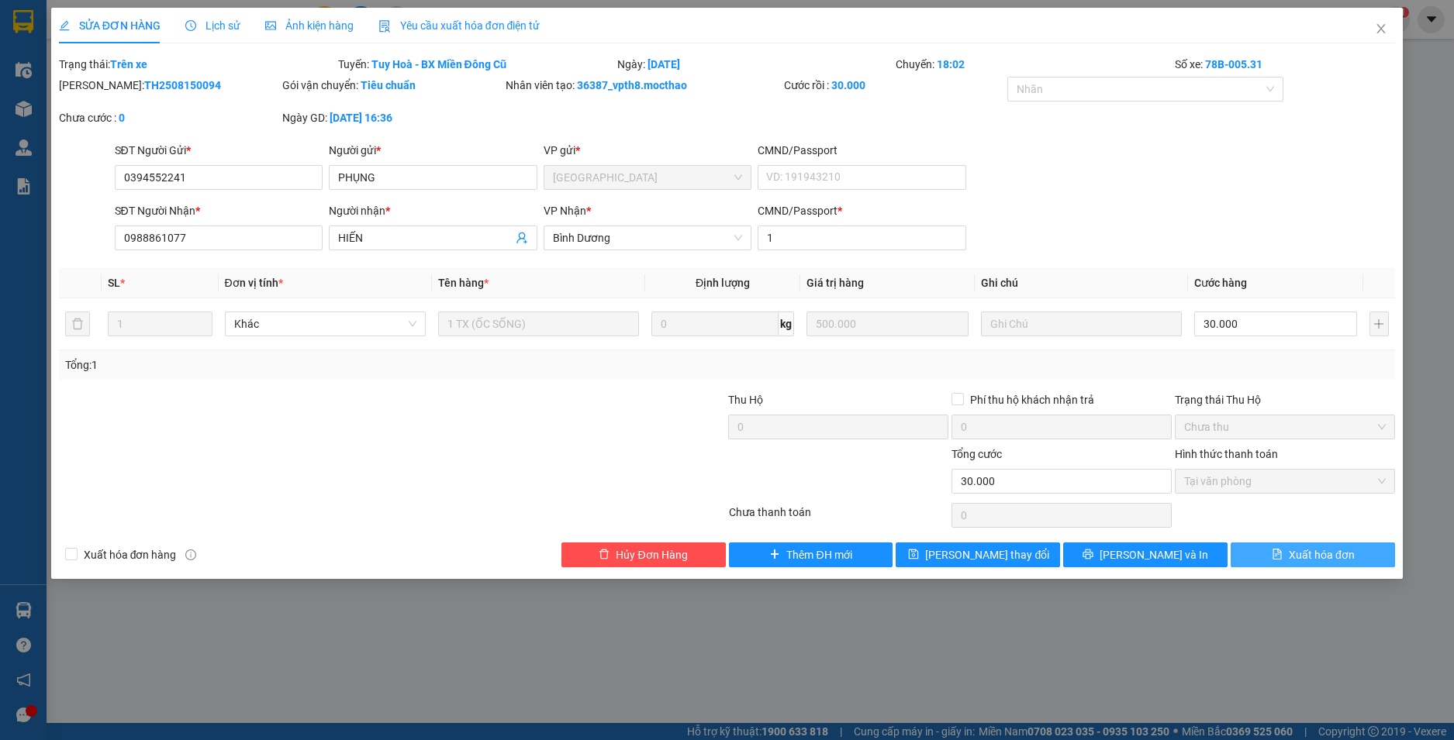
click at [1312, 552] on span "Xuất hóa đơn" at bounding box center [1321, 555] width 66 height 17
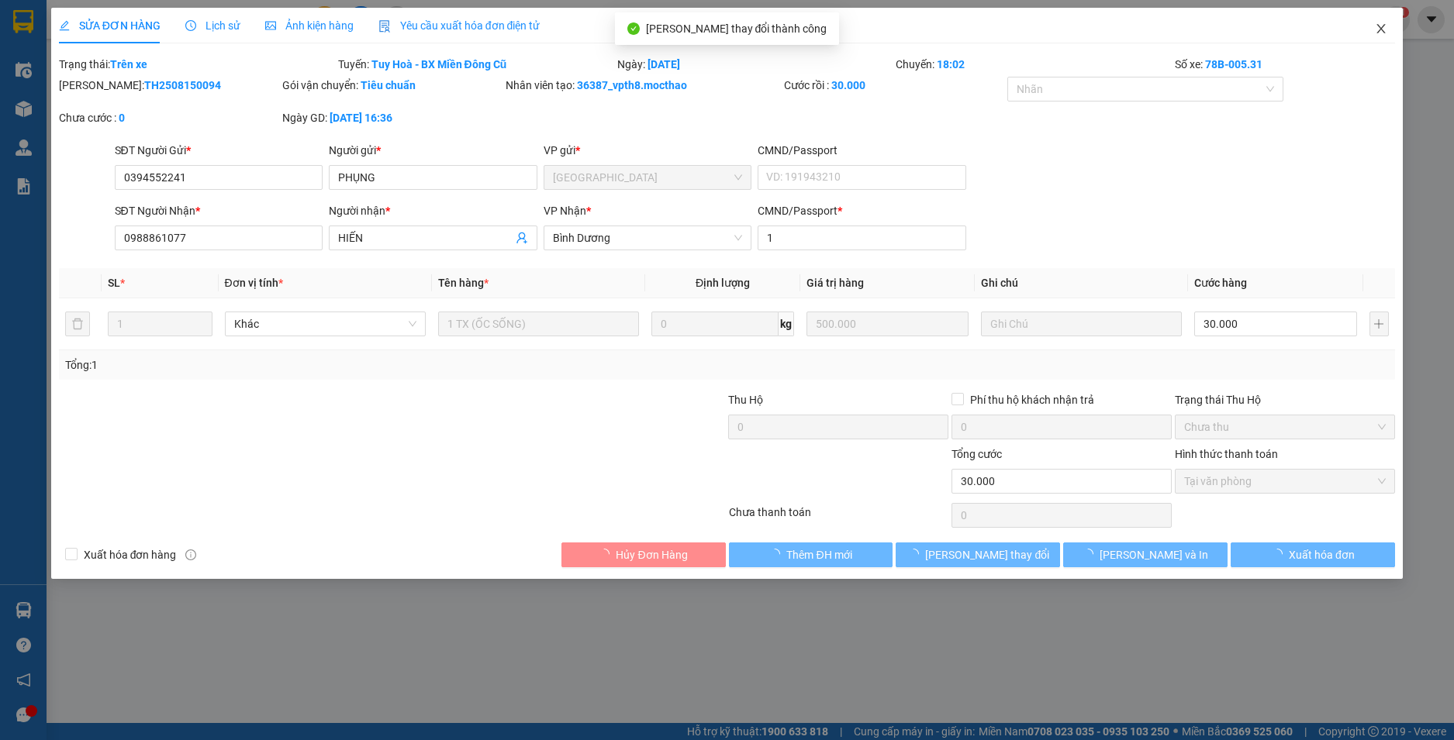
checkbox input "true"
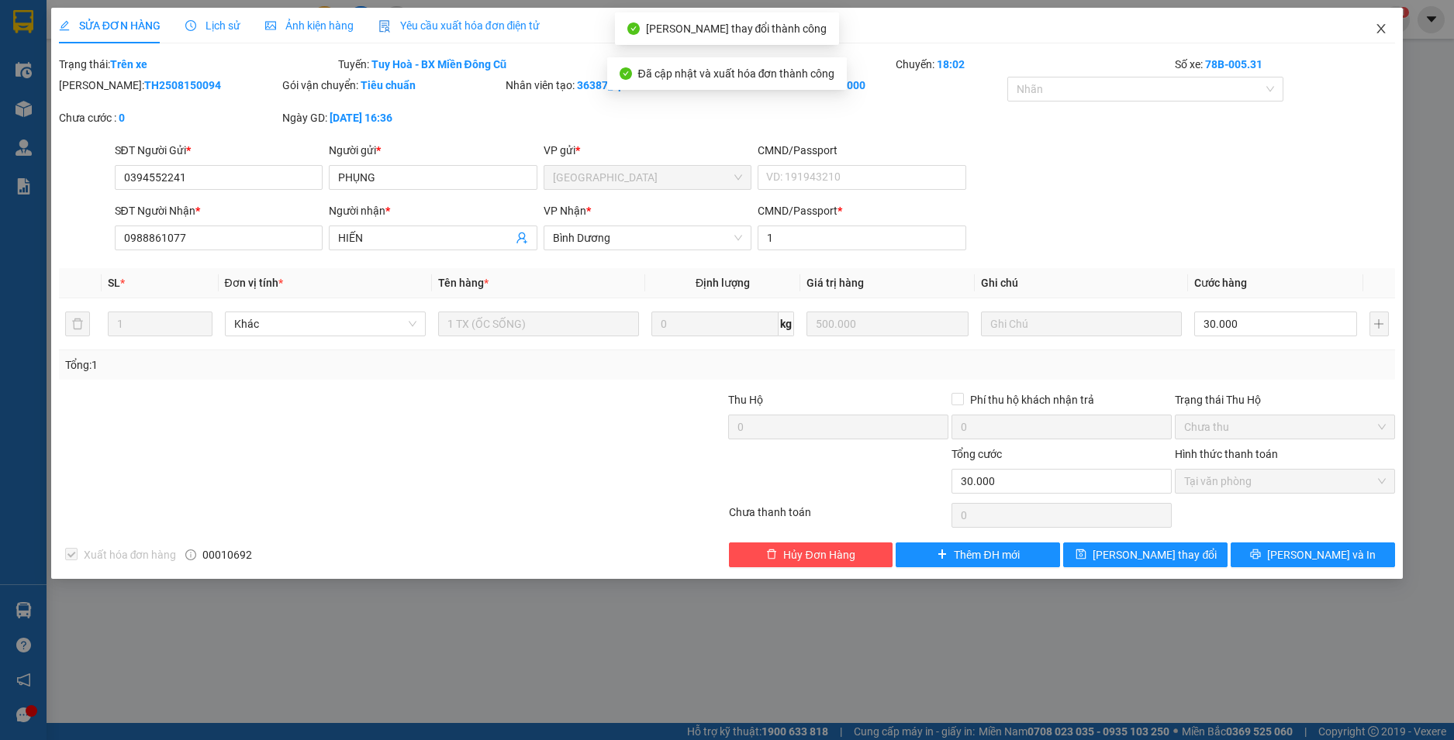
click at [1380, 26] on icon "close" at bounding box center [1380, 28] width 12 height 12
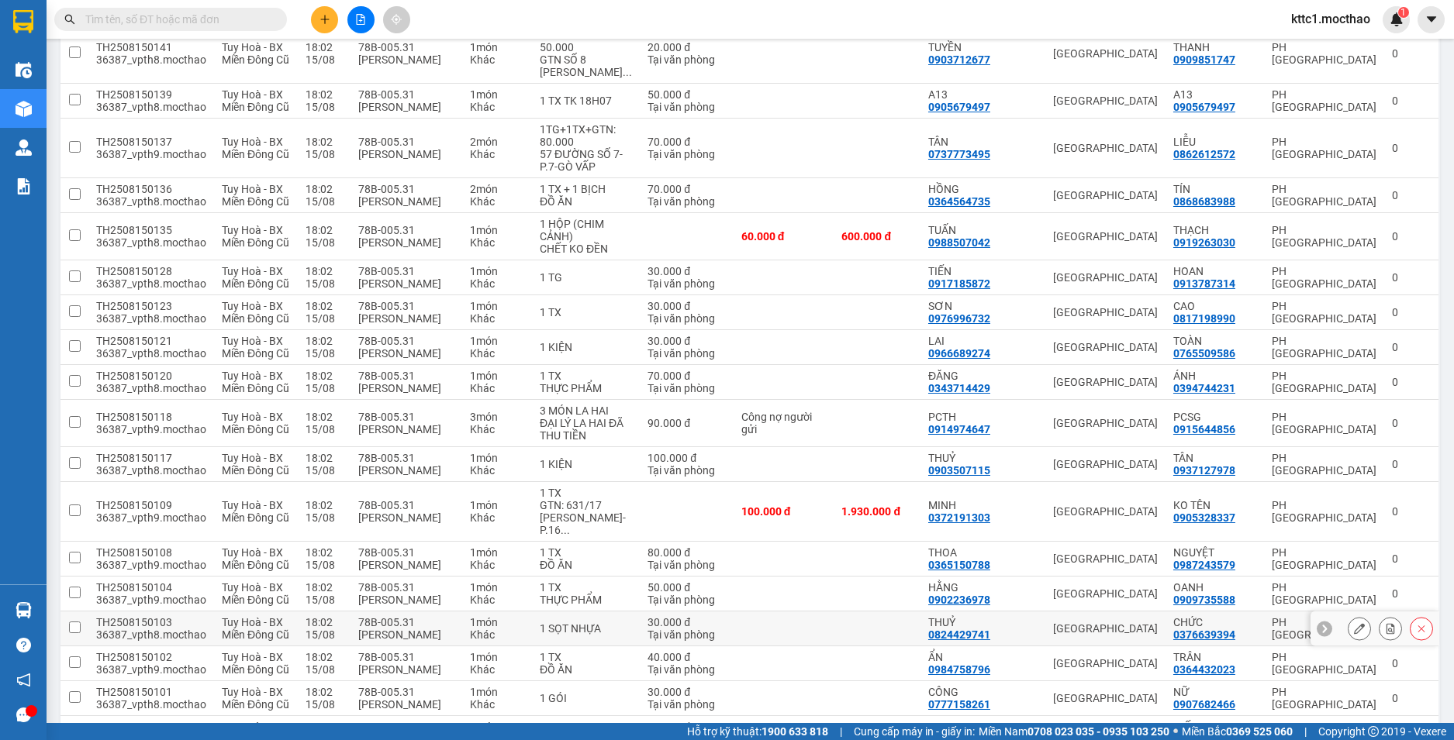
scroll to position [543, 0]
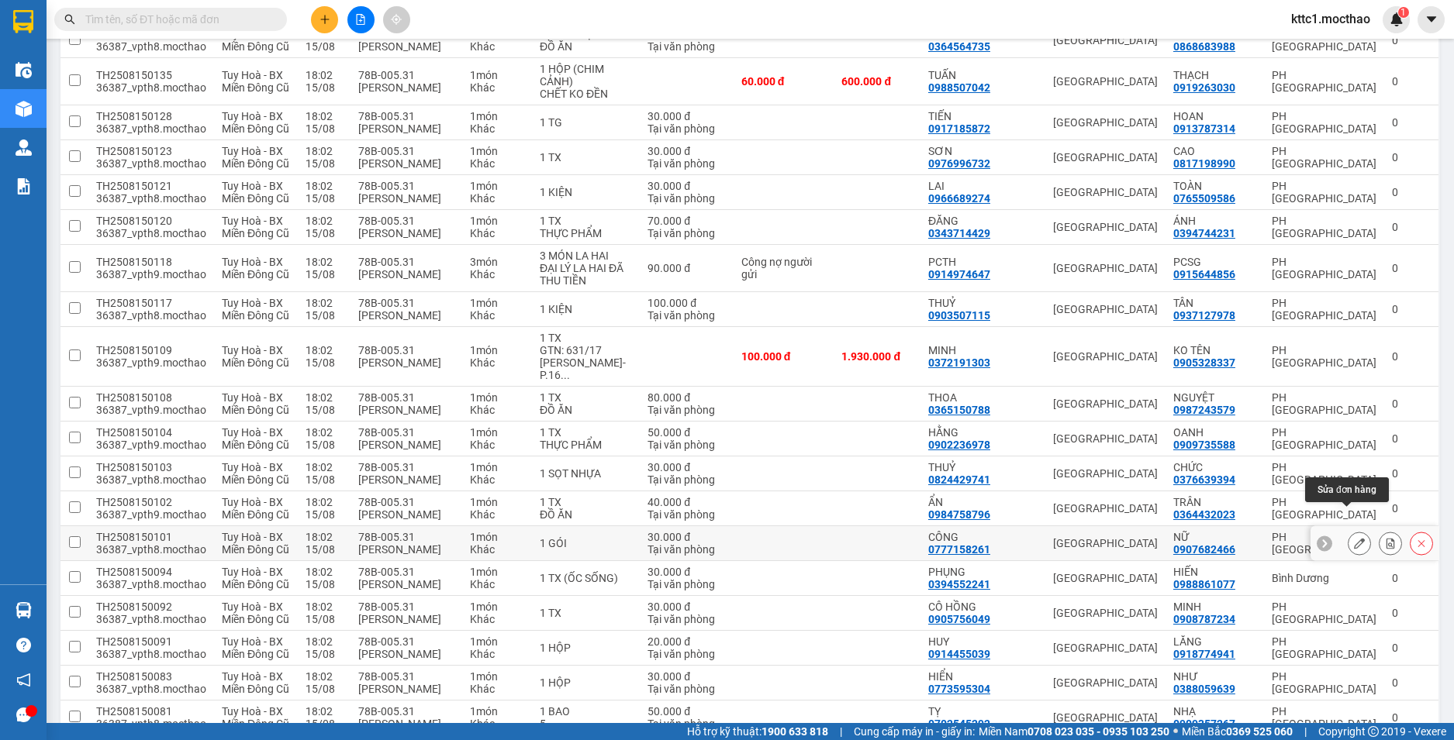
click at [1348, 530] on button at bounding box center [1359, 543] width 22 height 27
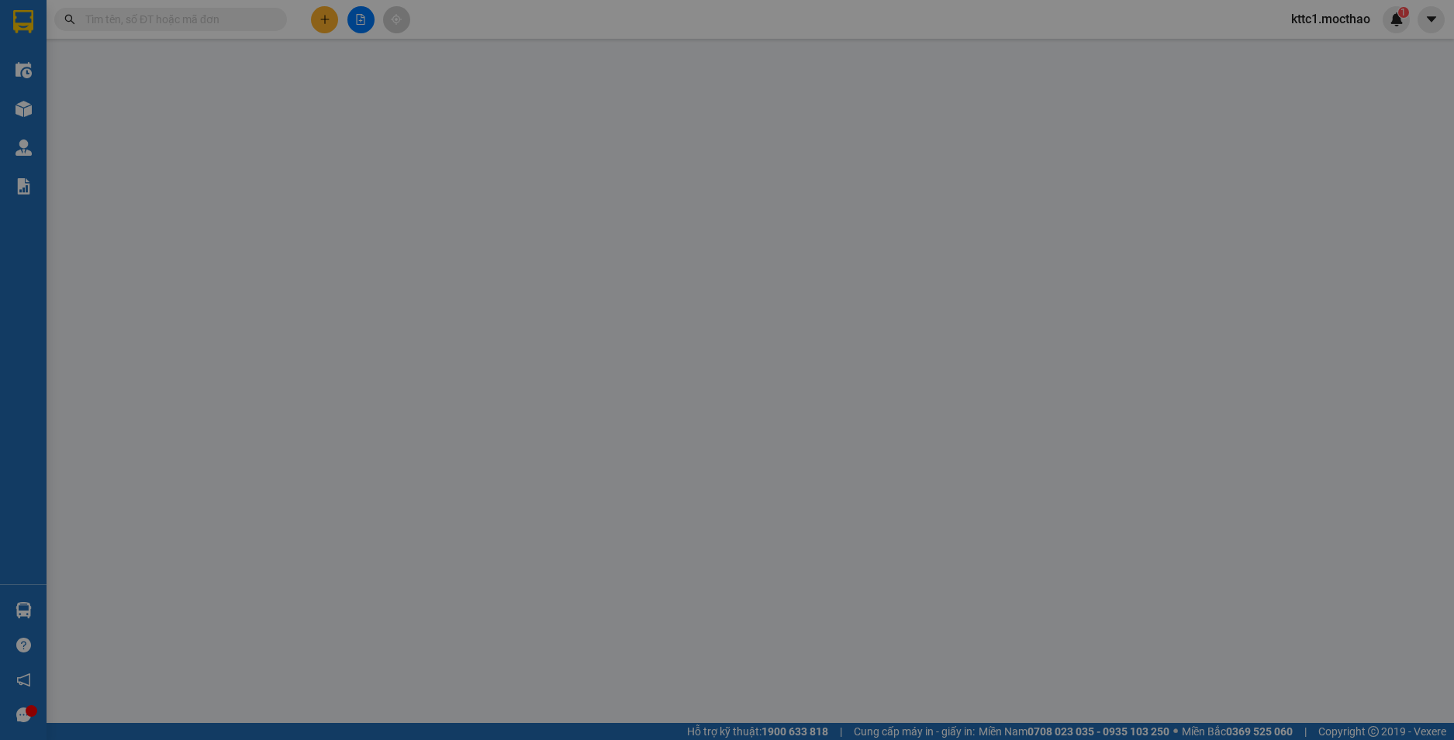
type input "0777158261"
type input "CÔNG"
type input "0907682466"
type input "NỮ"
type input "0"
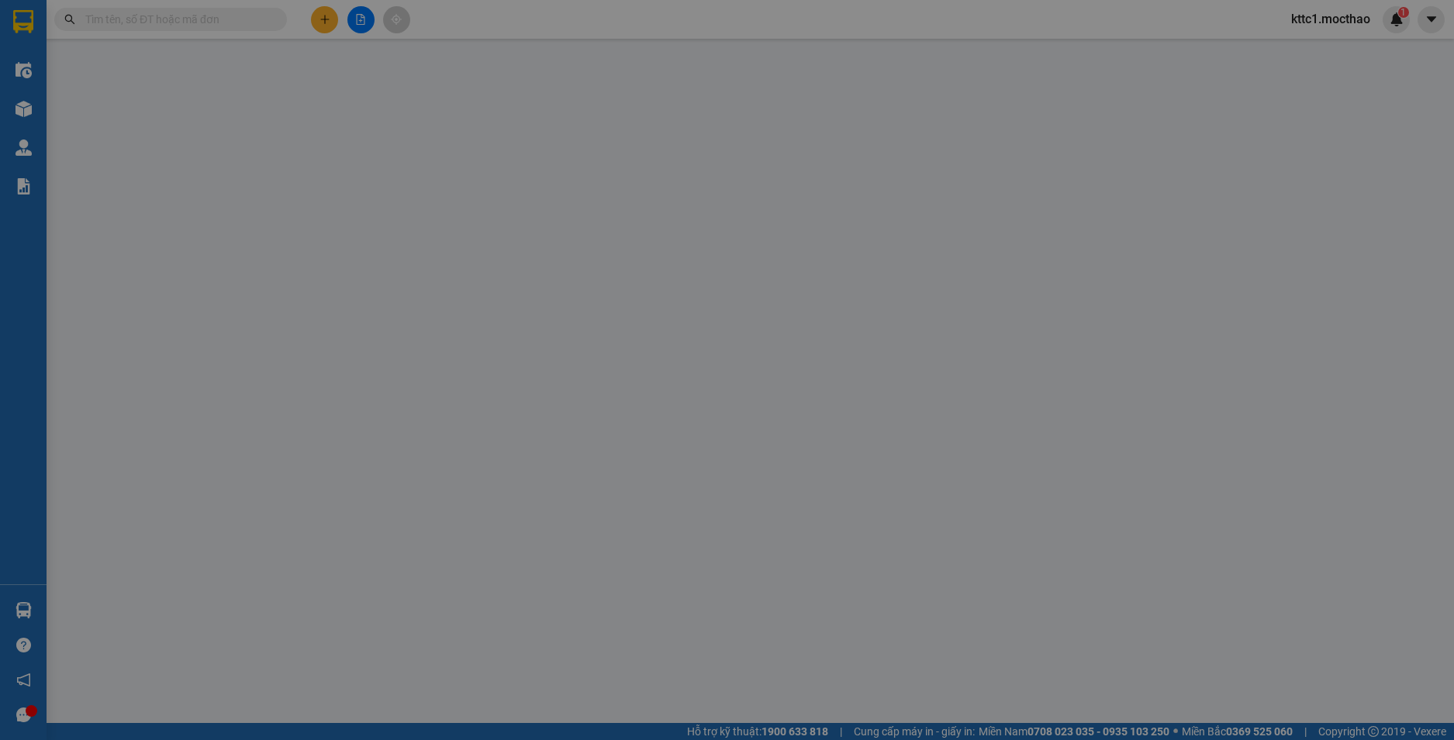
type input "30.000"
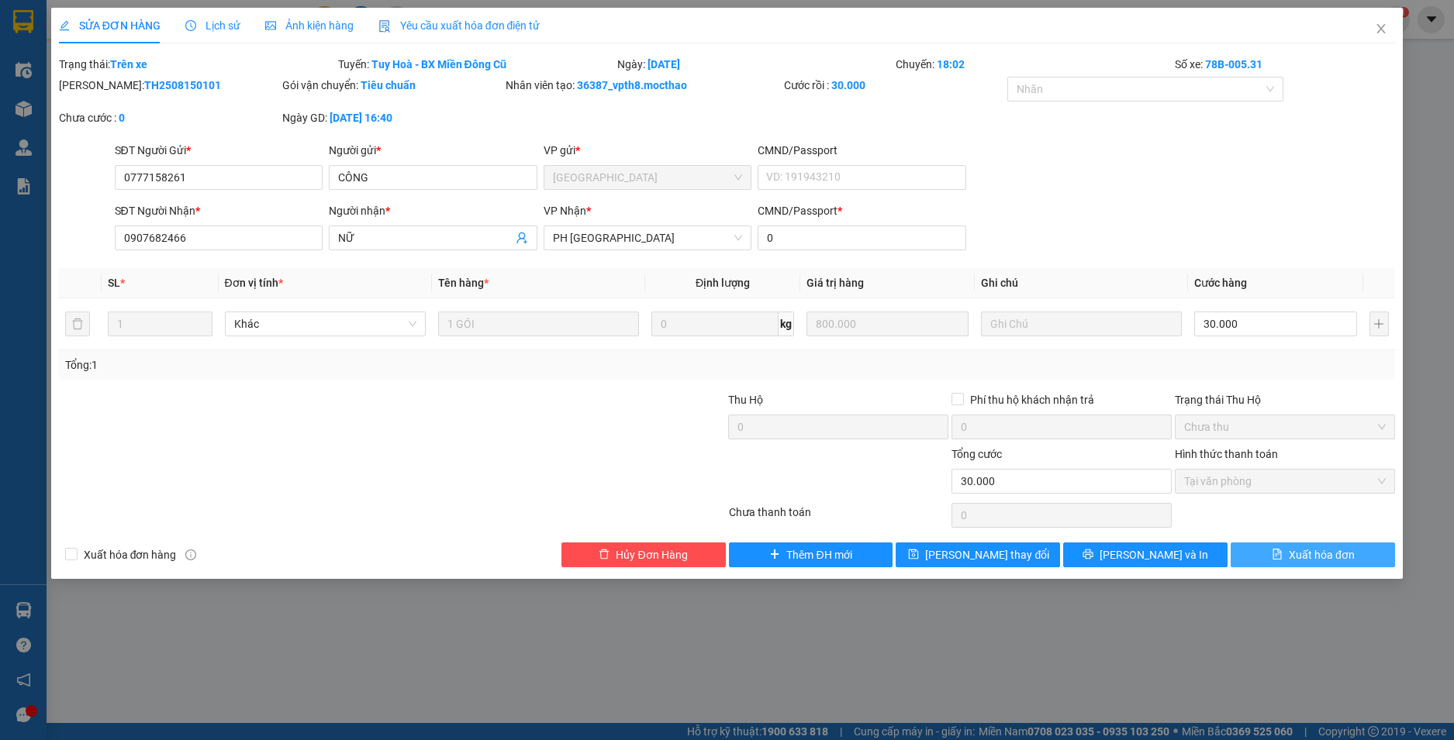
click at [1332, 551] on span "Xuất hóa đơn" at bounding box center [1321, 555] width 66 height 17
checkbox input "true"
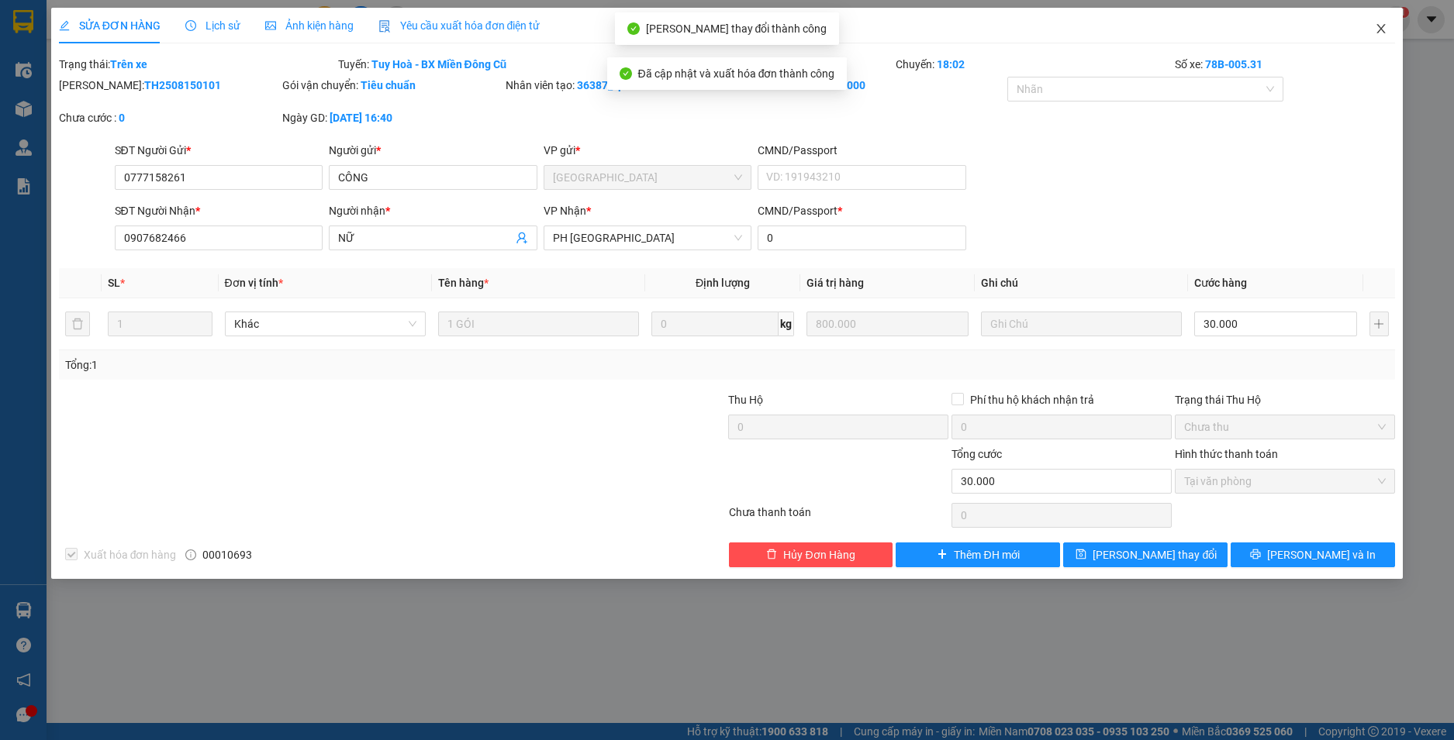
click at [1380, 25] on icon "close" at bounding box center [1380, 28] width 12 height 12
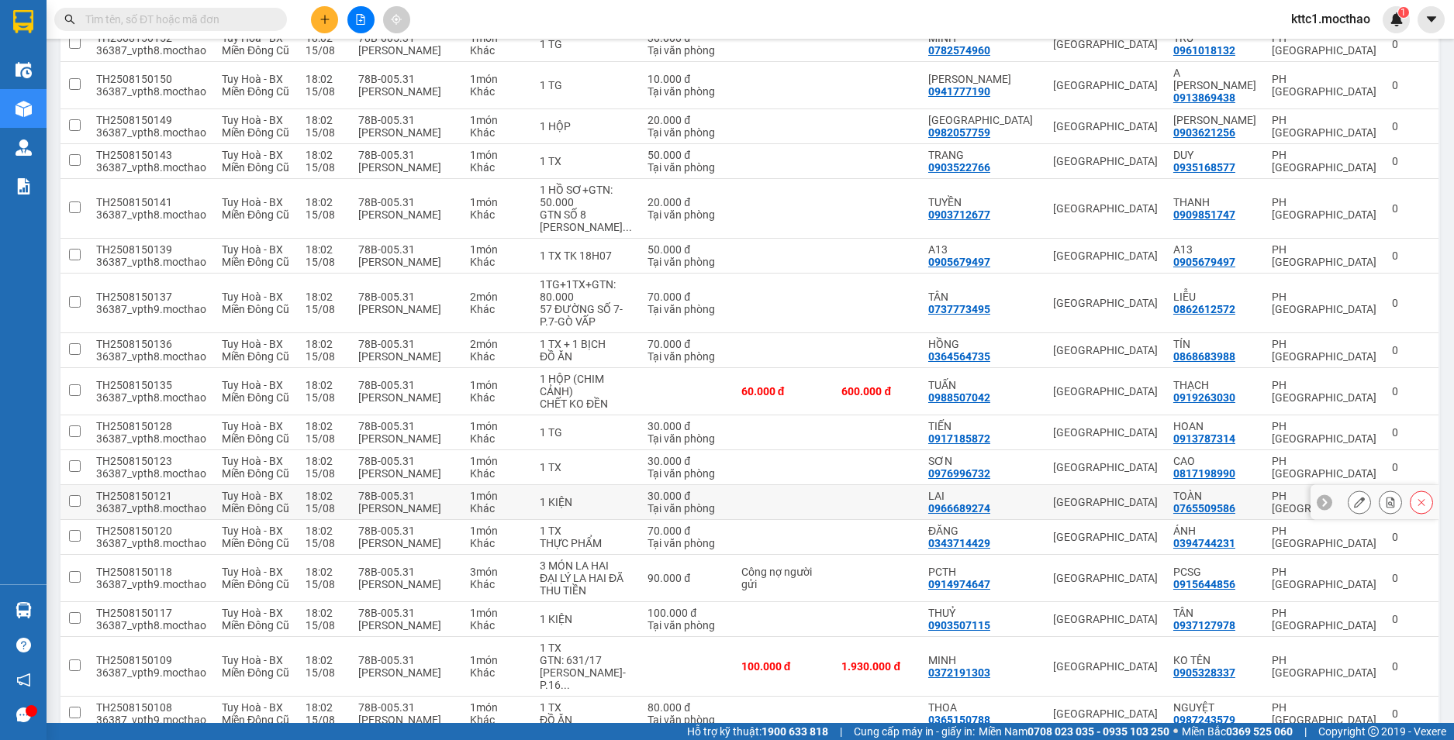
scroll to position [388, 0]
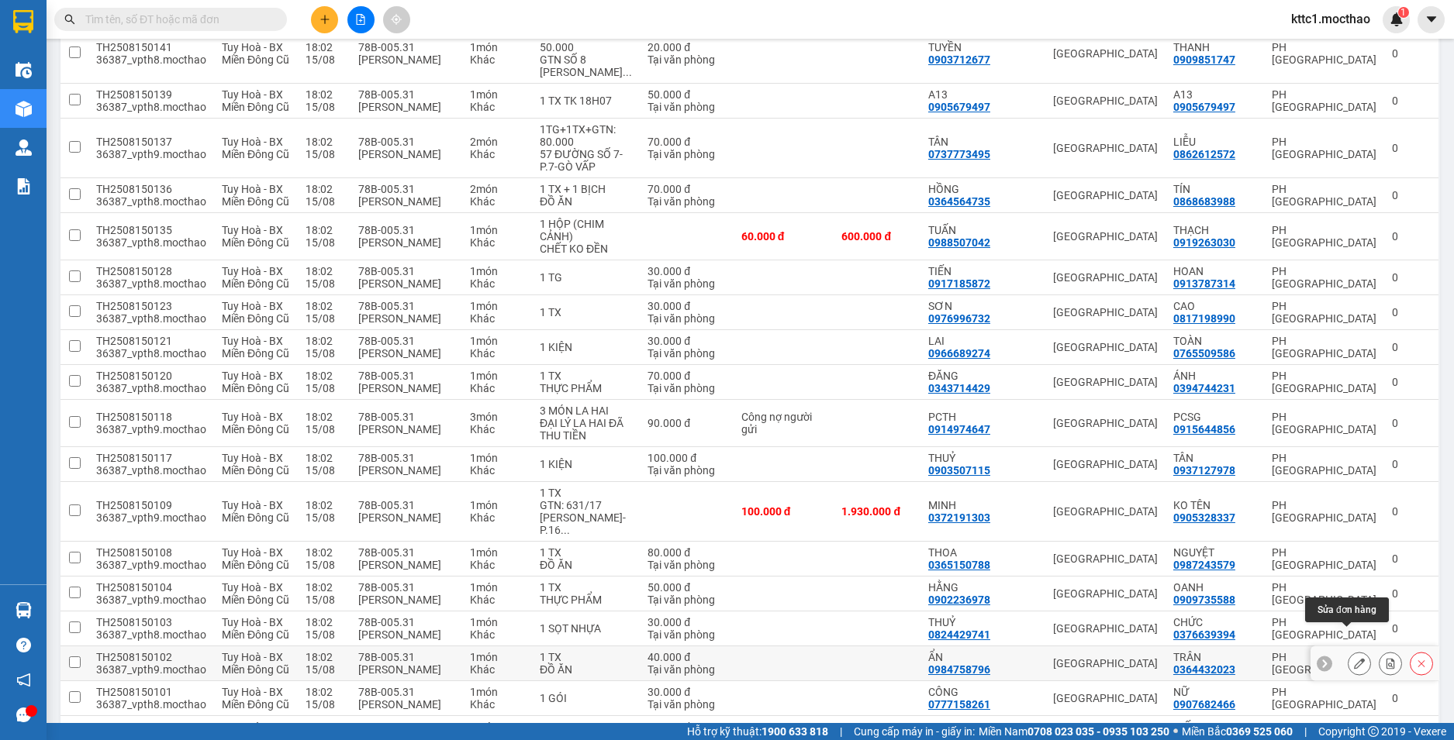
click at [1354, 650] on button at bounding box center [1359, 663] width 22 height 27
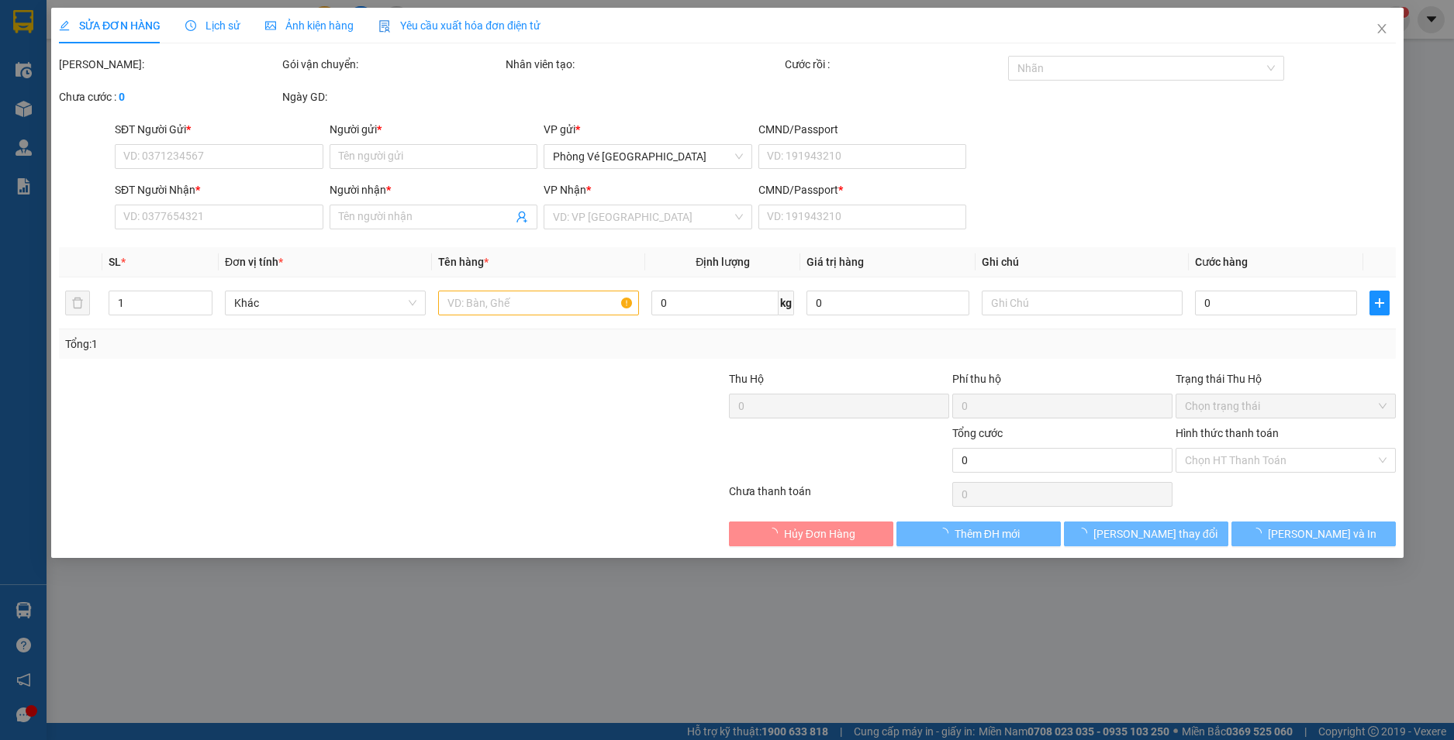
type input "0984758796"
type input "ẨN"
type input "0364432023"
type input "TRÂN"
type input "1"
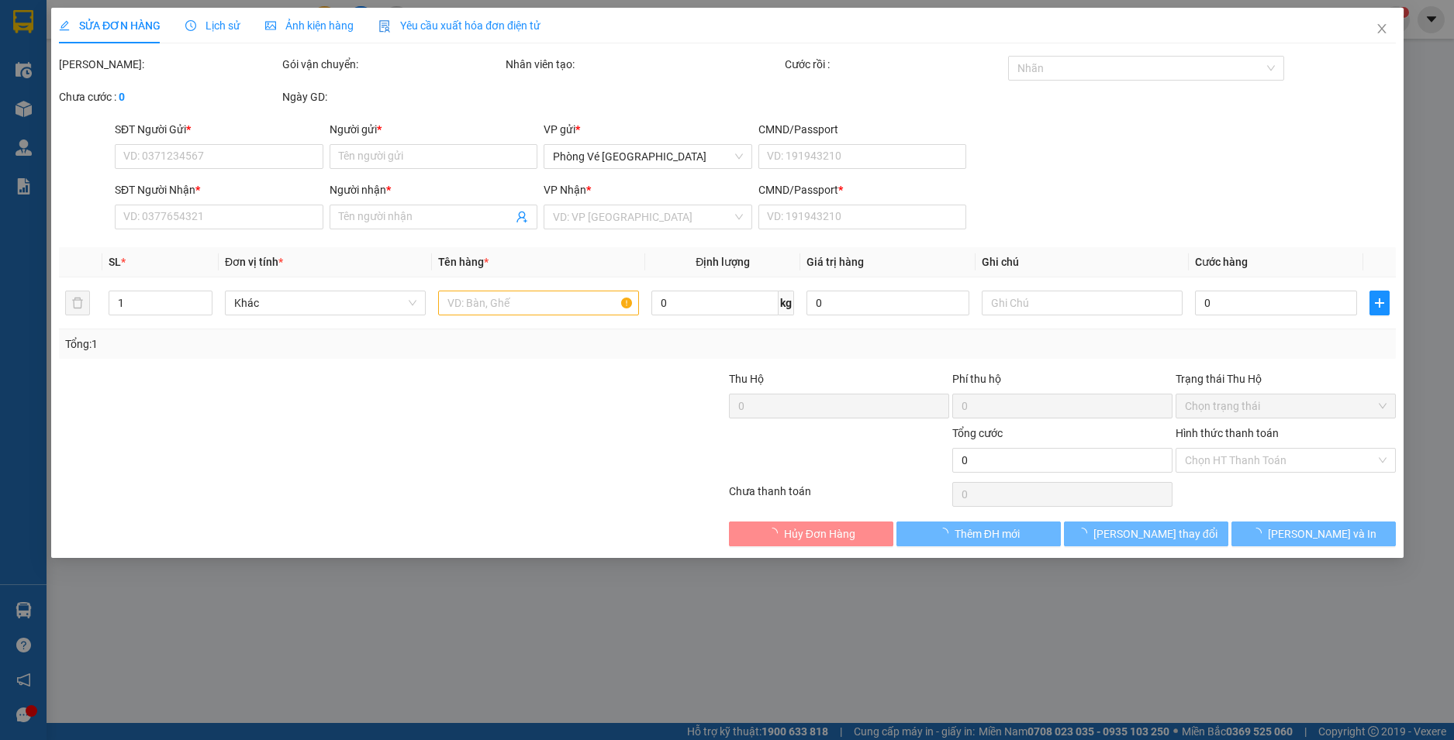
type input "40.000"
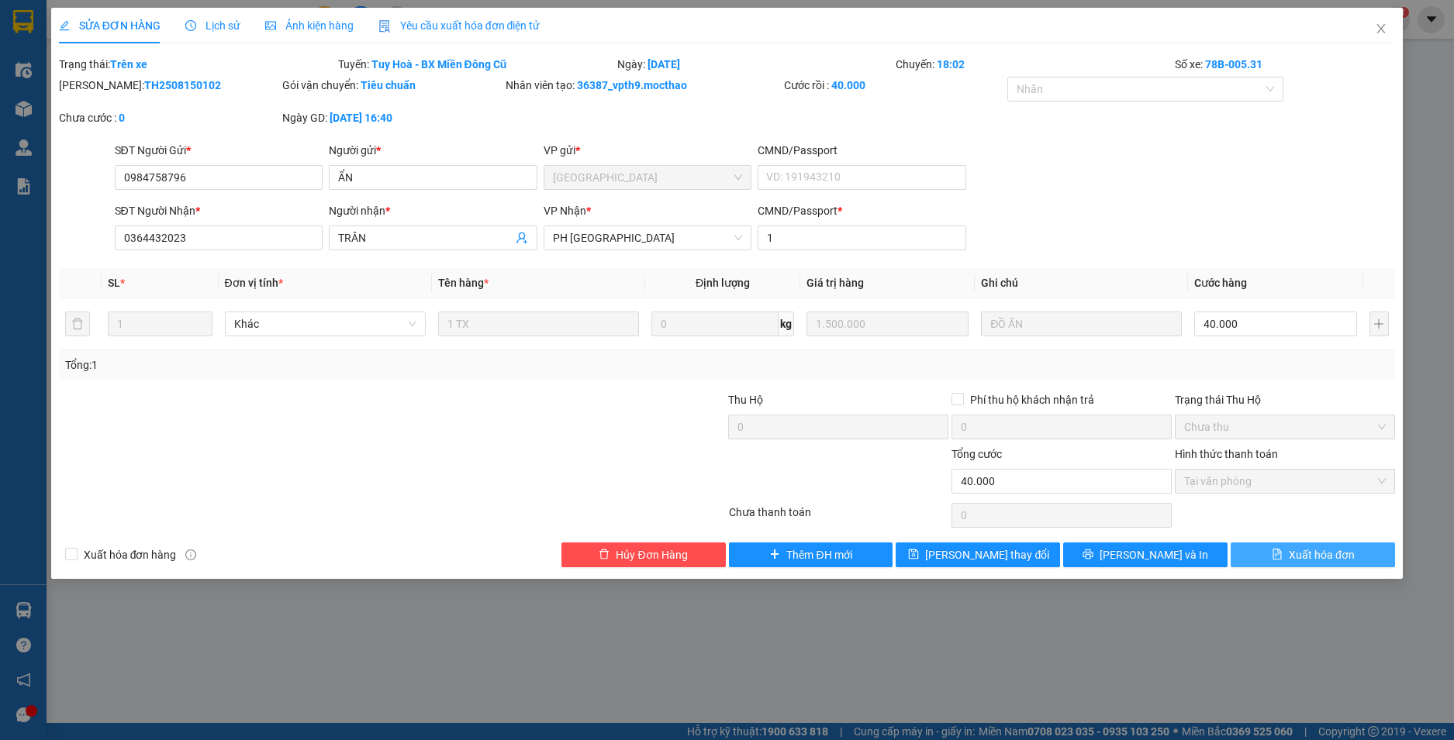
click at [1319, 548] on span "Xuất hóa đơn" at bounding box center [1321, 555] width 66 height 17
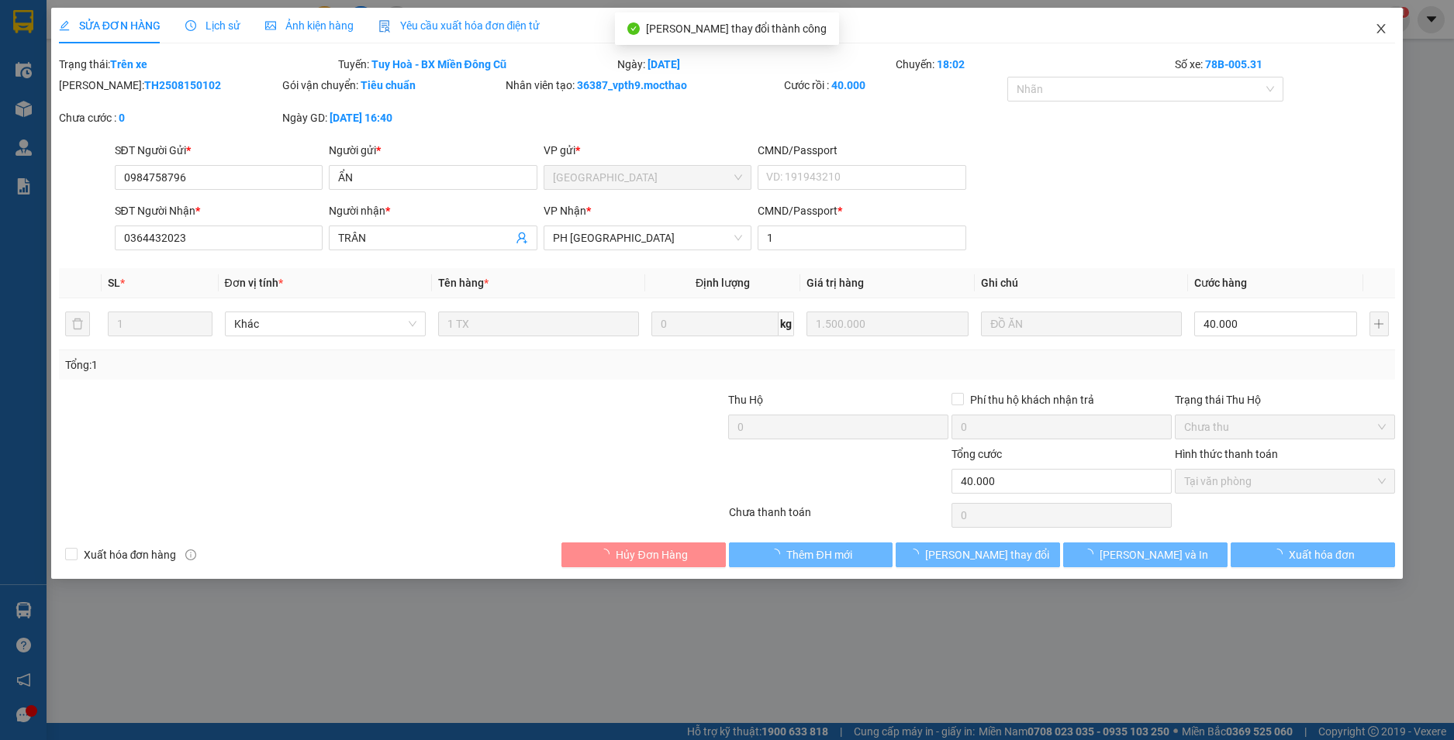
checkbox input "true"
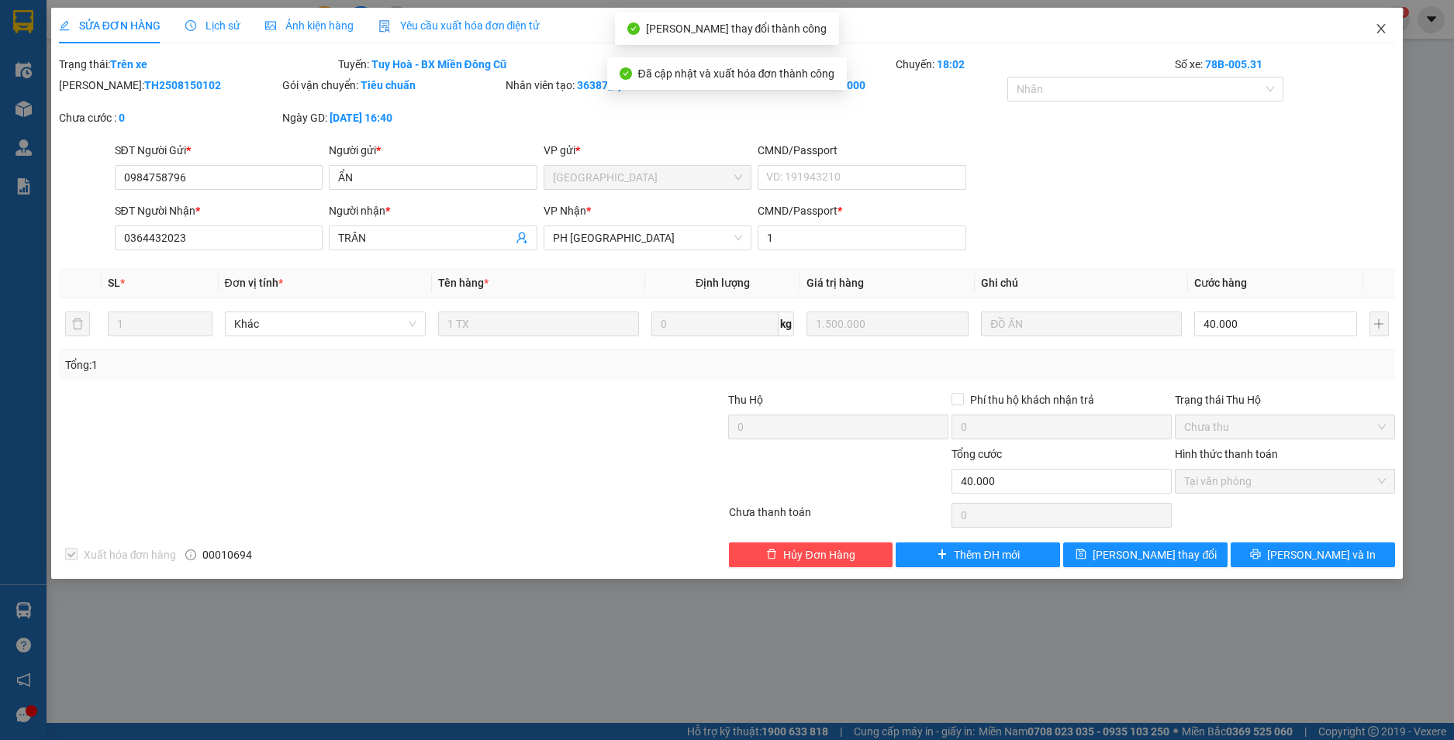
click at [1386, 24] on icon "close" at bounding box center [1380, 28] width 12 height 12
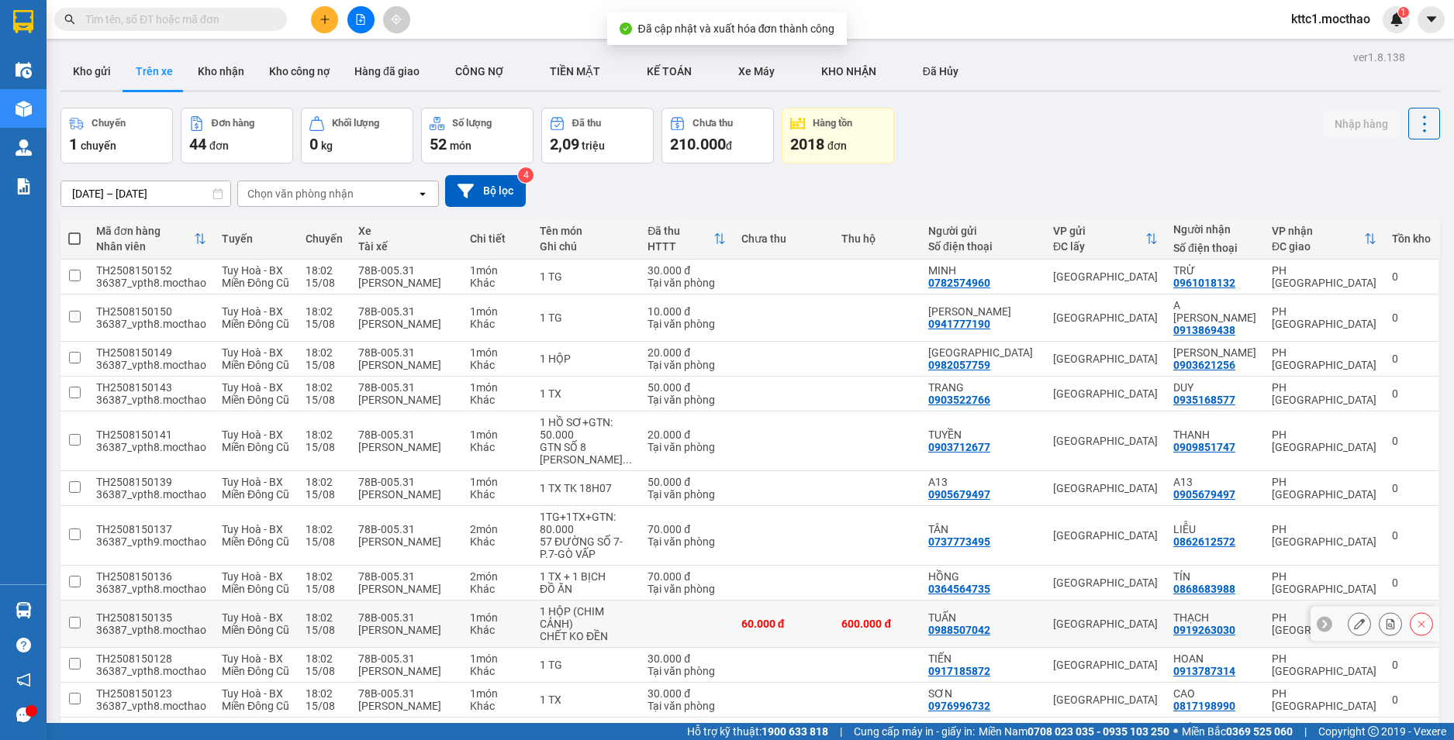
scroll to position [310, 0]
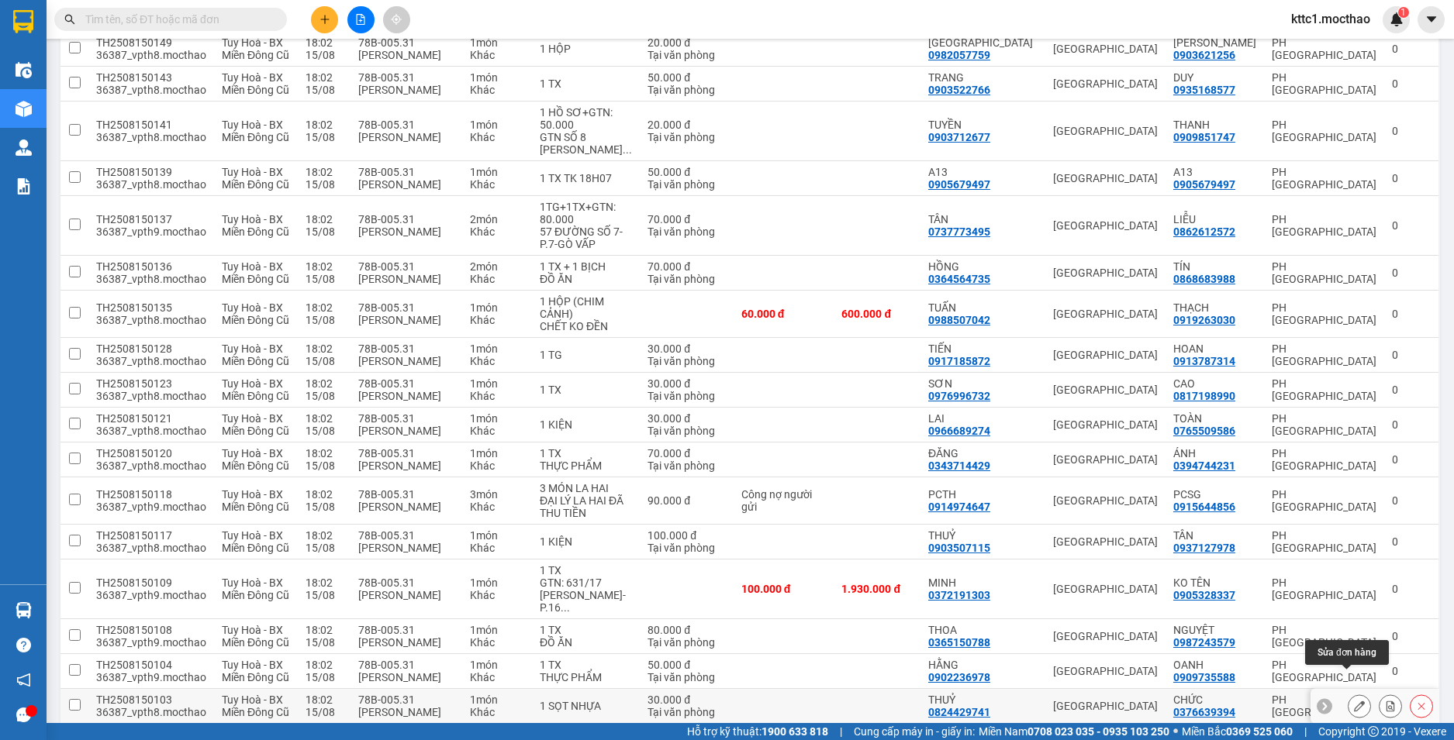
click at [1354, 701] on icon at bounding box center [1359, 706] width 11 height 11
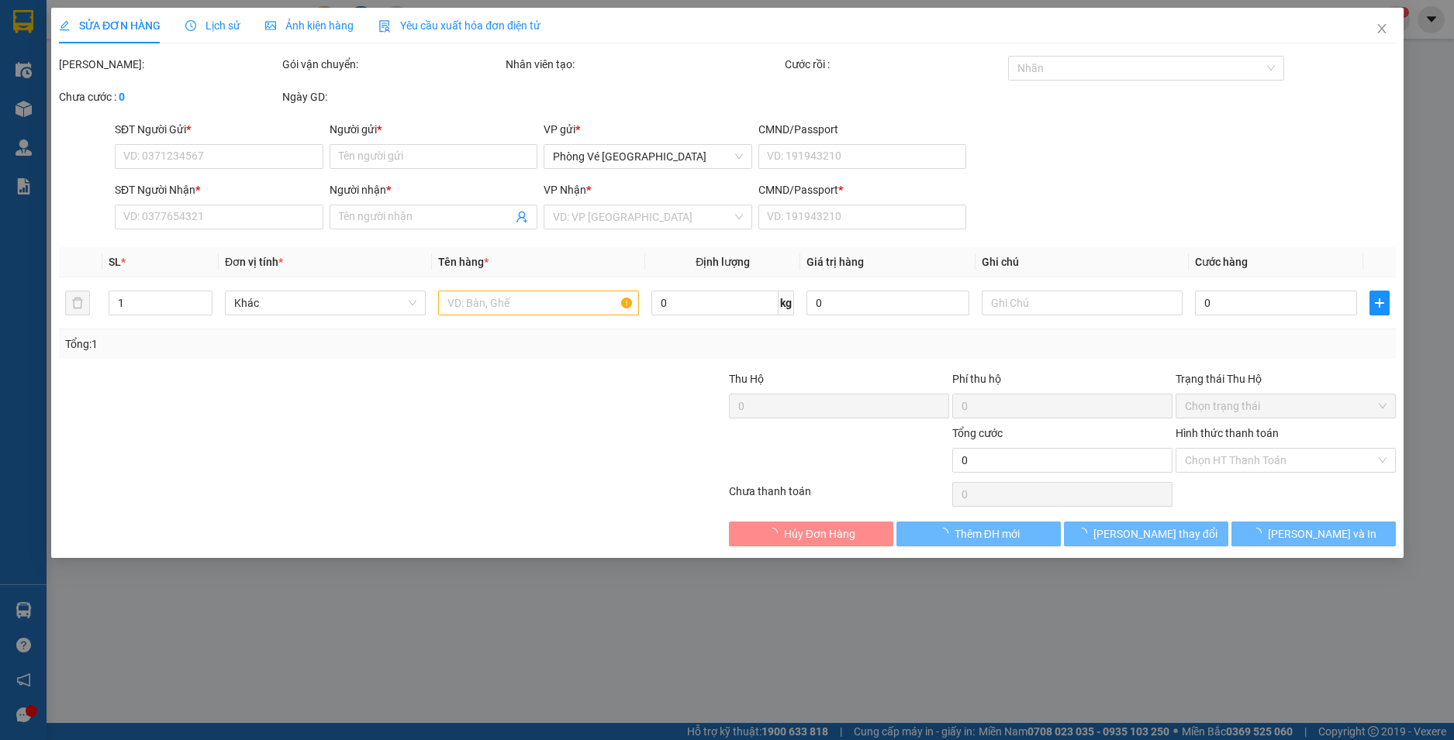
type input "0824429741"
type input "THUỶ"
type input "0376639394"
type input "CHỨC"
type input "1"
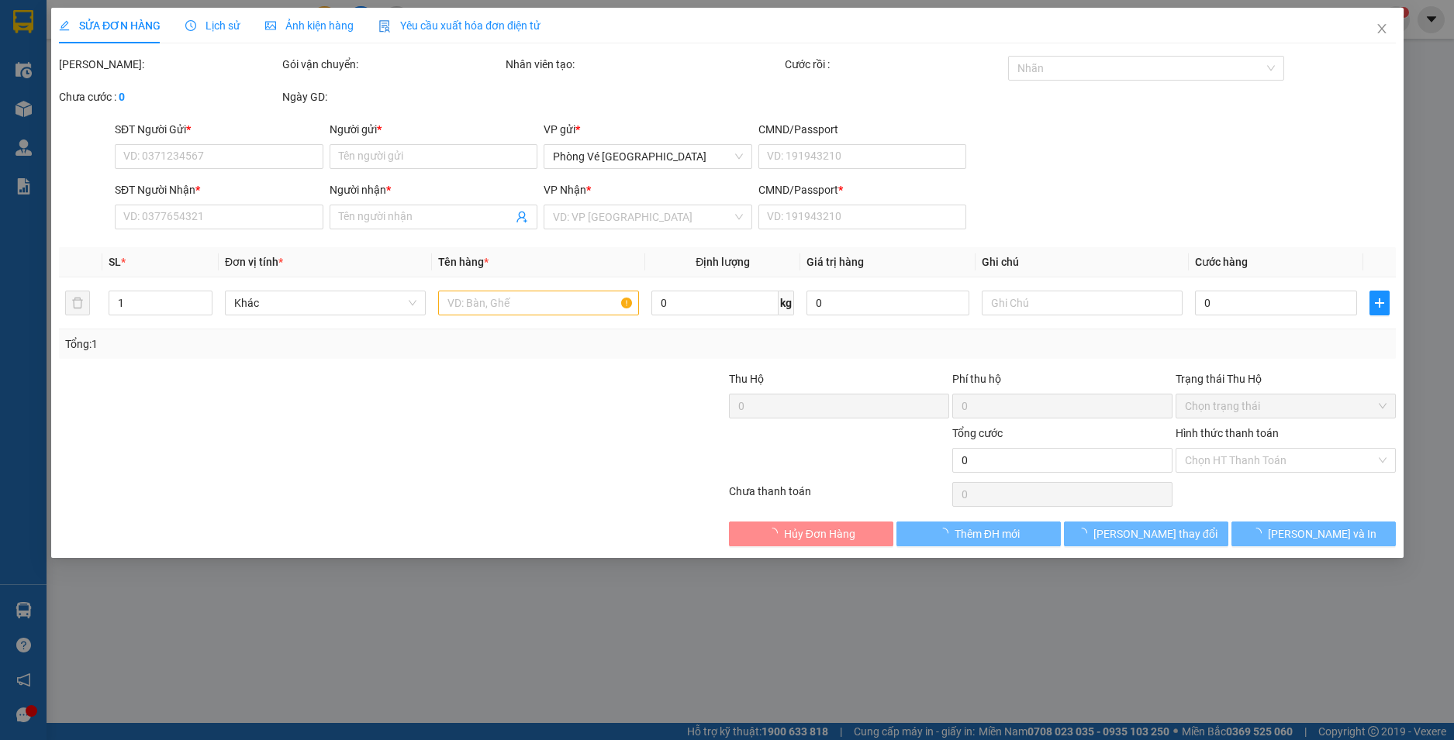
type input "30.000"
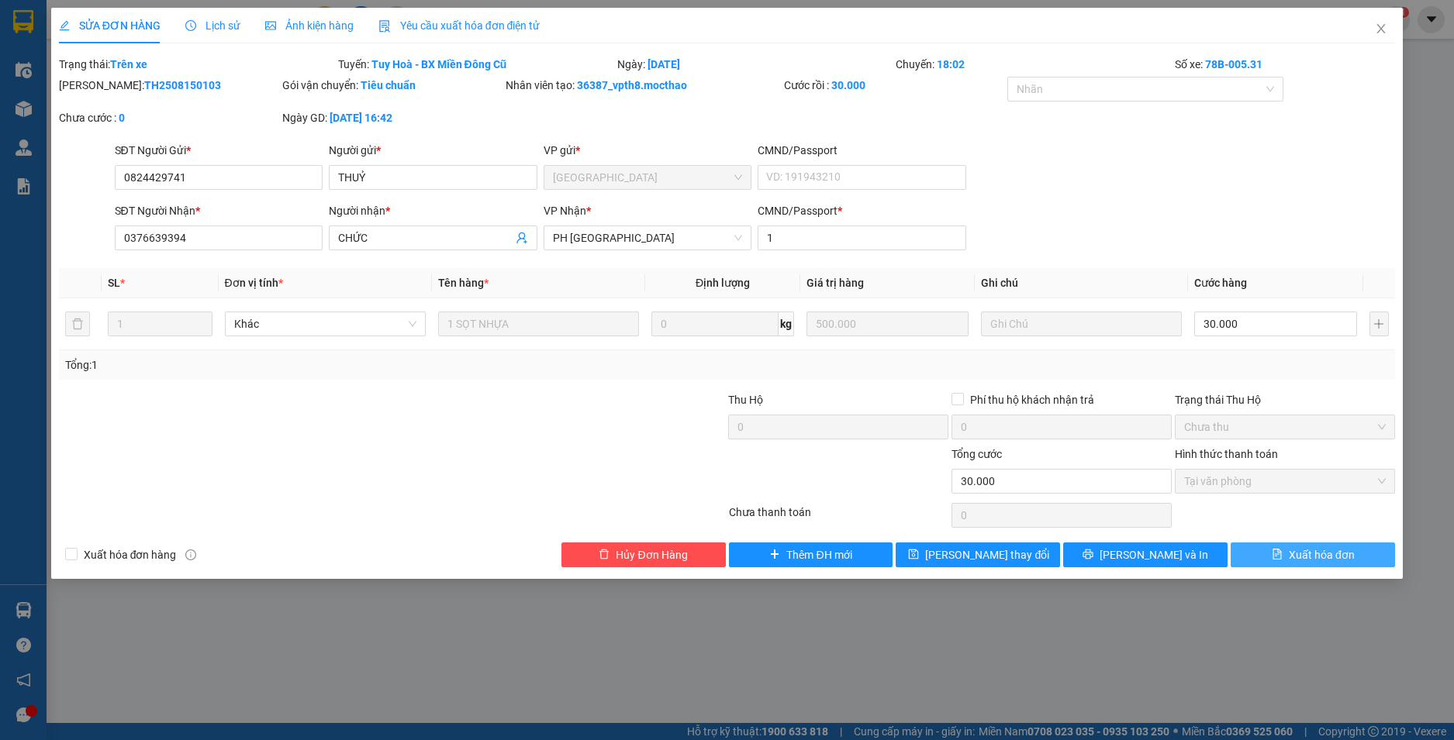
drag, startPoint x: 1323, startPoint y: 559, endPoint x: 1352, endPoint y: 338, distance: 222.9
click at [1323, 558] on span "Xuất hóa đơn" at bounding box center [1321, 555] width 66 height 17
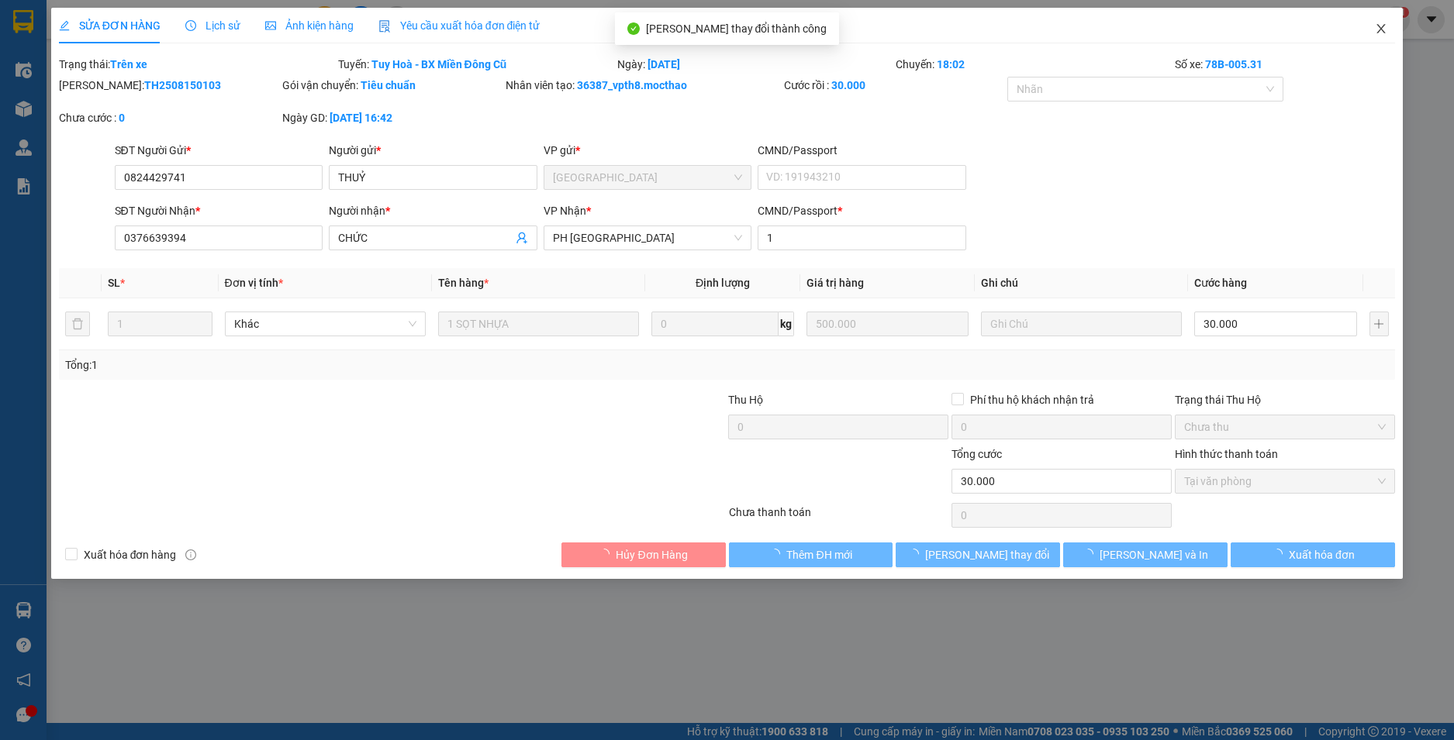
checkbox input "true"
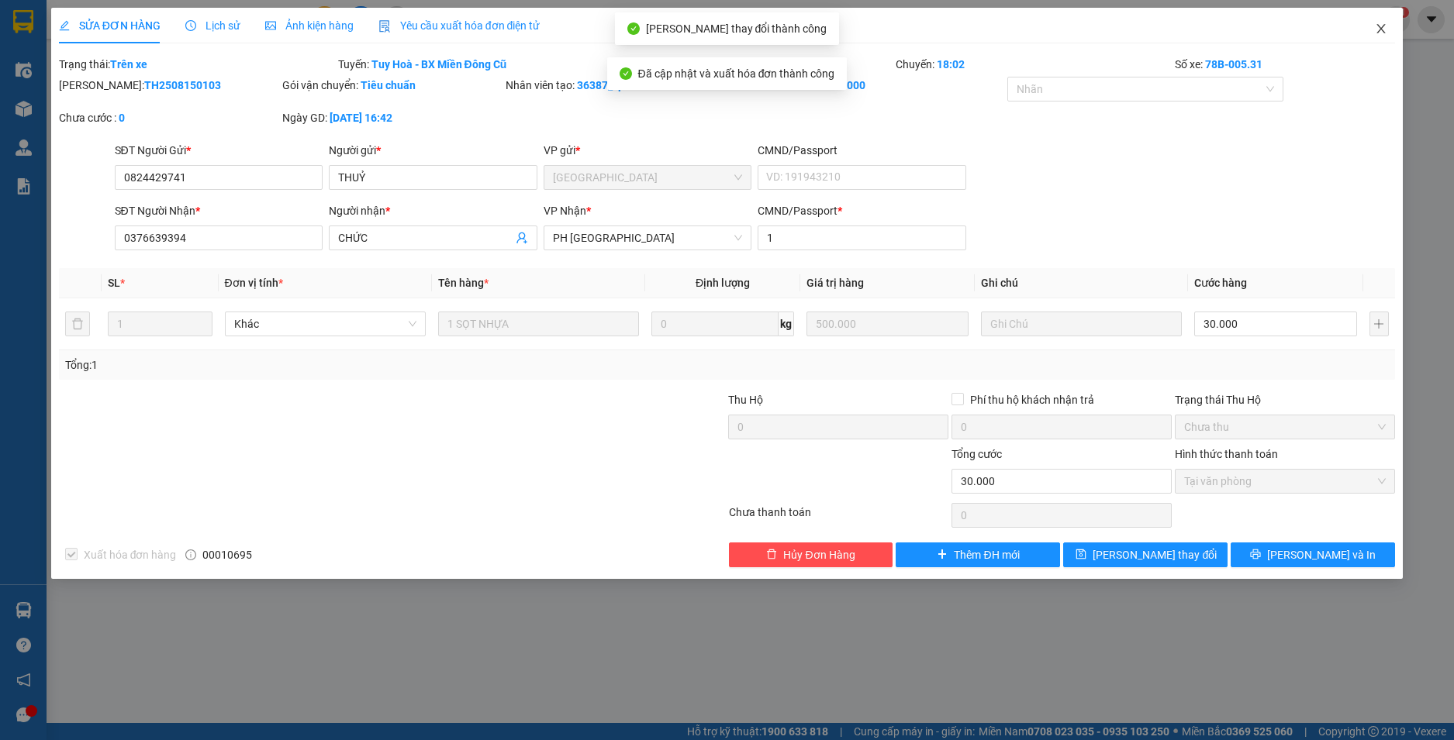
click at [1385, 33] on icon "close" at bounding box center [1380, 28] width 12 height 12
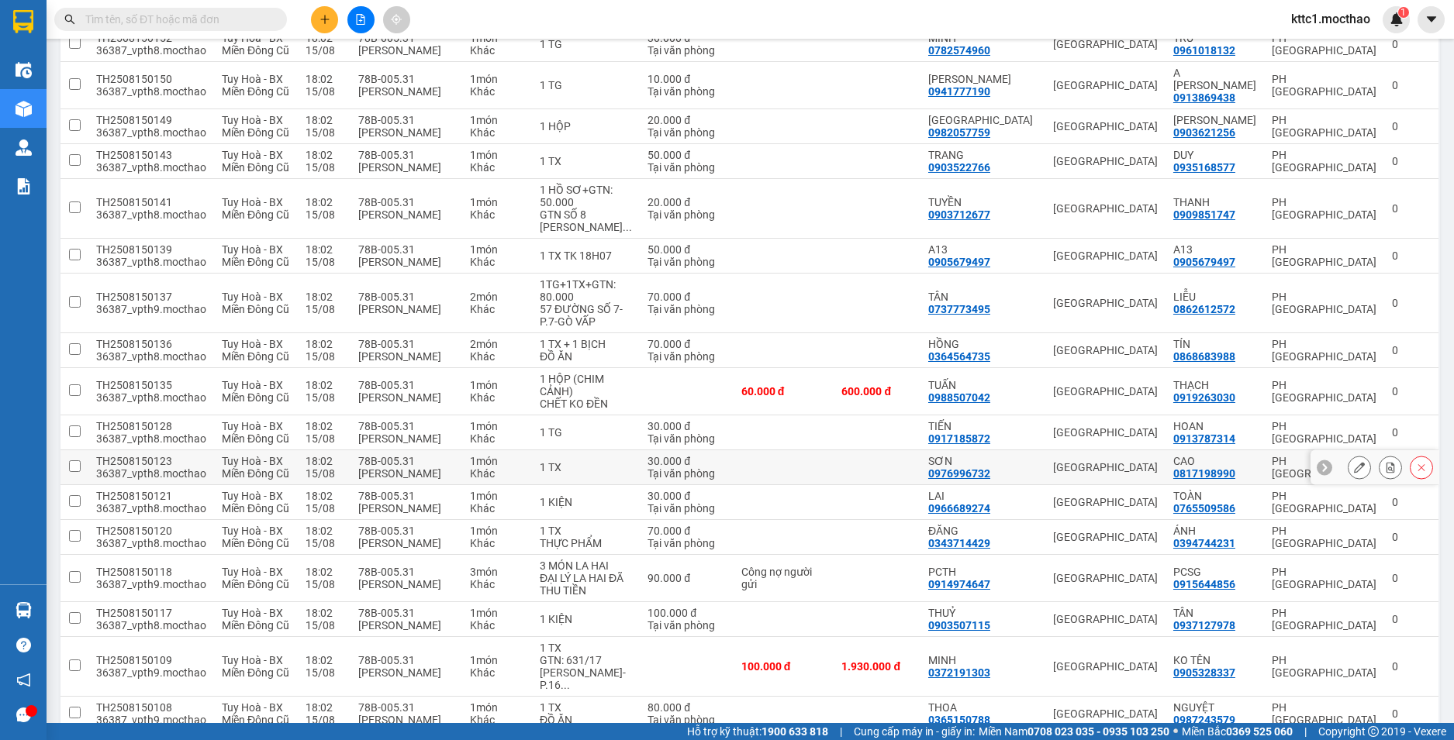
scroll to position [388, 0]
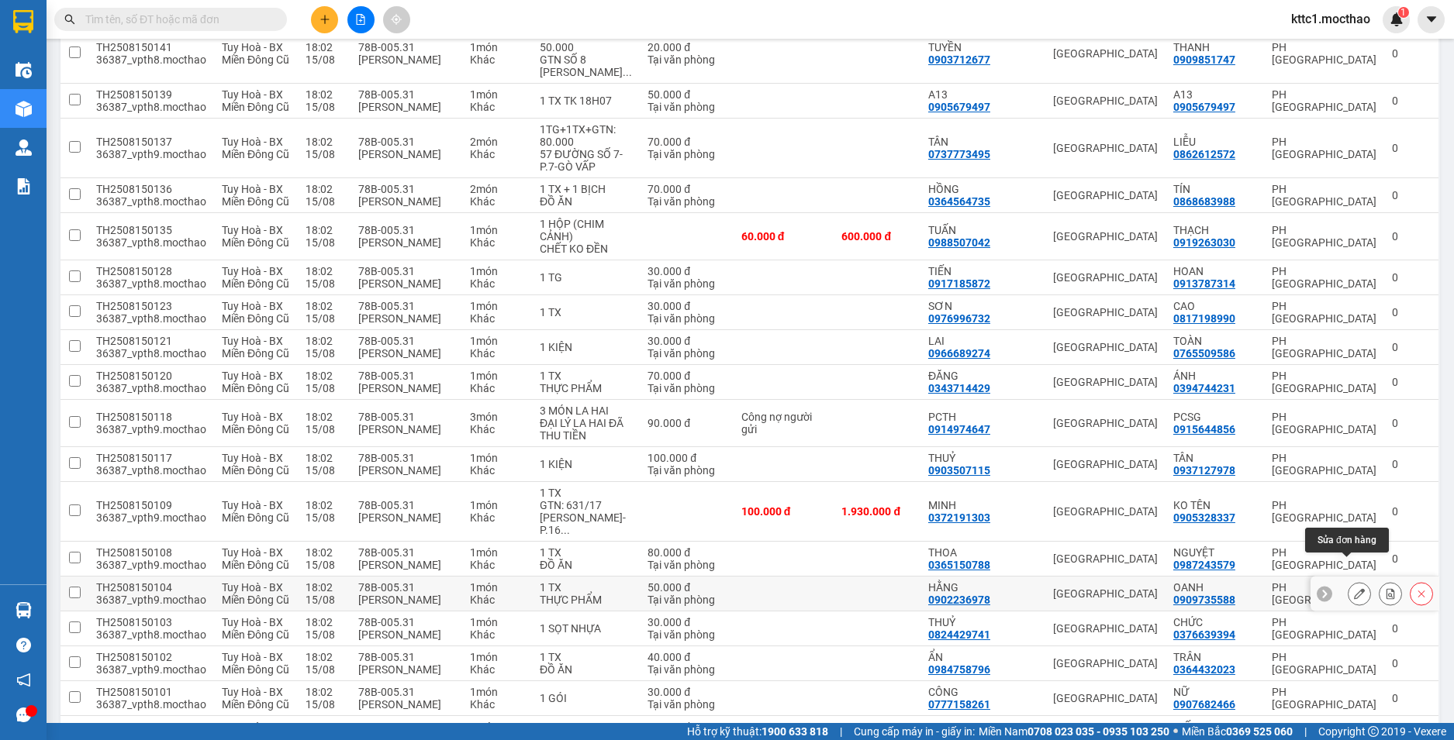
click at [1354, 588] on icon at bounding box center [1359, 593] width 11 height 11
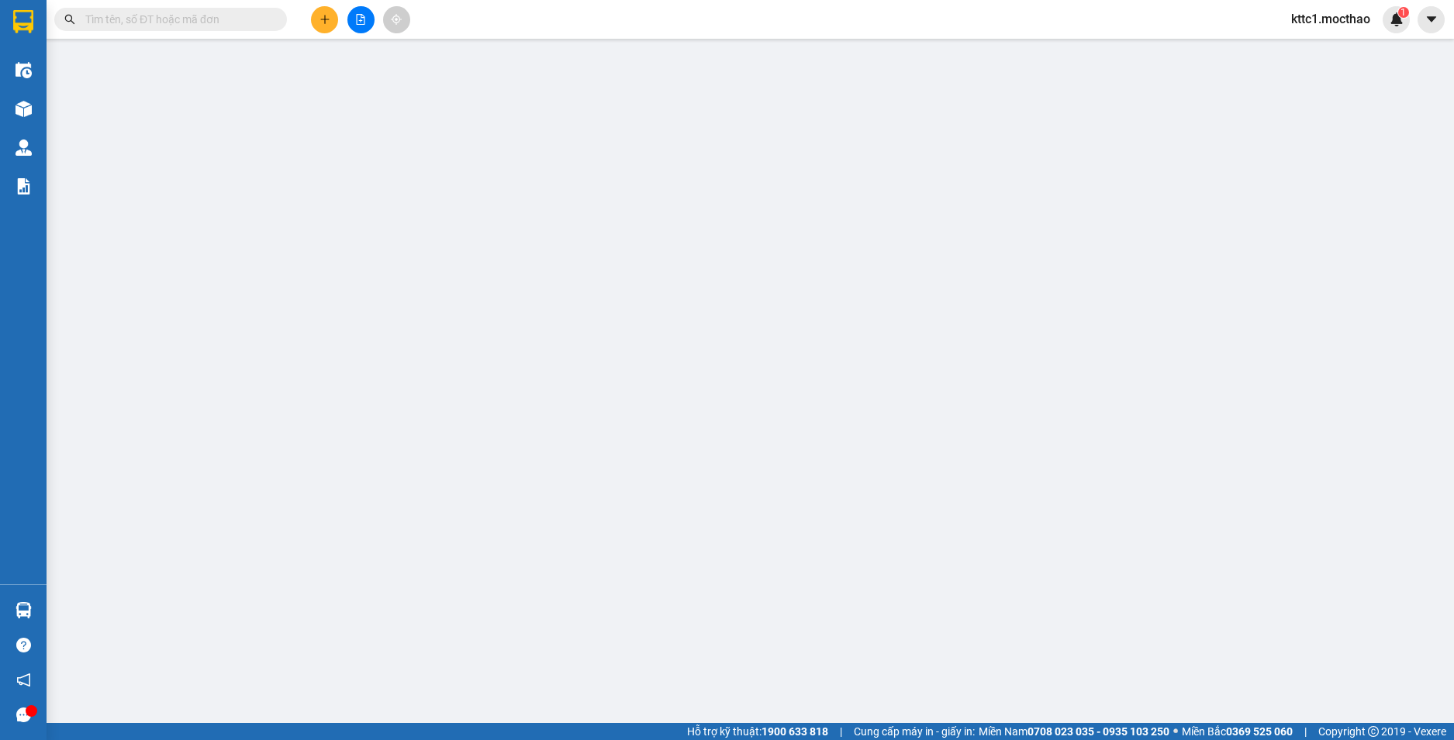
type input "0902236978"
type input "HẰNG"
type input "0909735588"
type input "OANH"
type input "1"
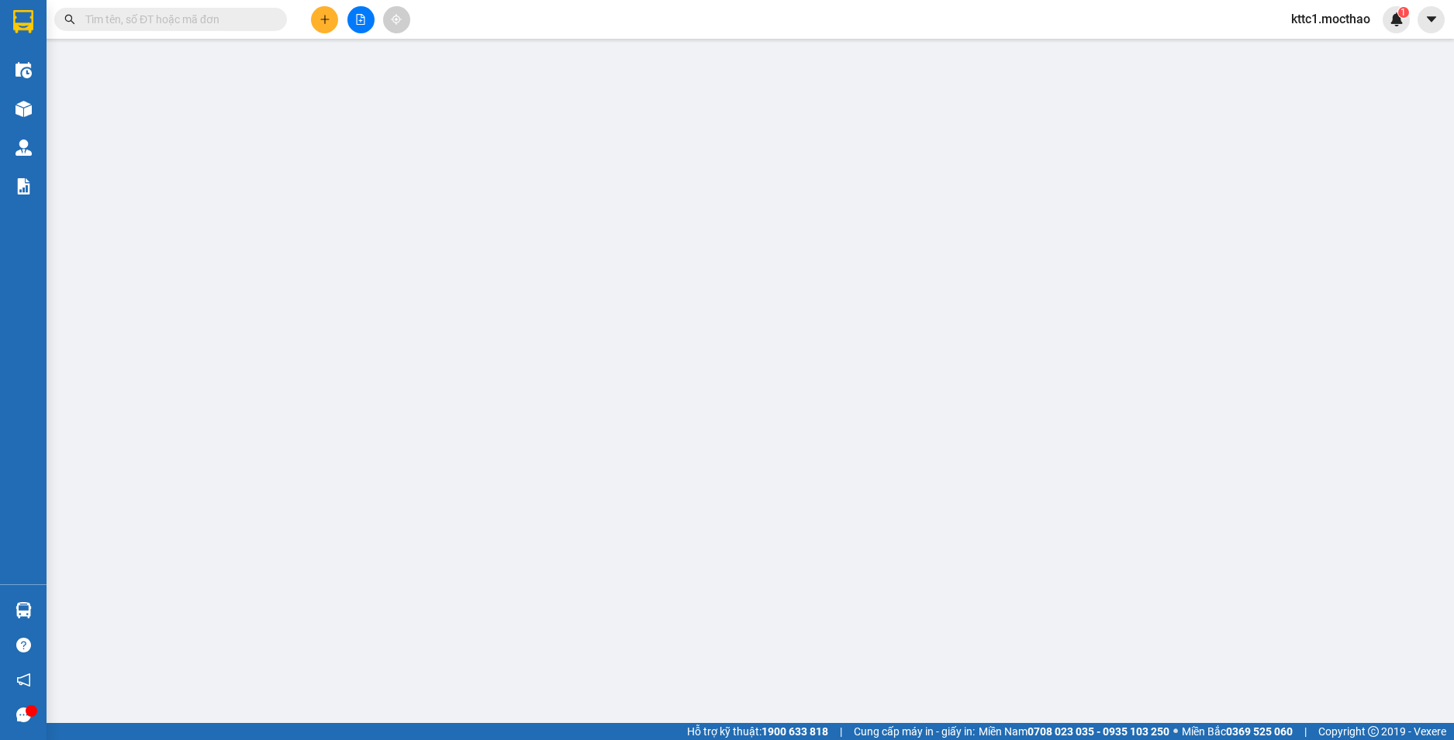
type input "50.000"
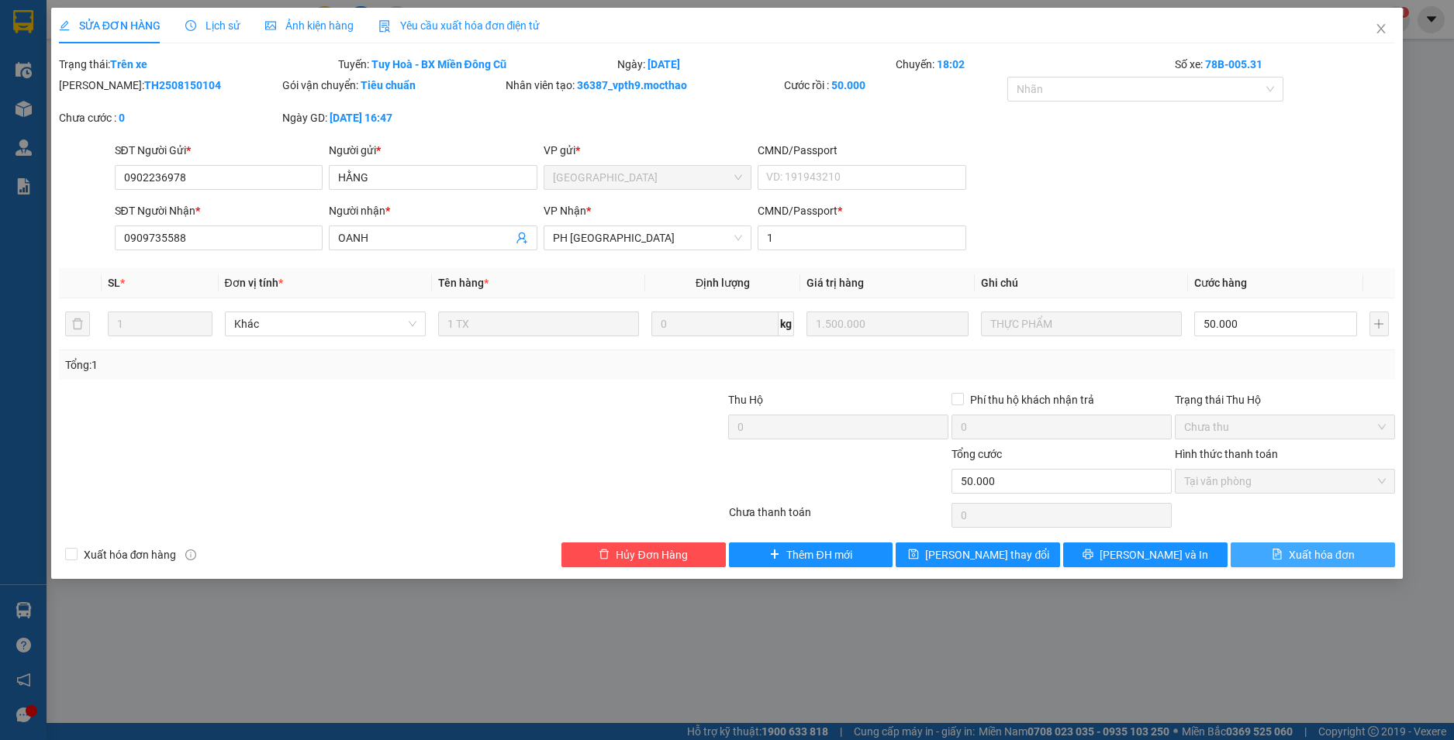
click at [1331, 552] on span "Xuất hóa đơn" at bounding box center [1321, 555] width 66 height 17
checkbox input "true"
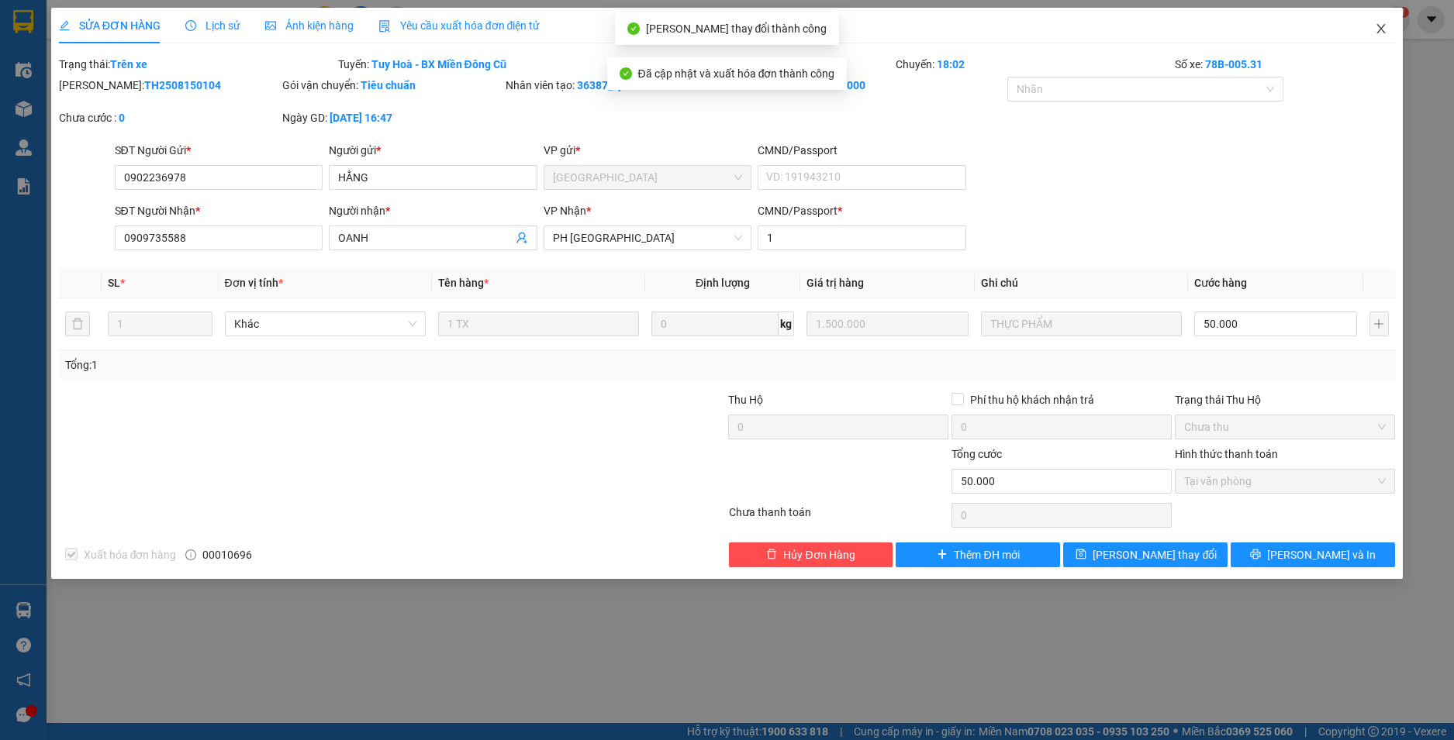
click at [1375, 25] on icon "close" at bounding box center [1380, 28] width 12 height 12
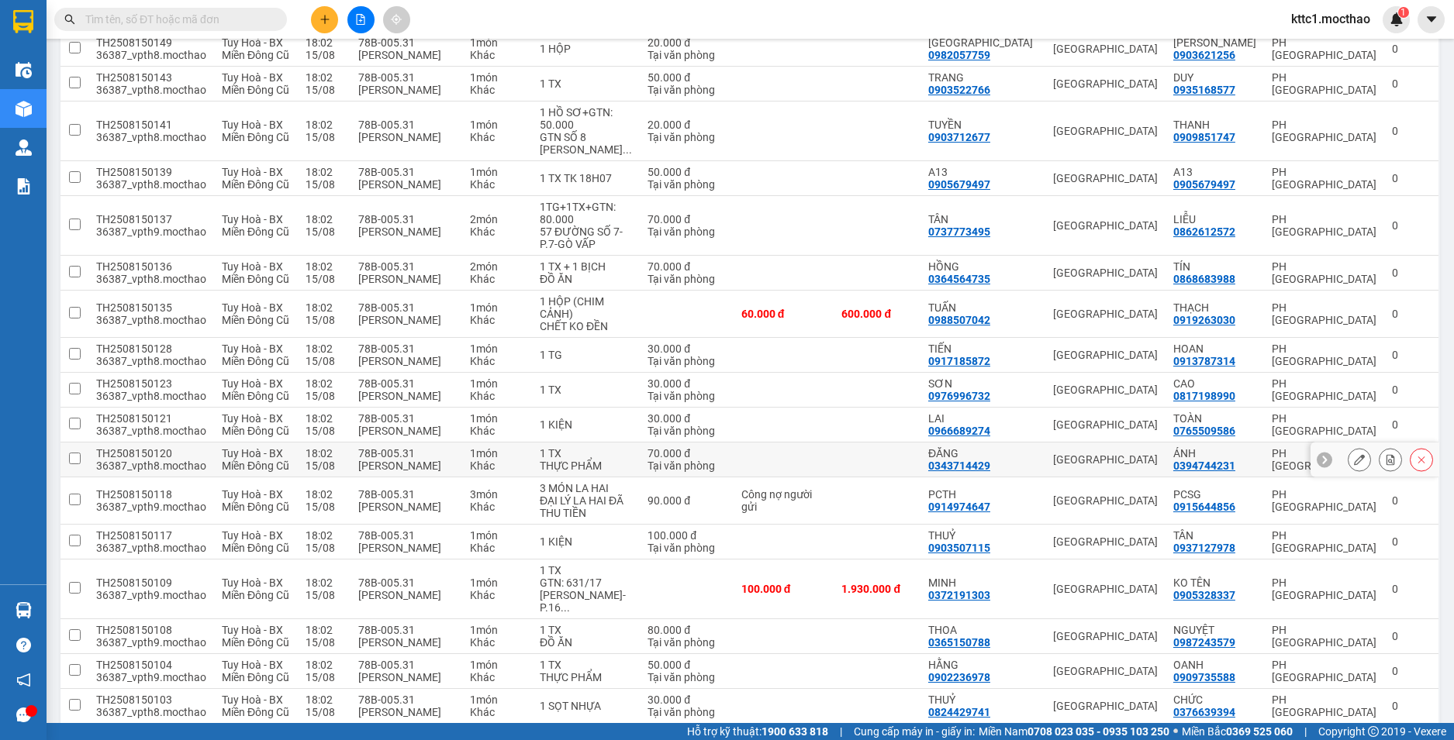
scroll to position [465, 0]
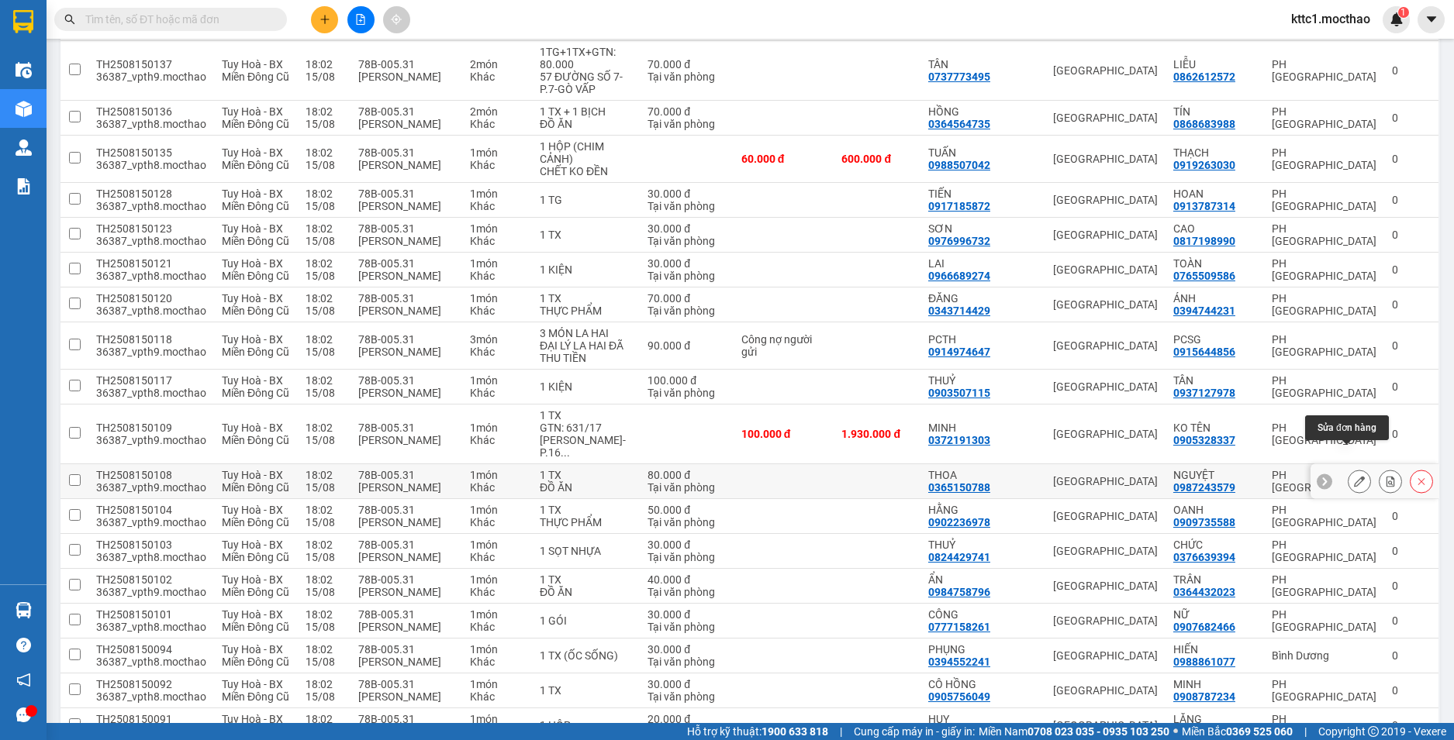
click at [1354, 476] on icon at bounding box center [1359, 481] width 11 height 11
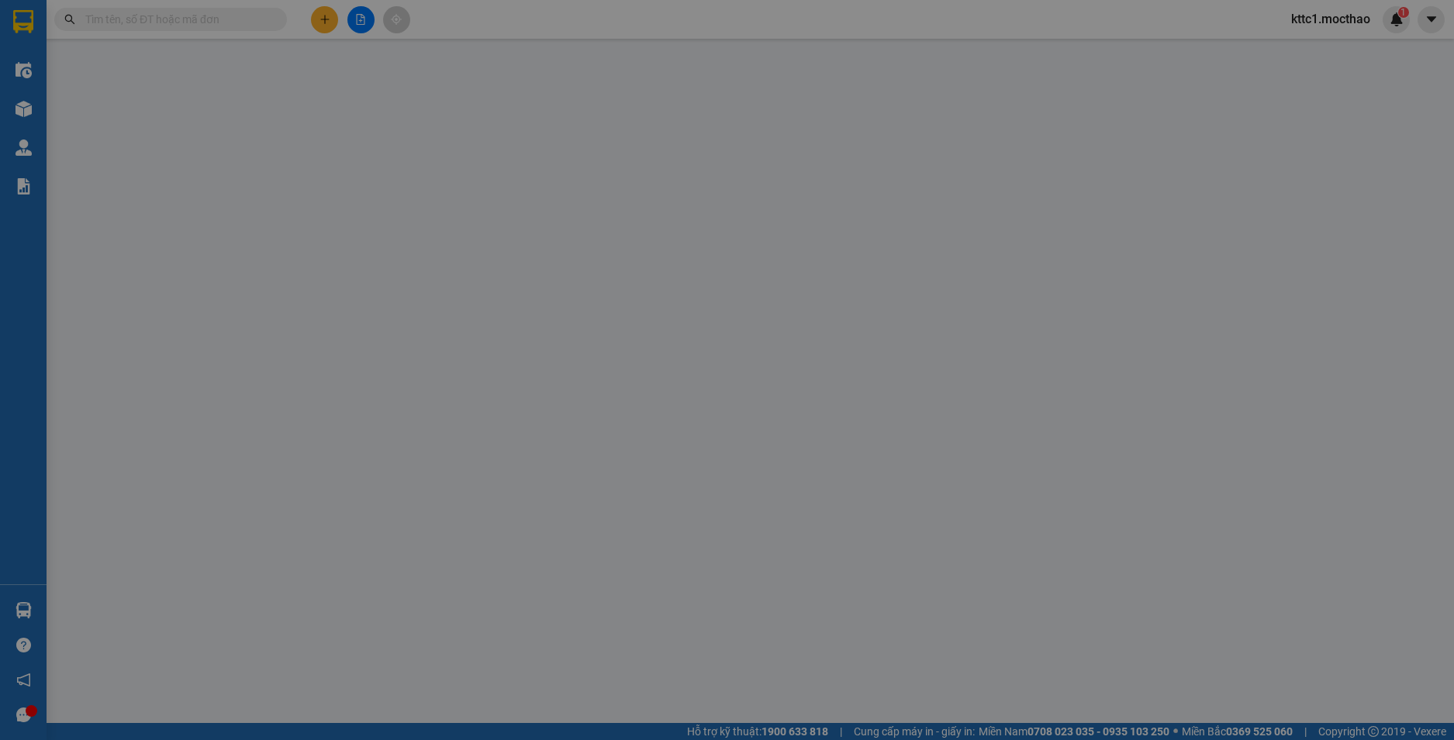
type input "0365150788"
type input "THOA"
type input "0987243579"
type input "NGUYỆT"
type input "1"
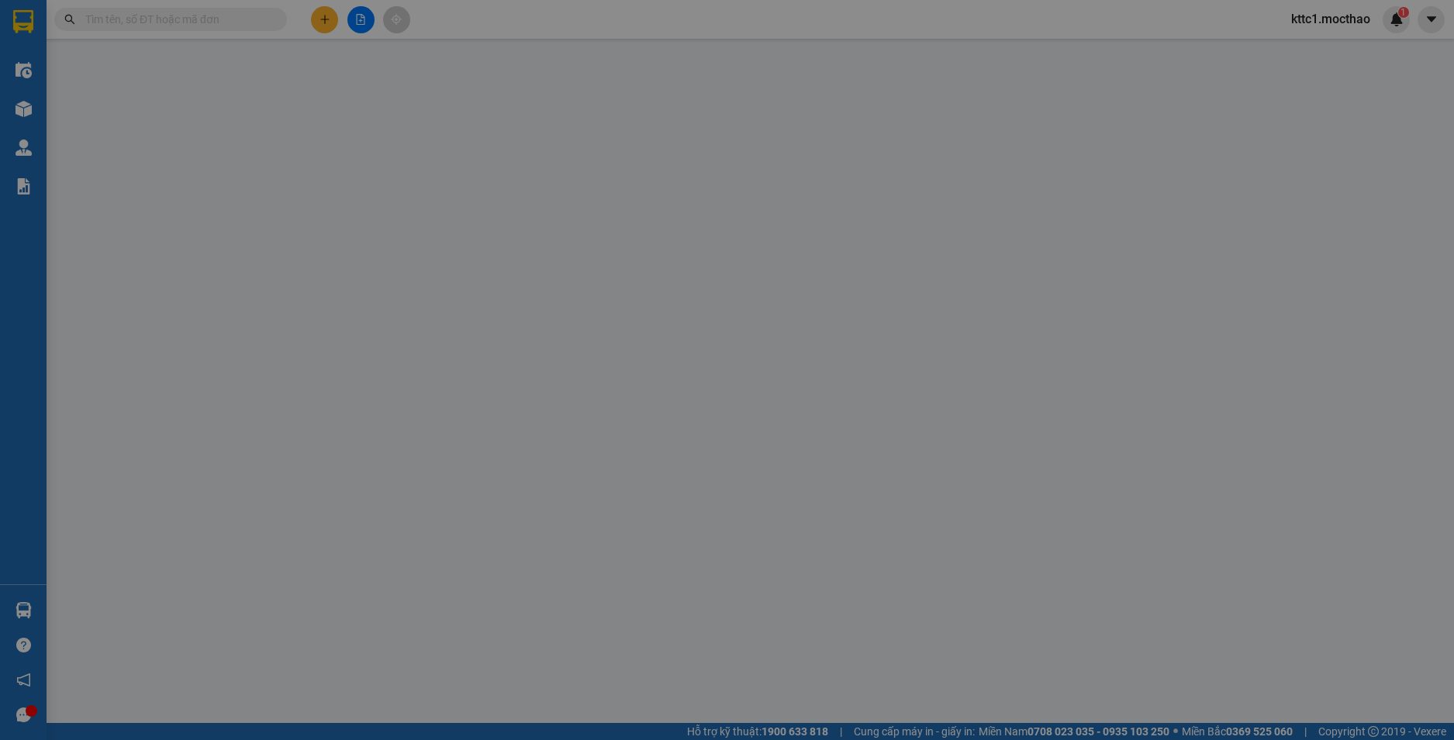
type input "80.000"
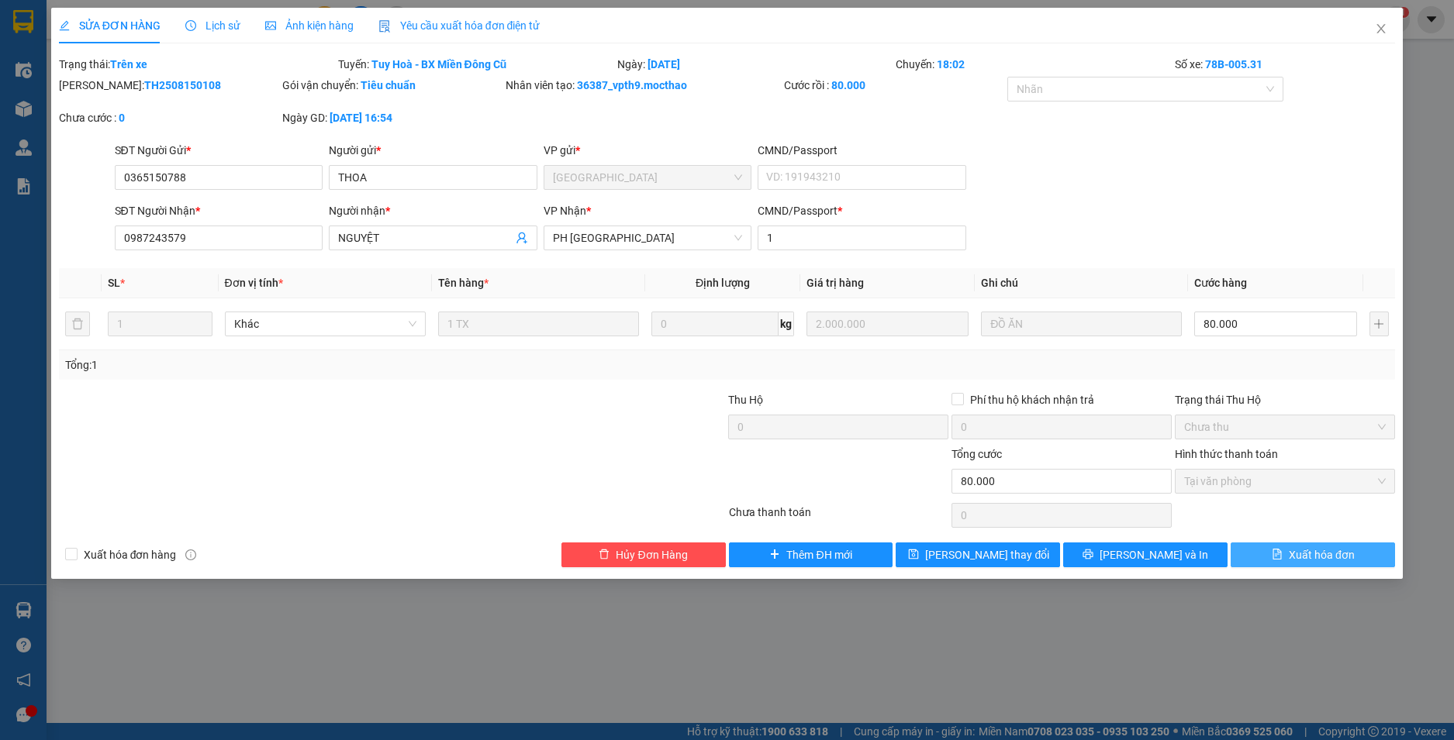
click at [1304, 560] on span "Xuất hóa đơn" at bounding box center [1321, 555] width 66 height 17
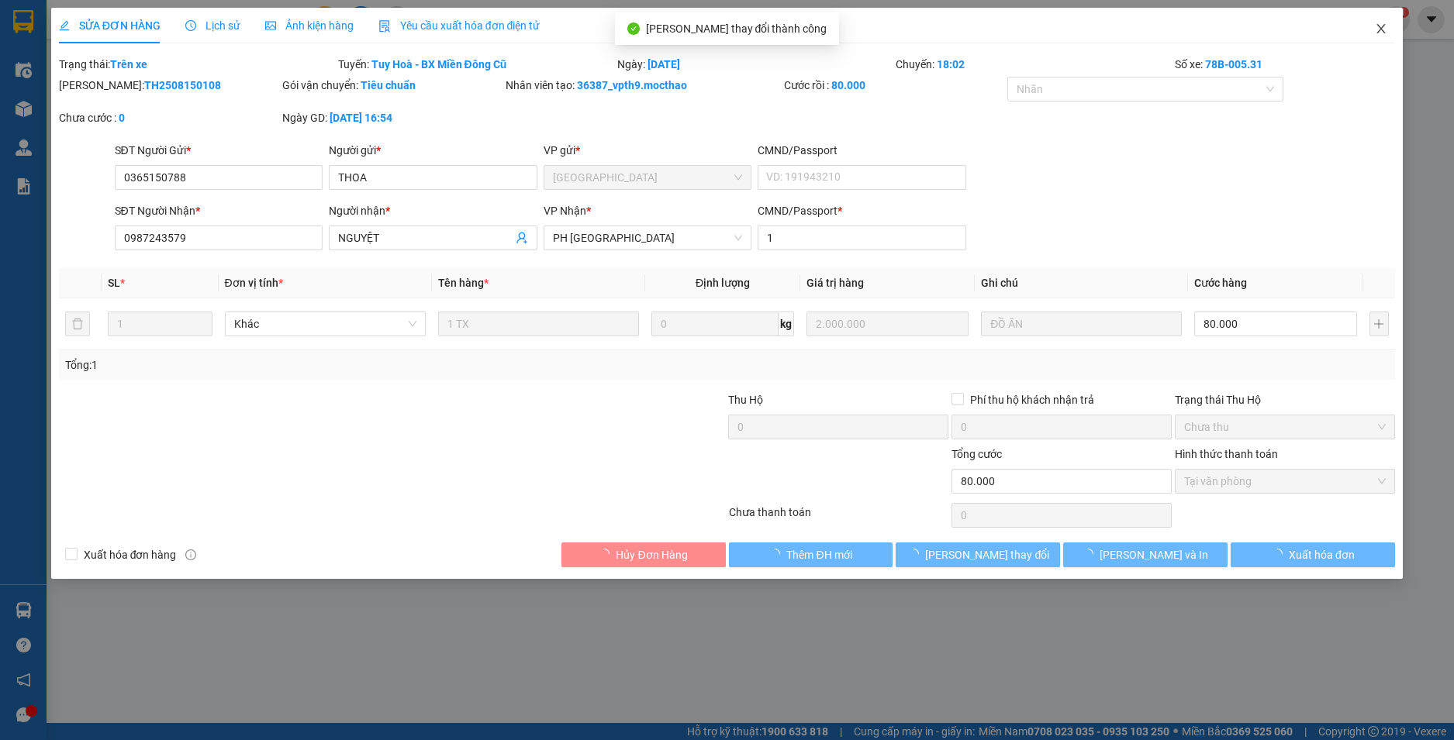
checkbox input "true"
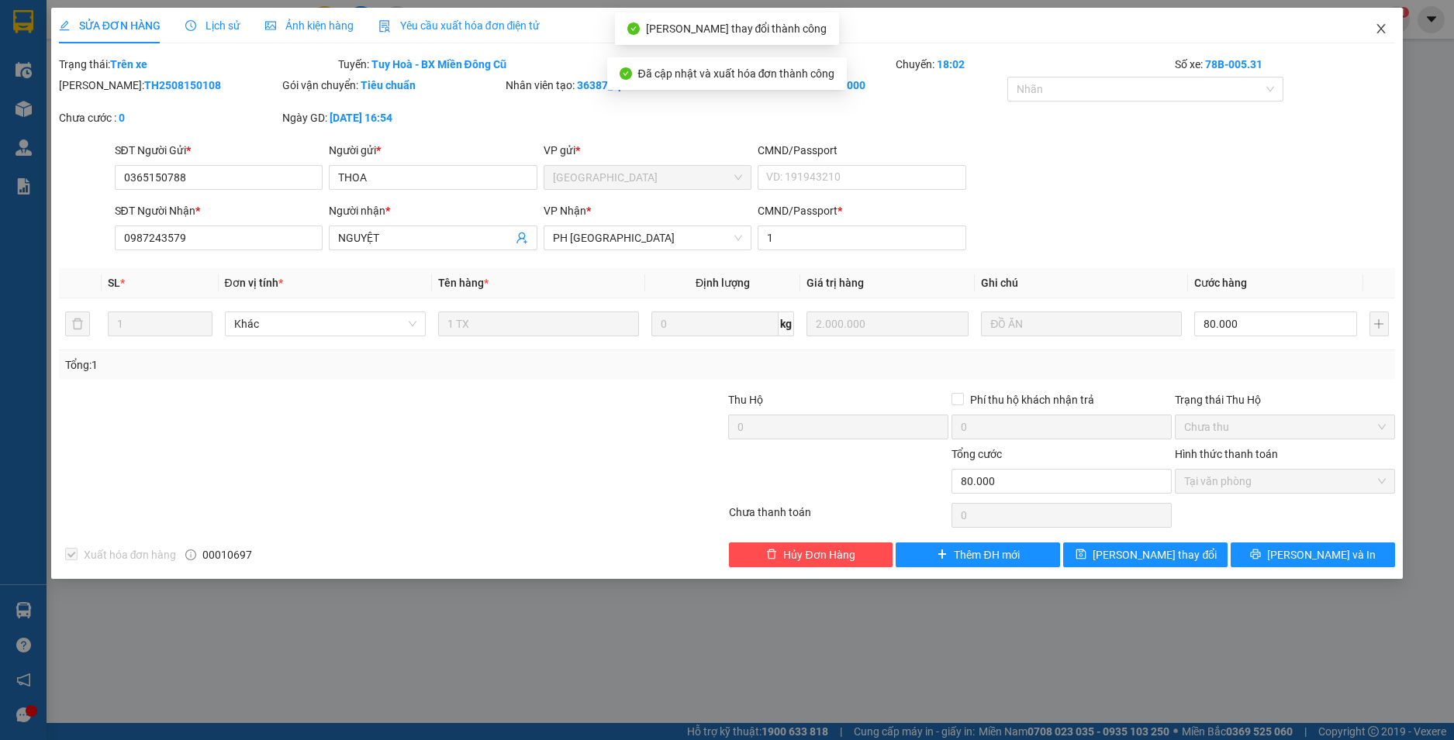
click at [1382, 29] on icon "close" at bounding box center [1381, 28] width 9 height 9
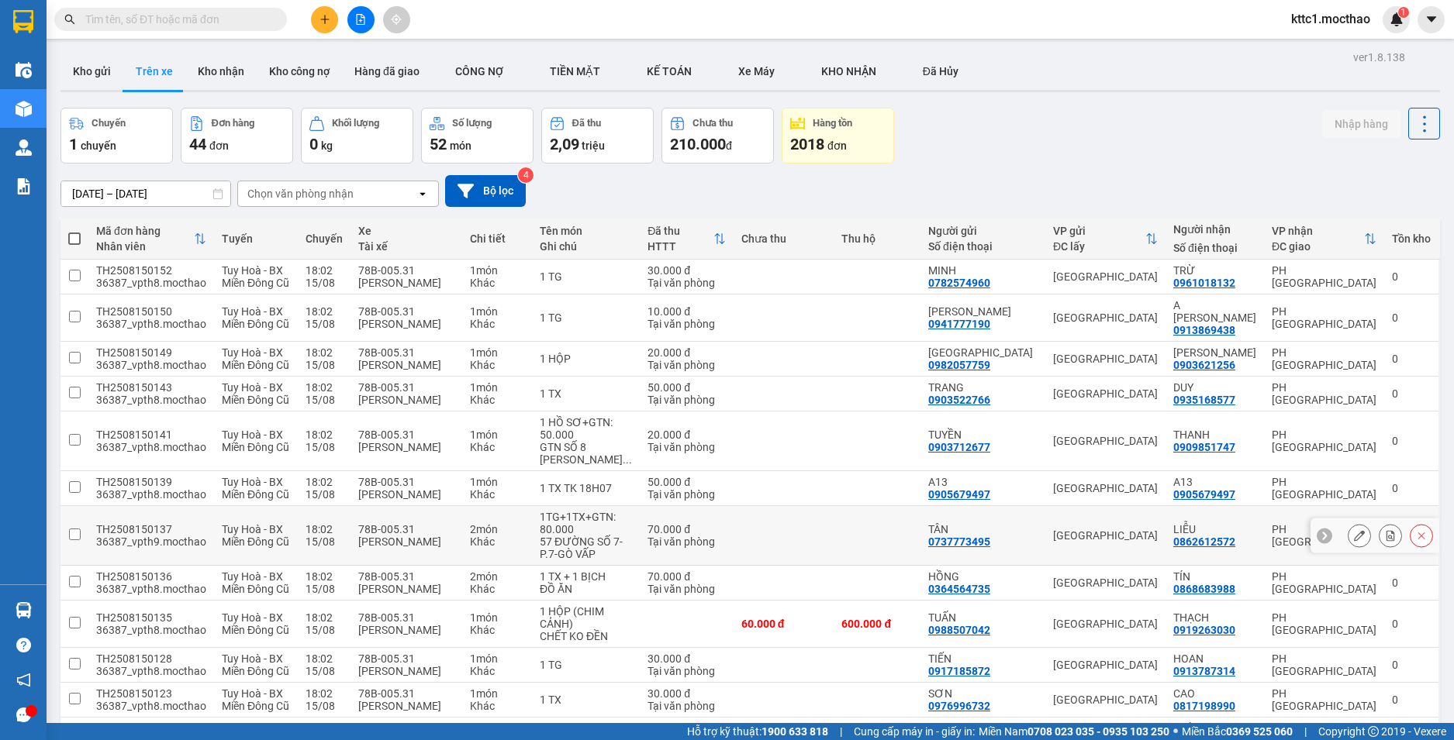
scroll to position [310, 0]
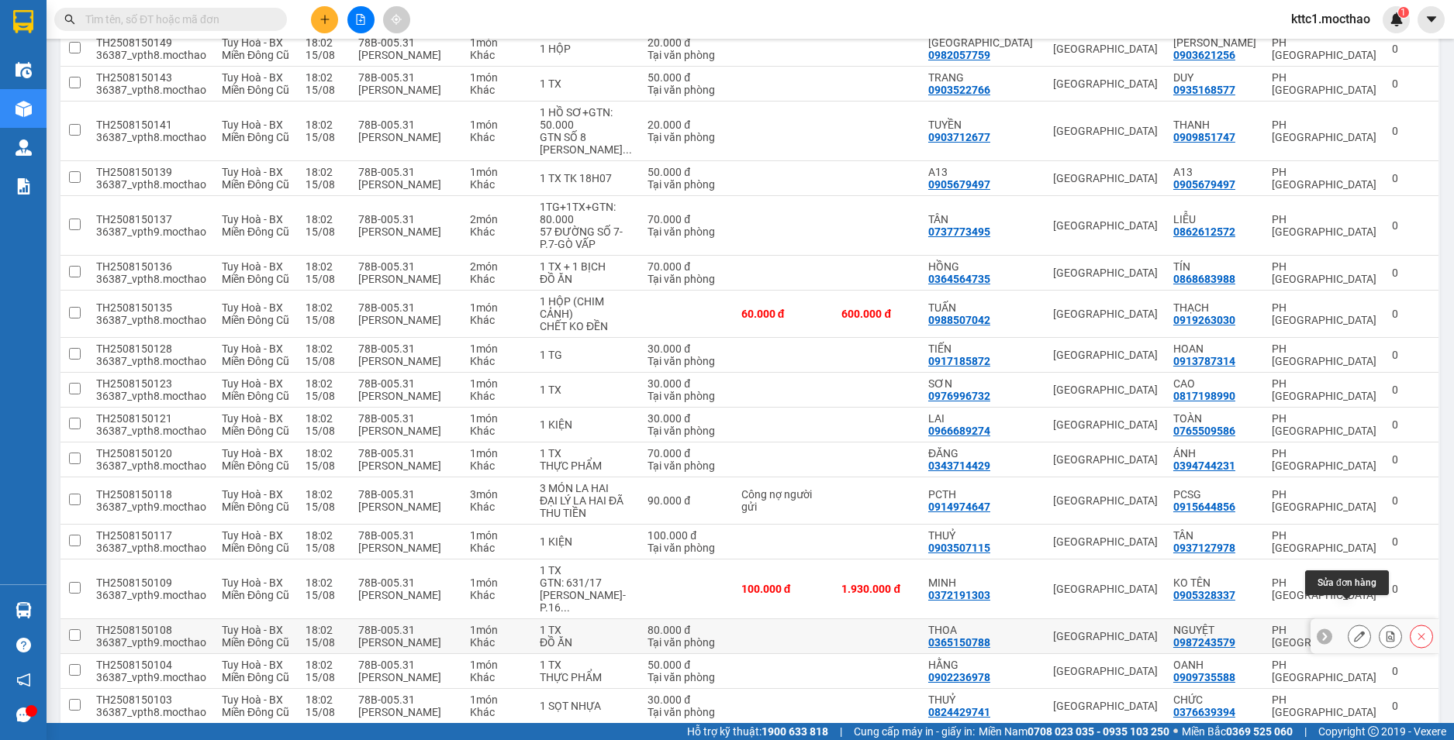
click at [1354, 631] on icon at bounding box center [1359, 636] width 11 height 11
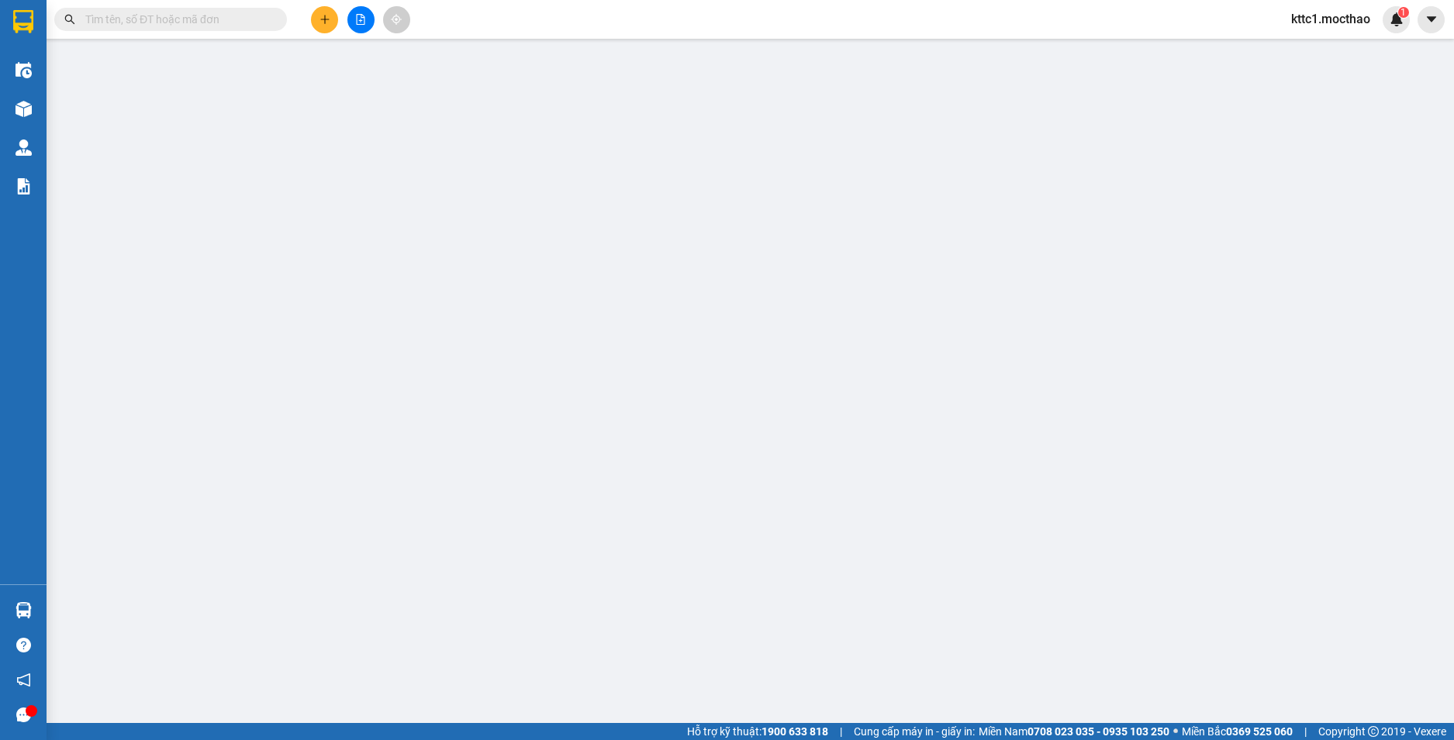
type input "0365150788"
type input "THOA"
type input "0987243579"
type input "NGUYỆT"
type input "1"
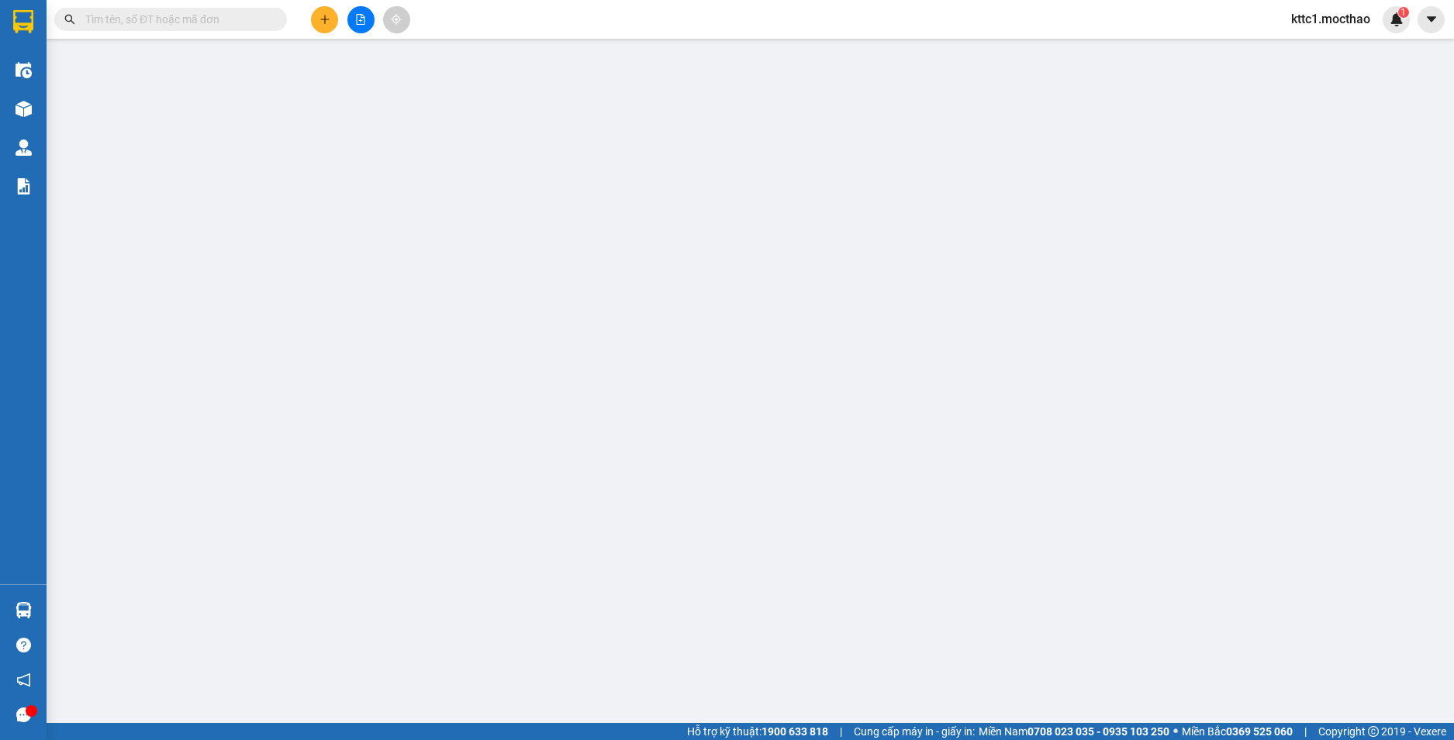
type input "80.000"
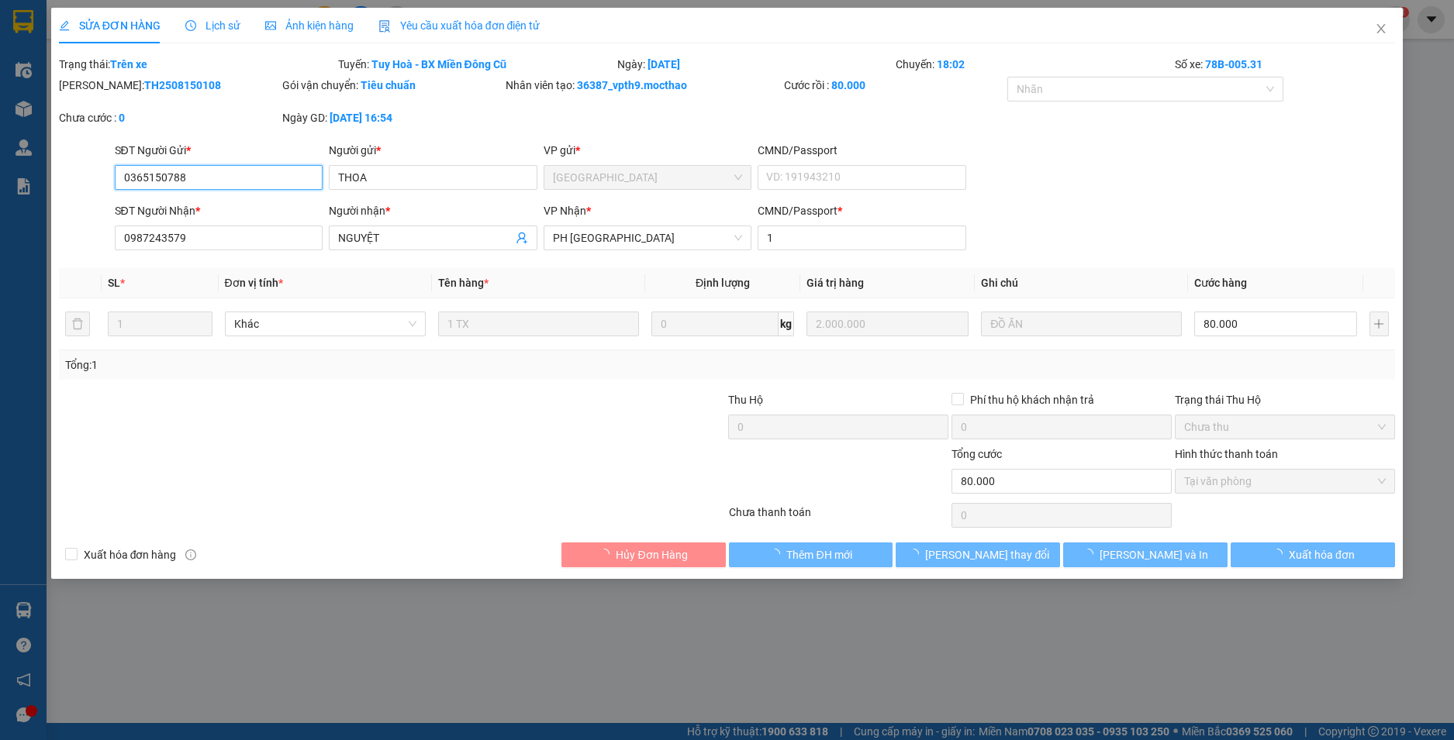
checkbox input "true"
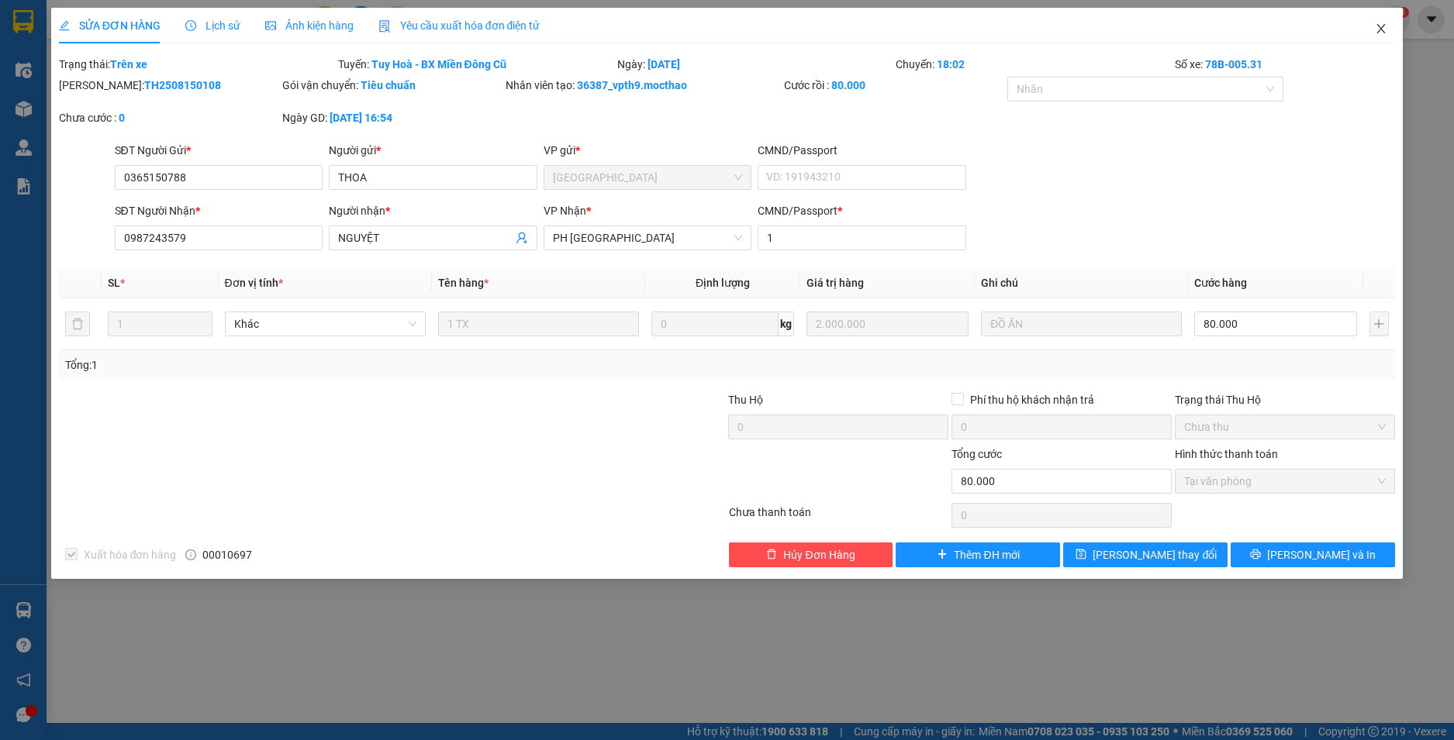
click at [1380, 28] on icon "close" at bounding box center [1381, 28] width 9 height 9
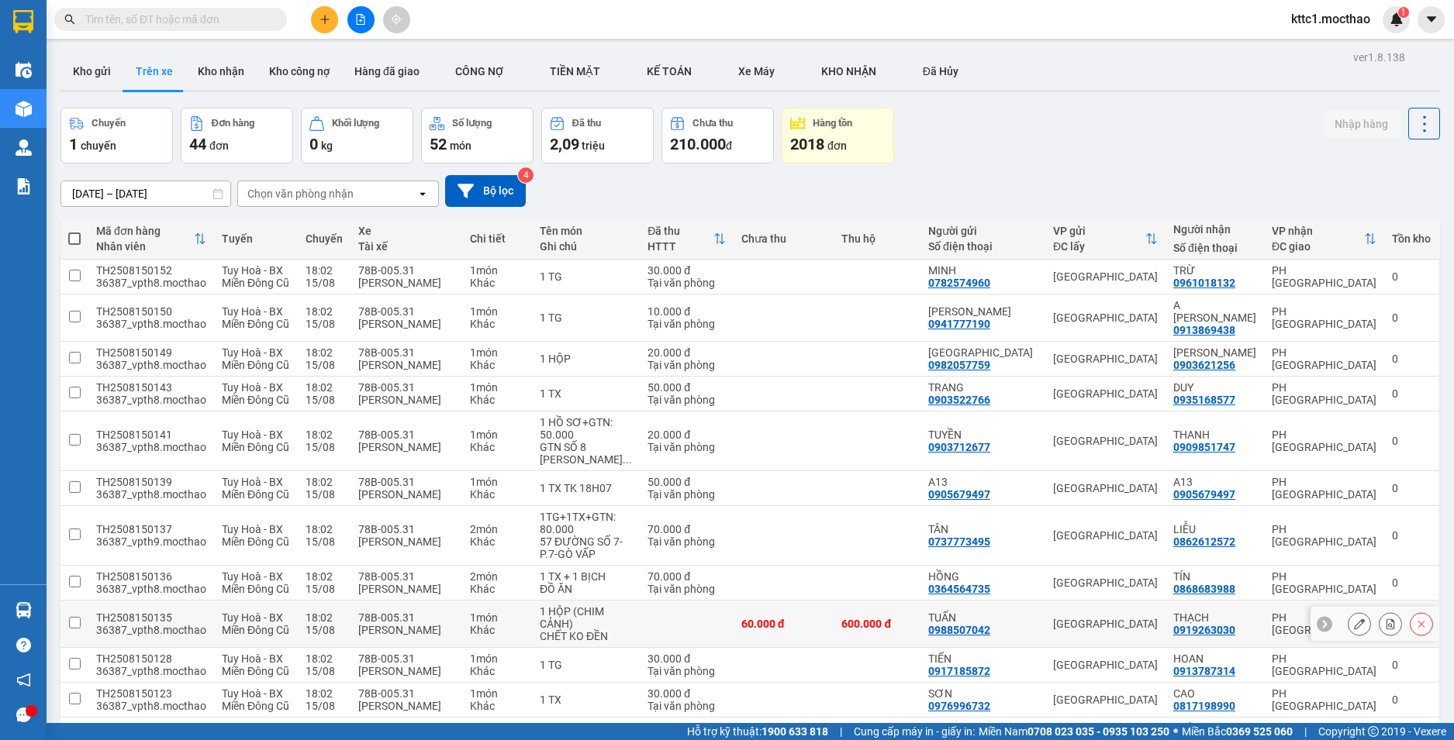
scroll to position [310, 0]
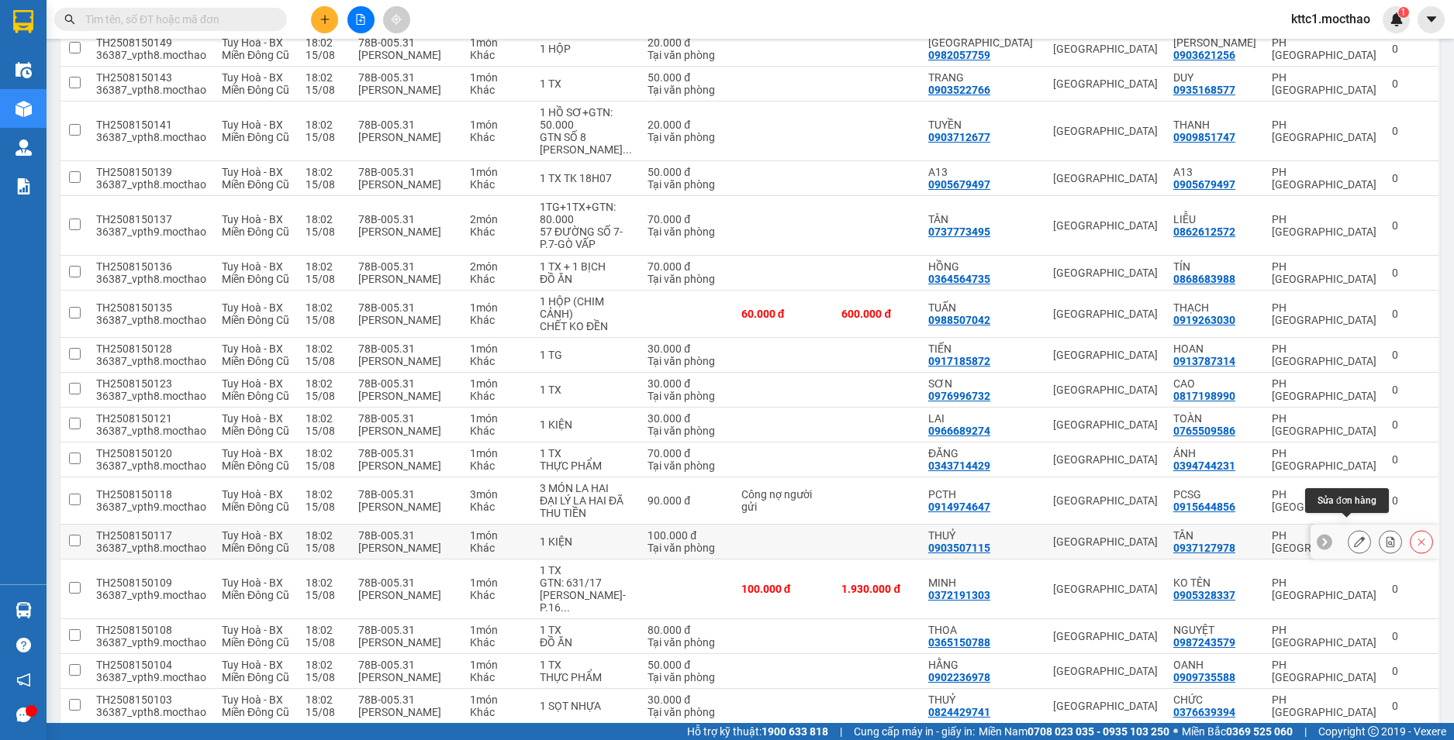
click at [1350, 536] on button at bounding box center [1359, 542] width 22 height 27
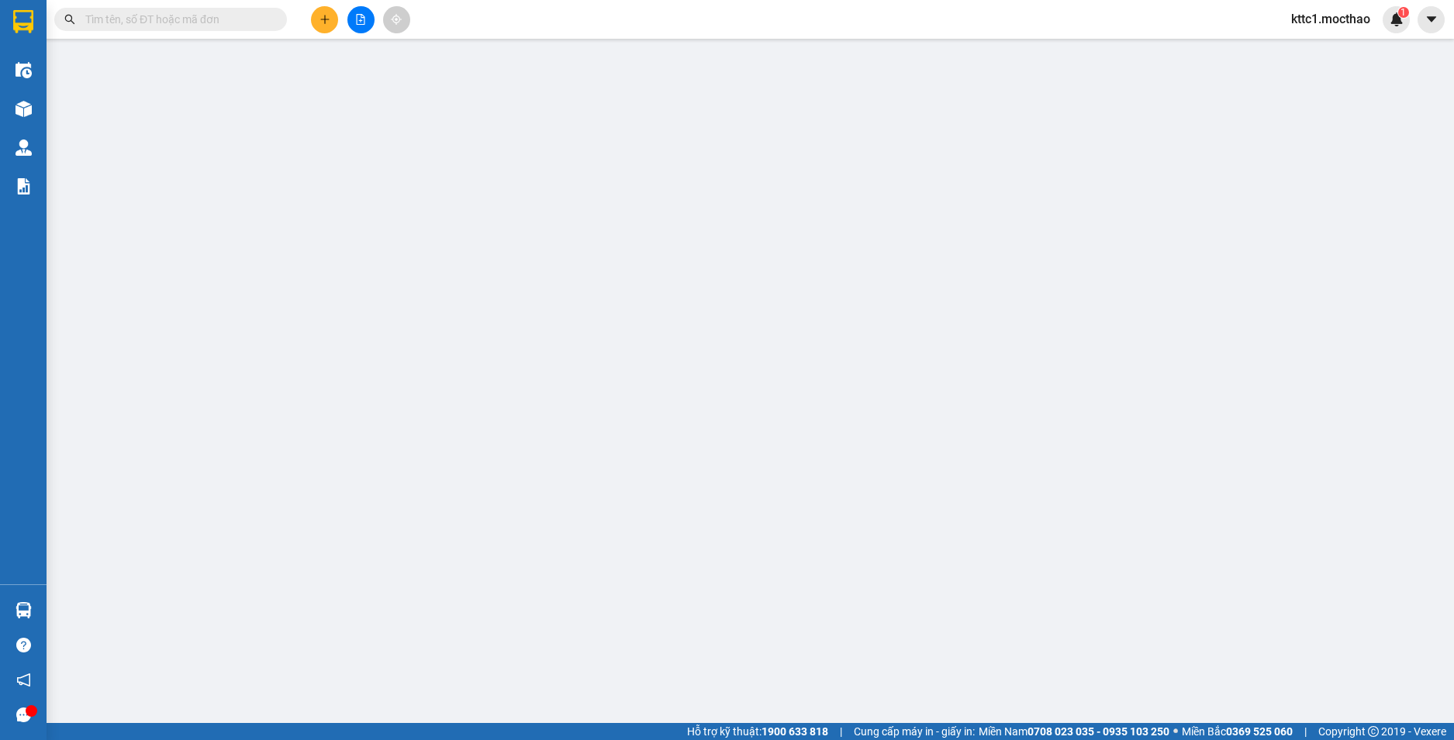
type input "0903507115"
type input "THUỶ"
type input "0937127978"
type input "TÂN"
type input "1"
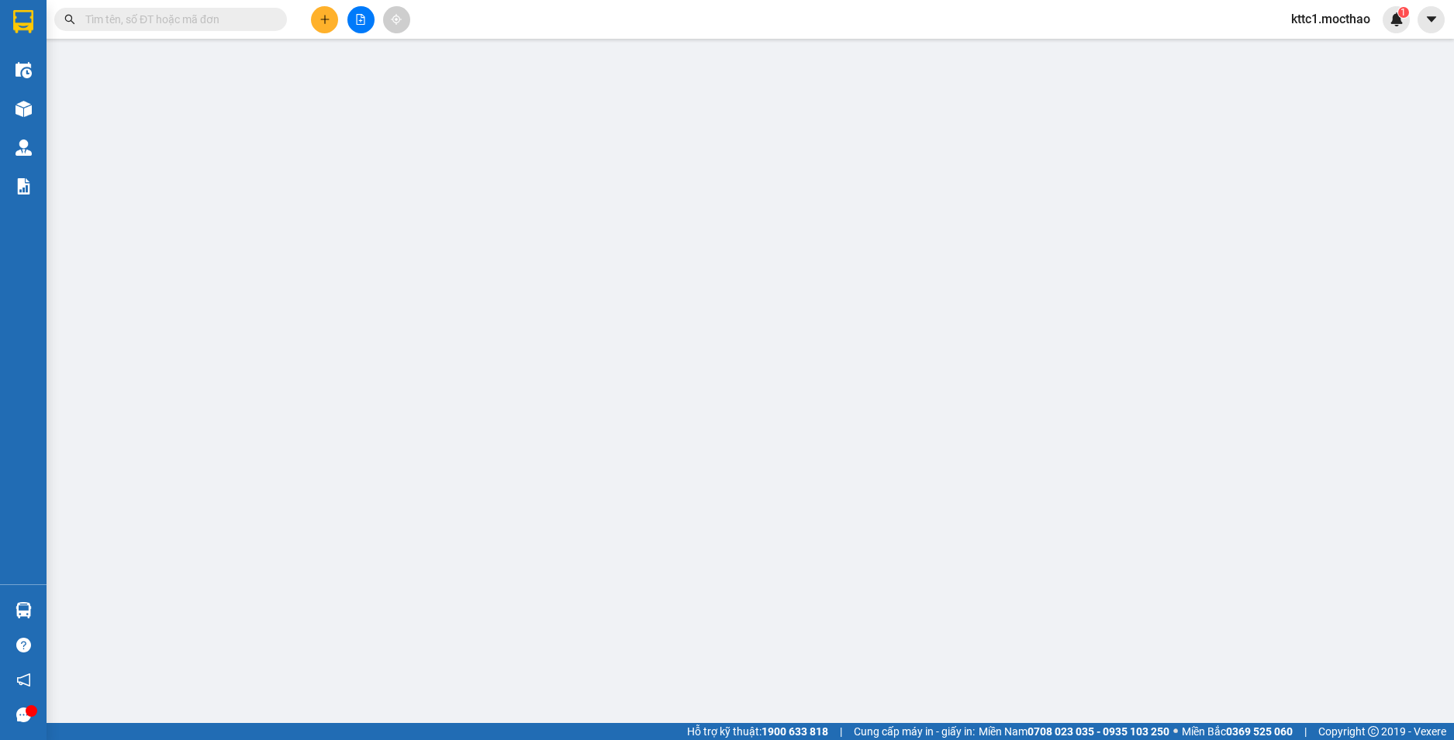
type input "100.000"
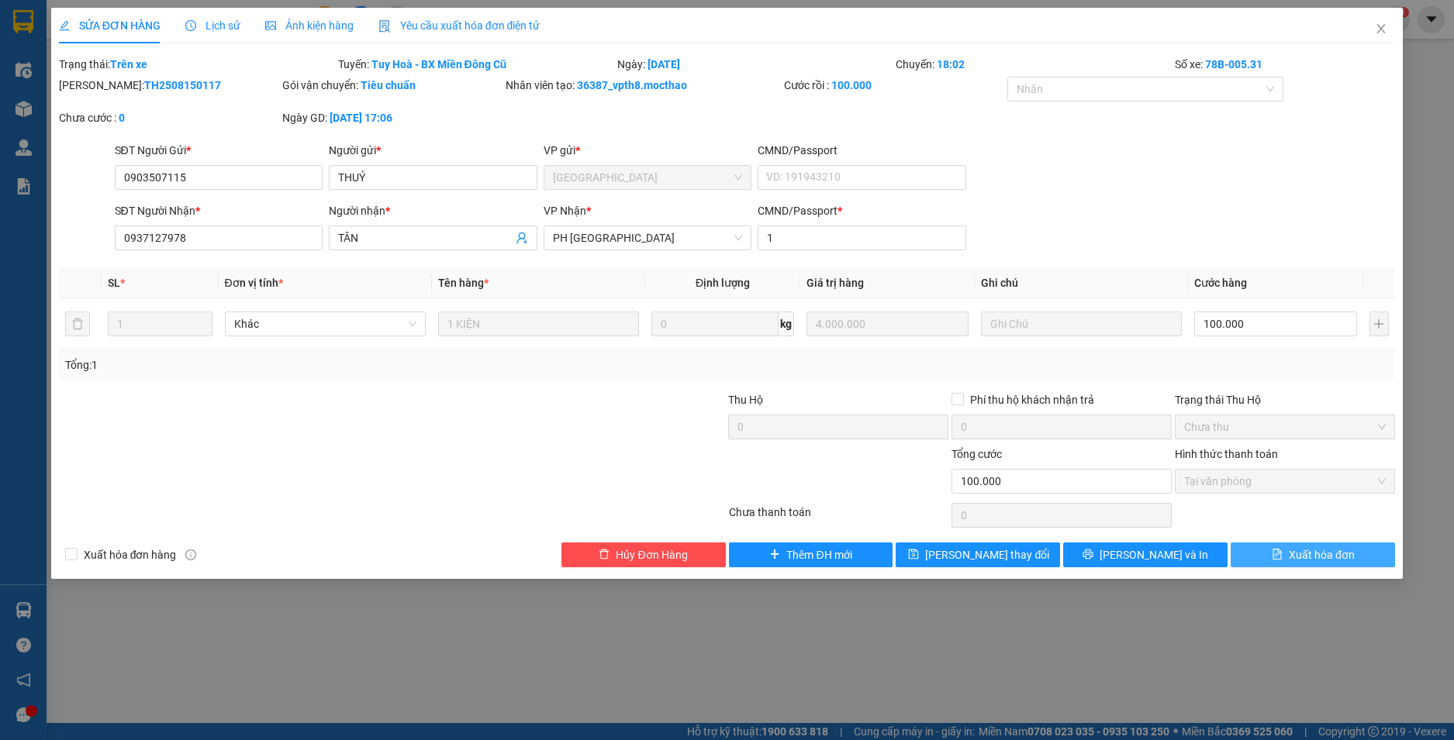
click at [1336, 555] on span "Xuất hóa đơn" at bounding box center [1321, 555] width 66 height 17
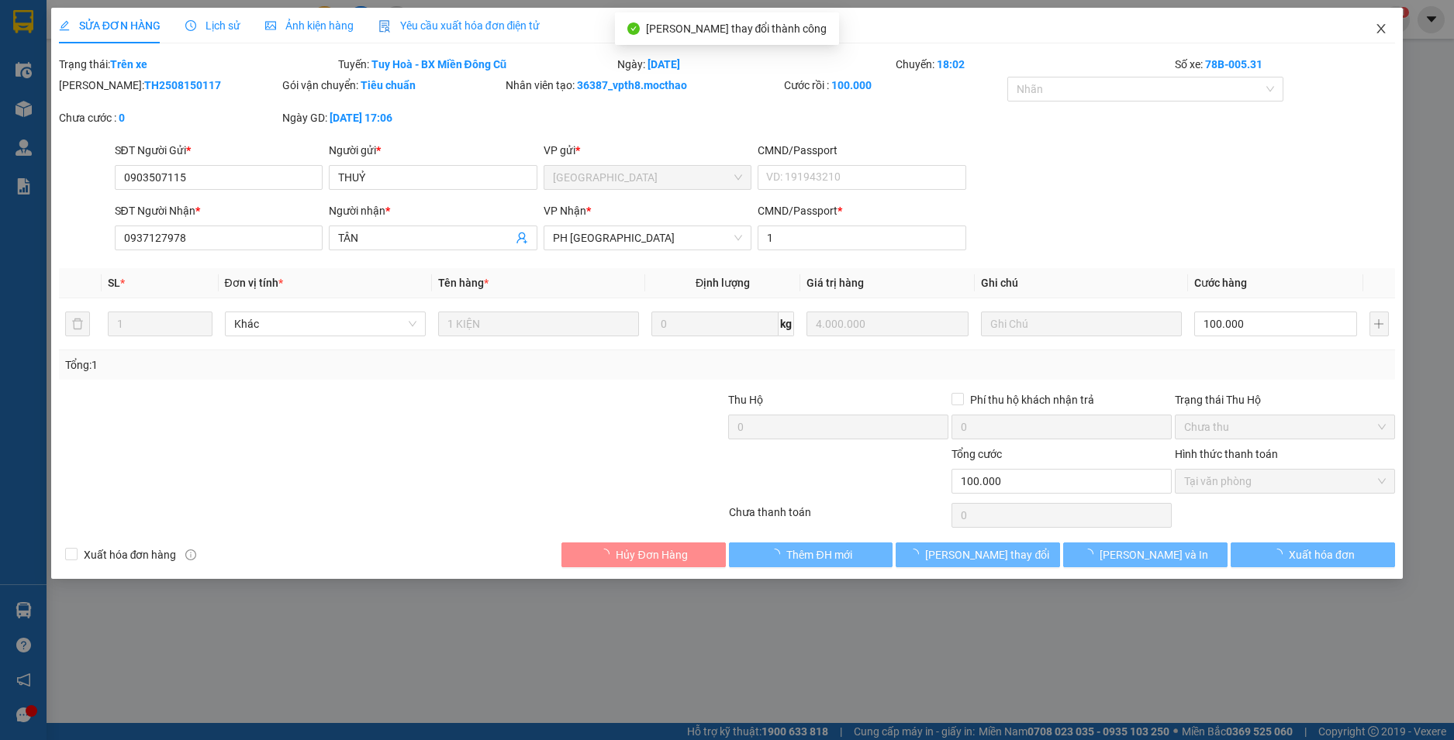
checkbox input "true"
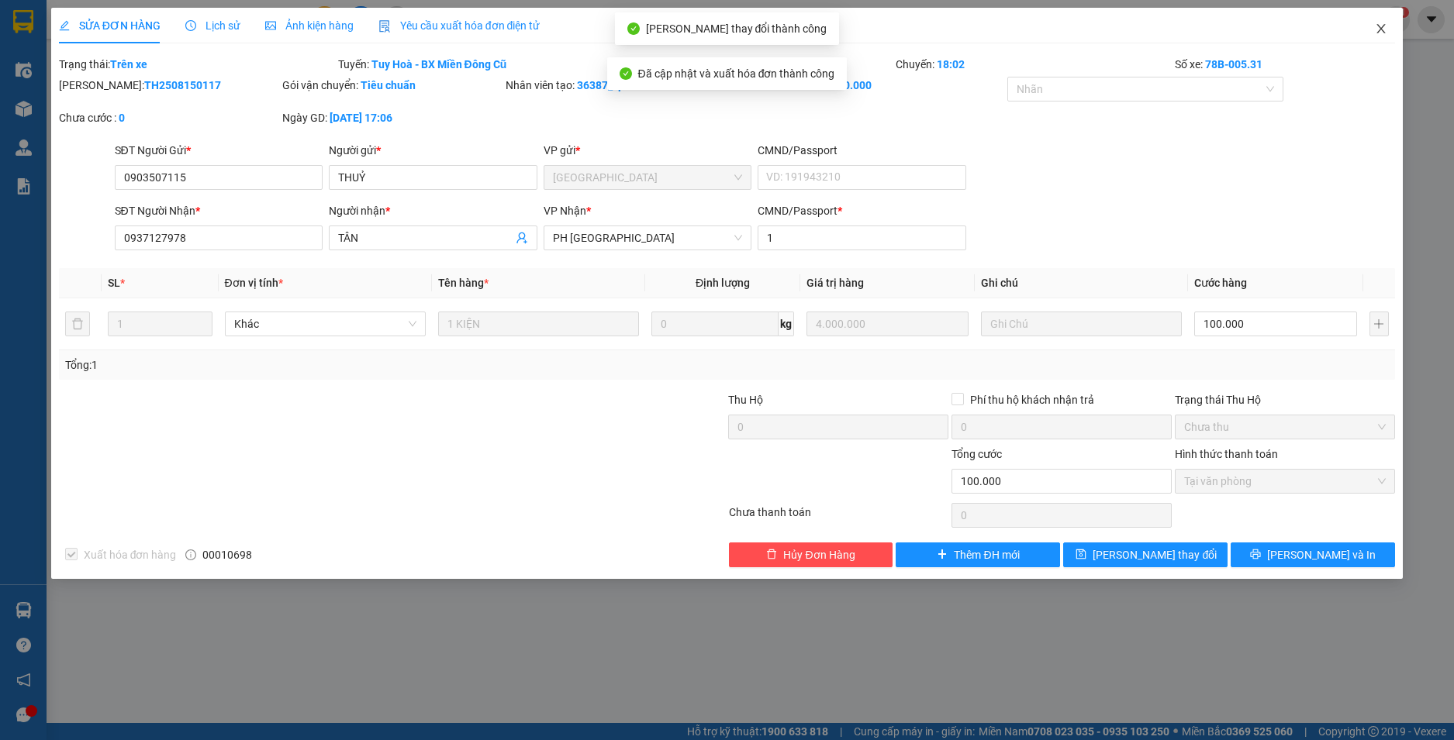
click at [1381, 28] on icon "close" at bounding box center [1380, 28] width 12 height 12
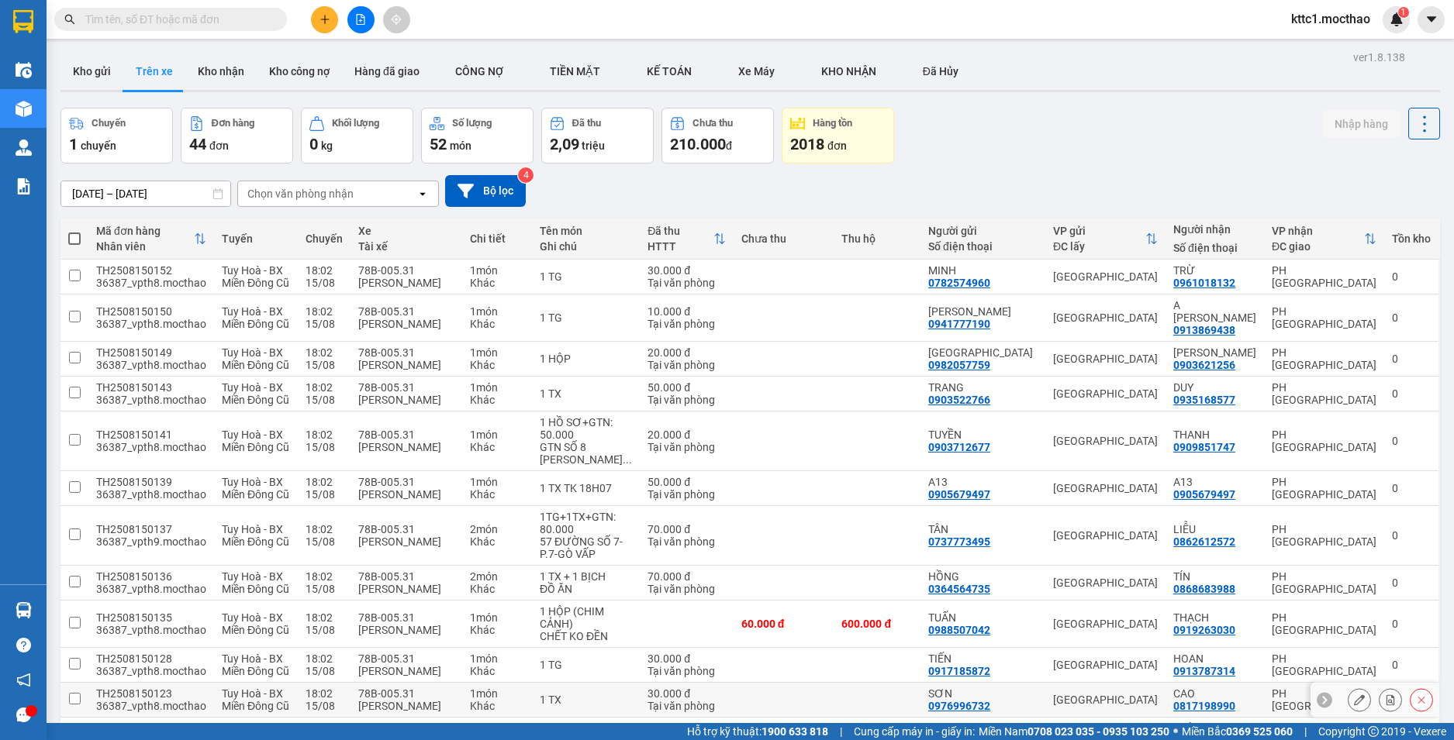
scroll to position [388, 0]
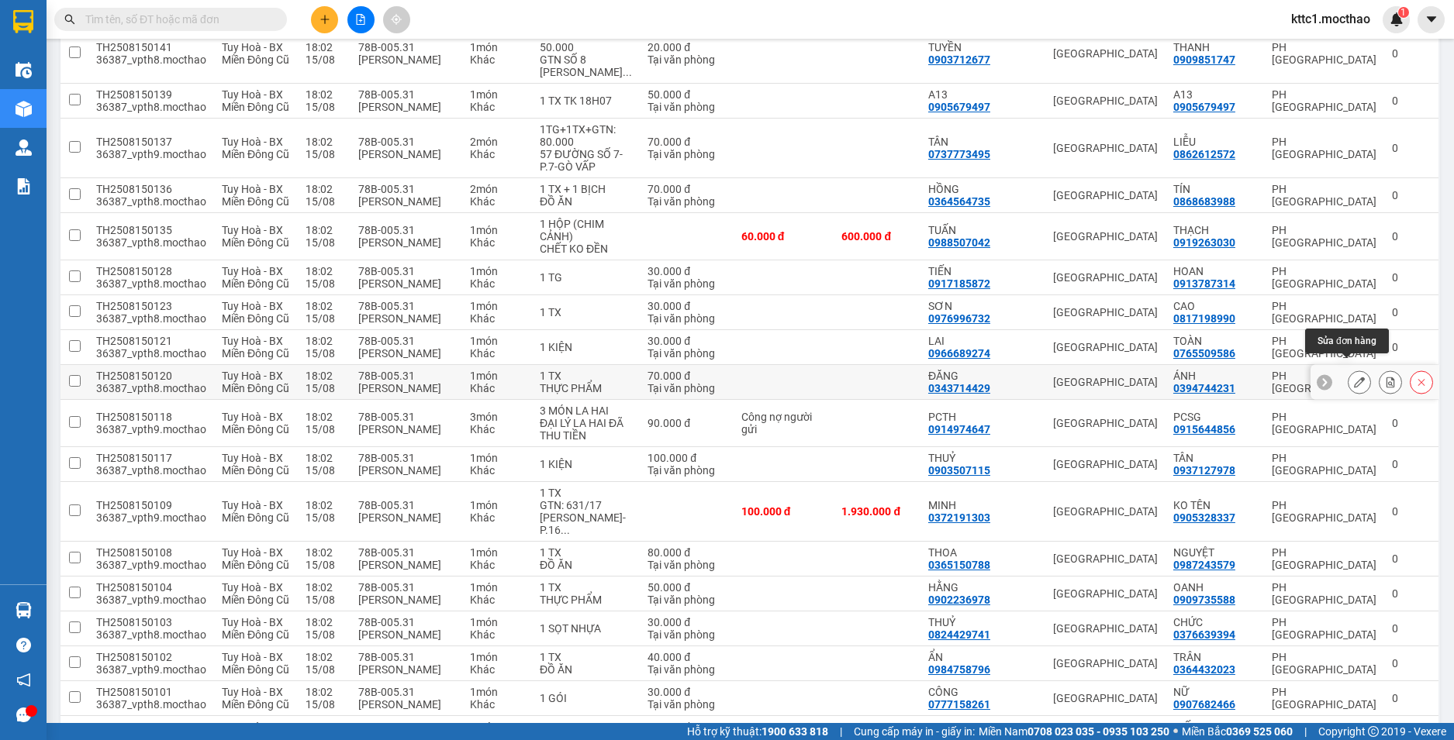
click at [1354, 377] on icon at bounding box center [1359, 382] width 11 height 11
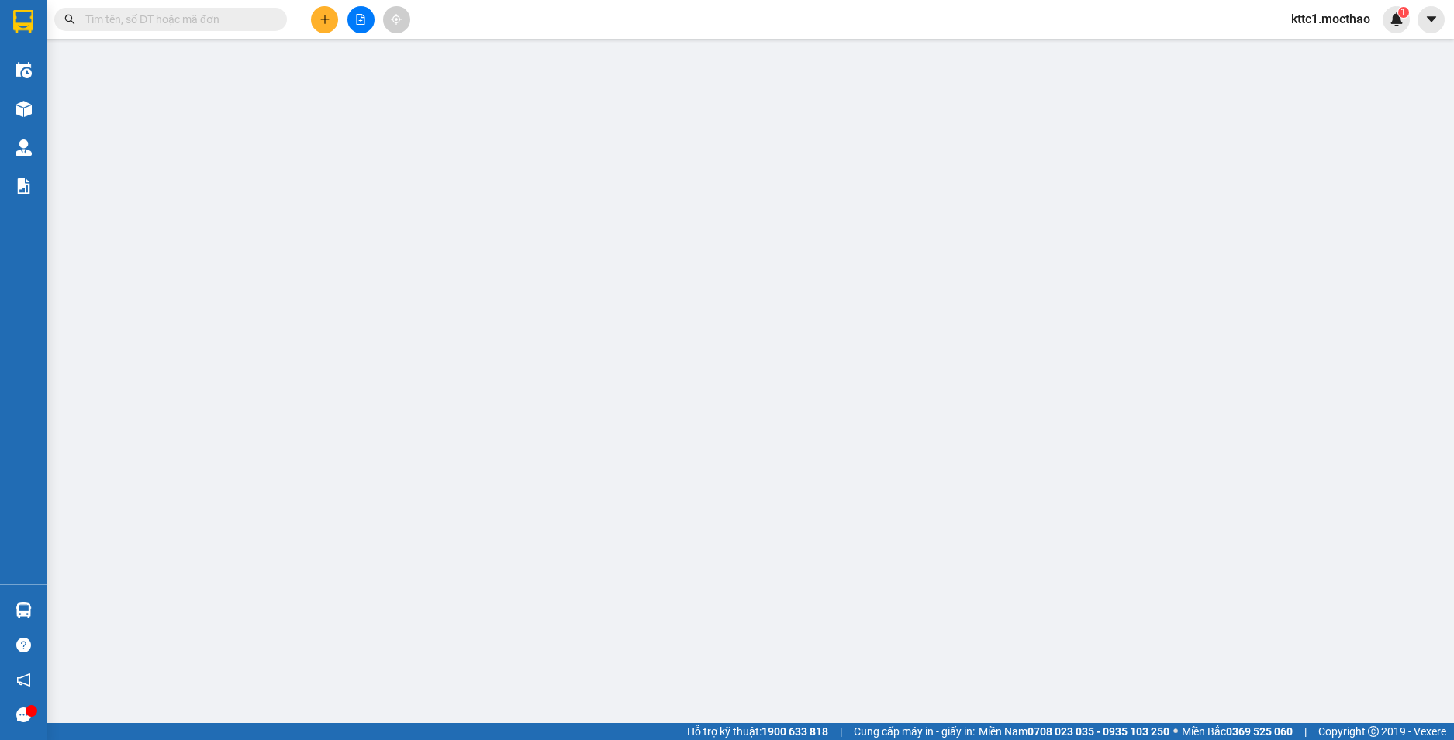
type input "0343714429"
type input "ĐĂNG"
type input "0394744231"
type input "ÁNH"
type input "1"
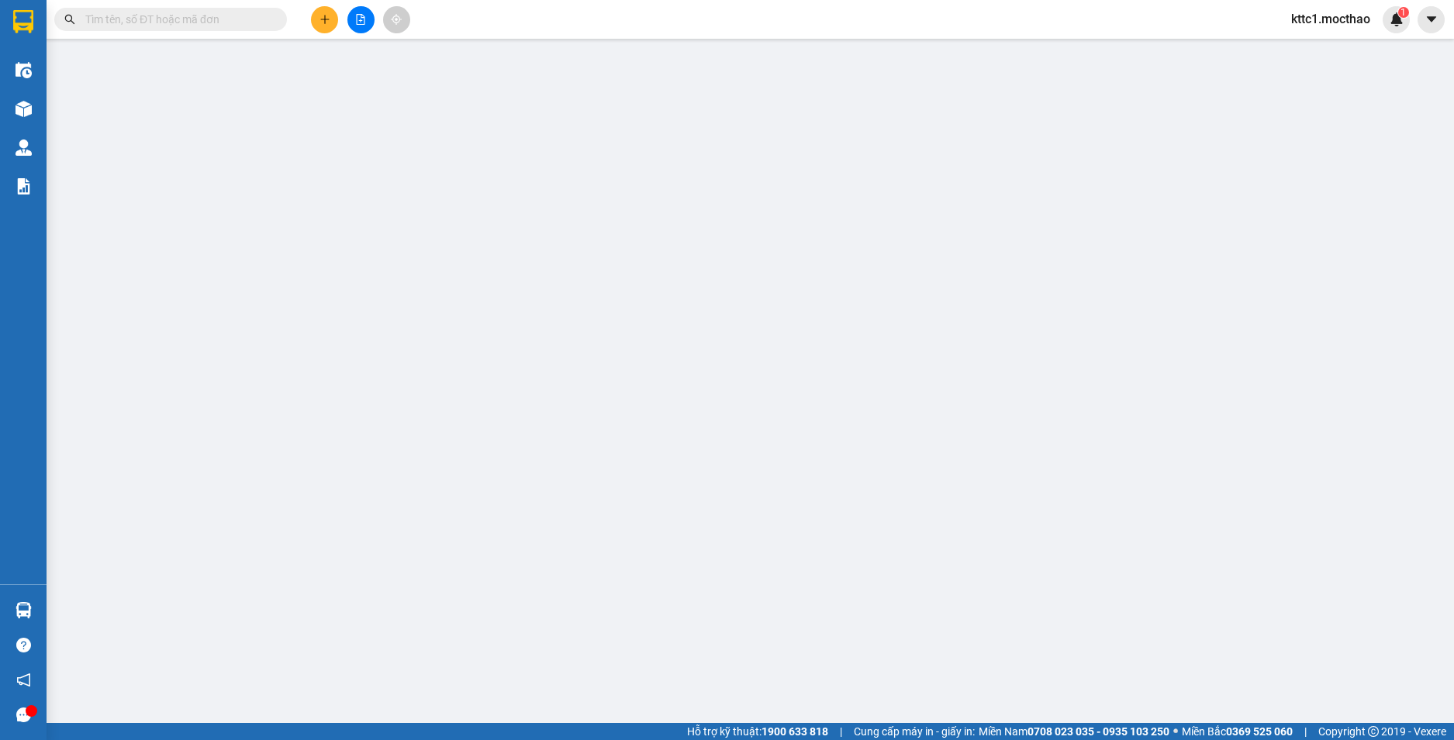
type input "70.000"
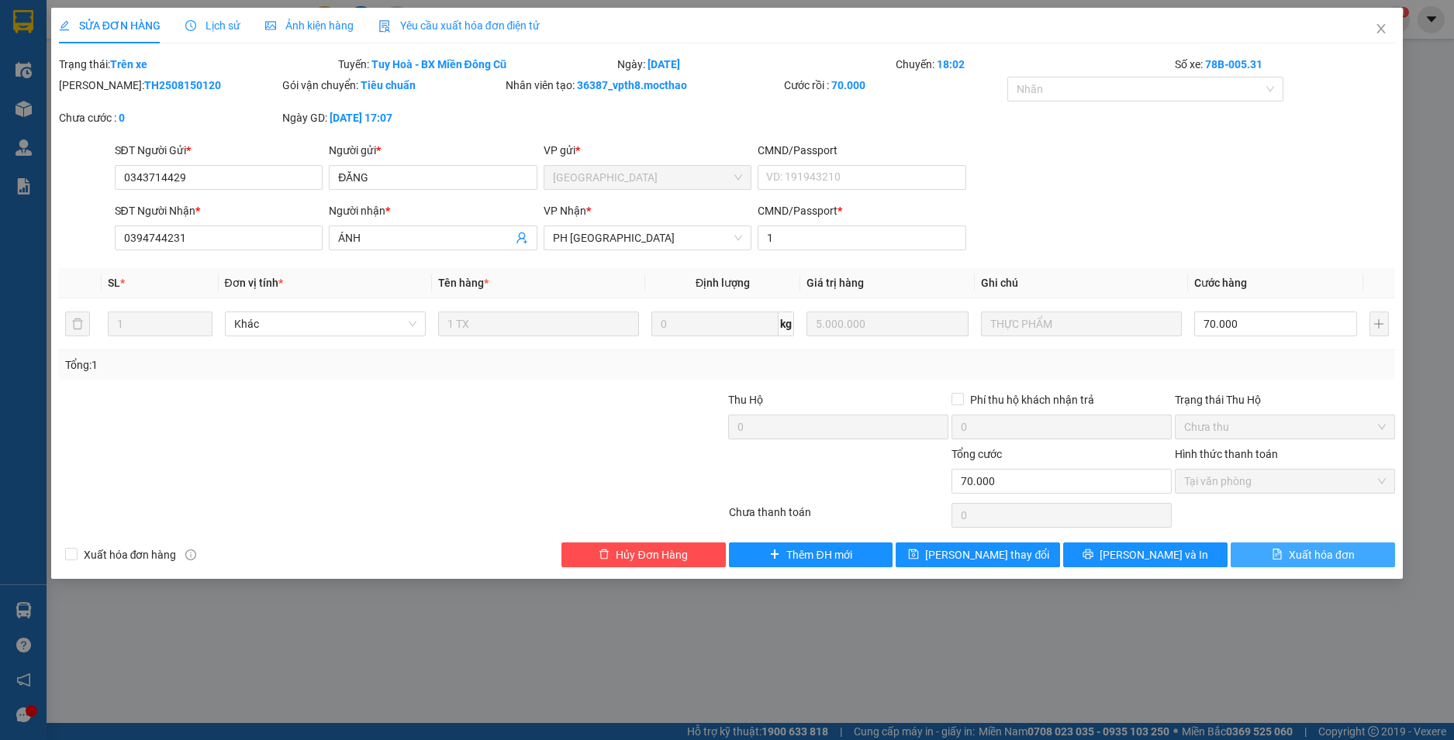
click at [1312, 550] on span "Xuất hóa đơn" at bounding box center [1321, 555] width 66 height 17
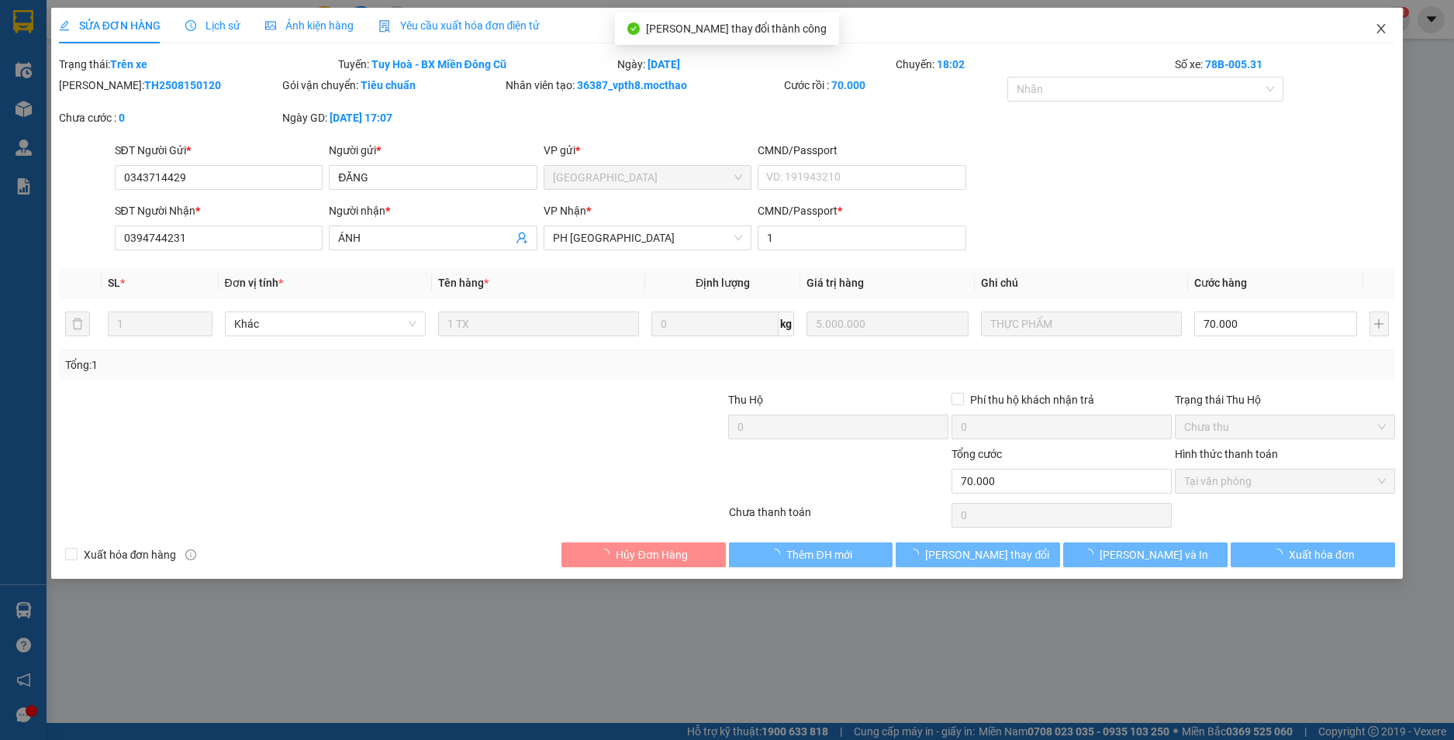
checkbox input "true"
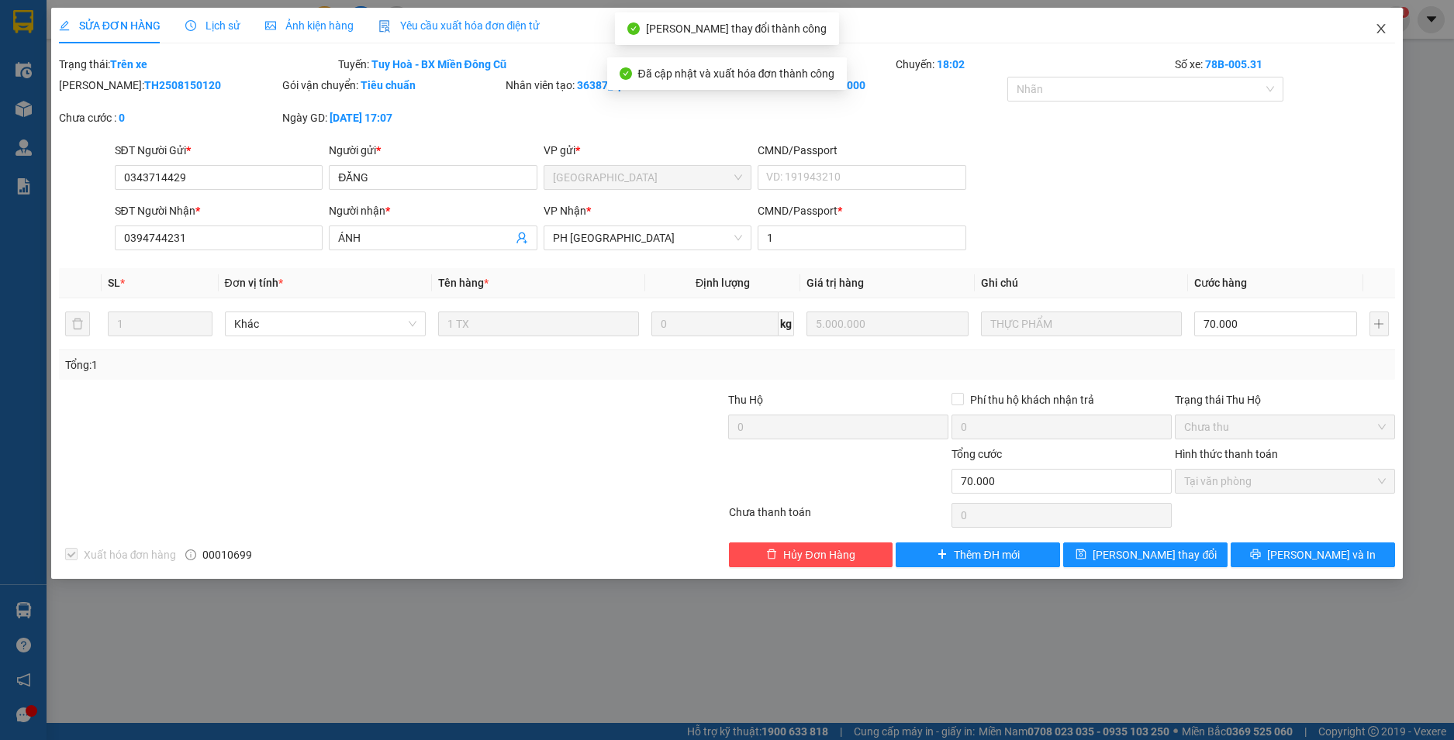
click at [1384, 28] on icon "close" at bounding box center [1380, 28] width 12 height 12
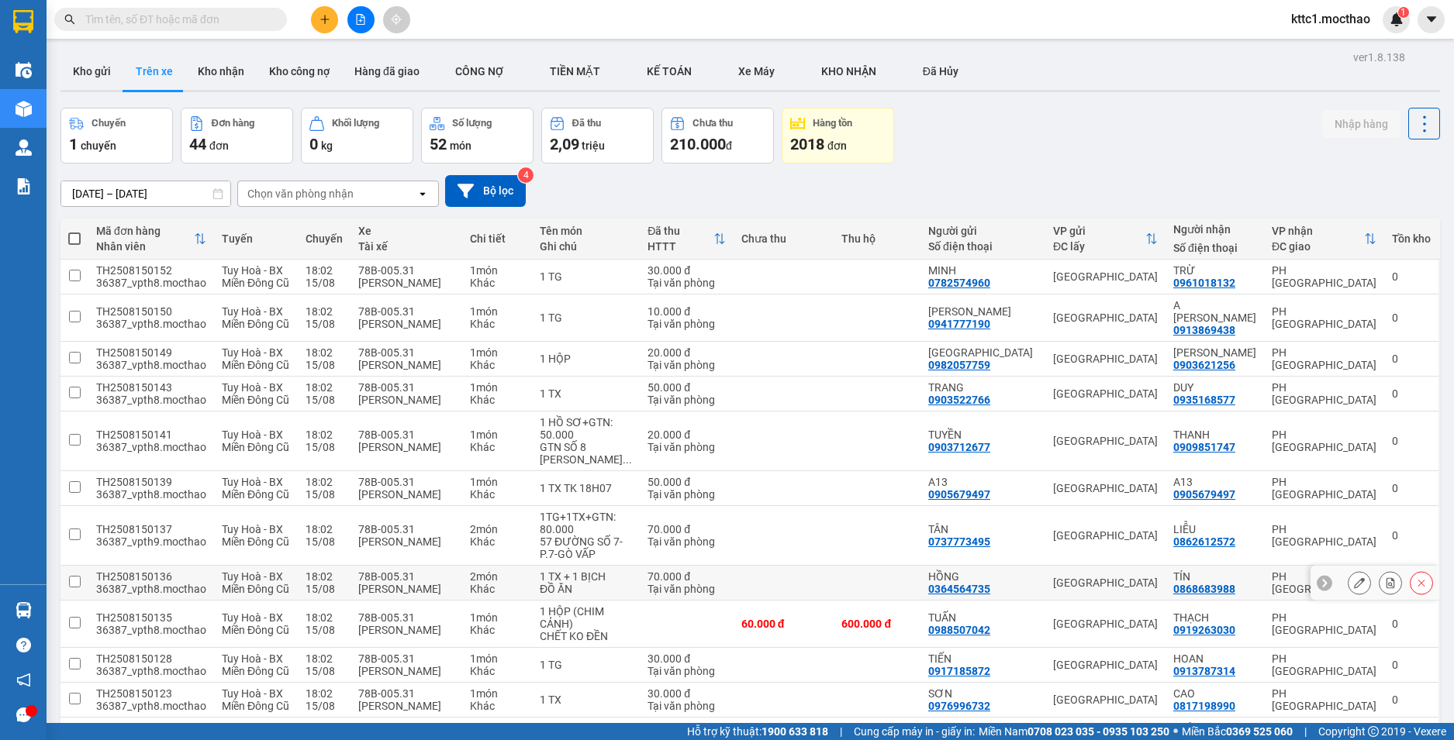
scroll to position [310, 0]
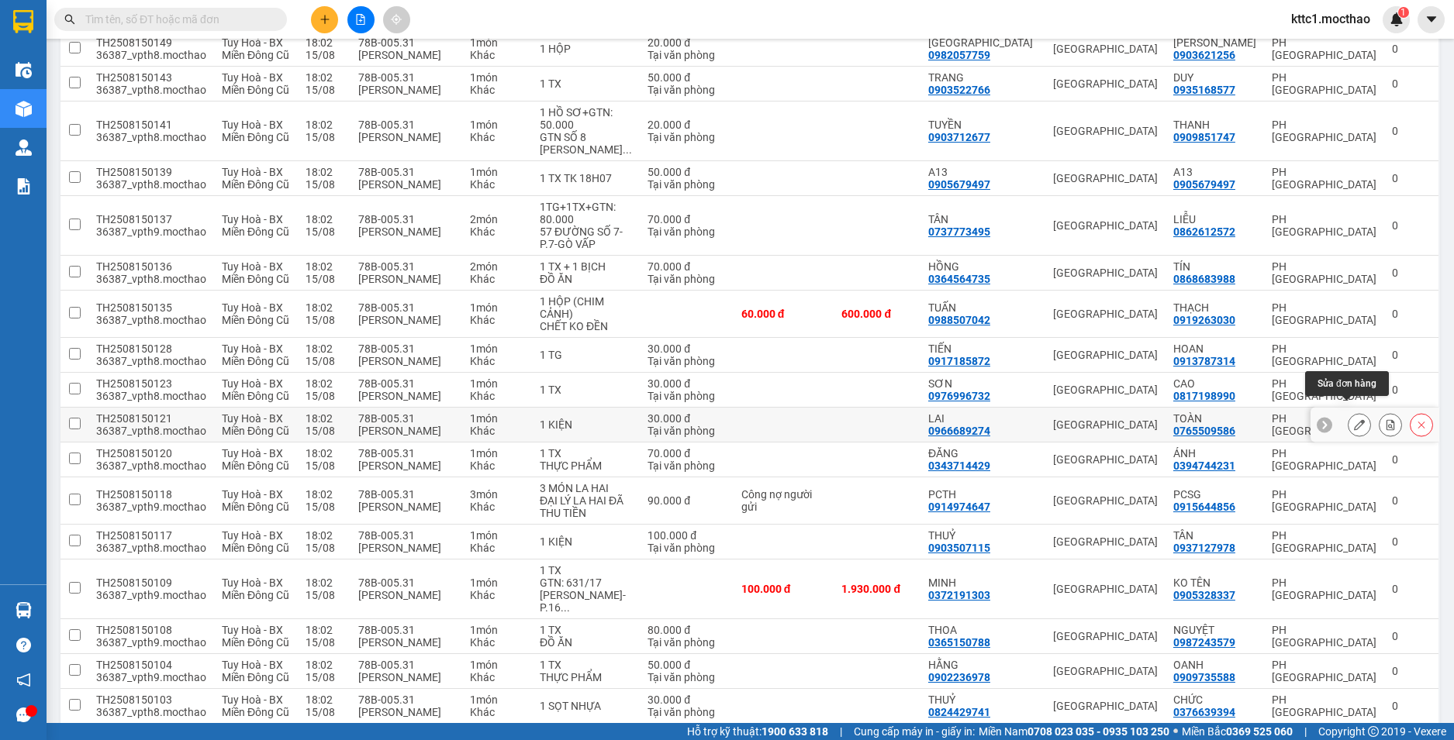
click at [1354, 419] on icon at bounding box center [1359, 424] width 11 height 11
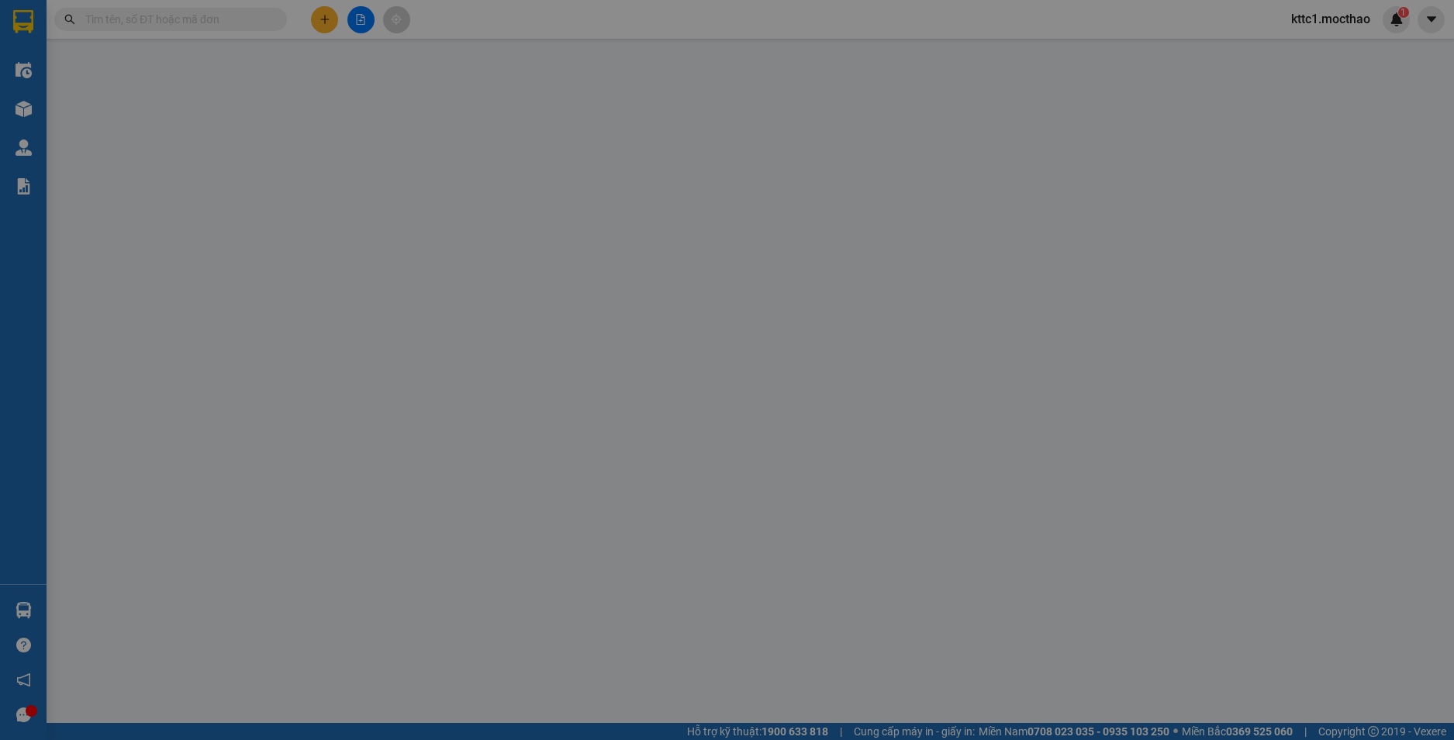
type input "0966689274"
type input "LAI"
type input "0765509586"
type input "TOÀN"
type input "1"
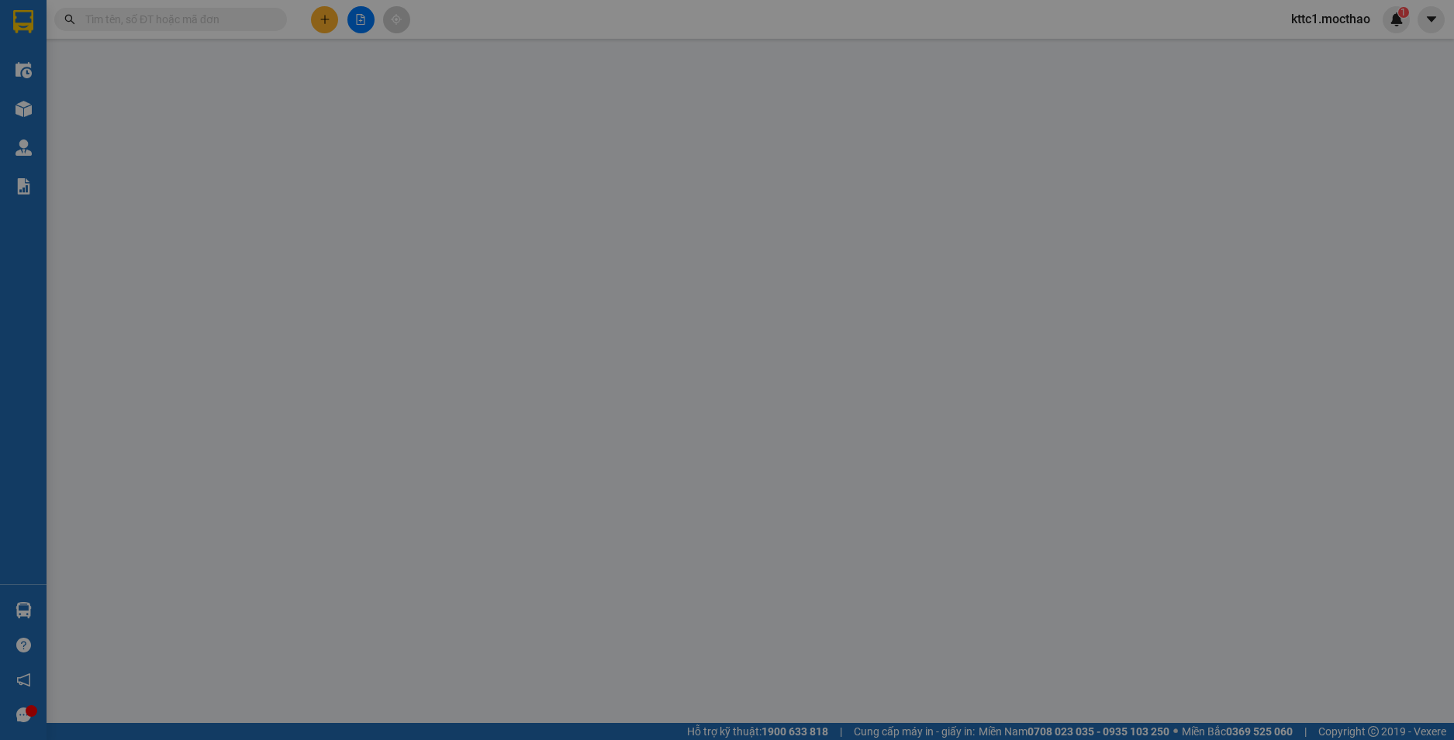
type input "30.000"
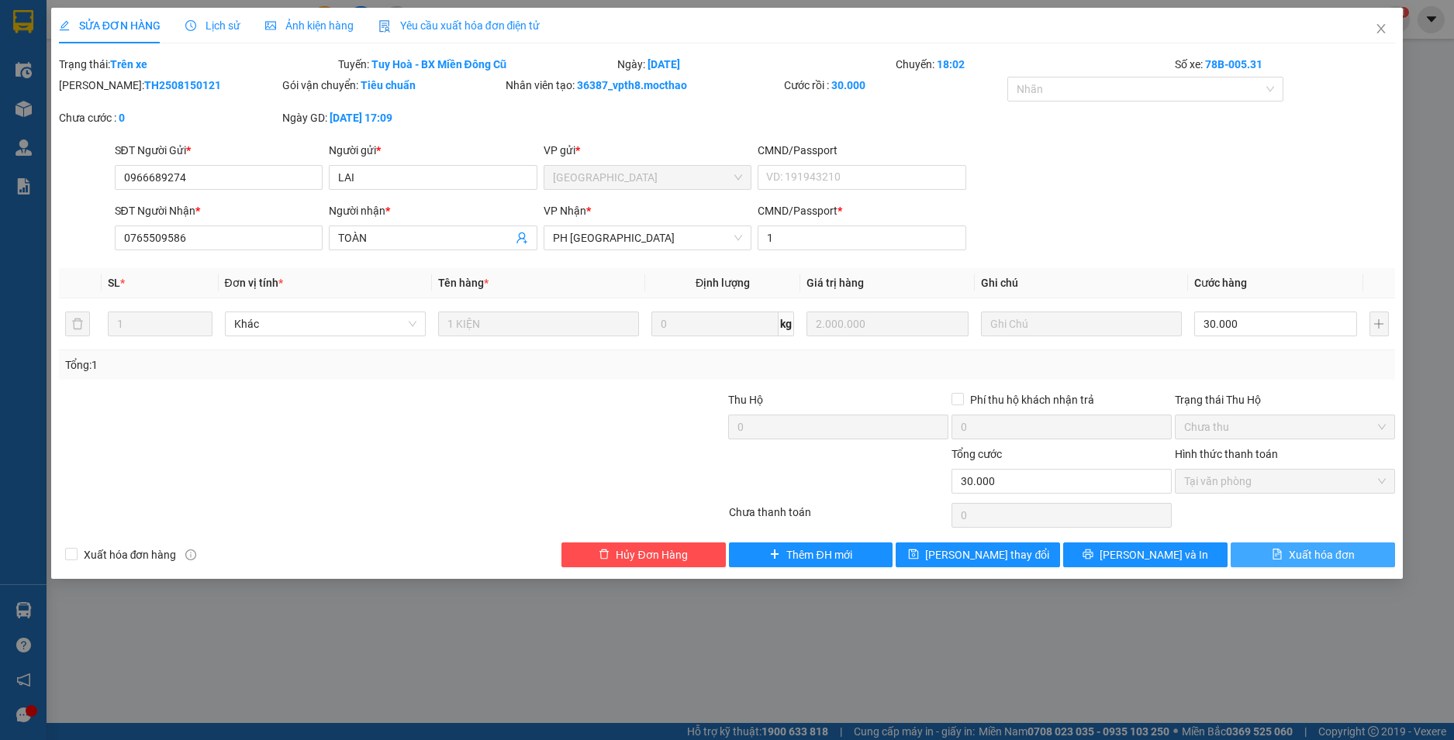
drag, startPoint x: 1315, startPoint y: 554, endPoint x: 1314, endPoint y: 546, distance: 8.6
click at [1314, 554] on span "Xuất hóa đơn" at bounding box center [1321, 555] width 66 height 17
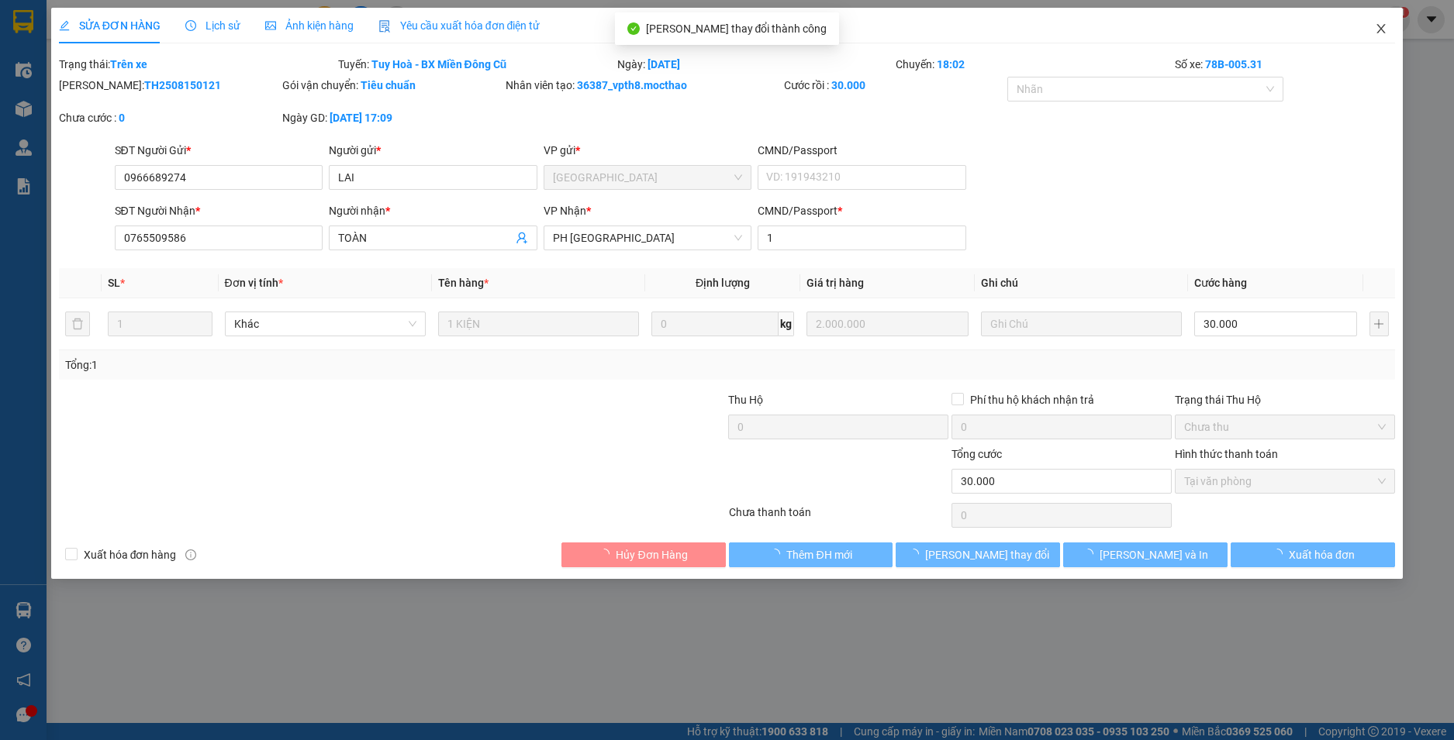
checkbox input "true"
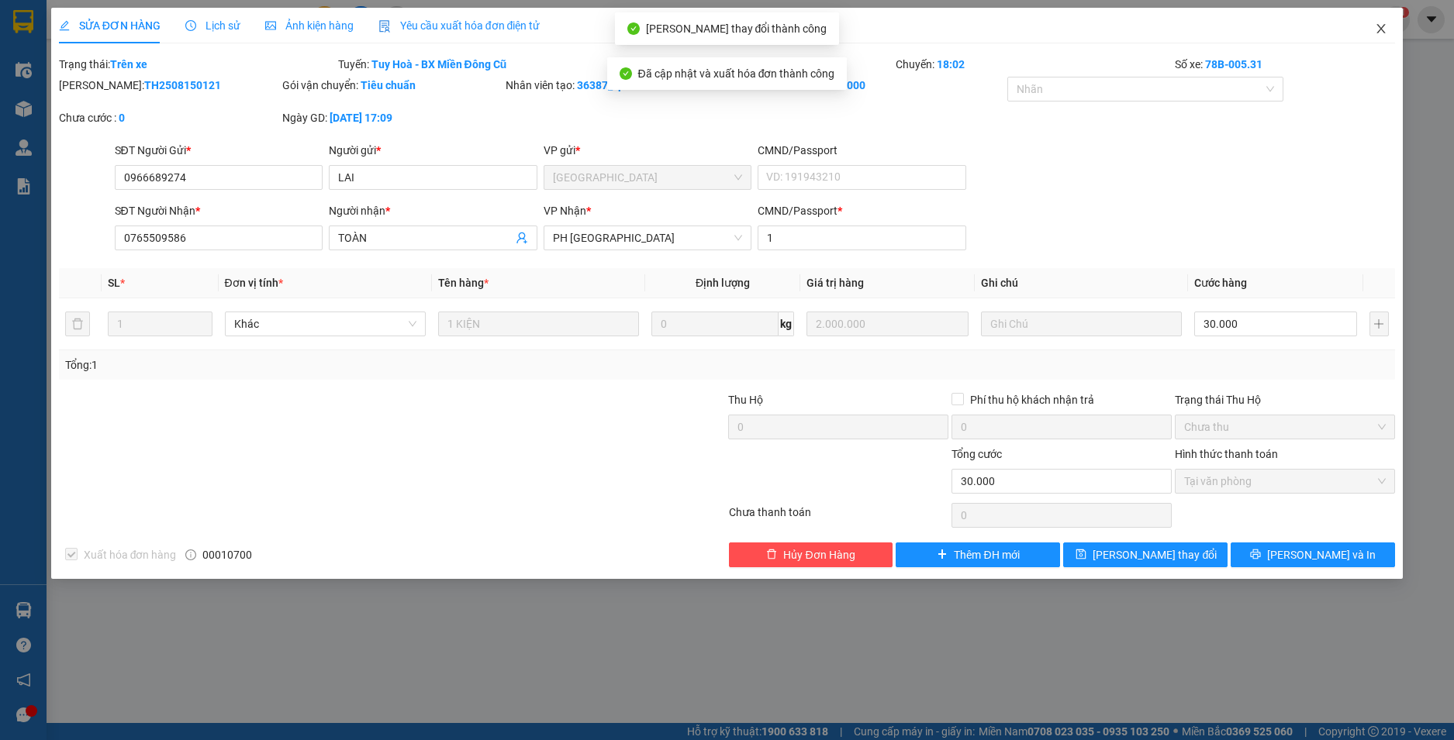
click at [1381, 26] on icon "close" at bounding box center [1380, 28] width 12 height 12
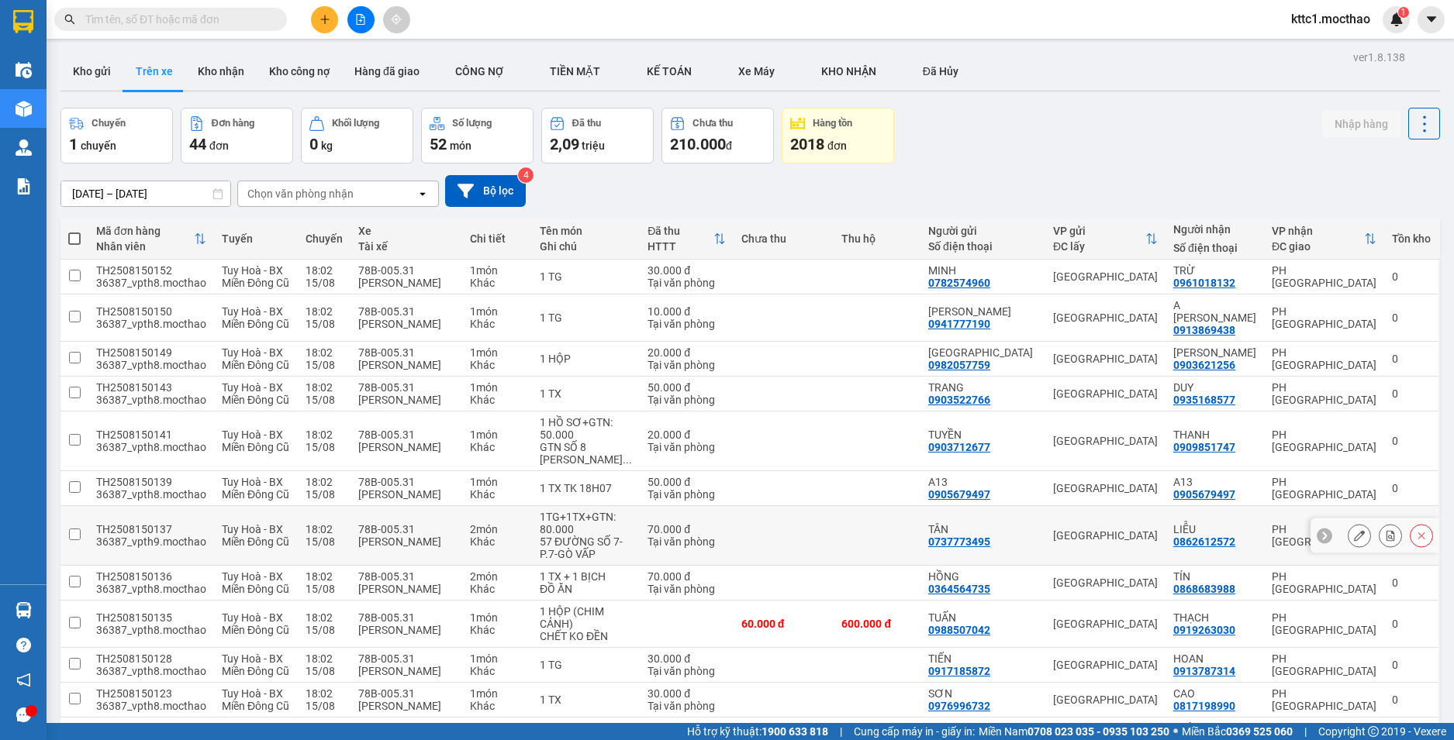
scroll to position [155, 0]
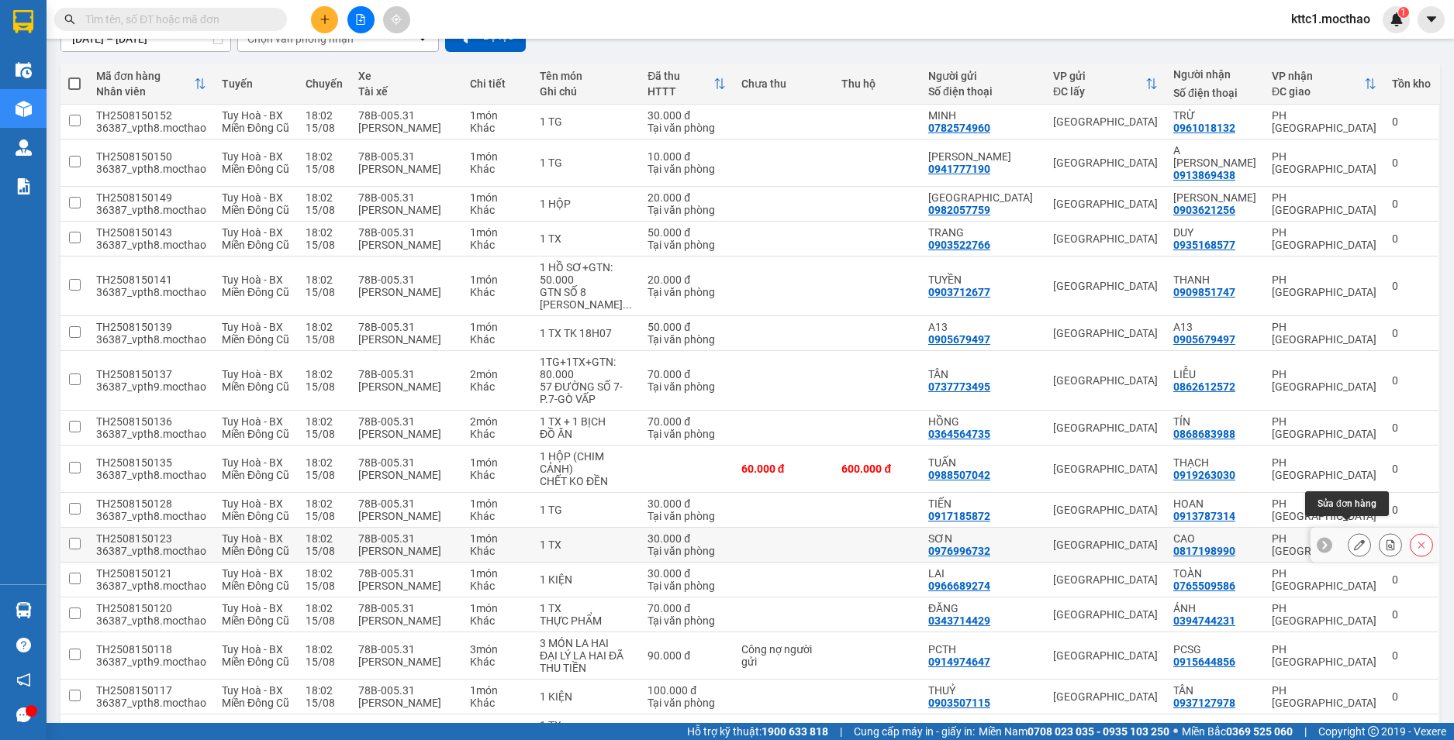
click at [1354, 540] on icon at bounding box center [1359, 545] width 11 height 11
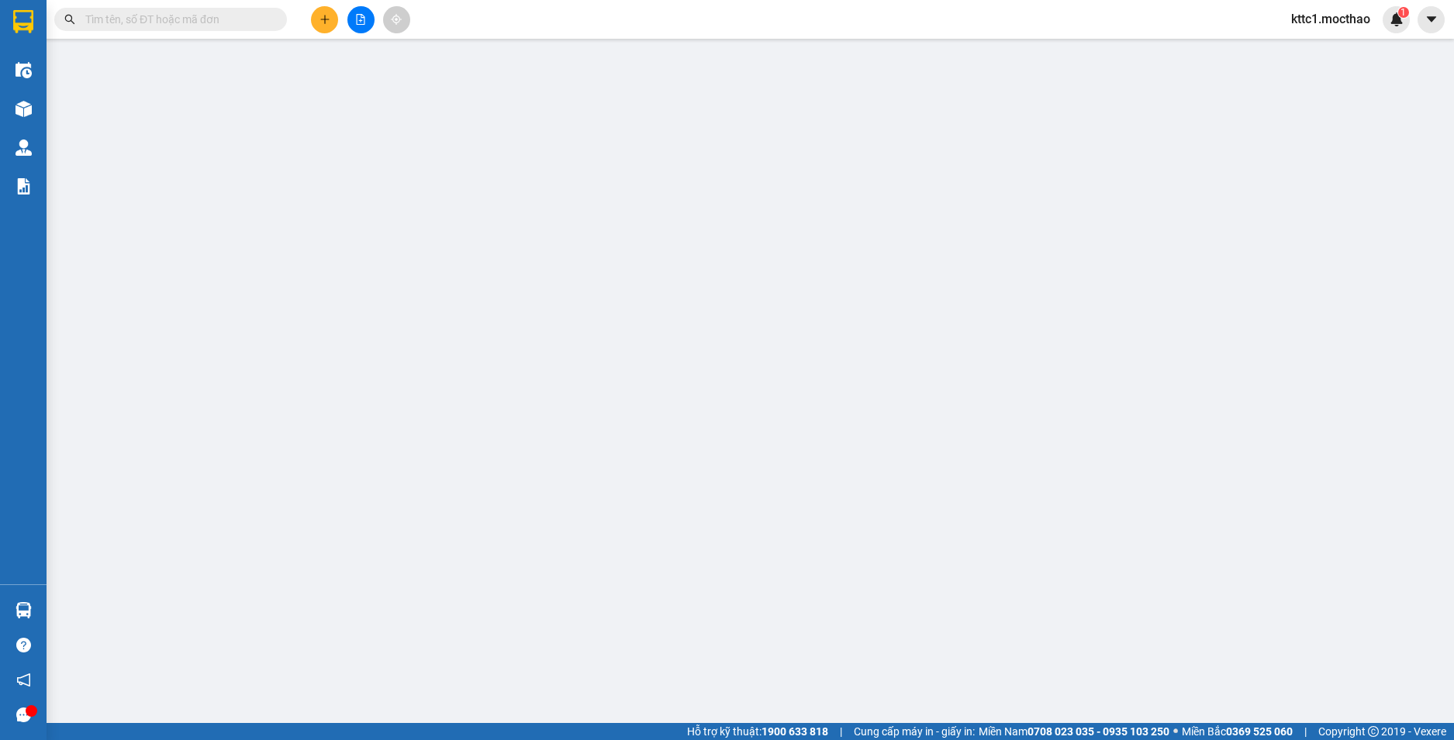
type input "0976996732"
type input "SƠN"
type input "0817198990"
type input "CAO"
type input "1"
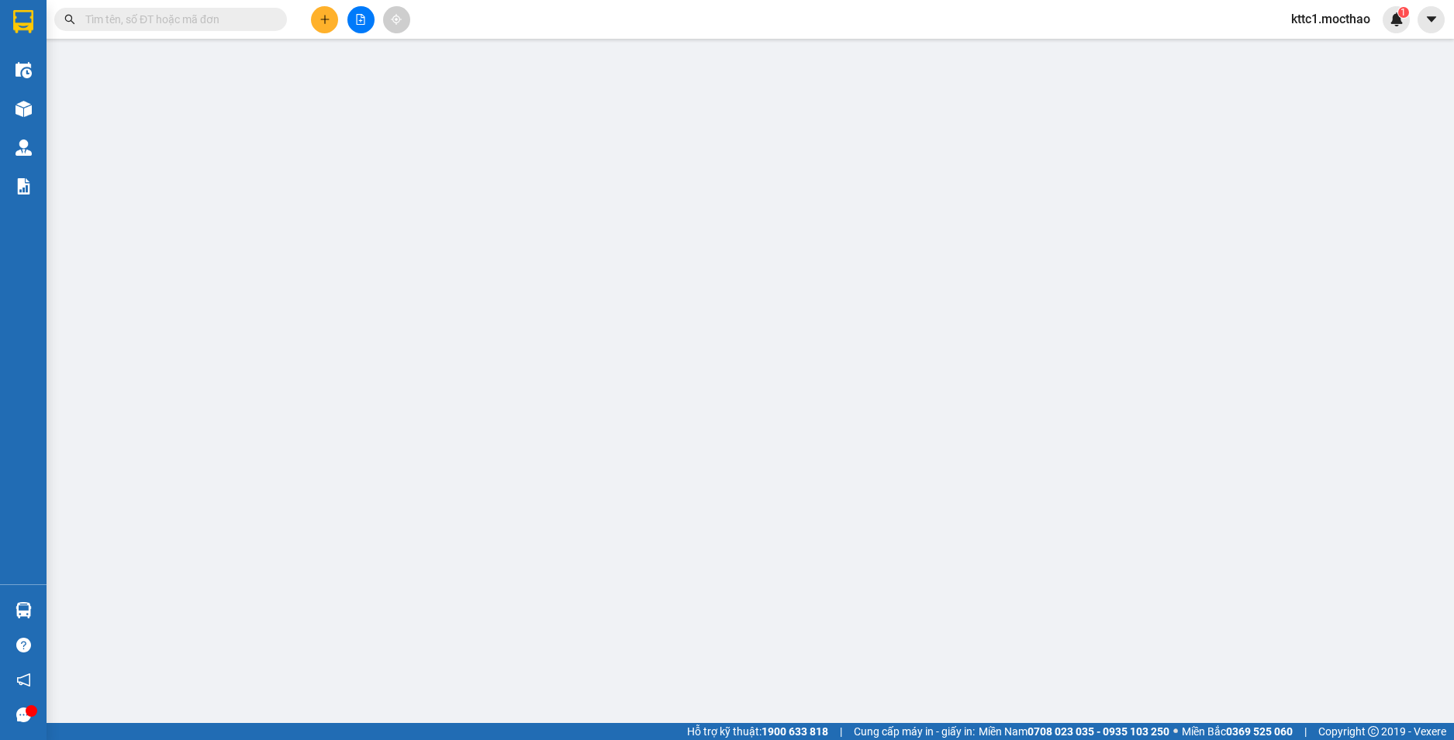
type input "30.000"
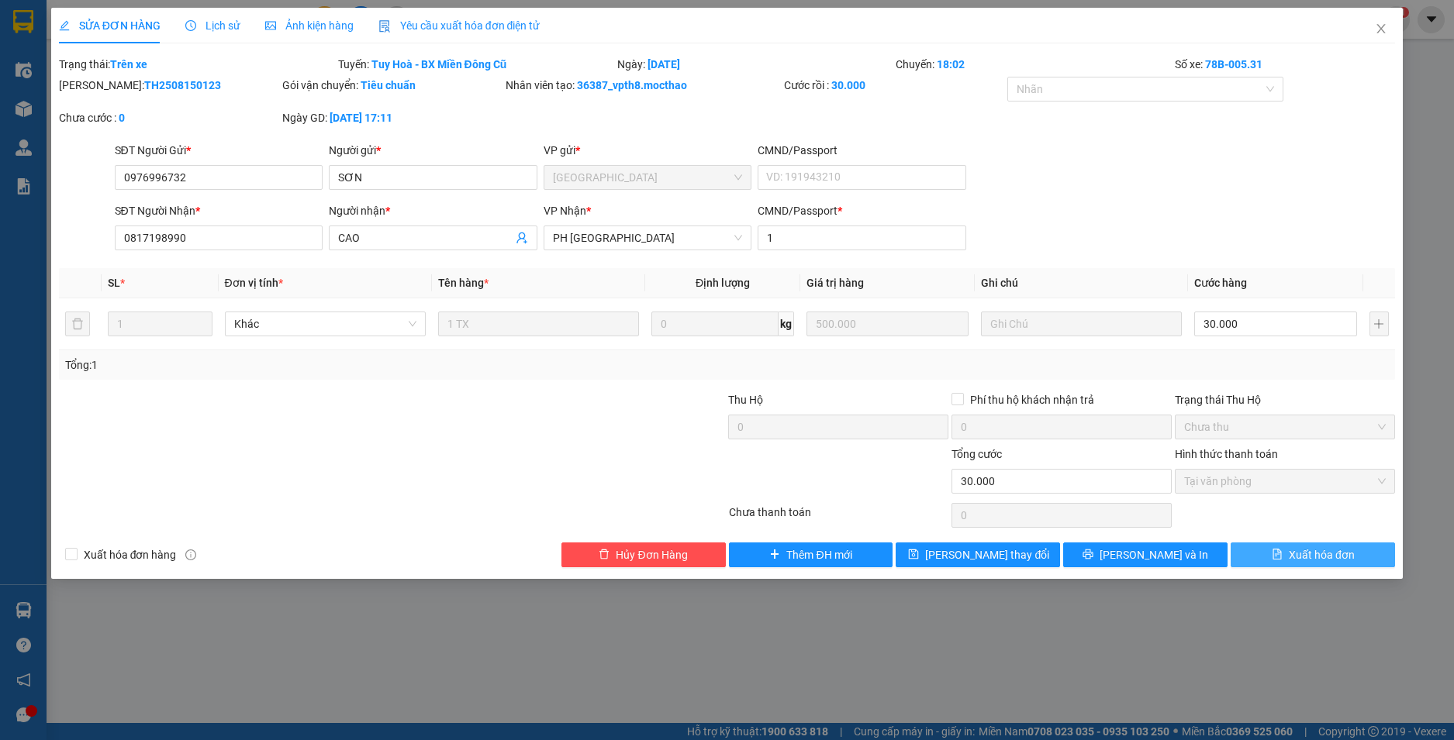
click at [1334, 557] on span "Xuất hóa đơn" at bounding box center [1321, 555] width 66 height 17
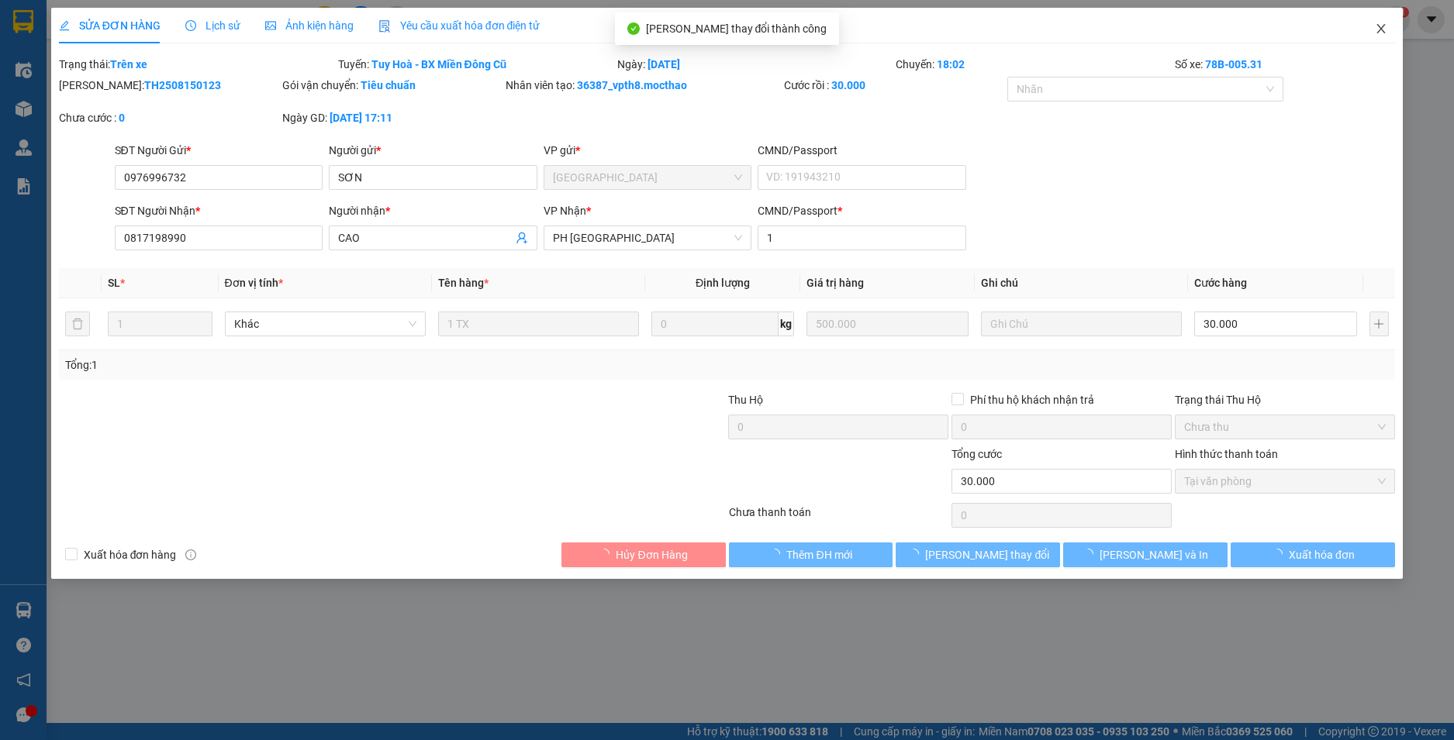
checkbox input "true"
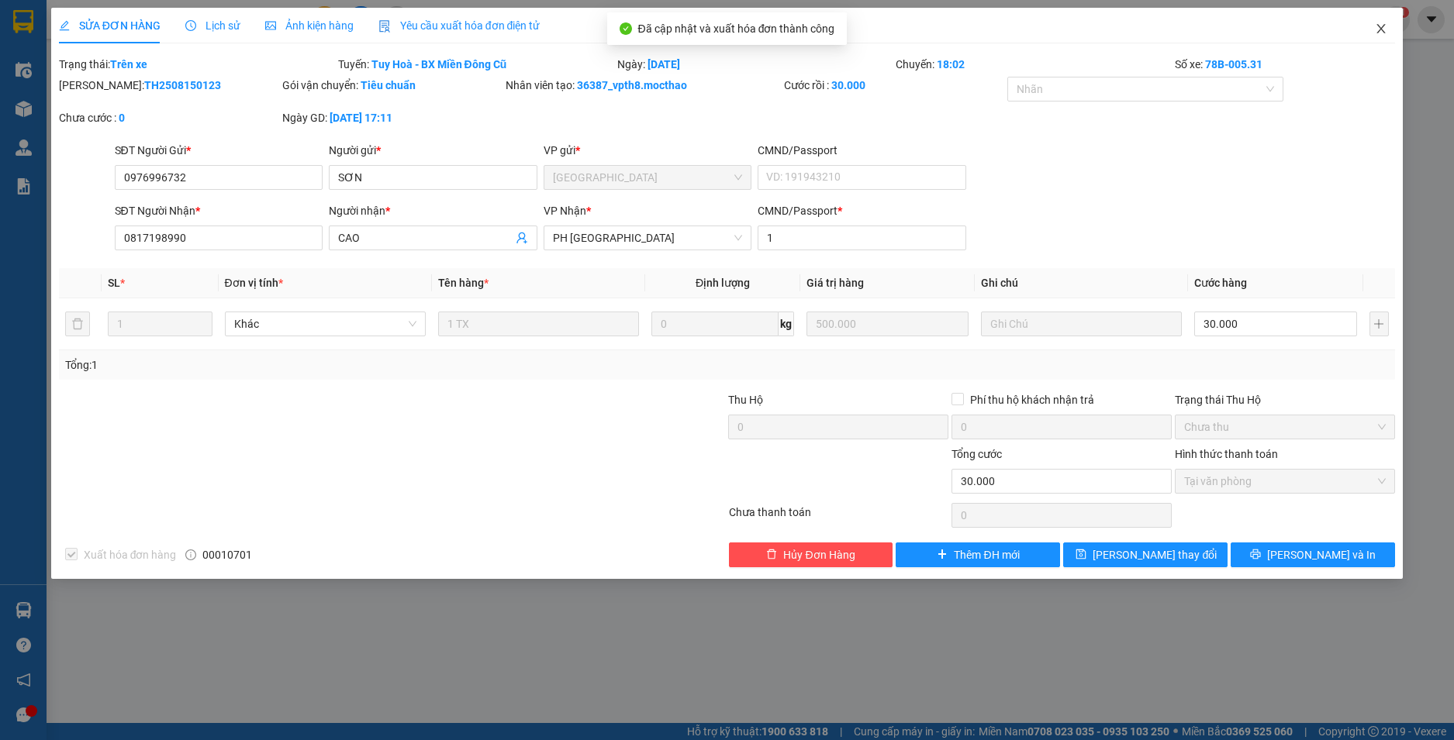
click at [1378, 29] on icon "close" at bounding box center [1380, 28] width 12 height 12
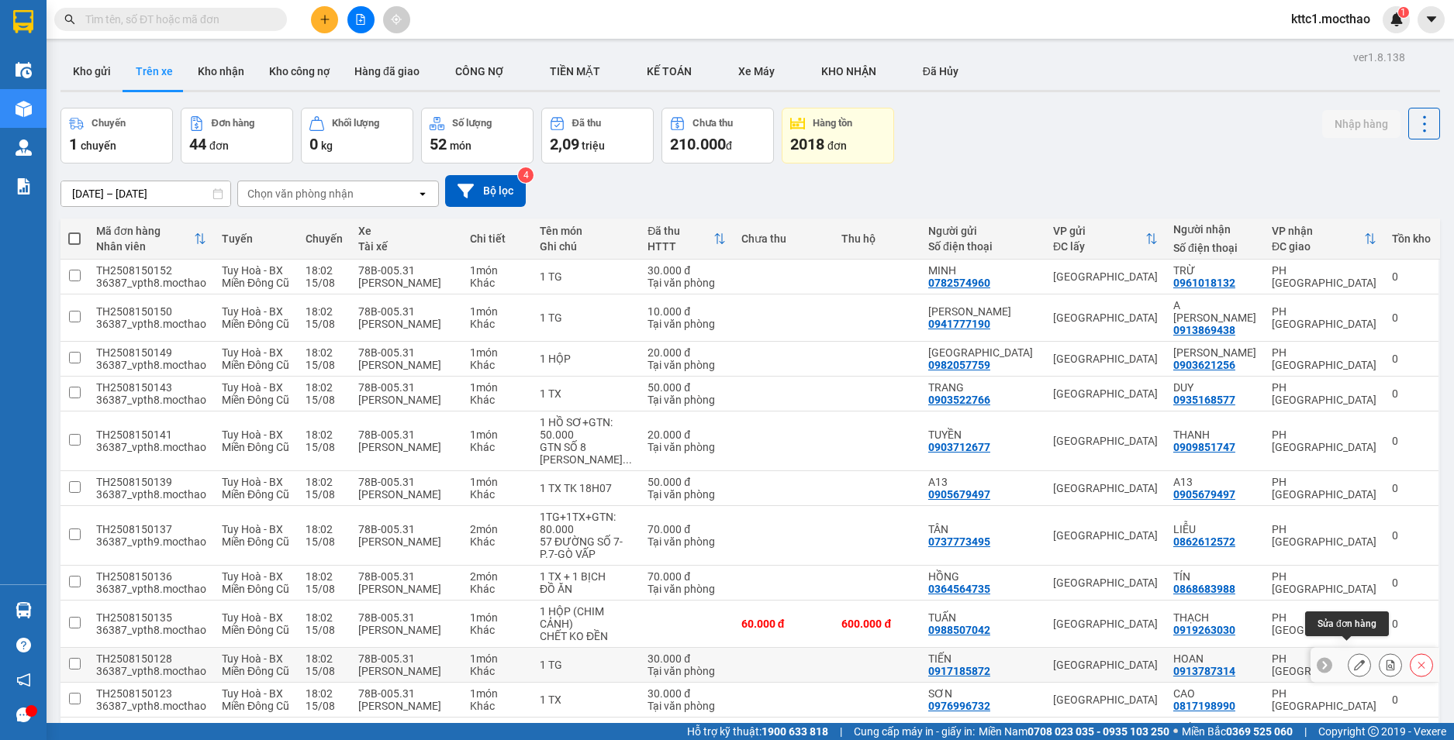
click at [1354, 660] on icon at bounding box center [1359, 665] width 11 height 11
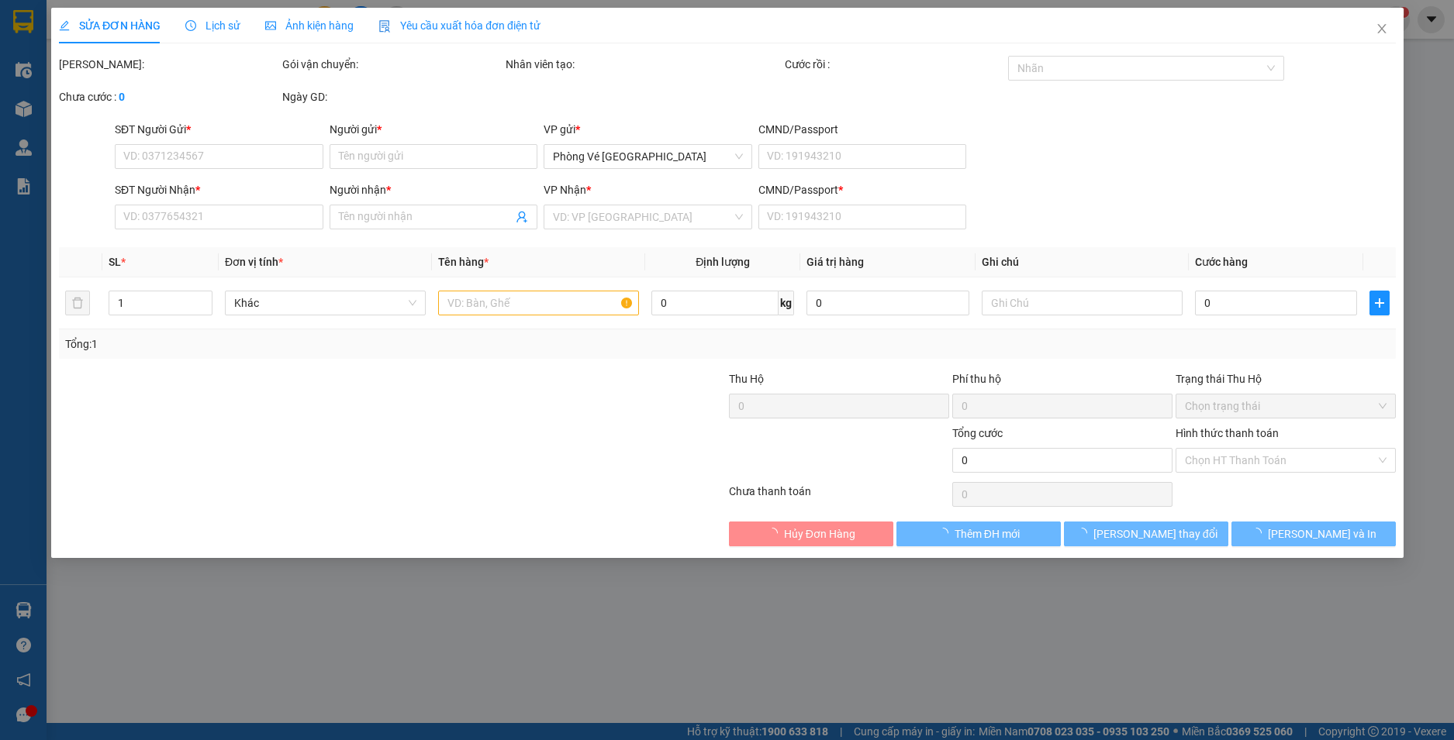
type input "0917185872"
type input "TIẾN"
type input "0913787314"
type input "HOAN"
type input "1"
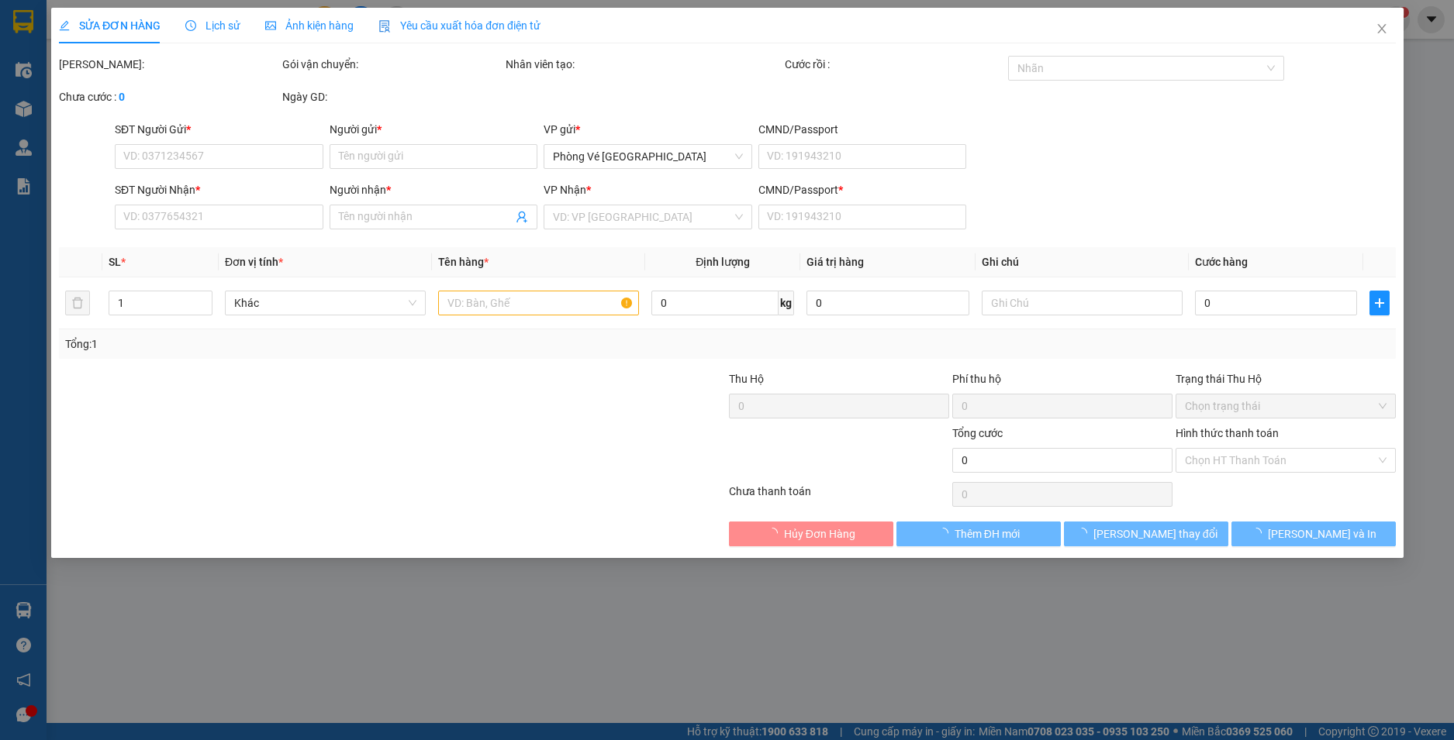
type input "30.000"
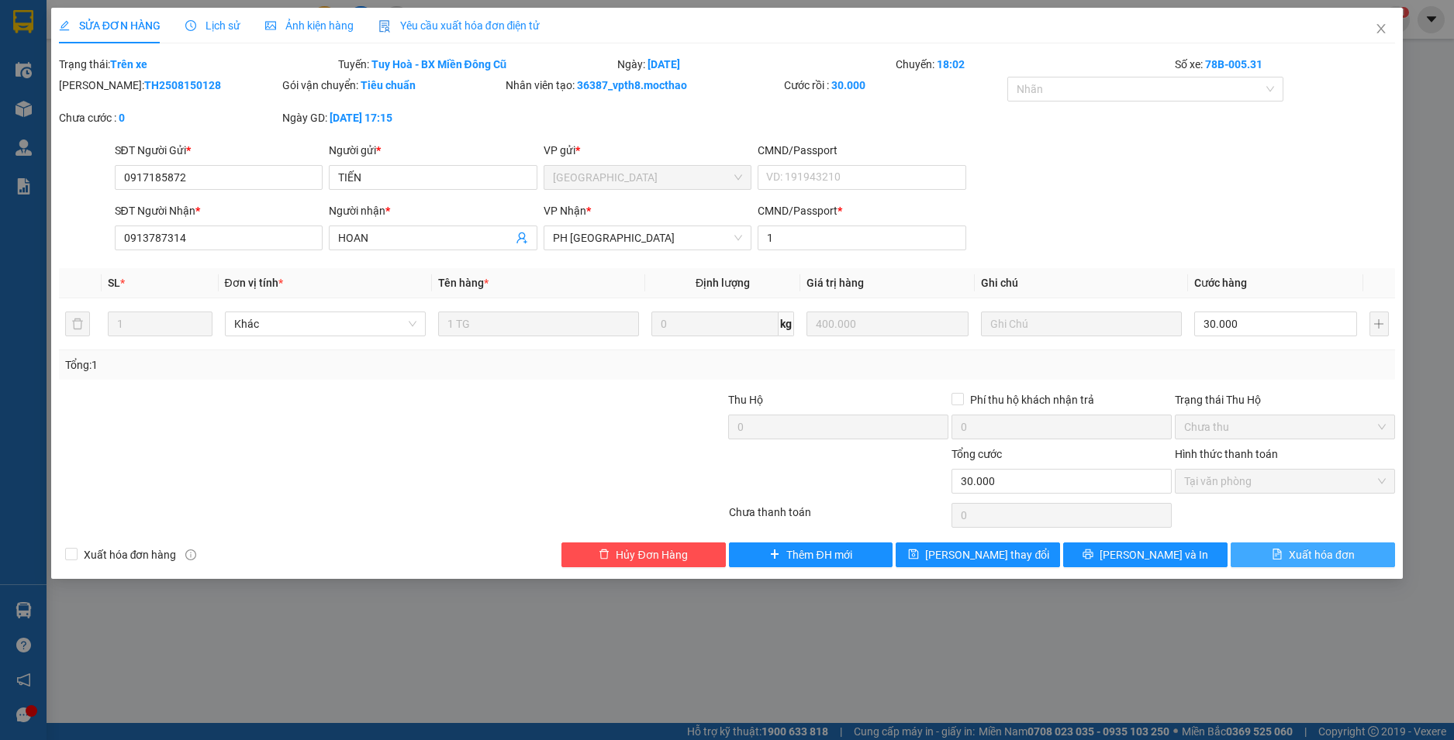
click at [1314, 556] on span "Xuất hóa đơn" at bounding box center [1321, 555] width 66 height 17
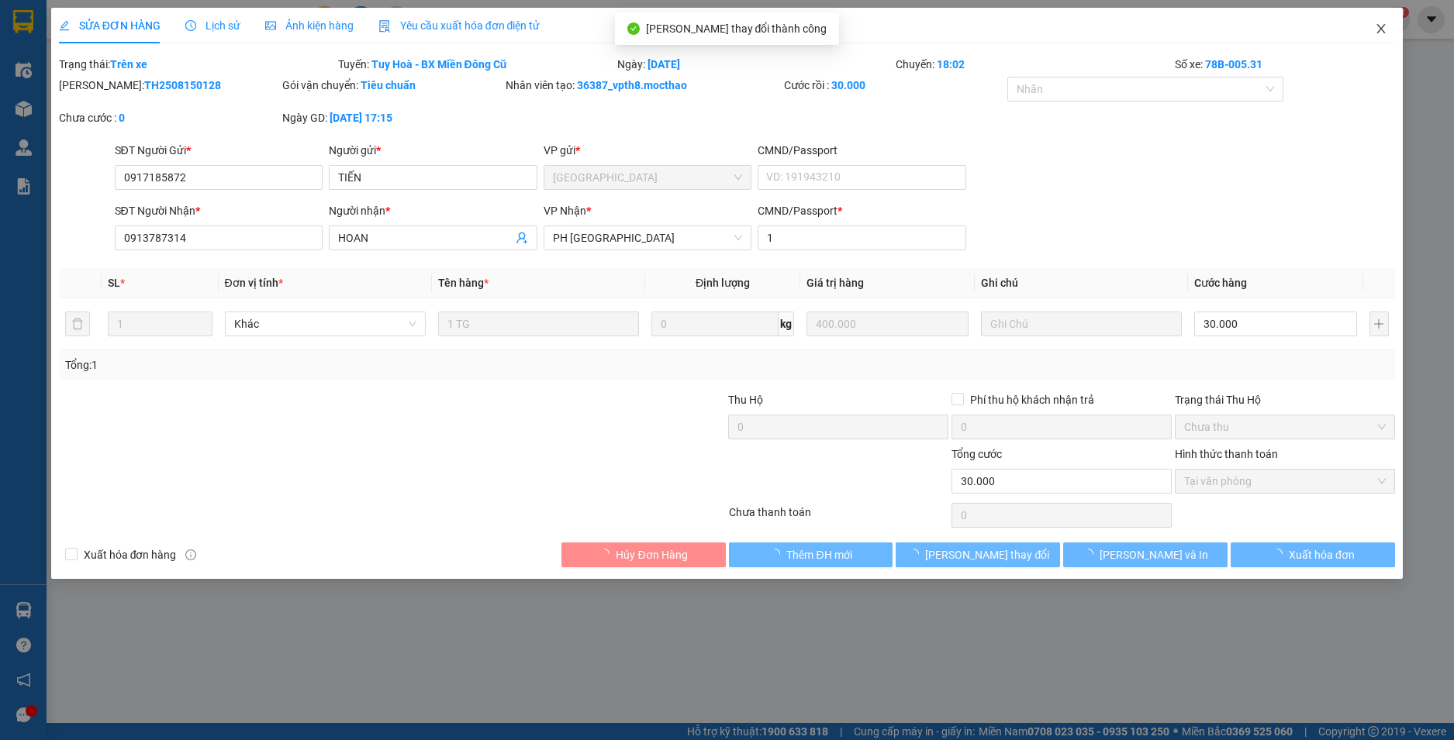
checkbox input "true"
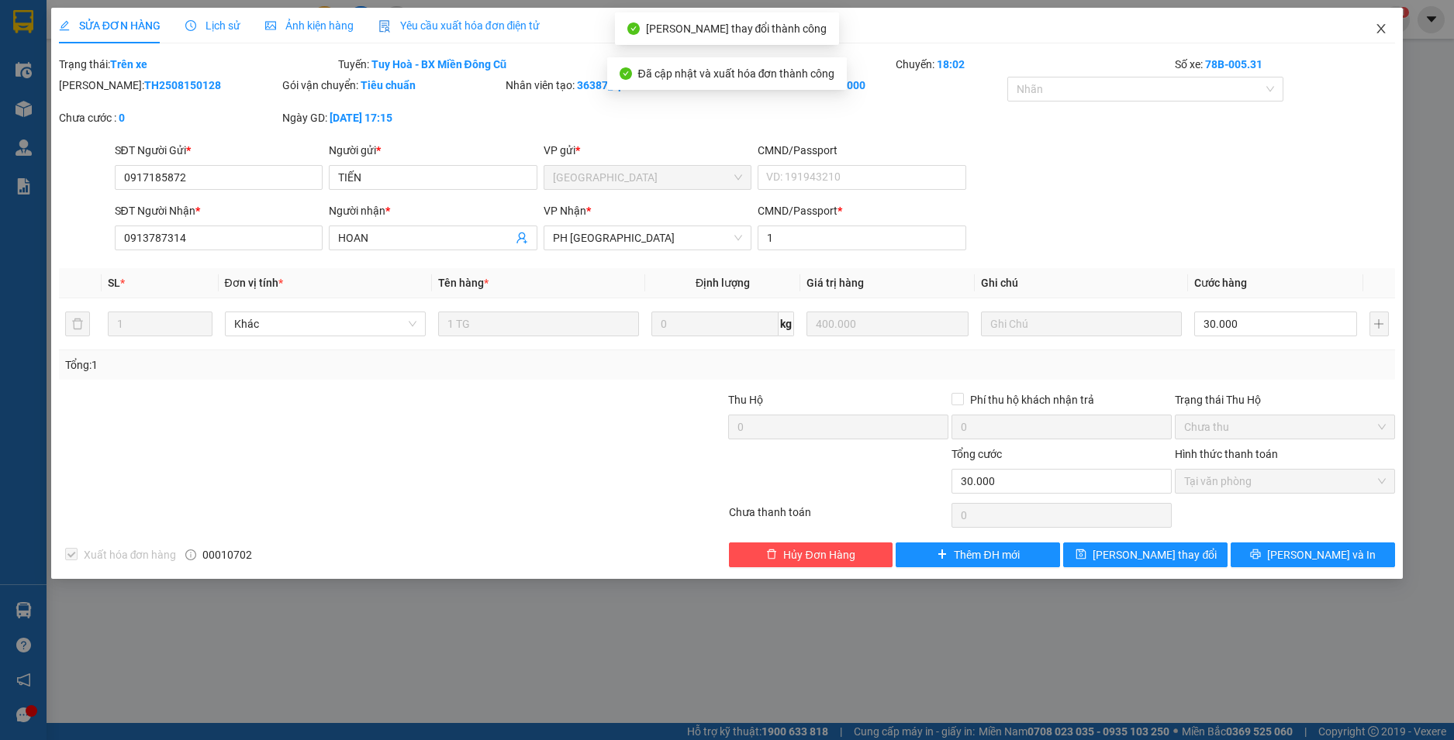
click at [1383, 26] on icon "close" at bounding box center [1380, 28] width 12 height 12
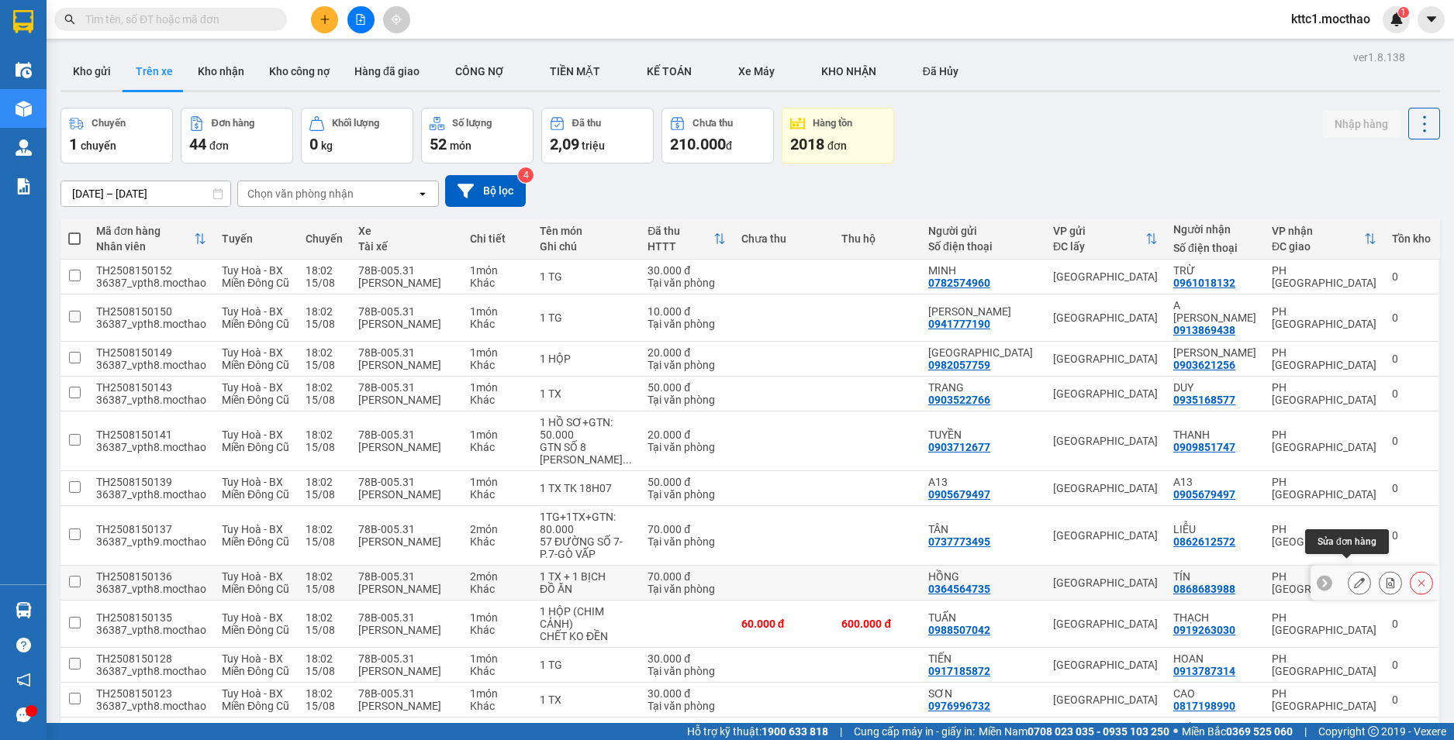
click at [1354, 578] on icon at bounding box center [1359, 583] width 11 height 11
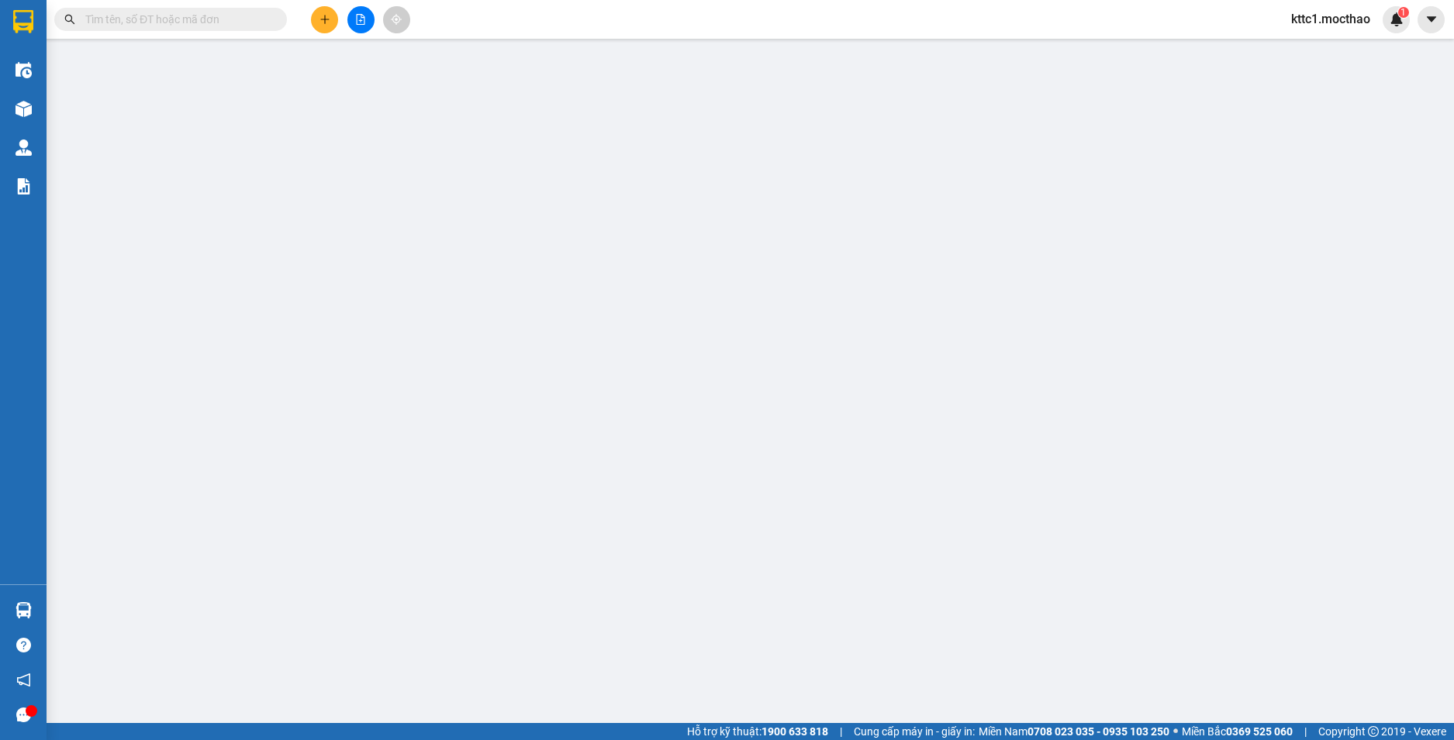
type input "0364564735"
type input "HỒNG"
type input "0868683988"
type input "TÍN"
type input "0"
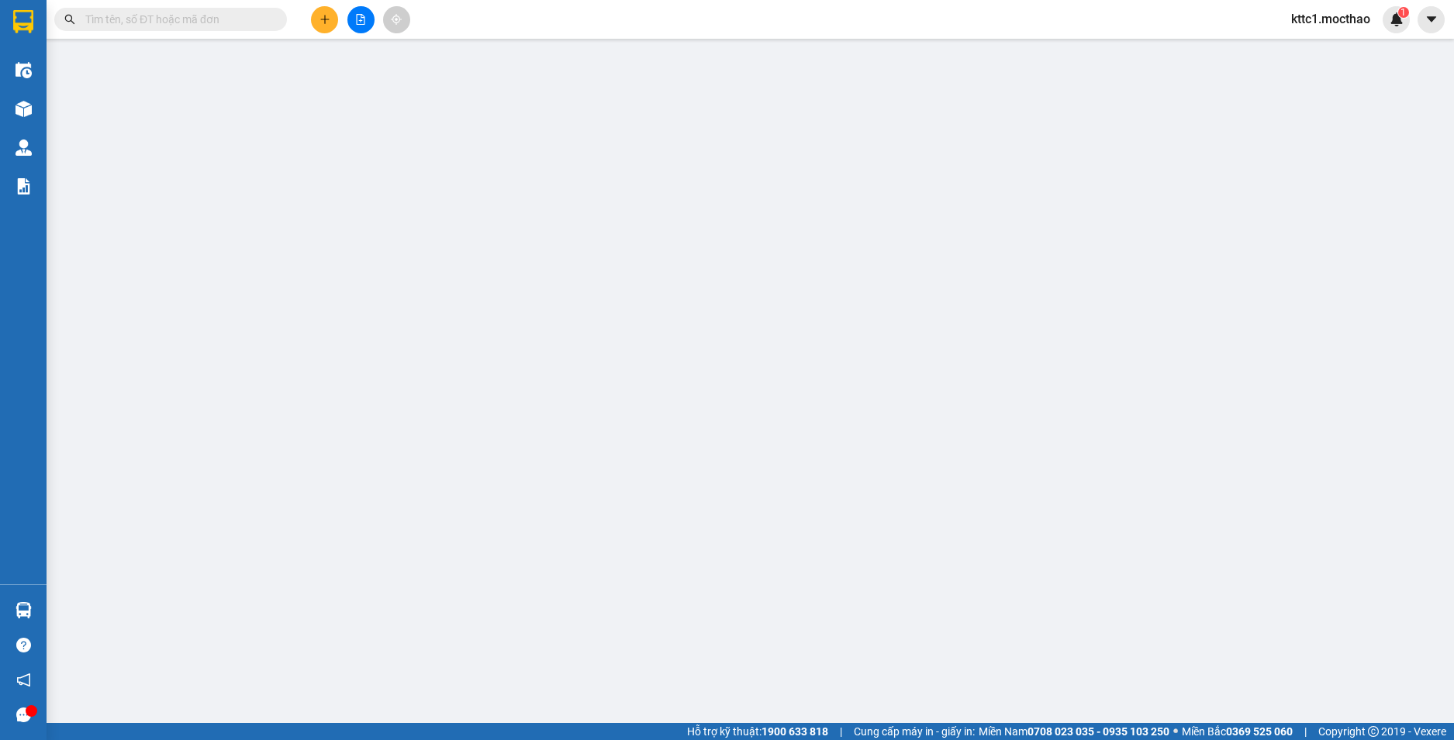
type input "70.000"
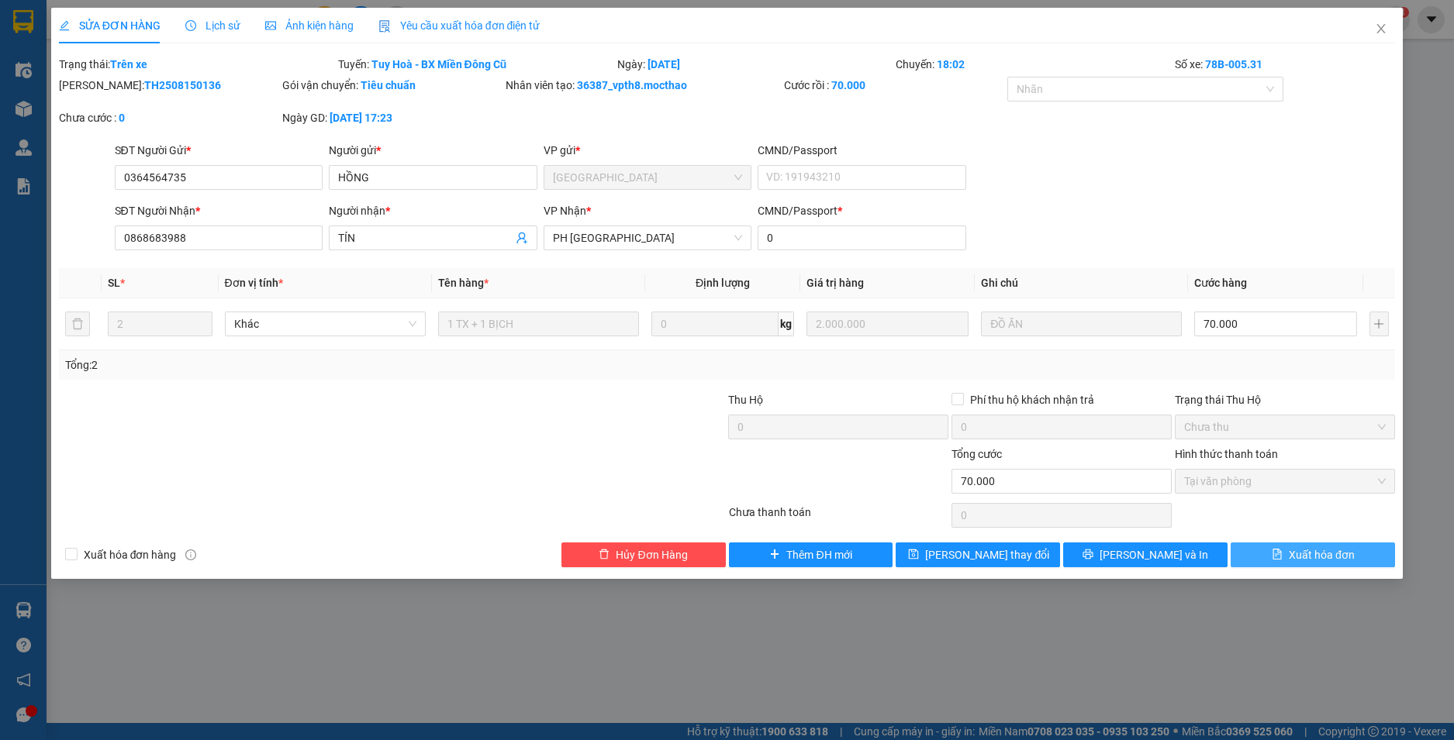
click at [1333, 559] on span "Xuất hóa đơn" at bounding box center [1321, 555] width 66 height 17
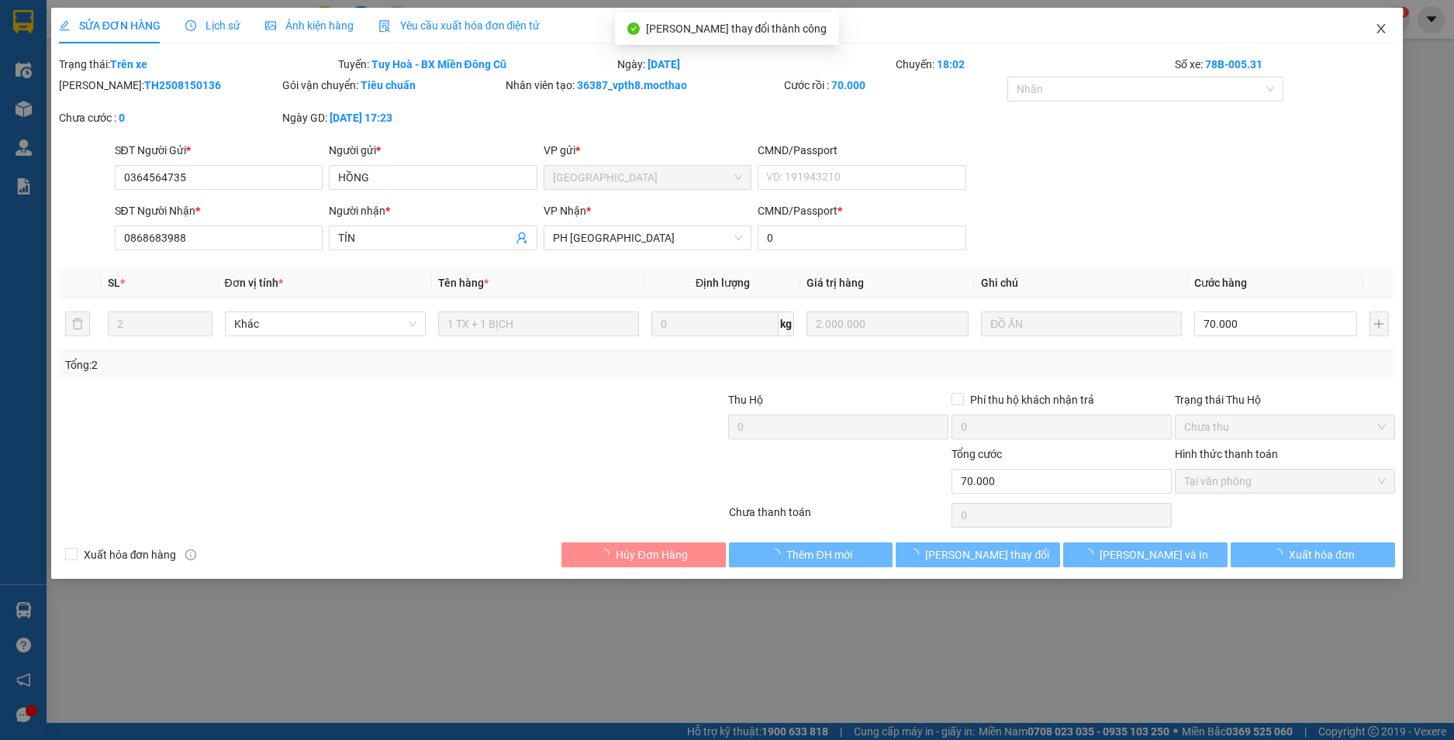
checkbox input "true"
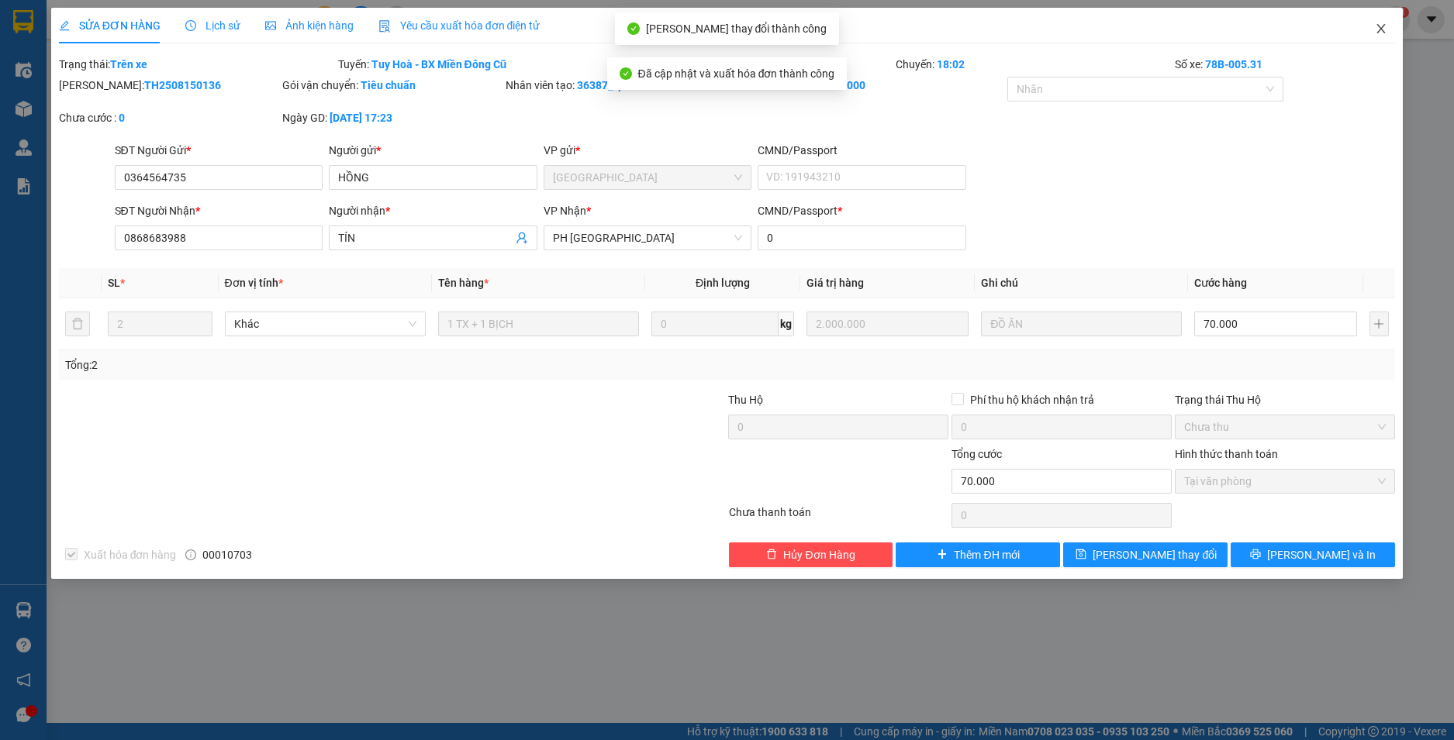
click at [1384, 23] on icon "close" at bounding box center [1380, 28] width 12 height 12
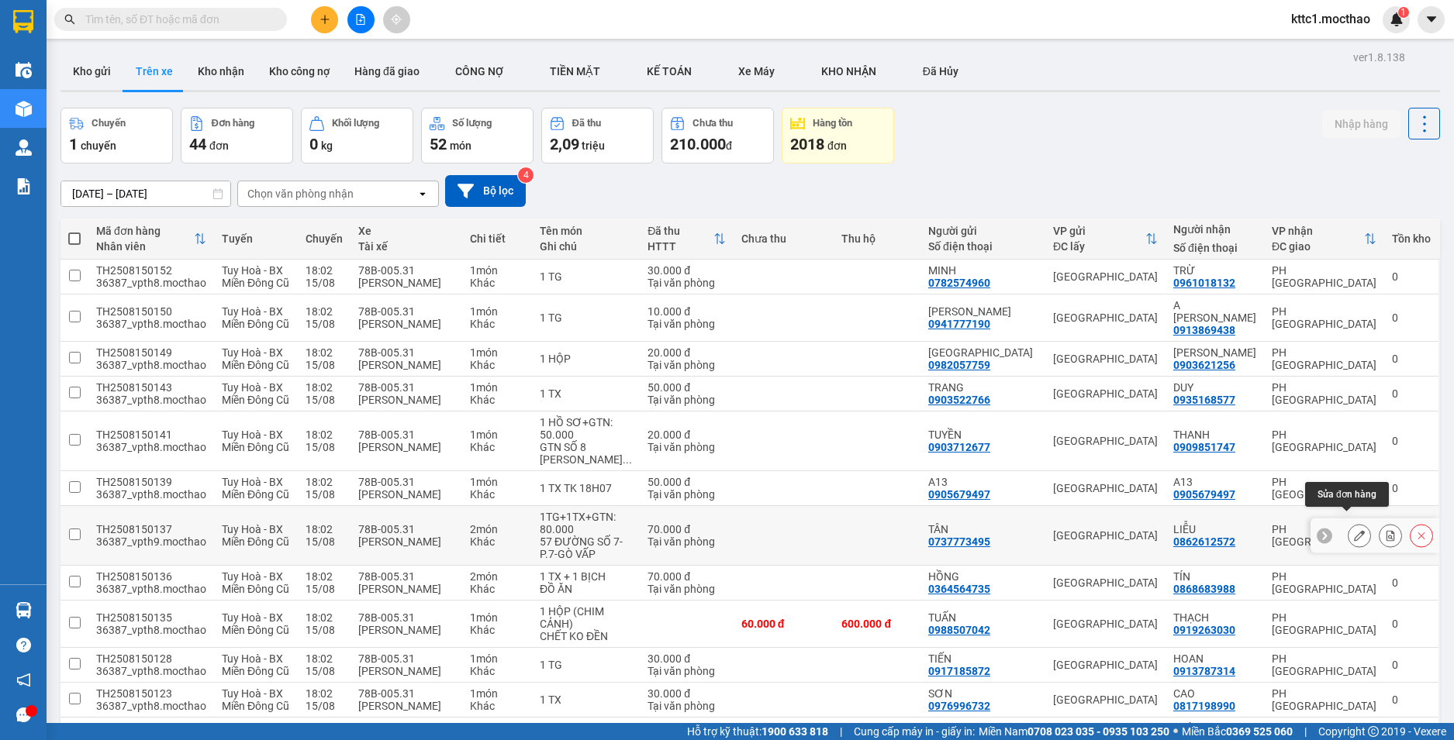
click at [1354, 530] on icon at bounding box center [1359, 535] width 11 height 11
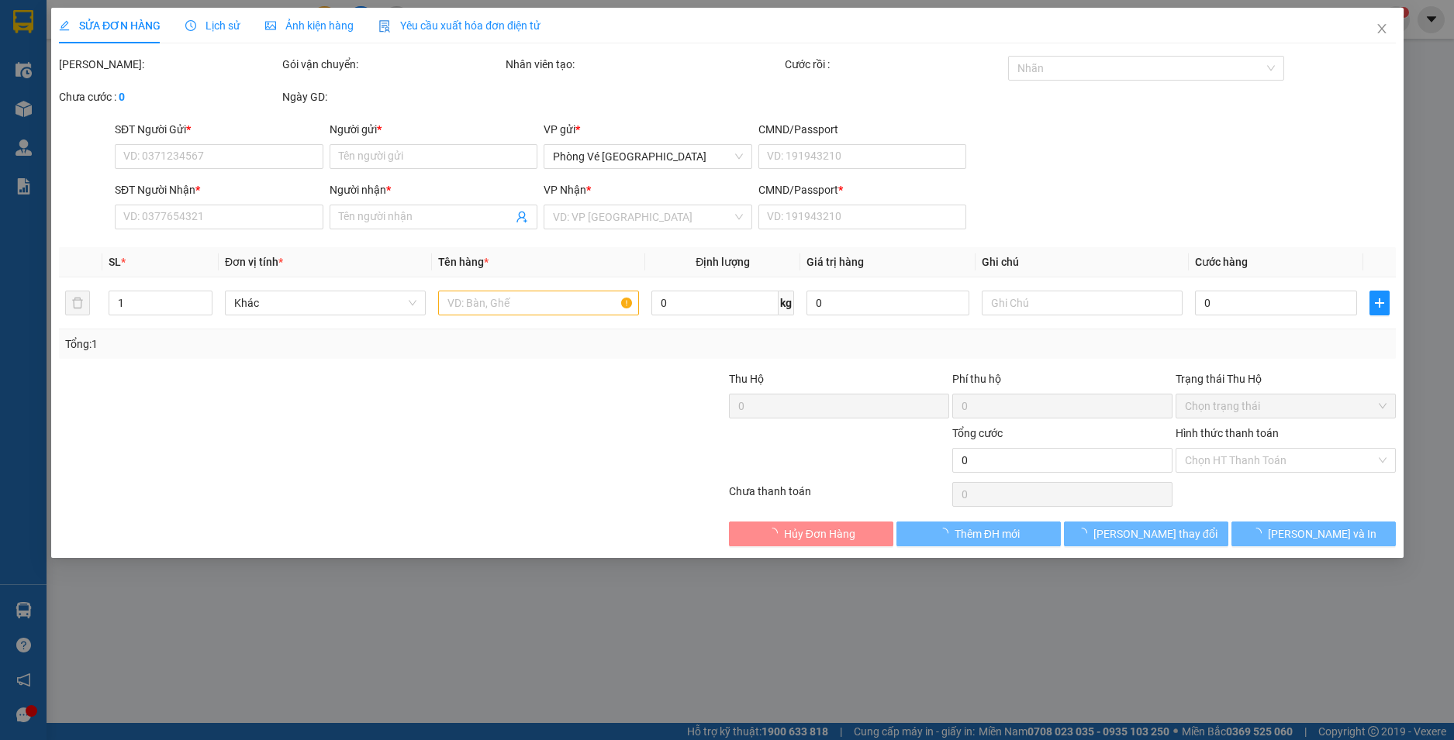
type input "0737773495"
type input "TÂN"
type input "0862612572"
type input "LIỄU"
type input "0"
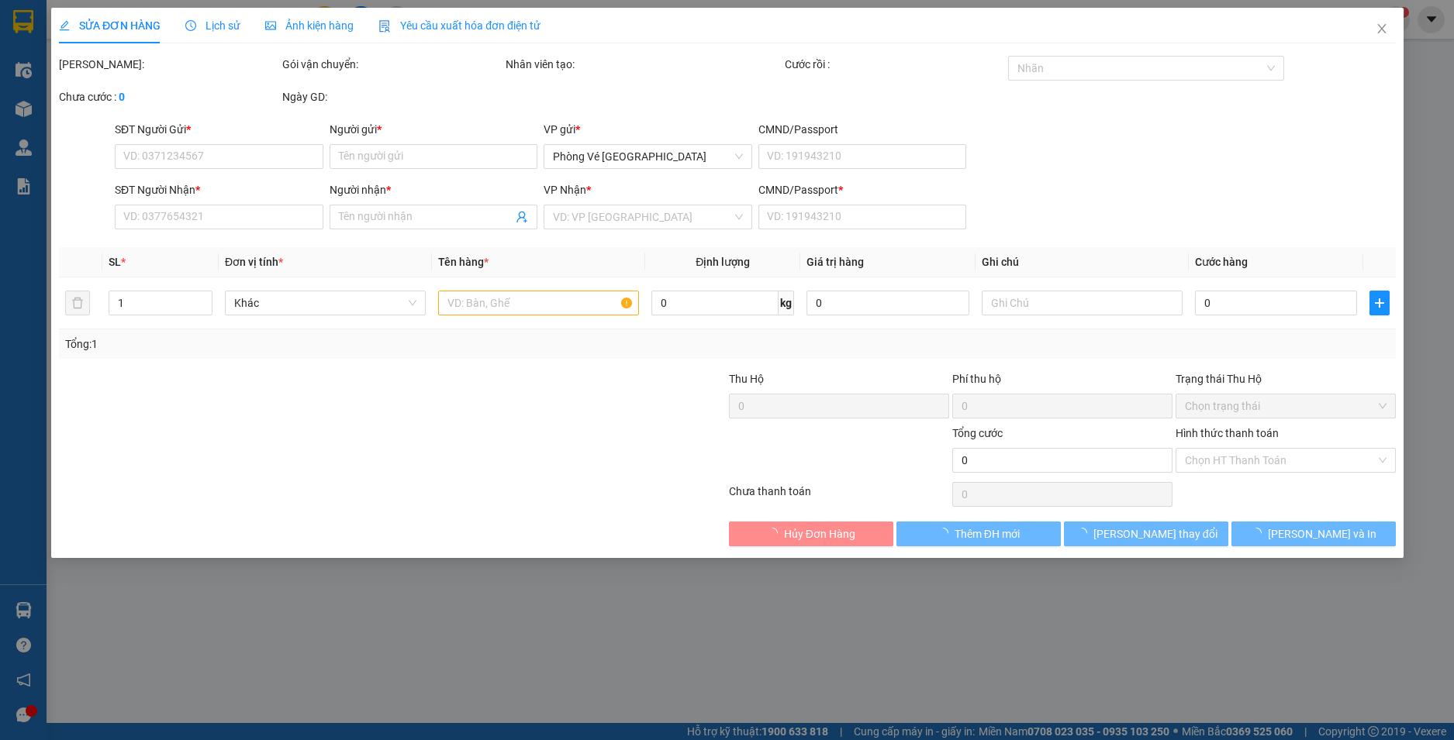
type input "70.000"
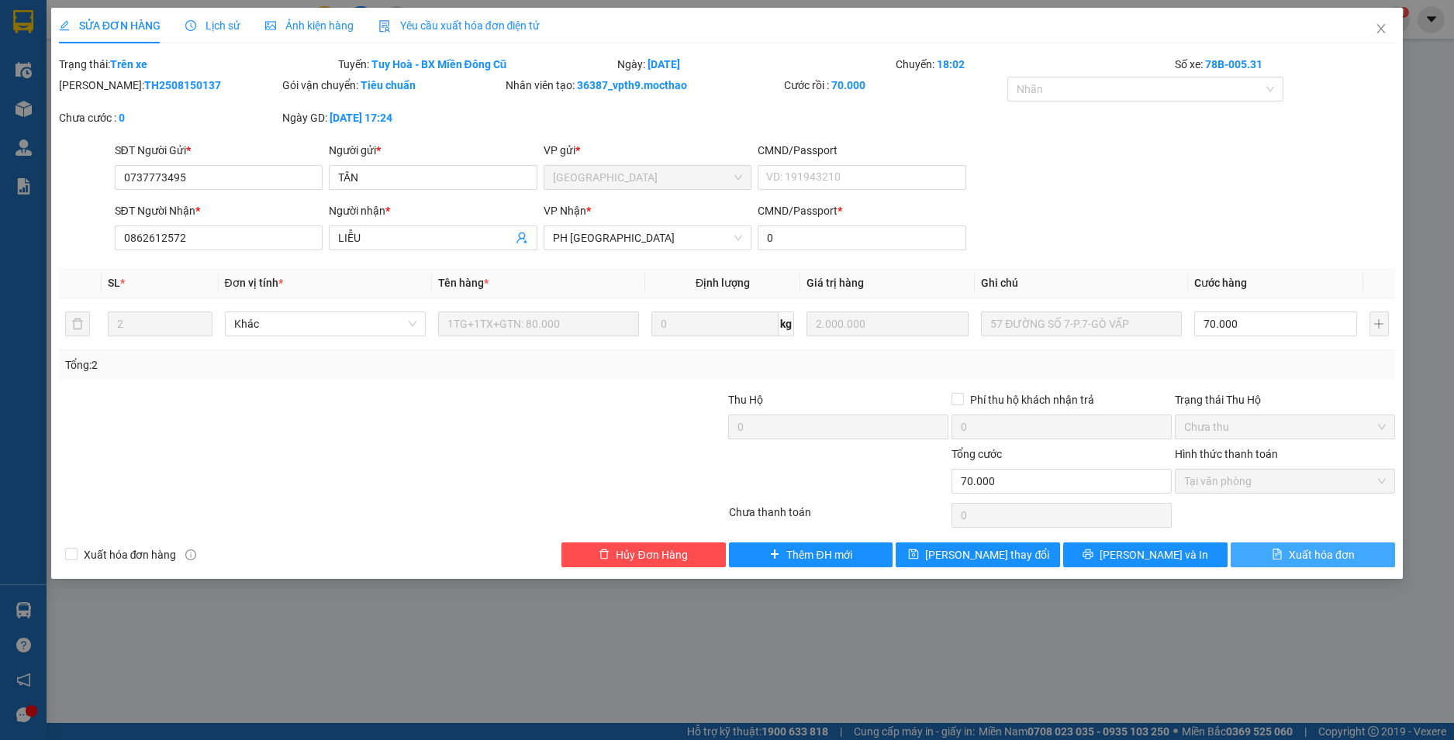
click at [1321, 556] on span "Xuất hóa đơn" at bounding box center [1321, 555] width 66 height 17
checkbox input "true"
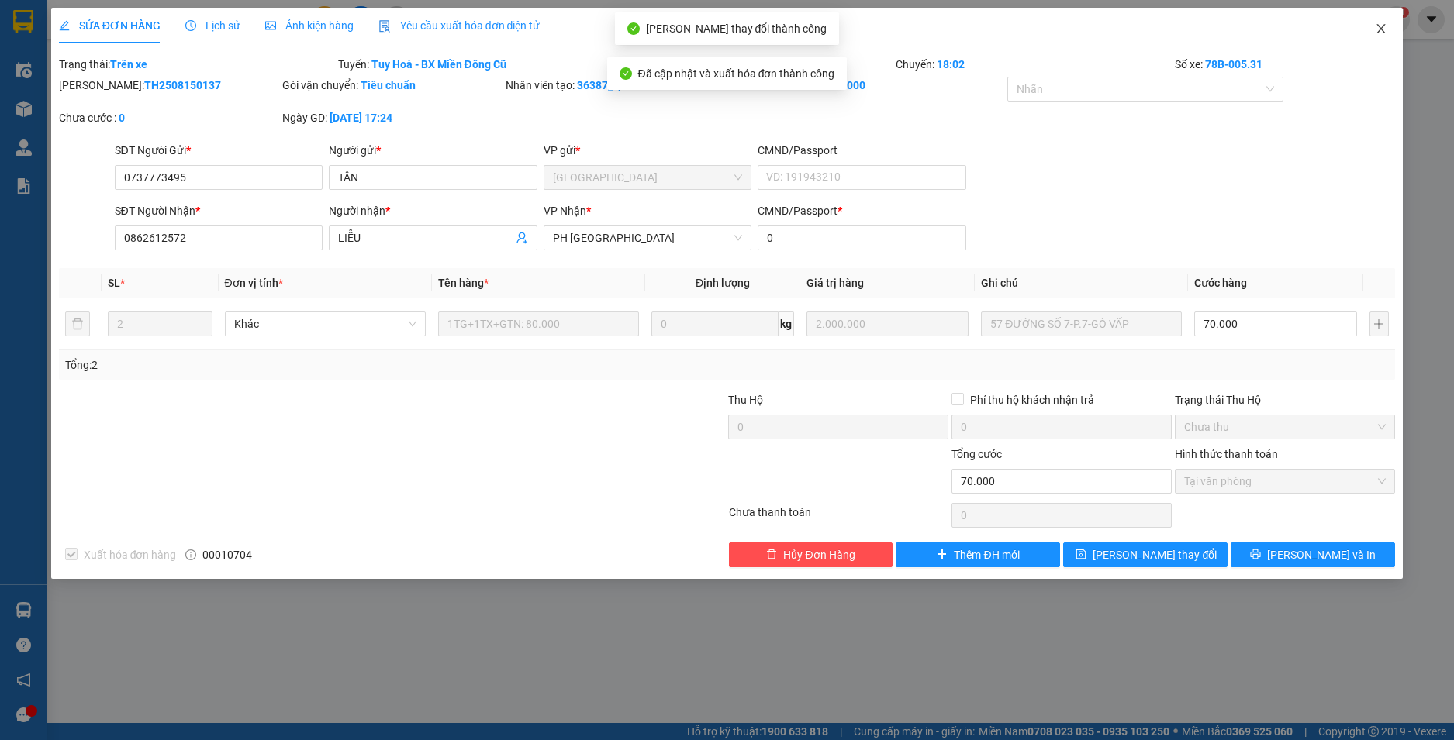
click at [1380, 23] on icon "close" at bounding box center [1380, 28] width 12 height 12
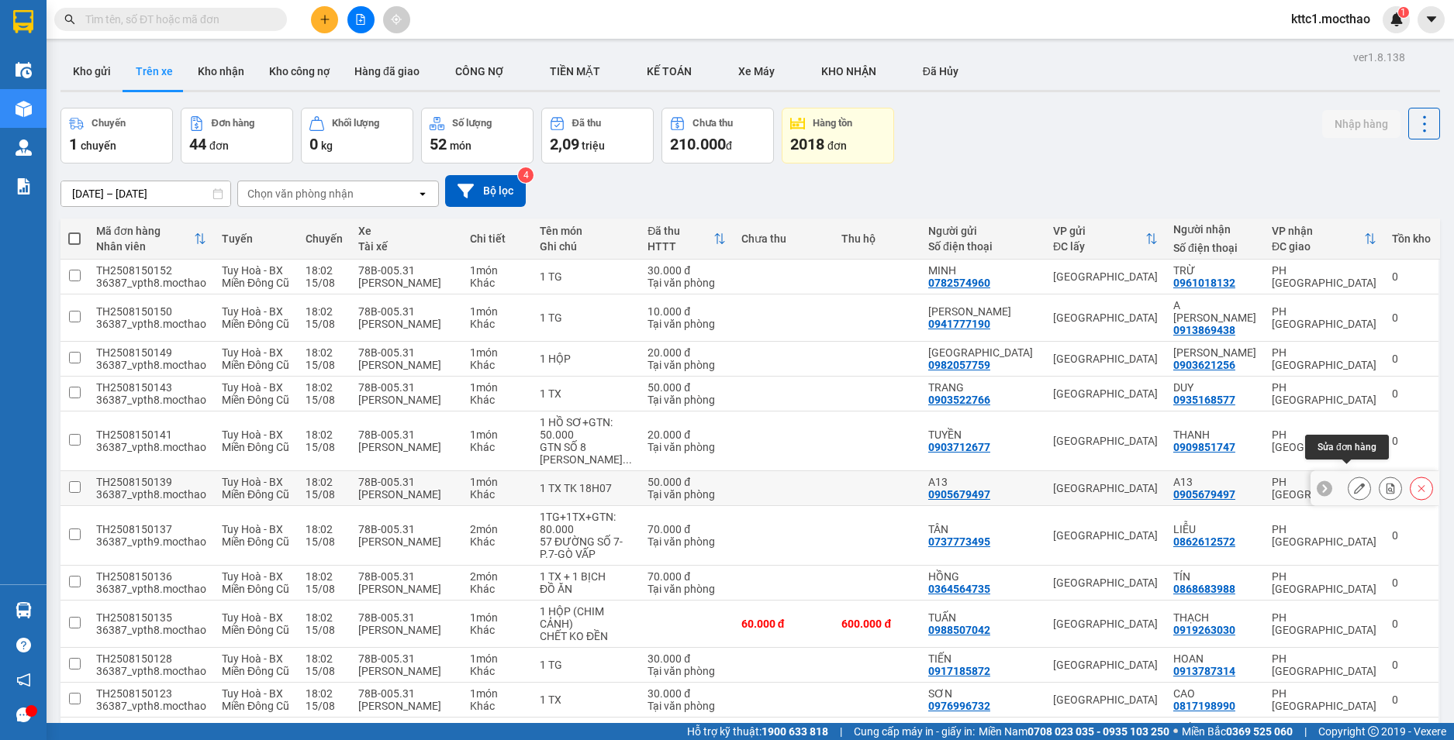
click at [1354, 483] on icon at bounding box center [1359, 488] width 11 height 11
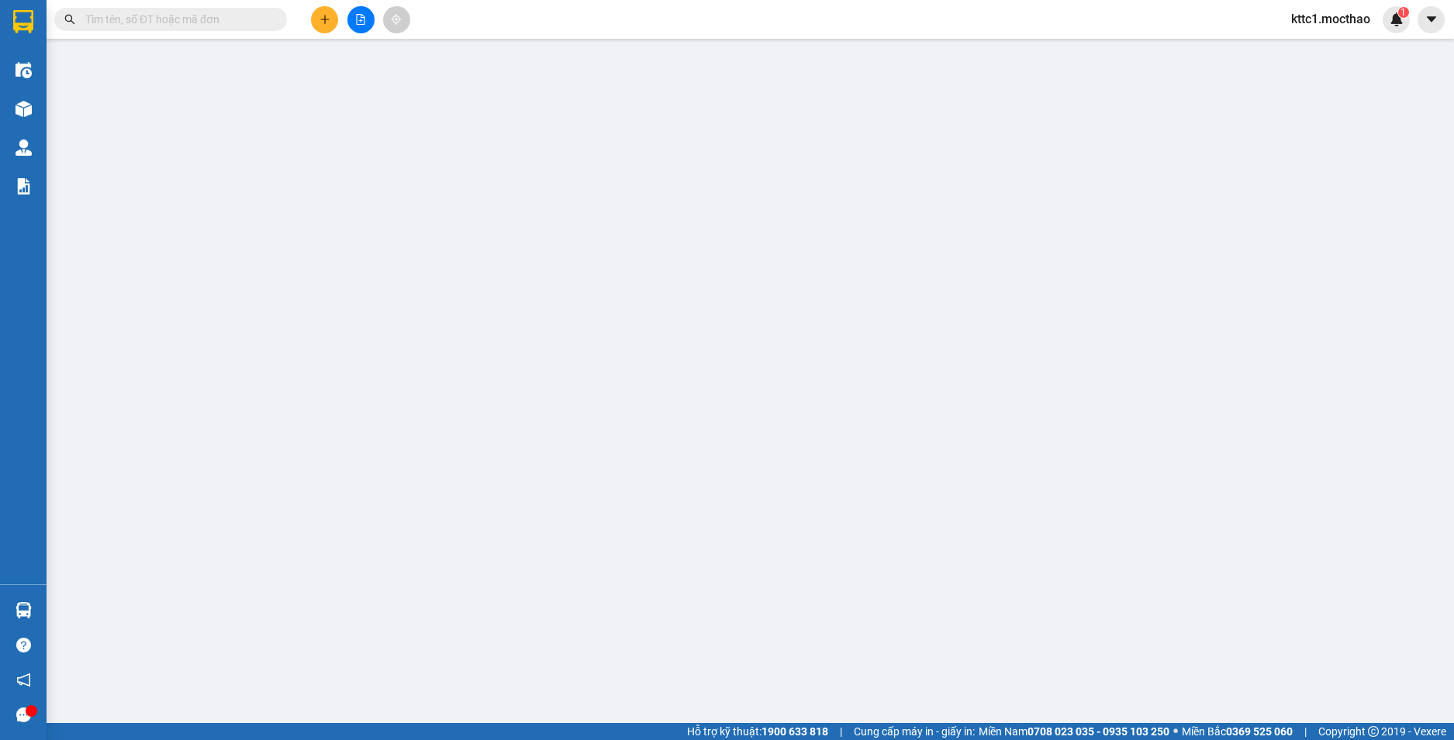
type input "0905679497"
type input "A13"
type input "0905679497"
type input "A13"
type input "1"
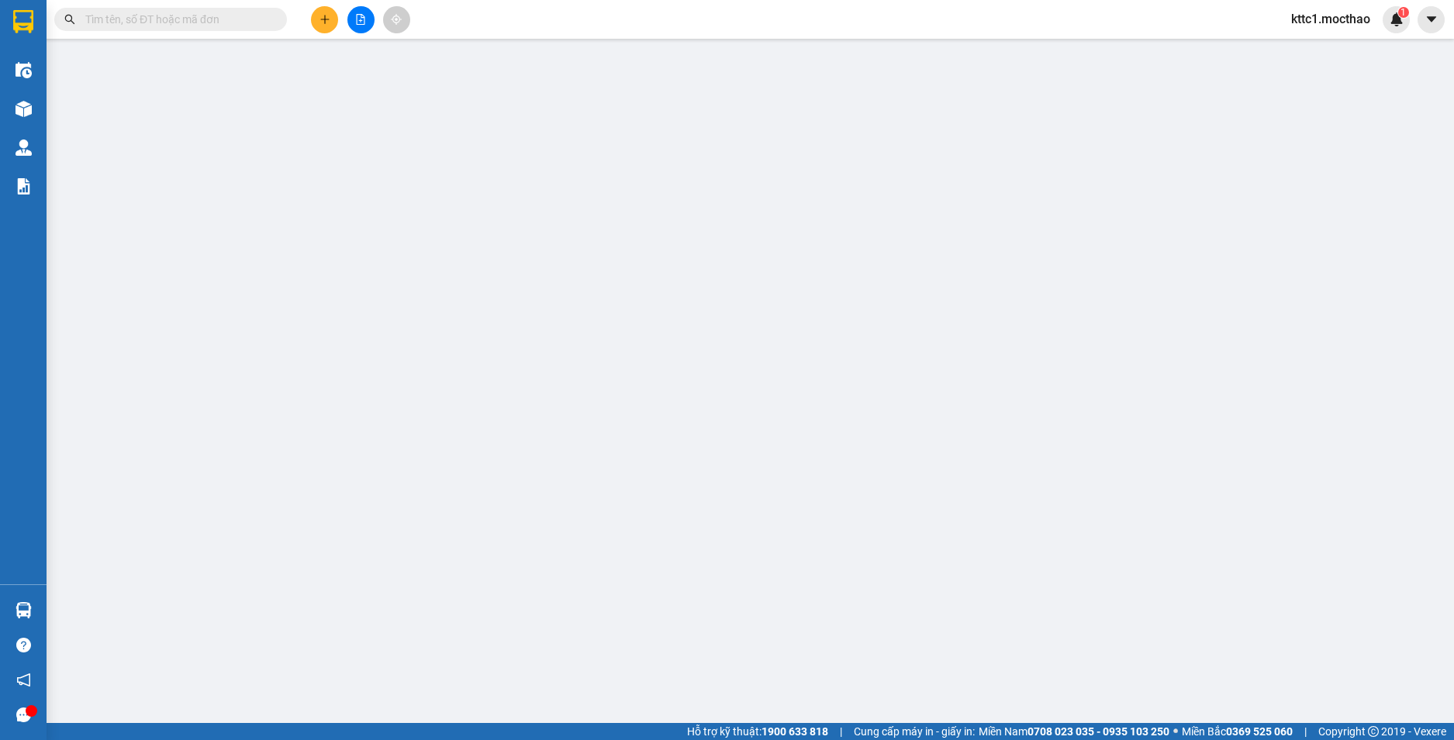
type input "50.000"
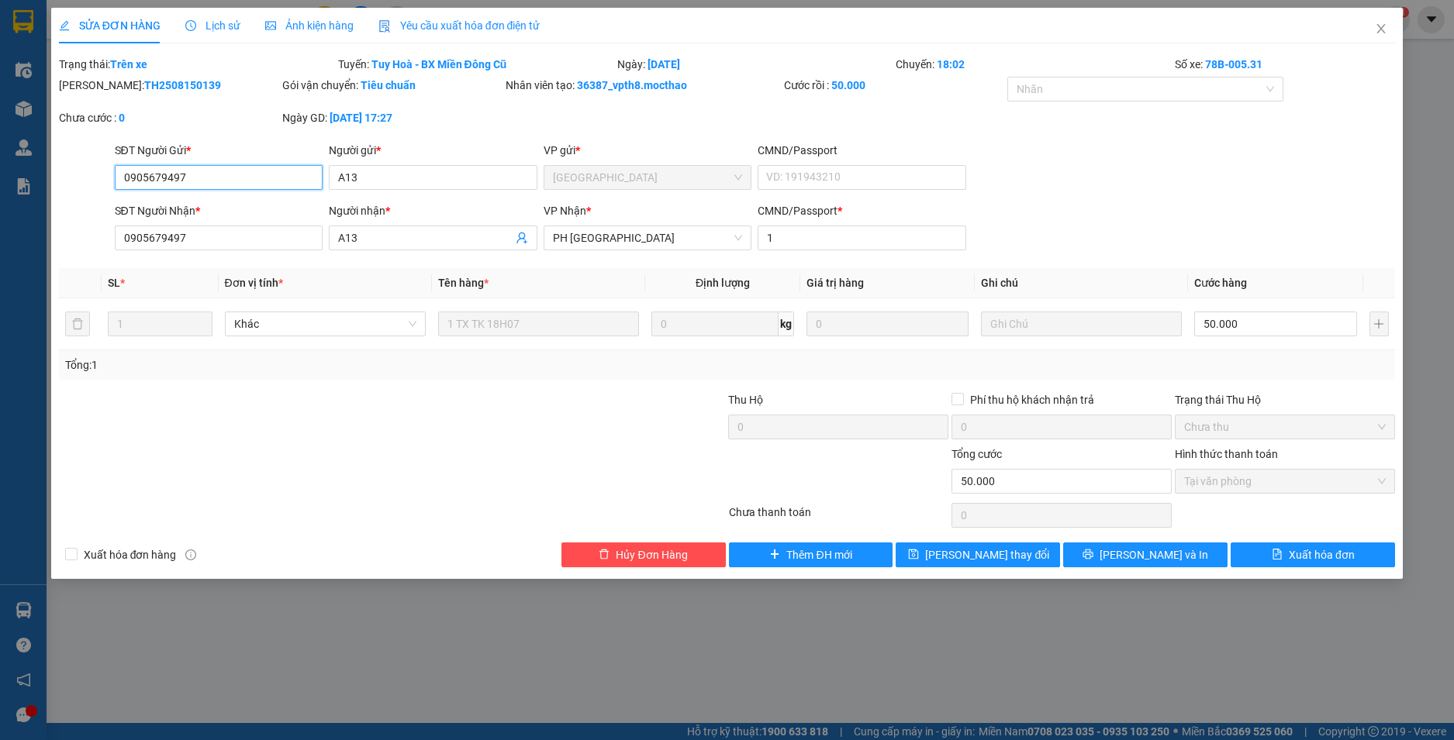
drag, startPoint x: 264, startPoint y: 179, endPoint x: 0, endPoint y: 179, distance: 263.6
click at [0, 179] on div "SỬA ĐƠN HÀNG Lịch sử Ảnh kiện hàng Yêu cầu xuất hóa đơn điện tử Total Paid Fee …" at bounding box center [727, 370] width 1454 height 740
drag, startPoint x: 423, startPoint y: 171, endPoint x: 243, endPoint y: 143, distance: 181.2
click at [243, 143] on div "SĐT Người Gửi * 0905679497 Người gửi * A13 A13 VP gửi * Tuy Hòa CMND/Passport V…" at bounding box center [755, 169] width 1287 height 54
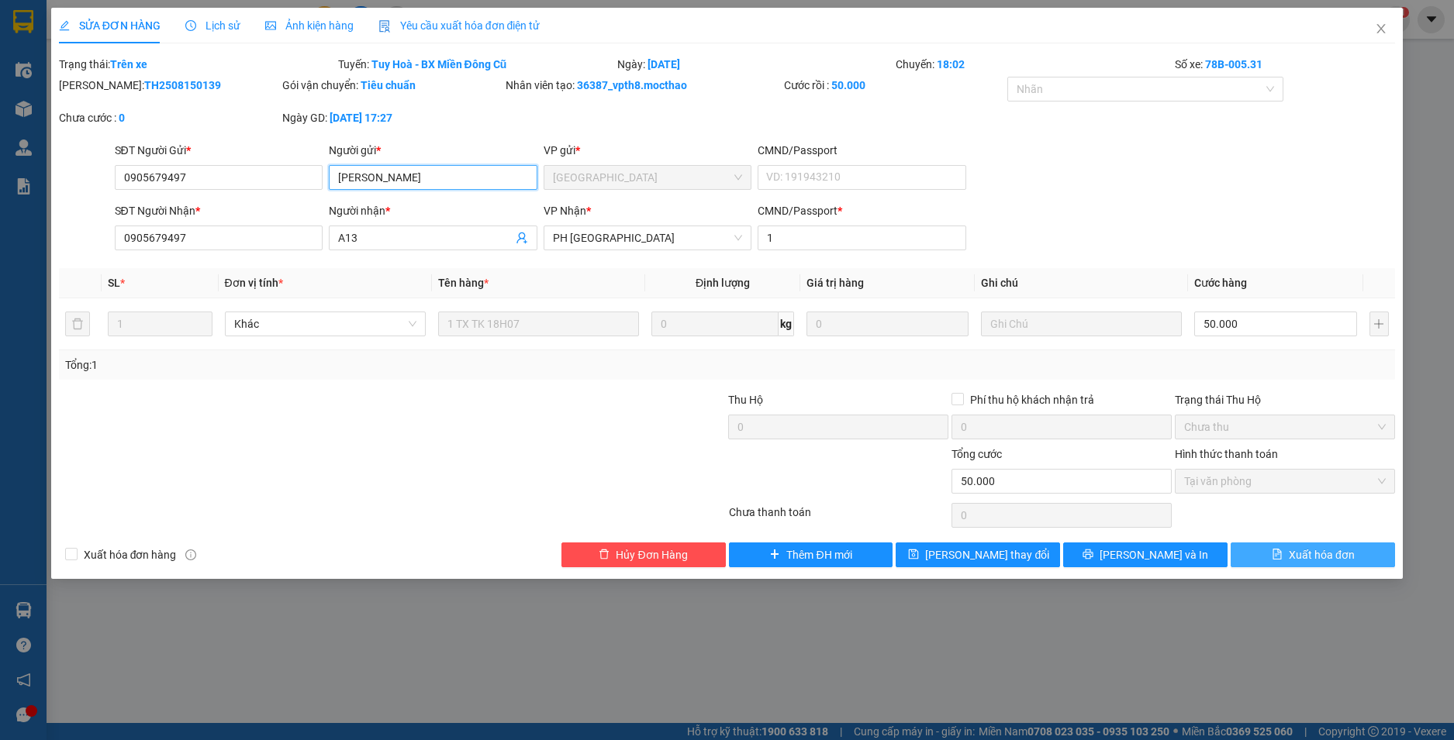
type input "[PERSON_NAME]"
click at [1322, 555] on span "Xuất hóa đơn" at bounding box center [1321, 555] width 66 height 17
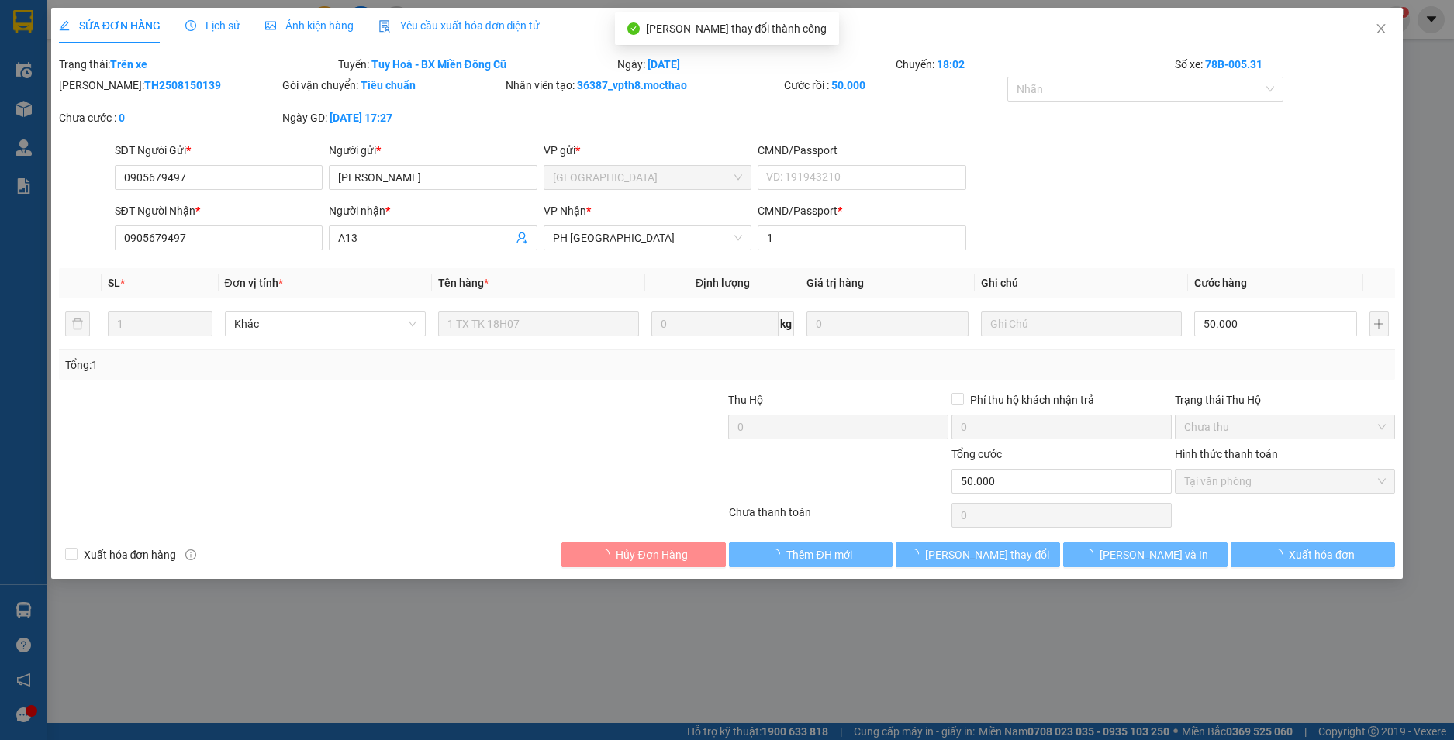
checkbox input "true"
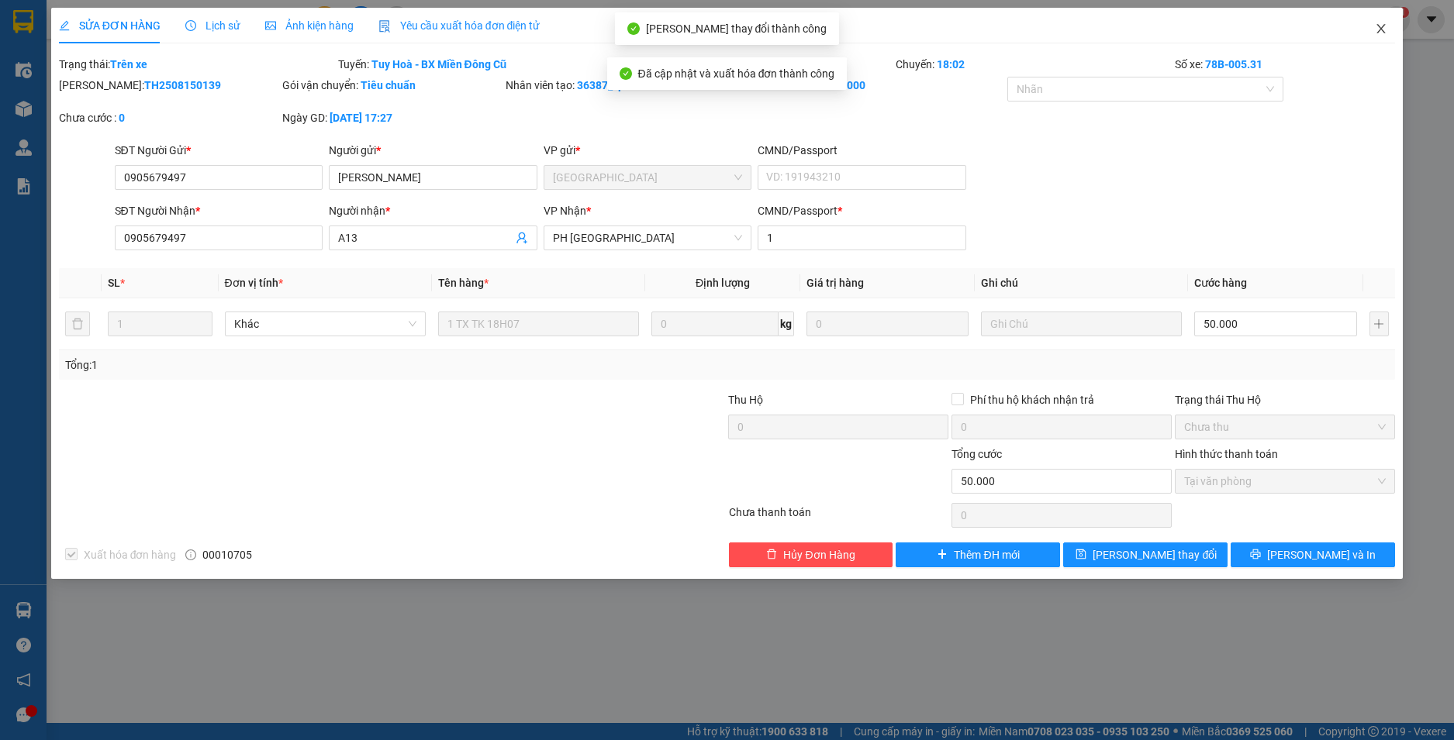
click at [1378, 22] on span "Close" at bounding box center [1380, 29] width 43 height 43
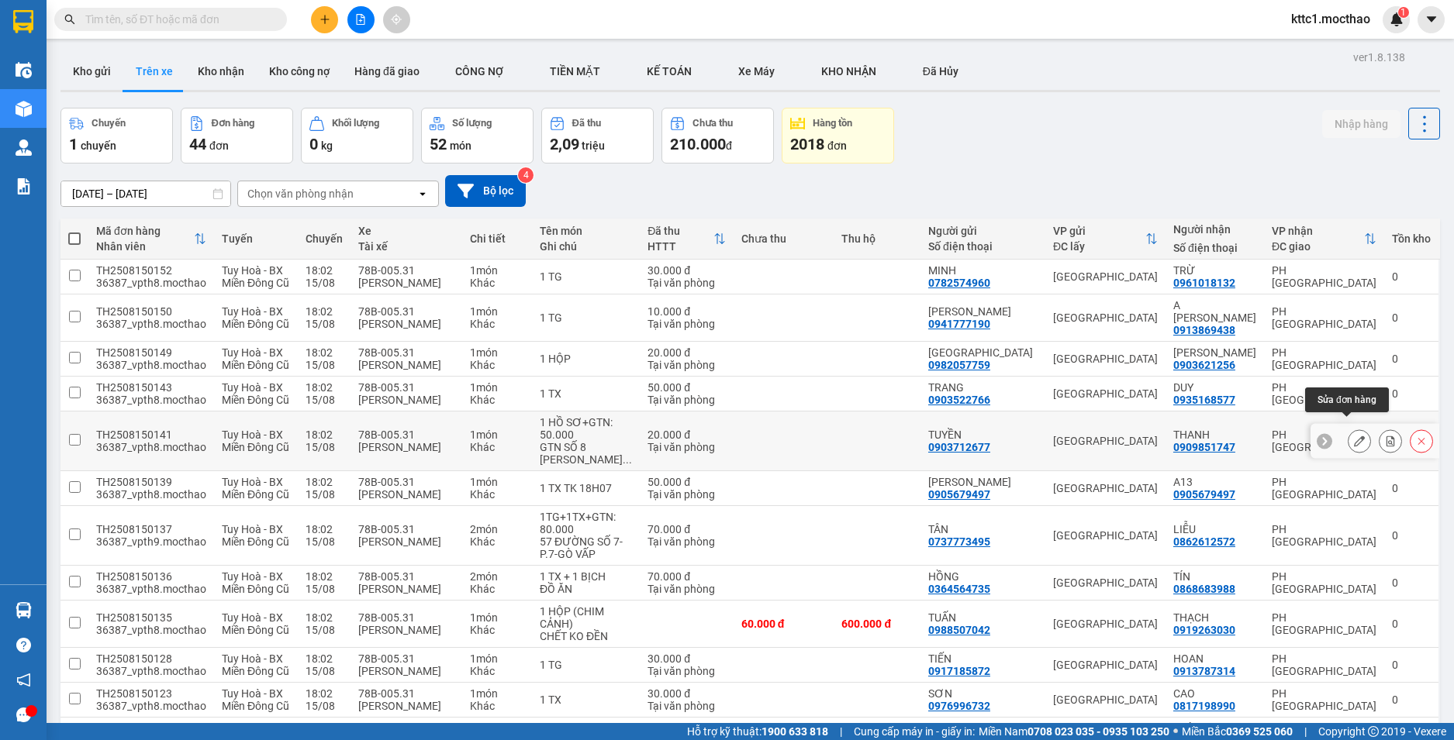
click at [1354, 436] on icon at bounding box center [1359, 441] width 11 height 11
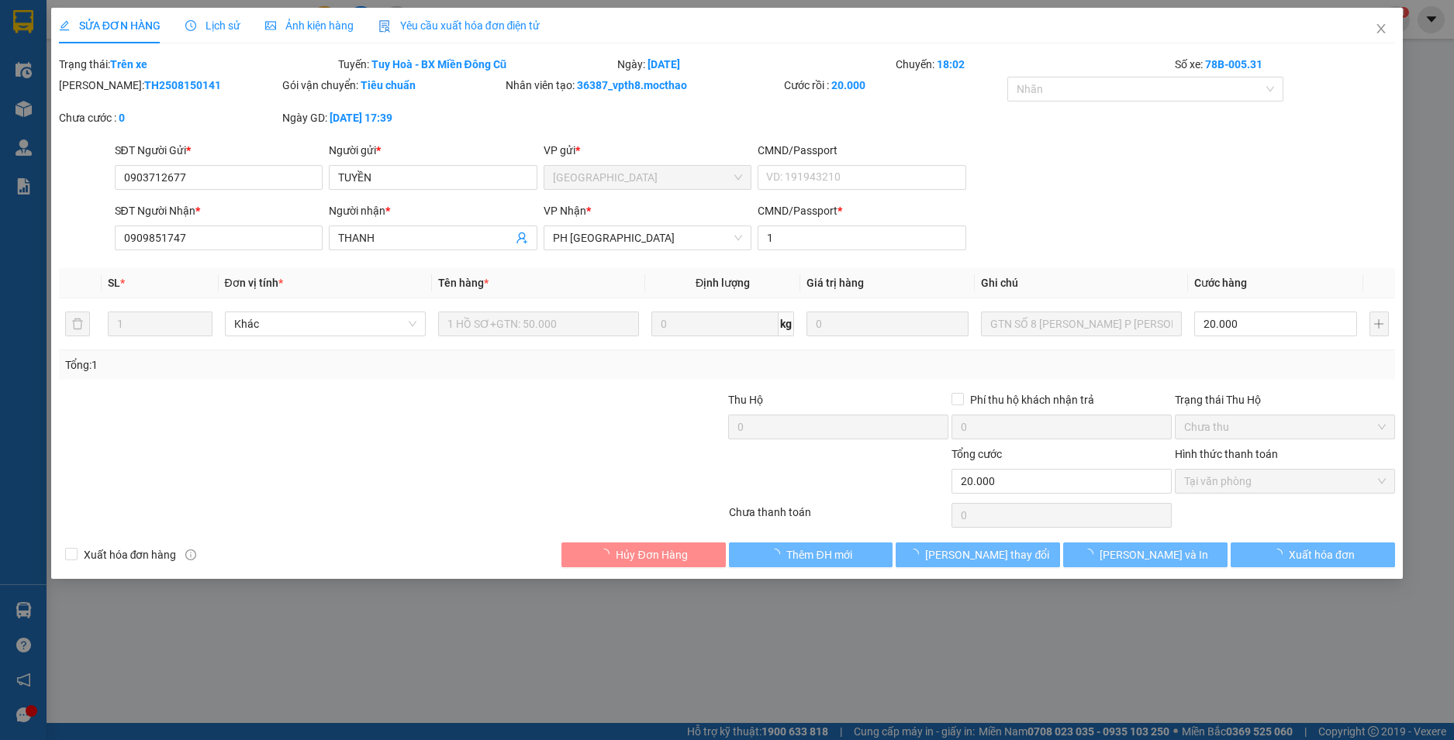
type input "0903712677"
type input "TUYỀN"
type input "0909851747"
type input "THANH"
type input "1"
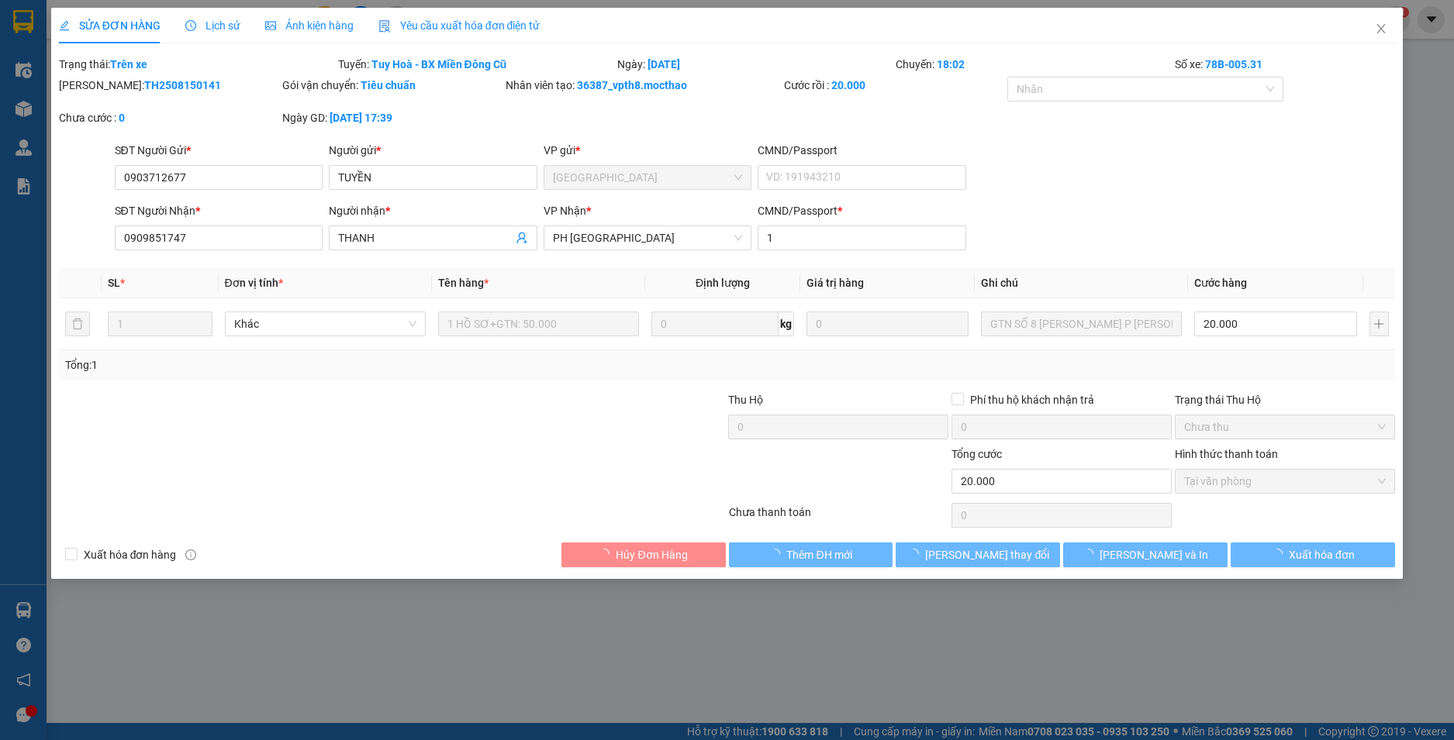
type input "20.000"
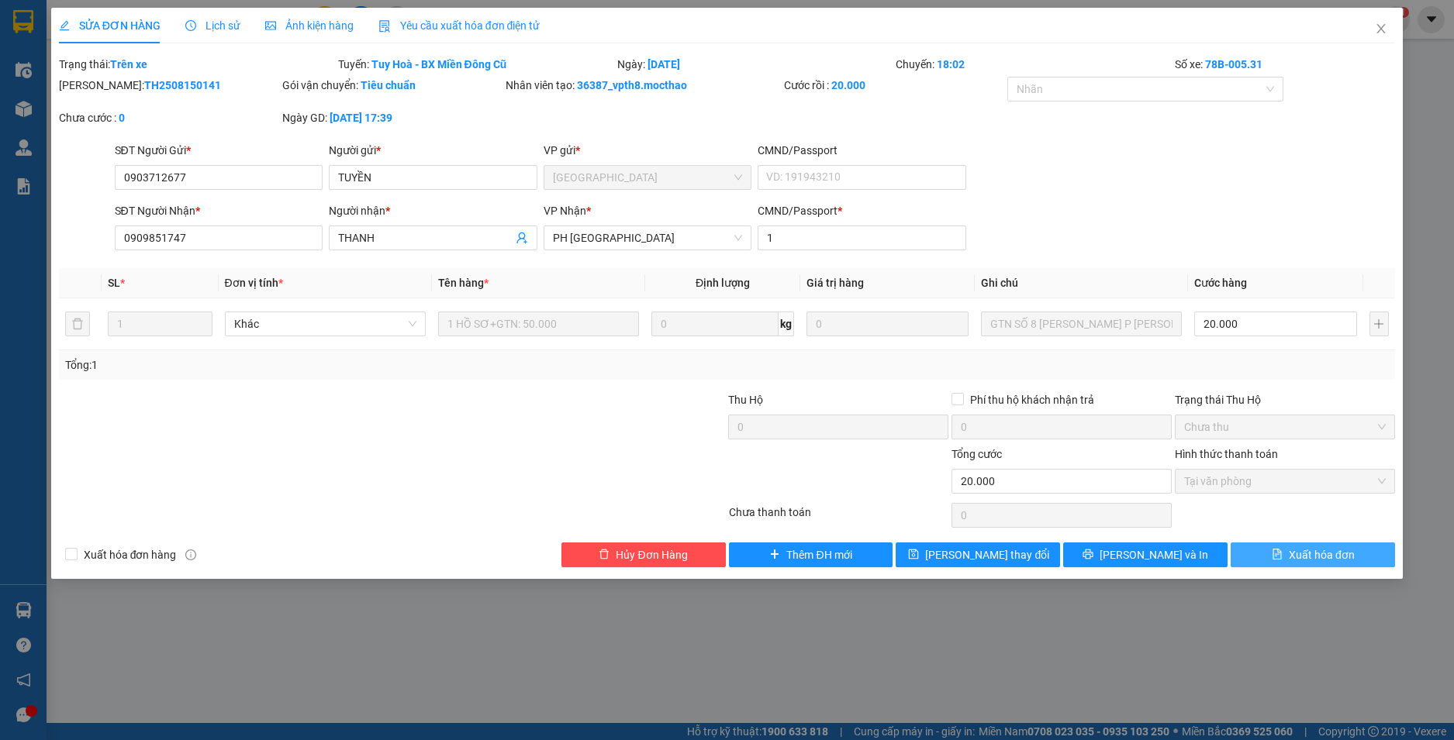
click at [1318, 560] on span "Xuất hóa đơn" at bounding box center [1321, 555] width 66 height 17
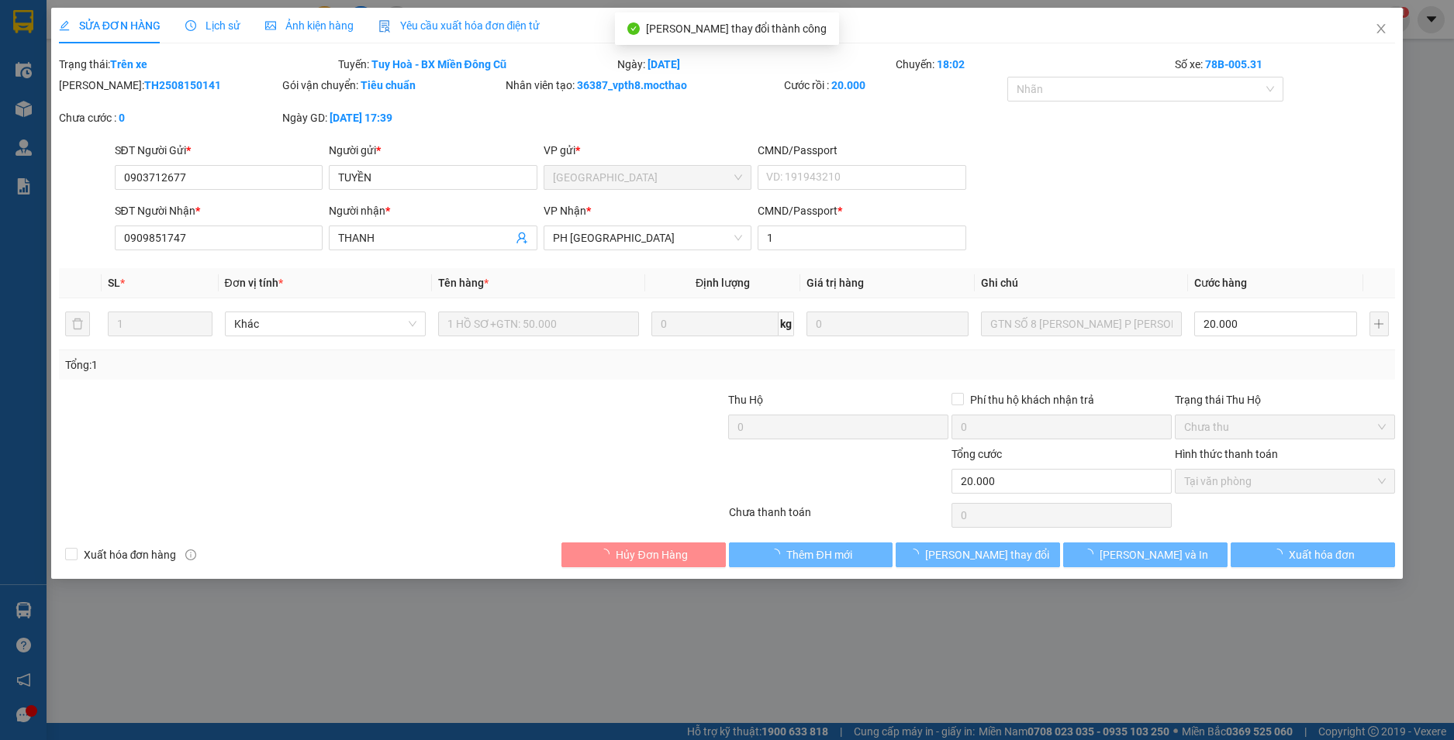
checkbox input "true"
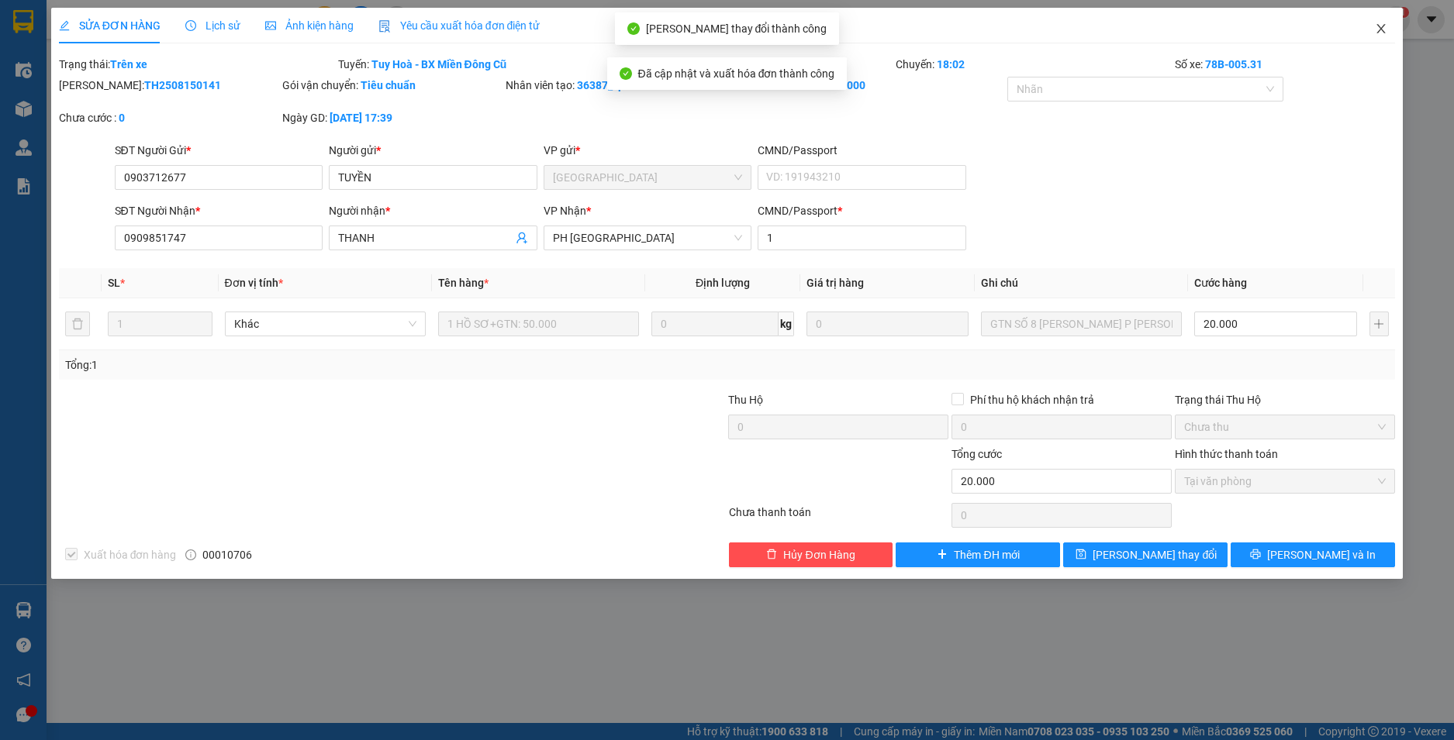
click at [1383, 29] on icon "close" at bounding box center [1380, 28] width 12 height 12
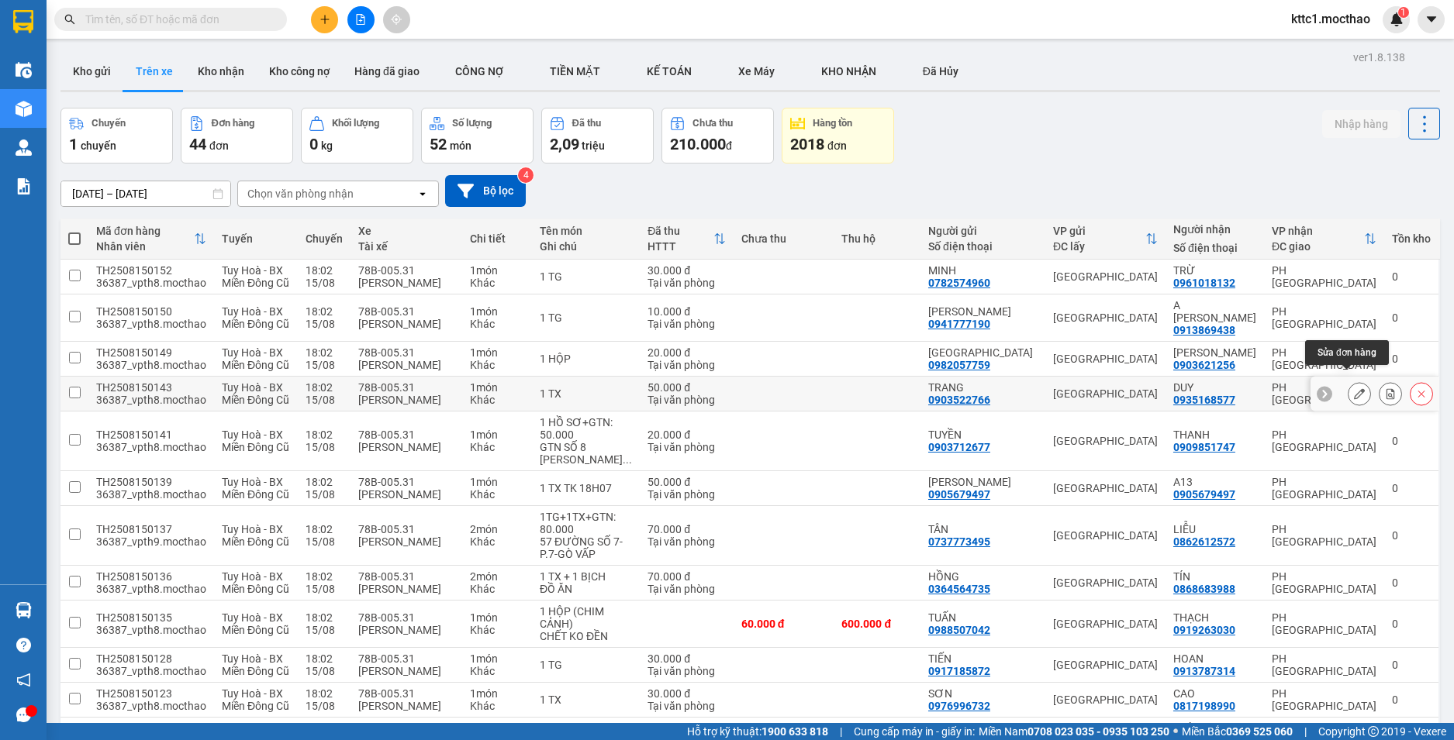
click at [1354, 388] on icon at bounding box center [1359, 393] width 11 height 11
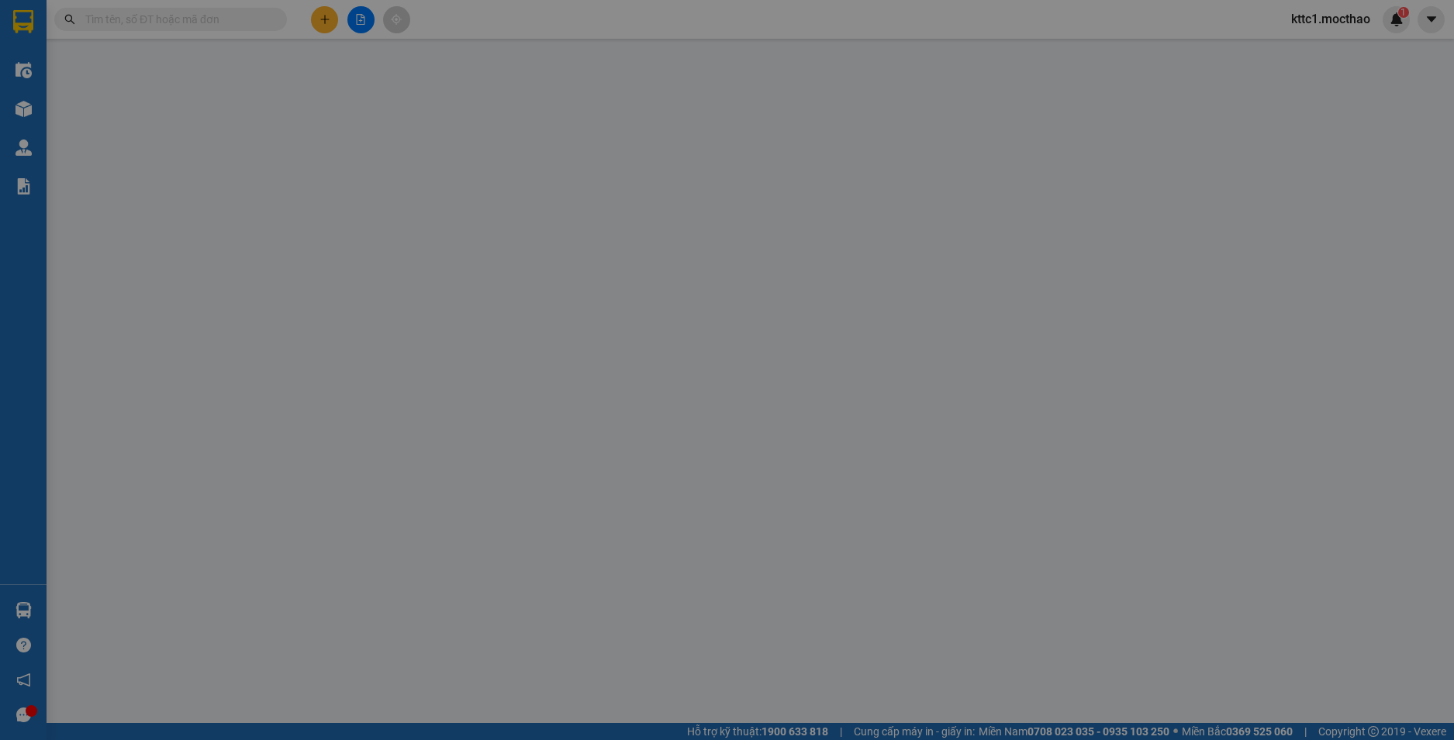
type input "0903522766"
type input "TRANG"
type input "0935168577"
type input "DUY"
type input "1"
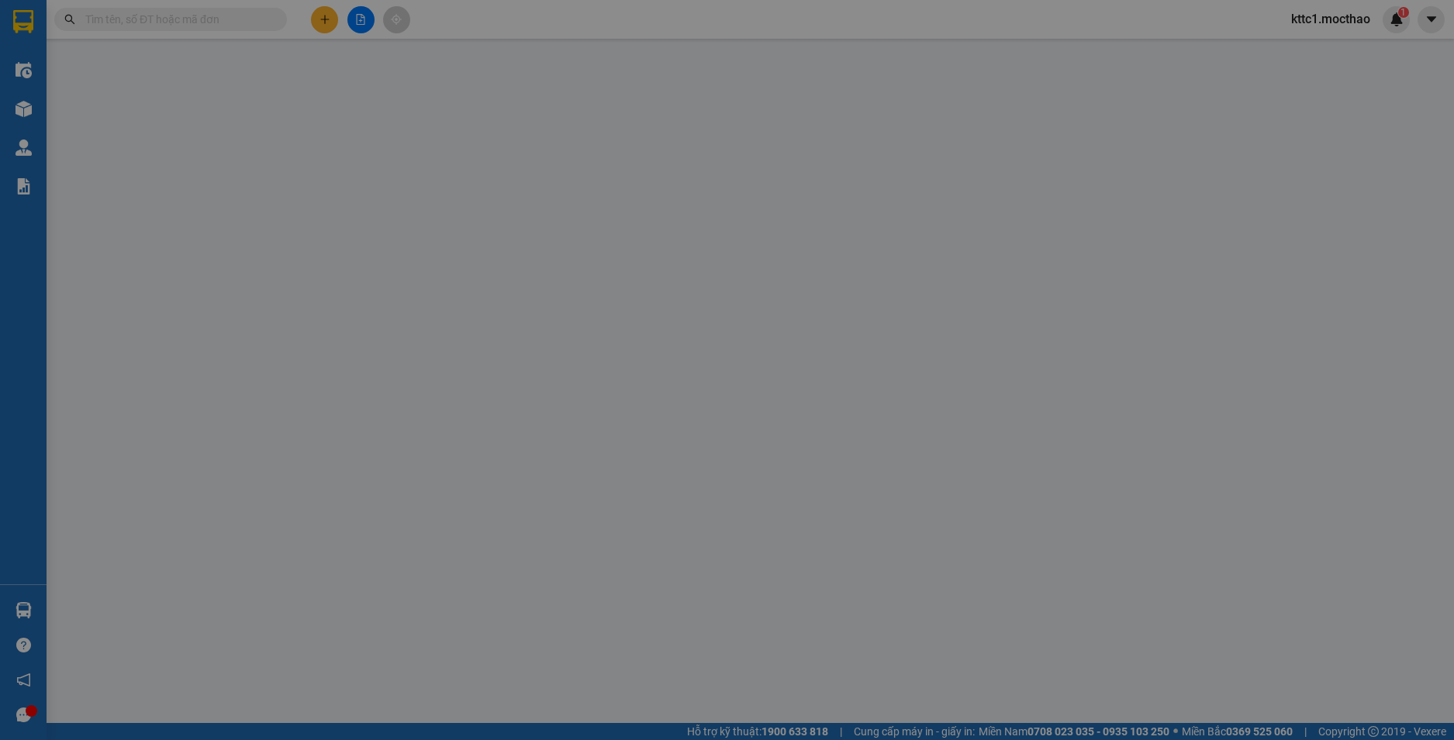
type input "50.000"
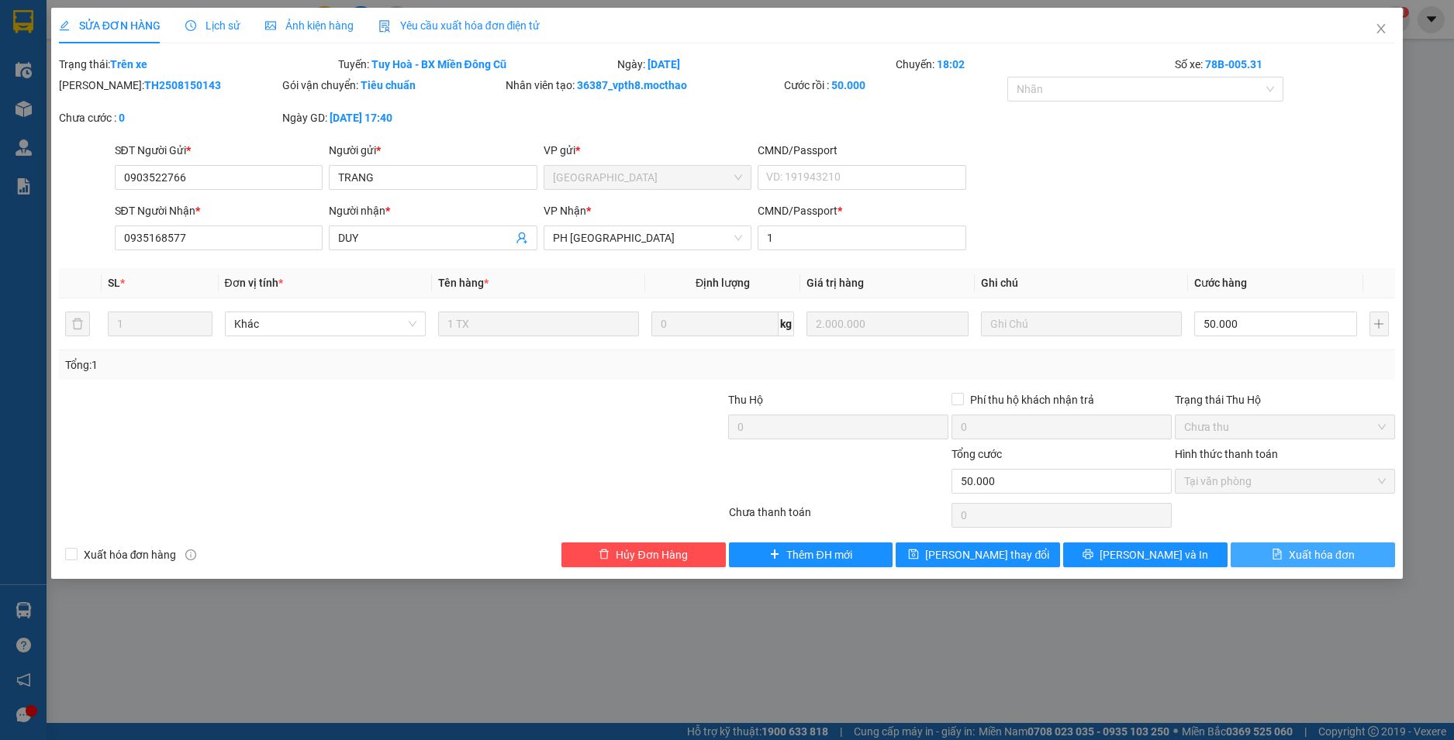
click at [1322, 554] on span "Xuất hóa đơn" at bounding box center [1321, 555] width 66 height 17
checkbox input "true"
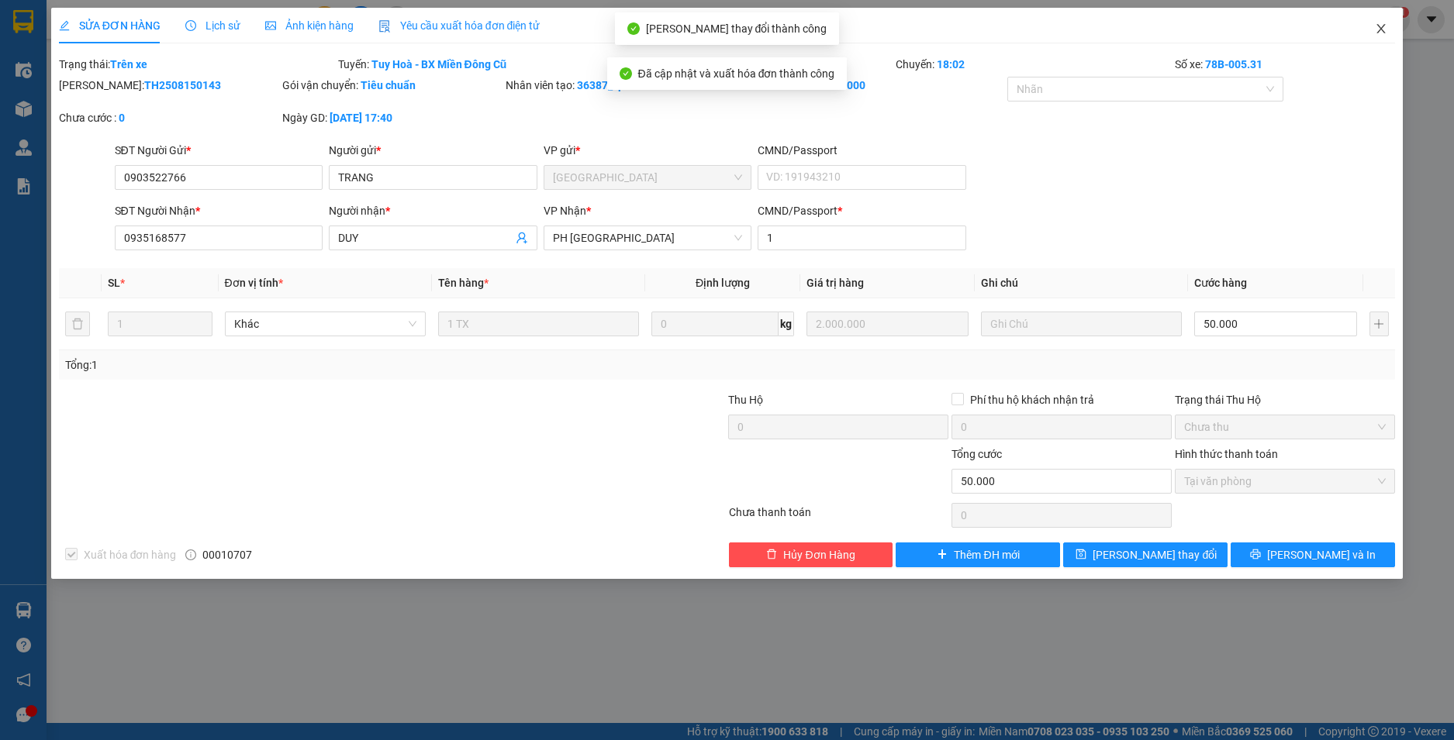
click at [1381, 26] on icon "close" at bounding box center [1380, 28] width 12 height 12
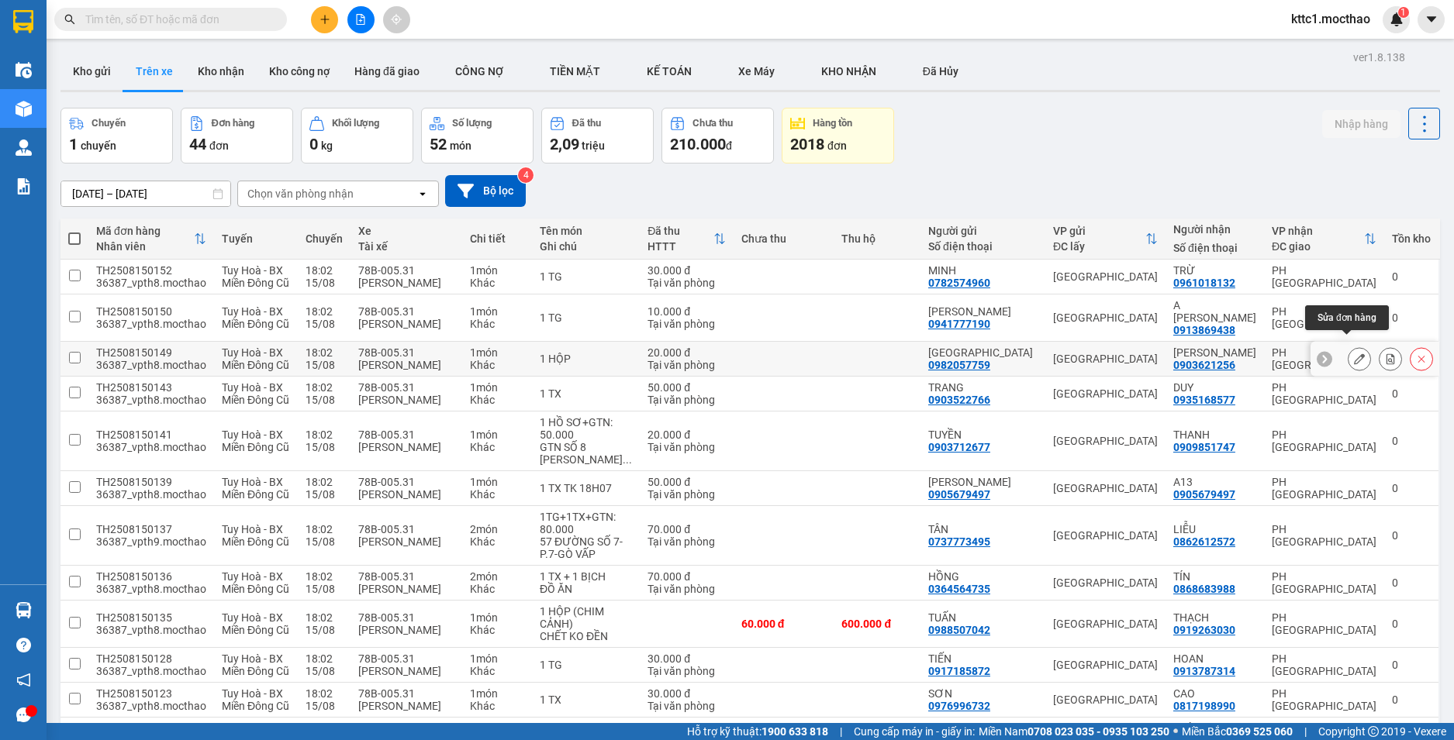
click at [1354, 354] on icon at bounding box center [1359, 359] width 11 height 11
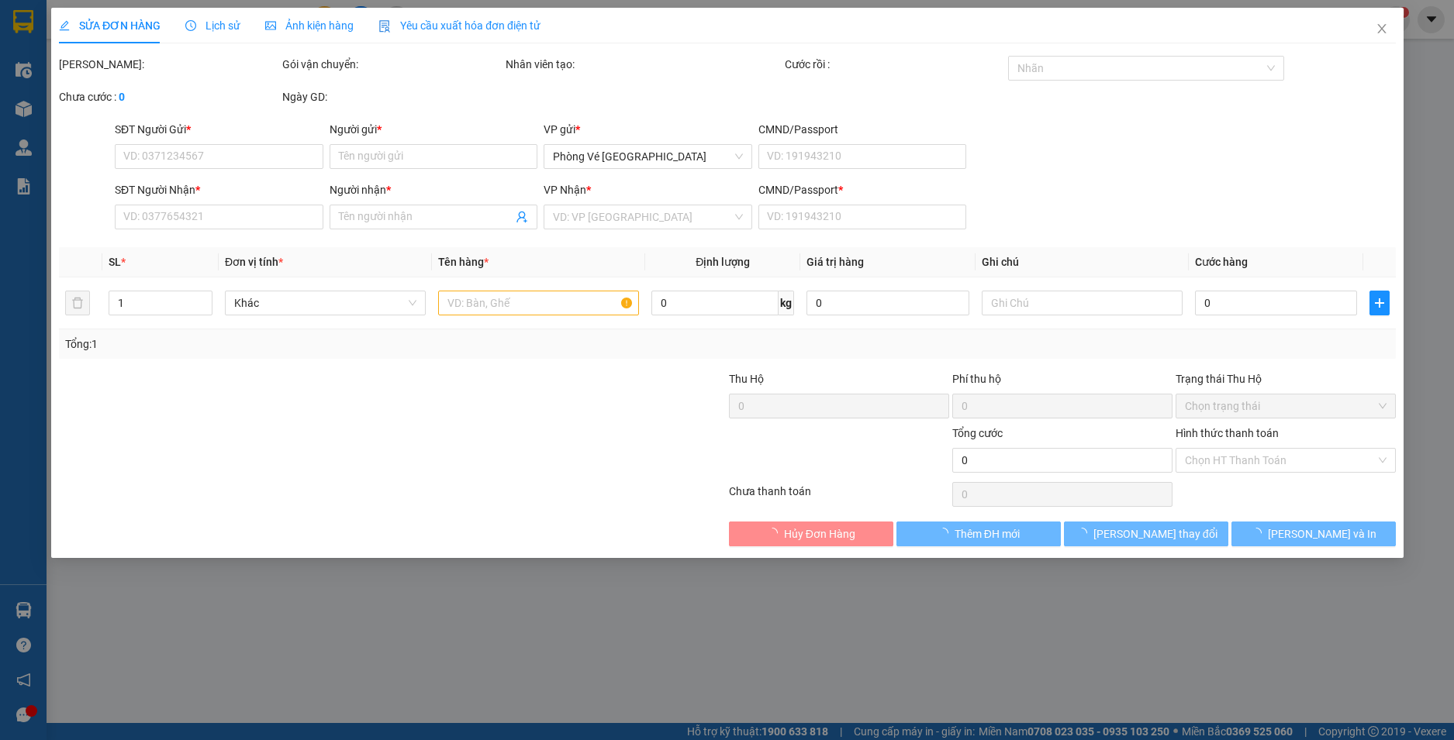
type input "0982057759"
type input "[GEOGRAPHIC_DATA]"
type input "0903621256"
type input "[PERSON_NAME]"
type input "1"
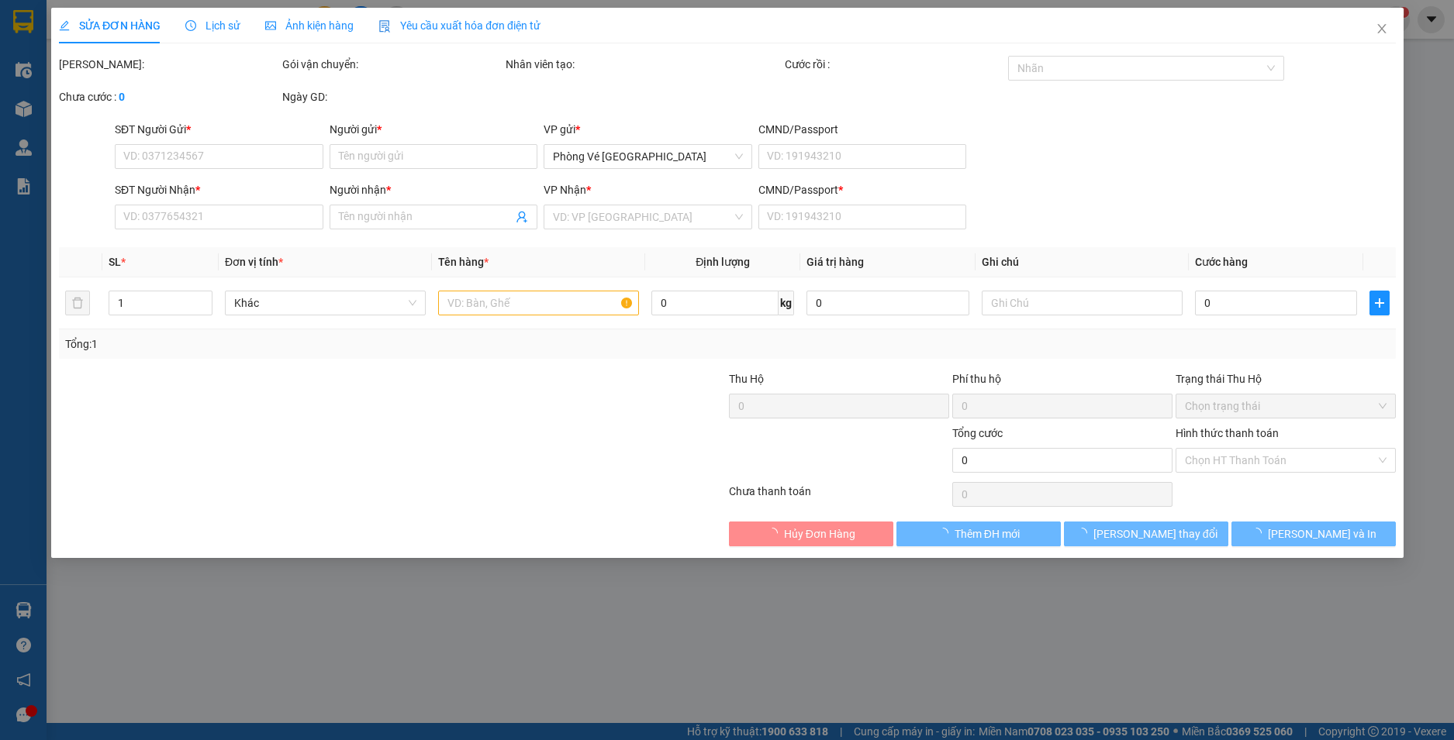
type input "20.000"
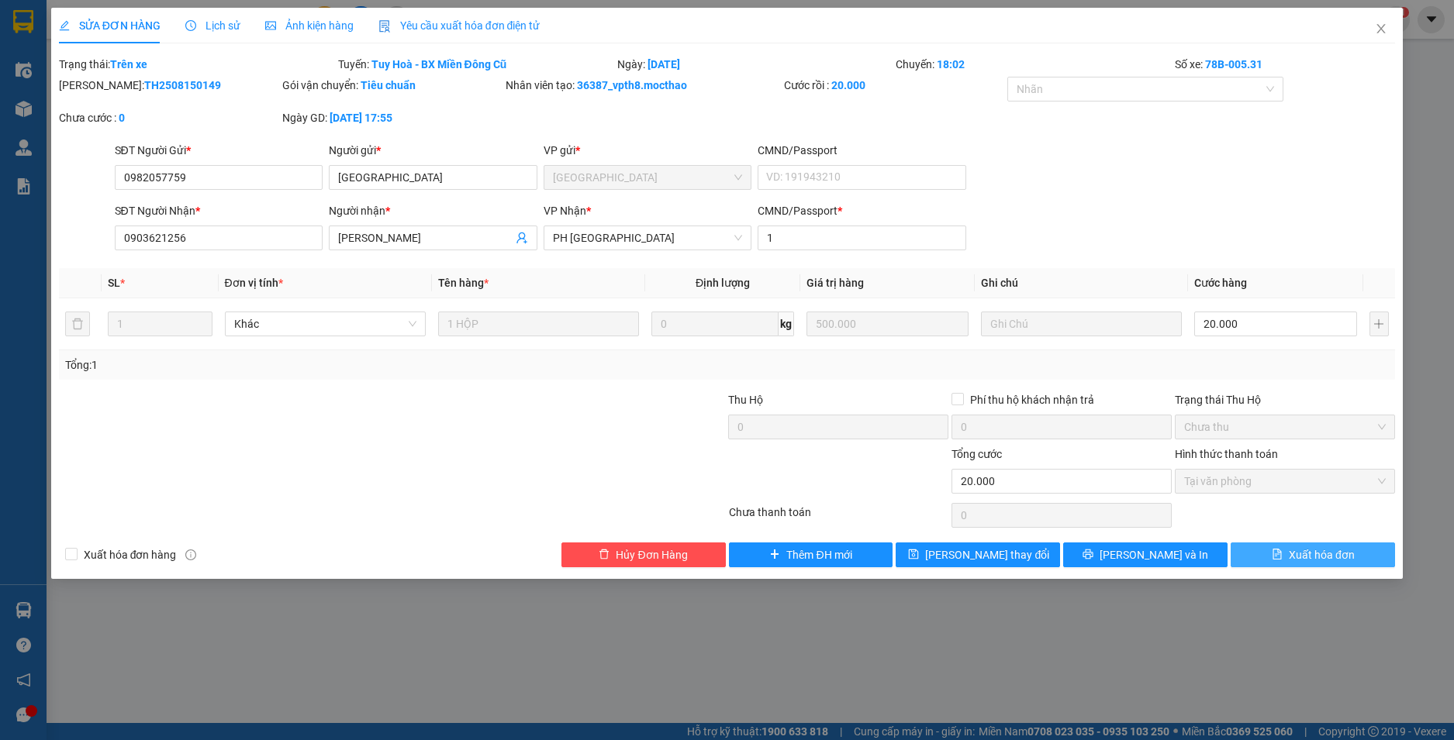
click at [1305, 551] on span "Xuất hóa đơn" at bounding box center [1321, 555] width 66 height 17
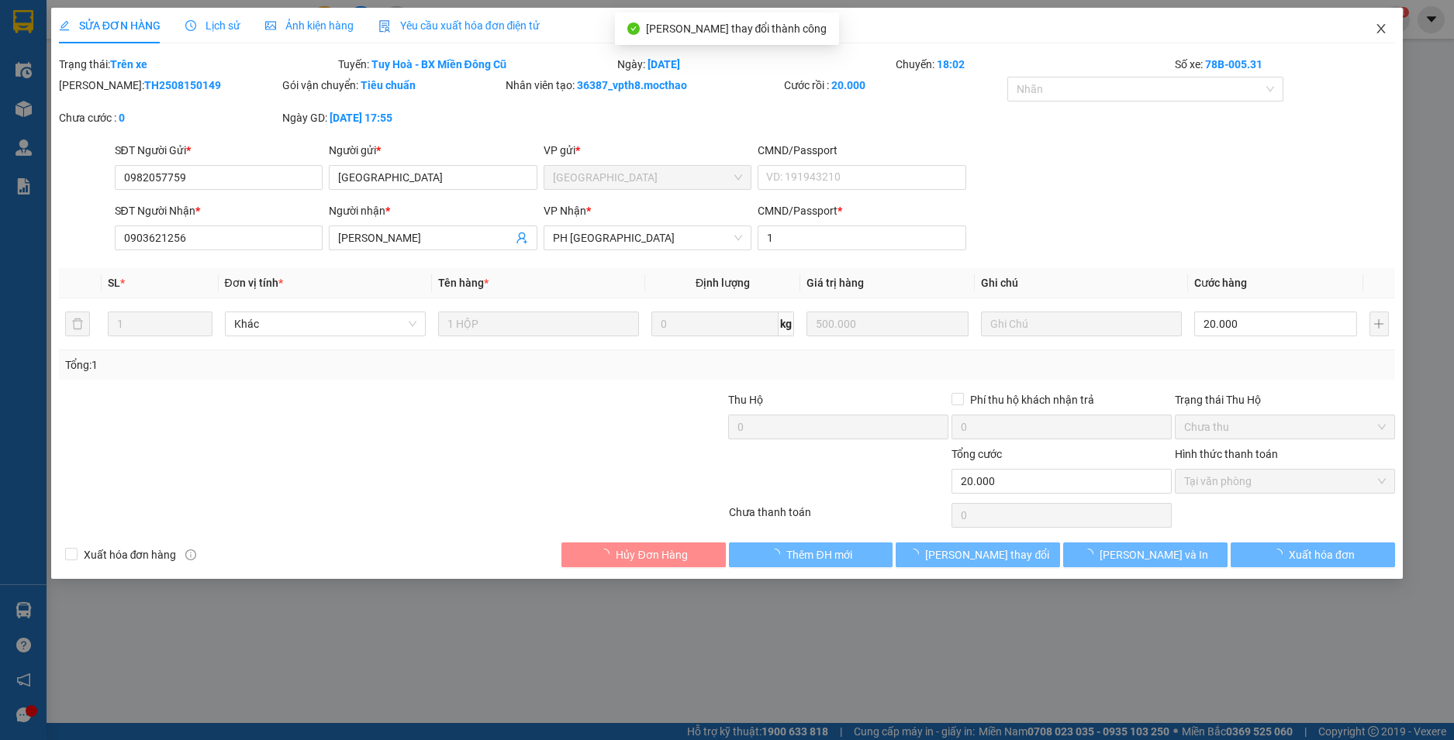
checkbox input "true"
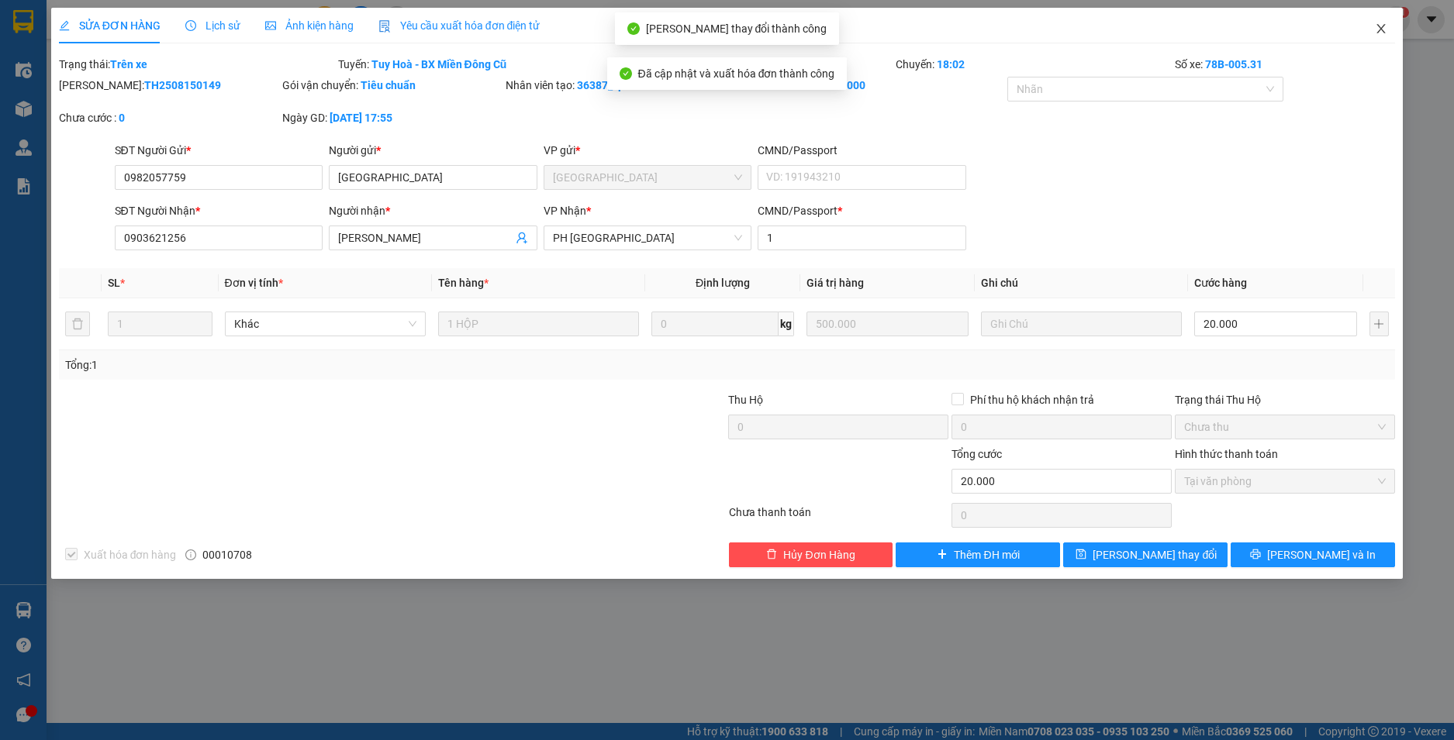
click at [1382, 32] on icon "close" at bounding box center [1381, 28] width 9 height 9
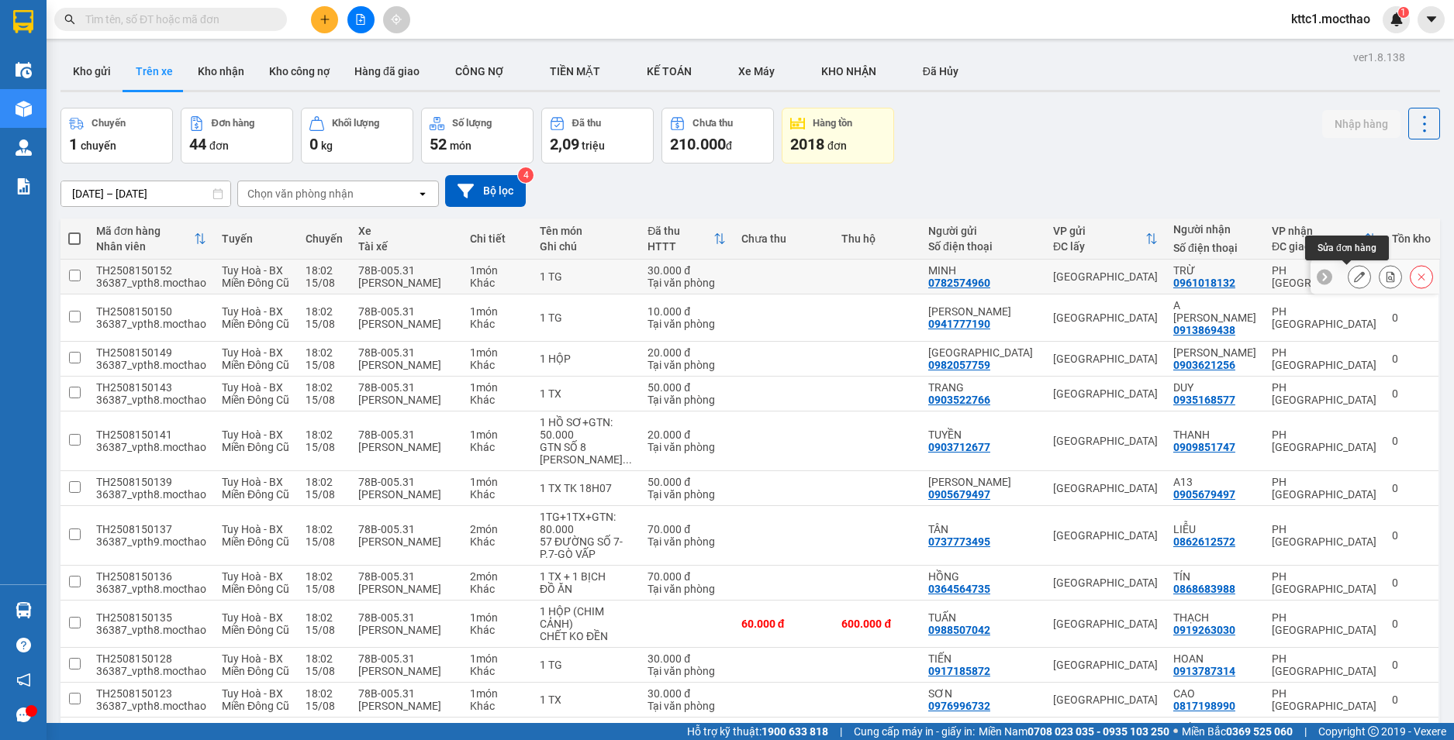
click at [1354, 280] on icon at bounding box center [1359, 276] width 11 height 11
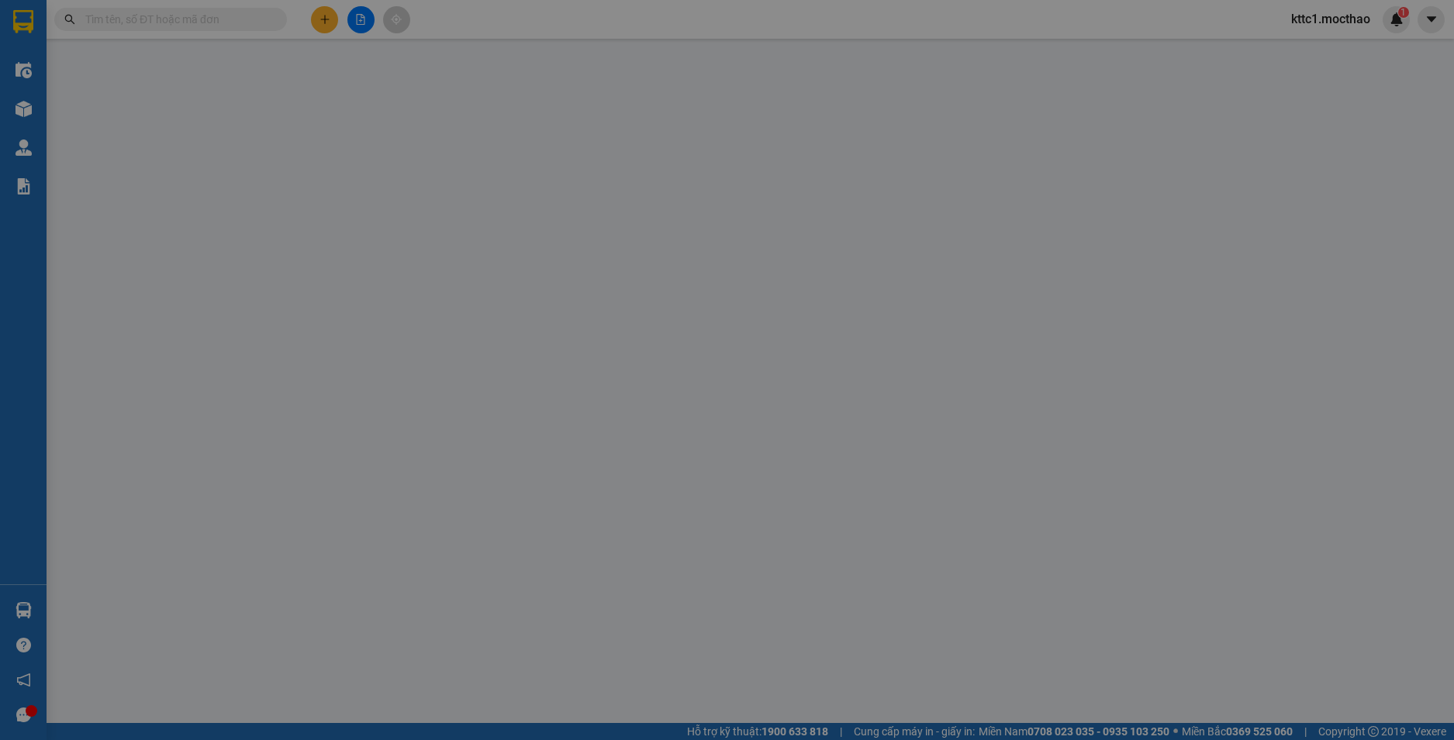
type input "0782574960"
type input "MINH"
type input "0961018132"
type input "TRỪ"
type input "1"
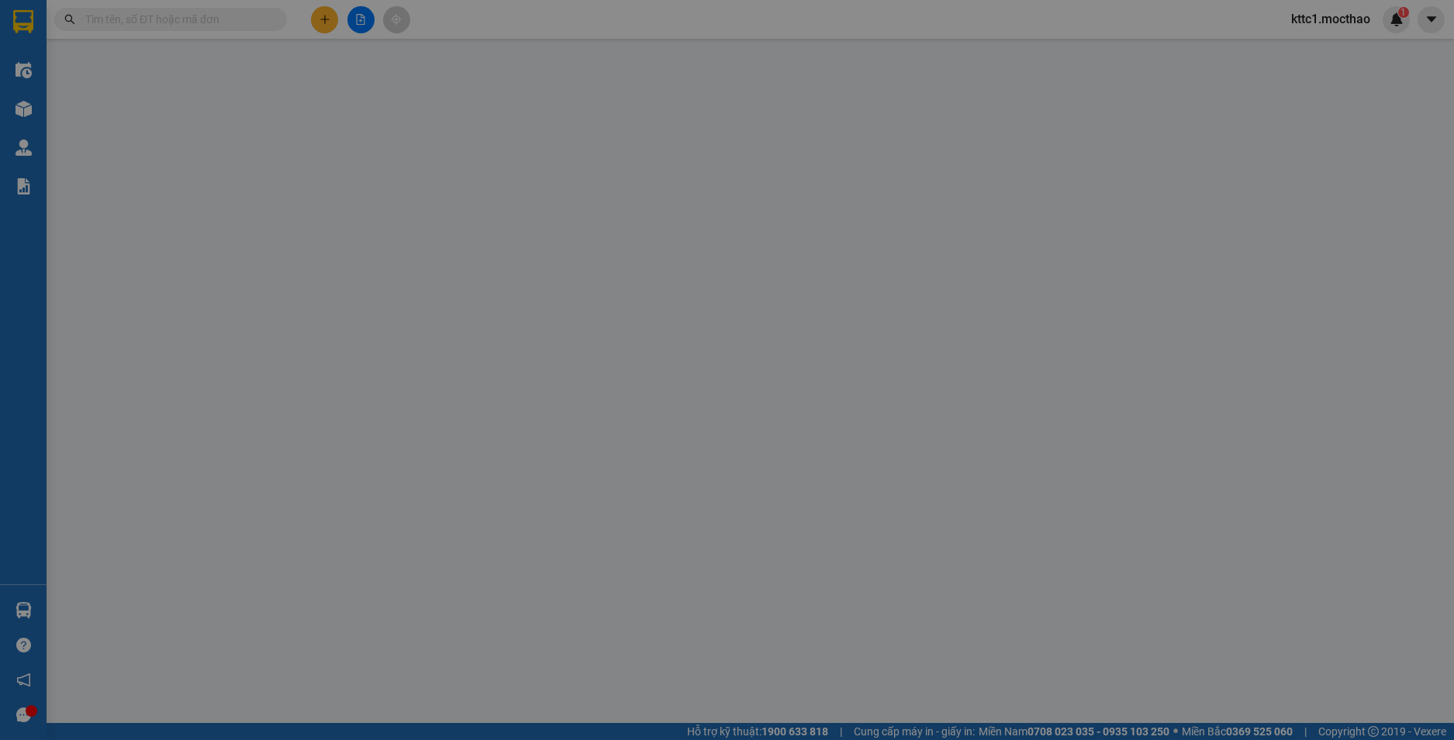
type input "30.000"
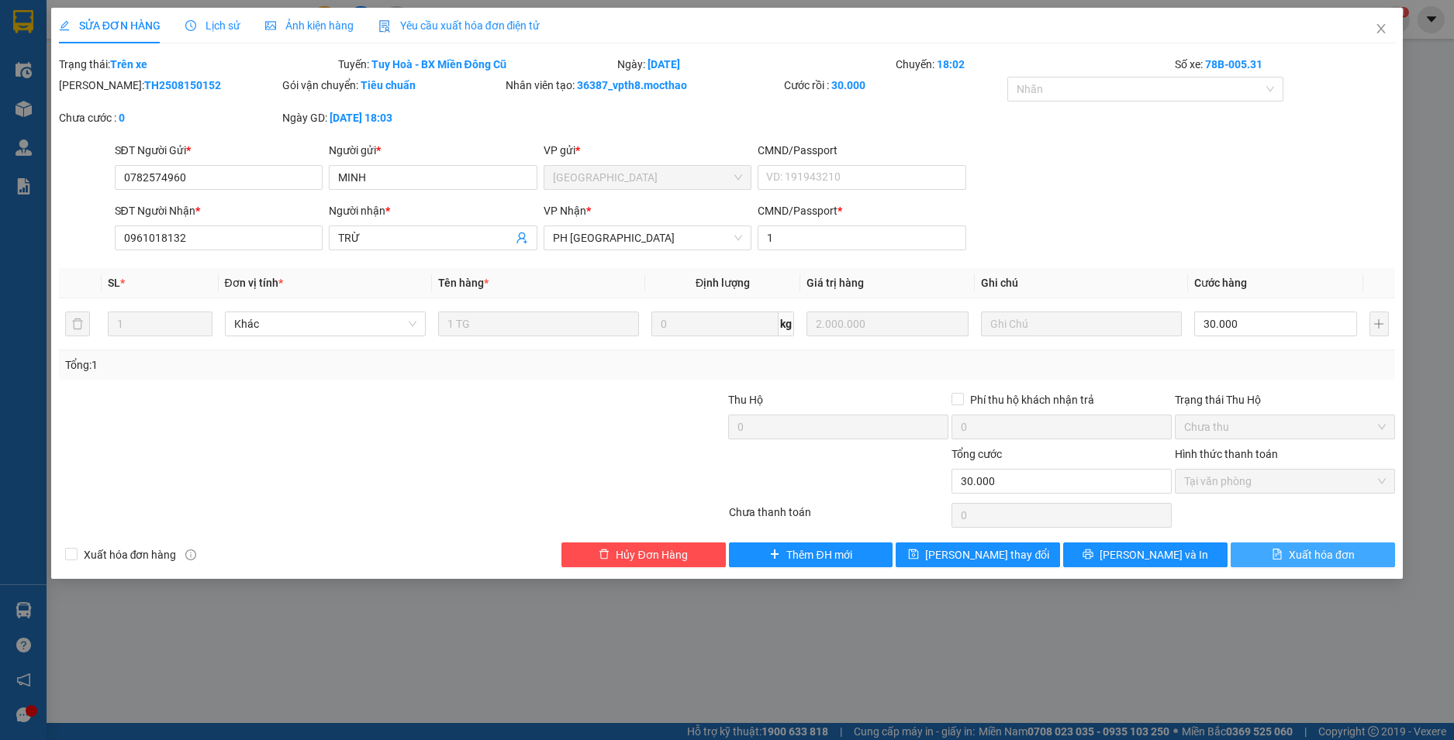
click at [1314, 554] on span "Xuất hóa đơn" at bounding box center [1321, 555] width 66 height 17
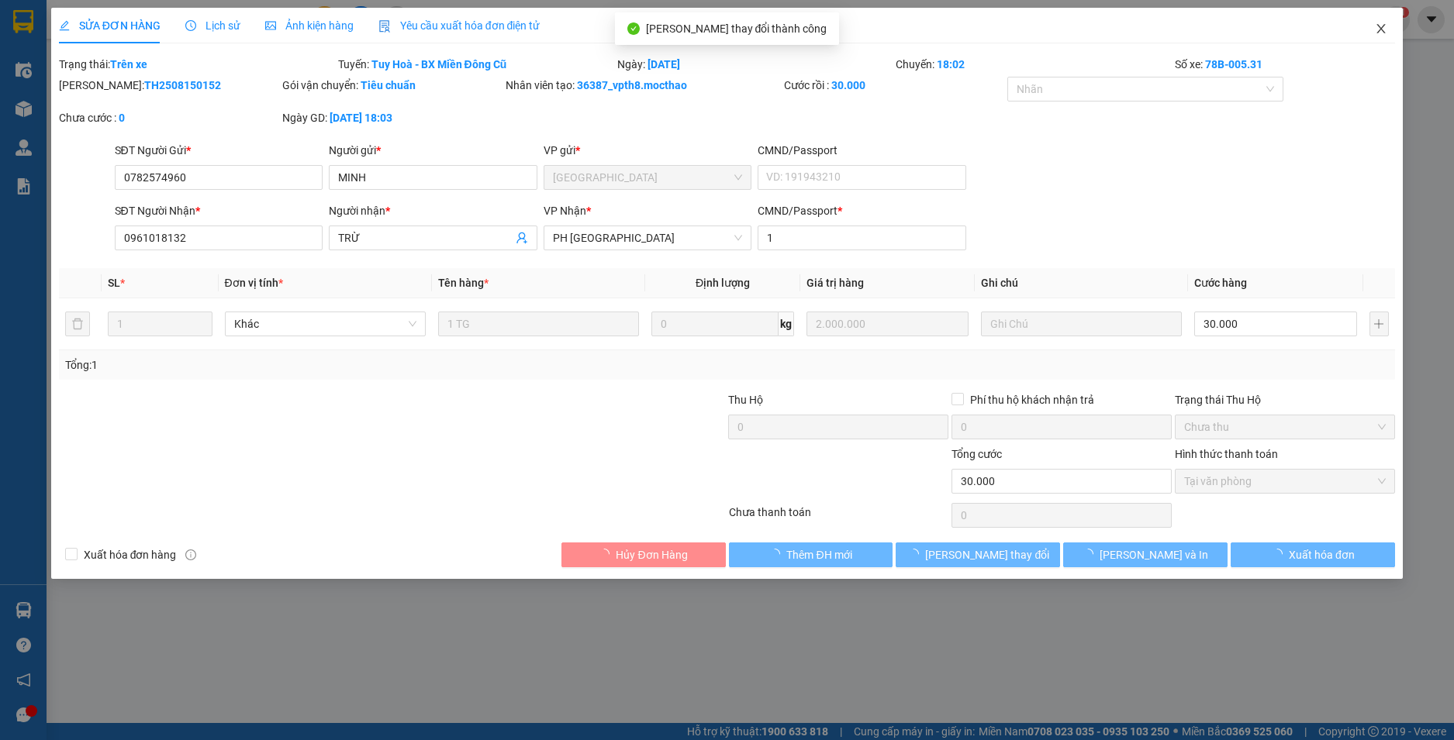
checkbox input "true"
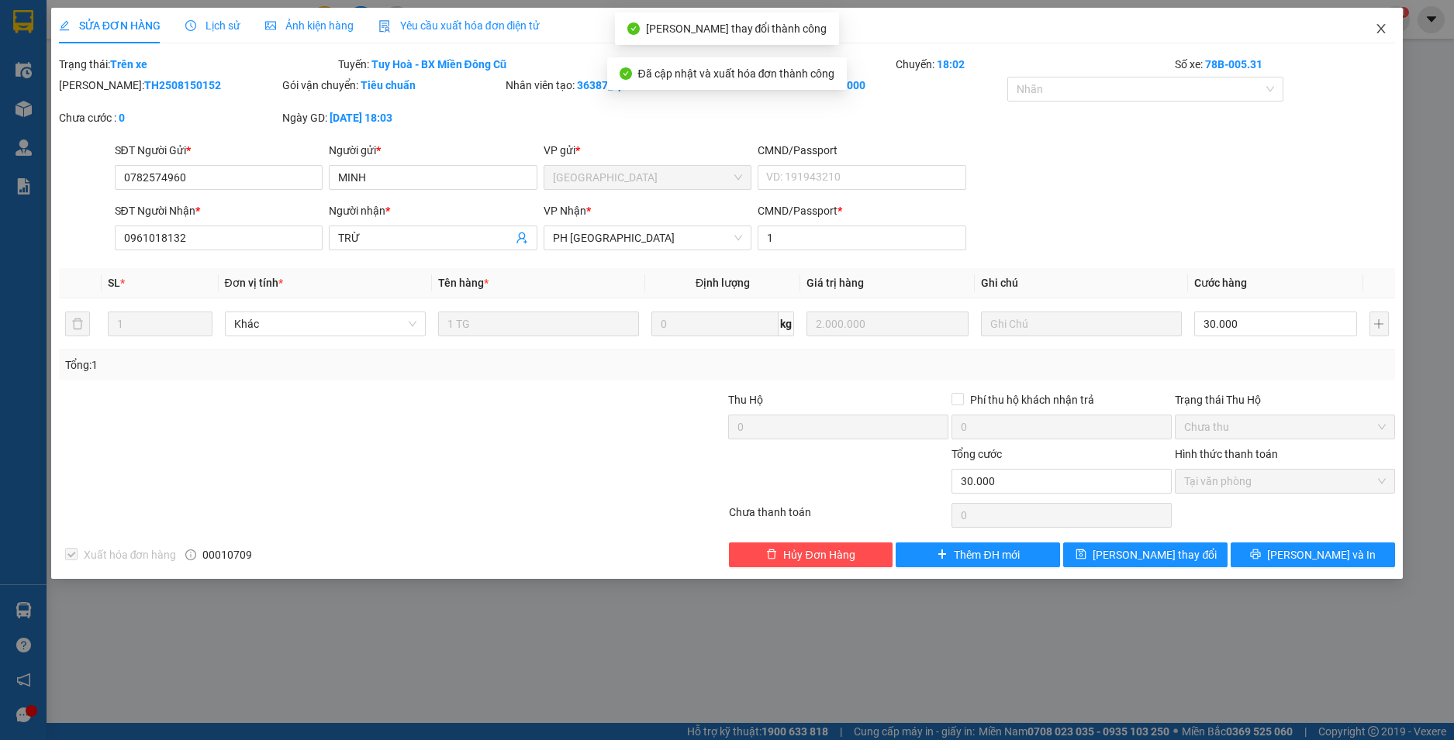
click at [1380, 29] on icon "close" at bounding box center [1381, 28] width 9 height 9
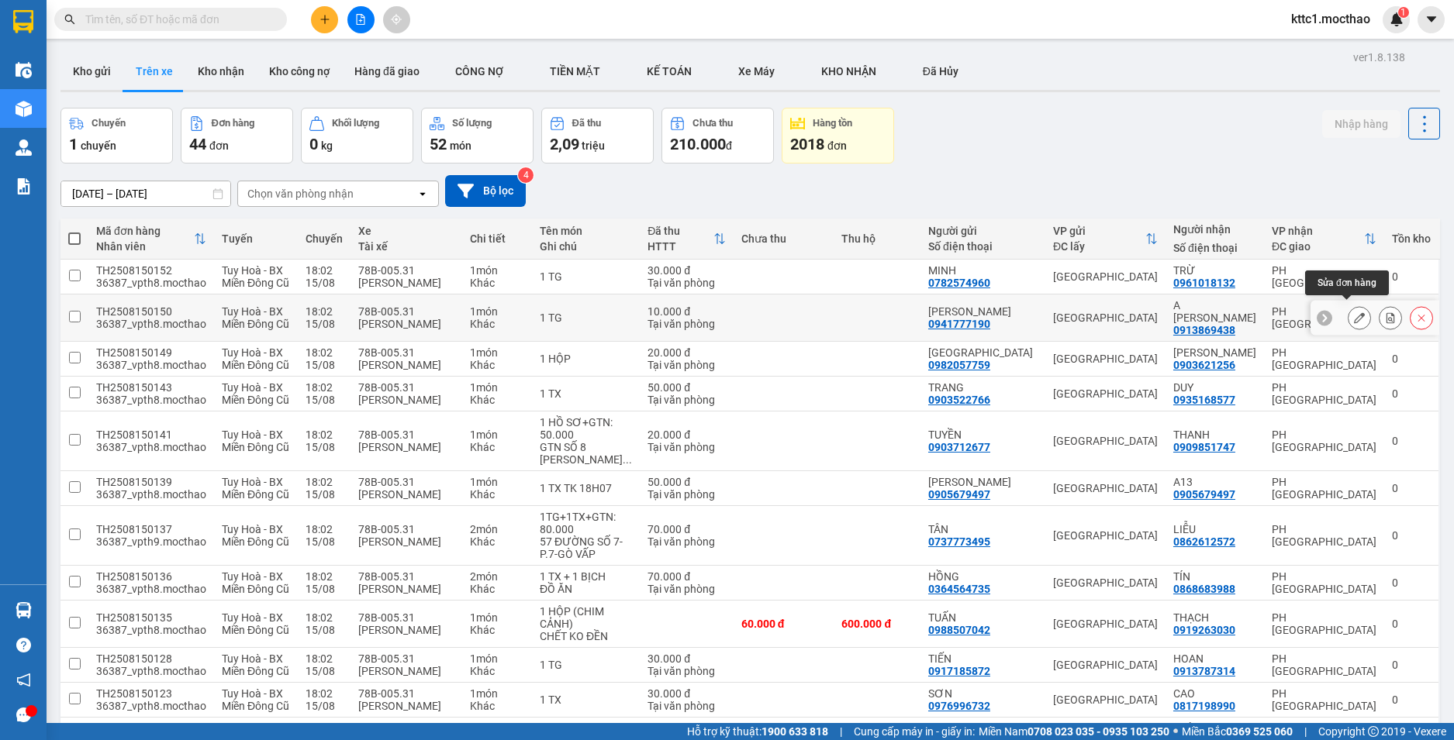
click at [1354, 312] on icon at bounding box center [1359, 317] width 11 height 11
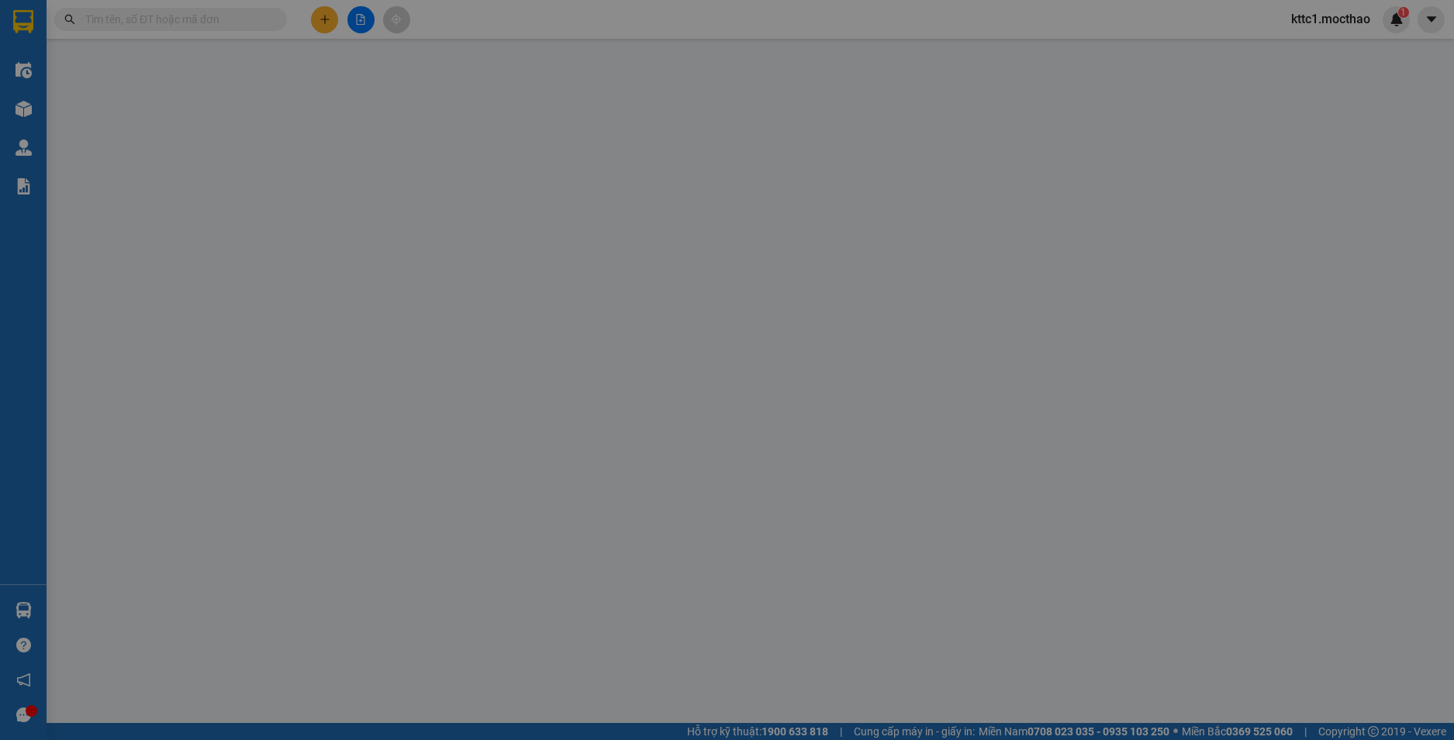
type input "0941777190"
type input "[PERSON_NAME]"
type input "0913869438"
type input "A [PERSON_NAME]"
type input "1"
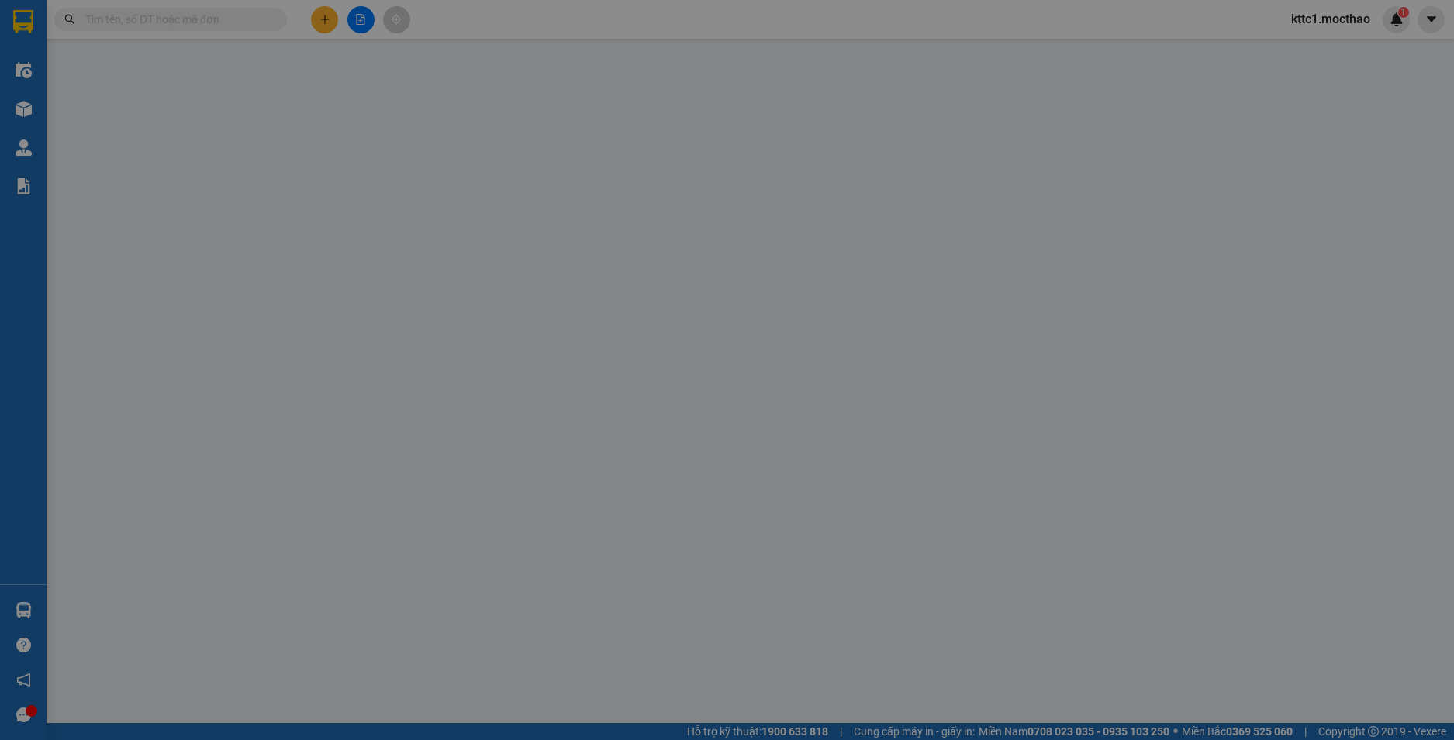
type input "10.000"
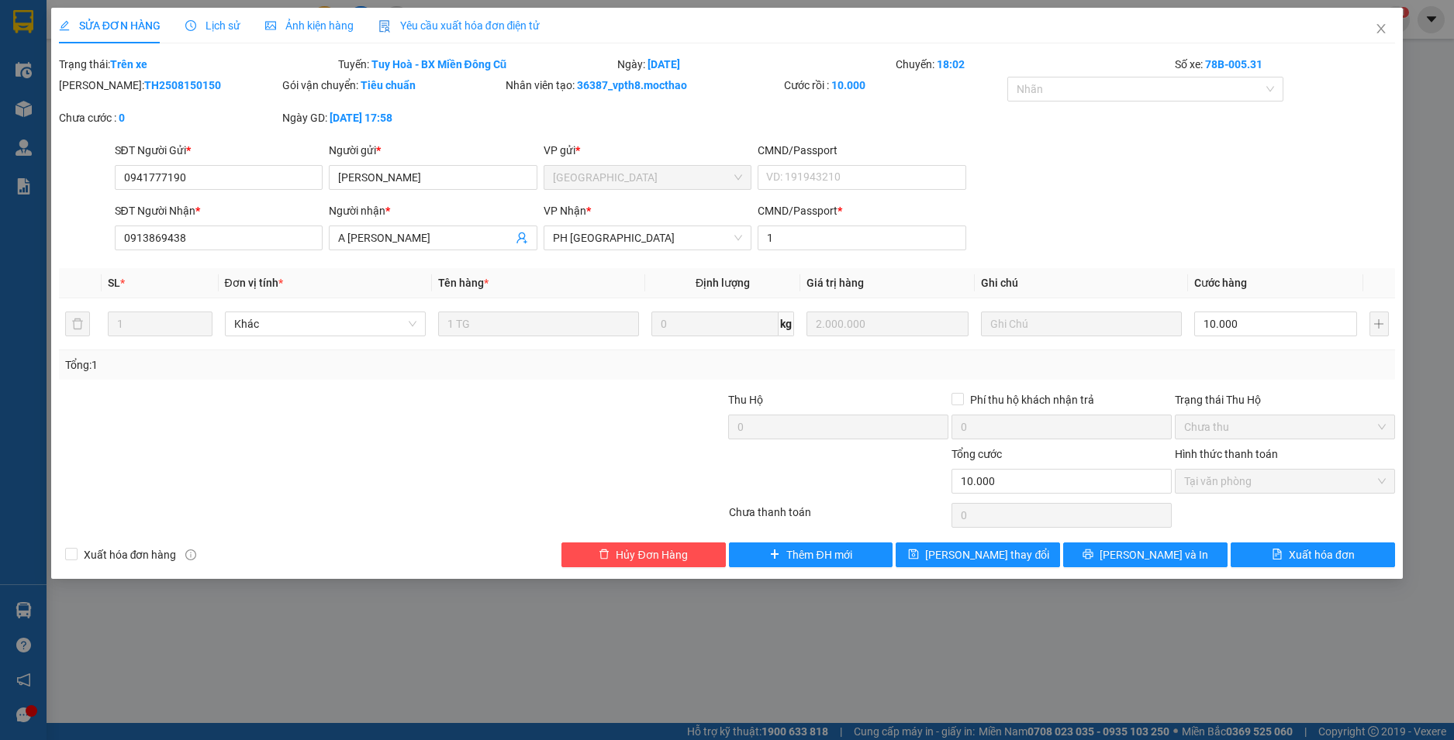
click at [450, 25] on span "Yêu cầu xuất hóa đơn điện tử" at bounding box center [459, 25] width 162 height 12
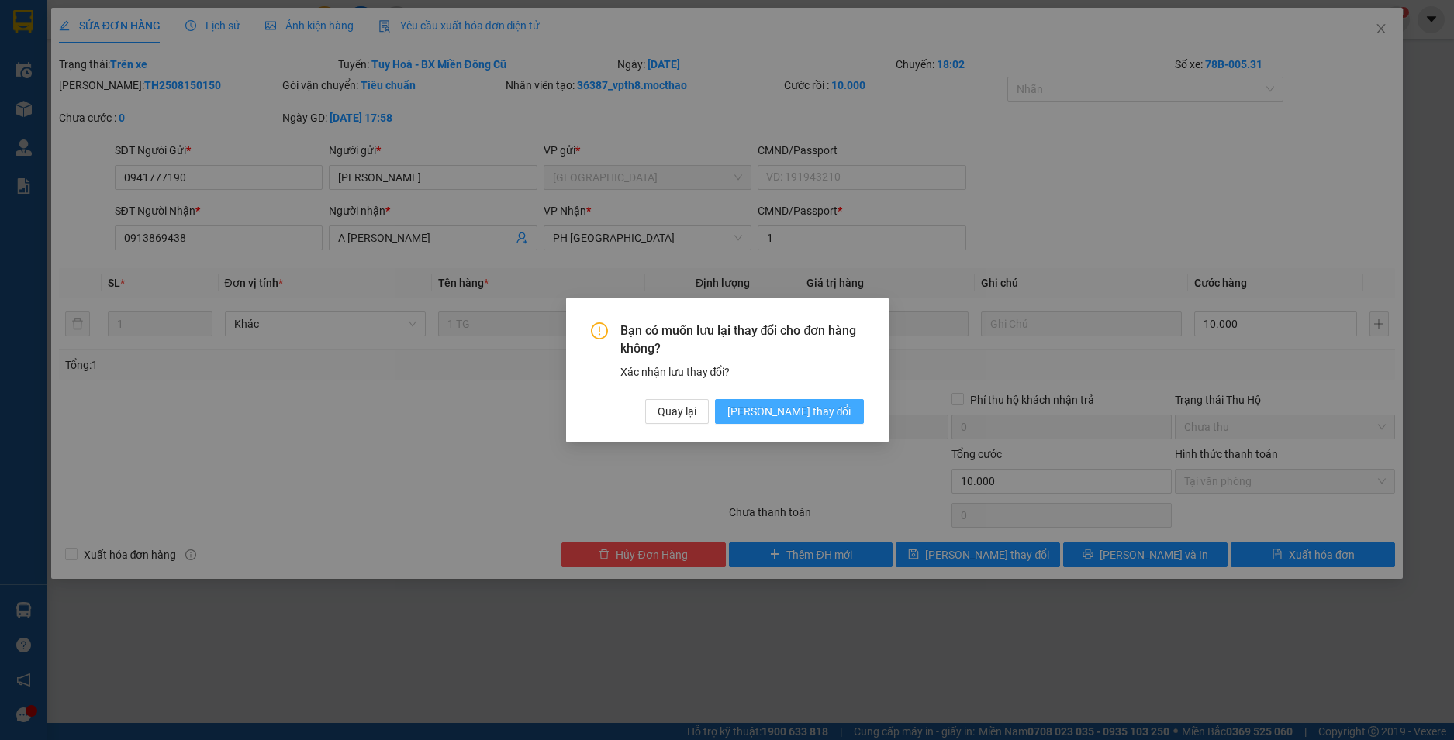
drag, startPoint x: 823, startPoint y: 407, endPoint x: 785, endPoint y: 367, distance: 55.4
click at [823, 406] on span "[PERSON_NAME] thay đổi" at bounding box center [789, 411] width 124 height 17
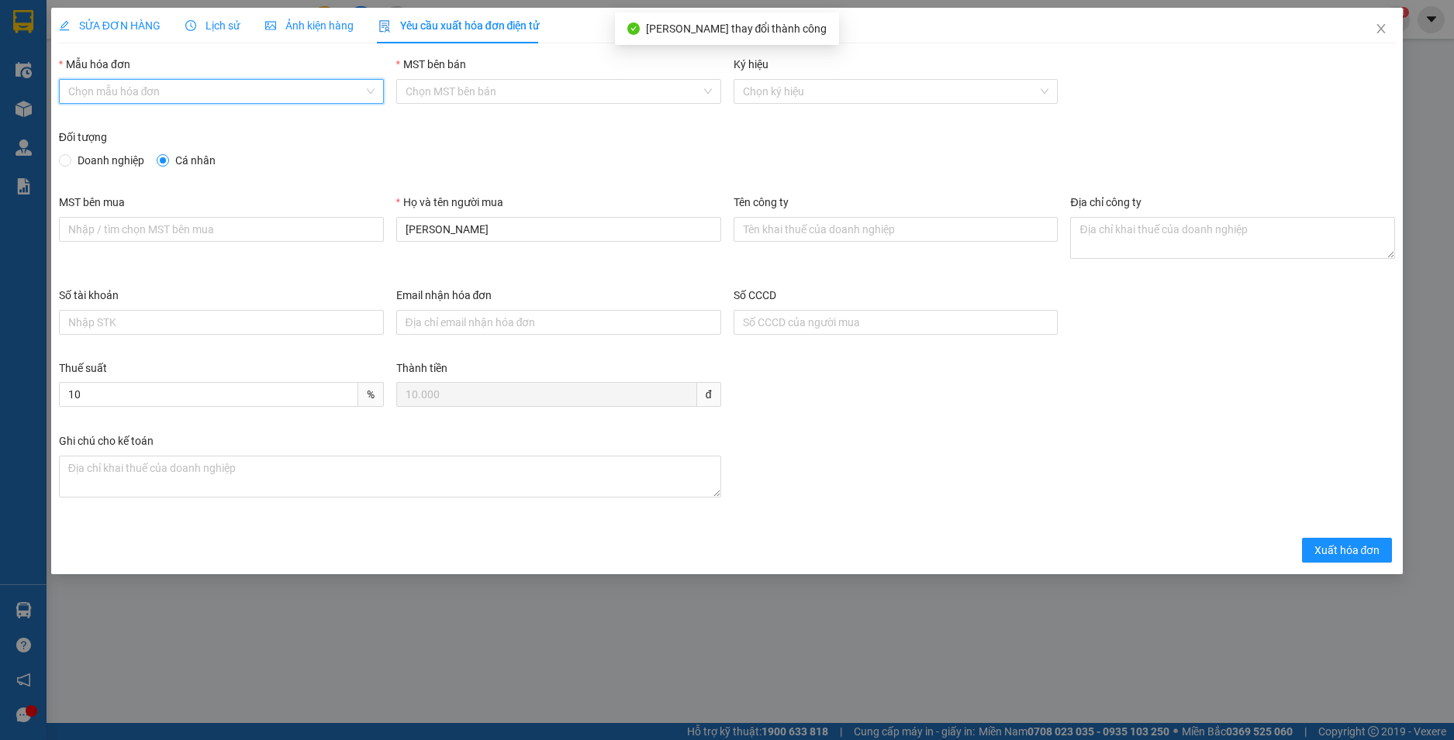
click at [258, 95] on input "Mẫu hóa đơn" at bounding box center [215, 91] width 295 height 23
click at [209, 122] on div "HĐH" at bounding box center [221, 122] width 306 height 17
type input "8"
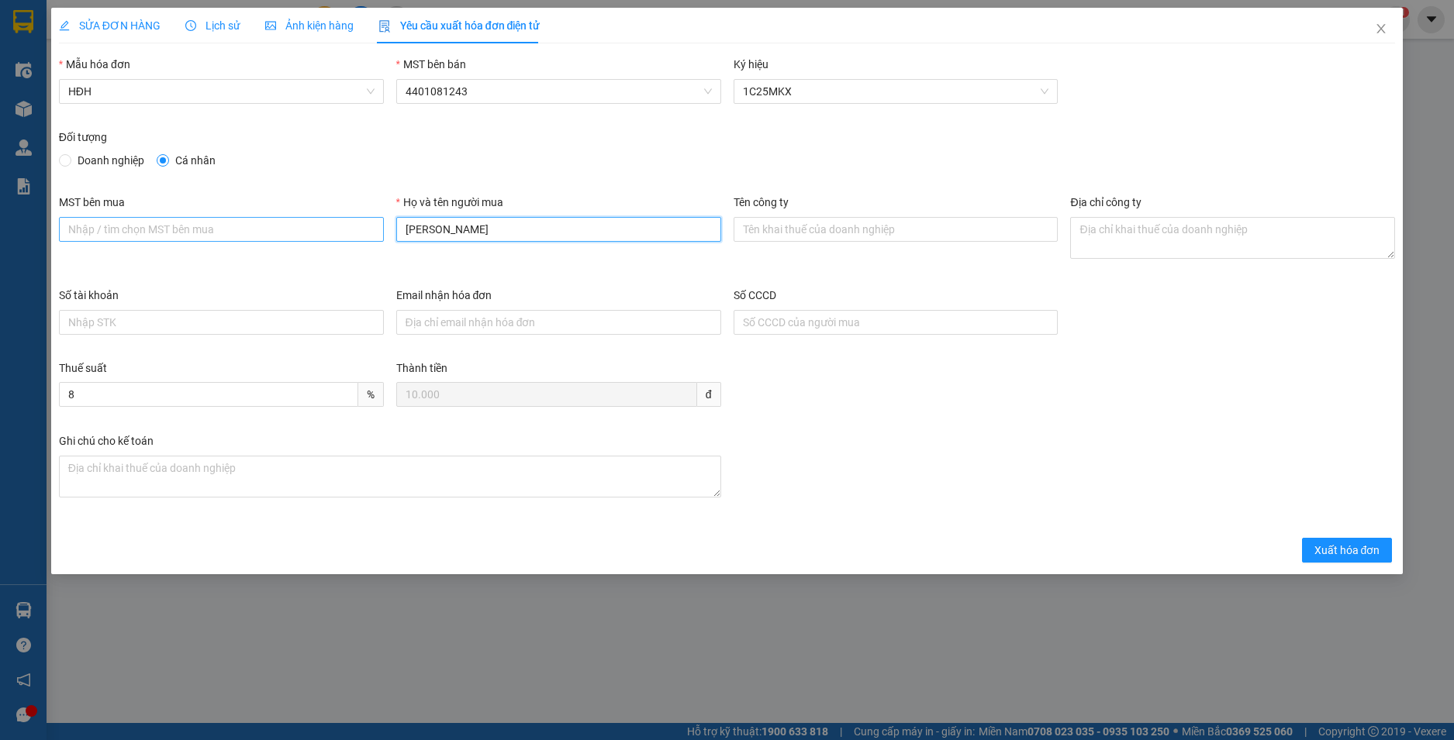
drag, startPoint x: 417, startPoint y: 227, endPoint x: 368, endPoint y: 228, distance: 48.8
click at [368, 228] on div "MST bên mua Họ và tên người mua C HUYỀN Tên công ty Địa chỉ công ty" at bounding box center [727, 240] width 1349 height 93
type input "HUYỀN"
click at [1340, 552] on span "Xuất hóa đơn" at bounding box center [1347, 550] width 66 height 17
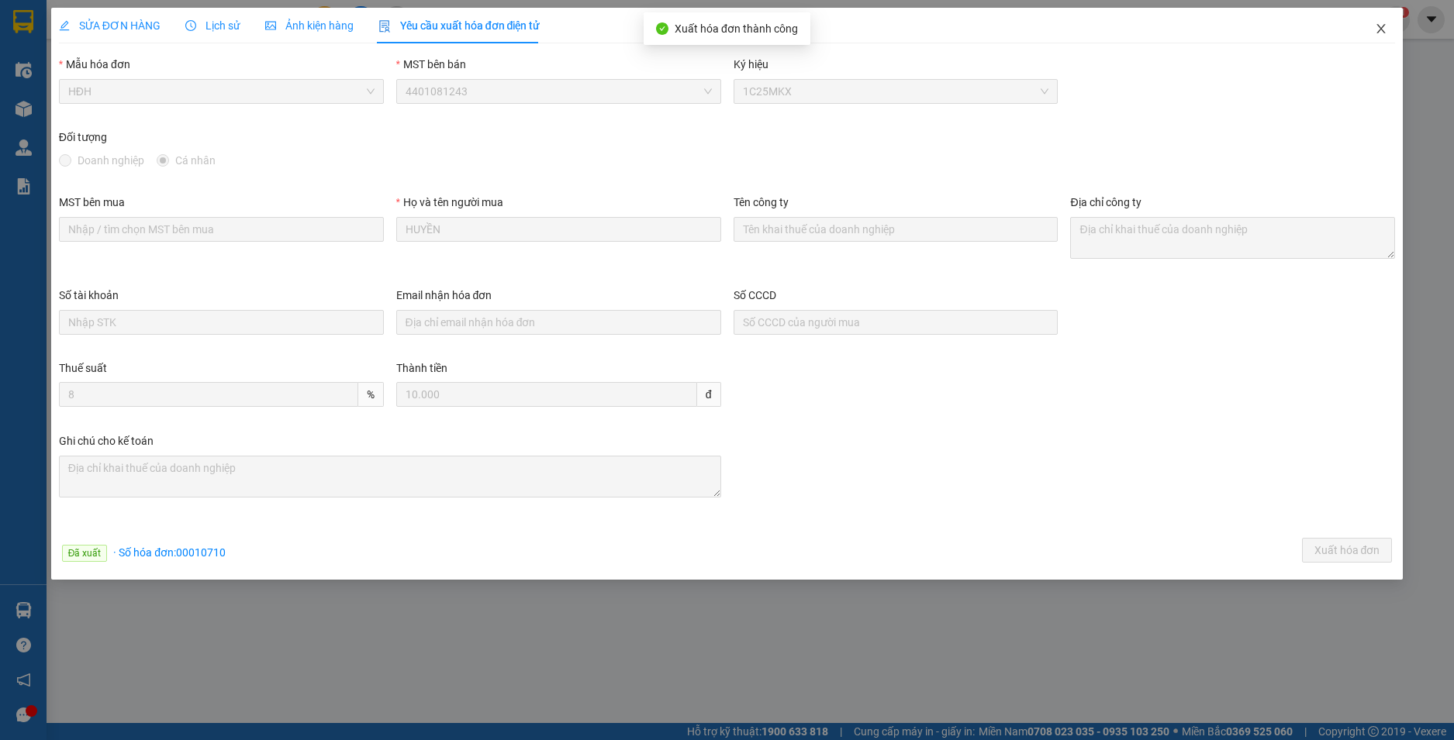
click at [1381, 28] on icon "close" at bounding box center [1380, 28] width 12 height 12
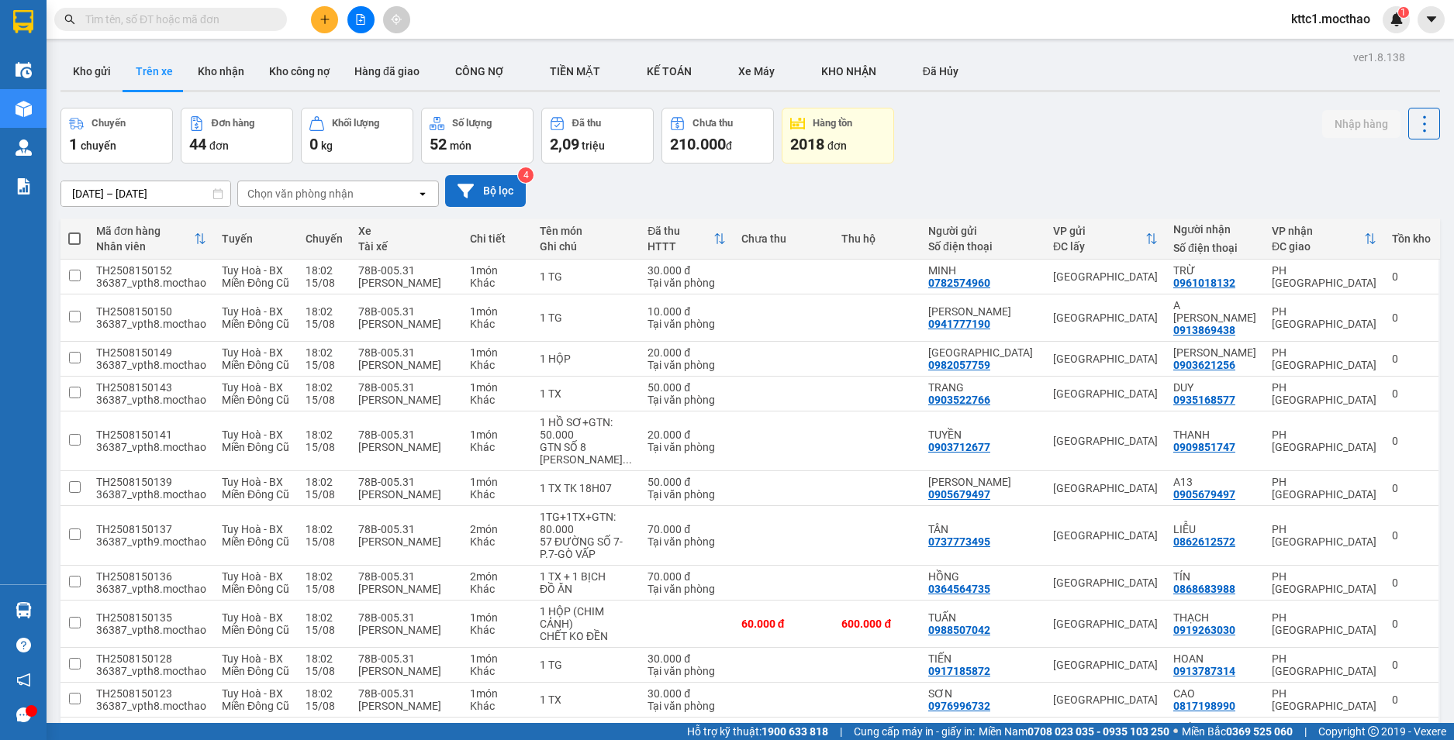
click at [478, 181] on button "Bộ lọc" at bounding box center [485, 191] width 81 height 32
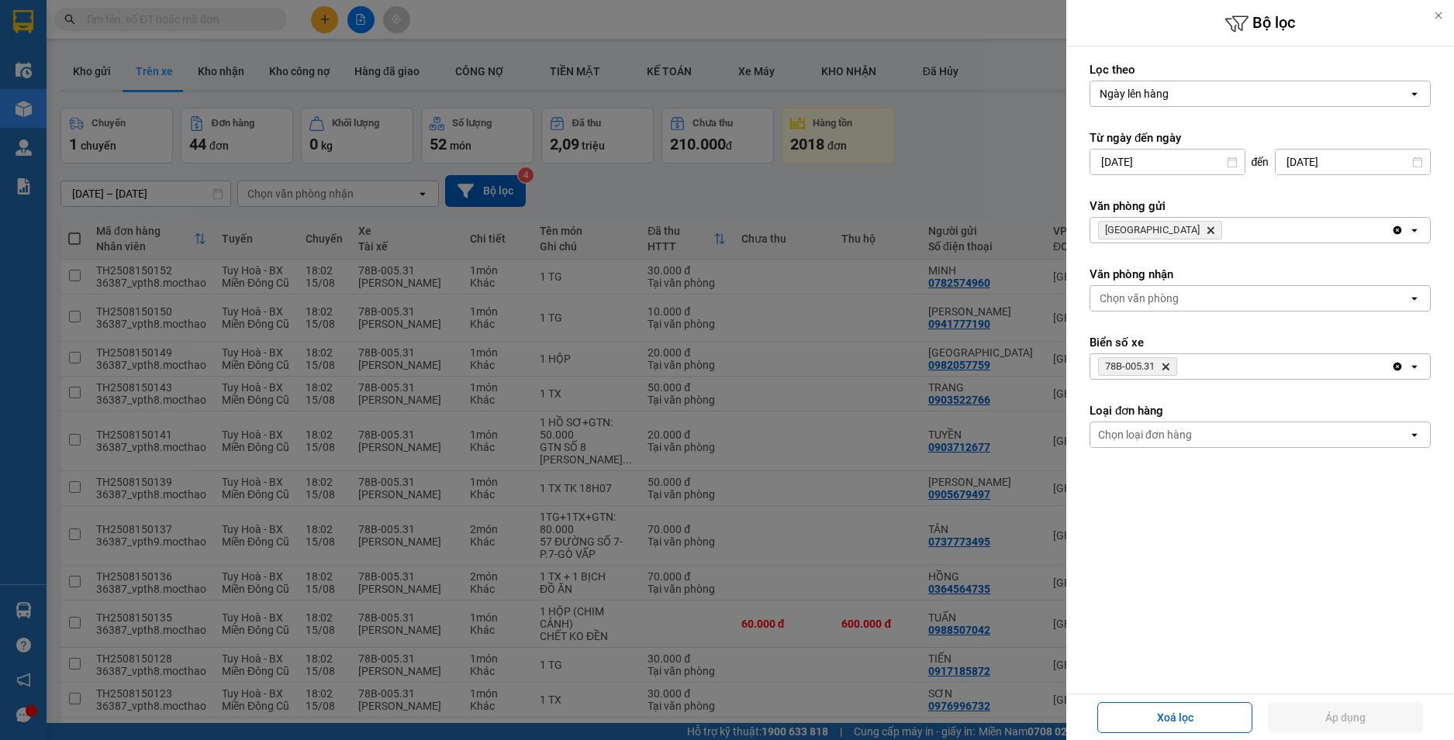
click at [1172, 368] on span "78B-005.31 Delete" at bounding box center [1137, 366] width 79 height 19
click at [1169, 367] on icon "Delete" at bounding box center [1165, 366] width 9 height 9
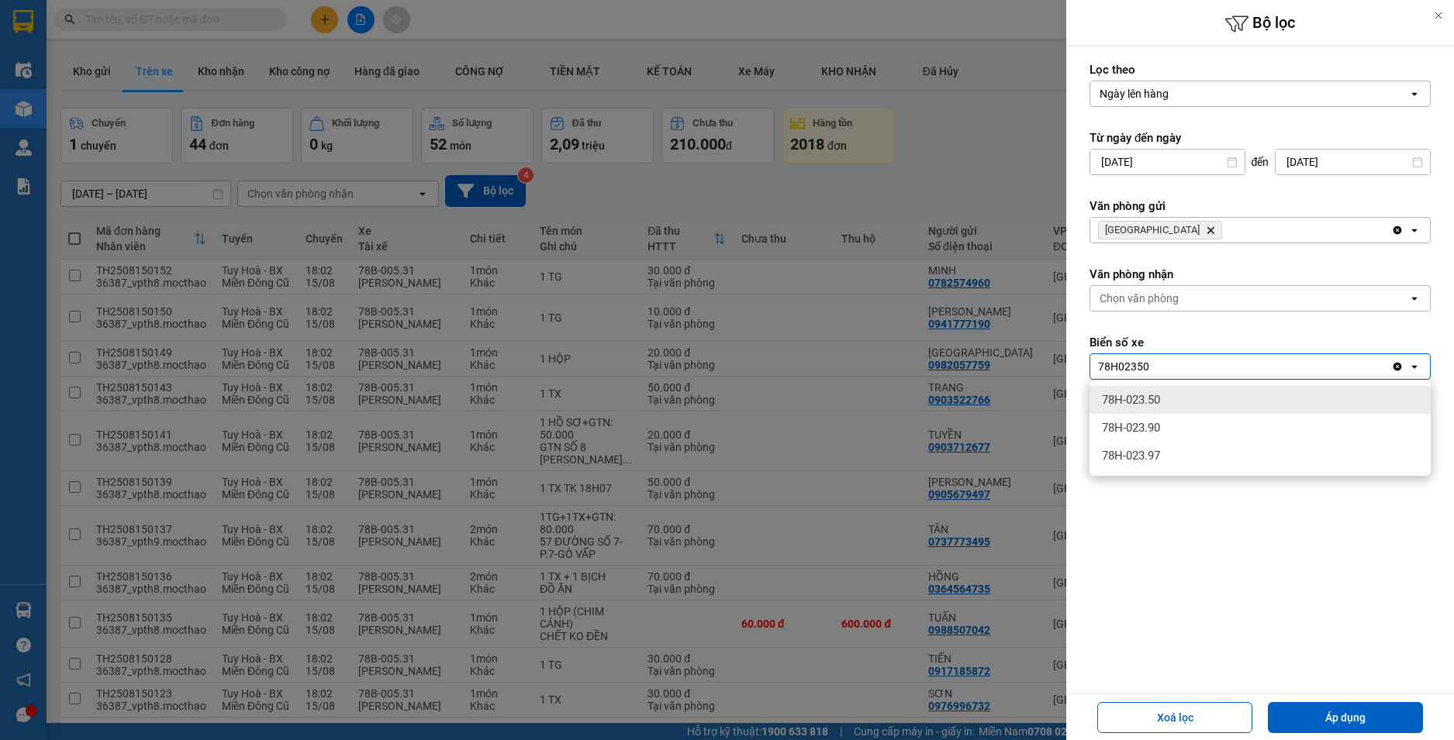
type input "78H02350"
click at [1160, 395] on span "78H-023.50" at bounding box center [1131, 400] width 58 height 16
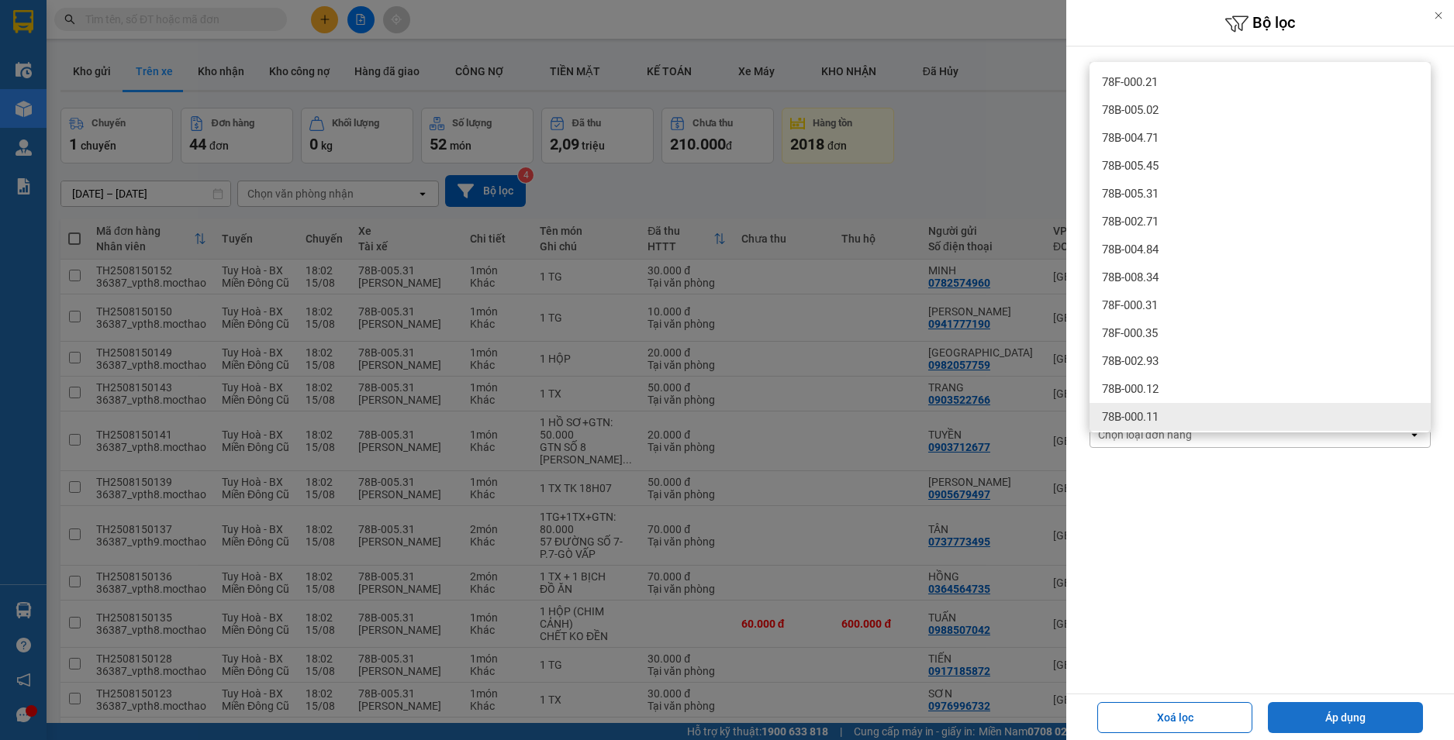
click at [1313, 711] on button "Áp dụng" at bounding box center [1345, 717] width 155 height 31
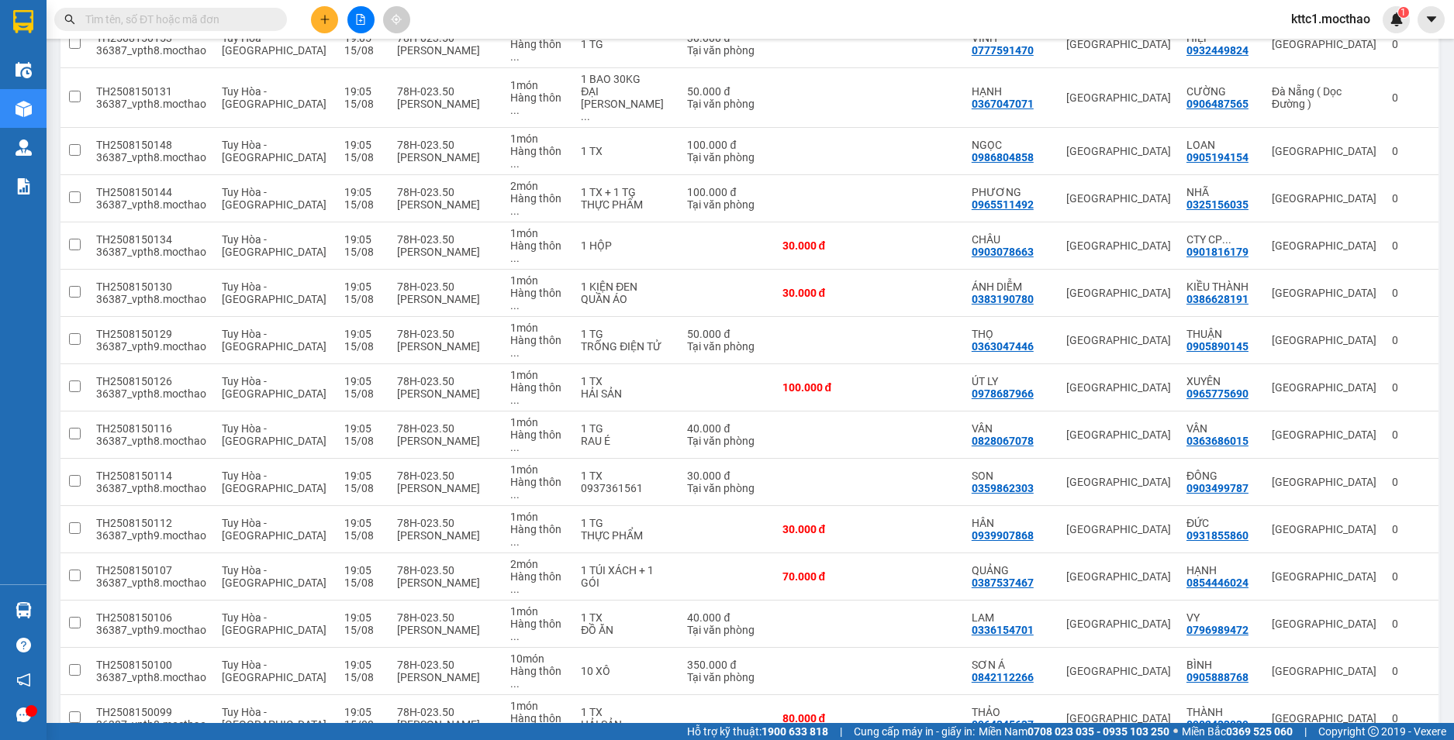
scroll to position [857, 0]
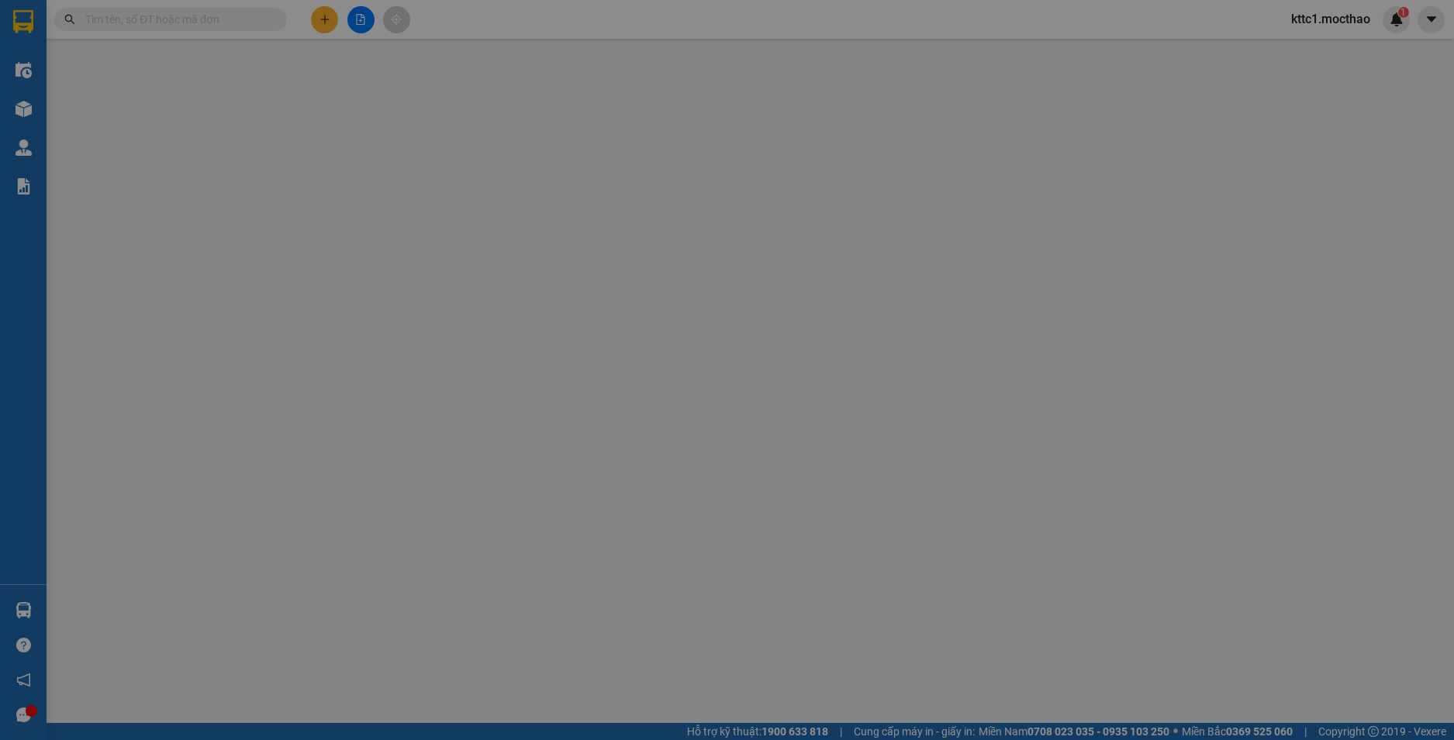
type input "0364467859"
type input "DOANH"
type input "0364467859"
type input "DOANH"
type input "1"
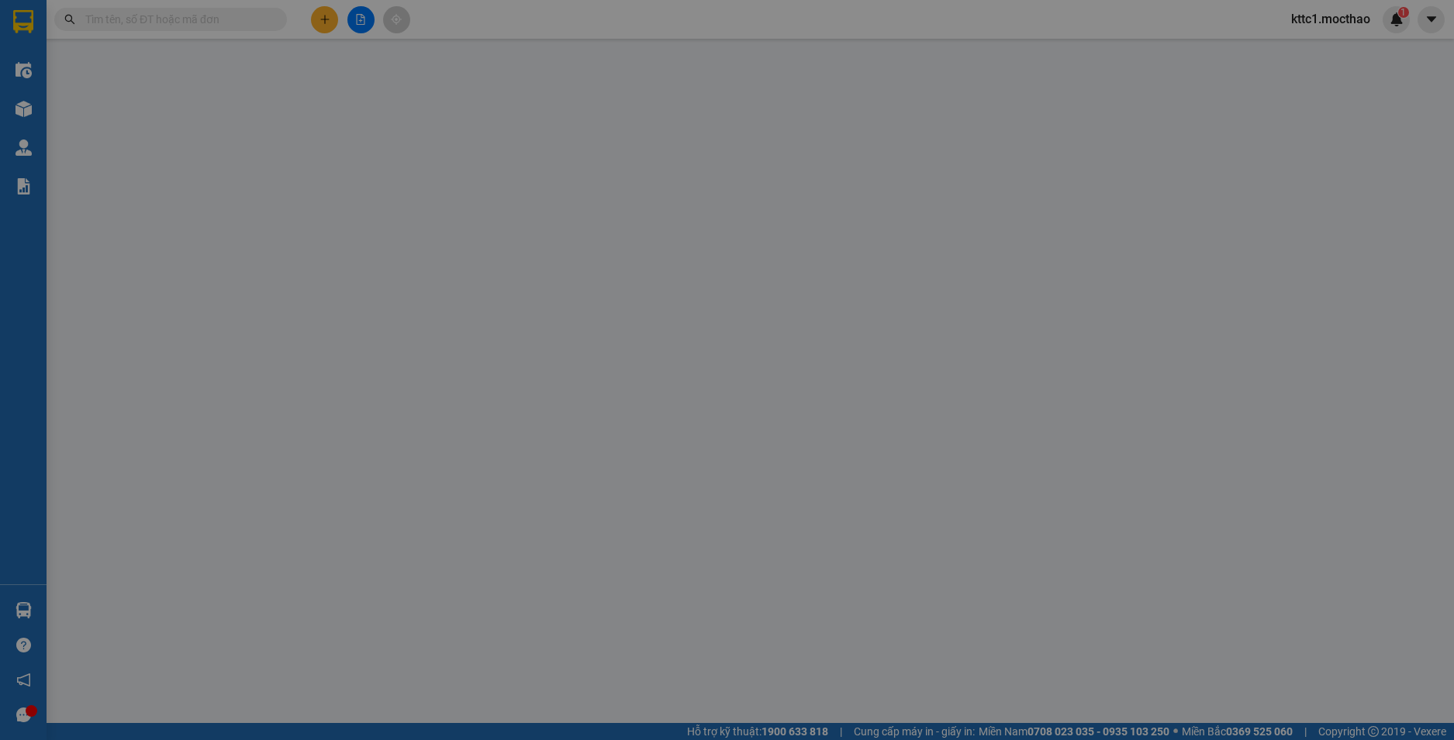
type input "60.000"
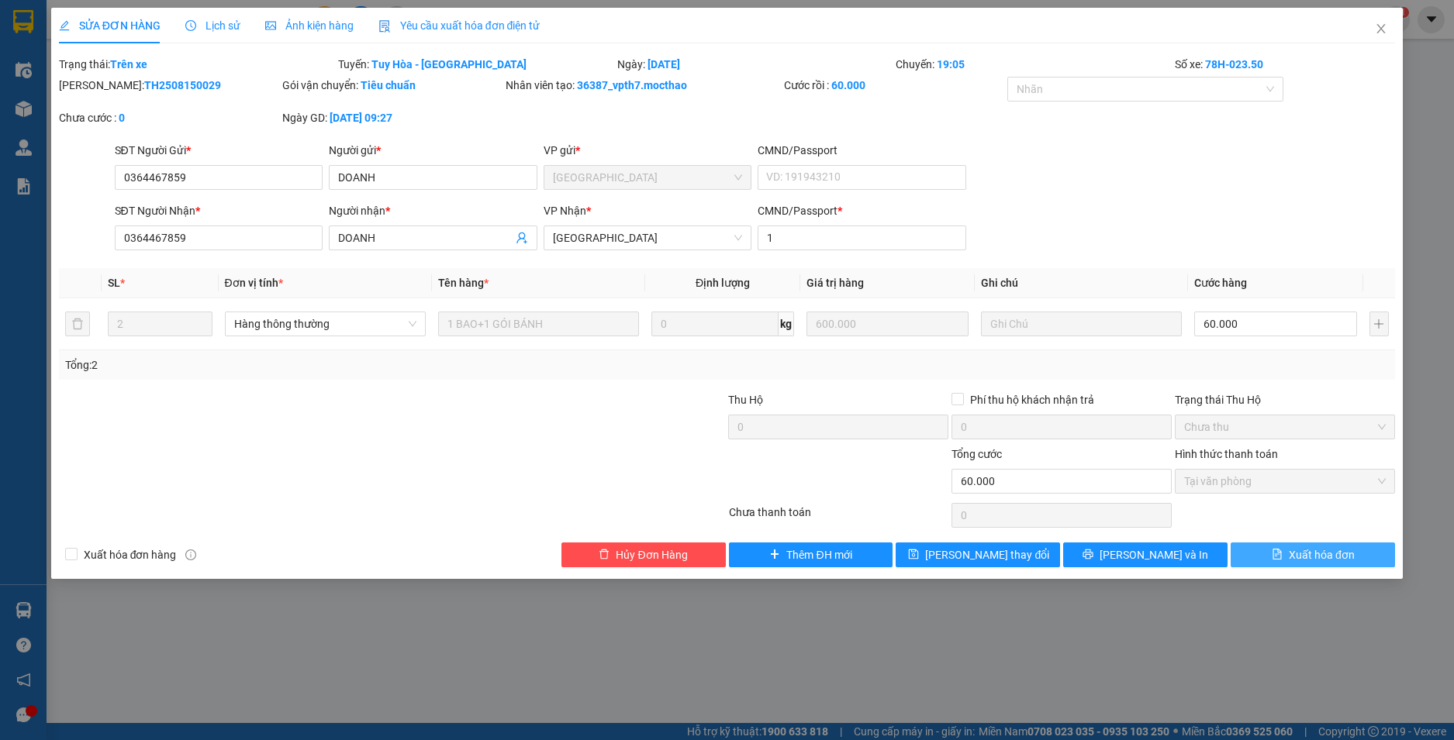
click at [1316, 554] on span "Xuất hóa đơn" at bounding box center [1321, 555] width 66 height 17
checkbox input "true"
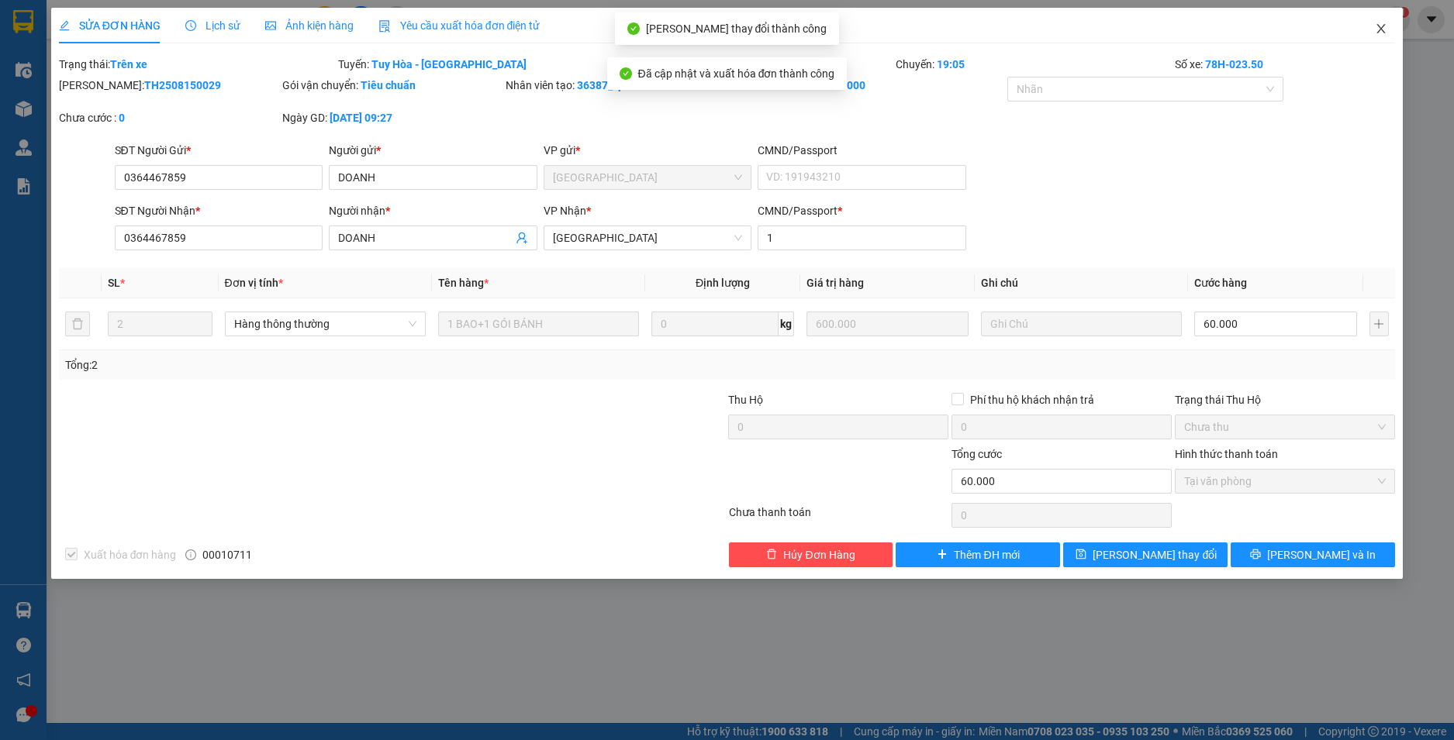
click at [1380, 27] on icon "close" at bounding box center [1380, 28] width 12 height 12
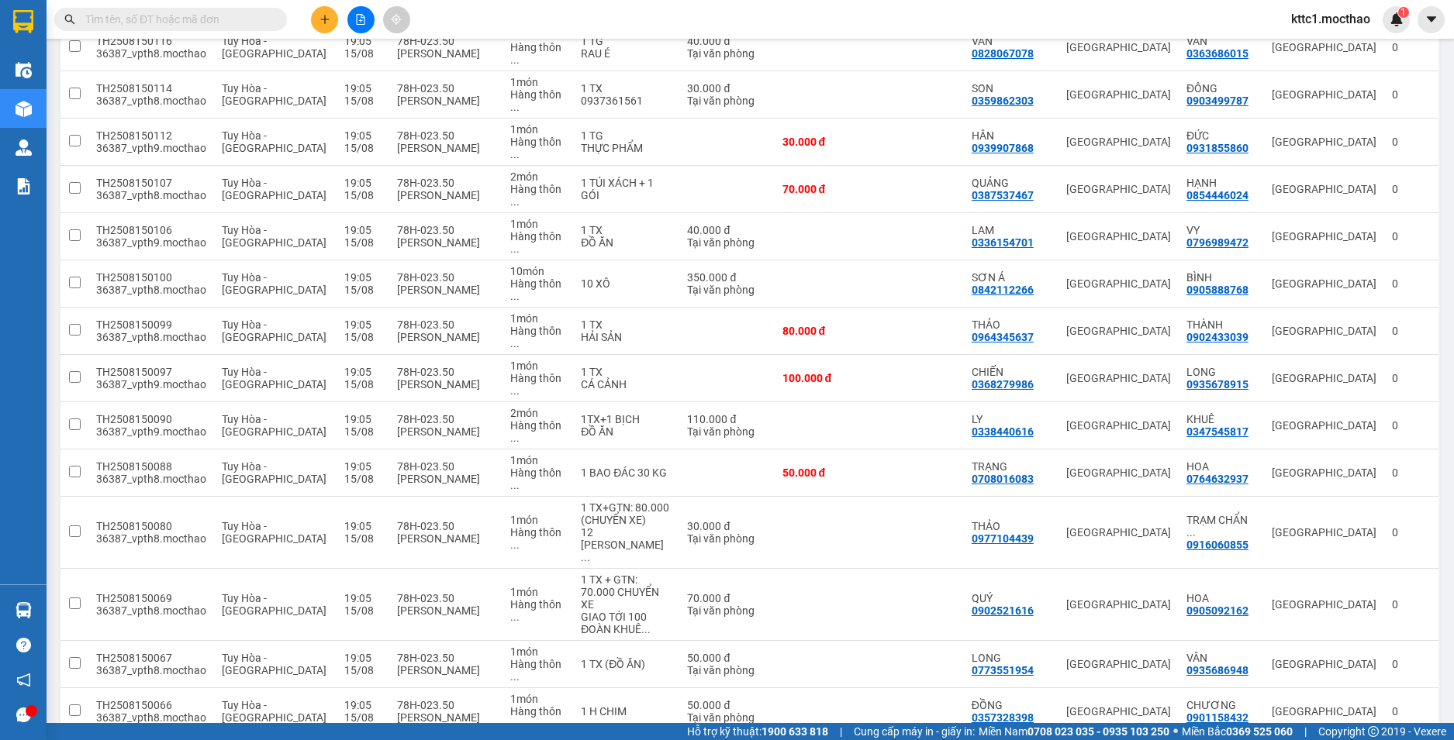
scroll to position [857, 0]
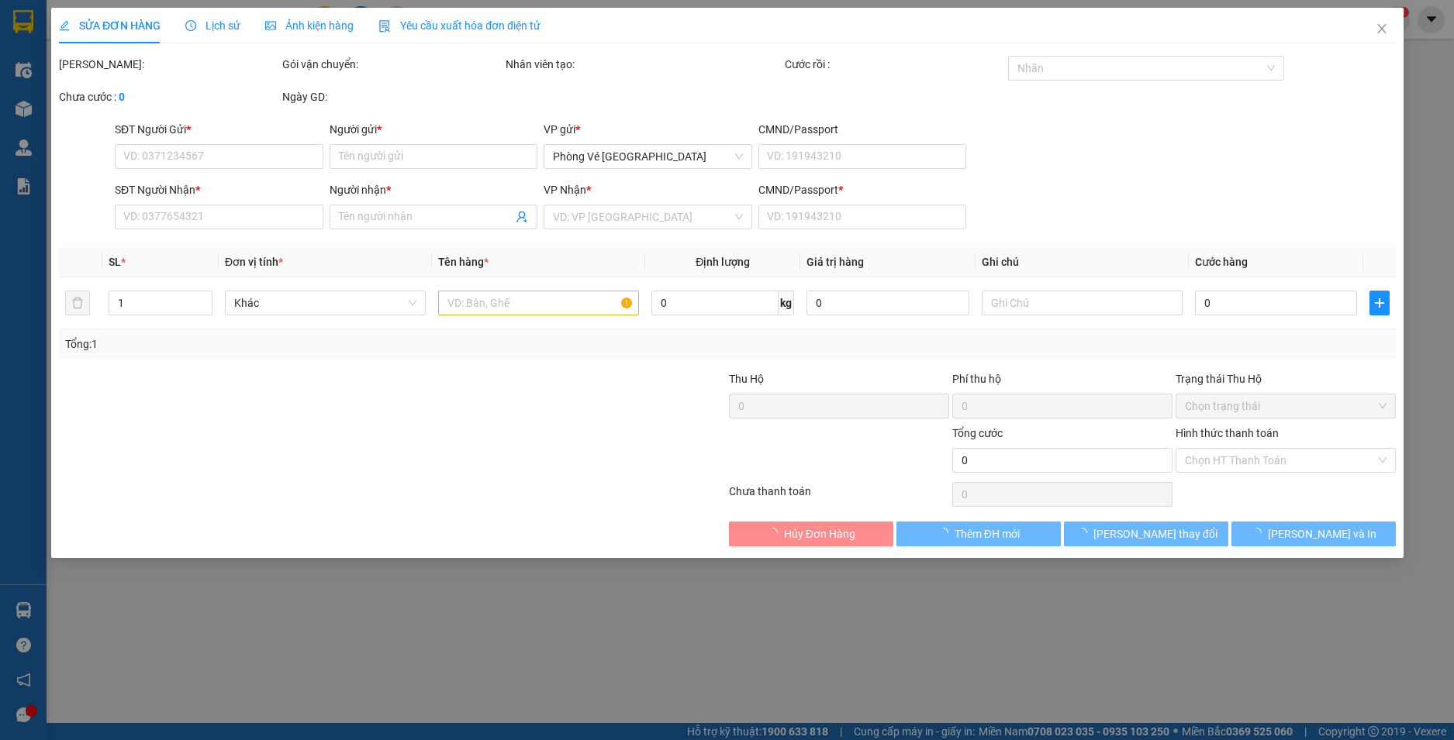
type input "0372449823"
type input "LUYỆN"
type input "0359445753"
type input "LUYẾN"
type input "1"
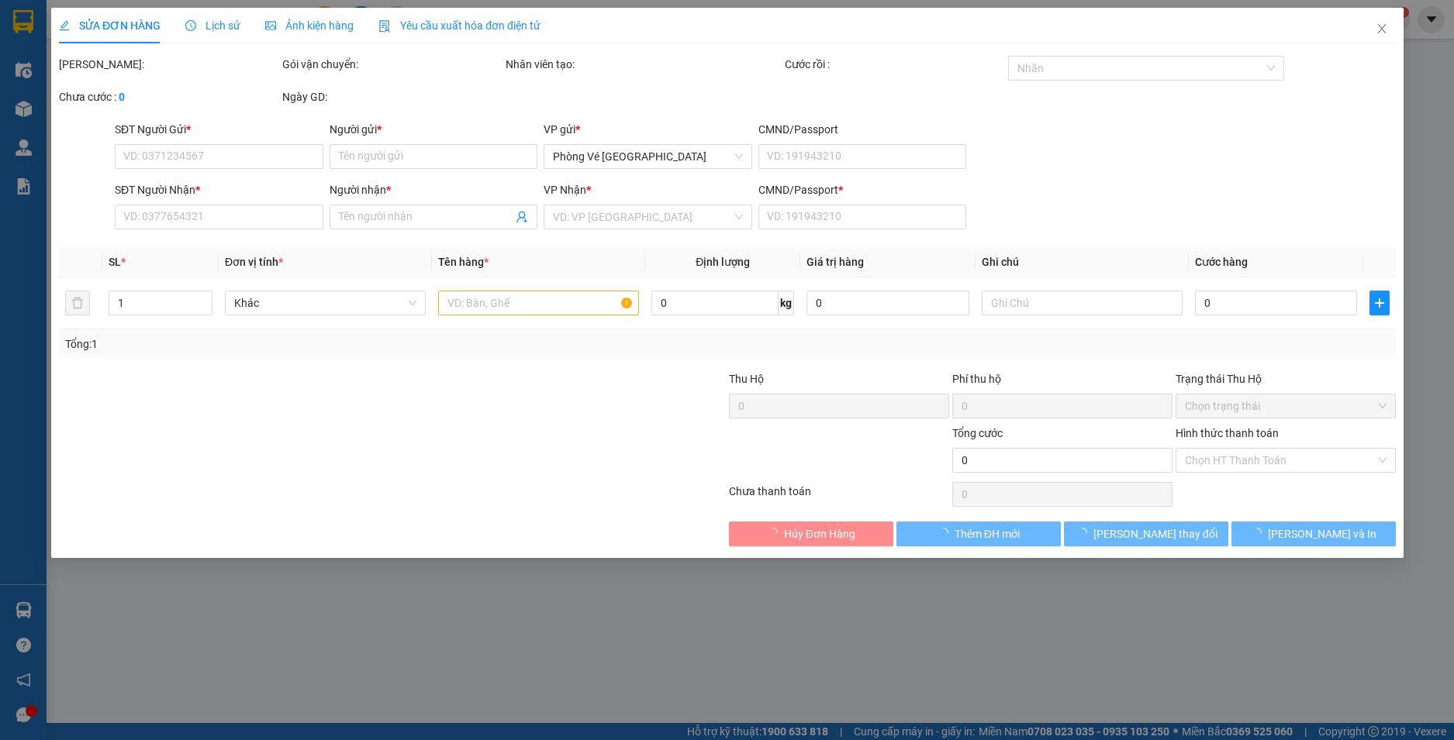
type input "40.000"
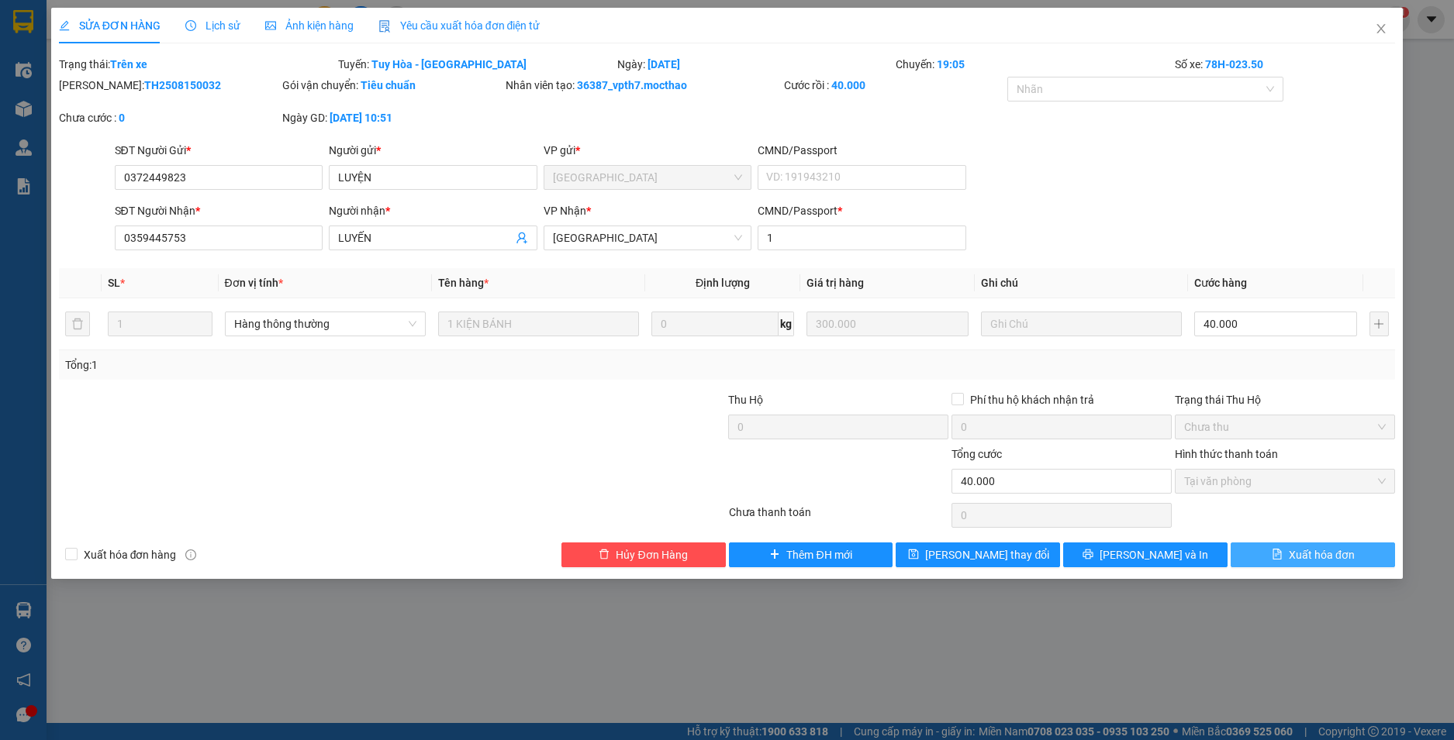
click at [1316, 557] on span "Xuất hóa đơn" at bounding box center [1321, 555] width 66 height 17
checkbox input "true"
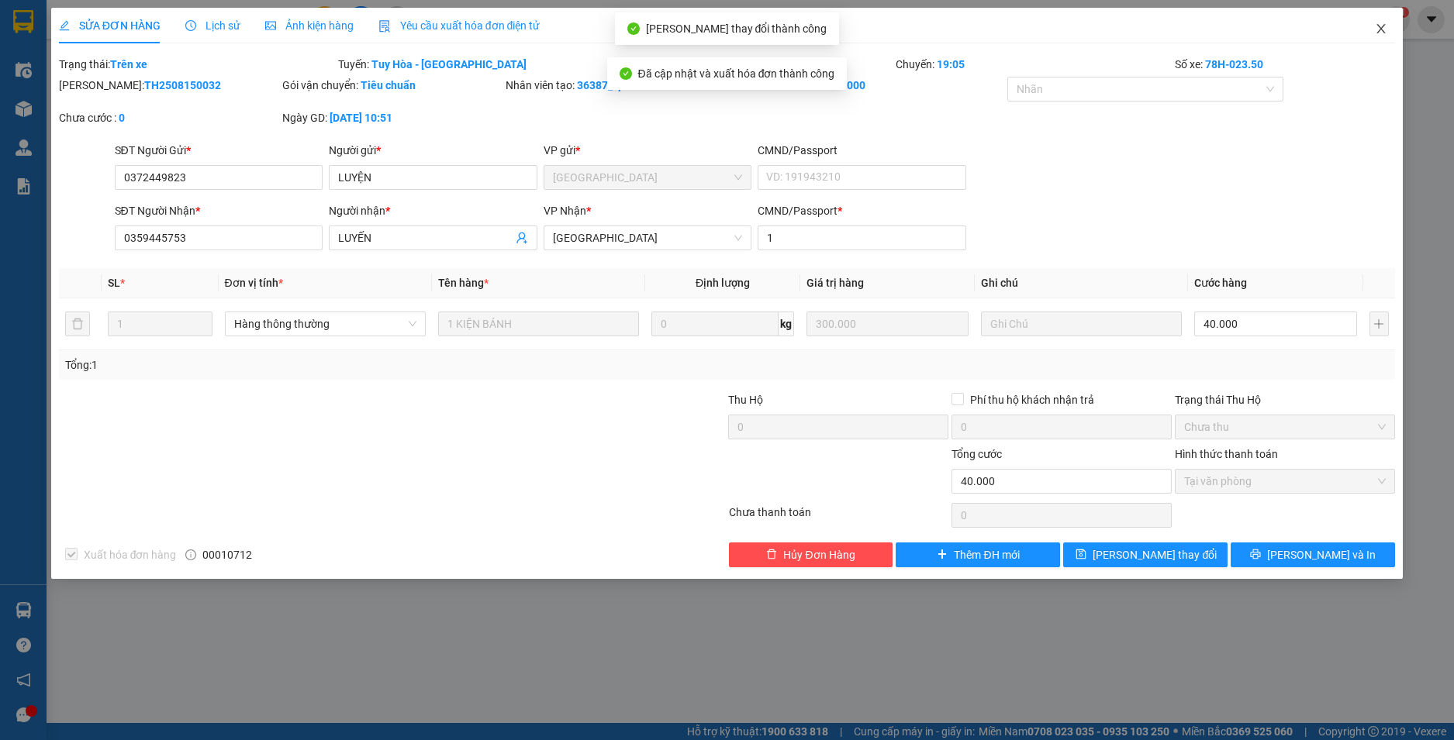
click at [1381, 27] on icon "close" at bounding box center [1380, 28] width 12 height 12
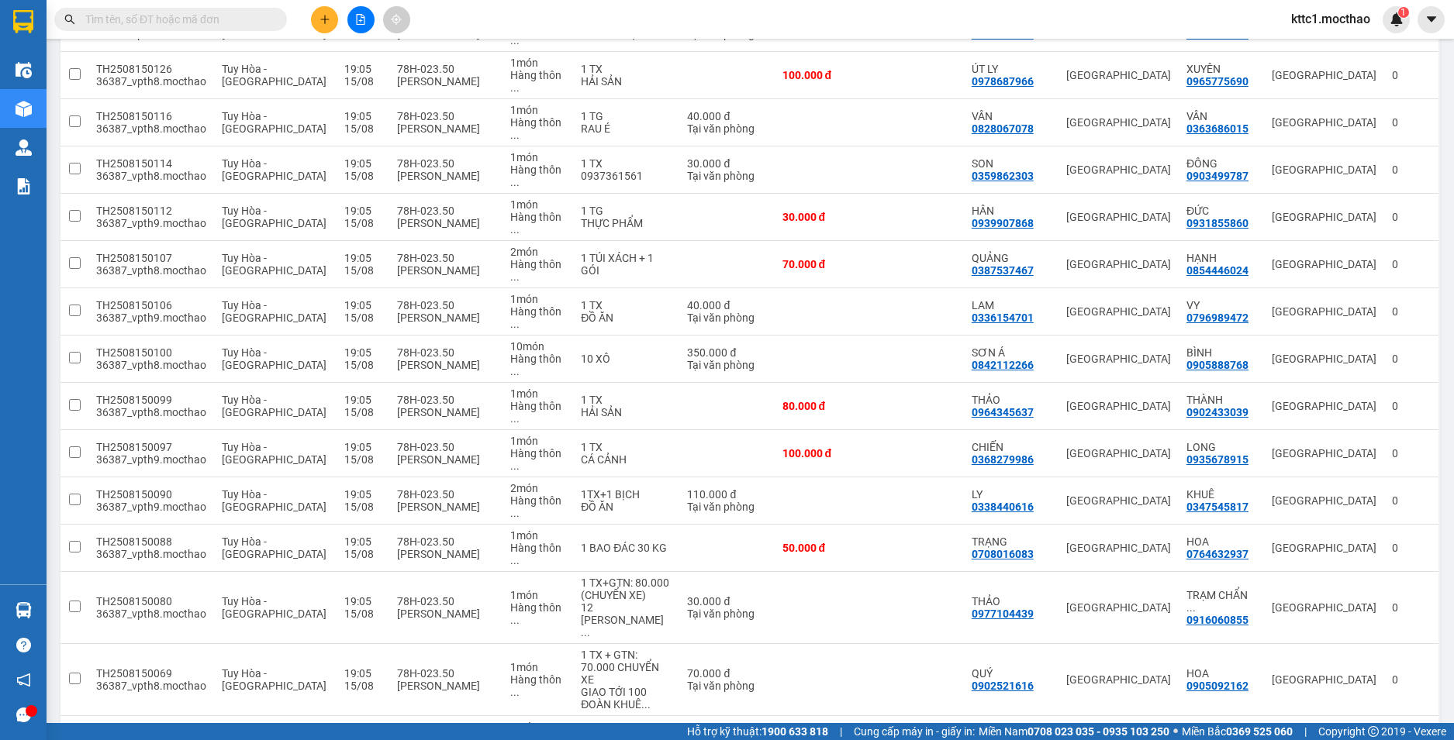
scroll to position [857, 0]
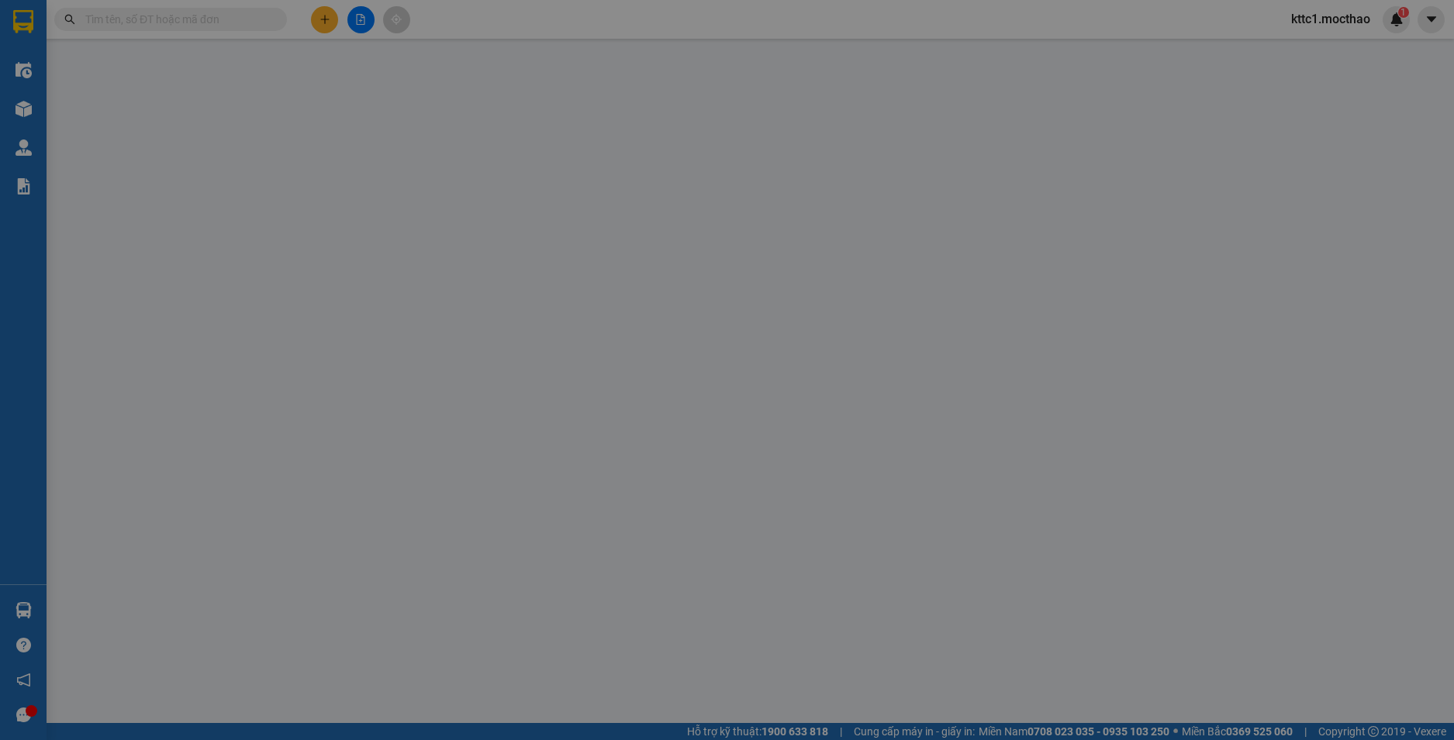
type input "0775560401"
type input "HỒNG"
type input "0906427660"
type input "THÀNH"
type input "1"
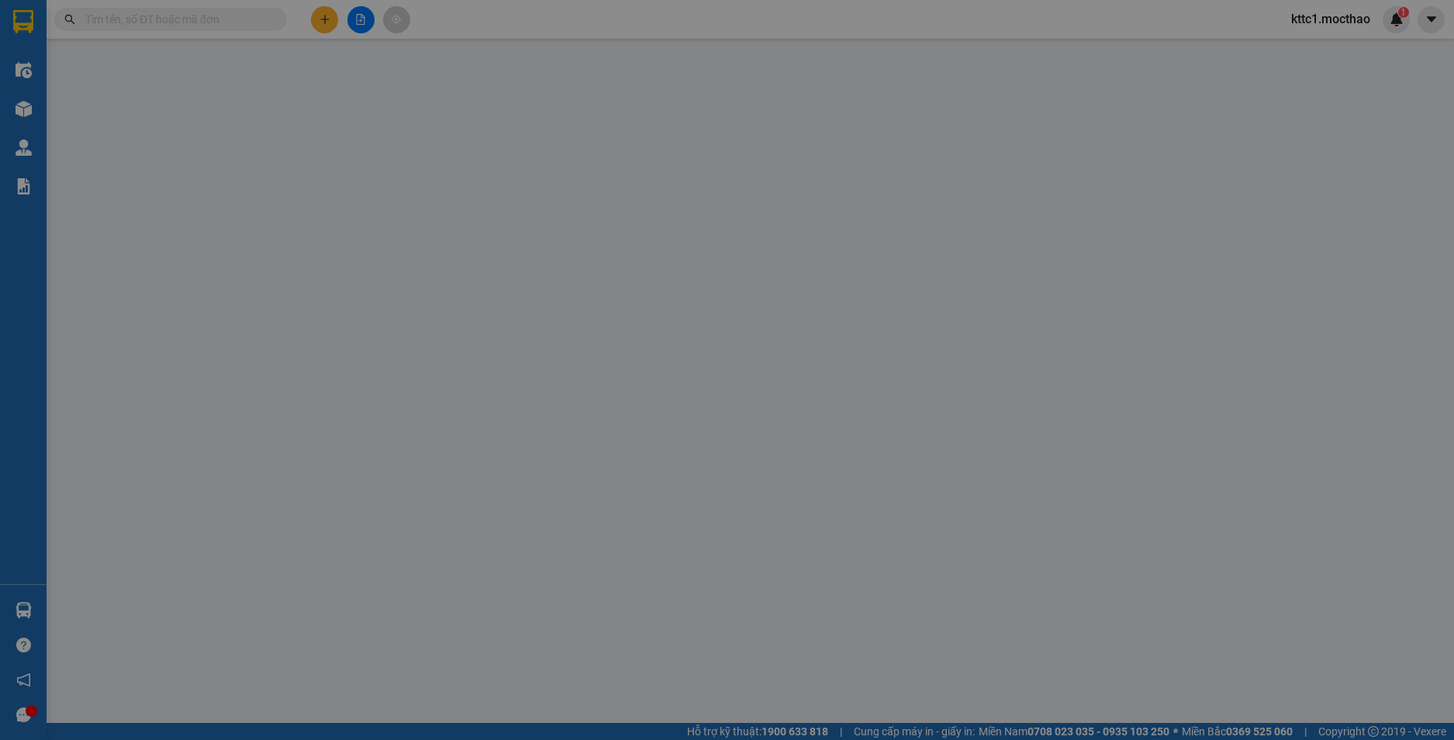
type input "30.000"
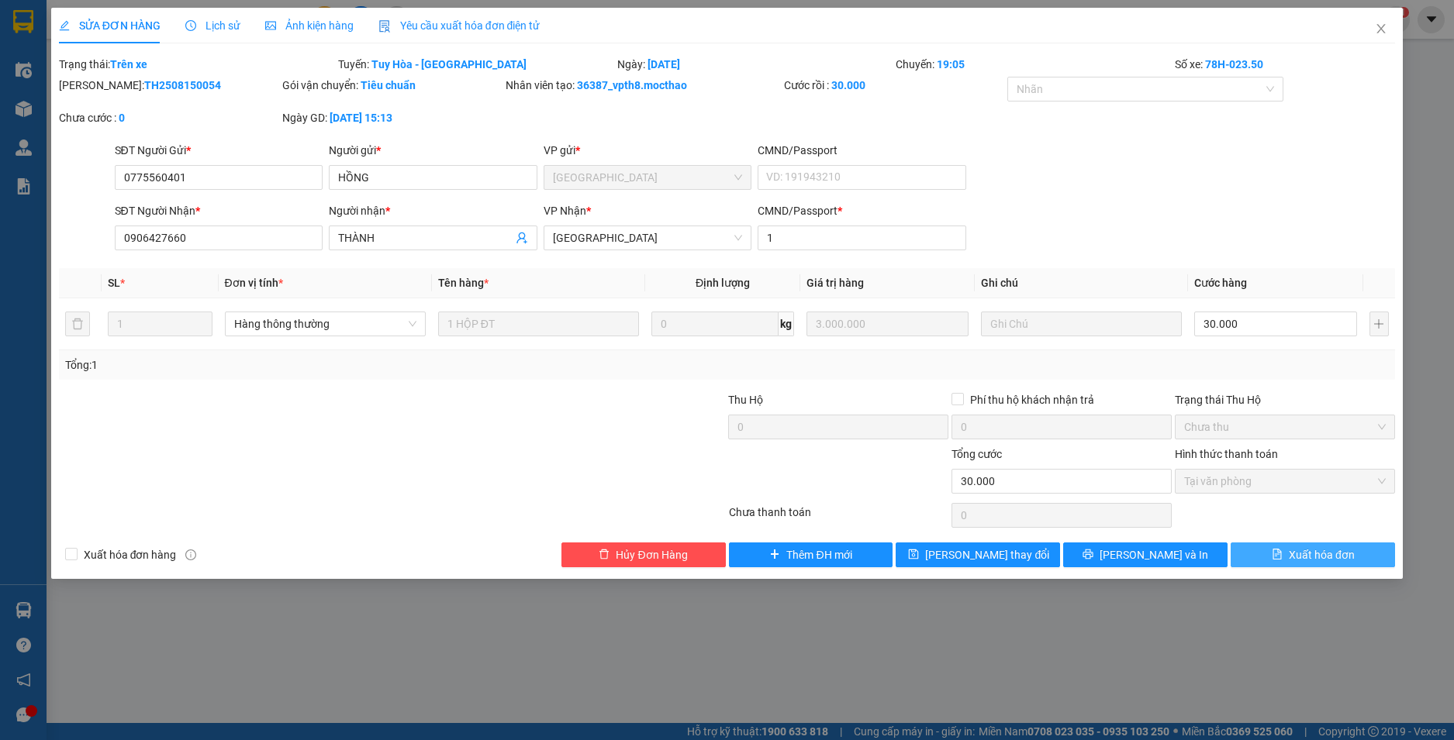
click at [1322, 560] on span "Xuất hóa đơn" at bounding box center [1321, 555] width 66 height 17
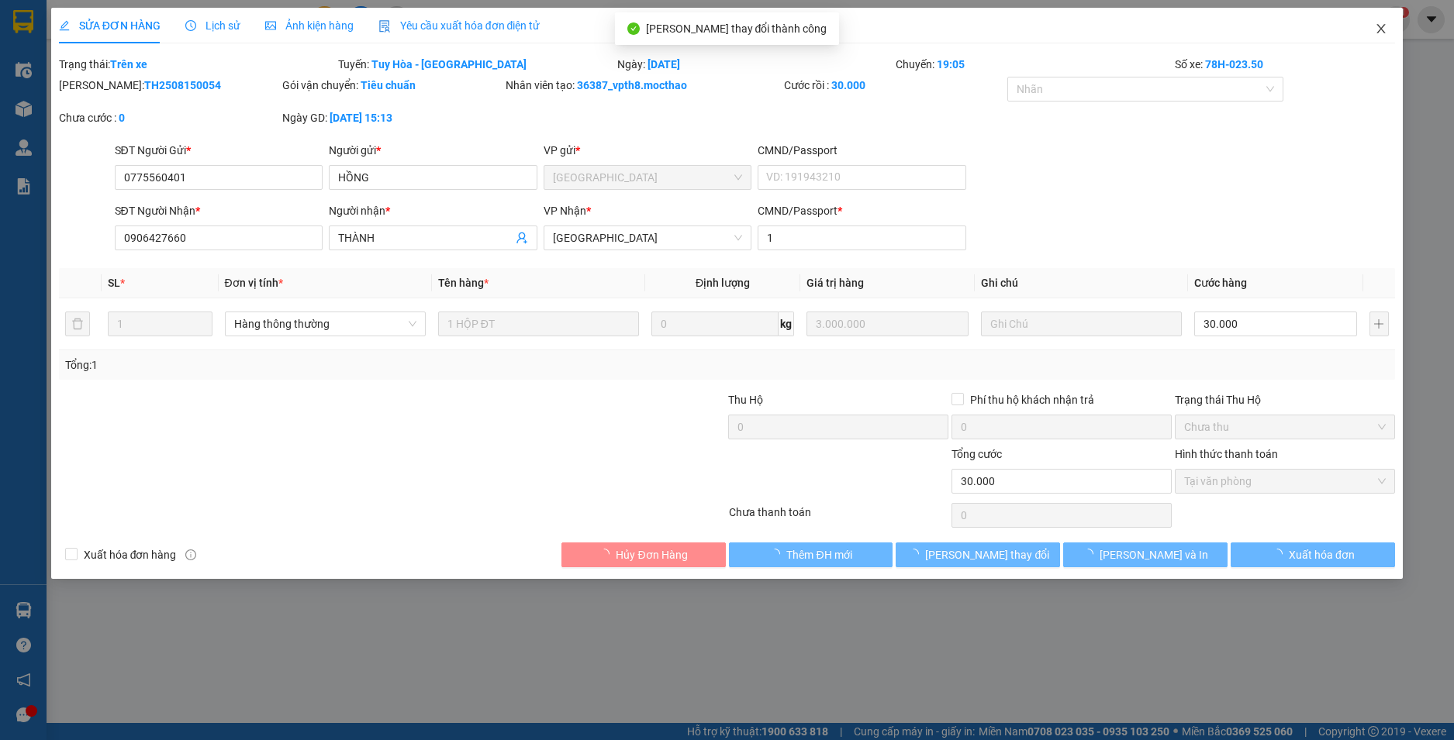
checkbox input "true"
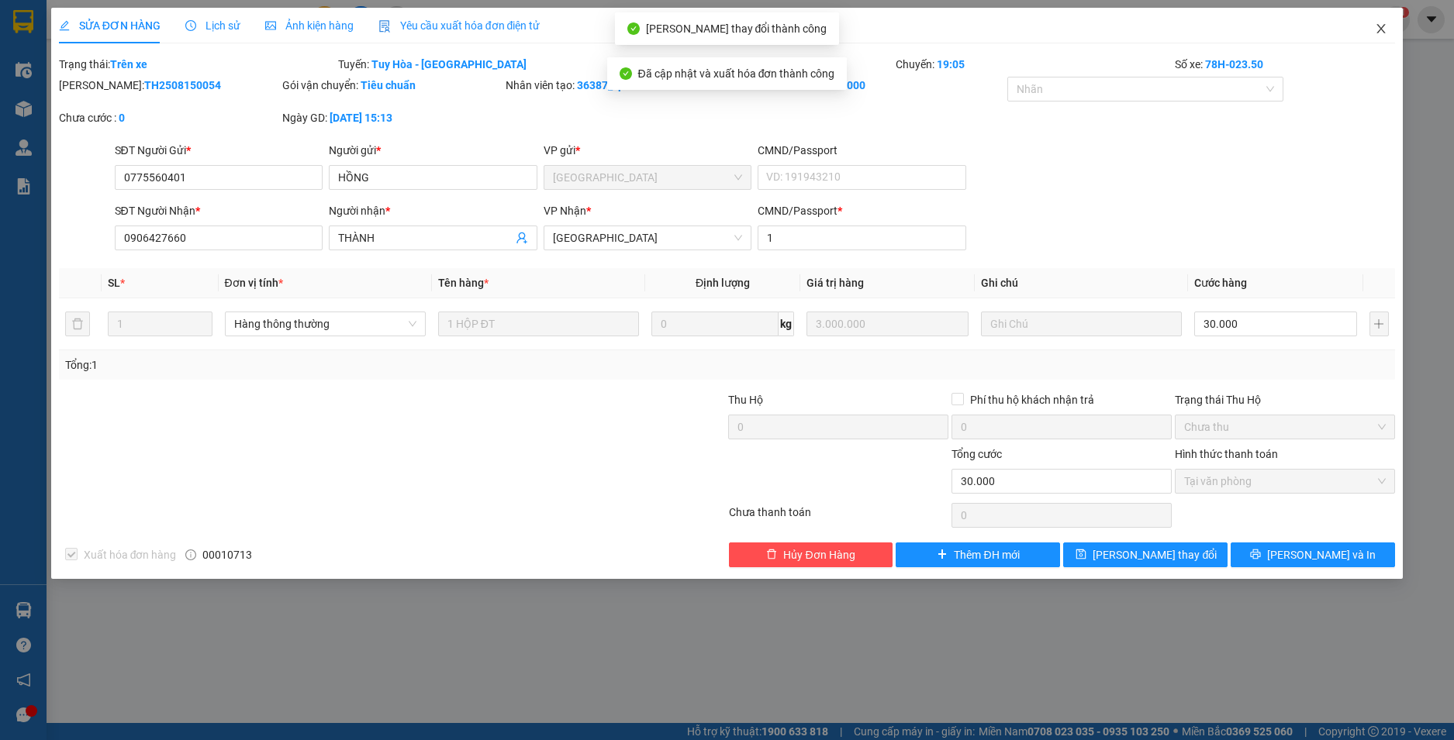
click at [1384, 29] on icon "close" at bounding box center [1380, 28] width 12 height 12
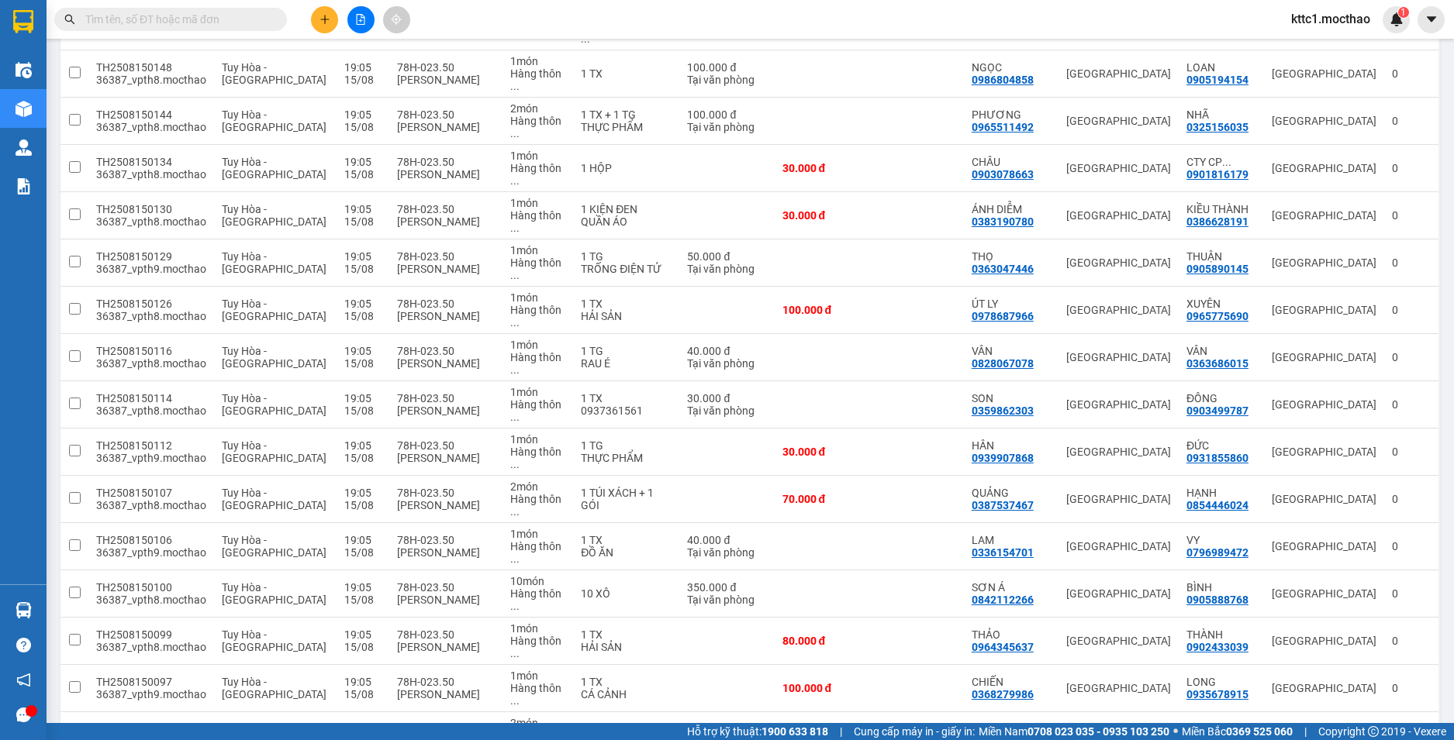
scroll to position [857, 0]
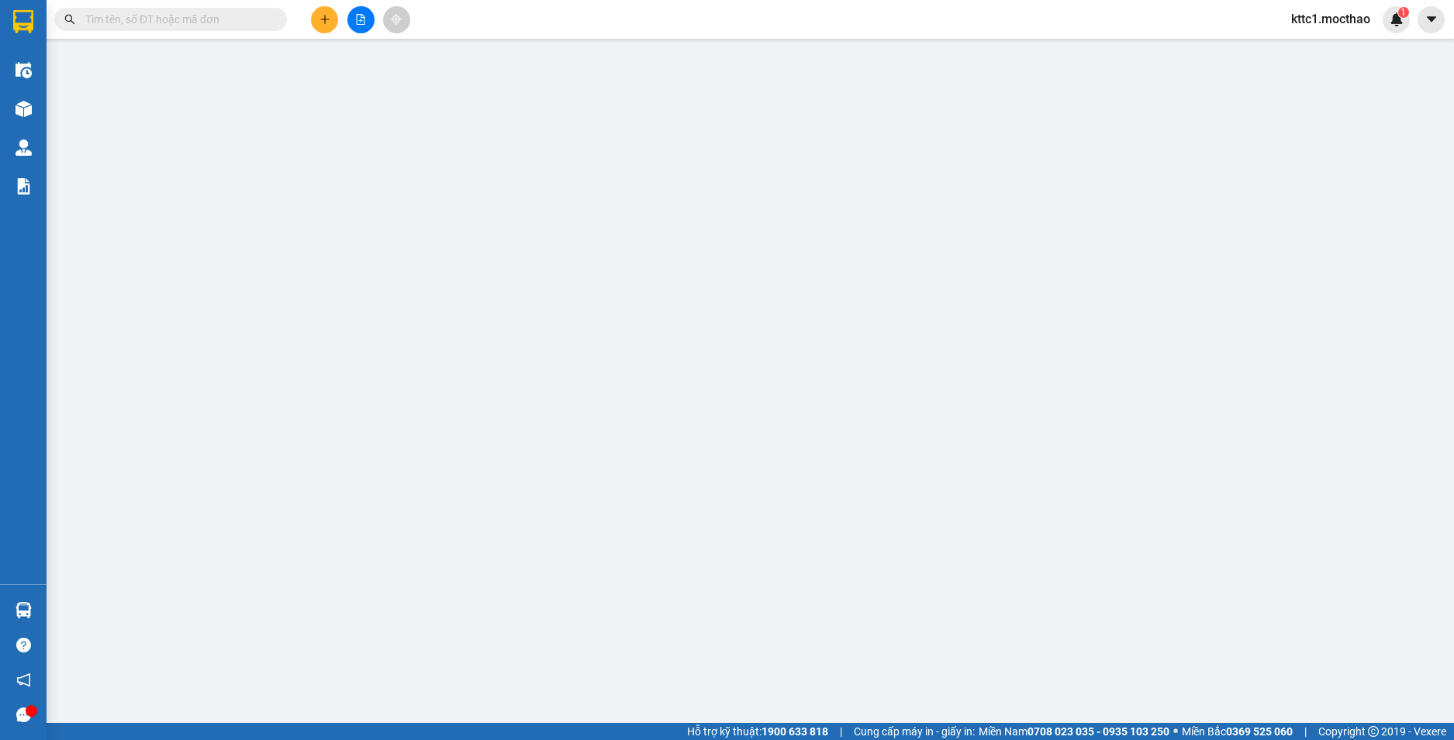
type input "0902521616"
type input "QUÝ"
type input "0356258188"
type input "TAM"
type input "1"
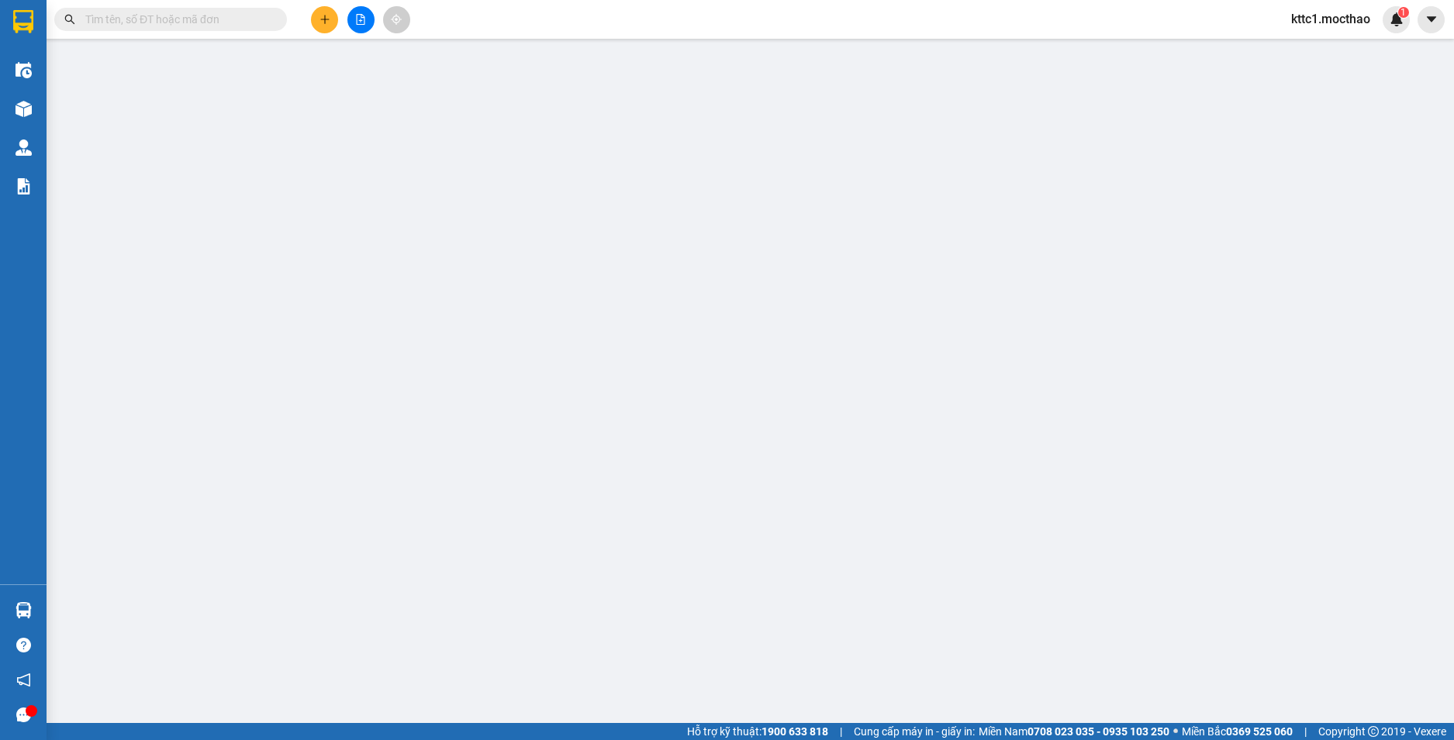
type input "20.000"
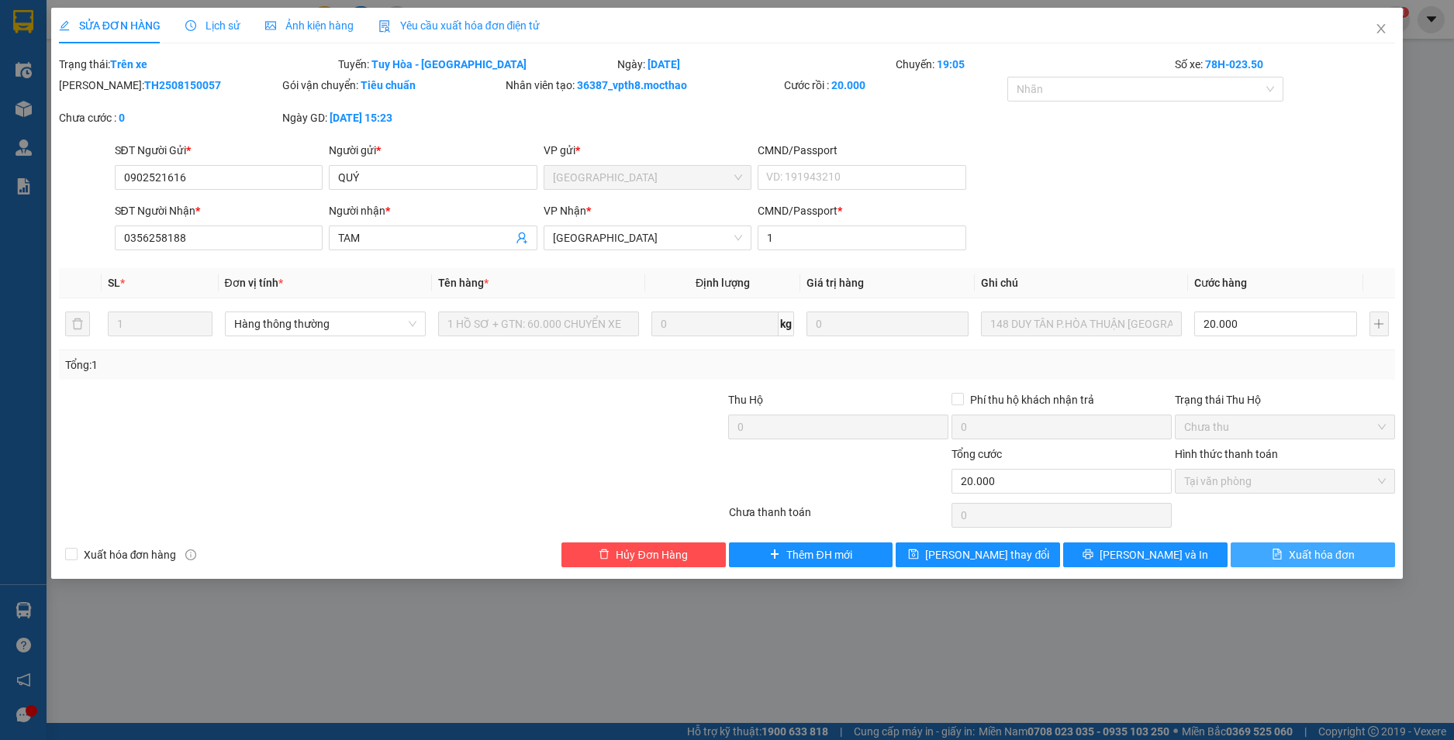
click at [1330, 550] on span "Xuất hóa đơn" at bounding box center [1321, 555] width 66 height 17
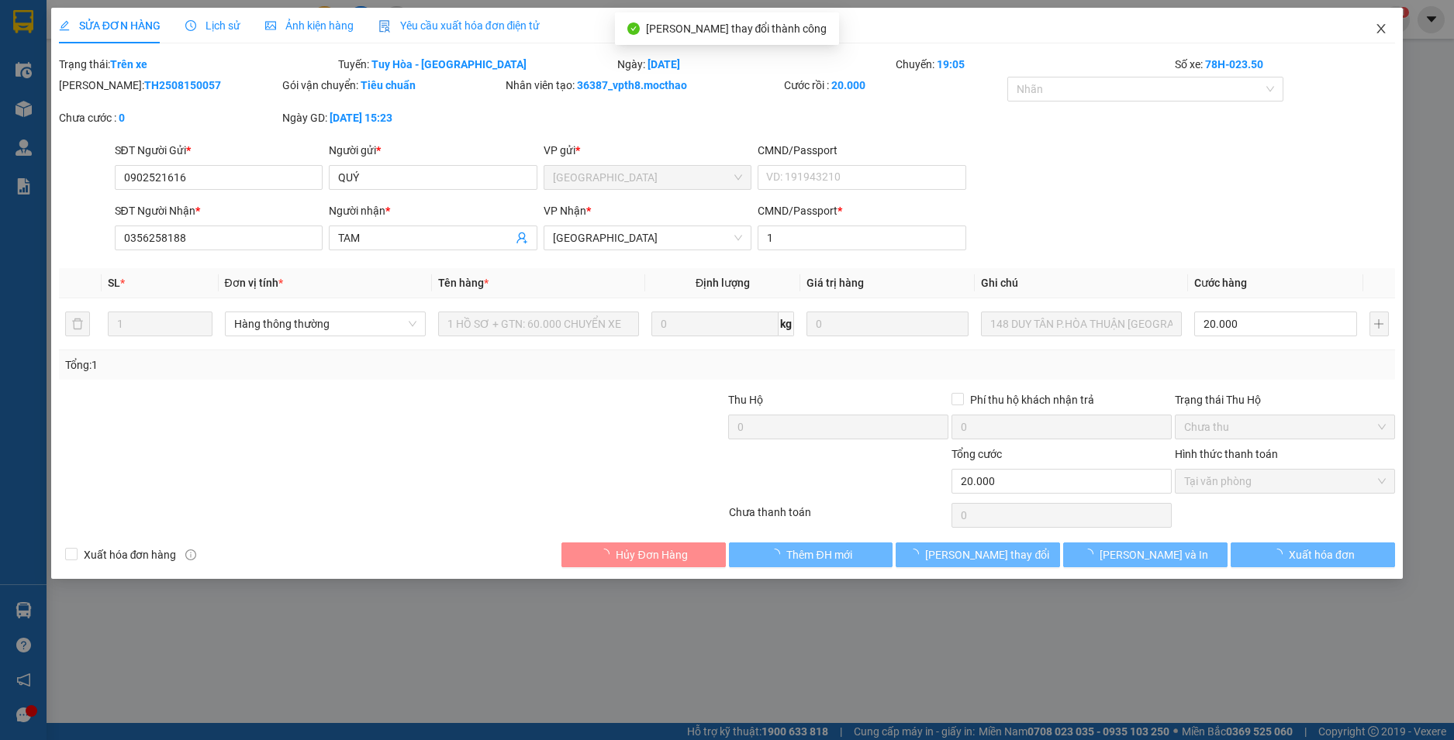
checkbox input "true"
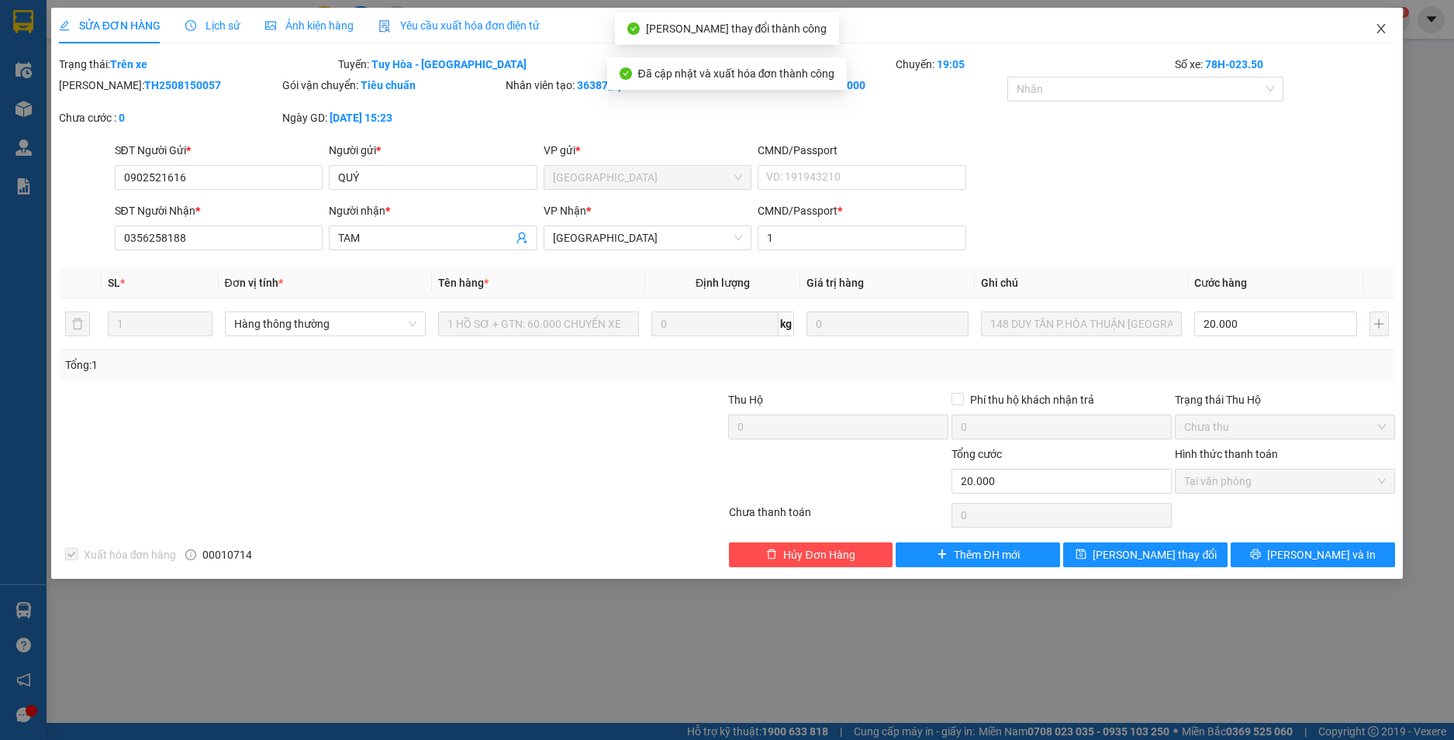
click at [1378, 30] on icon "close" at bounding box center [1380, 28] width 12 height 12
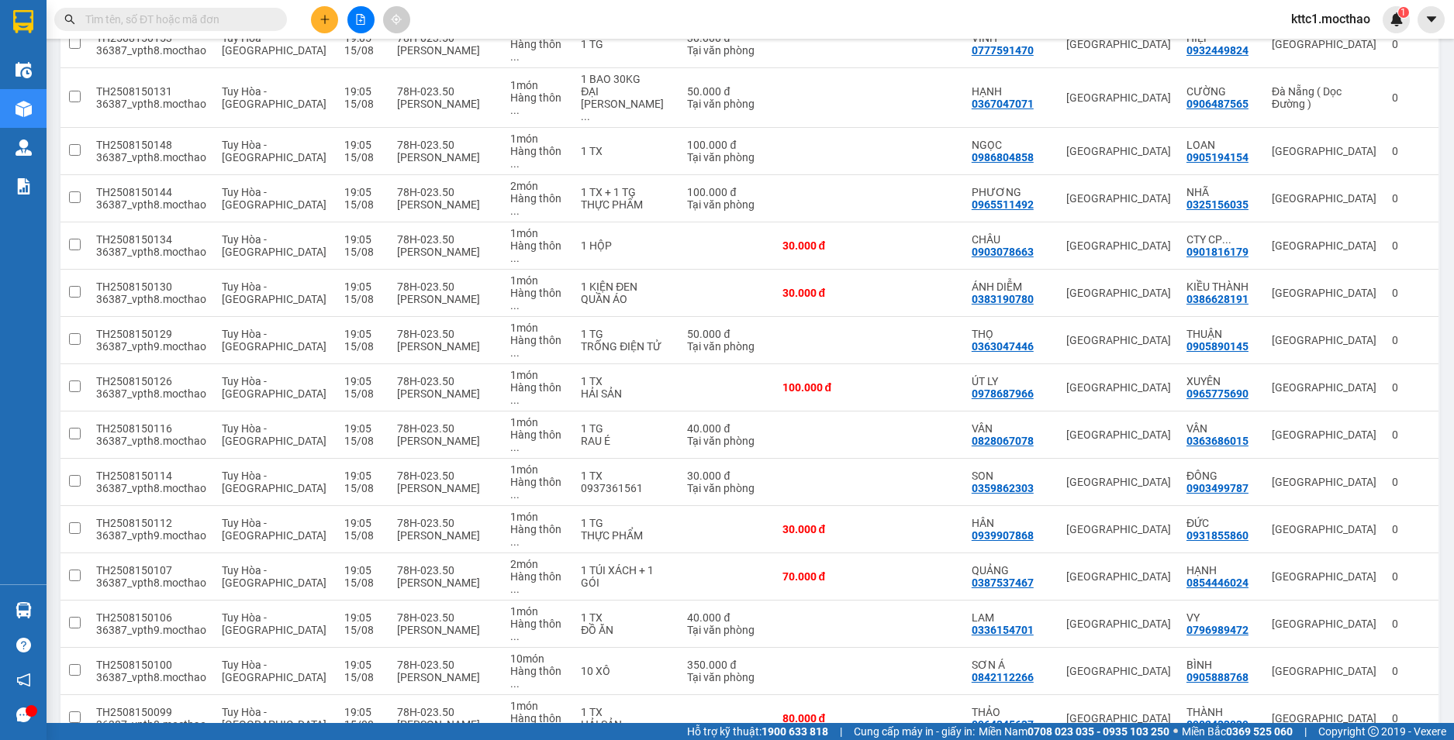
scroll to position [853, 0]
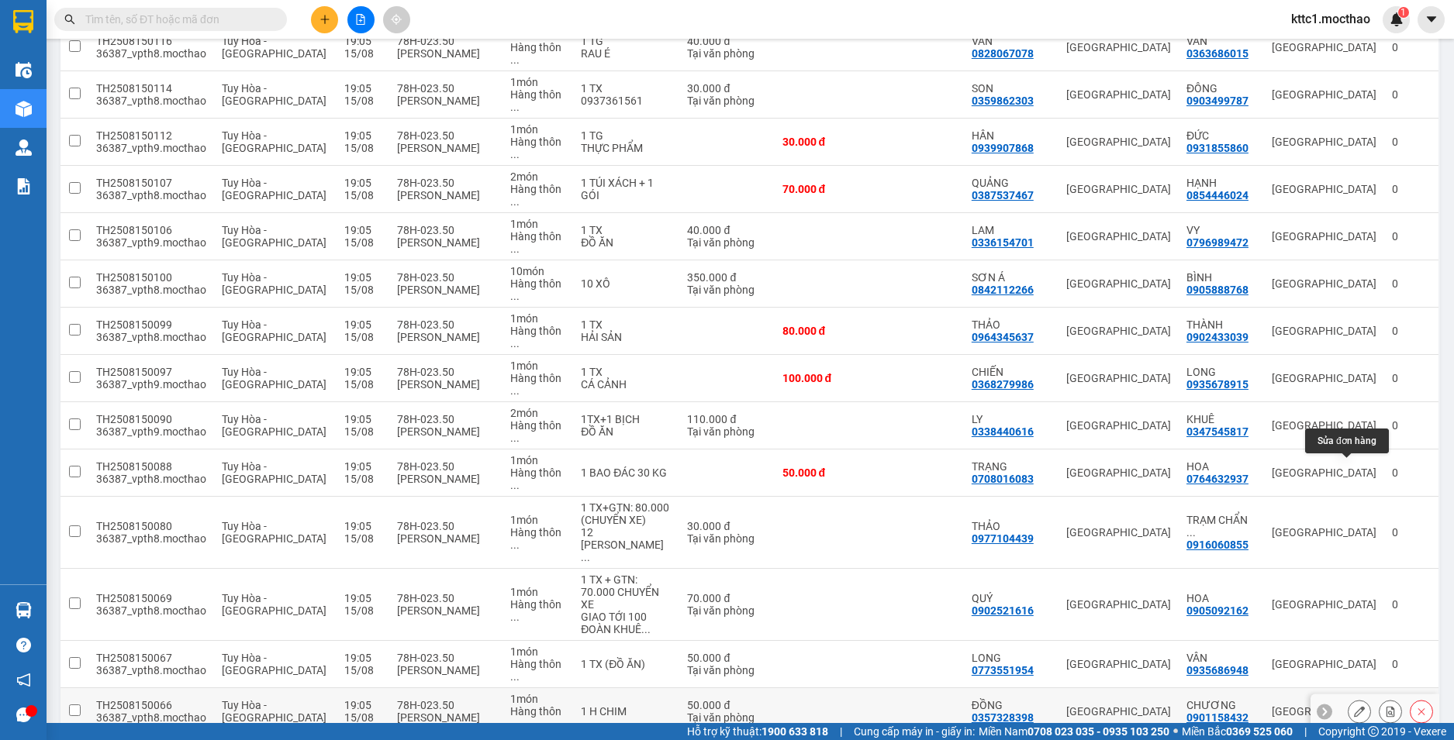
click at [1354, 706] on icon at bounding box center [1359, 711] width 11 height 11
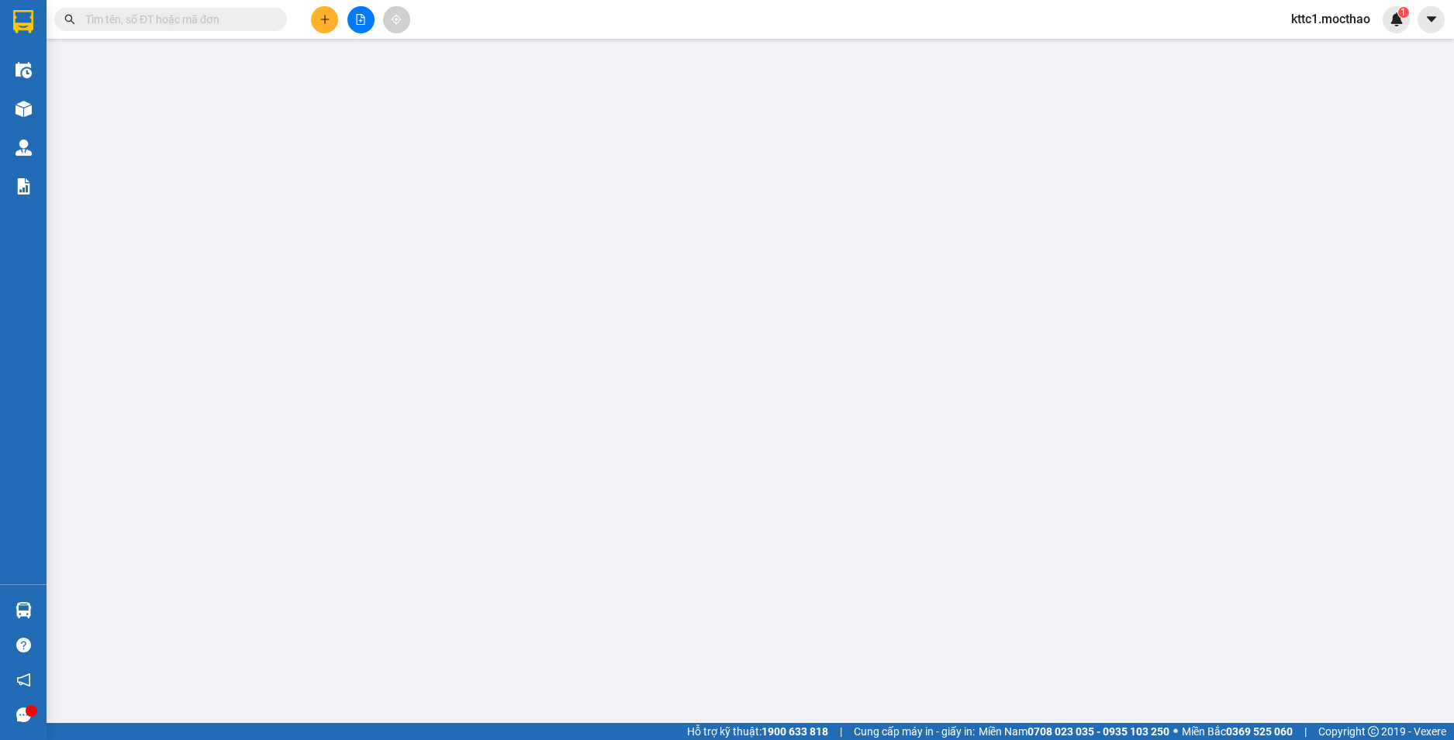
type input "0357328398"
type input "ĐỒNG"
type input "0901158432"
type input "CHƯƠNG"
type input "1"
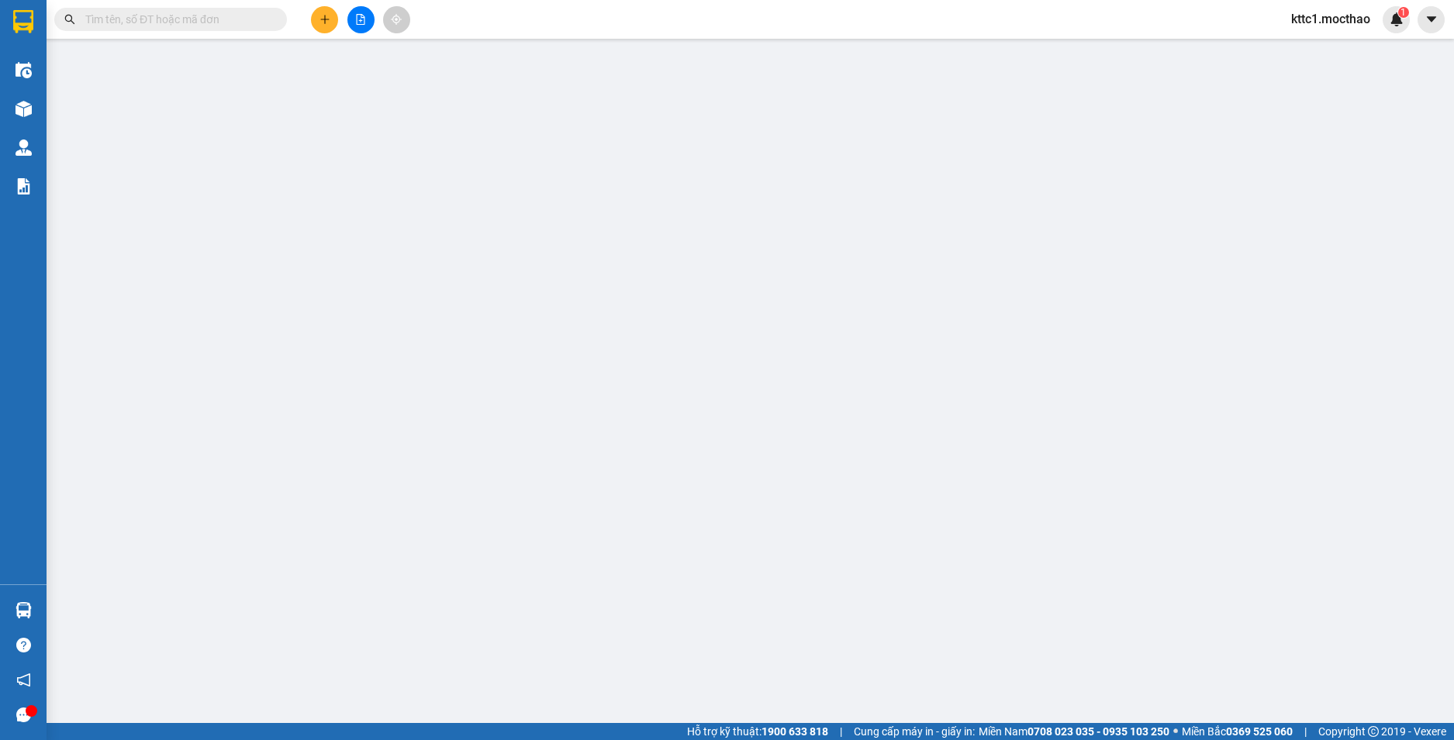
type input "50.000"
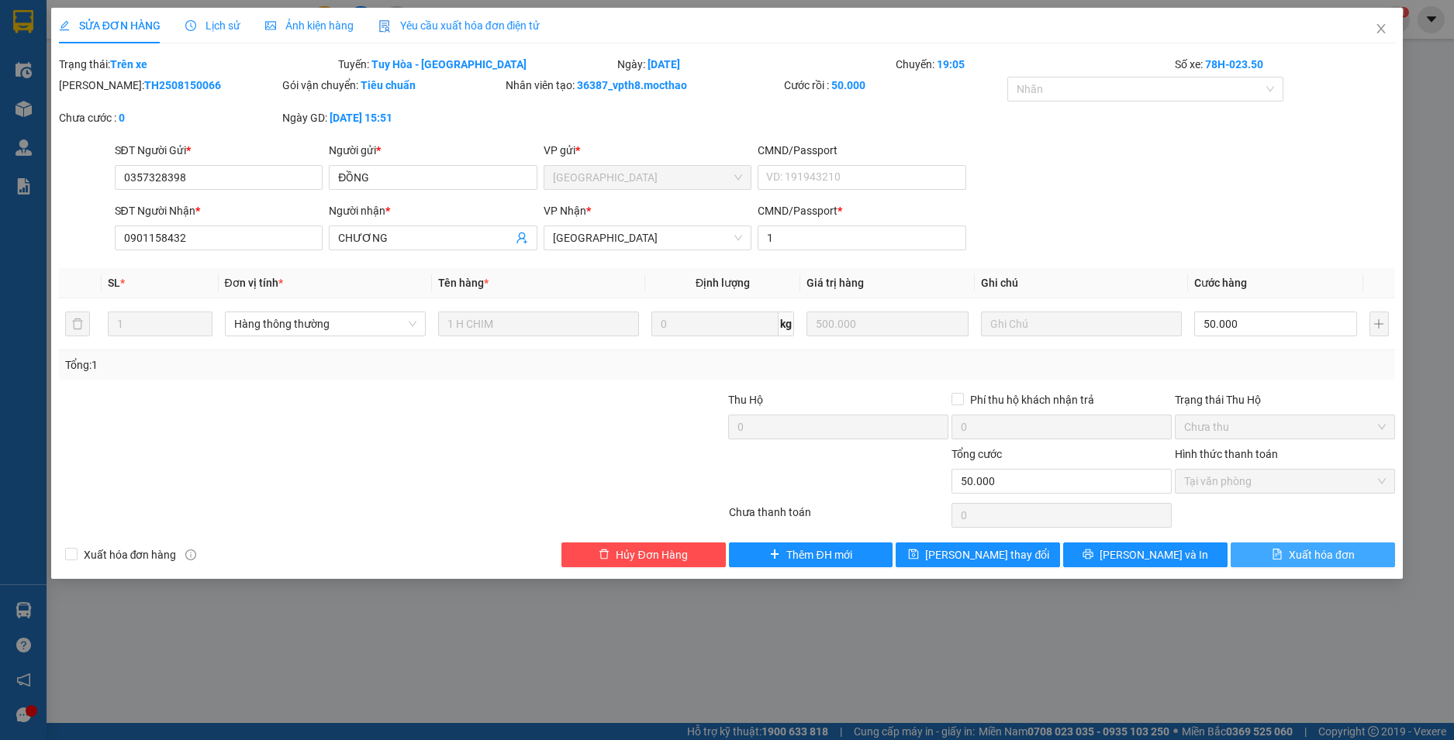
click at [1316, 560] on span "Xuất hóa đơn" at bounding box center [1321, 555] width 66 height 17
checkbox input "true"
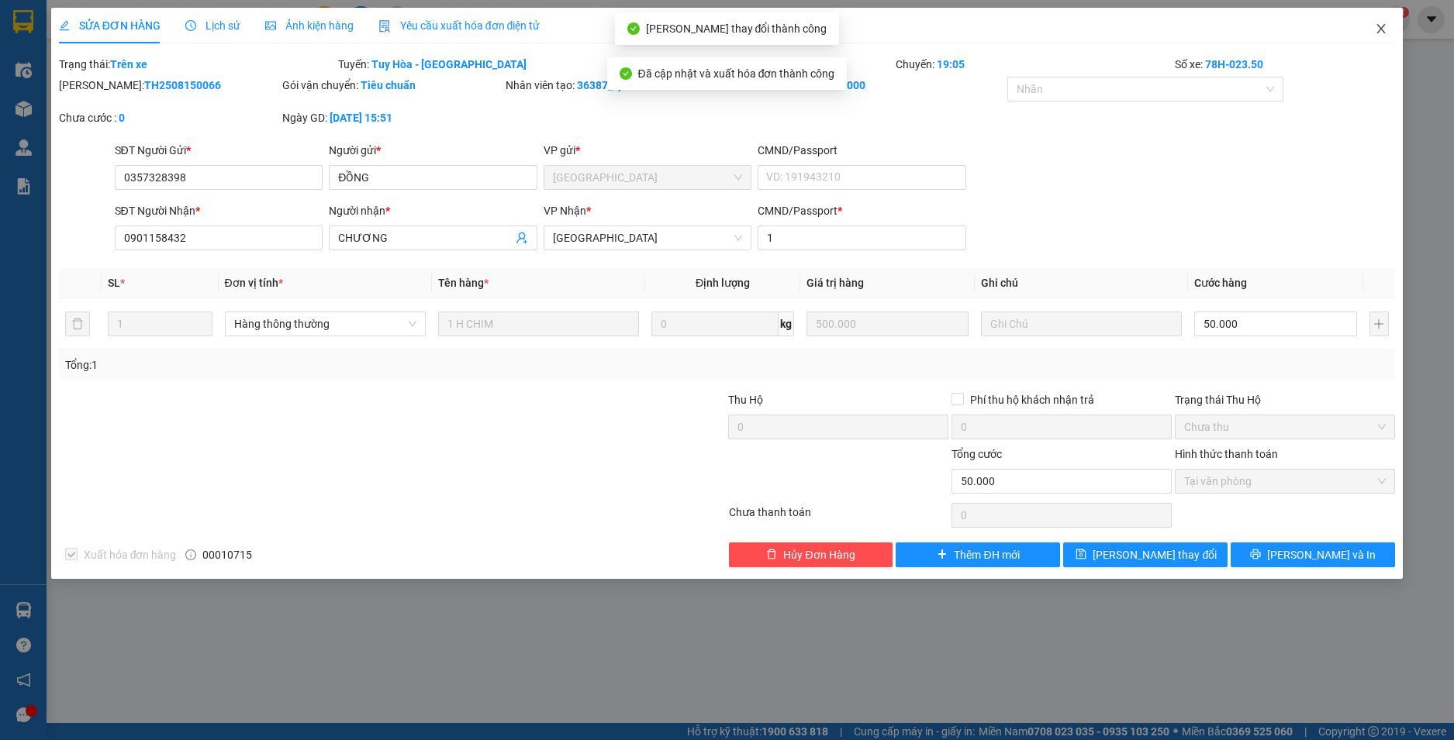
click at [1382, 26] on icon "close" at bounding box center [1380, 28] width 12 height 12
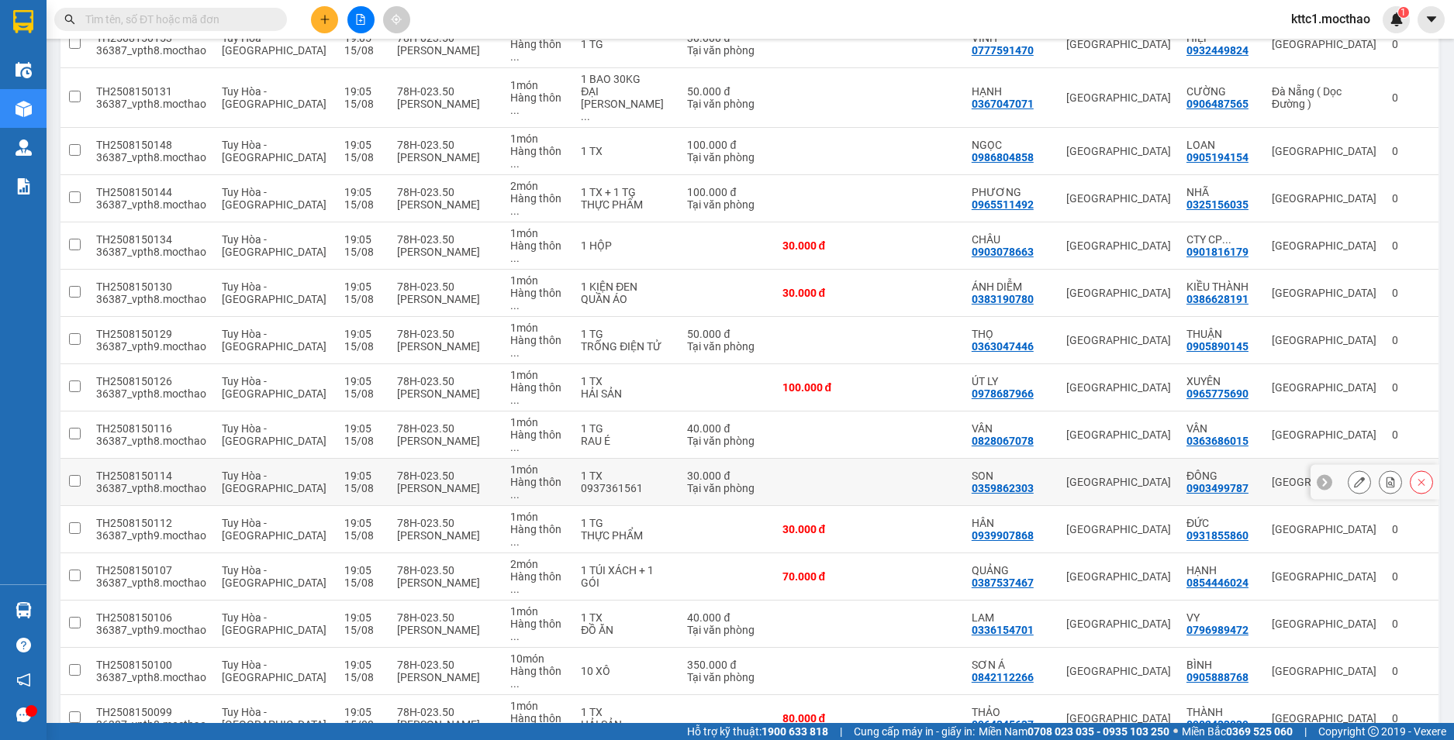
scroll to position [775, 0]
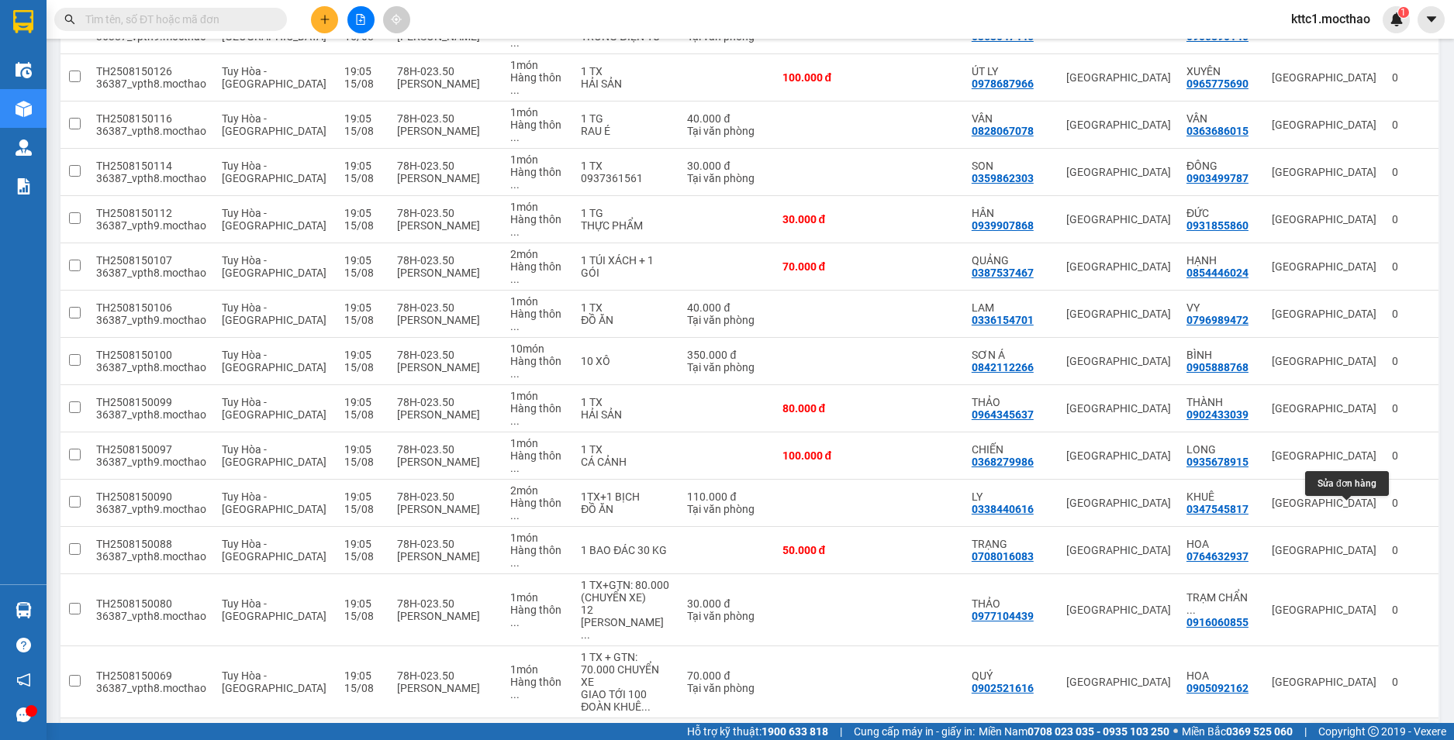
click at [1354, 736] on icon at bounding box center [1359, 741] width 11 height 11
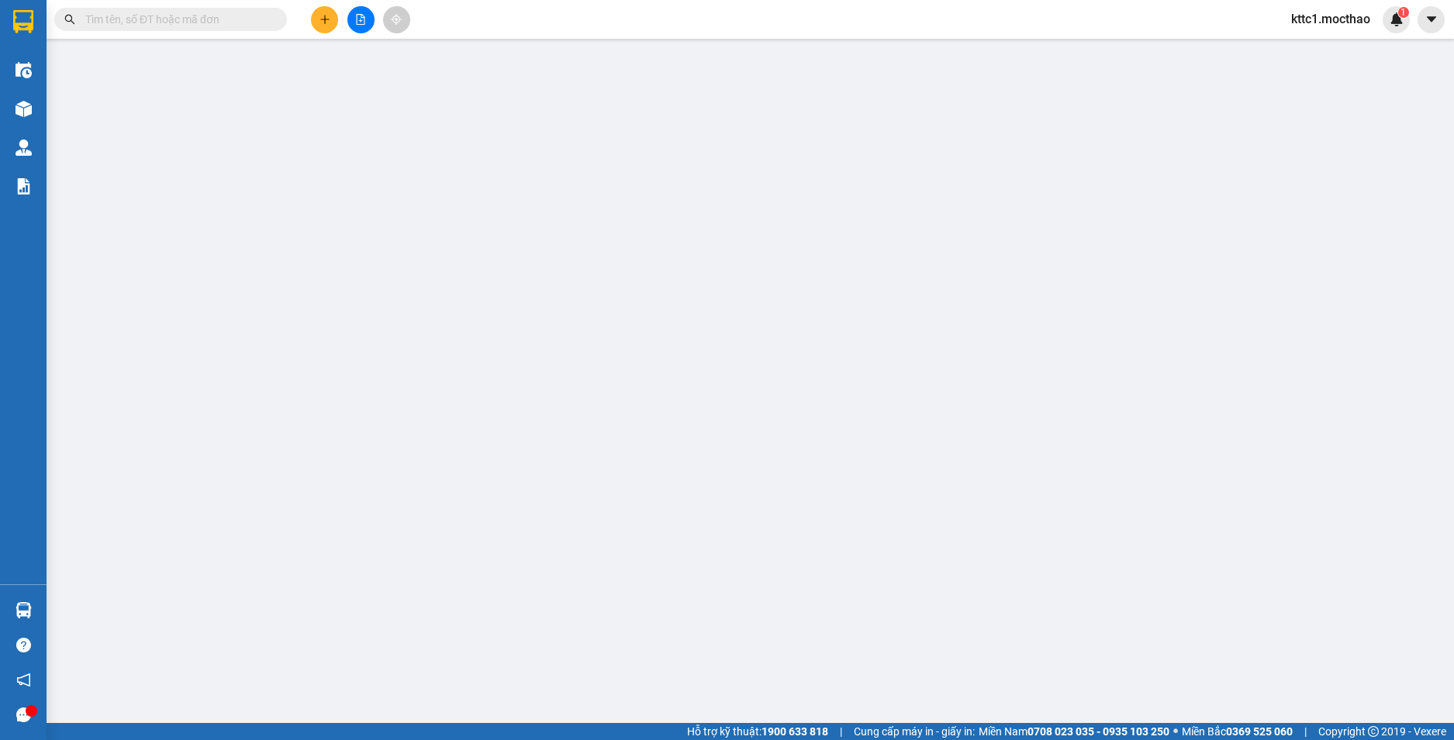
type input "0773551954"
type input "LONG"
type input "0935686948"
type input "VÂN"
type input "1"
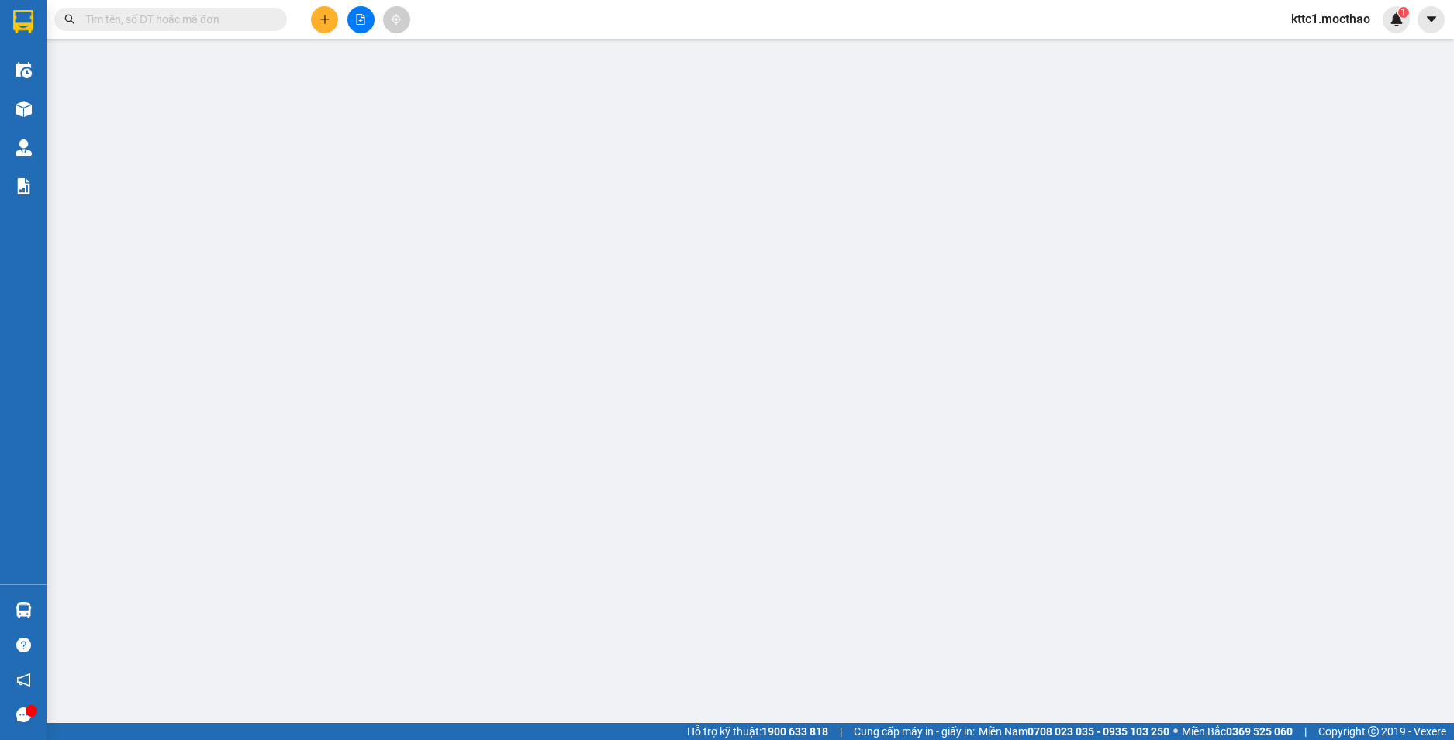
type input "50.000"
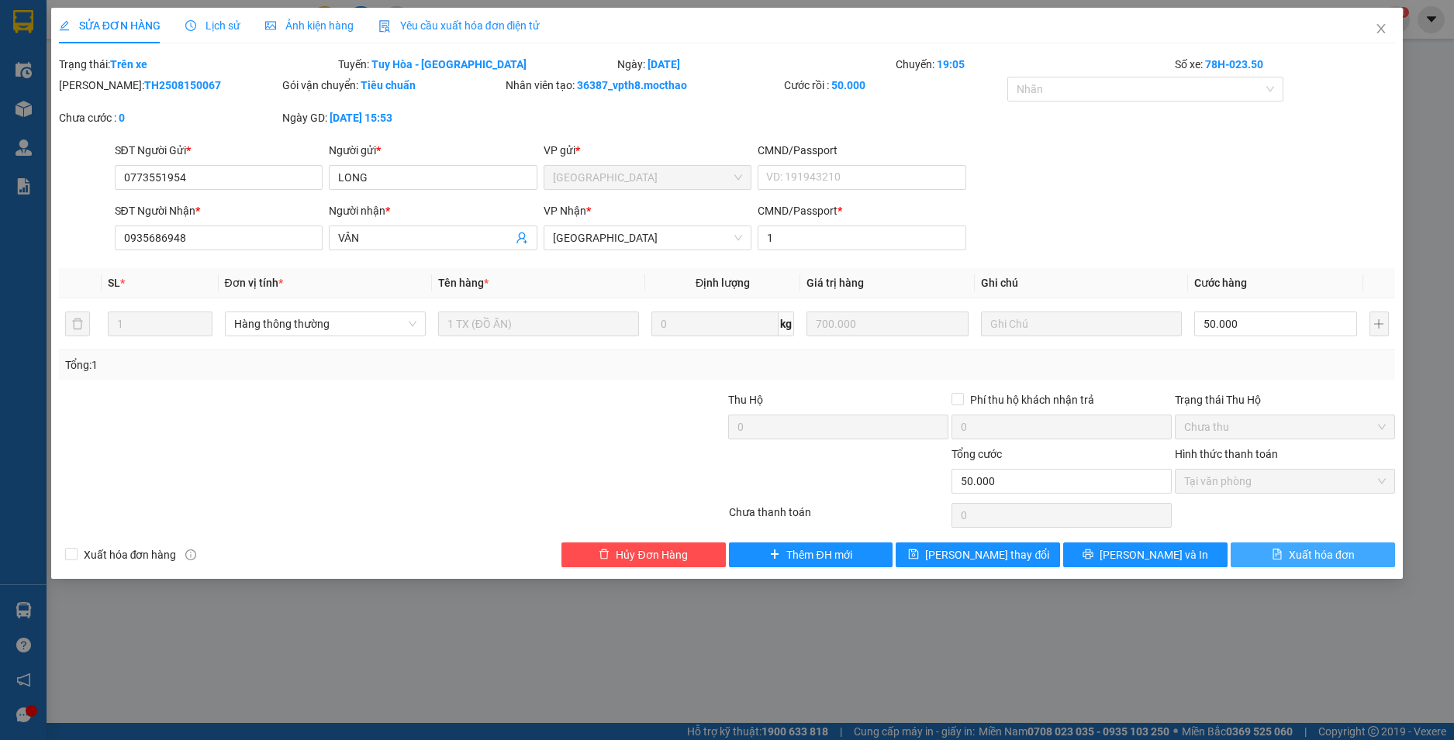
click at [1314, 558] on span "Xuất hóa đơn" at bounding box center [1321, 555] width 66 height 17
checkbox input "true"
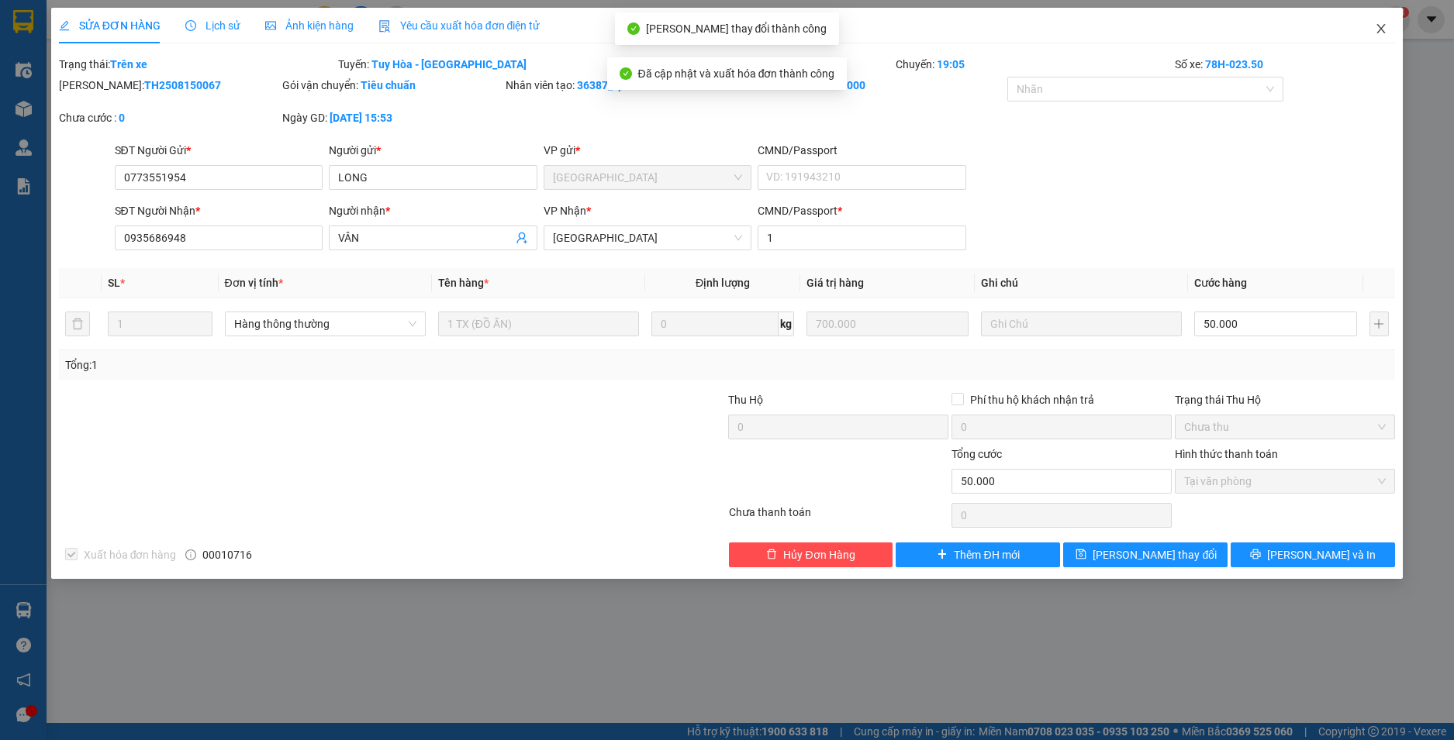
click at [1381, 29] on icon "close" at bounding box center [1381, 28] width 9 height 9
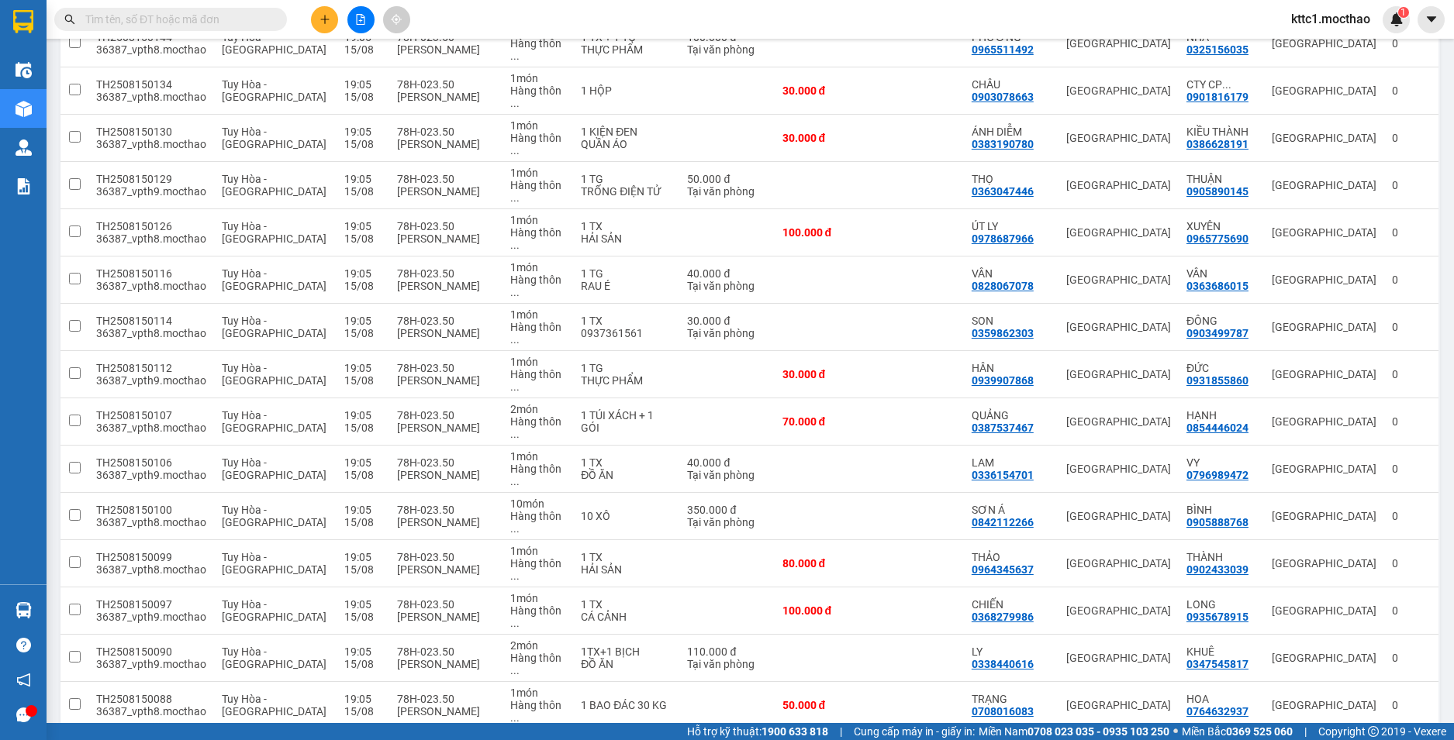
scroll to position [857, 0]
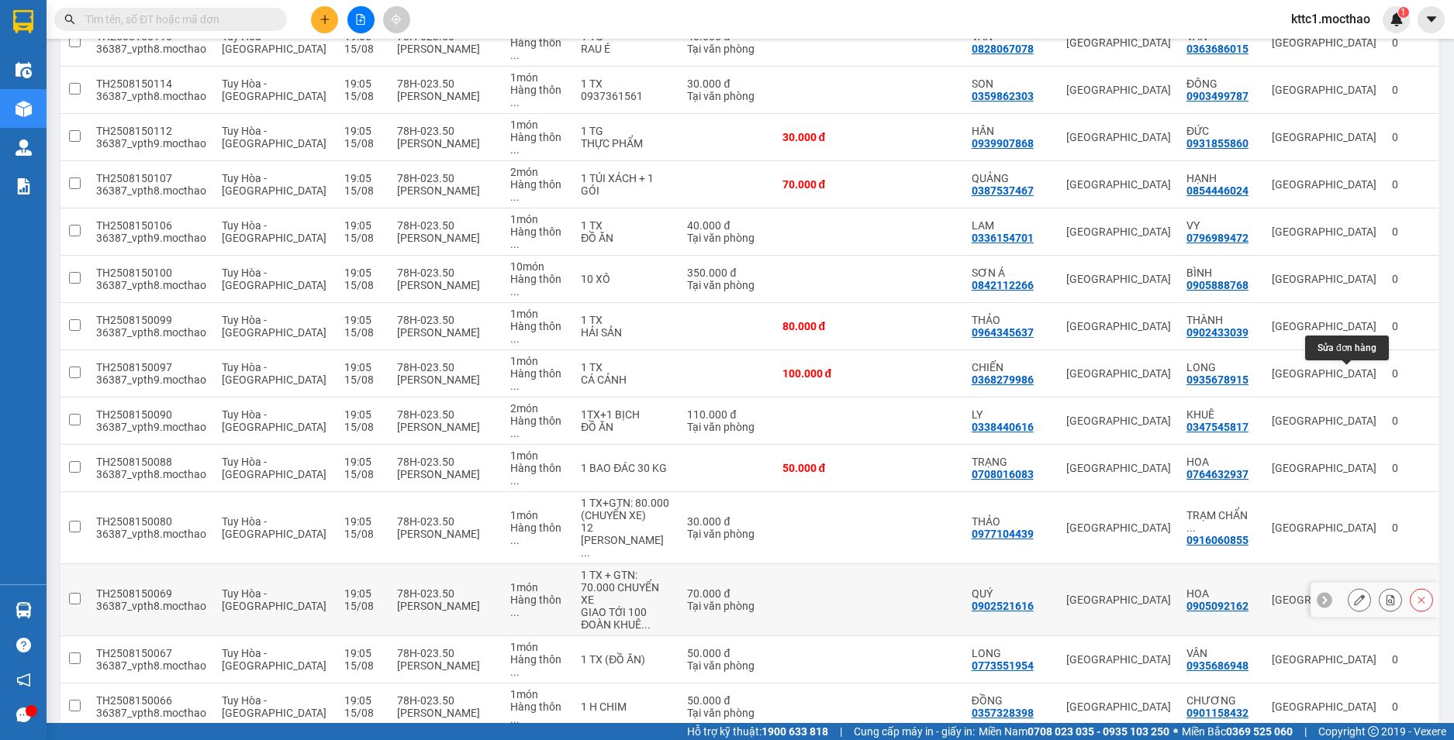
click at [1354, 595] on icon at bounding box center [1359, 600] width 11 height 11
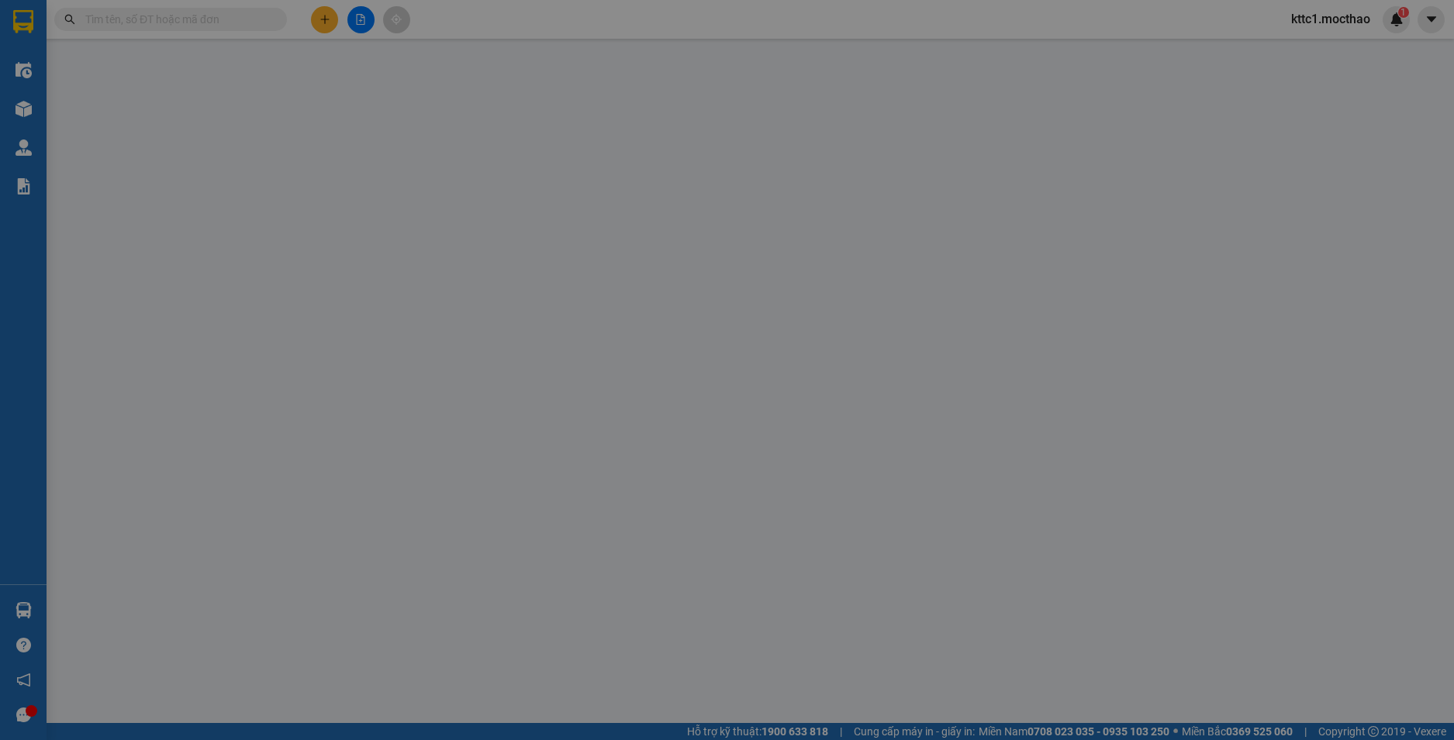
type input "0902521616"
type input "QUÝ"
type input "0905092162"
type input "HOA"
type input "1"
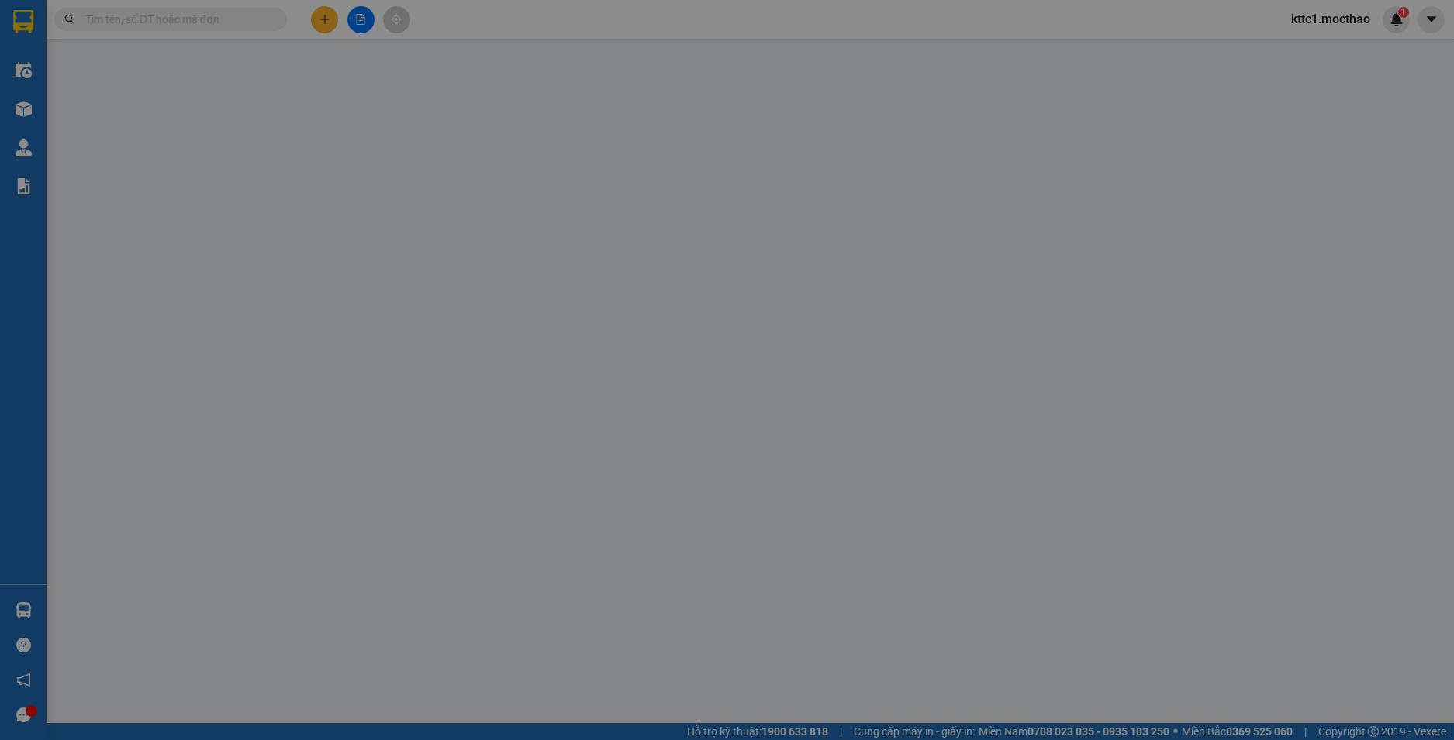
type input "70.000"
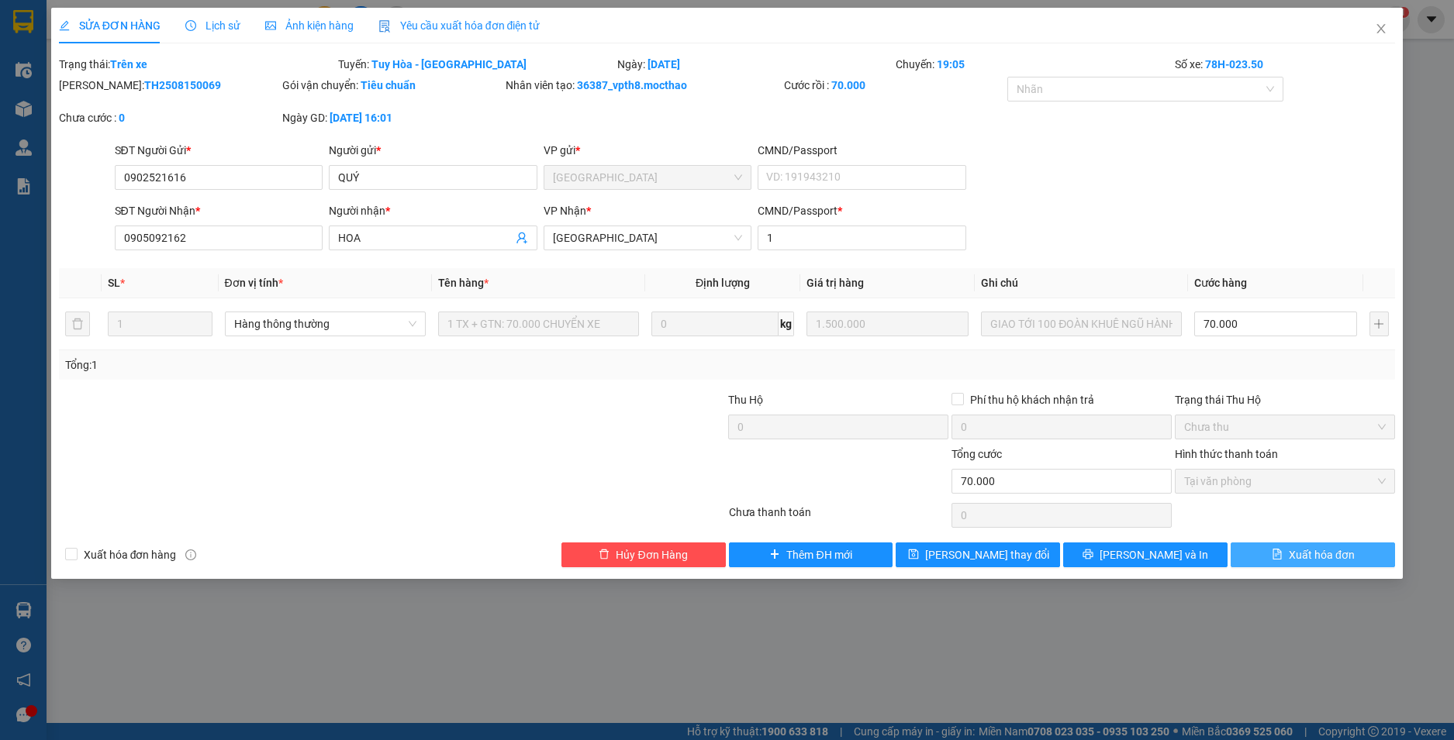
drag, startPoint x: 1292, startPoint y: 557, endPoint x: 1305, endPoint y: 533, distance: 27.8
click at [1292, 556] on span "Xuất hóa đơn" at bounding box center [1321, 555] width 66 height 17
checkbox input "true"
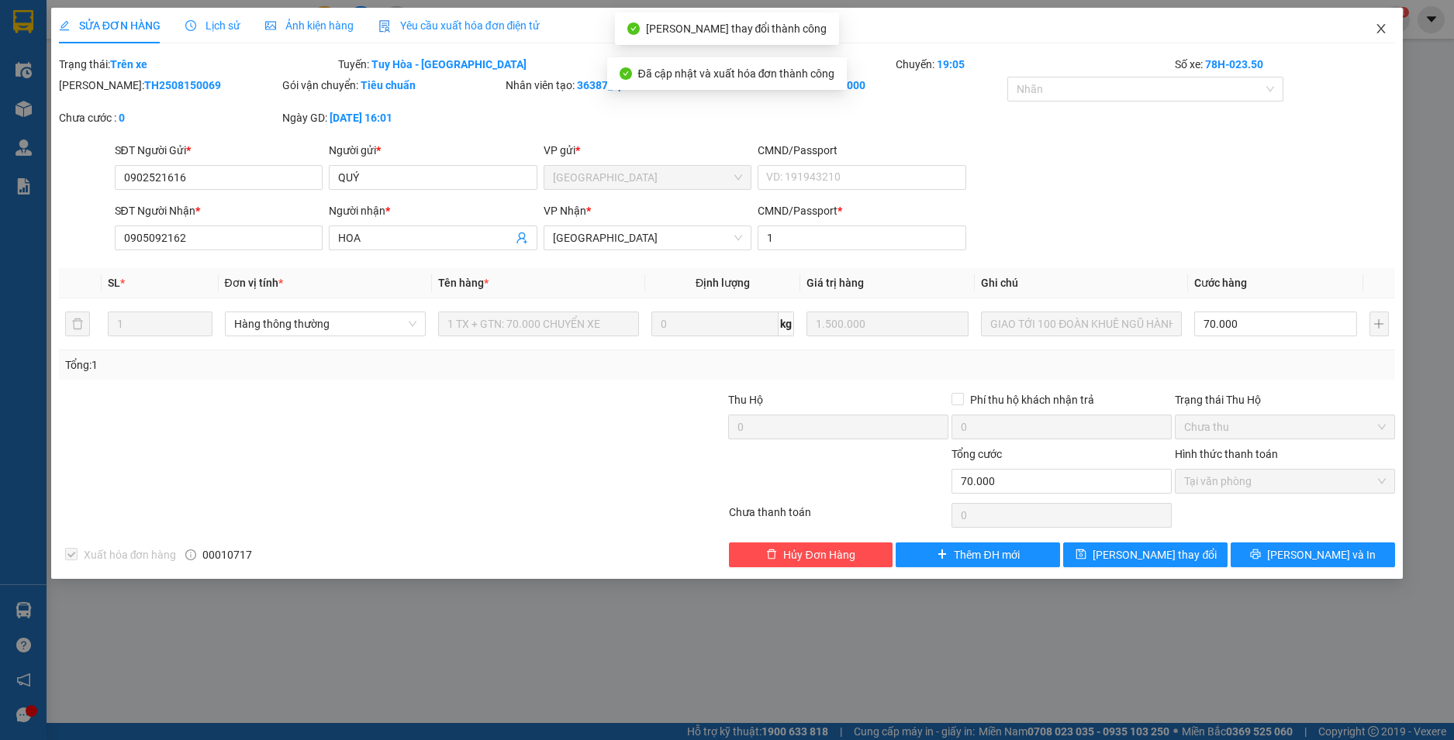
click at [1382, 29] on icon "close" at bounding box center [1381, 28] width 9 height 9
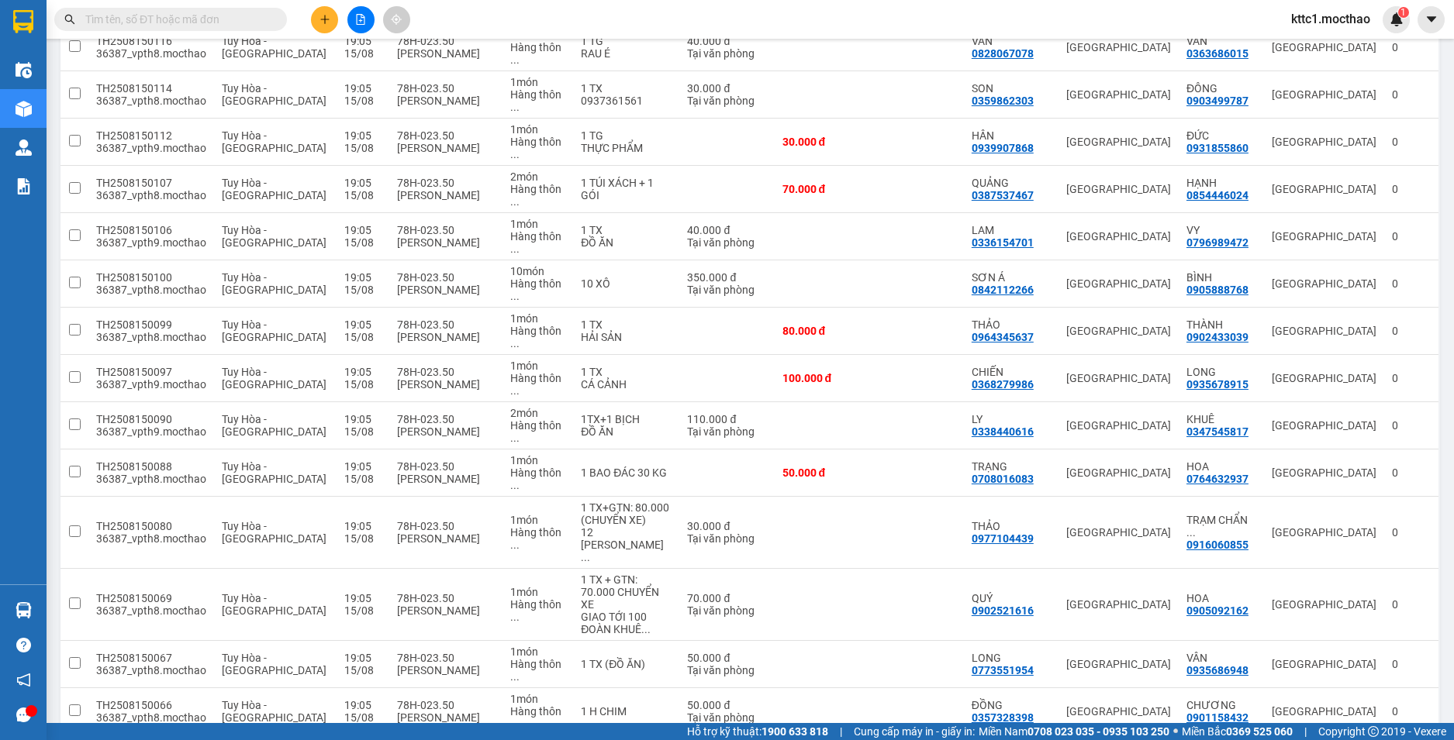
scroll to position [857, 0]
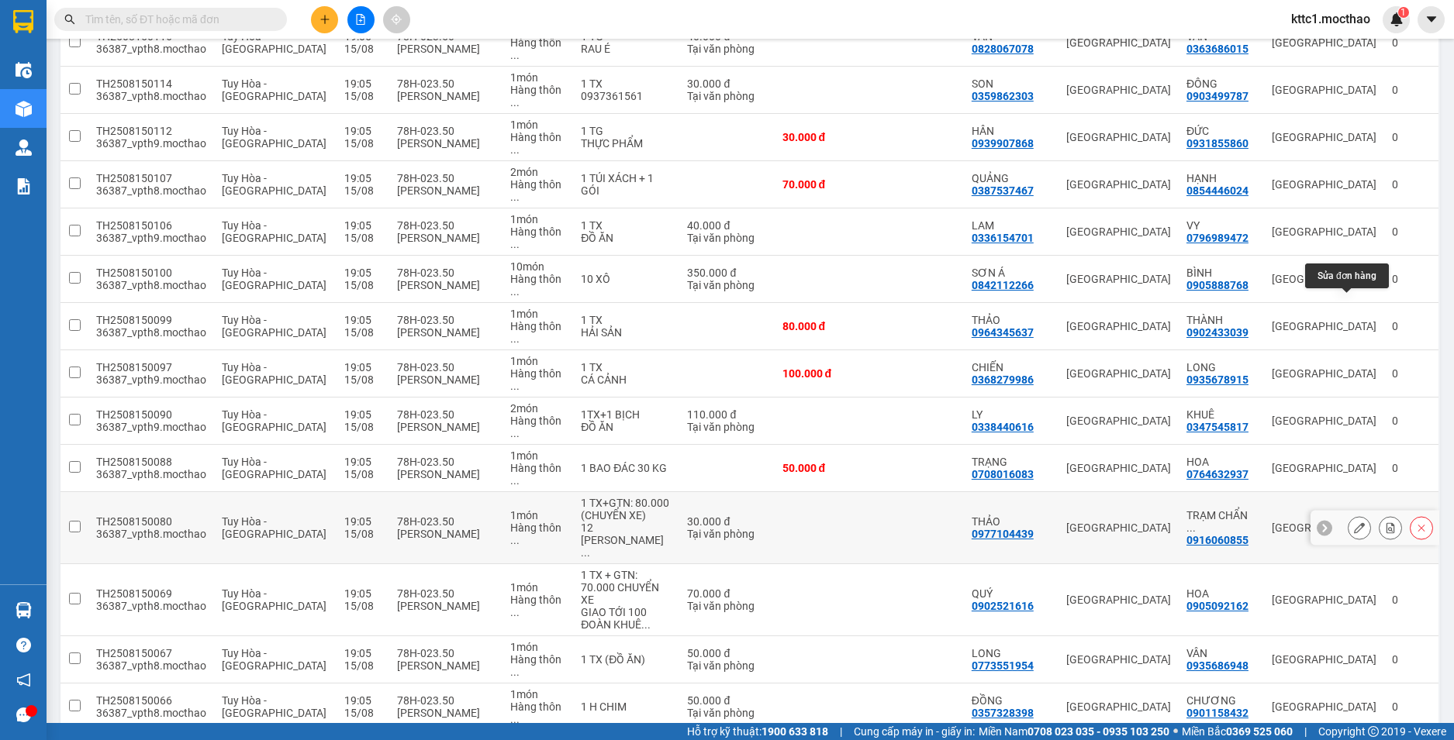
click at [1354, 523] on icon at bounding box center [1359, 528] width 11 height 11
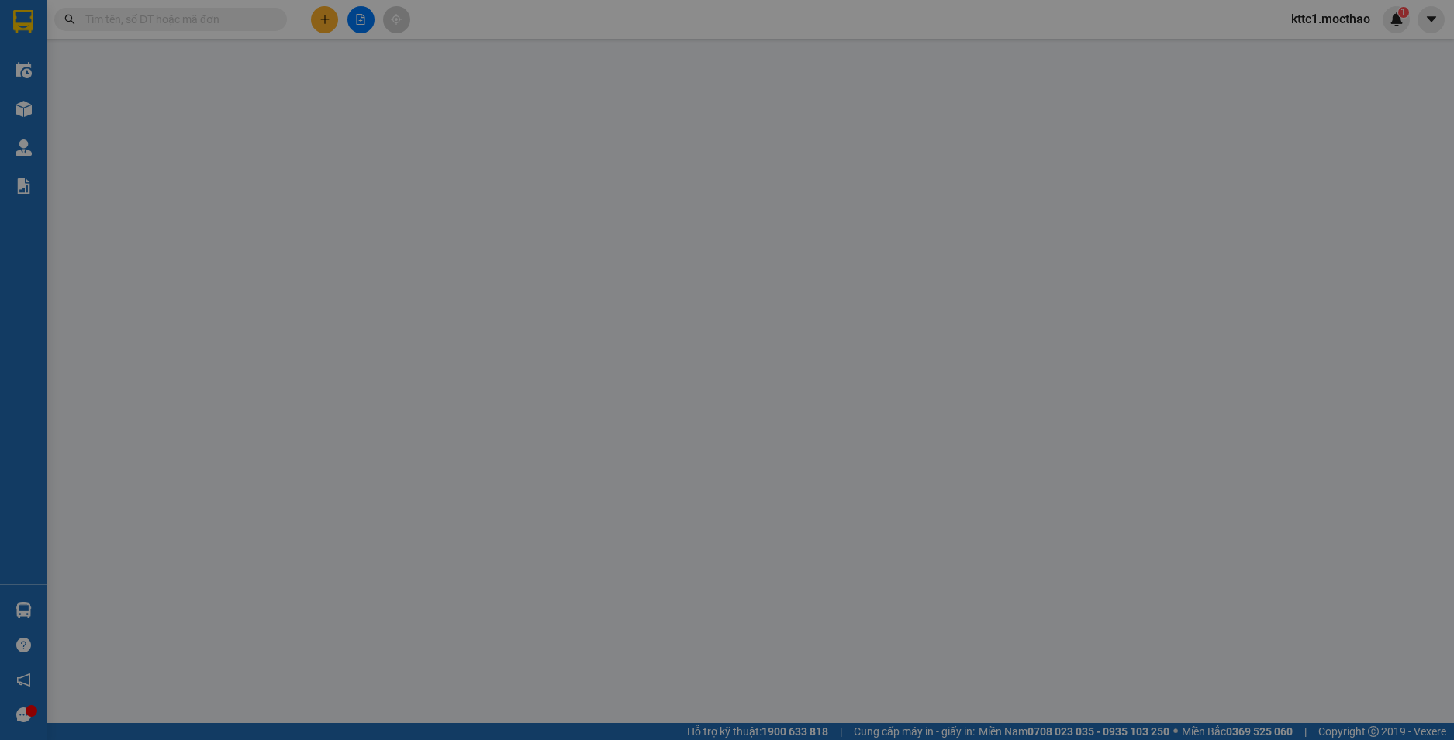
type input "0977104439"
type input "THẢO"
type input "0916060855"
type input "TRẠM CHẨN ĐOÁN VÀ XÉT NGHIỆM 1"
type input "0"
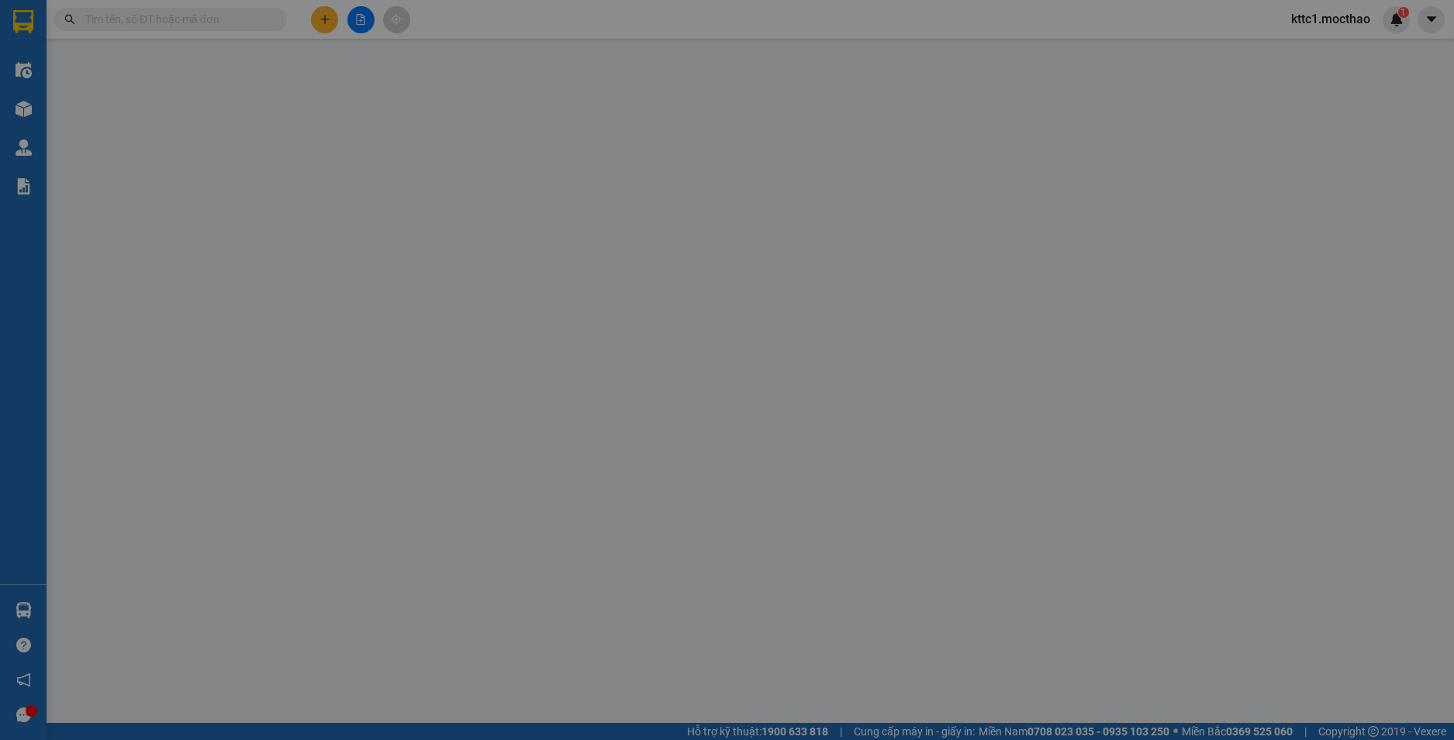
type input "30.000"
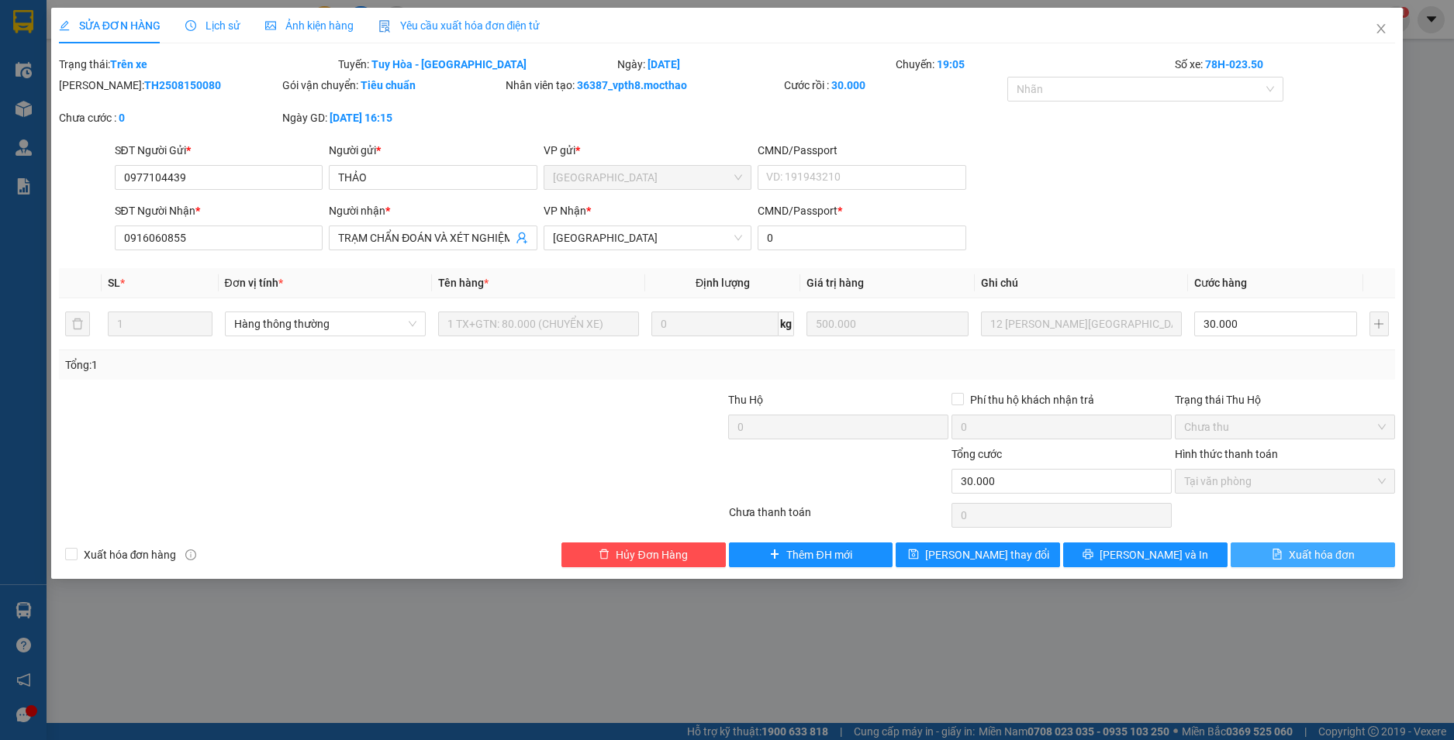
click at [1316, 555] on span "Xuất hóa đơn" at bounding box center [1321, 555] width 66 height 17
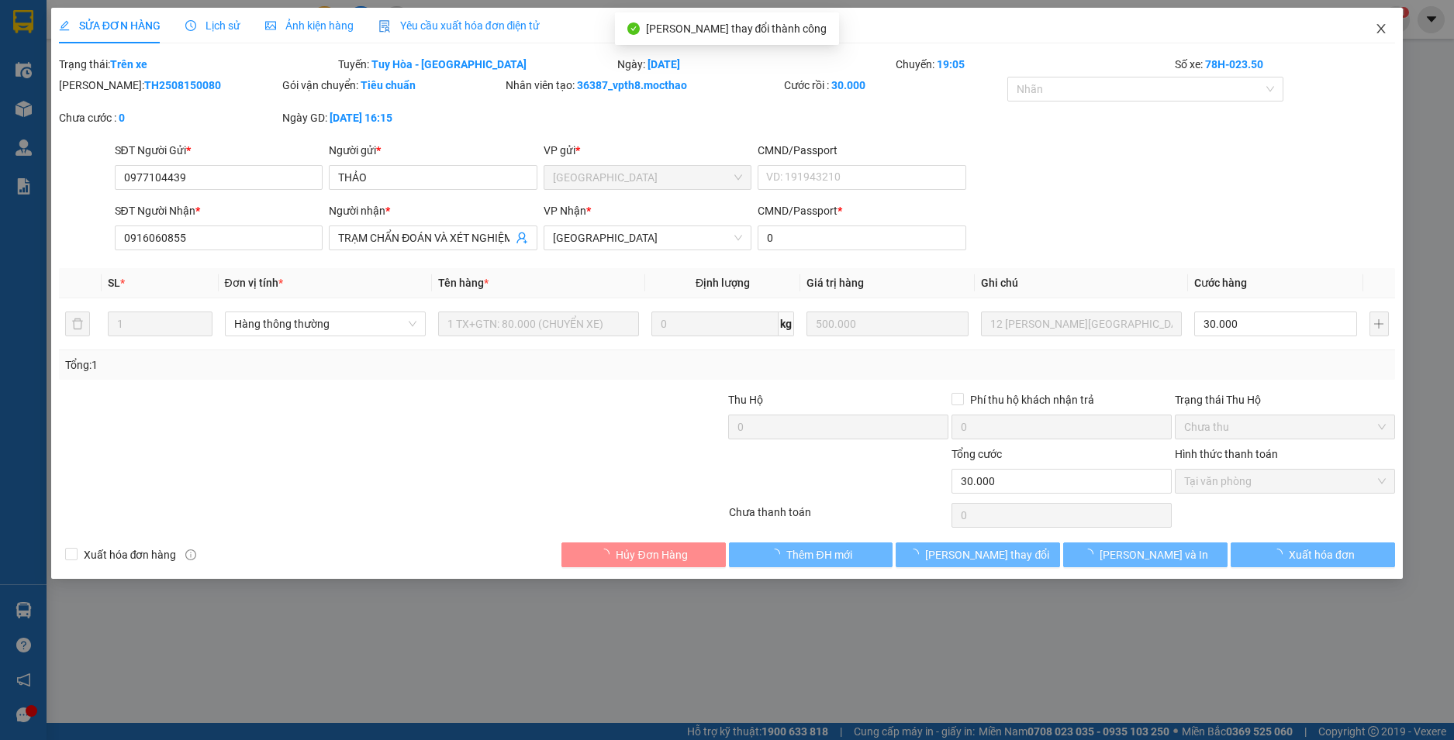
checkbox input "true"
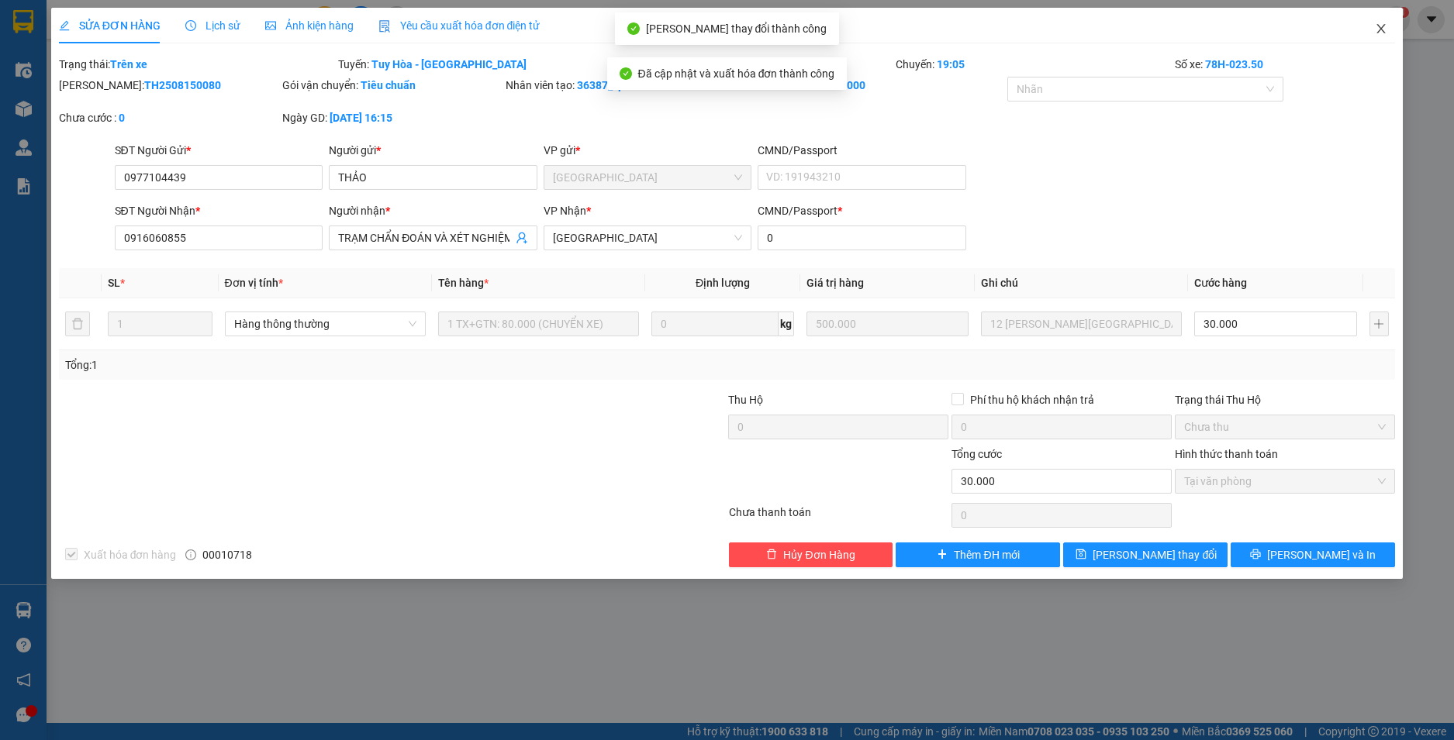
click at [1378, 29] on icon "close" at bounding box center [1380, 28] width 12 height 12
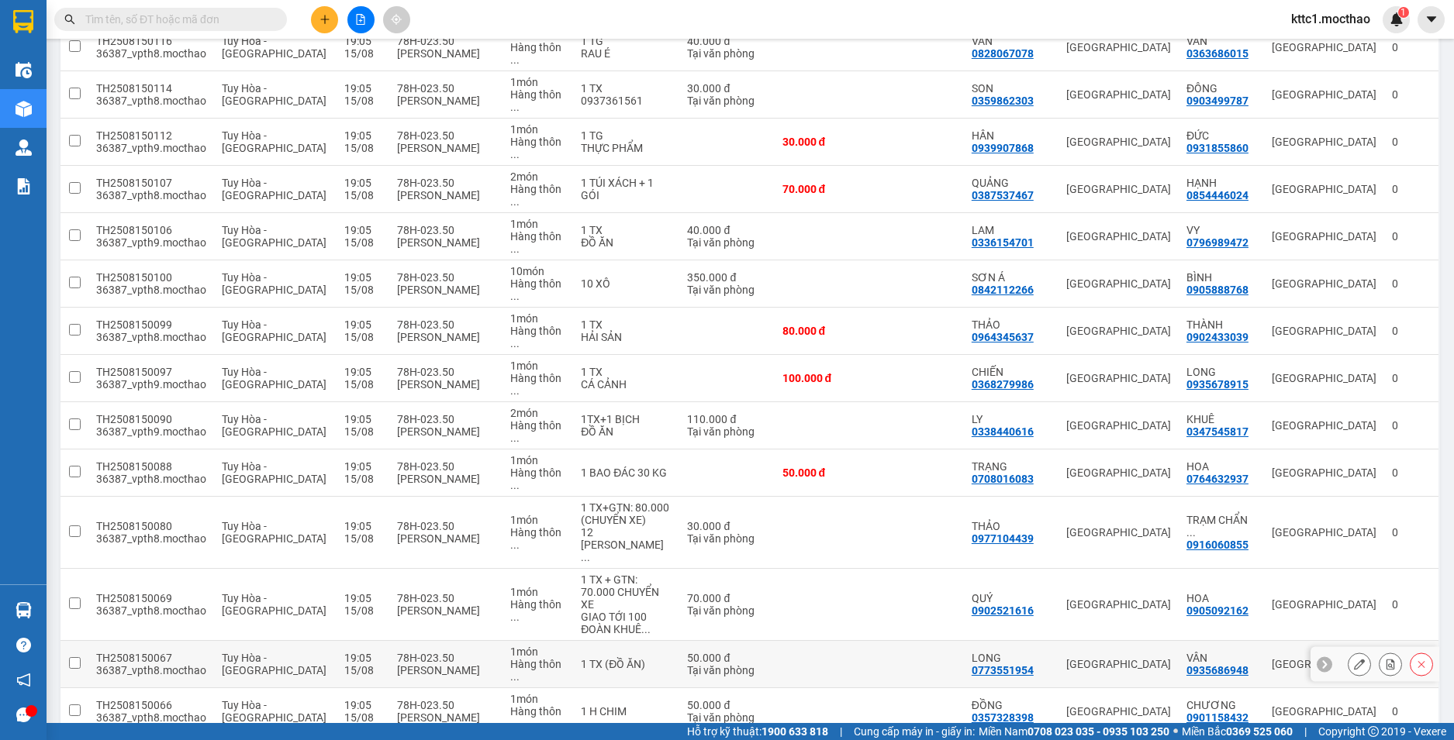
scroll to position [857, 0]
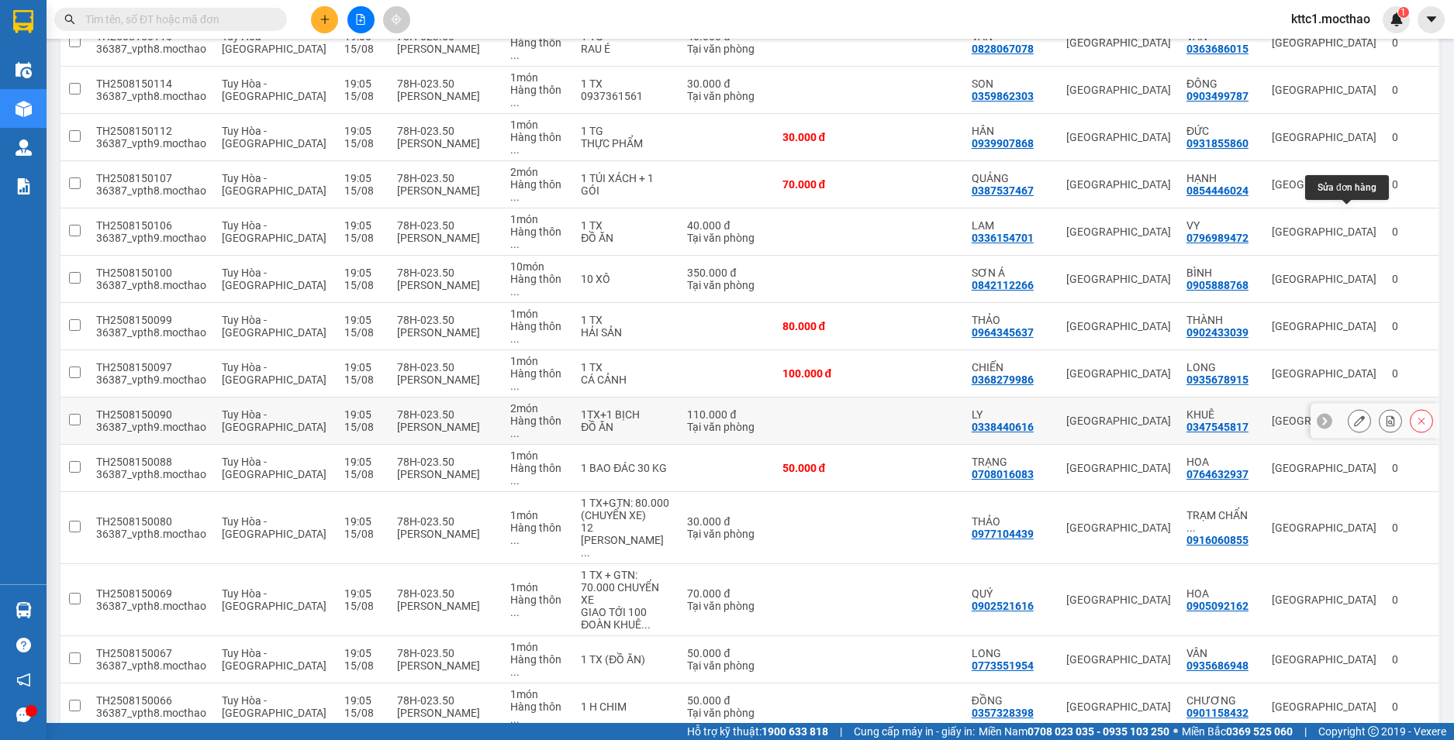
click at [1354, 416] on icon at bounding box center [1359, 421] width 11 height 11
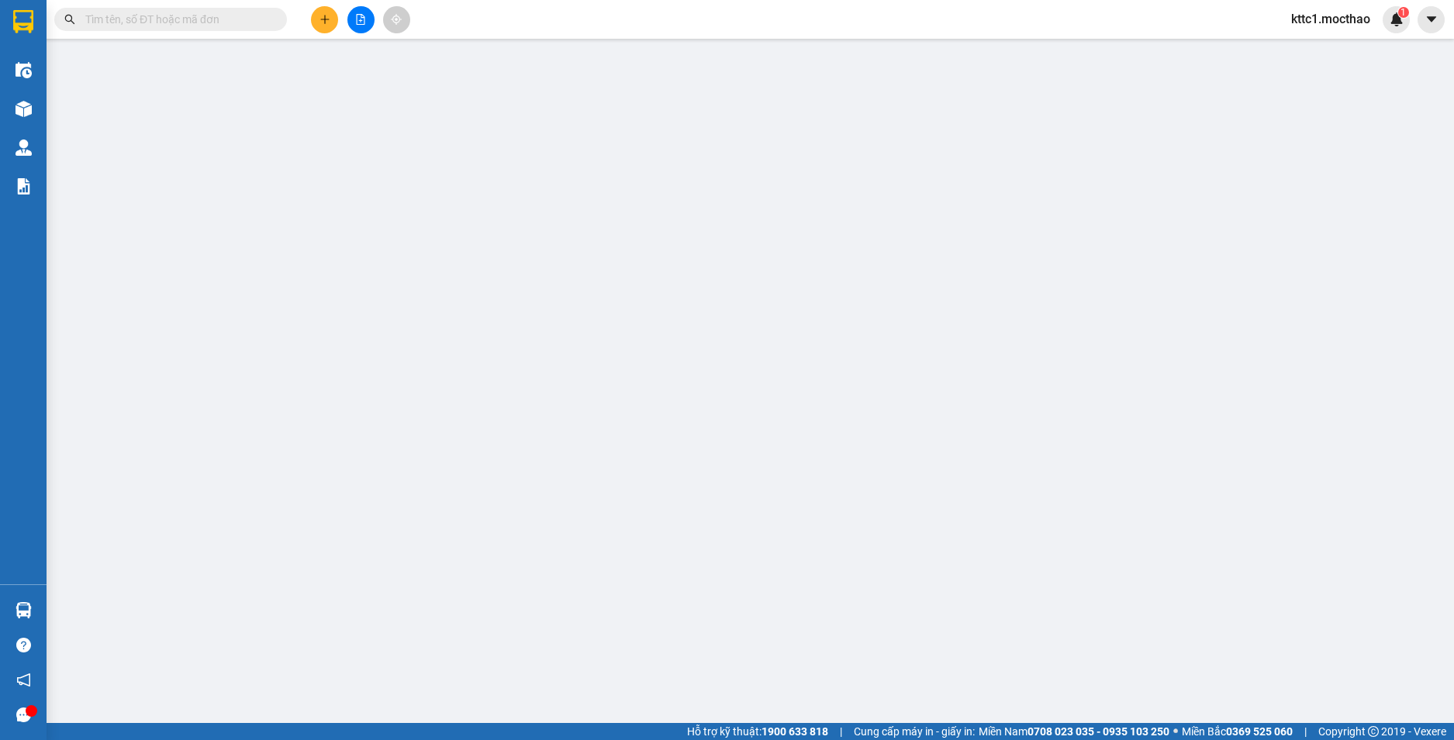
type input "0338440616"
type input "LY"
type input "0347545817"
type input "KHUÊ"
type input "1"
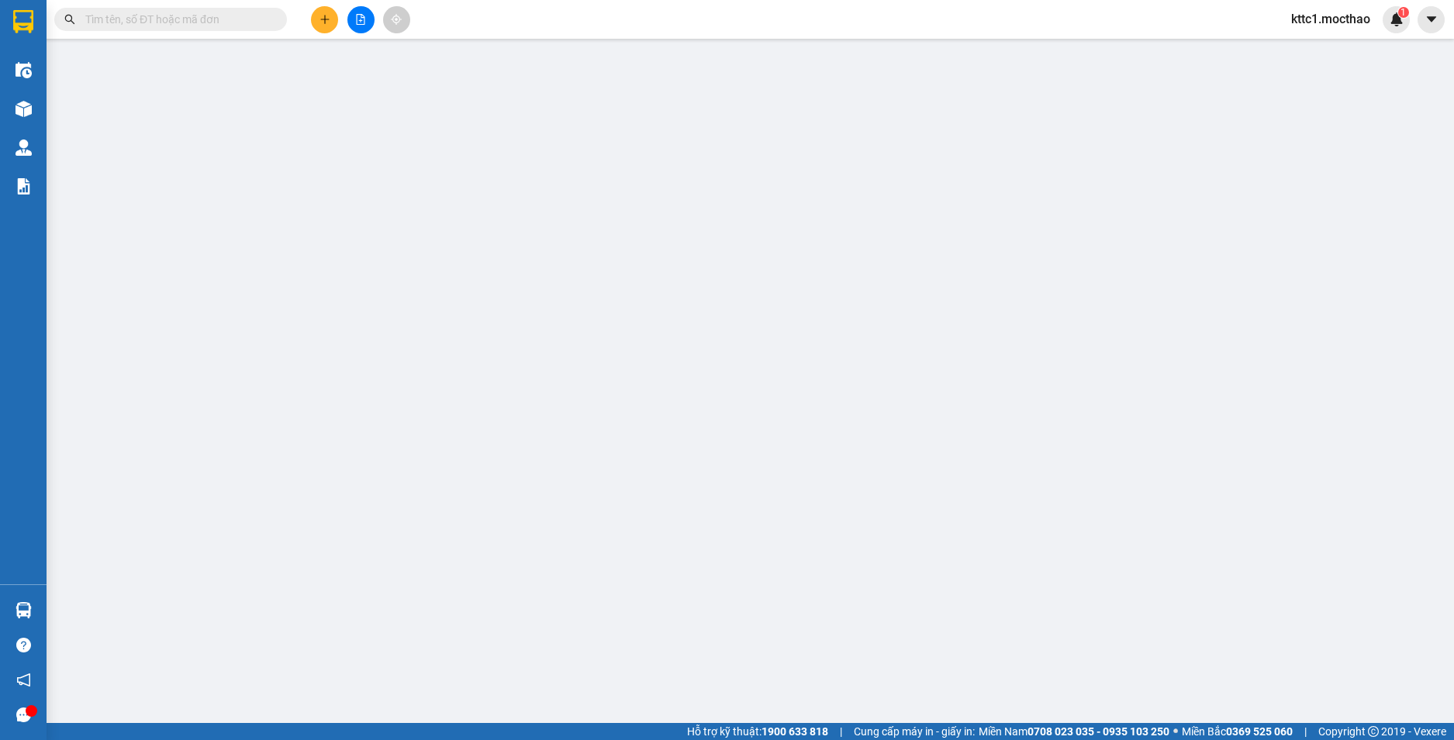
type input "110.000"
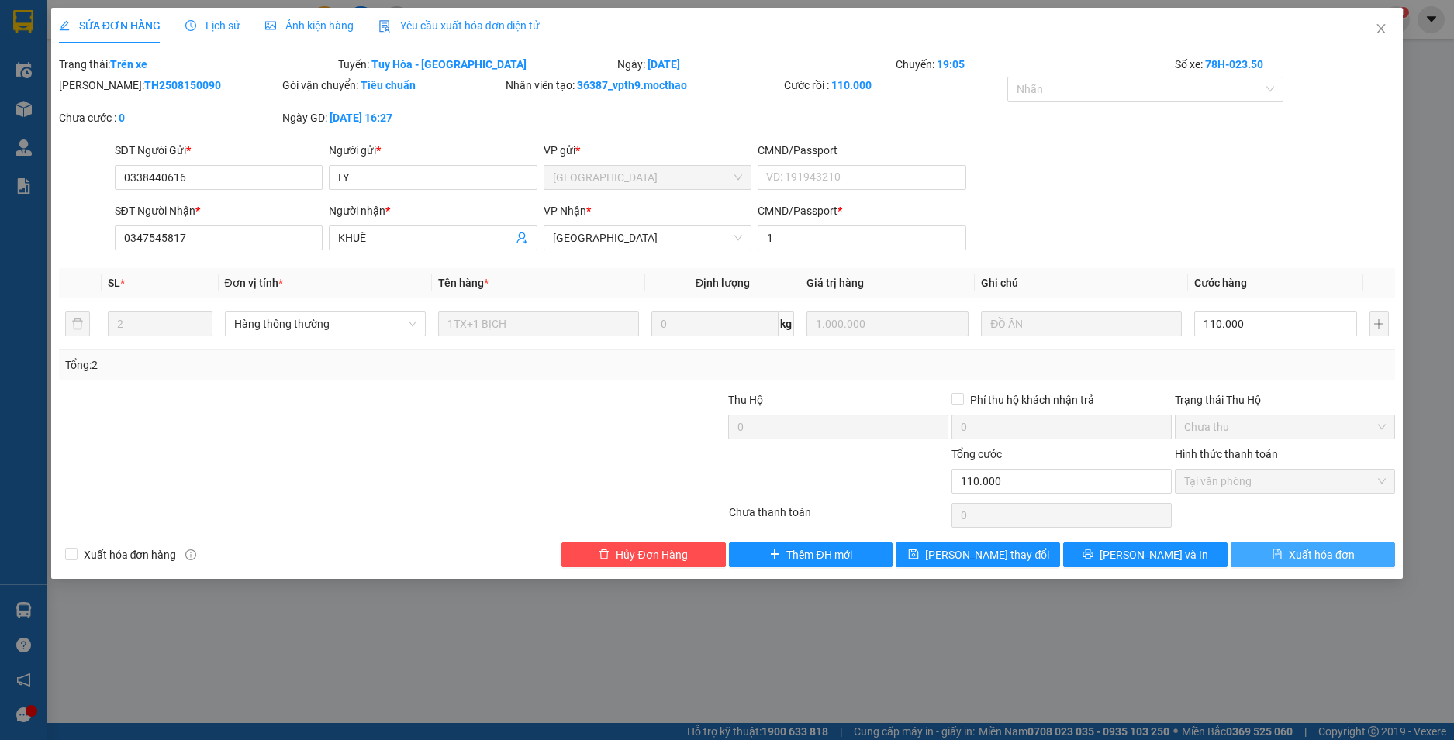
click at [1297, 550] on span "Xuất hóa đơn" at bounding box center [1321, 555] width 66 height 17
checkbox input "true"
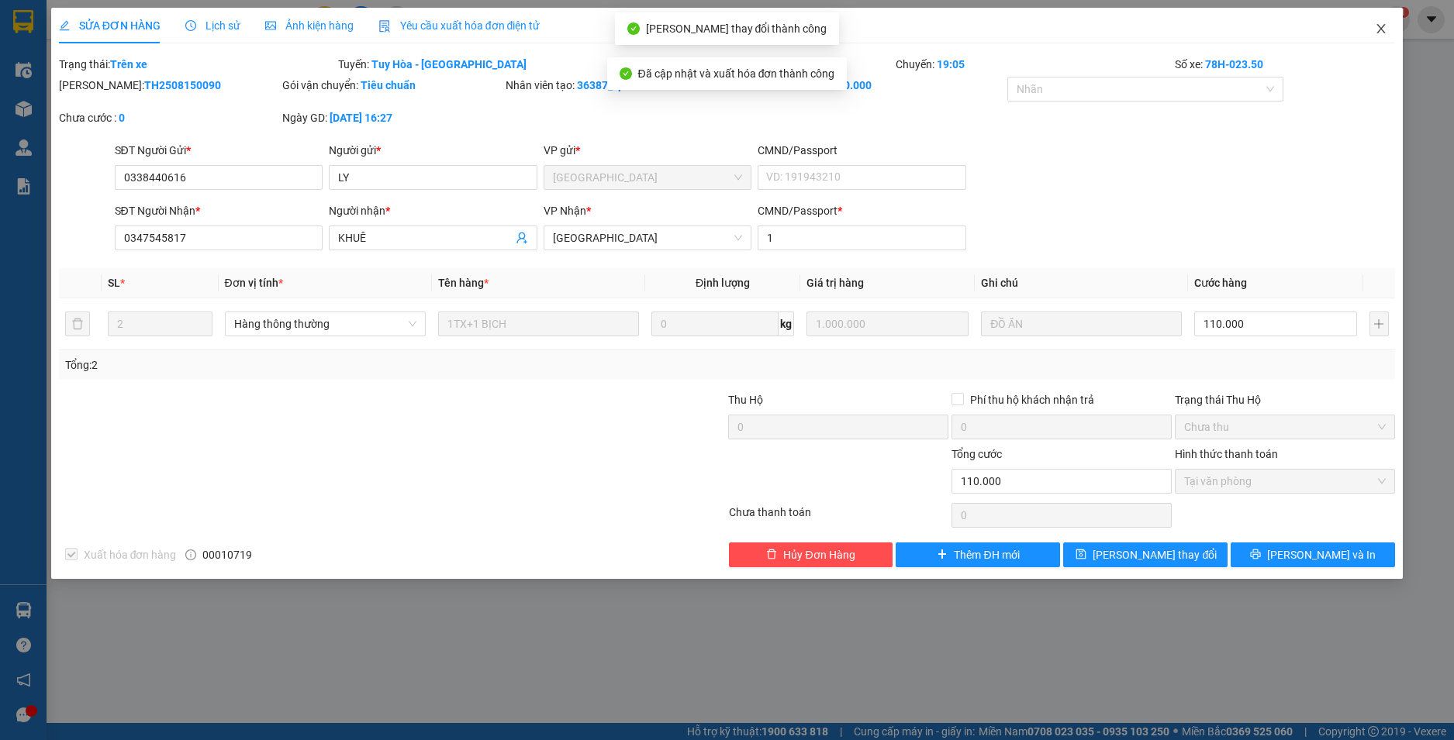
click at [1385, 25] on icon "close" at bounding box center [1380, 28] width 12 height 12
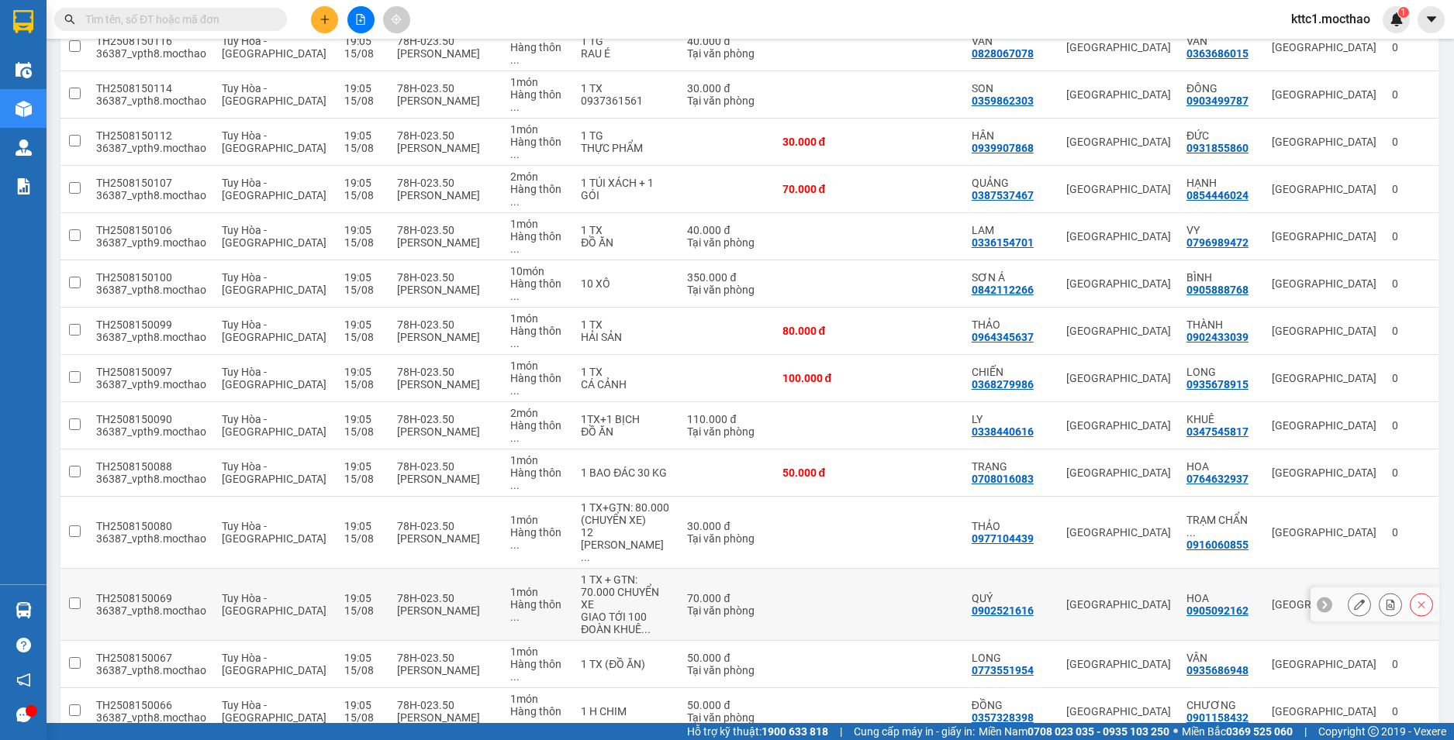
scroll to position [857, 0]
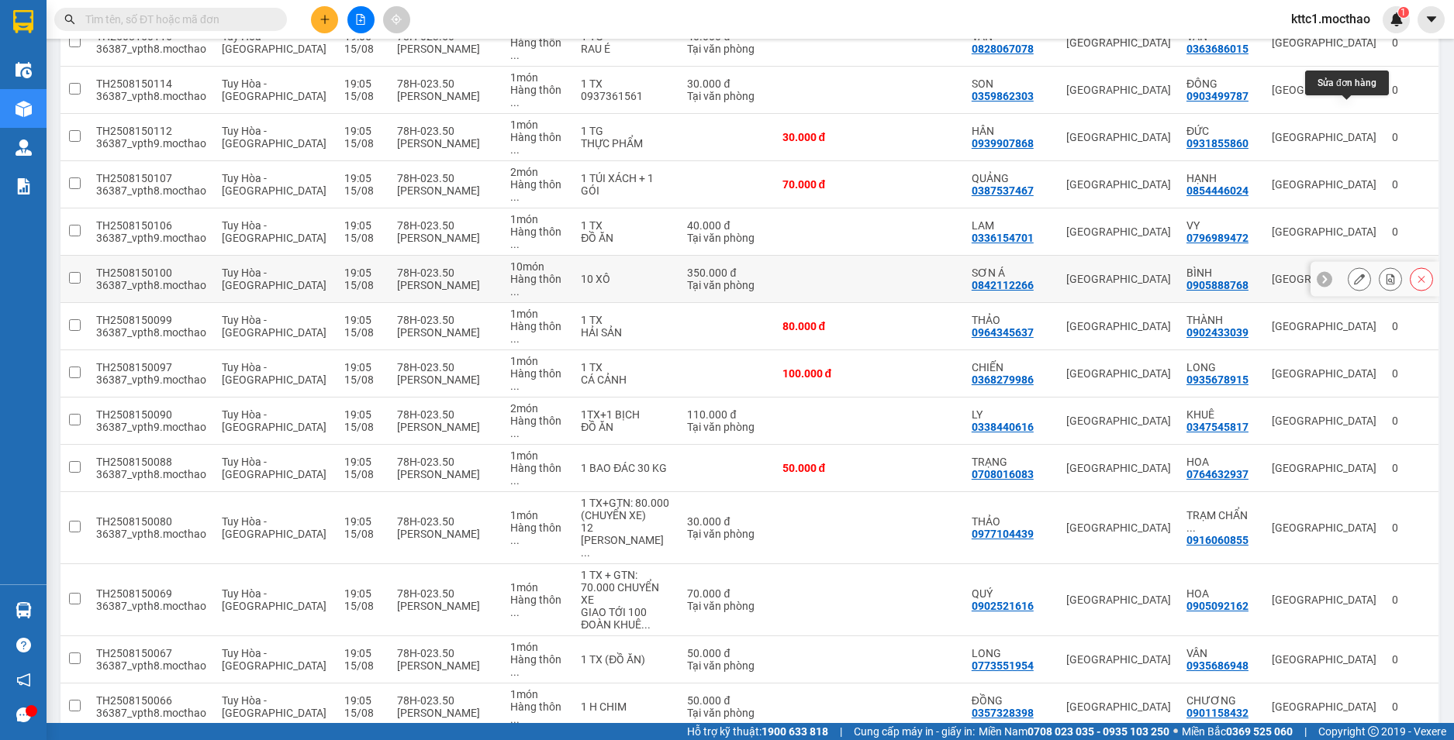
click at [1354, 274] on icon at bounding box center [1359, 279] width 11 height 11
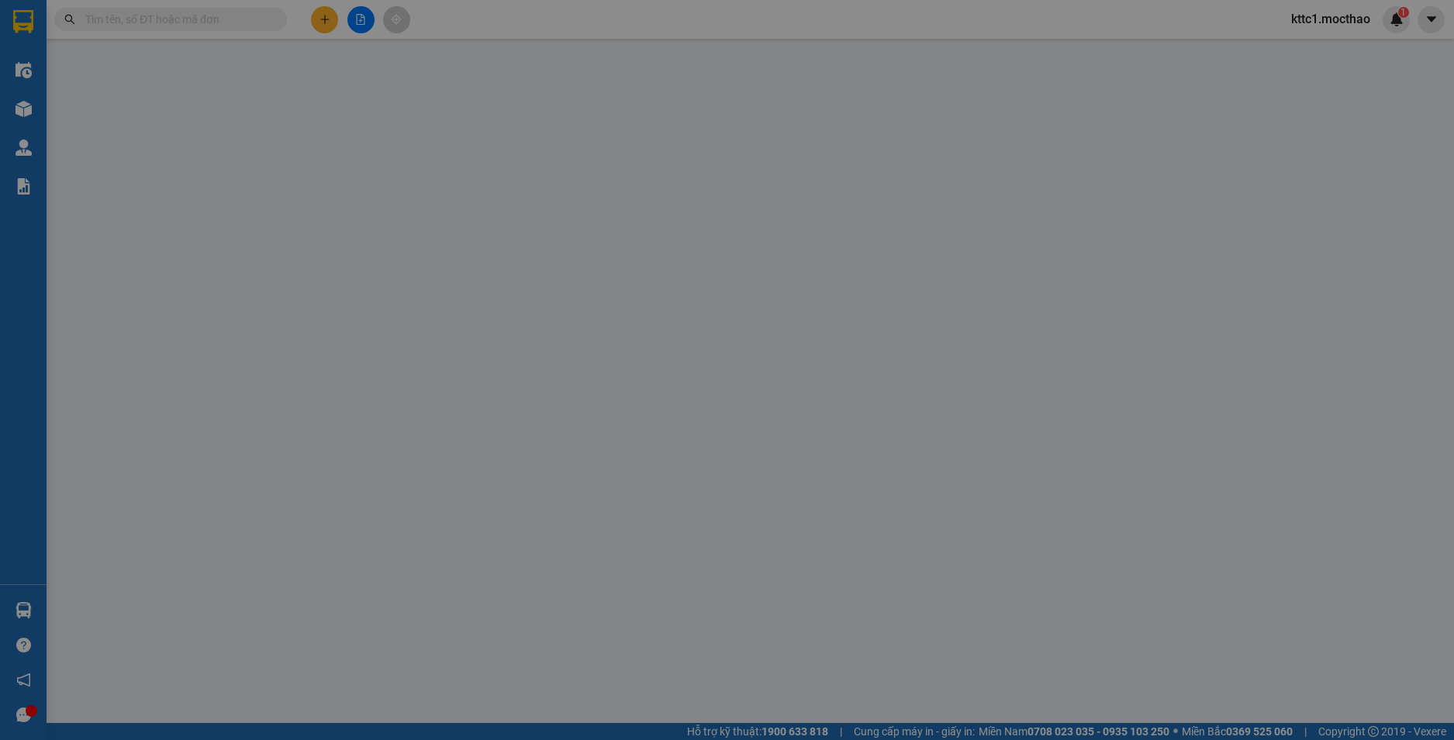
type input "0842112266"
type input "SƠN Á"
type input "0905888768"
type input "BÌNH"
type input "0"
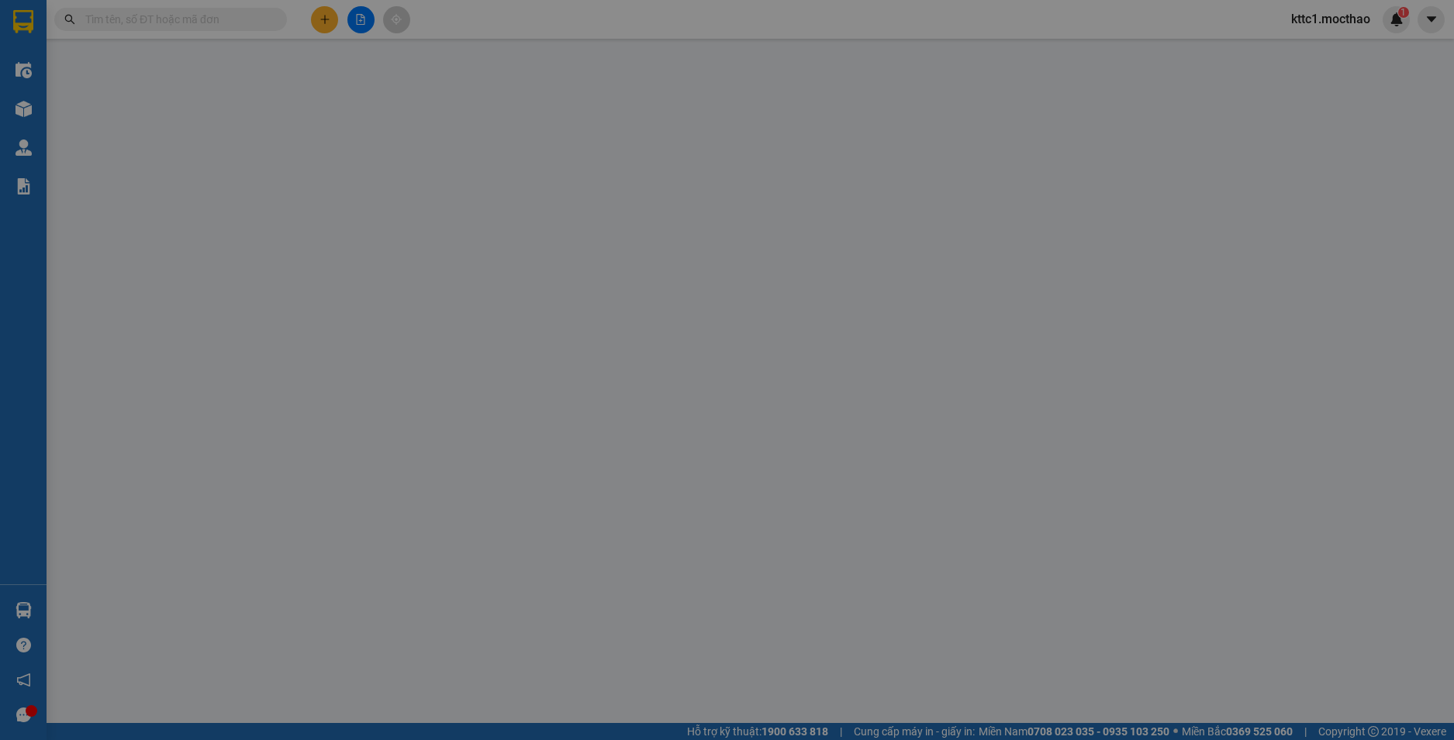
type input "350.000"
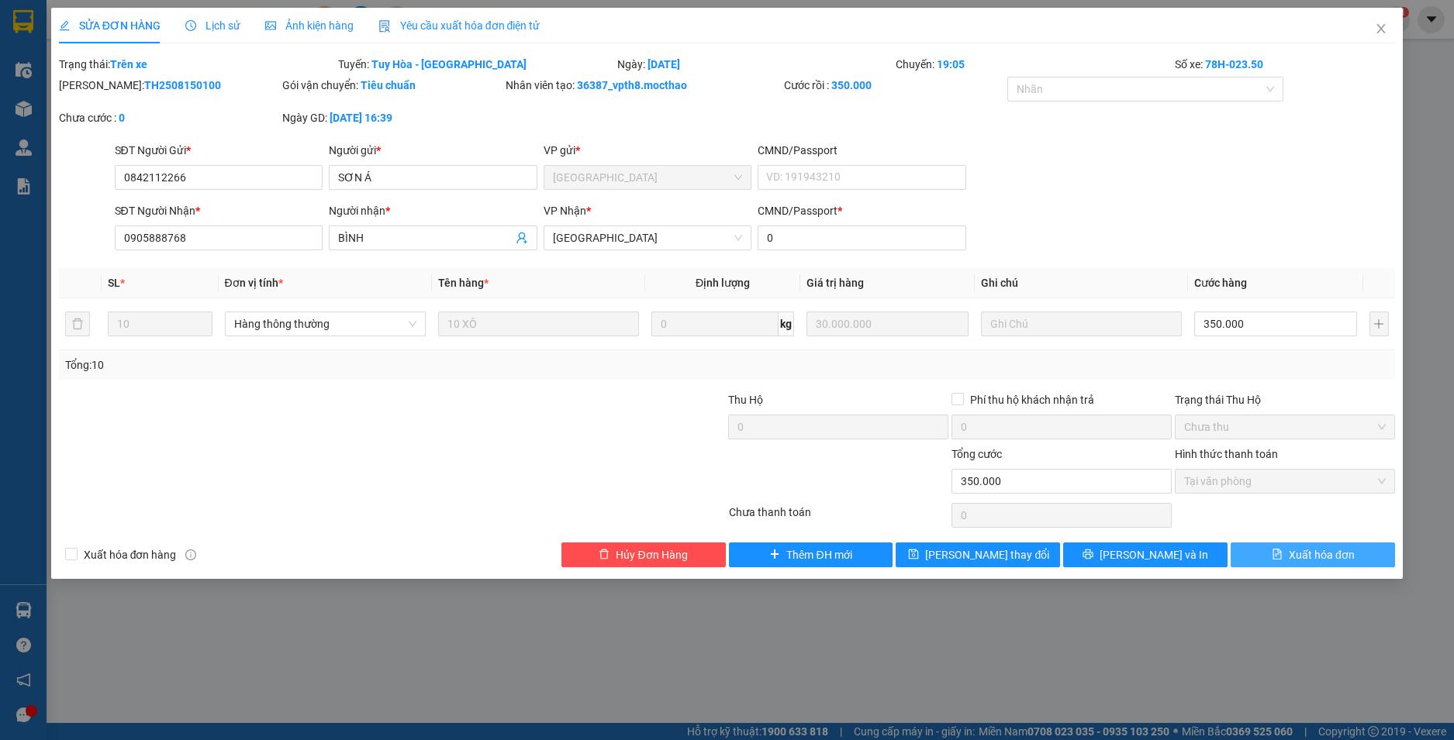
click at [1288, 550] on span "Xuất hóa đơn" at bounding box center [1321, 555] width 66 height 17
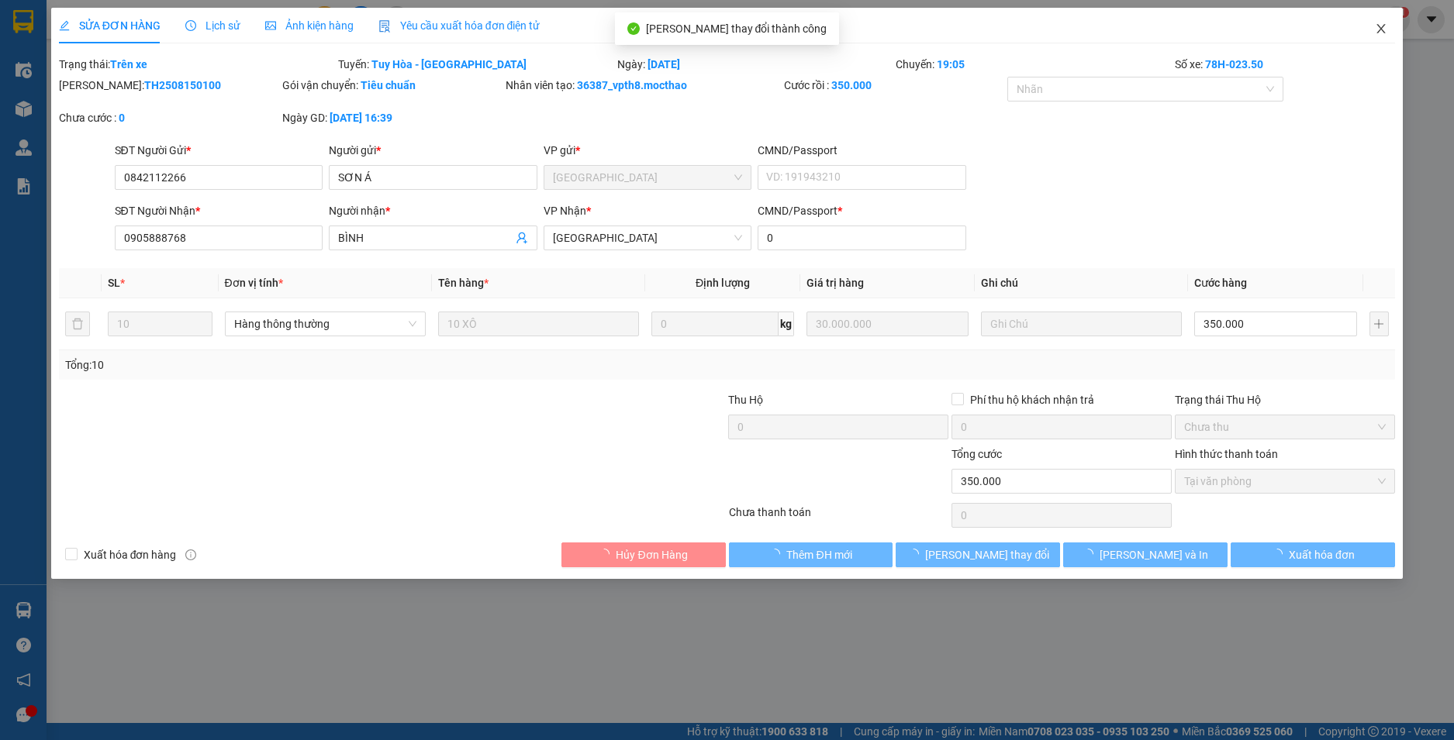
checkbox input "true"
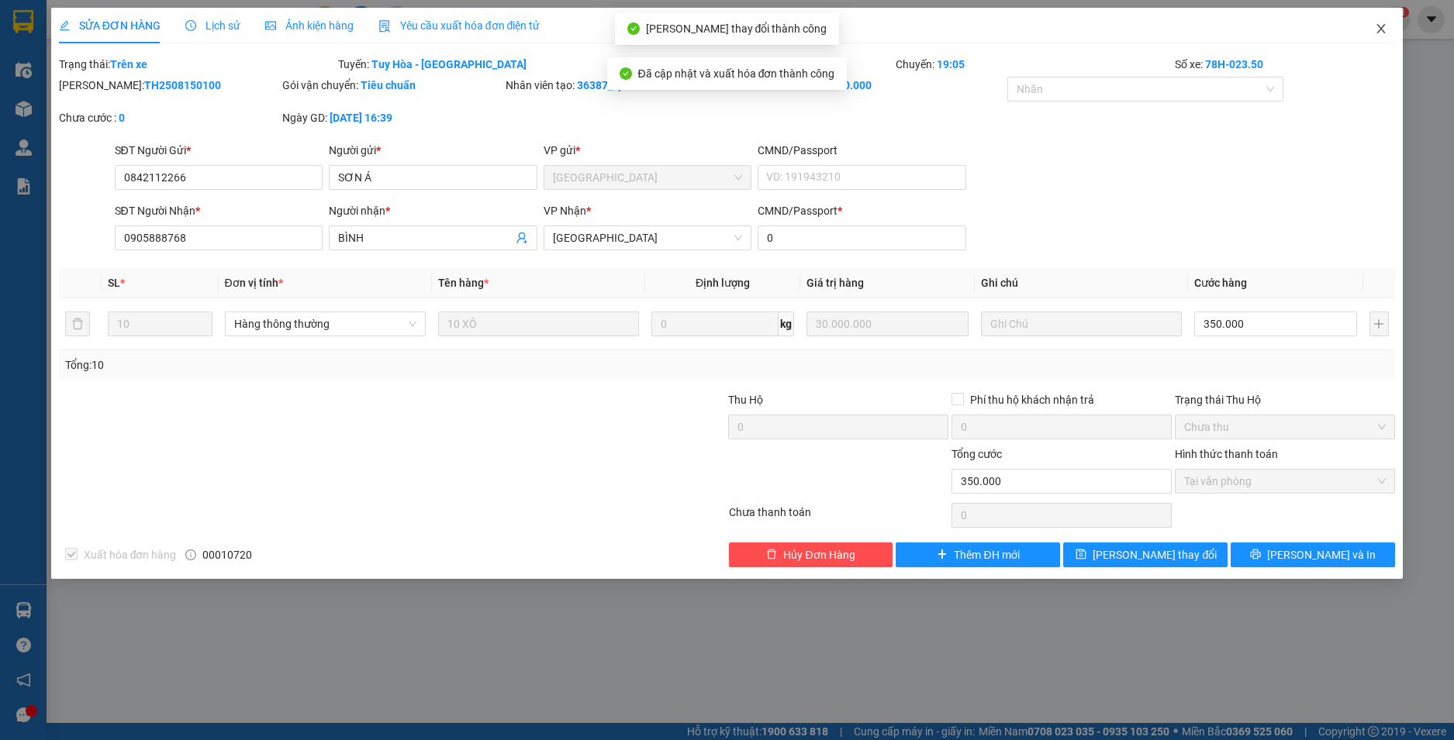
click at [1376, 25] on icon "close" at bounding box center [1380, 28] width 12 height 12
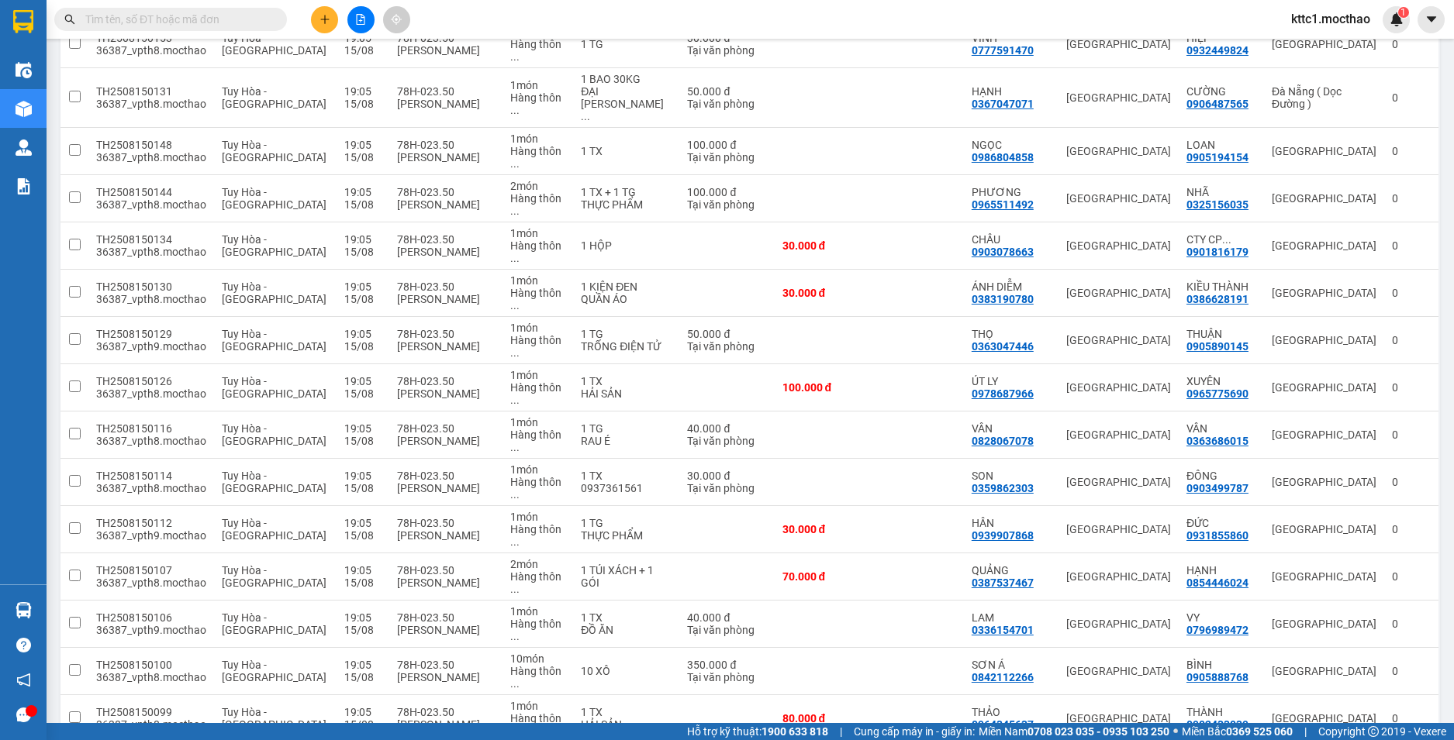
scroll to position [775, 0]
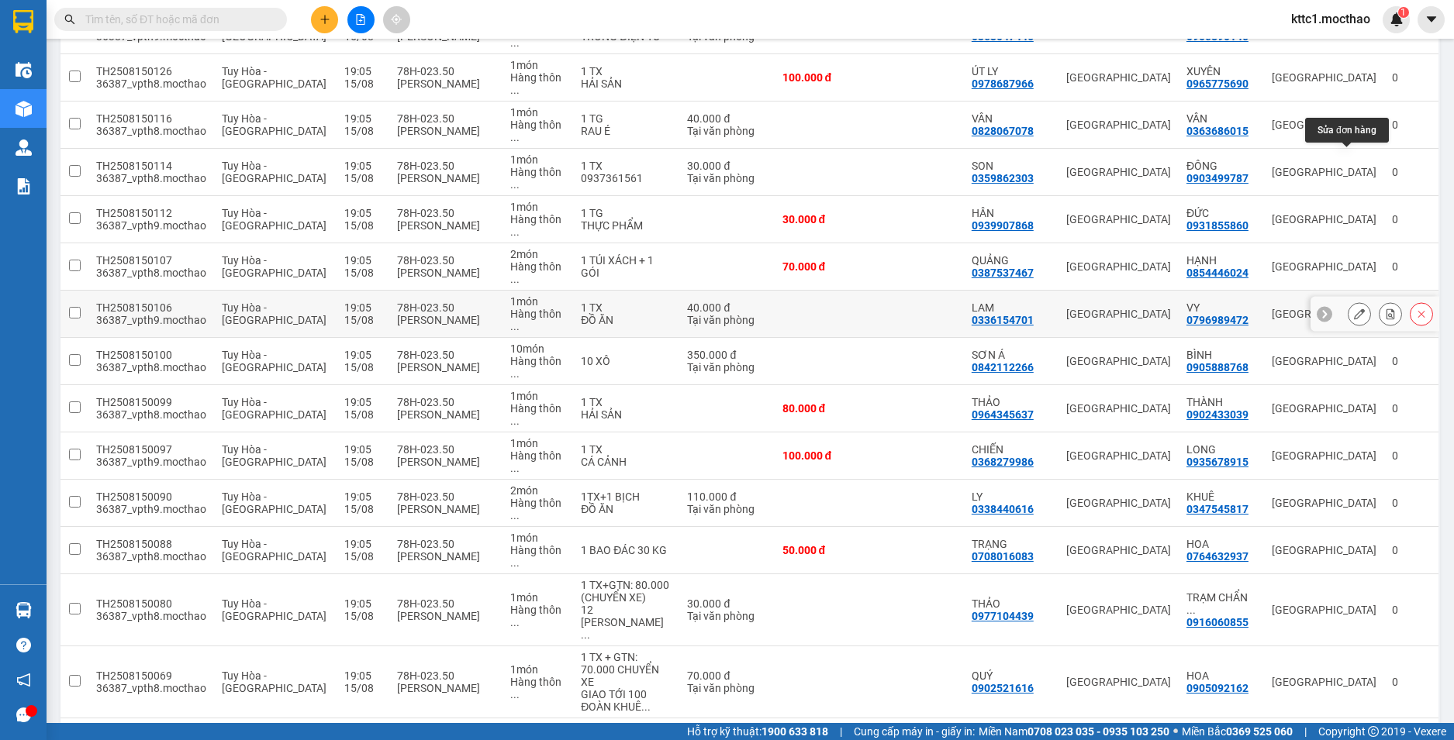
click at [1354, 309] on icon at bounding box center [1359, 314] width 11 height 11
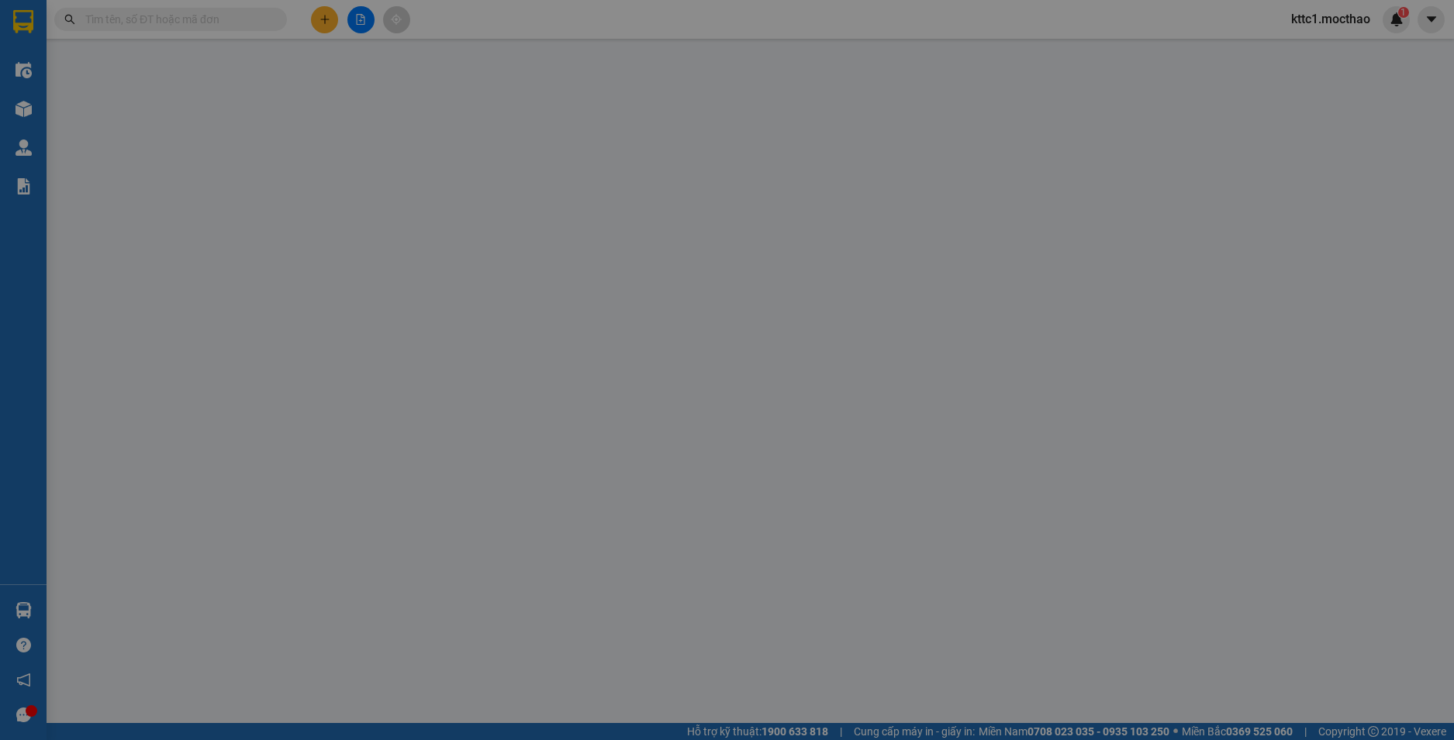
type input "0336154701"
type input "LAM"
type input "0796989472"
type input "VY"
type input "1"
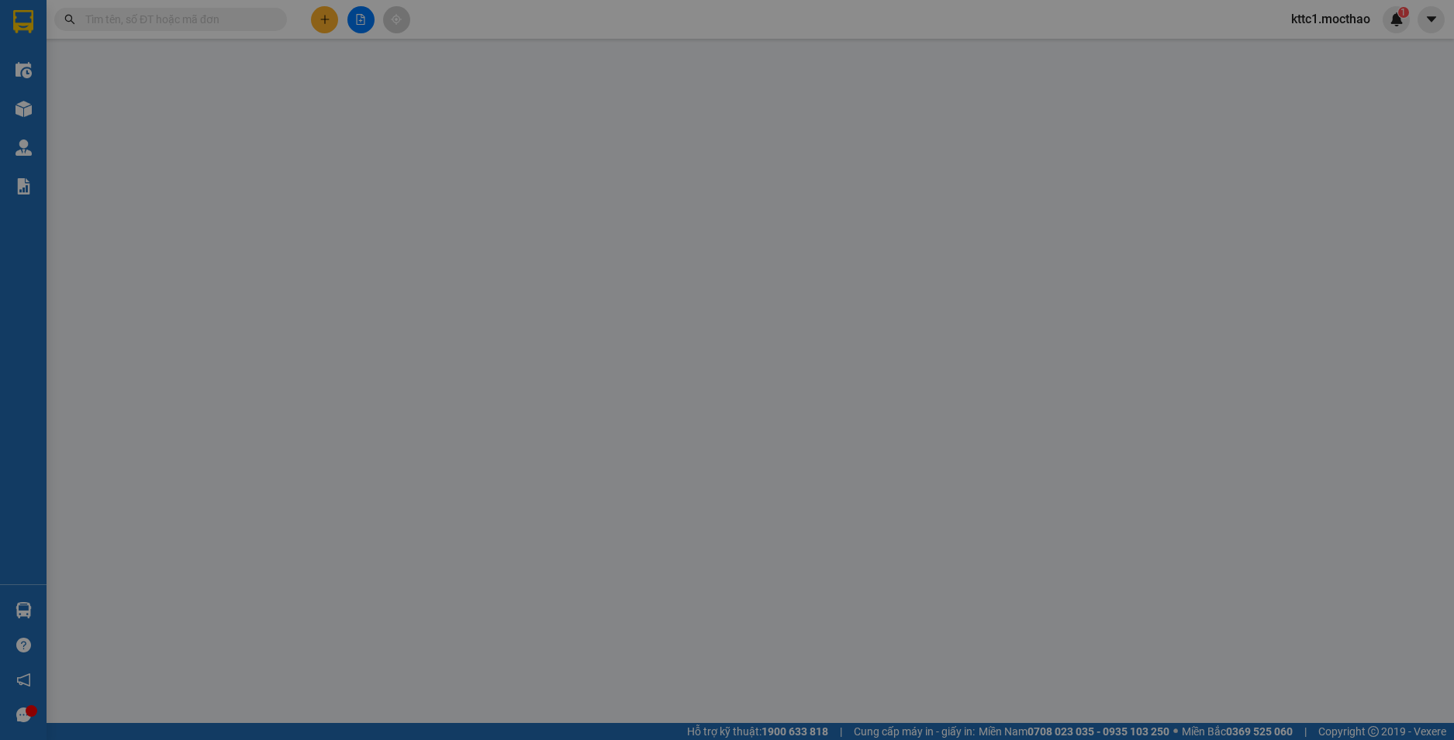
type input "40.000"
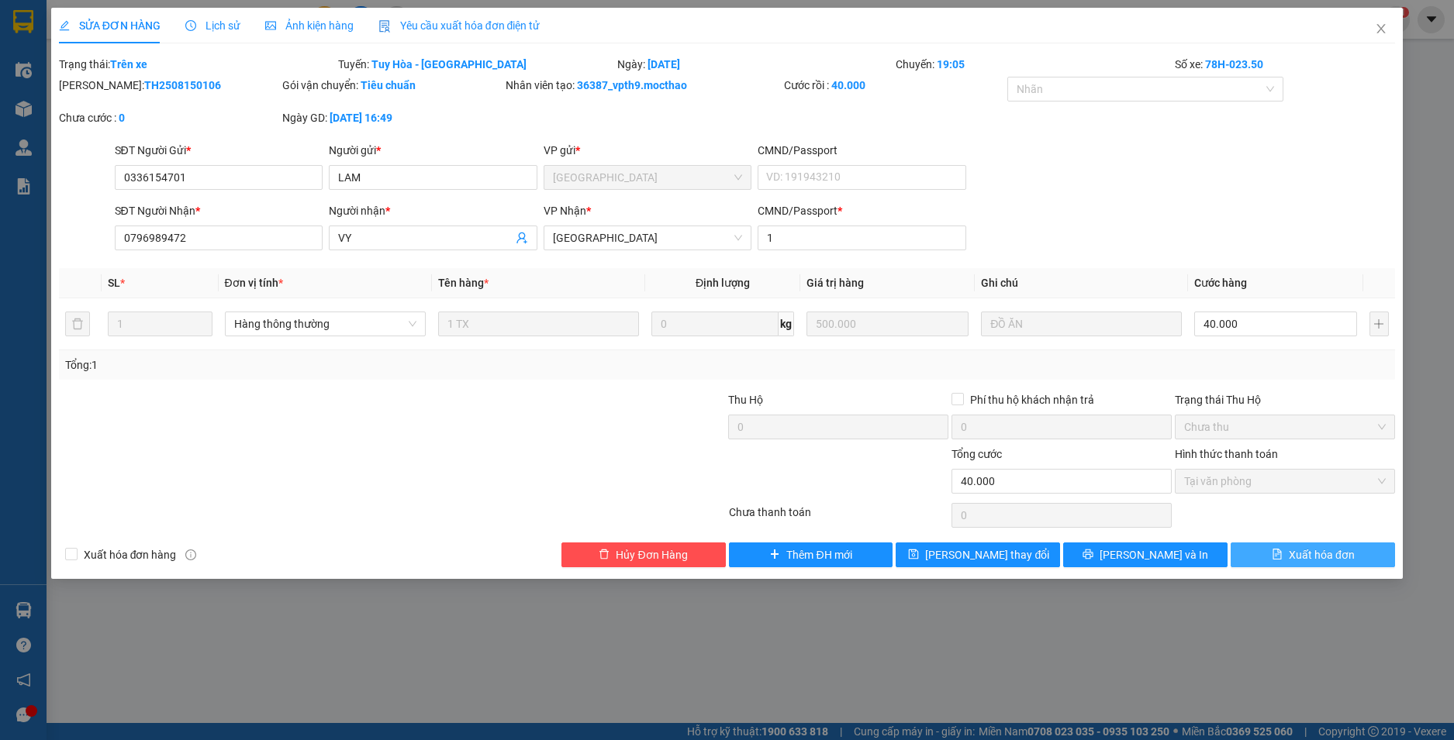
click at [1305, 561] on span "Xuất hóa đơn" at bounding box center [1321, 555] width 66 height 17
checkbox input "true"
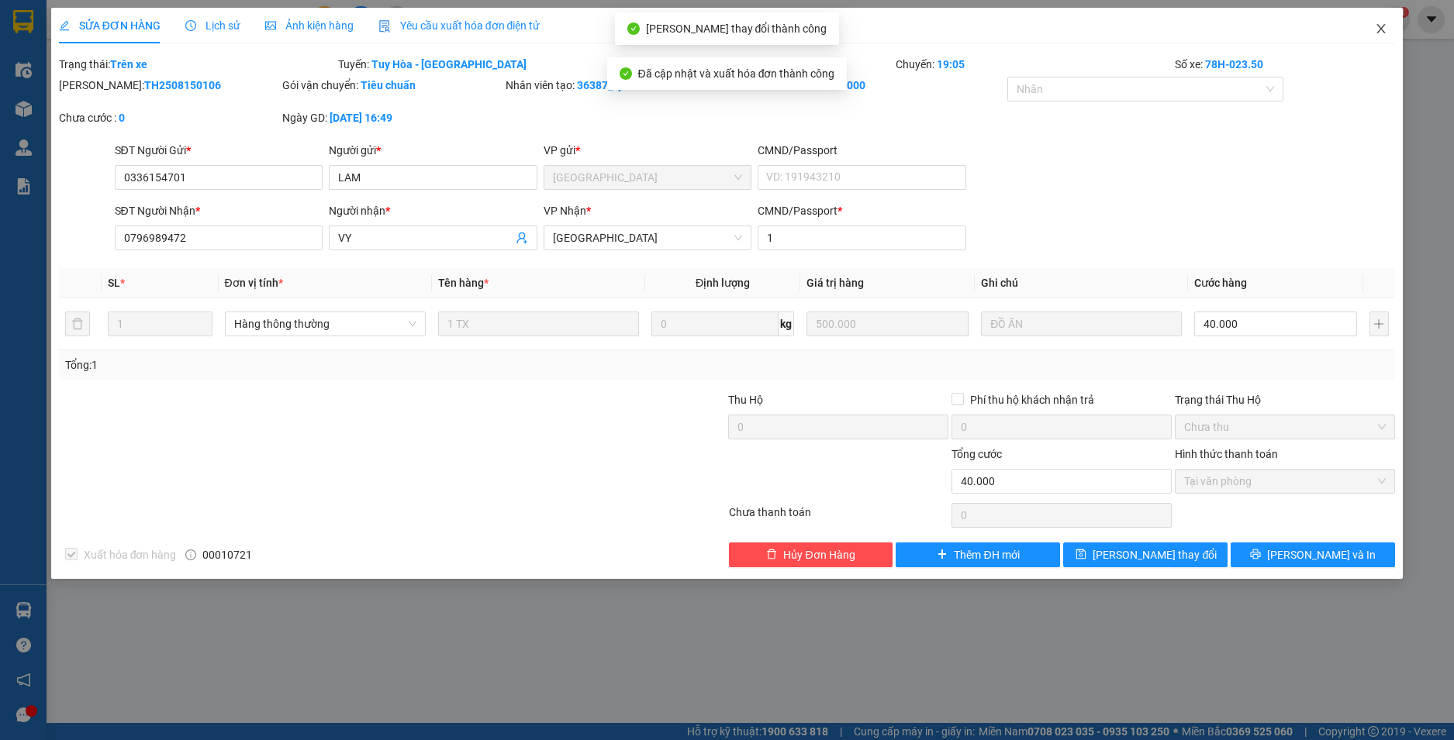
click at [1381, 24] on icon "close" at bounding box center [1380, 28] width 12 height 12
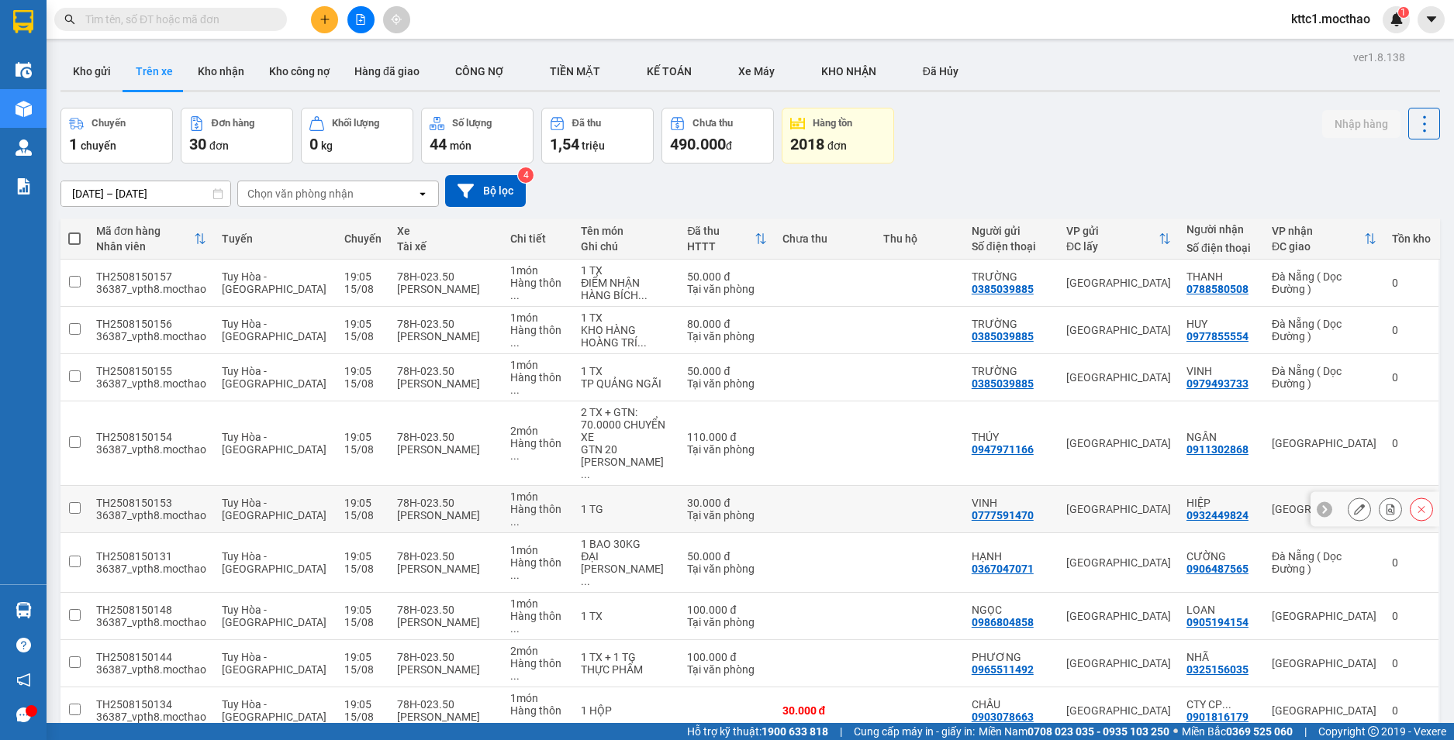
scroll to position [310, 0]
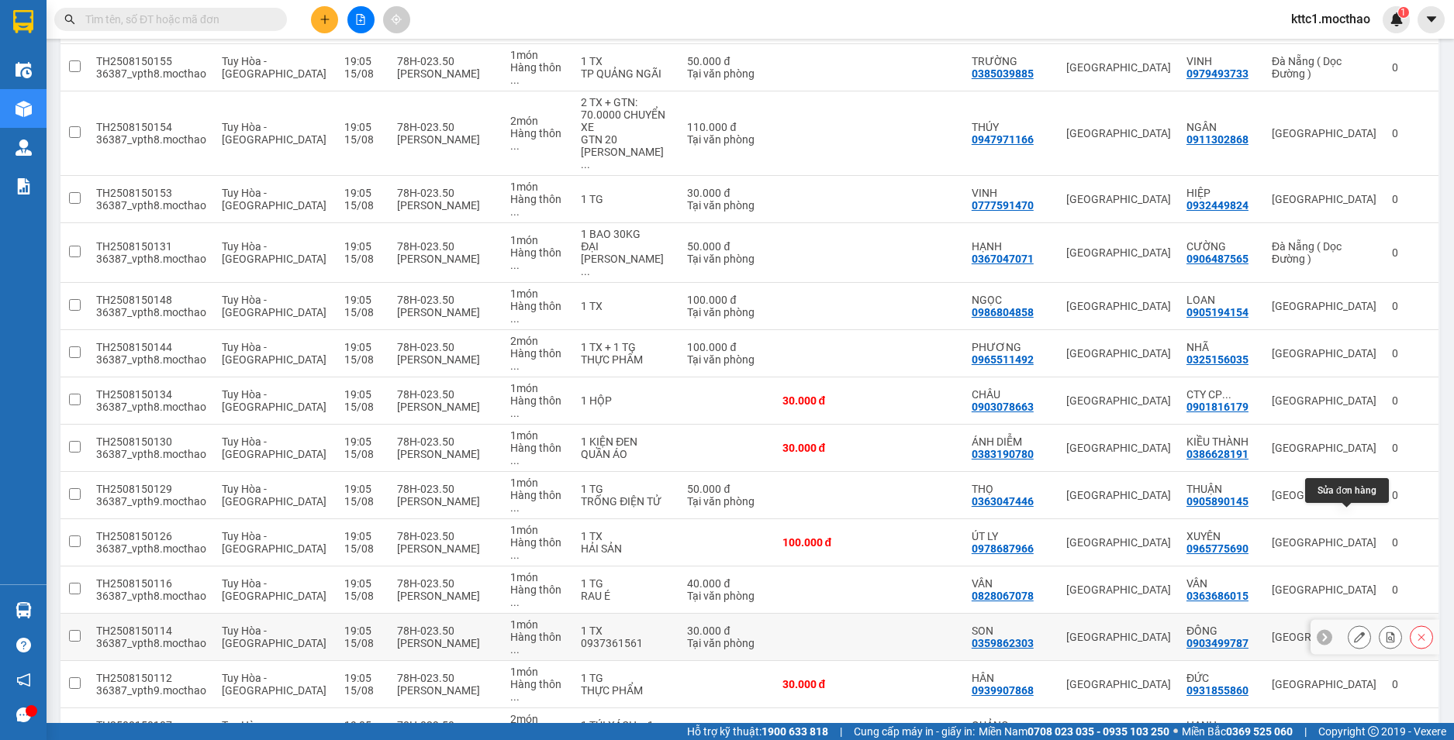
click at [1354, 632] on icon at bounding box center [1359, 637] width 11 height 11
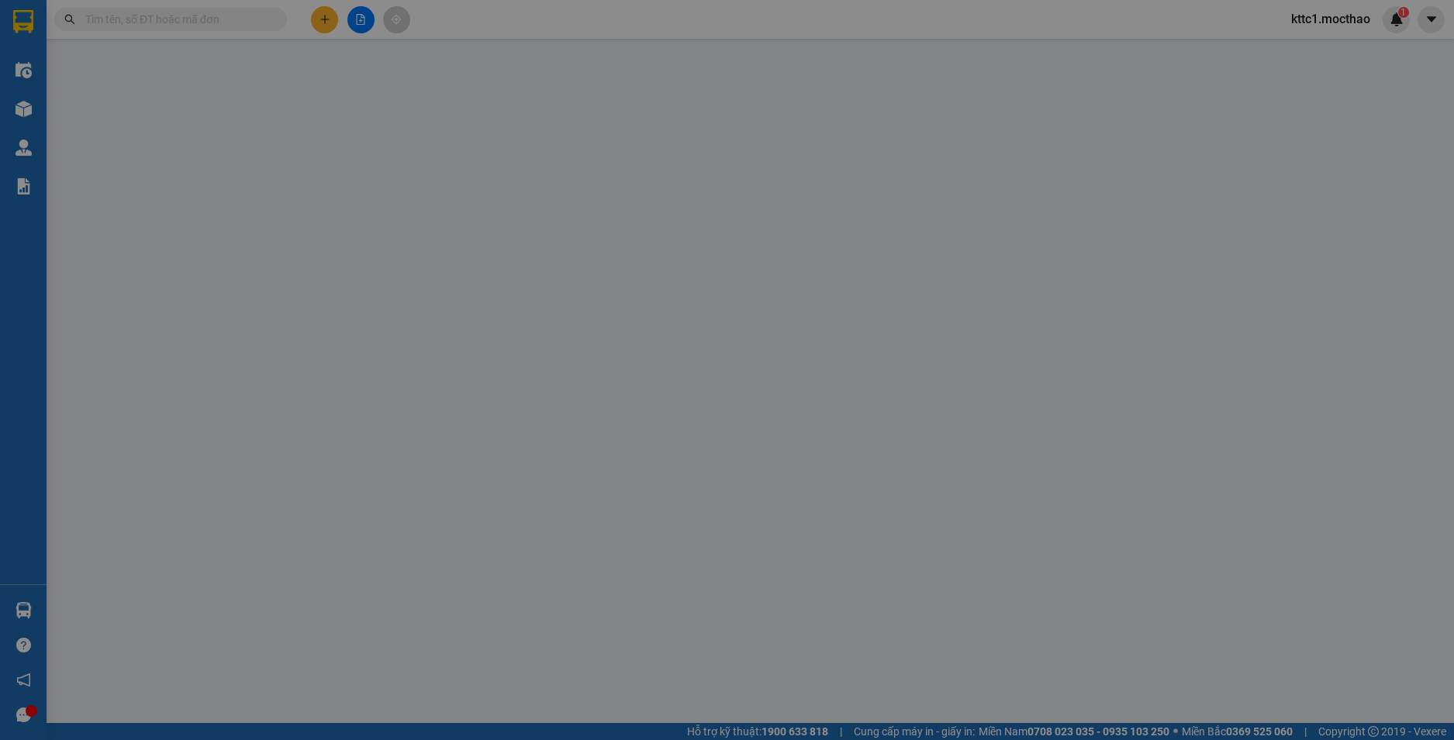
type input "0359862303"
type input "SON"
type input "0903499787"
type input "ĐÔNG"
type input "1"
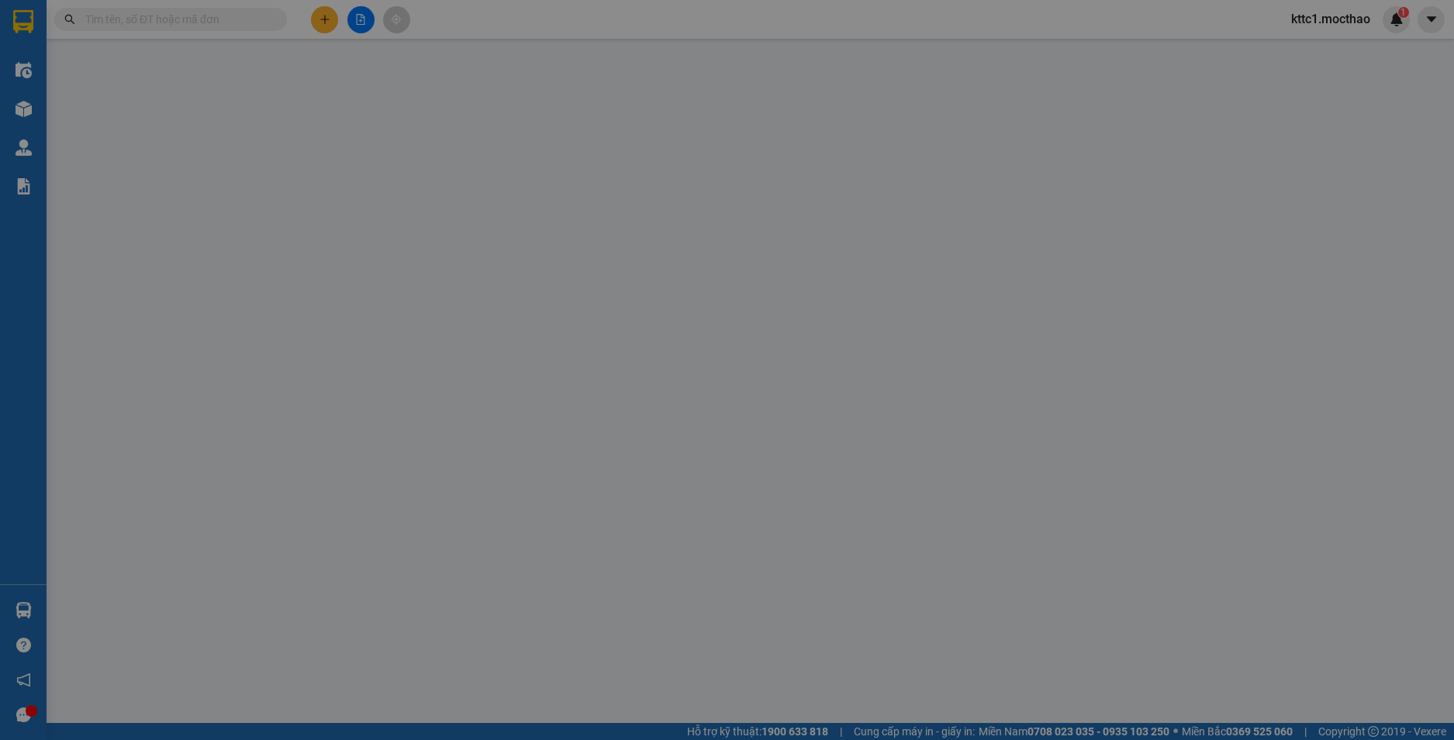
type input "30.000"
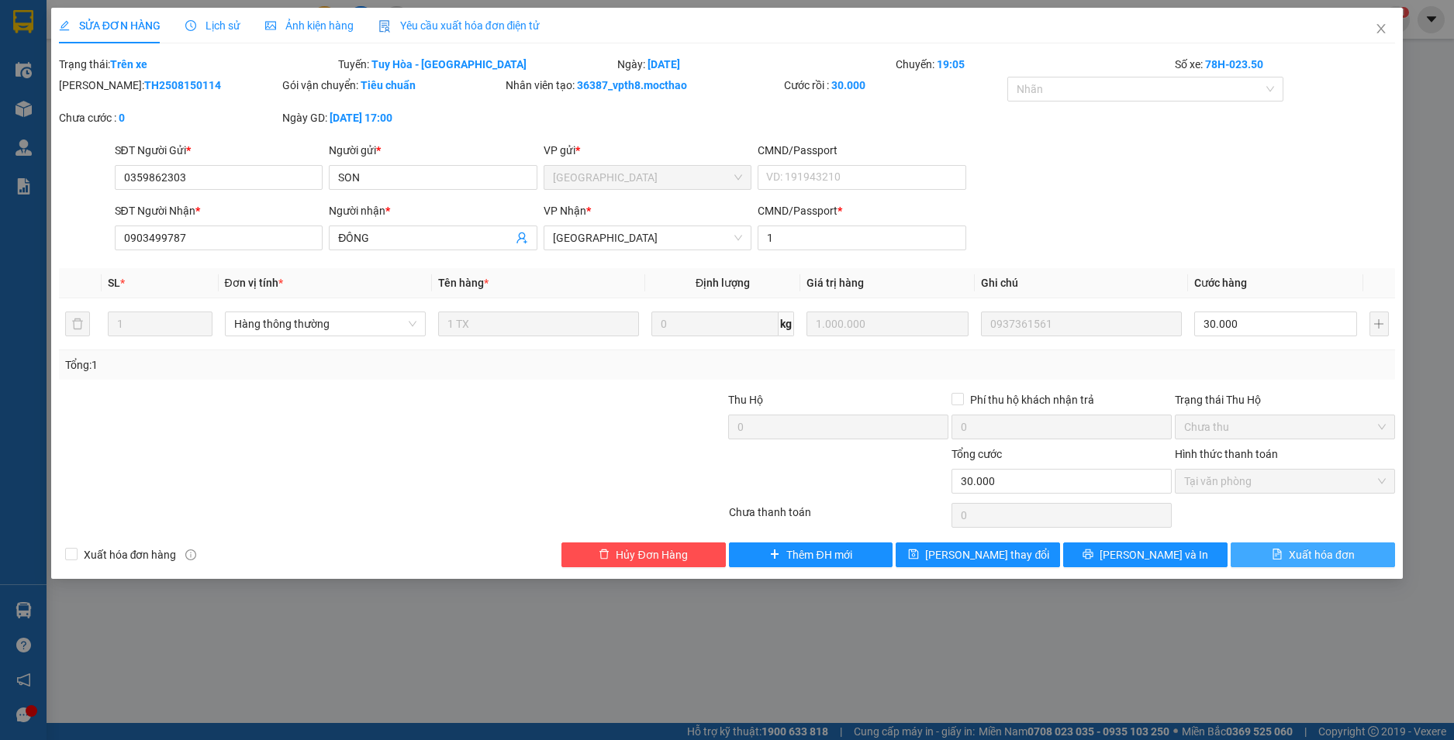
click at [1323, 550] on span "Xuất hóa đơn" at bounding box center [1321, 555] width 66 height 17
checkbox input "true"
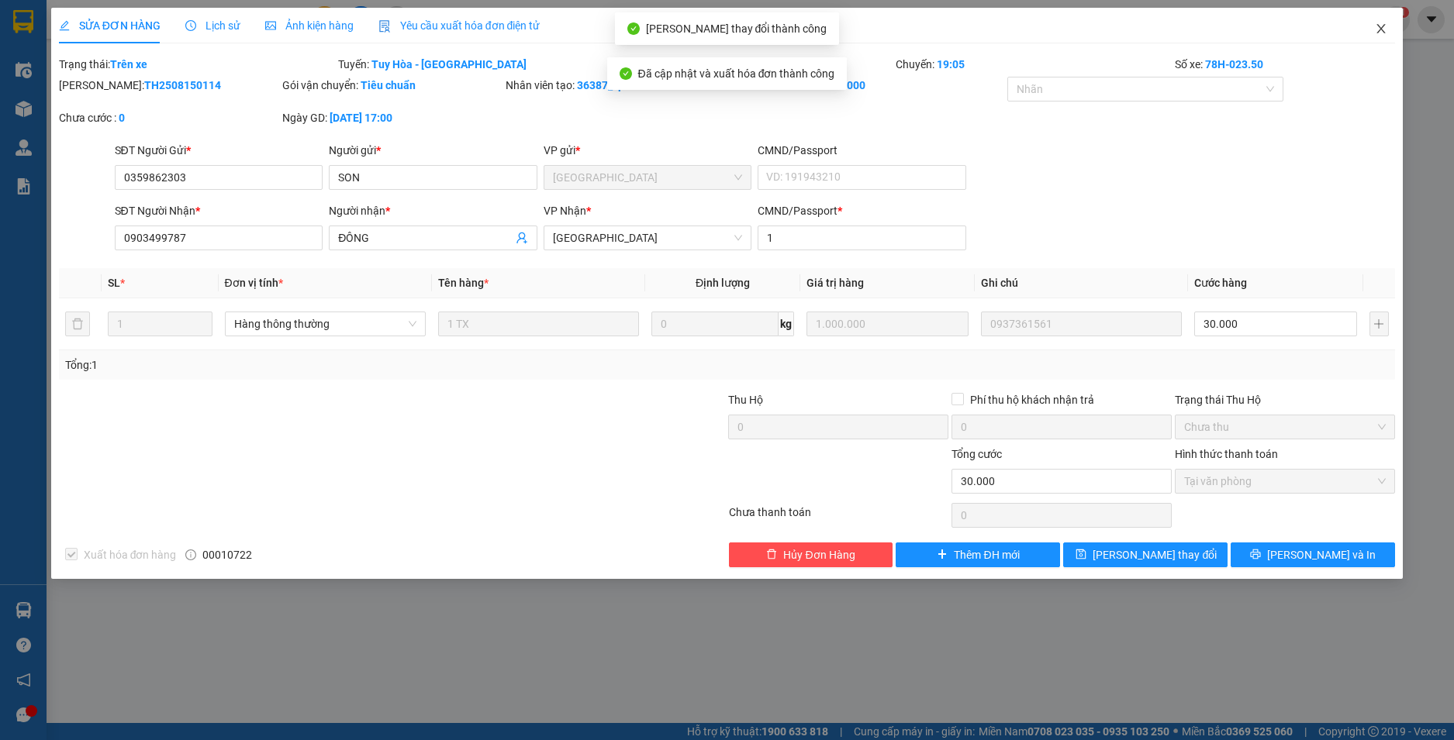
click at [1381, 31] on icon "close" at bounding box center [1380, 28] width 12 height 12
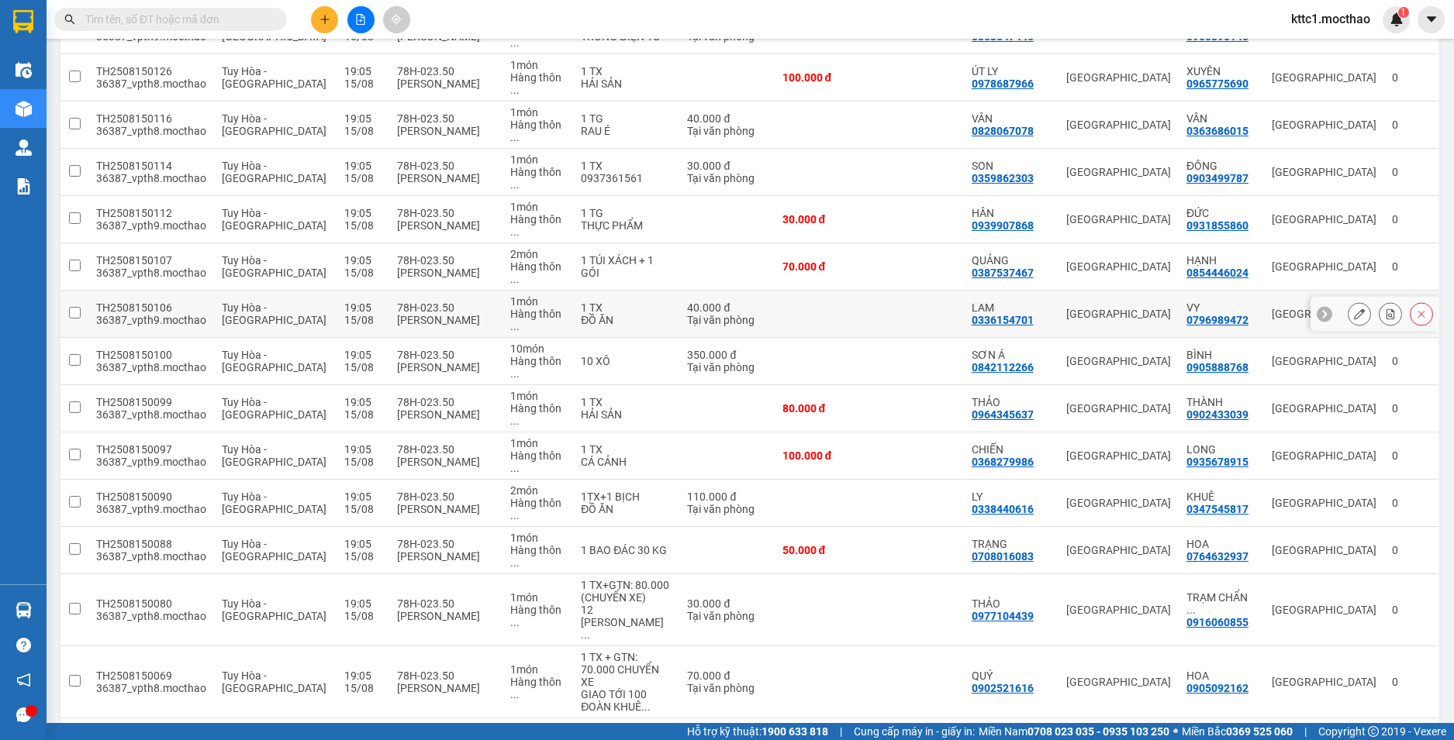
scroll to position [698, 0]
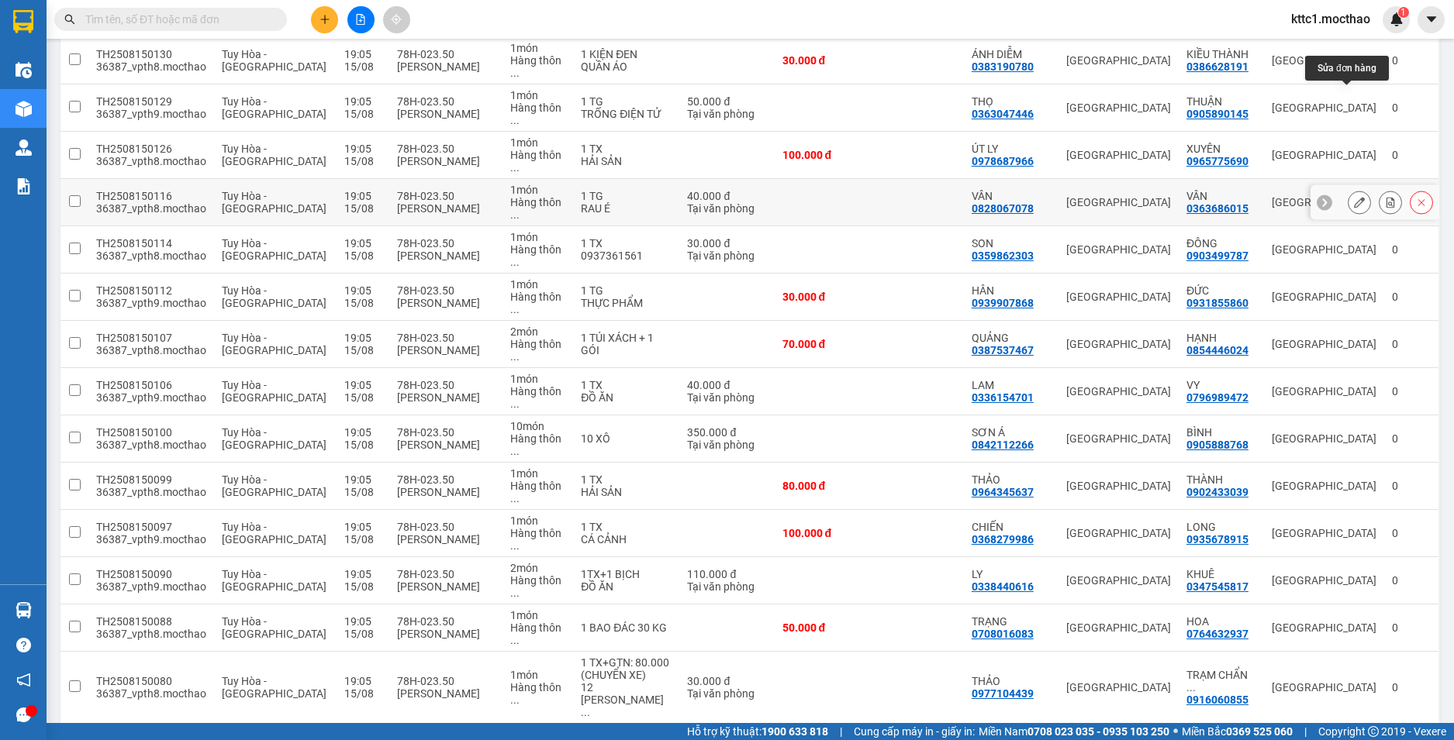
click at [1354, 197] on icon at bounding box center [1359, 202] width 11 height 11
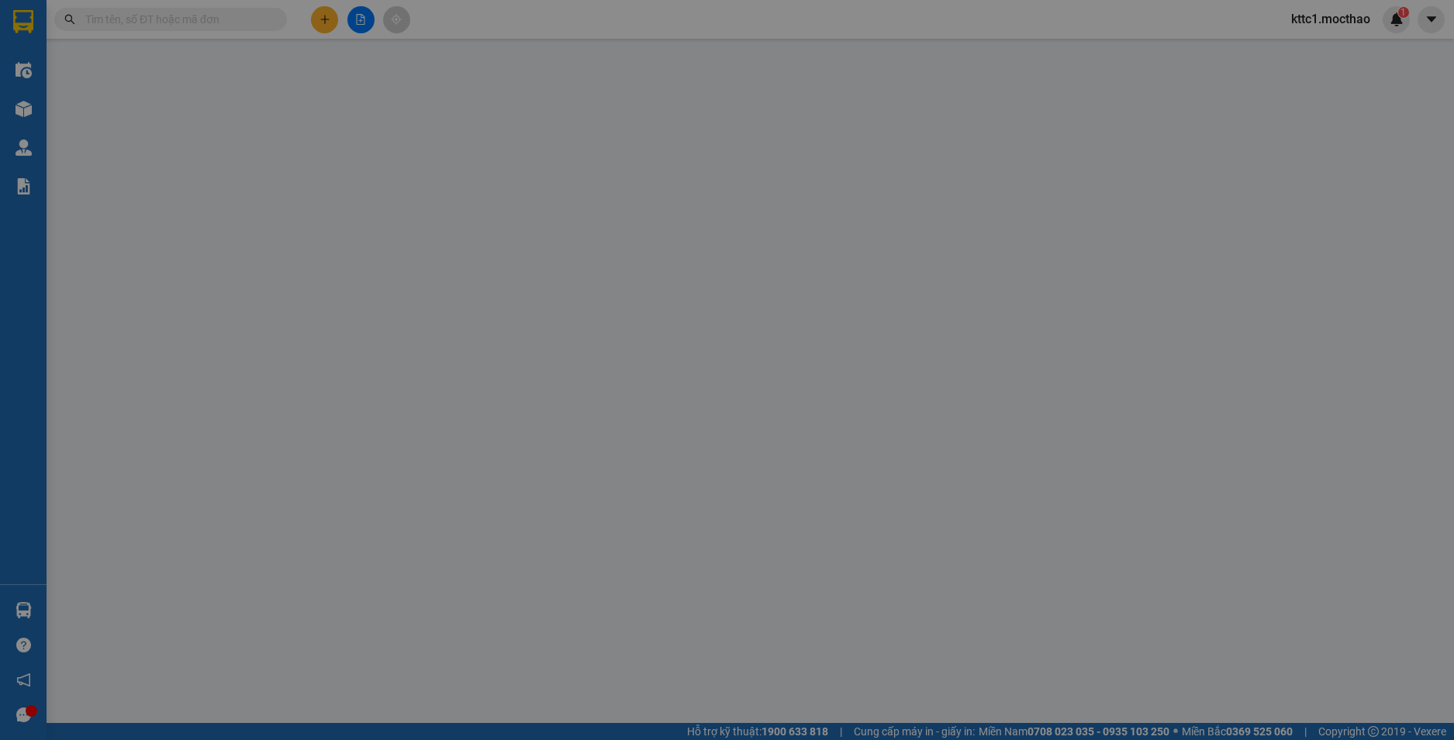
type input "0828067078"
type input "VÂN"
type input "0363686015"
type input "VÂN"
type input "1"
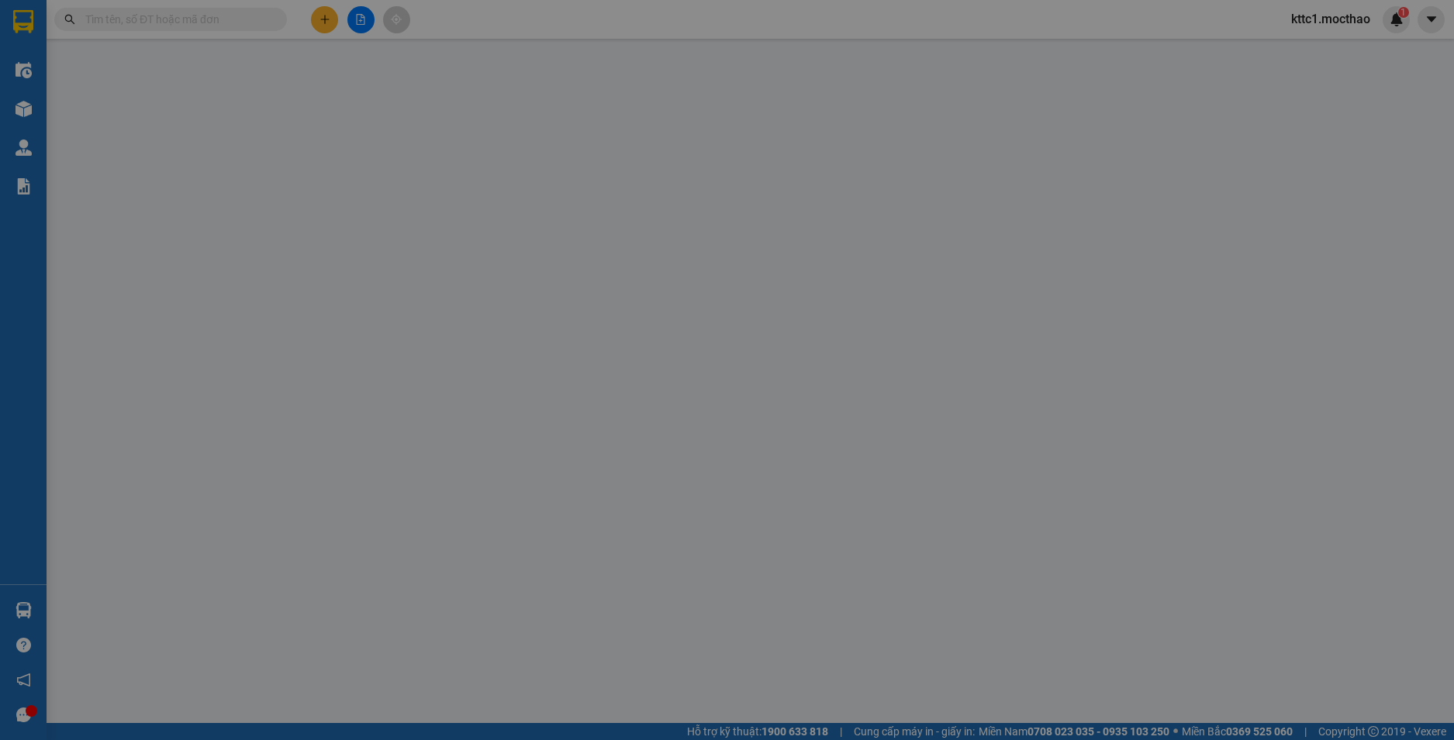
type input "40.000"
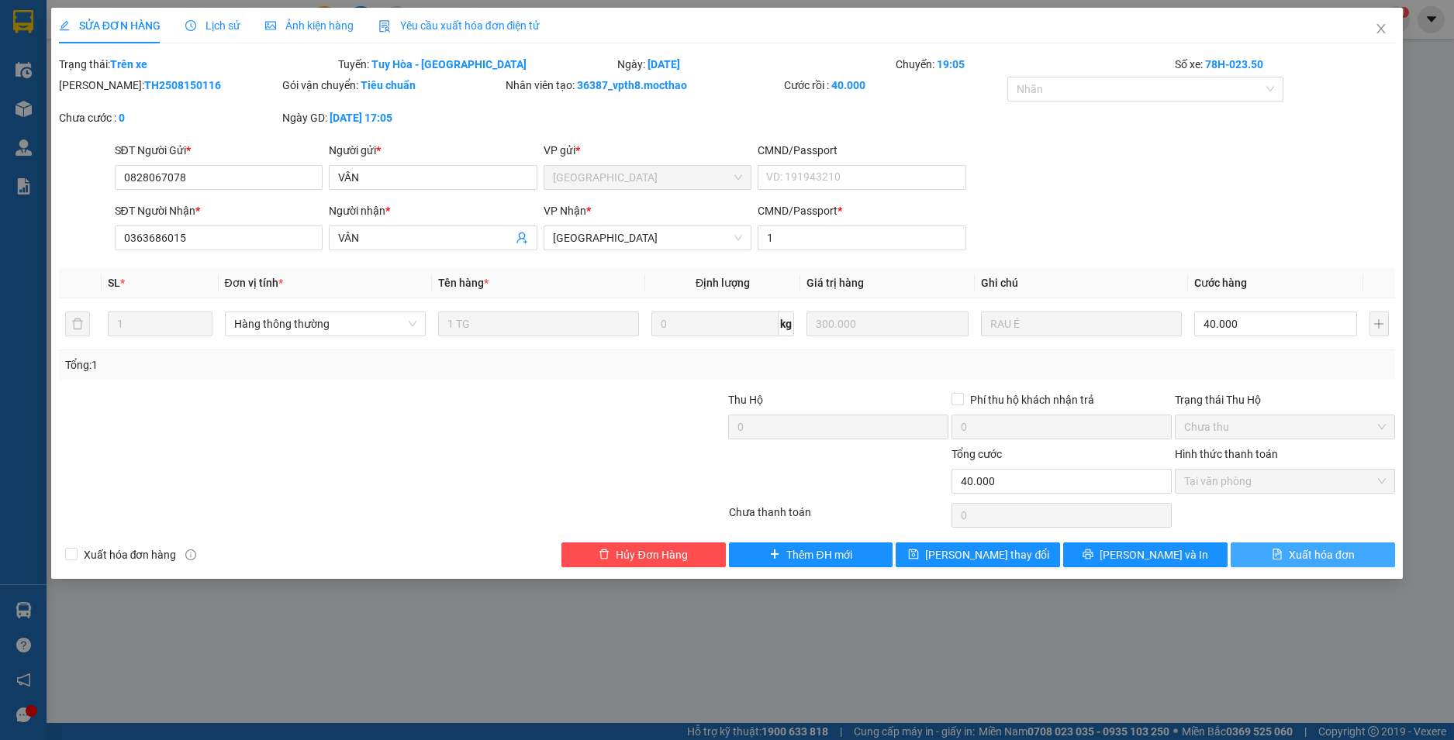
click at [1302, 557] on span "Xuất hóa đơn" at bounding box center [1321, 555] width 66 height 17
checkbox input "true"
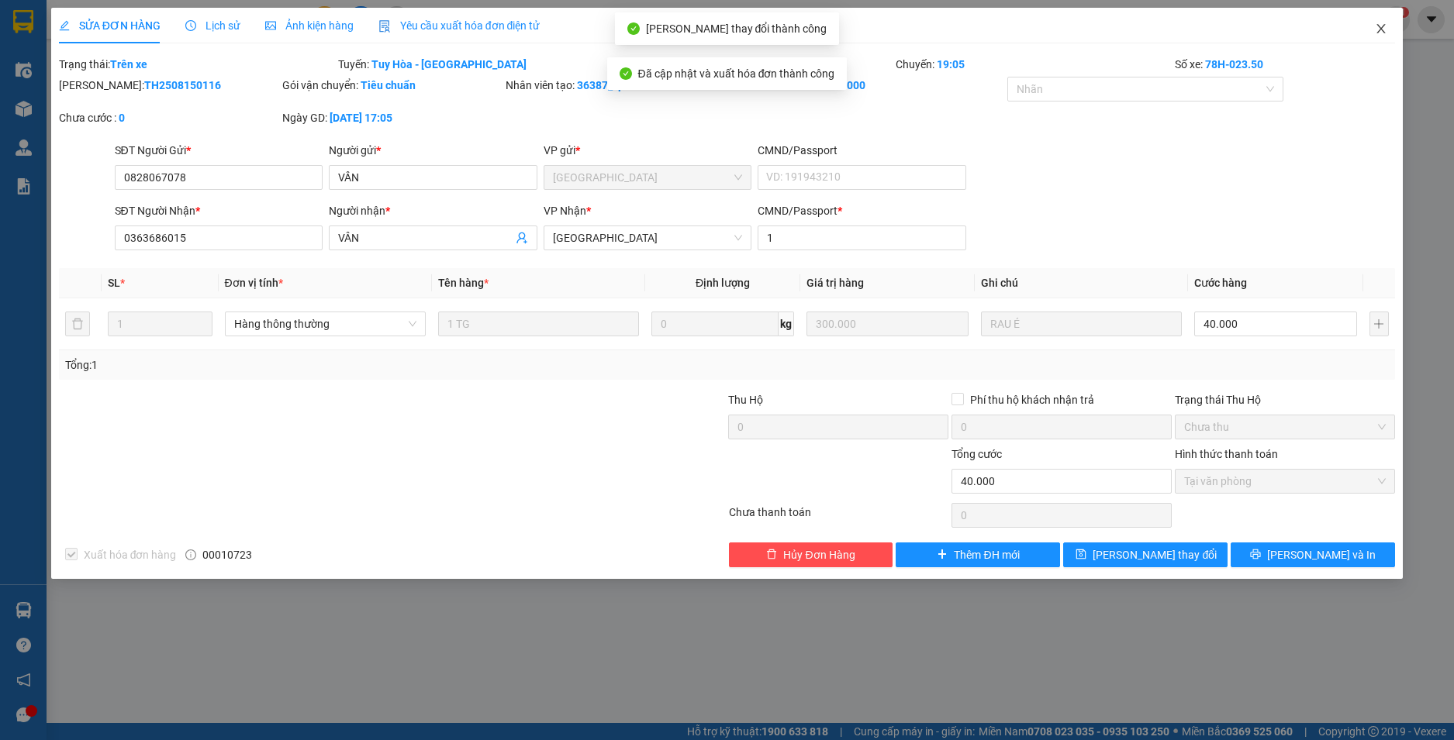
click at [1381, 25] on icon "close" at bounding box center [1380, 28] width 12 height 12
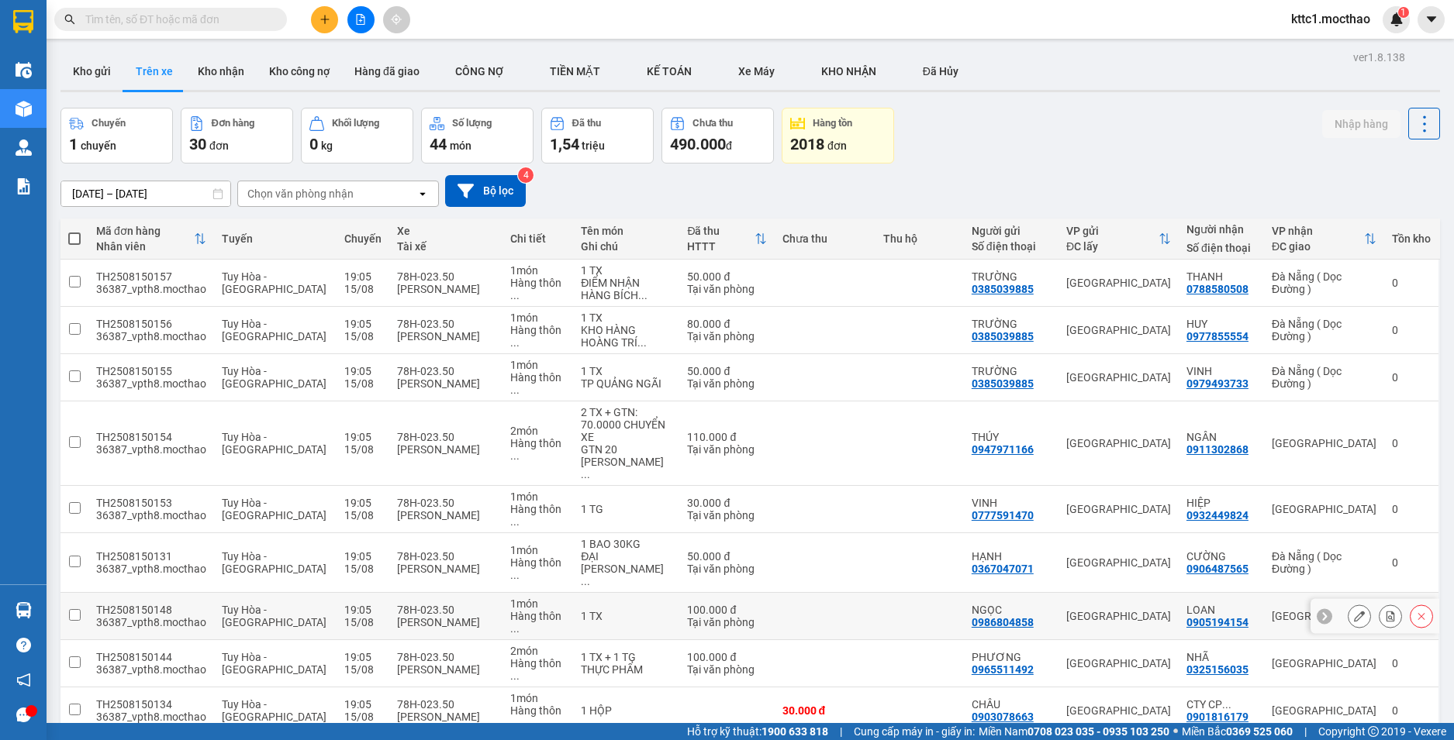
scroll to position [233, 0]
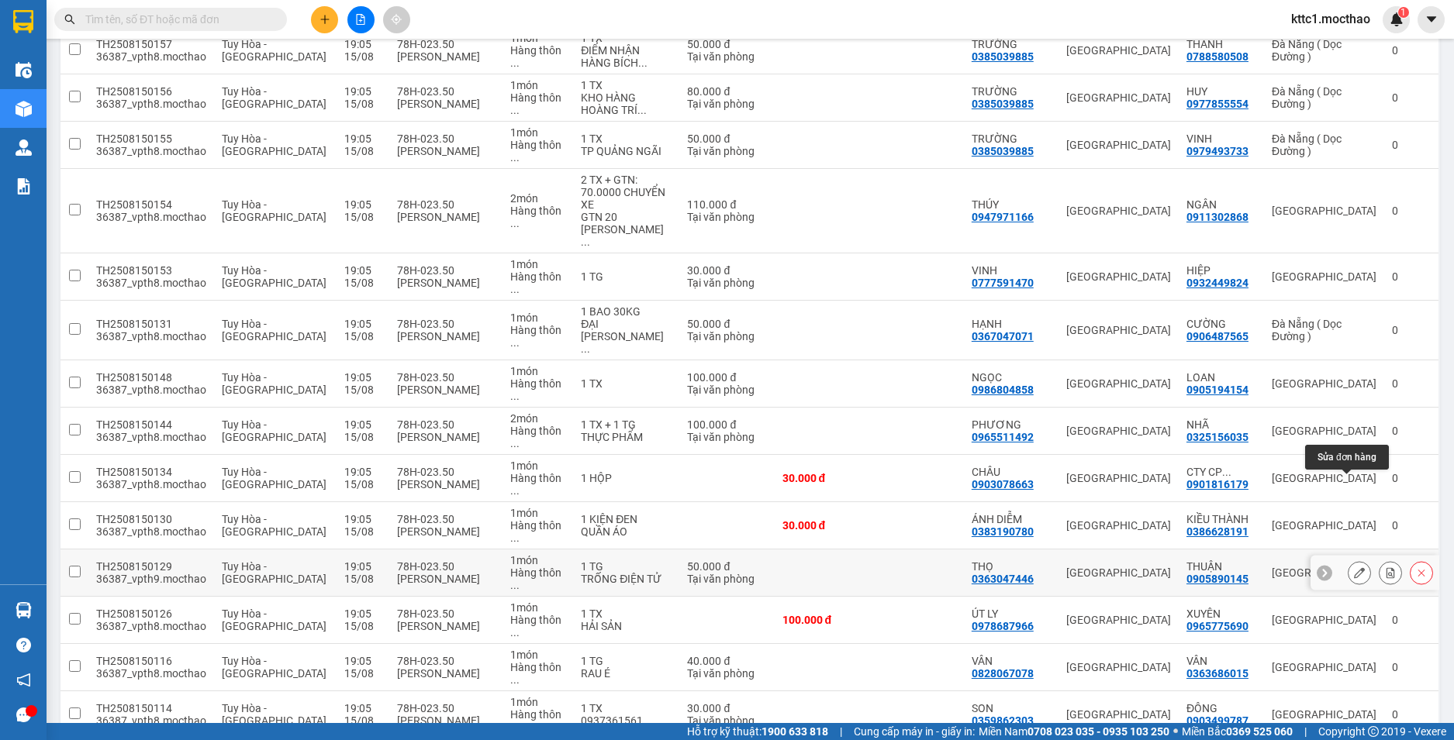
click at [1354, 567] on icon at bounding box center [1359, 572] width 11 height 11
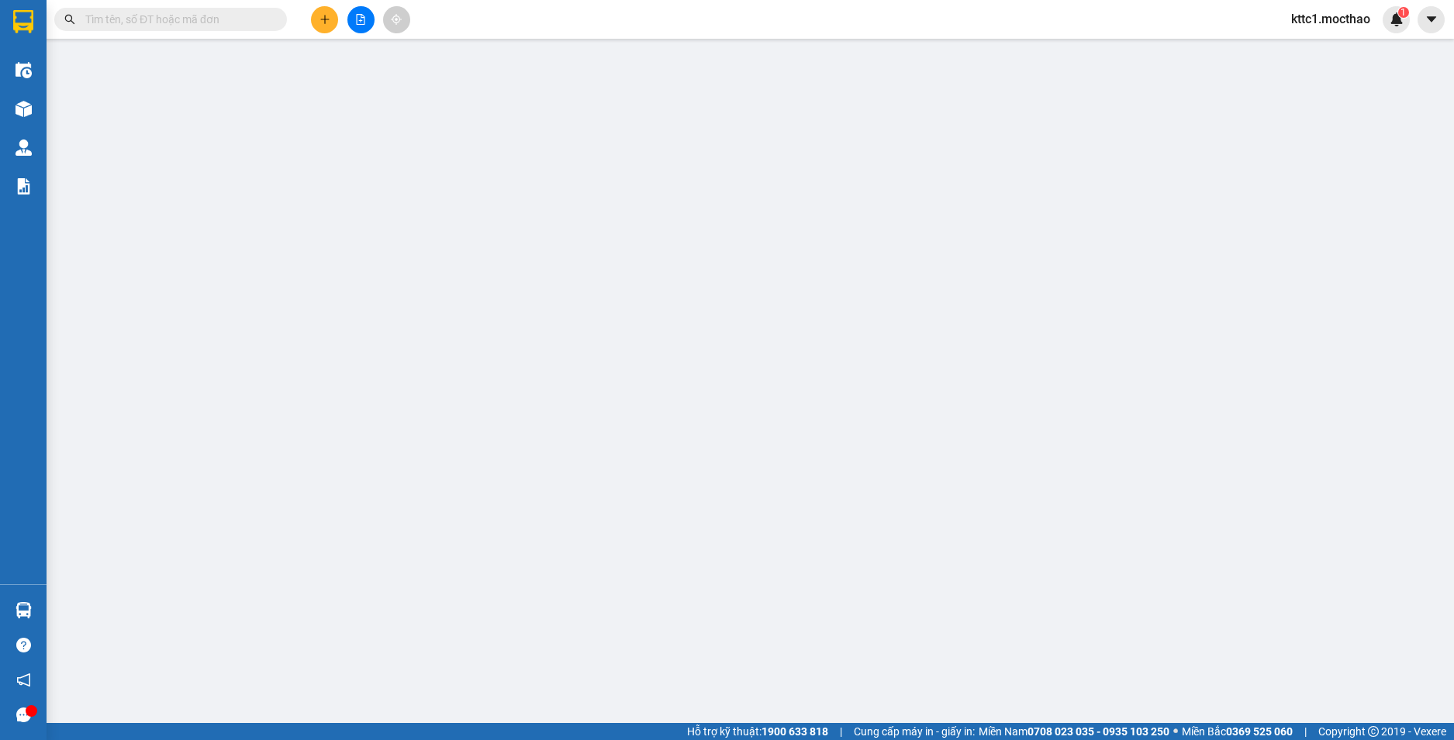
type input "0363047446"
type input "THỌ"
type input "0905890145"
type input "THUẬN"
type input "0"
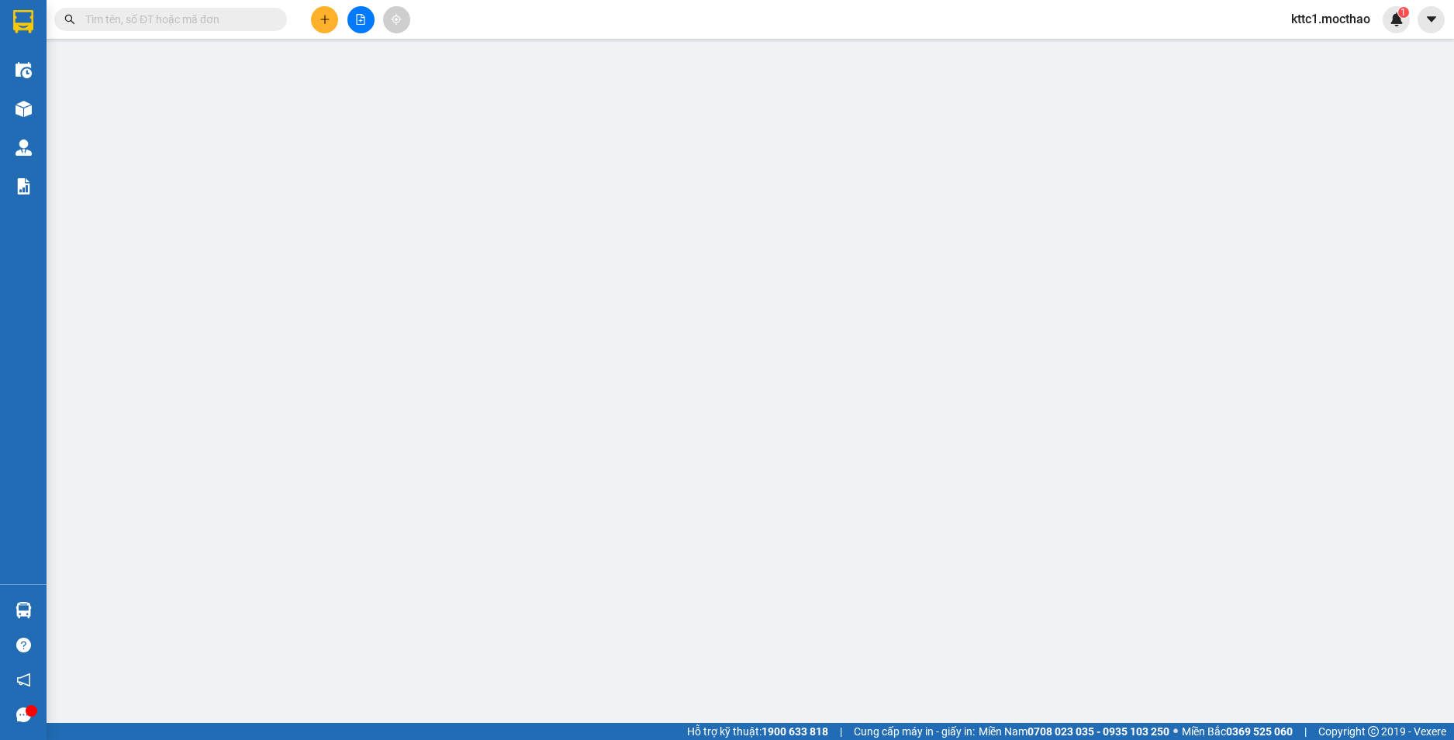
type input "50.000"
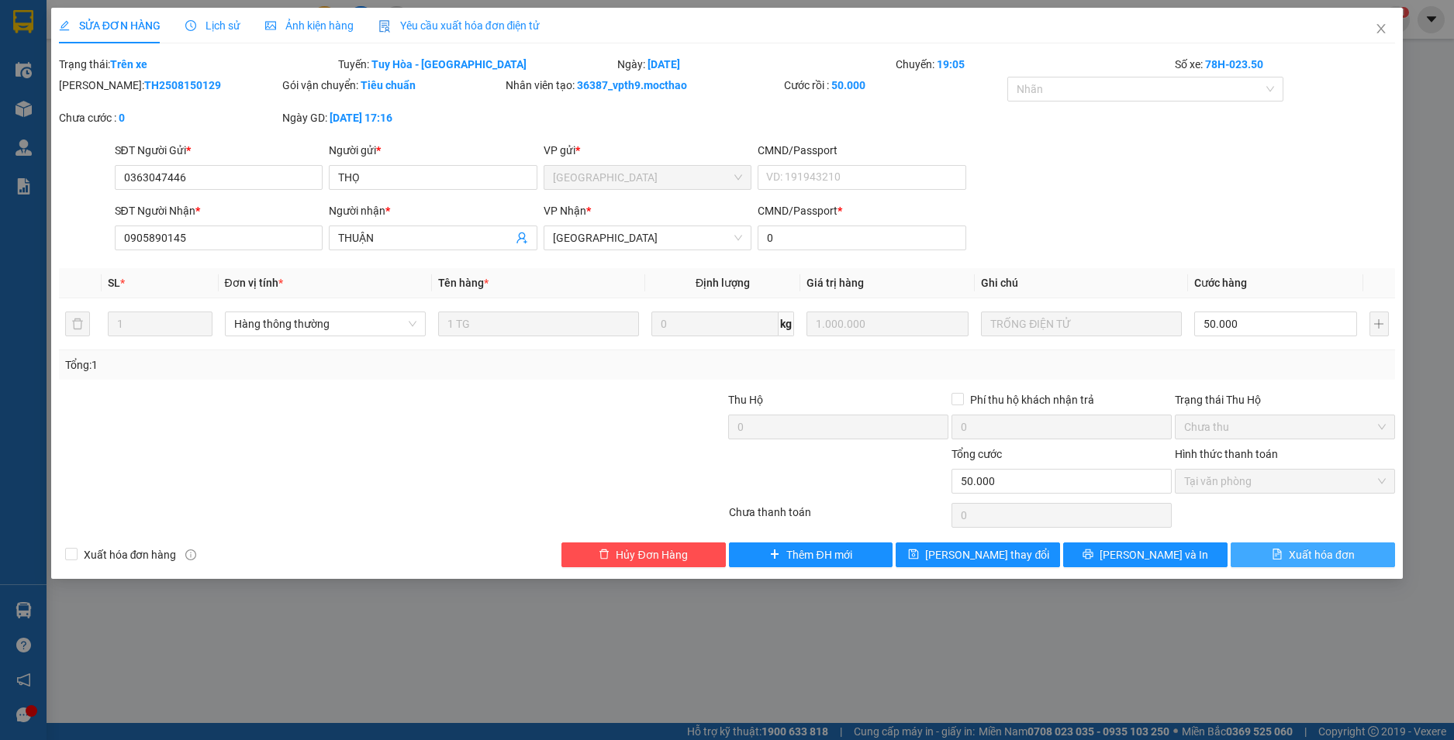
click at [1292, 567] on button "Xuất hóa đơn" at bounding box center [1312, 555] width 164 height 25
checkbox input "true"
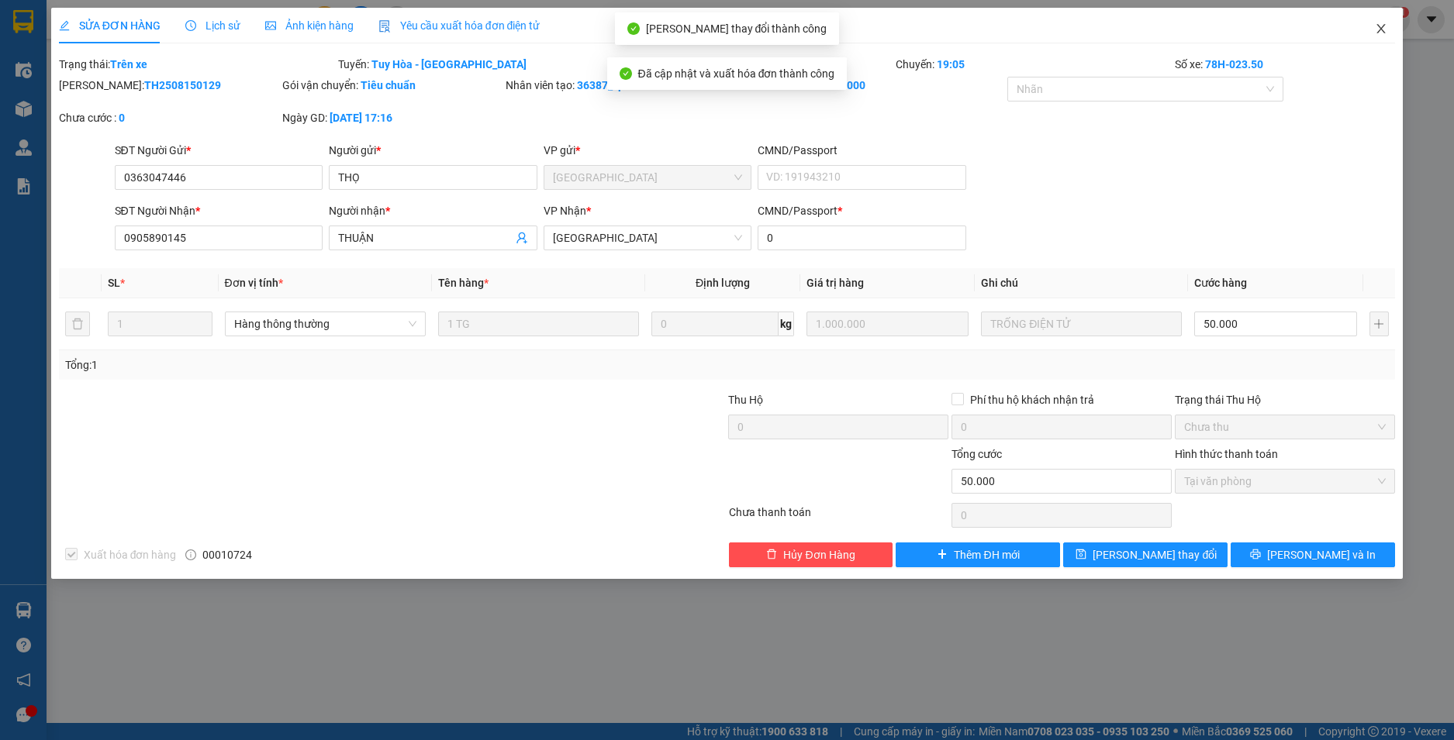
click at [1381, 27] on icon "close" at bounding box center [1380, 28] width 12 height 12
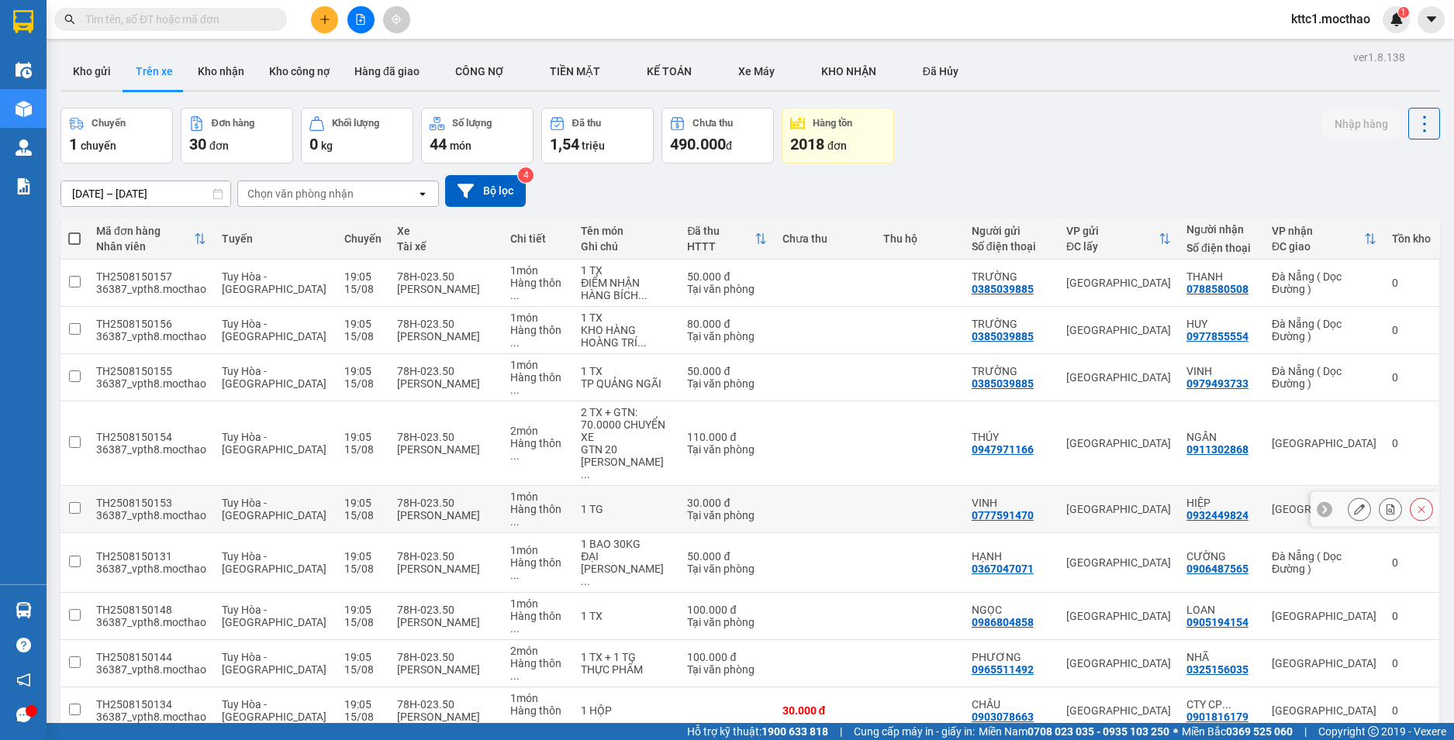
scroll to position [155, 0]
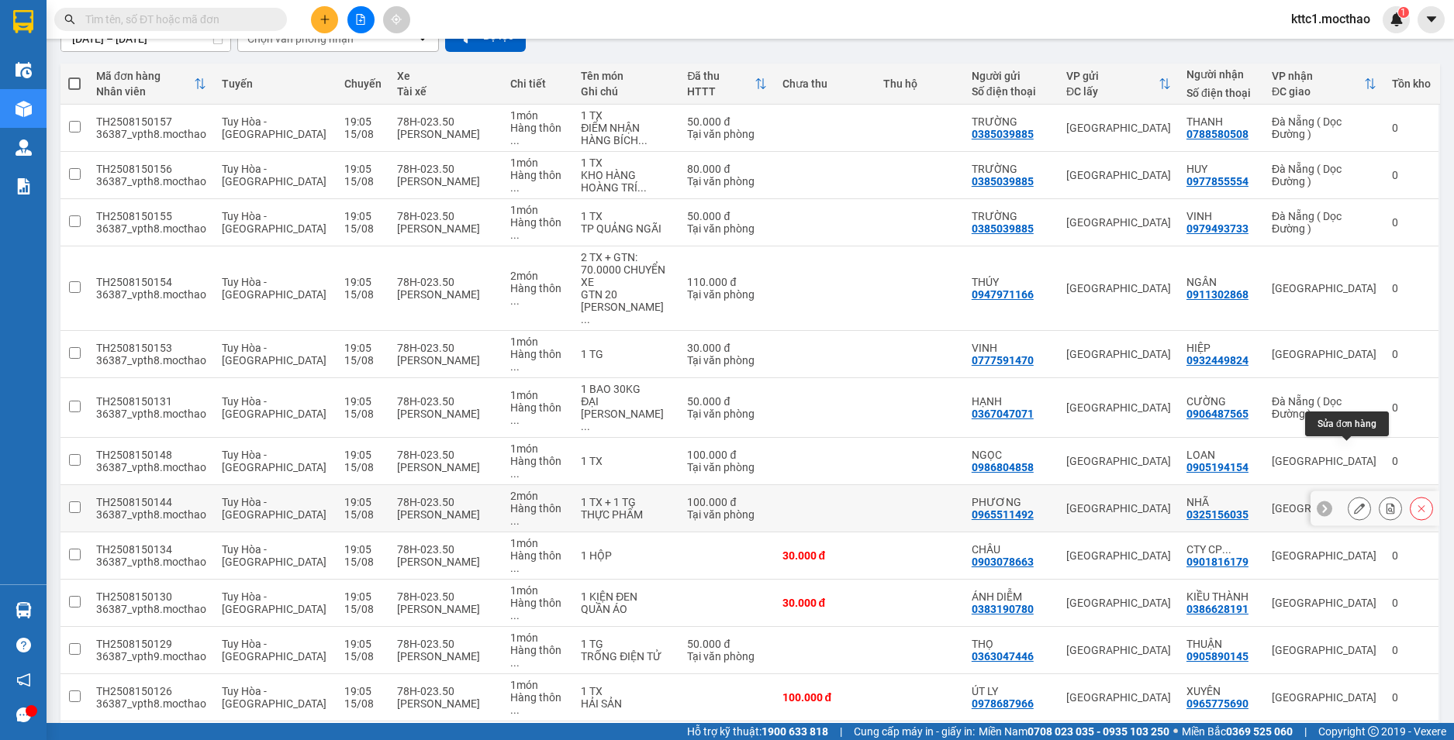
click at [1354, 503] on icon at bounding box center [1359, 508] width 11 height 11
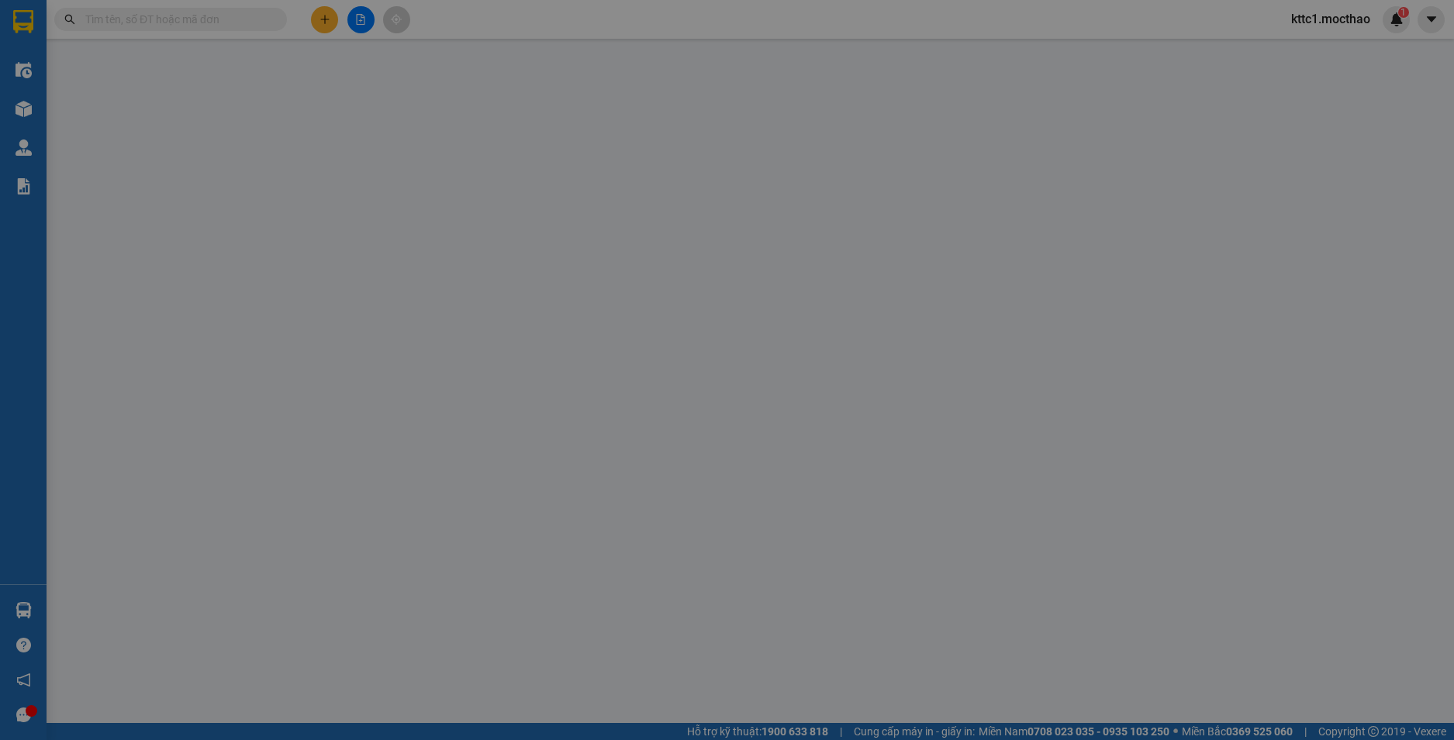
type input "0965511492"
type input "PHƯƠNG"
type input "0325156035"
type input "NHÃ"
type input "1"
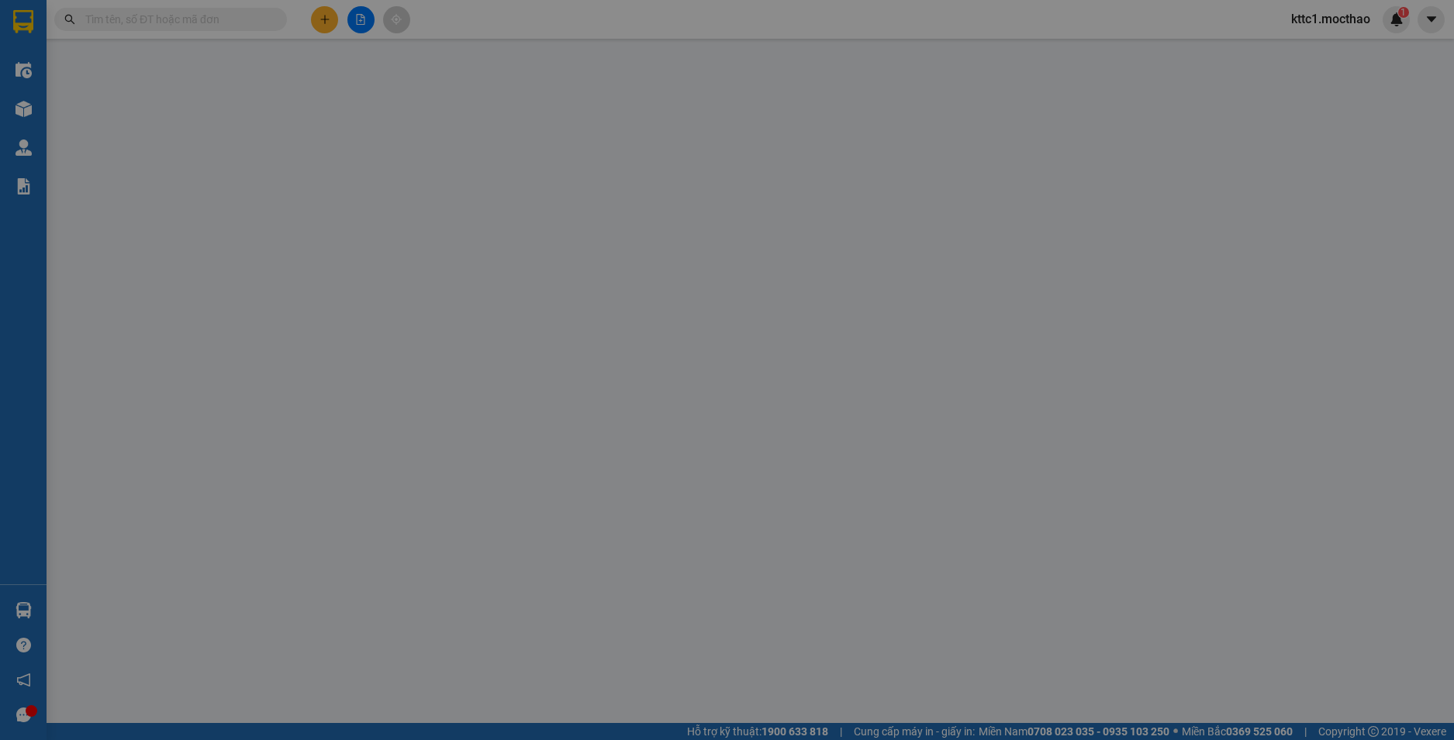
type input "100.000"
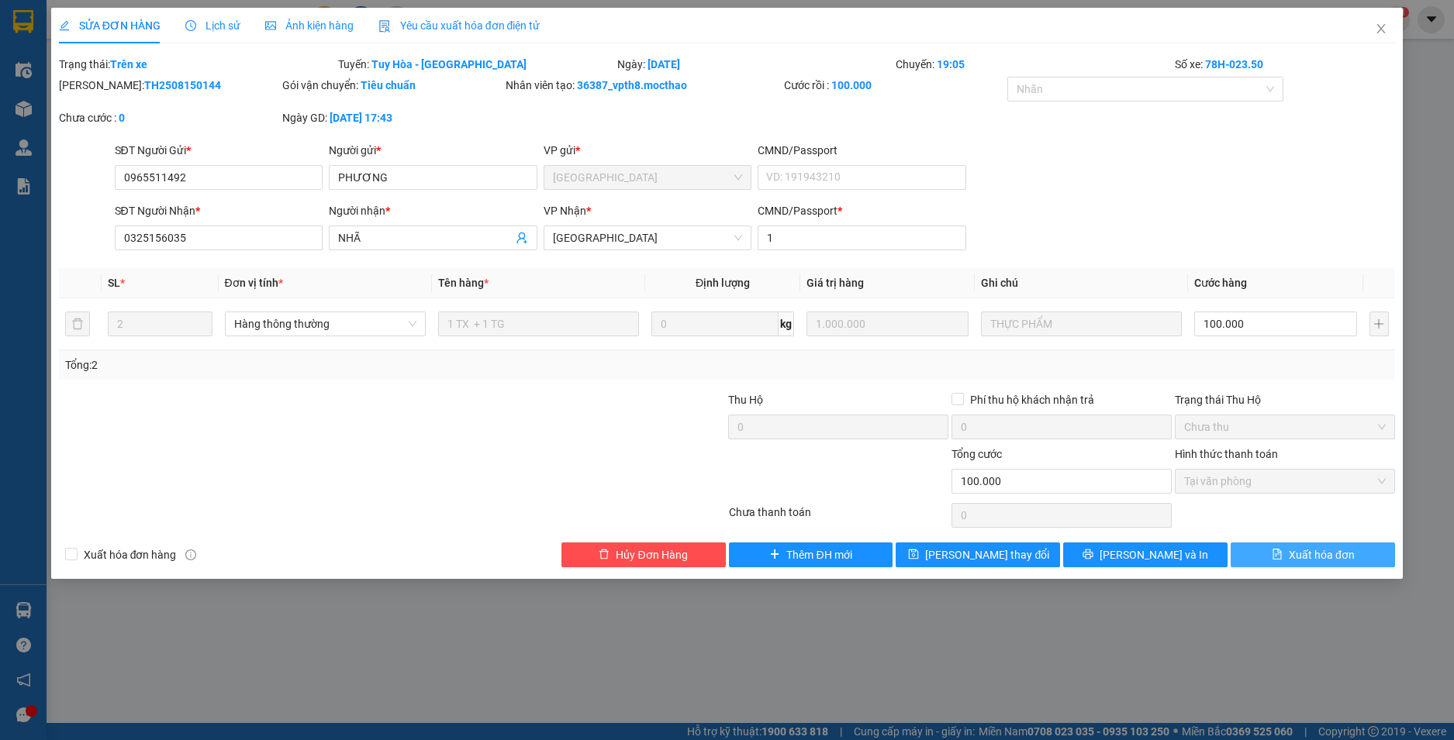
click at [1321, 557] on span "Xuất hóa đơn" at bounding box center [1321, 555] width 66 height 17
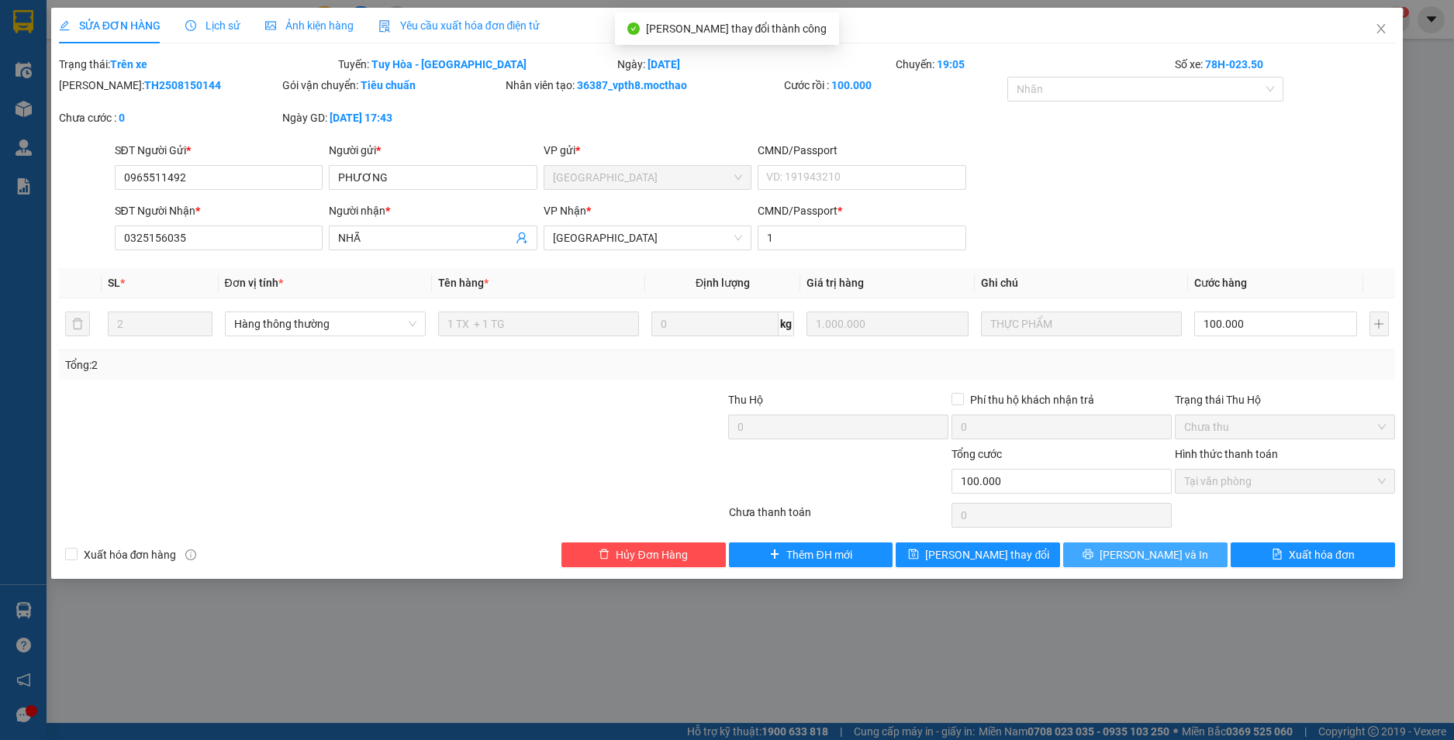
checkbox input "true"
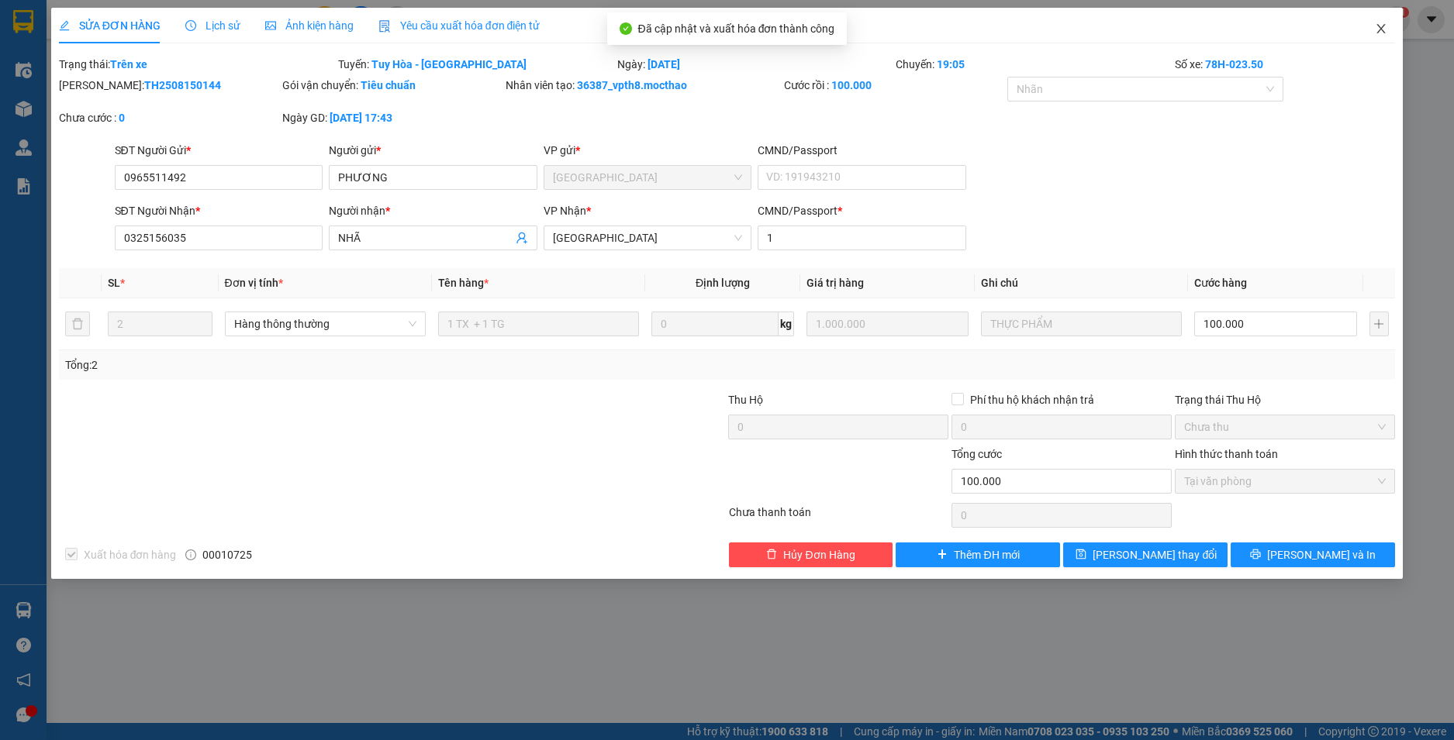
click at [1383, 25] on icon "close" at bounding box center [1380, 28] width 12 height 12
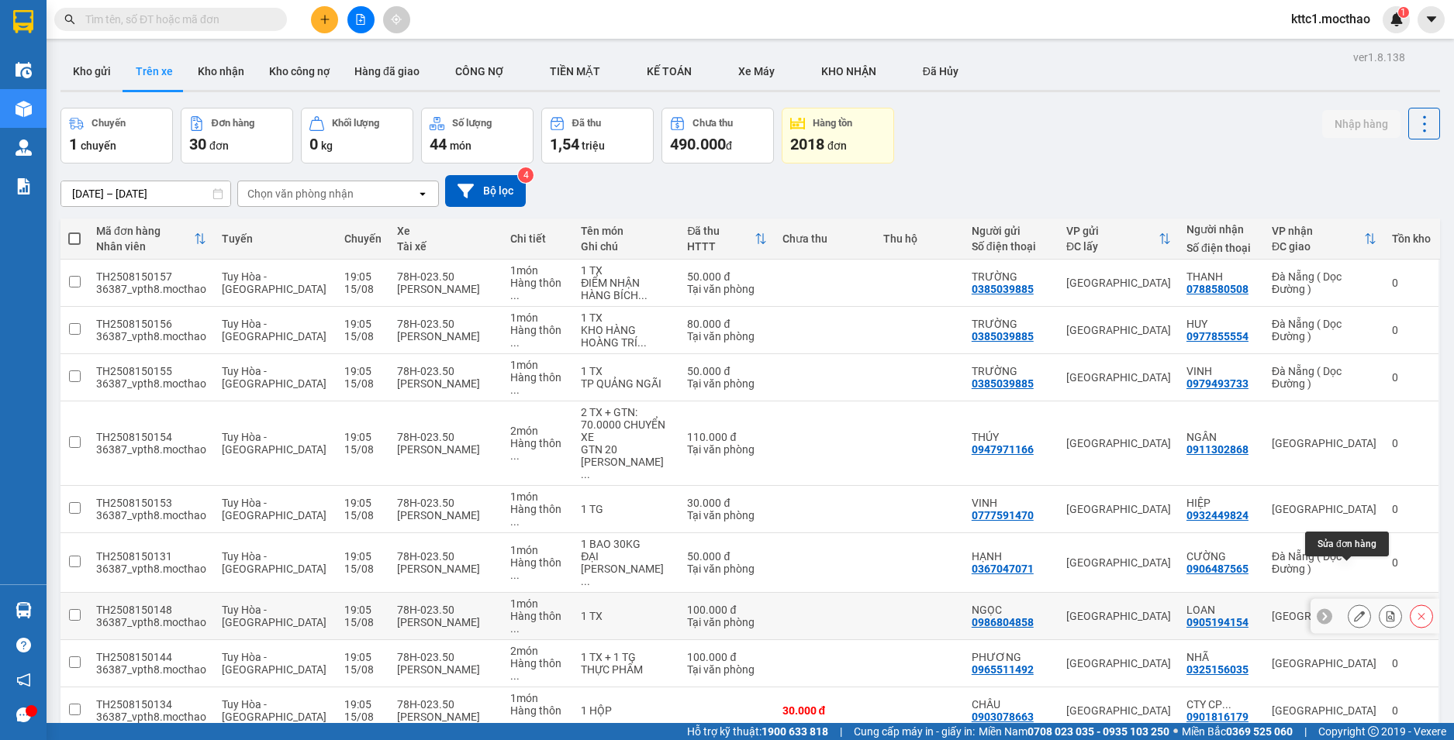
click at [1354, 611] on icon at bounding box center [1359, 616] width 11 height 11
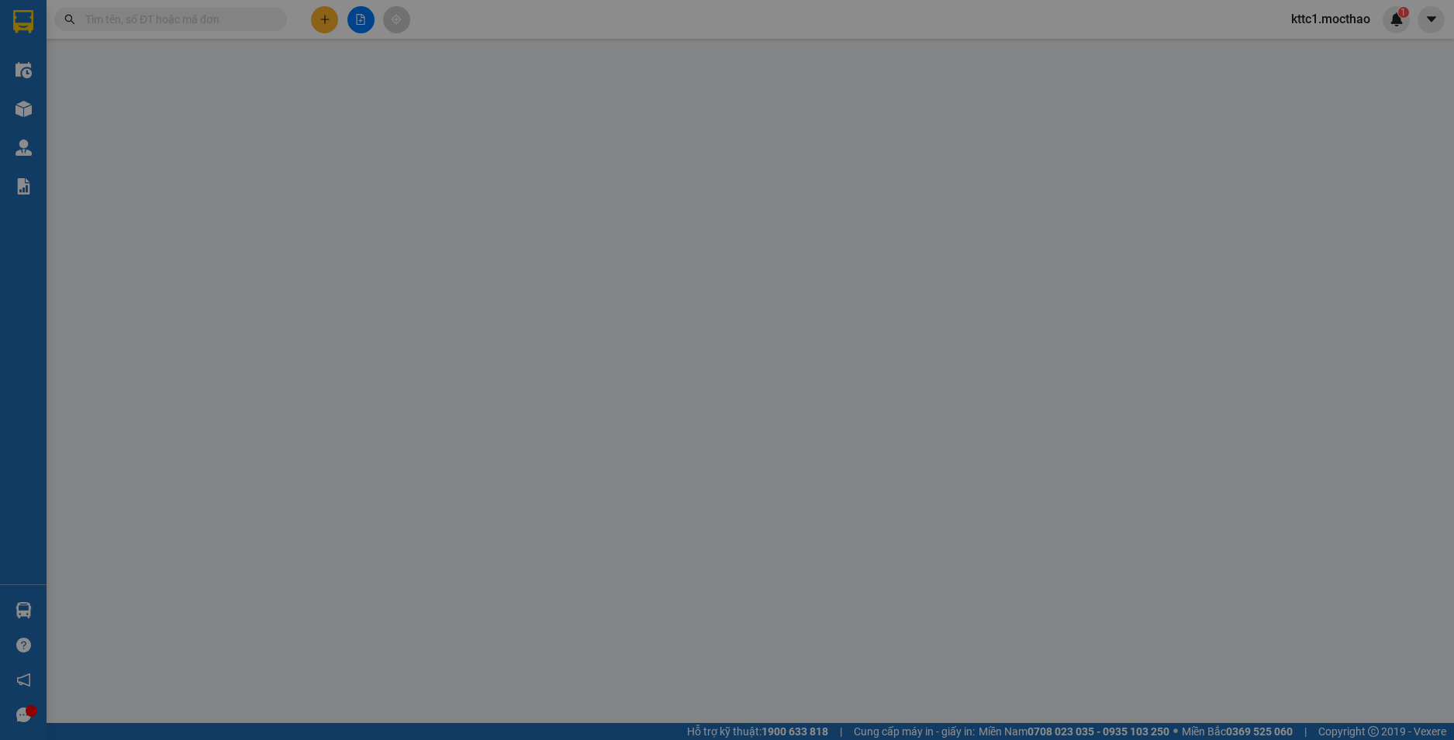
type input "0986804858"
type input "NGỌC"
type input "0905194154"
type input "LOAN"
type input "A"
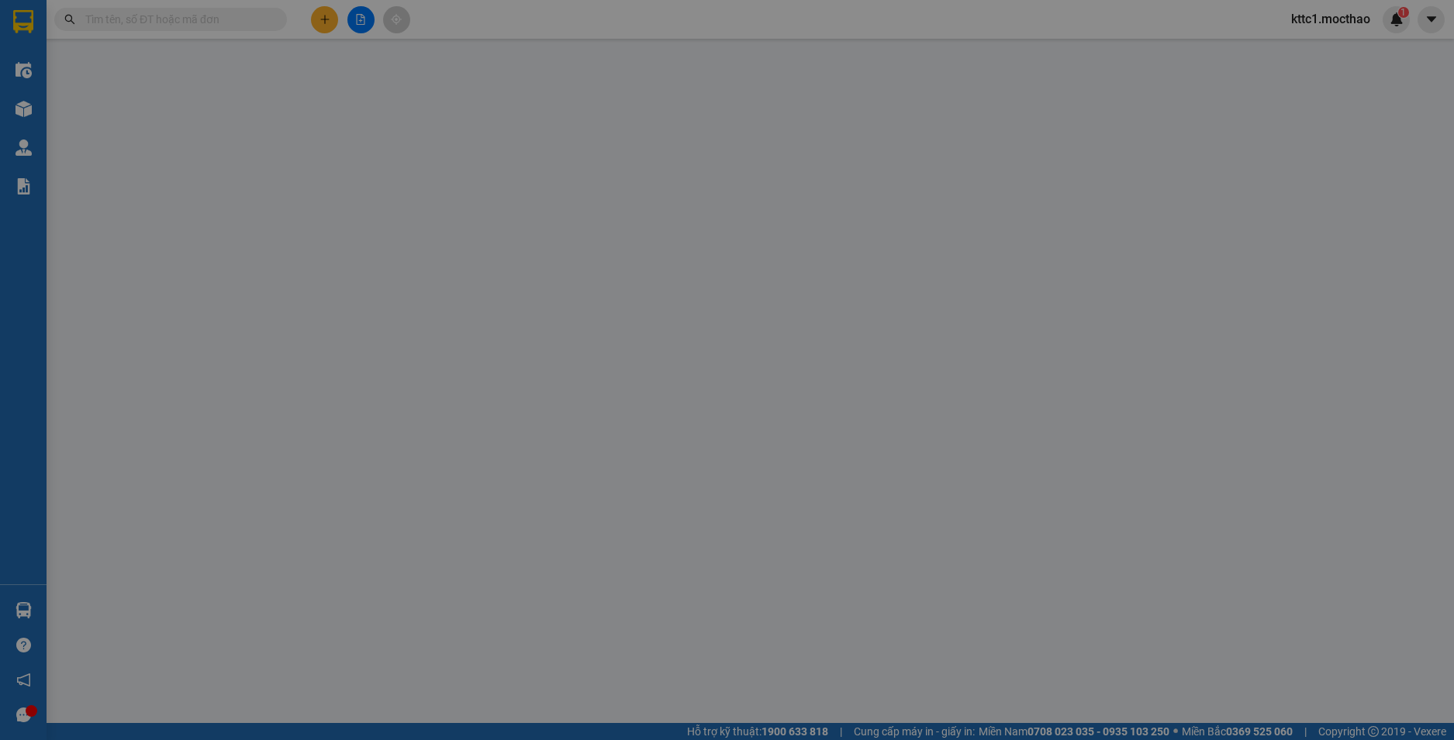
type input "100.000"
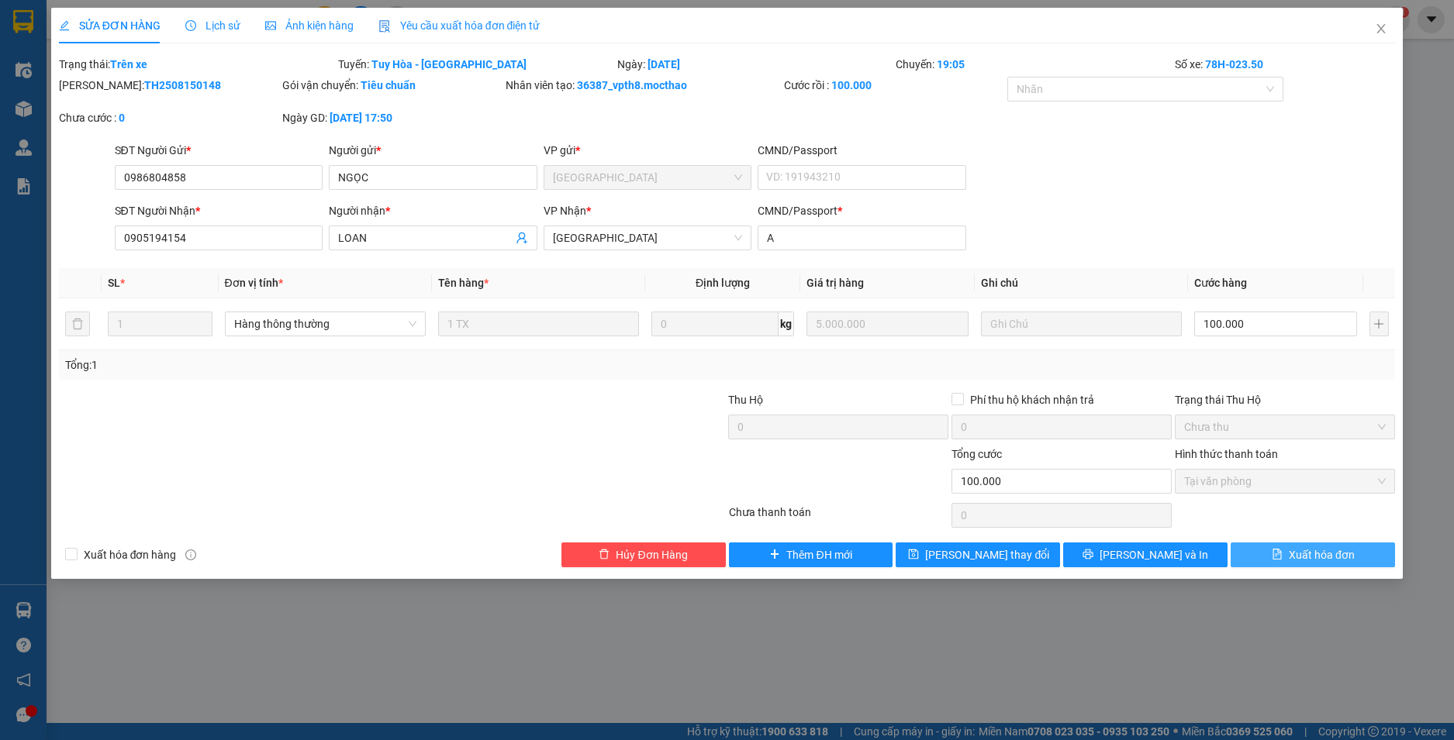
click at [1337, 559] on span "Xuất hóa đơn" at bounding box center [1321, 555] width 66 height 17
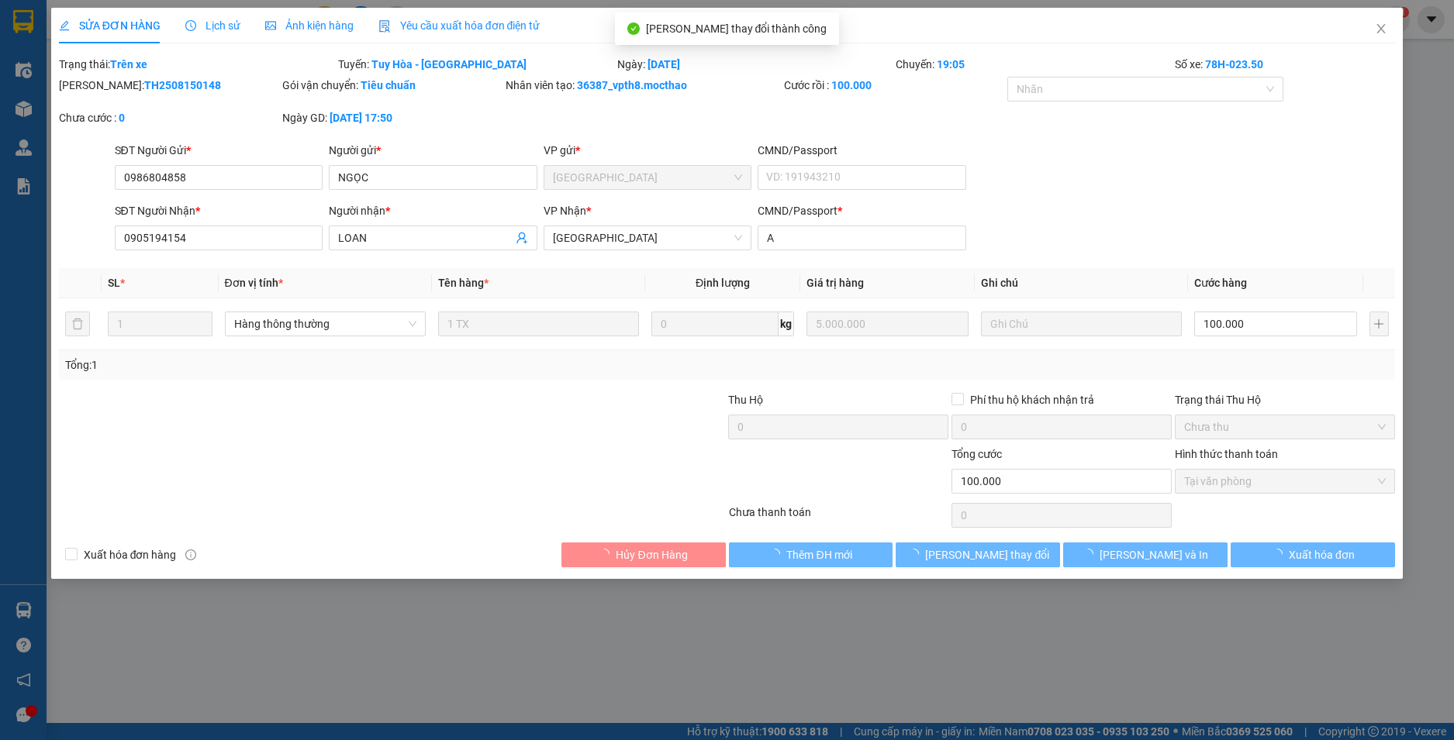
checkbox input "true"
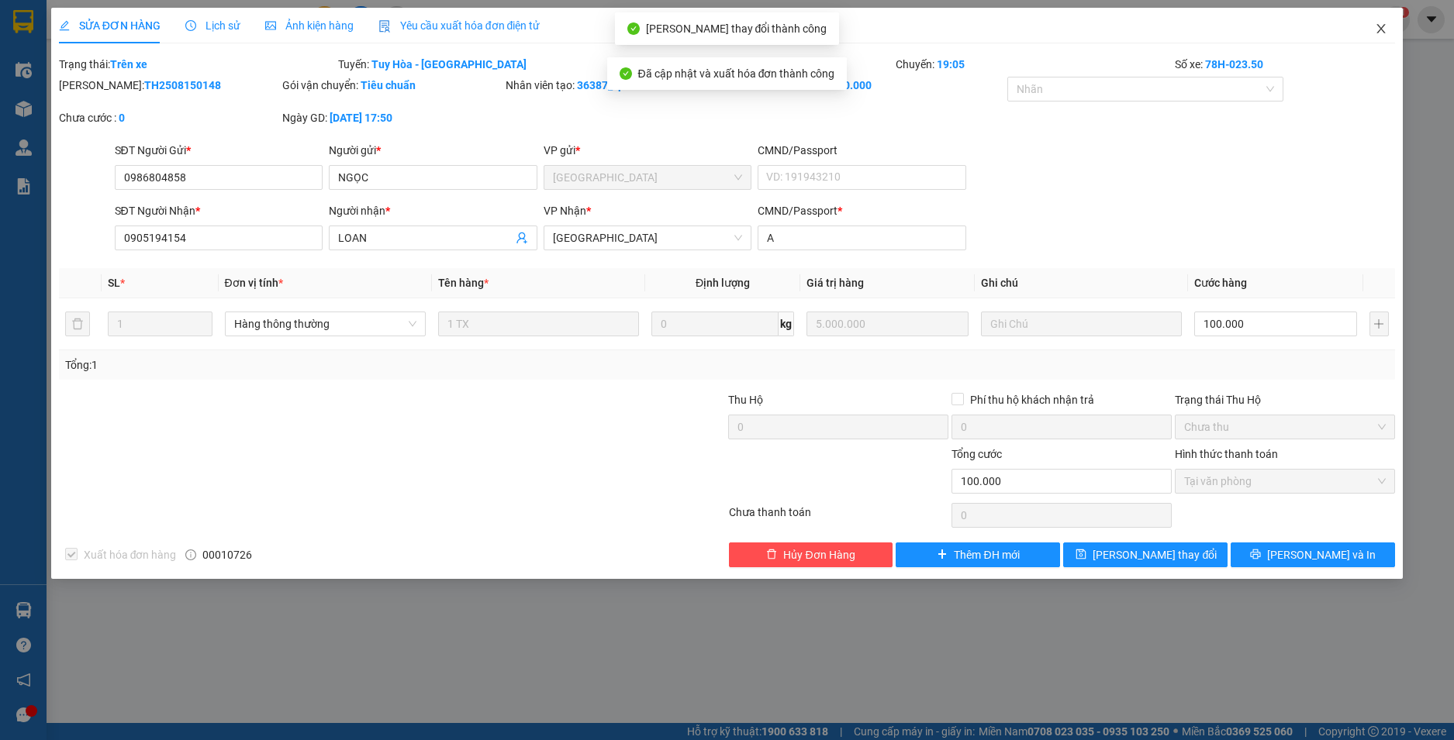
click at [1373, 28] on span "Close" at bounding box center [1380, 29] width 43 height 43
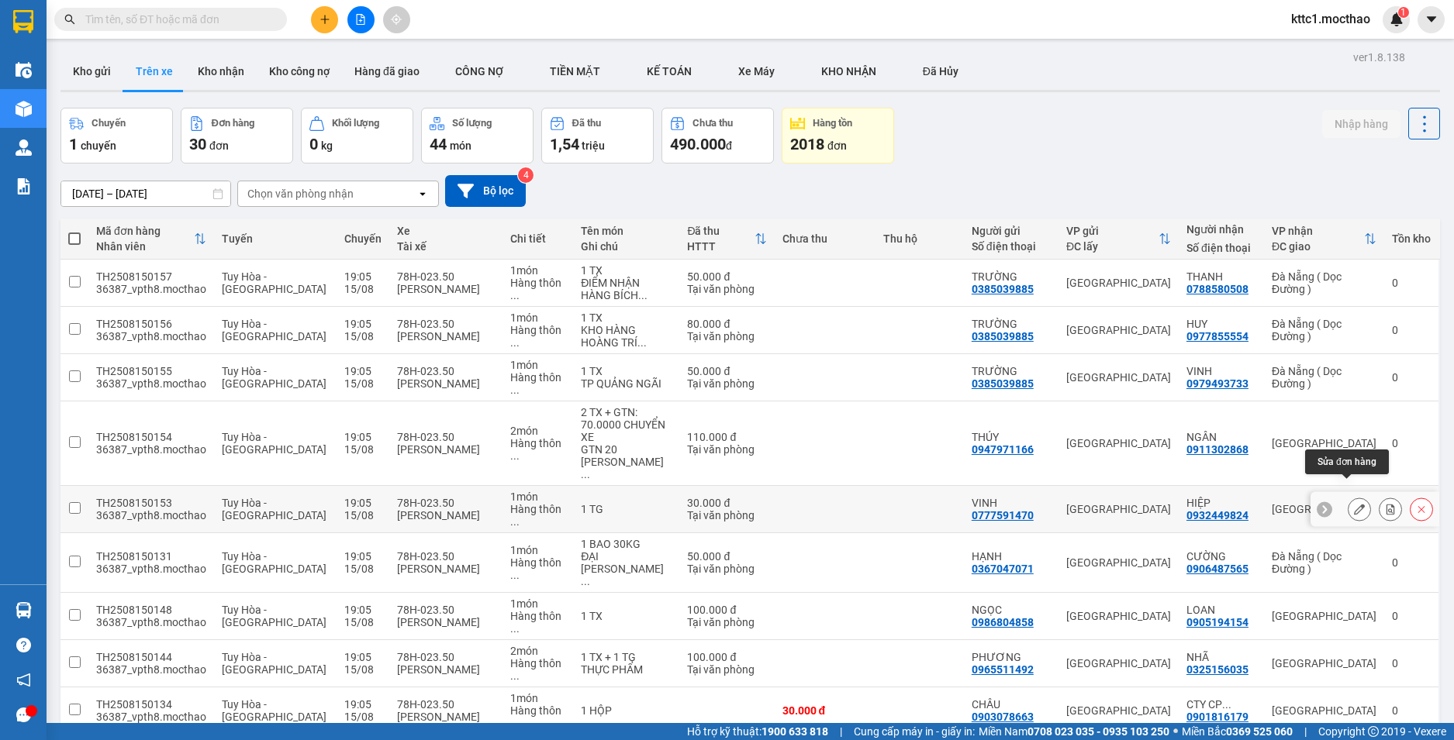
click at [1354, 504] on icon at bounding box center [1359, 509] width 11 height 11
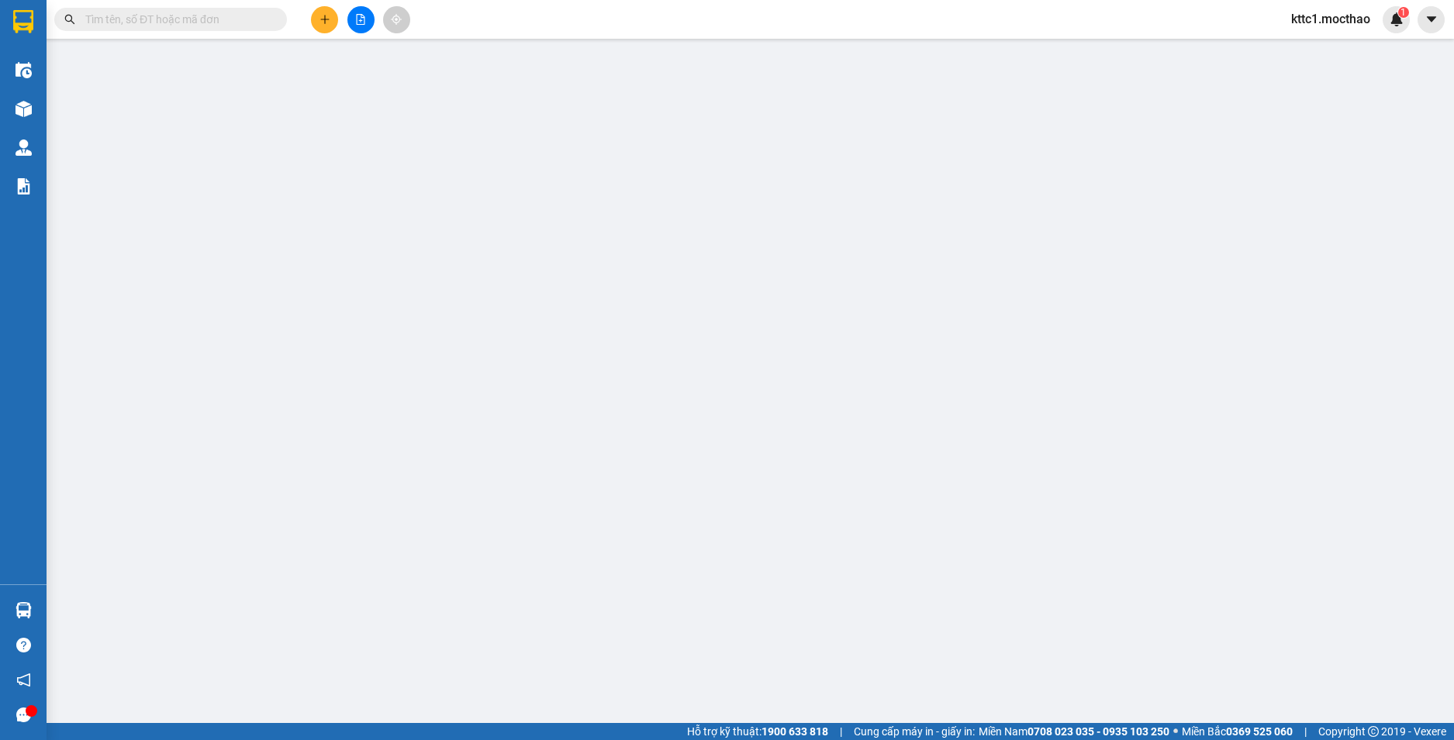
type input "0777591470"
type input "VINH"
type input "0932449824"
type input "HIỆP"
type input "1"
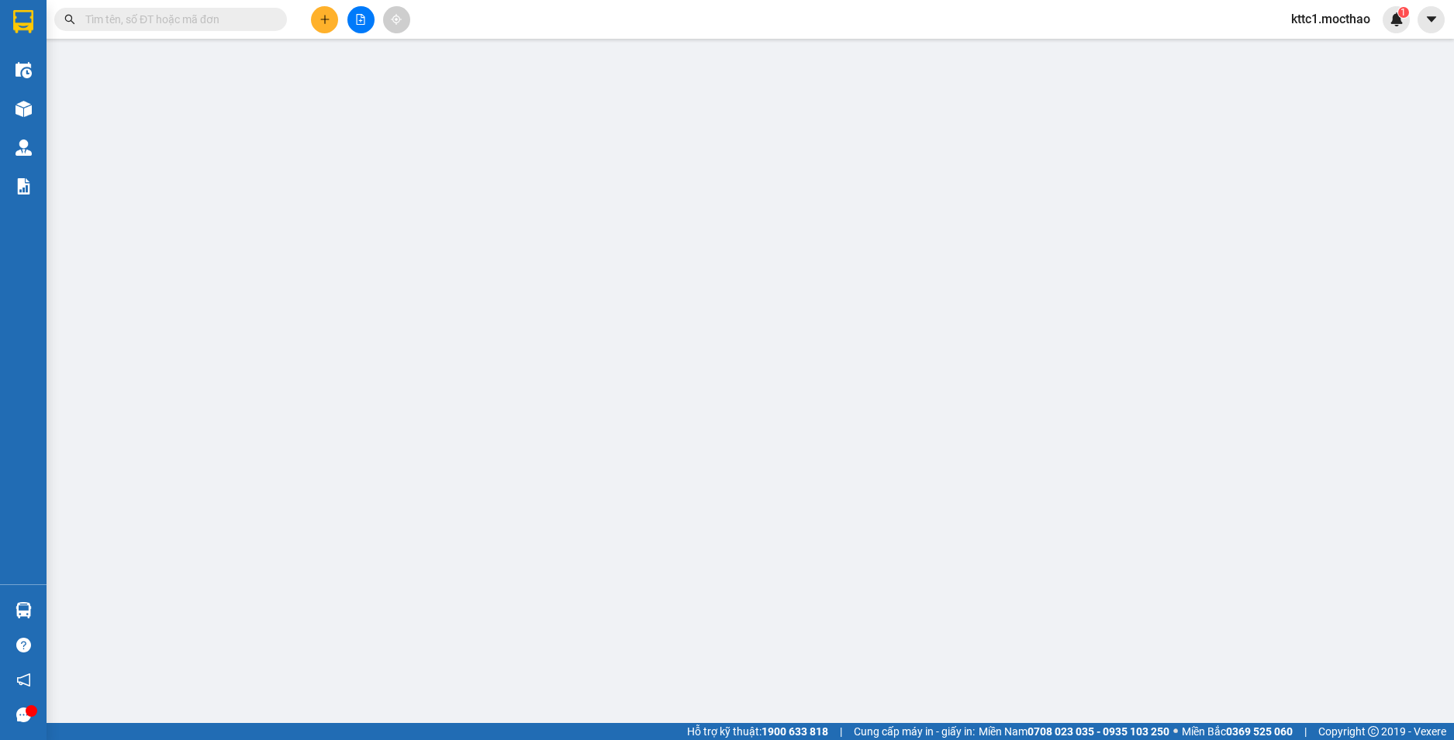
type input "30.000"
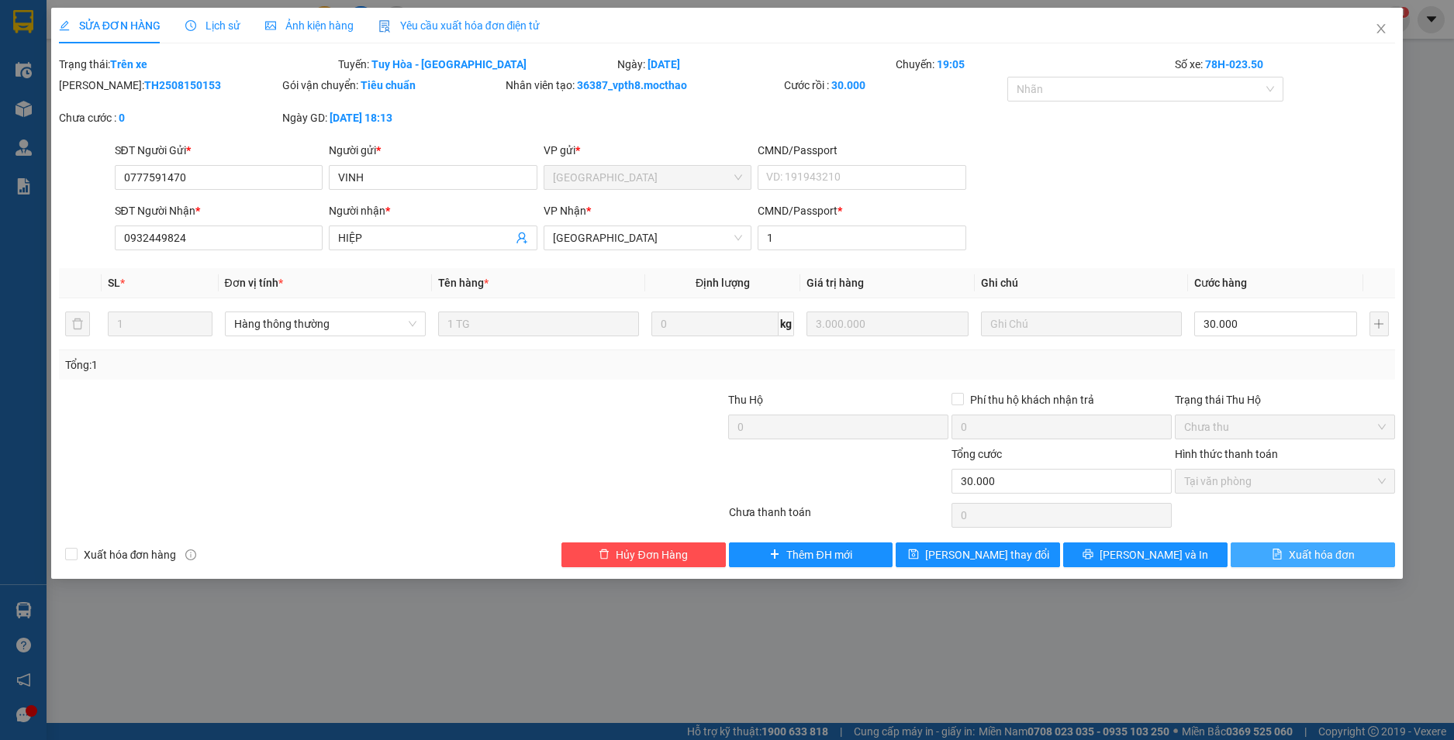
click at [1312, 558] on span "Xuất hóa đơn" at bounding box center [1321, 555] width 66 height 17
checkbox input "true"
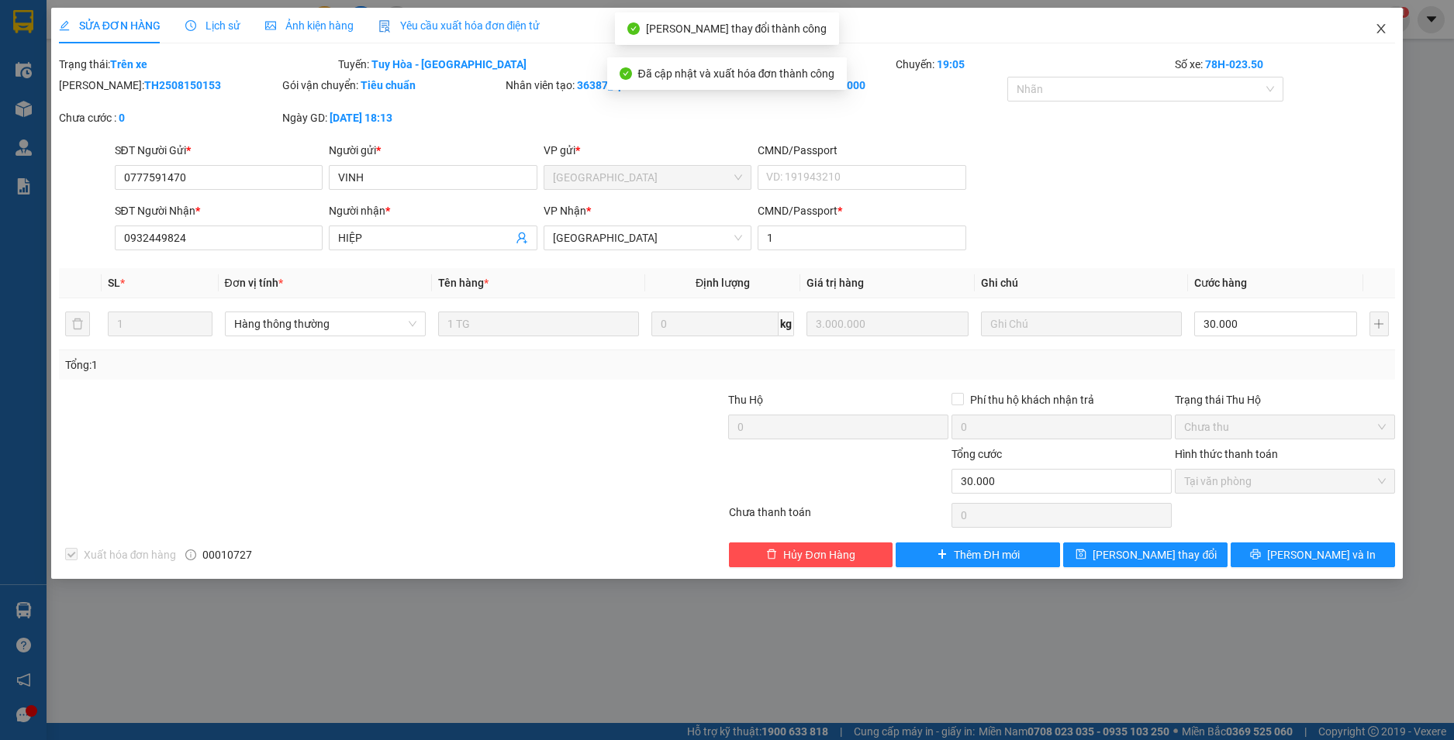
click at [1381, 27] on icon "close" at bounding box center [1380, 28] width 12 height 12
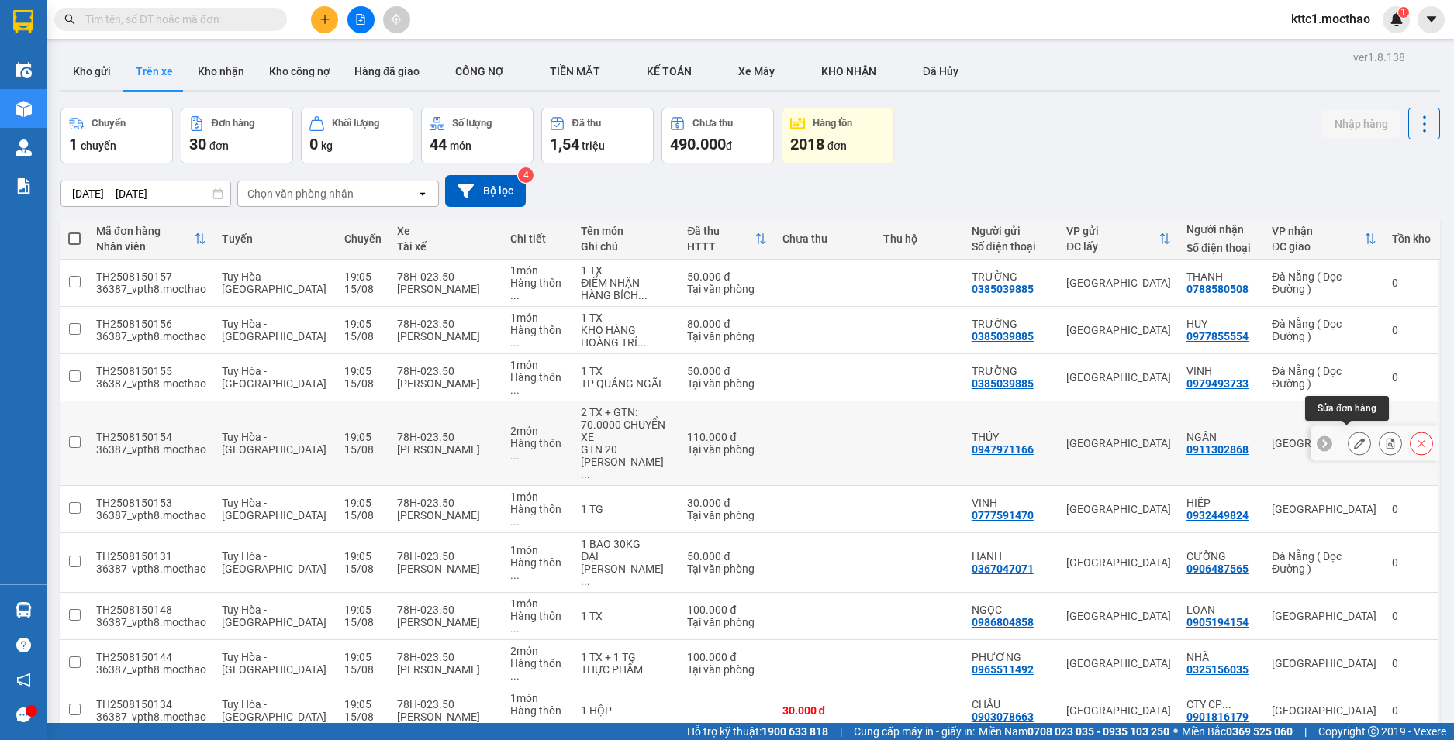
click at [1354, 438] on icon at bounding box center [1359, 443] width 11 height 11
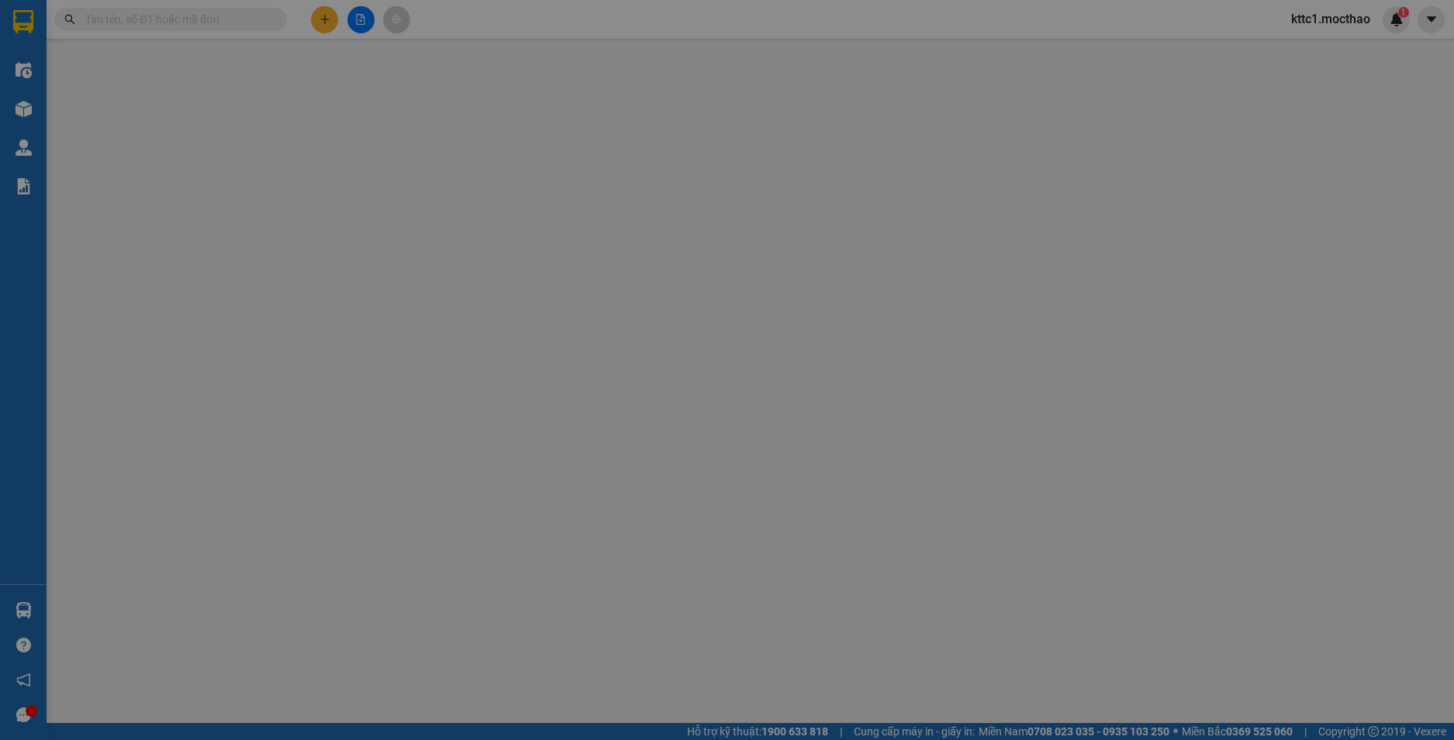
type input "0947971166"
type input "THÚY"
type input "0911302868"
type input "NGÂN"
type input "1"
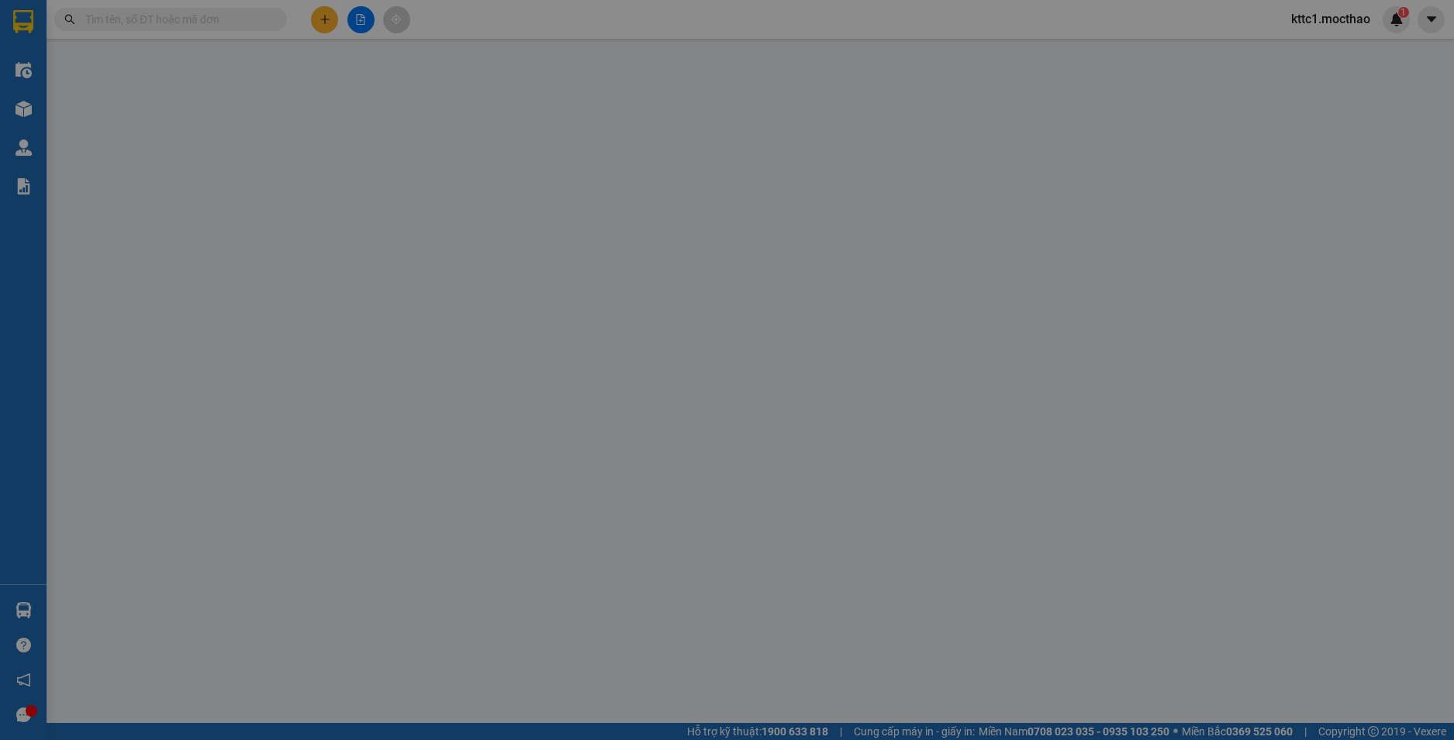
type input "110.000"
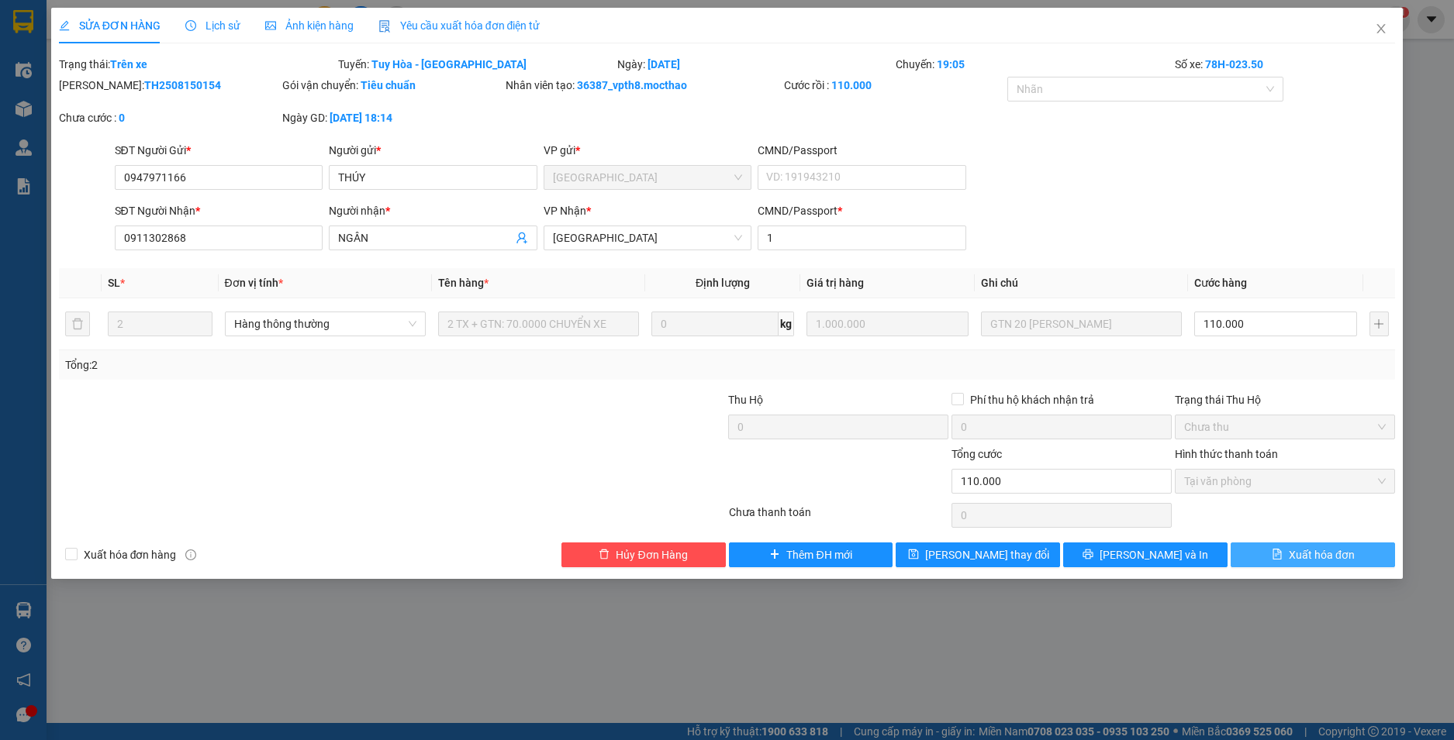
click at [1317, 560] on span "Xuất hóa đơn" at bounding box center [1321, 555] width 66 height 17
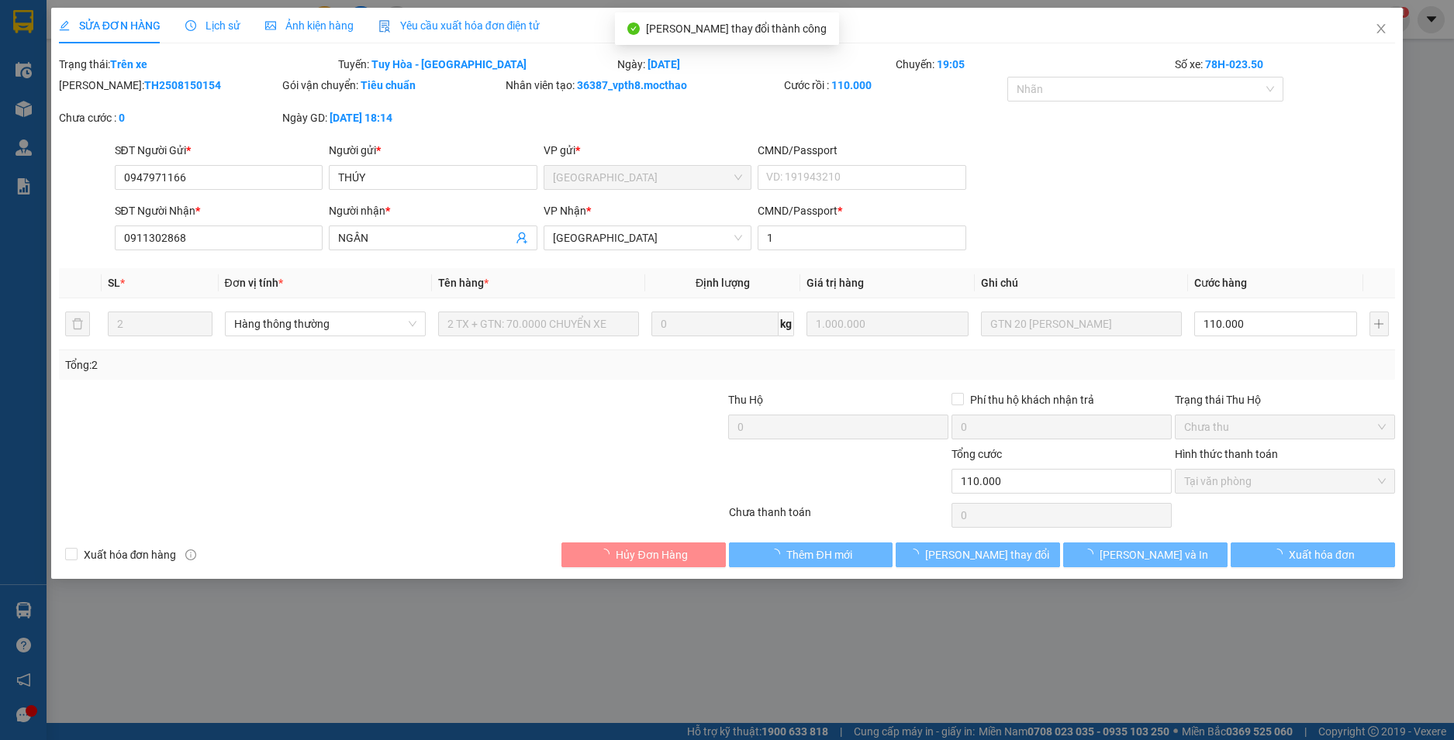
checkbox input "true"
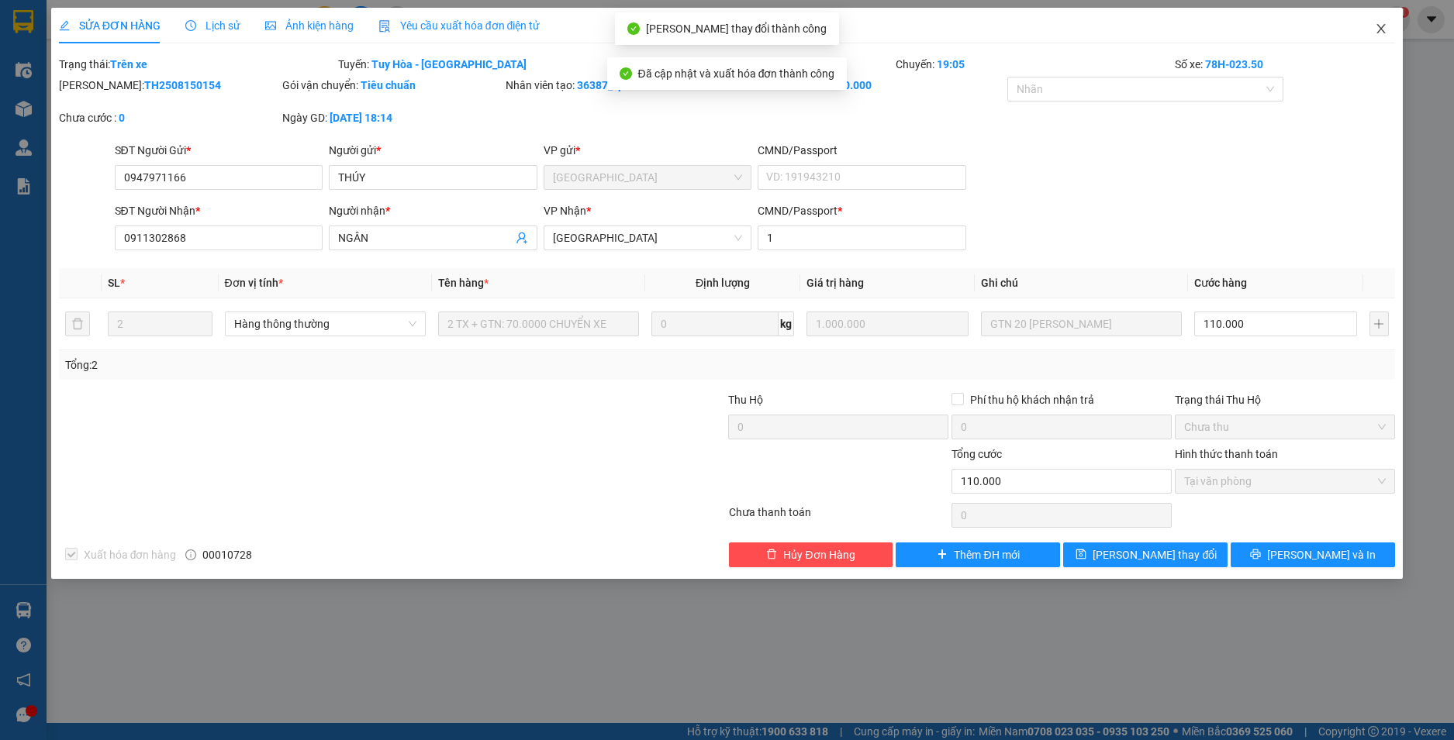
click at [1380, 29] on icon "close" at bounding box center [1380, 28] width 12 height 12
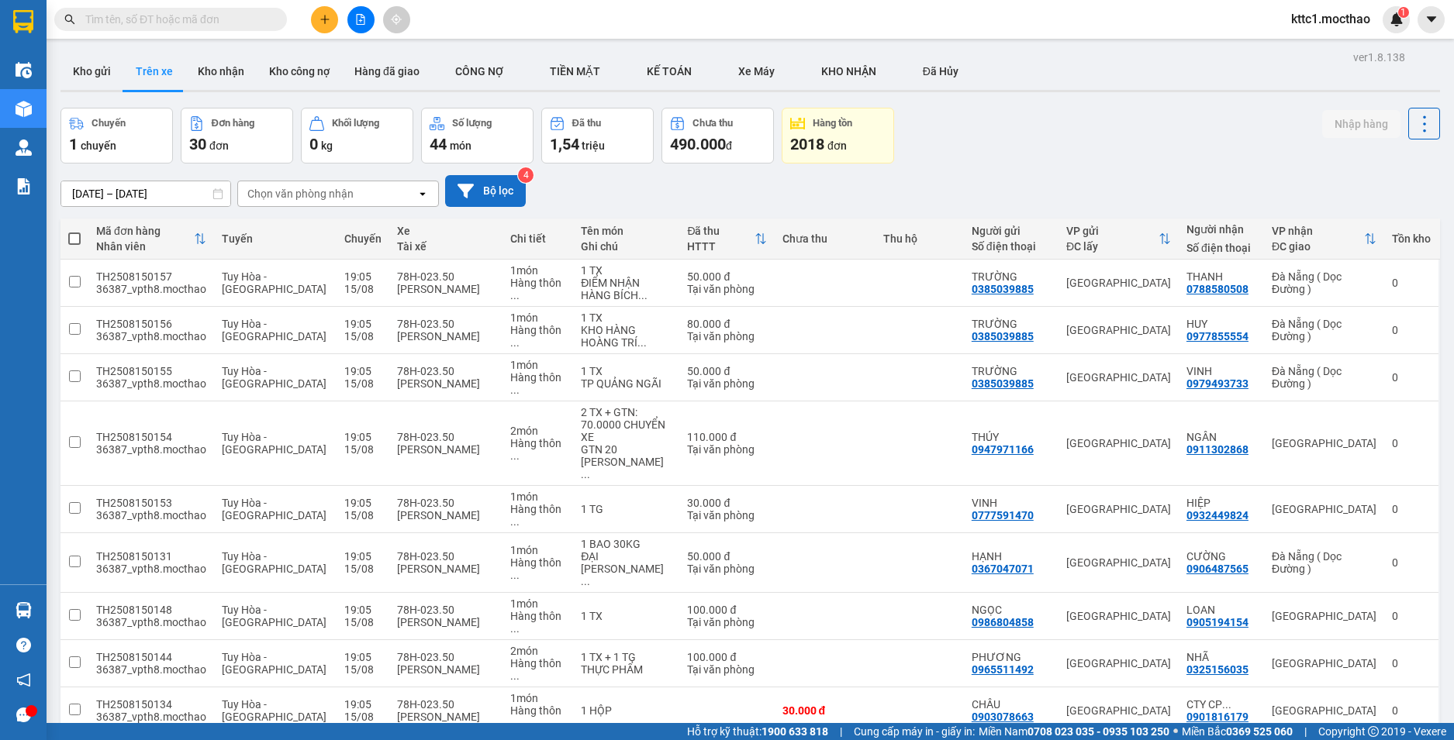
click at [484, 185] on button "Bộ lọc" at bounding box center [485, 191] width 81 height 32
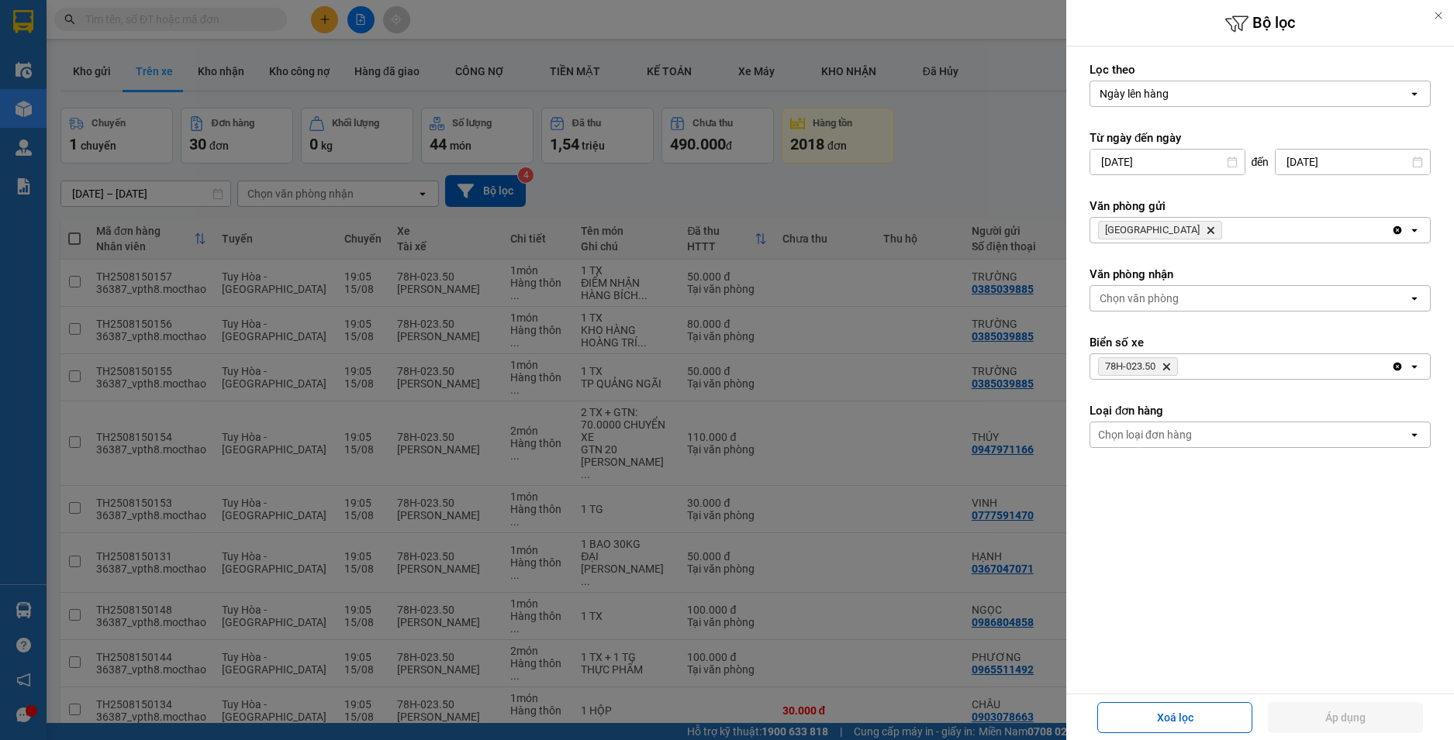
click at [1167, 365] on icon "78H-023.50, close by backspace" at bounding box center [1166, 367] width 7 height 7
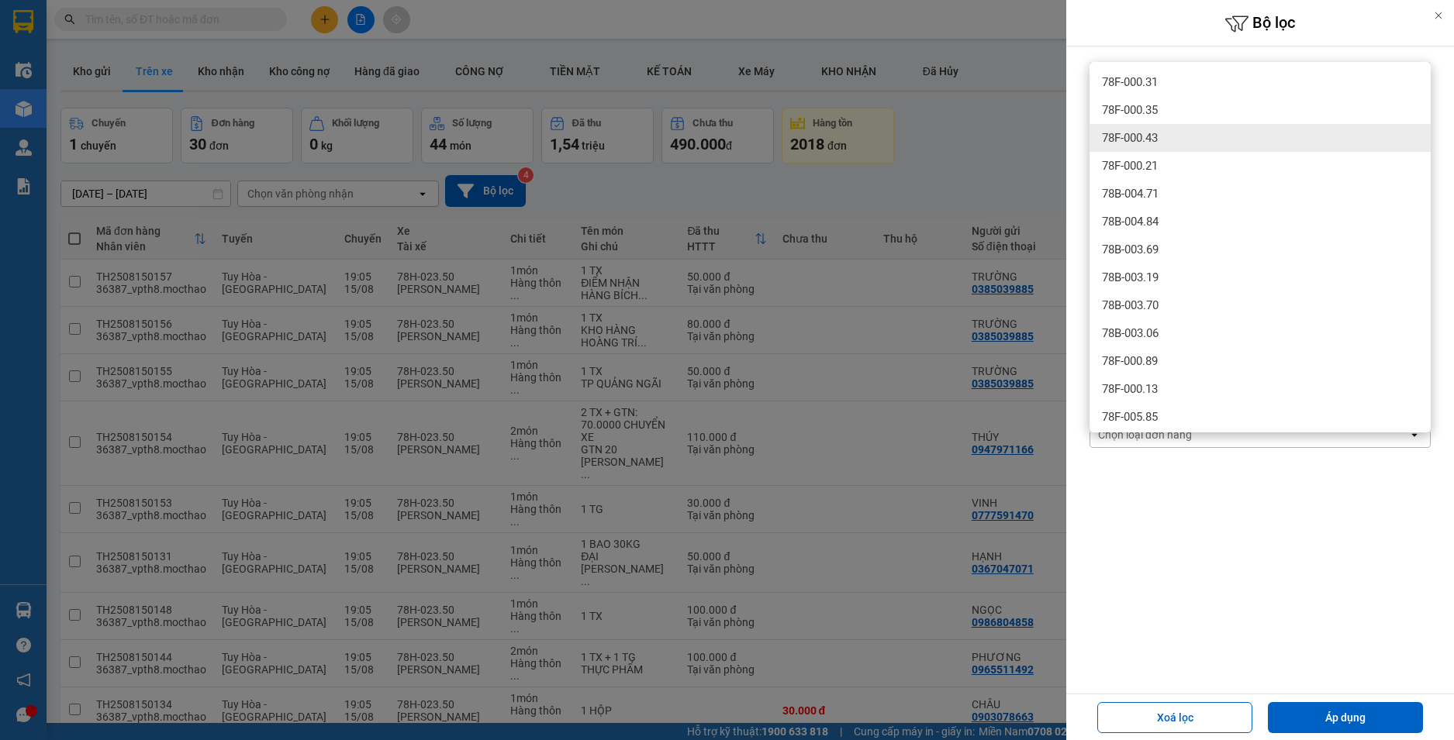
type input "78F00043"
click at [1152, 131] on span "78F-000.43" at bounding box center [1130, 138] width 56 height 16
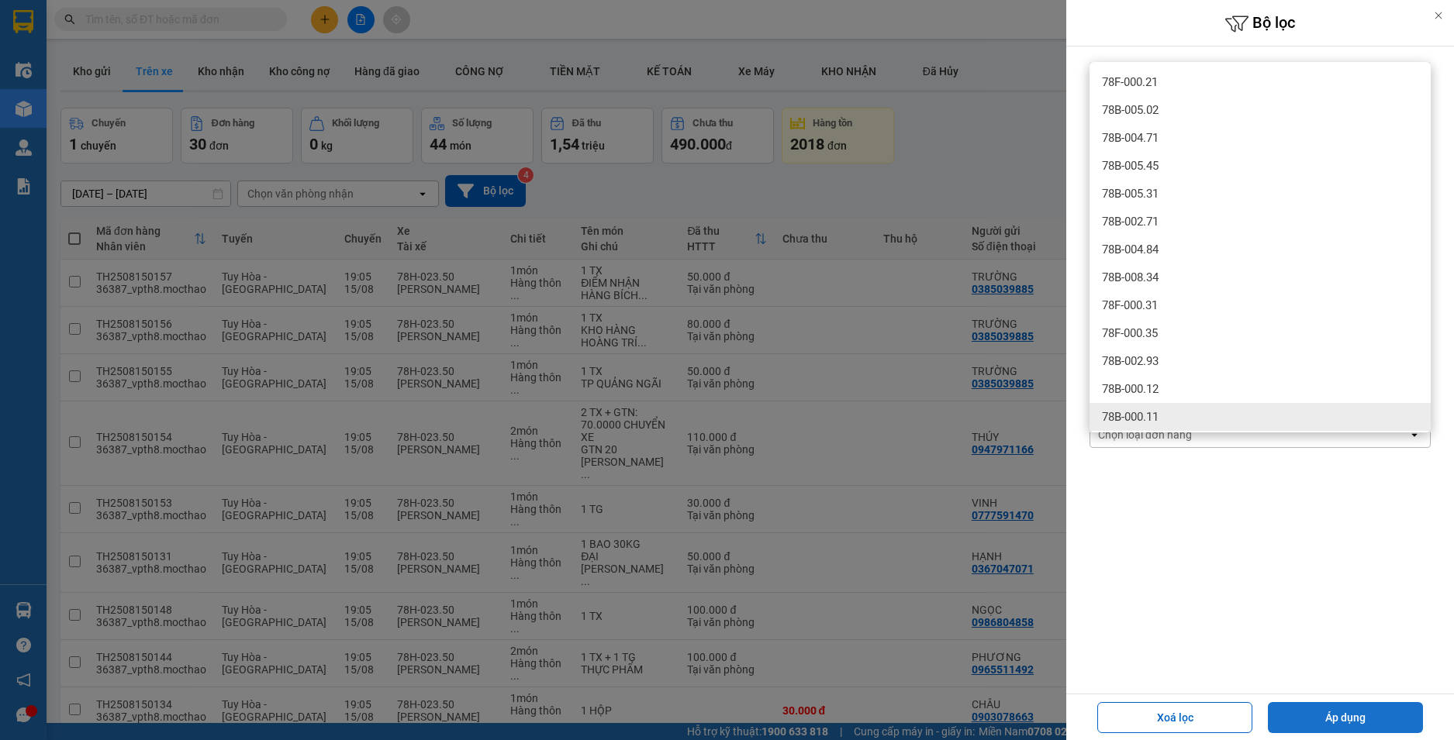
click at [1313, 712] on button "Áp dụng" at bounding box center [1345, 717] width 155 height 31
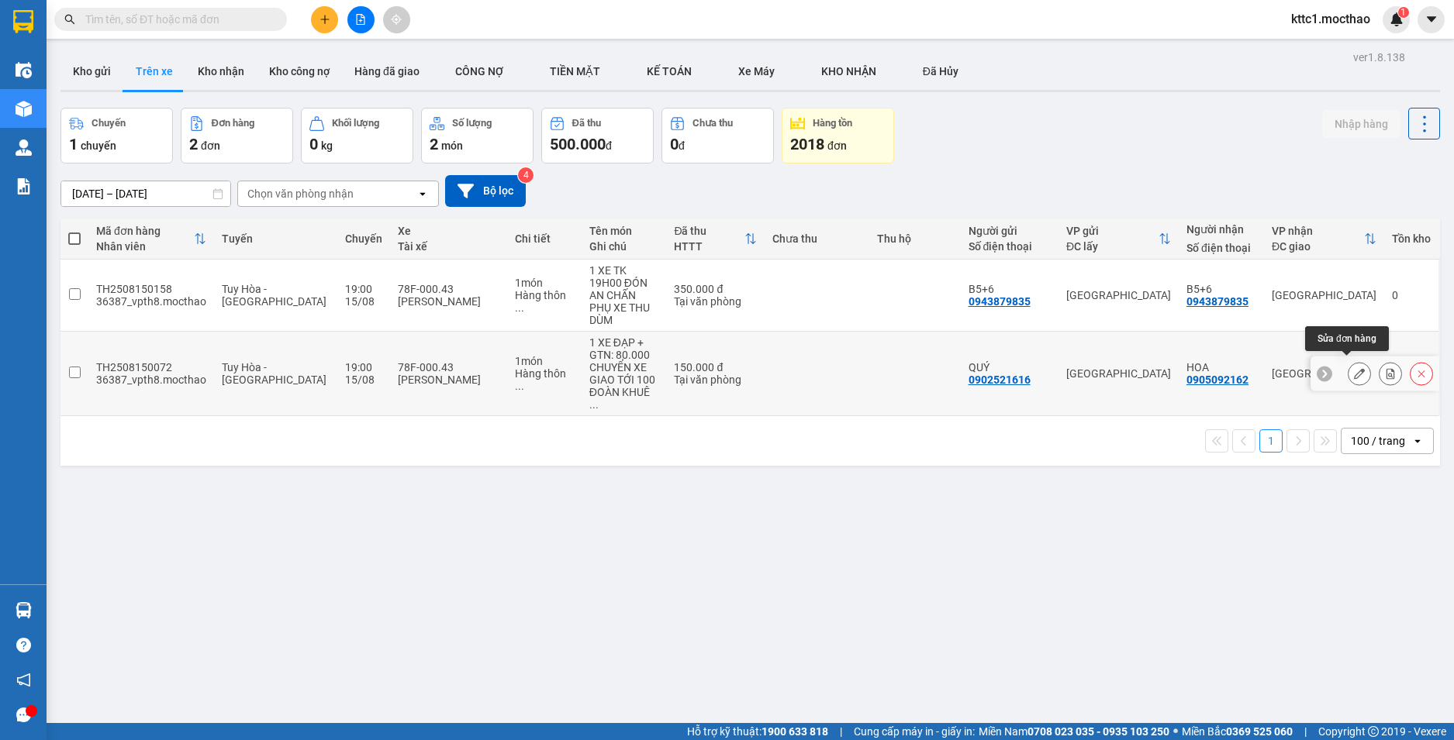
click at [1354, 368] on icon at bounding box center [1359, 373] width 11 height 11
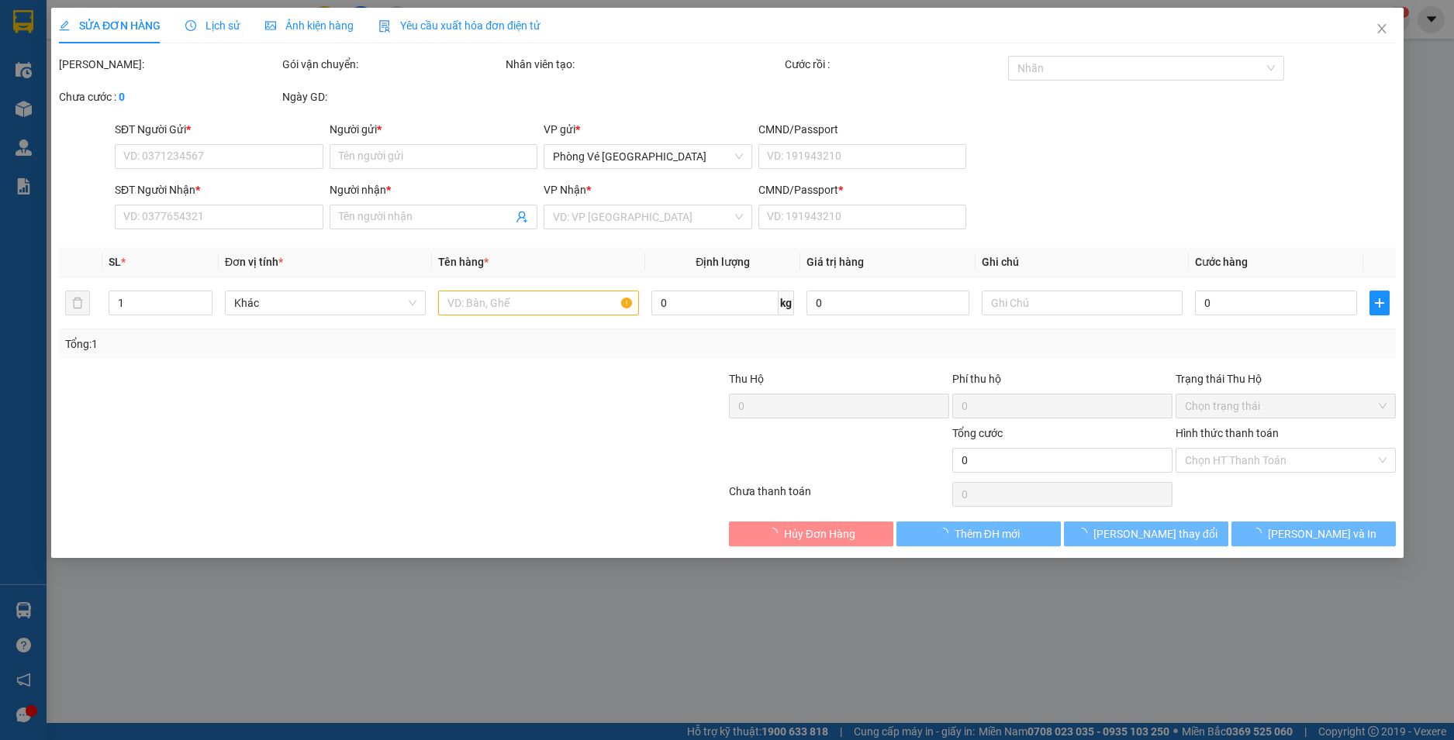
type input "0902521616"
type input "QUÝ"
type input "0905092162"
type input "HOA"
type input "1"
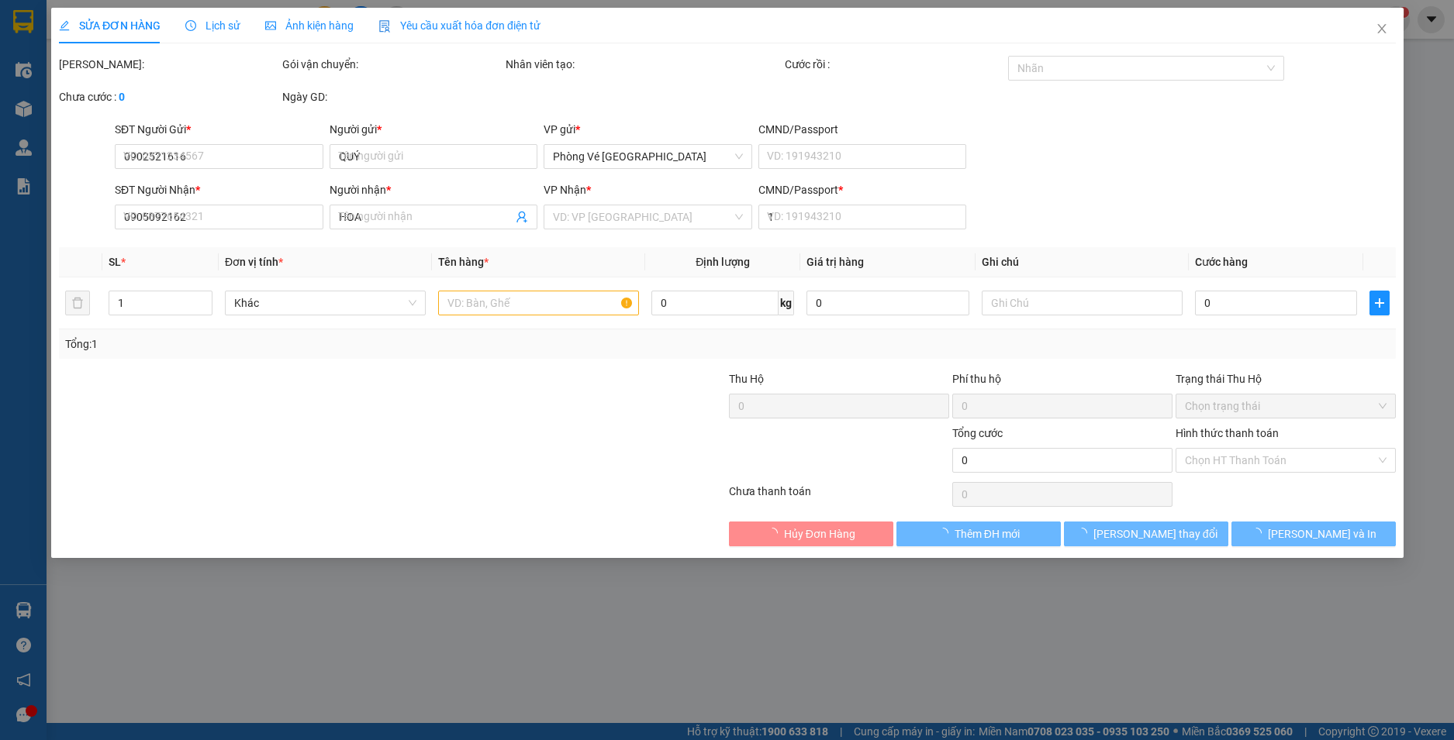
type input "150.000"
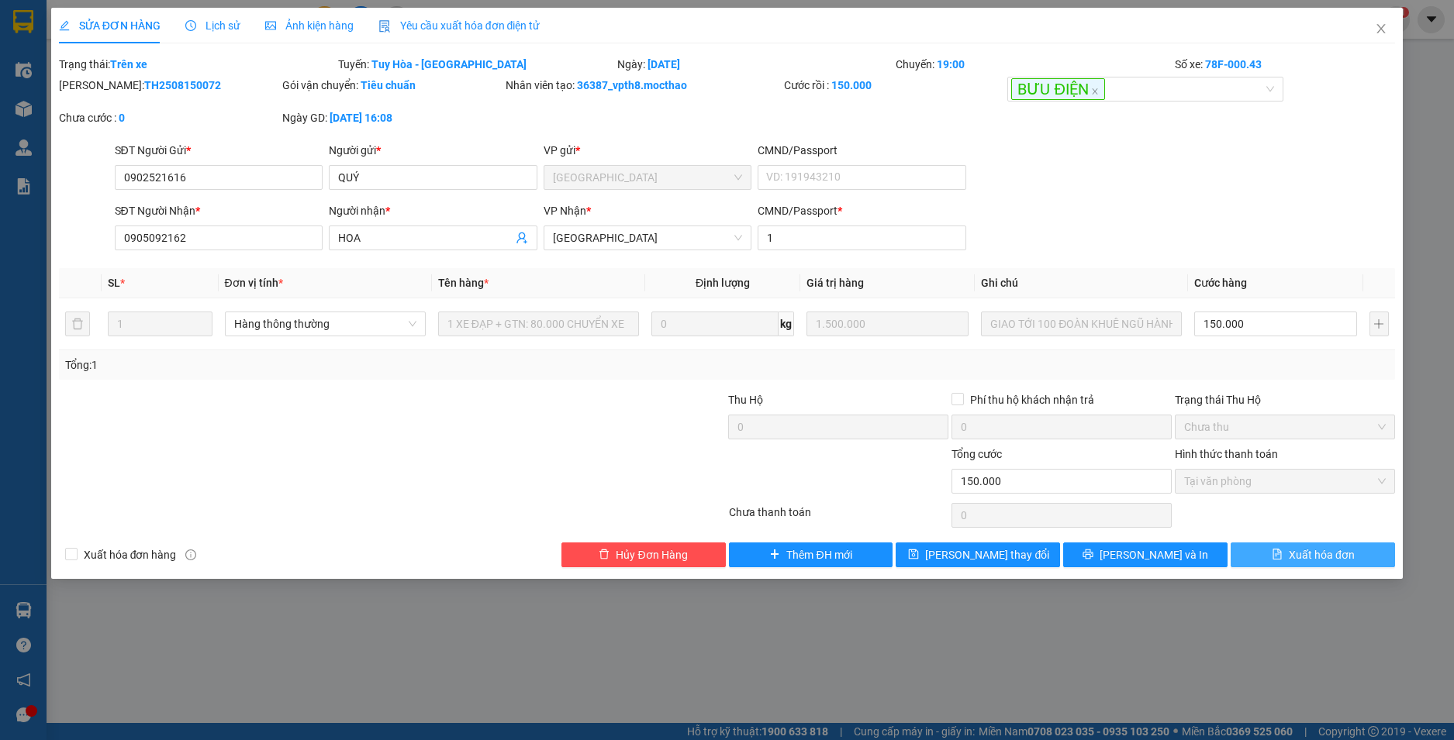
click at [1294, 558] on span "Xuất hóa đơn" at bounding box center [1321, 555] width 66 height 17
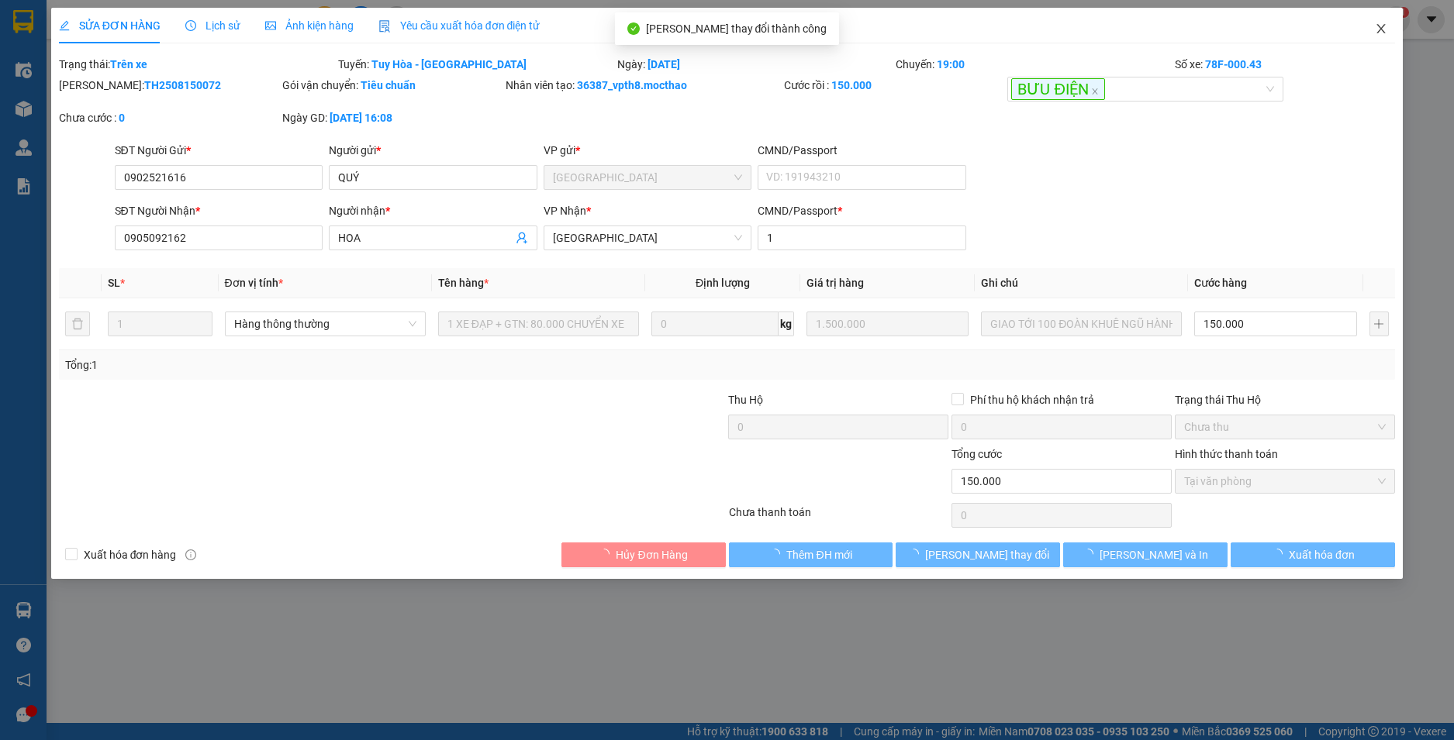
checkbox input "true"
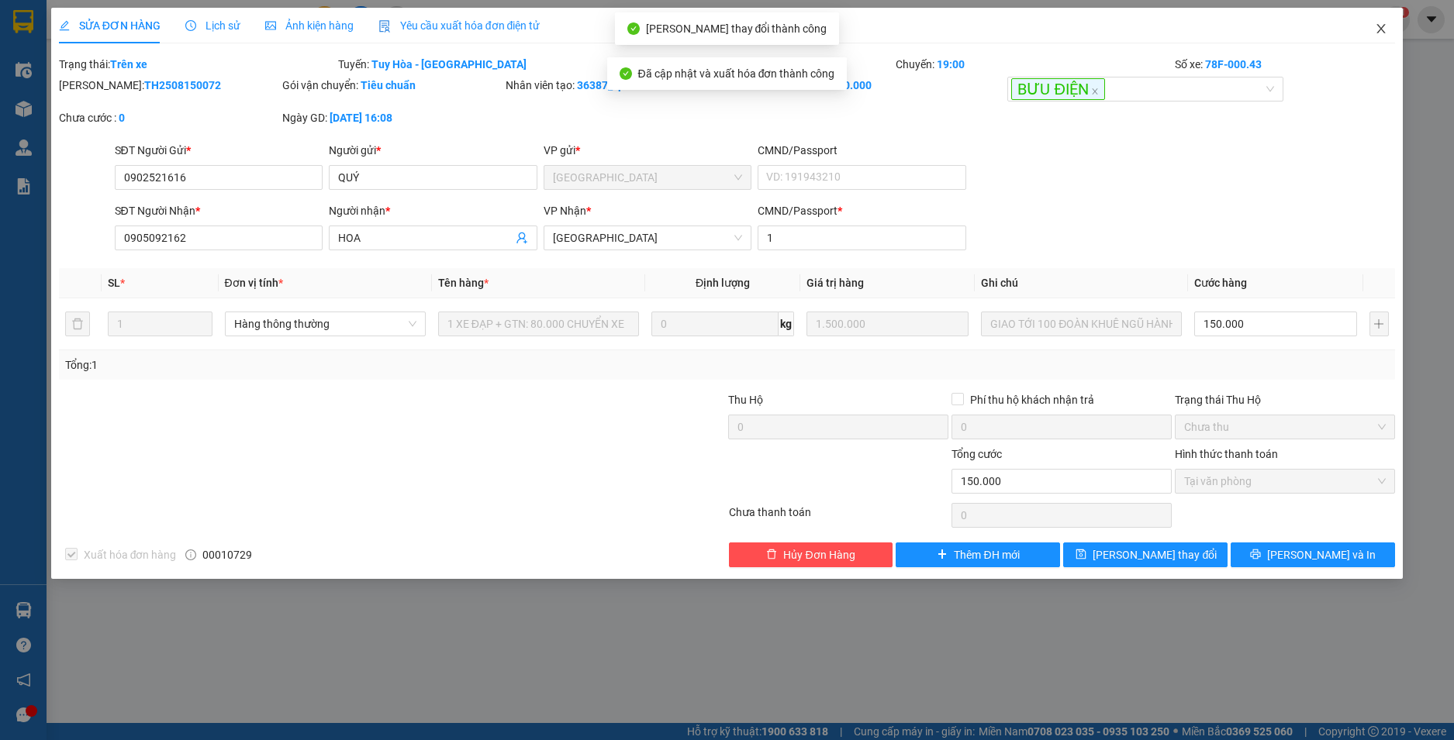
click at [1380, 30] on icon "close" at bounding box center [1381, 28] width 9 height 9
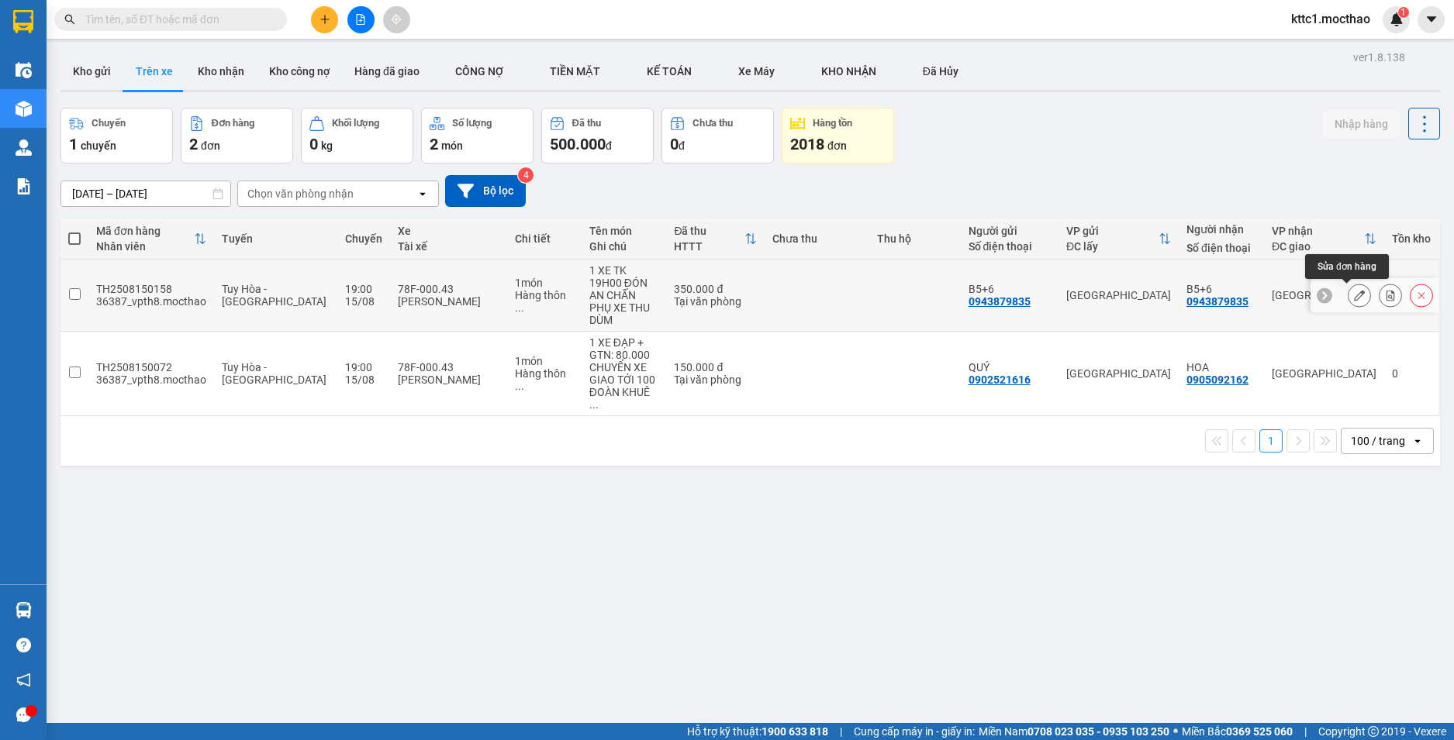
click at [1354, 292] on icon at bounding box center [1359, 295] width 11 height 11
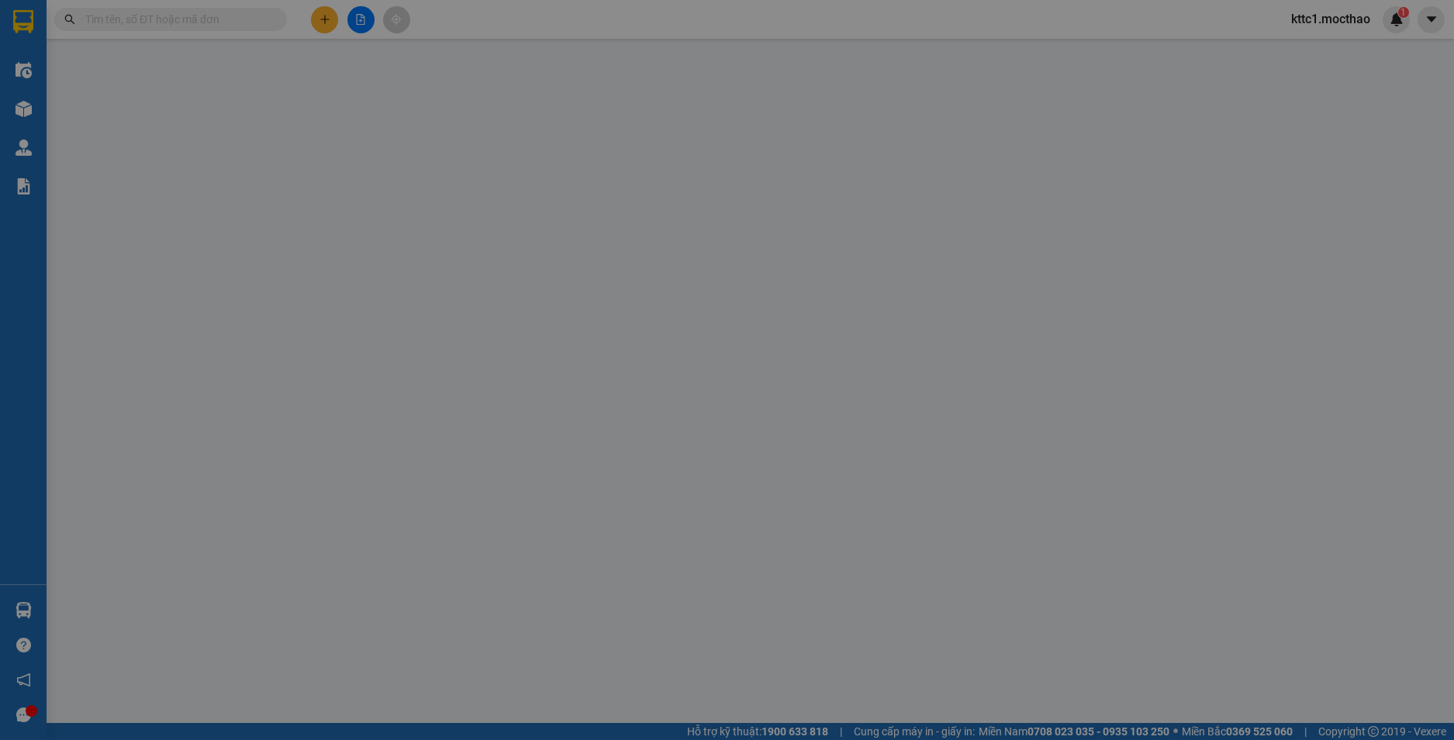
type input "0943879835"
type input "B5+6"
type input "0943879835"
type input "B5+6"
type input "1"
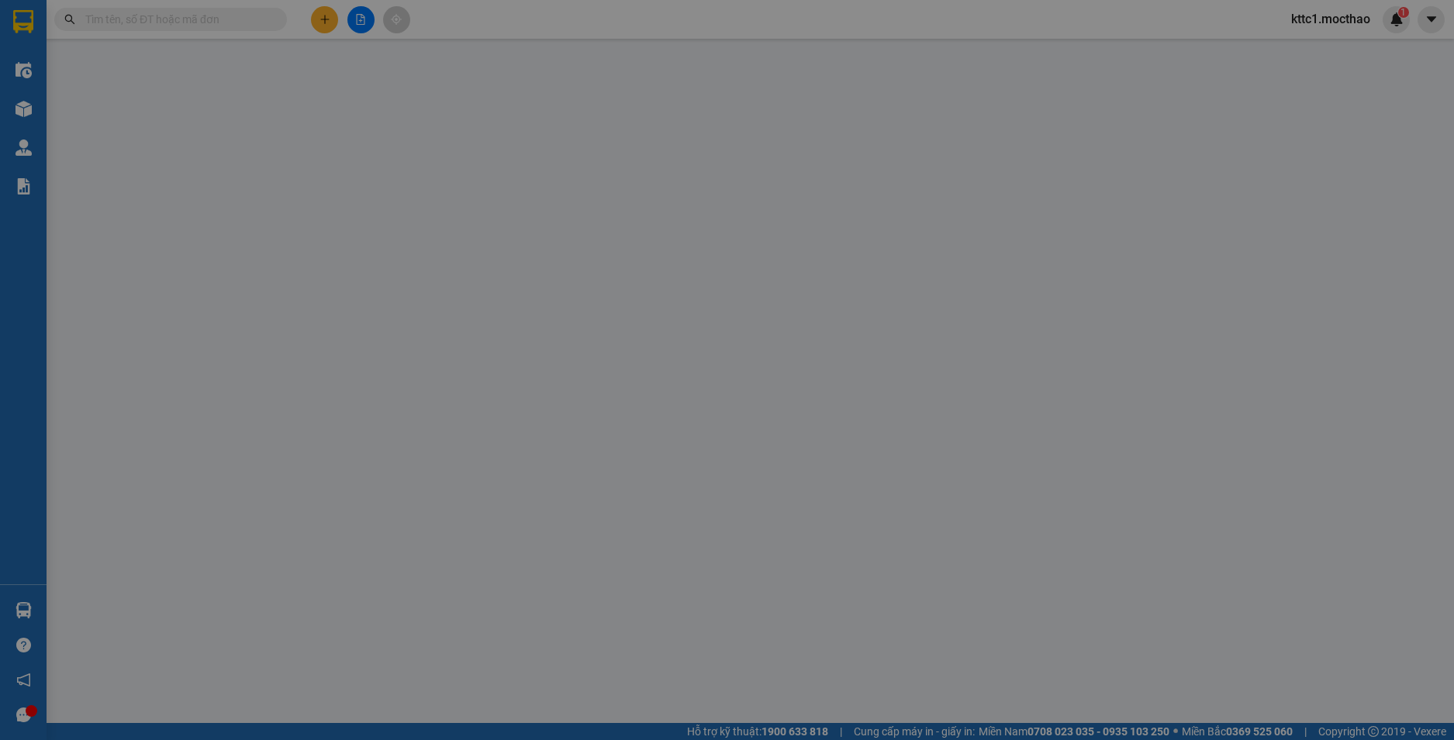
type input "350.000"
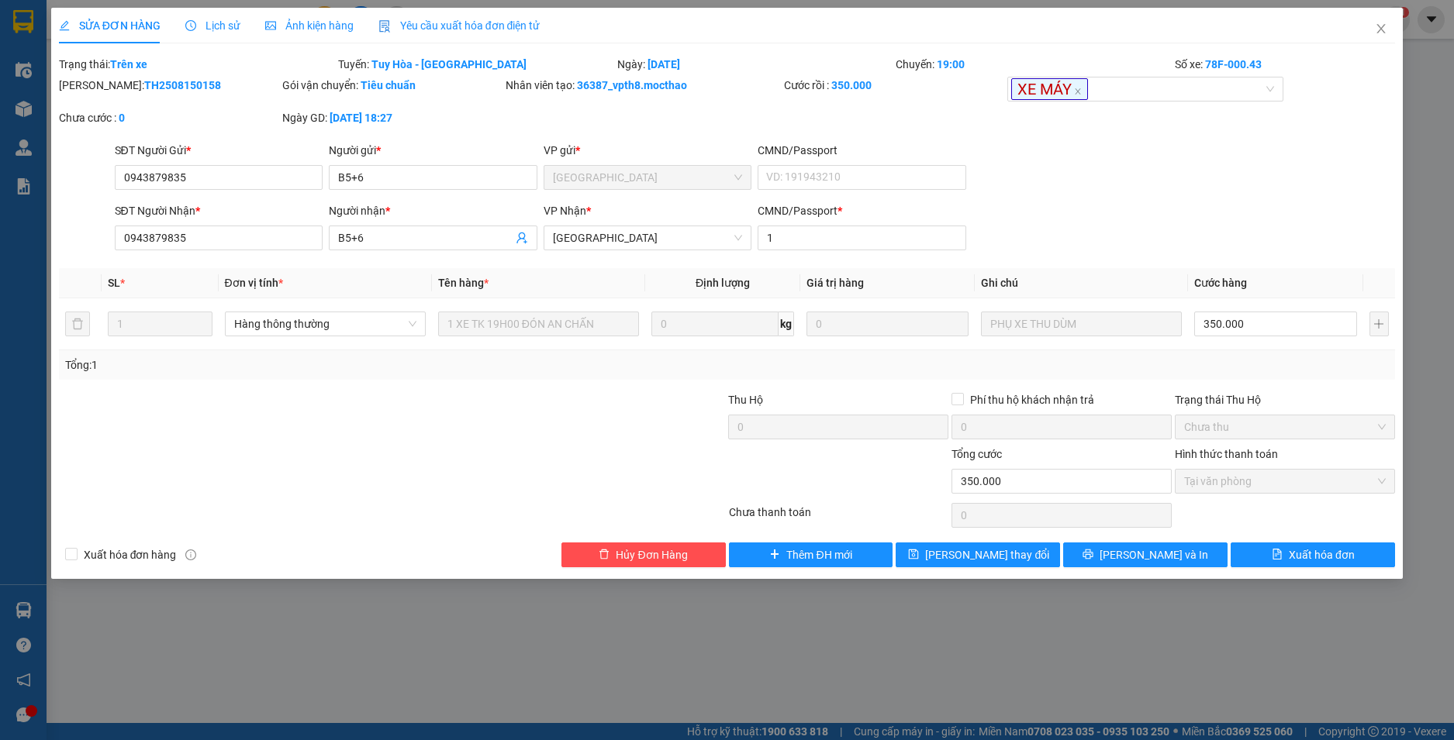
drag, startPoint x: 241, startPoint y: 163, endPoint x: 71, endPoint y: 167, distance: 169.8
click at [71, 167] on div "SĐT Người Gửi * 0943879835 Người gửi * B5+6 VP gửi * Tuy Hòa CMND/Passport VD: …" at bounding box center [727, 169] width 1340 height 54
click at [210, 179] on input "0943879835" at bounding box center [219, 177] width 209 height 25
drag, startPoint x: 212, startPoint y: 178, endPoint x: 46, endPoint y: 178, distance: 166.7
click at [46, 178] on div "SỬA ĐƠN HÀNG Lịch sử Ảnh kiện hàng Yêu cầu xuất hóa đơn điện tử Total Paid Fee …" at bounding box center [727, 370] width 1454 height 740
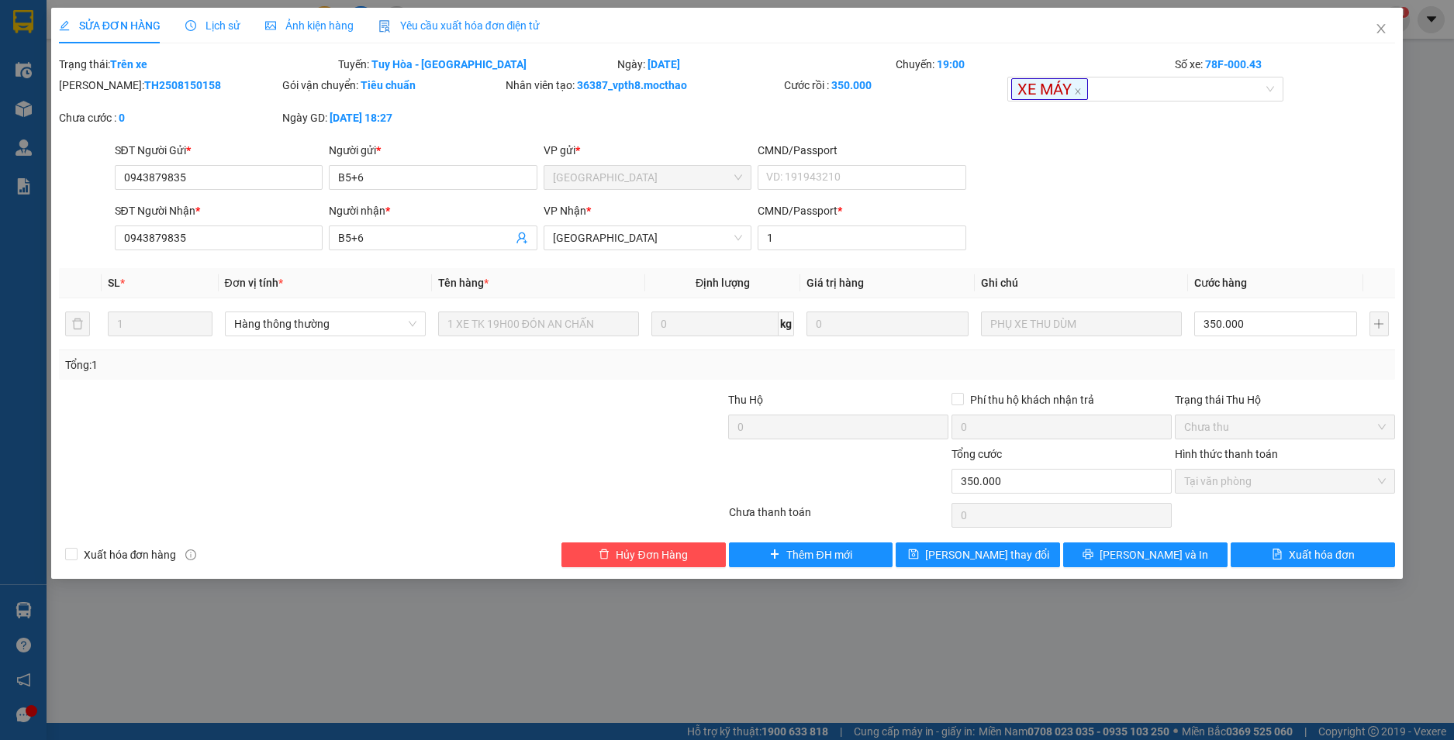
click at [403, 22] on span "Yêu cầu xuất hóa đơn điện tử" at bounding box center [459, 25] width 162 height 12
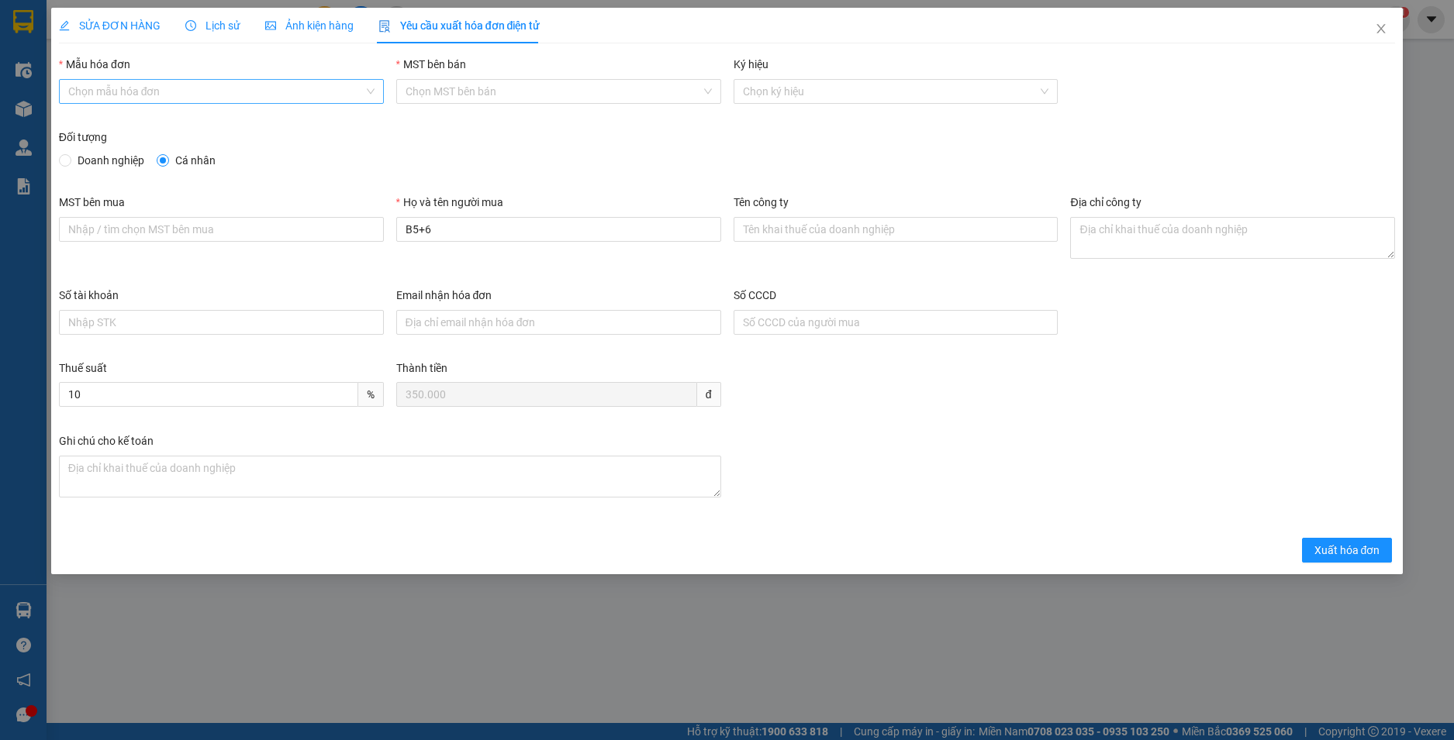
click at [229, 95] on input "Mẫu hóa đơn" at bounding box center [215, 91] width 295 height 23
click at [145, 118] on div "HĐH" at bounding box center [221, 122] width 306 height 17
type input "8"
drag, startPoint x: 467, startPoint y: 234, endPoint x: 333, endPoint y: 234, distance: 134.1
click at [333, 234] on div "MST bên mua Họ và tên người mua B5+6 Tên công ty Địa chỉ công ty" at bounding box center [727, 240] width 1349 height 93
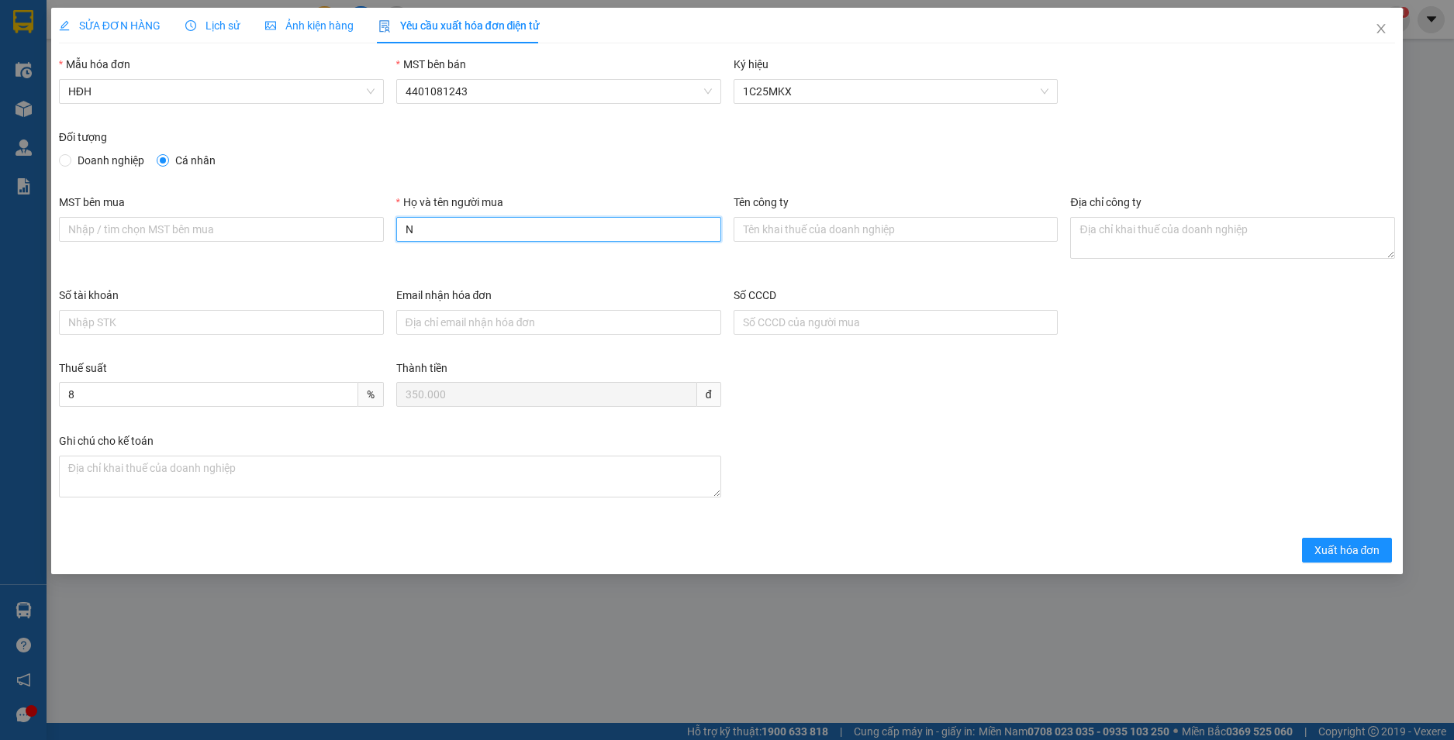
type input "Người mua không cung cấp thông tin"
click at [1365, 550] on span "Xuất hóa đơn" at bounding box center [1347, 550] width 66 height 17
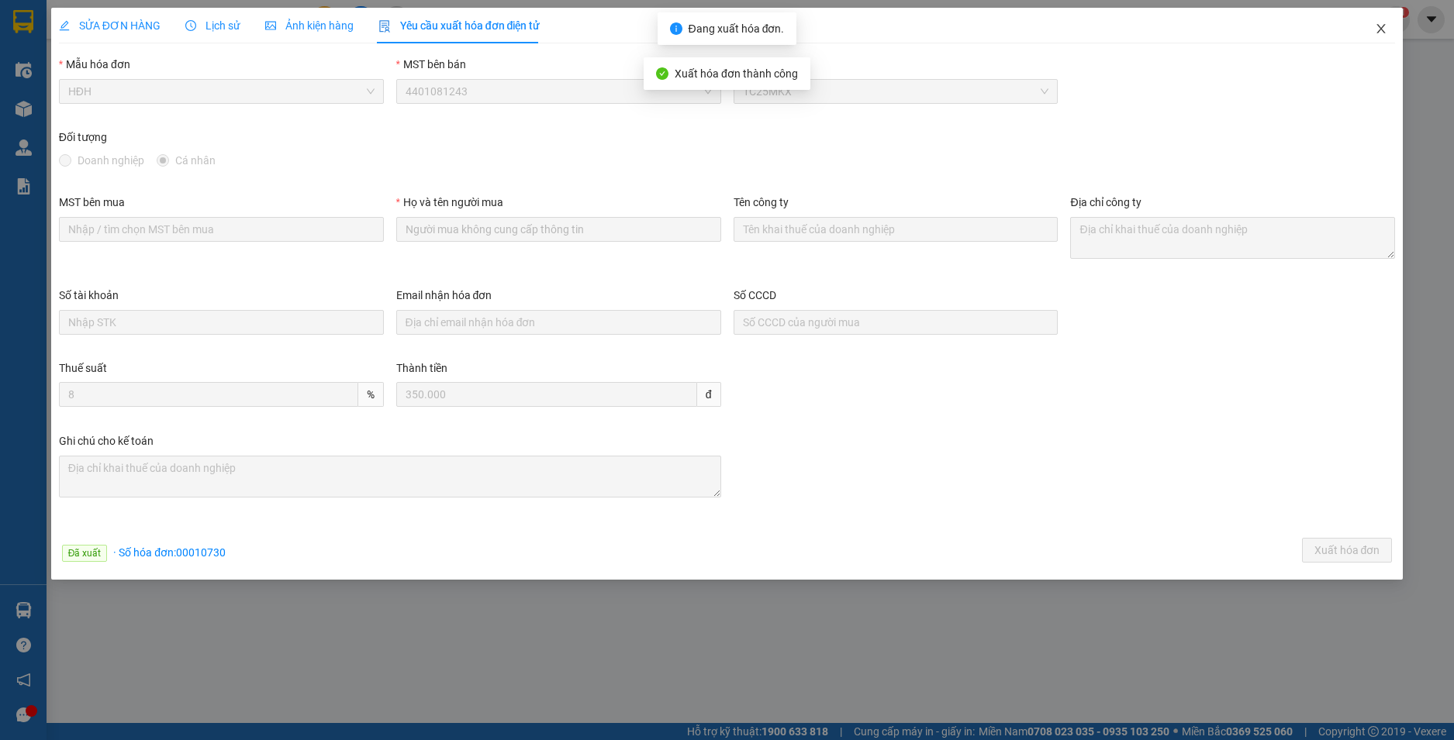
click at [1374, 29] on span "Close" at bounding box center [1380, 29] width 43 height 43
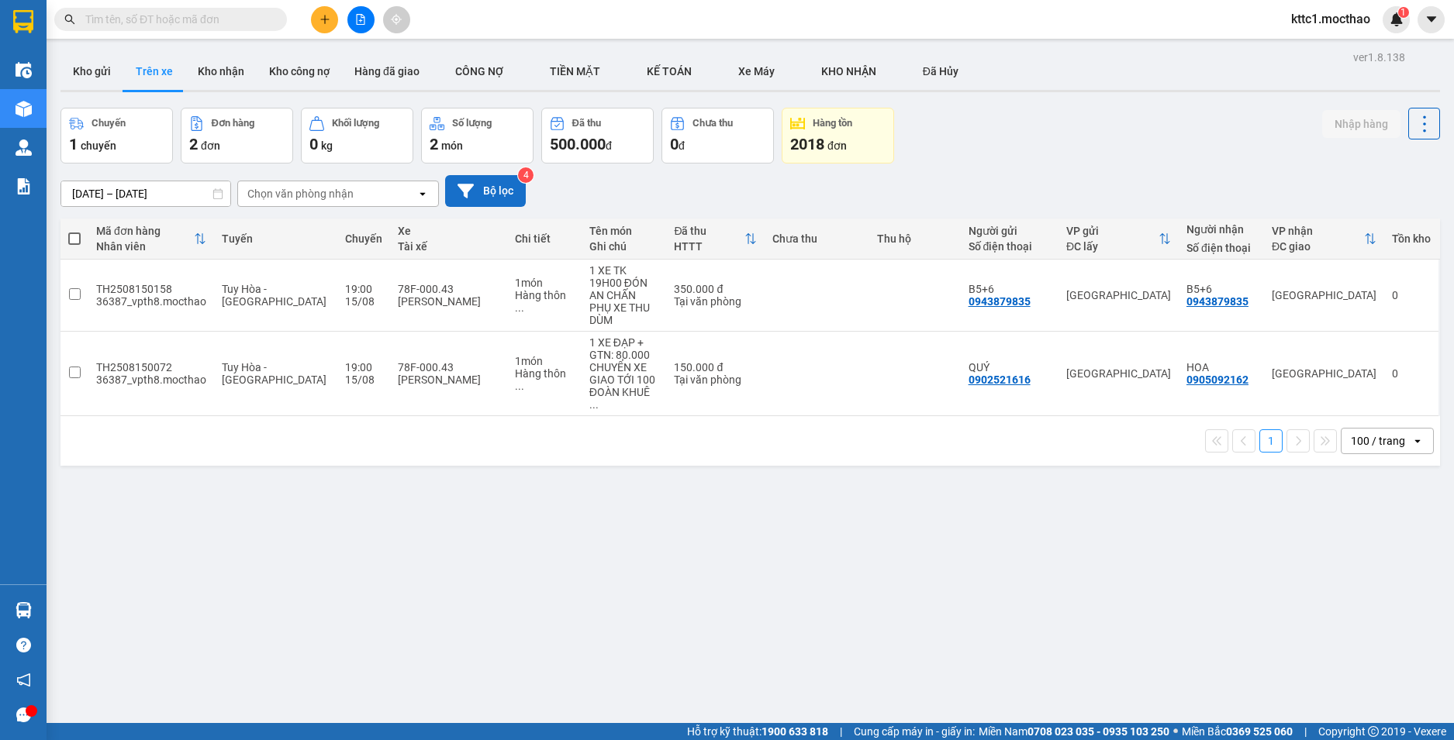
click at [493, 186] on button "Bộ lọc" at bounding box center [485, 191] width 81 height 32
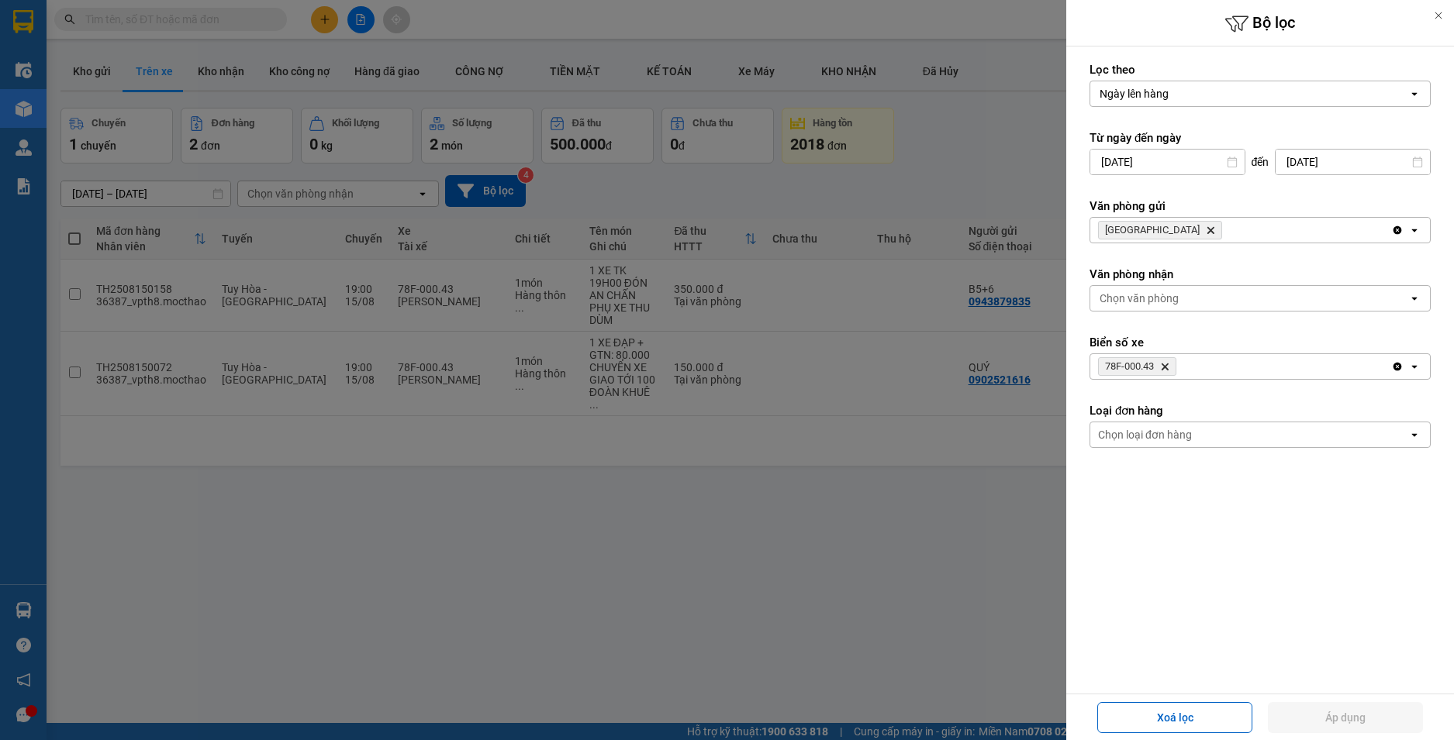
click at [1168, 370] on icon "Delete" at bounding box center [1164, 366] width 9 height 9
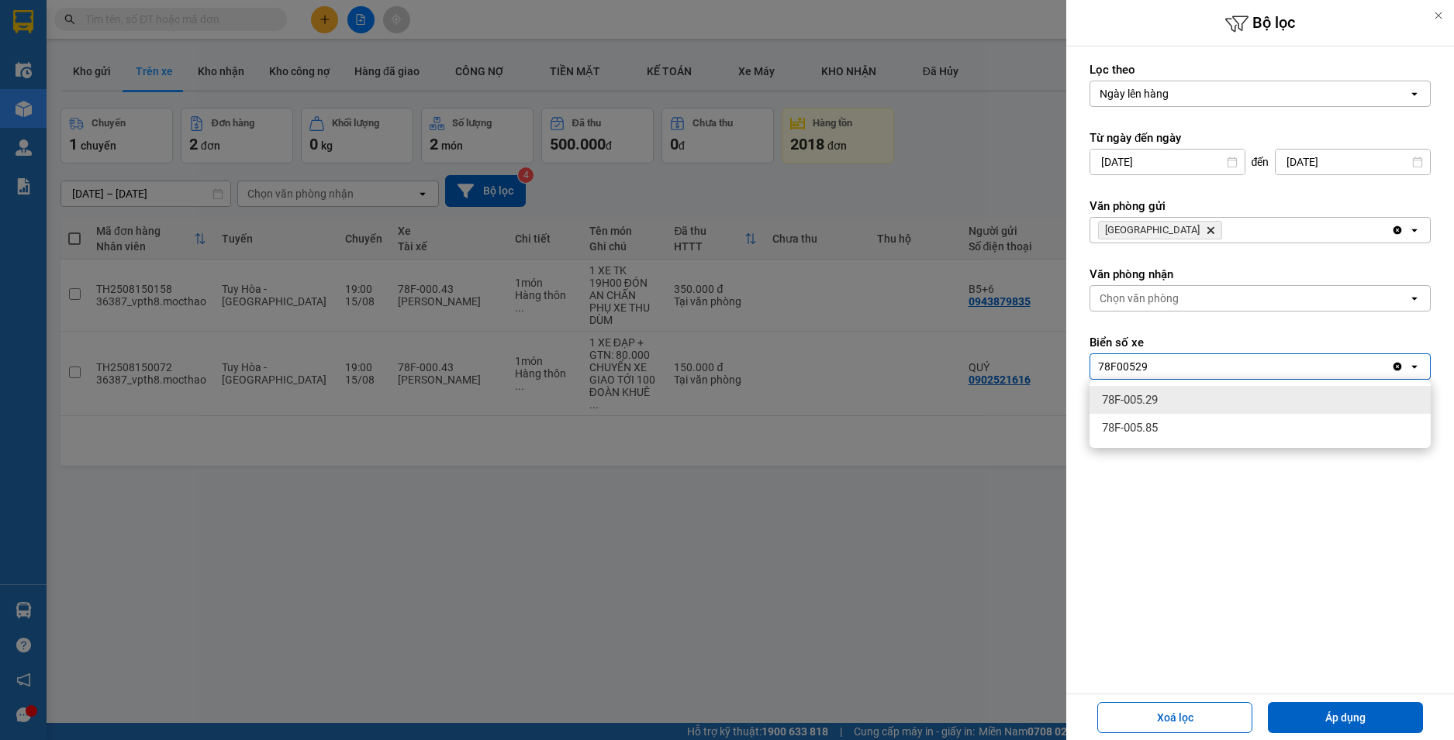
type input "78F00529"
click at [1157, 398] on span "78F-005.29" at bounding box center [1130, 400] width 56 height 16
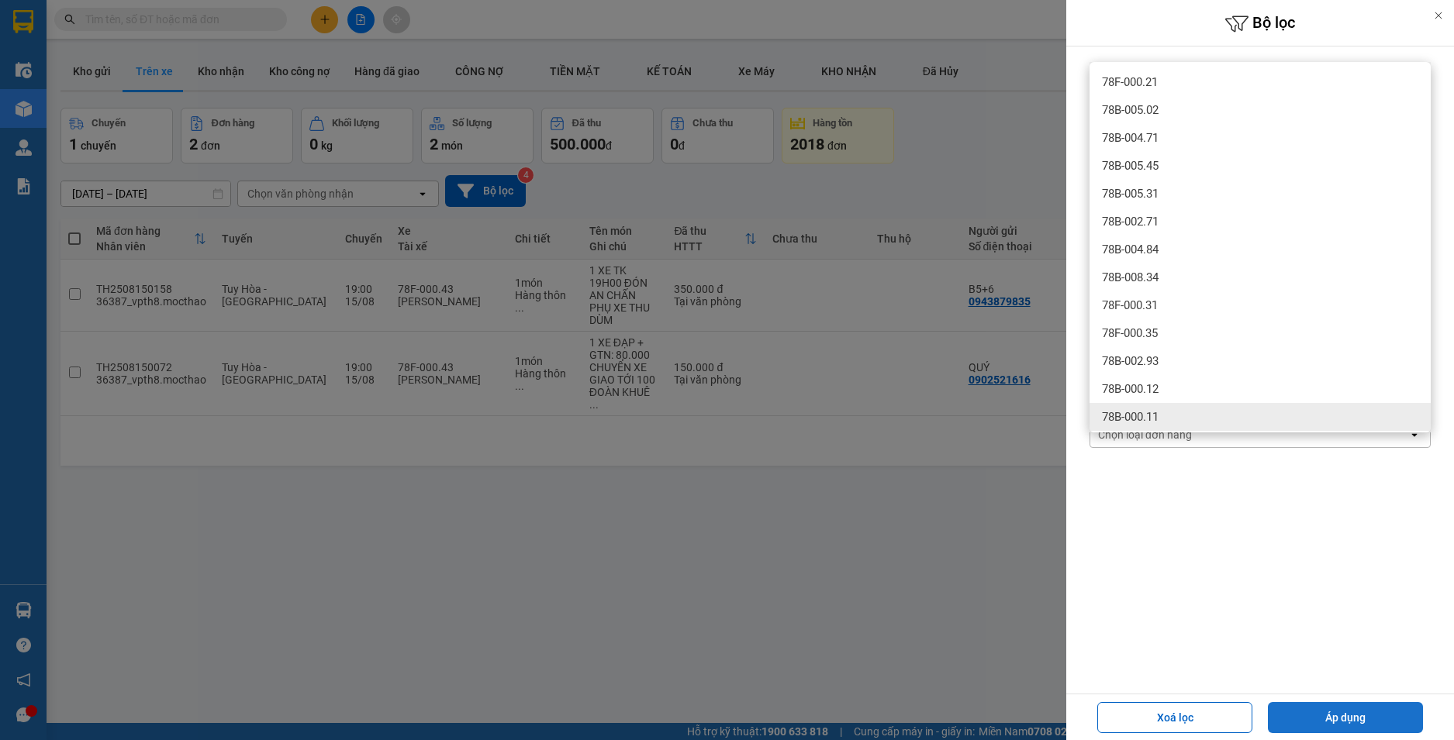
click at [1325, 723] on button "Áp dụng" at bounding box center [1345, 717] width 155 height 31
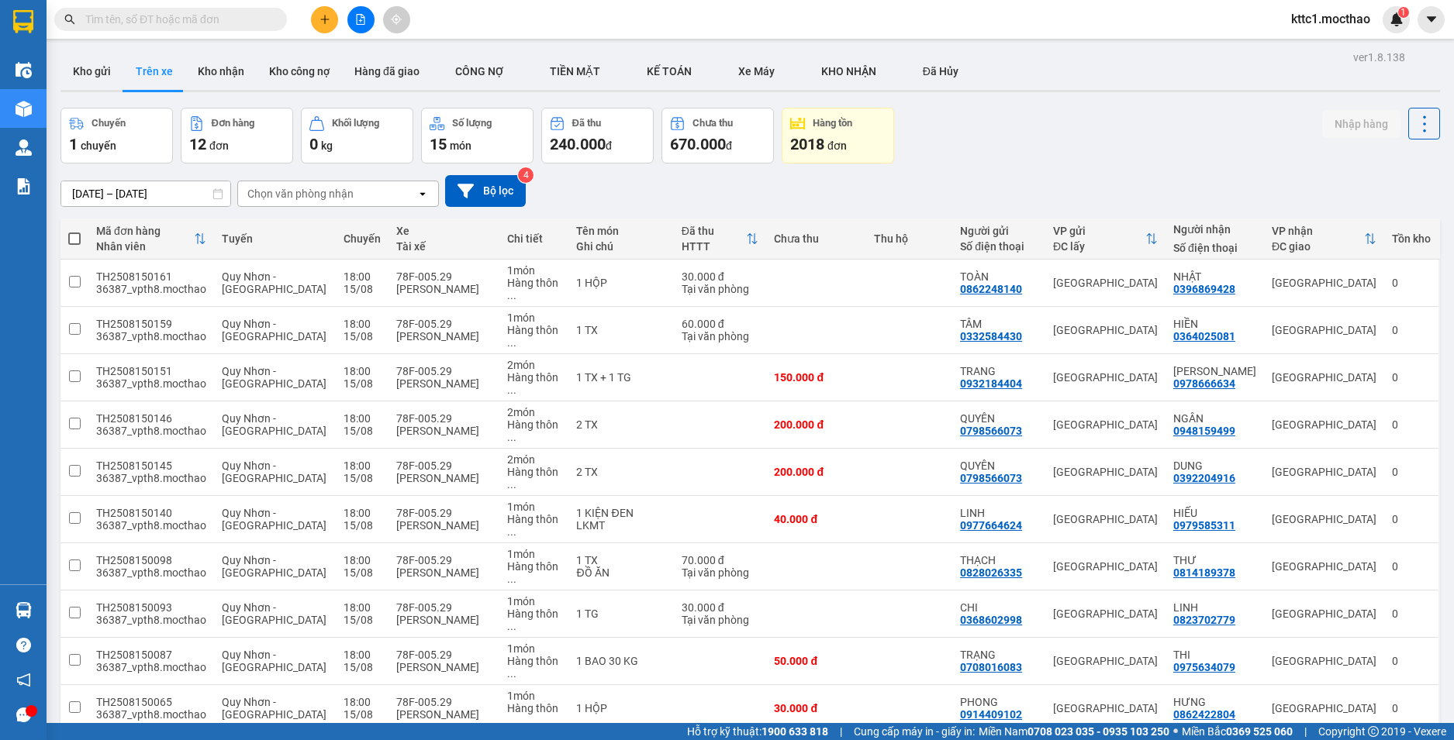
scroll to position [71, 0]
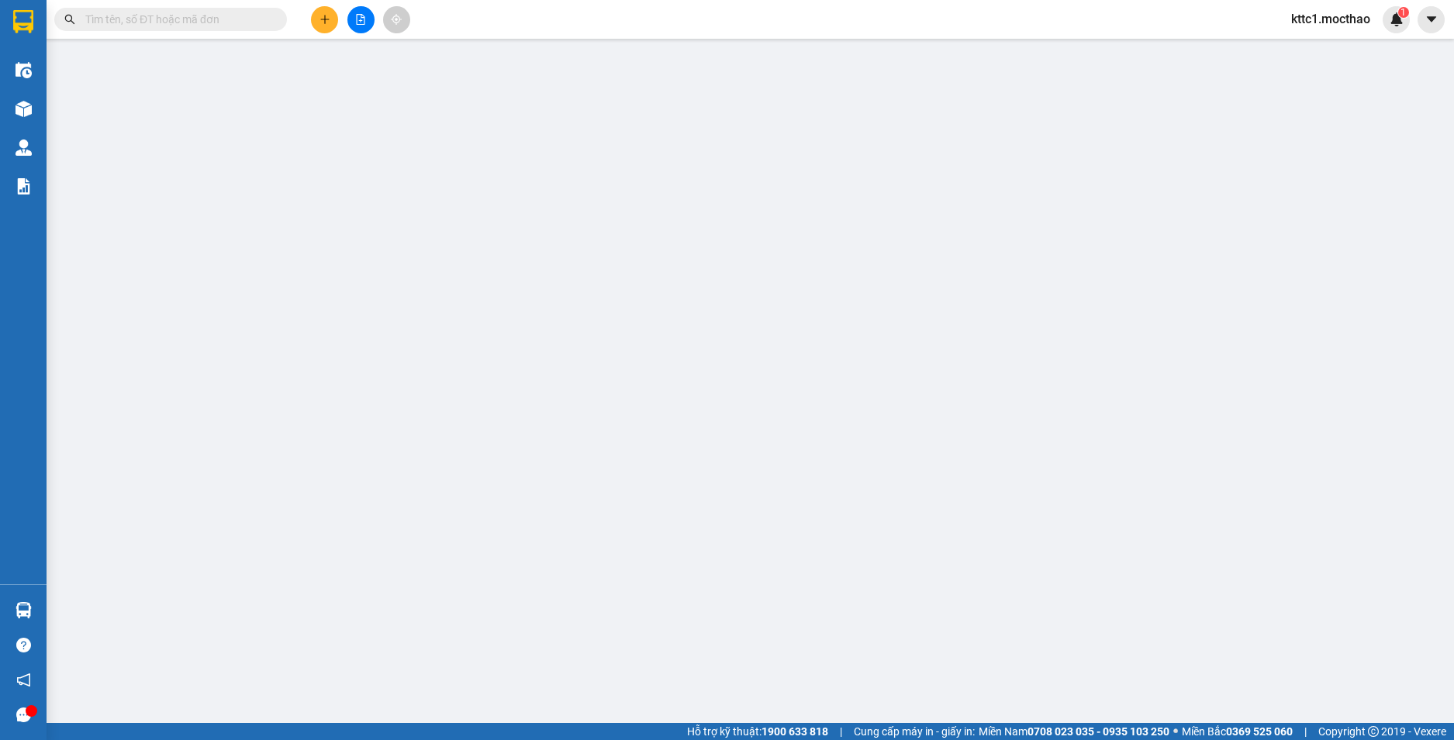
type input "0918166523"
type input "TRINH"
type input "0886405690"
type input "LIÊN TOÀN"
type input "1"
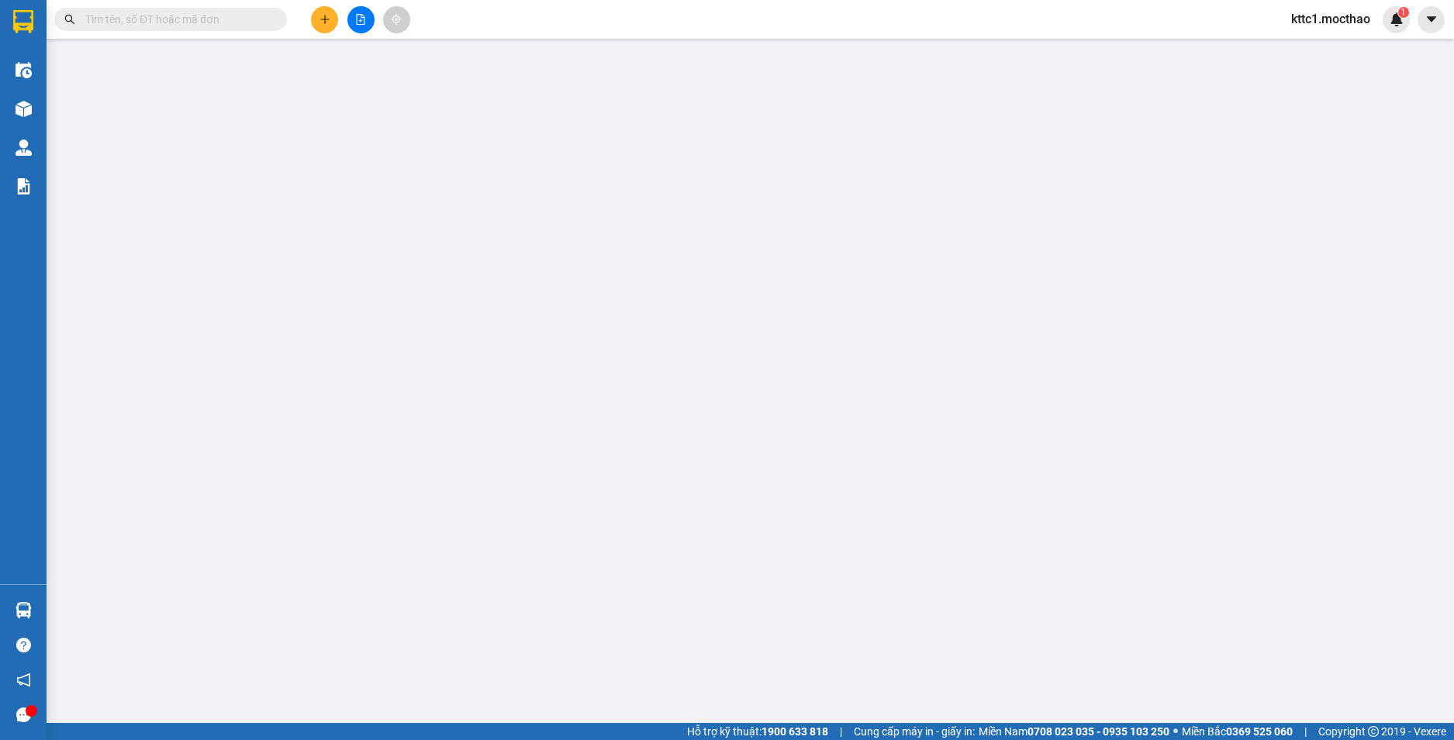
type input "30.000"
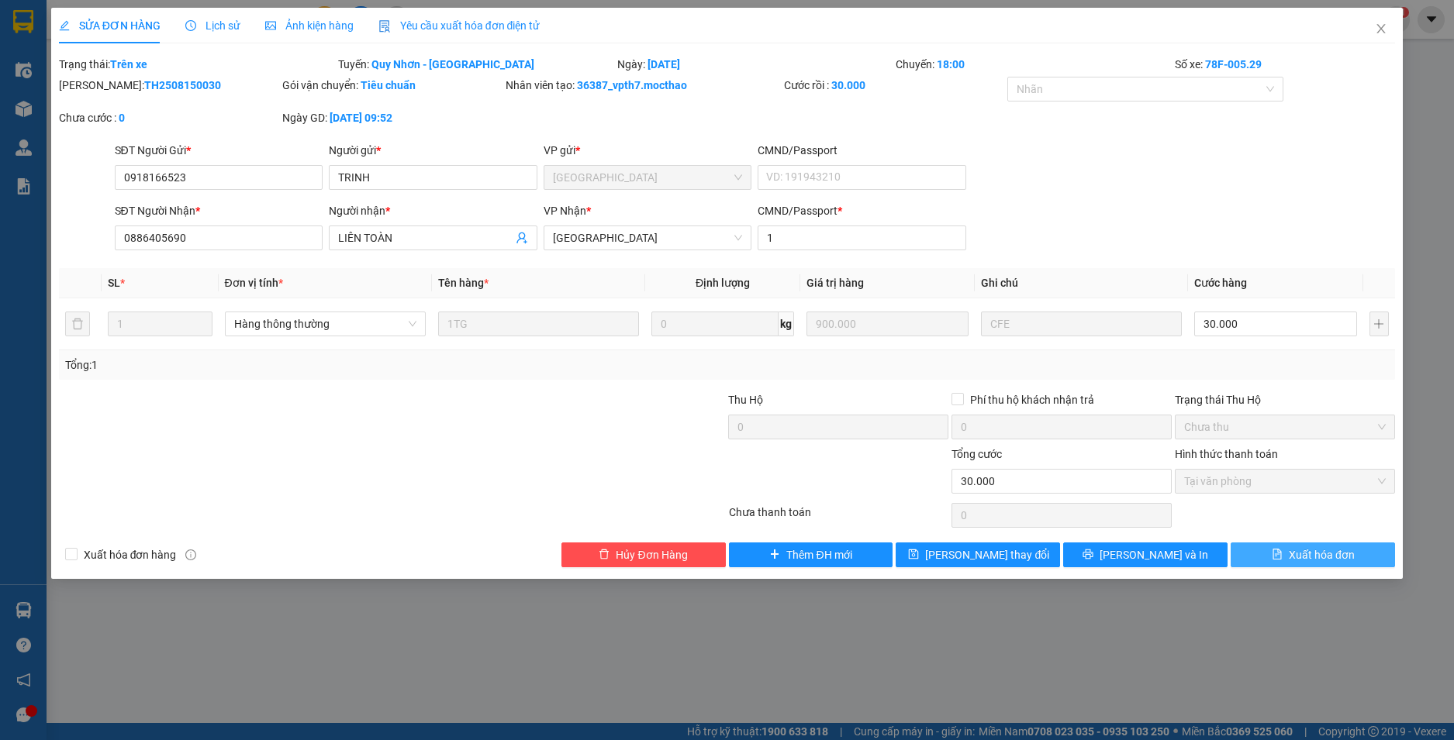
click at [1340, 556] on span "Xuất hóa đơn" at bounding box center [1321, 555] width 66 height 17
checkbox input "true"
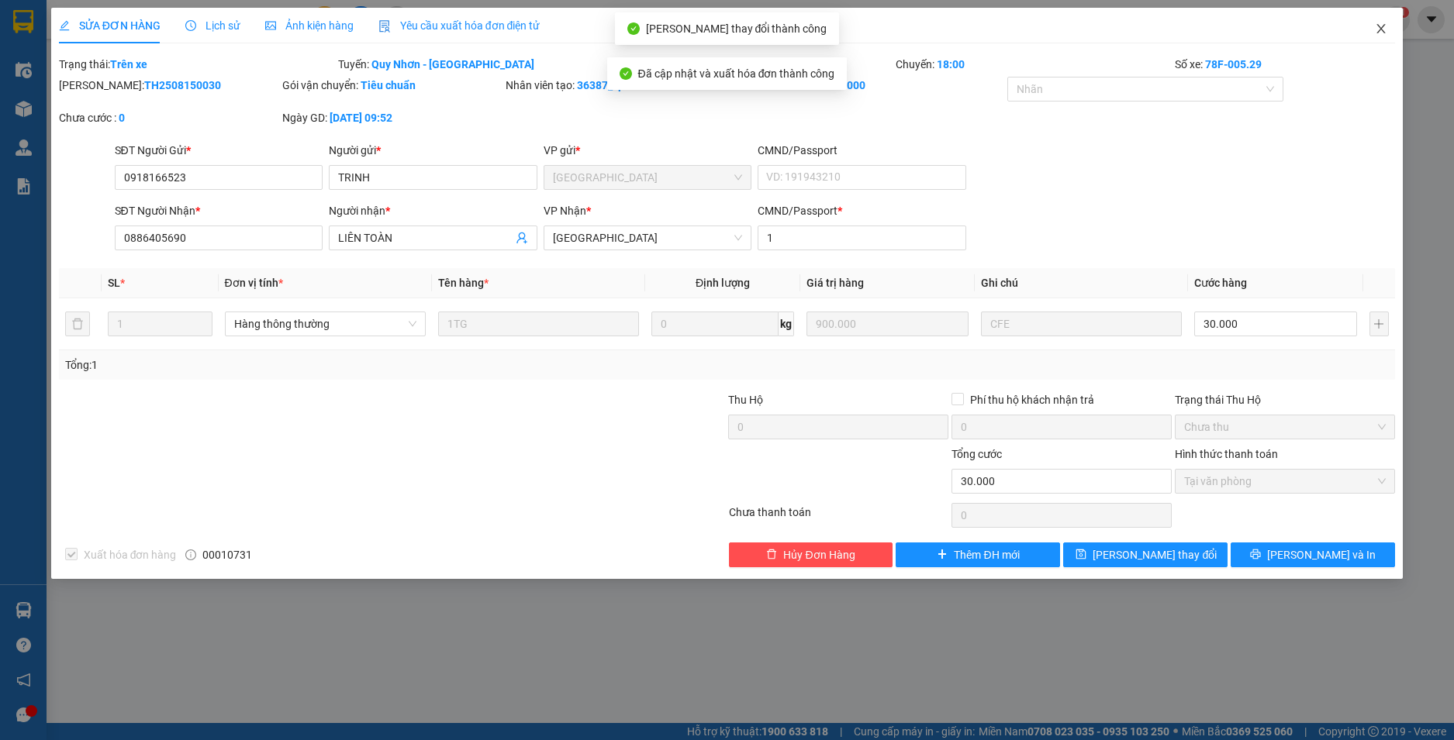
click at [1381, 25] on icon "close" at bounding box center [1380, 28] width 12 height 12
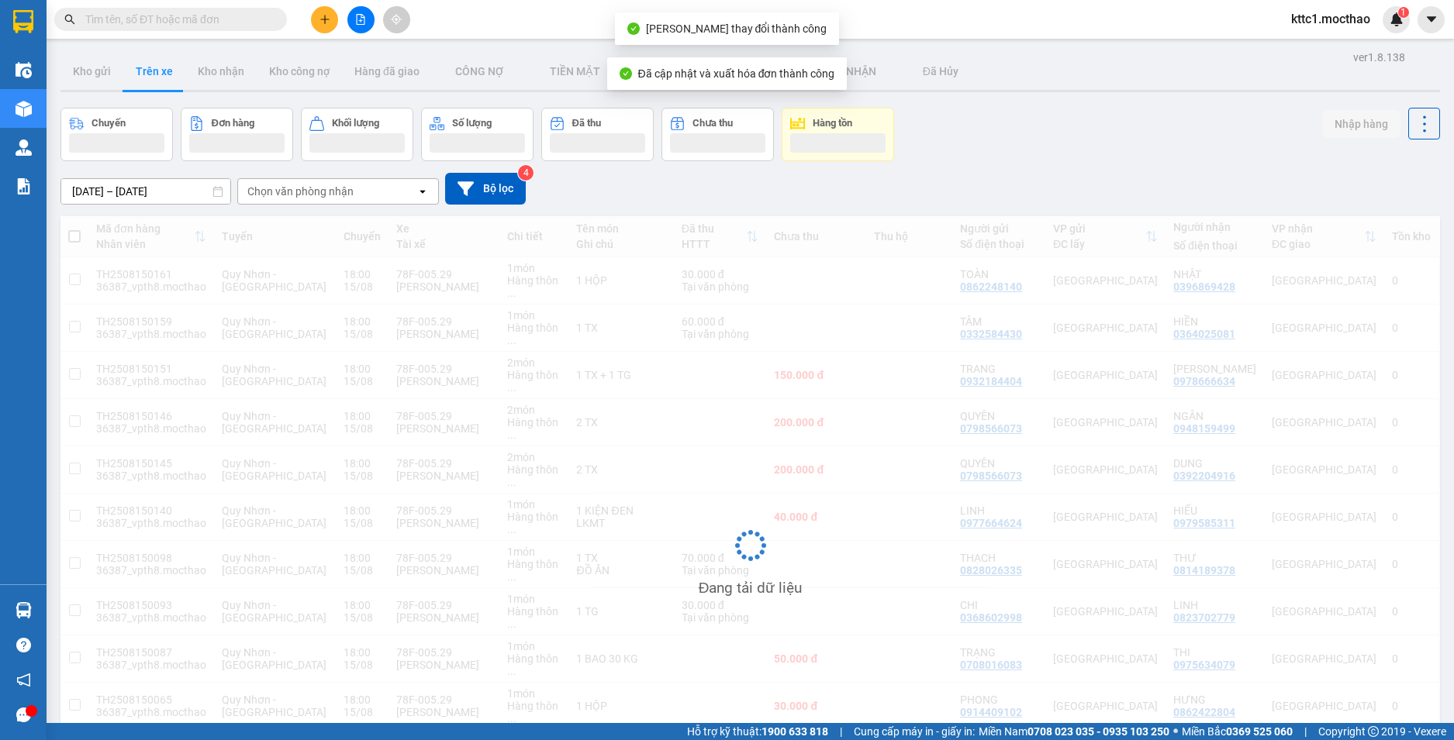
scroll to position [71, 0]
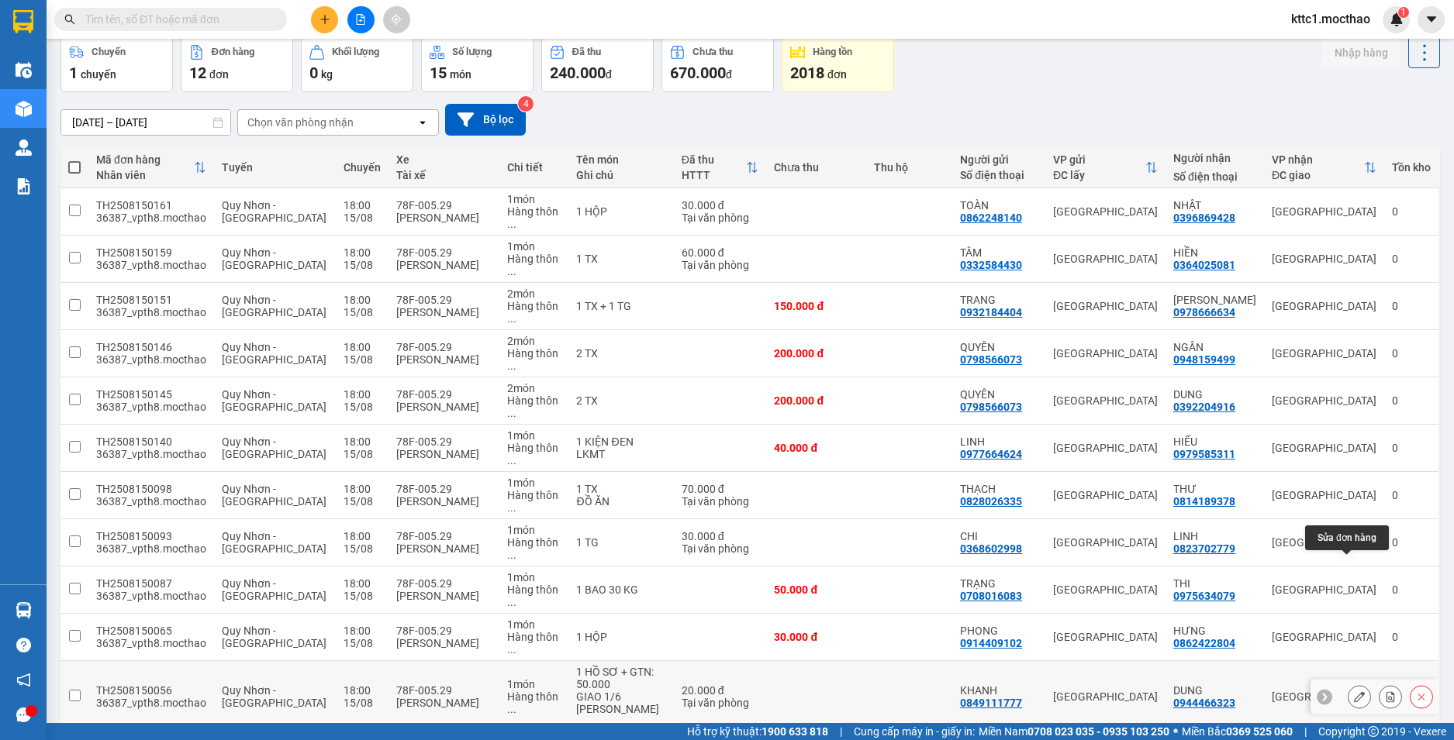
click at [1354, 692] on icon at bounding box center [1359, 697] width 11 height 11
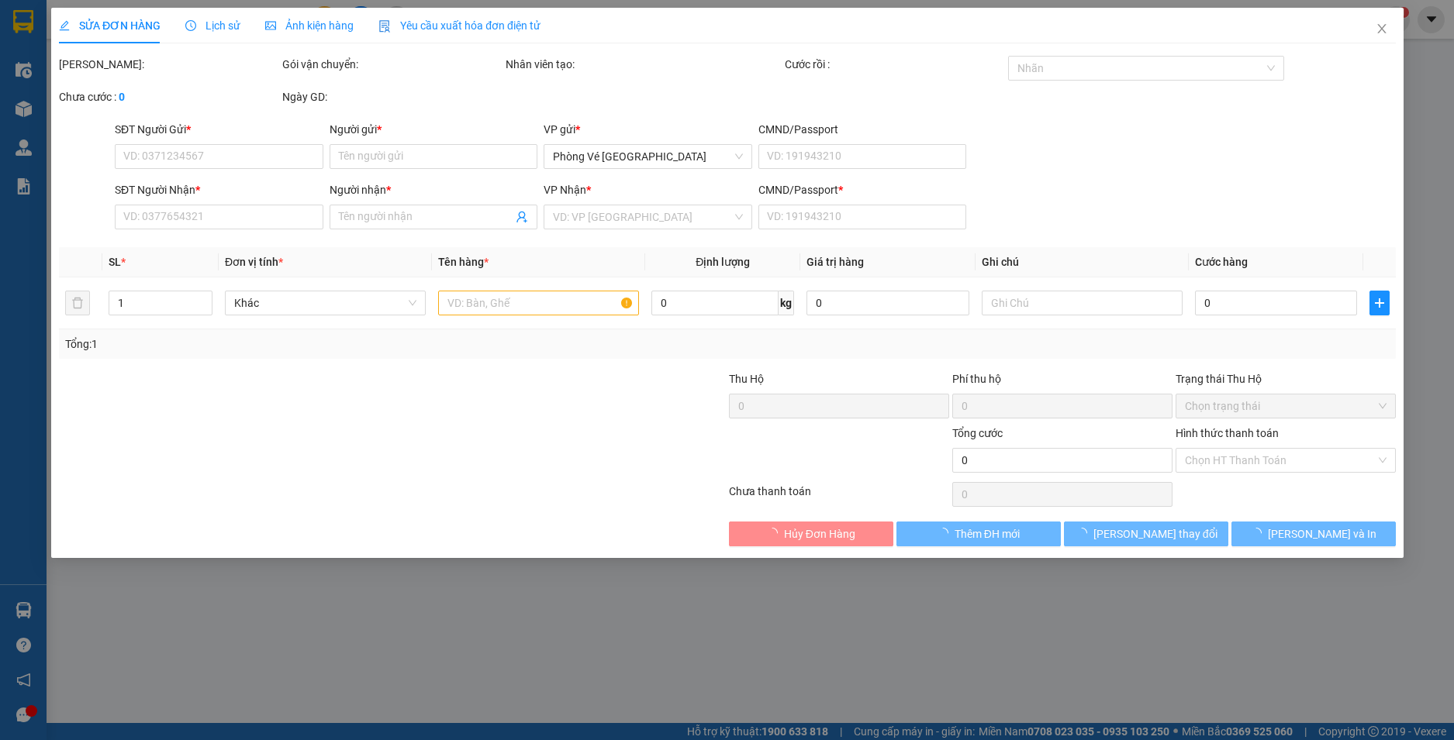
type input "0849111777"
type input "KHANH"
type input "0944466323"
type input "DUNG"
type input "1"
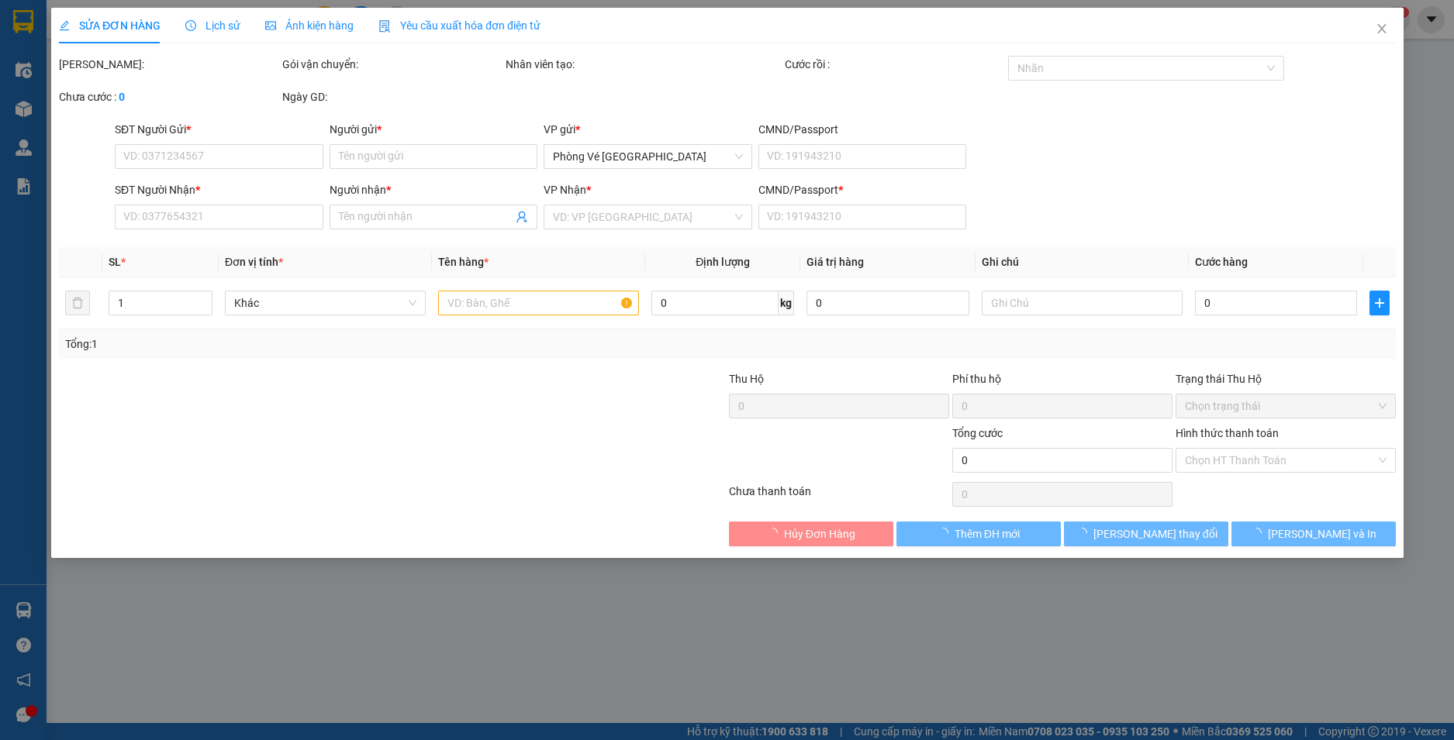
type input "20.000"
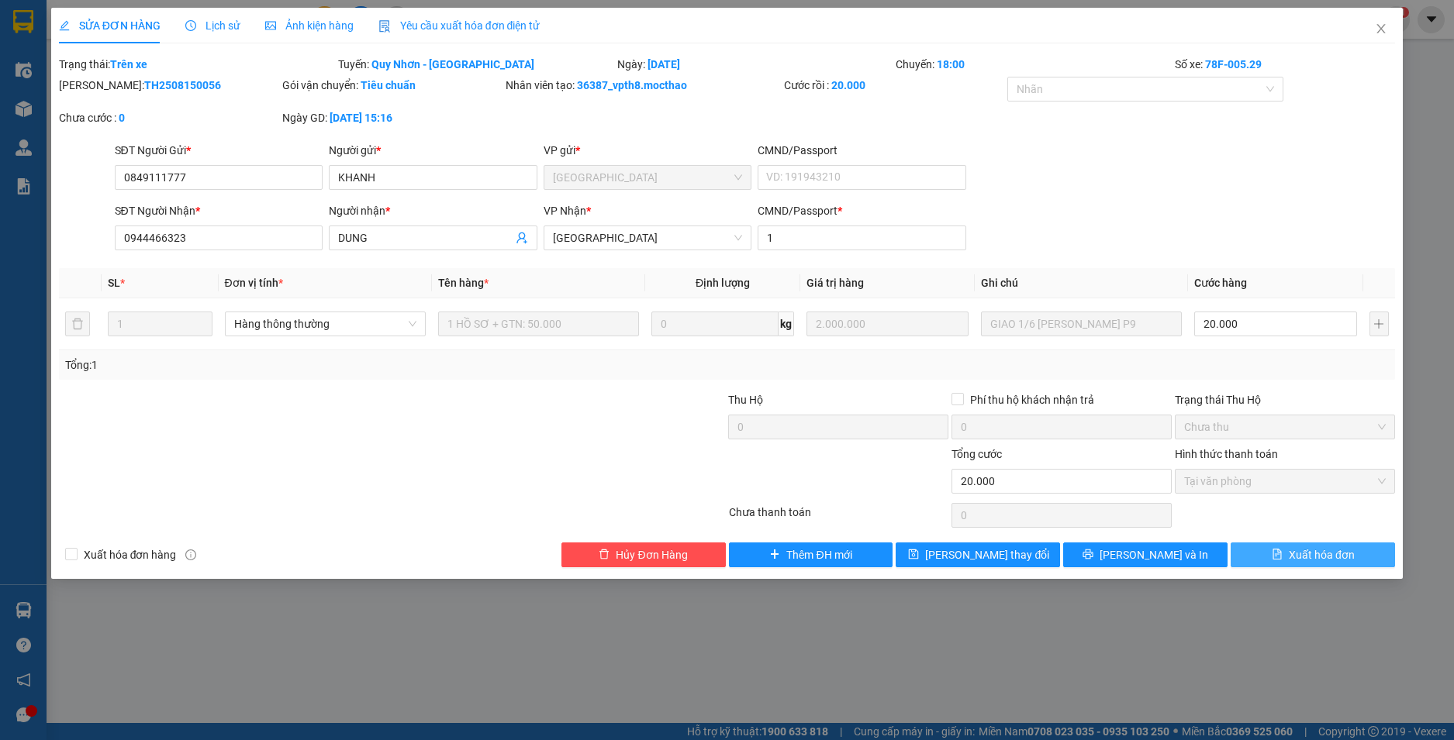
click at [1345, 554] on span "Xuất hóa đơn" at bounding box center [1321, 555] width 66 height 17
checkbox input "true"
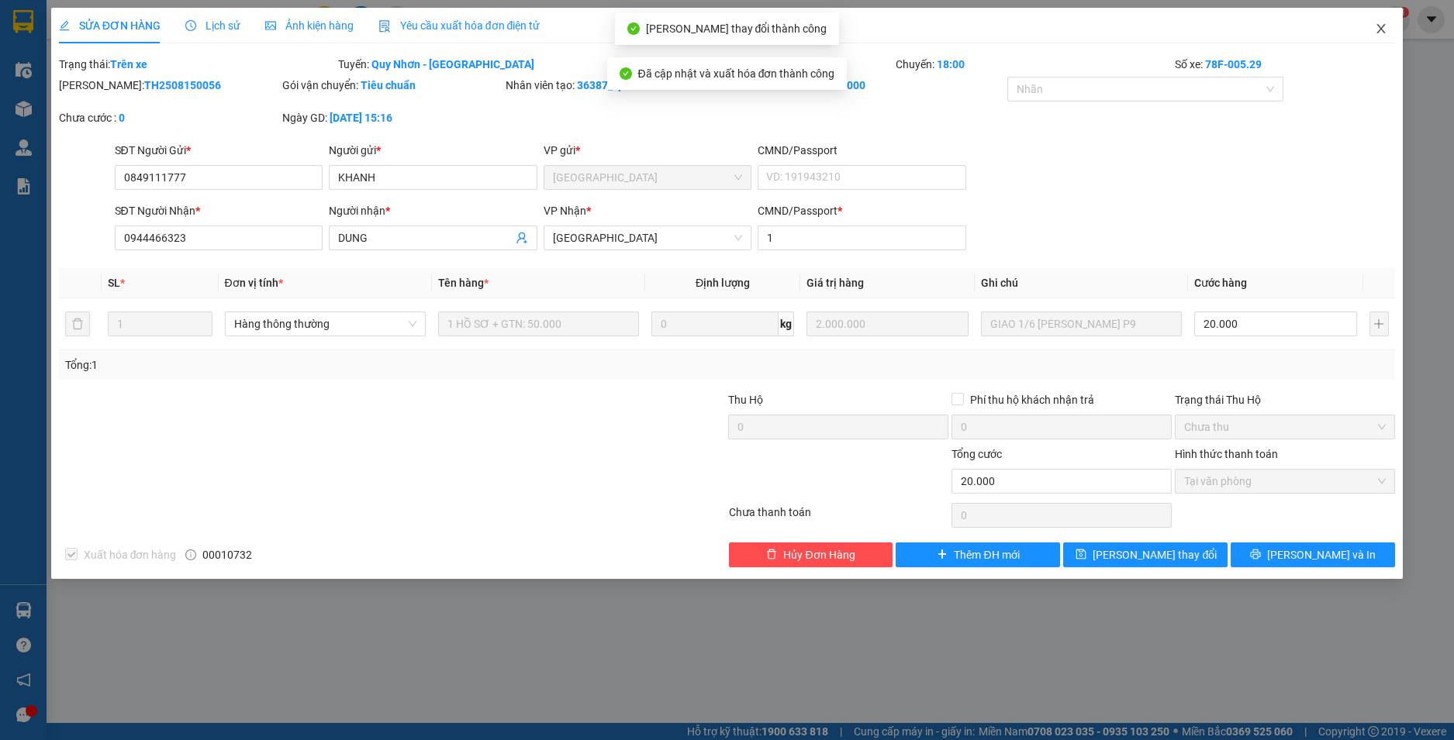
click at [1377, 31] on icon "close" at bounding box center [1380, 28] width 12 height 12
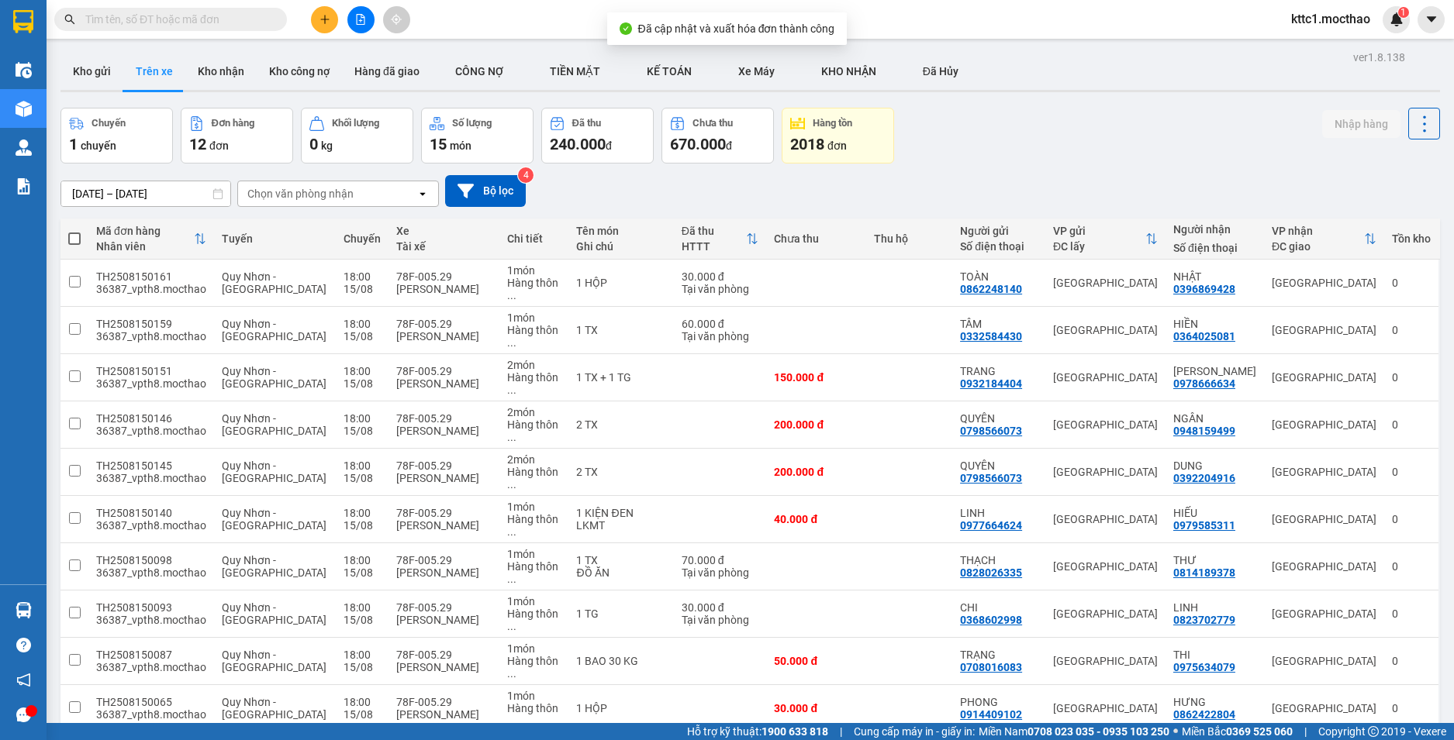
scroll to position [71, 0]
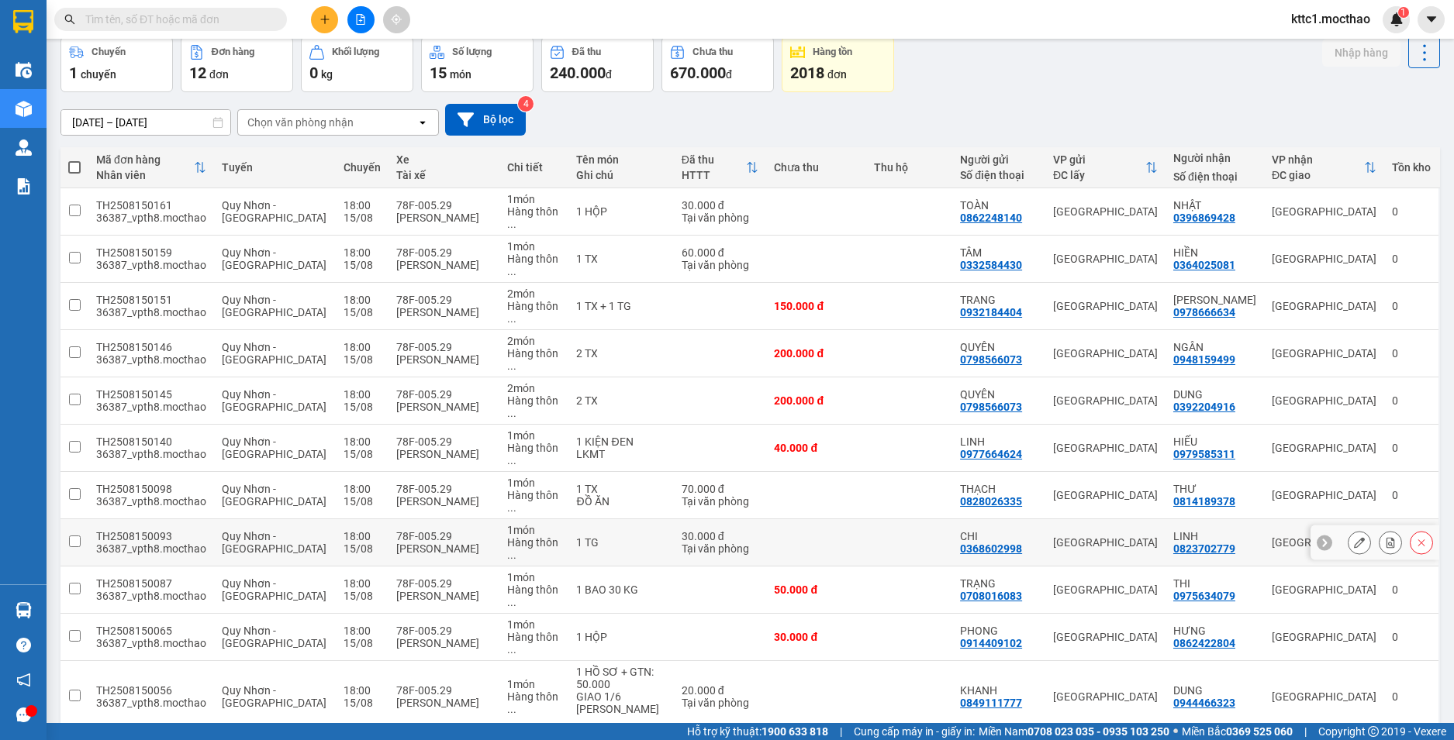
click at [1352, 529] on button at bounding box center [1359, 542] width 22 height 27
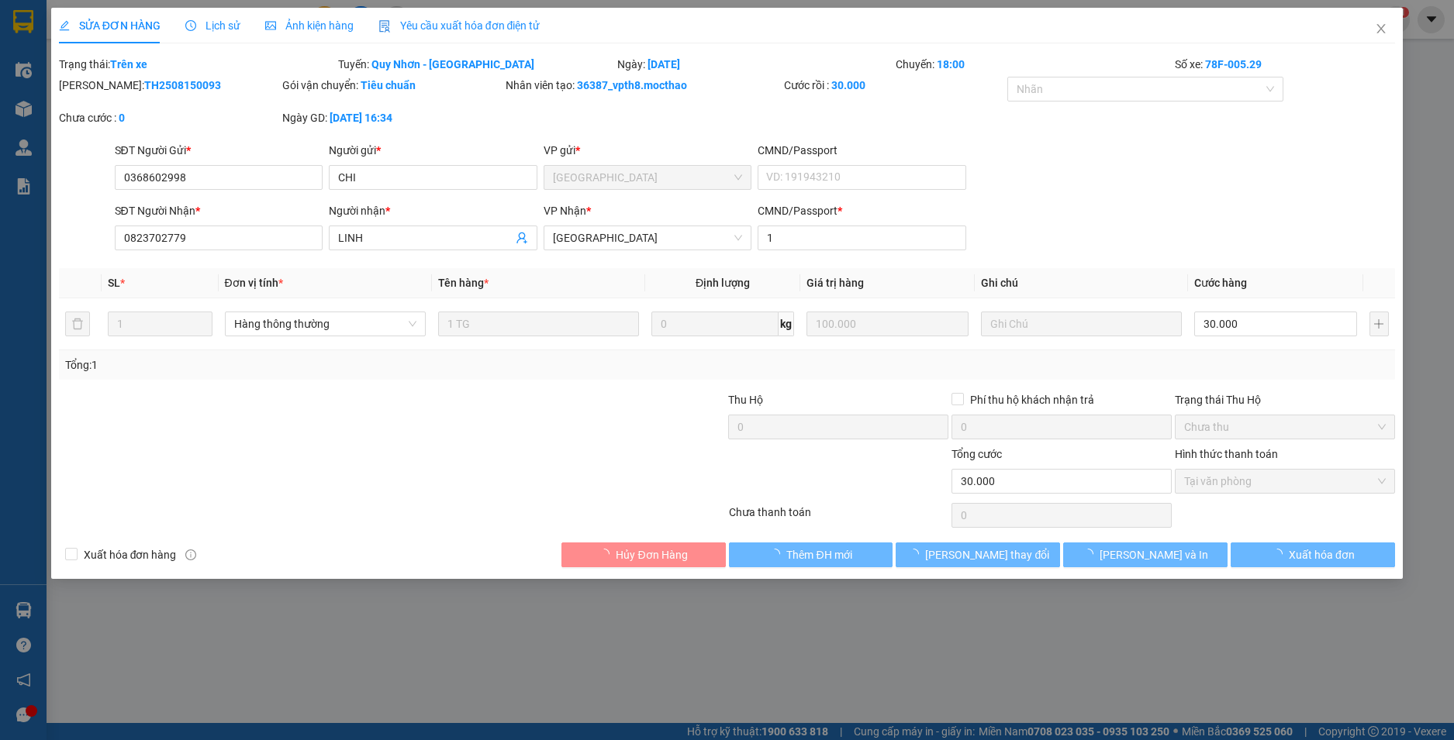
type input "0368602998"
type input "CHI"
type input "0823702779"
type input "LINH"
type input "1"
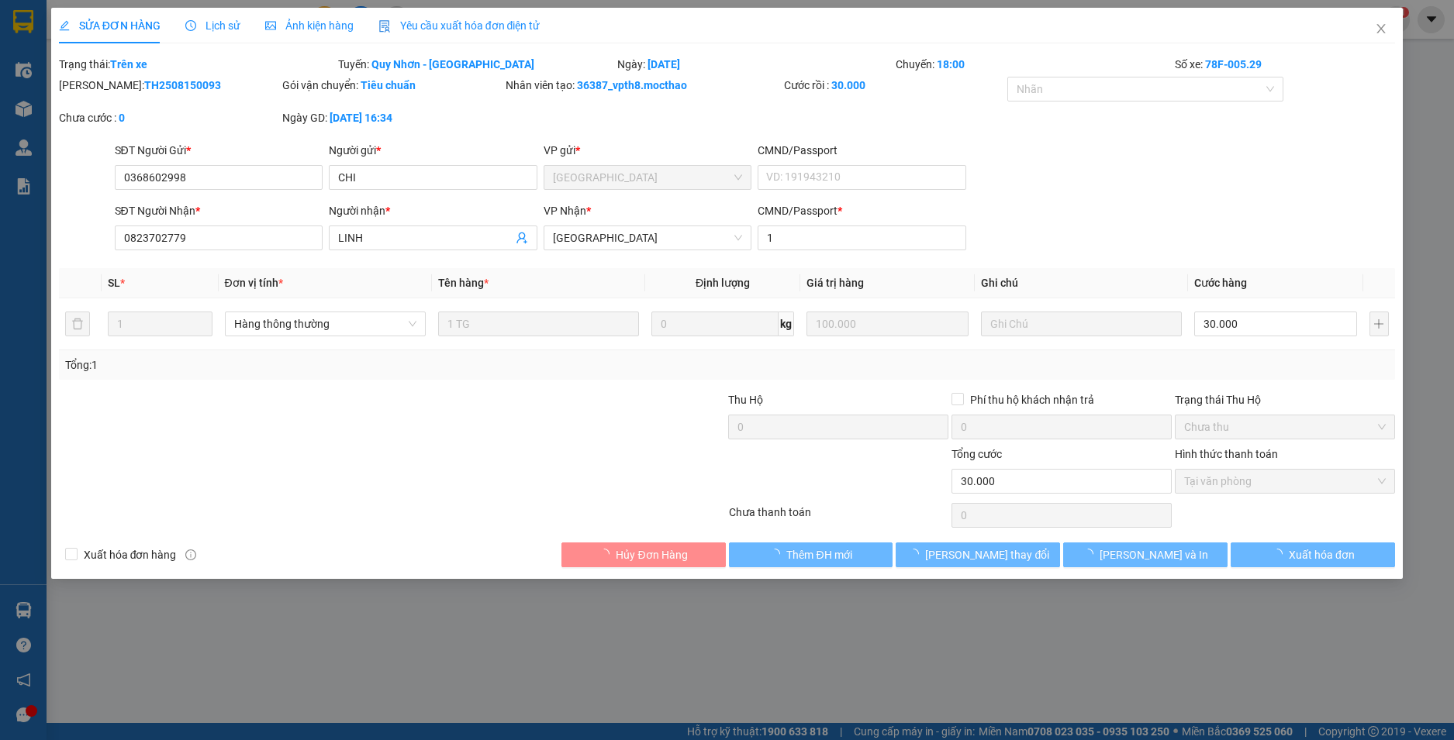
type input "30.000"
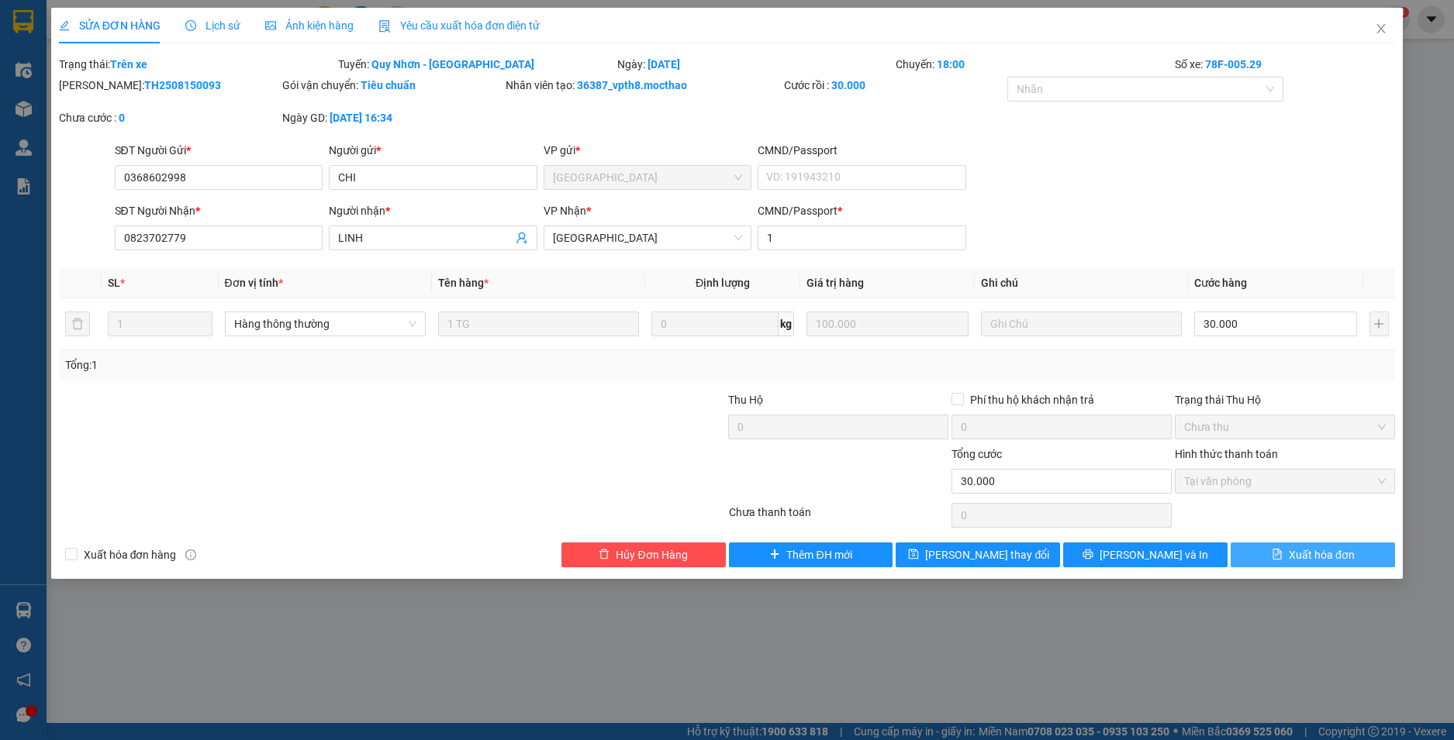
click at [1337, 563] on span "Xuất hóa đơn" at bounding box center [1321, 555] width 66 height 17
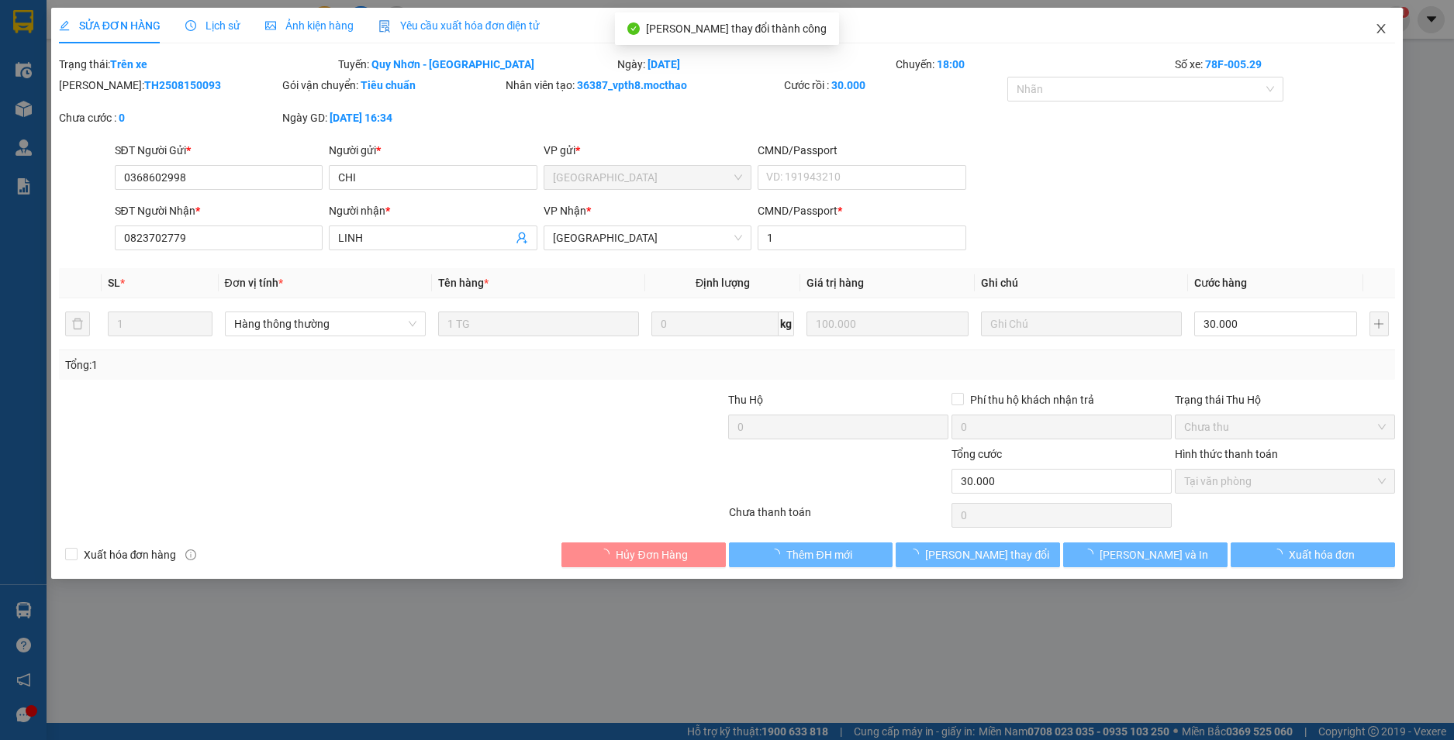
checkbox input "true"
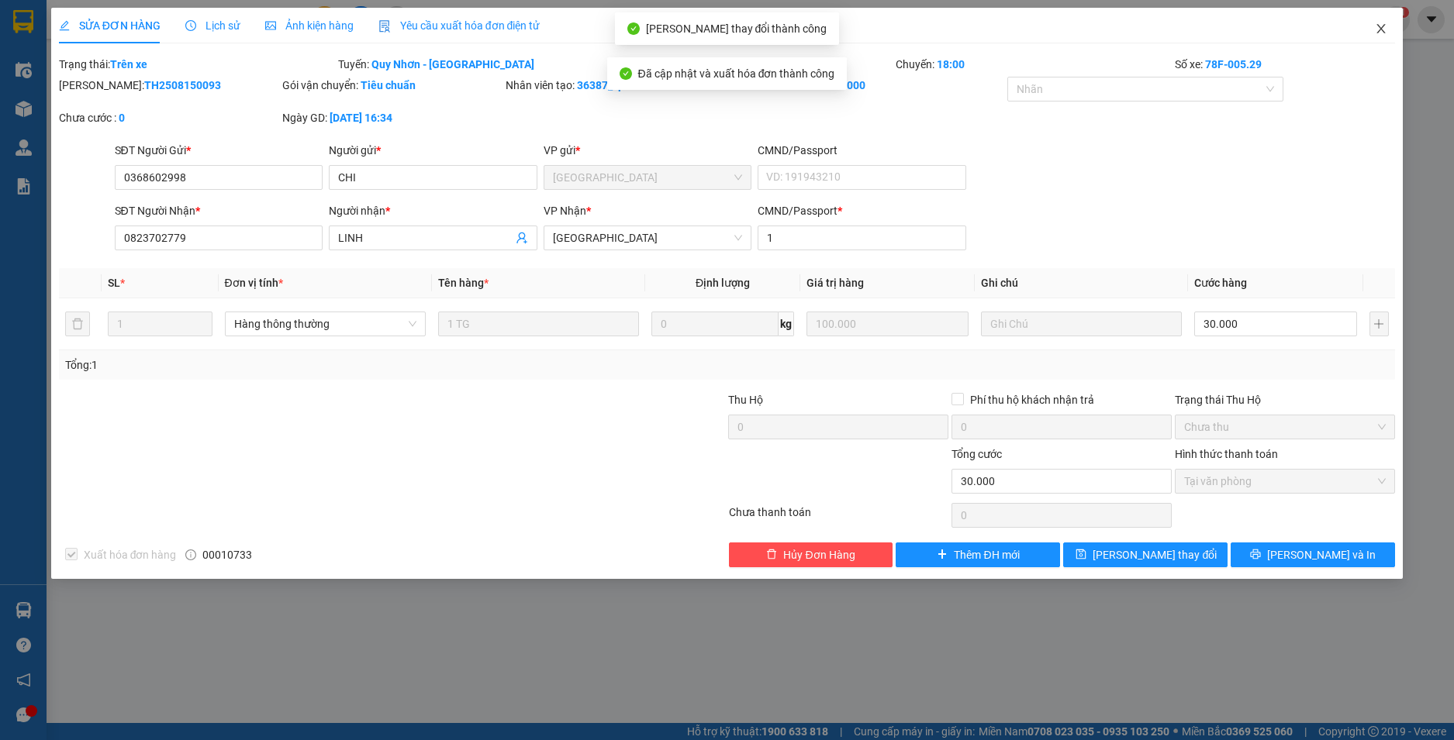
click at [1381, 32] on icon "close" at bounding box center [1380, 28] width 12 height 12
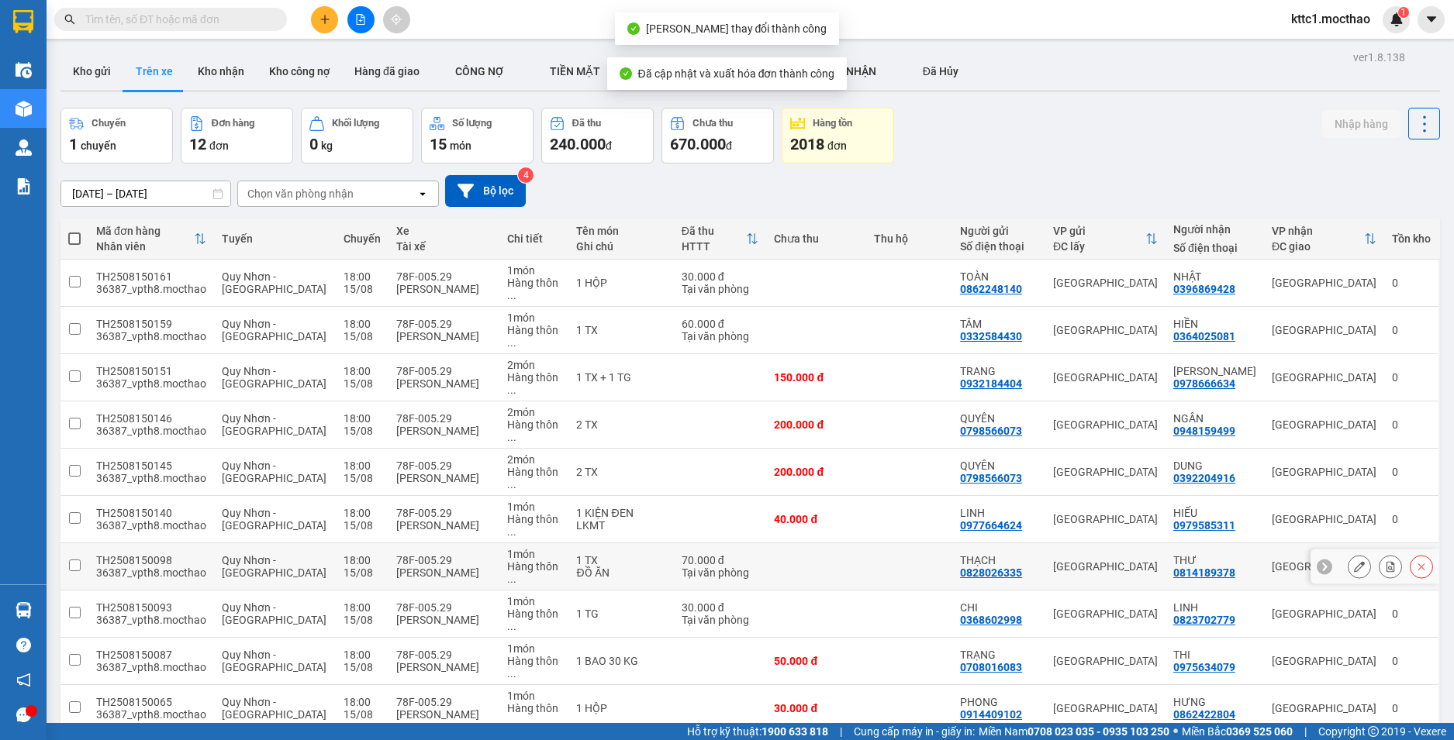
scroll to position [71, 0]
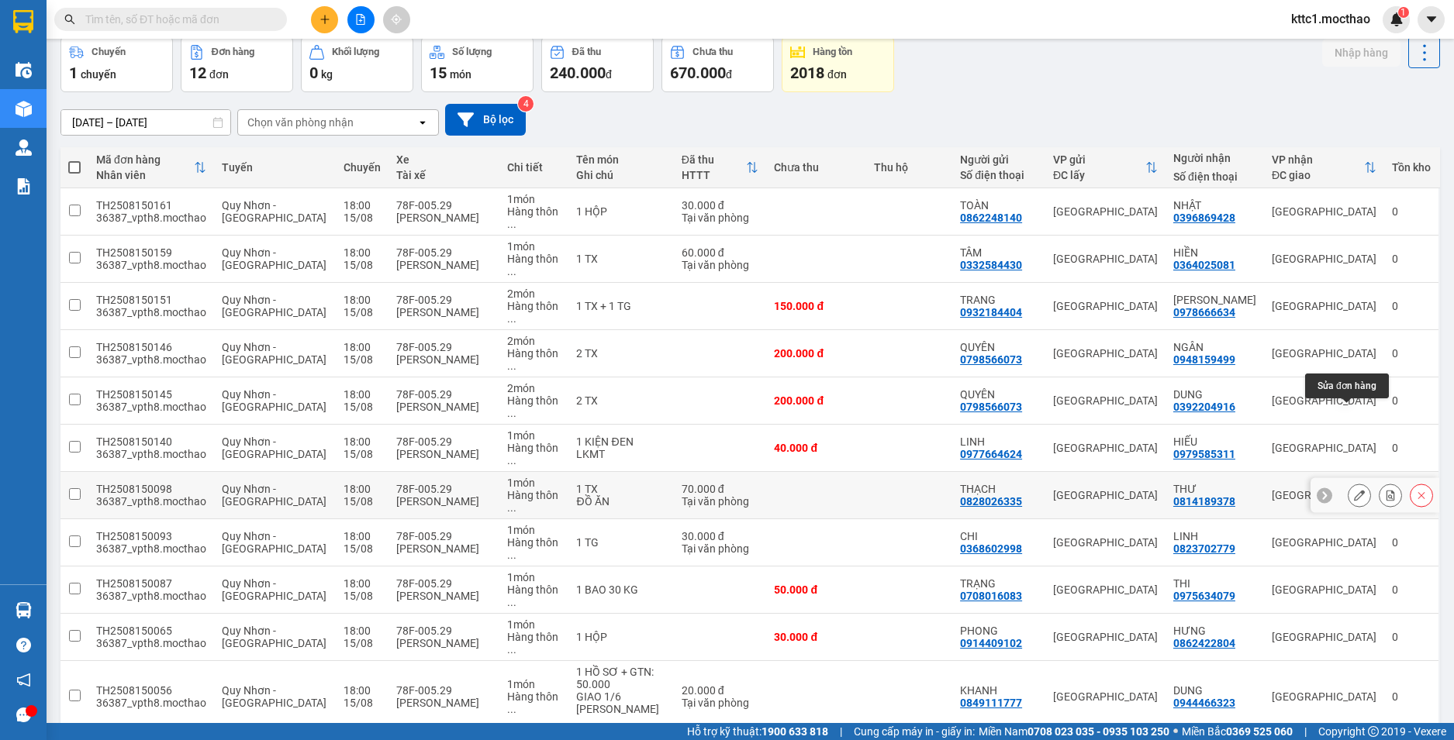
click at [1354, 490] on icon at bounding box center [1359, 495] width 11 height 11
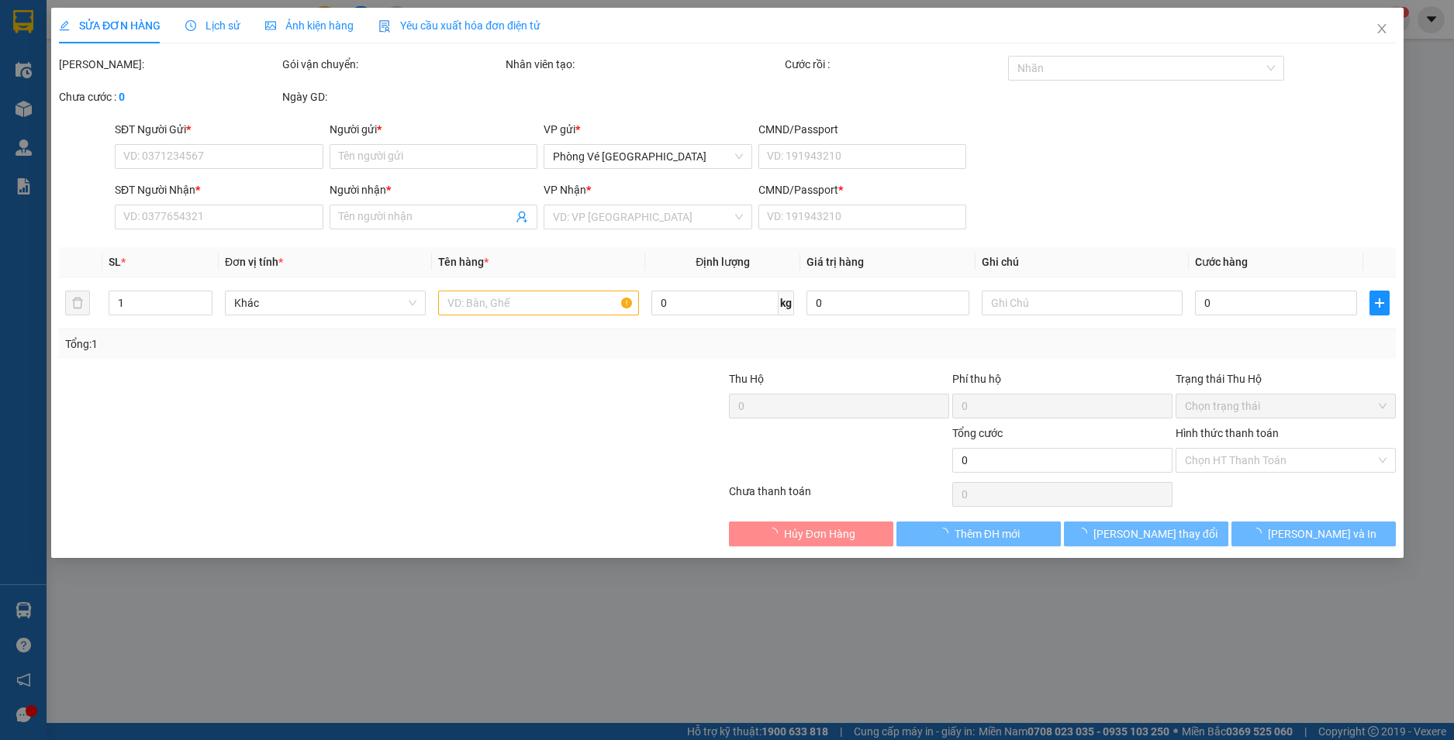
type input "0828026335"
type input "THẠCH"
type input "0814189378"
type input "THƯ"
type input "1"
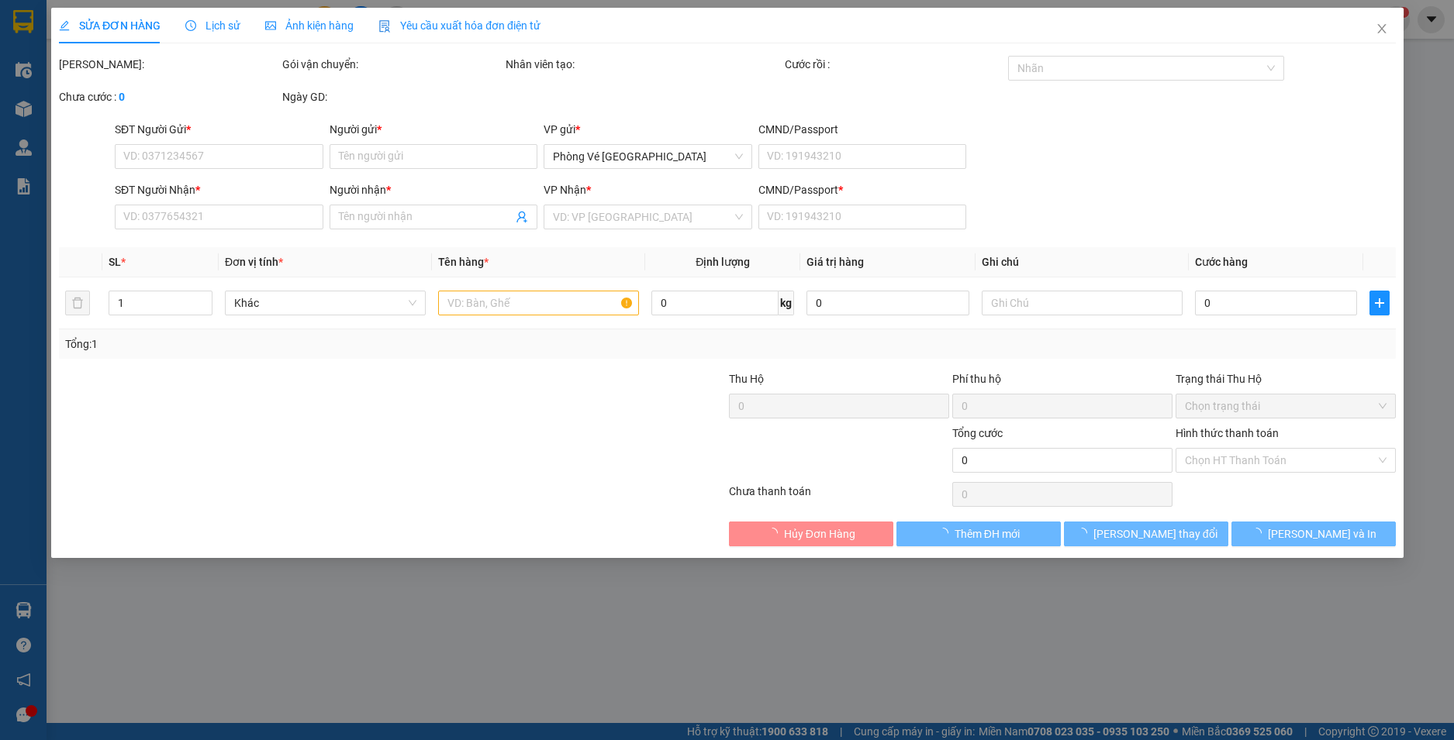
type input "70.000"
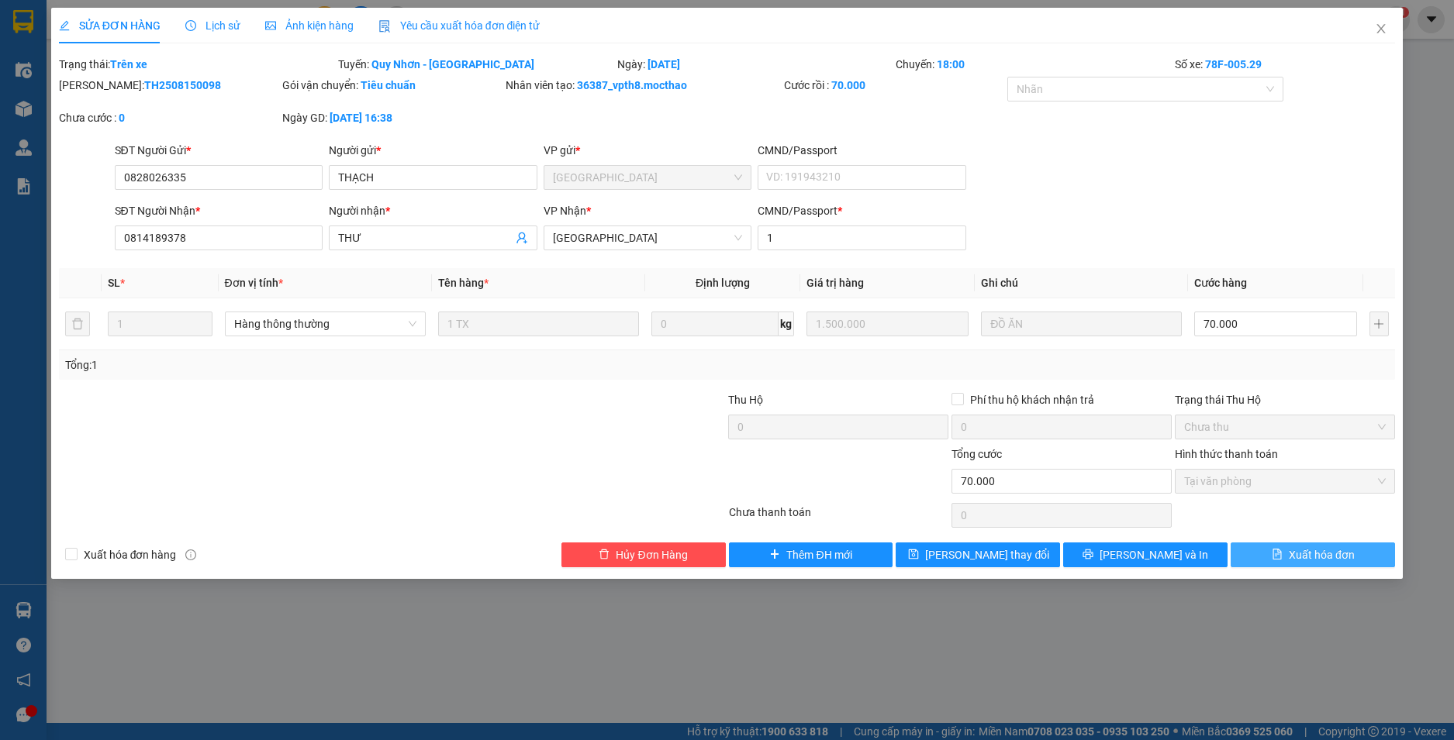
click at [1333, 550] on span "Xuất hóa đơn" at bounding box center [1321, 555] width 66 height 17
checkbox input "true"
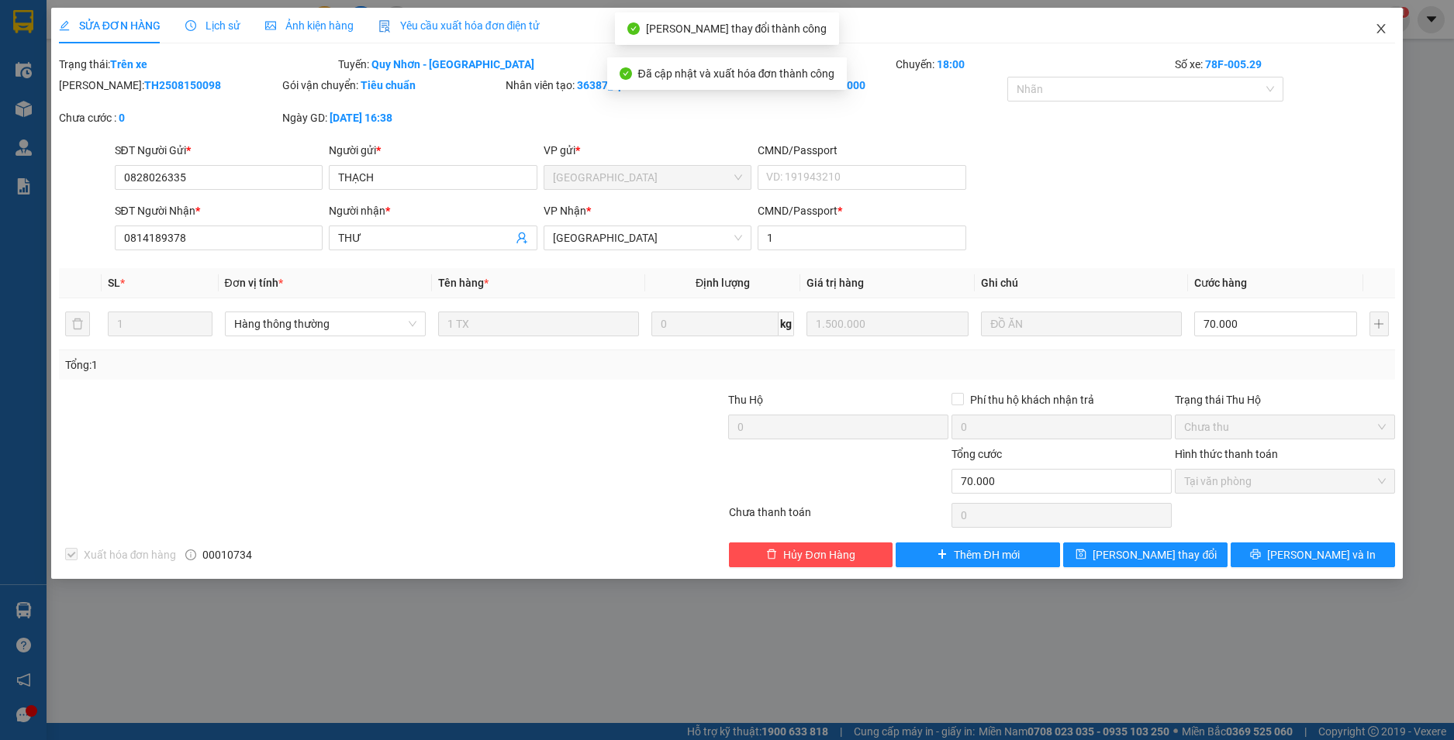
click at [1382, 30] on icon "close" at bounding box center [1381, 28] width 9 height 9
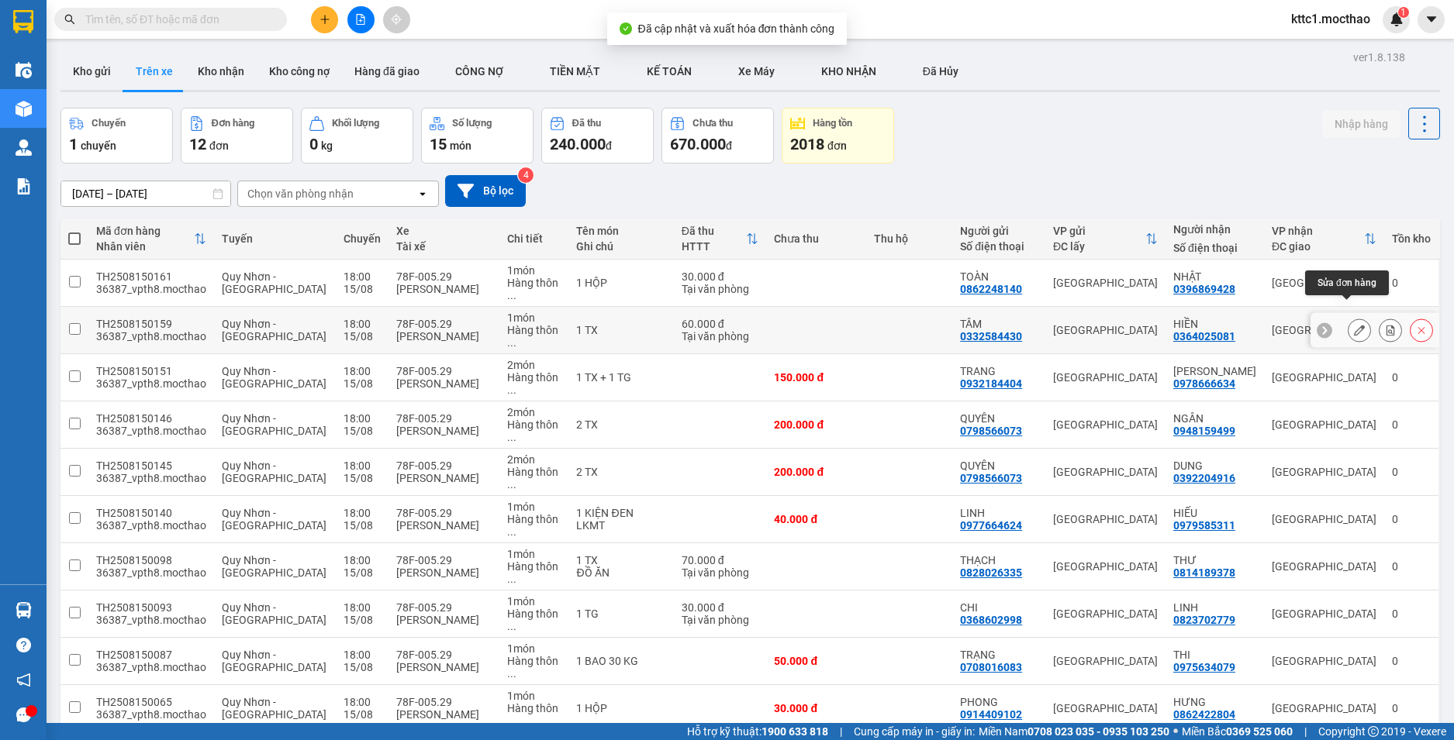
click at [1354, 325] on icon at bounding box center [1359, 330] width 11 height 11
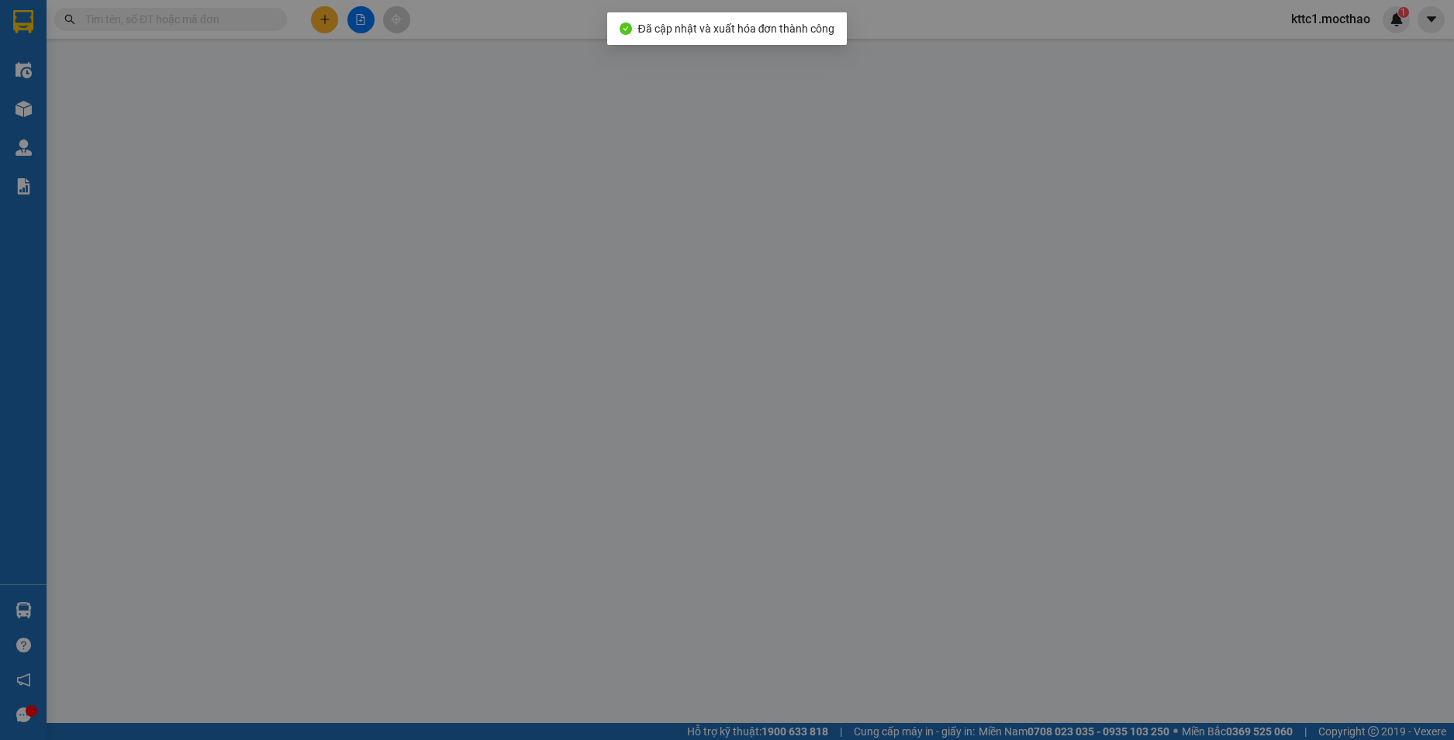
type input "0332584430"
type input "TÂM"
type input "0364025081"
type input "HIỀN"
type input "1"
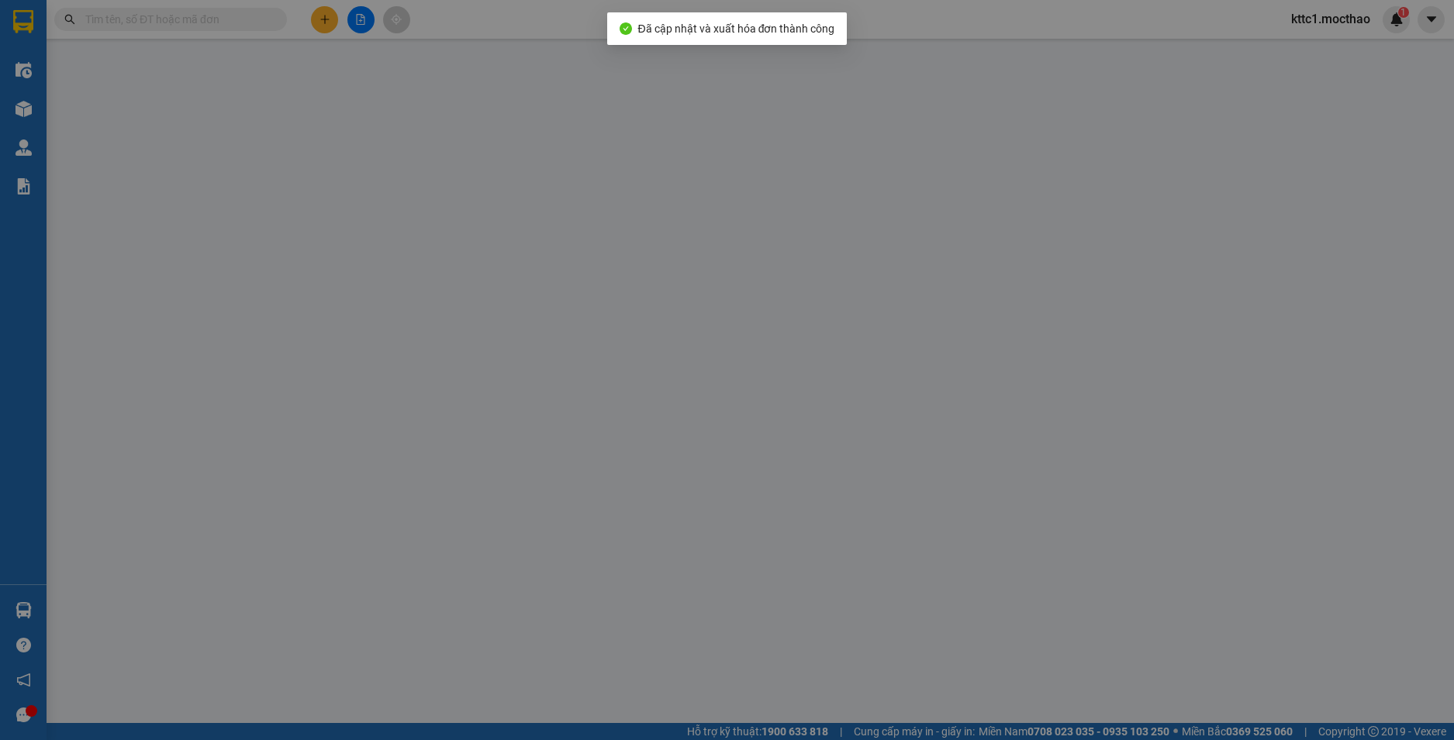
type input "60.000"
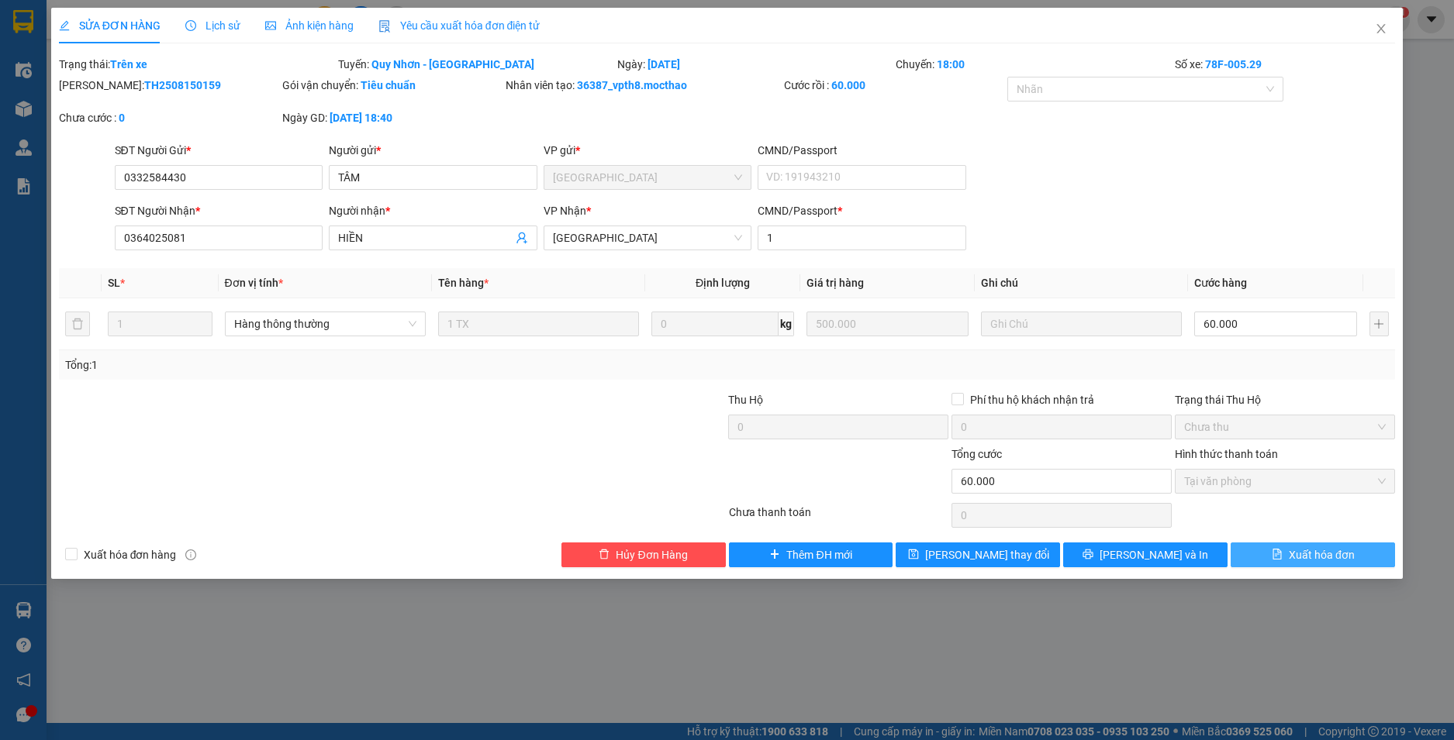
click at [1308, 550] on span "Xuất hóa đơn" at bounding box center [1321, 555] width 66 height 17
checkbox input "true"
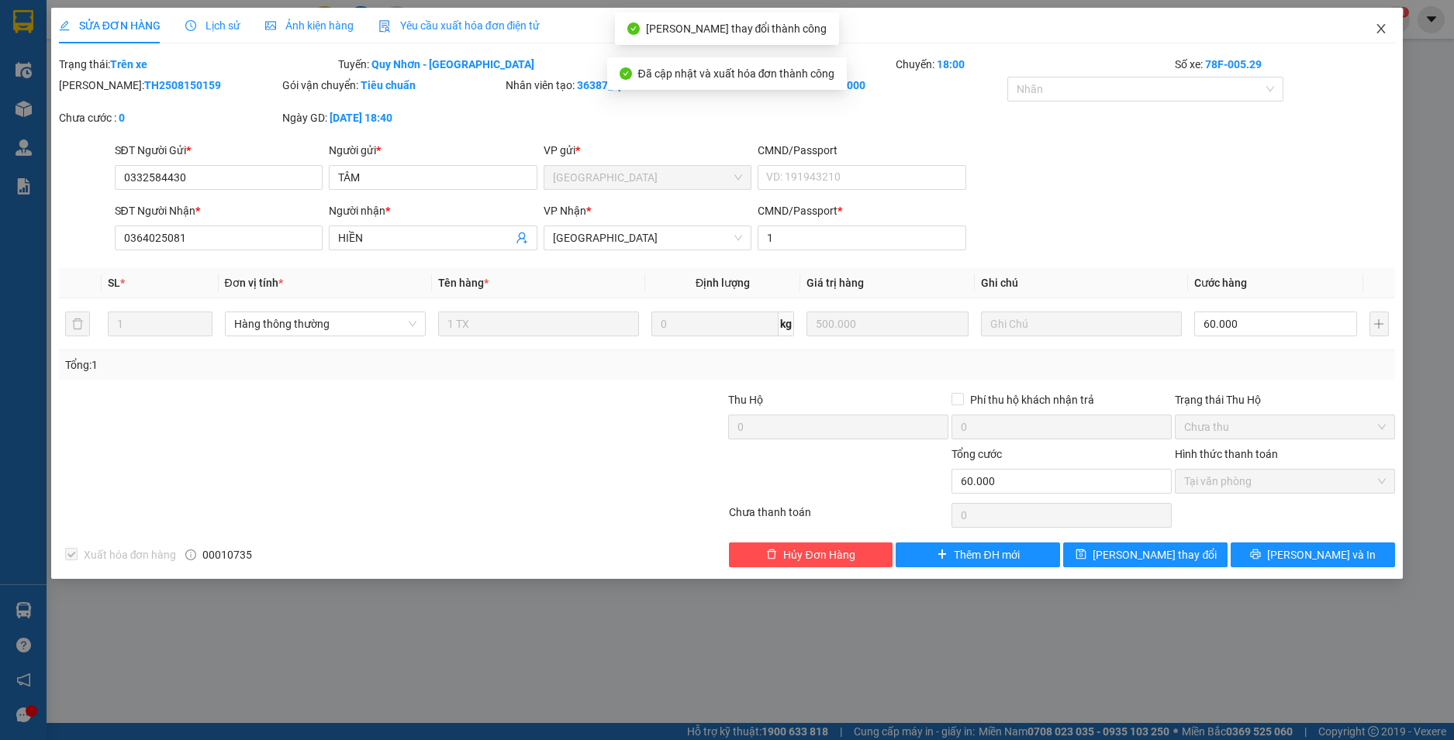
click at [1384, 30] on icon "close" at bounding box center [1380, 28] width 12 height 12
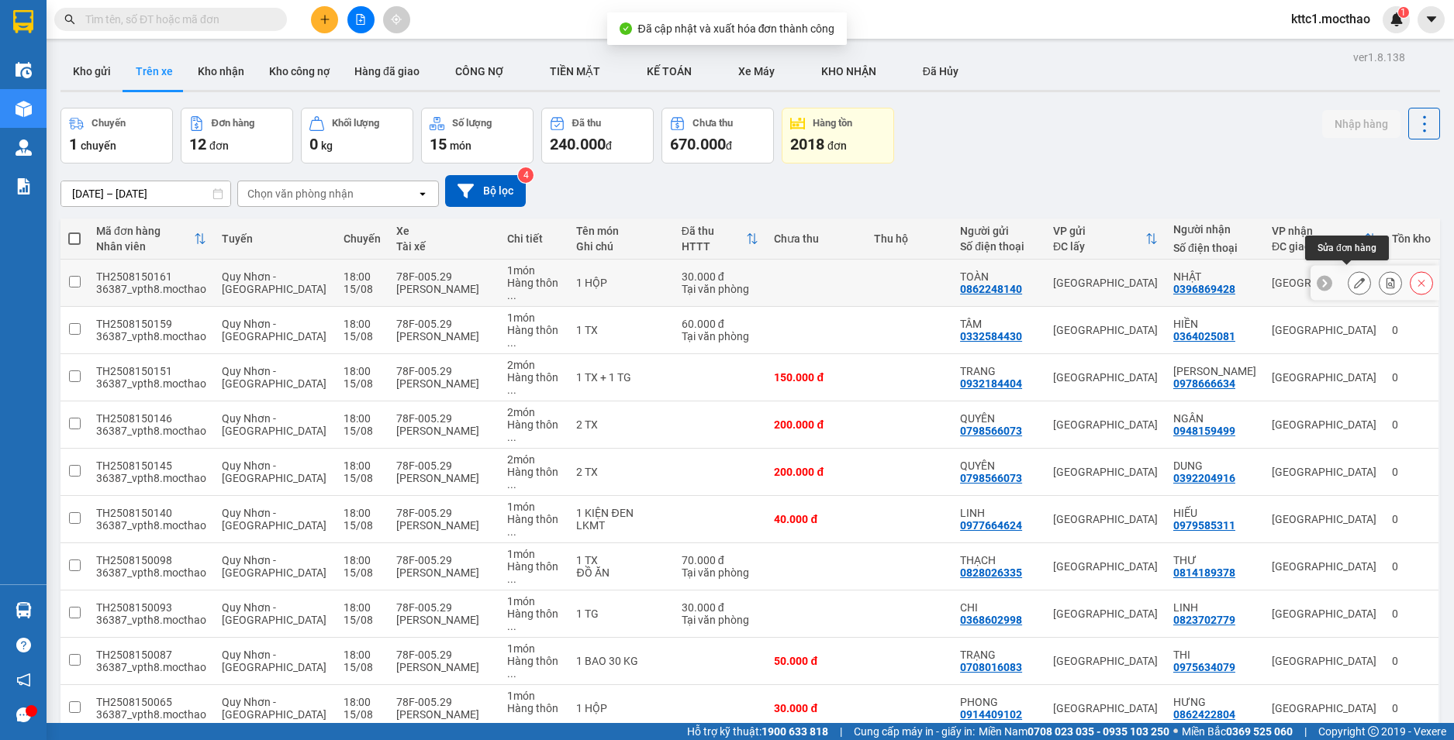
click at [1348, 280] on button at bounding box center [1359, 283] width 22 height 27
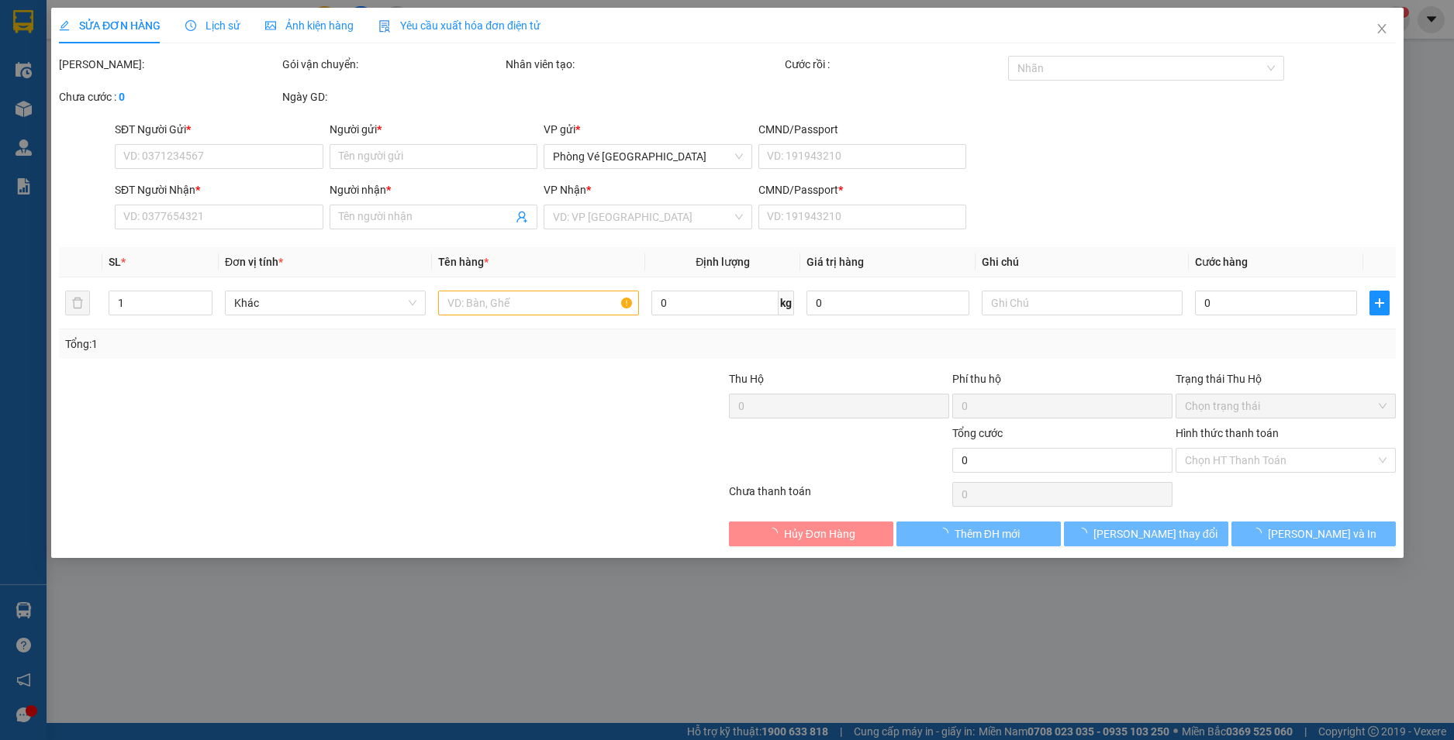
type input "0862248140"
type input "TOÀN"
type input "0396869428"
type input "NHẬT"
type input "1"
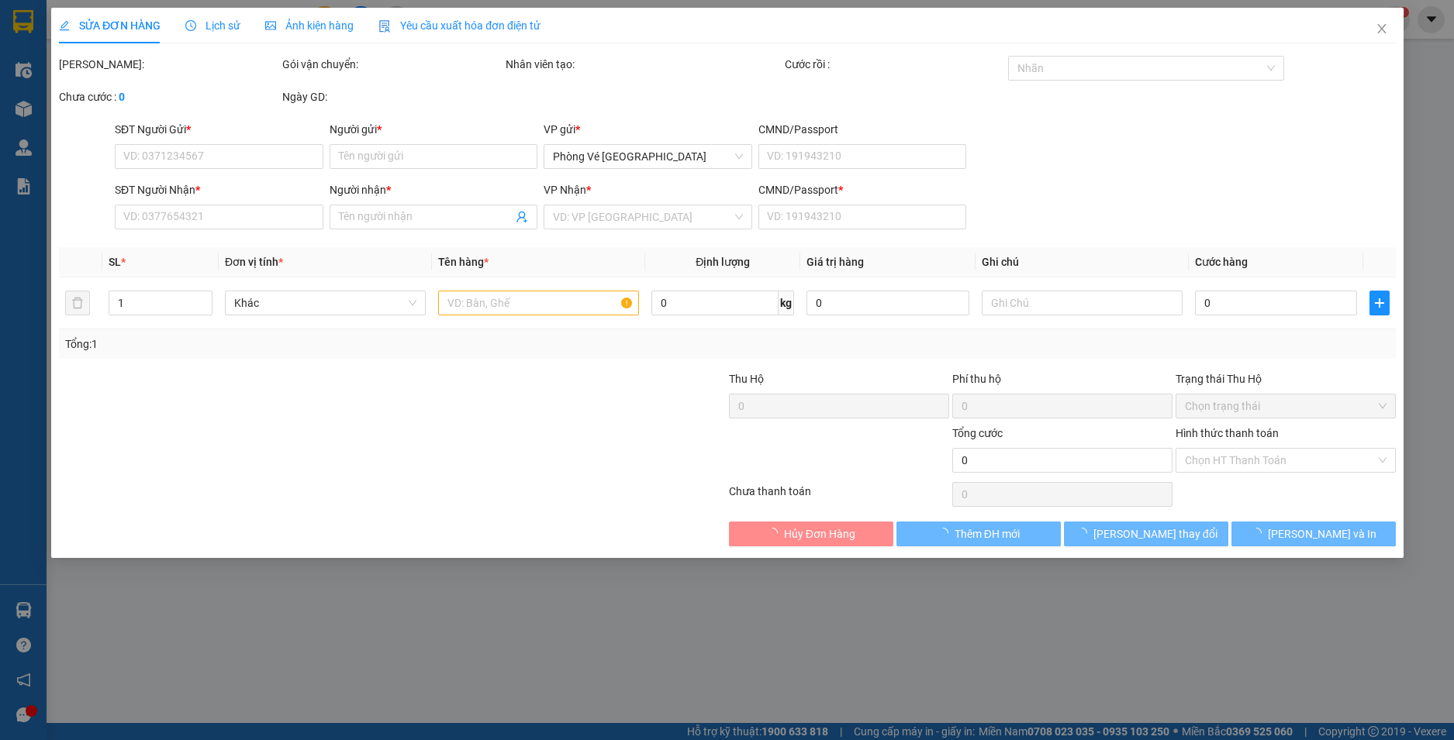
type input "30.000"
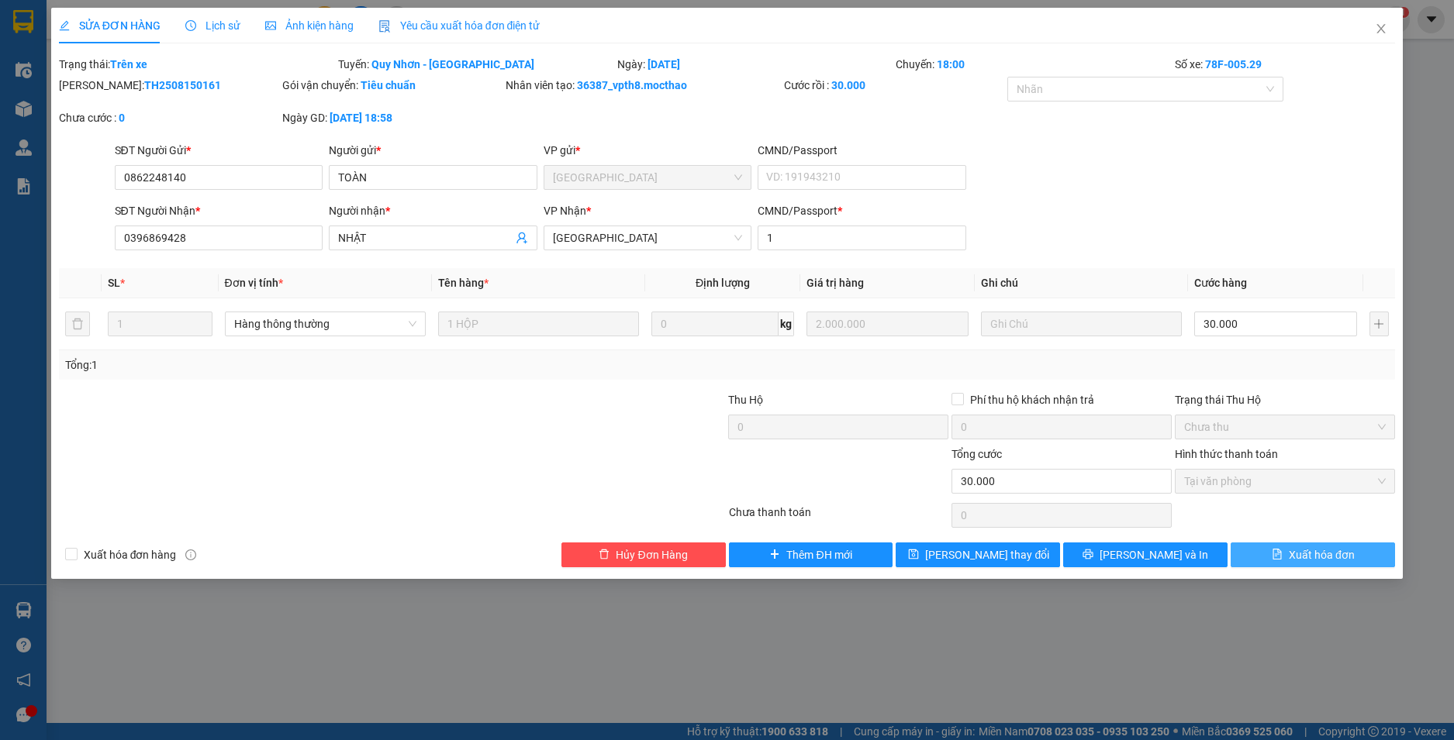
click at [1300, 554] on span "Xuất hóa đơn" at bounding box center [1321, 555] width 66 height 17
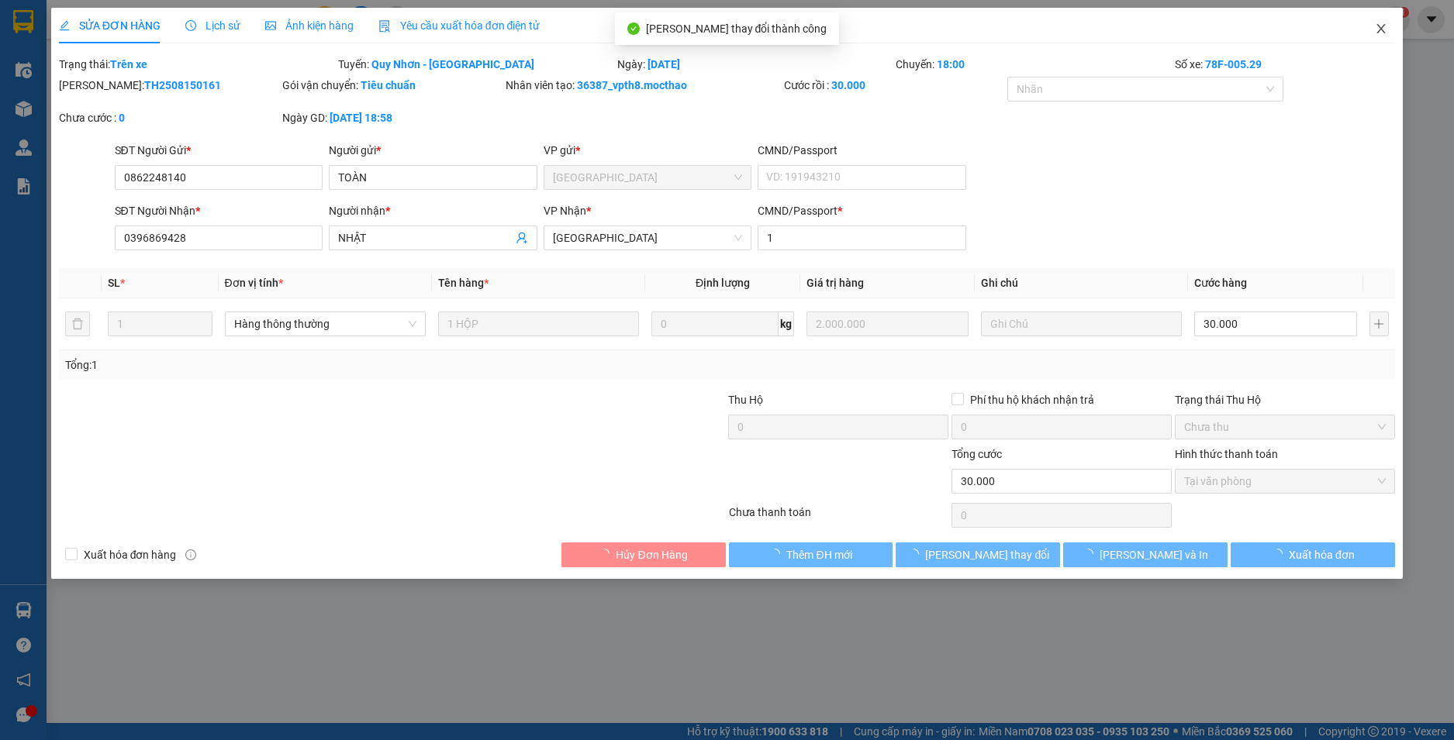
checkbox input "true"
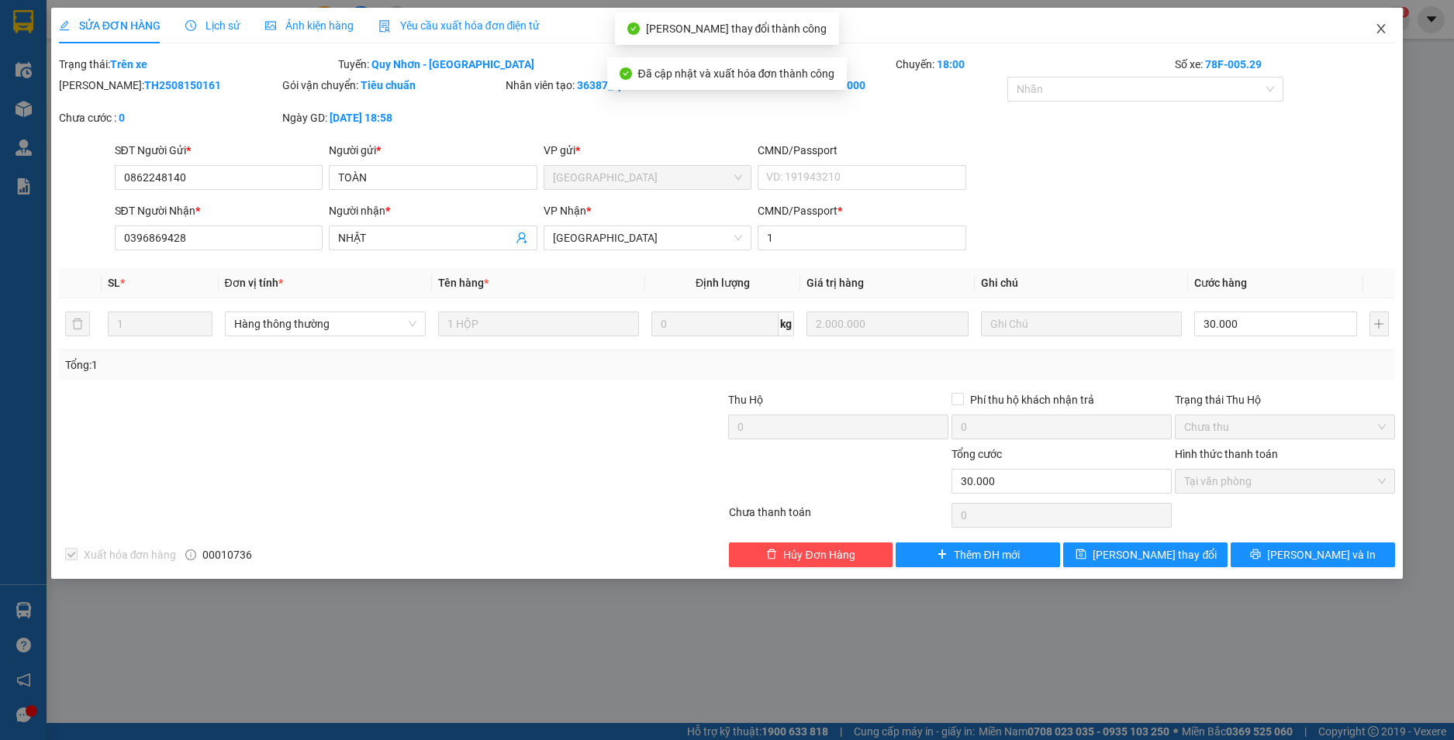
click at [1381, 30] on icon "close" at bounding box center [1381, 28] width 9 height 9
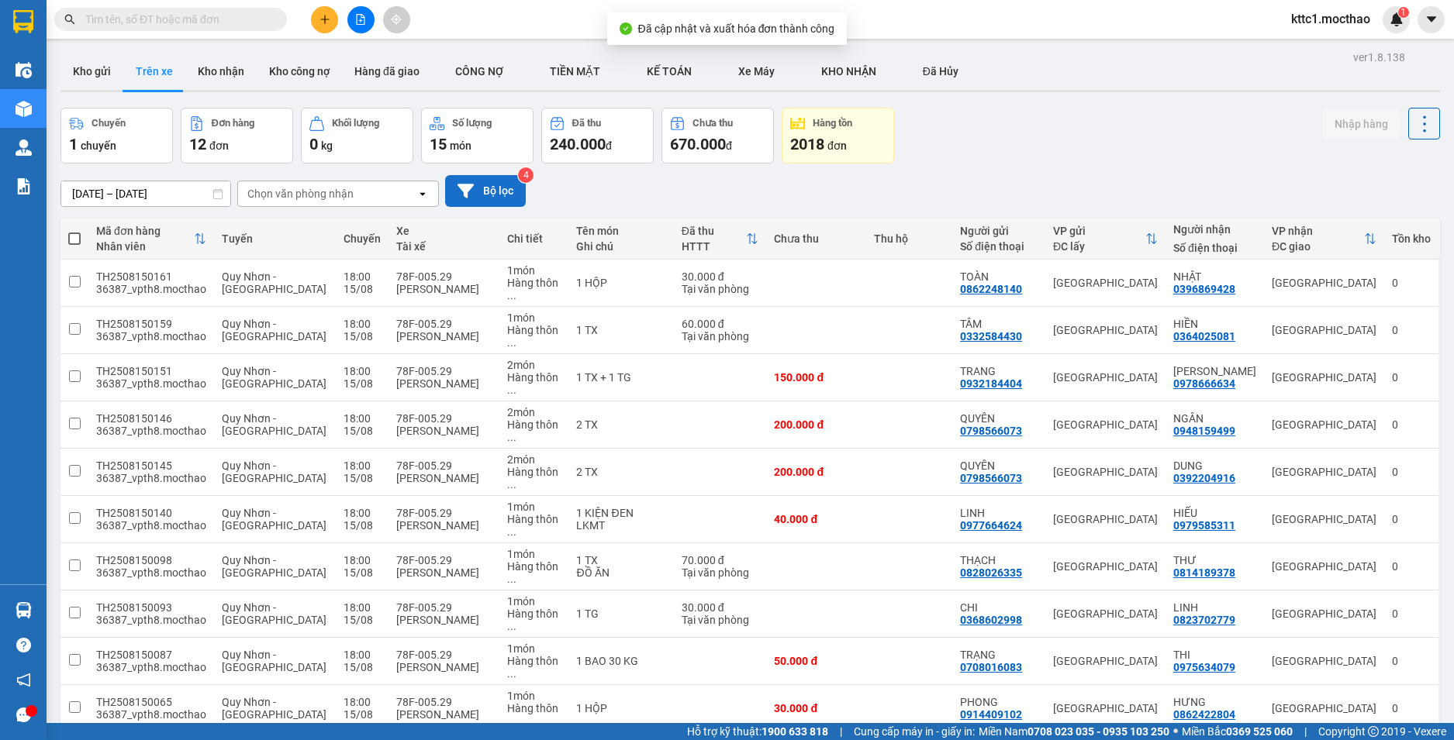
click at [476, 185] on button "Bộ lọc" at bounding box center [485, 191] width 81 height 32
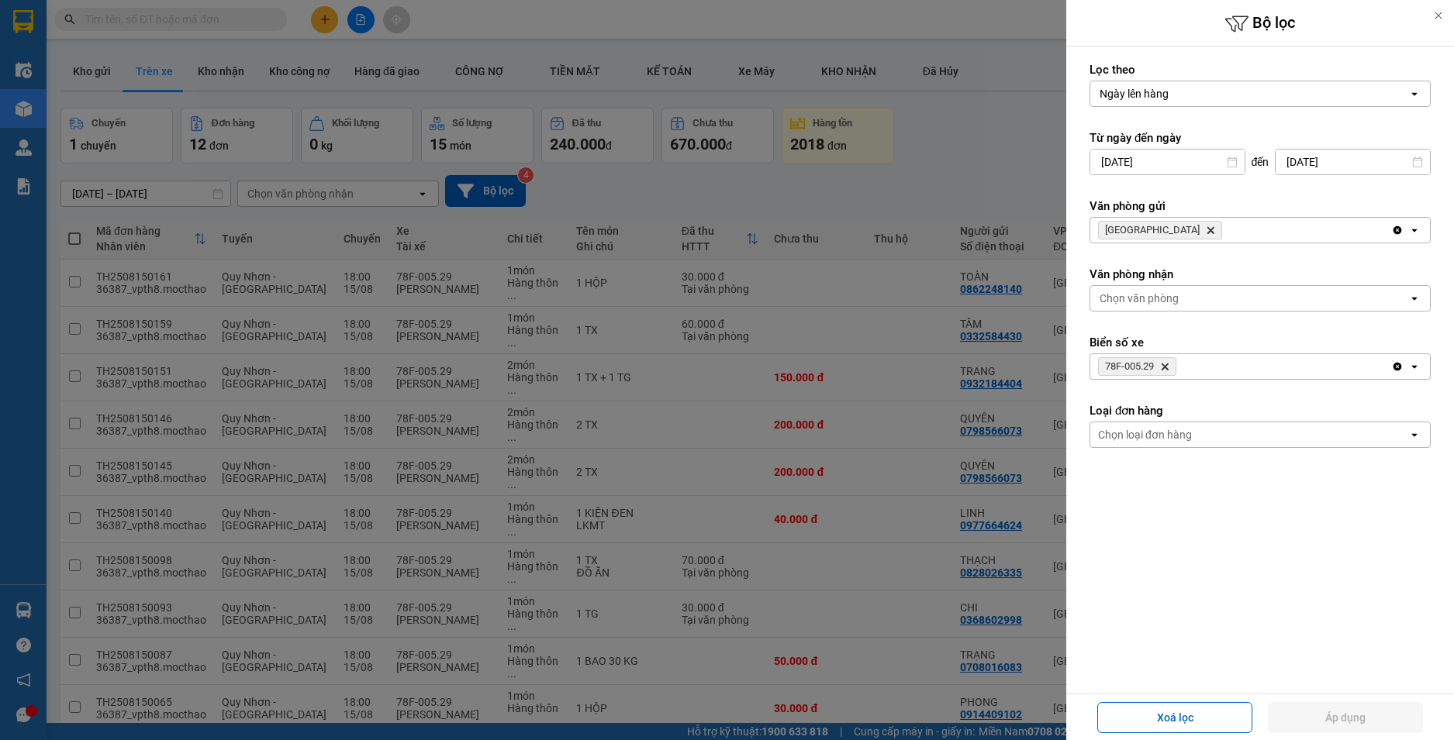
click at [1165, 366] on icon "78F-005.29, close by backspace" at bounding box center [1164, 367] width 7 height 7
click at [1322, 718] on button "Áp dụng" at bounding box center [1345, 717] width 155 height 31
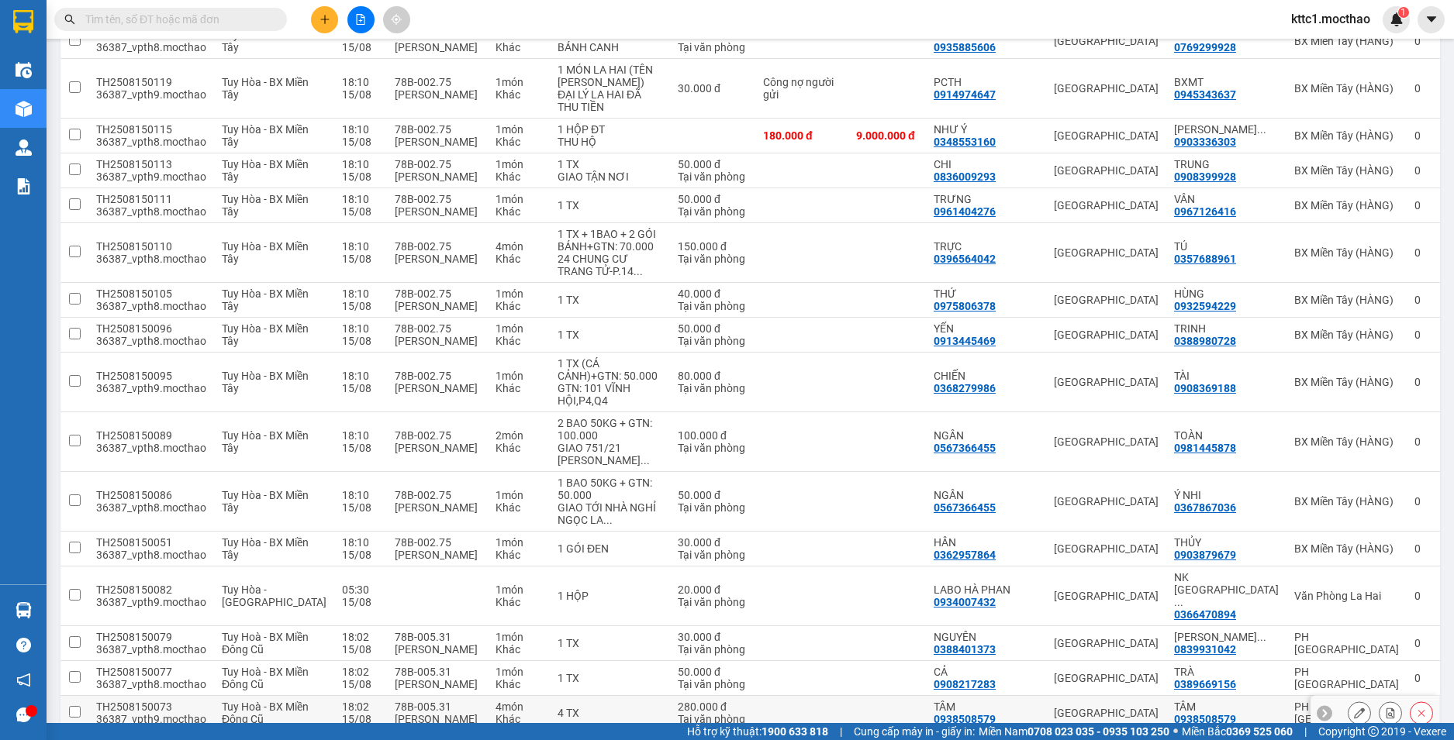
scroll to position [3684, 0]
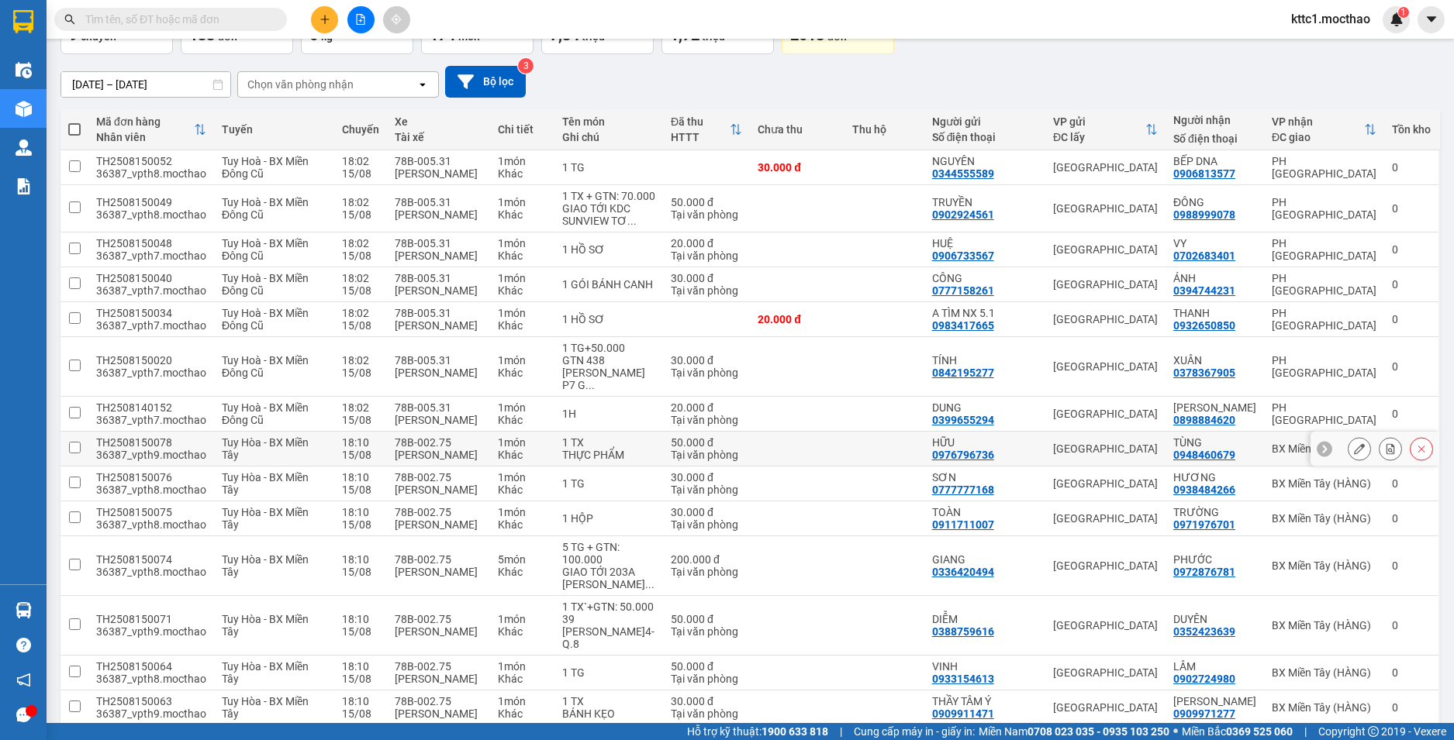
scroll to position [32, 0]
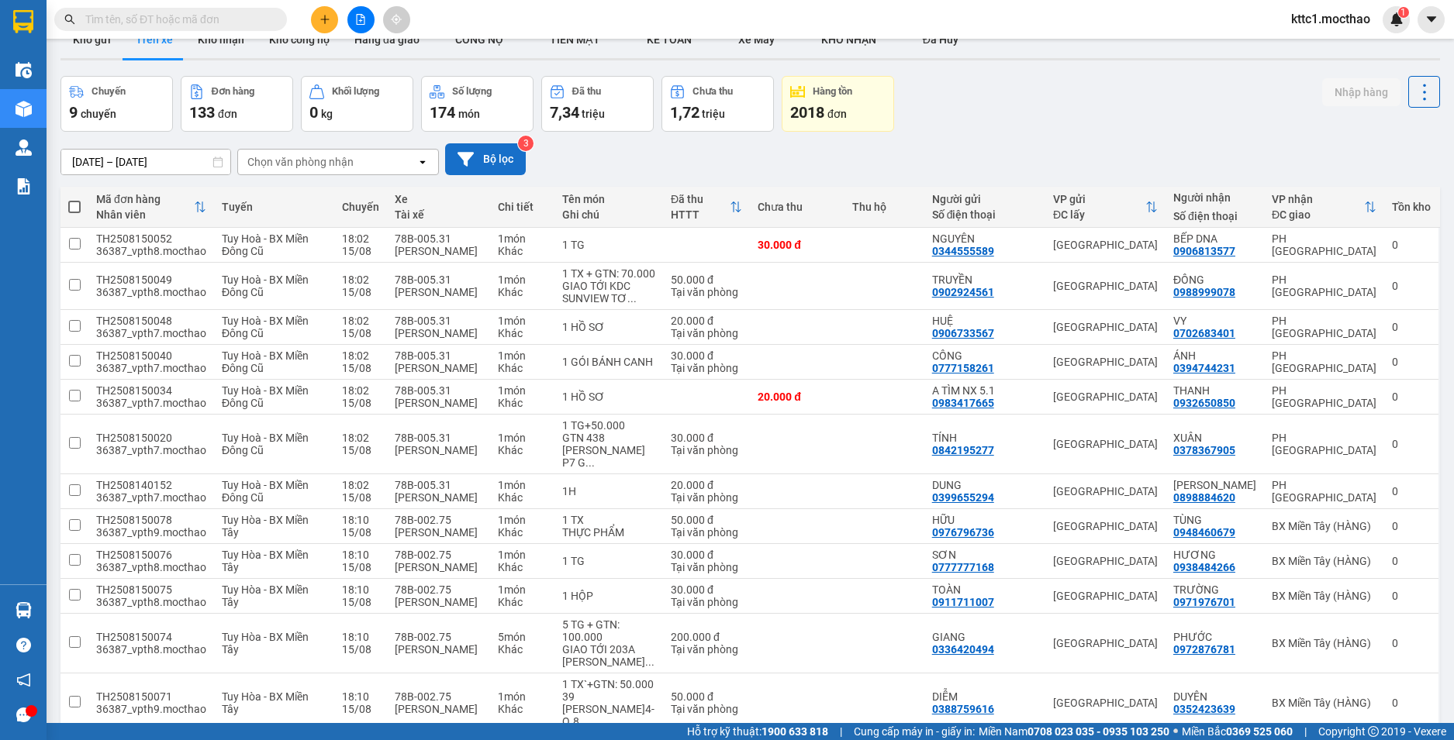
click at [492, 157] on button "Bộ lọc" at bounding box center [485, 159] width 81 height 32
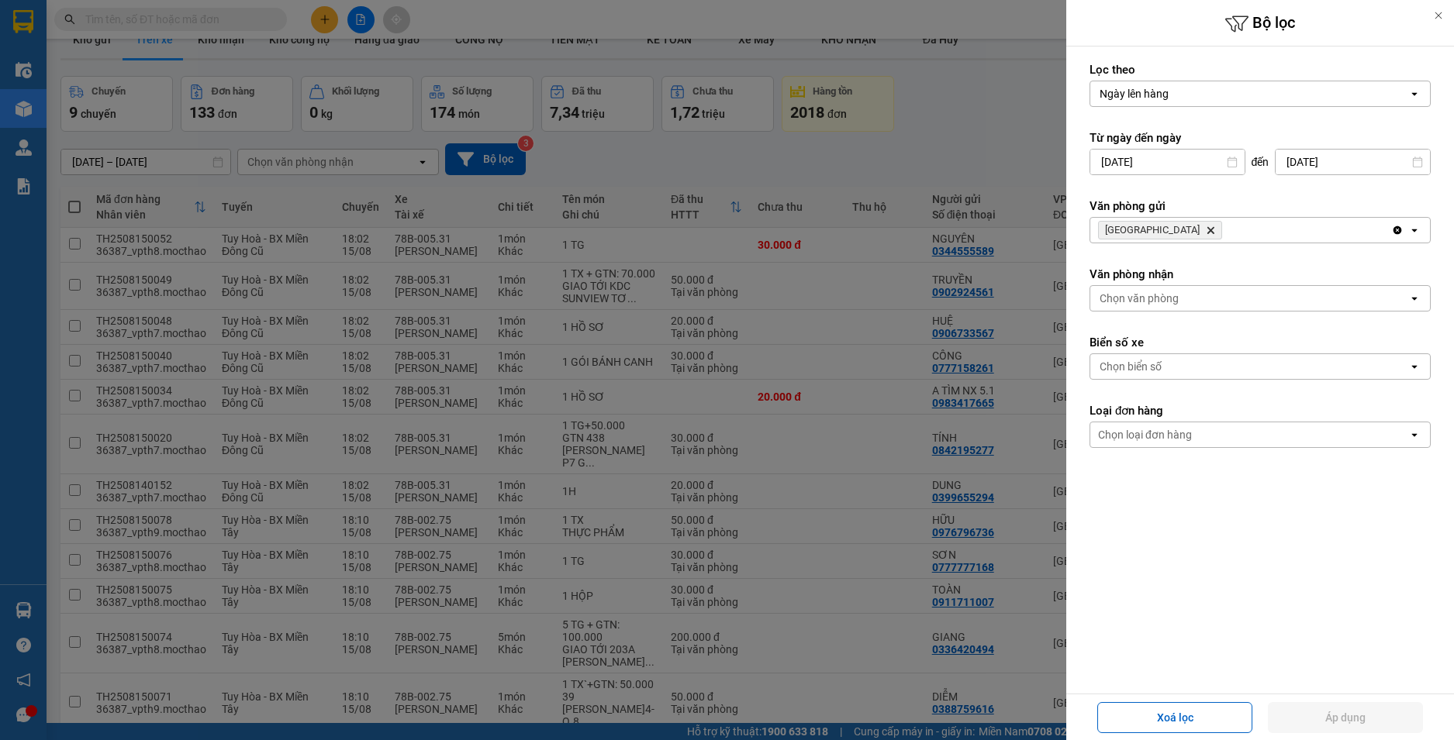
click at [1207, 229] on icon "Tuy Hòa, close by backspace" at bounding box center [1210, 230] width 7 height 7
click at [1151, 229] on div "Chọn văn phòng" at bounding box center [1138, 230] width 79 height 16
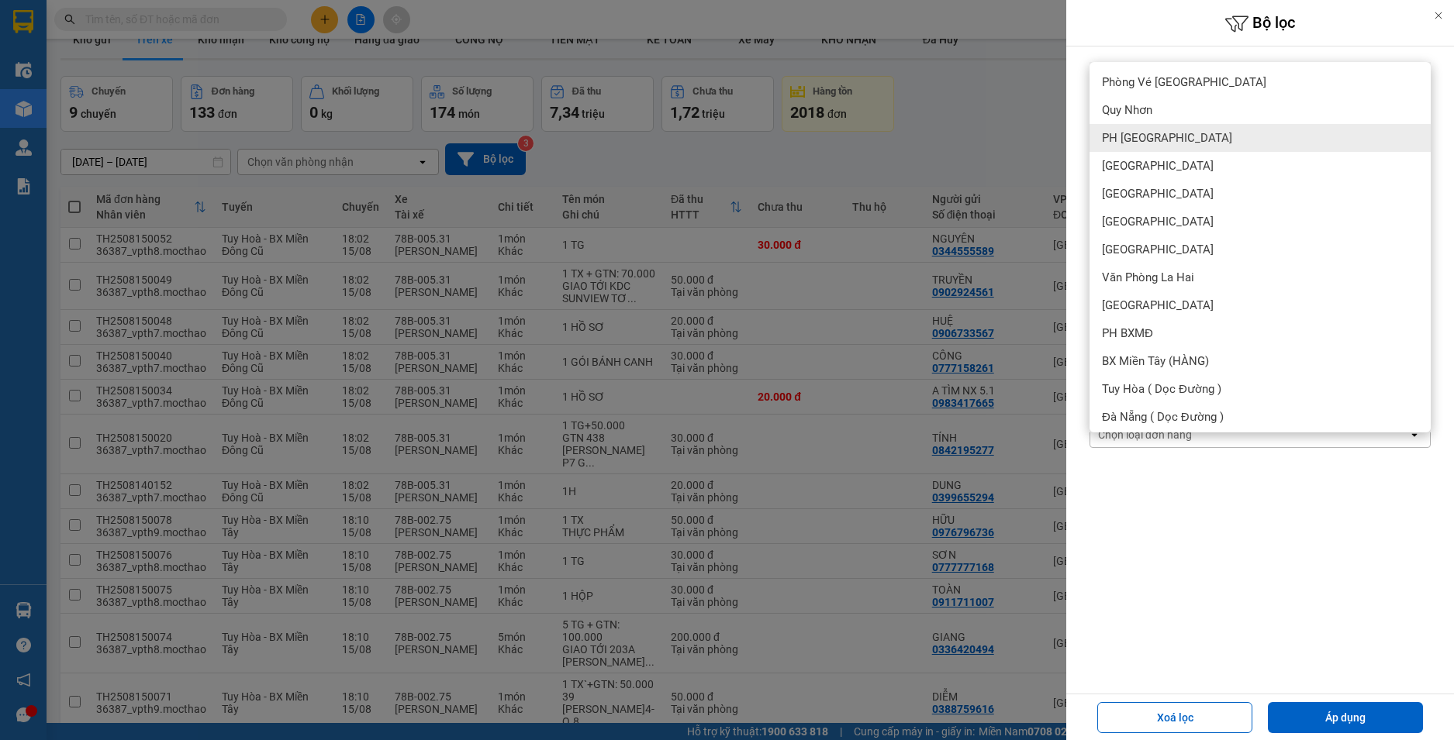
click at [1164, 143] on div "PH [GEOGRAPHIC_DATA]" at bounding box center [1259, 138] width 341 height 28
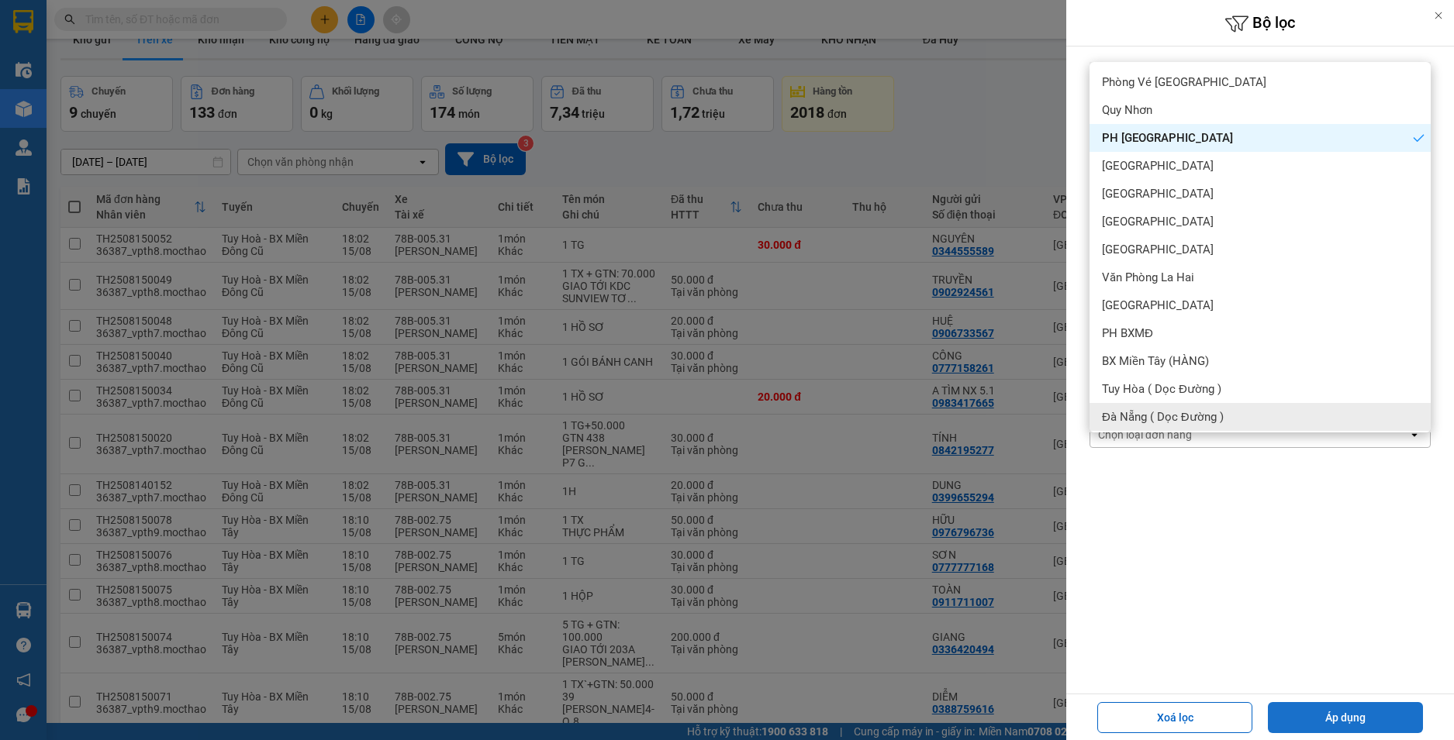
click at [1355, 721] on button "Áp dụng" at bounding box center [1345, 717] width 155 height 31
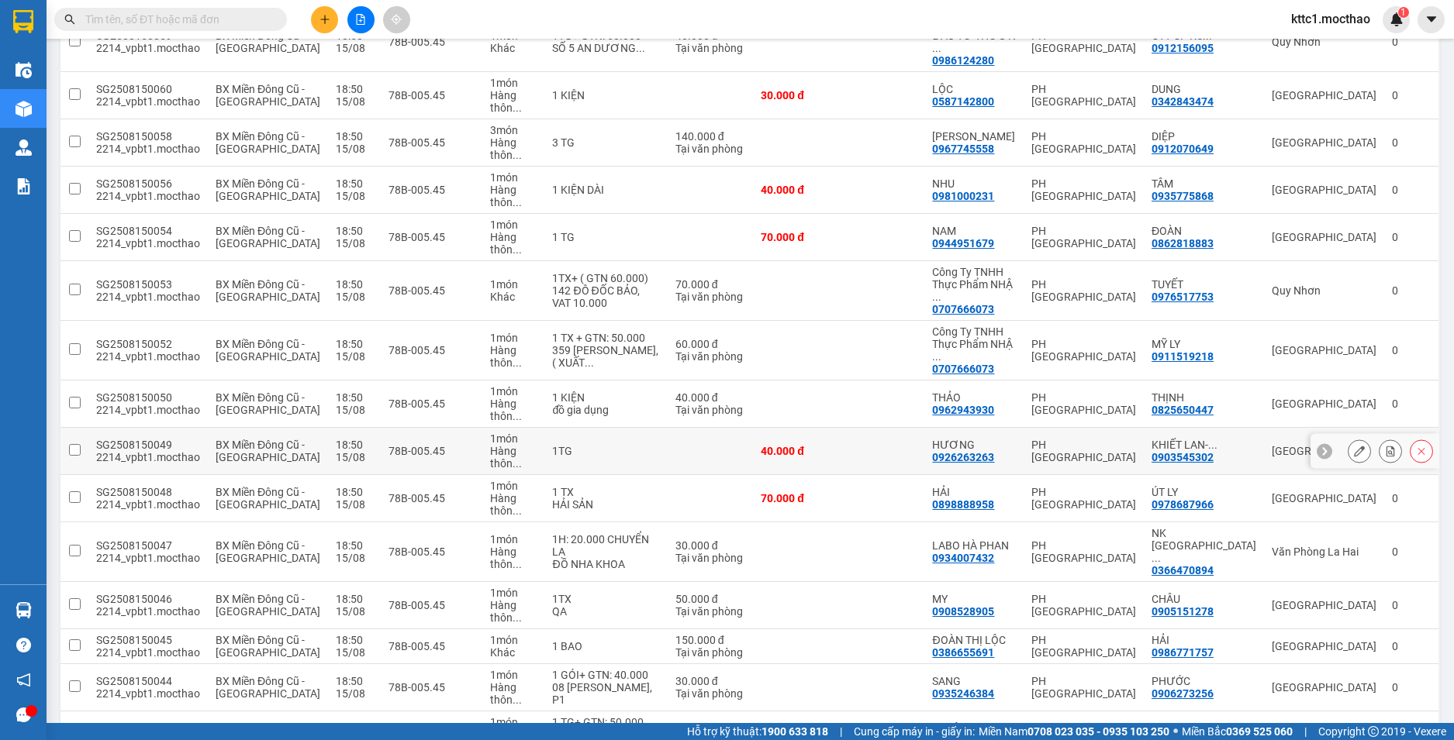
scroll to position [187, 0]
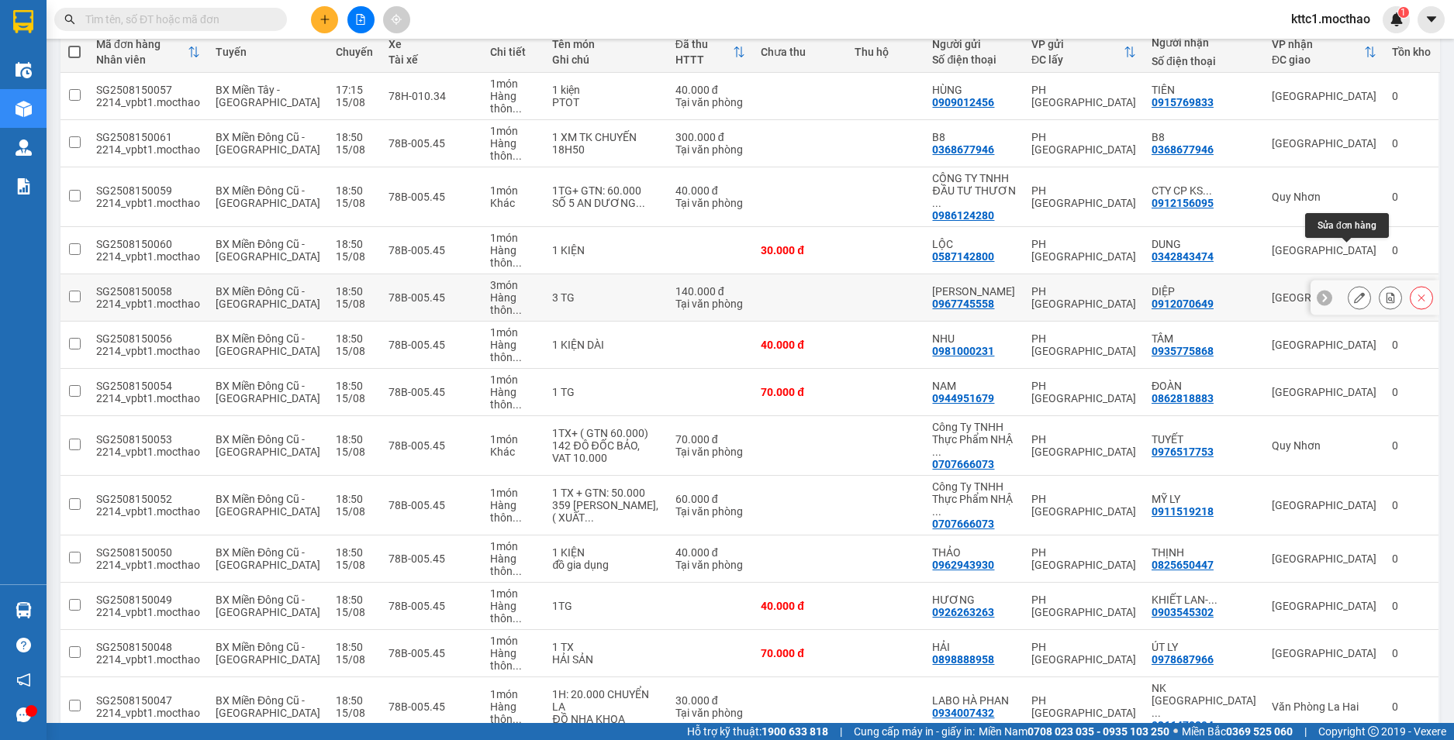
click at [1354, 292] on icon at bounding box center [1359, 297] width 11 height 11
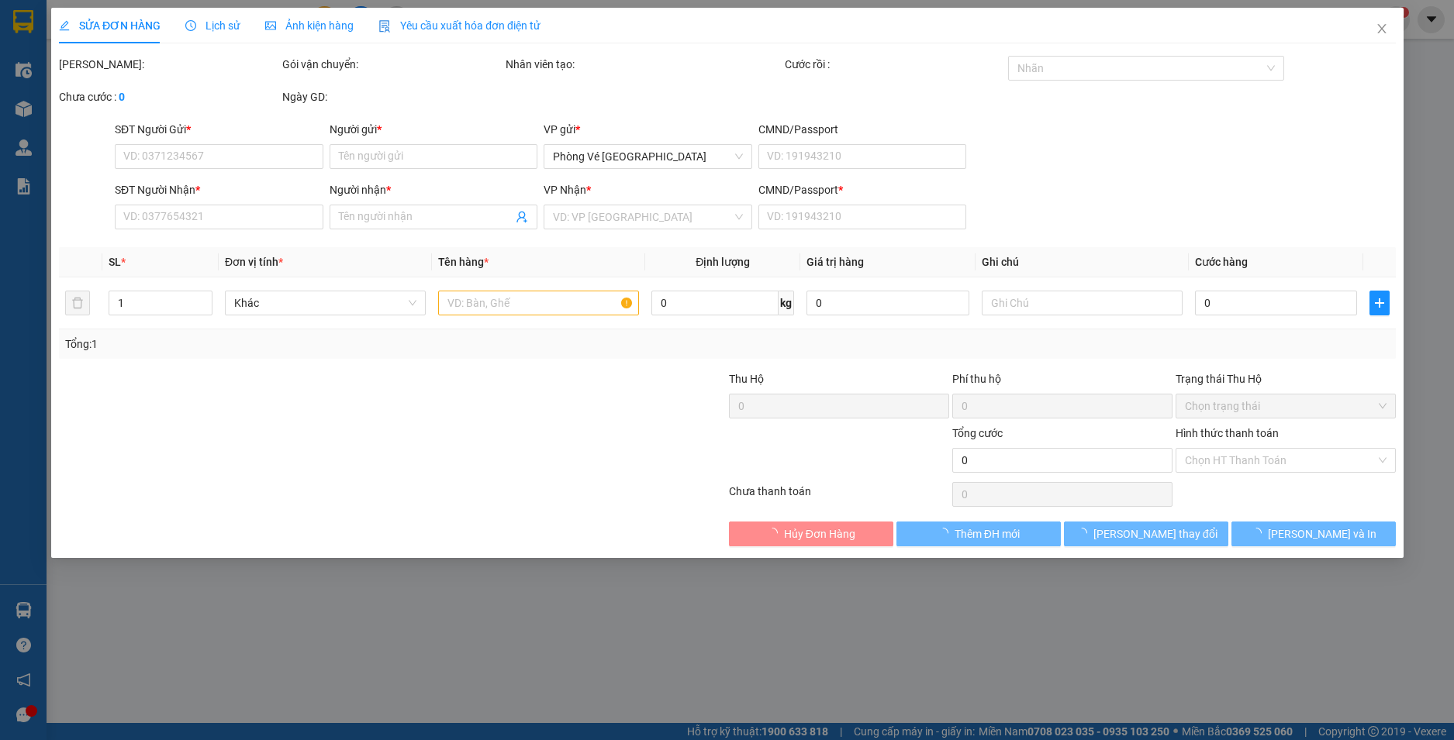
type input "0967745558"
type input "[PERSON_NAME]"
type input "0912070649"
type input "DIỆP"
type input "1"
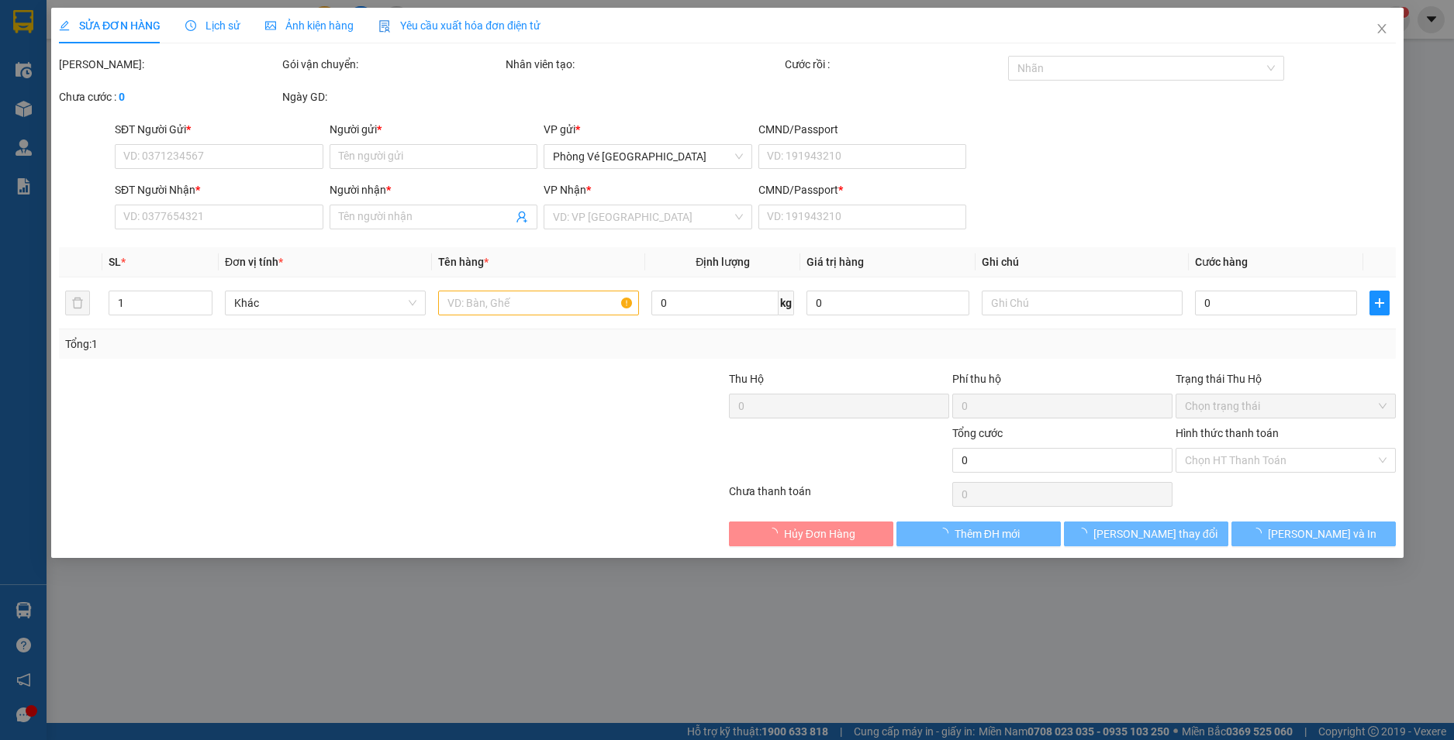
type input "140.000"
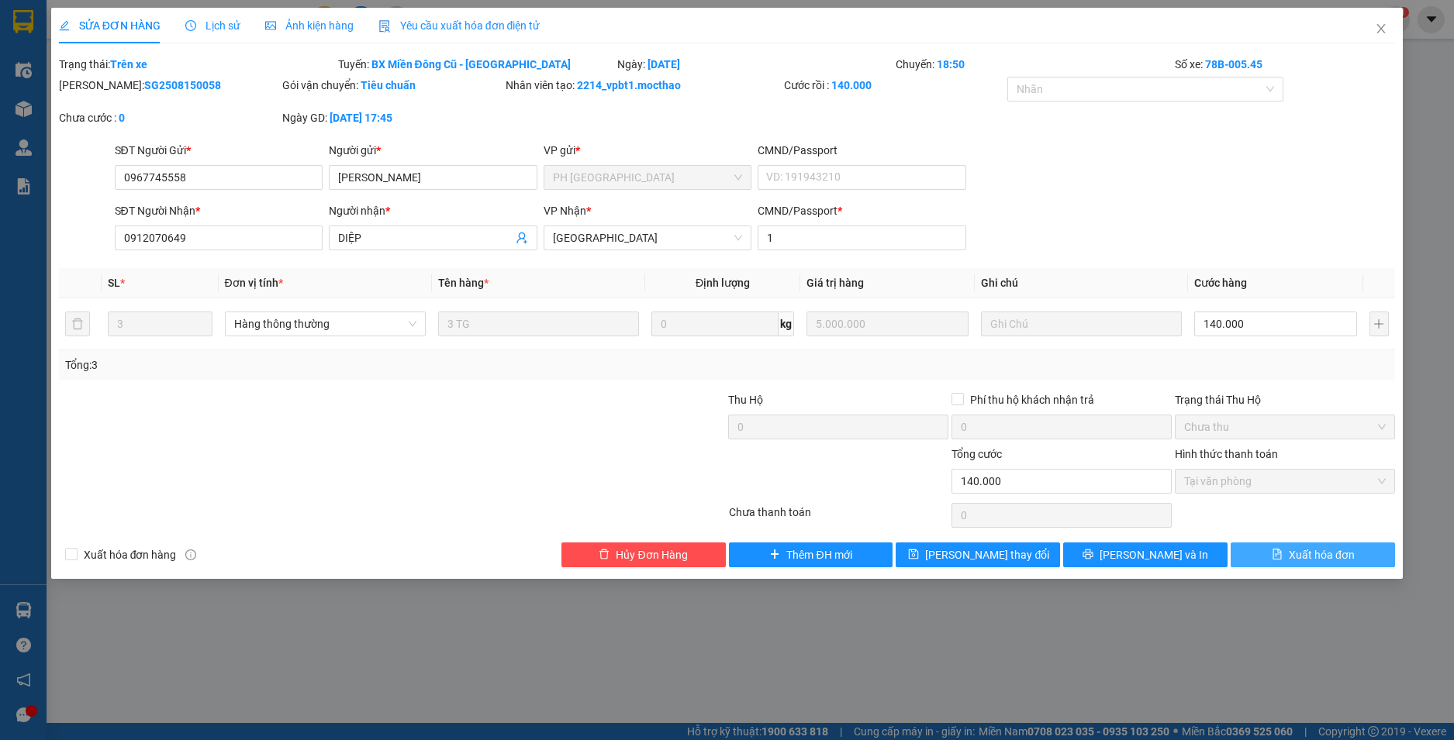
click at [1307, 557] on span "Xuất hóa đơn" at bounding box center [1321, 555] width 66 height 17
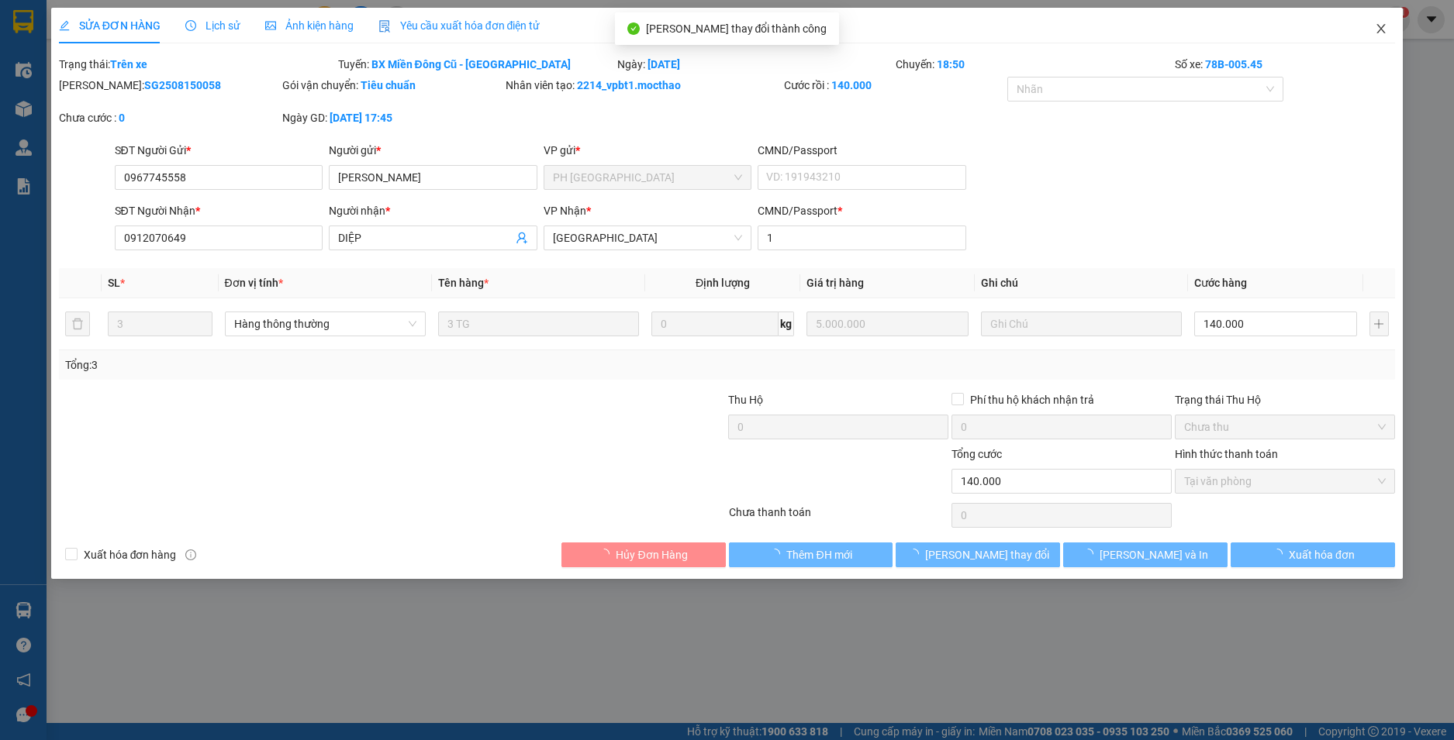
checkbox input "true"
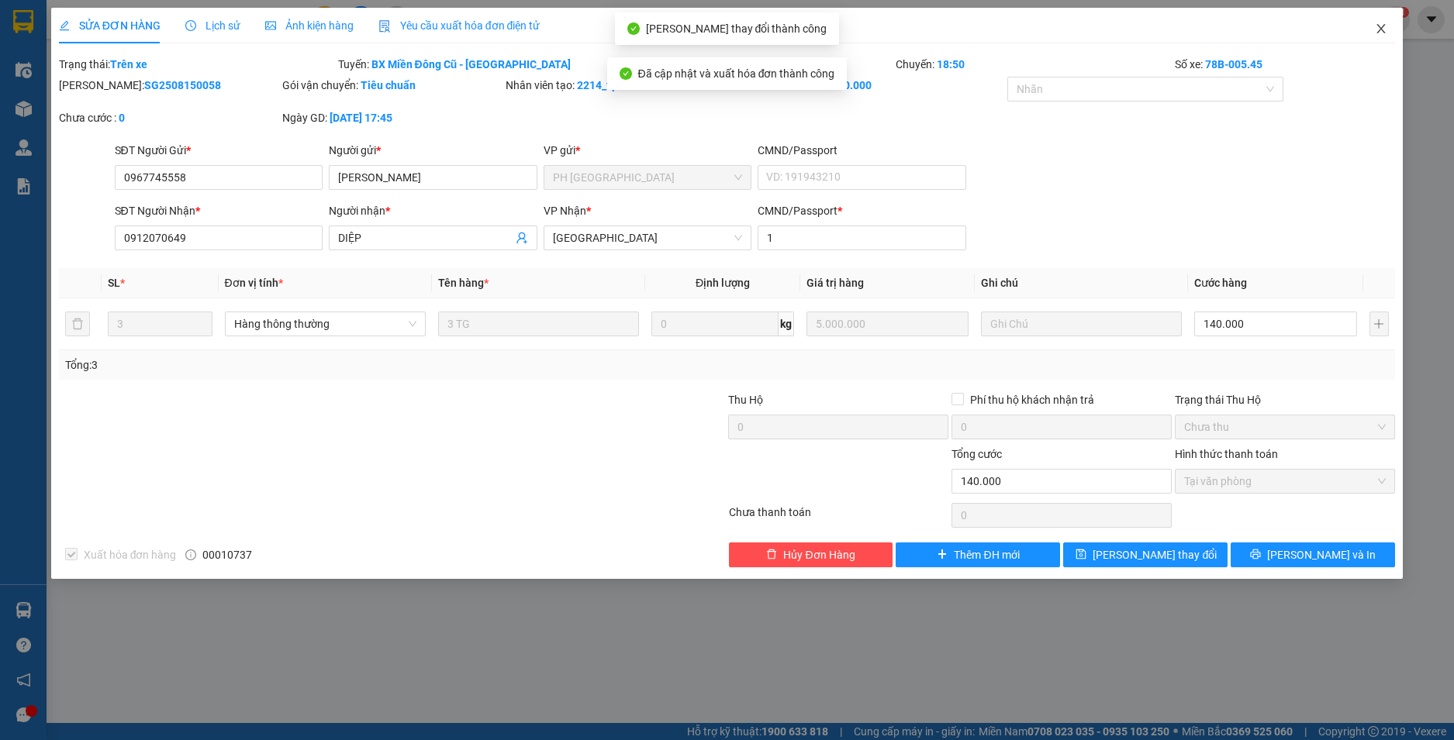
click at [1382, 28] on icon "close" at bounding box center [1381, 28] width 9 height 9
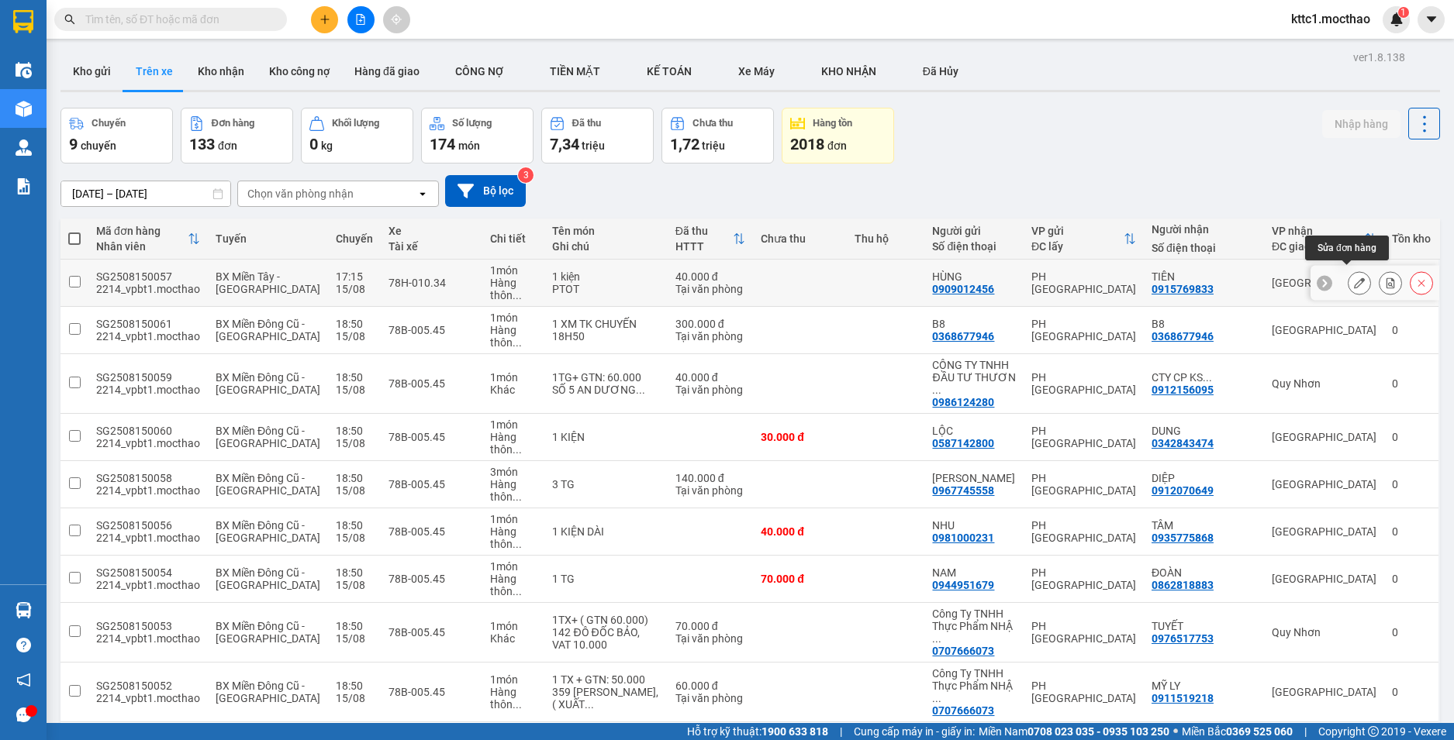
click at [1354, 278] on icon at bounding box center [1359, 283] width 11 height 11
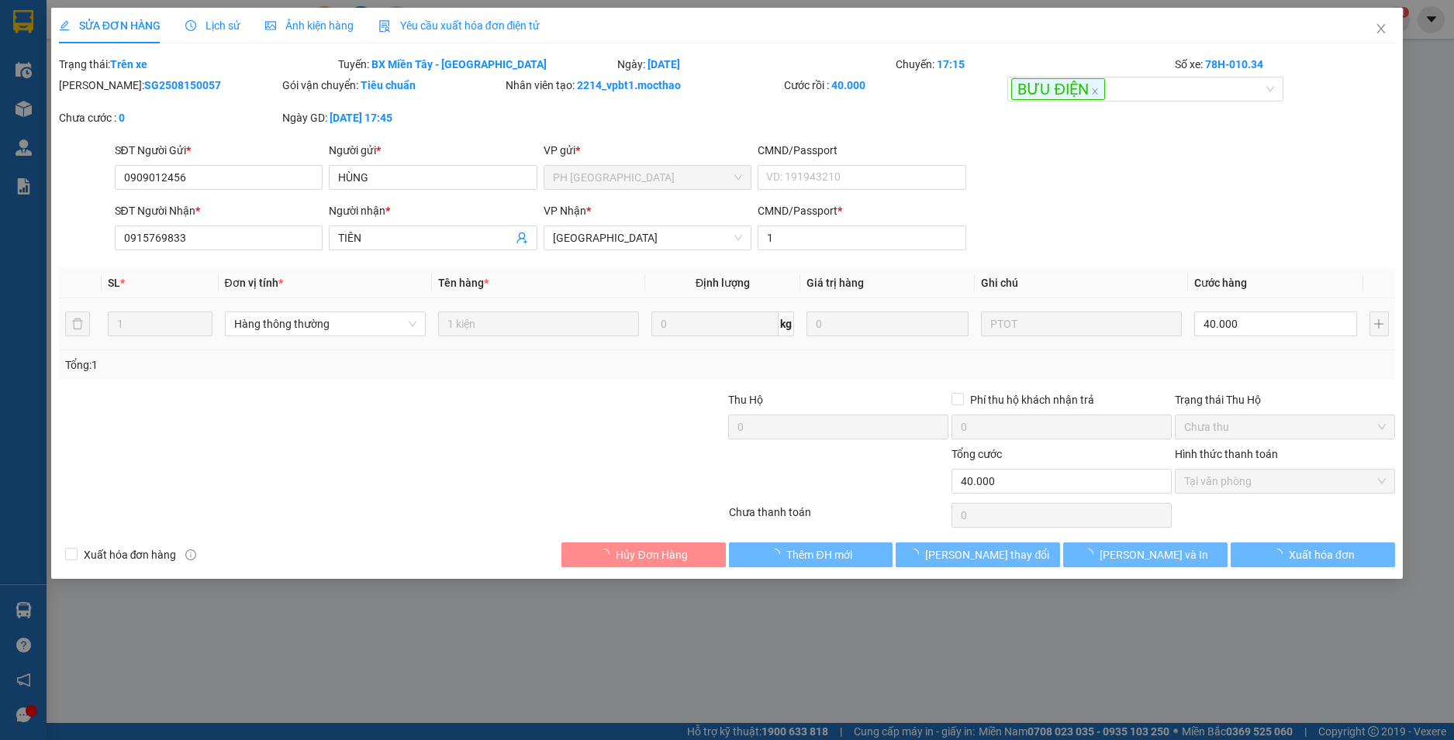
type input "0909012456"
type input "HÙNG"
type input "0915769833"
type input "TIÊN"
type input "1"
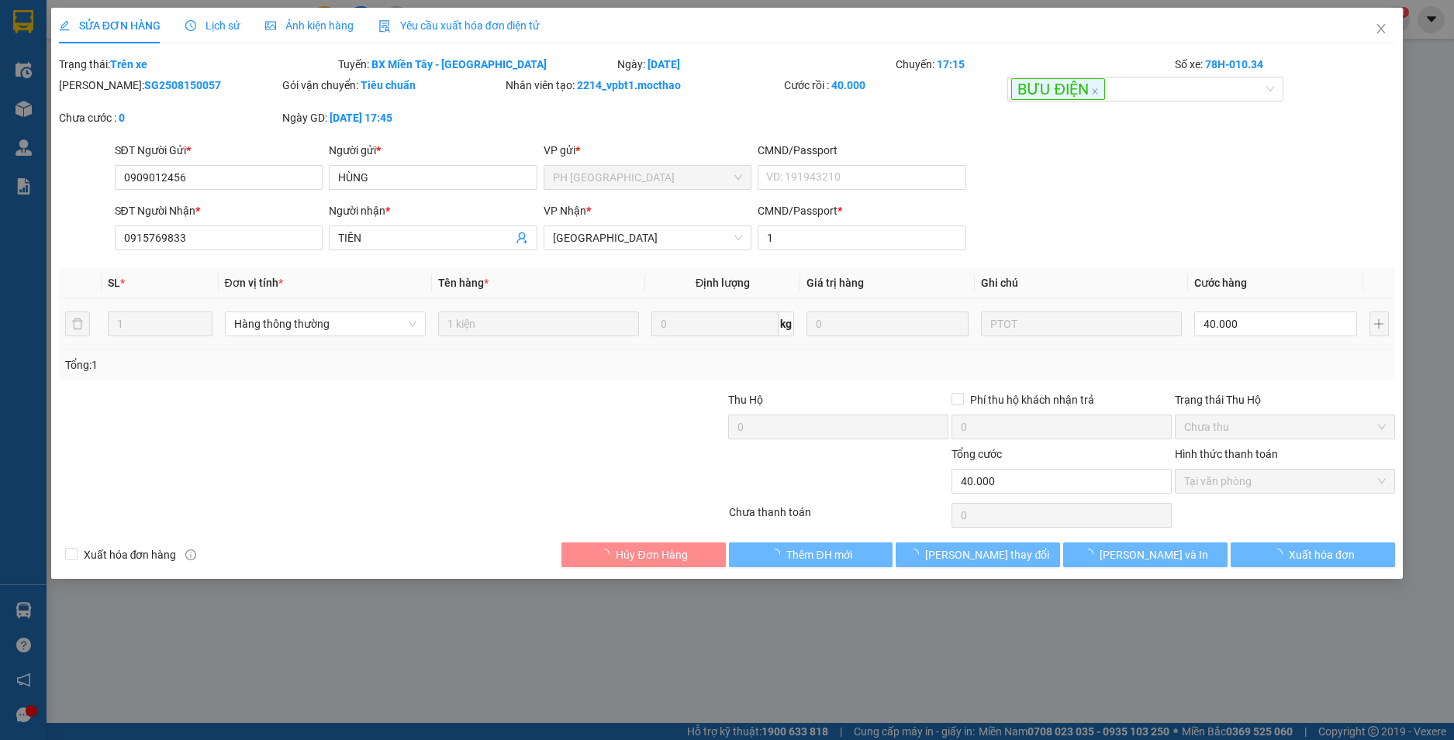
type input "40.000"
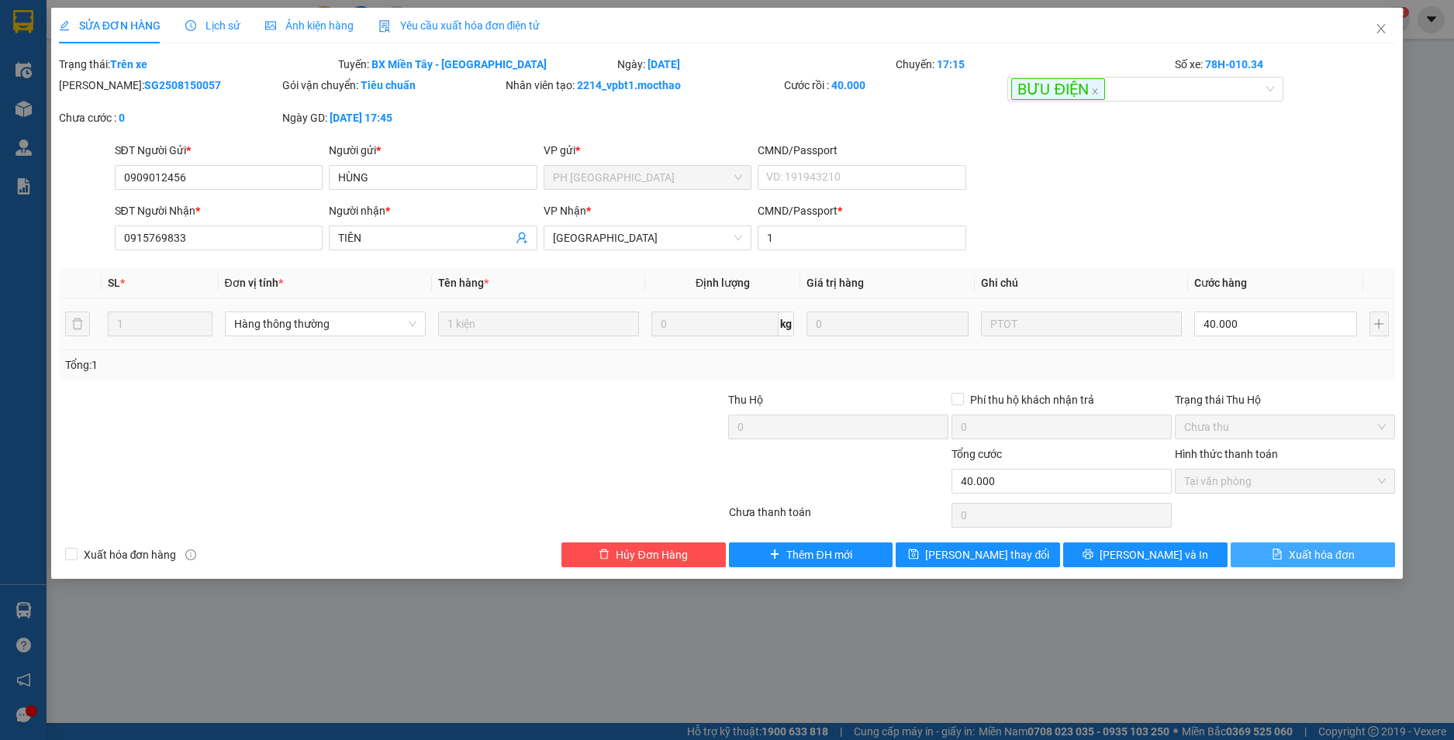
click at [1286, 556] on button "Xuất hóa đơn" at bounding box center [1312, 555] width 164 height 25
checkbox input "true"
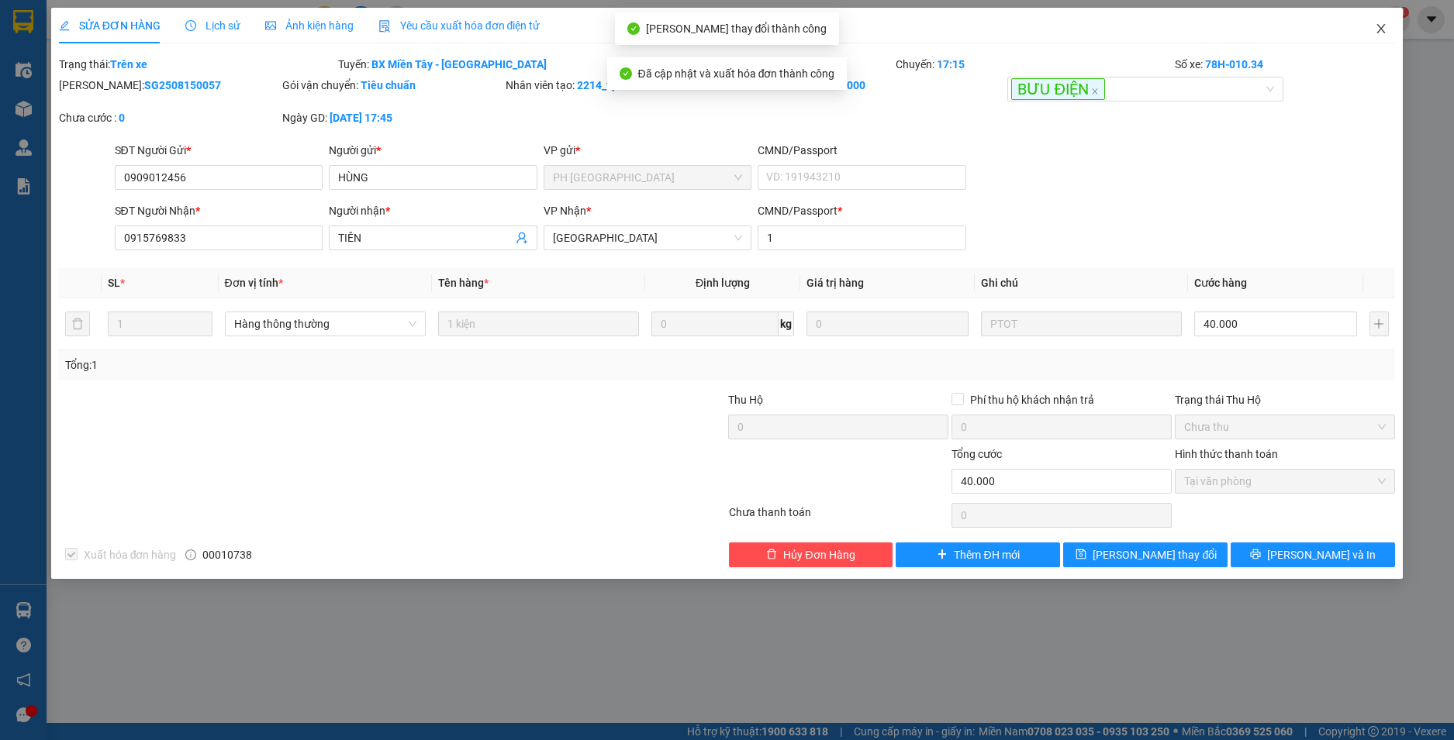
click at [1384, 29] on icon "close" at bounding box center [1380, 28] width 12 height 12
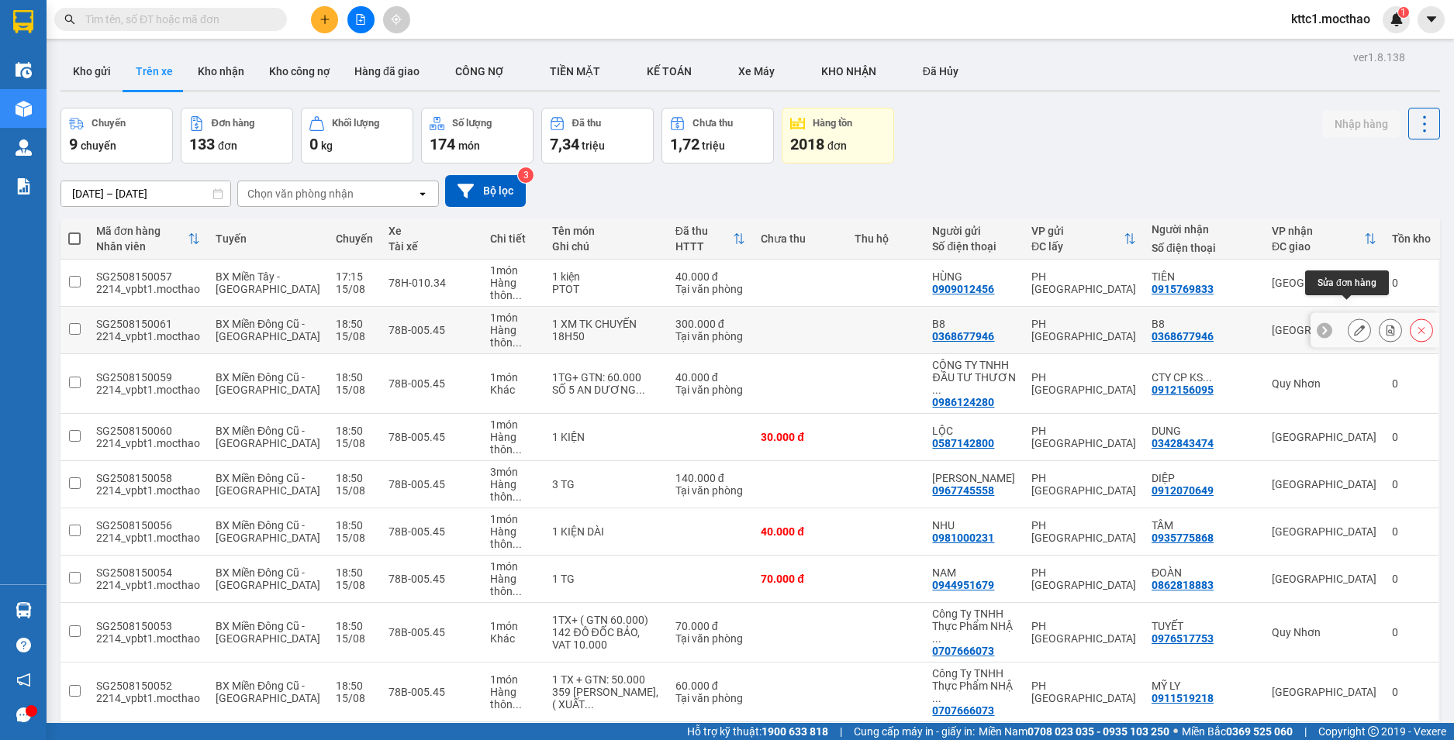
click at [1354, 325] on icon at bounding box center [1359, 330] width 11 height 11
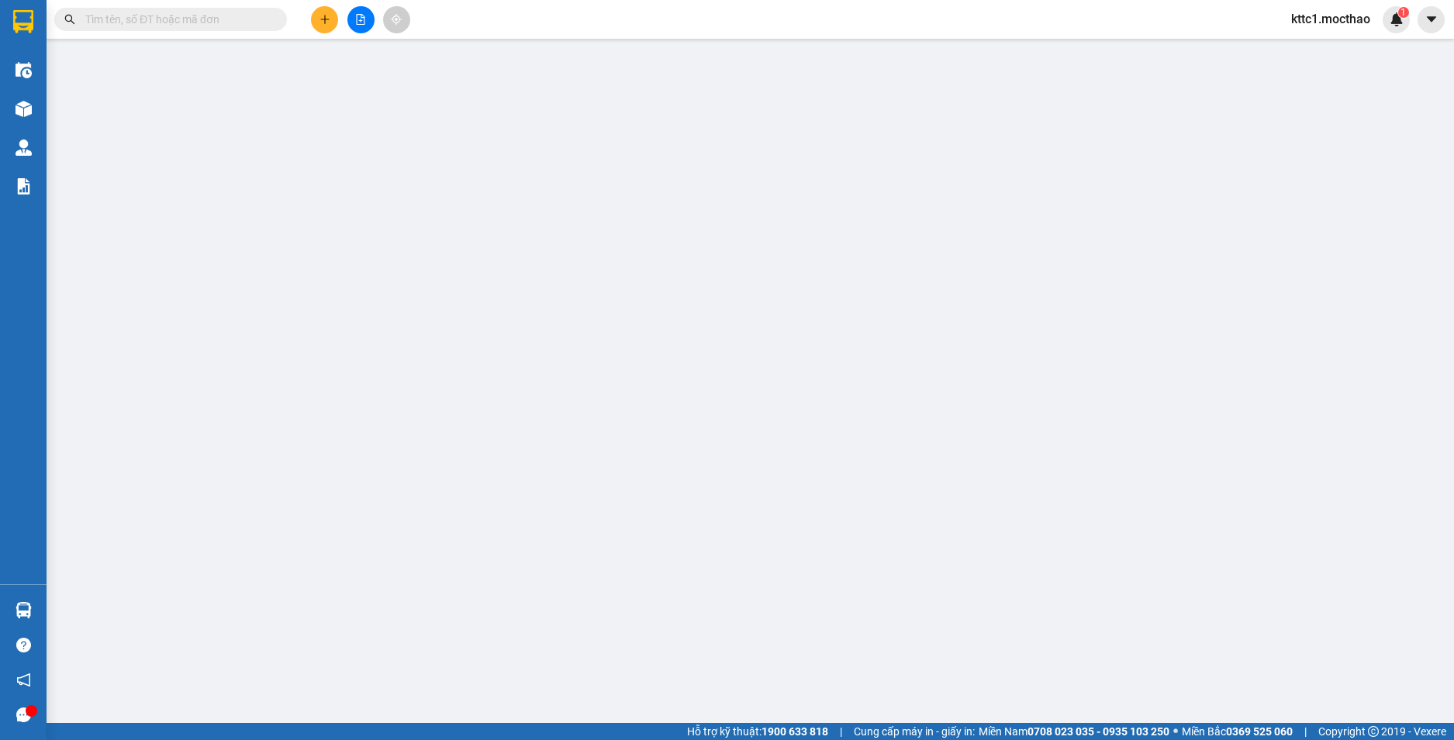
type input "0368677946"
type input "B8"
type input "0368677946"
type input "B8"
type input "1"
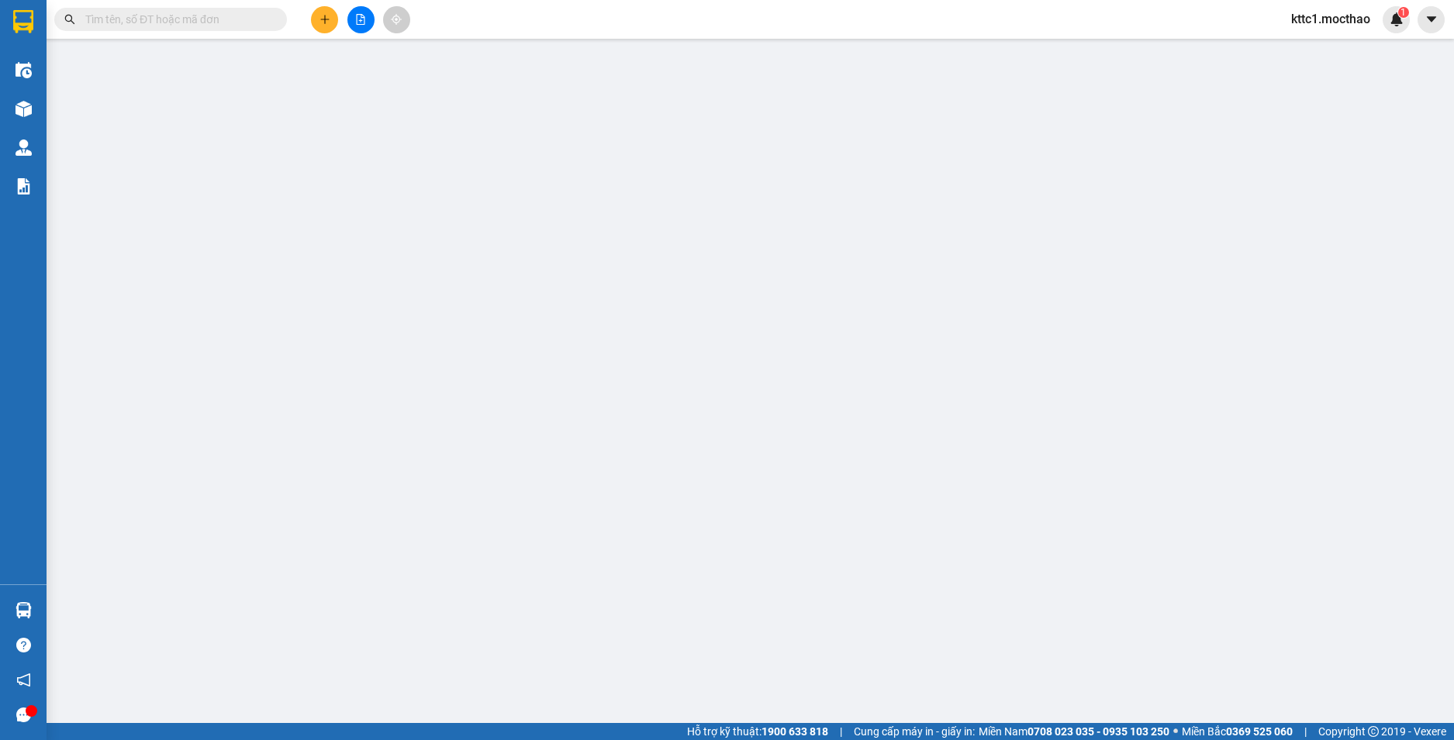
type input "300.000"
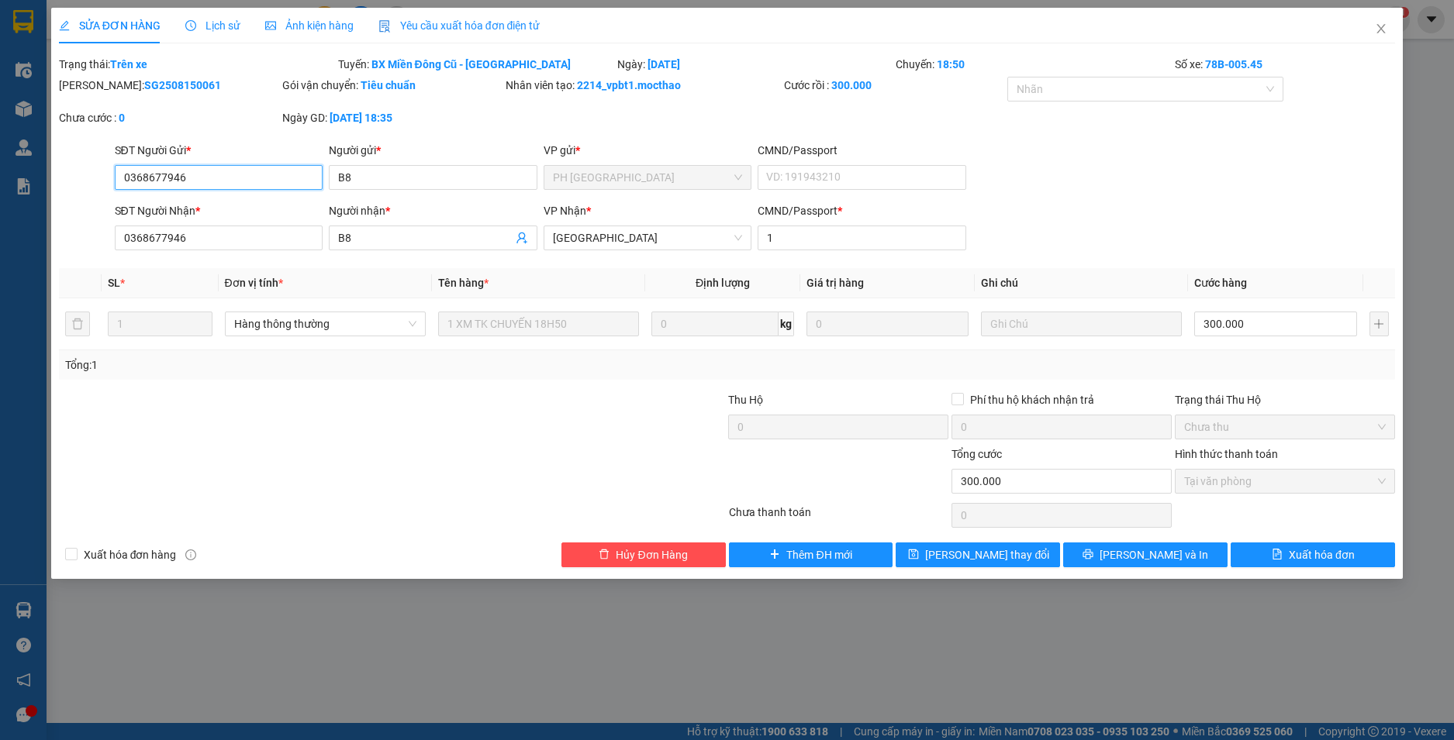
drag, startPoint x: 254, startPoint y: 179, endPoint x: 13, endPoint y: 167, distance: 240.6
click at [13, 167] on div "SỬA ĐƠN HÀNG Lịch sử Ảnh kiện hàng Yêu cầu xuất hóa đơn điện tử Total Paid Fee …" at bounding box center [727, 370] width 1454 height 740
click at [460, 23] on span "Yêu cầu xuất hóa đơn điện tử" at bounding box center [459, 25] width 162 height 12
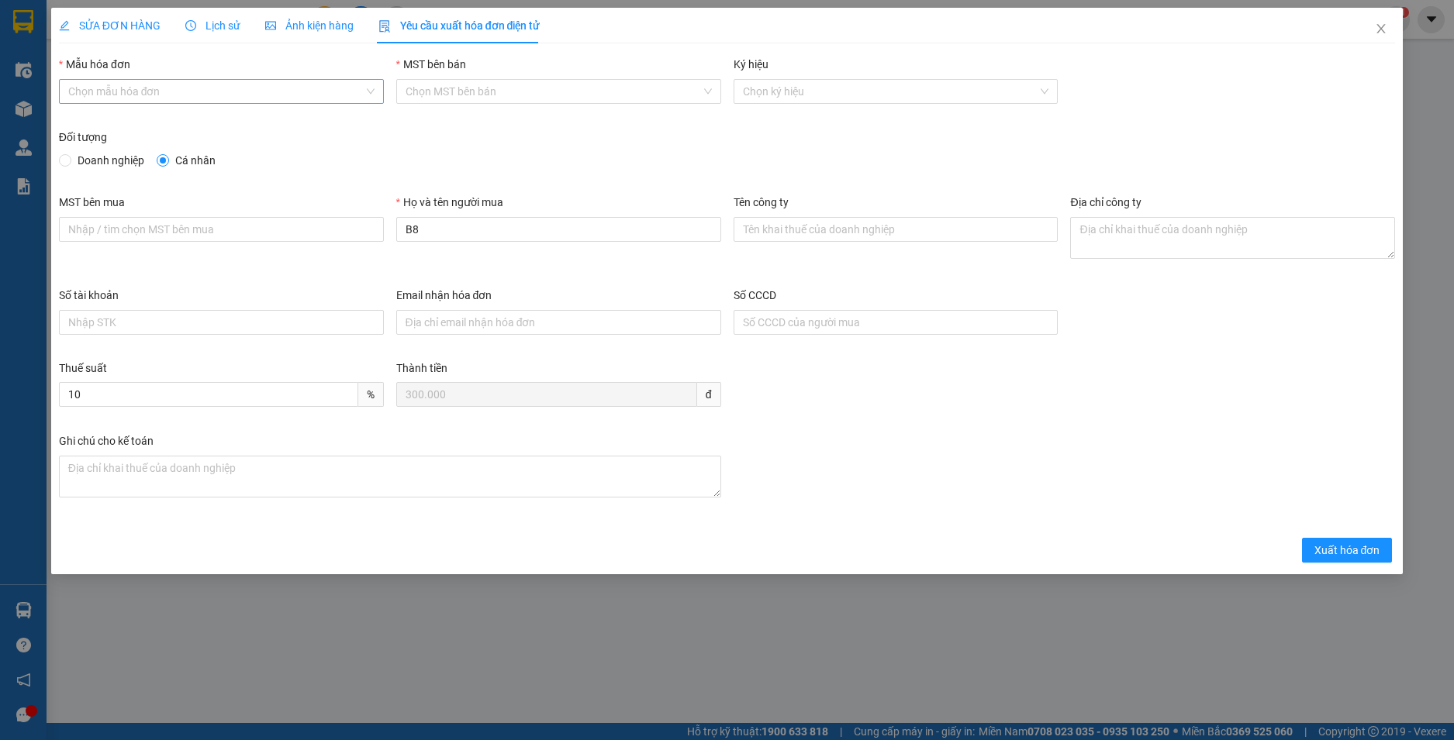
click at [265, 97] on input "Mẫu hóa đơn" at bounding box center [215, 91] width 295 height 23
drag, startPoint x: 234, startPoint y: 119, endPoint x: 343, endPoint y: 184, distance: 126.2
click at [234, 120] on div "HĐH" at bounding box center [221, 122] width 306 height 17
type input "8"
drag, startPoint x: 426, startPoint y: 225, endPoint x: 365, endPoint y: 229, distance: 61.4
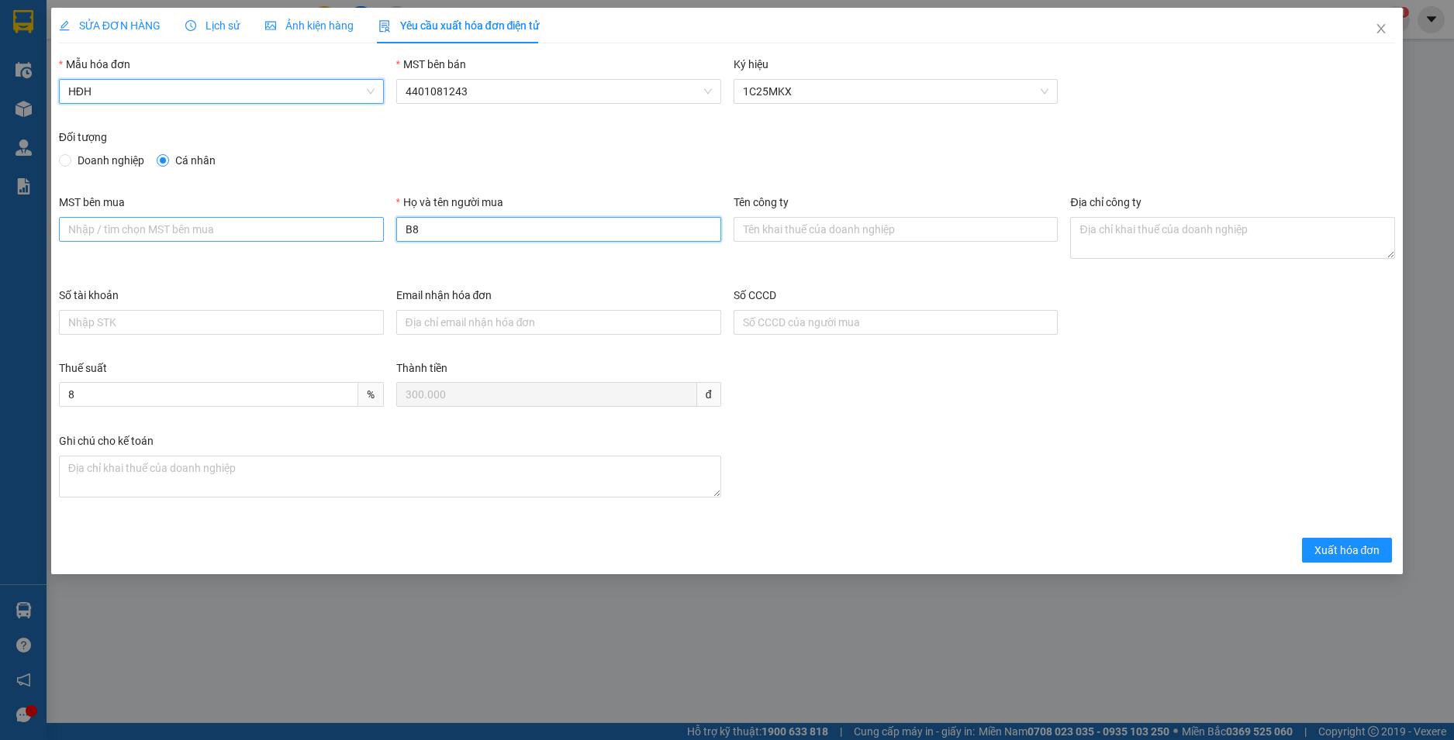
click at [365, 229] on div "MST bên mua Họ và tên người mua B8 Tên công ty Địa chỉ công ty" at bounding box center [727, 240] width 1349 height 93
type input "Người mua không cung cấp thông tin"
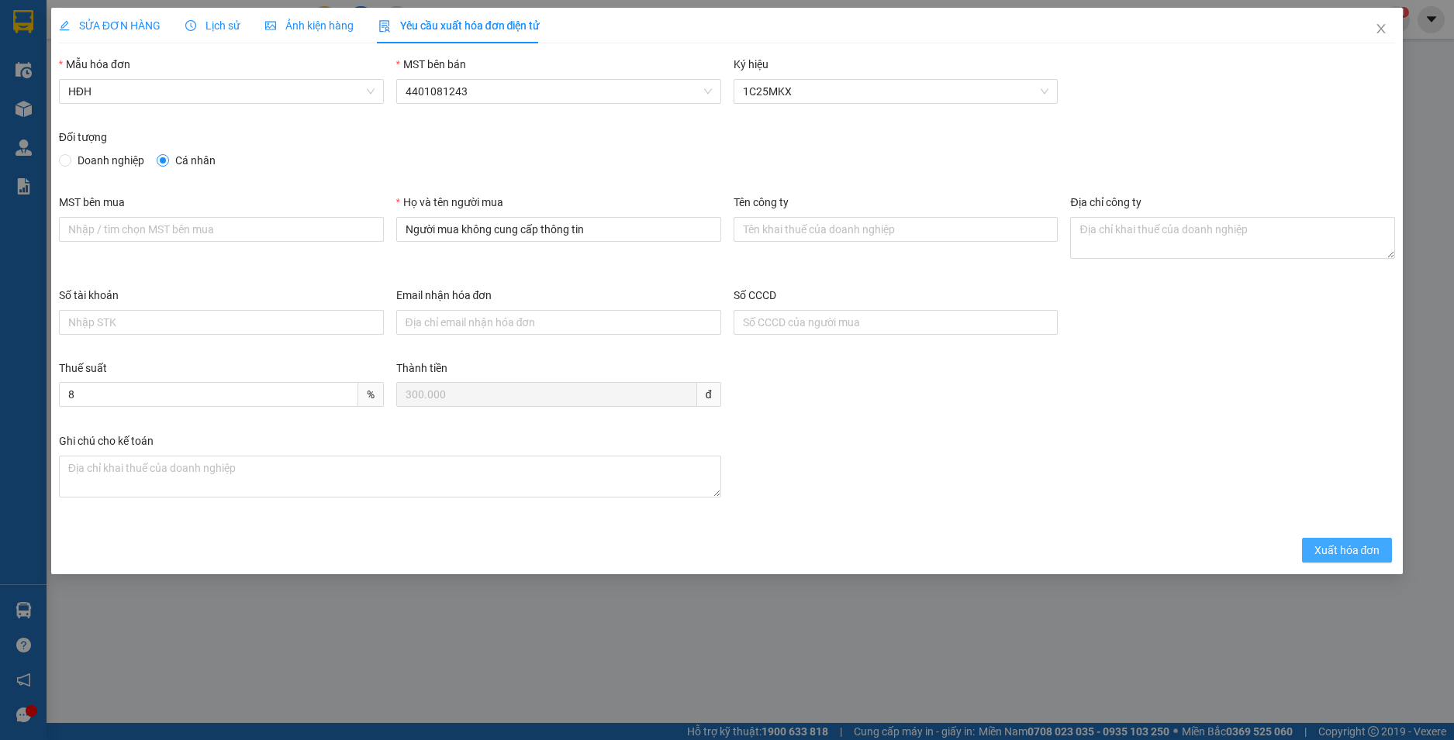
click at [1386, 544] on button "Xuất hóa đơn" at bounding box center [1347, 550] width 91 height 25
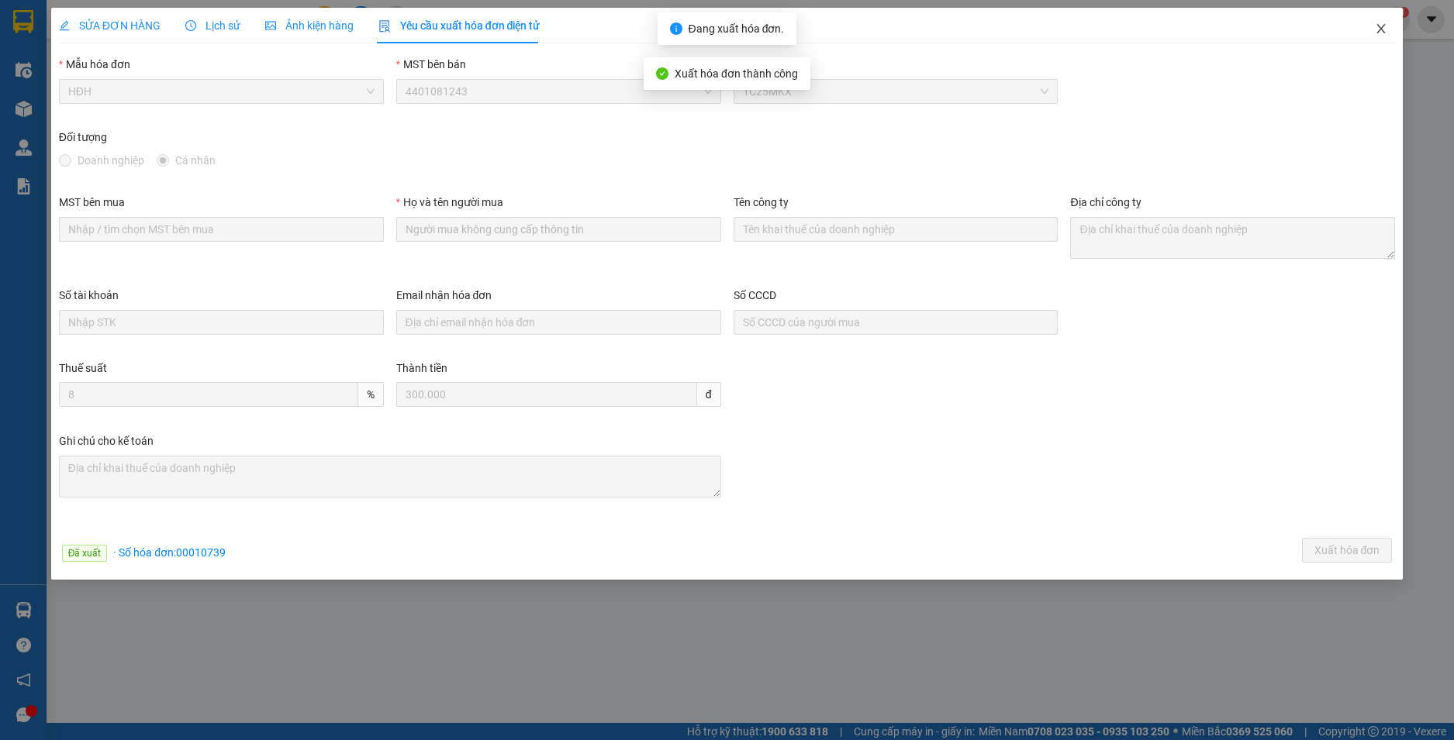
click at [1380, 32] on icon "close" at bounding box center [1380, 28] width 12 height 12
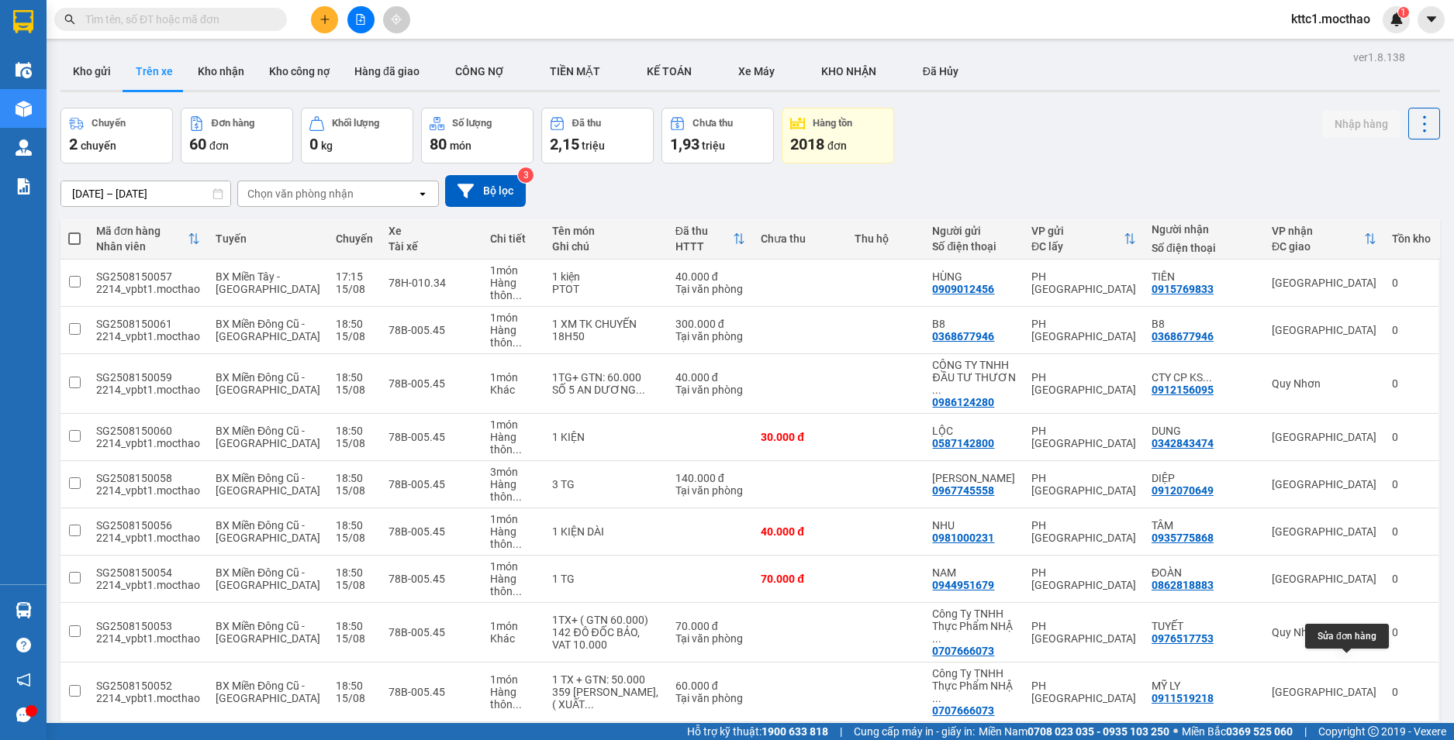
click at [1354, 740] on icon at bounding box center [1359, 745] width 11 height 11
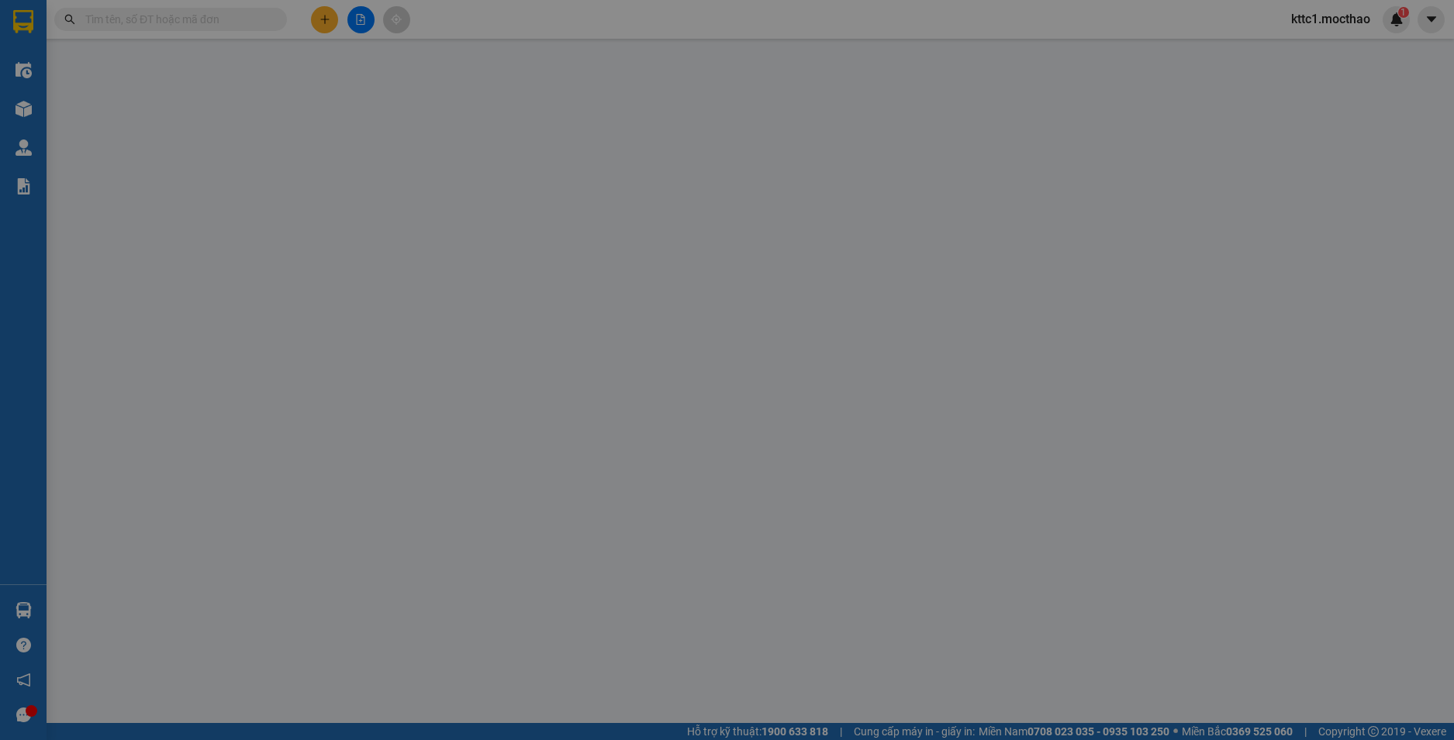
type input "0962943930"
type input "THẢO"
type input "0825650447"
type input "THỊNH"
type input "1"
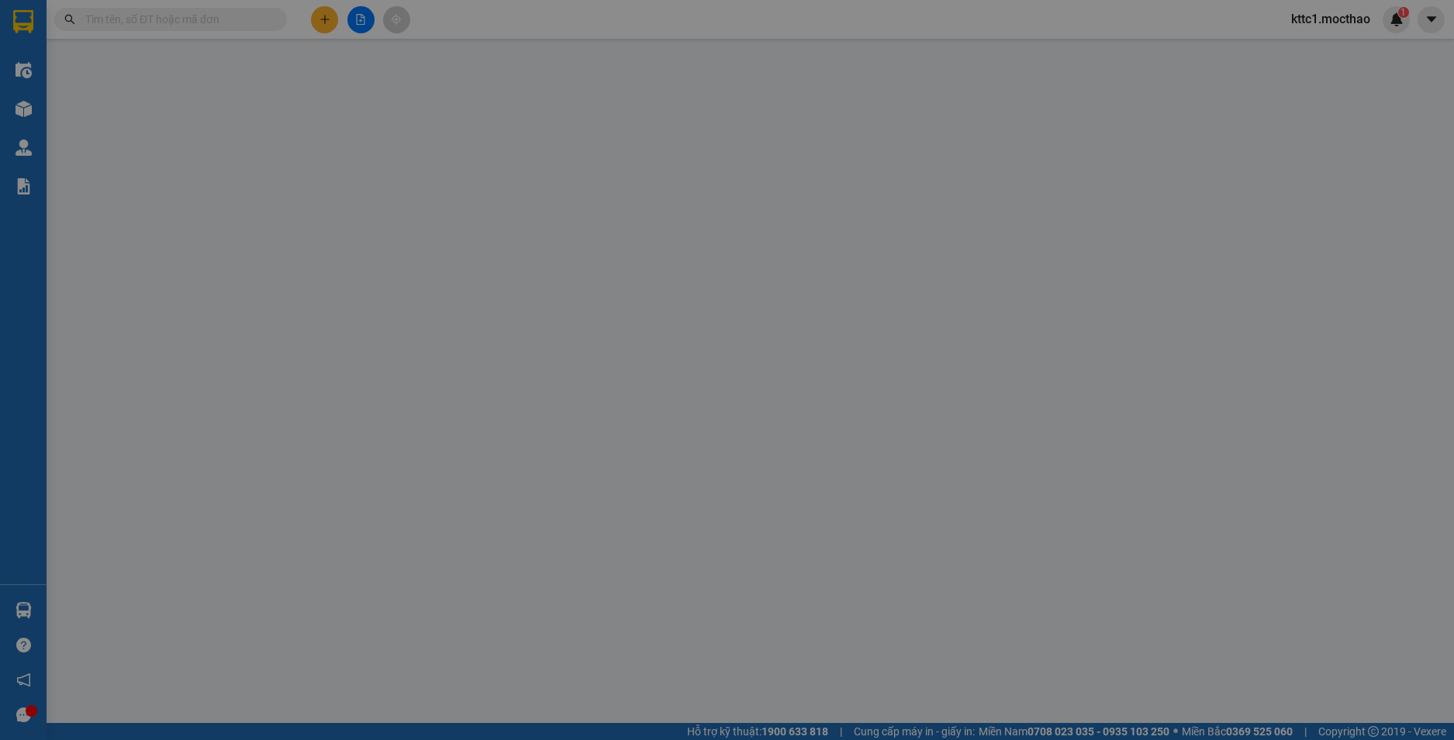
type input "40.000"
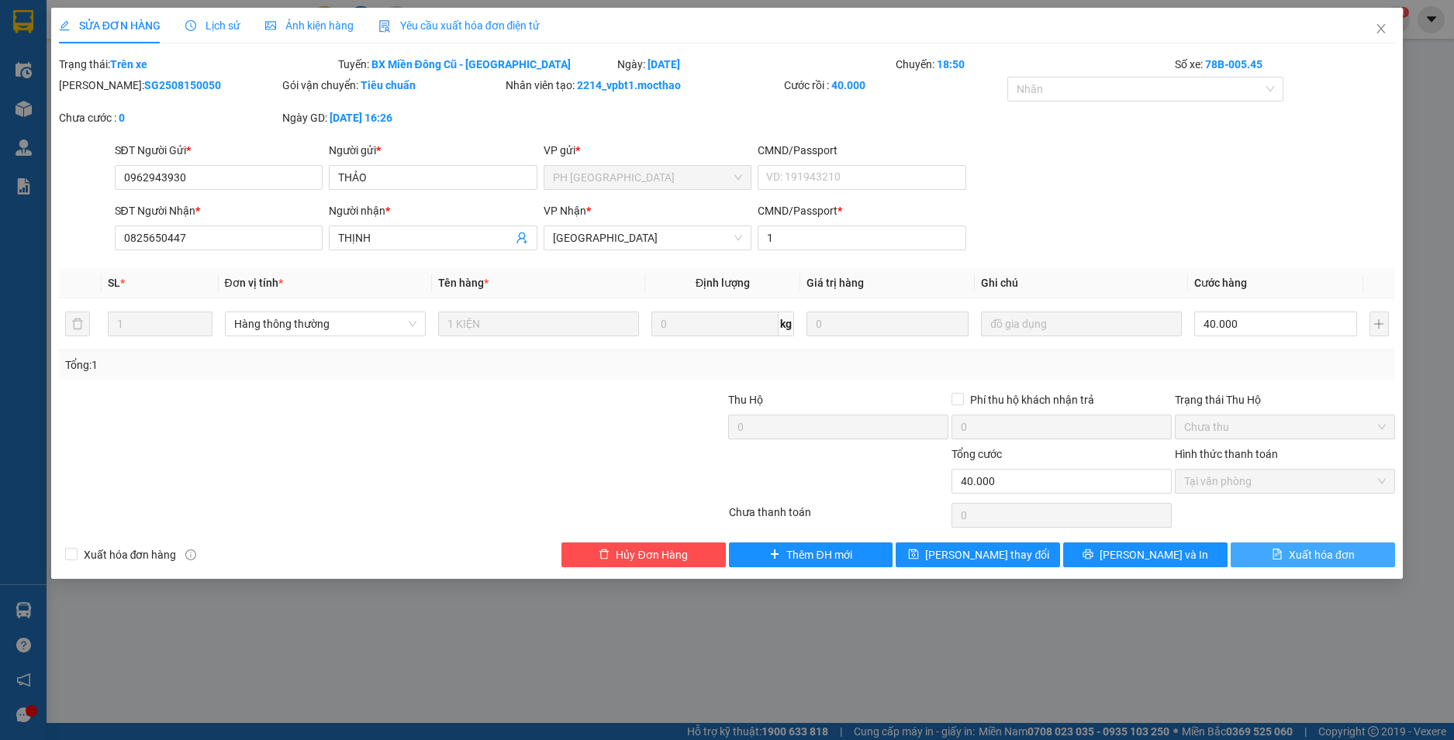
click at [1332, 562] on span "Xuất hóa đơn" at bounding box center [1321, 555] width 66 height 17
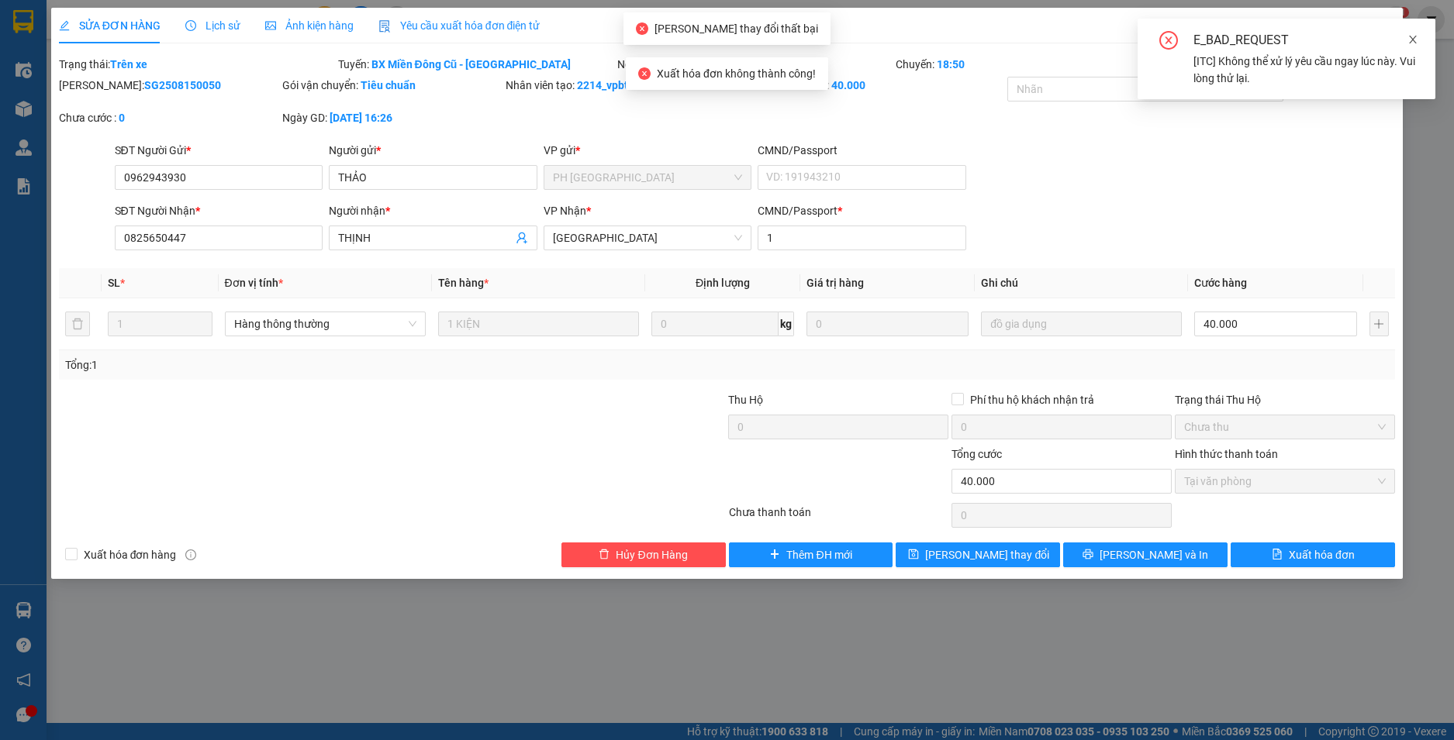
click at [1412, 41] on icon "close" at bounding box center [1412, 39] width 11 height 11
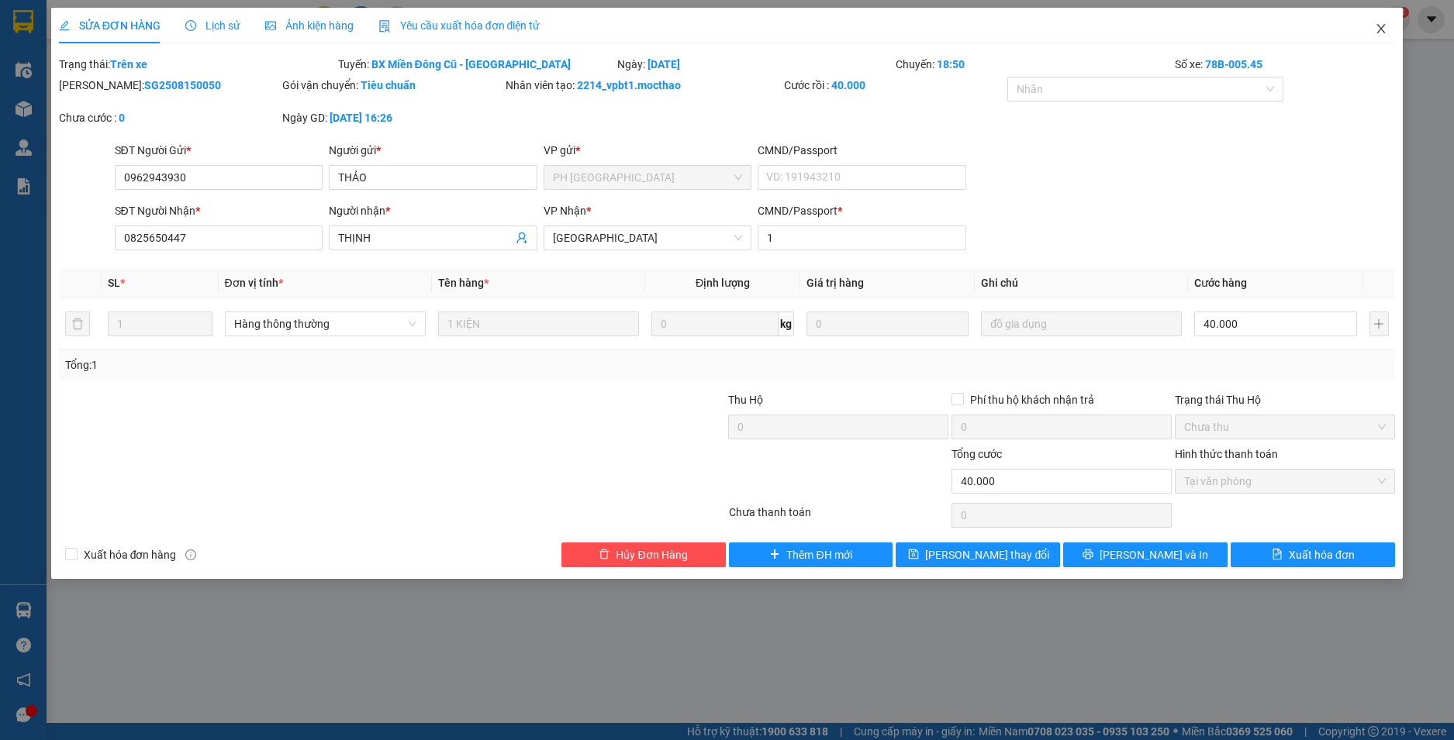
click at [1386, 29] on icon "close" at bounding box center [1380, 28] width 12 height 12
click at [1384, 29] on div "kttc1.mocthao 1" at bounding box center [1343, 19] width 131 height 27
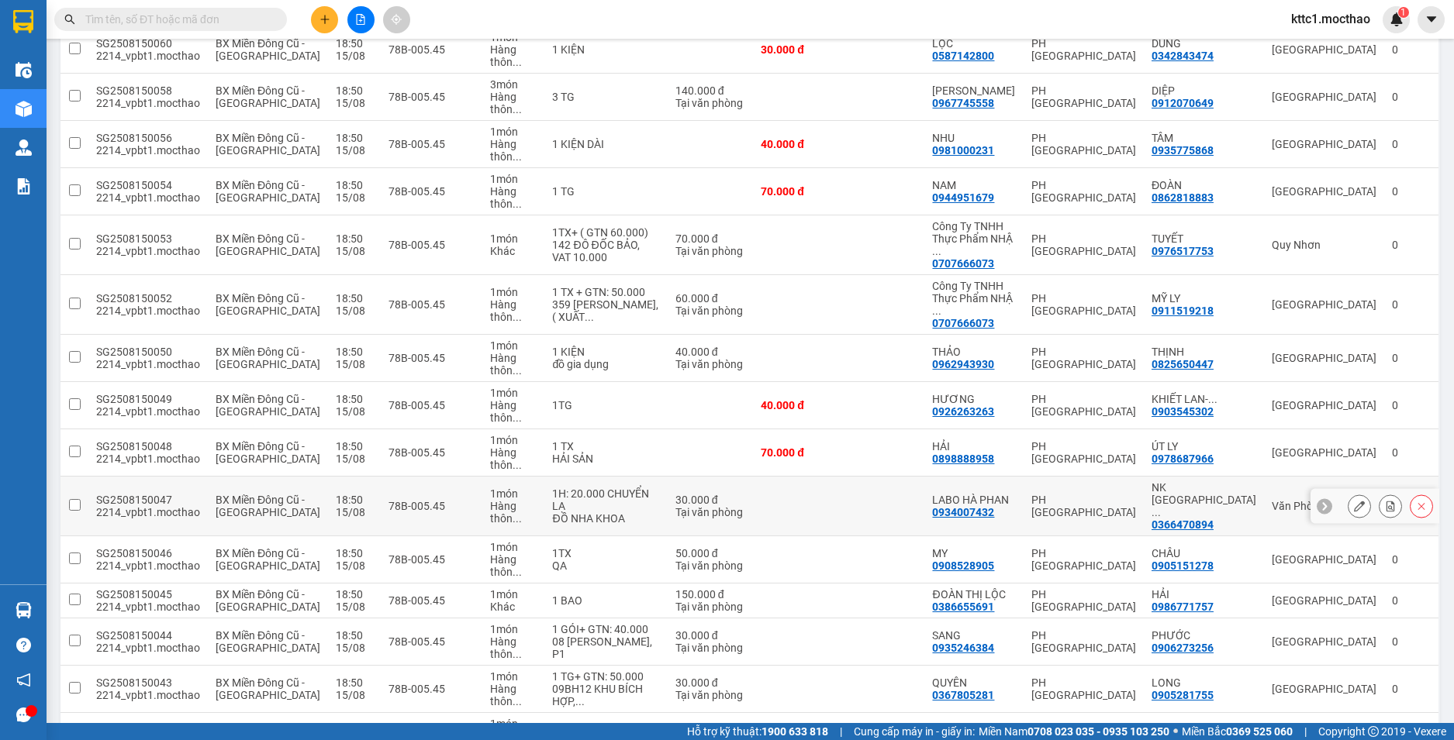
scroll to position [465, 0]
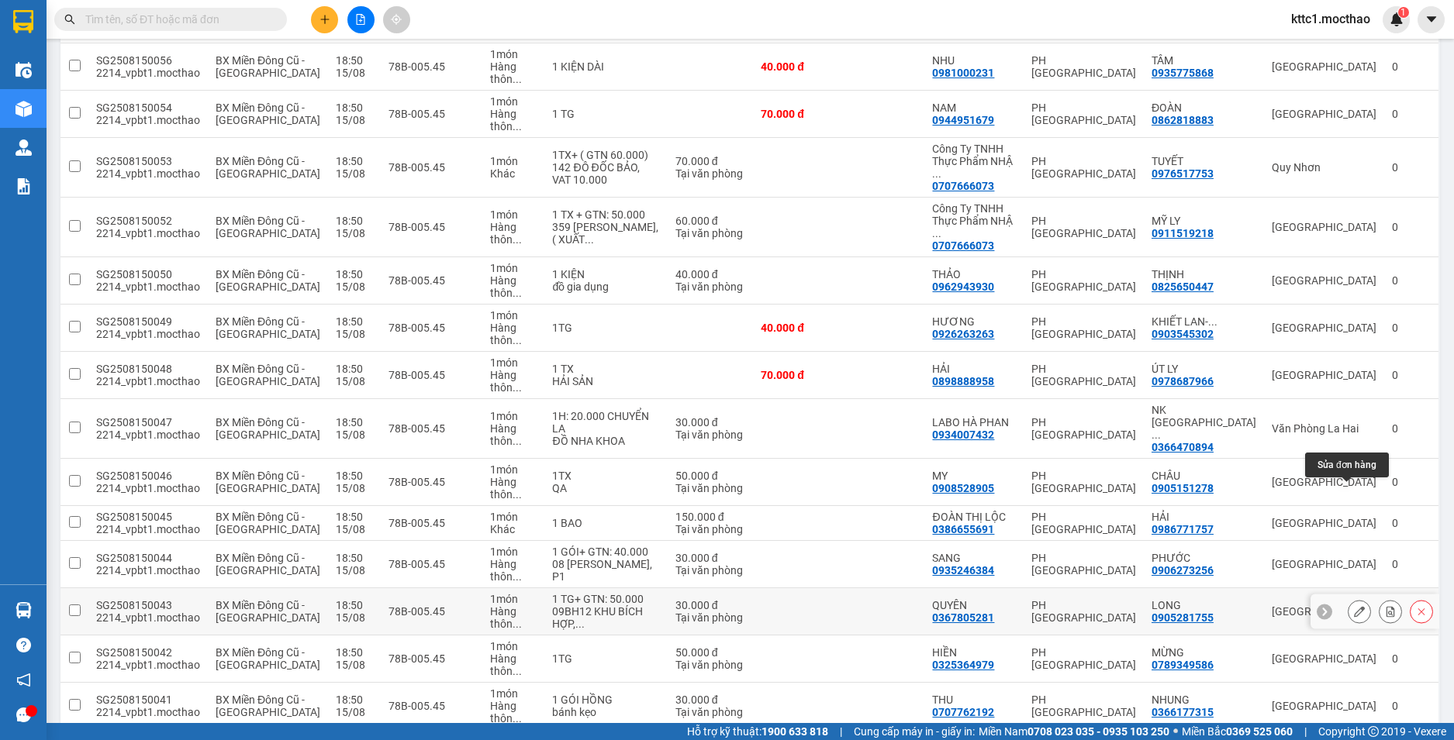
click at [1354, 606] on icon at bounding box center [1359, 611] width 11 height 11
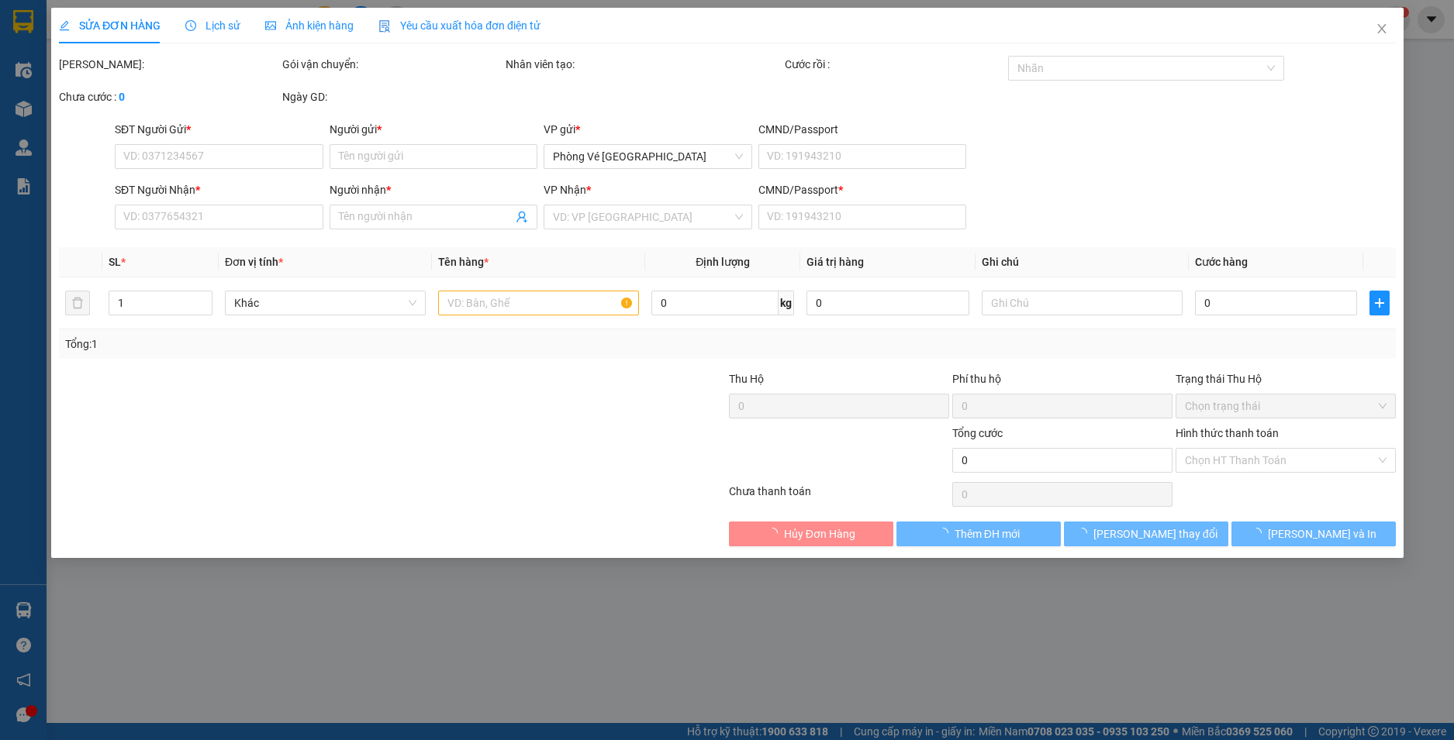
type input "0367805281"
type input "QUYÊN"
type input "0905281755"
type input "LONG"
type input "1"
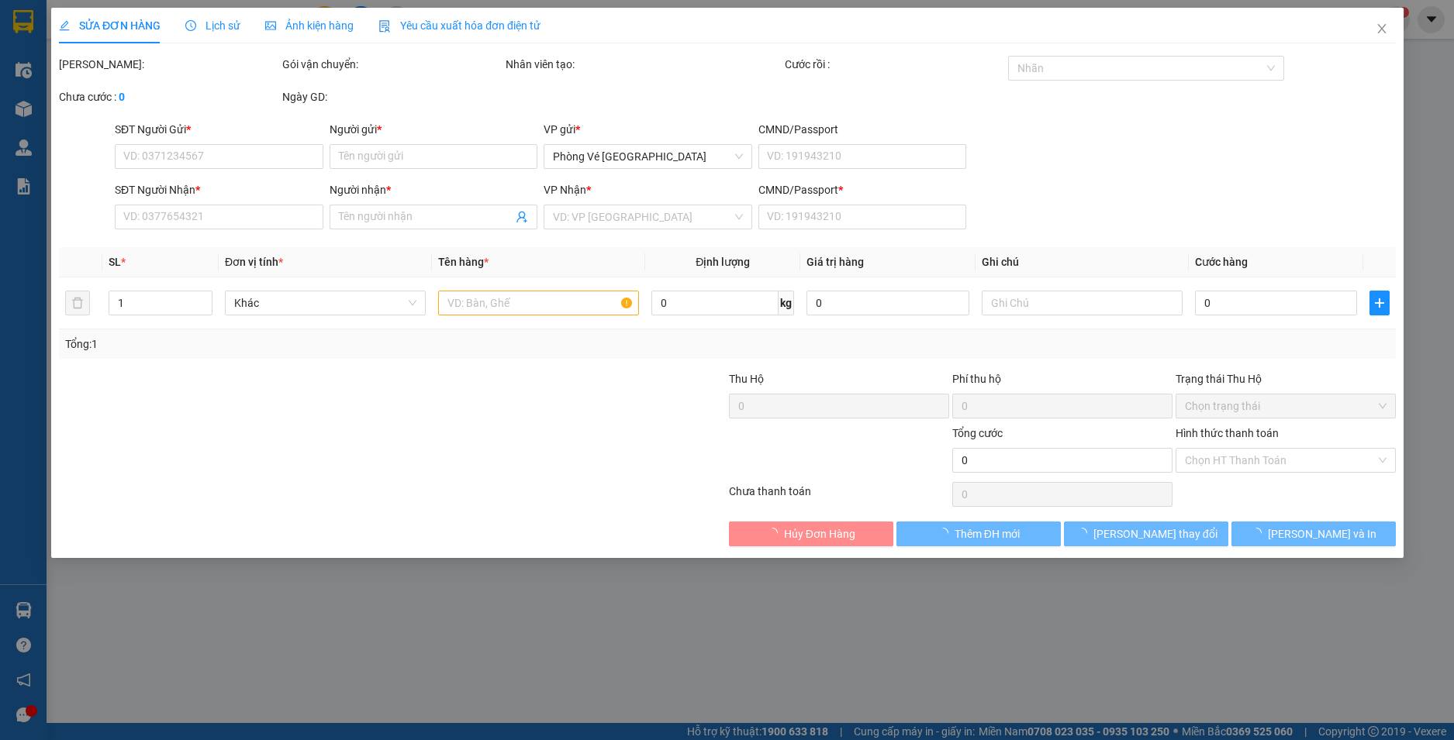
type input "30.000"
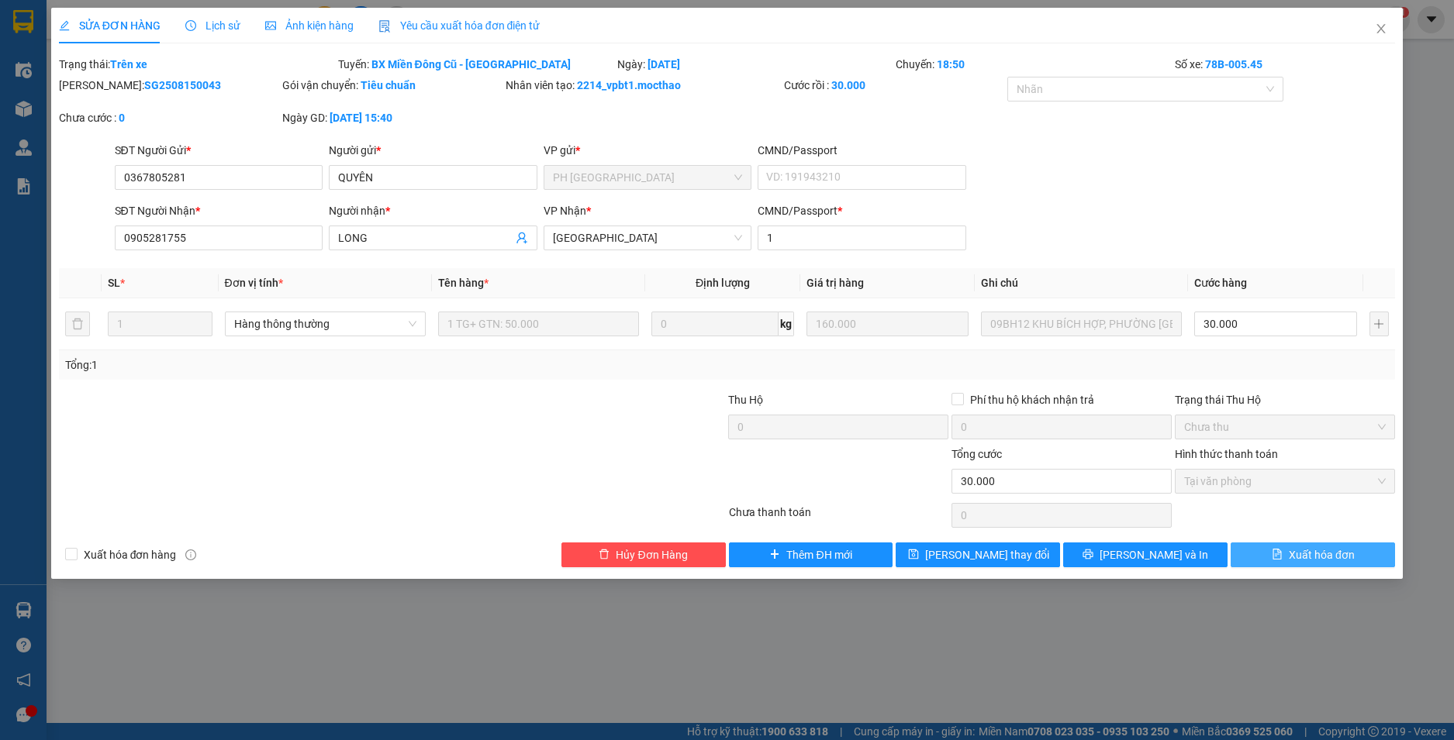
click at [1322, 557] on span "Xuất hóa đơn" at bounding box center [1321, 555] width 66 height 17
checkbox input "true"
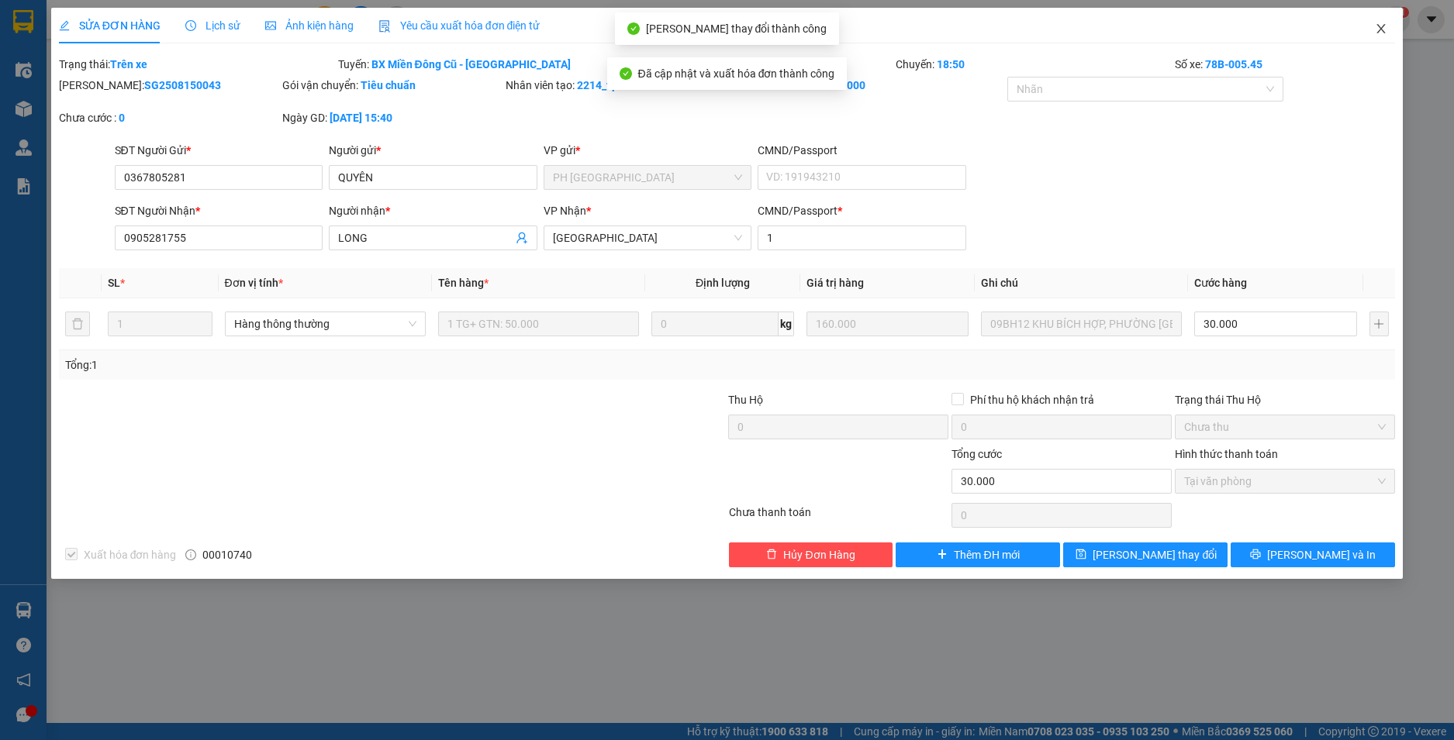
click at [1380, 22] on span "Close" at bounding box center [1380, 29] width 43 height 43
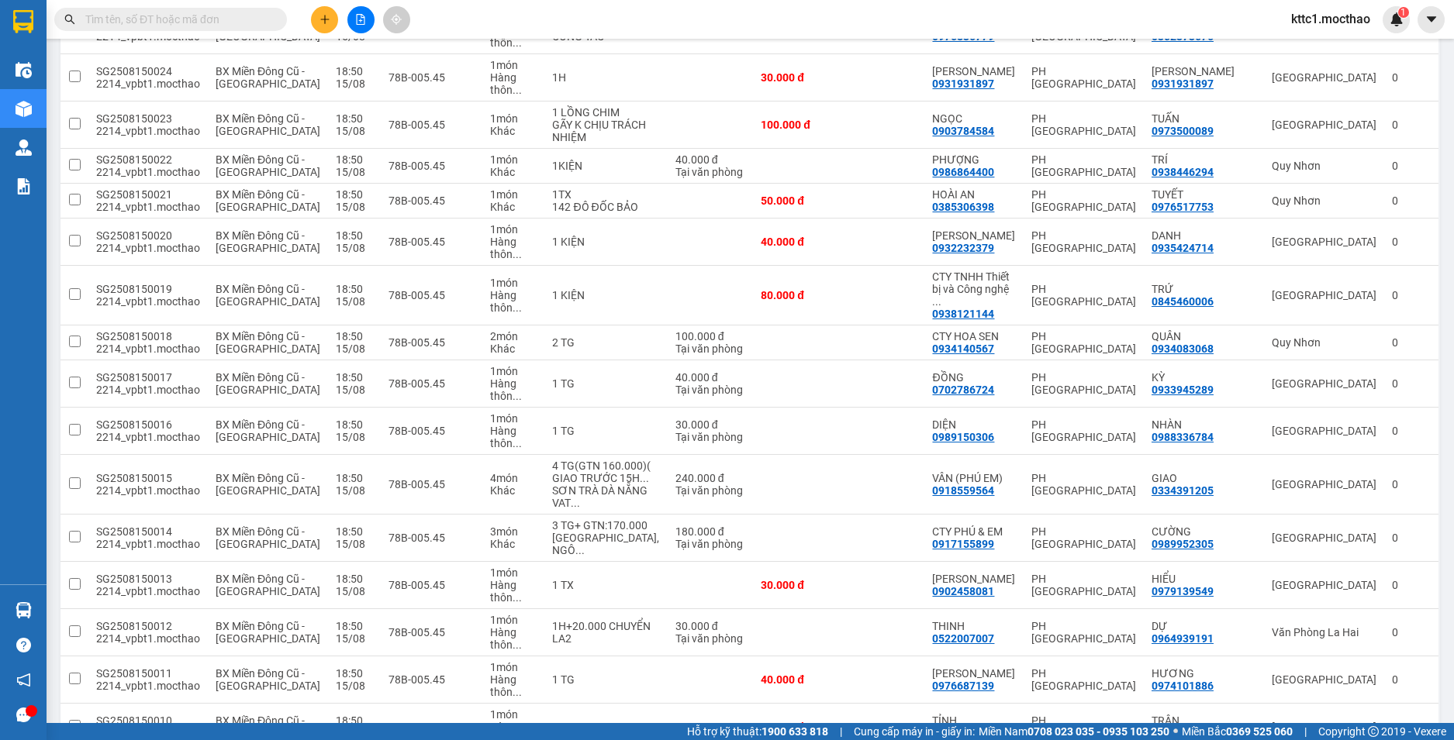
scroll to position [1966, 0]
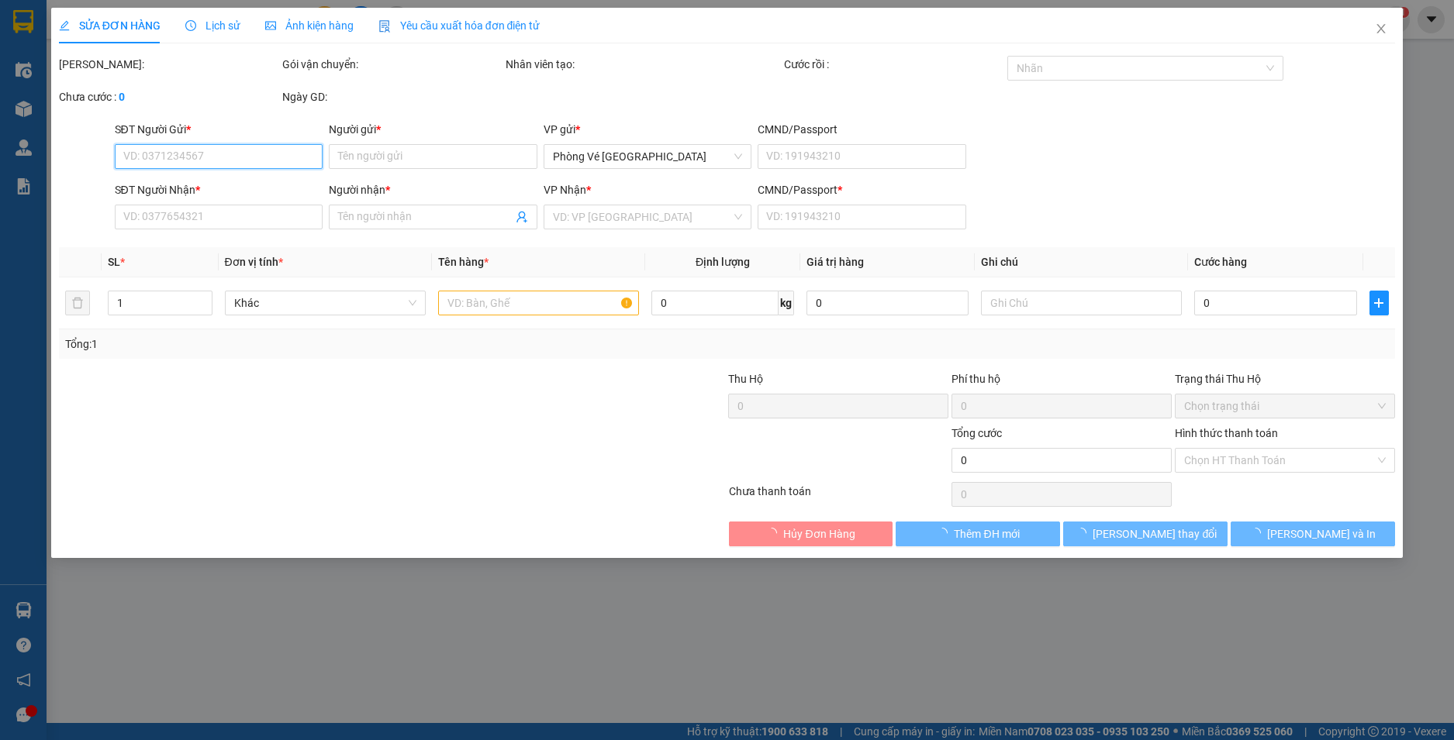
type input "0977031416"
type input "HẰNG"
type input "0346710153"
type input "NGUYỆT"
type input "1"
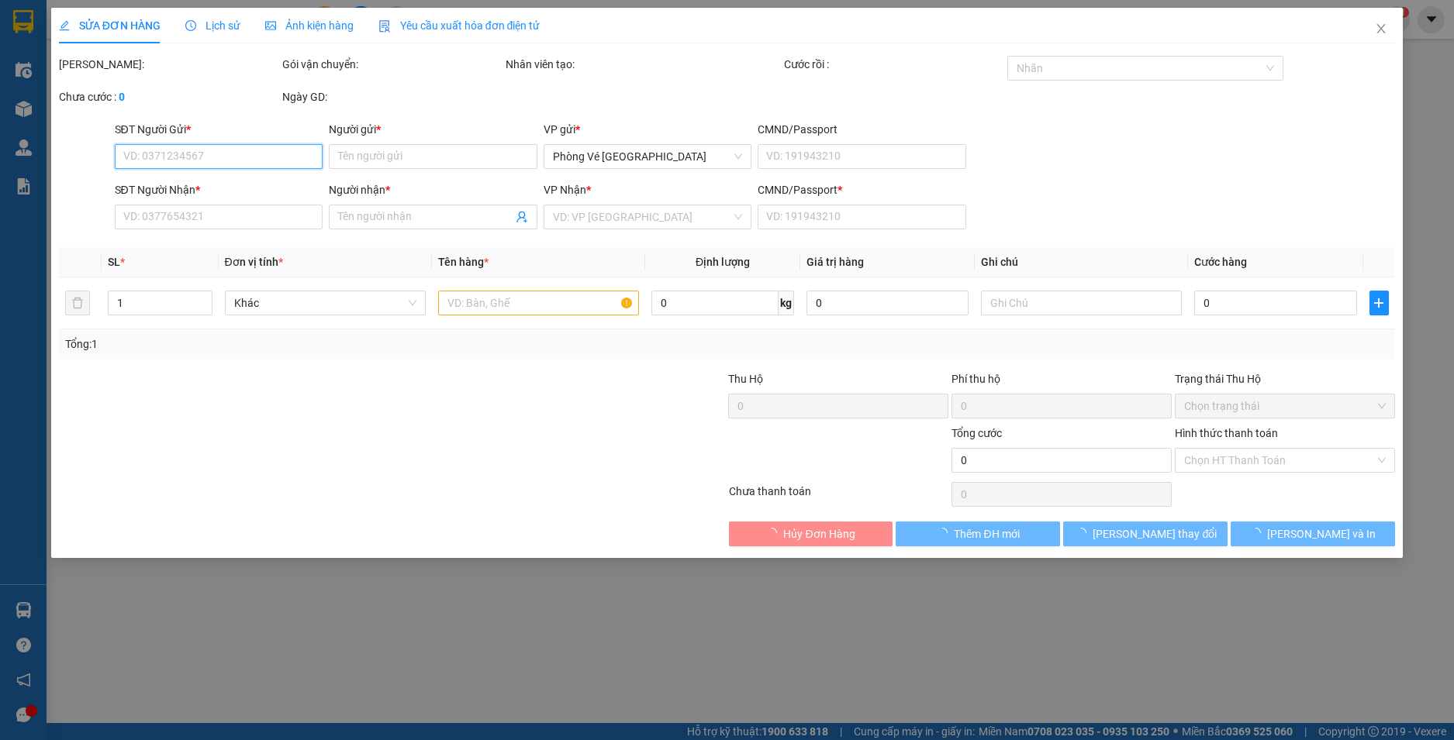
type input "50.000"
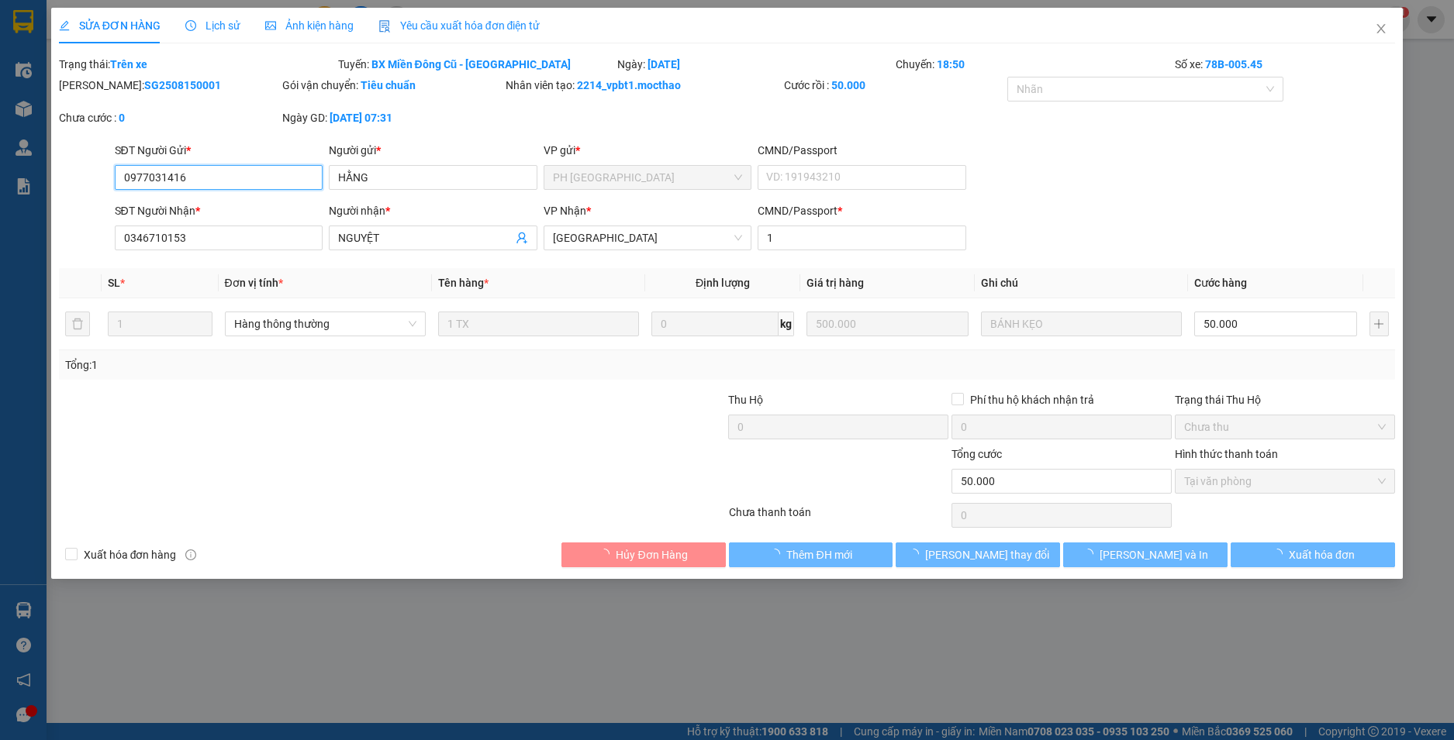
checkbox input "true"
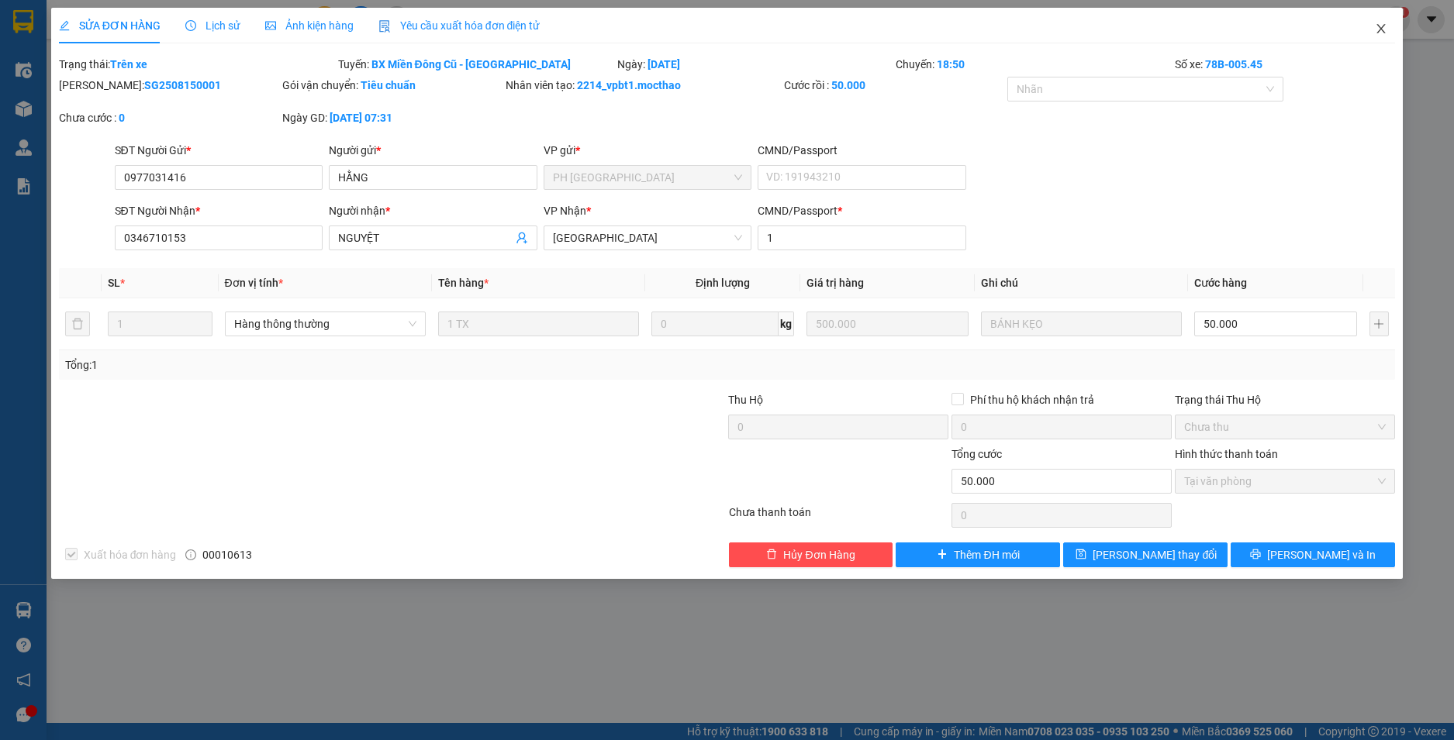
click at [1378, 26] on icon "close" at bounding box center [1381, 28] width 9 height 9
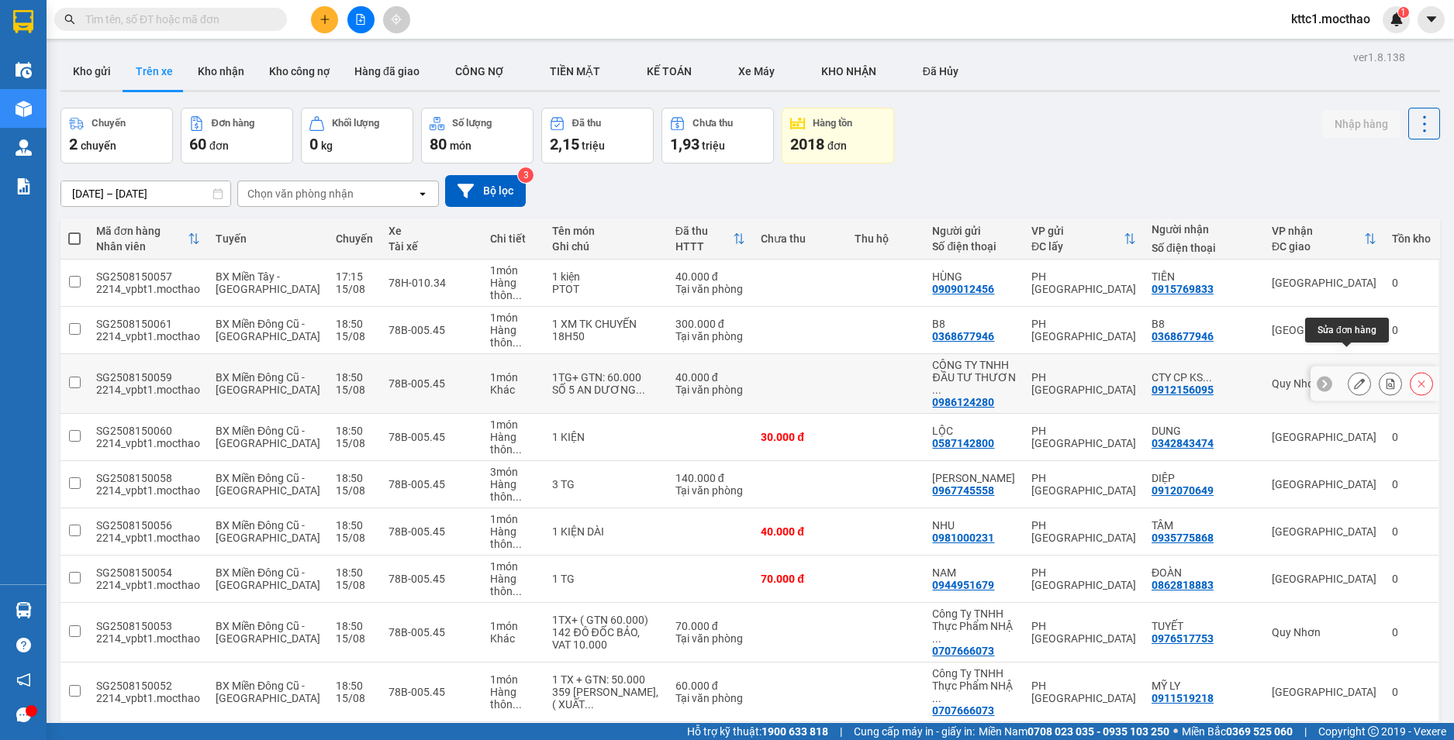
click at [1354, 378] on icon at bounding box center [1359, 383] width 11 height 11
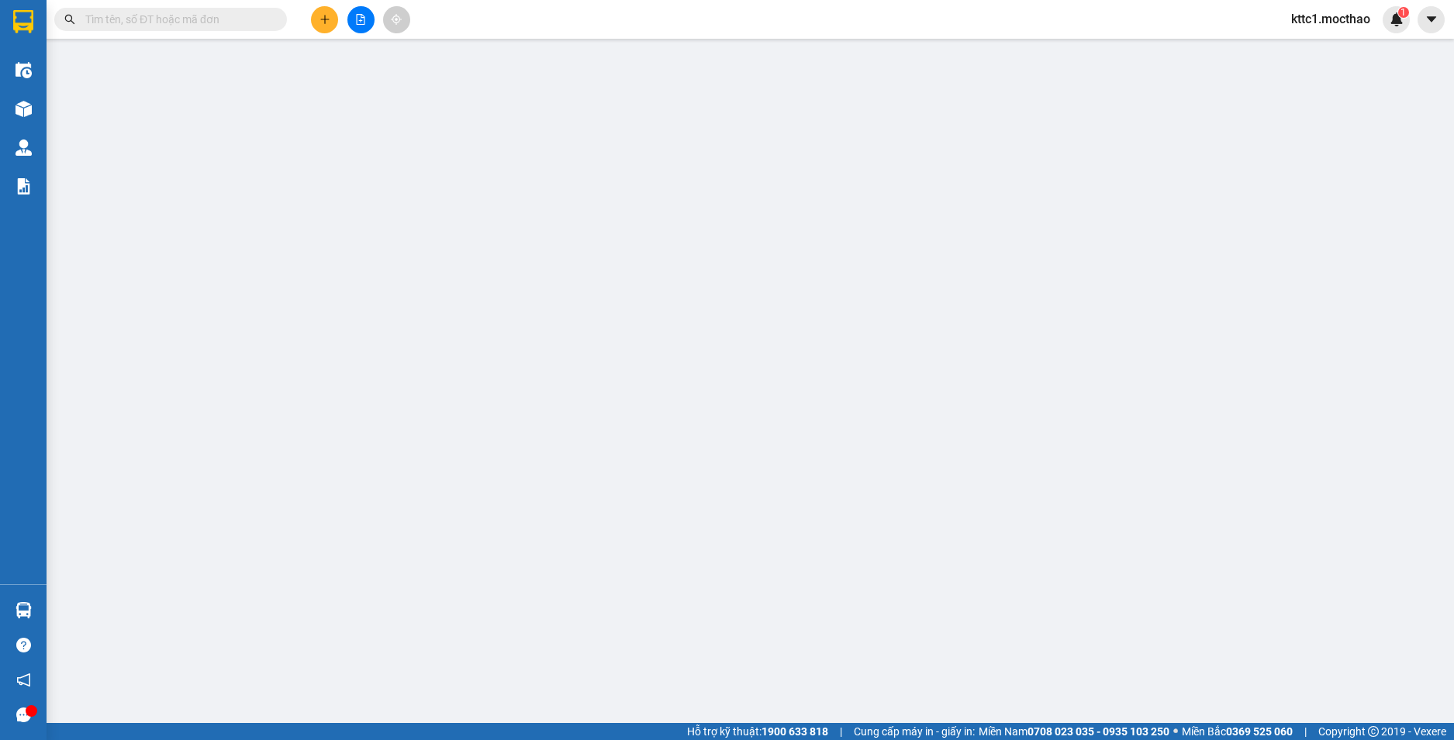
type input "0986124280"
type input "CÔNG TY TNHH ĐẦU TƯ THƯƠNG MẠI DỊCH VỤ [PERSON_NAME]"
type input "0912156095"
type input "CTY CP KS HOÀNG YẾN"
type input "1"
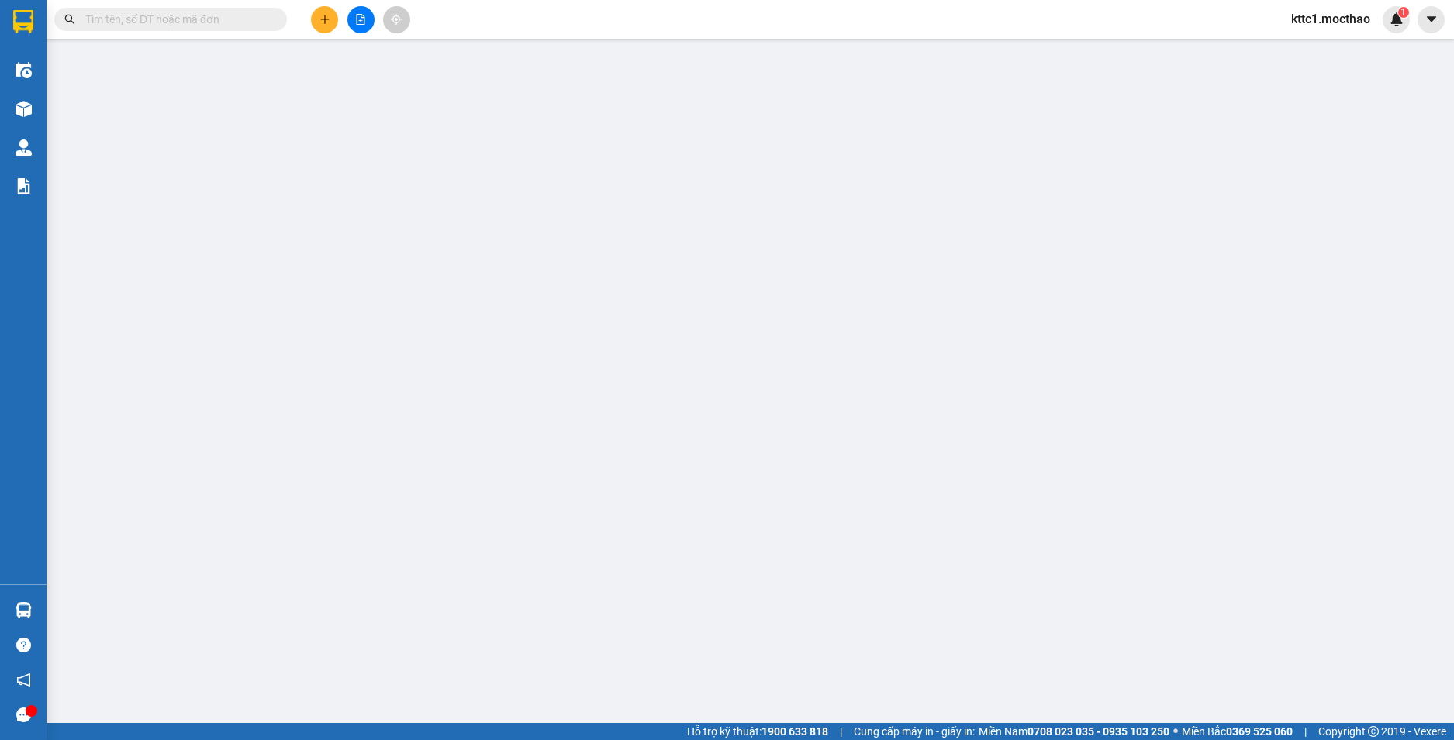
type input "40.000"
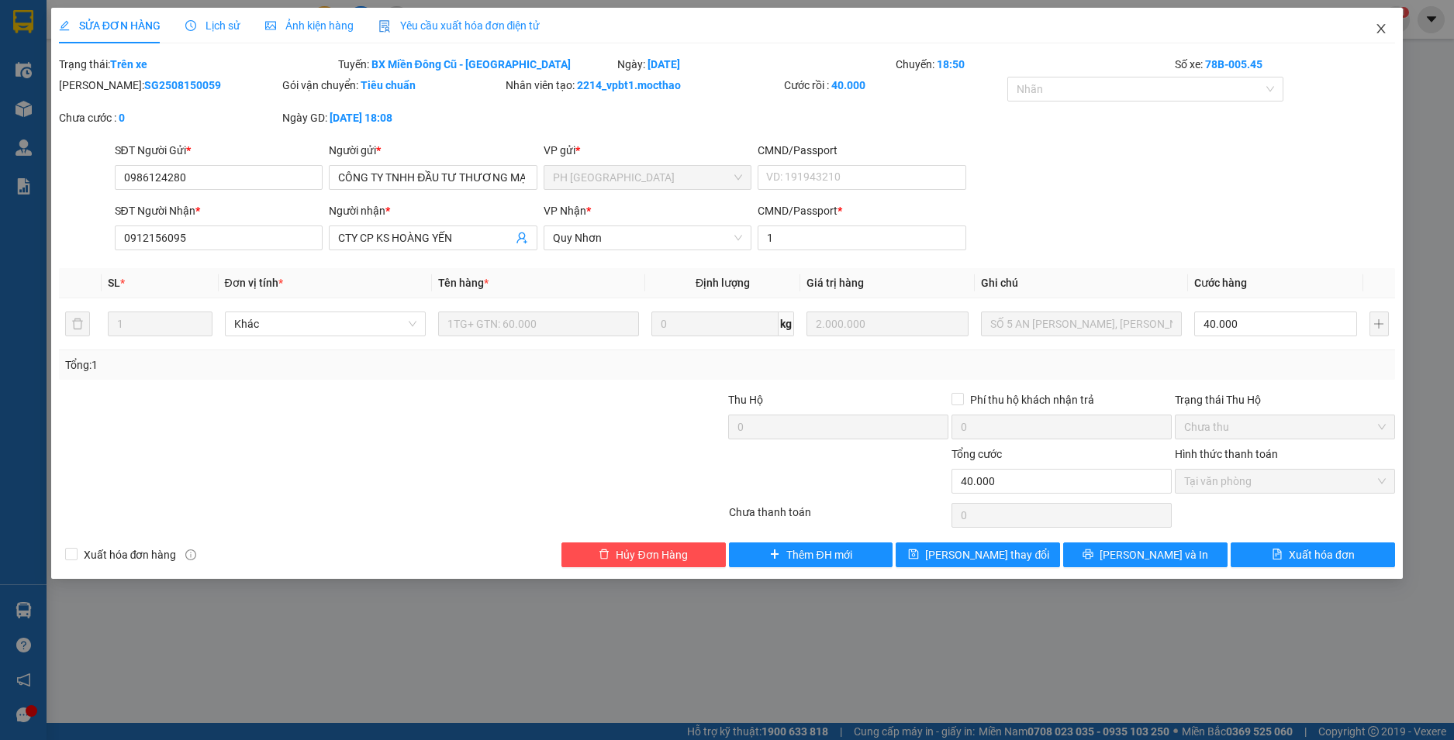
click at [1384, 32] on icon "close" at bounding box center [1380, 28] width 12 height 12
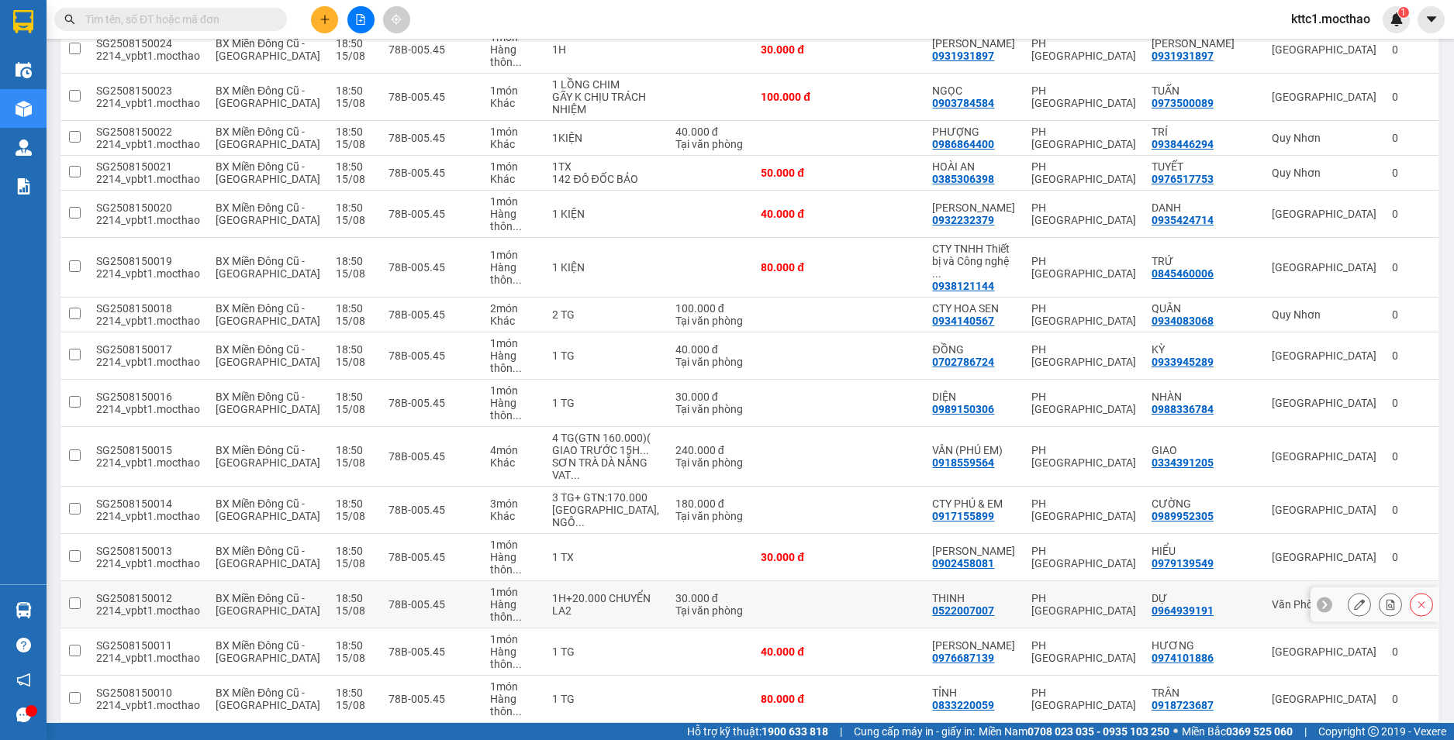
scroll to position [1733, 0]
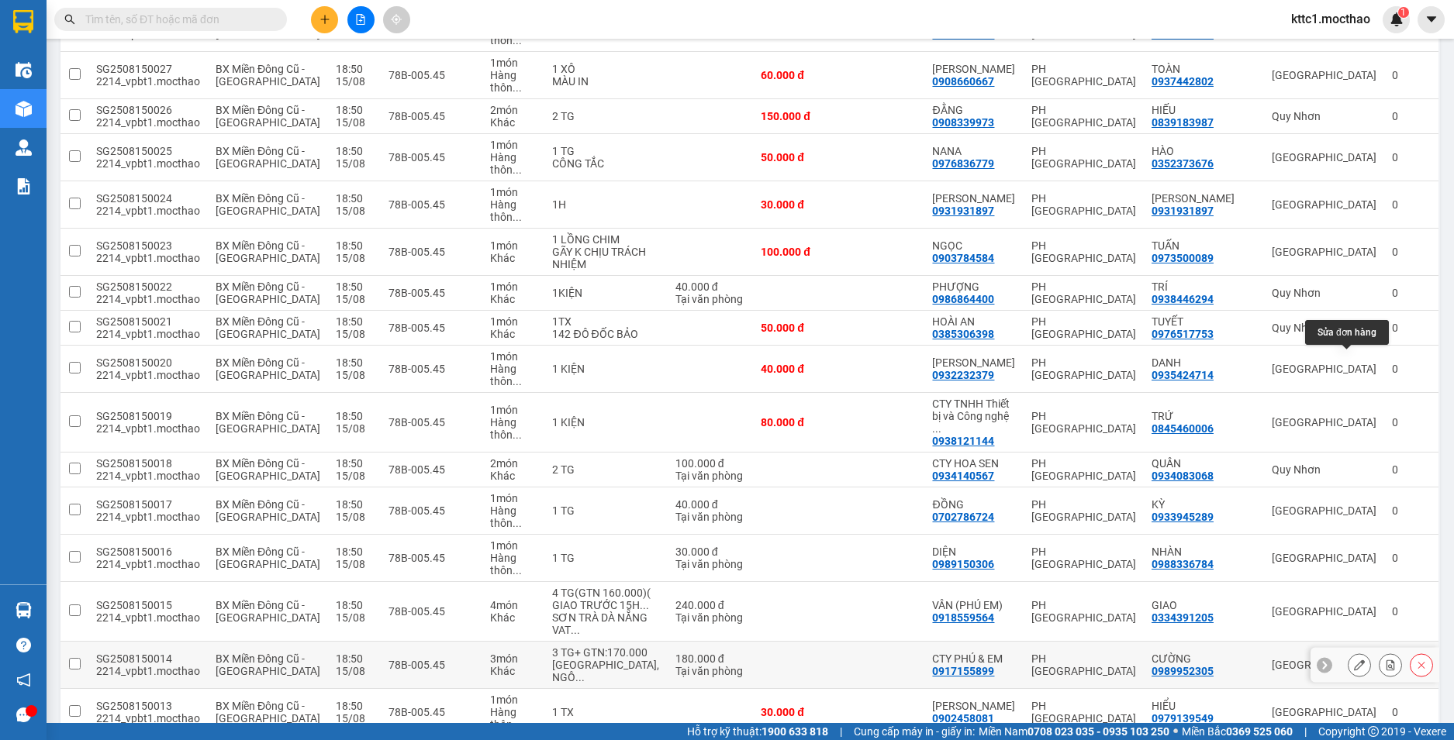
click at [1354, 660] on icon at bounding box center [1359, 665] width 11 height 11
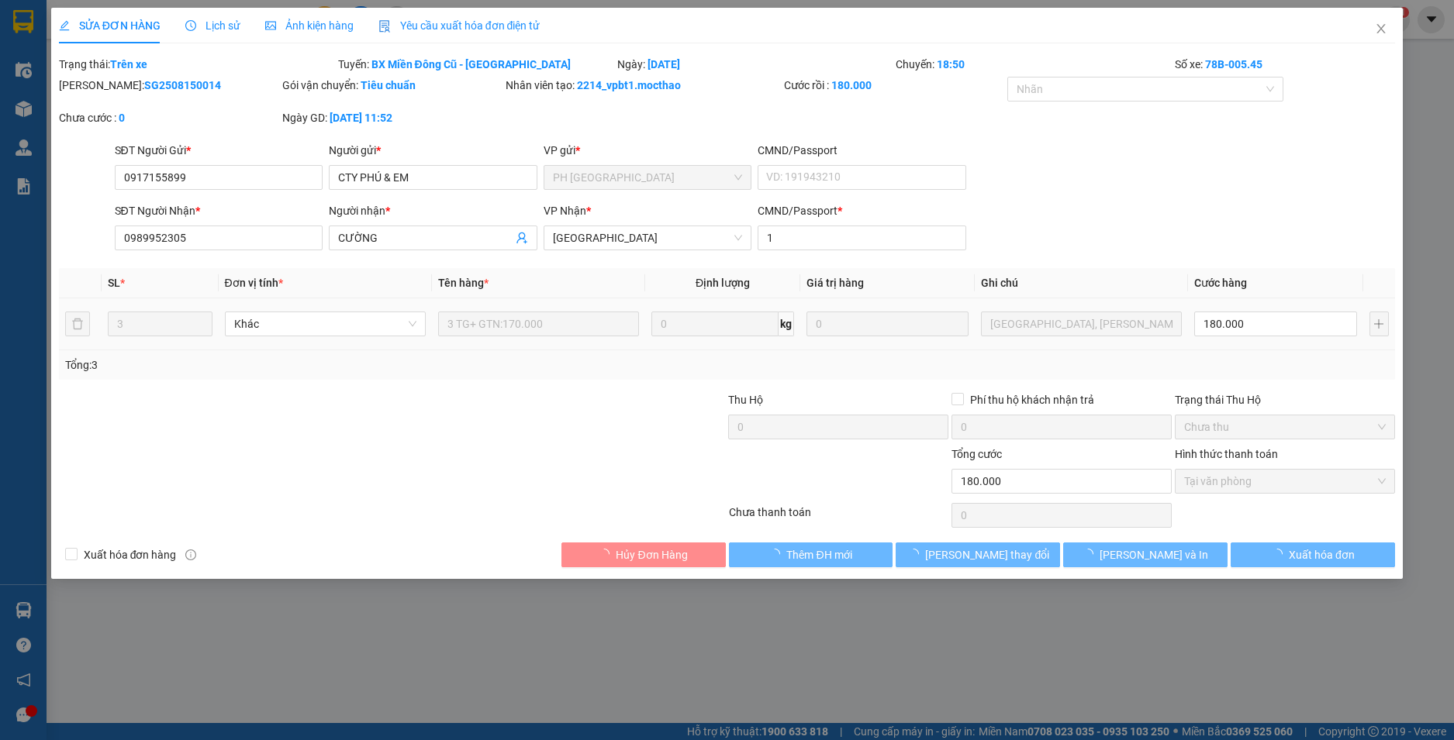
type input "0917155899"
type input "CTY PHÚ & EM"
type input "0989952305"
type input "CƯỜNG"
type input "1"
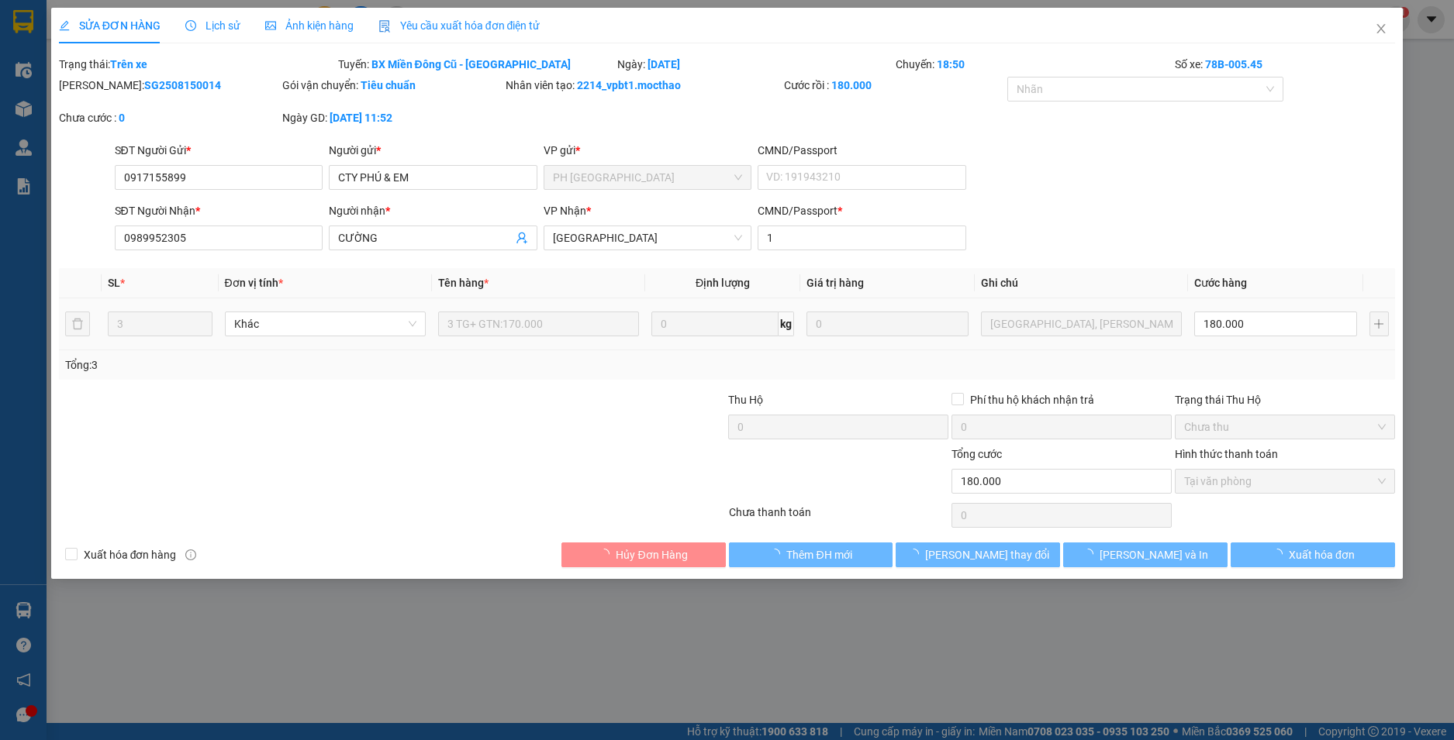
type input "180.000"
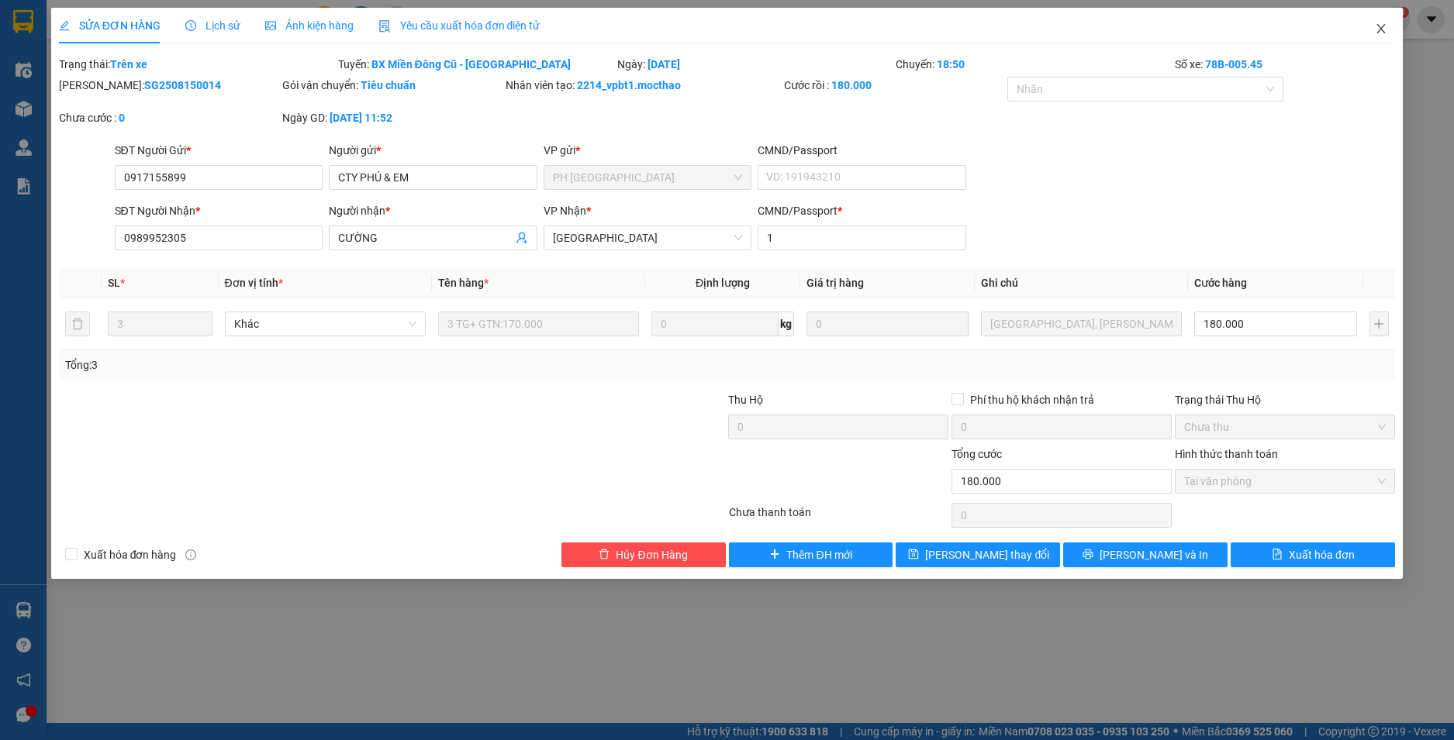
click at [1378, 27] on icon "close" at bounding box center [1381, 28] width 9 height 9
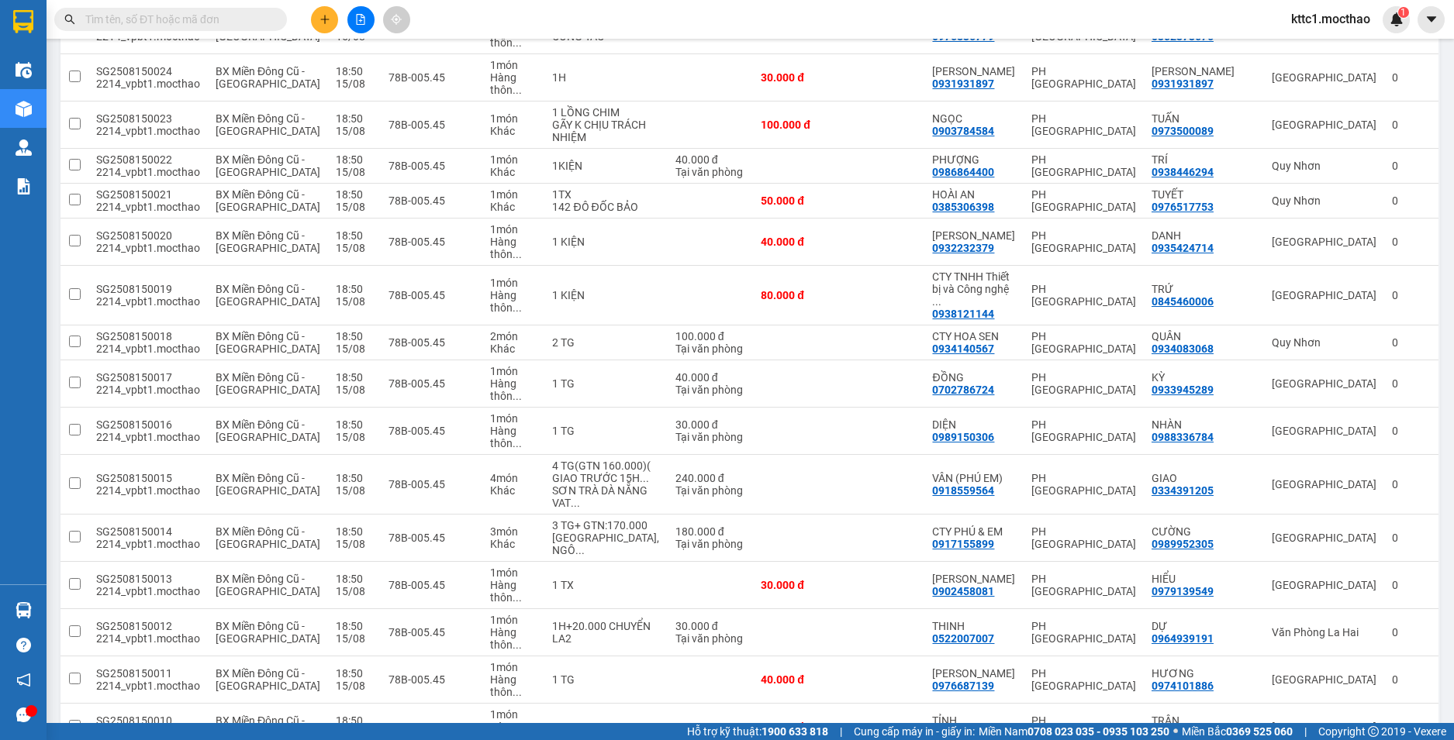
scroll to position [1938, 0]
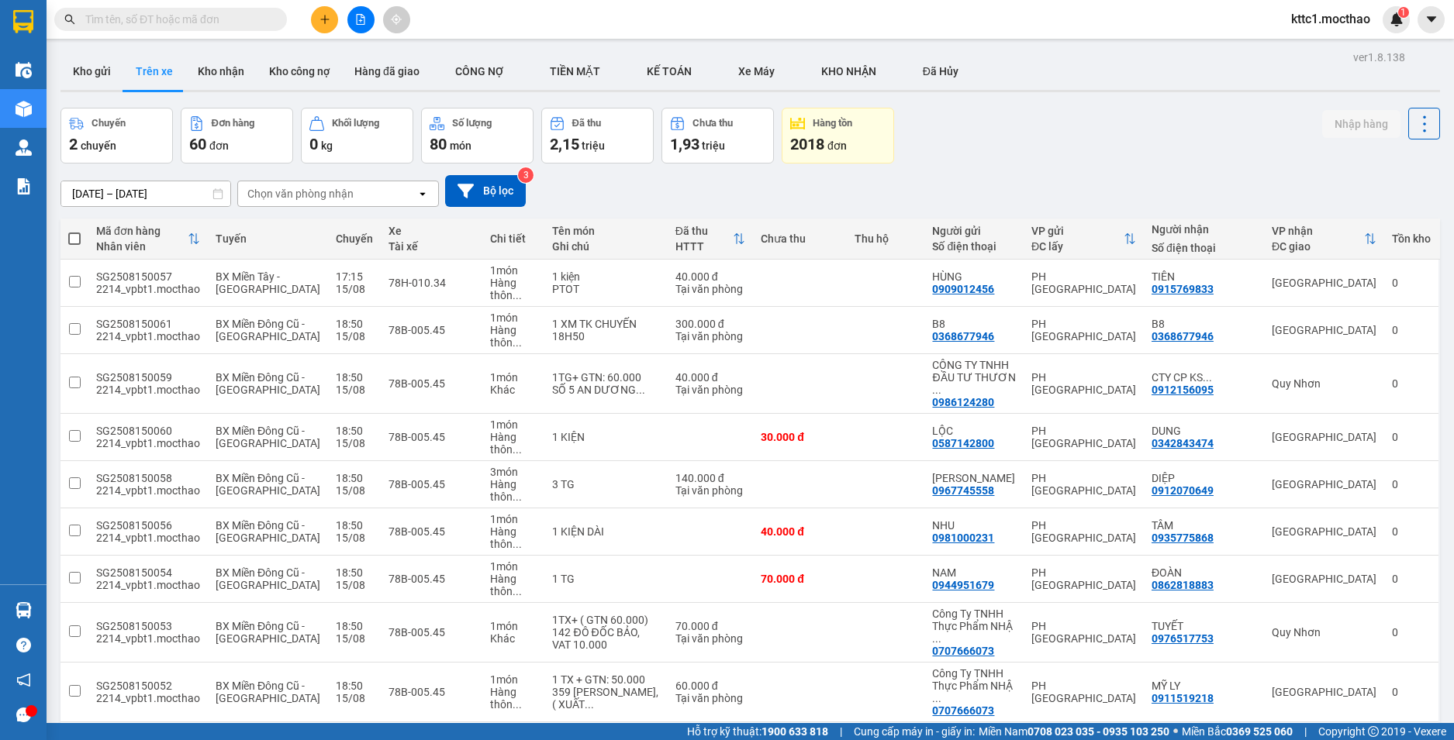
scroll to position [1938, 0]
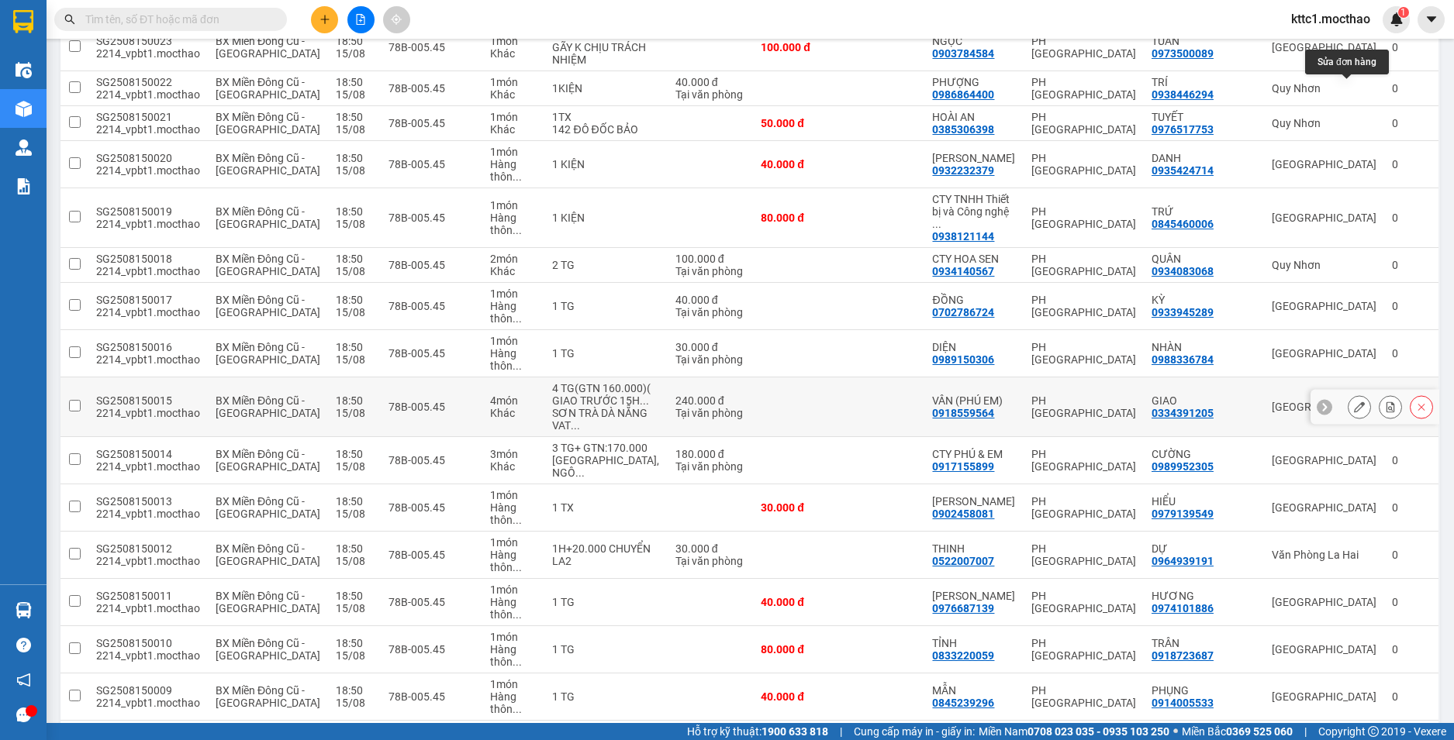
click at [1354, 402] on icon at bounding box center [1359, 407] width 11 height 11
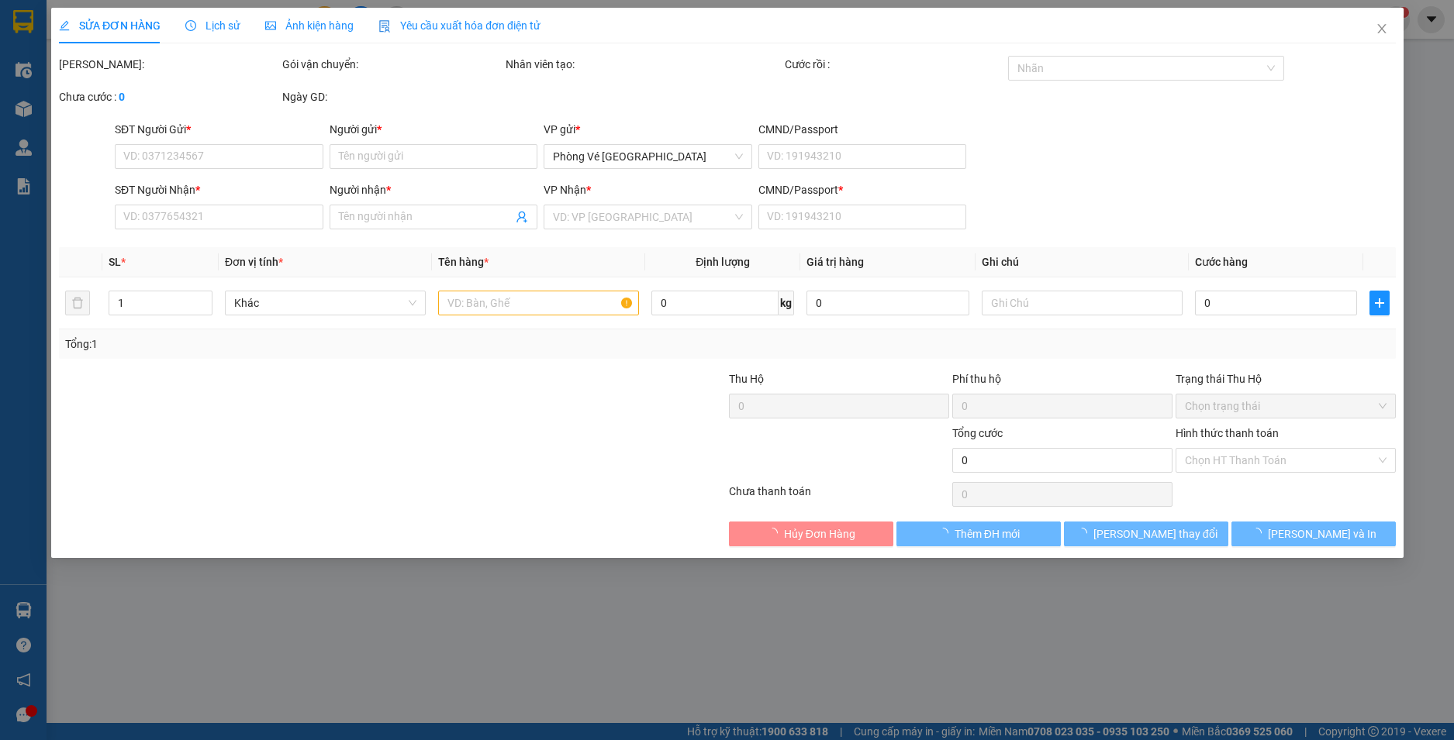
type input "0918559564"
type input "VÂN (PHÚ EM)"
type input "0334391205"
type input "GIAO"
type input "1"
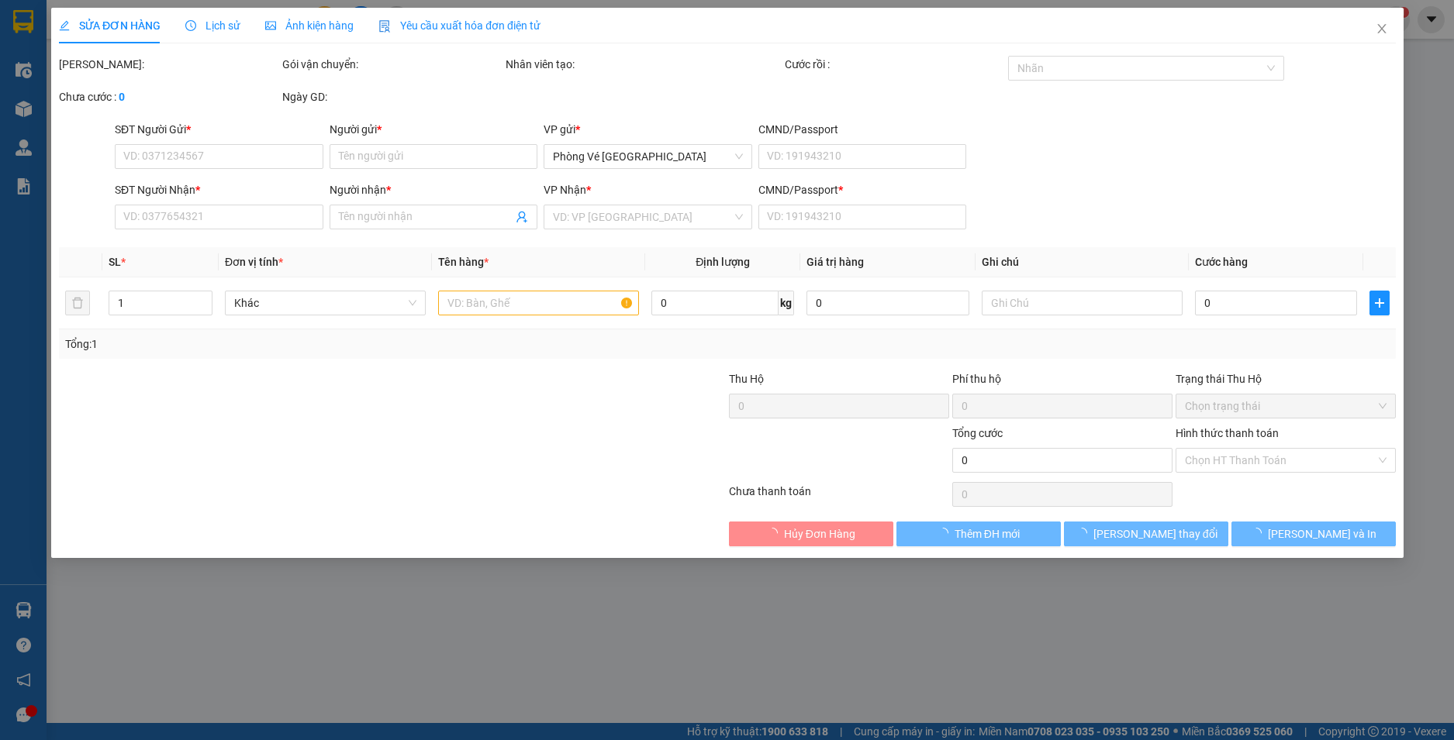
type input "240.000"
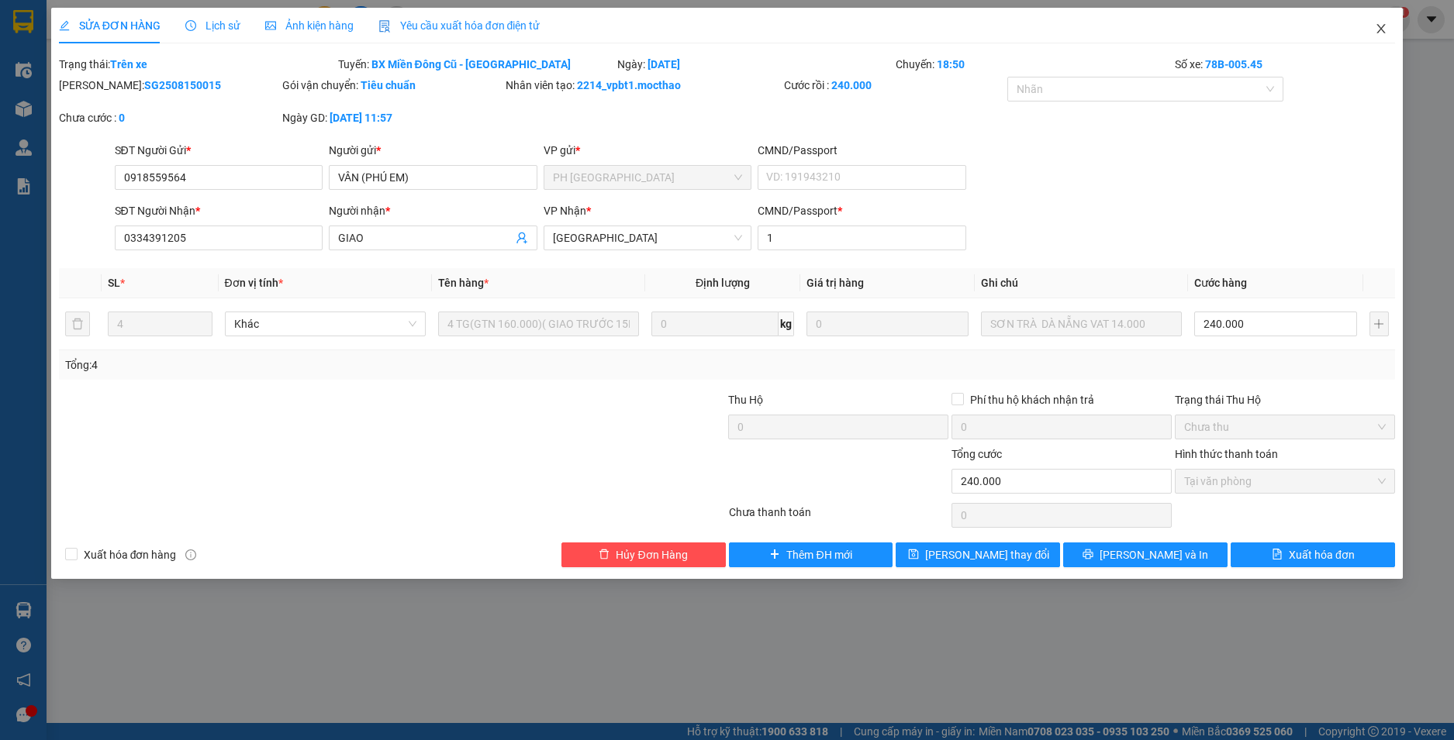
click at [1382, 27] on icon "close" at bounding box center [1381, 28] width 9 height 9
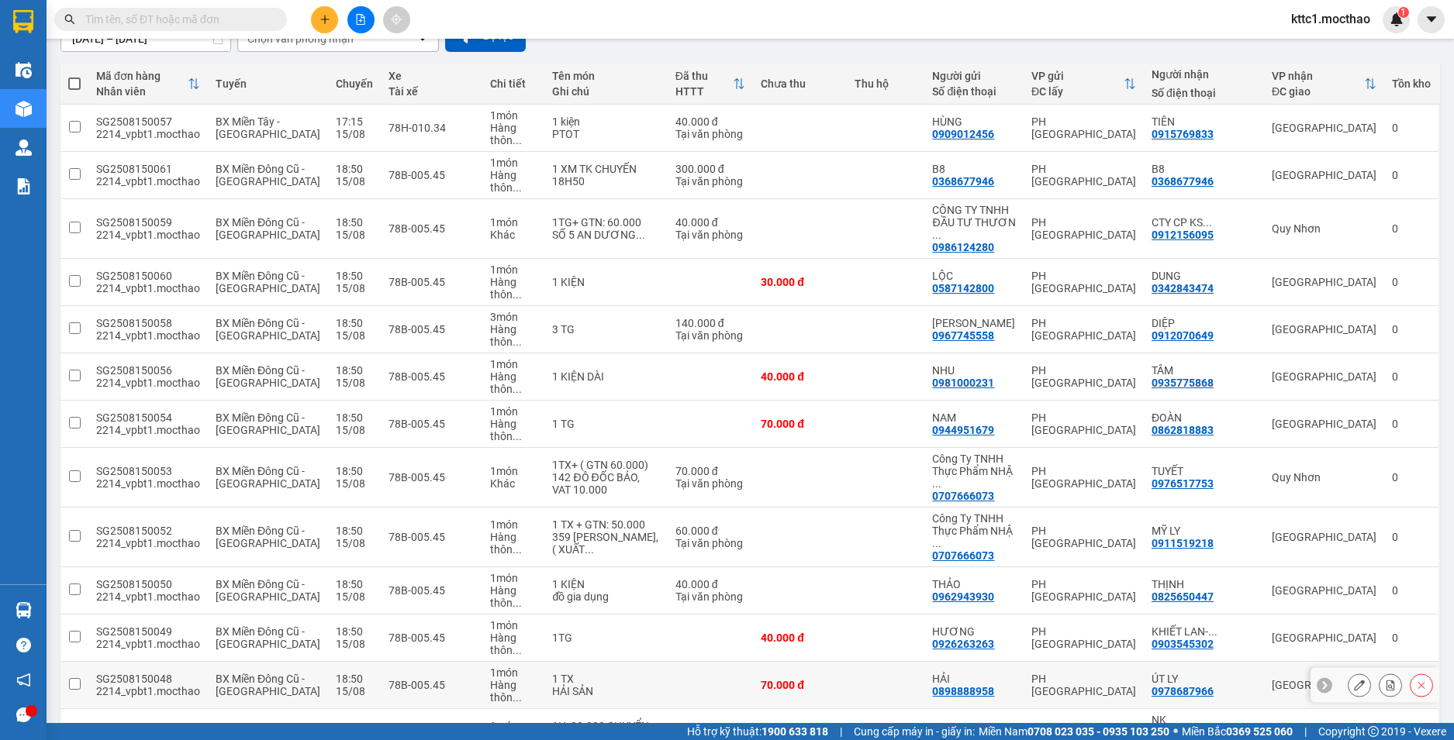
scroll to position [310, 0]
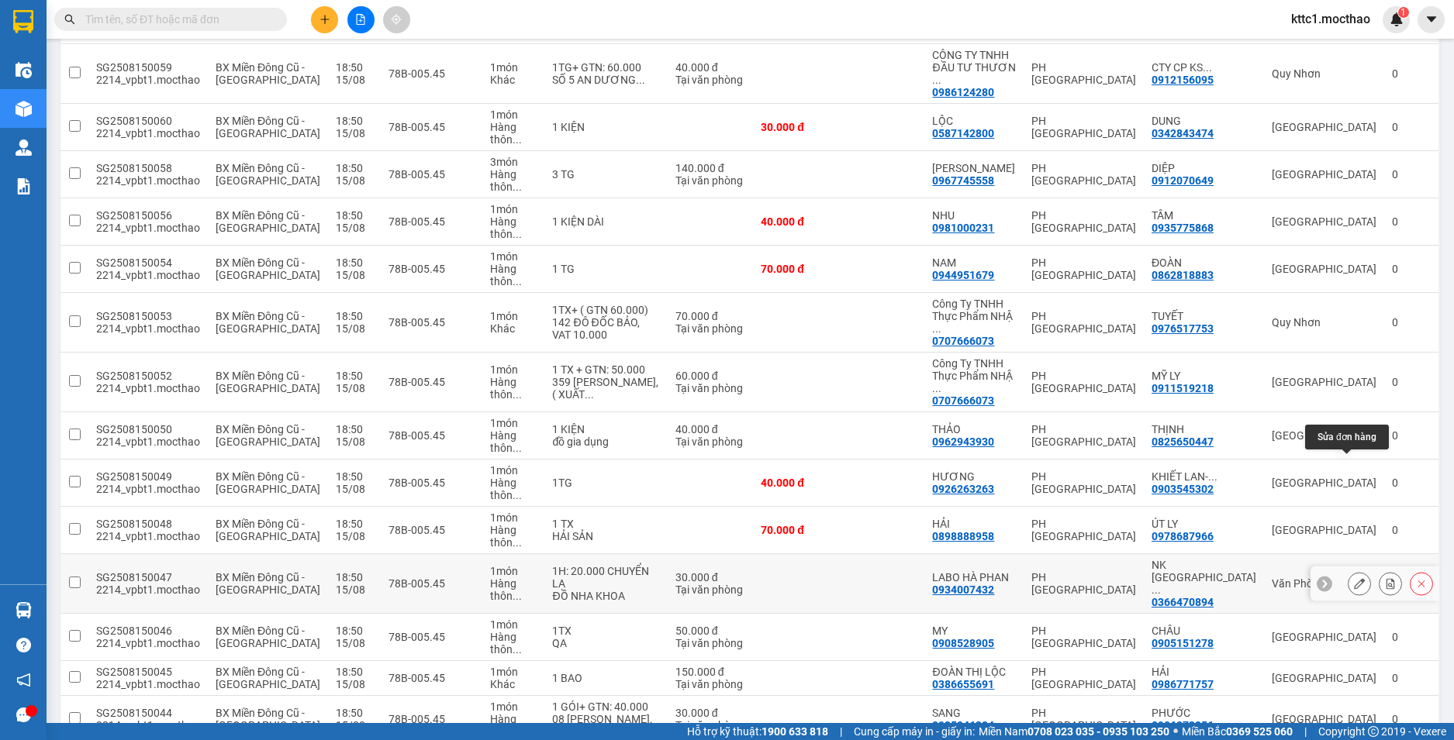
click at [1354, 578] on icon at bounding box center [1359, 583] width 11 height 11
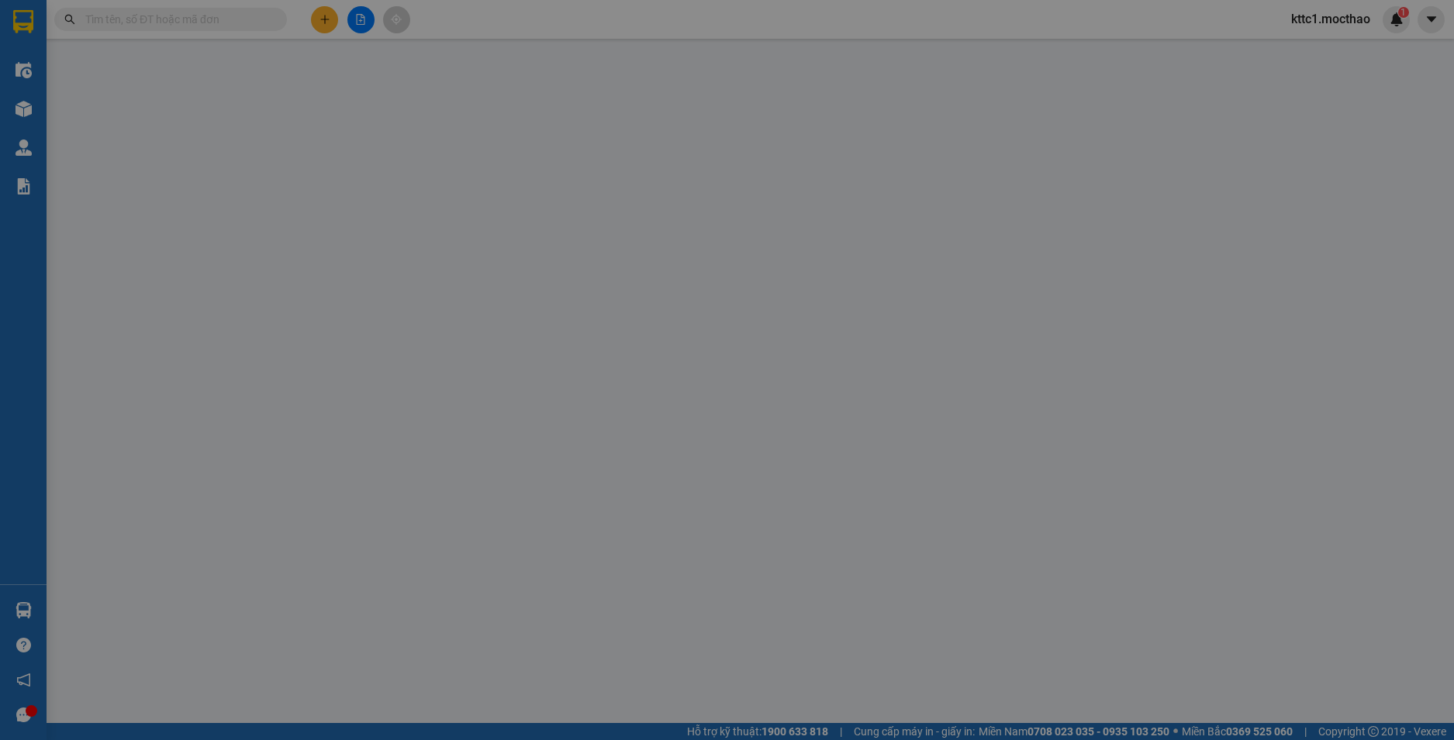
type input "0934007432"
type input "LABO HÀ PHAN"
type input "0366470894"
type input "NK [GEOGRAPHIC_DATA] [GEOGRAPHIC_DATA]"
type input "1"
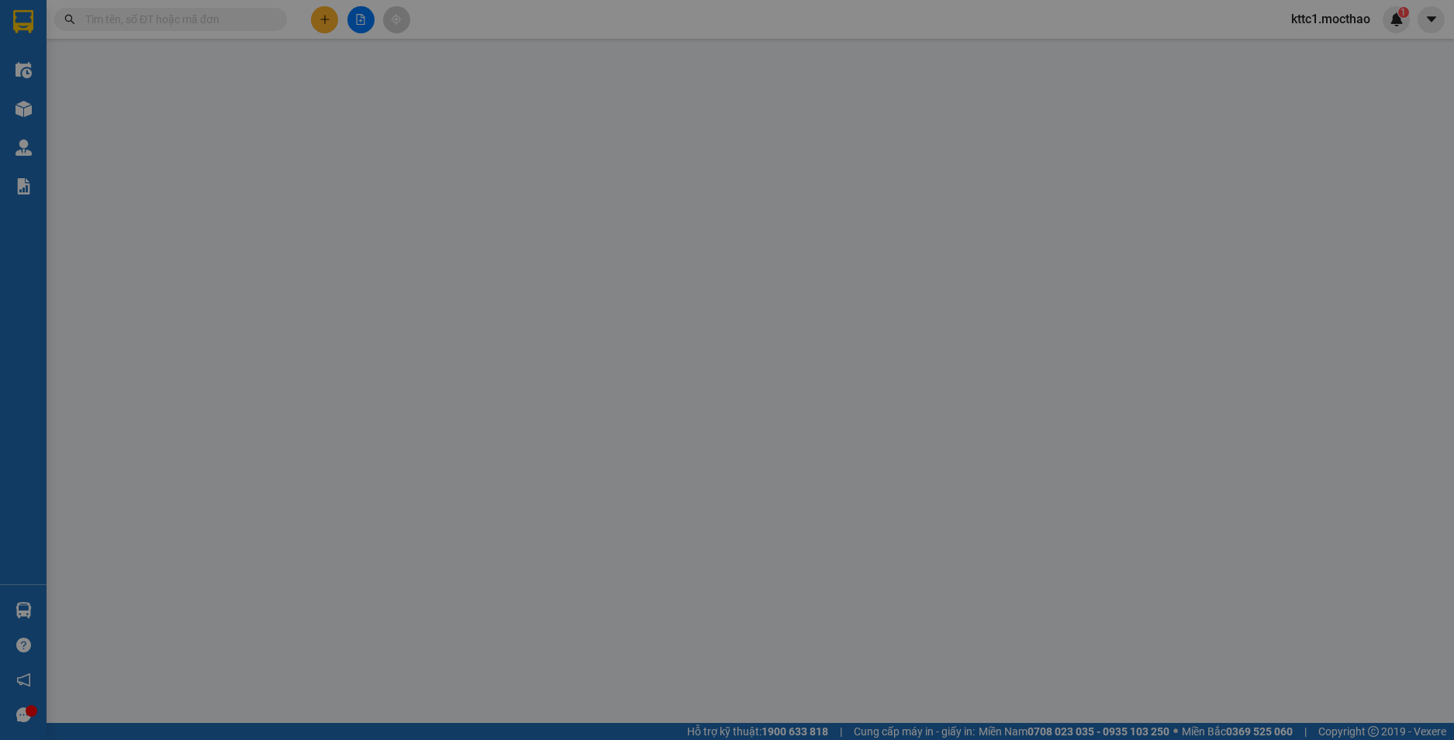
type input "30.000"
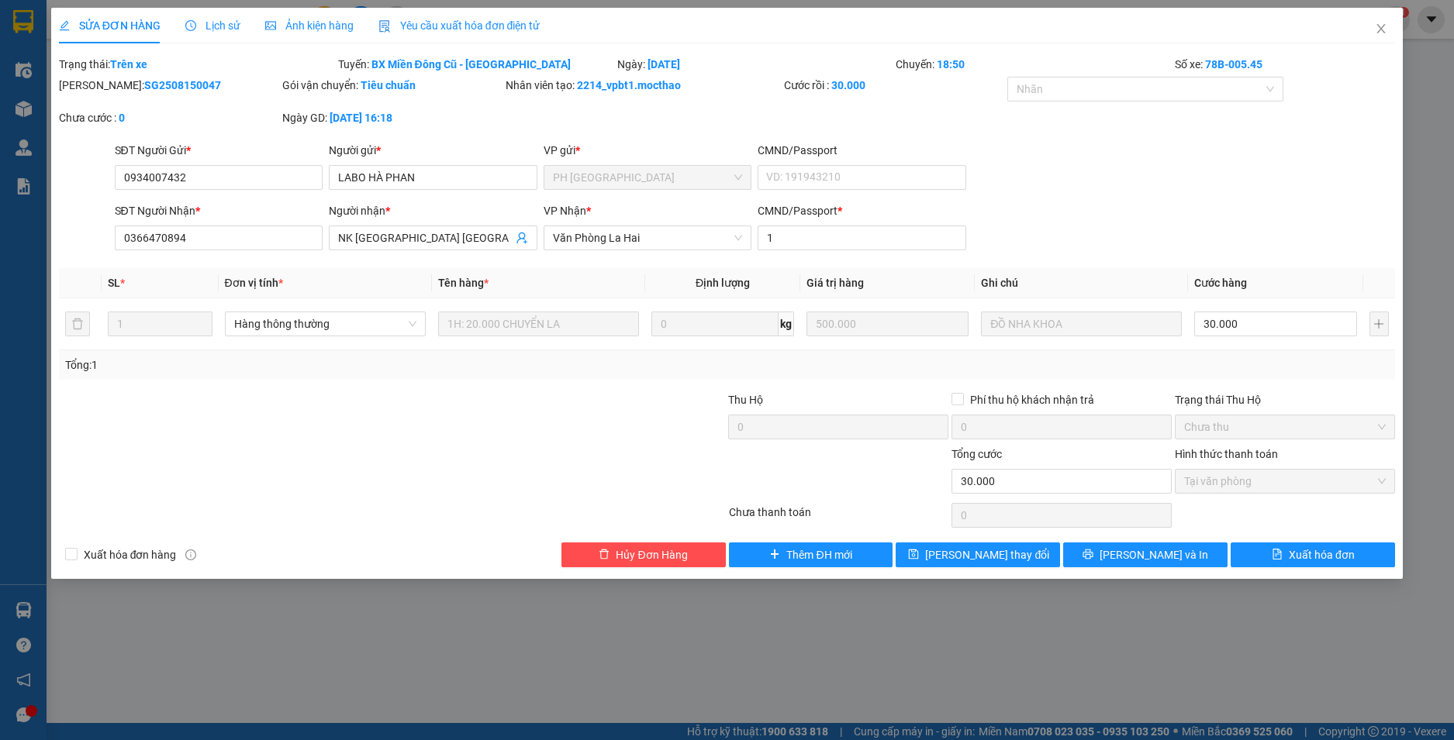
drag, startPoint x: 405, startPoint y: 22, endPoint x: 401, endPoint y: 29, distance: 8.0
click at [405, 22] on span "Yêu cầu xuất hóa đơn điện tử" at bounding box center [459, 25] width 162 height 12
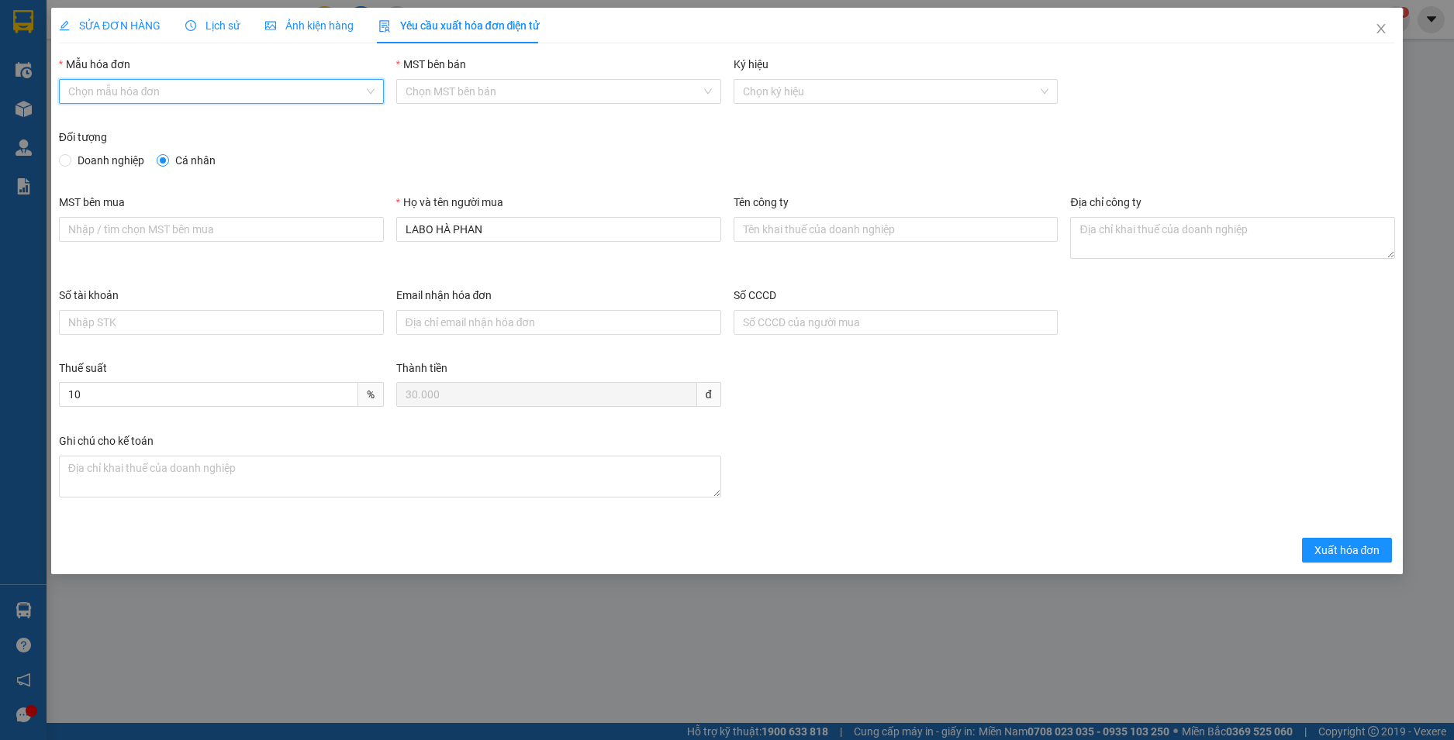
click at [223, 95] on input "Mẫu hóa đơn" at bounding box center [215, 91] width 295 height 23
click at [194, 120] on div "HĐH" at bounding box center [221, 122] width 306 height 17
type input "8"
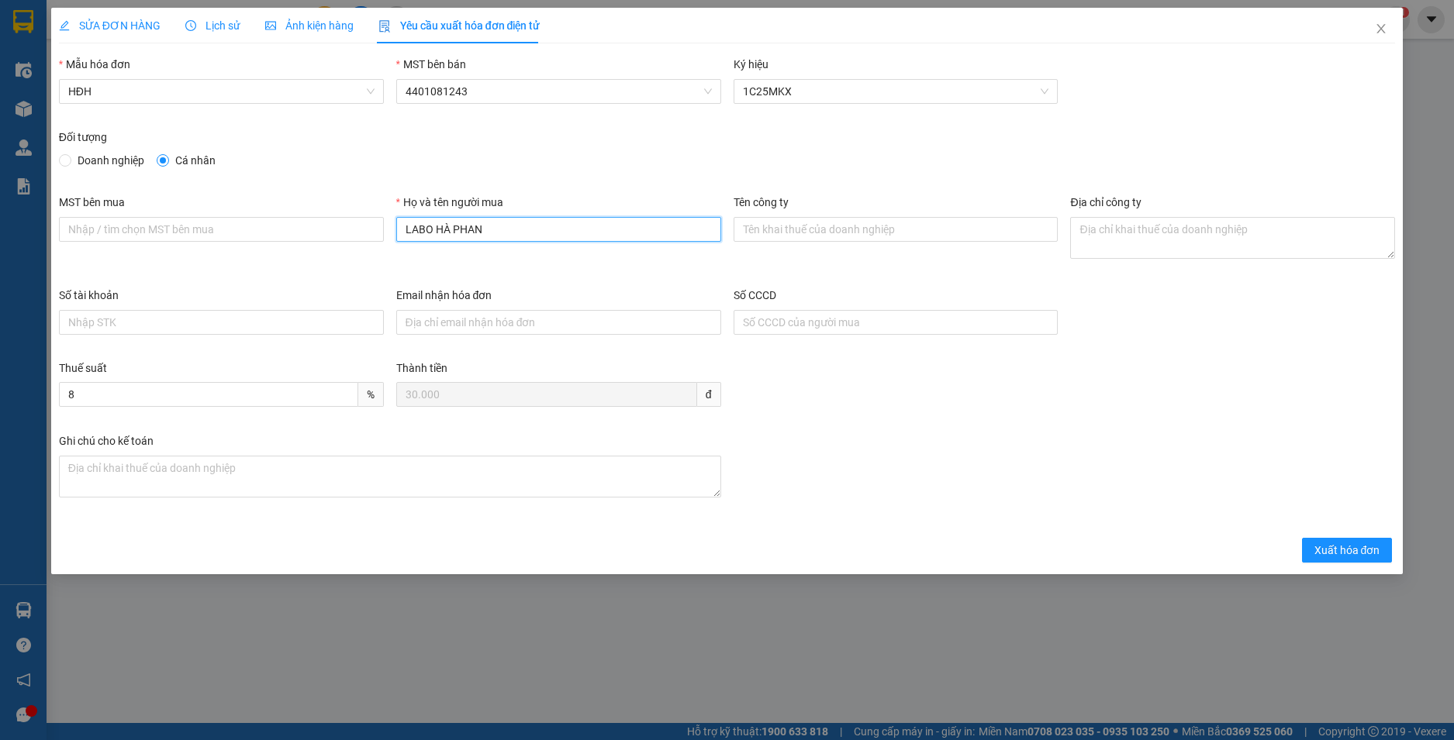
drag, startPoint x: 436, startPoint y: 225, endPoint x: 391, endPoint y: 221, distance: 45.1
click at [391, 221] on div "Họ và tên người mua LABO HÀ PHAN" at bounding box center [558, 240] width 337 height 93
type input "[PERSON_NAME]"
click at [1351, 543] on span "Xuất hóa đơn" at bounding box center [1347, 550] width 66 height 17
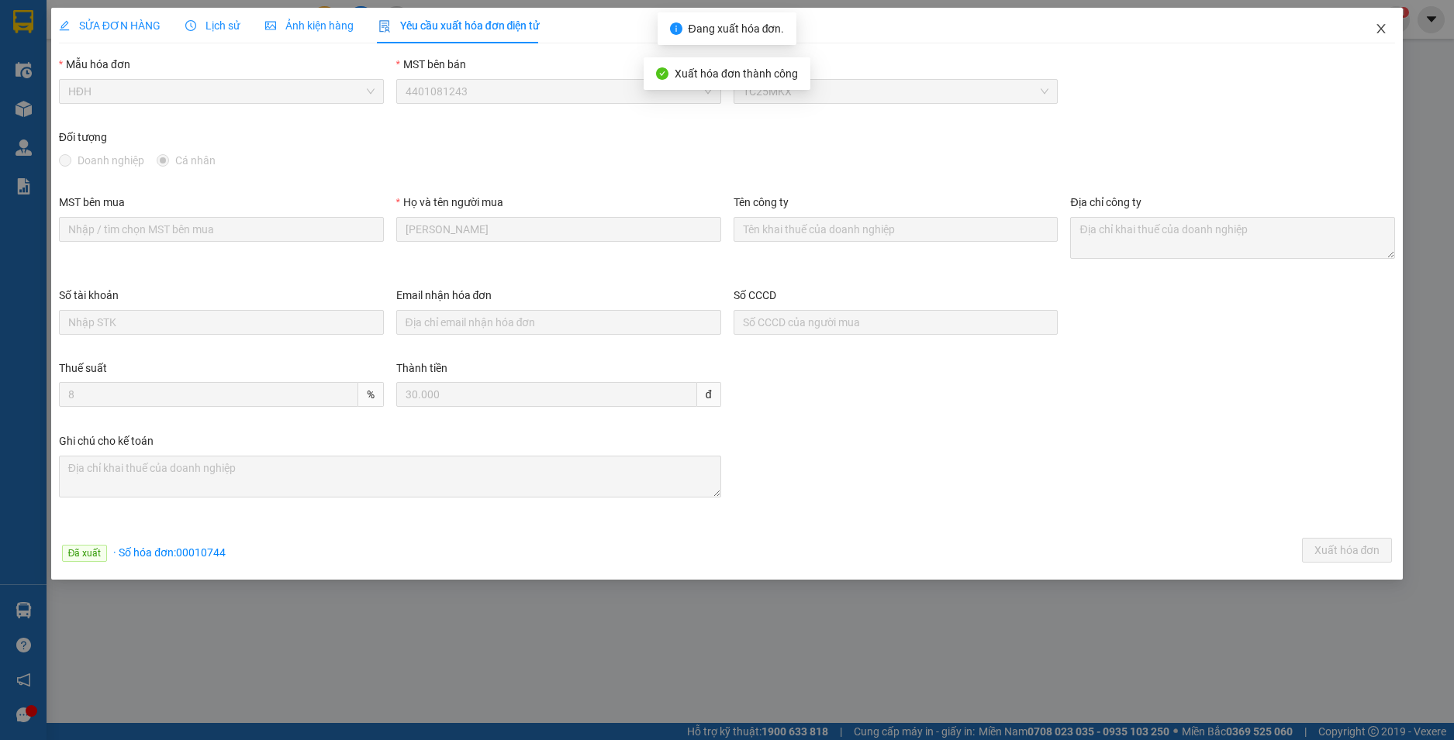
click at [1381, 33] on icon "close" at bounding box center [1380, 28] width 12 height 12
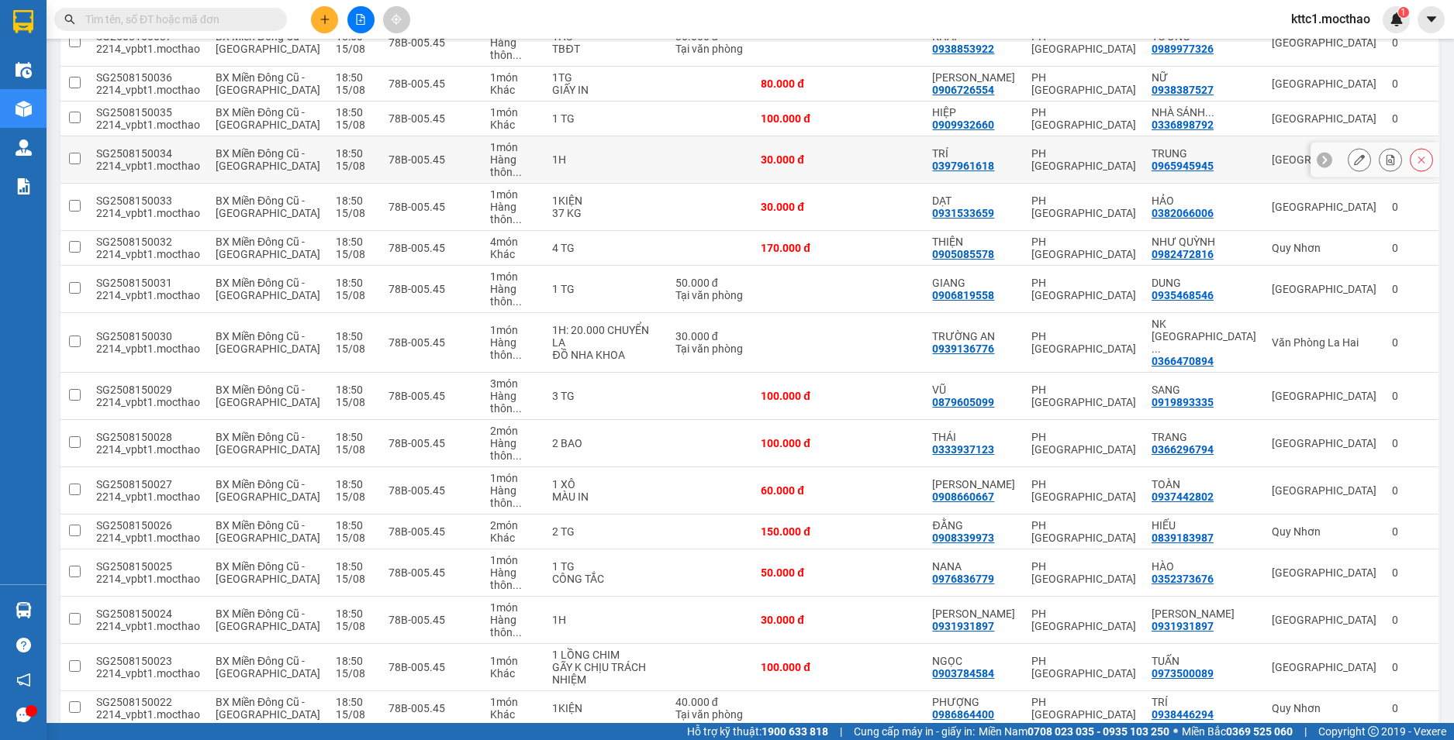
scroll to position [1783, 0]
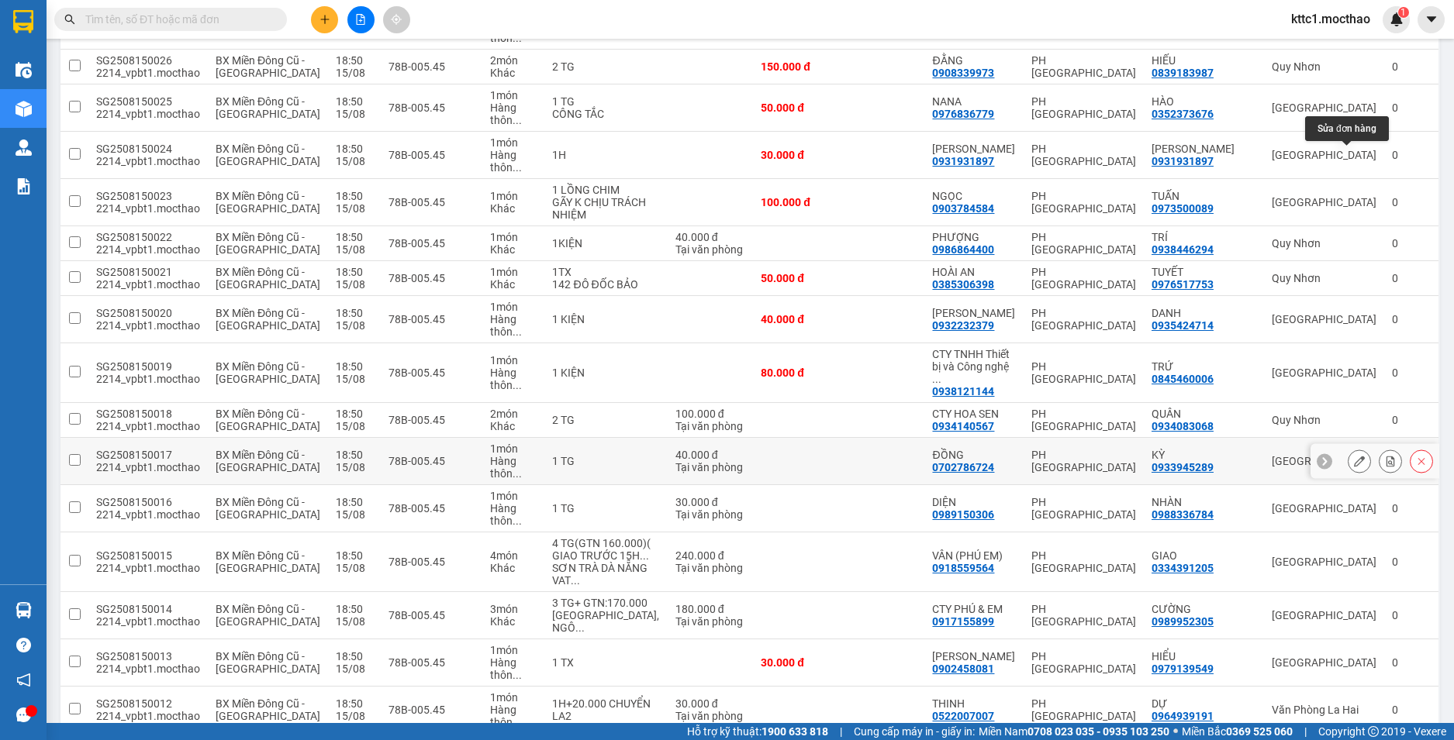
click at [1353, 448] on button at bounding box center [1359, 461] width 22 height 27
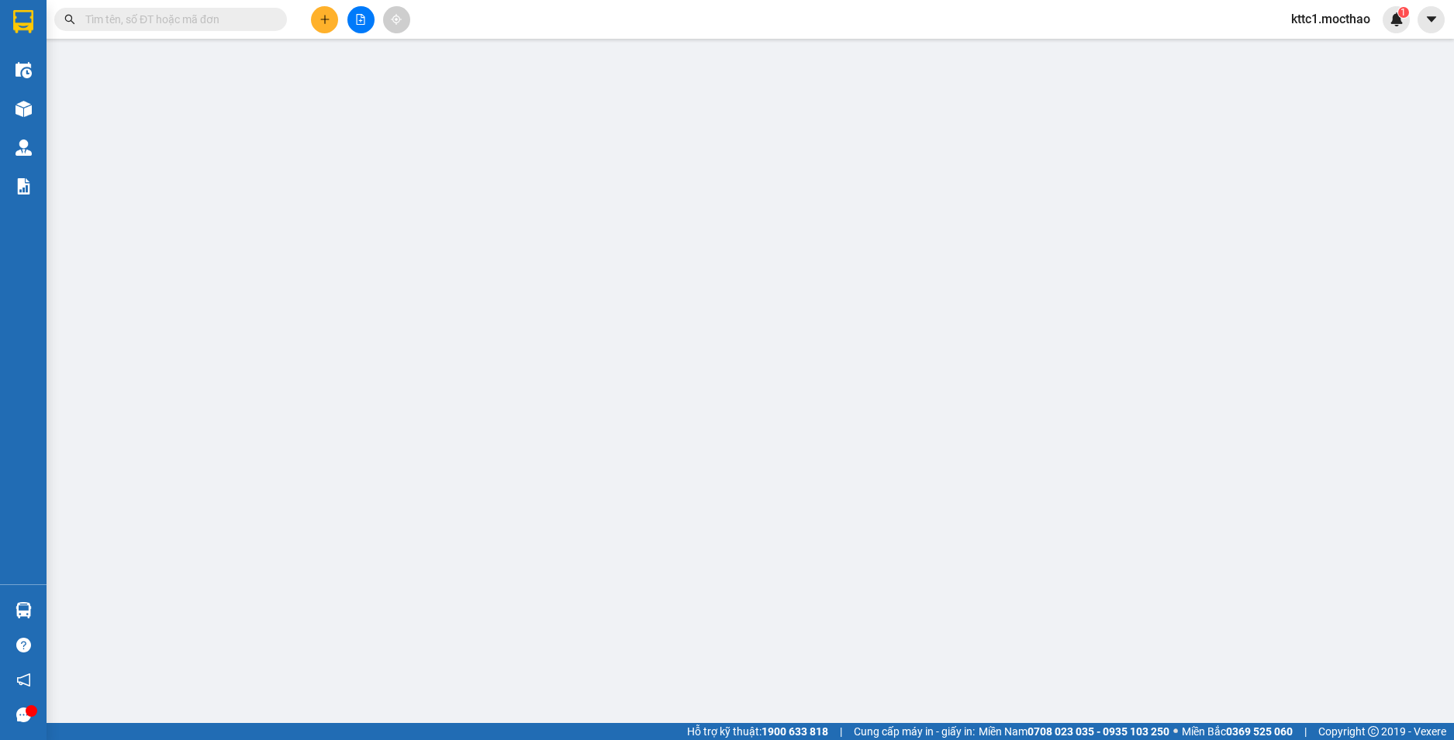
type input "0702786724"
type input "ĐỒNG"
type input "0933945289"
type input "KỲ"
type input "1"
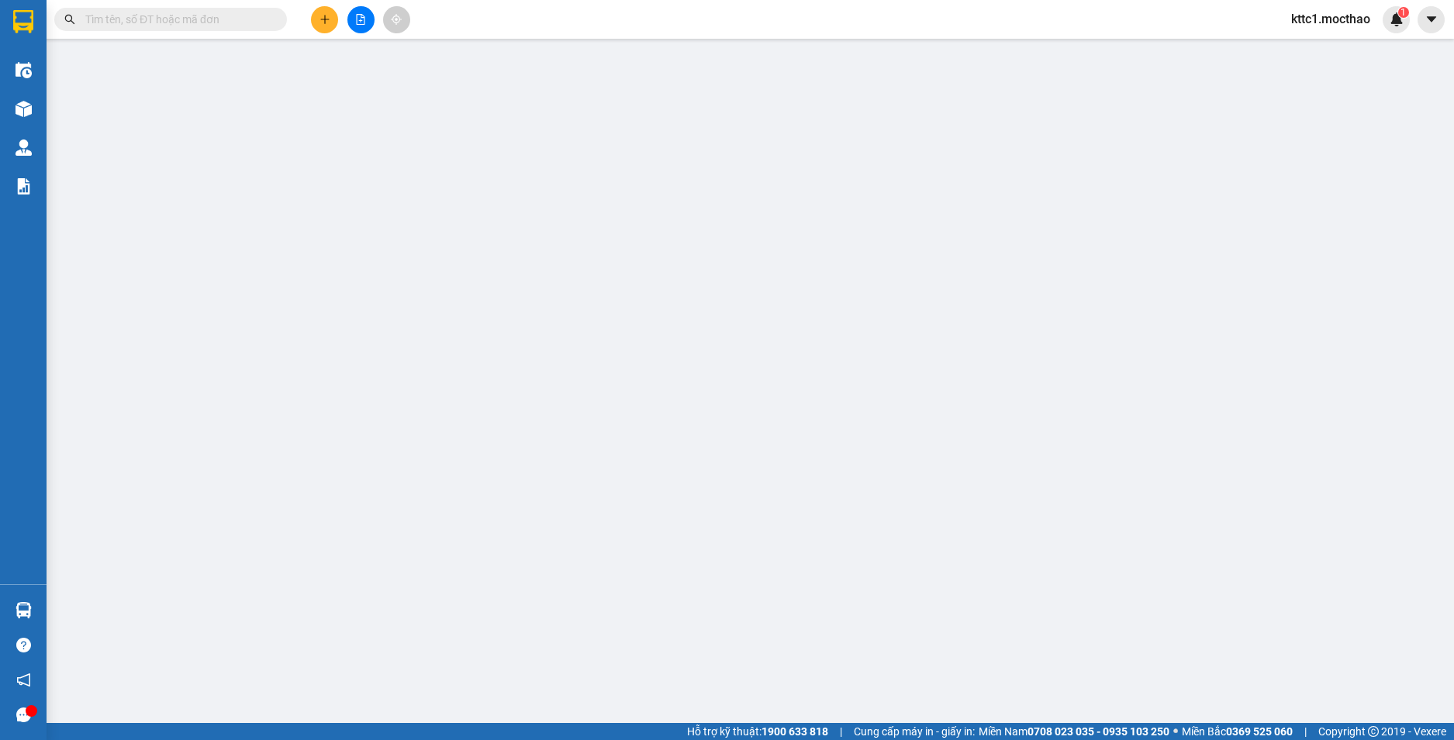
type input "40.000"
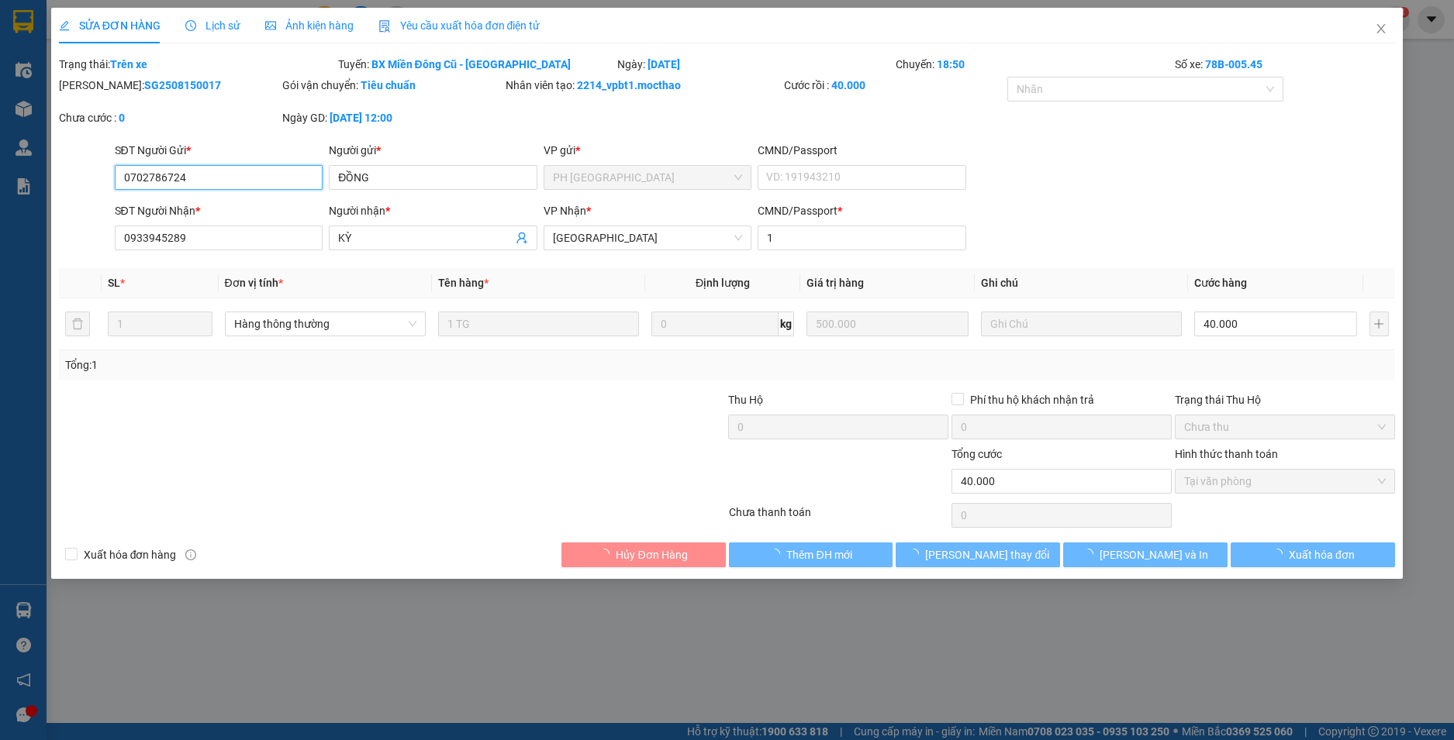
checkbox input "true"
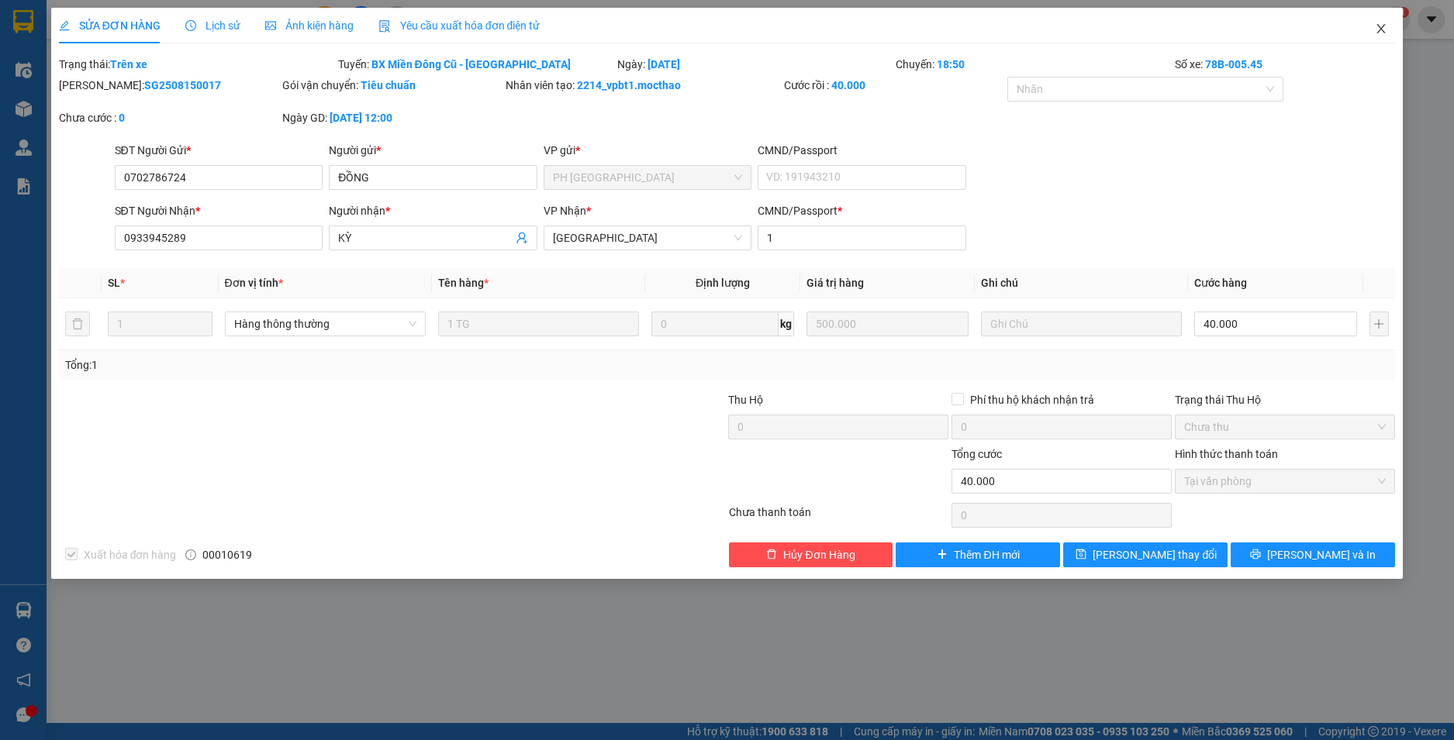
click at [1381, 27] on icon "close" at bounding box center [1380, 28] width 12 height 12
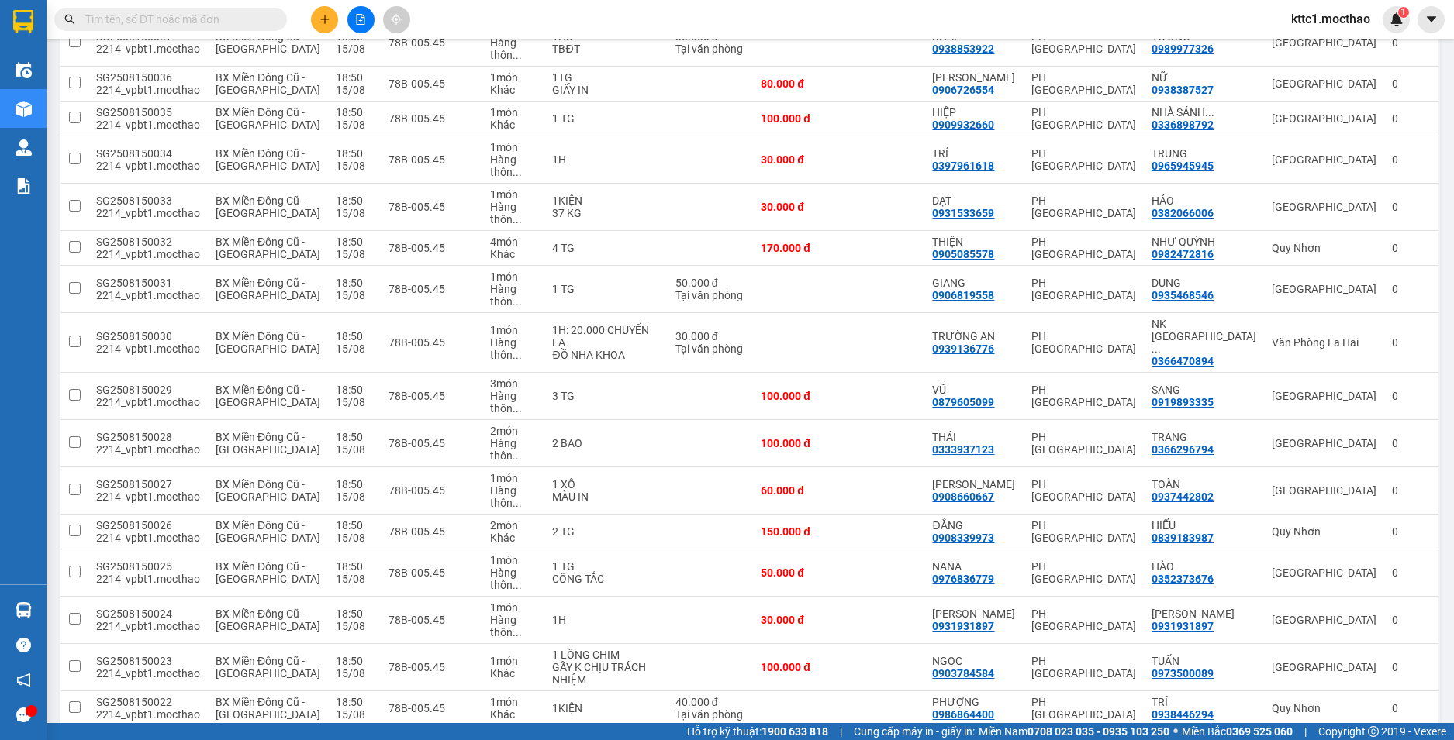
scroll to position [1240, 0]
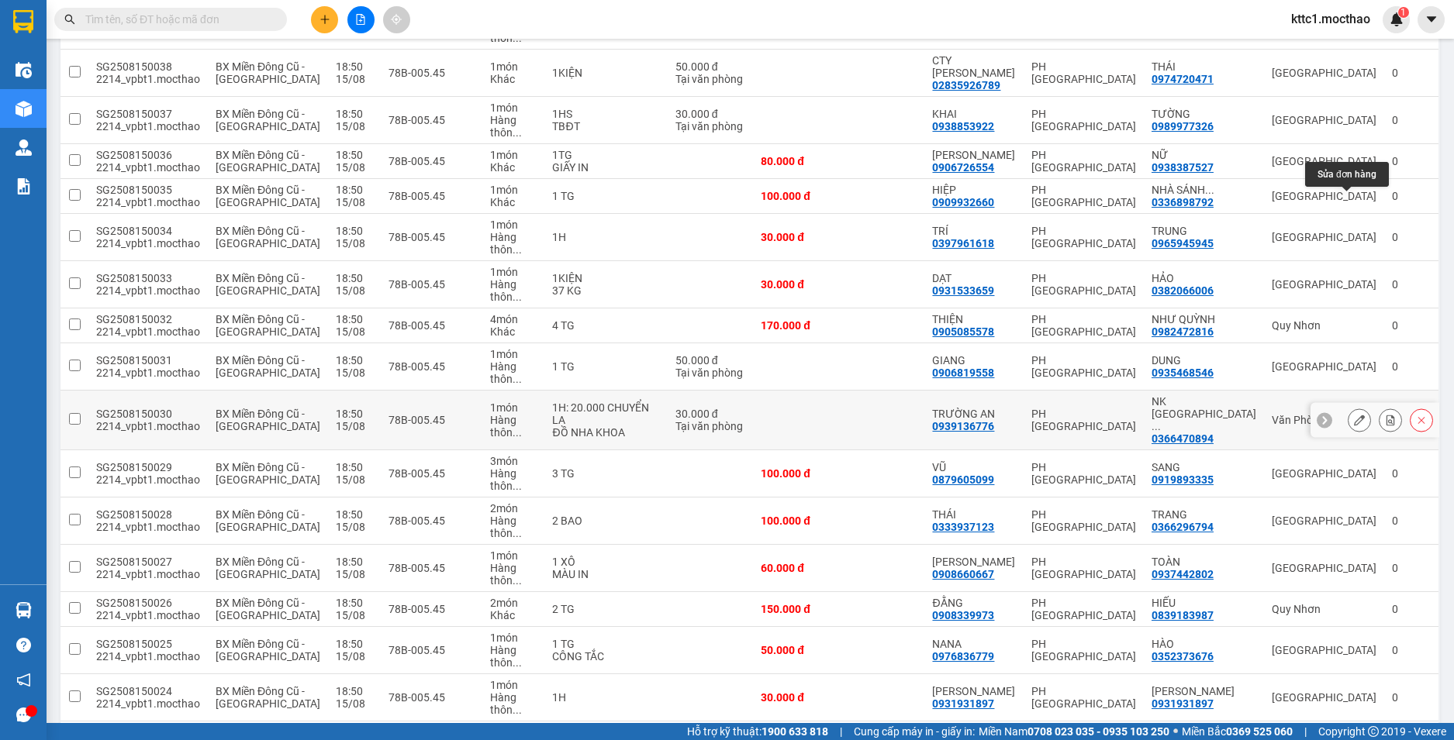
click at [1354, 415] on icon at bounding box center [1359, 420] width 11 height 11
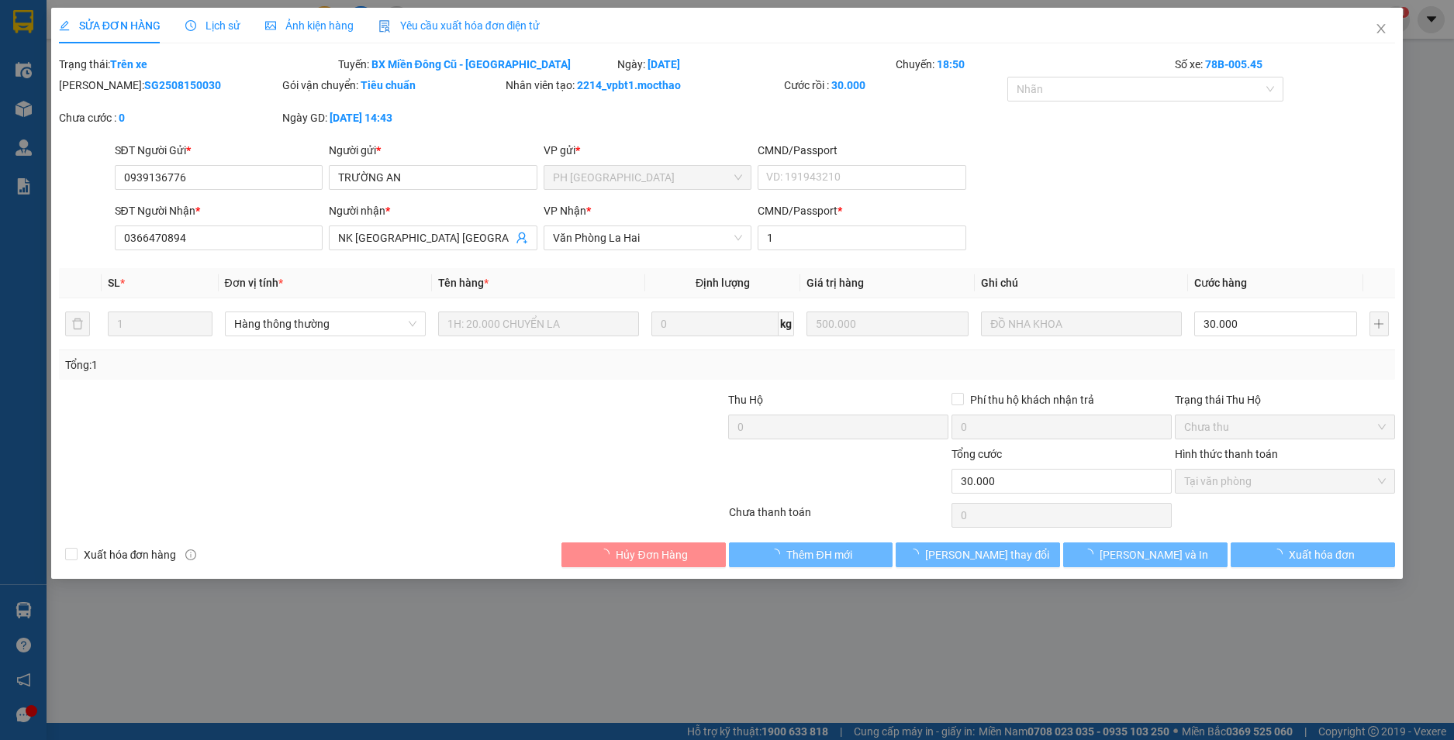
type input "0939136776"
type input "TRƯỜNG AN"
type input "0366470894"
type input "NK [GEOGRAPHIC_DATA] [GEOGRAPHIC_DATA]"
type input "1"
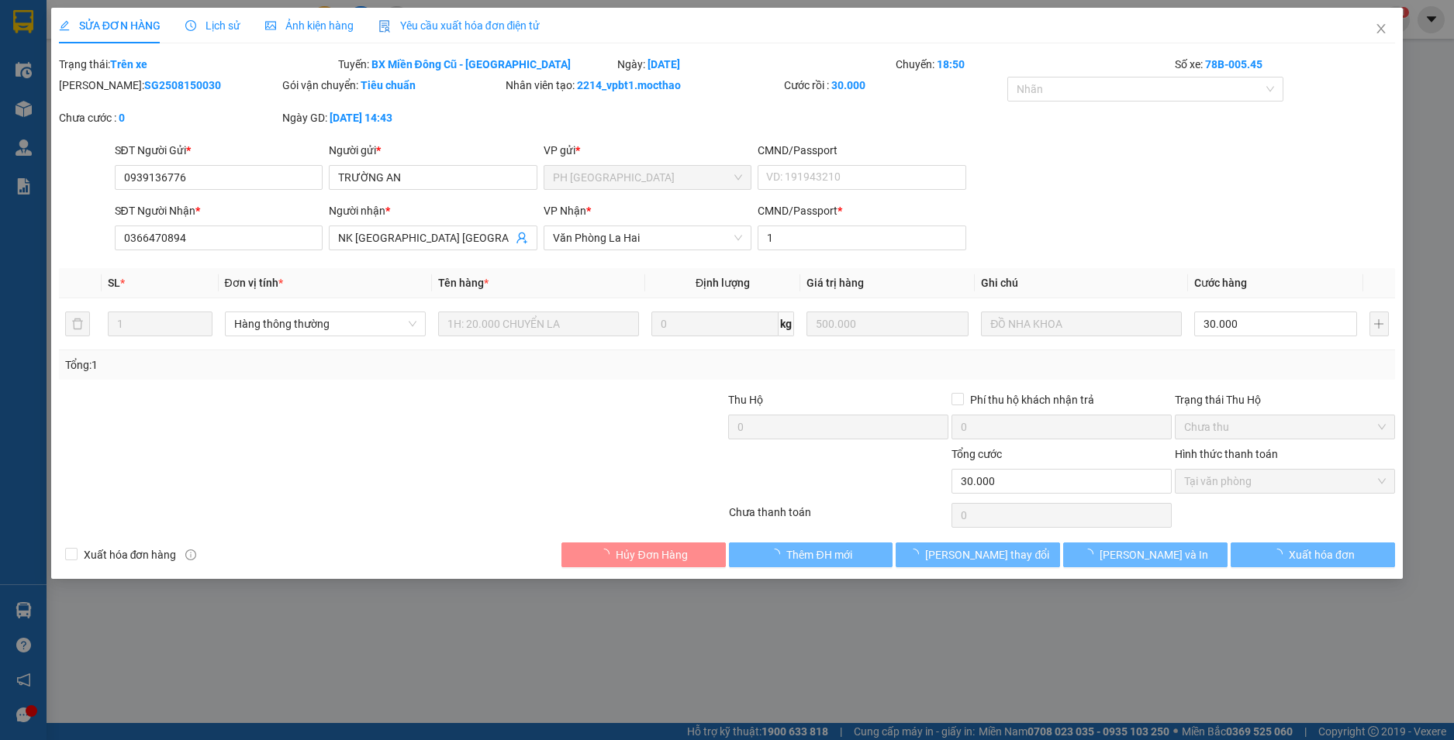
type input "30.000"
checkbox input "true"
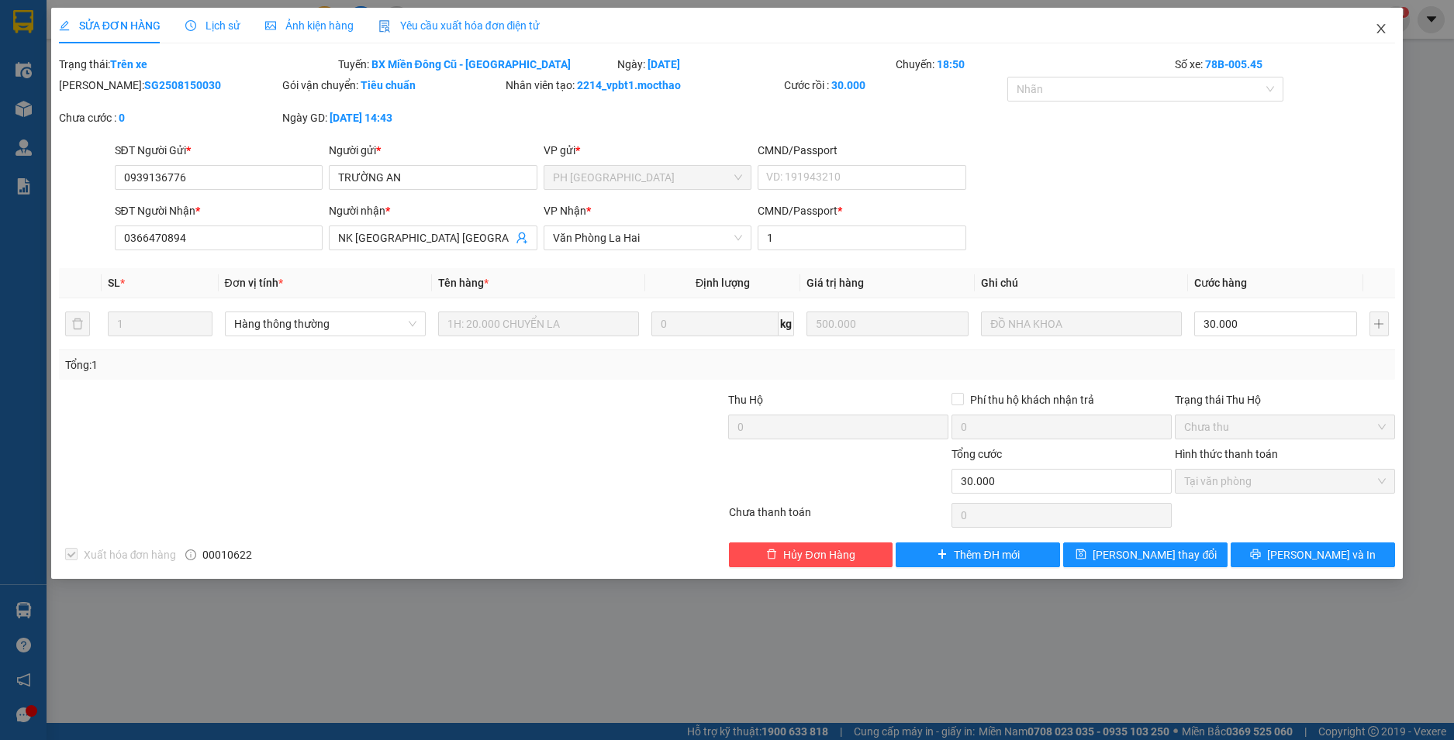
click at [1380, 32] on icon "close" at bounding box center [1380, 28] width 12 height 12
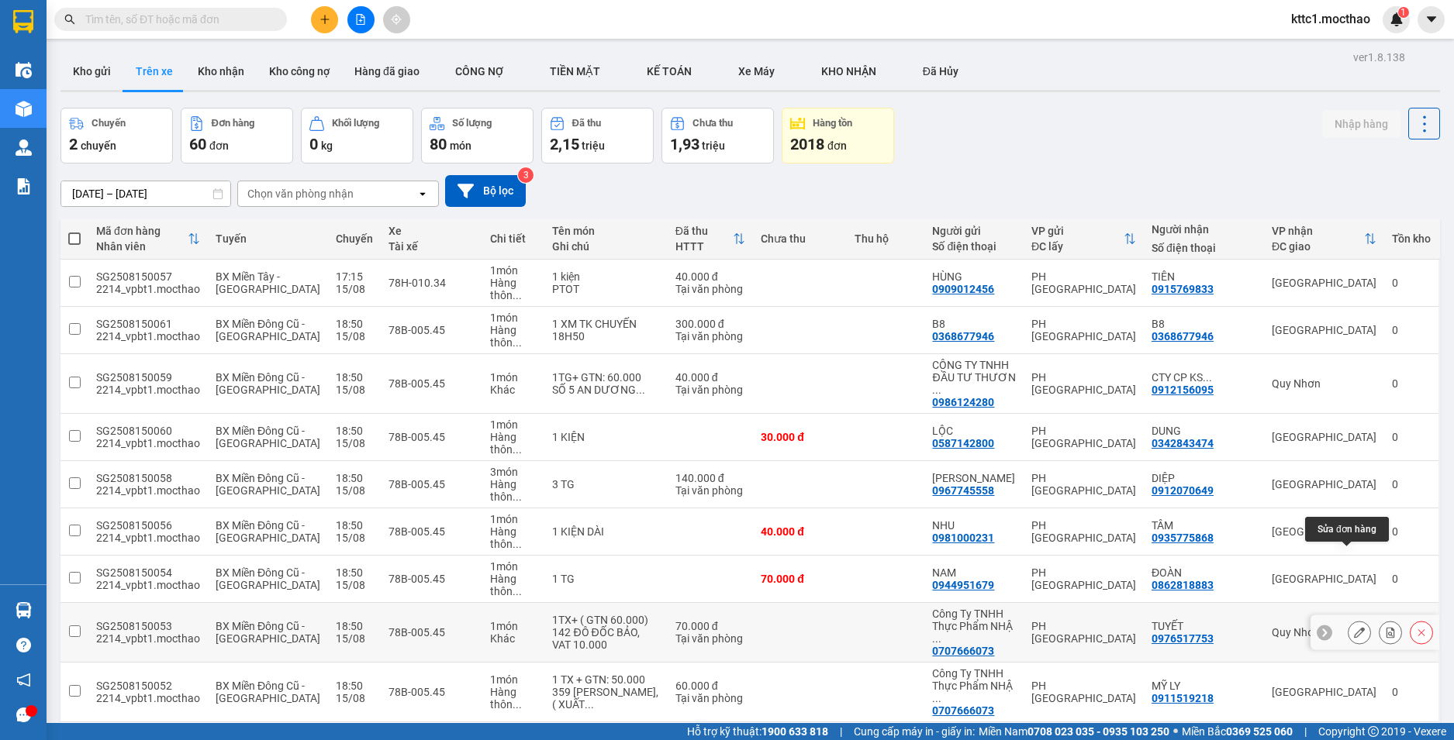
click at [1354, 627] on icon at bounding box center [1359, 632] width 11 height 11
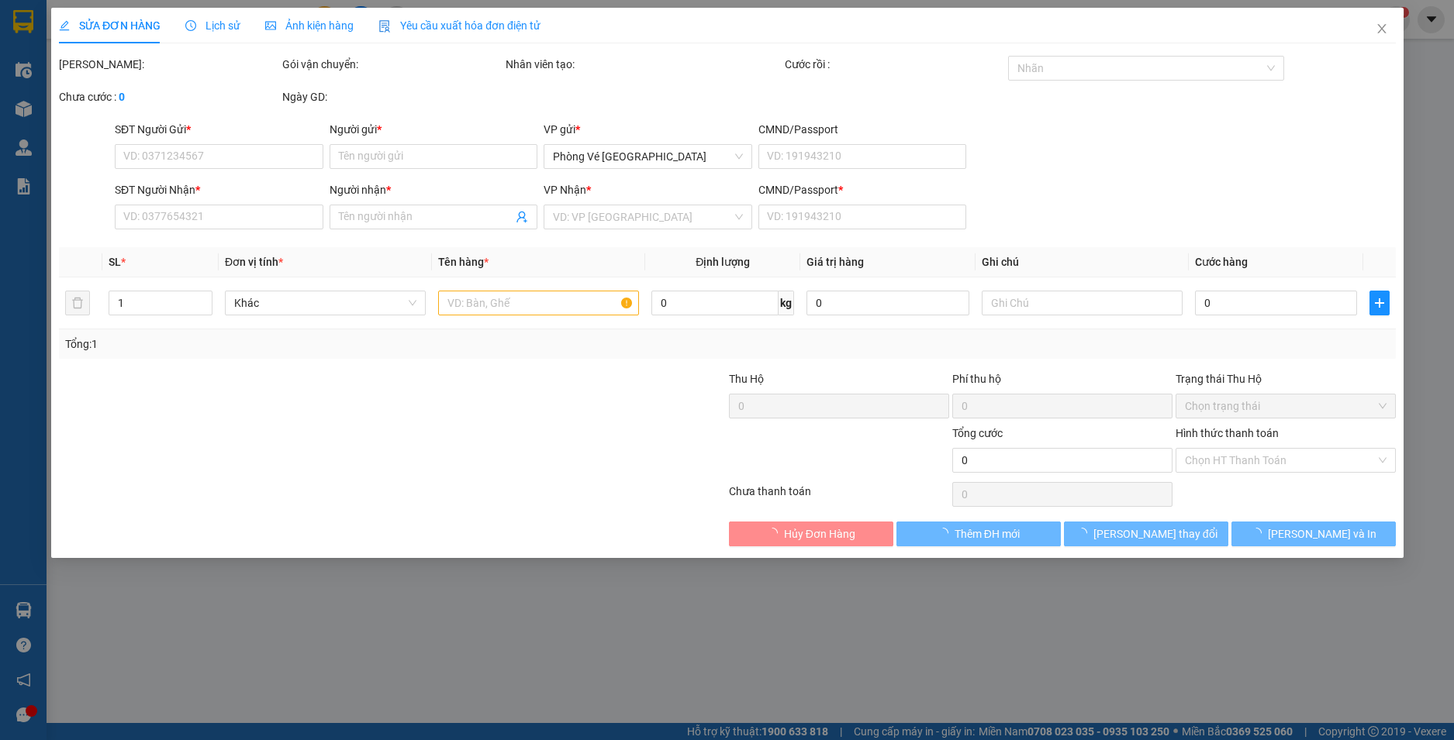
type input "0707666073"
type input "Công Ty TNHH Thực Phẩm NHẬT KIM THÀNH"
type input "0976517753"
type input "TUYẾT"
type input "1"
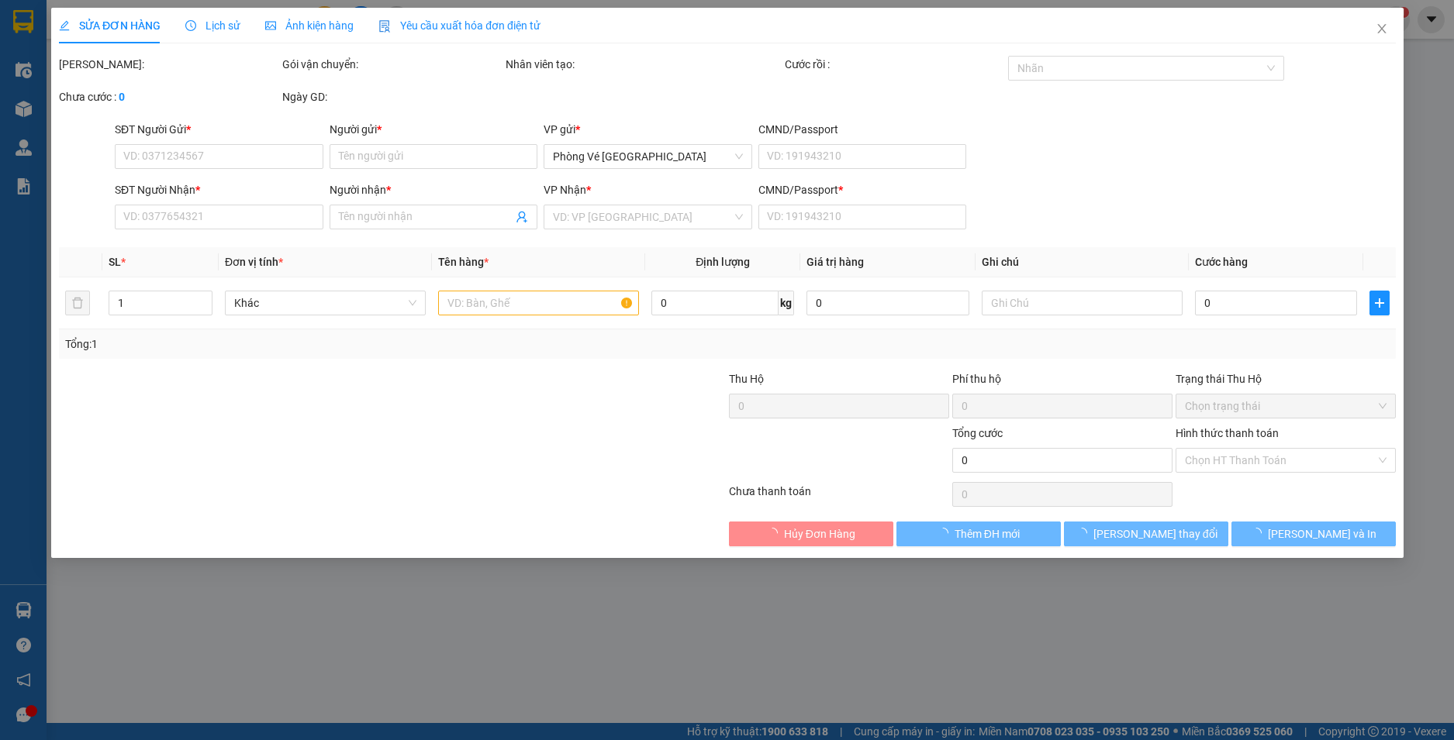
type input "70.000"
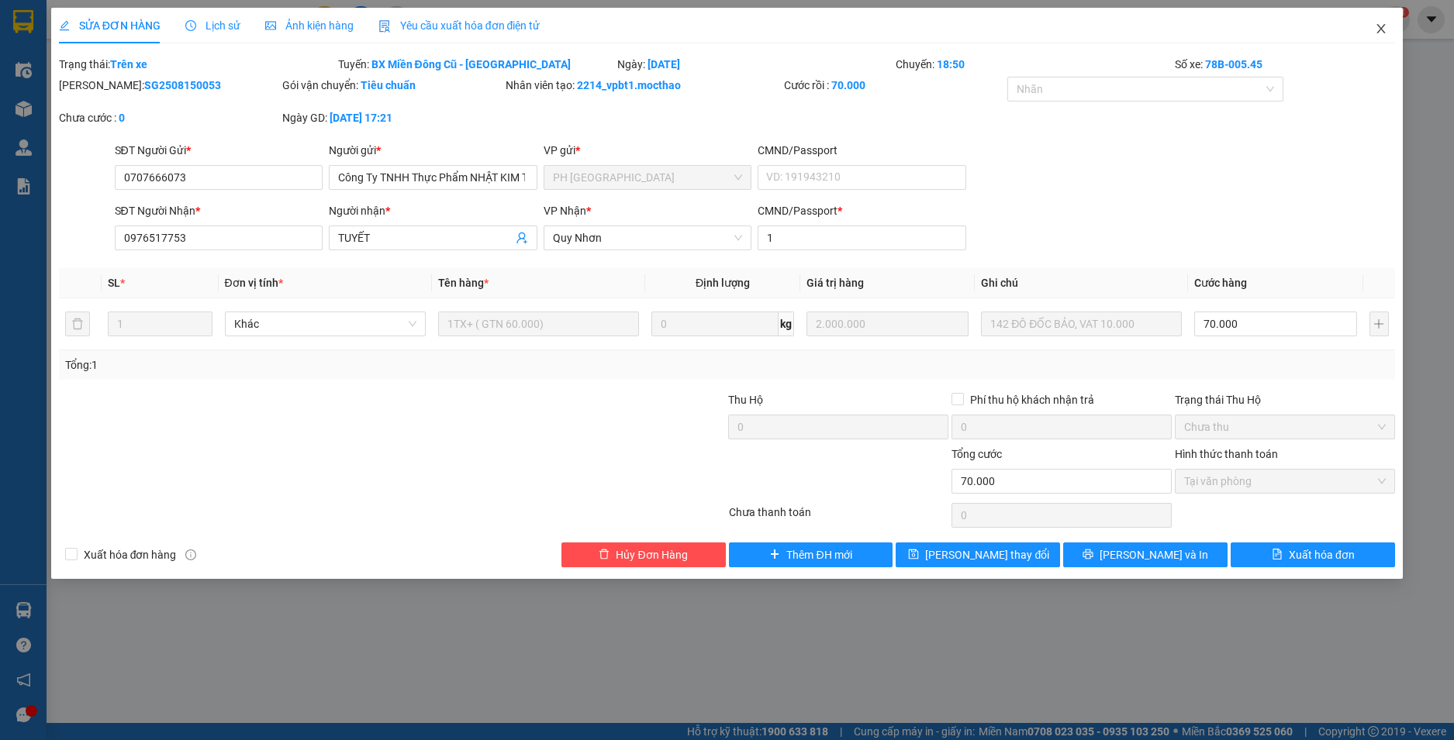
click at [1382, 29] on icon "close" at bounding box center [1380, 28] width 12 height 12
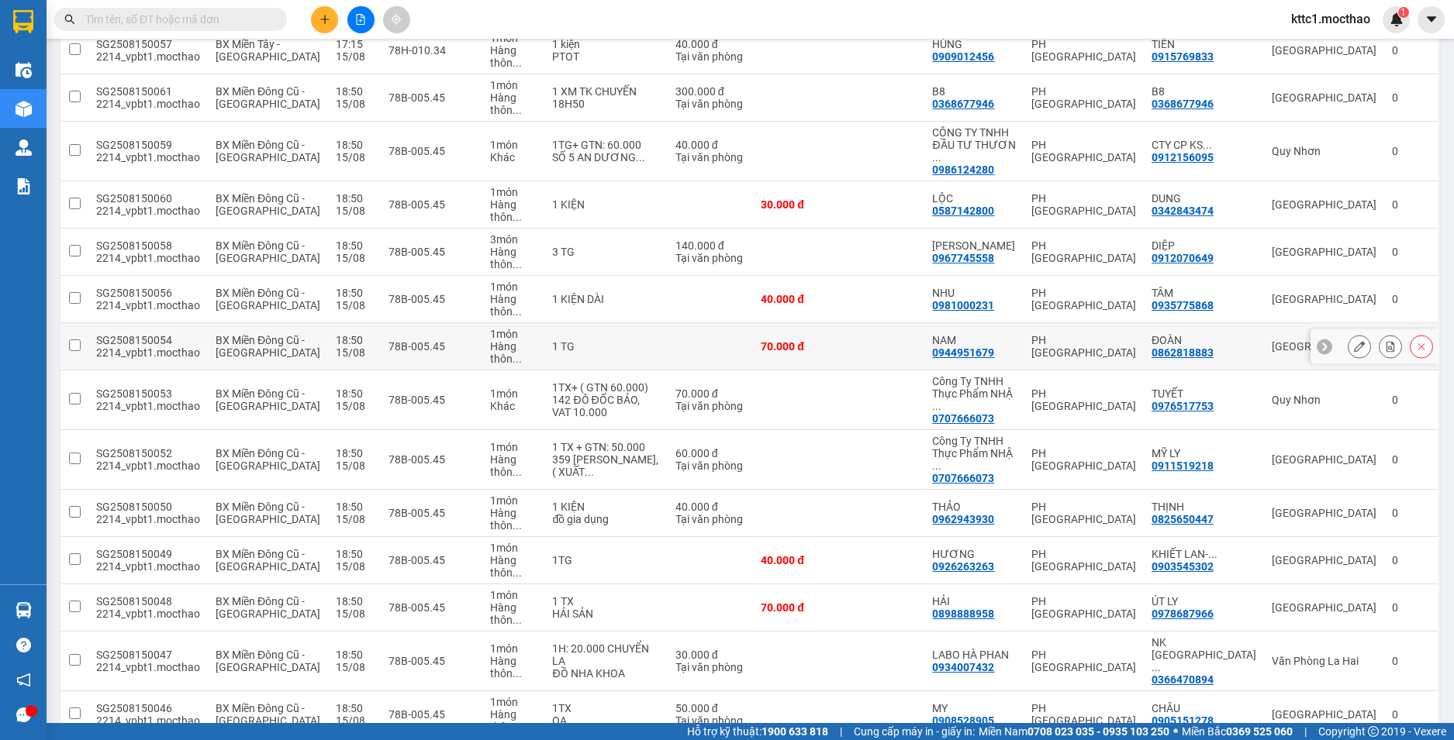
scroll to position [78, 0]
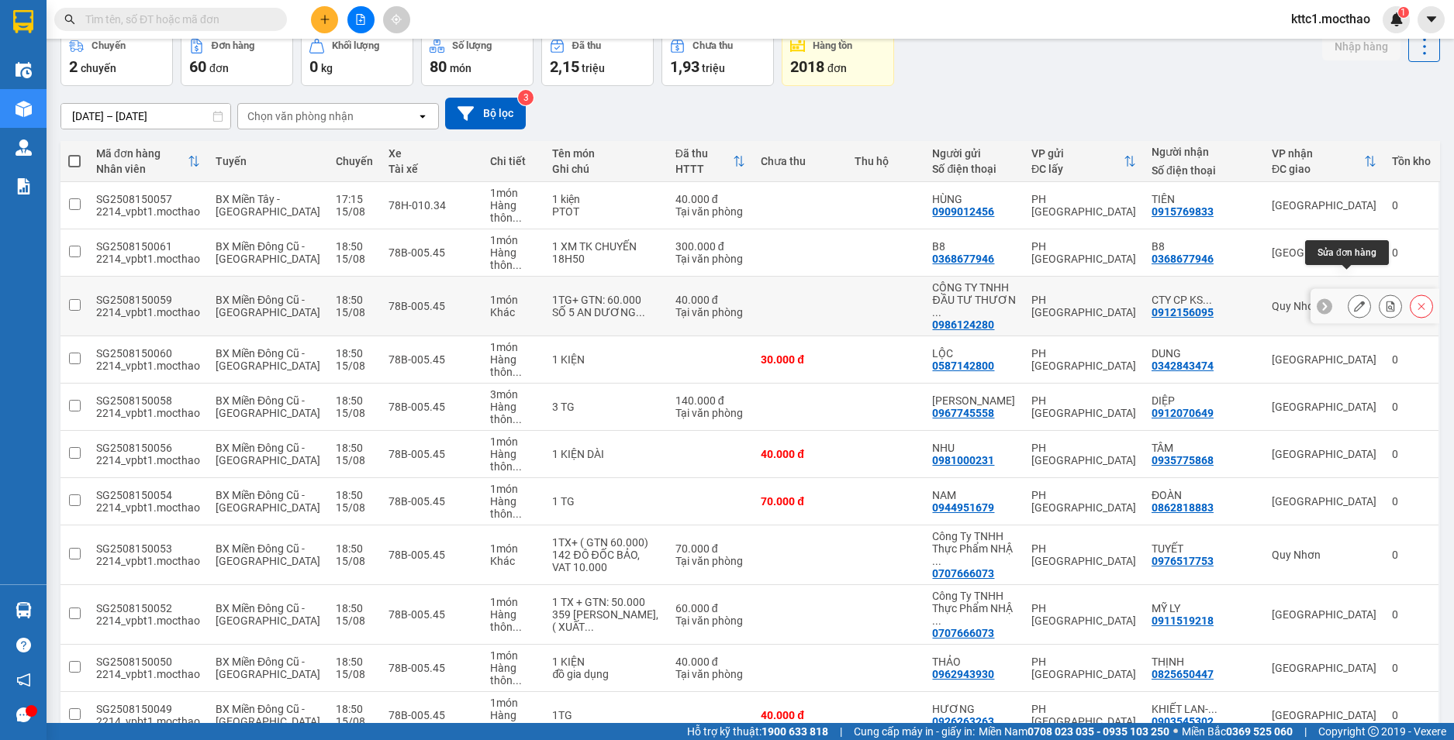
click at [1354, 301] on icon at bounding box center [1359, 306] width 11 height 11
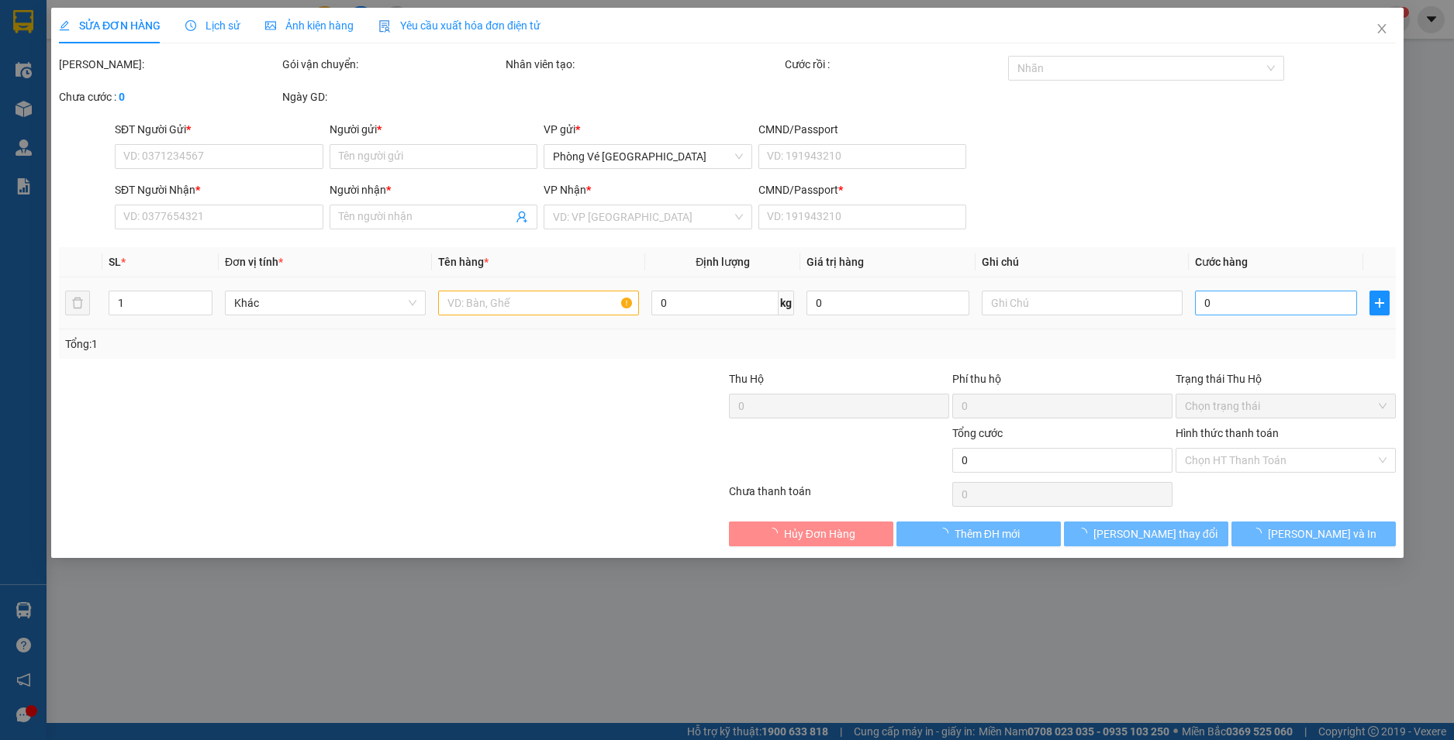
type input "0986124280"
type input "CÔNG TY TNHH ĐẦU TƯ THƯƠNG MẠI DỊCH VỤ [PERSON_NAME]"
type input "0912156095"
type input "CTY CP KS HOÀNG YẾN"
type input "1"
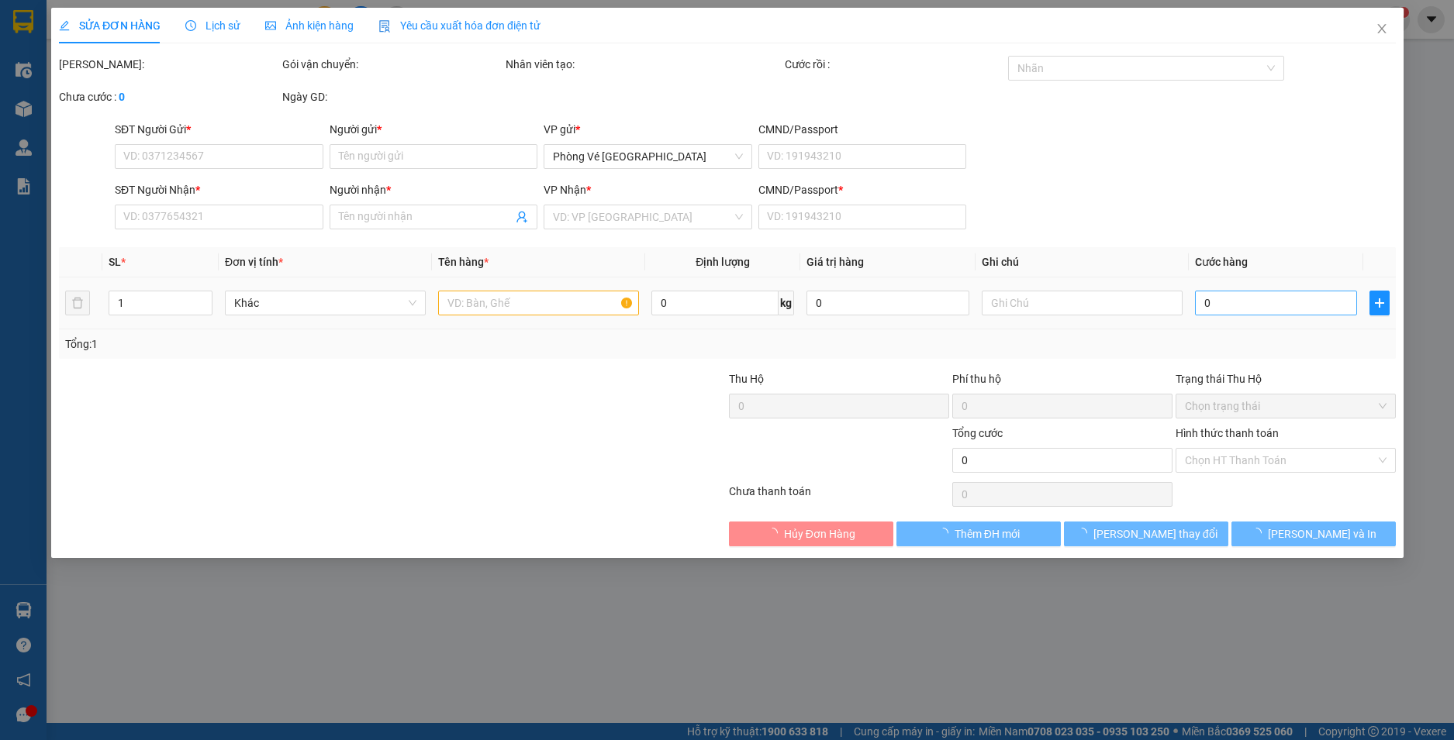
type input "40.000"
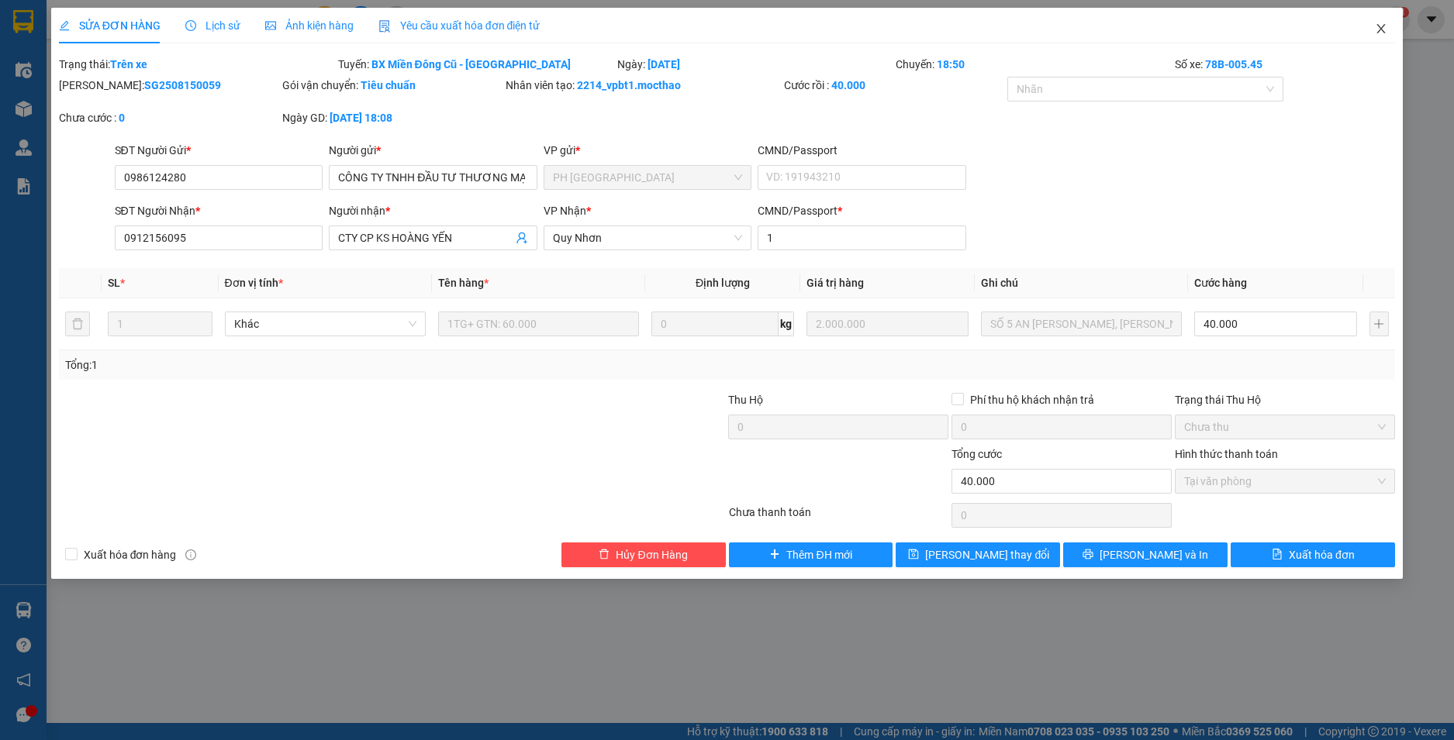
click at [1378, 28] on icon "close" at bounding box center [1380, 28] width 12 height 12
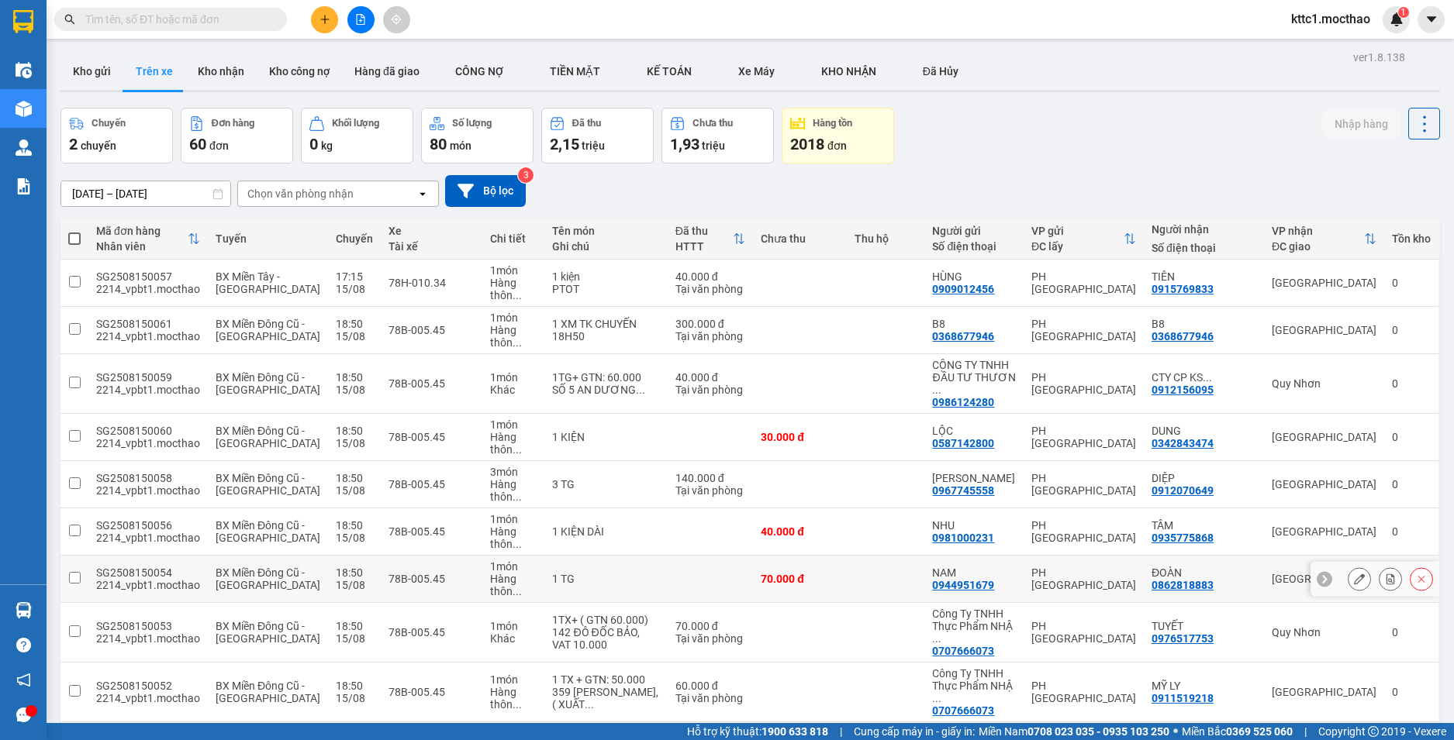
scroll to position [78, 0]
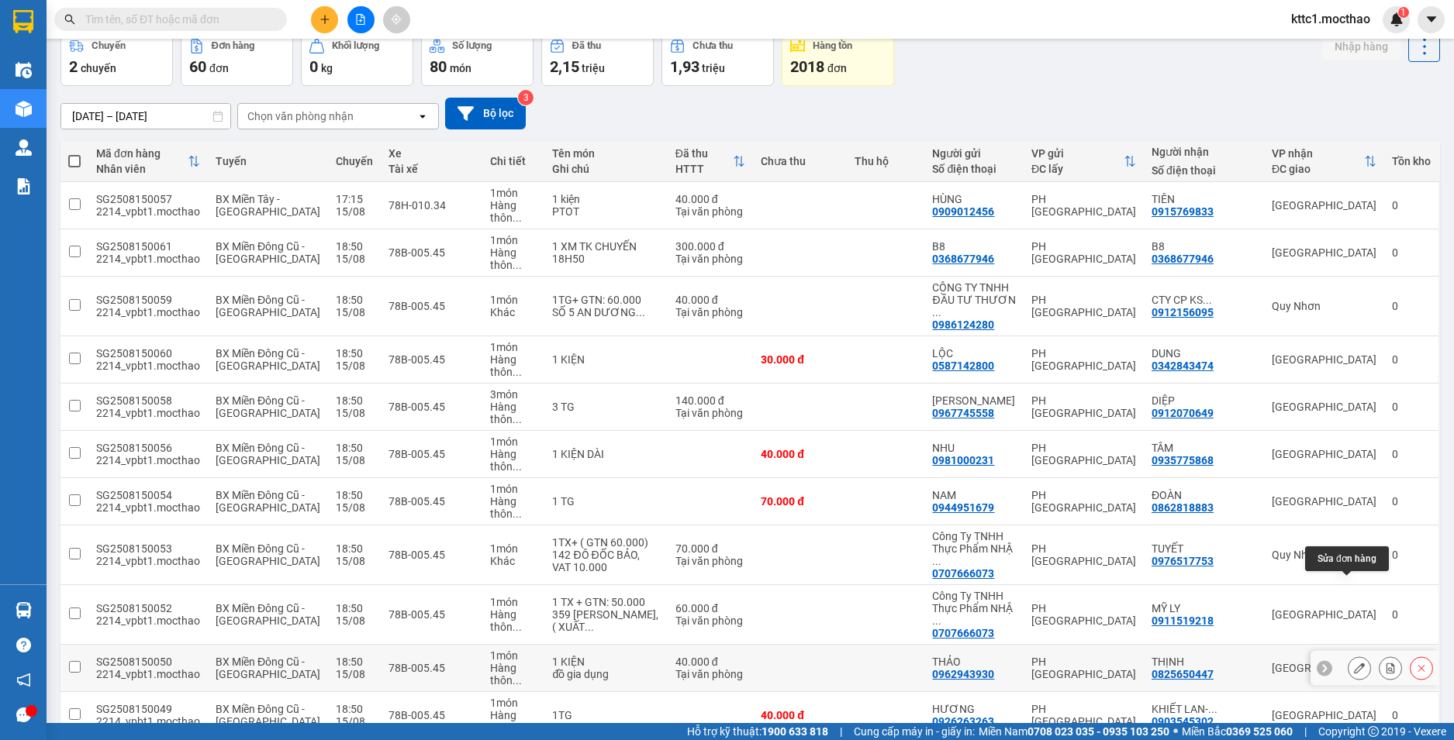
click at [1354, 663] on icon at bounding box center [1359, 668] width 11 height 11
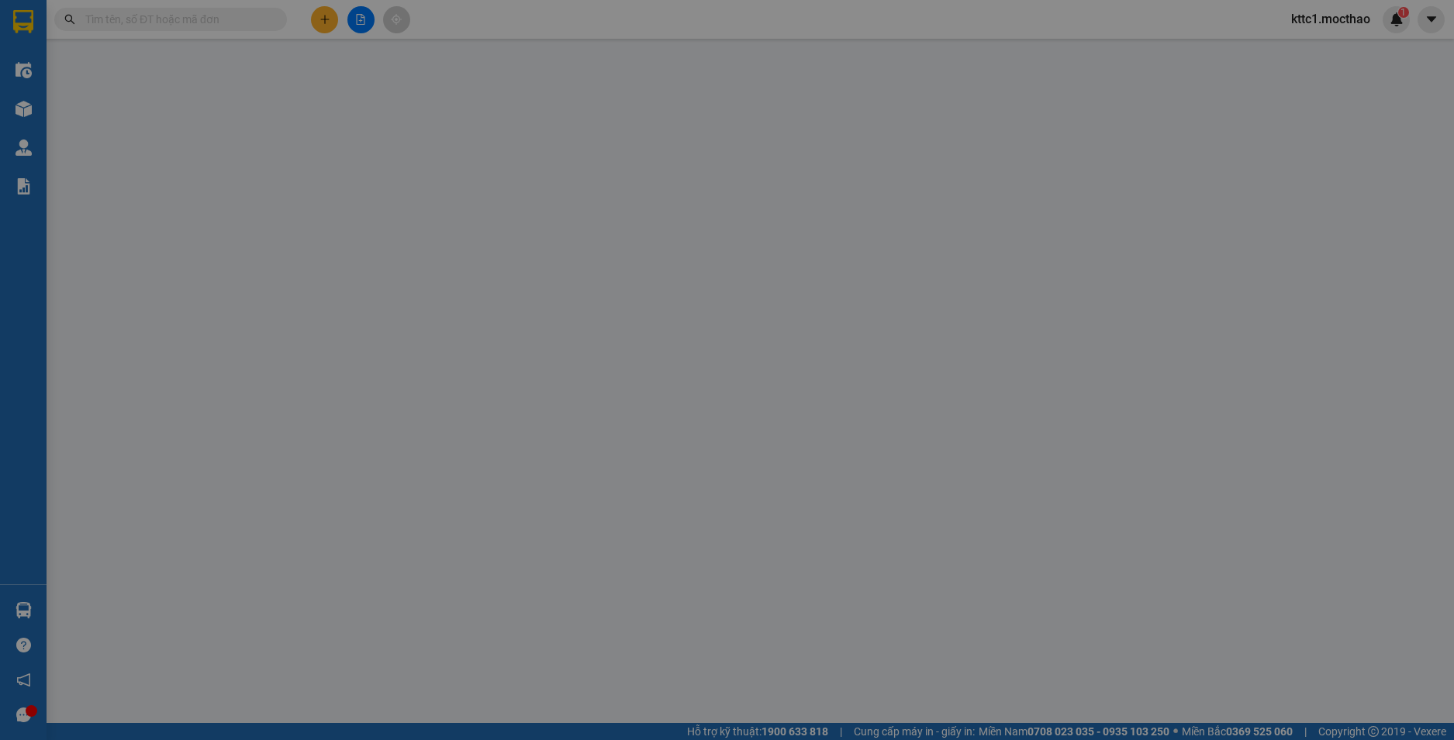
type input "0962943930"
type input "THẢO"
type input "0825650447"
type input "THỊNH"
type input "1"
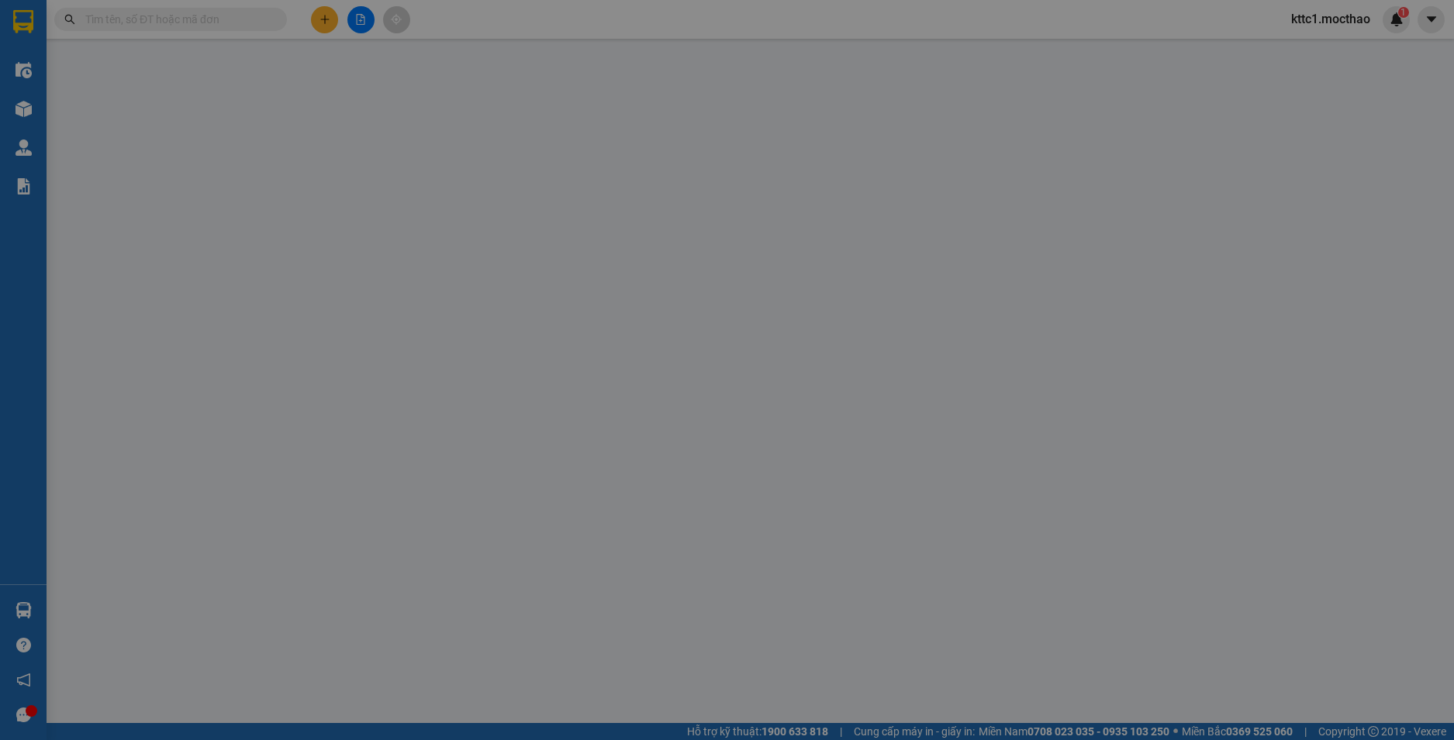
type input "40.000"
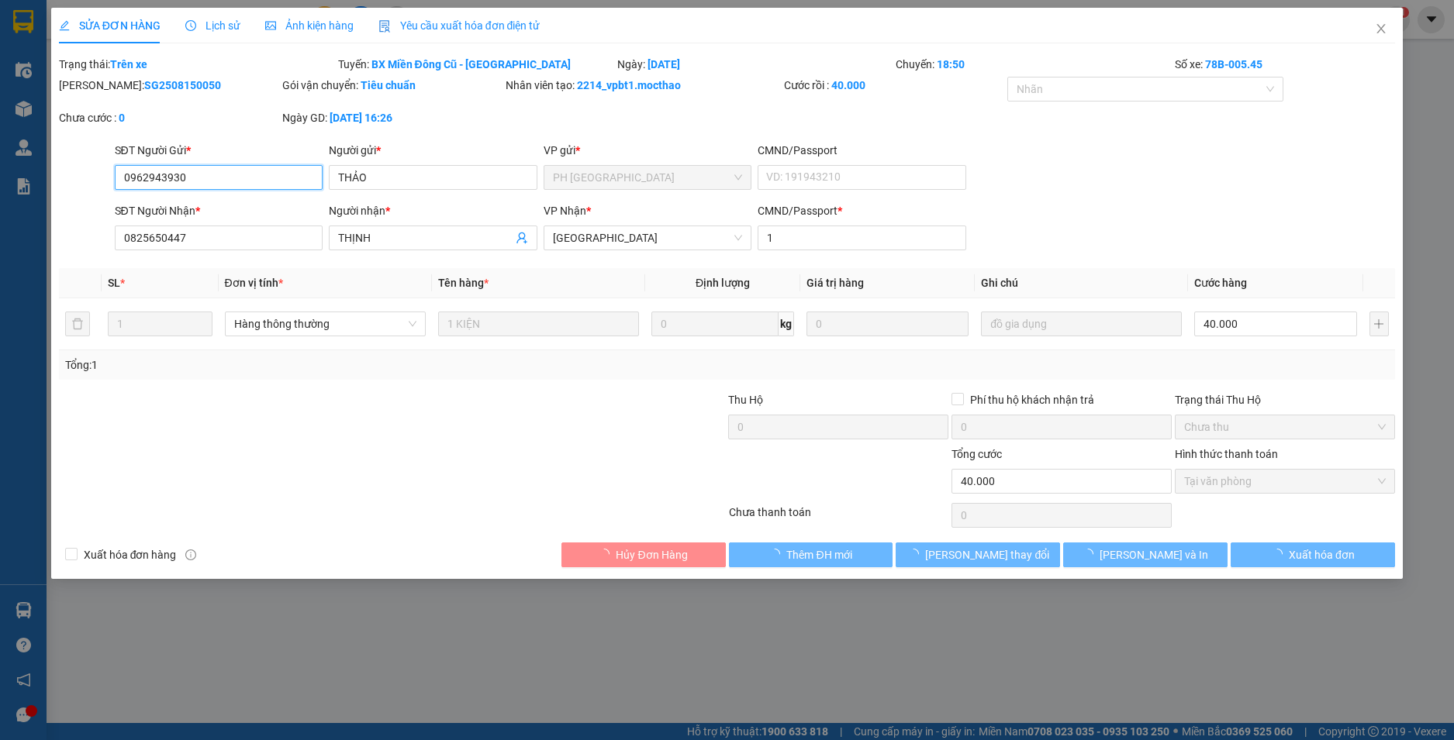
checkbox input "true"
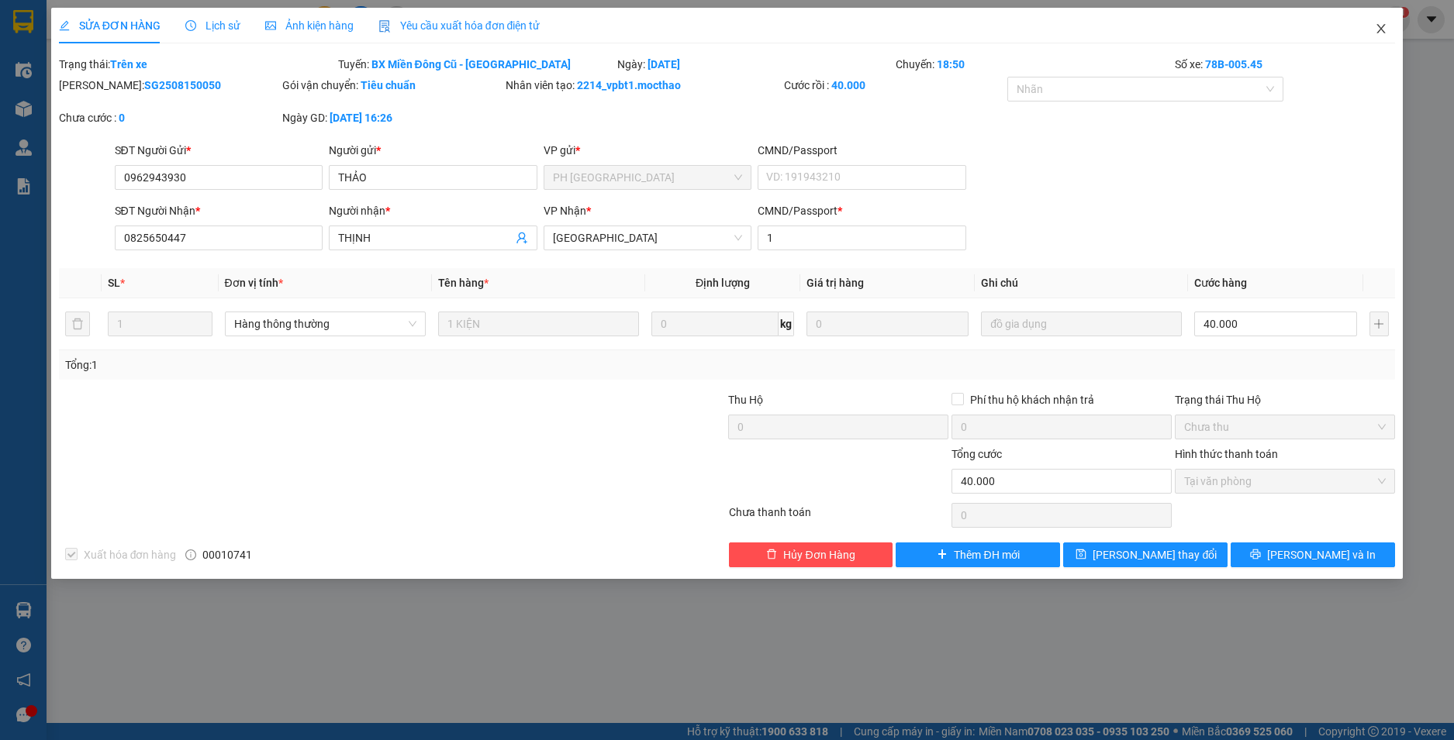
click at [1381, 29] on icon "close" at bounding box center [1381, 28] width 9 height 9
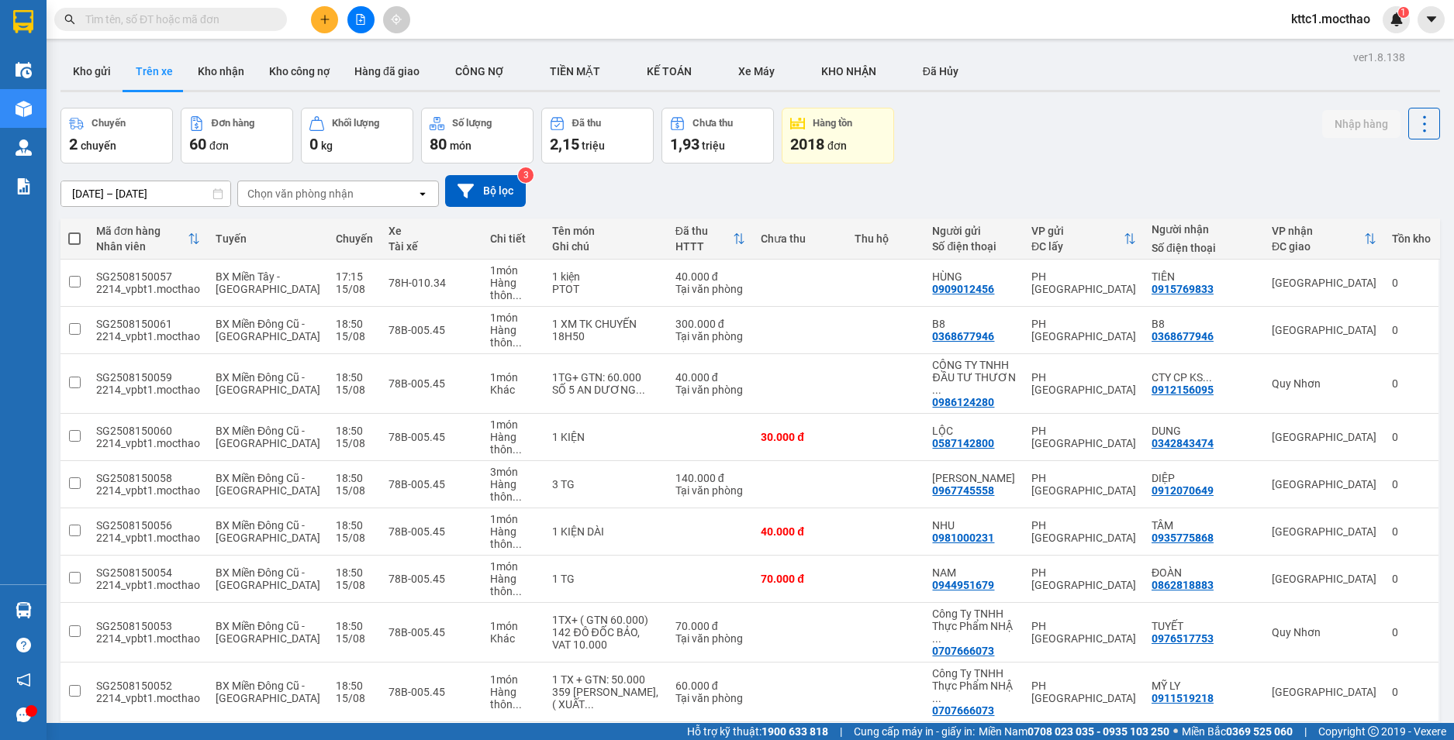
scroll to position [388, 0]
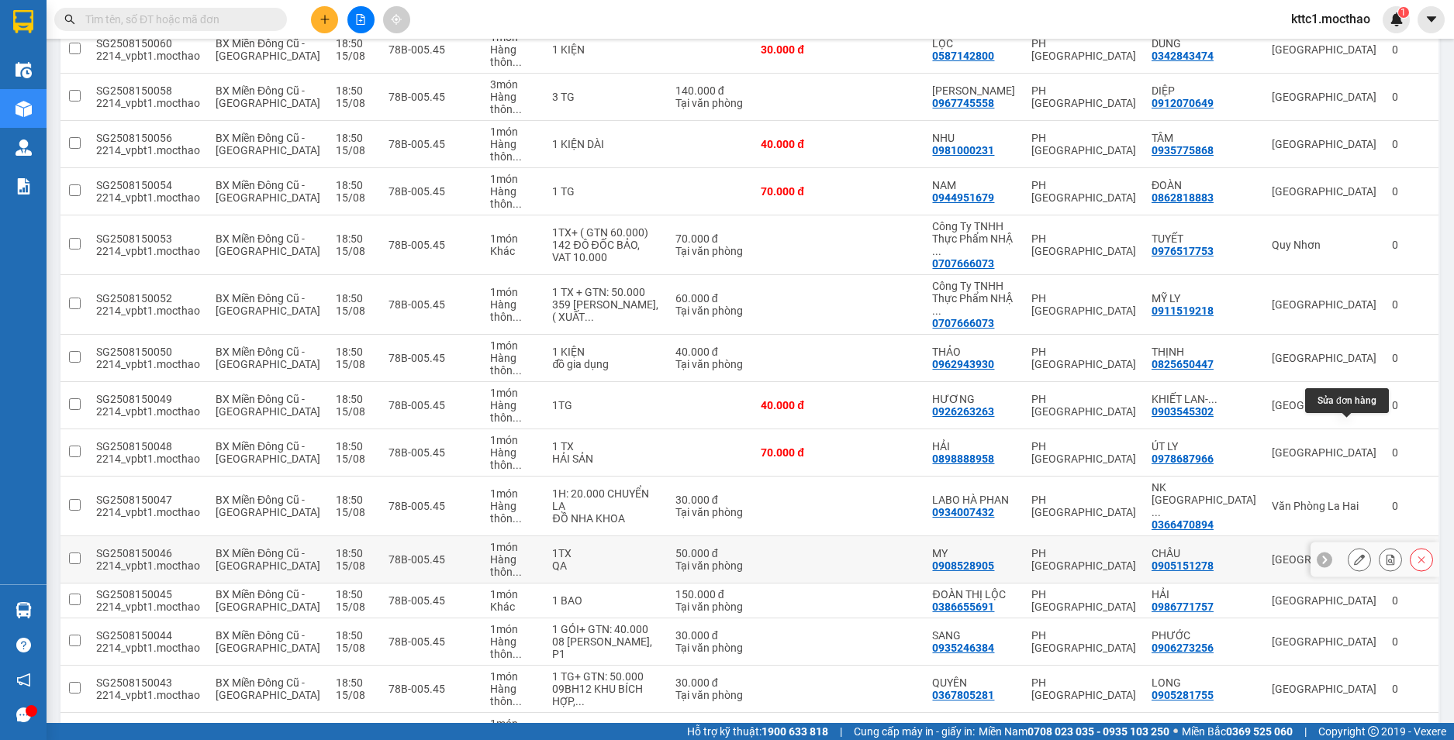
click at [1354, 554] on icon at bounding box center [1359, 559] width 11 height 11
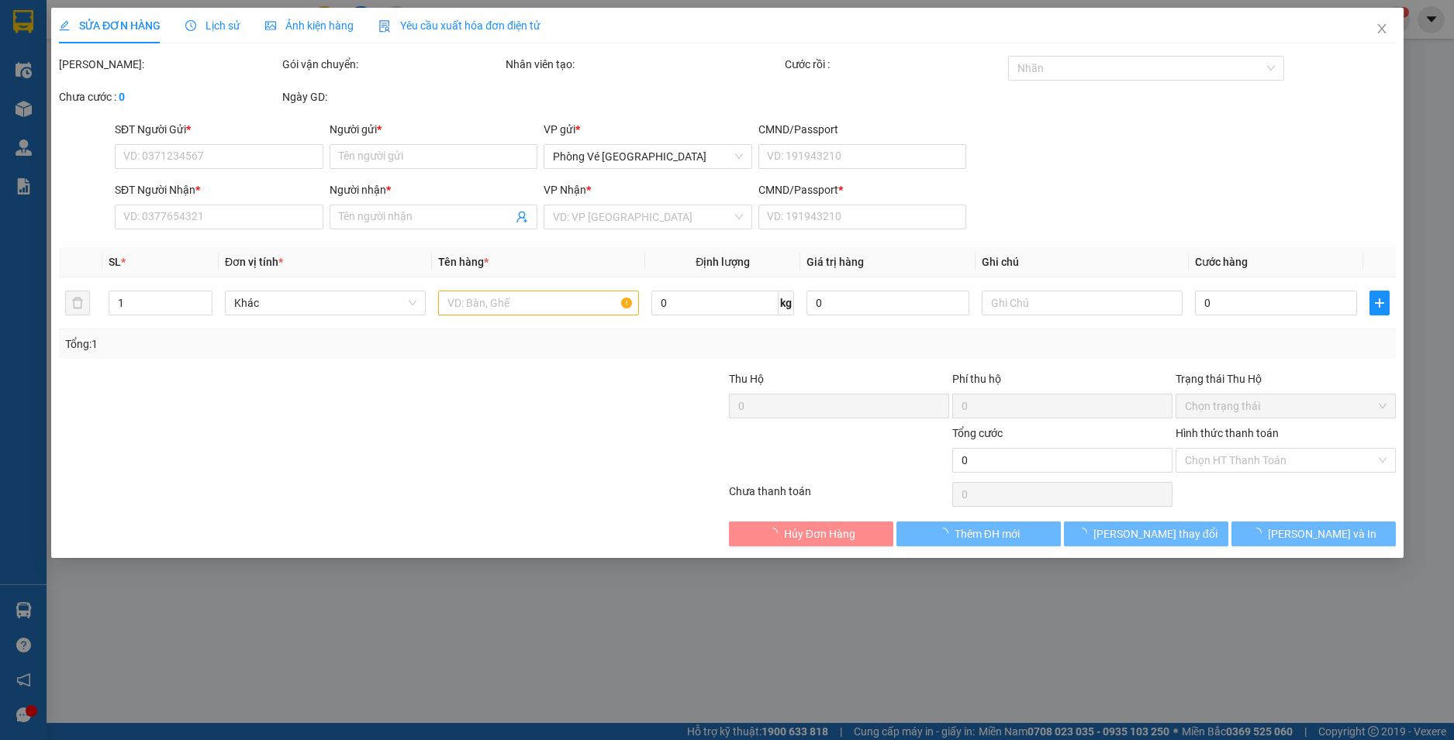
type input "0908528905"
type input "MY"
type input "0905151278"
type input "CHÂU"
type input "1"
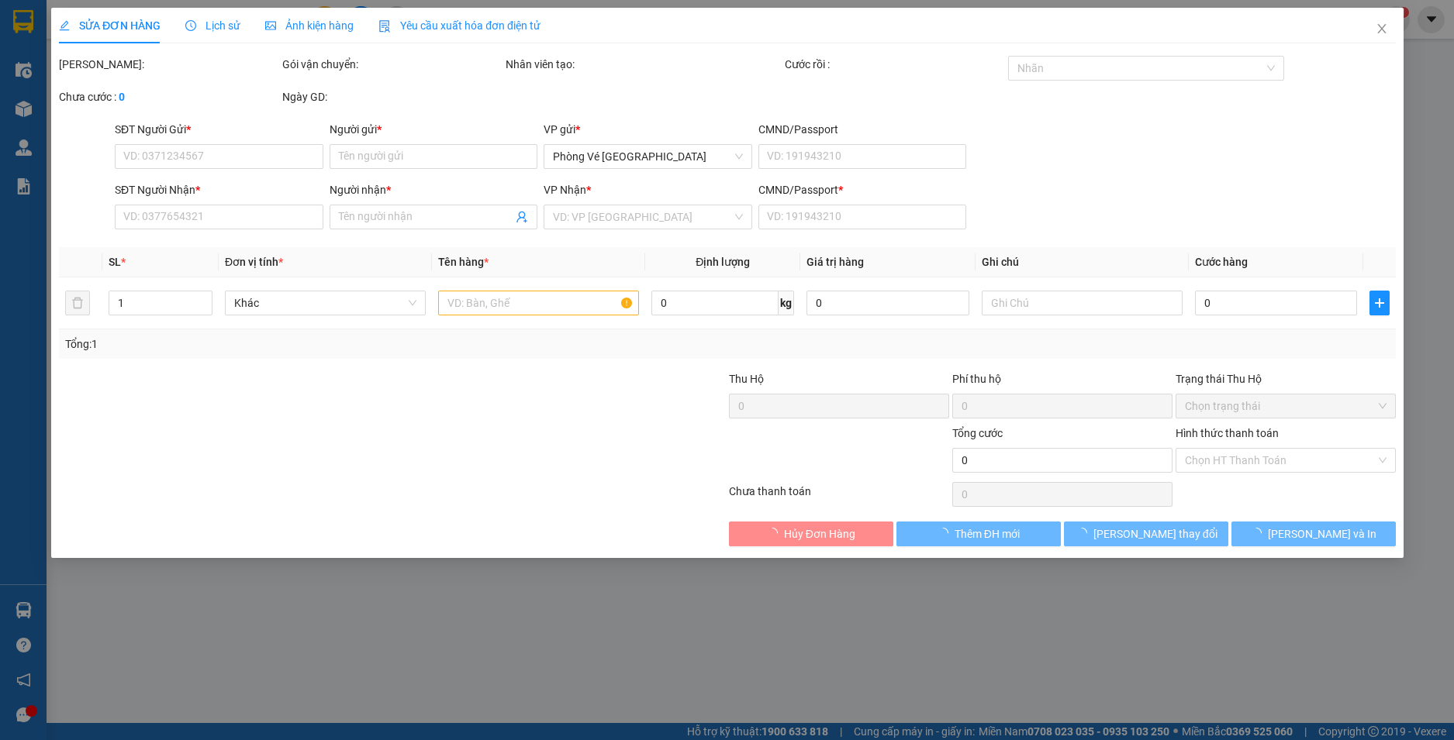
type input "50.000"
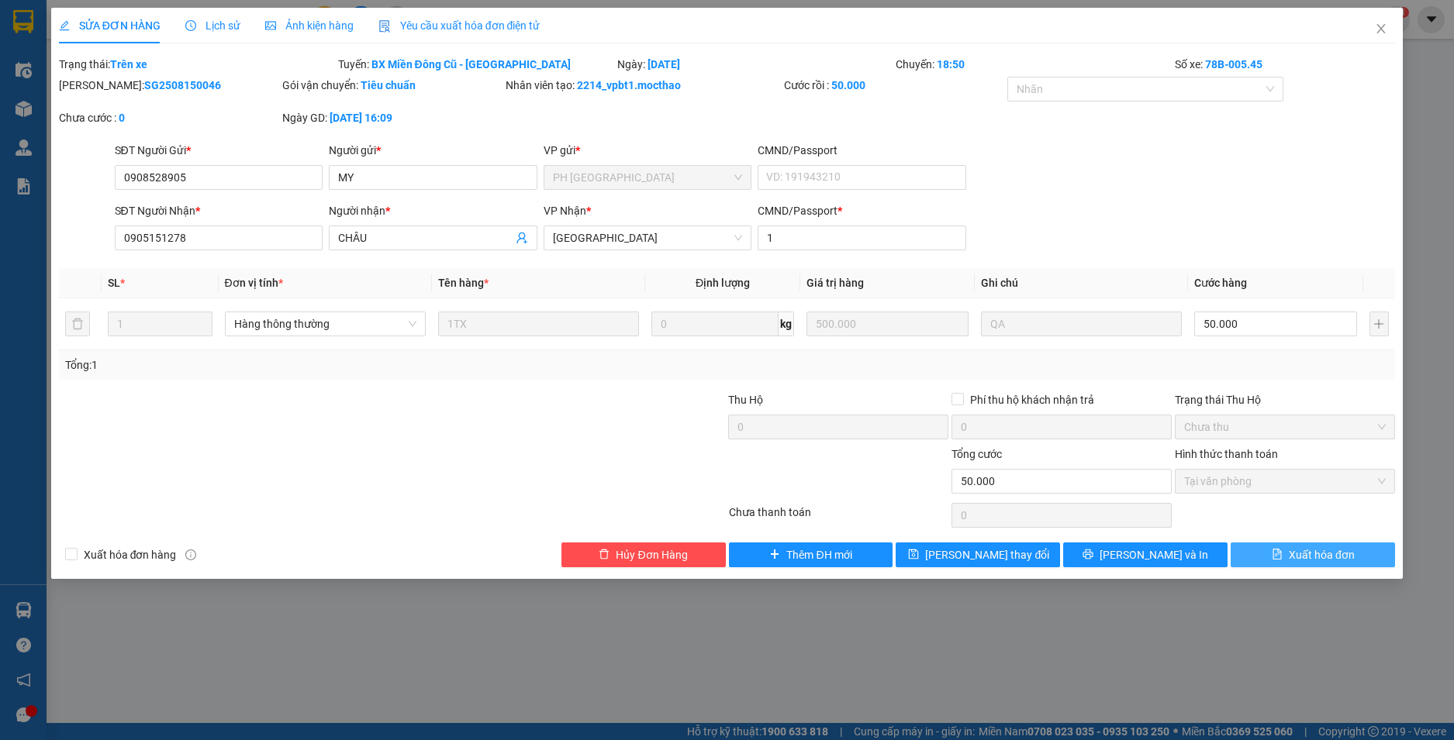
click at [1317, 558] on span "Xuất hóa đơn" at bounding box center [1321, 555] width 66 height 17
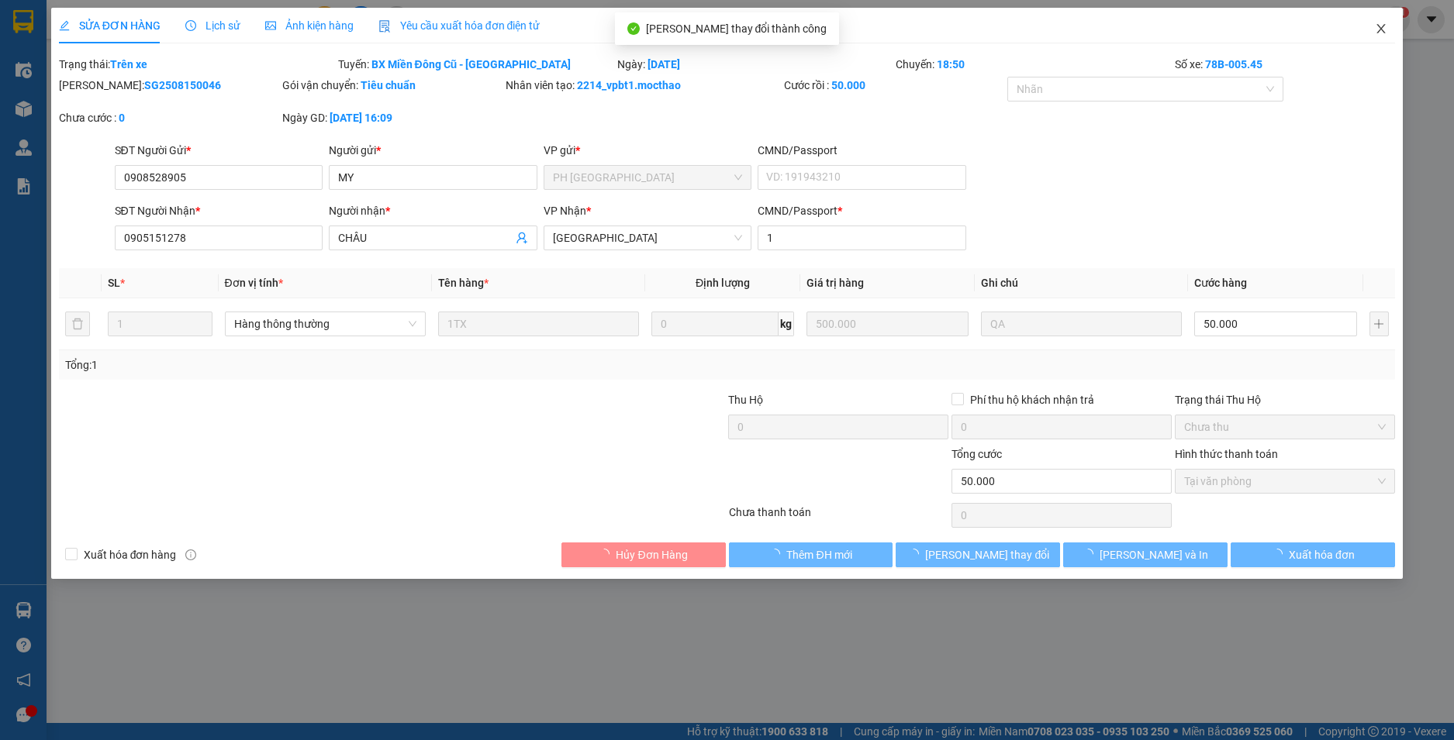
checkbox input "true"
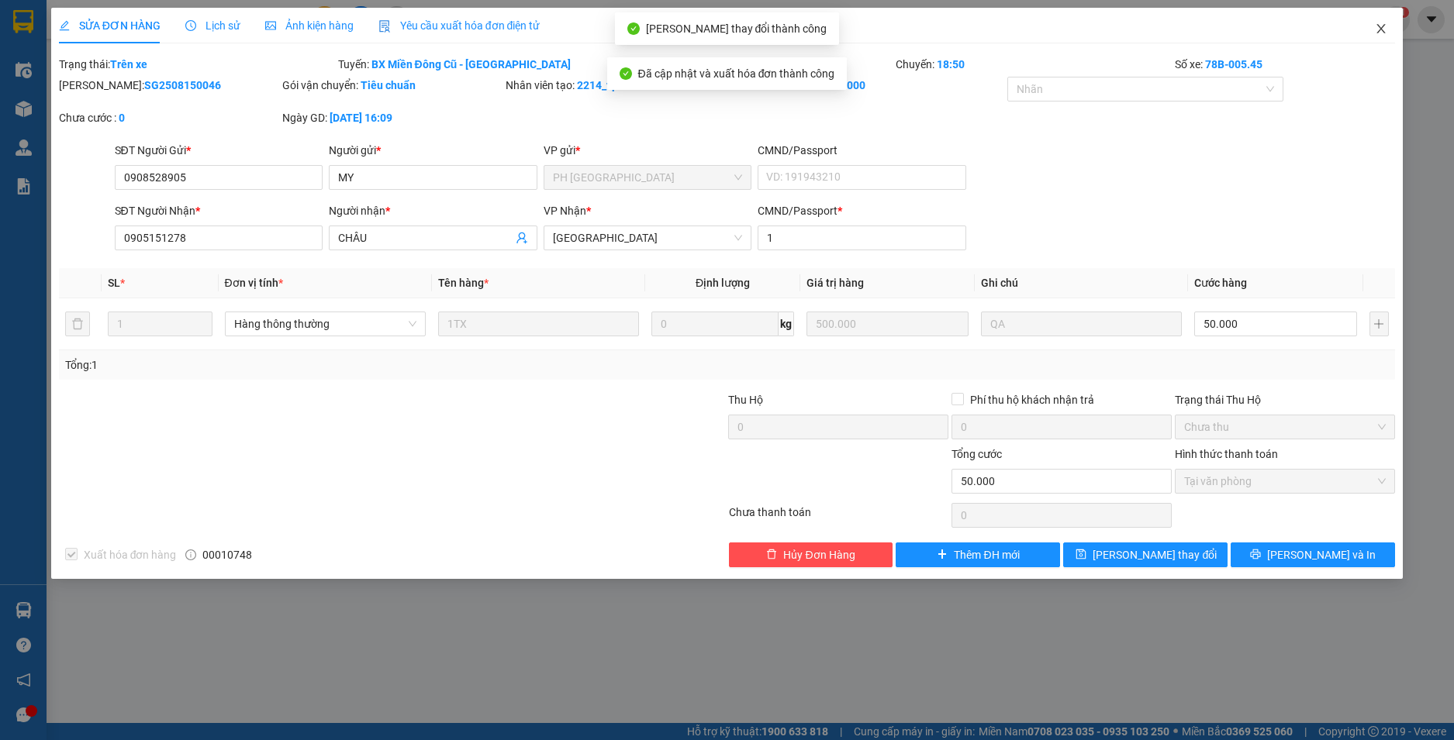
click at [1378, 28] on icon "close" at bounding box center [1380, 28] width 12 height 12
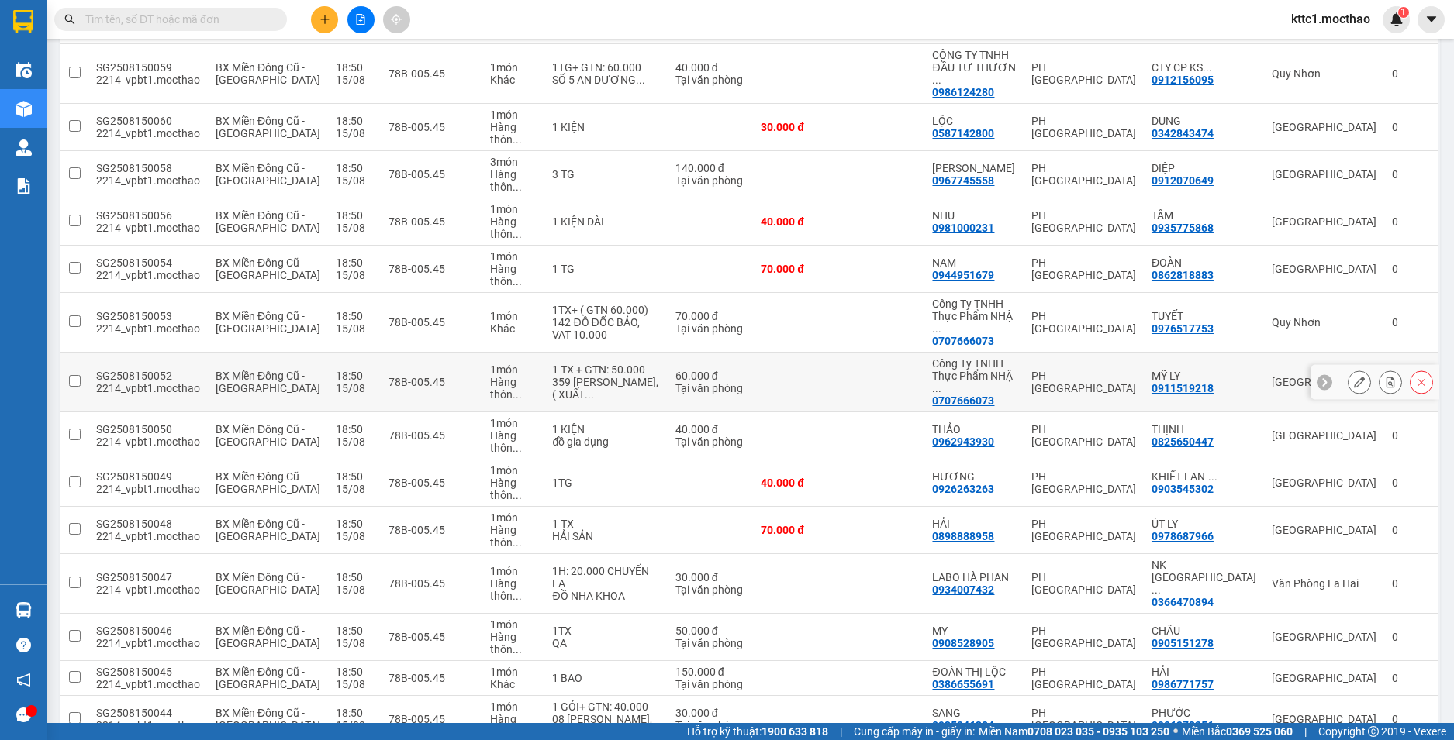
scroll to position [388, 0]
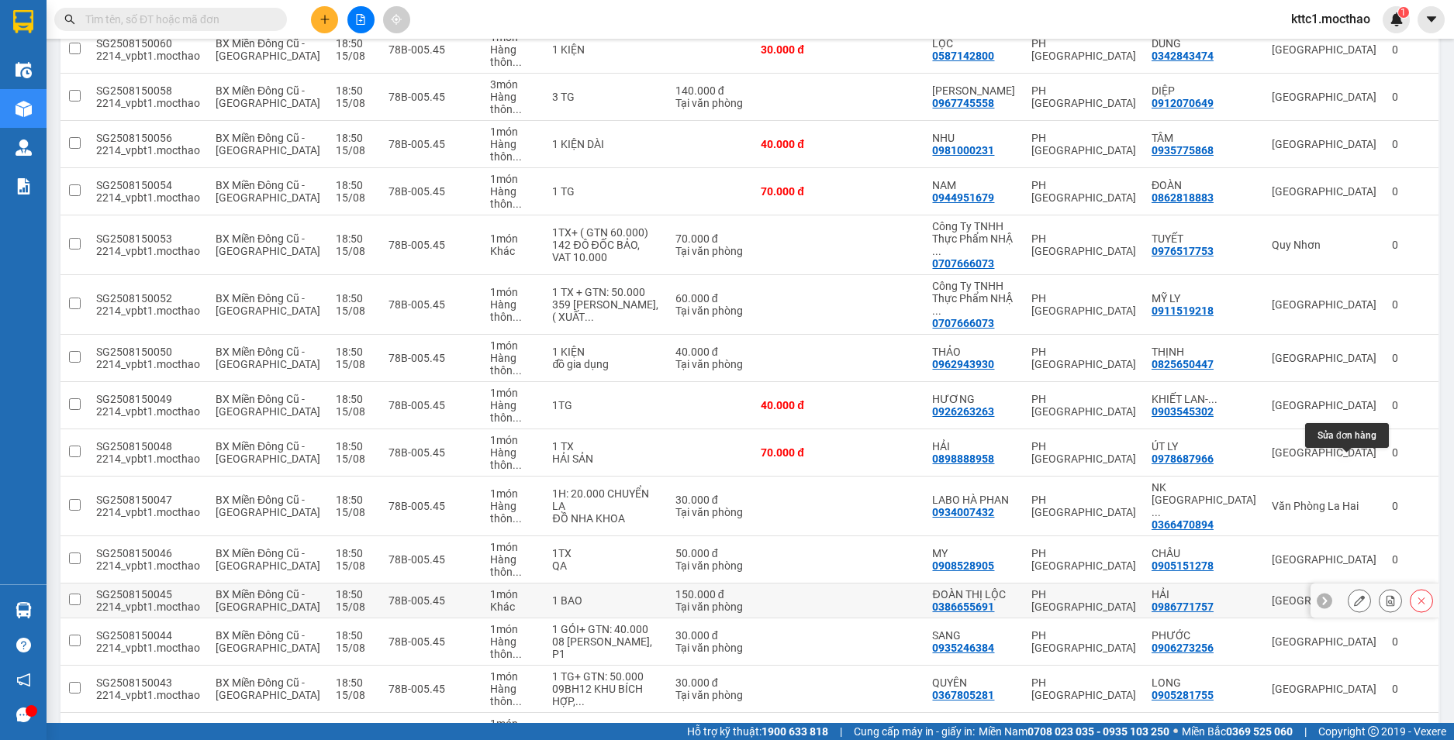
click at [1354, 595] on icon at bounding box center [1359, 600] width 11 height 11
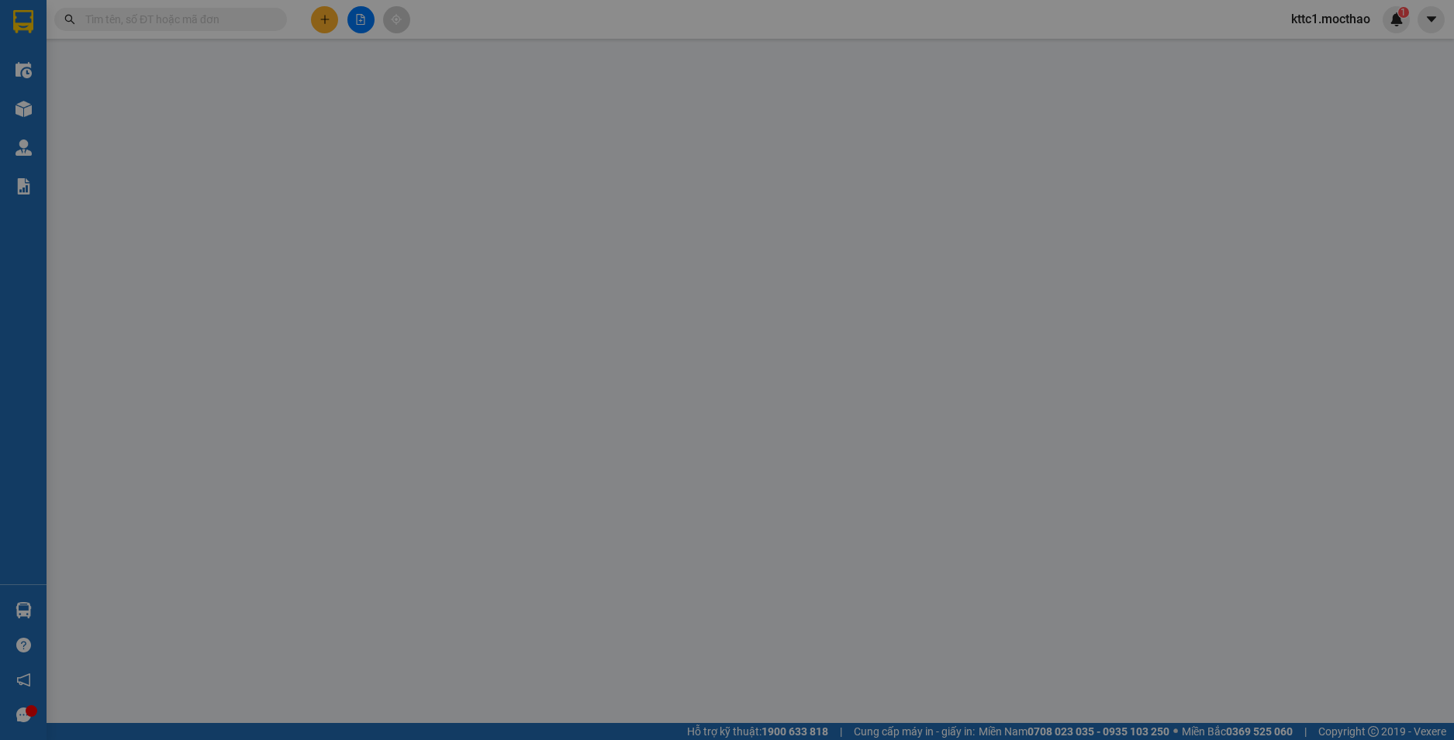
type input "0386655691"
type input "ĐOÀN THỊ LỘC"
type input "0986771757"
type input "HẢI"
type input "1"
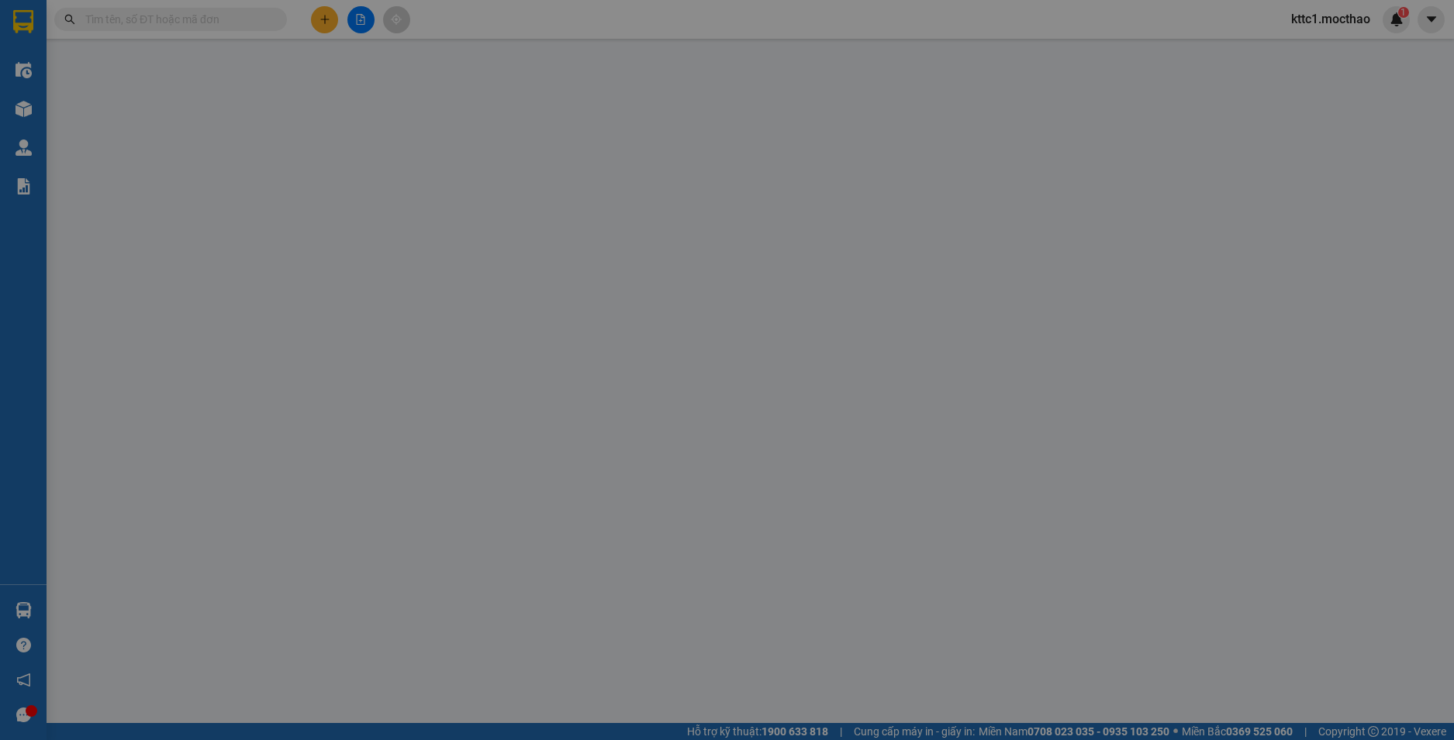
type input "150.000"
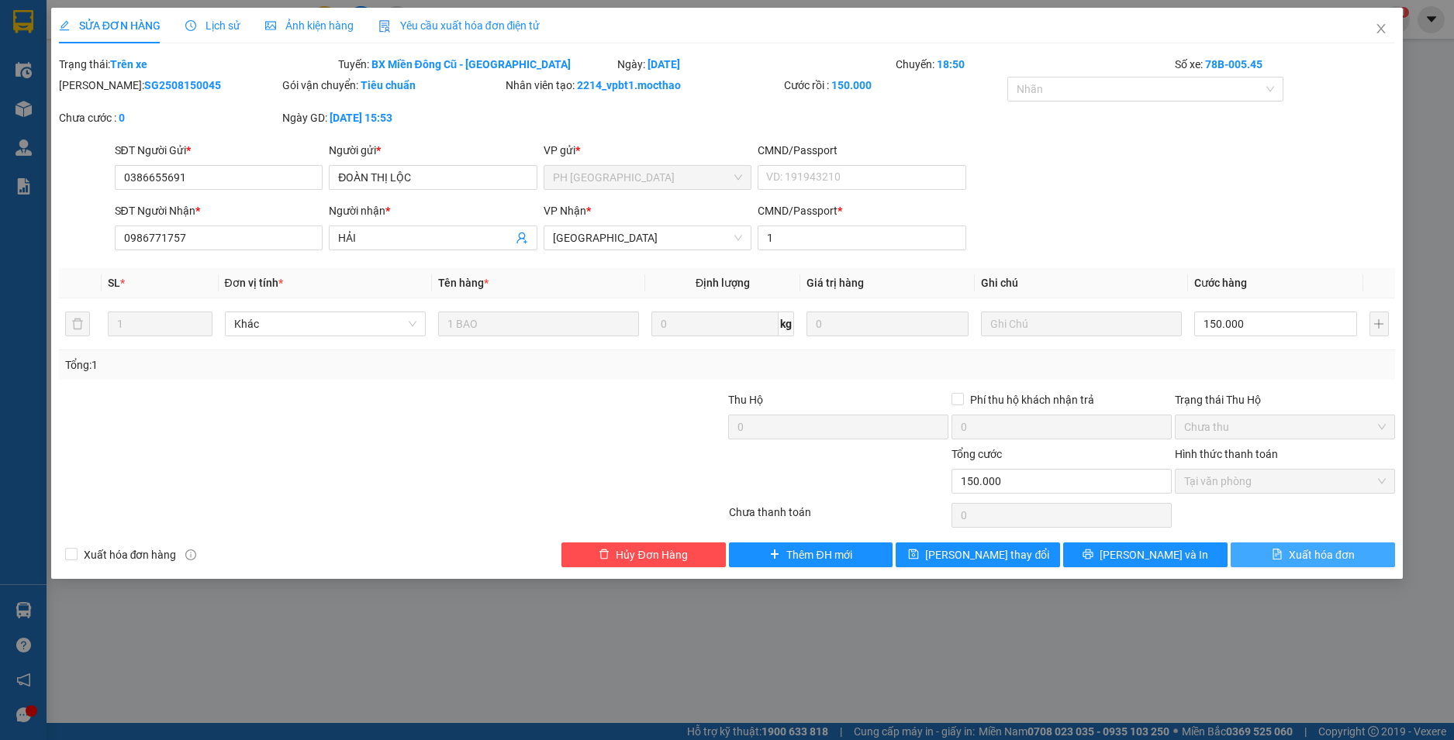
click at [1328, 556] on span "Xuất hóa đơn" at bounding box center [1321, 555] width 66 height 17
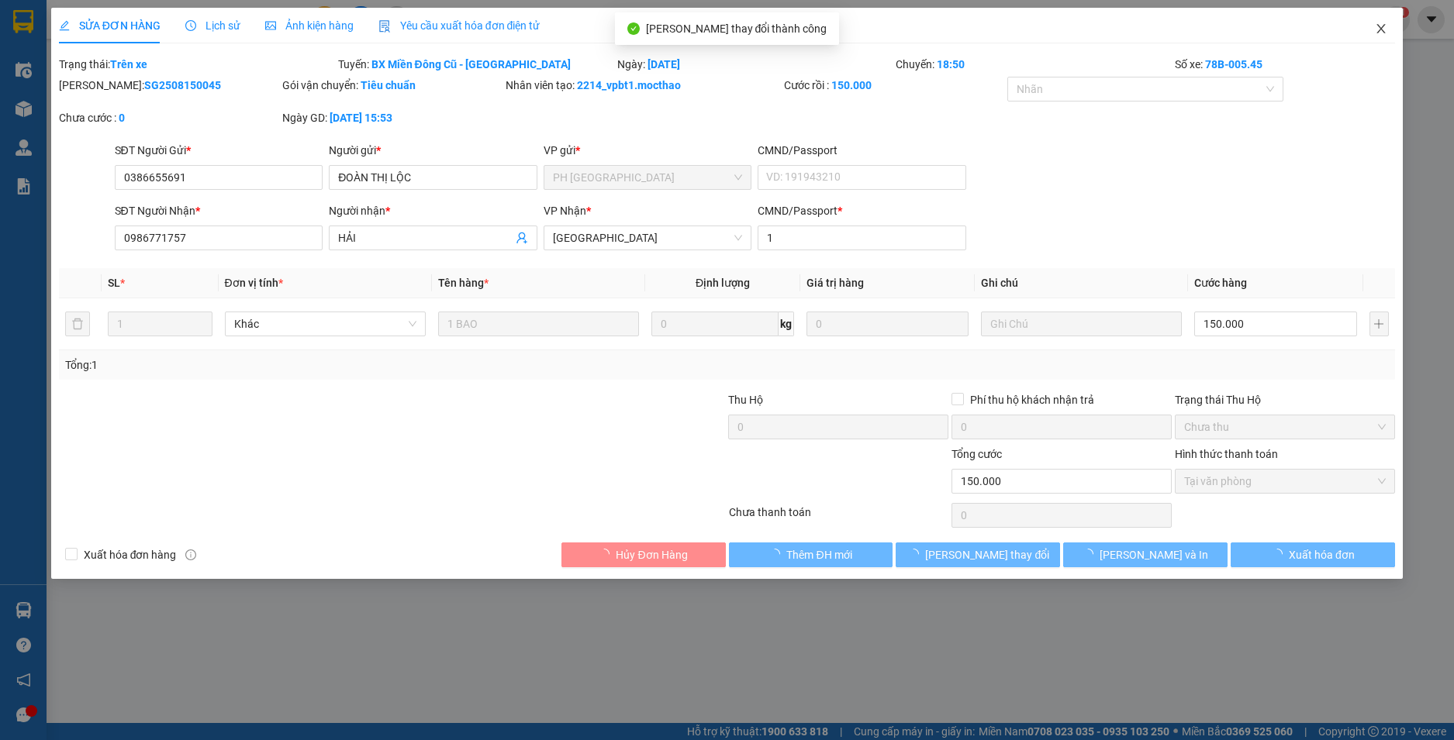
checkbox input "true"
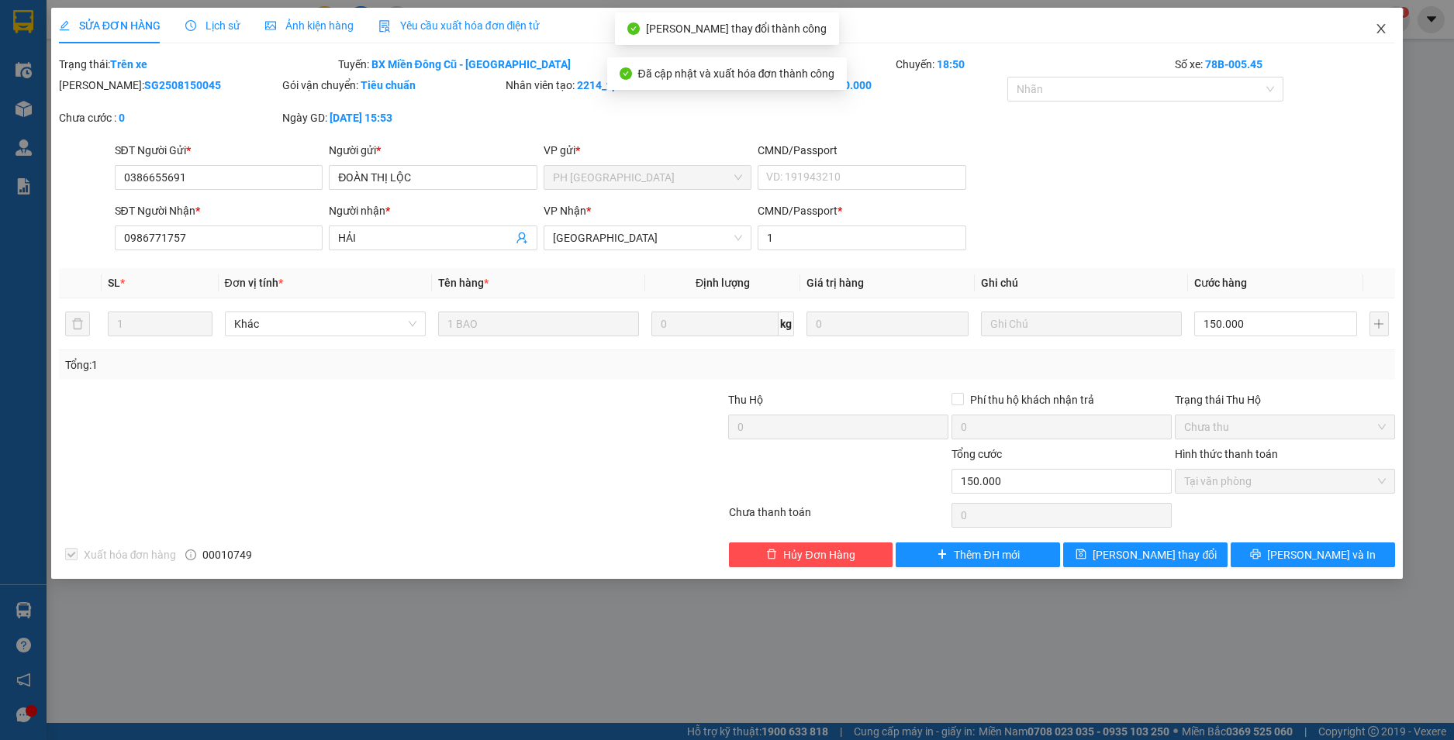
click at [1383, 28] on icon "close" at bounding box center [1380, 28] width 12 height 12
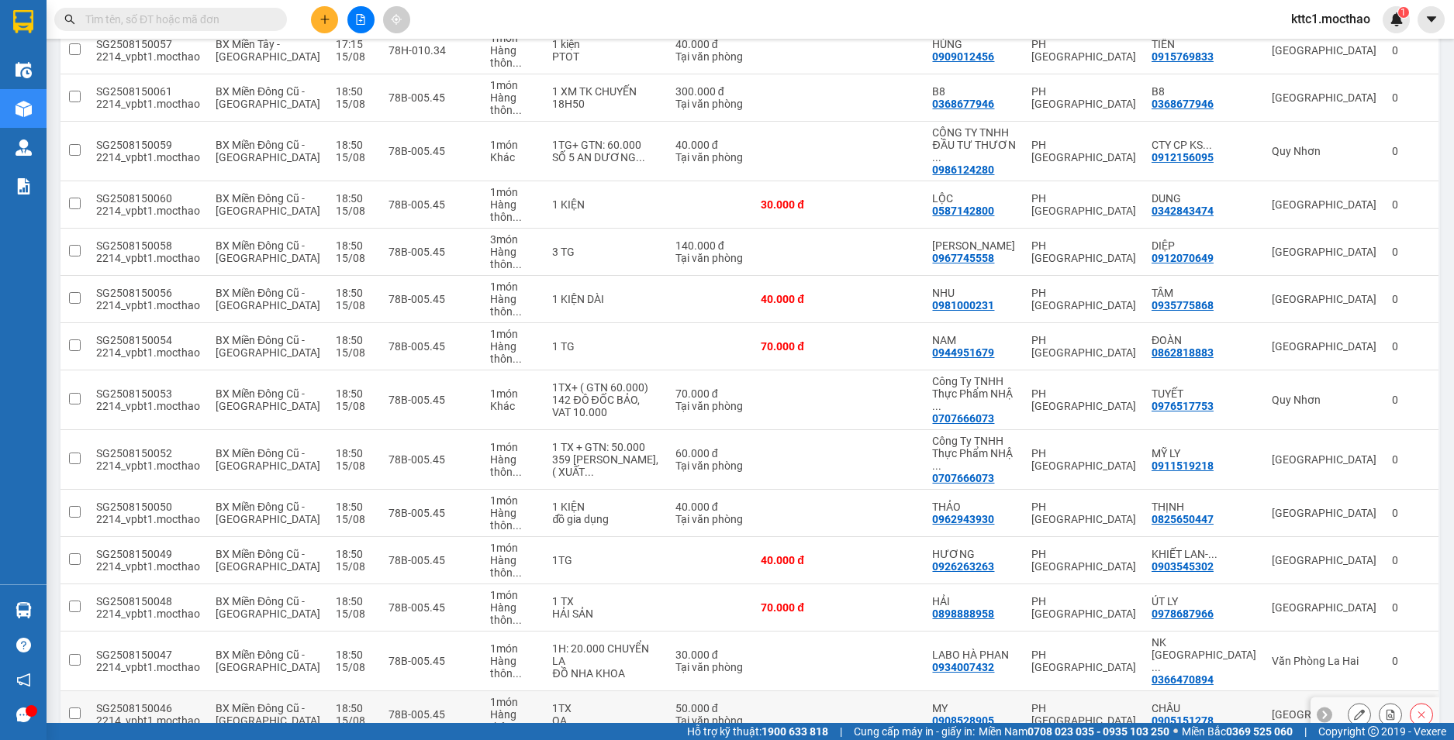
scroll to position [310, 0]
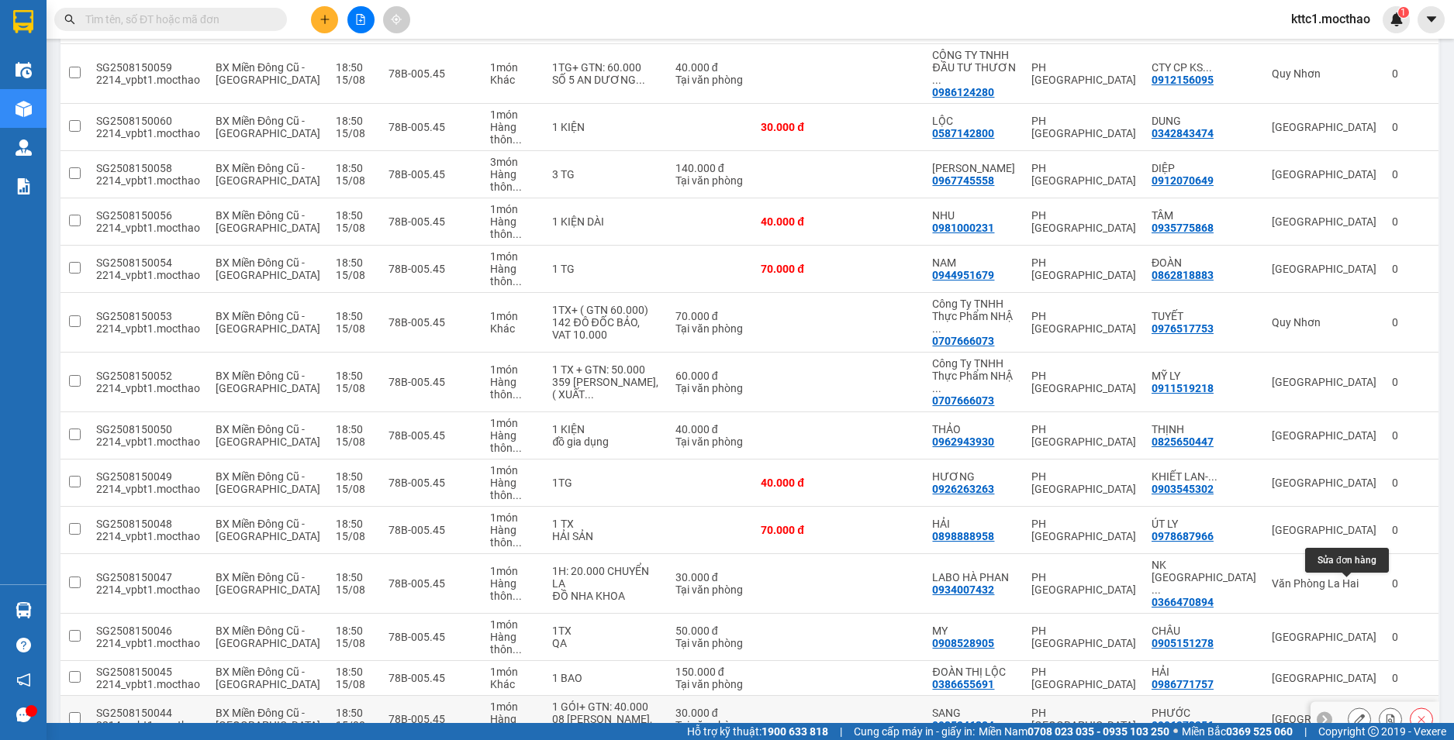
click at [1354, 714] on icon at bounding box center [1359, 719] width 11 height 11
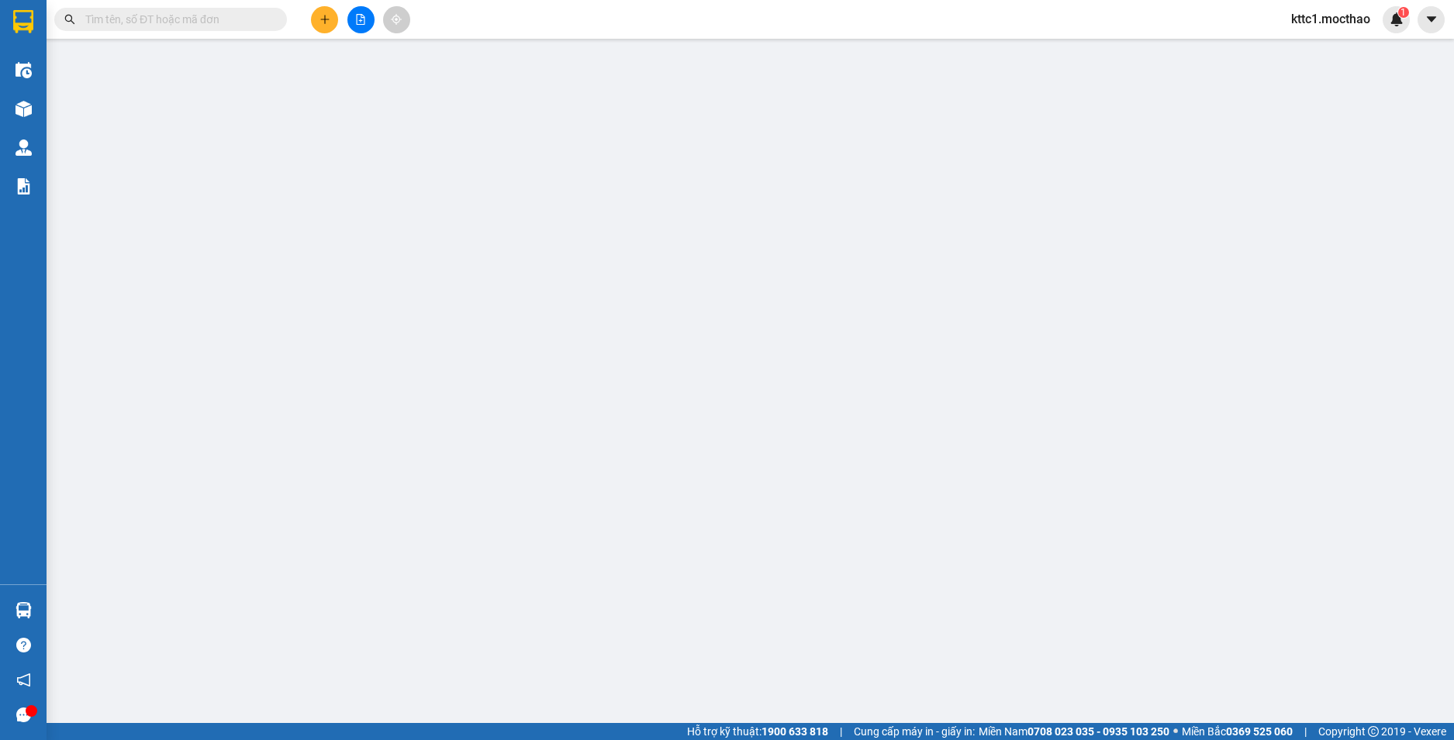
type input "0935246384"
type input "SANG"
type input "0906273256"
type input "PHƯỚC"
type input "1"
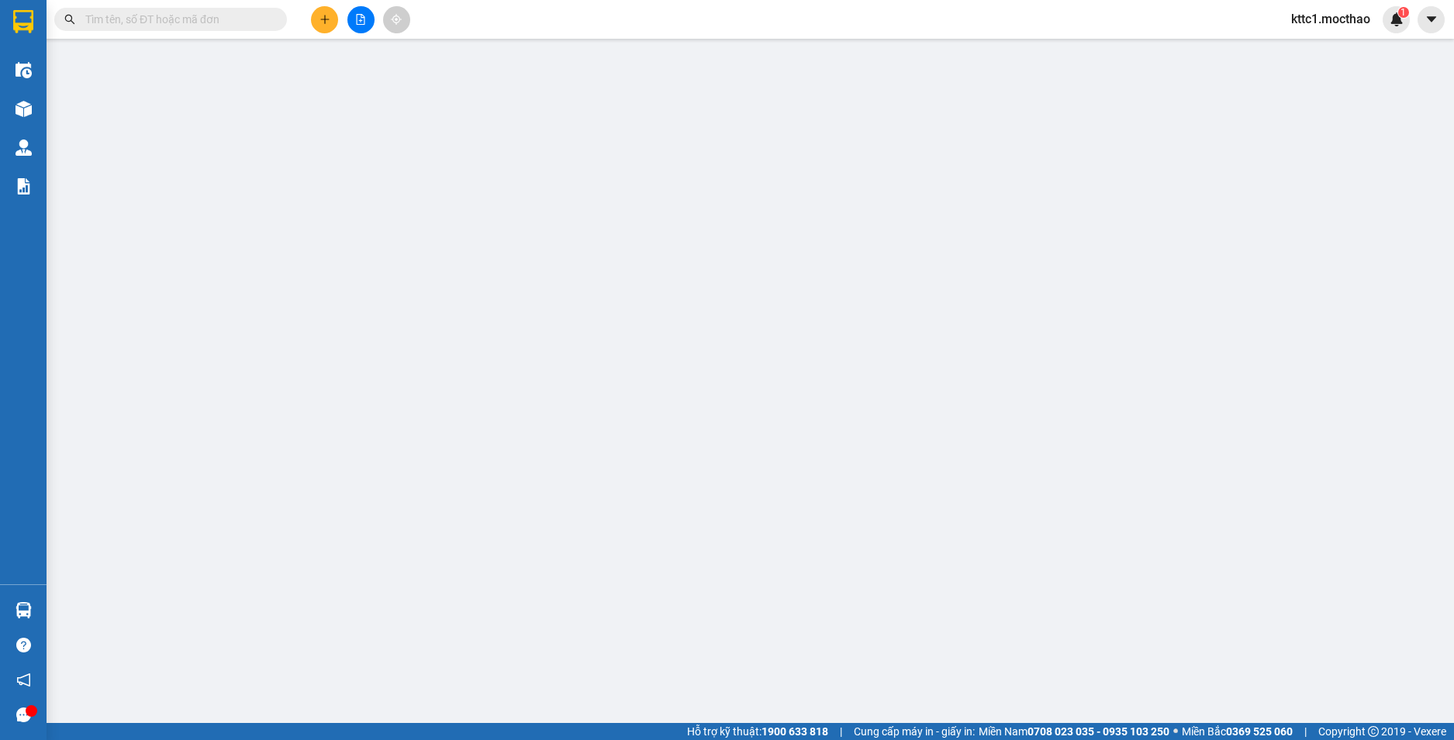
type input "30.000"
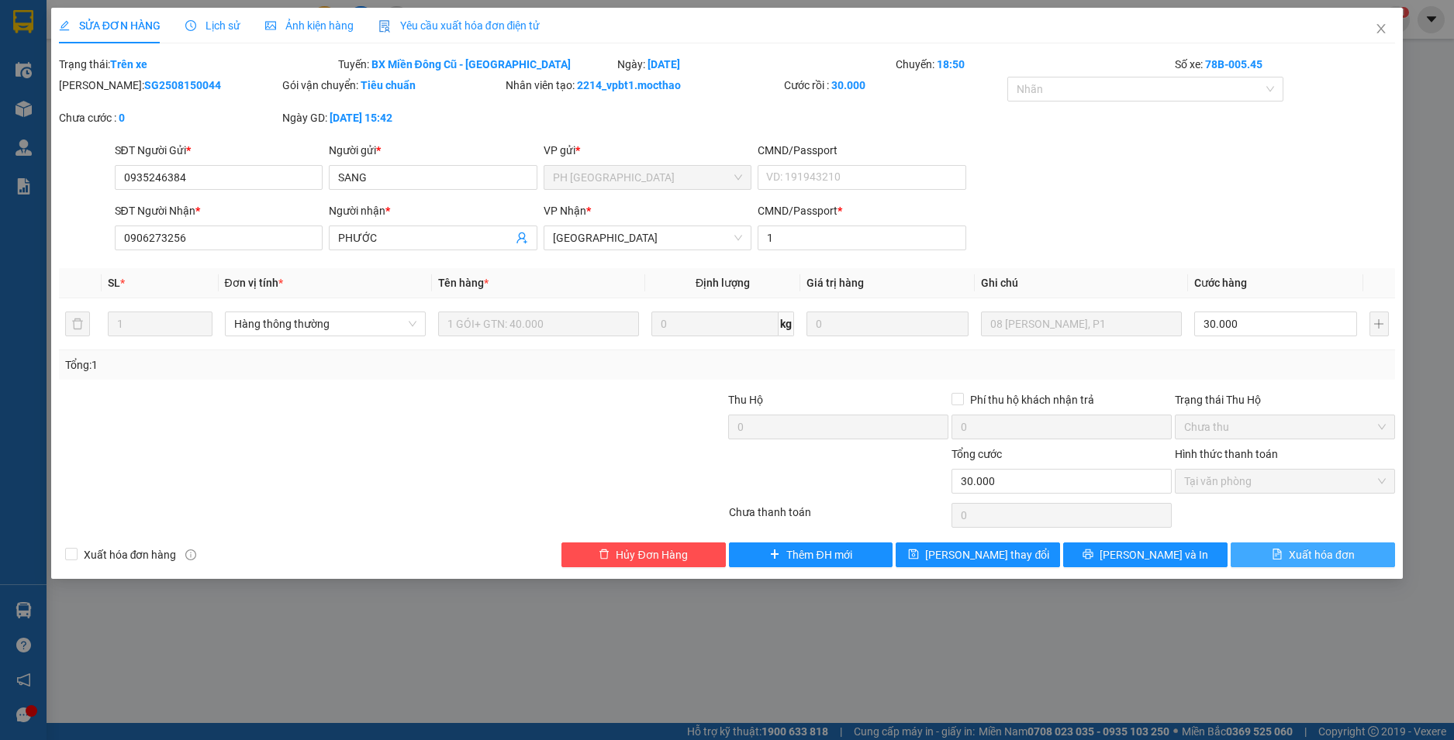
click at [1332, 562] on span "Xuất hóa đơn" at bounding box center [1321, 555] width 66 height 17
checkbox input "true"
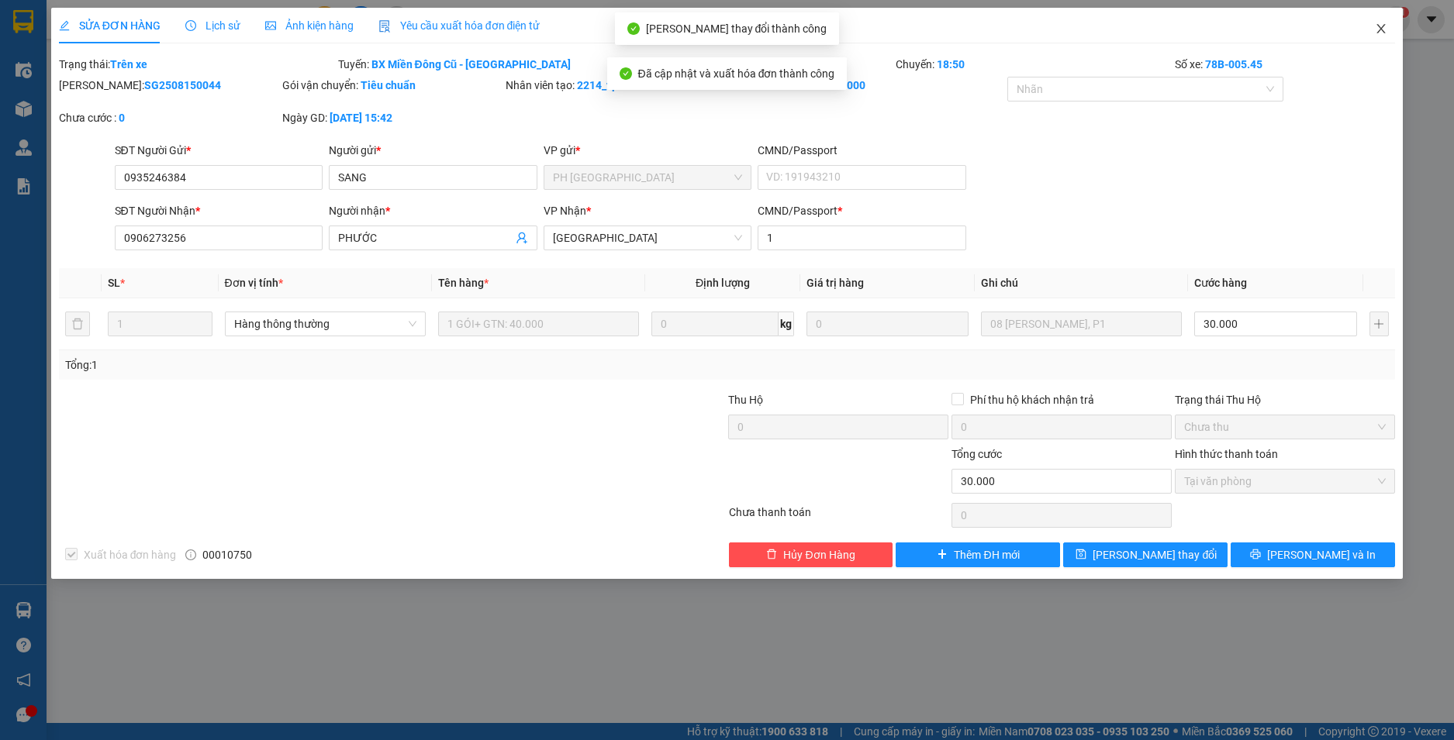
click at [1383, 24] on icon "close" at bounding box center [1380, 28] width 12 height 12
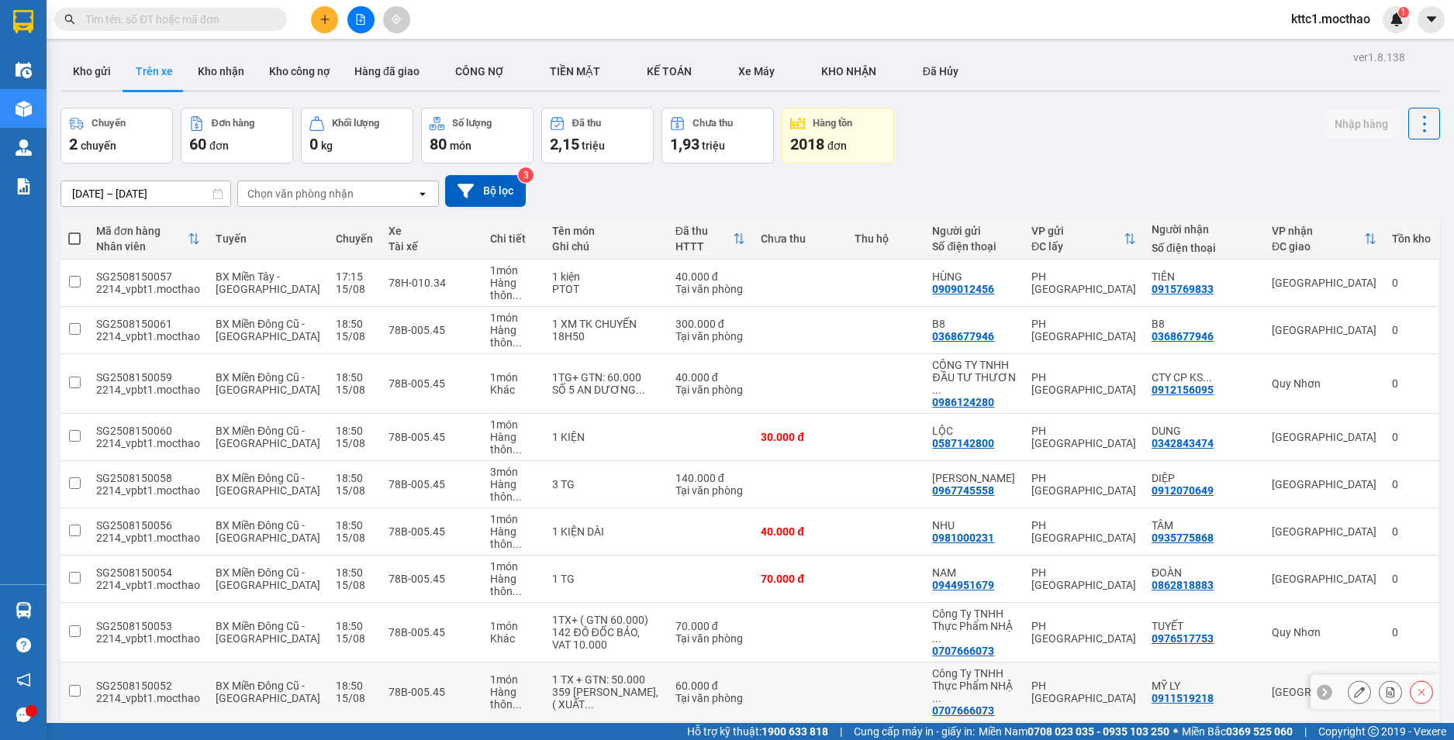
scroll to position [465, 0]
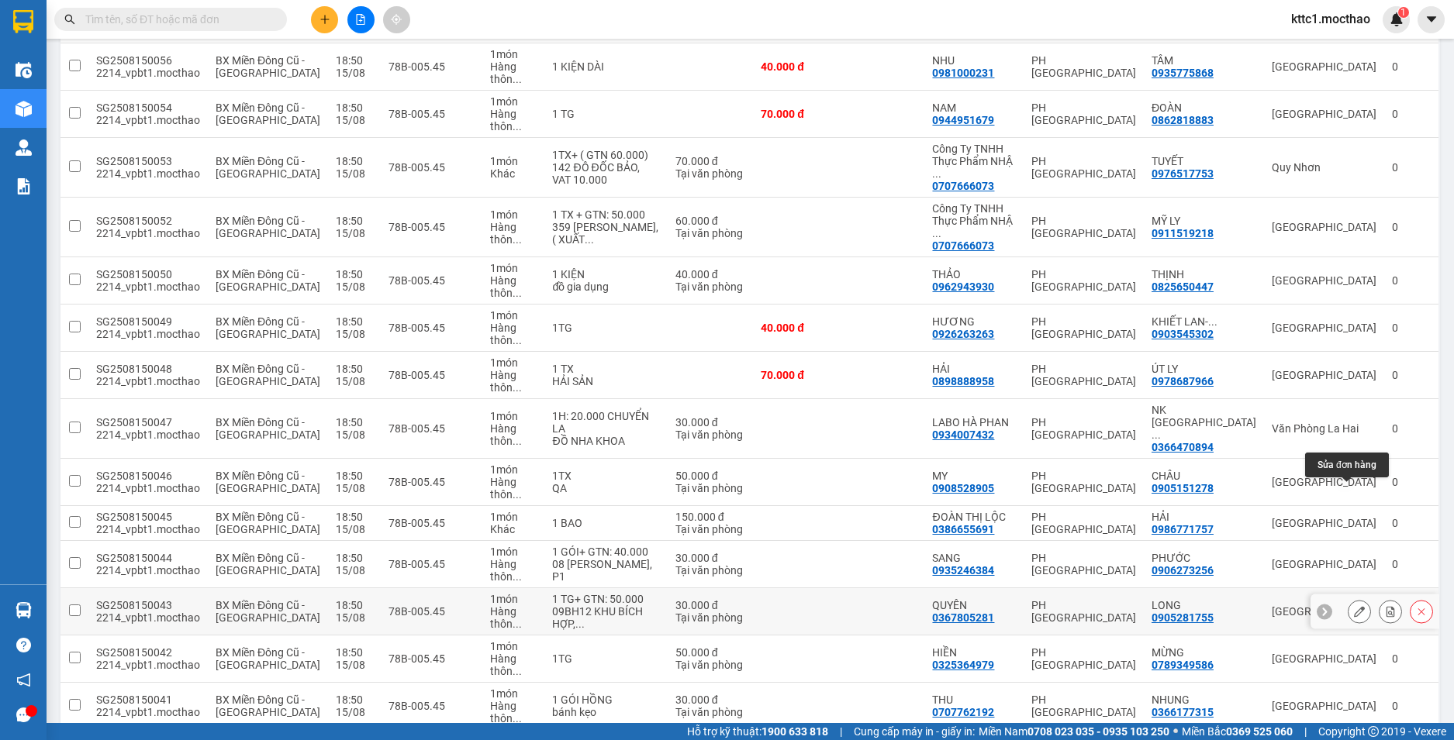
click at [1354, 606] on icon at bounding box center [1359, 611] width 11 height 11
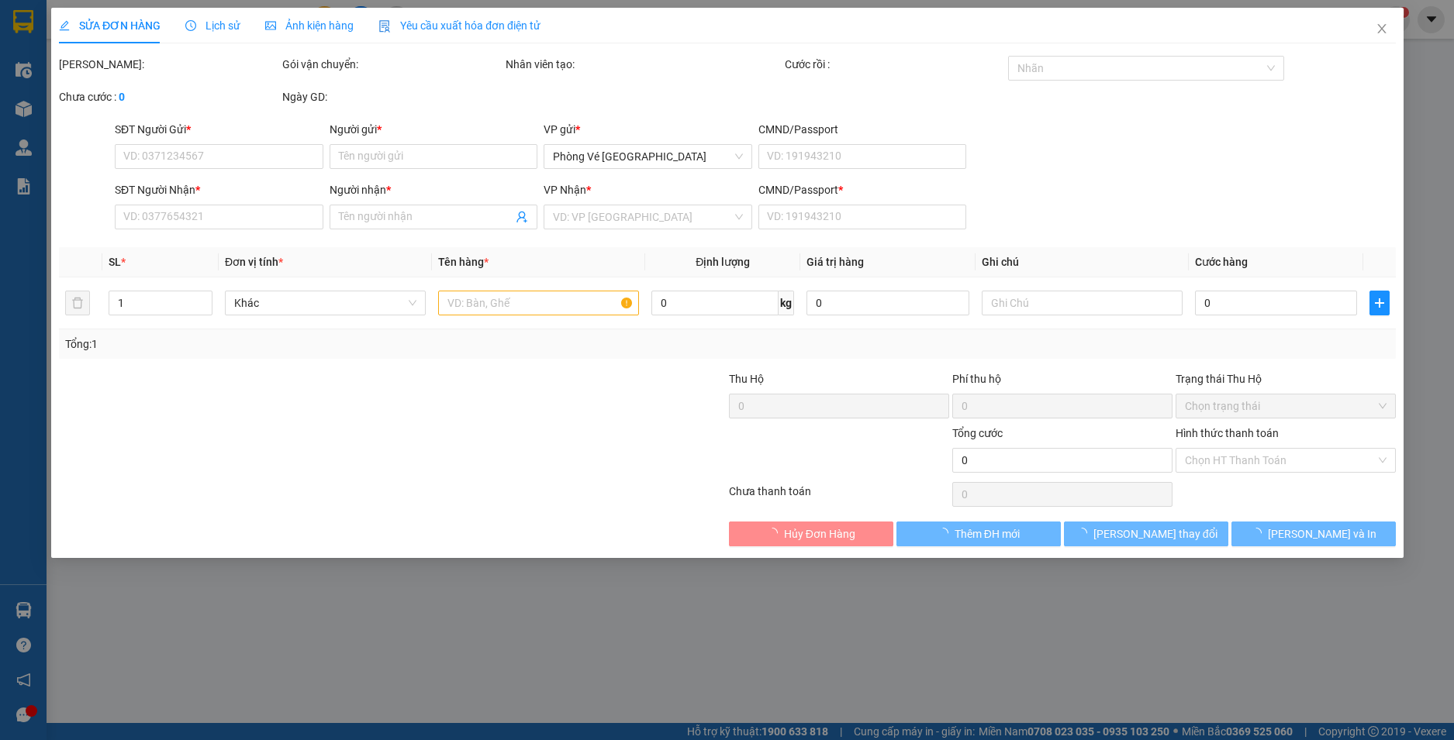
type input "0367805281"
type input "QUYÊN"
type input "0905281755"
type input "LONG"
type input "1"
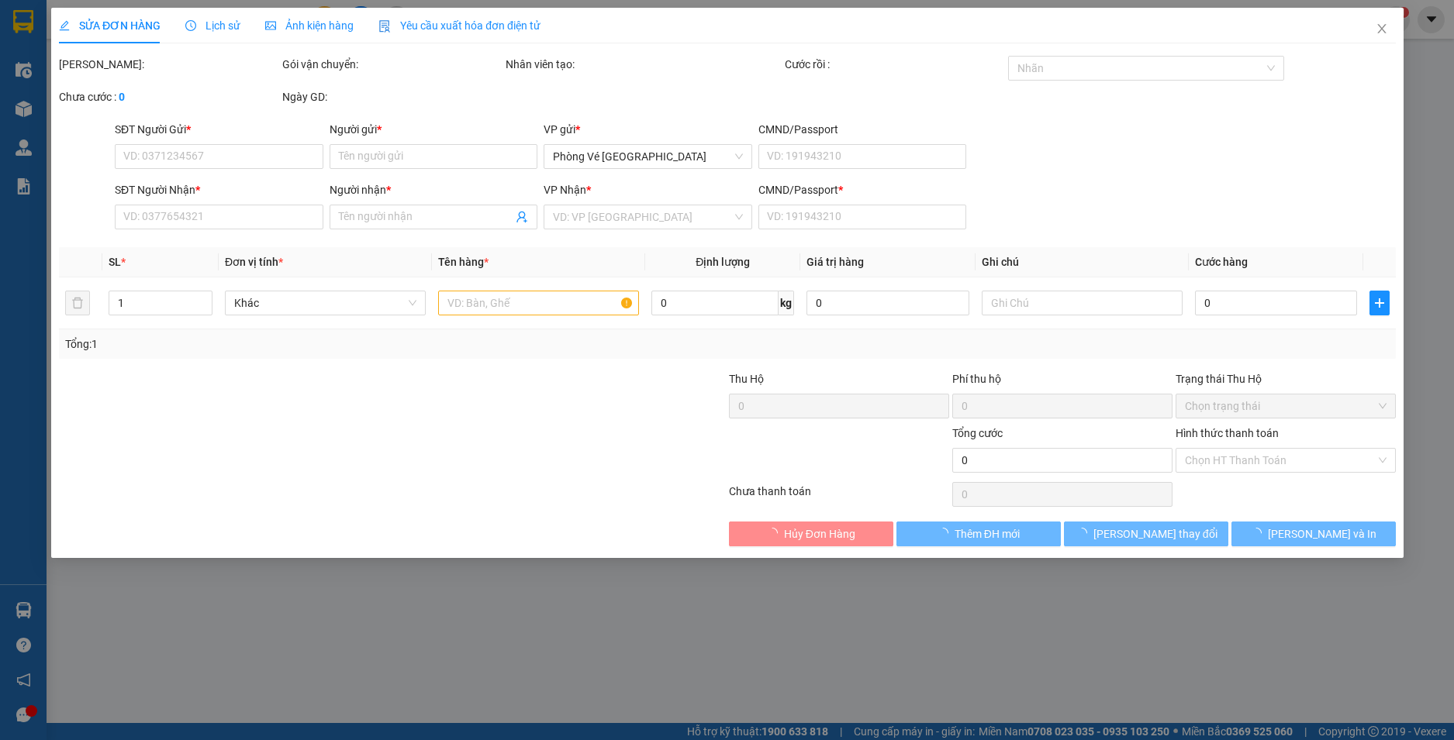
type input "30.000"
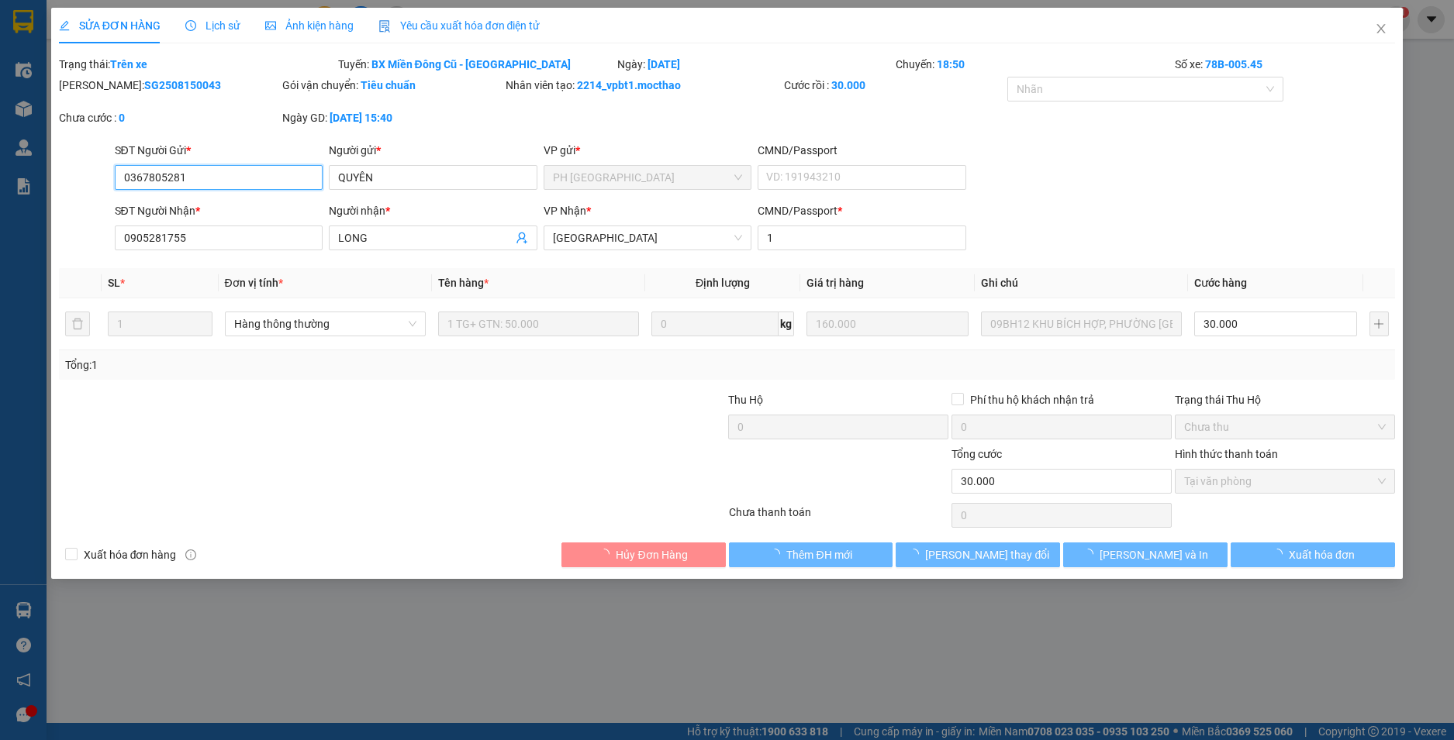
checkbox input "true"
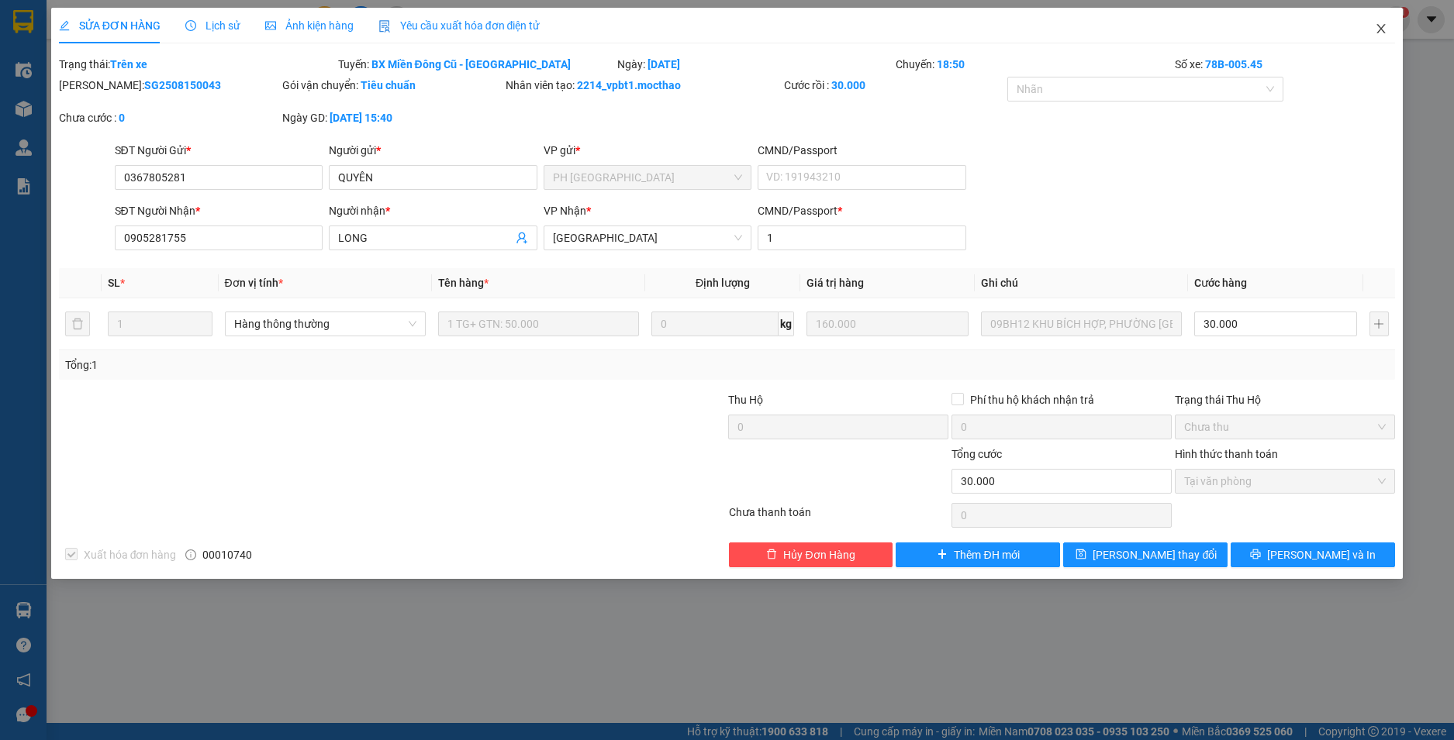
click at [1378, 31] on icon "close" at bounding box center [1380, 28] width 12 height 12
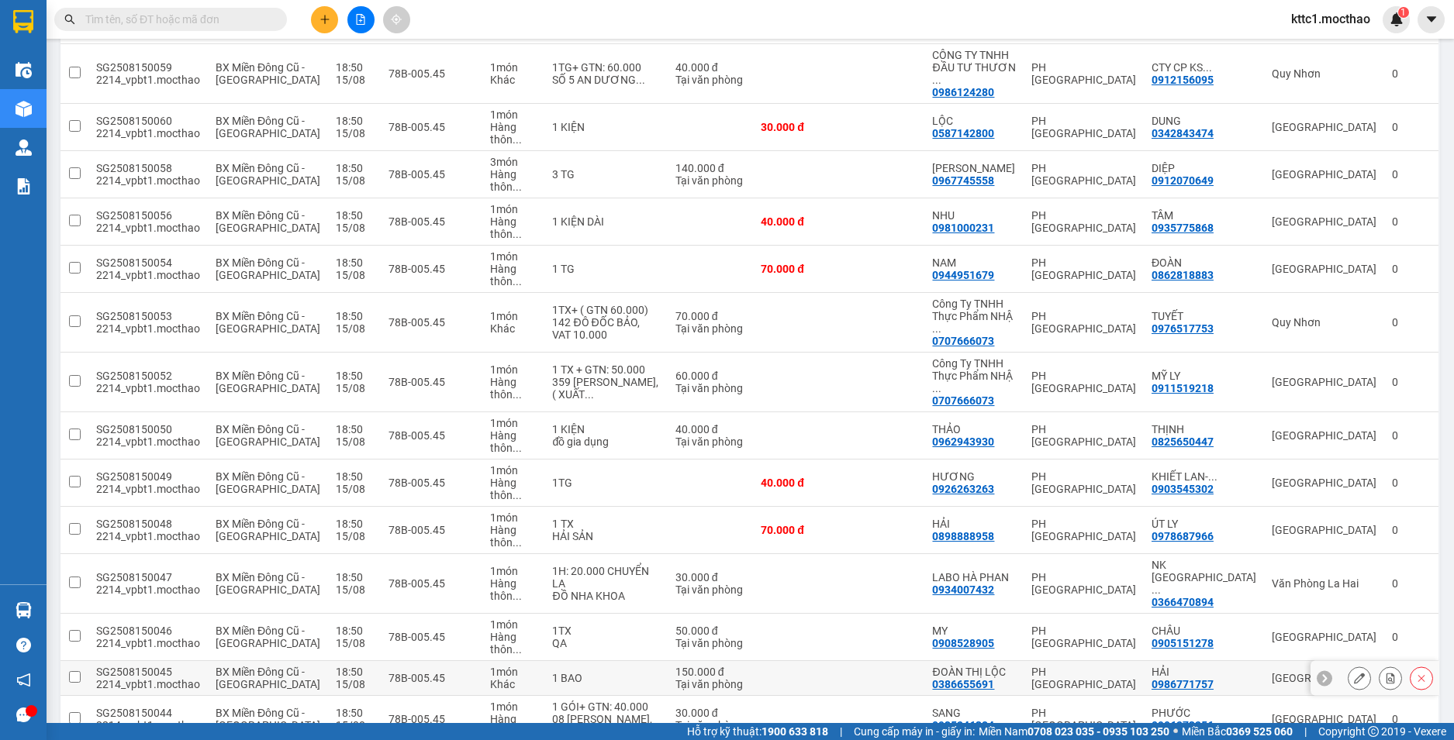
scroll to position [388, 0]
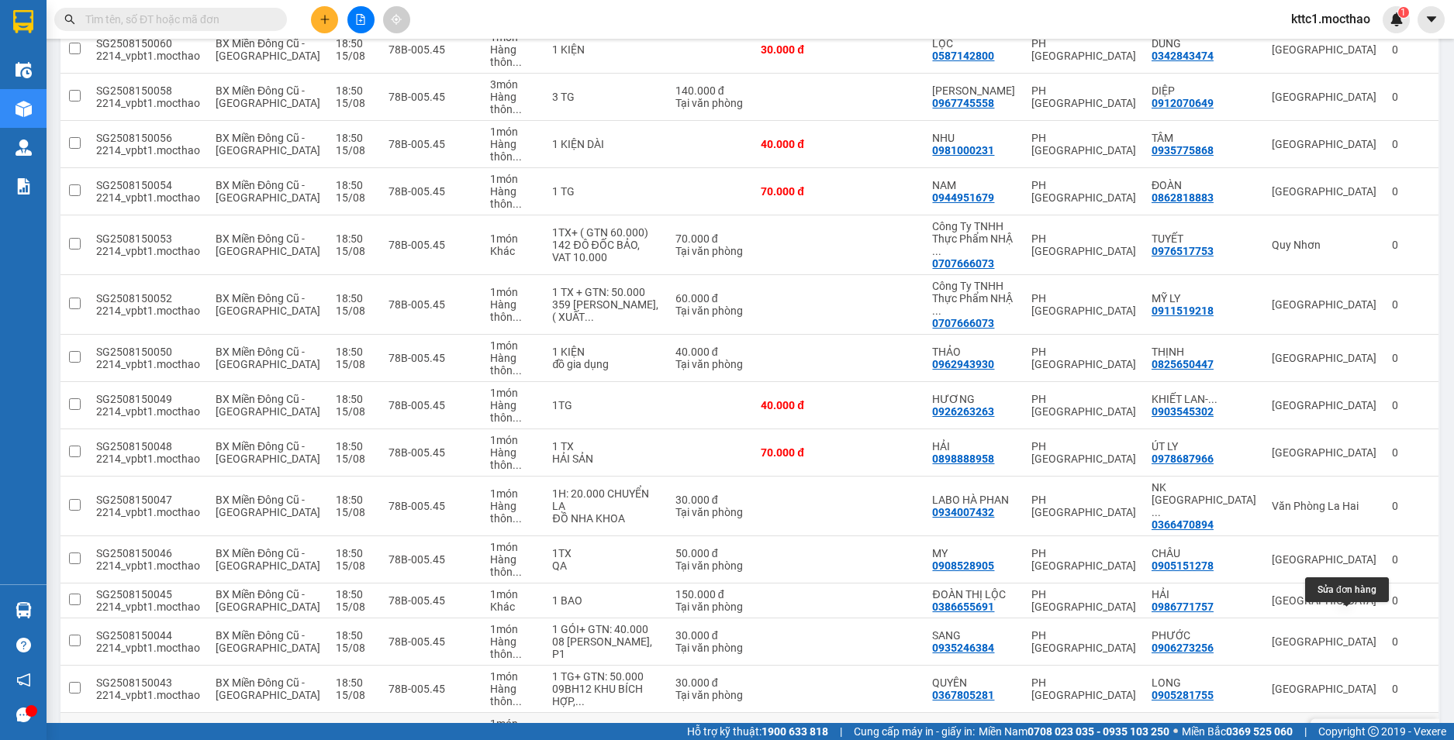
click at [1354, 731] on icon at bounding box center [1359, 736] width 11 height 11
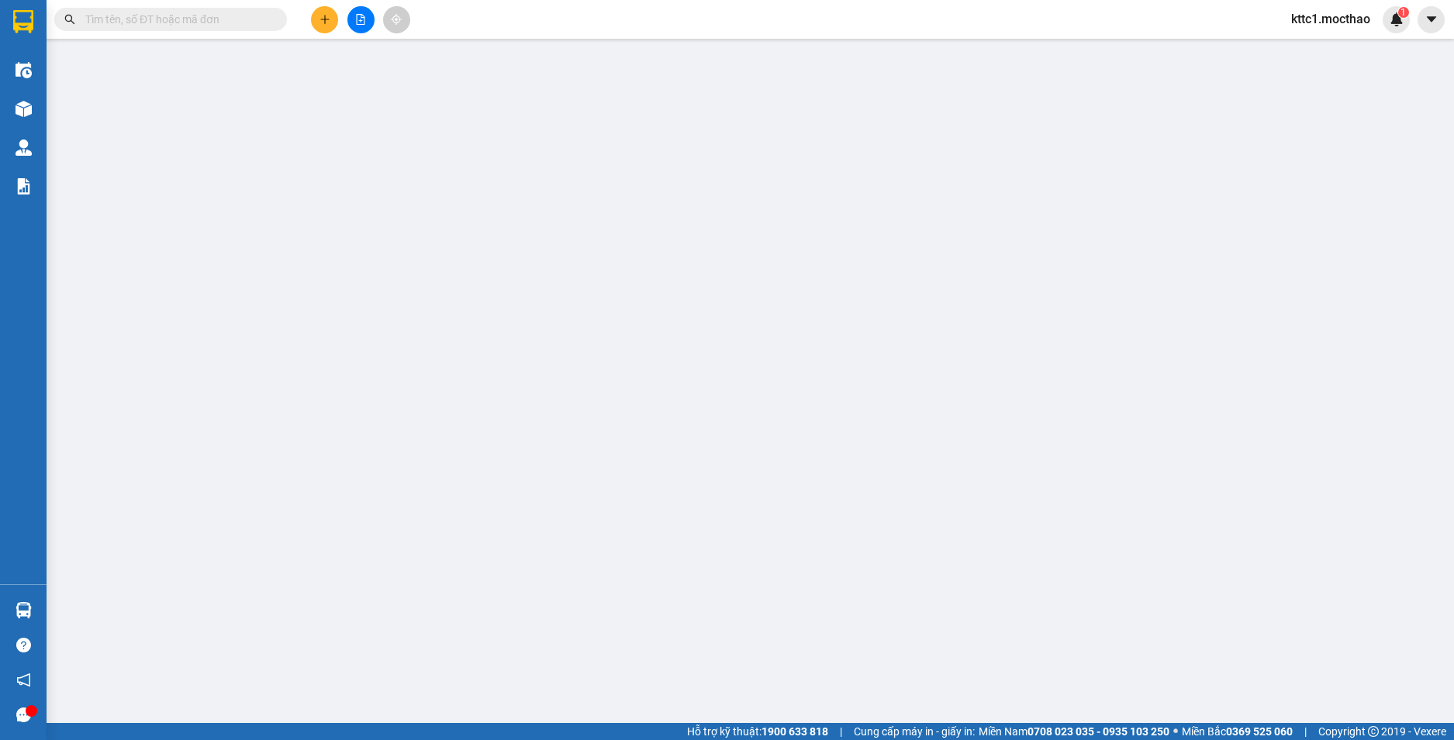
type input "0325364979"
type input "HIỀN"
type input "0789349586"
type input "MỪNG"
type input "1"
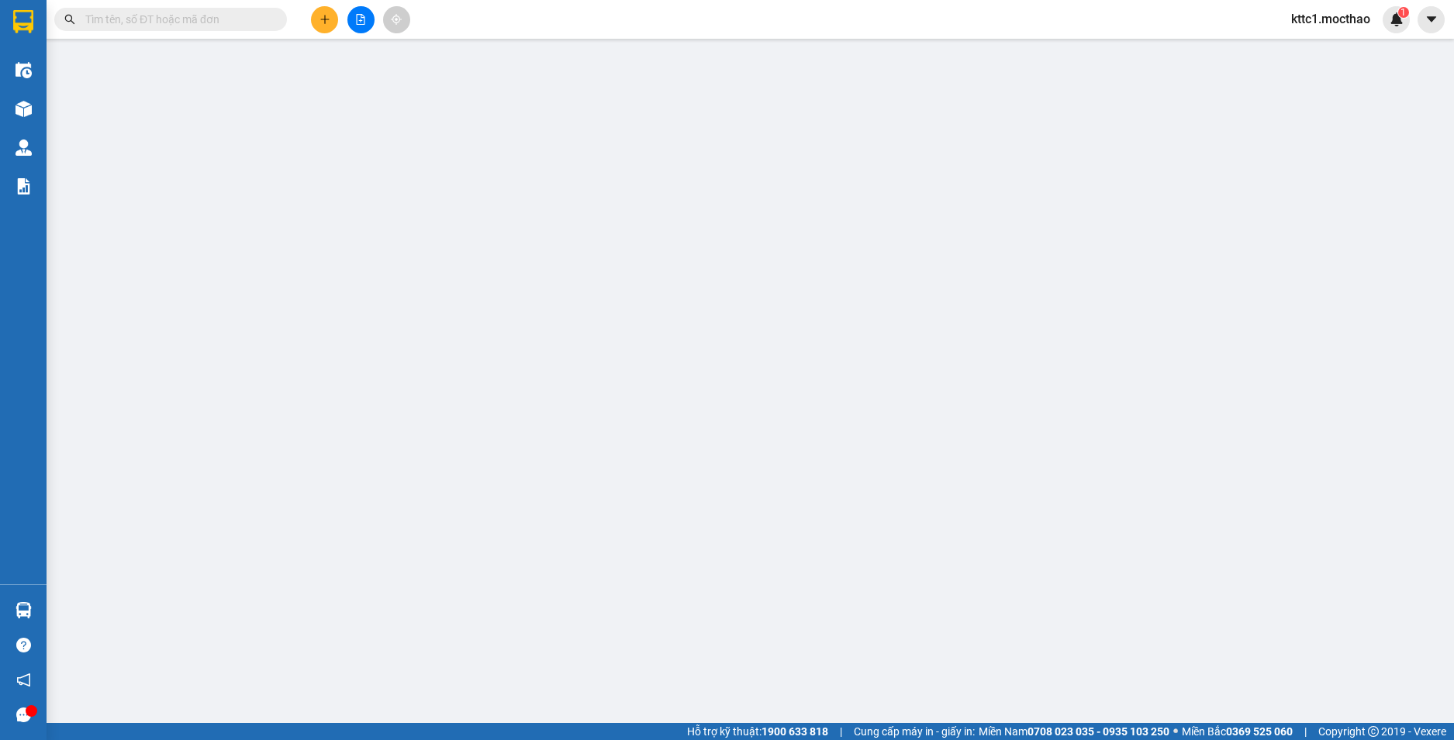
type input "50.000"
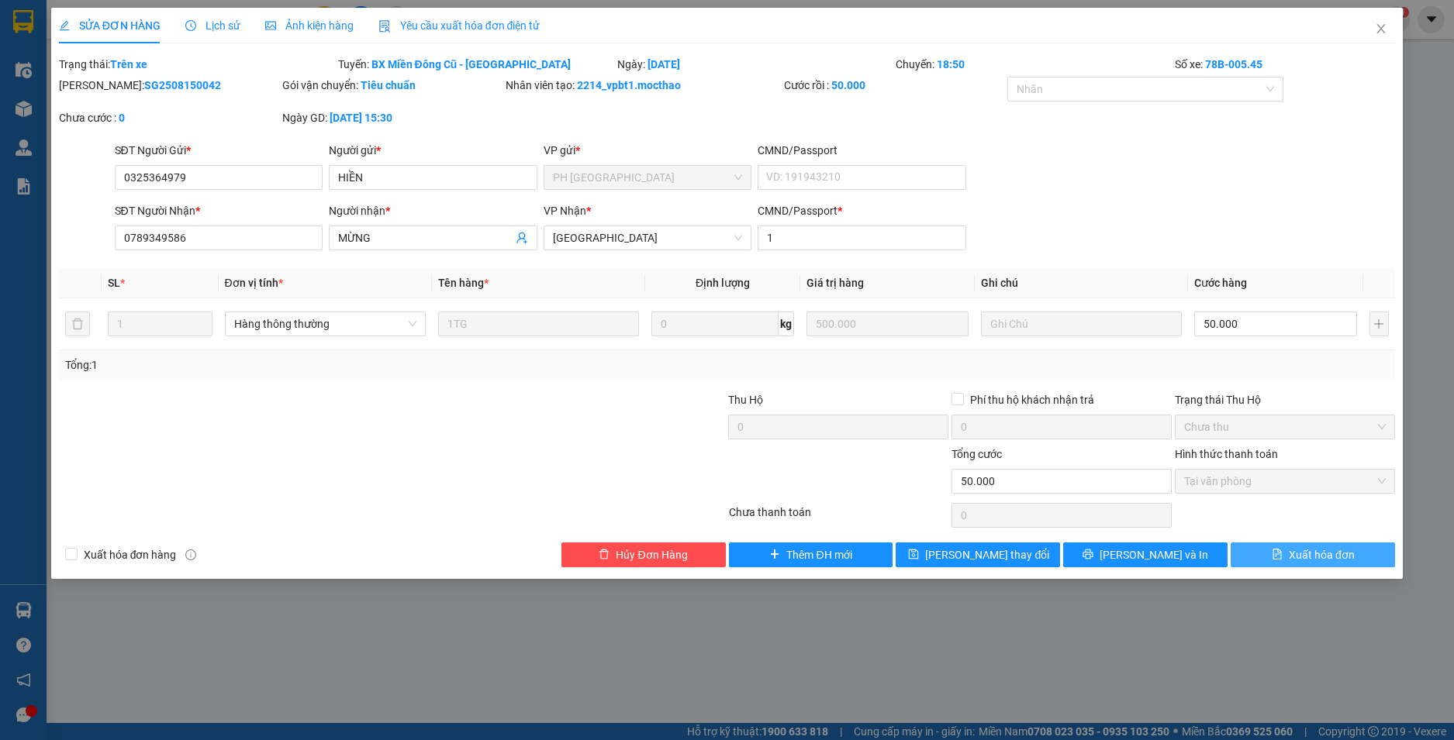
click at [1340, 560] on span "Xuất hóa đơn" at bounding box center [1321, 555] width 66 height 17
checkbox input "true"
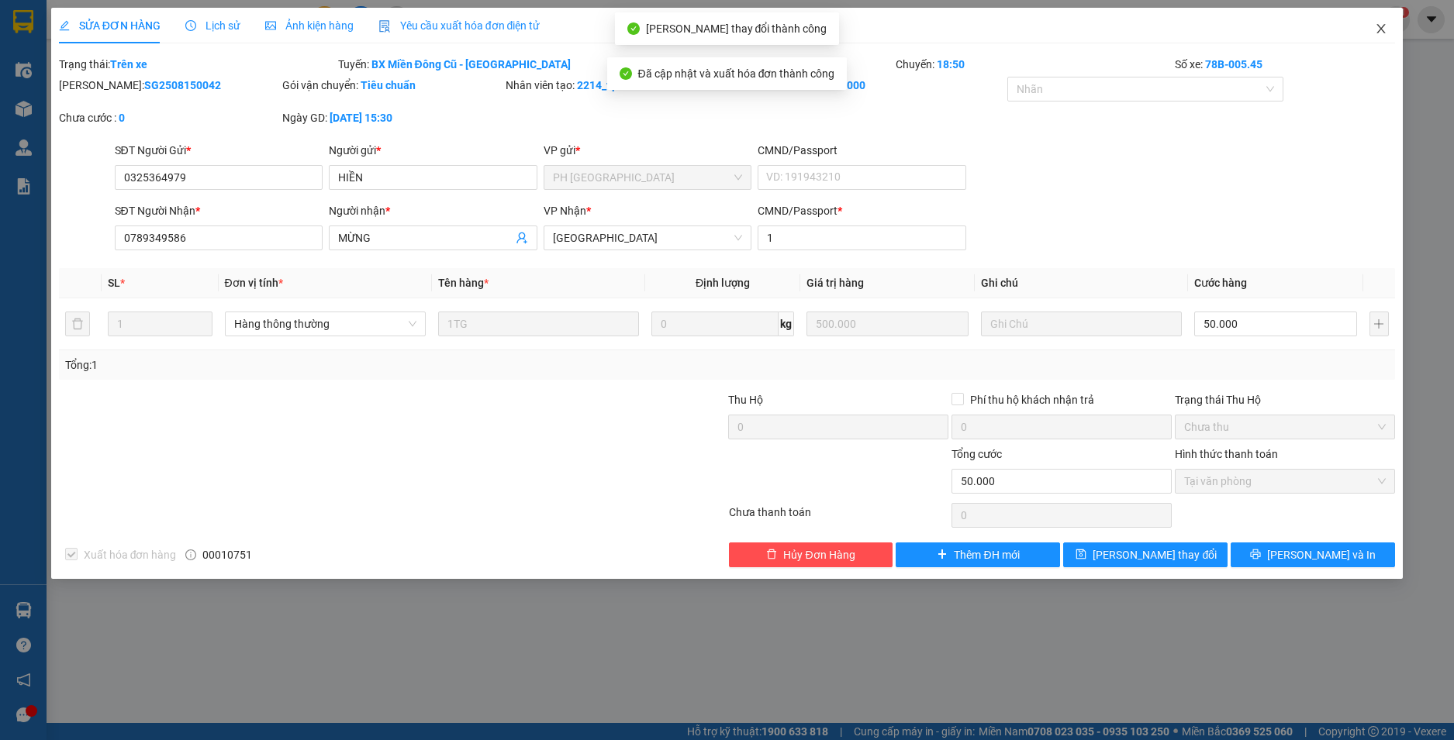
click at [1381, 29] on icon "close" at bounding box center [1381, 28] width 9 height 9
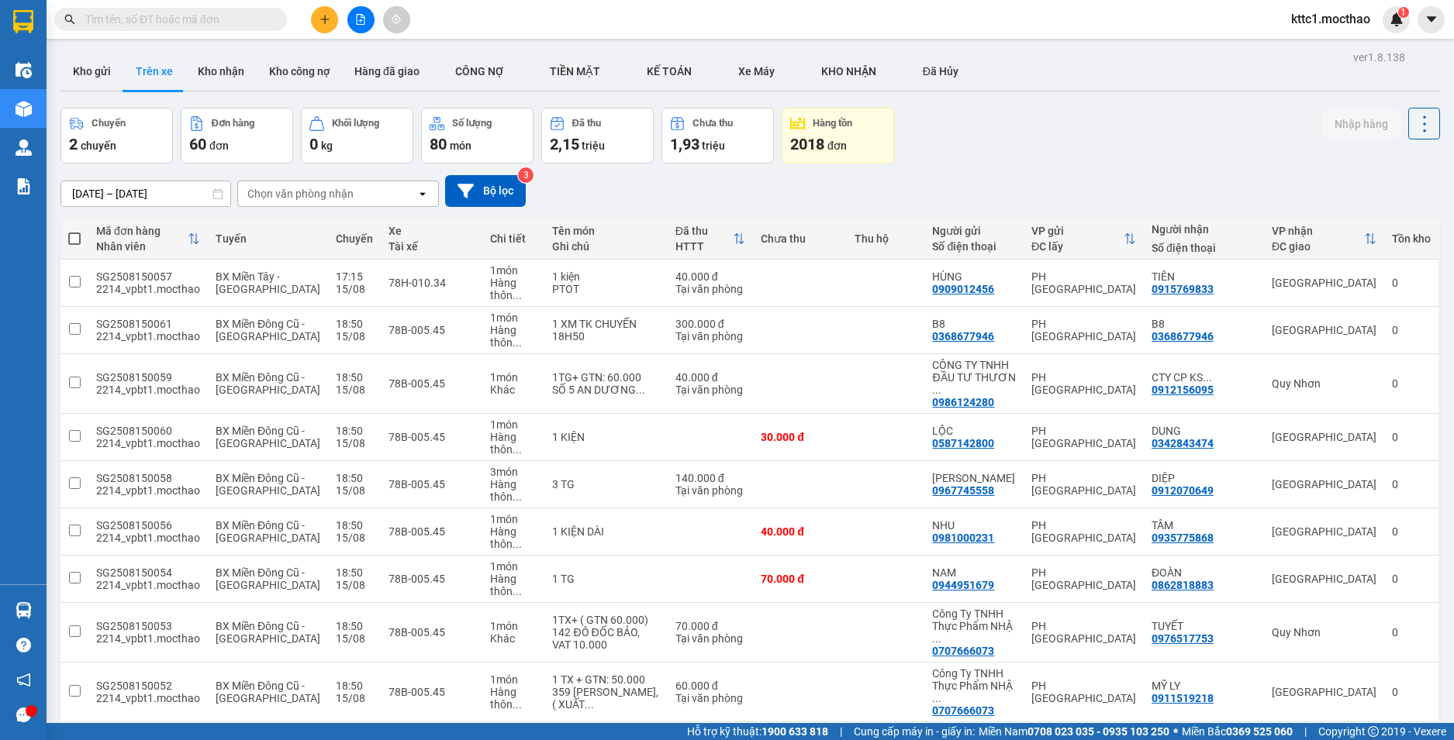
scroll to position [778, 0]
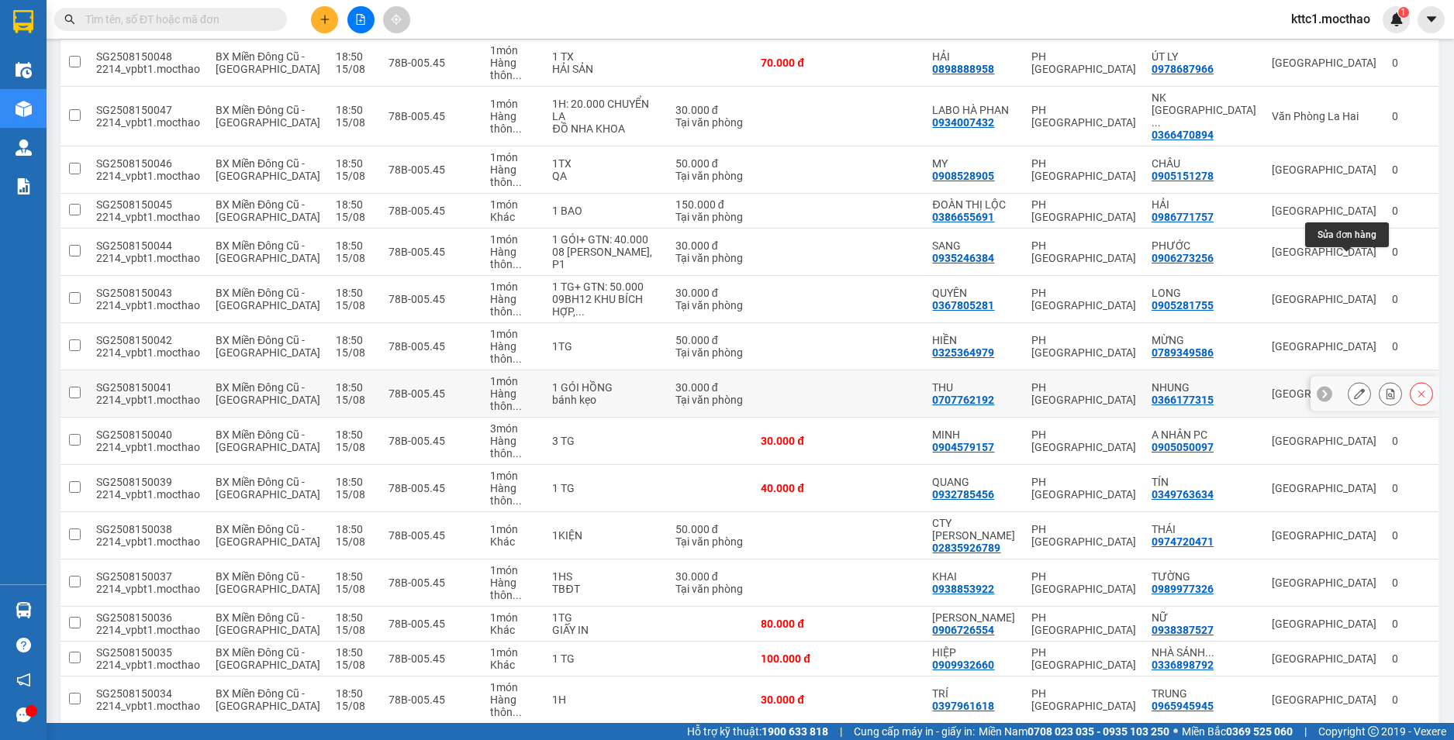
click at [1354, 388] on icon at bounding box center [1359, 393] width 11 height 11
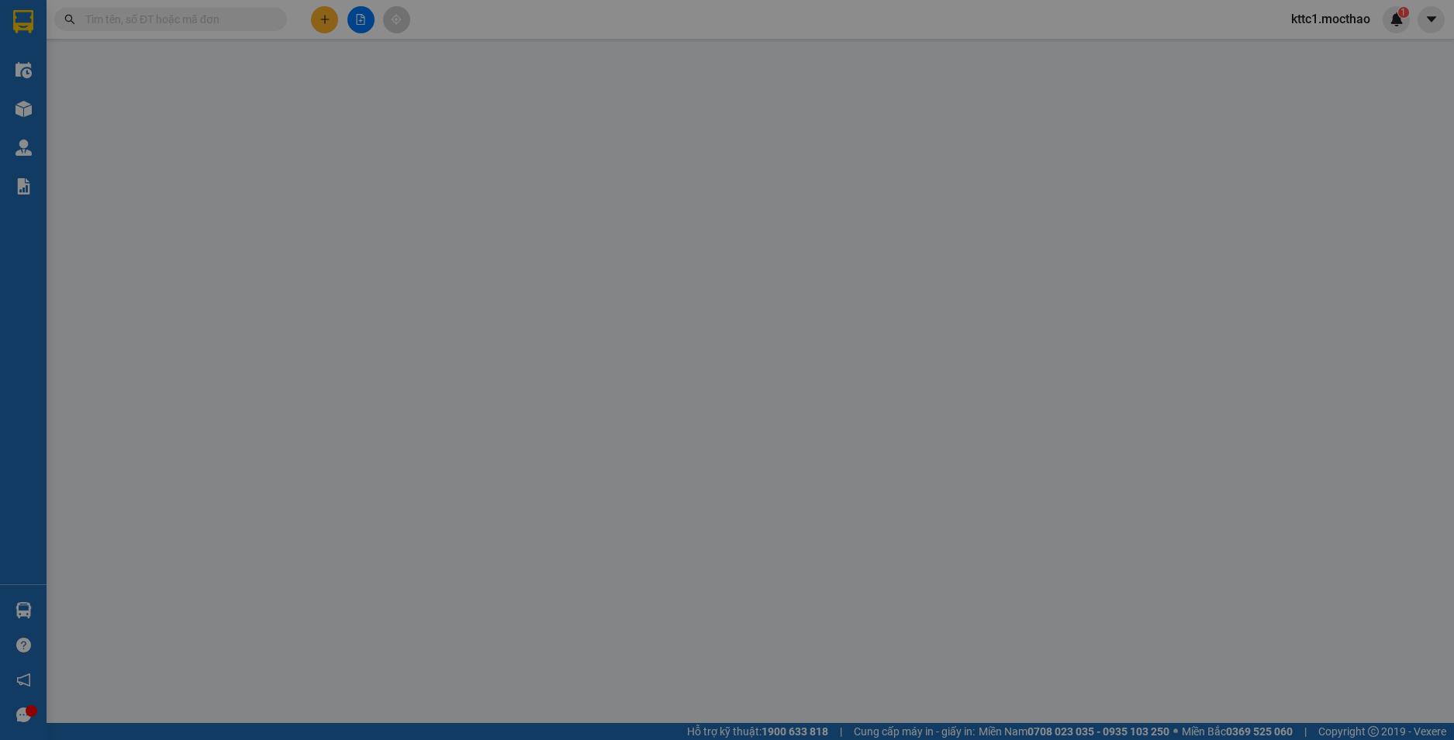
type input "0707762192"
type input "THU"
type input "0366177315"
type input "NHUNG"
type input "1"
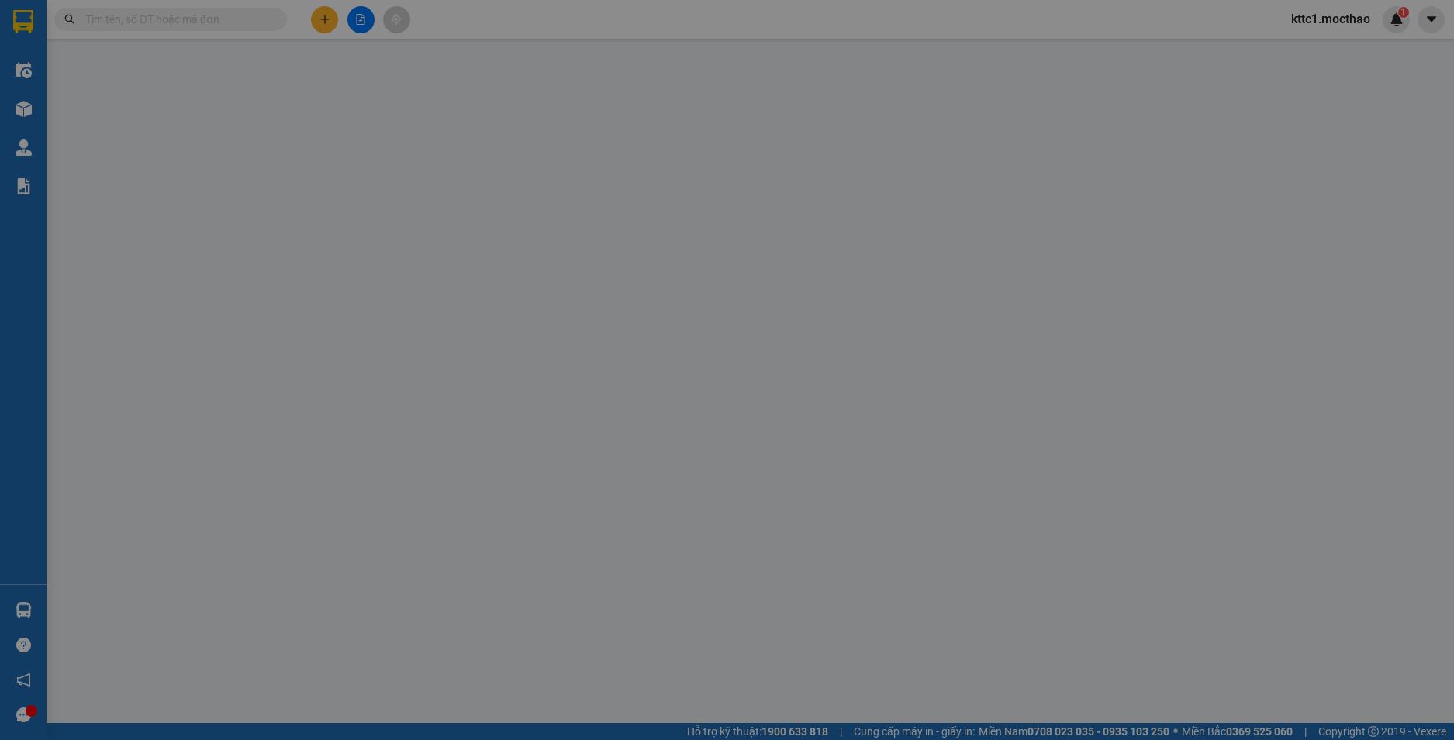
type input "30.000"
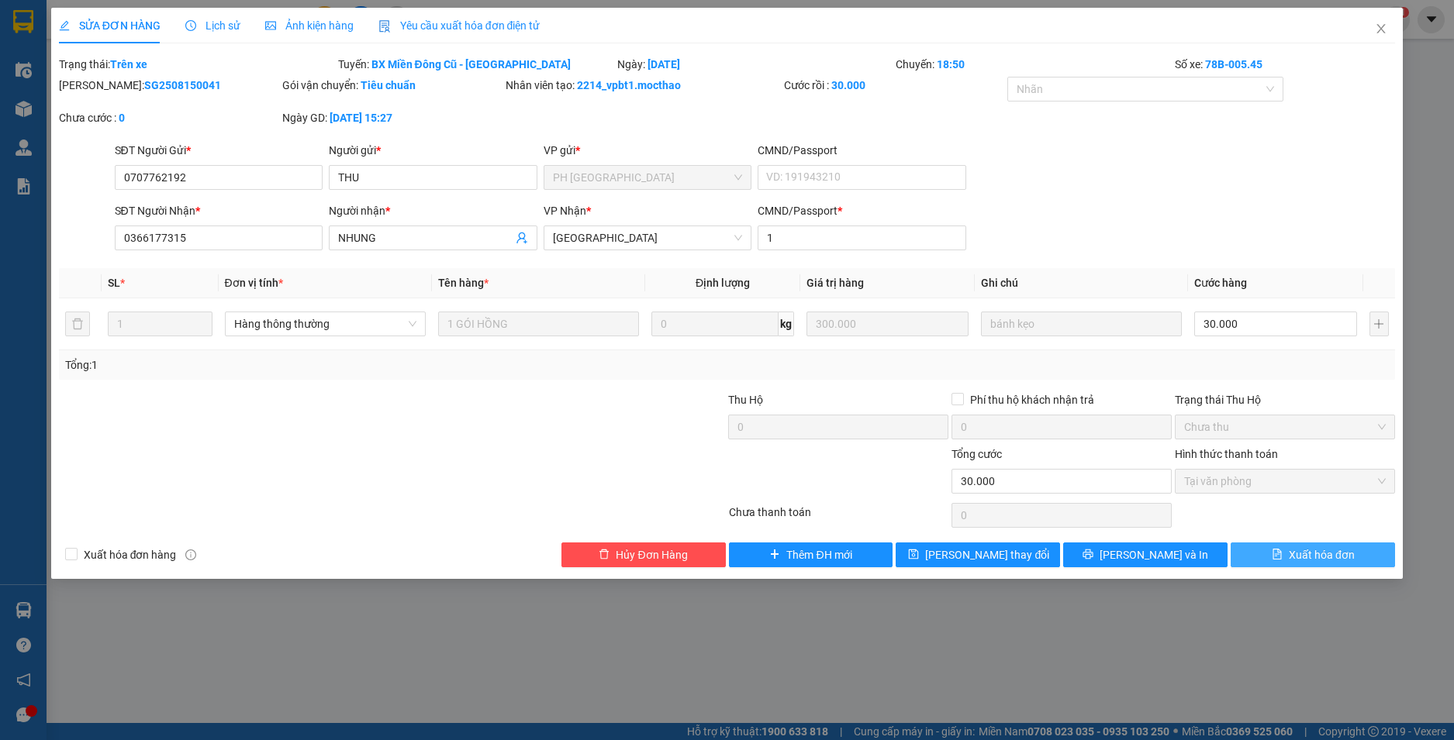
click at [1305, 564] on button "Xuất hóa đơn" at bounding box center [1312, 555] width 164 height 25
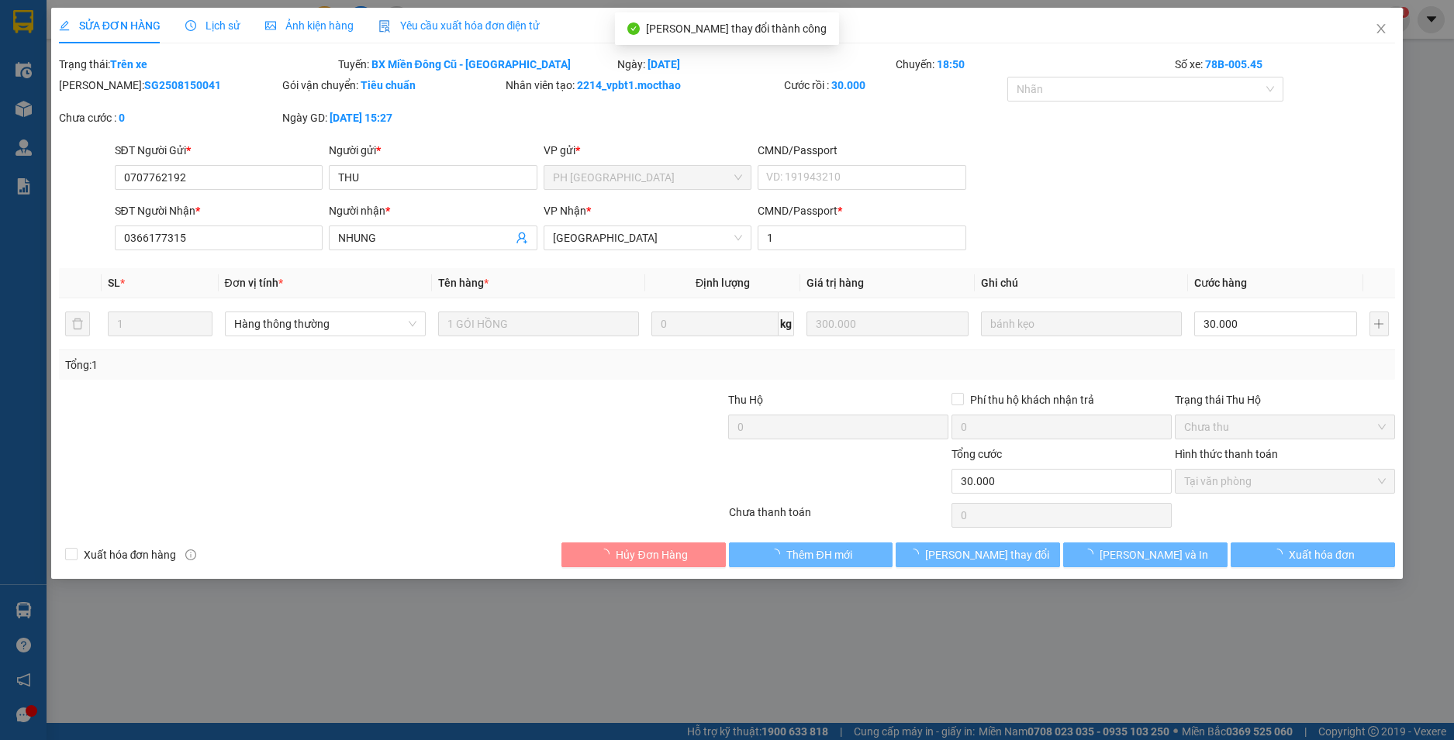
checkbox input "true"
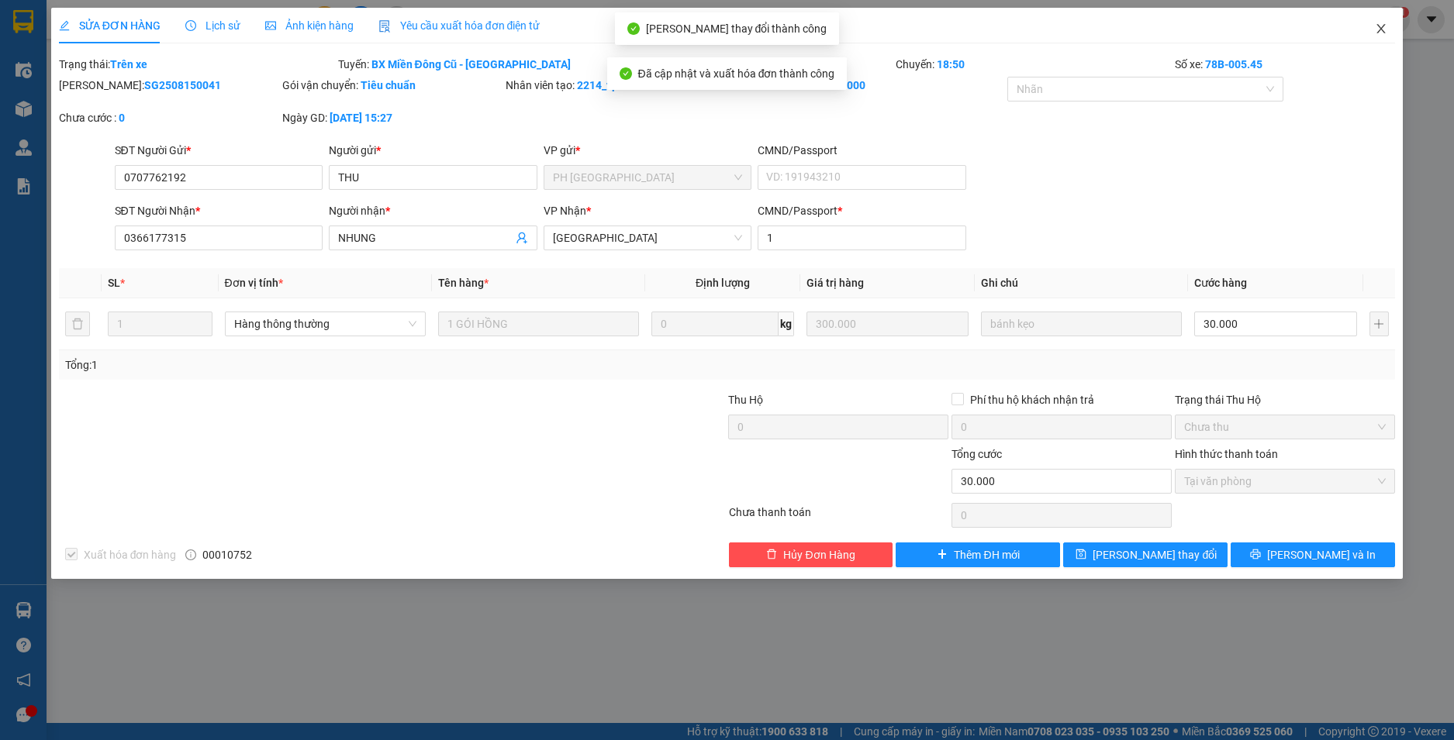
click at [1381, 26] on icon "close" at bounding box center [1380, 28] width 12 height 12
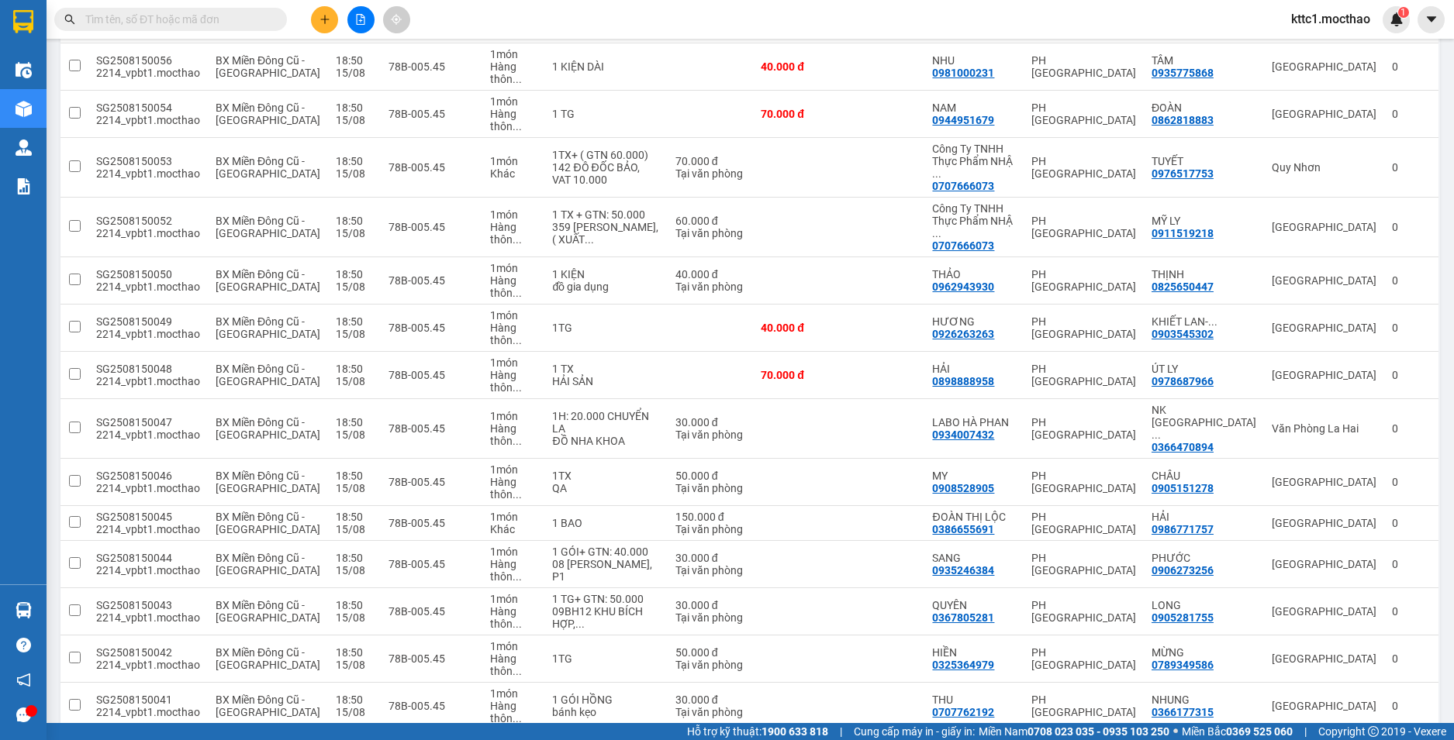
scroll to position [620, 0]
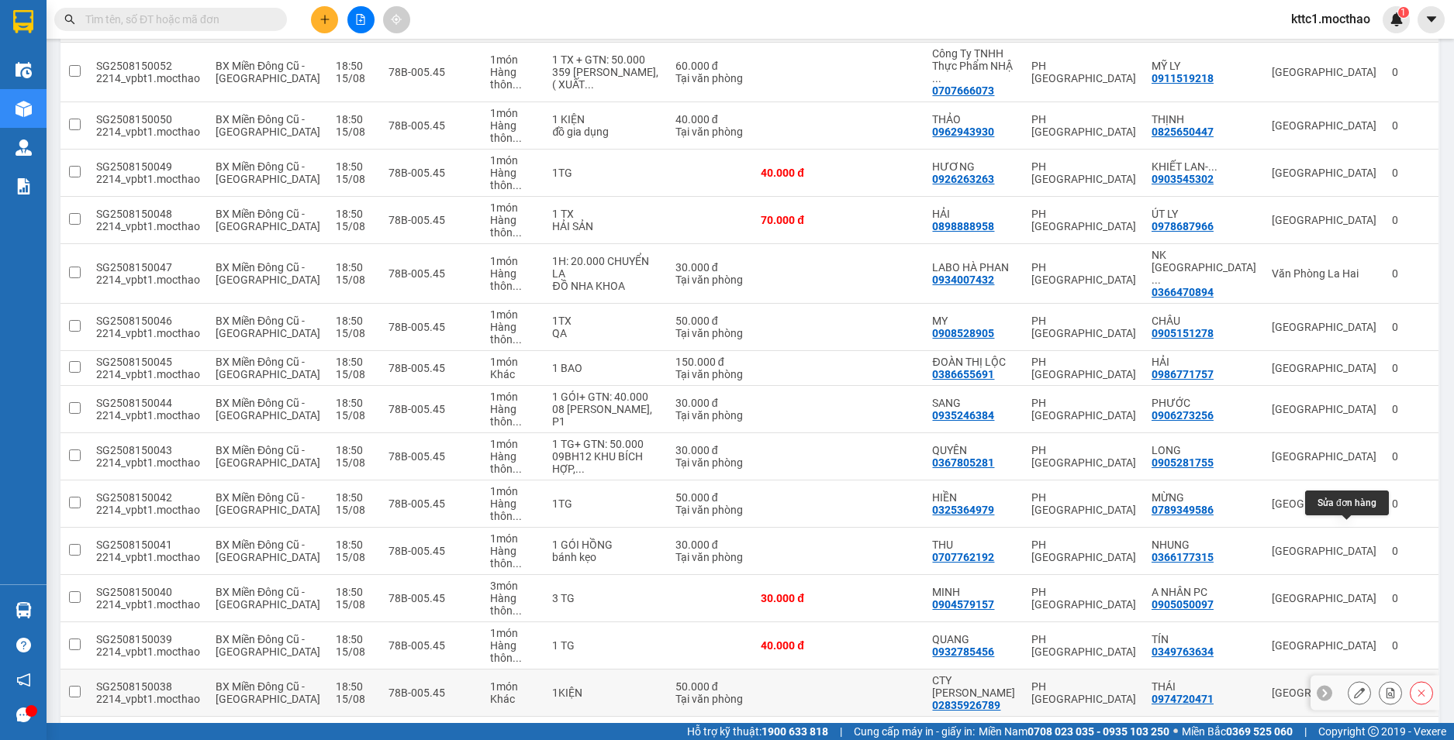
click at [1352, 680] on button at bounding box center [1359, 693] width 22 height 27
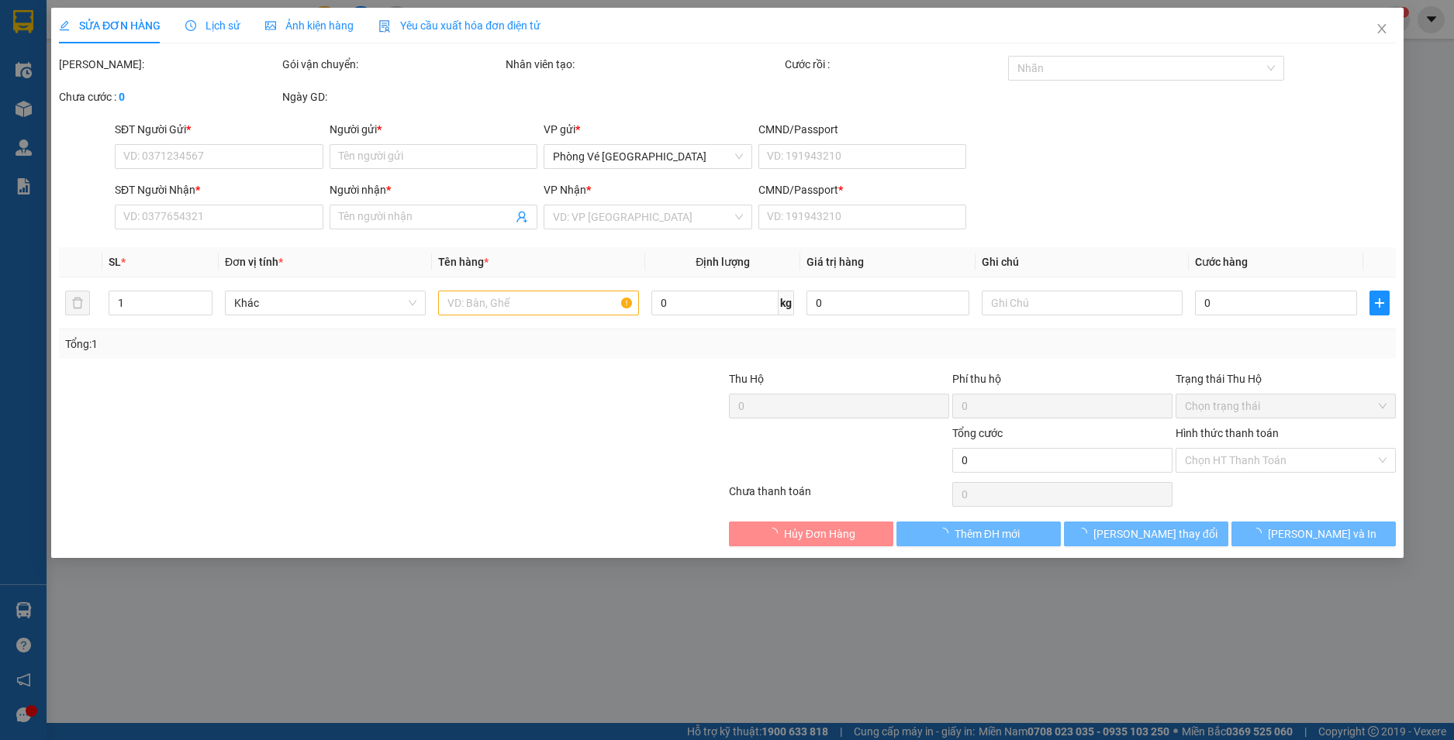
type input "02835926789"
type input "CTY [PERSON_NAME]"
type input "0974720471"
type input "THÁI"
type input "068093008018"
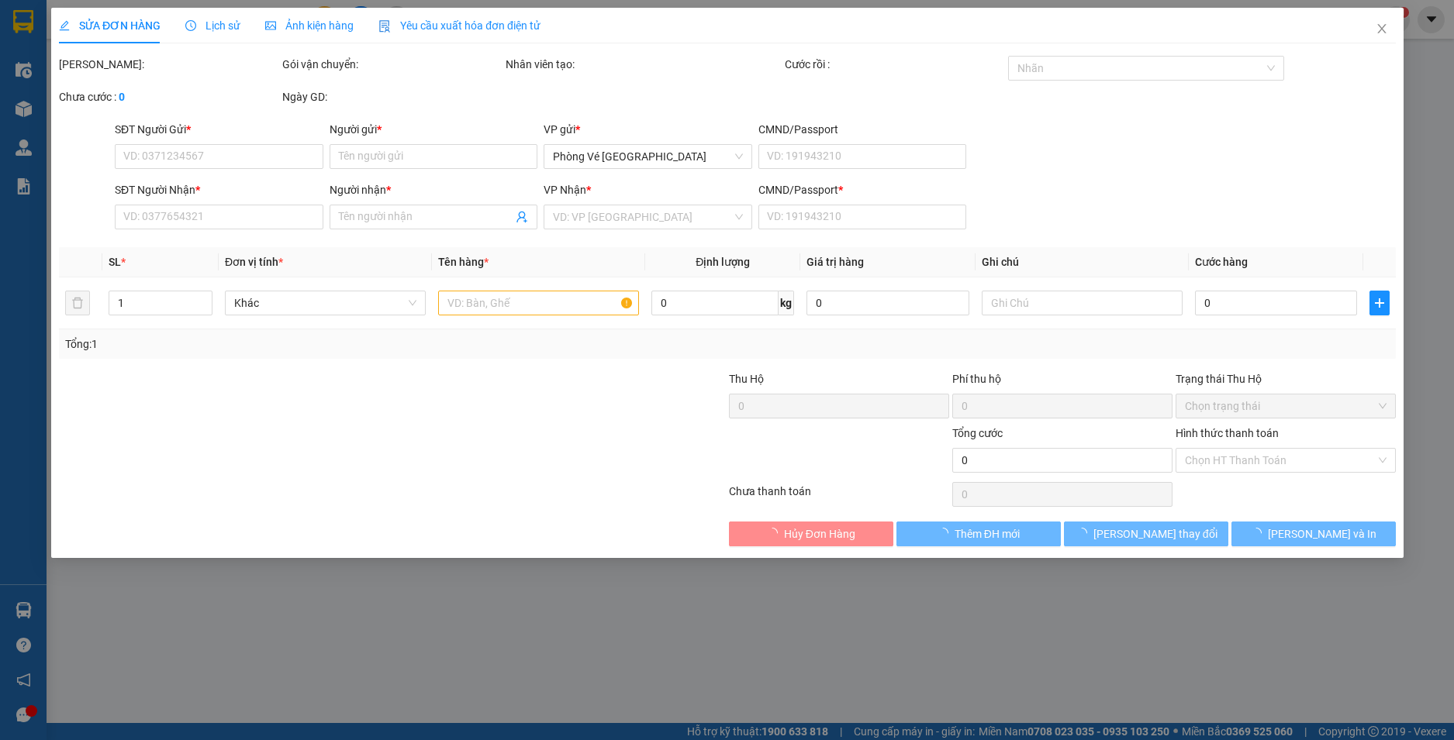
type input "50.000"
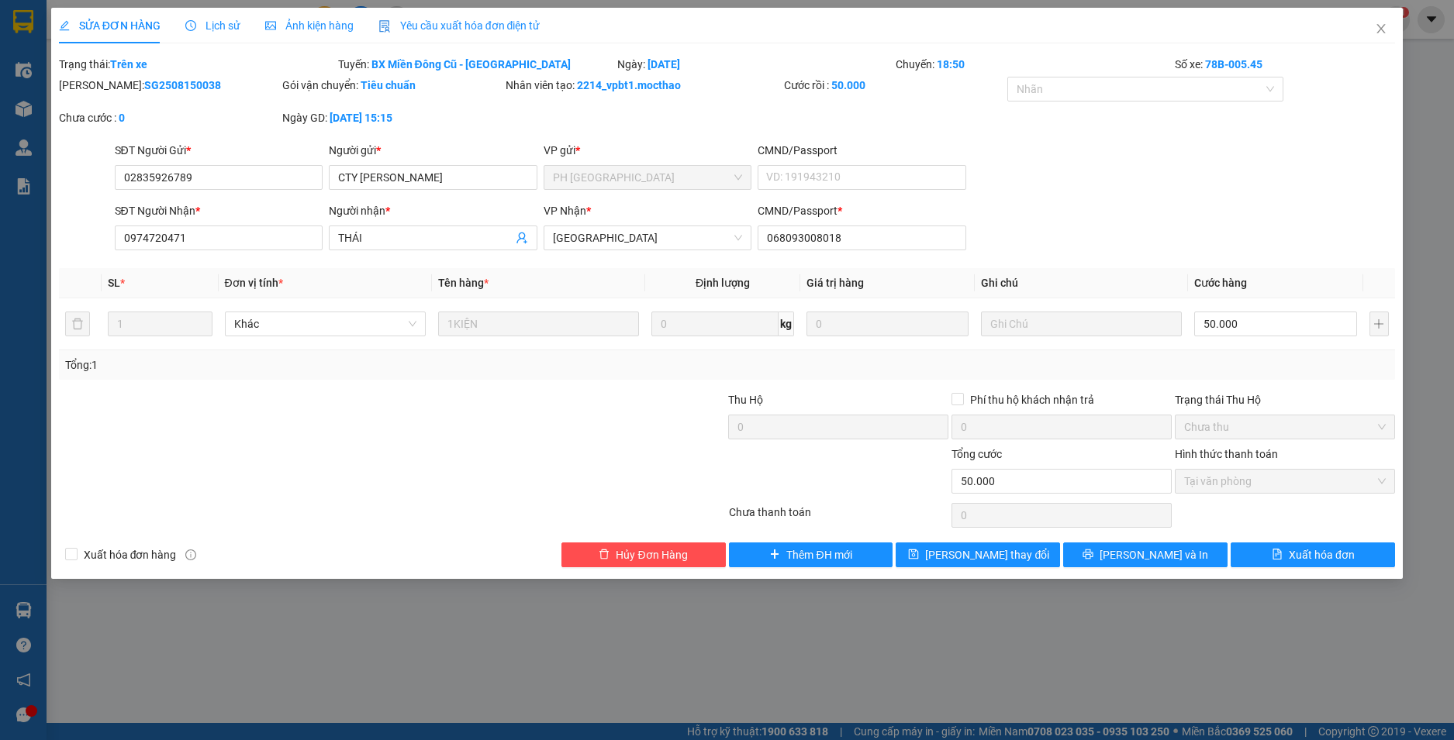
click at [520, 31] on span "Yêu cầu xuất hóa đơn điện tử" at bounding box center [459, 25] width 162 height 12
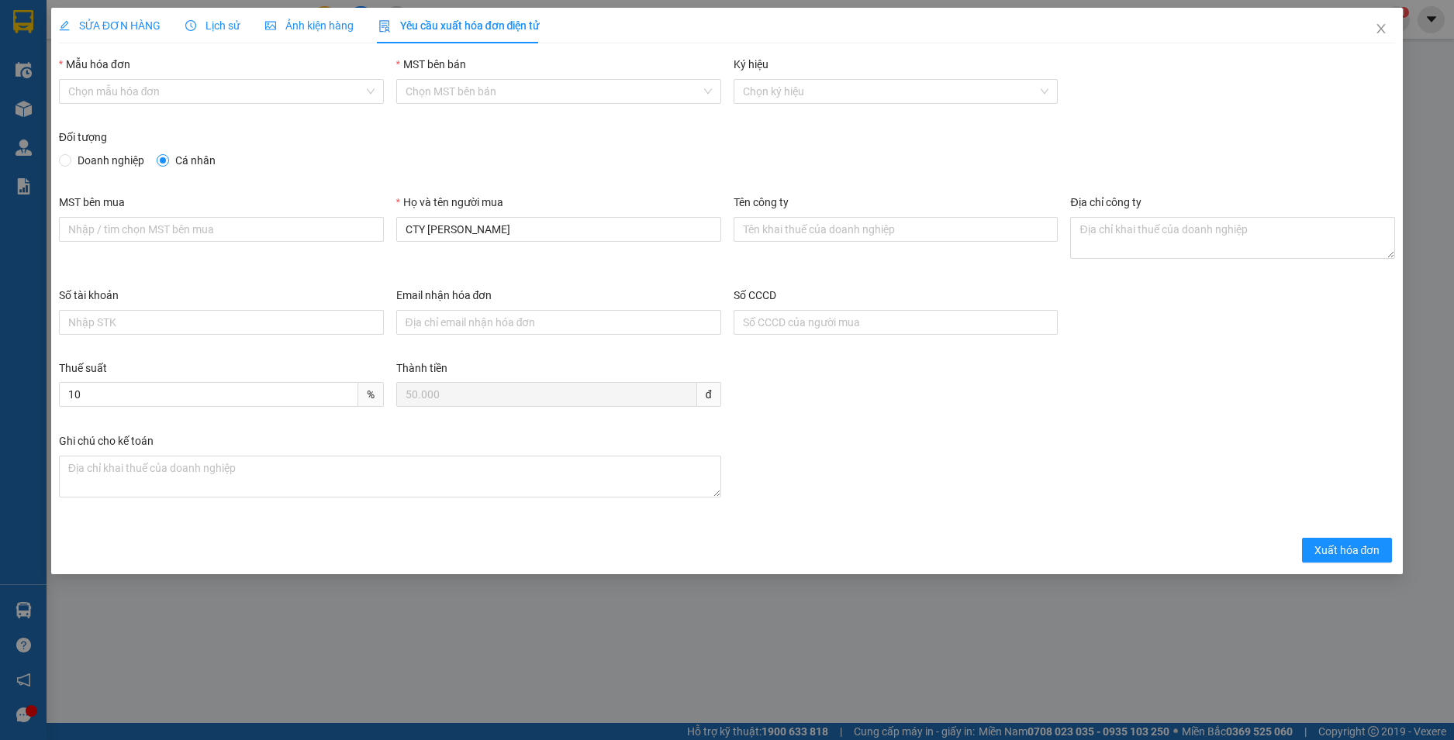
click at [278, 87] on input "Mẫu hóa đơn" at bounding box center [215, 91] width 295 height 23
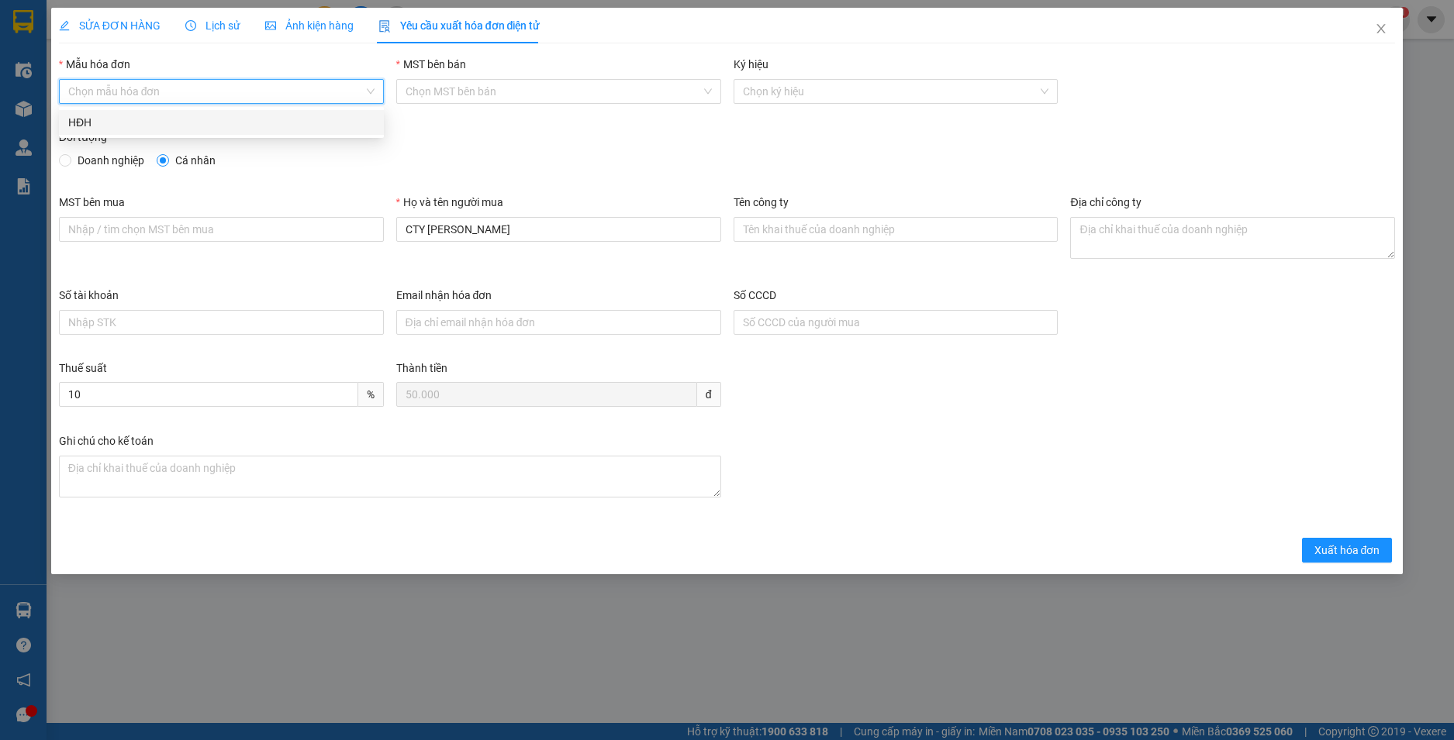
click at [229, 121] on div "HĐH" at bounding box center [221, 122] width 306 height 17
type input "8"
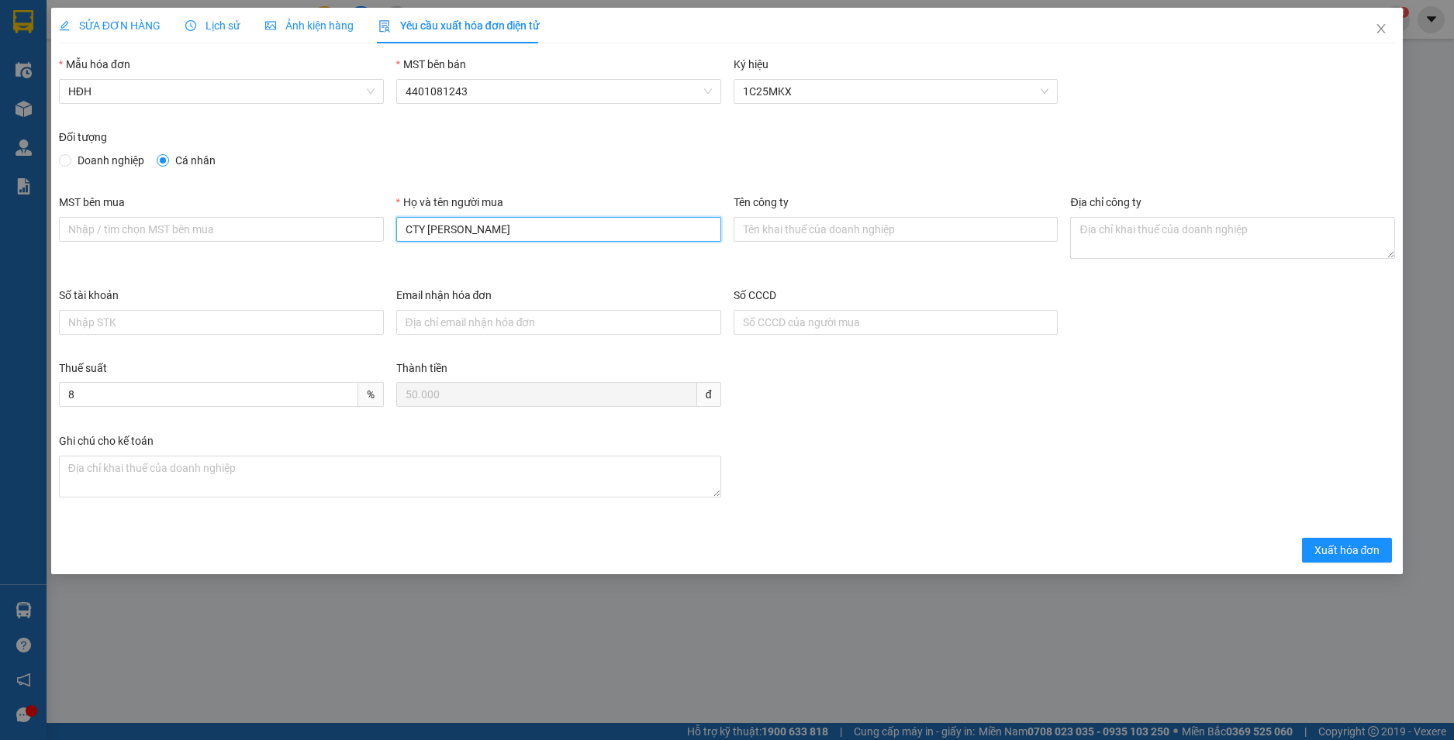
drag, startPoint x: 409, startPoint y: 227, endPoint x: 371, endPoint y: 216, distance: 39.0
click at [372, 216] on div "MST bên mua Họ và tên người mua CTY HUỲNH LONG Tên công ty Địa chỉ công ty" at bounding box center [727, 240] width 1349 height 93
type input "HUỲNH LONG"
drag, startPoint x: 1320, startPoint y: 548, endPoint x: 1325, endPoint y: 531, distance: 17.7
click at [1320, 547] on span "Xuất hóa đơn" at bounding box center [1347, 550] width 66 height 17
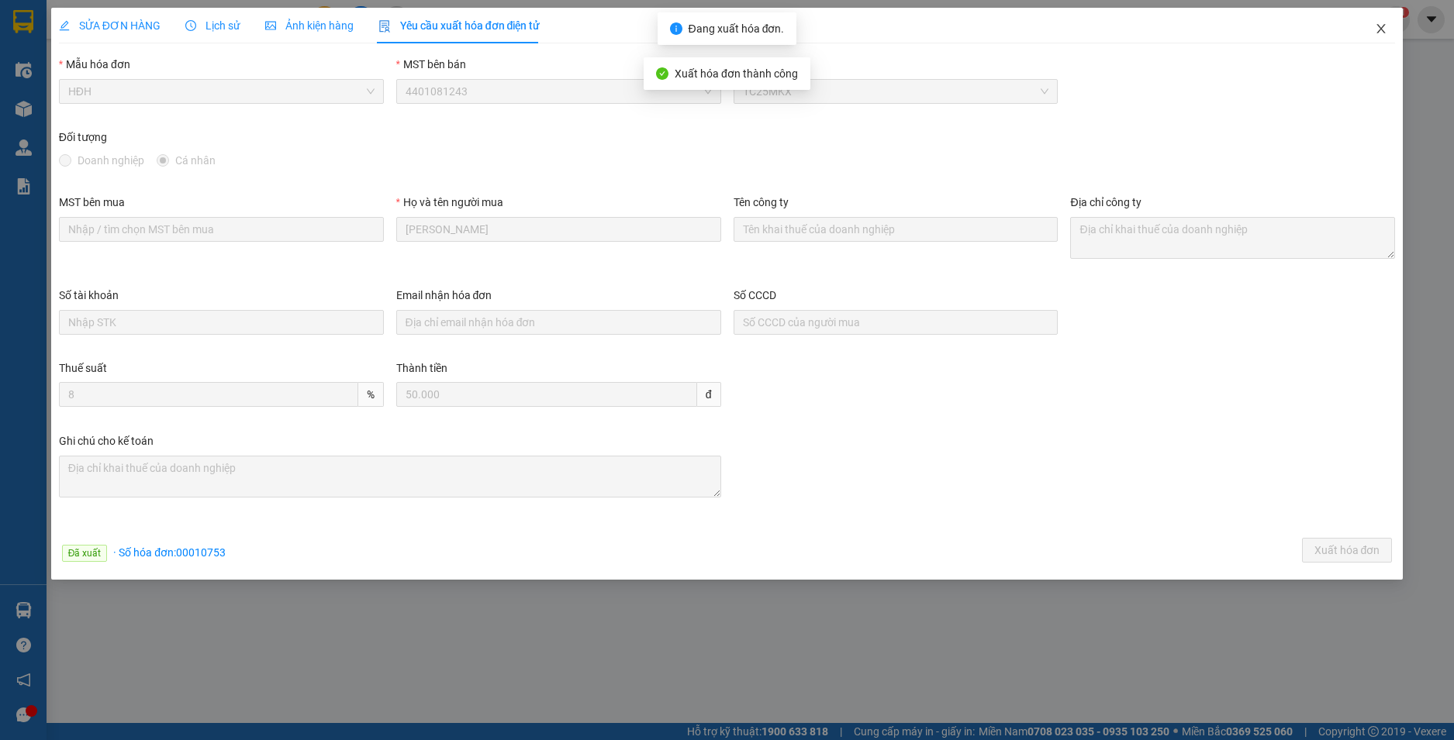
click at [1385, 30] on icon "close" at bounding box center [1380, 28] width 12 height 12
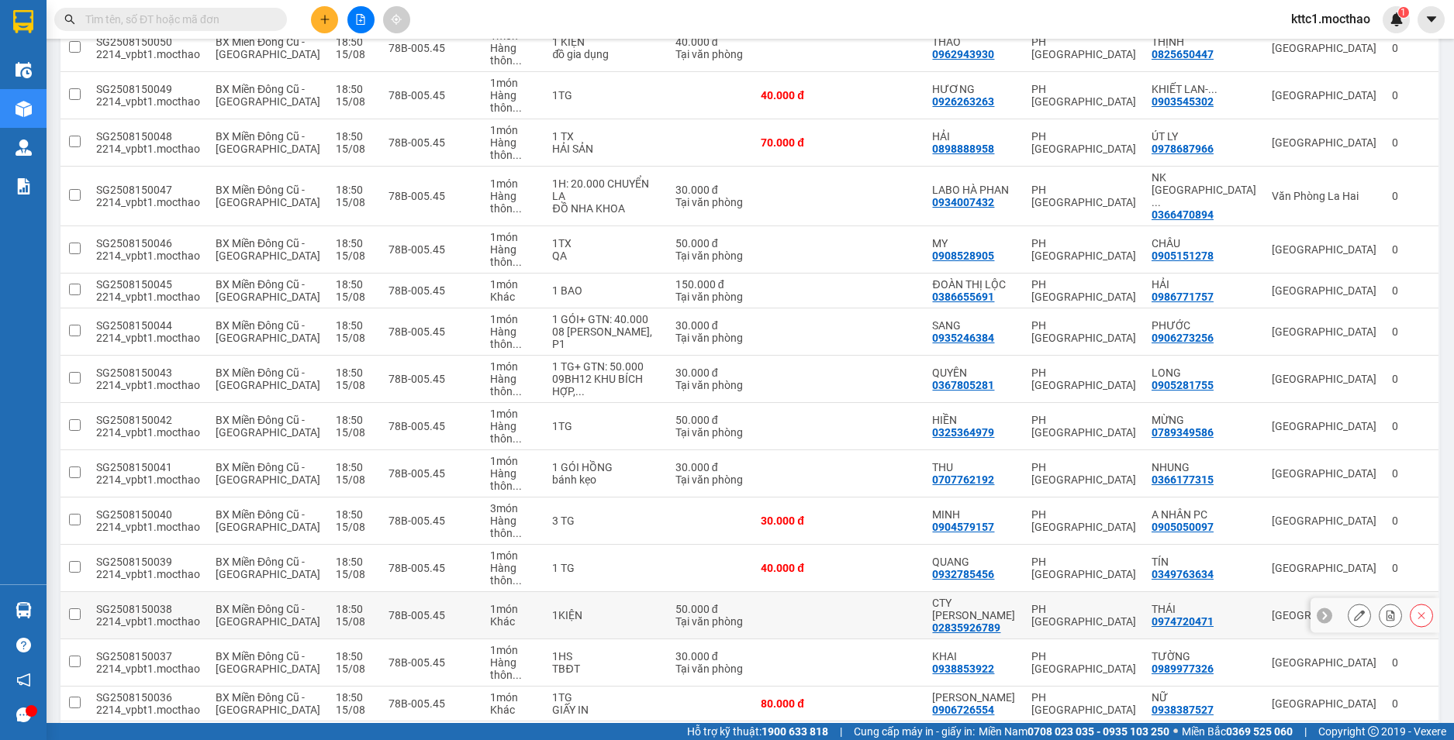
scroll to position [775, 0]
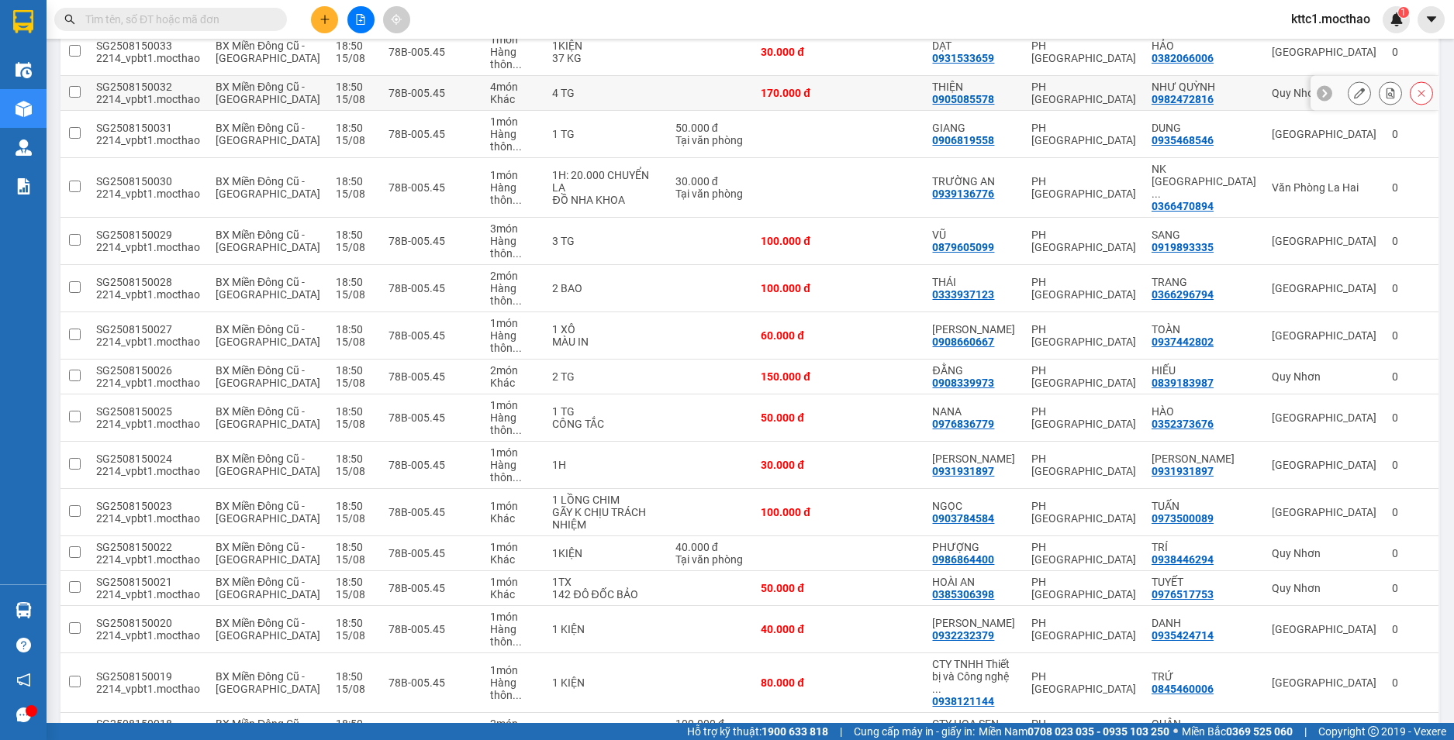
scroll to position [1706, 0]
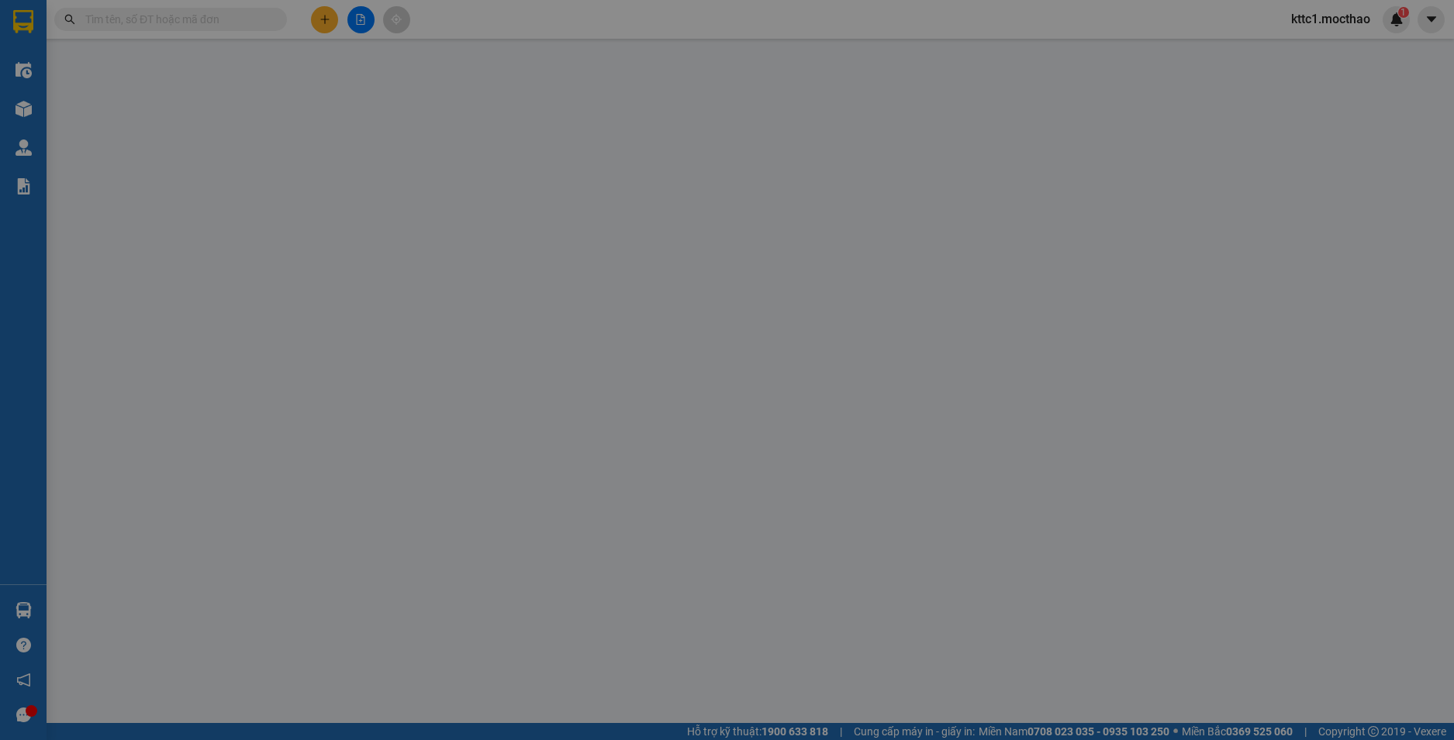
type input "0522007007"
type input "THINH"
type input "0964939191"
type input "DỰ"
type input "1"
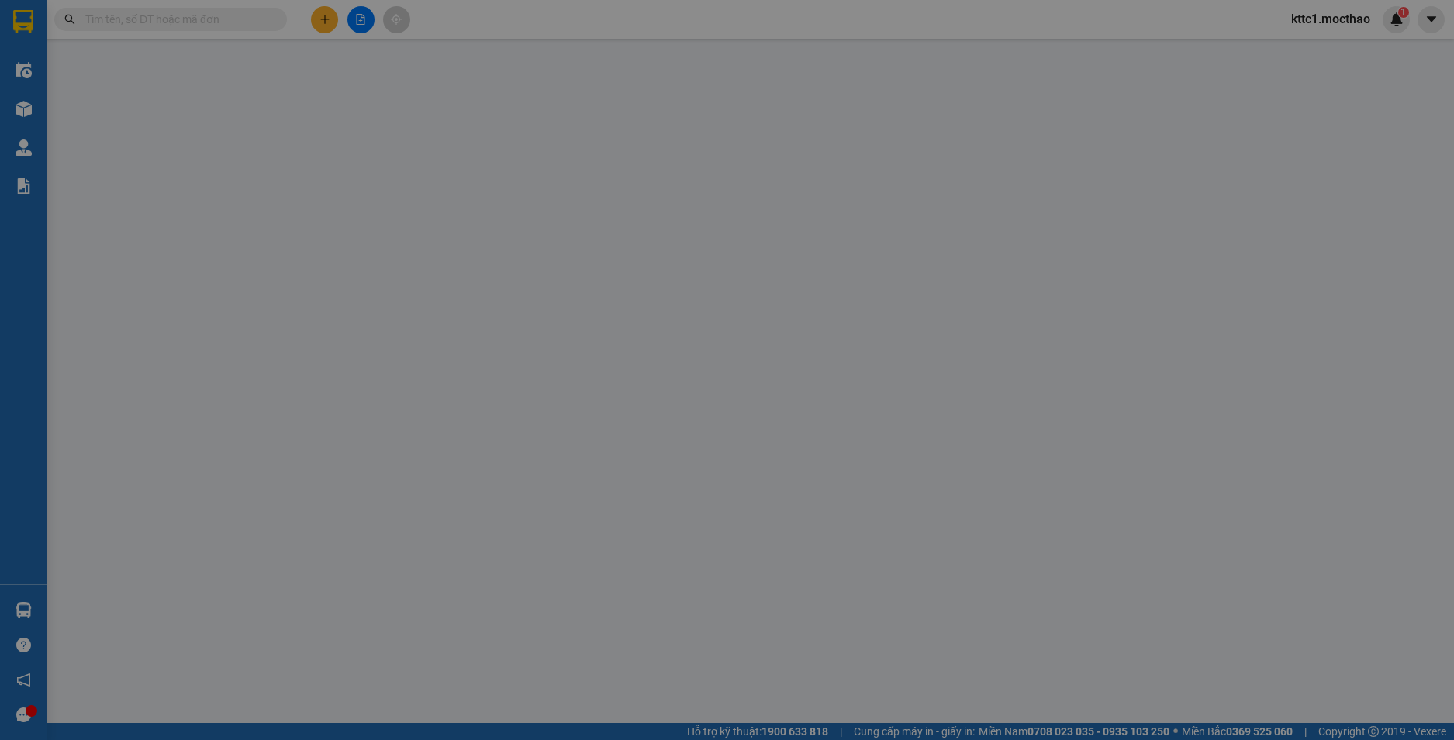
type input "30.000"
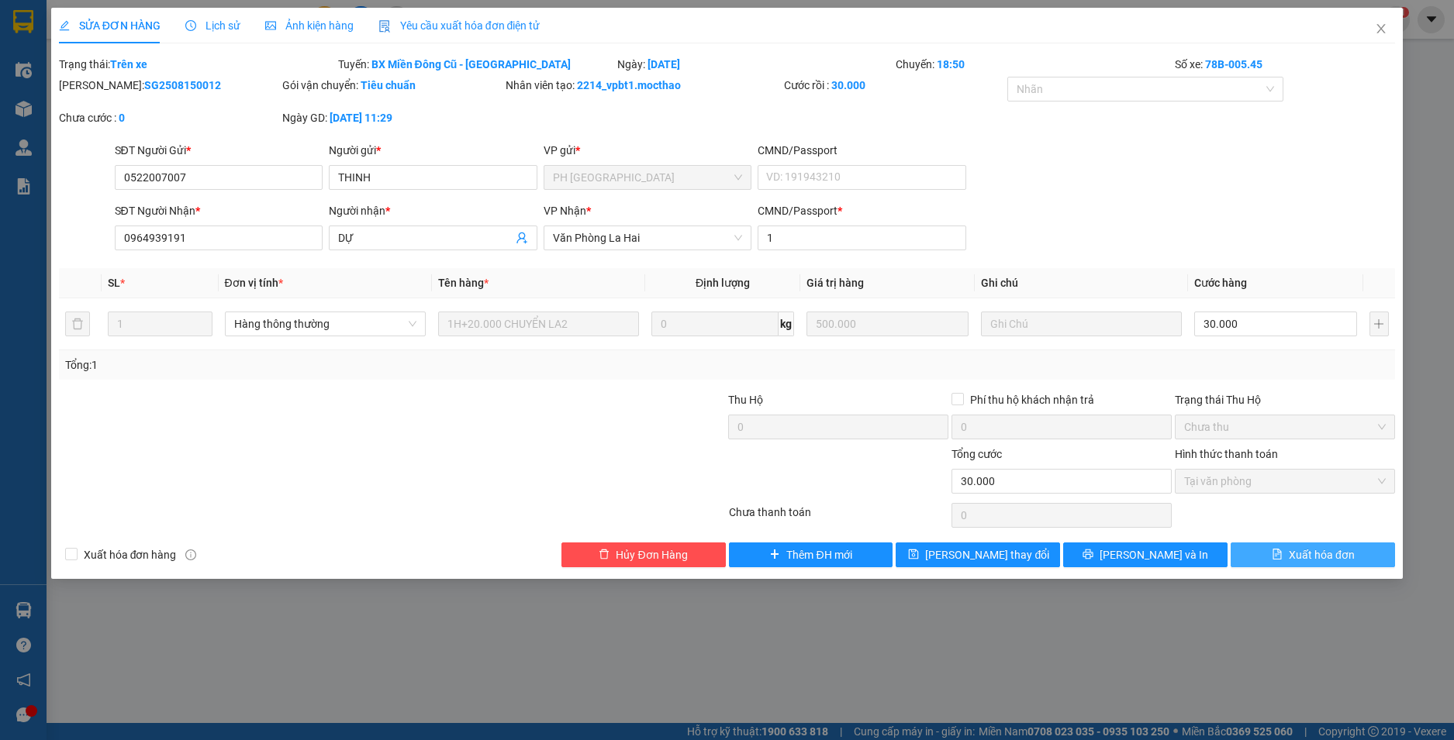
click at [1336, 551] on span "Xuất hóa đơn" at bounding box center [1321, 555] width 66 height 17
click at [1378, 29] on icon "close" at bounding box center [1380, 28] width 12 height 12
click at [459, 22] on div "Kết quả tìm kiếm ( 0 ) Bộ lọc No Data kttc1.mocthao 1" at bounding box center [727, 19] width 1454 height 39
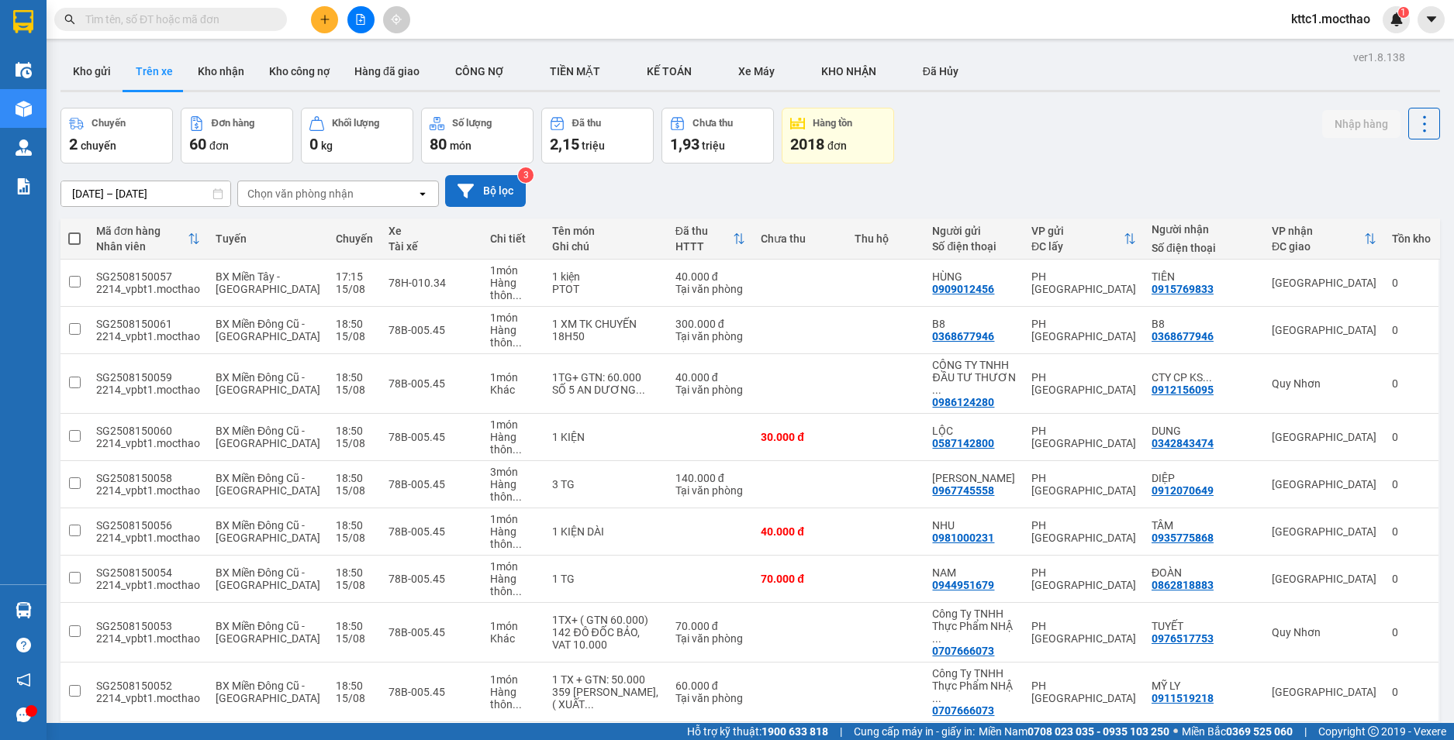
click at [489, 182] on button "Bộ lọc" at bounding box center [485, 191] width 81 height 32
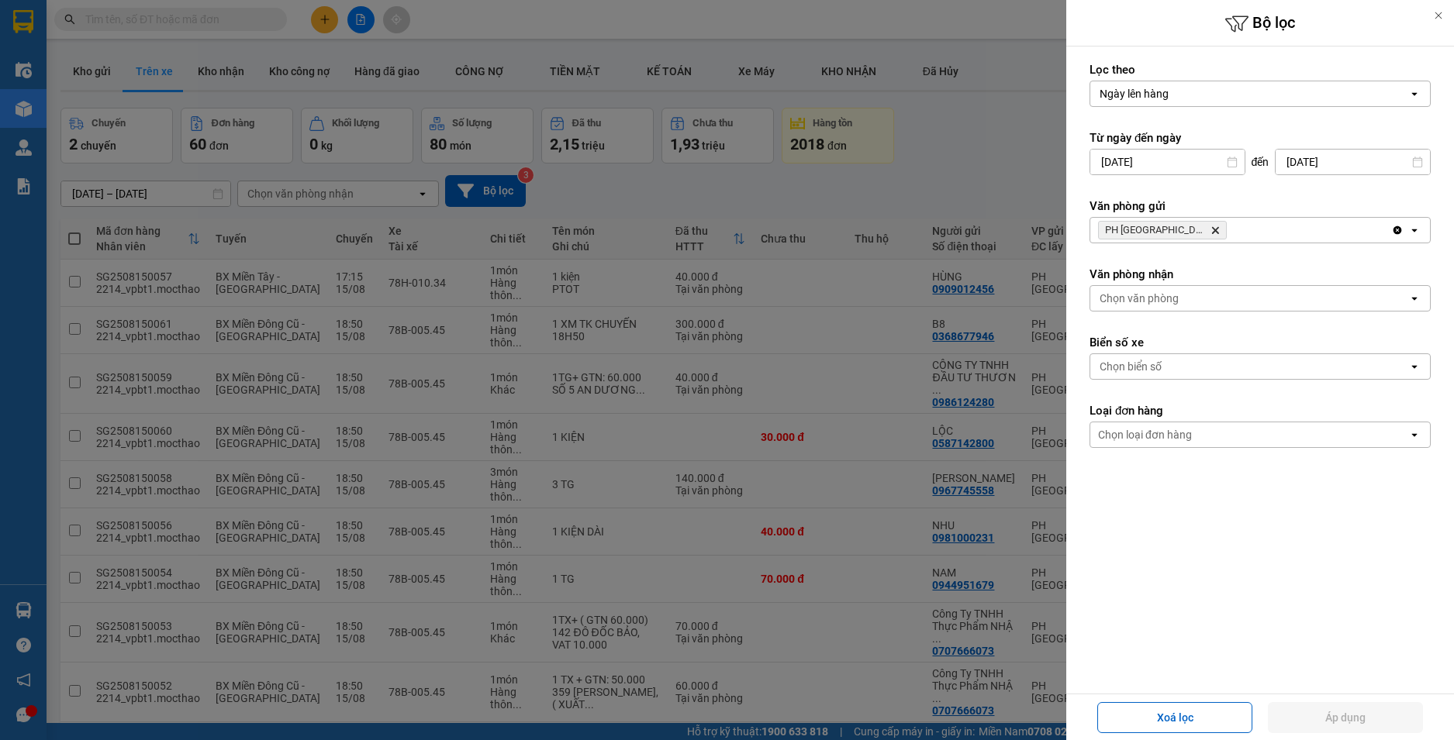
click at [1212, 229] on icon "PH Sài Gòn, close by backspace" at bounding box center [1215, 230] width 7 height 7
click at [1164, 231] on div "Chọn văn phòng" at bounding box center [1138, 230] width 79 height 16
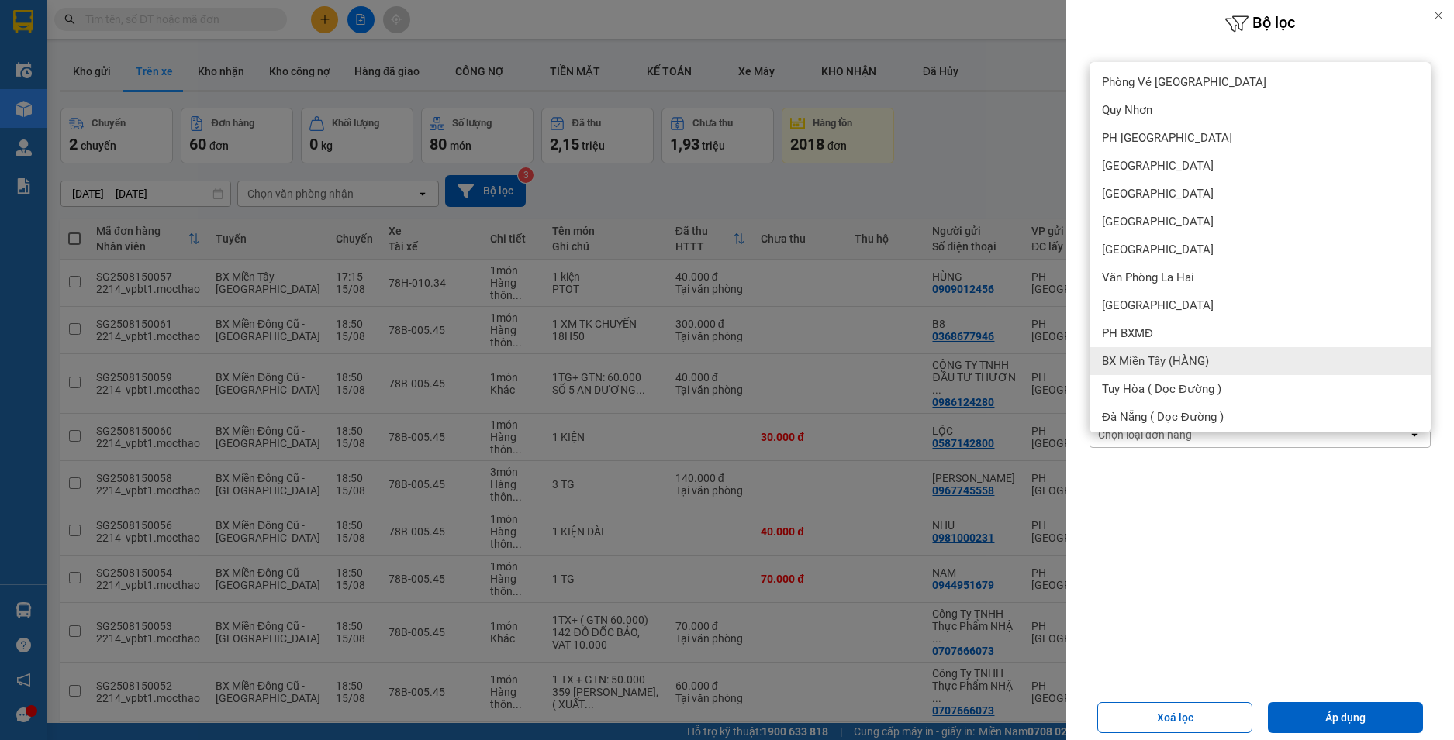
click at [1178, 364] on span "BX Miền Tây (HÀNG)" at bounding box center [1155, 362] width 107 height 16
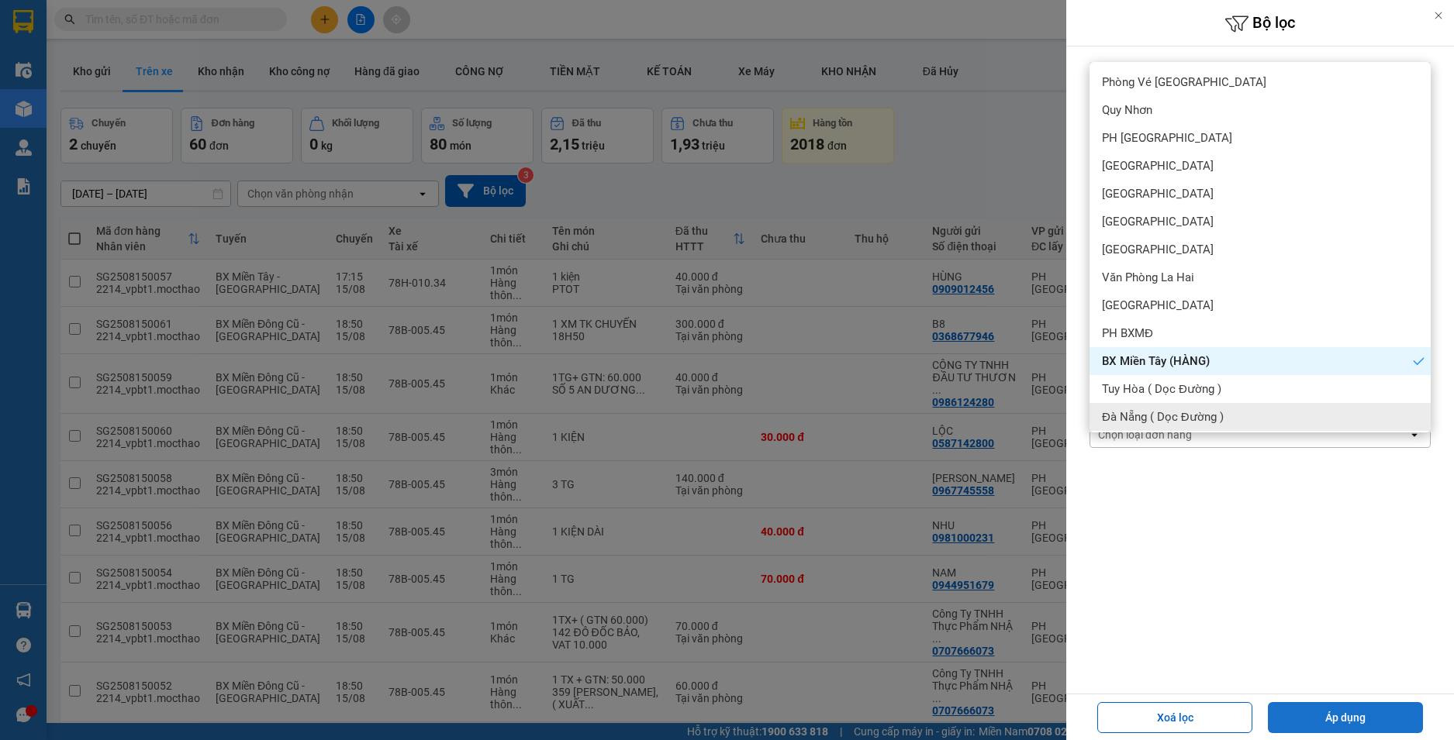
click at [1344, 721] on button "Áp dụng" at bounding box center [1345, 717] width 155 height 31
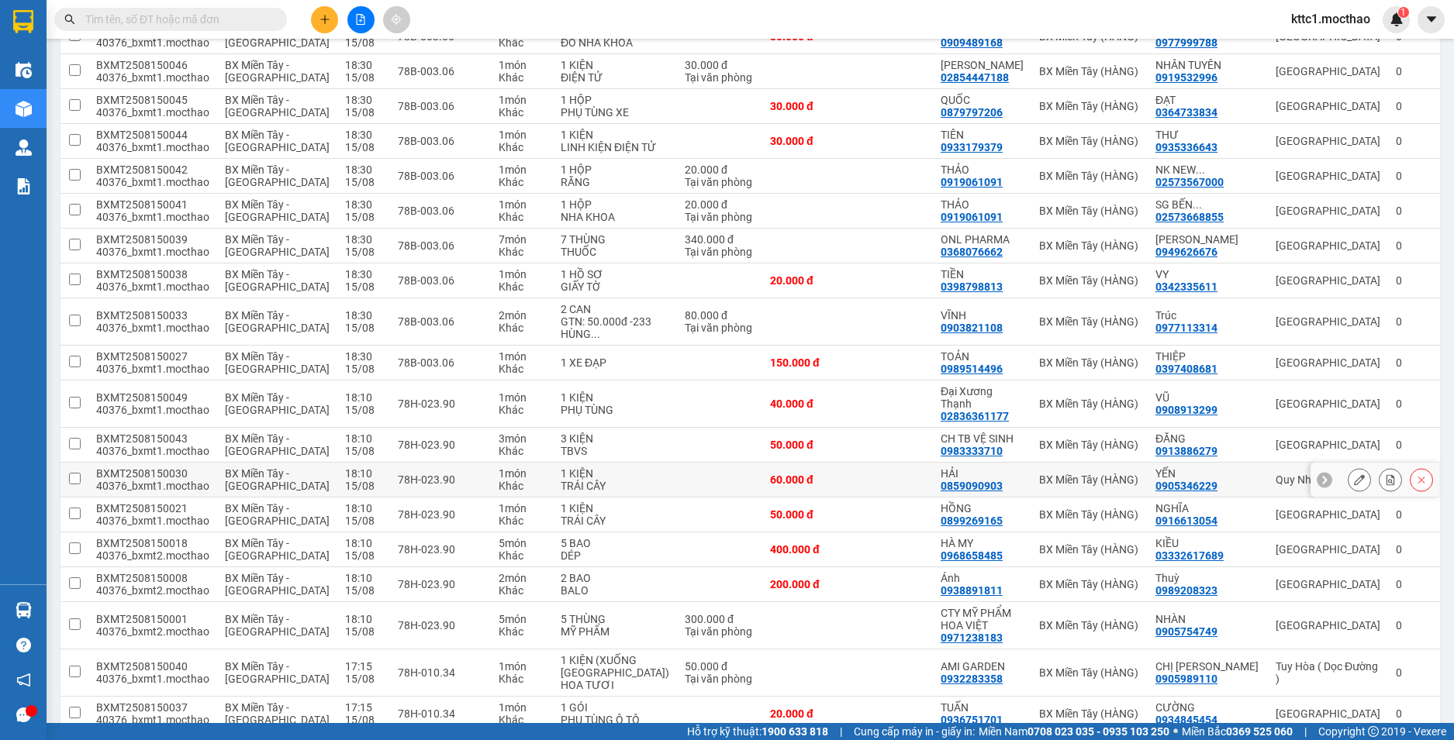
scroll to position [543, 0]
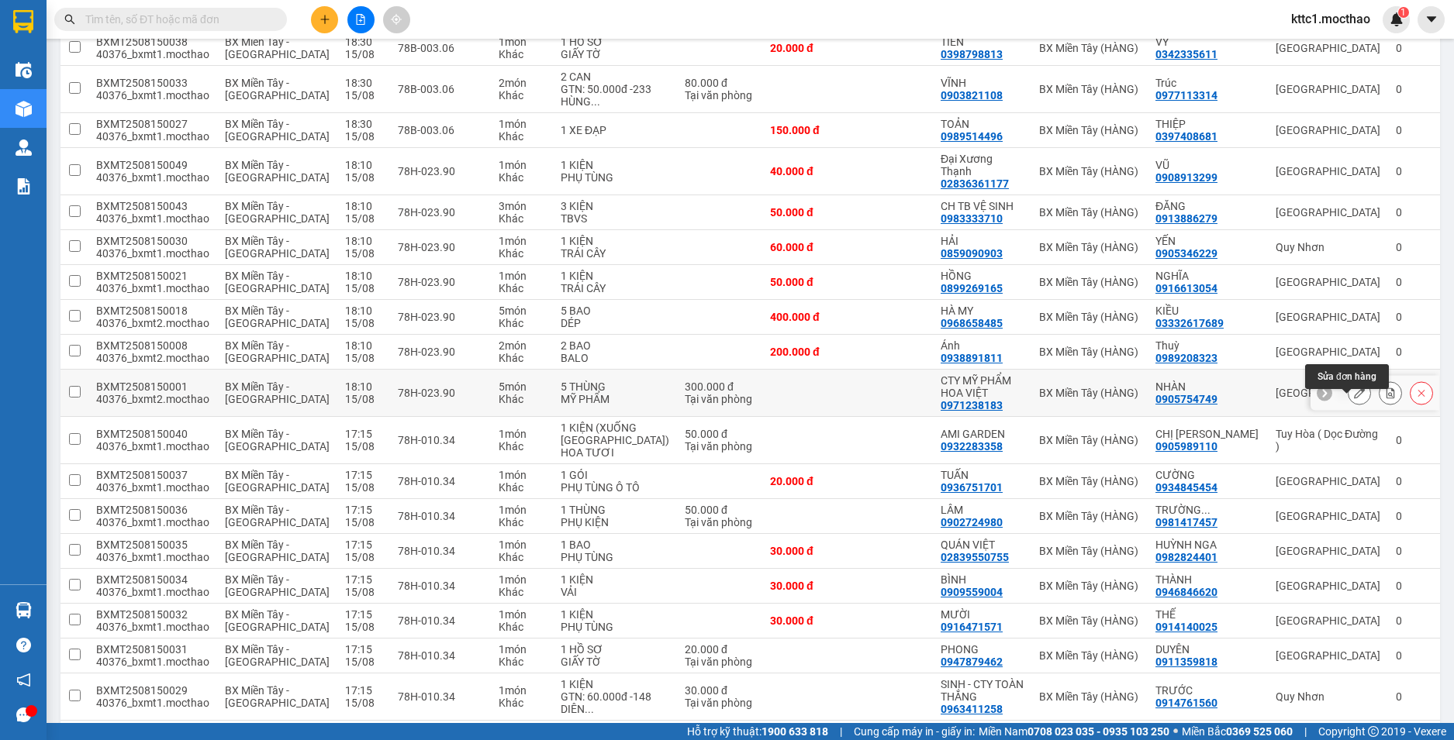
click at [1354, 398] on icon at bounding box center [1359, 393] width 11 height 11
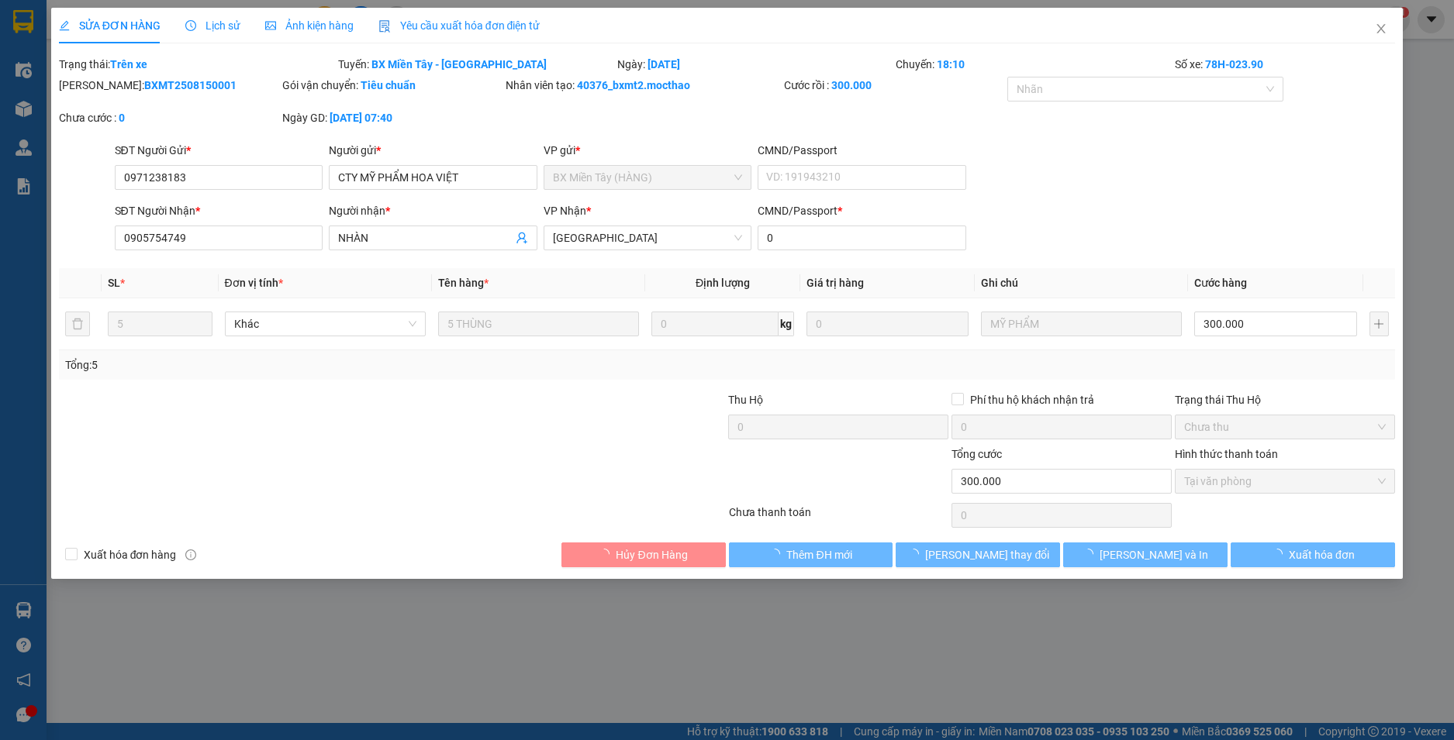
type input "0971238183"
type input "CTY MỸ PHẨM HOA VIỆT"
type input "0905754749"
type input "NHÀN"
type input "0"
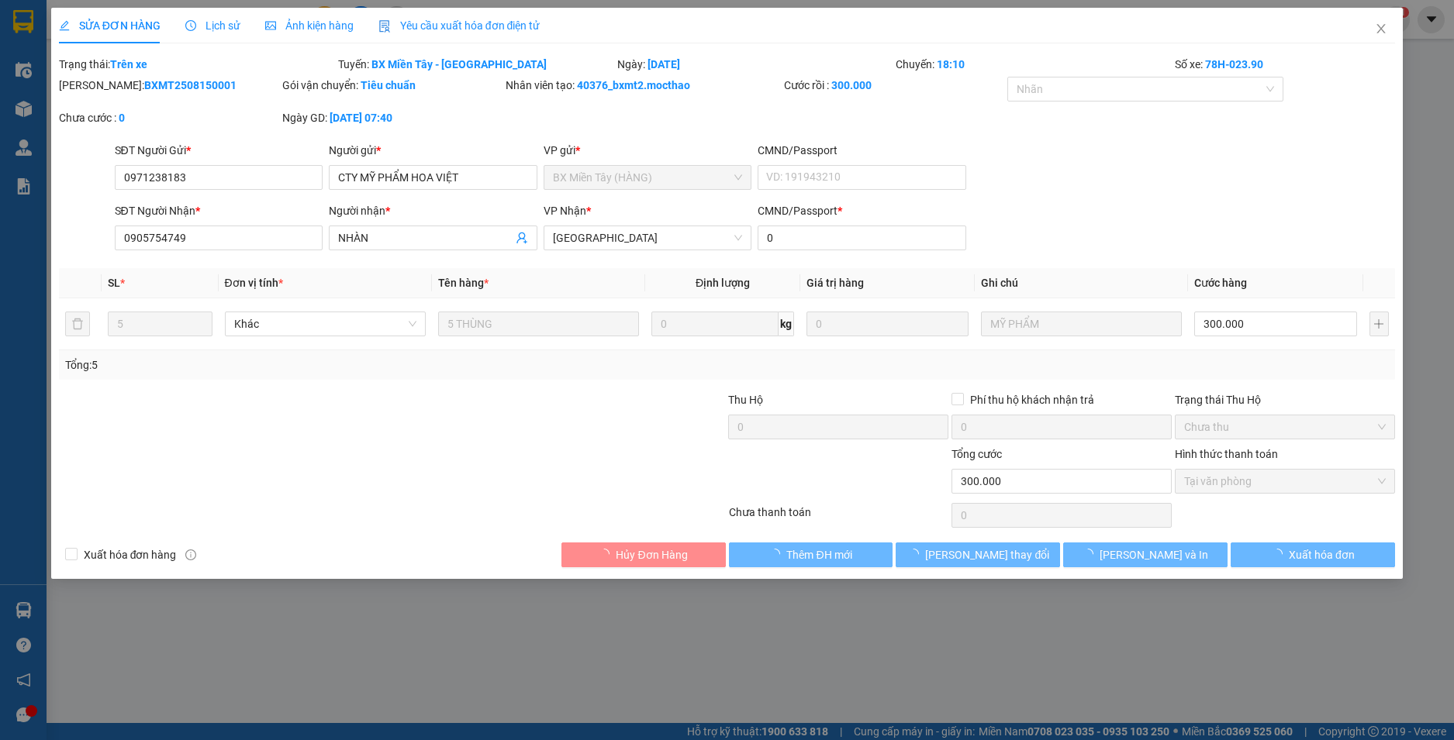
type input "300.000"
checkbox input "true"
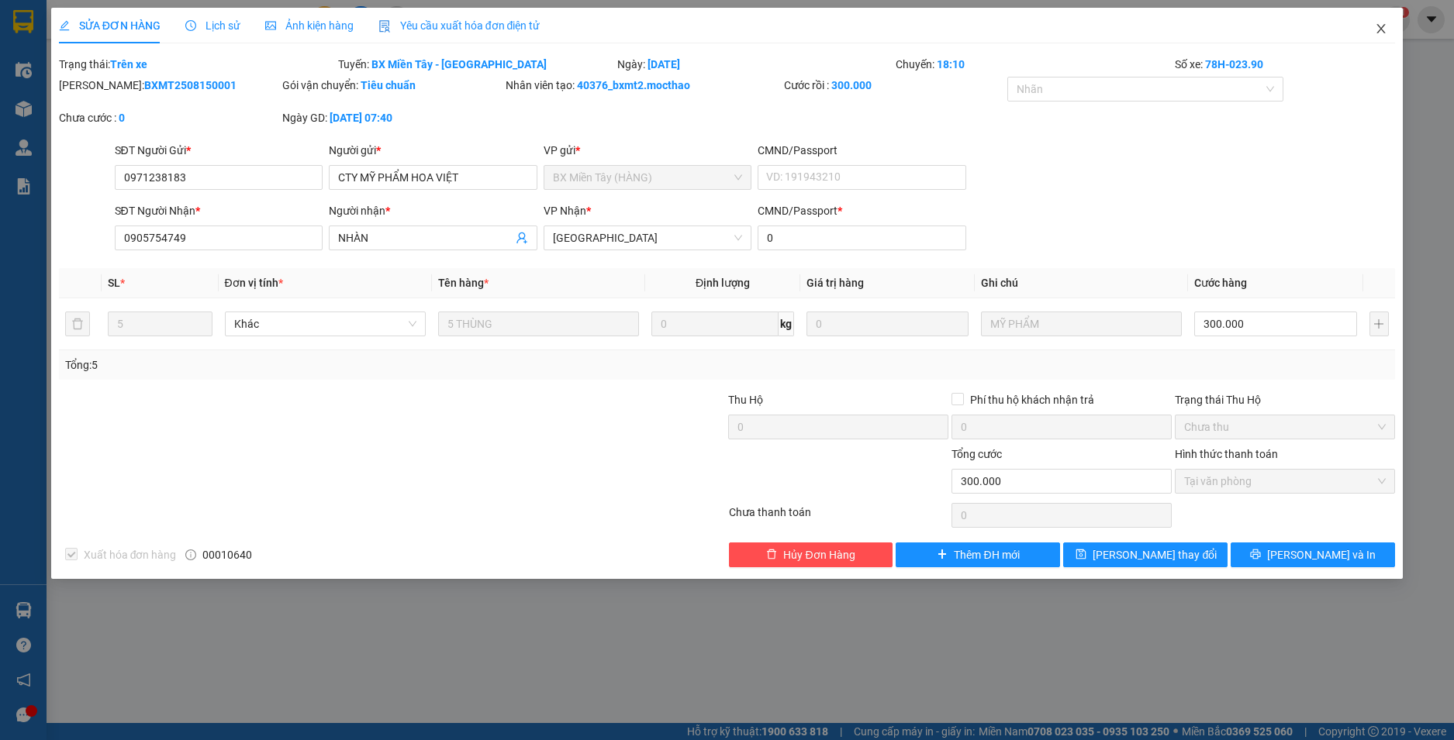
click at [1376, 27] on icon "close" at bounding box center [1380, 28] width 12 height 12
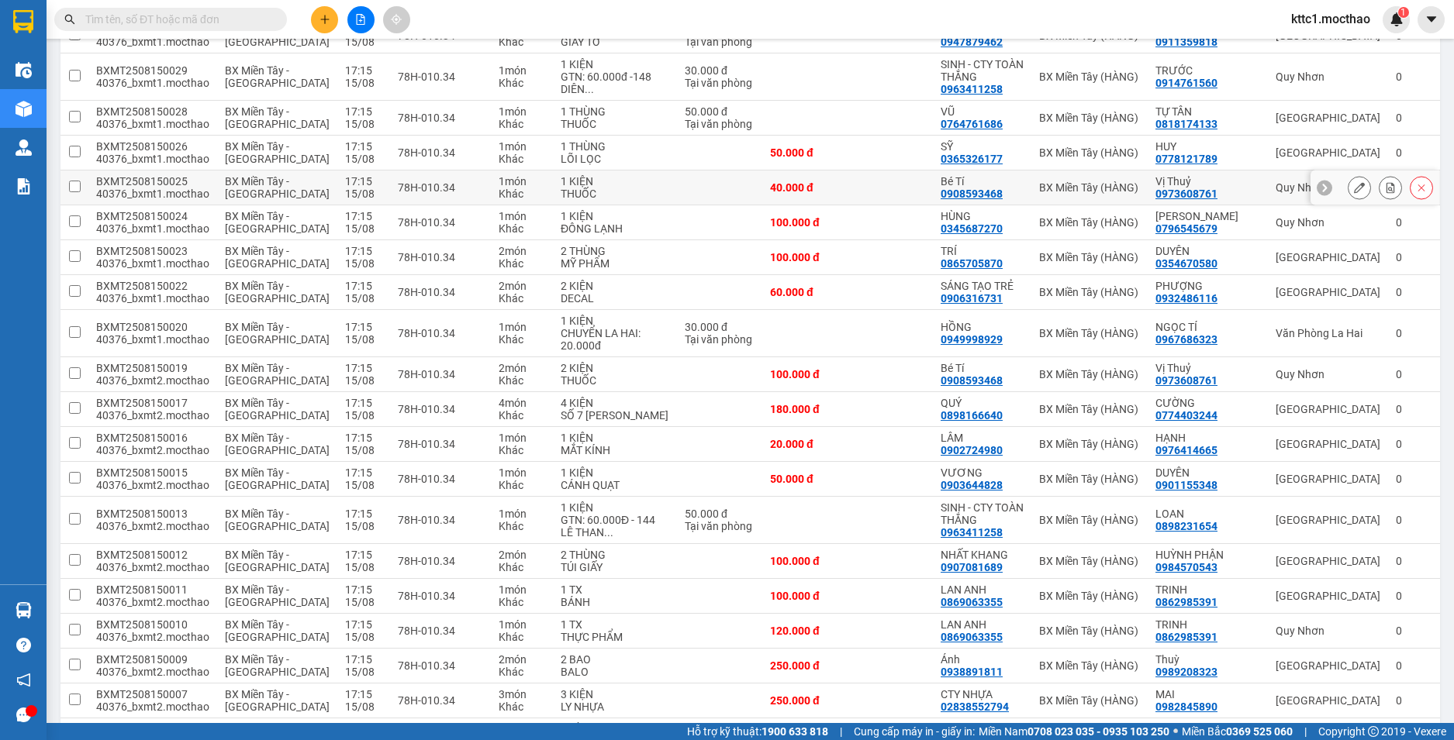
scroll to position [1008, 0]
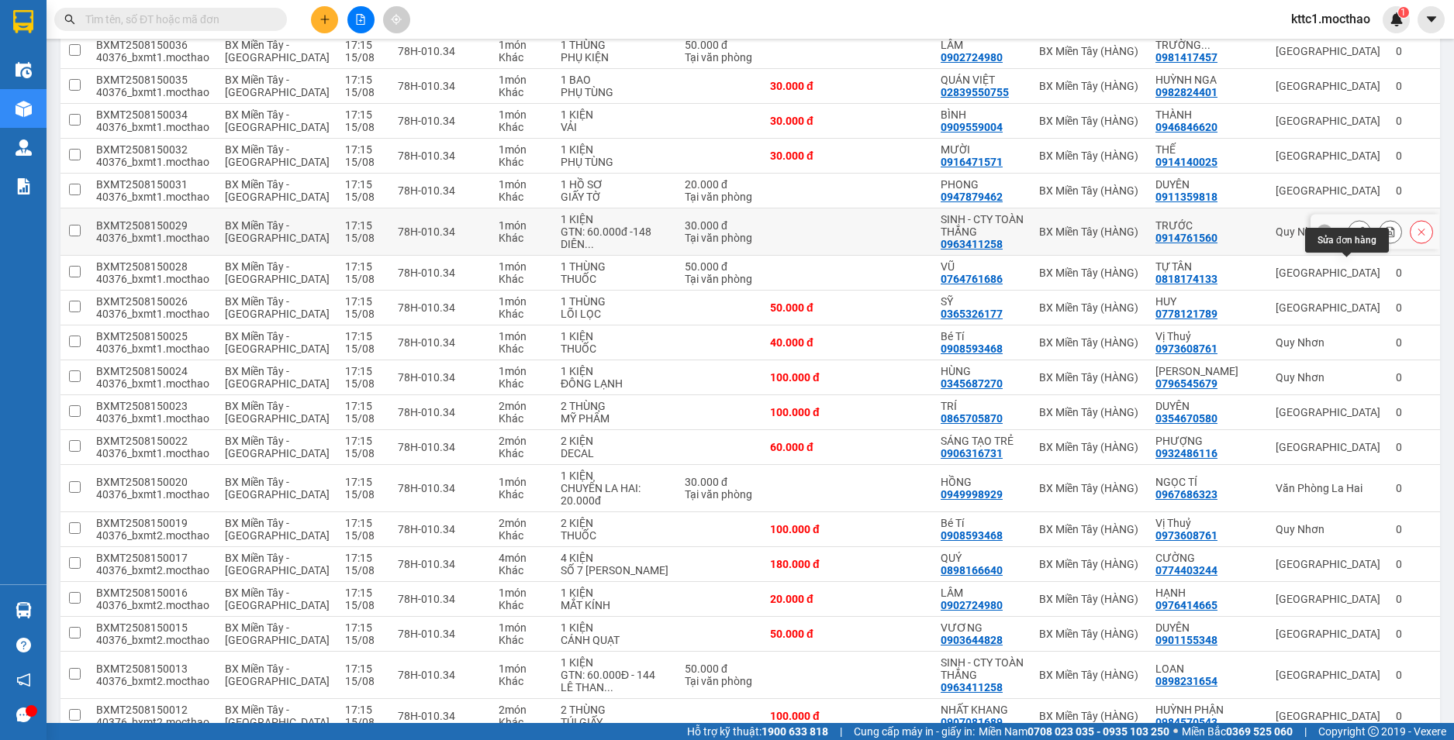
click at [1348, 246] on button at bounding box center [1359, 232] width 22 height 27
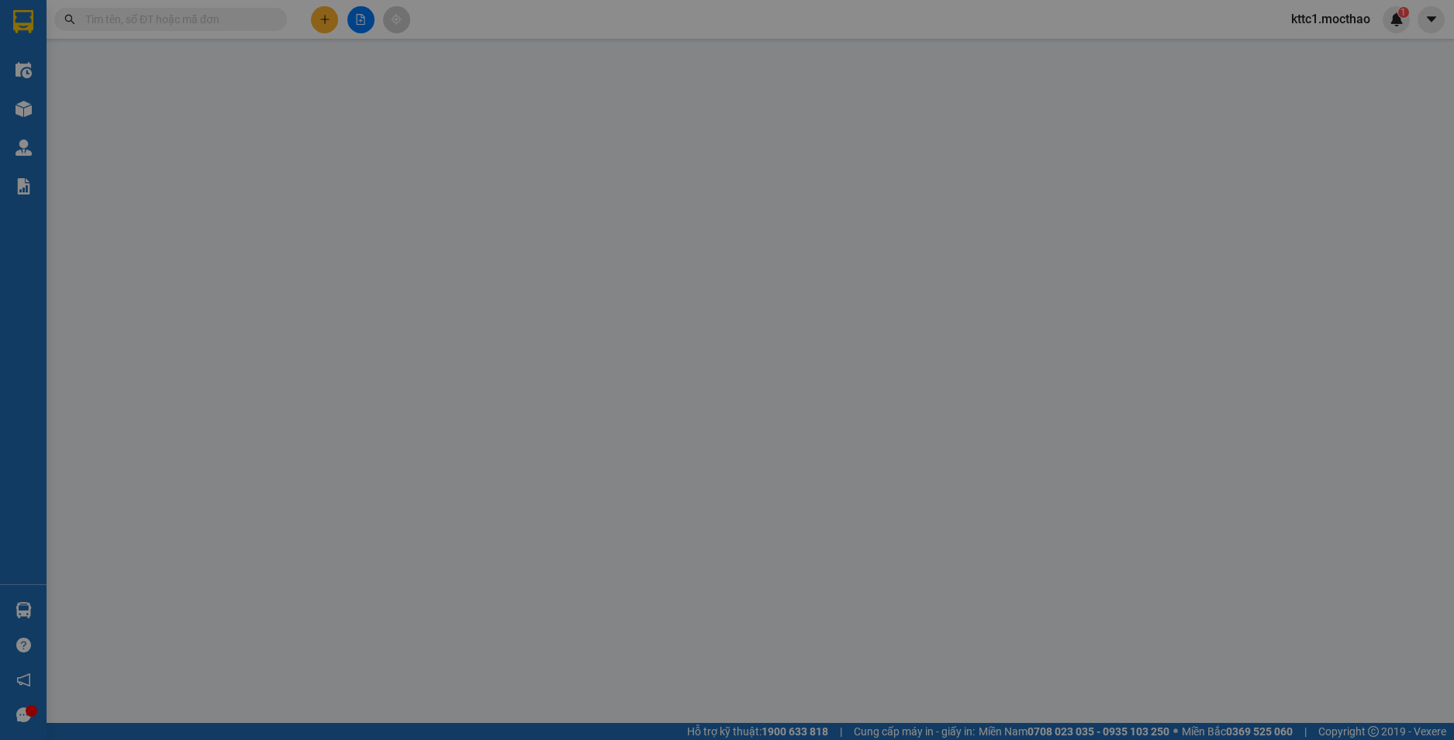
type input "0963411258"
type input "SINH - CTY TOÀN THẮNG"
type input "0914761560"
type input "TRƯỚC"
type input "0"
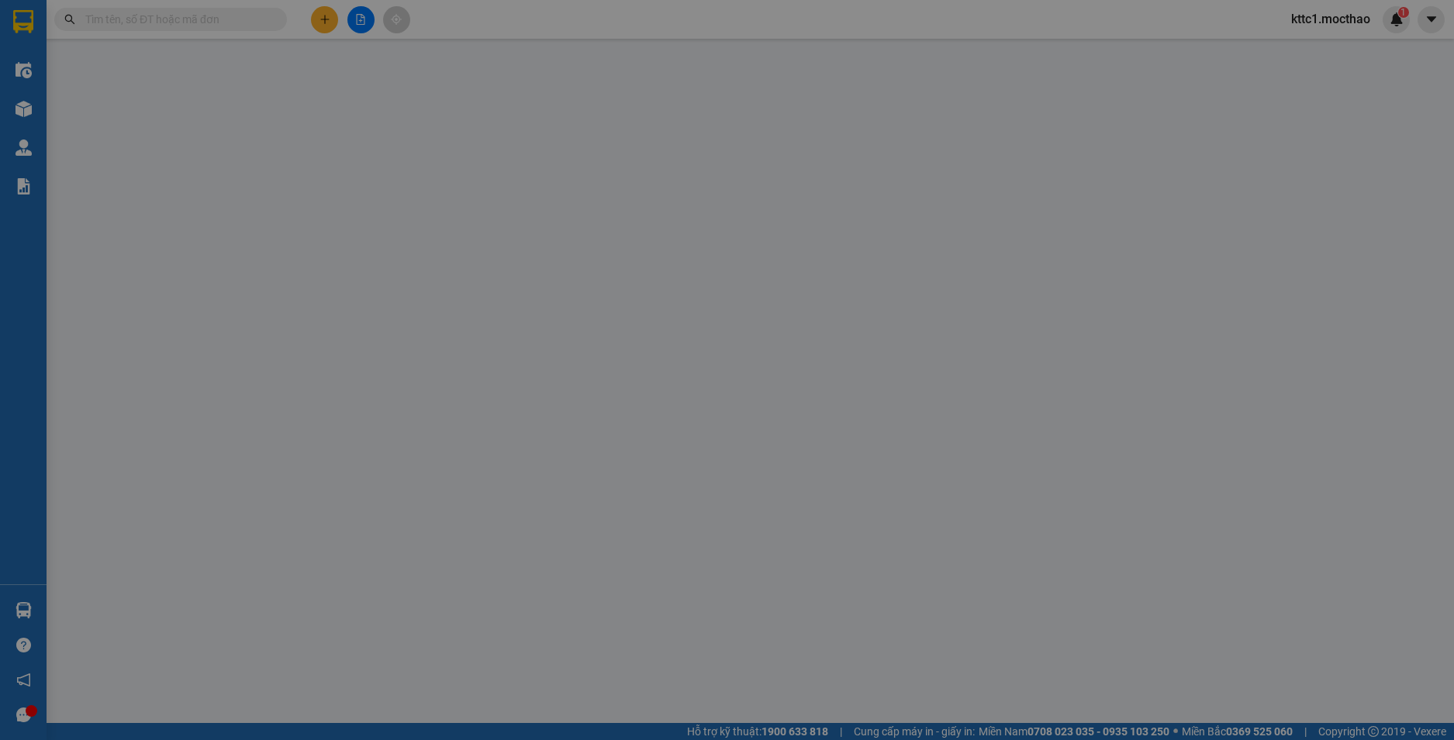
type input "30.000"
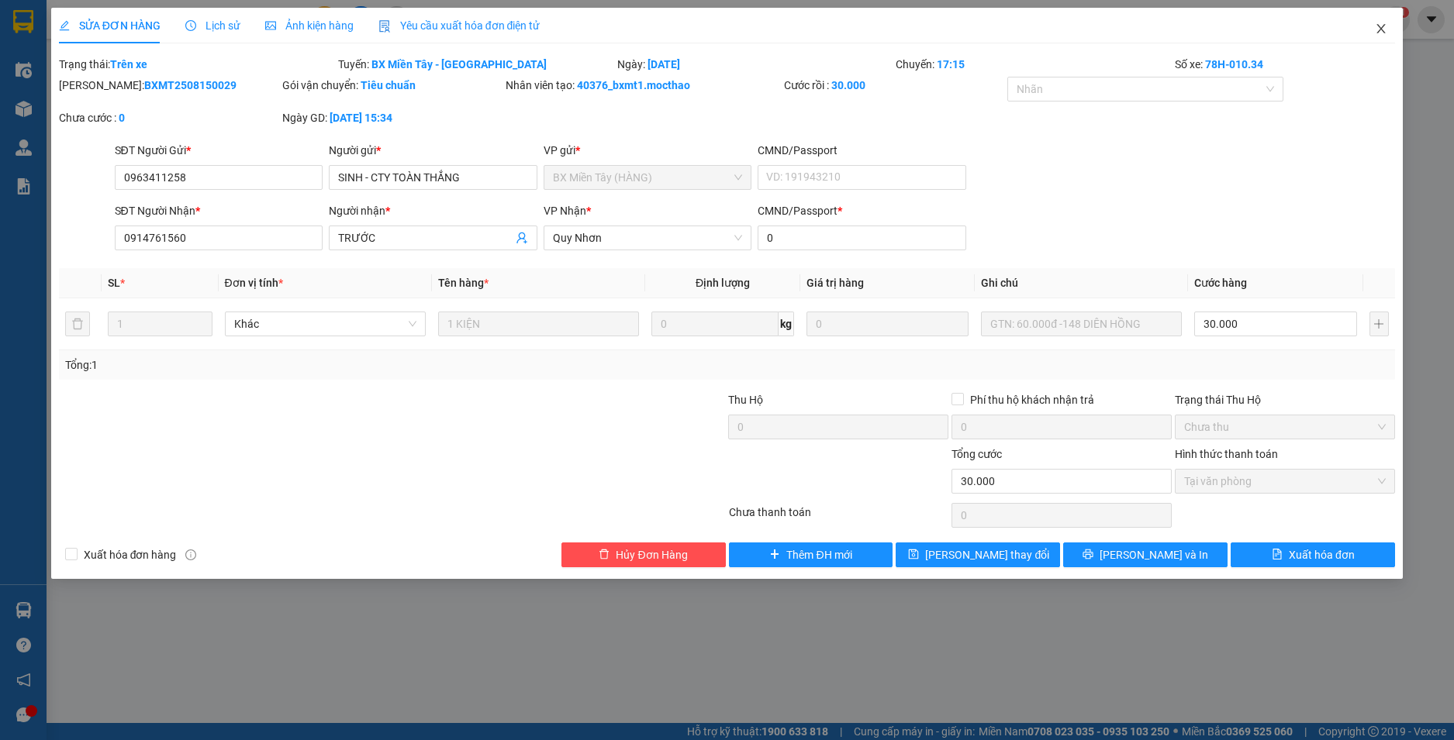
click at [1385, 23] on icon "close" at bounding box center [1380, 28] width 12 height 12
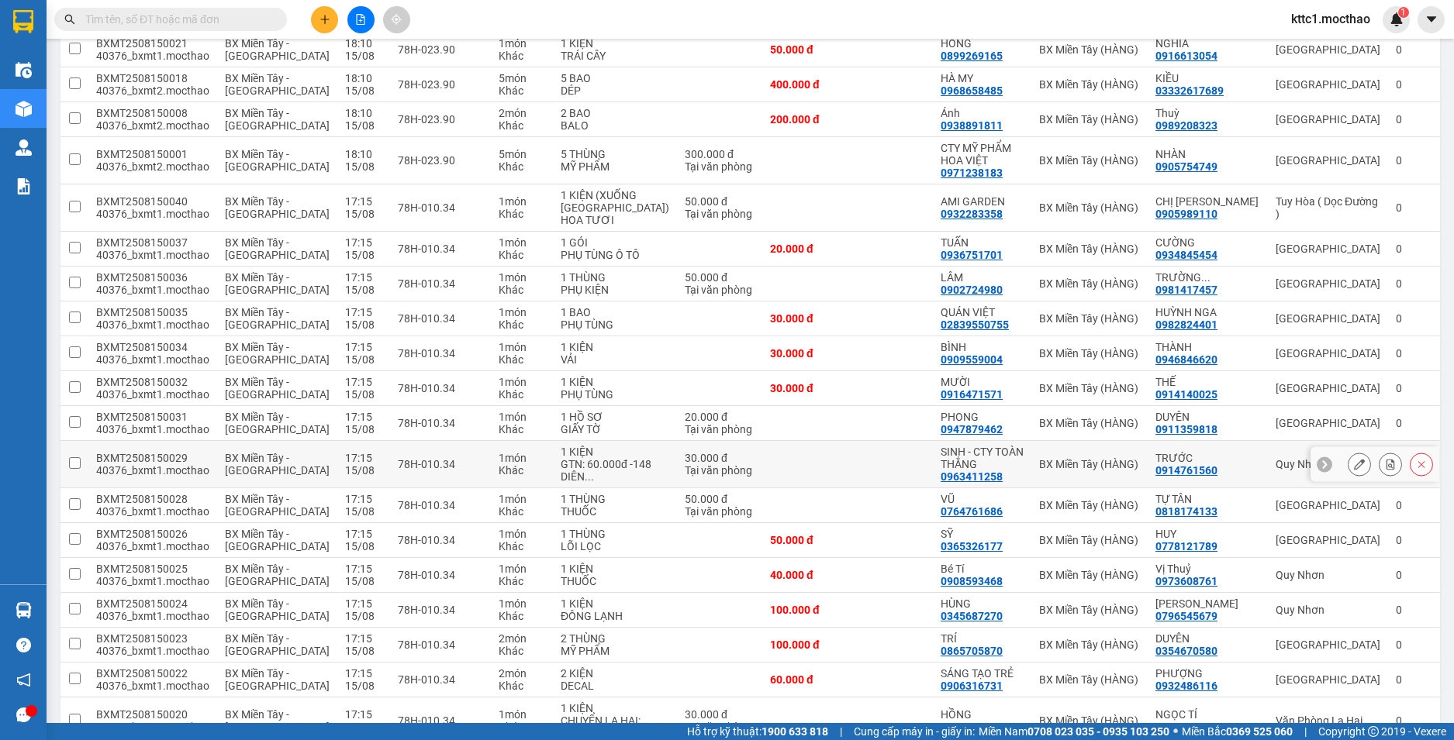
scroll to position [1163, 0]
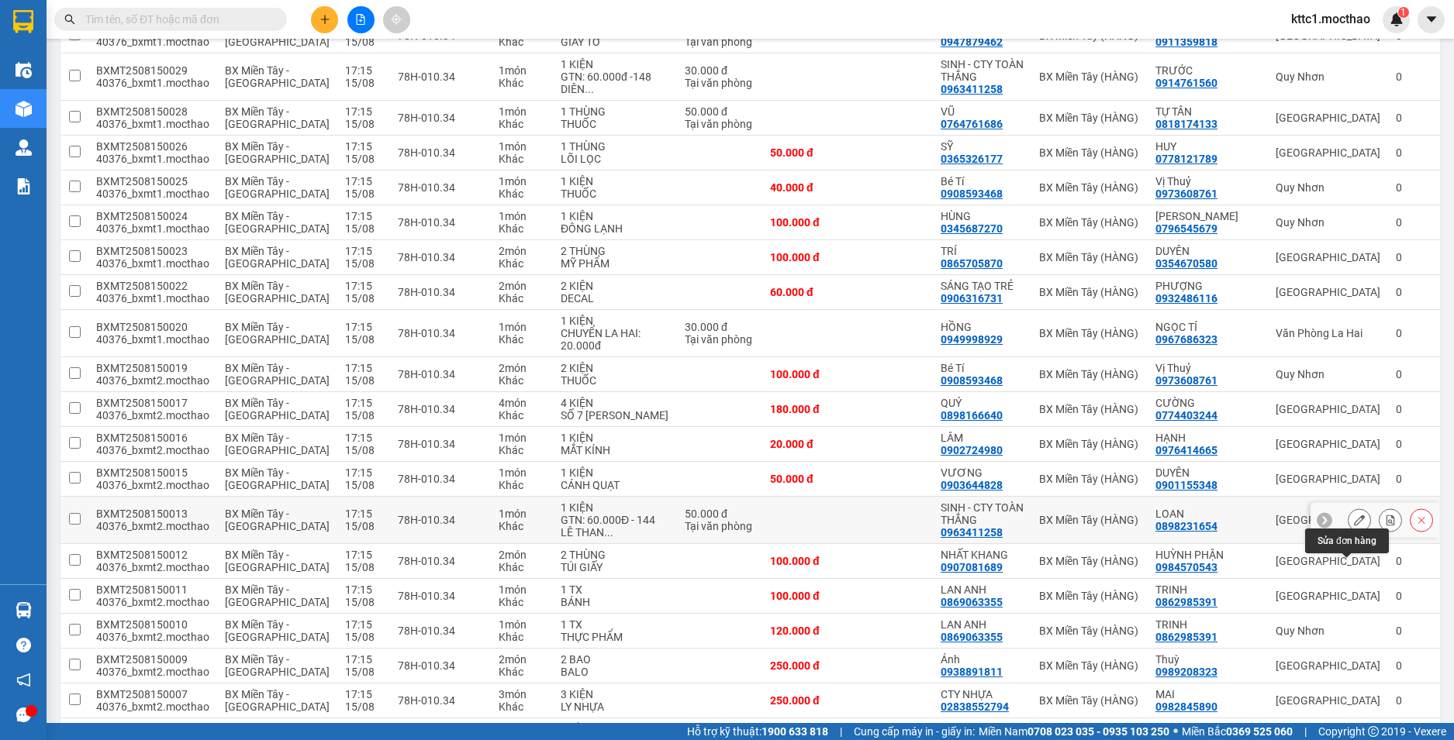
click at [1354, 526] on icon at bounding box center [1359, 520] width 11 height 11
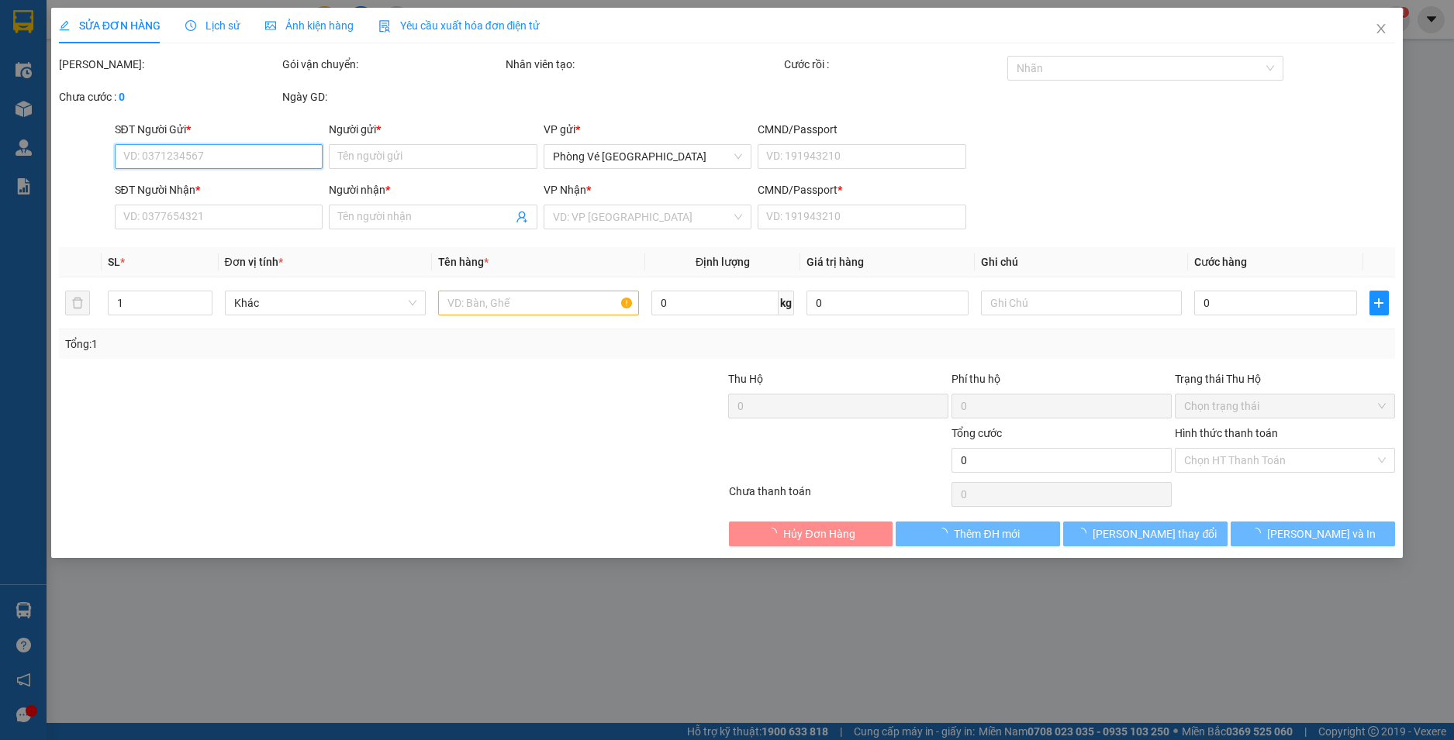
type input "0963411258"
type input "SINH - CTY TOÀN THẮNG"
type input "0898231654"
type input "LOAN"
type input "0"
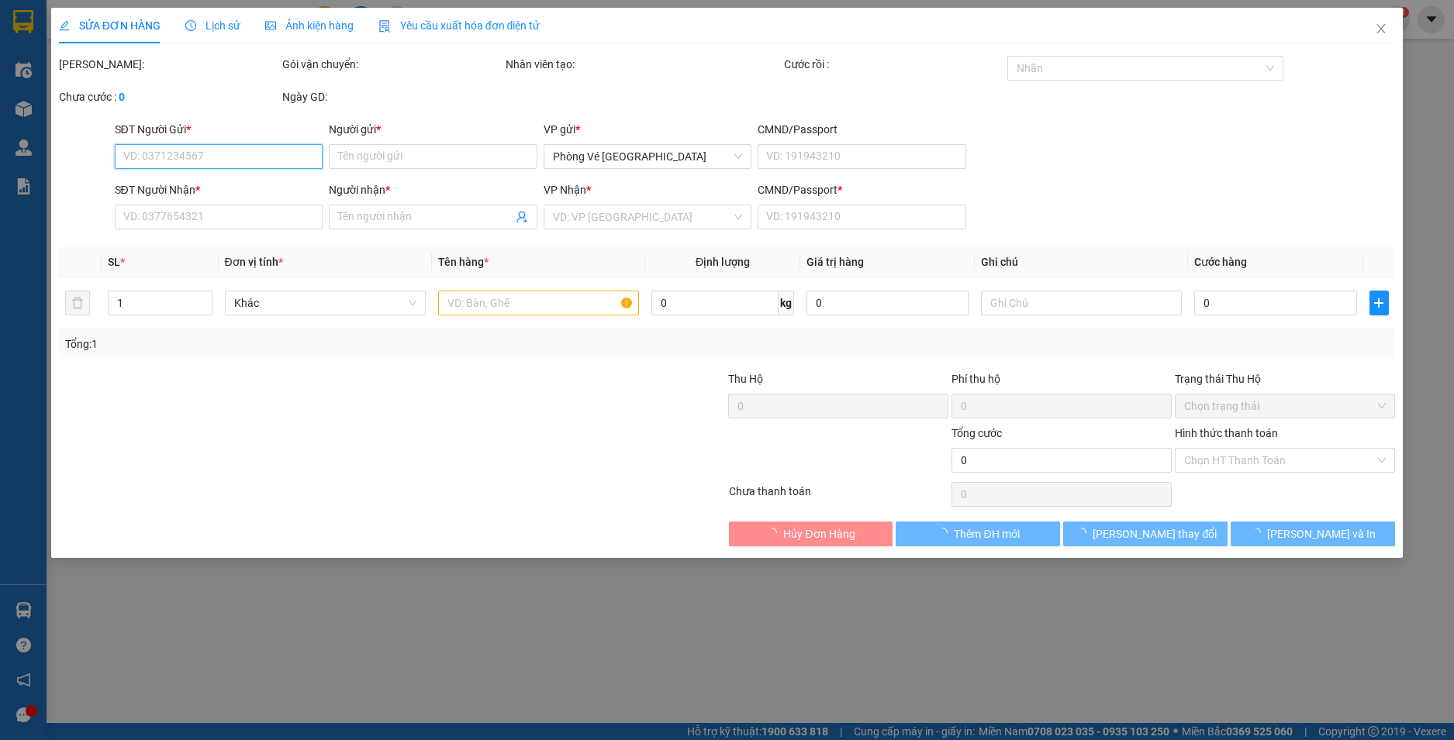
type input "50.000"
